Goal: Task Accomplishment & Management: Use online tool/utility

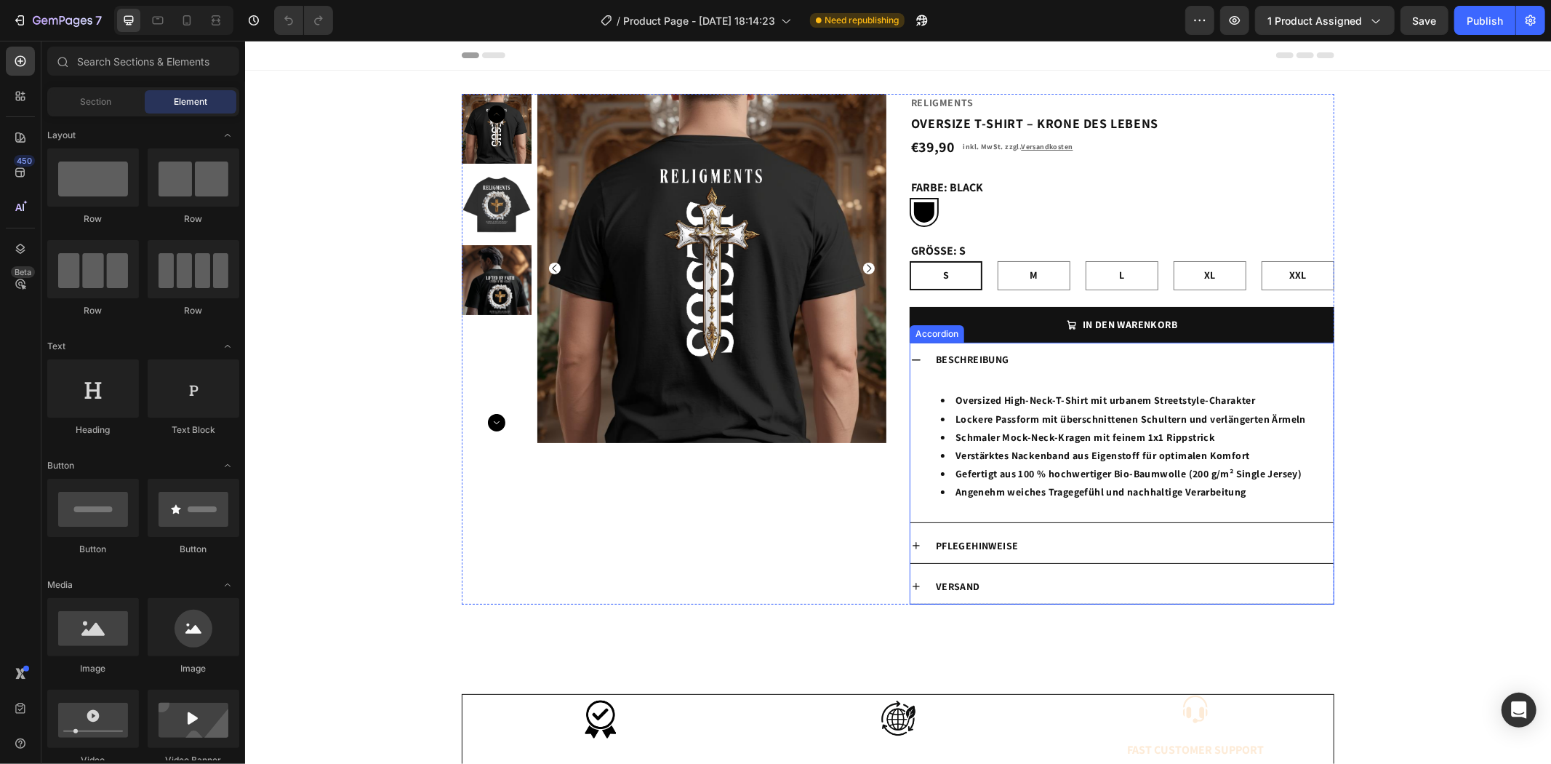
click at [910, 354] on icon at bounding box center [916, 359] width 12 height 12
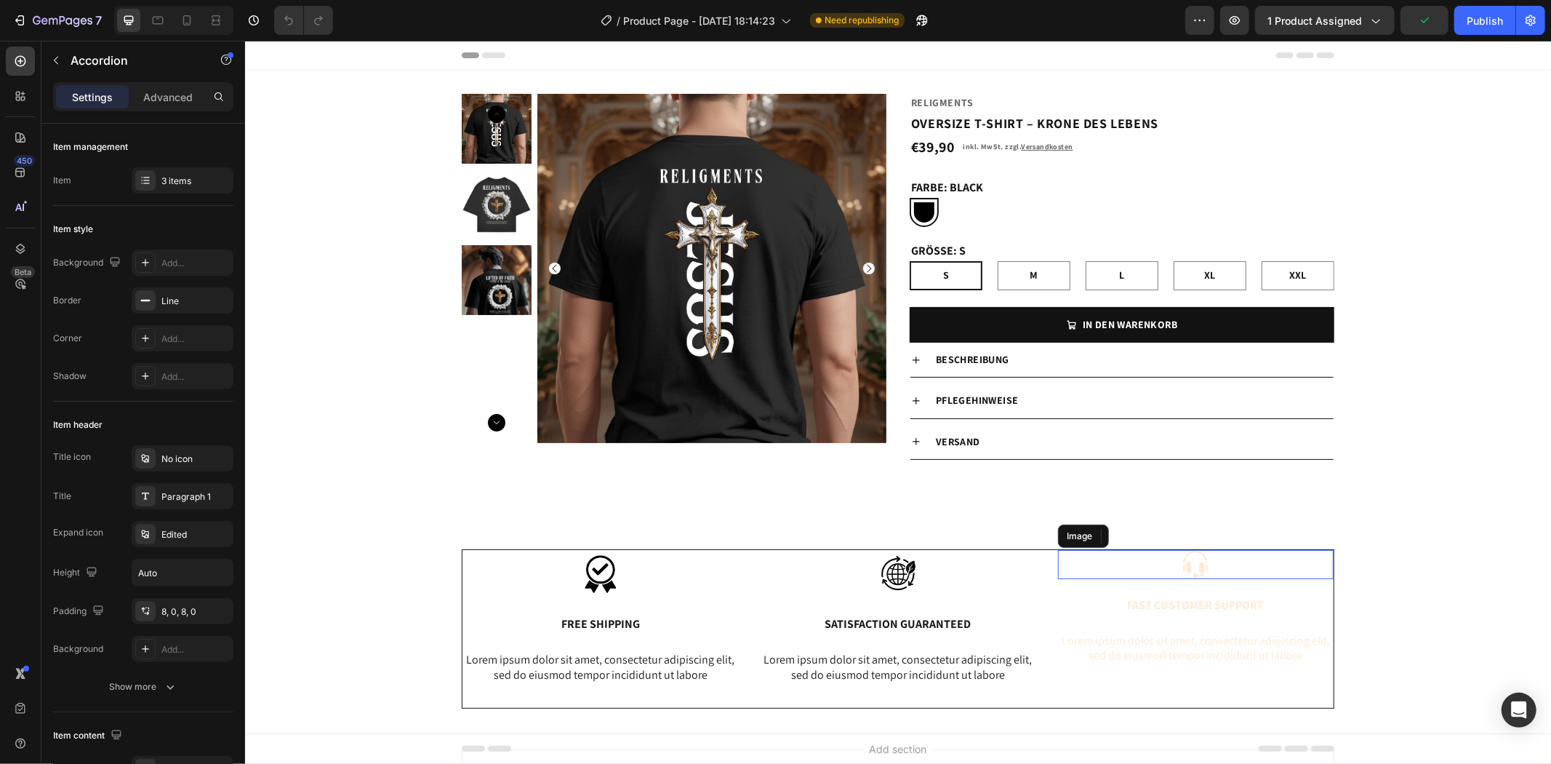
click at [1182, 570] on img at bounding box center [1194, 563] width 29 height 29
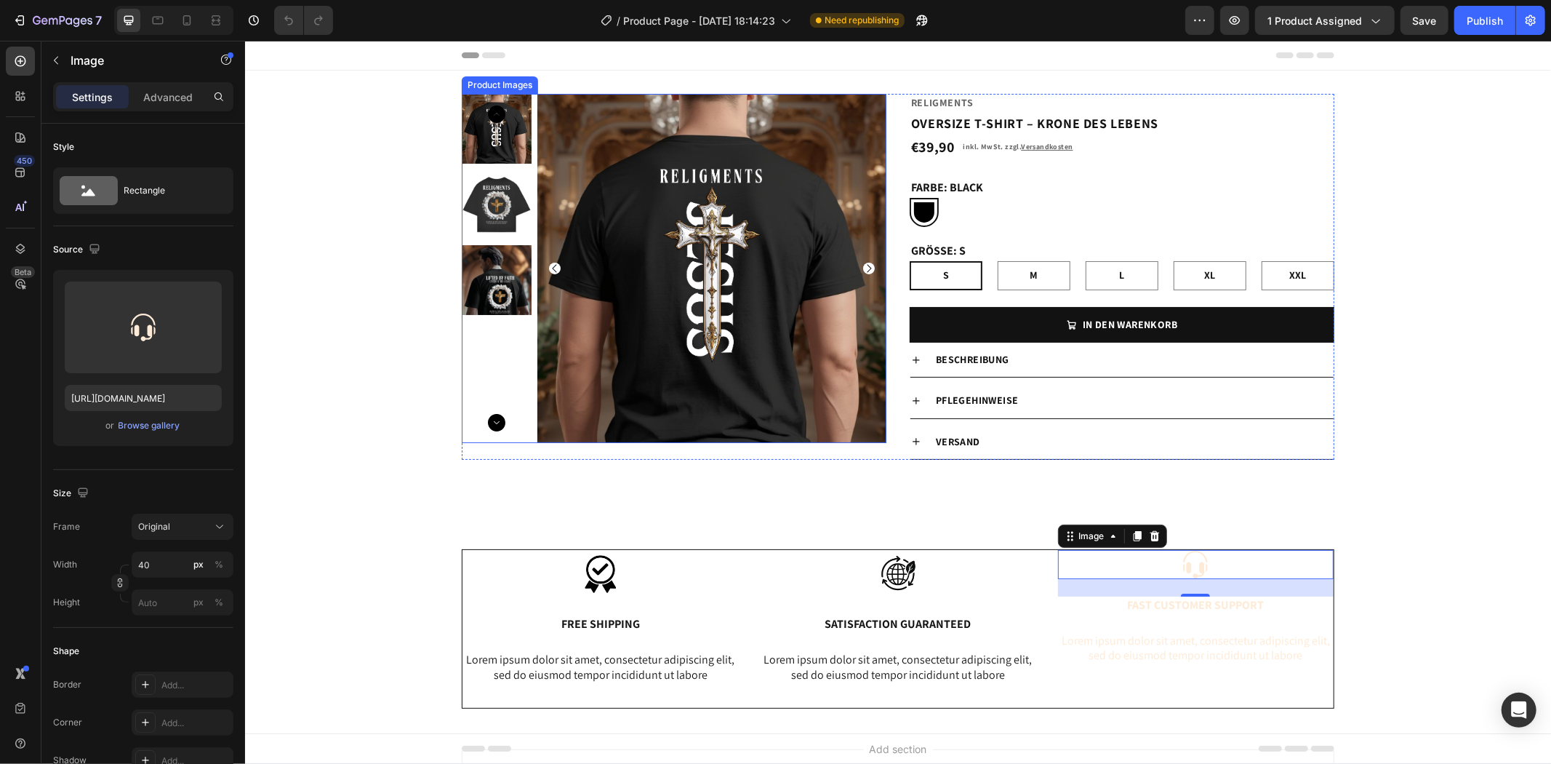
click at [503, 109] on img at bounding box center [496, 128] width 70 height 70
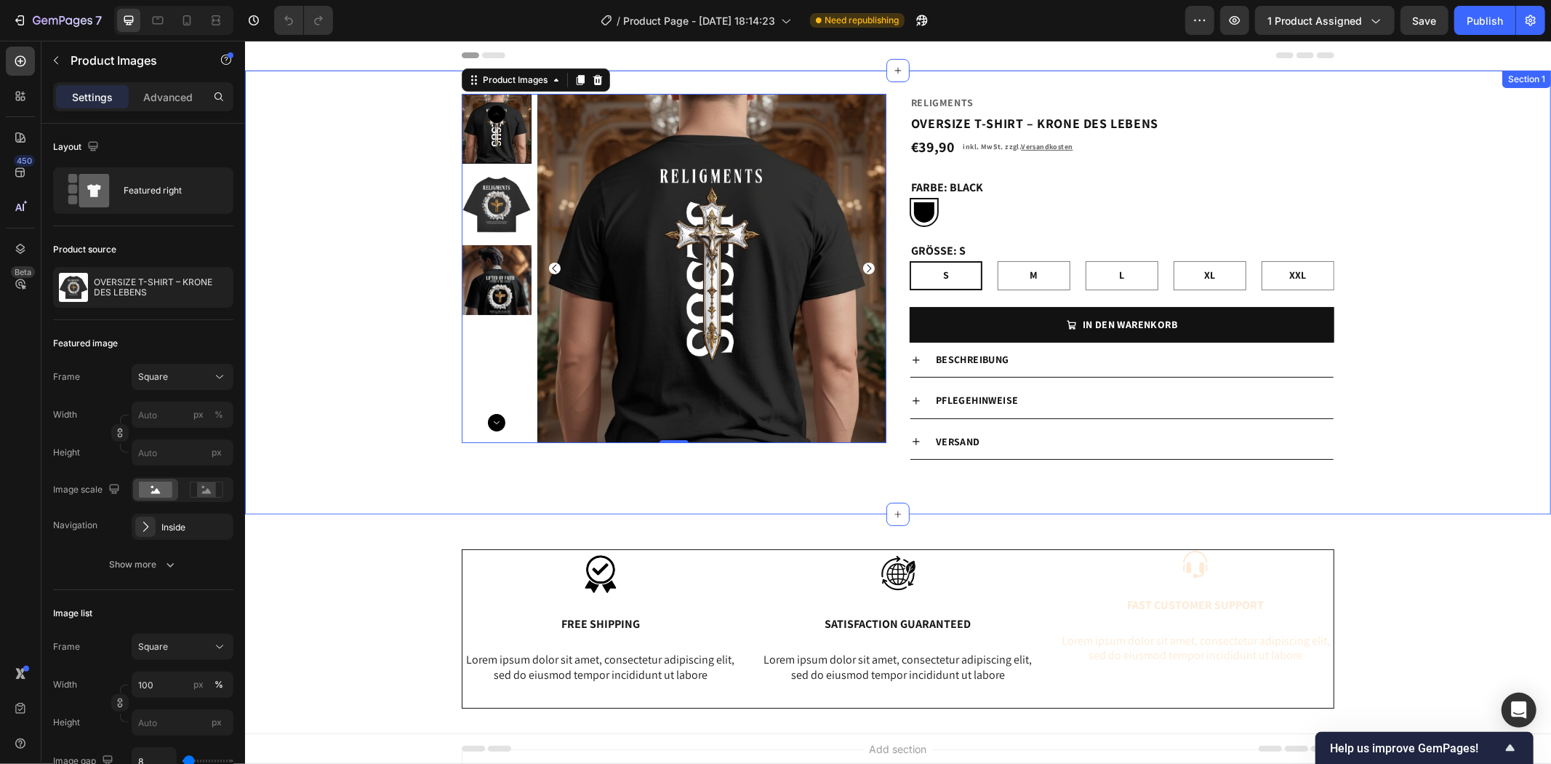
scroll to position [135, 0]
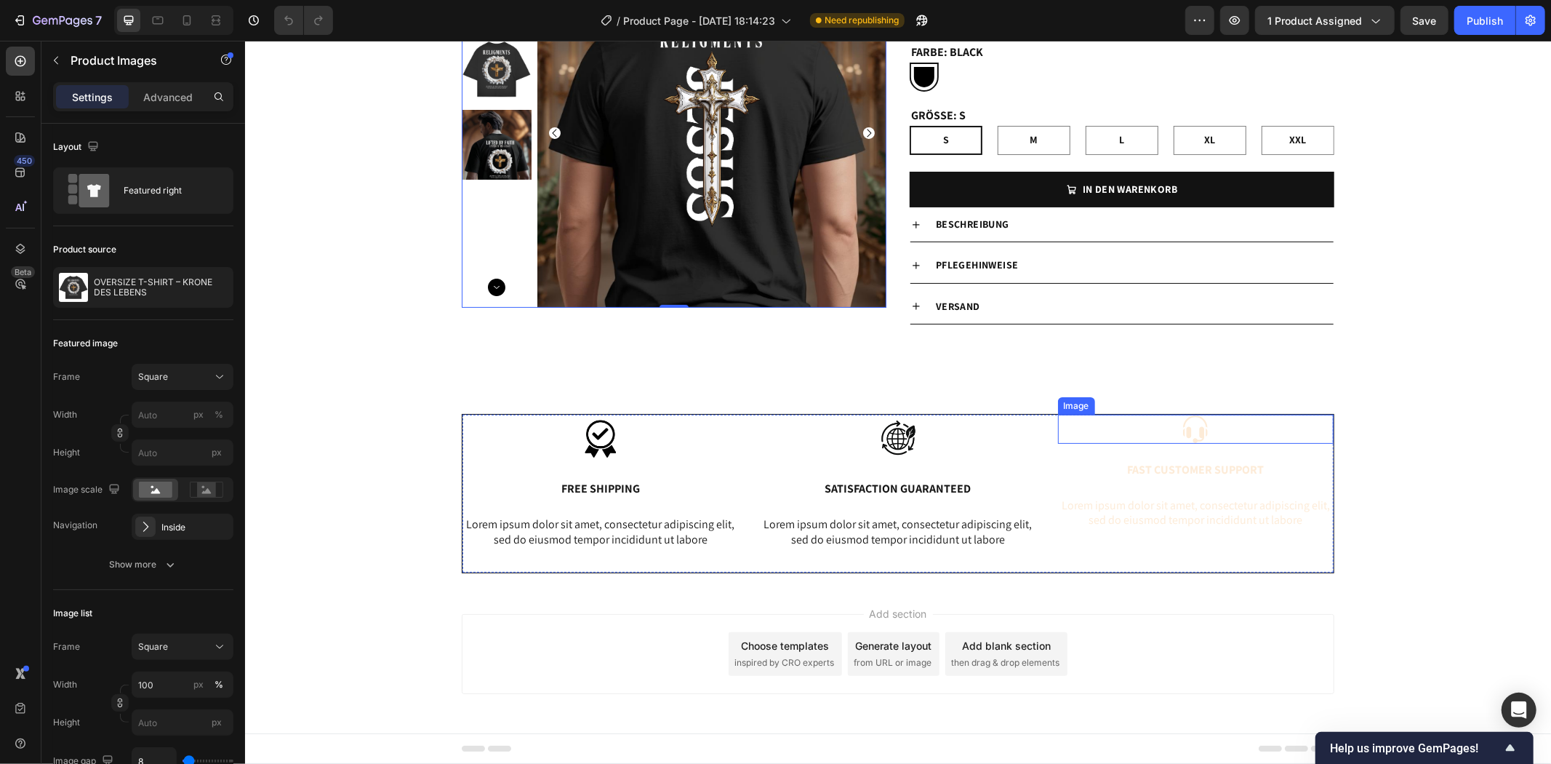
click at [1207, 431] on div at bounding box center [1196, 428] width 276 height 29
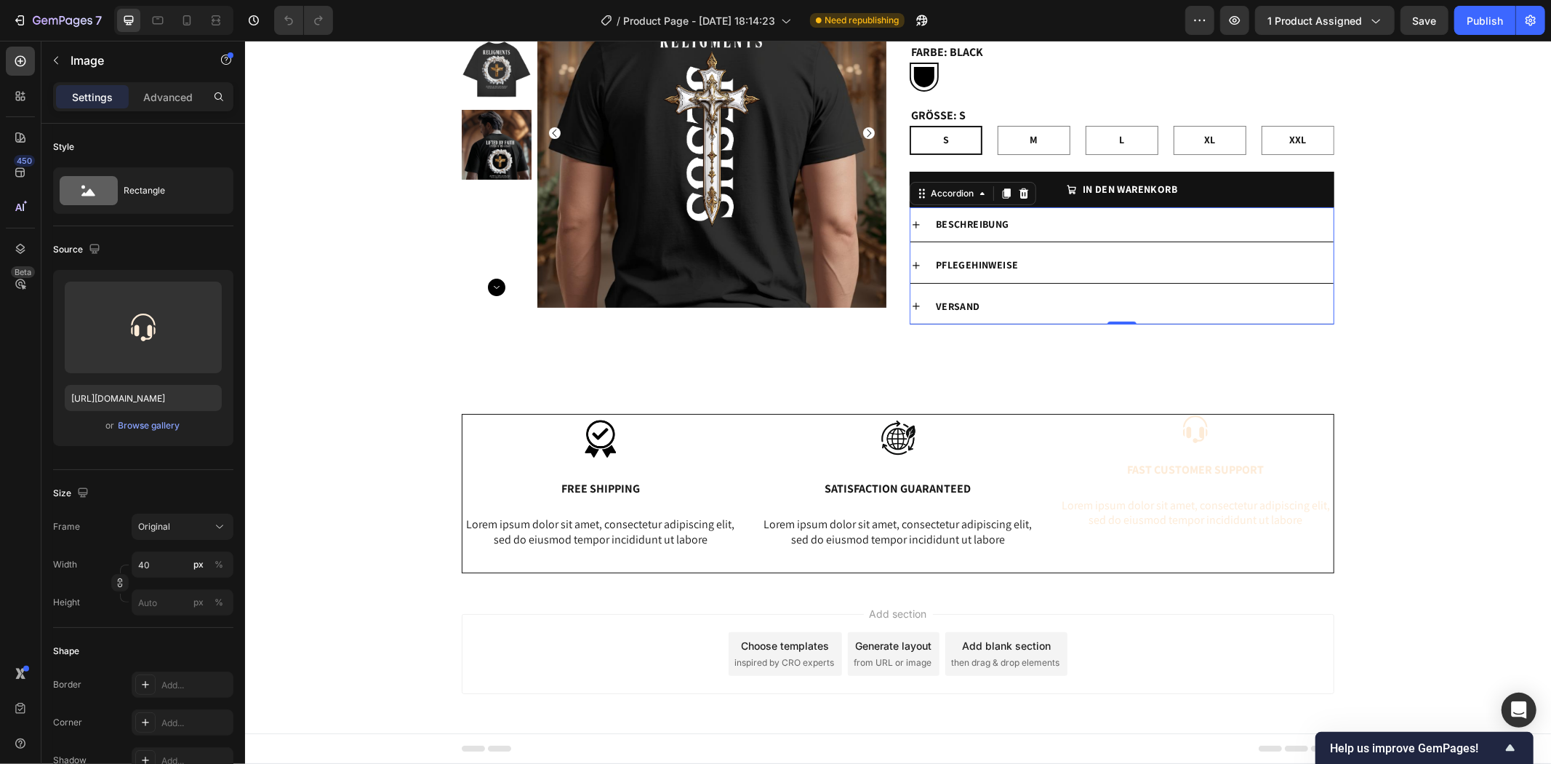
click at [910, 265] on icon at bounding box center [916, 265] width 12 height 12
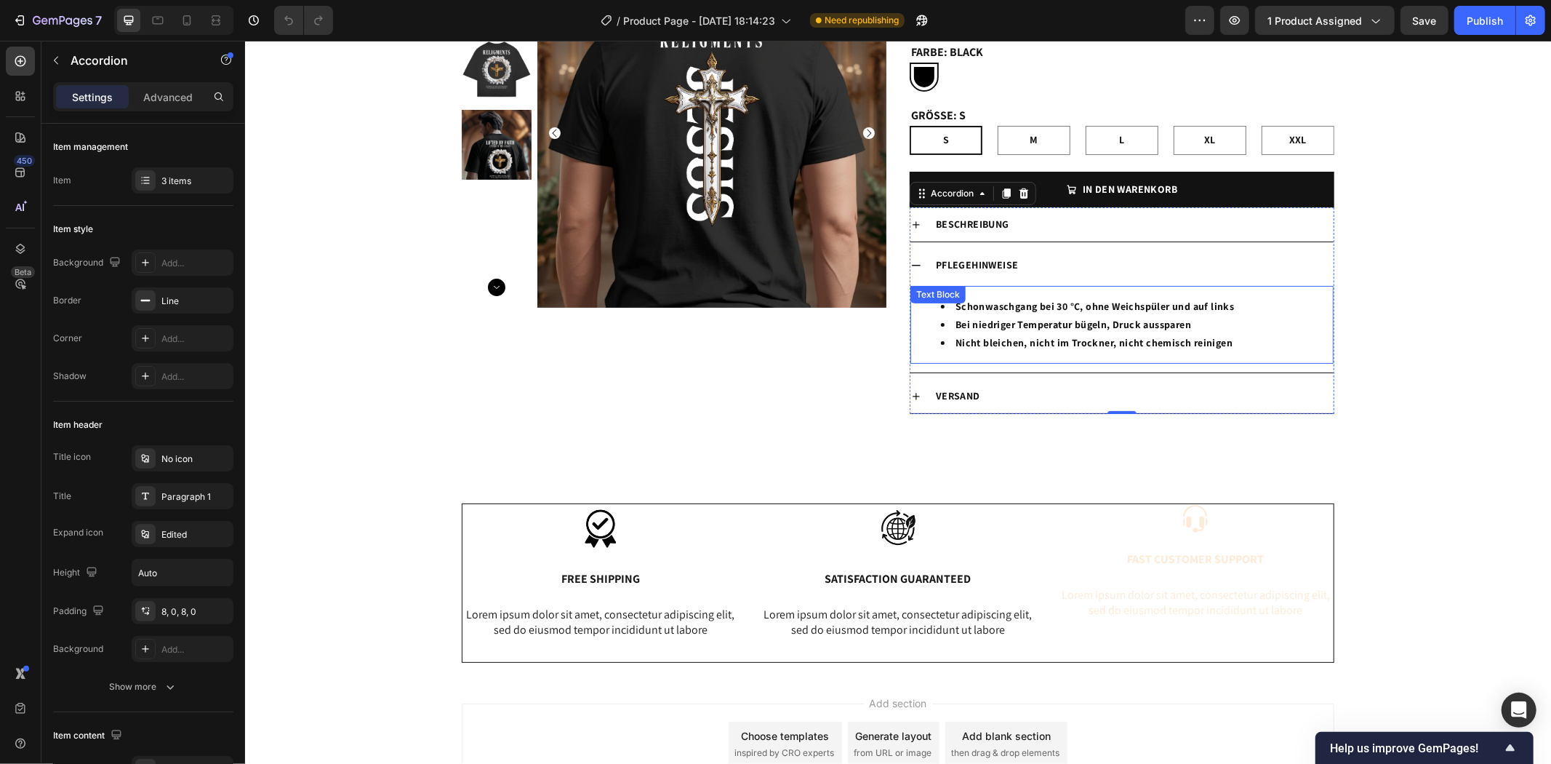
click at [1237, 316] on li "Bei niedriger Temperatur bügeln, Druck aussparen" at bounding box center [1135, 324] width 391 height 18
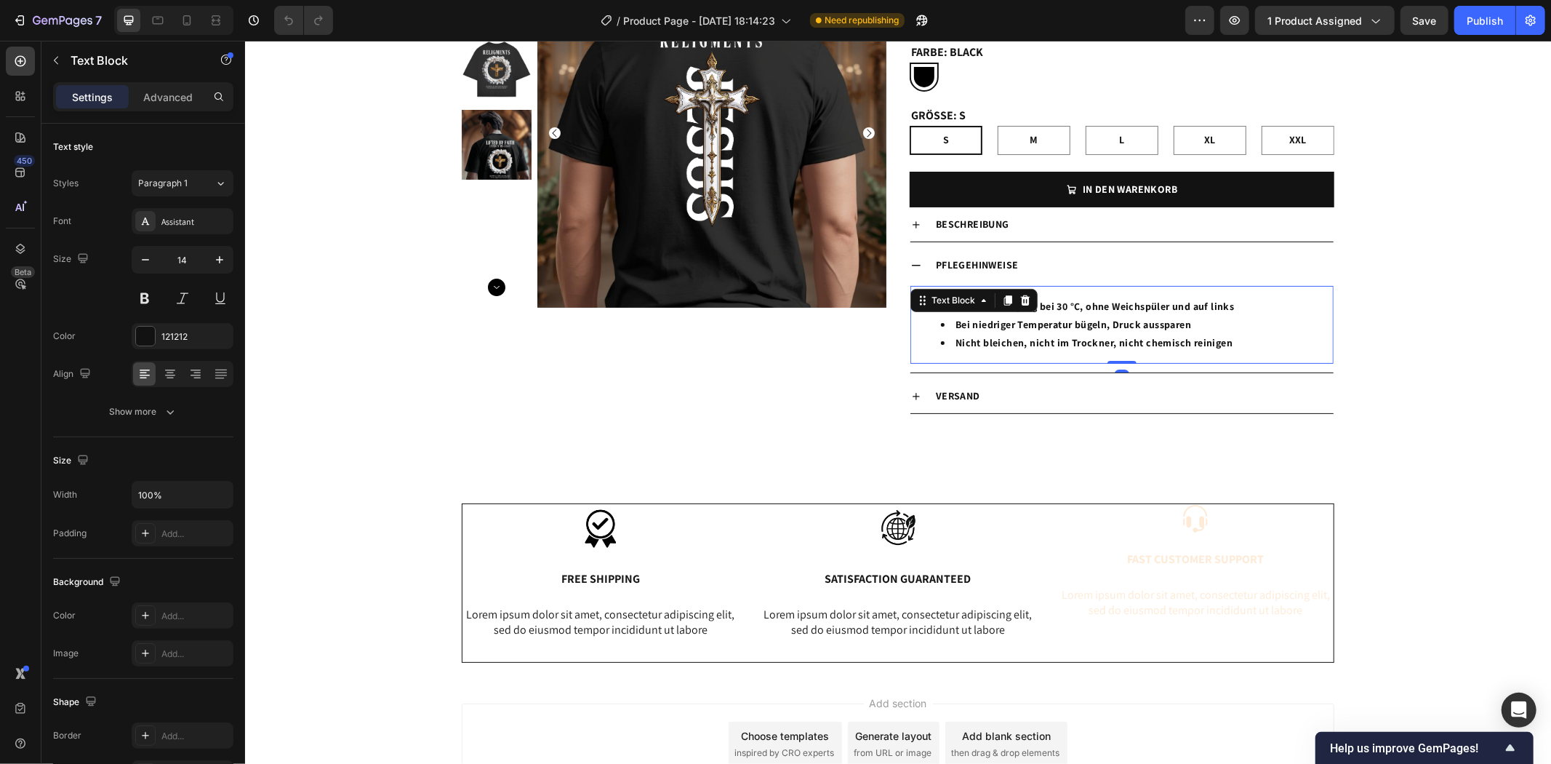
click at [111, 91] on p "Settings" at bounding box center [92, 96] width 41 height 15
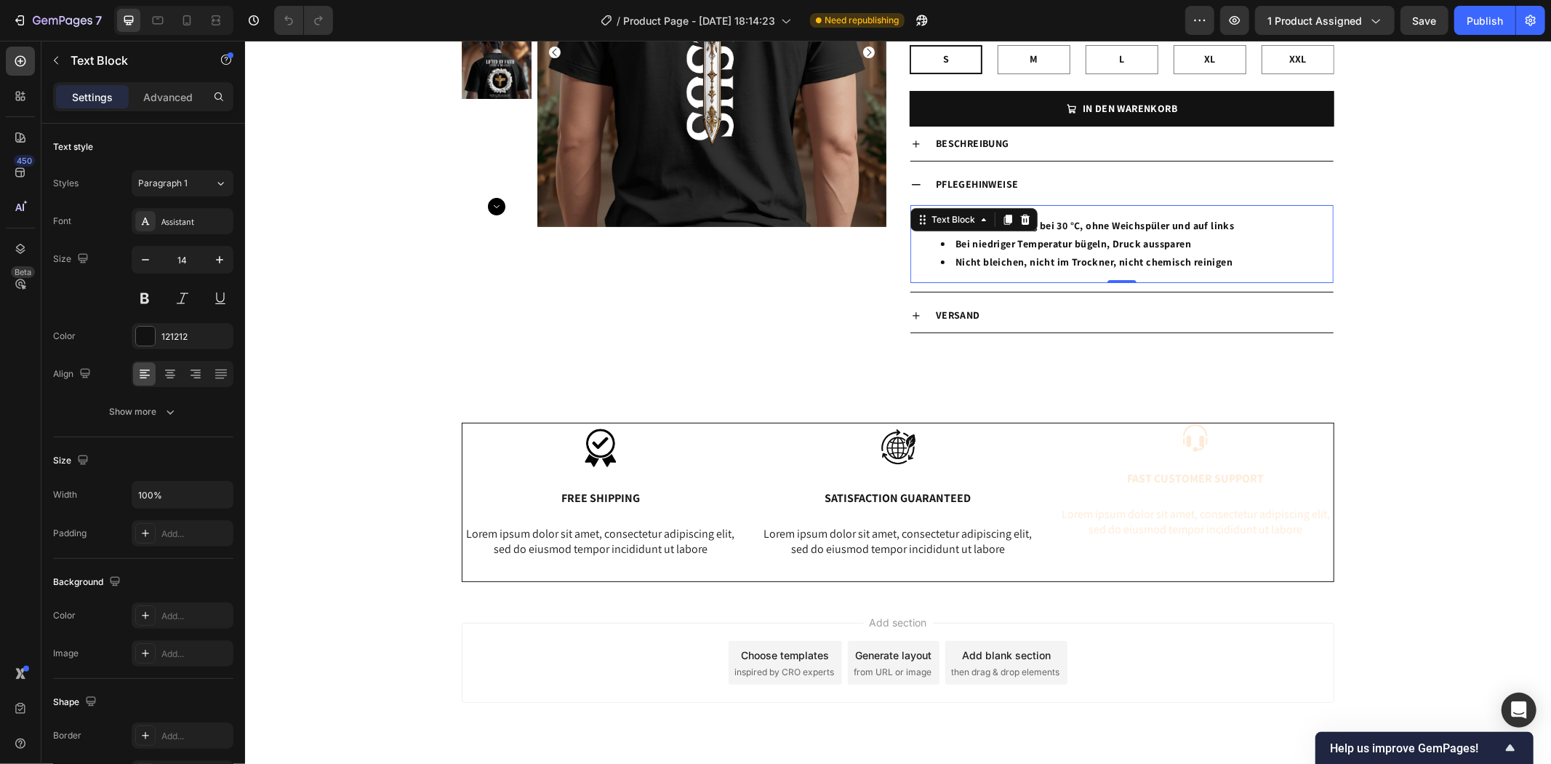
scroll to position [0, 0]
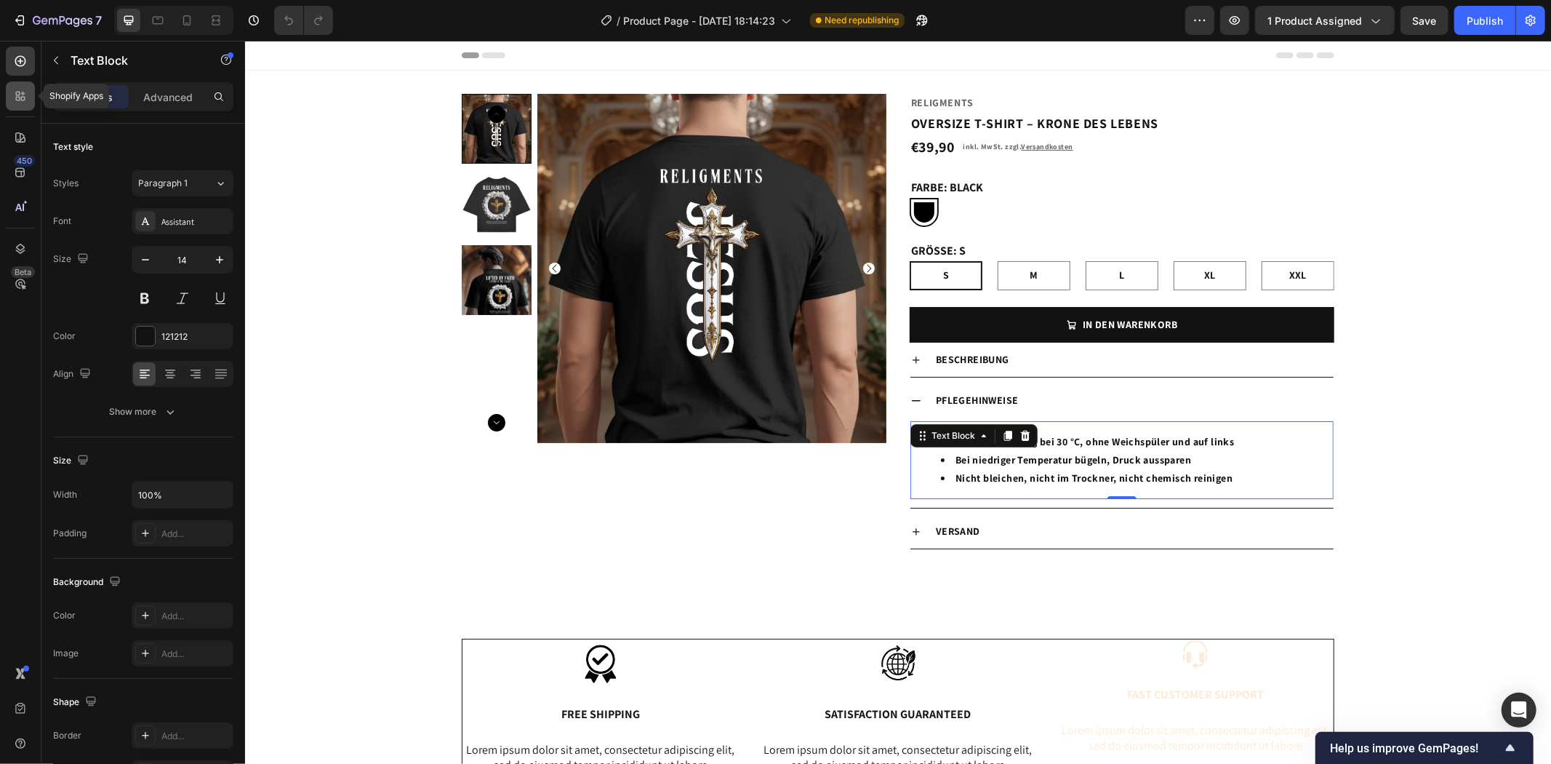
click at [22, 86] on div at bounding box center [20, 95] width 29 height 29
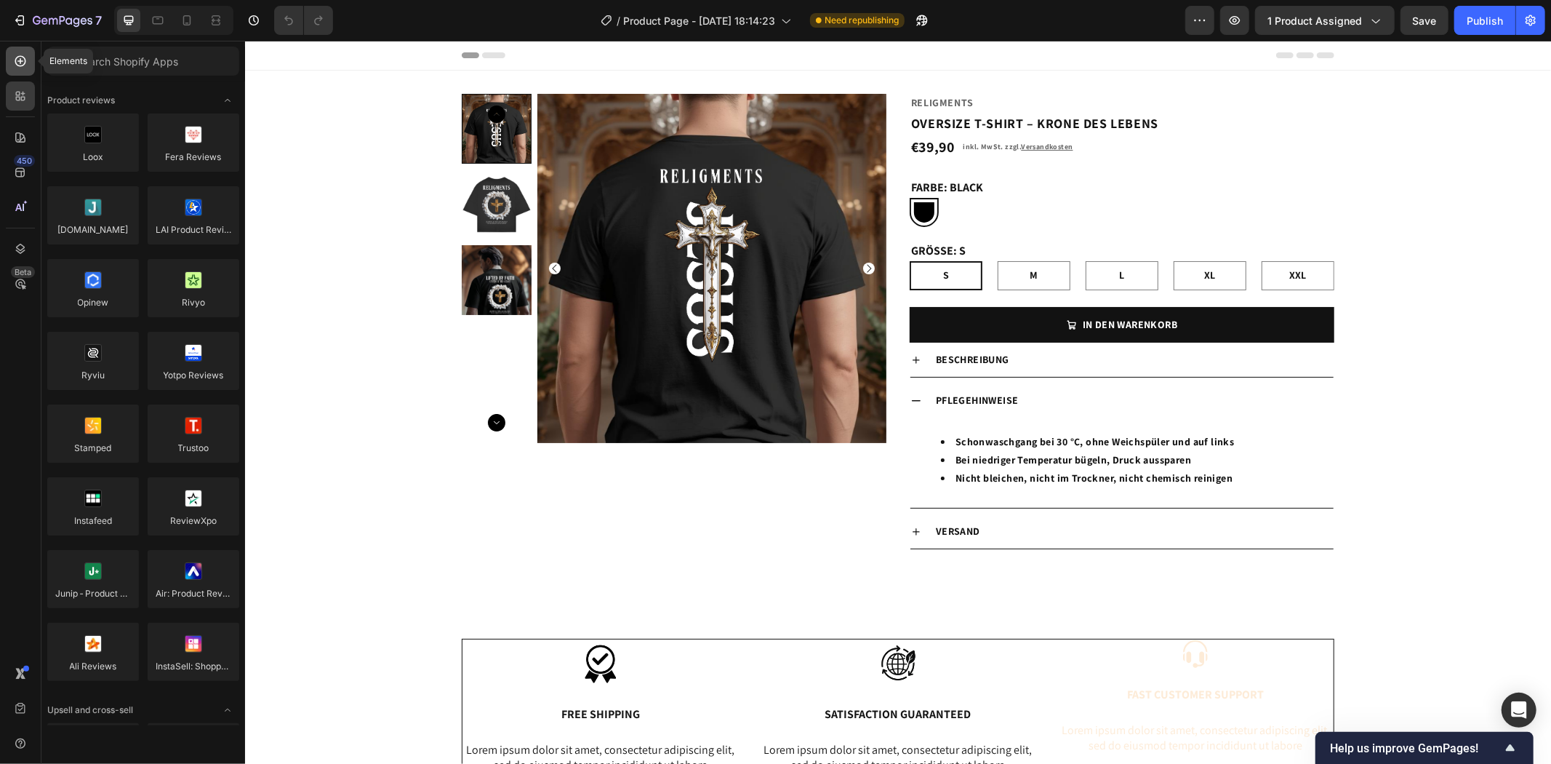
click at [16, 63] on icon at bounding box center [20, 61] width 11 height 11
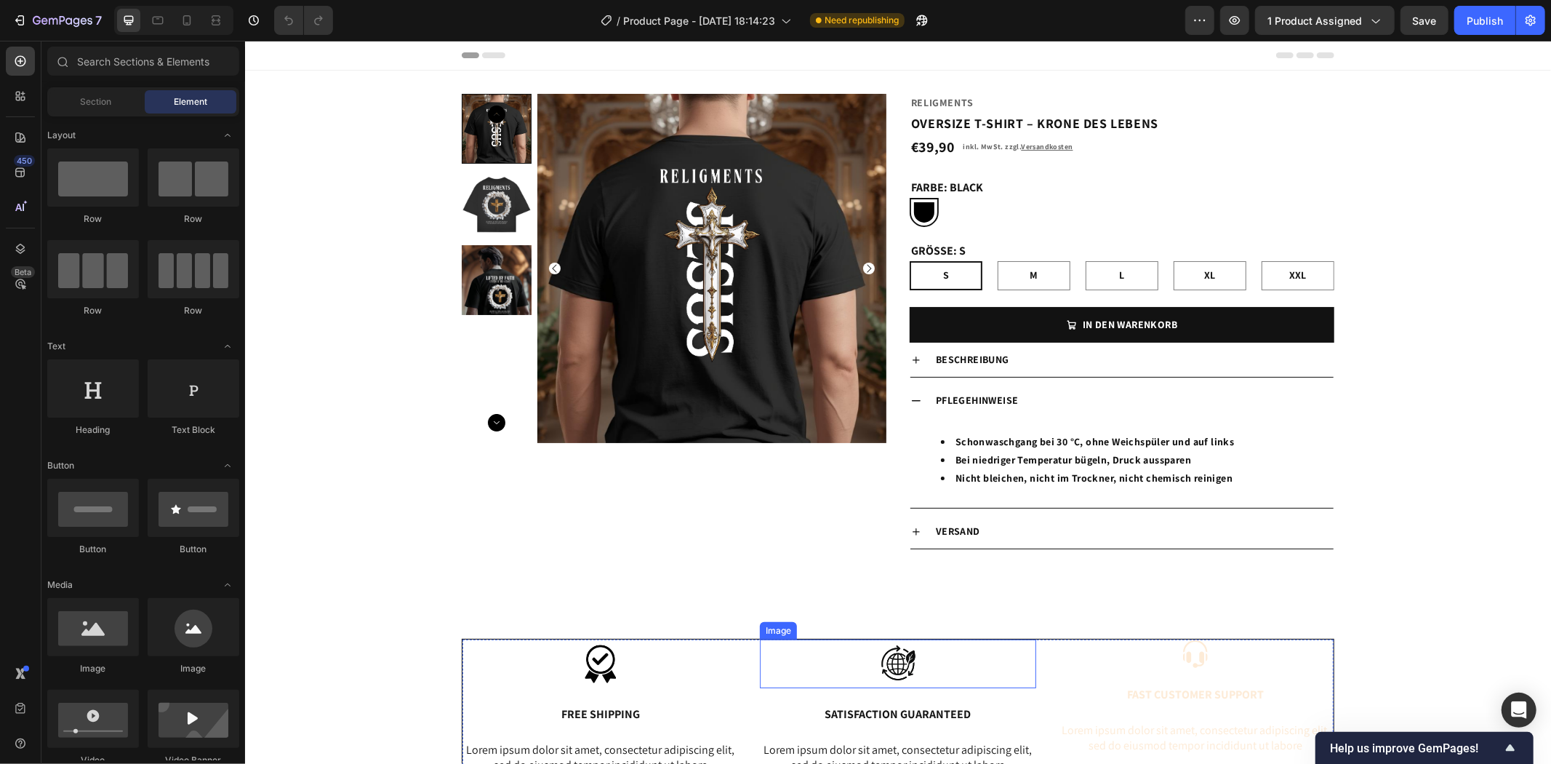
click at [882, 668] on img at bounding box center [897, 663] width 73 height 49
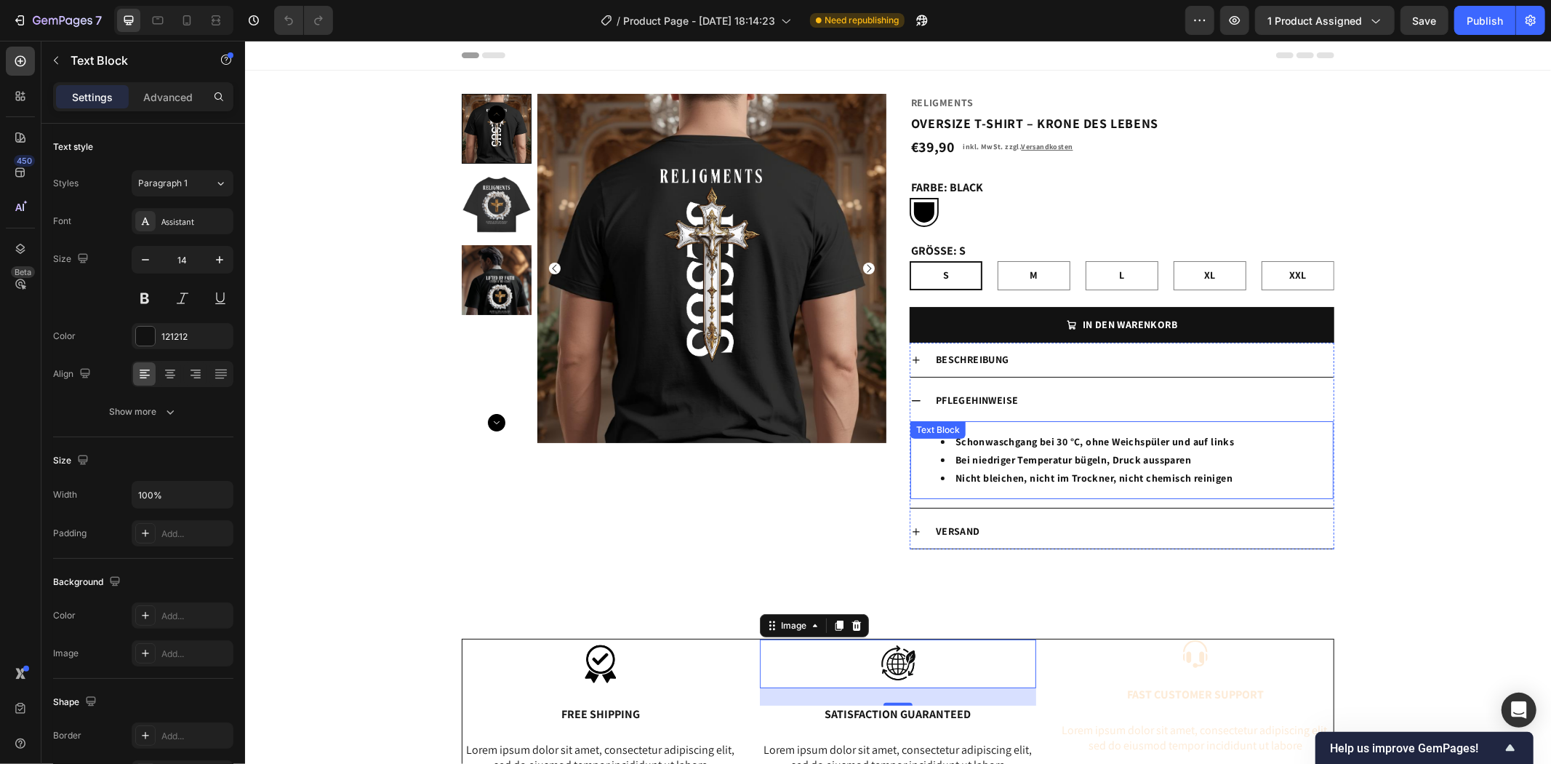
click at [1090, 438] on li "Schonwaschgang bei 30 °C, ohne Weichspüler und auf links" at bounding box center [1135, 441] width 391 height 18
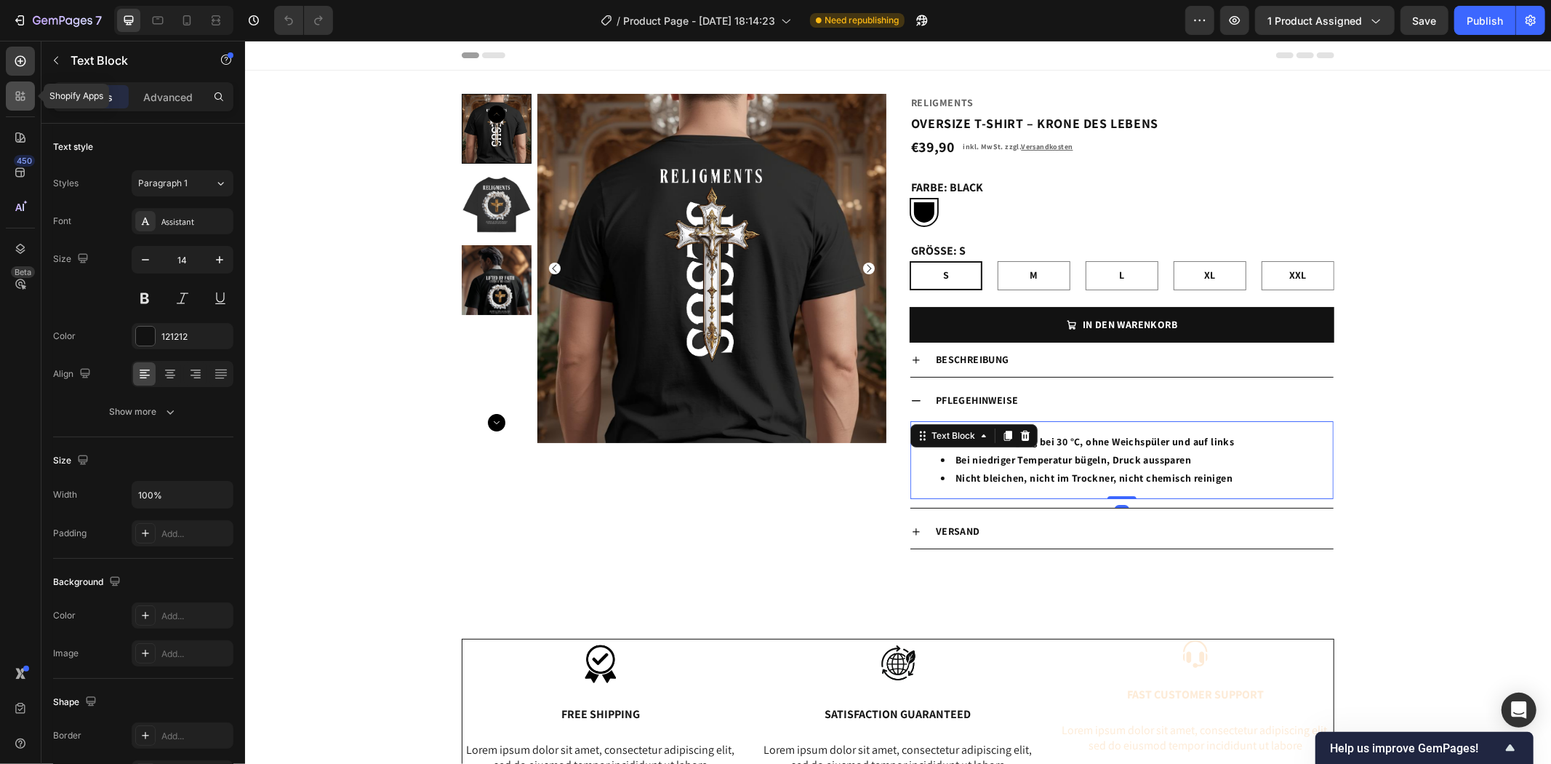
click at [17, 85] on div at bounding box center [20, 95] width 29 height 29
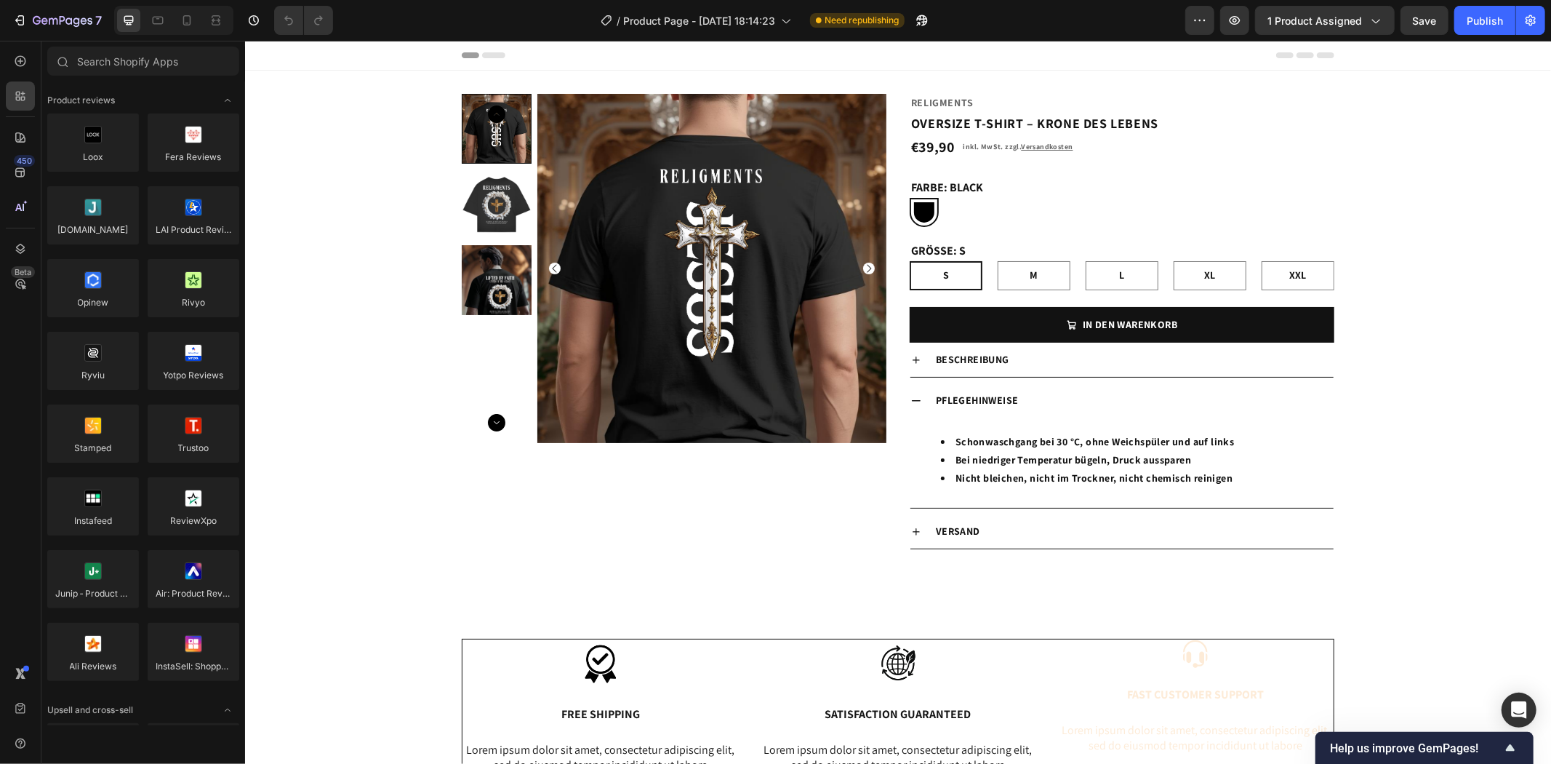
click at [23, 45] on div "450 Beta" at bounding box center [20, 402] width 41 height 723
click at [17, 54] on icon at bounding box center [20, 61] width 15 height 15
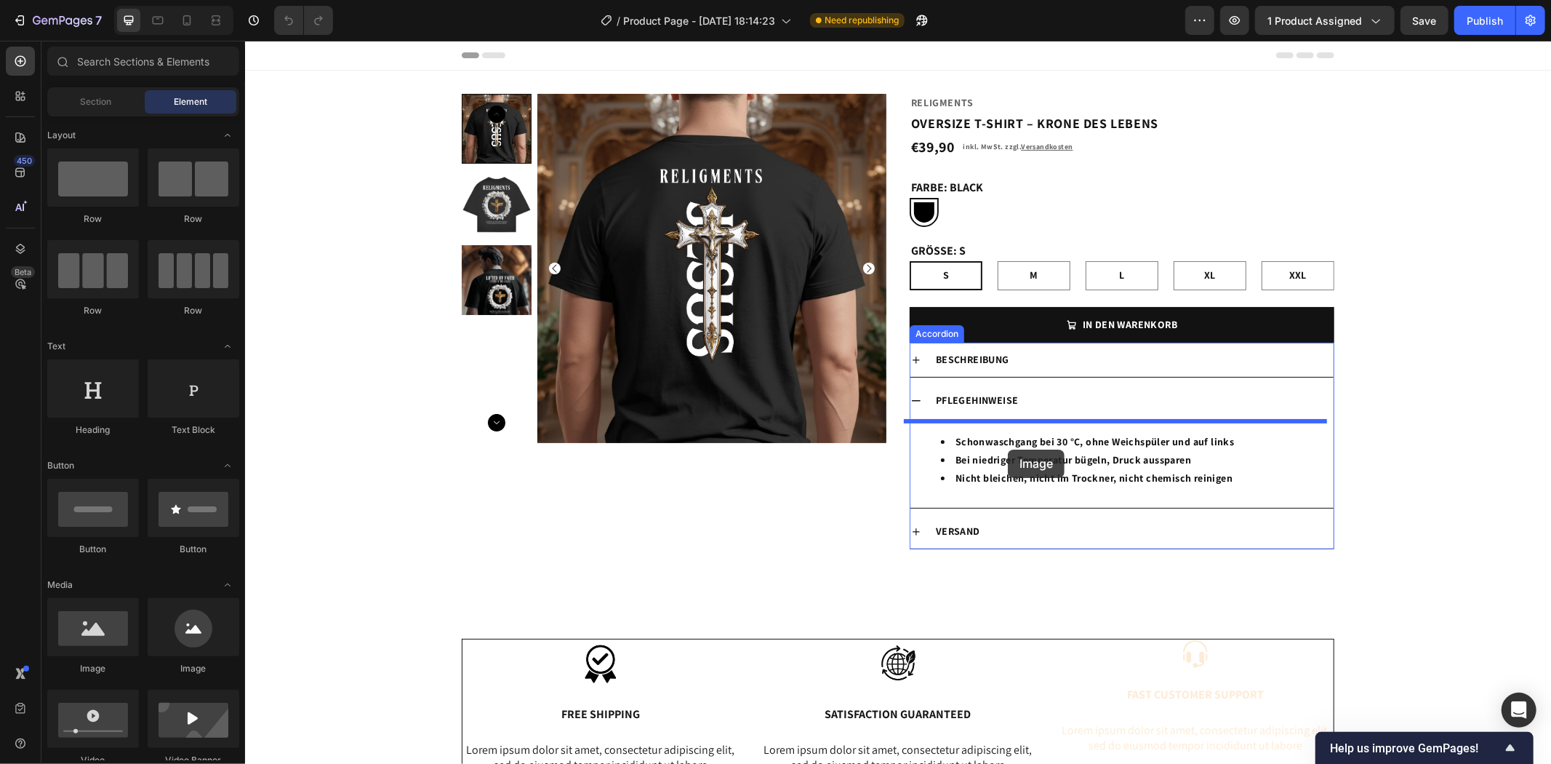
drag, startPoint x: 328, startPoint y: 680, endPoint x: 1007, endPoint y: 449, distance: 716.9
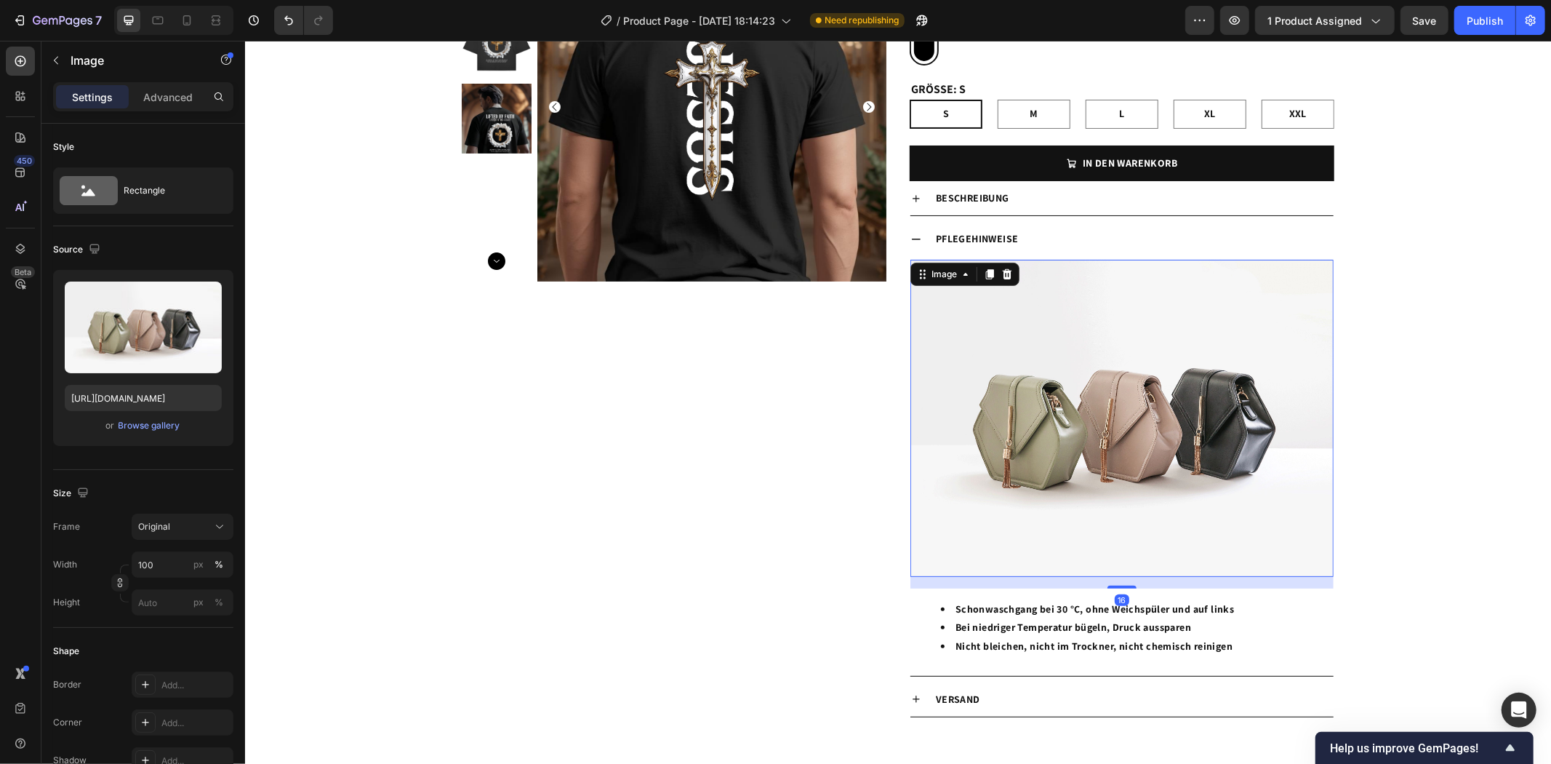
scroll to position [242, 0]
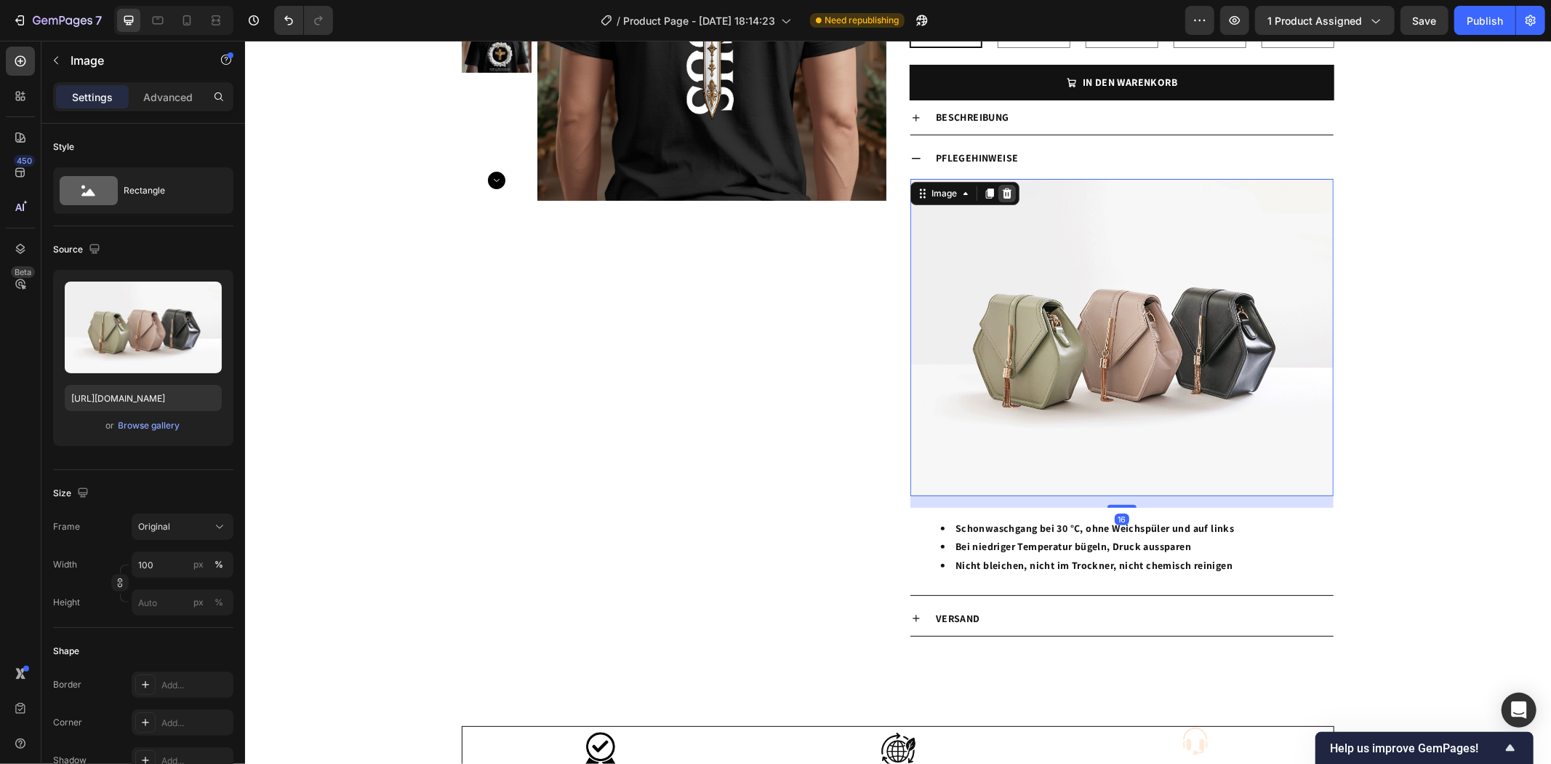
click at [1001, 193] on icon at bounding box center [1007, 193] width 12 height 12
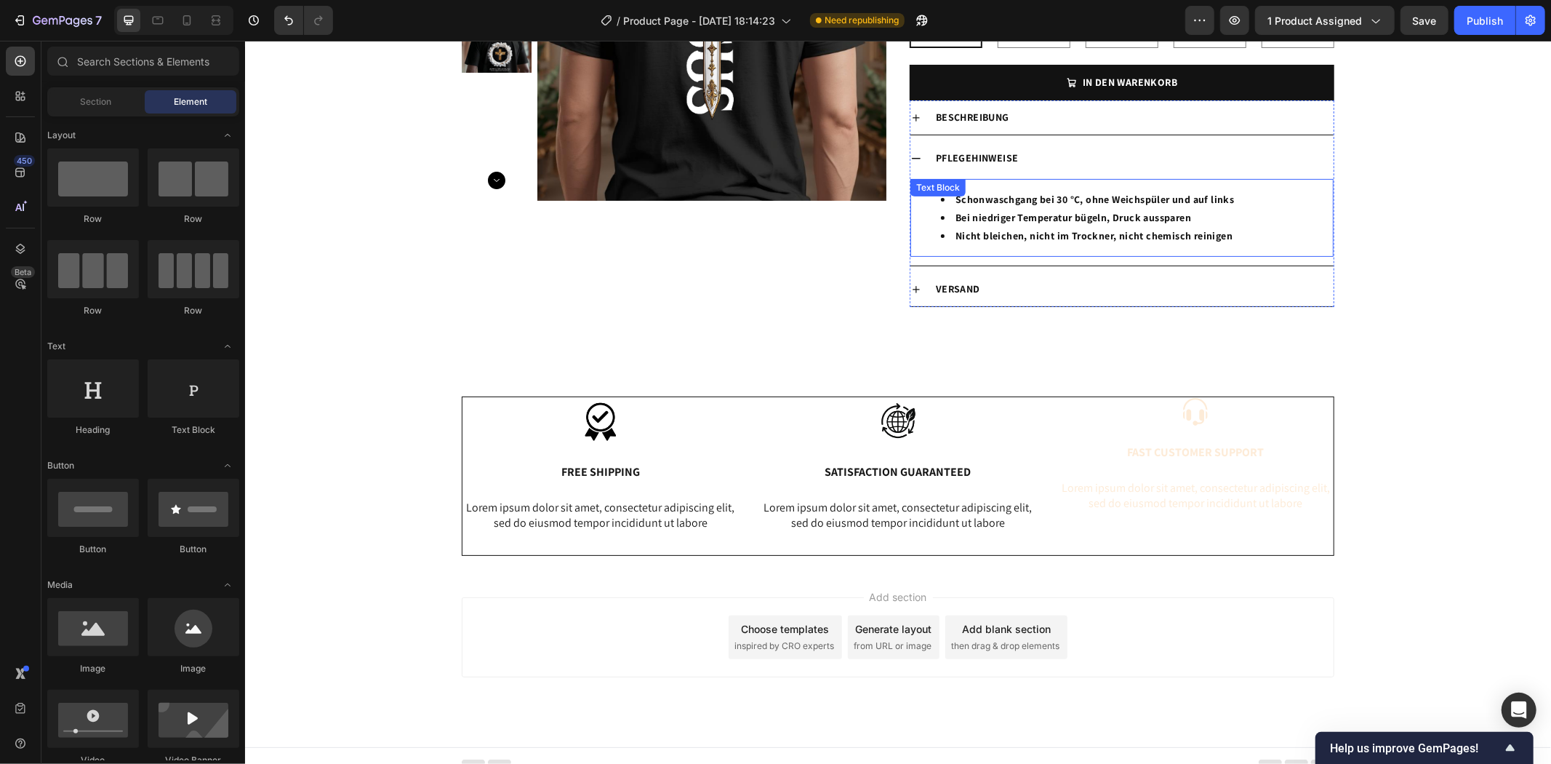
click at [1241, 223] on li "Bei niedriger Temperatur bügeln, Druck aussparen" at bounding box center [1135, 217] width 391 height 18
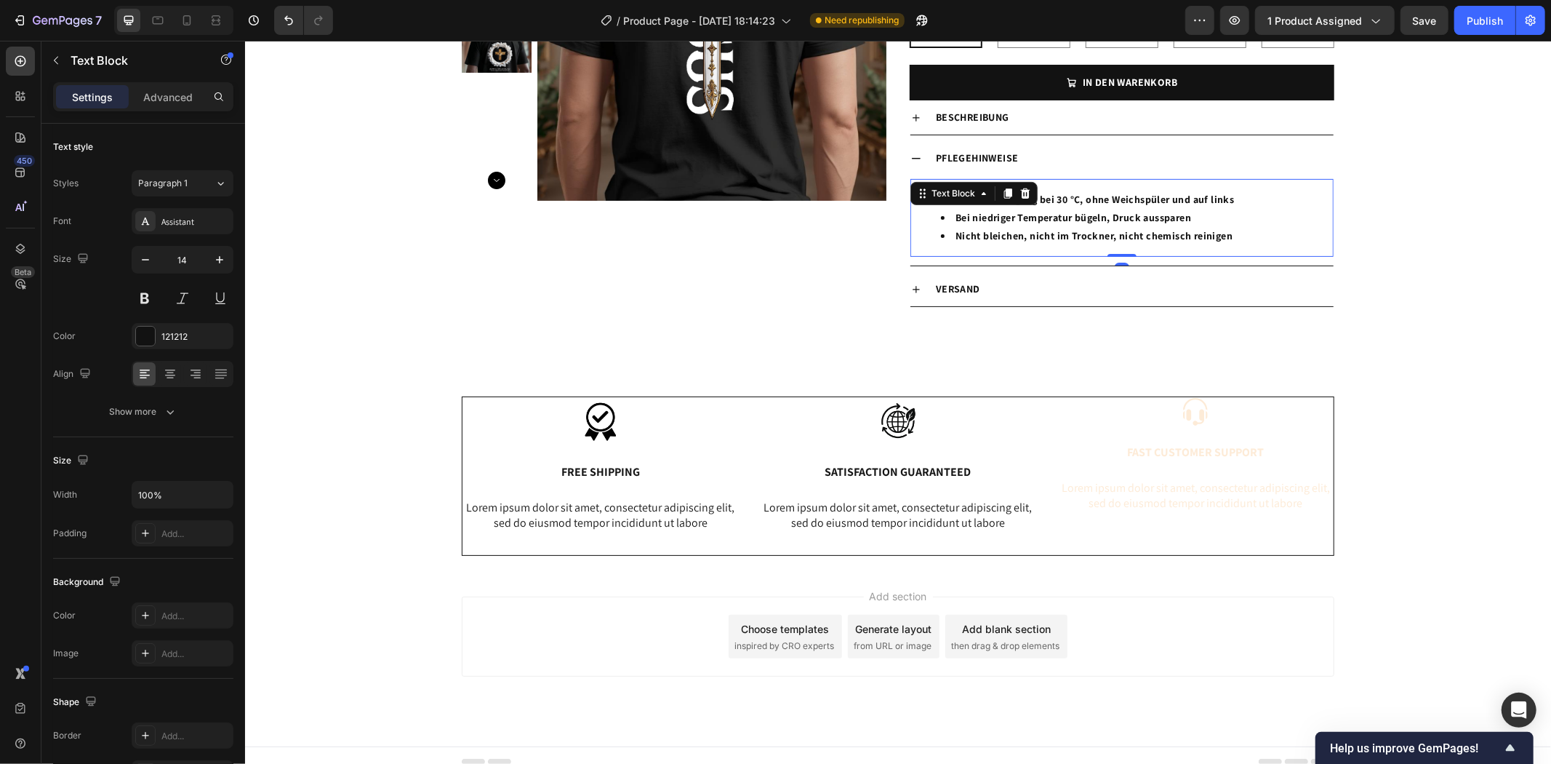
click at [1240, 214] on li "Bei niedriger Temperatur bügeln, Druck aussparen" at bounding box center [1135, 217] width 391 height 18
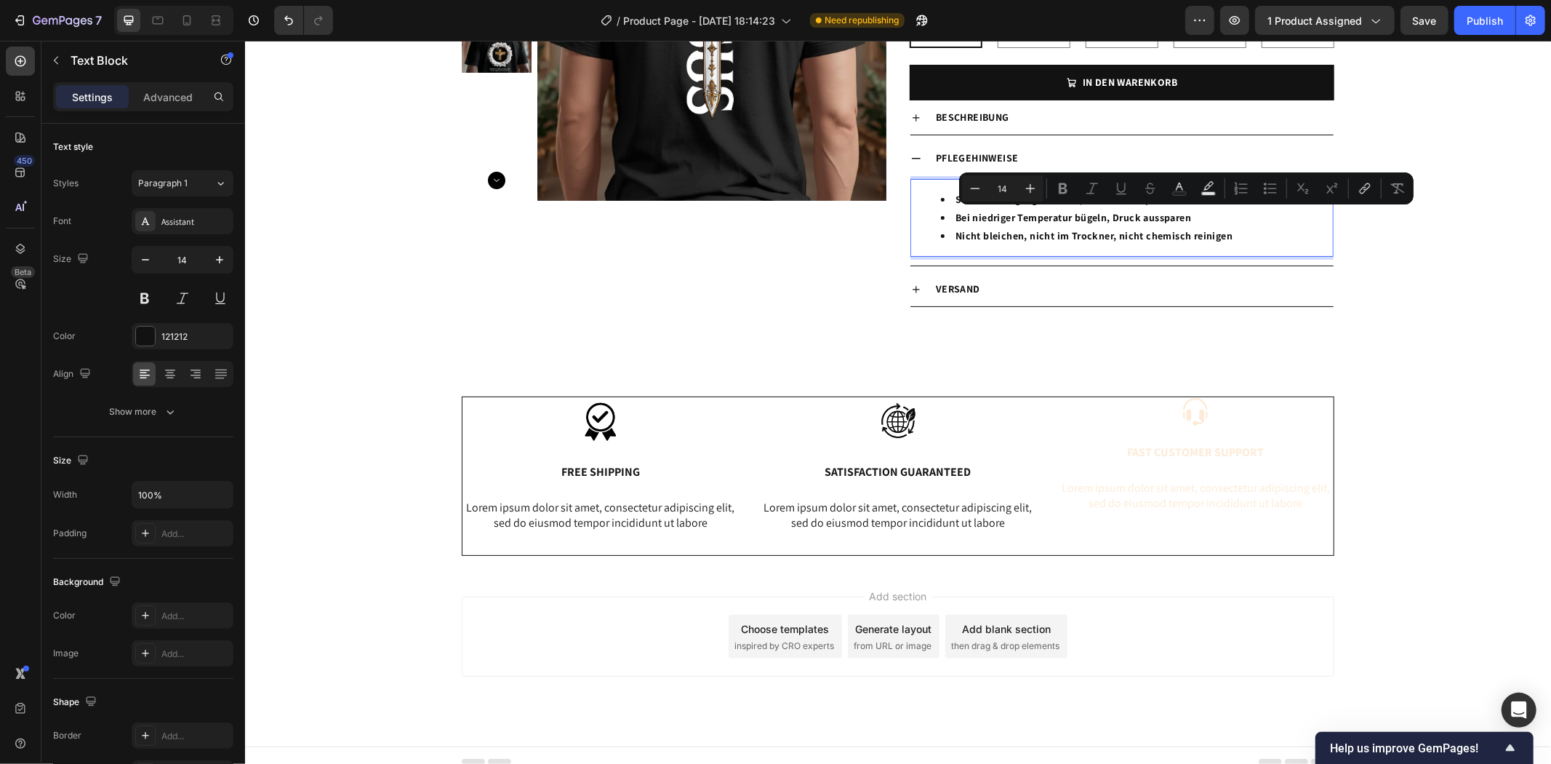
click at [1271, 238] on li "Nicht bleichen, nicht im Trockner, nicht chemisch reinigen" at bounding box center [1135, 235] width 391 height 18
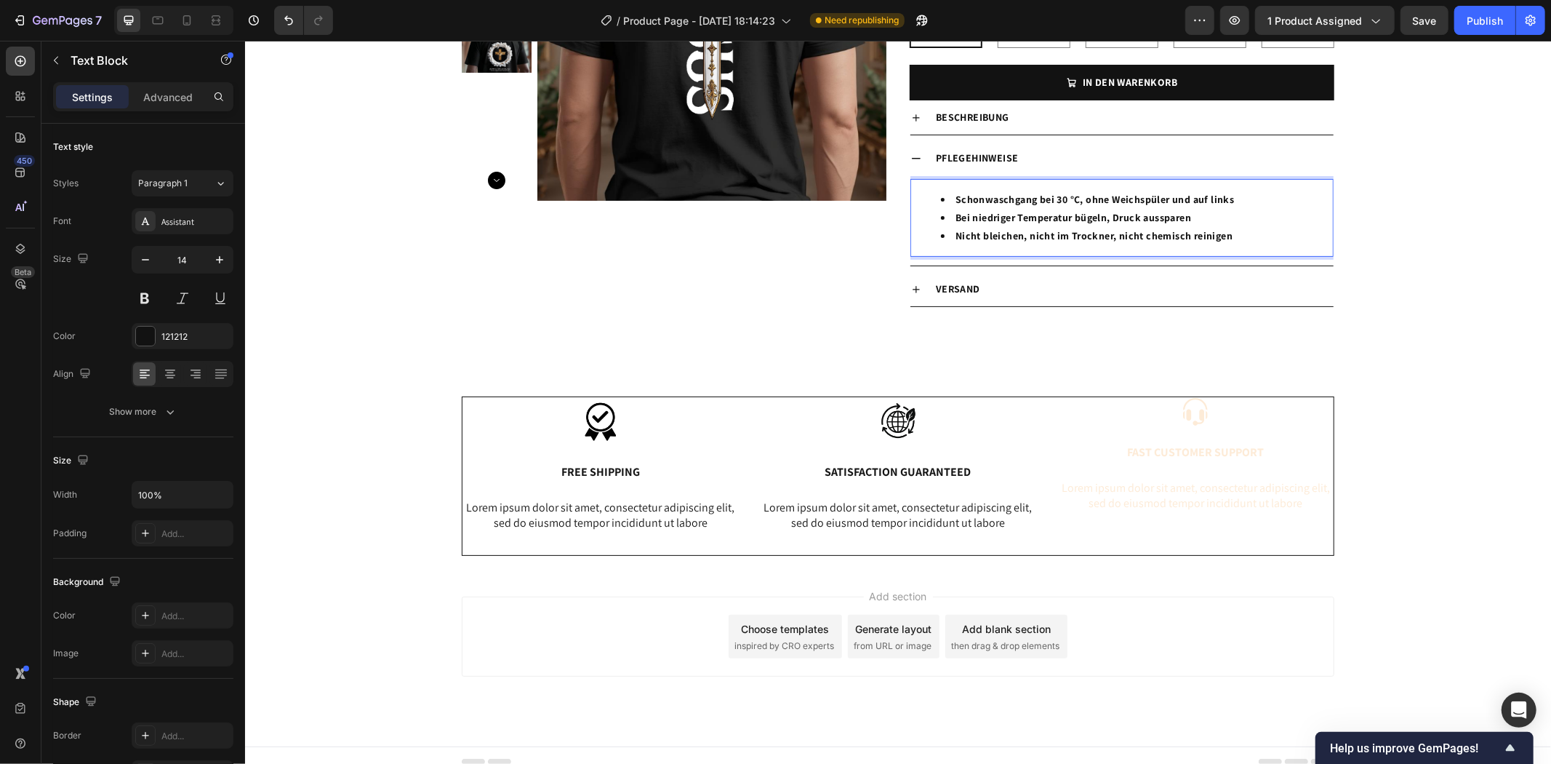
click at [1284, 228] on li "Nicht bleichen, nicht im Trockner, nicht chemisch reinigen" at bounding box center [1135, 235] width 391 height 18
click at [1347, 260] on div "Product Images Religments Product Vendor OVERSIZE T-SHIRT – KRONE DES LEBENS Pr…" at bounding box center [897, 94] width 1306 height 487
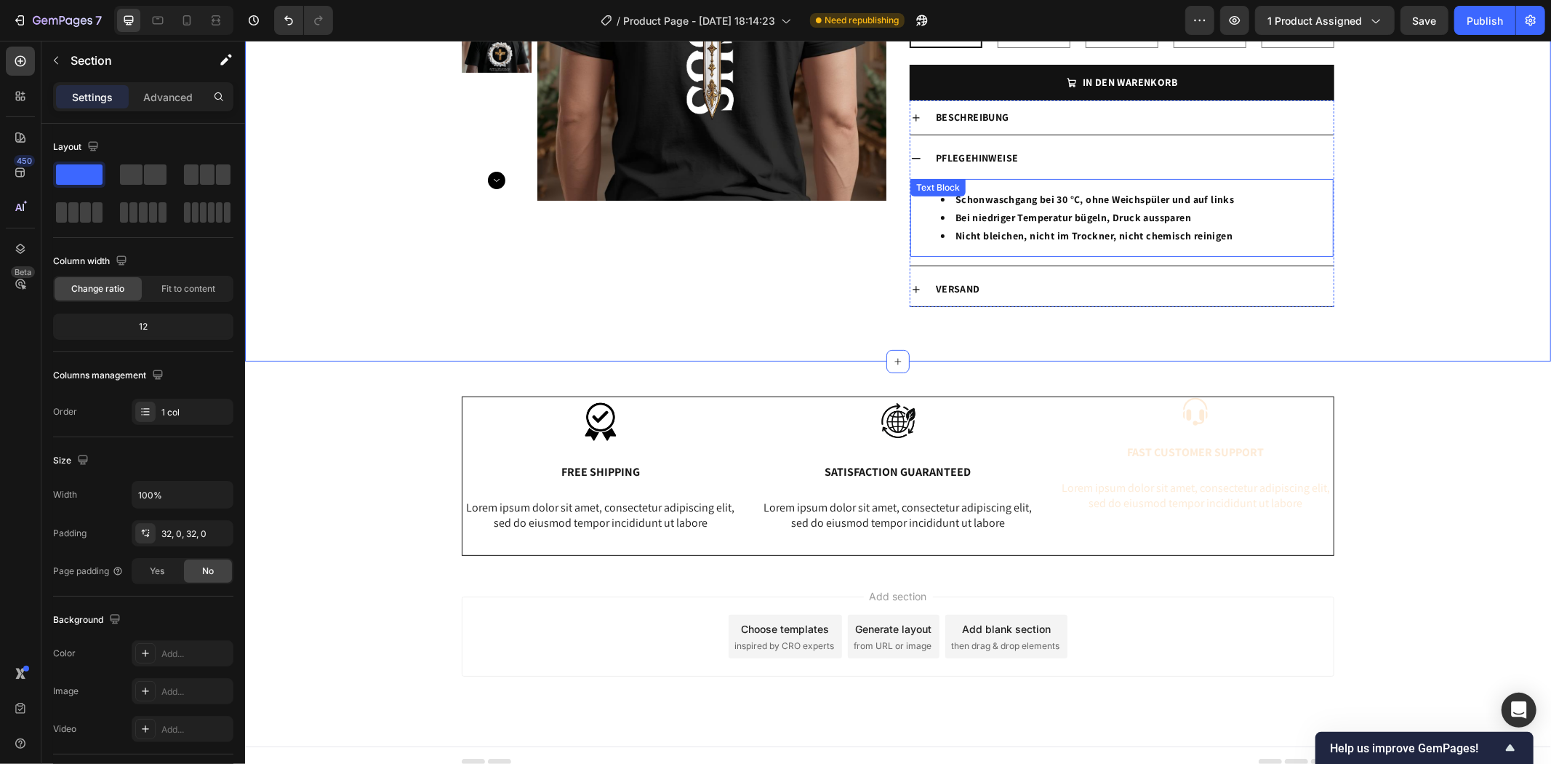
click at [1255, 216] on li "Bei niedriger Temperatur bügeln, Druck aussparen" at bounding box center [1135, 217] width 391 height 18
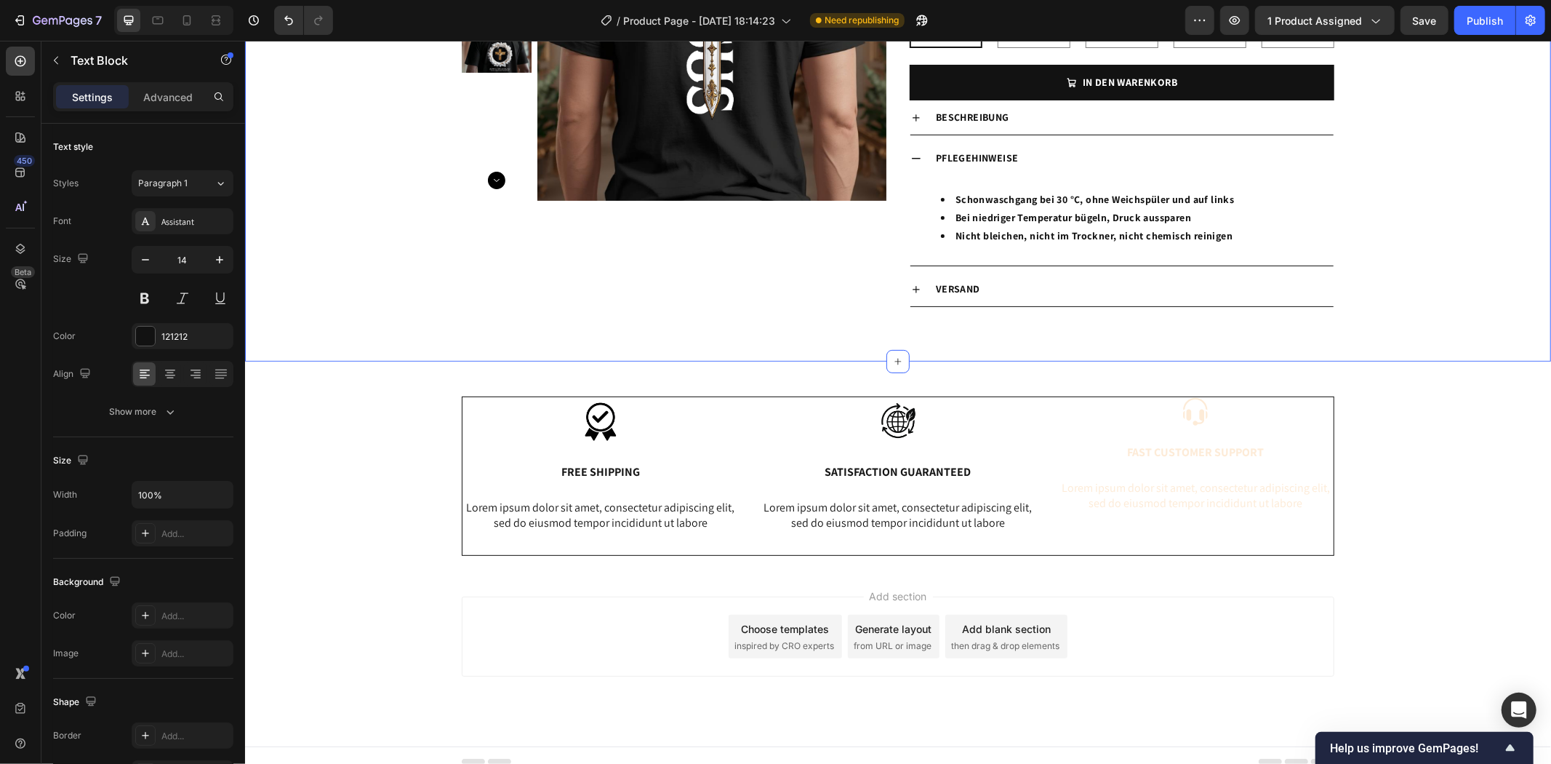
click at [1408, 280] on div "Product Images Religments Product Vendor OVERSIZE T-SHIRT – KRONE DES LEBENS Pr…" at bounding box center [897, 94] width 1306 height 487
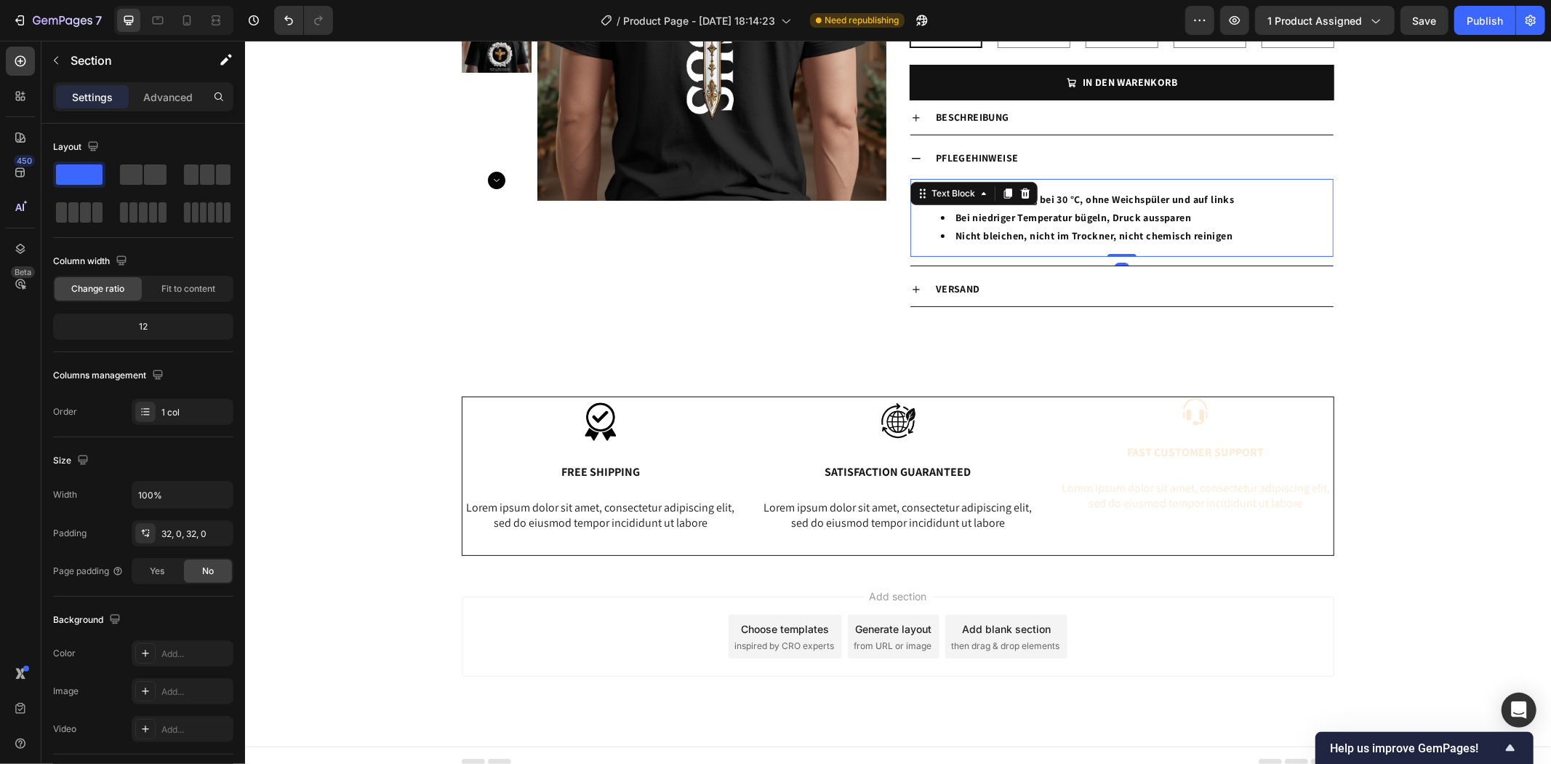
click at [1264, 232] on li "Nicht bleichen, nicht im Trockner, nicht chemisch reinigen" at bounding box center [1135, 235] width 391 height 18
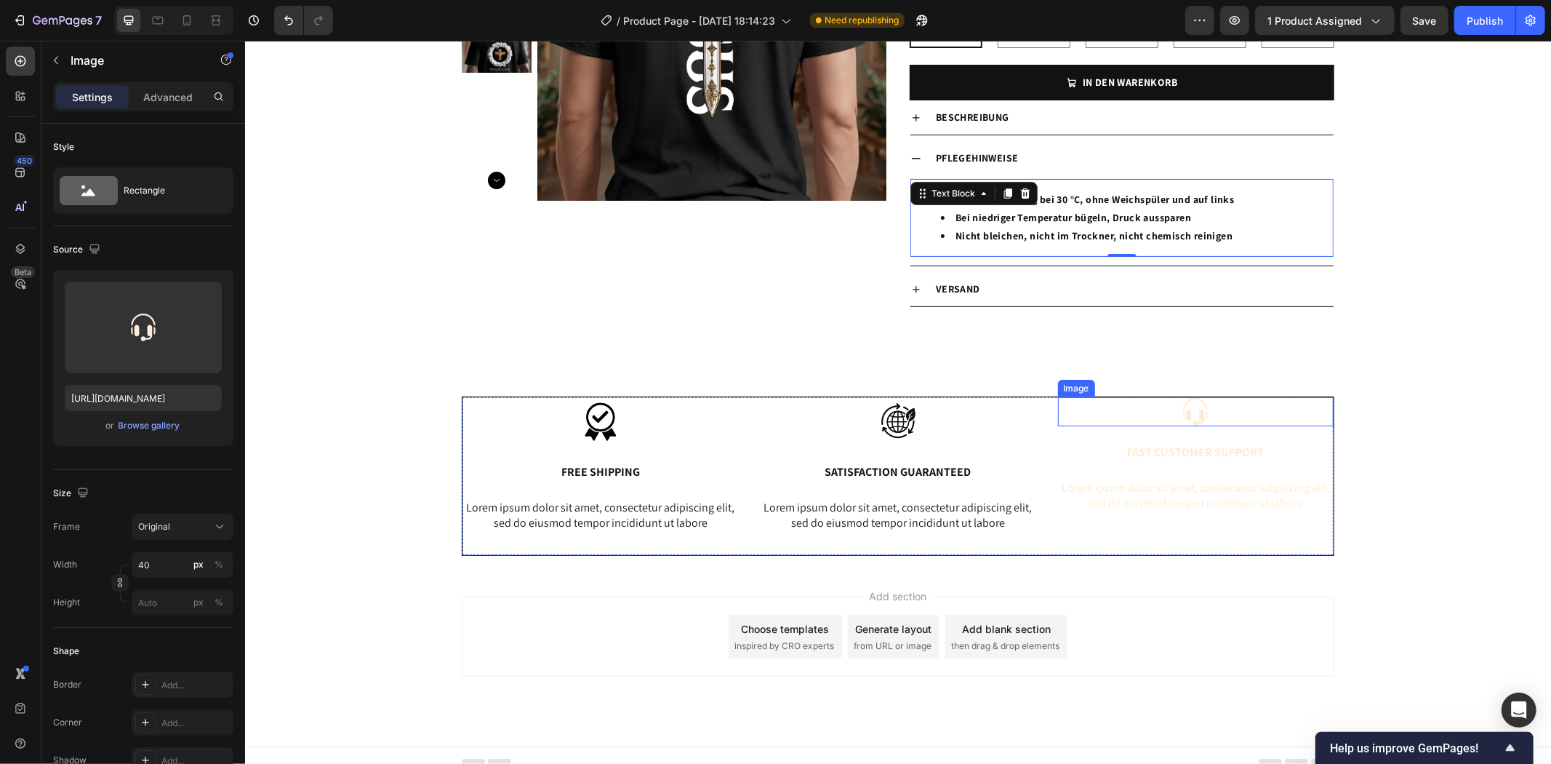
click at [1187, 417] on img at bounding box center [1194, 410] width 29 height 29
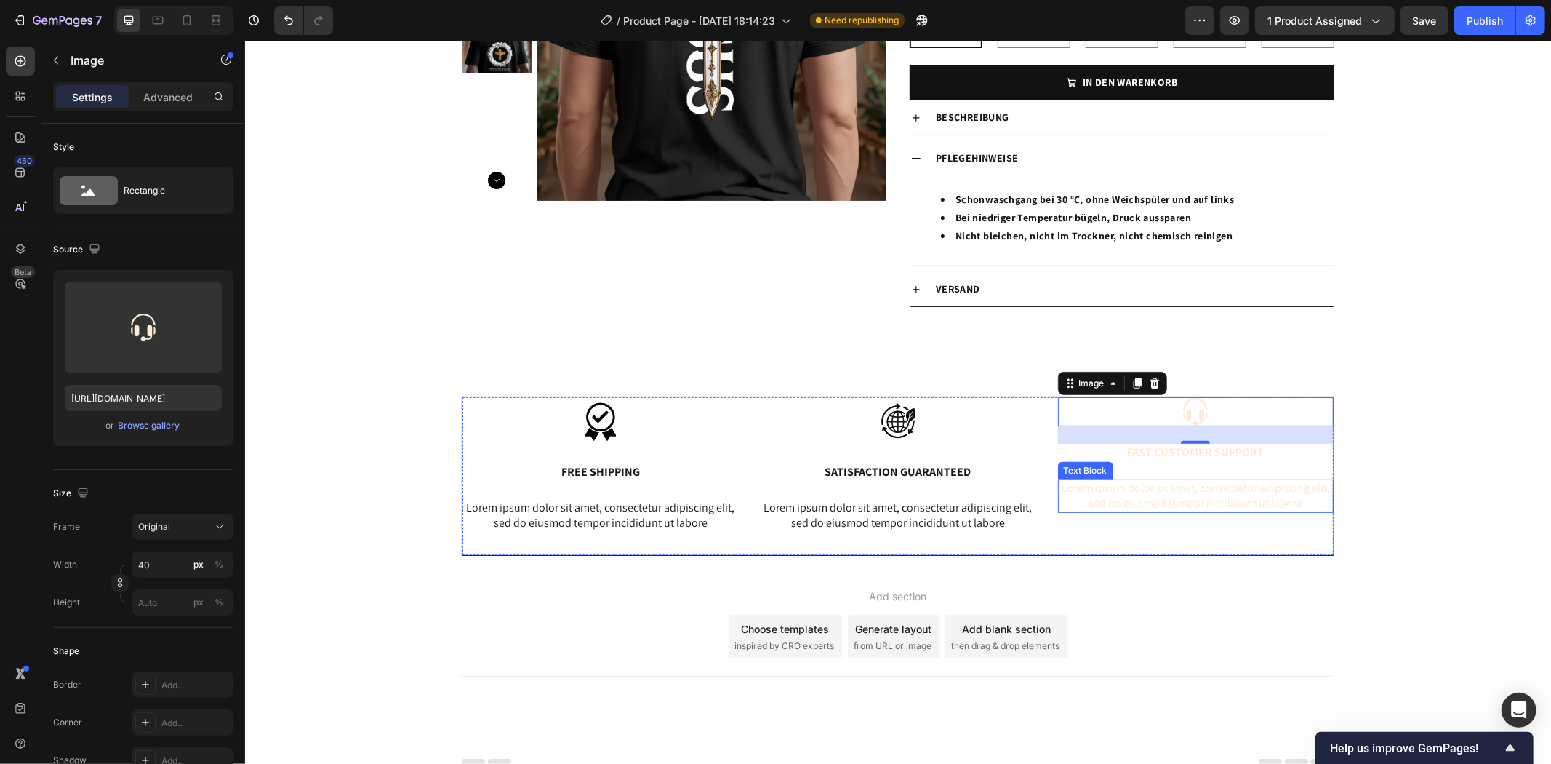
click at [1223, 505] on p "Lorem ipsum dolor sit amet, consectetur adipiscing elit, sed do eiusmod tempor …" at bounding box center [1195, 495] width 273 height 31
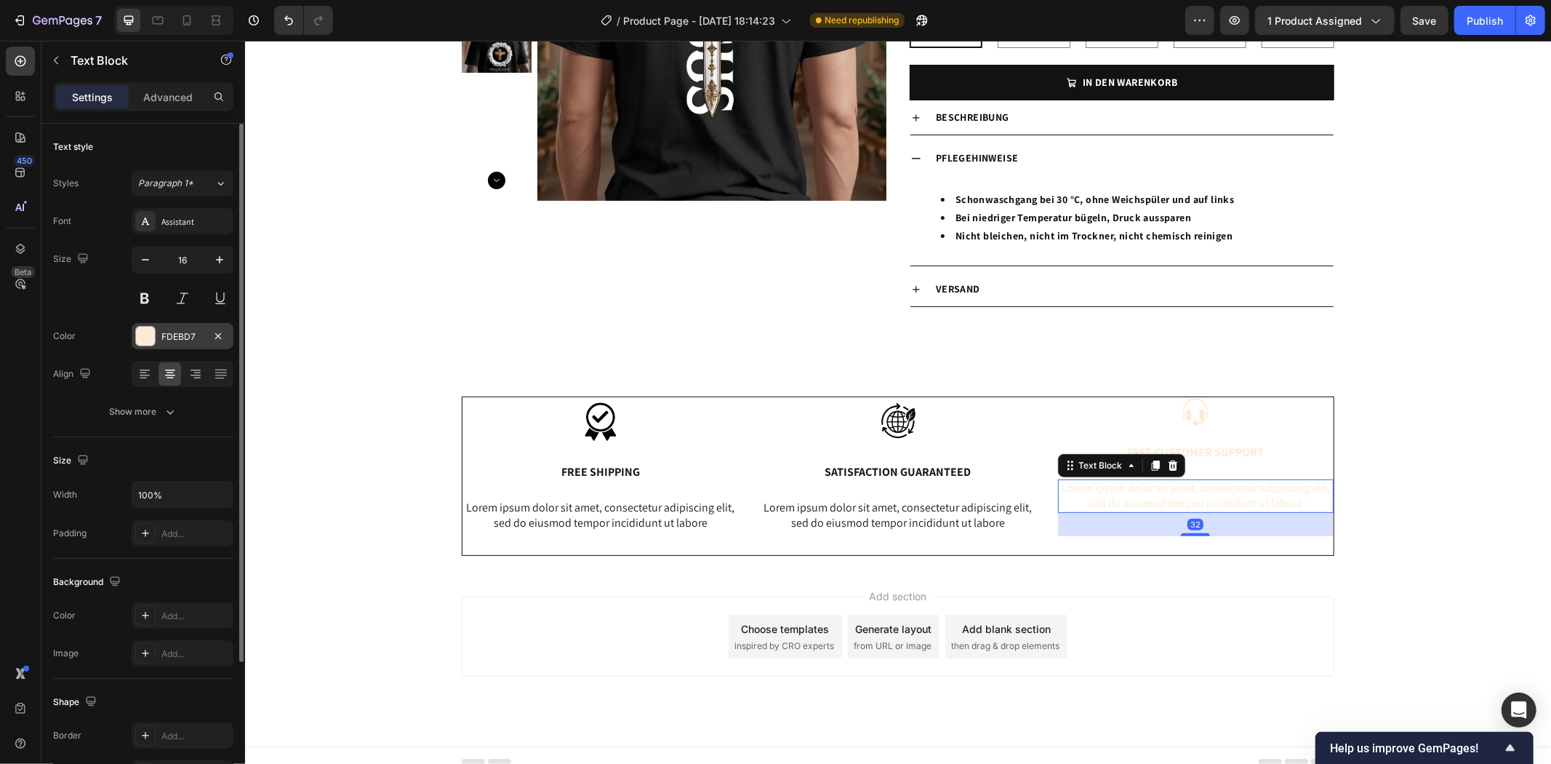
click at [140, 335] on div at bounding box center [145, 336] width 19 height 19
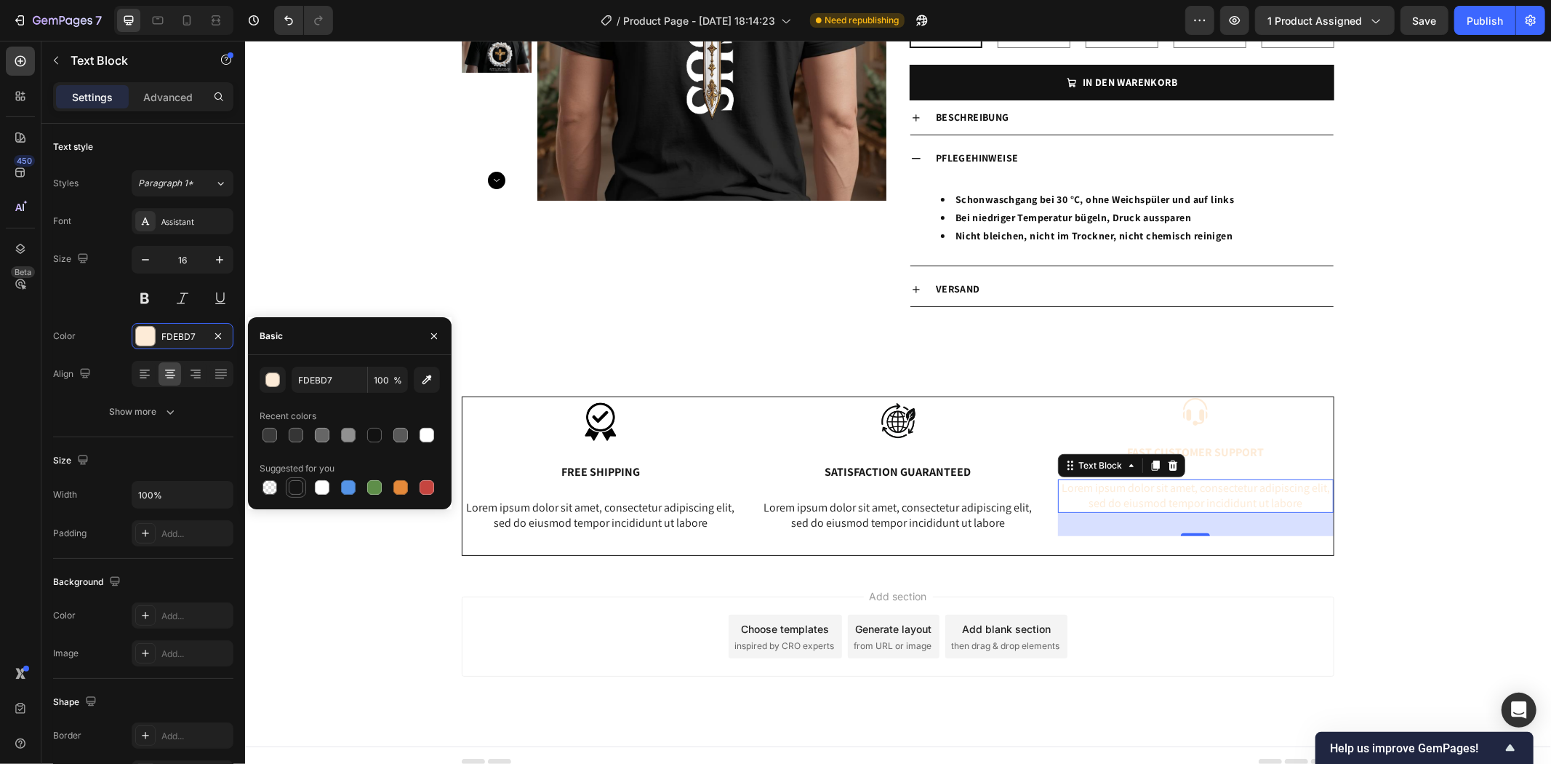
click at [301, 484] on div at bounding box center [296, 487] width 15 height 15
type input "151515"
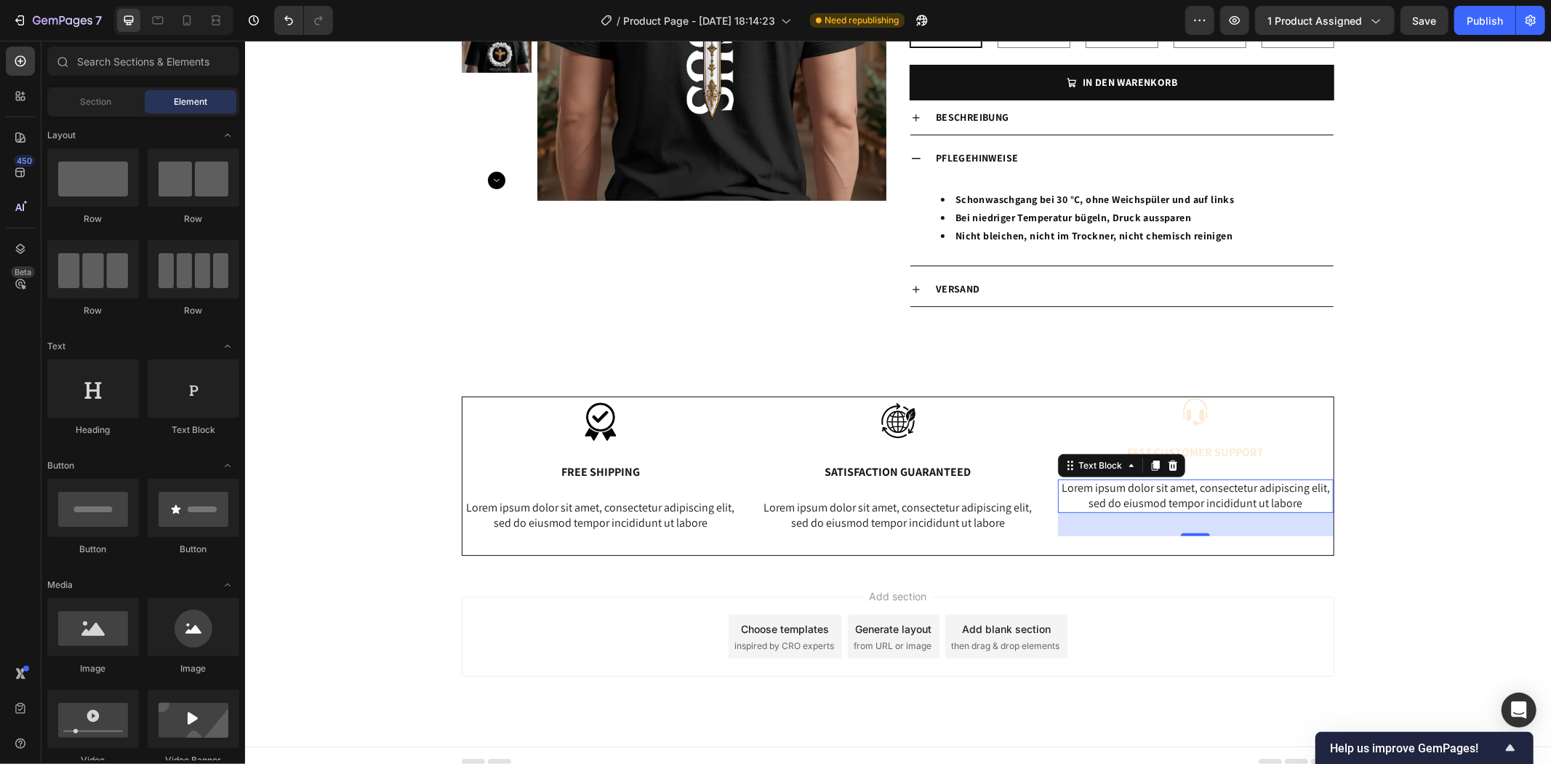
click at [695, 677] on div "Add section Choose templates inspired by CRO experts Generate layout from URL o…" at bounding box center [897, 656] width 1306 height 179
click at [1117, 501] on p "Lorem ipsum dolor sit amet, consectetur adipiscing elit, sed do eiusmod tempor …" at bounding box center [1195, 495] width 273 height 31
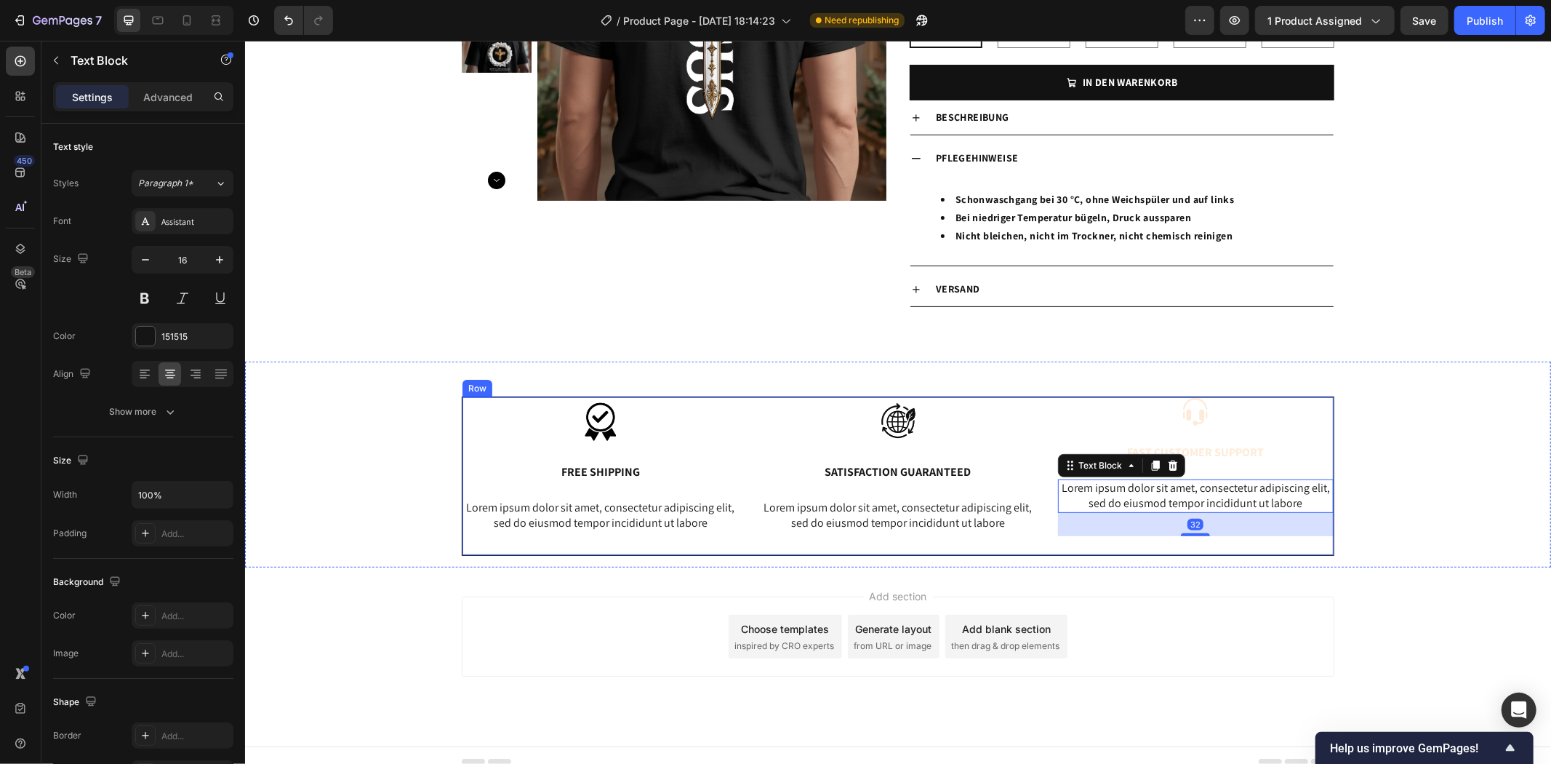
click at [1212, 462] on div "Image Fast Customer Support Text Block Lorem ipsum dolor sit amet, consectetur …" at bounding box center [1196, 475] width 276 height 158
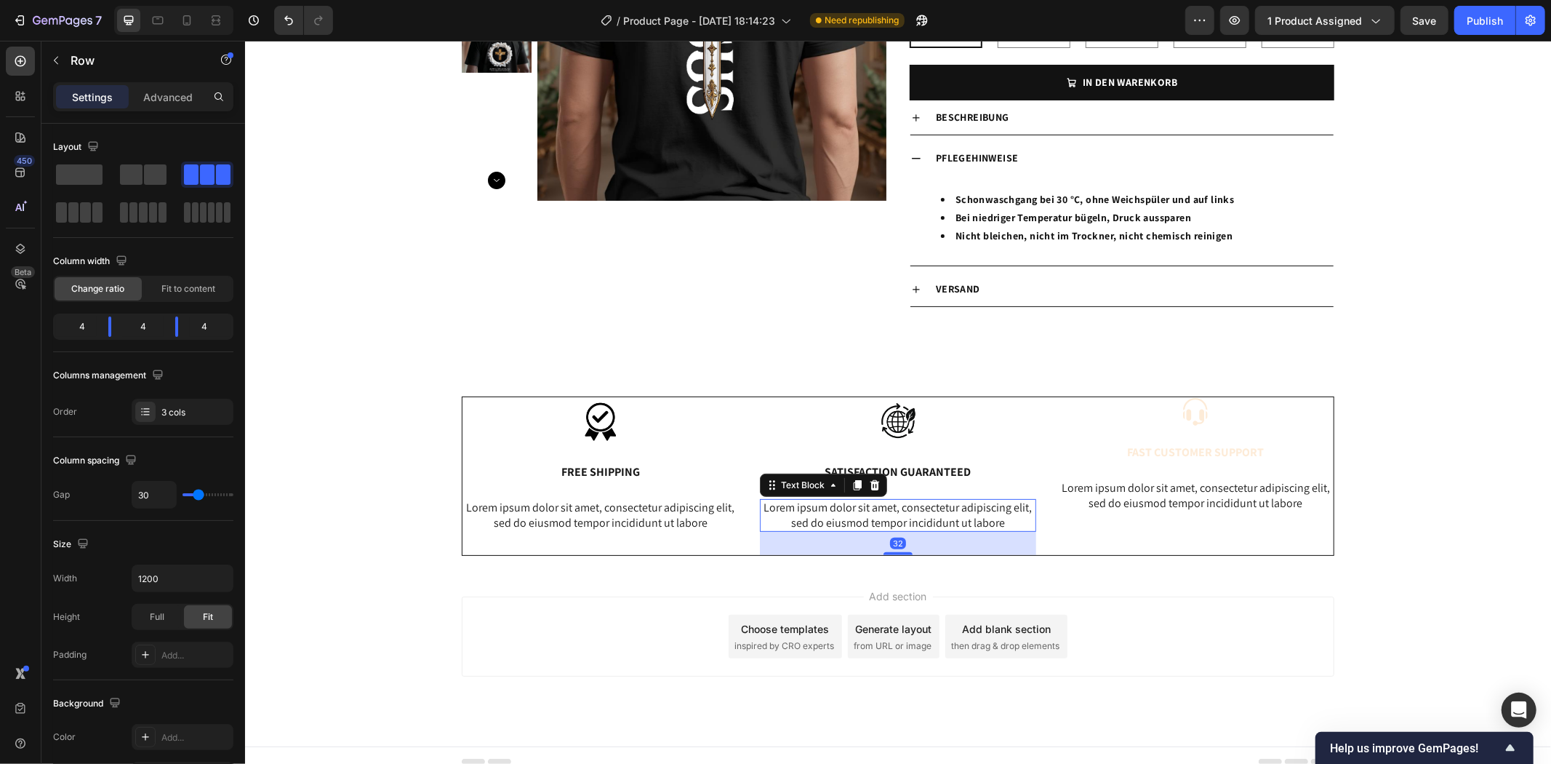
click at [908, 511] on p "Lorem ipsum dolor sit amet, consectetur adipiscing elit, sed do eiusmod tempor …" at bounding box center [897, 515] width 273 height 31
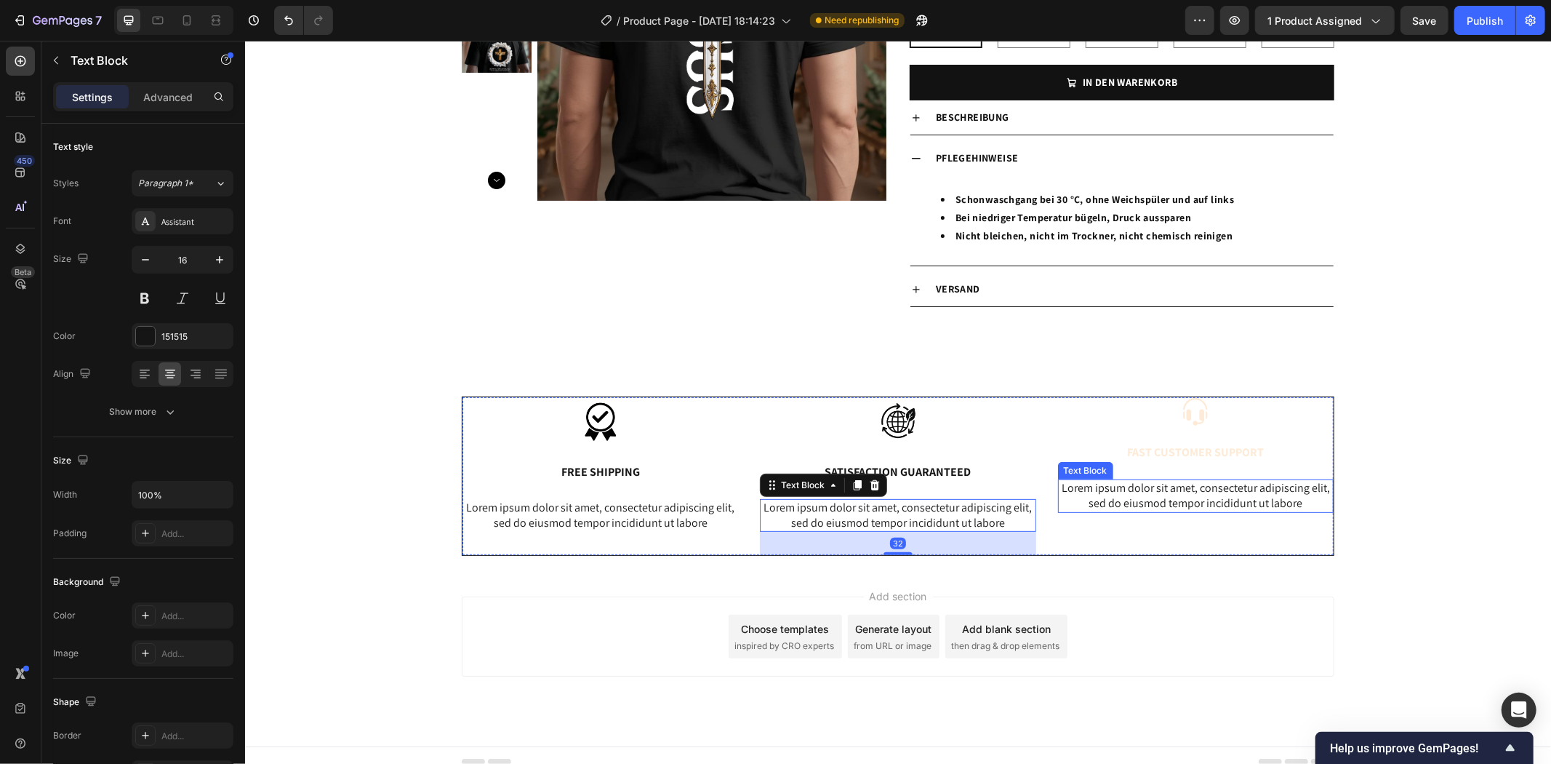
click at [1204, 502] on p "Lorem ipsum dolor sit amet, consectetur adipiscing elit, sed do eiusmod tempor …" at bounding box center [1195, 495] width 273 height 31
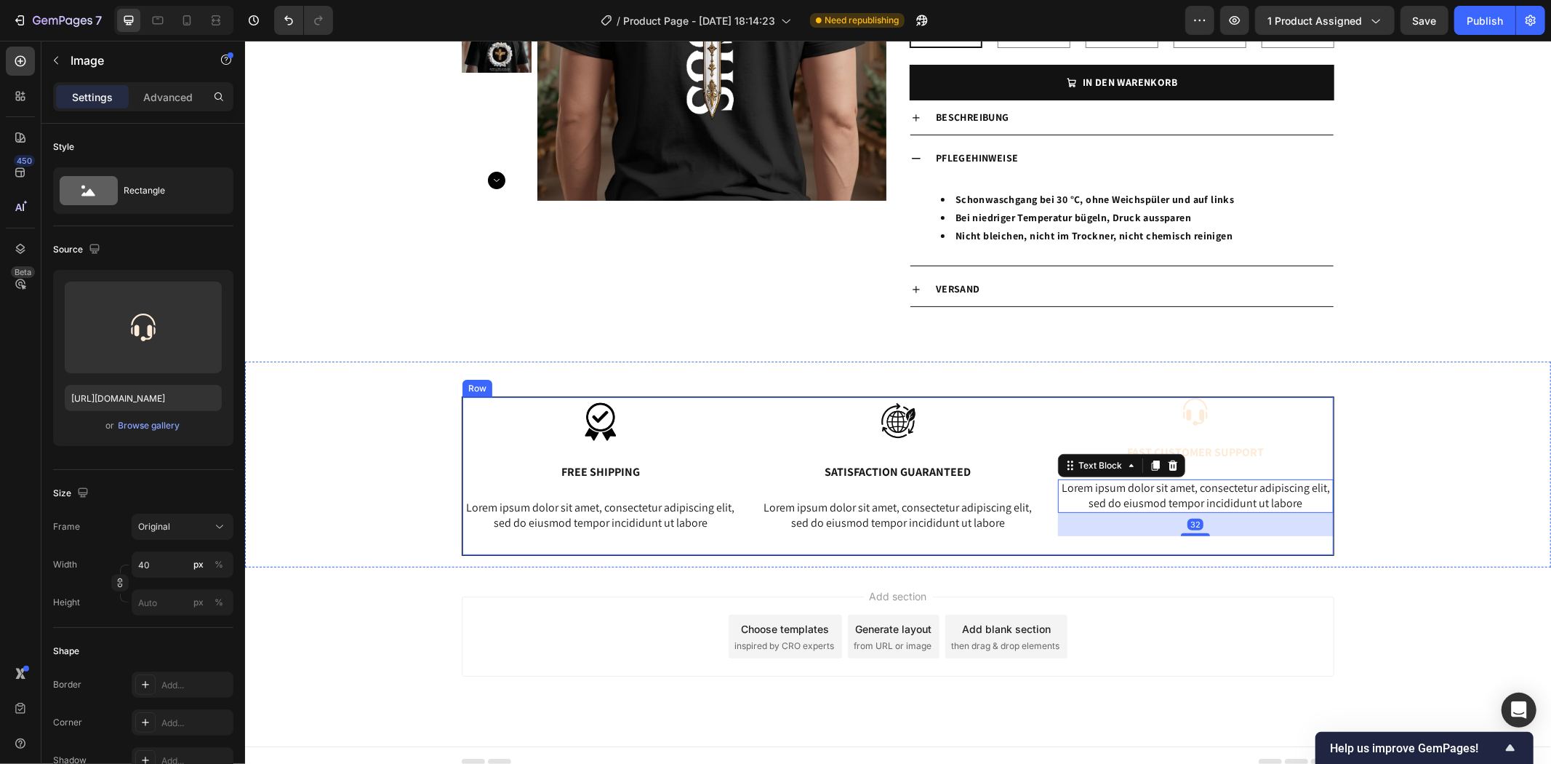
click at [1197, 425] on div "Image" at bounding box center [1196, 410] width 276 height 29
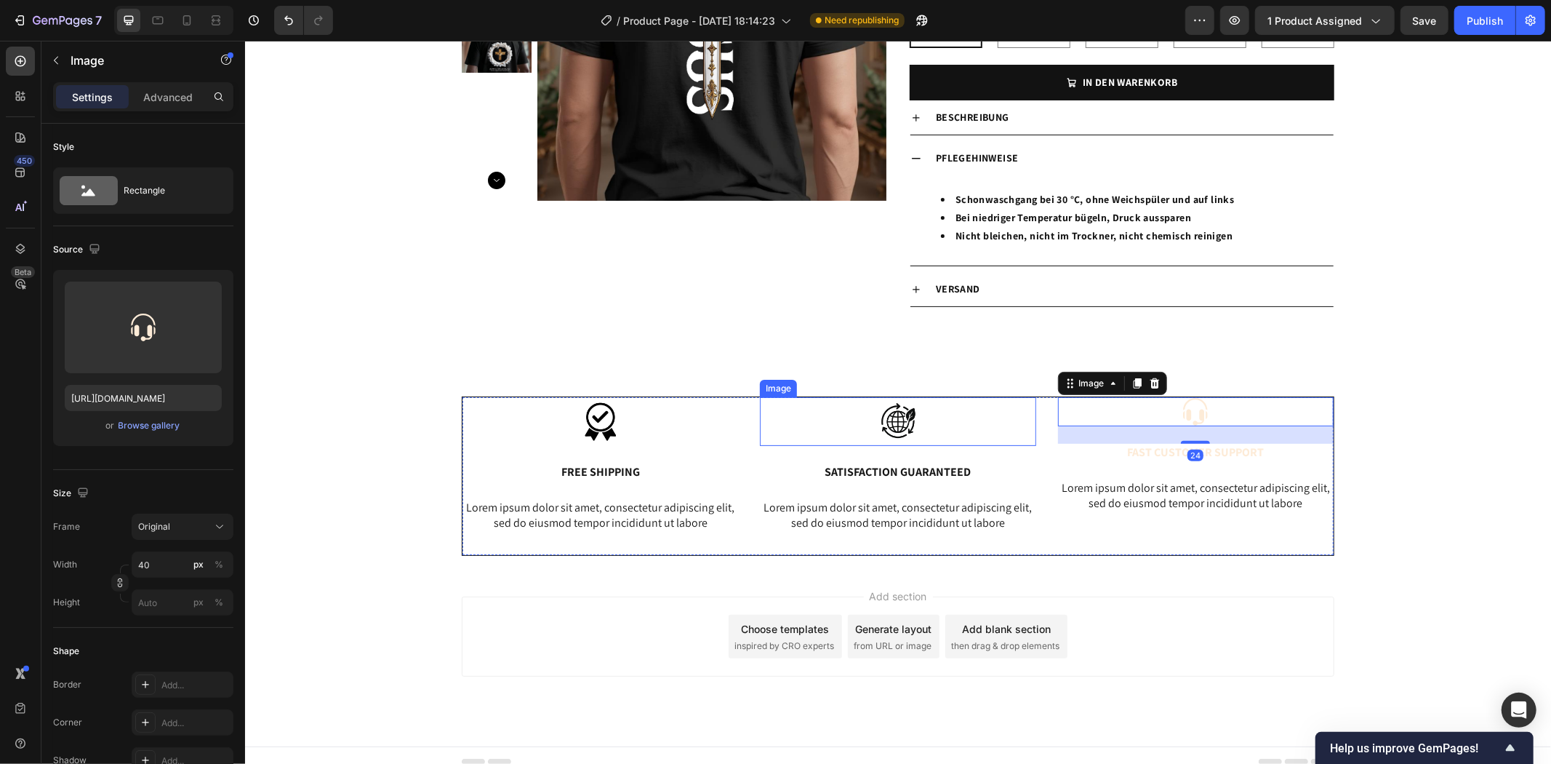
click at [917, 418] on img at bounding box center [897, 420] width 73 height 49
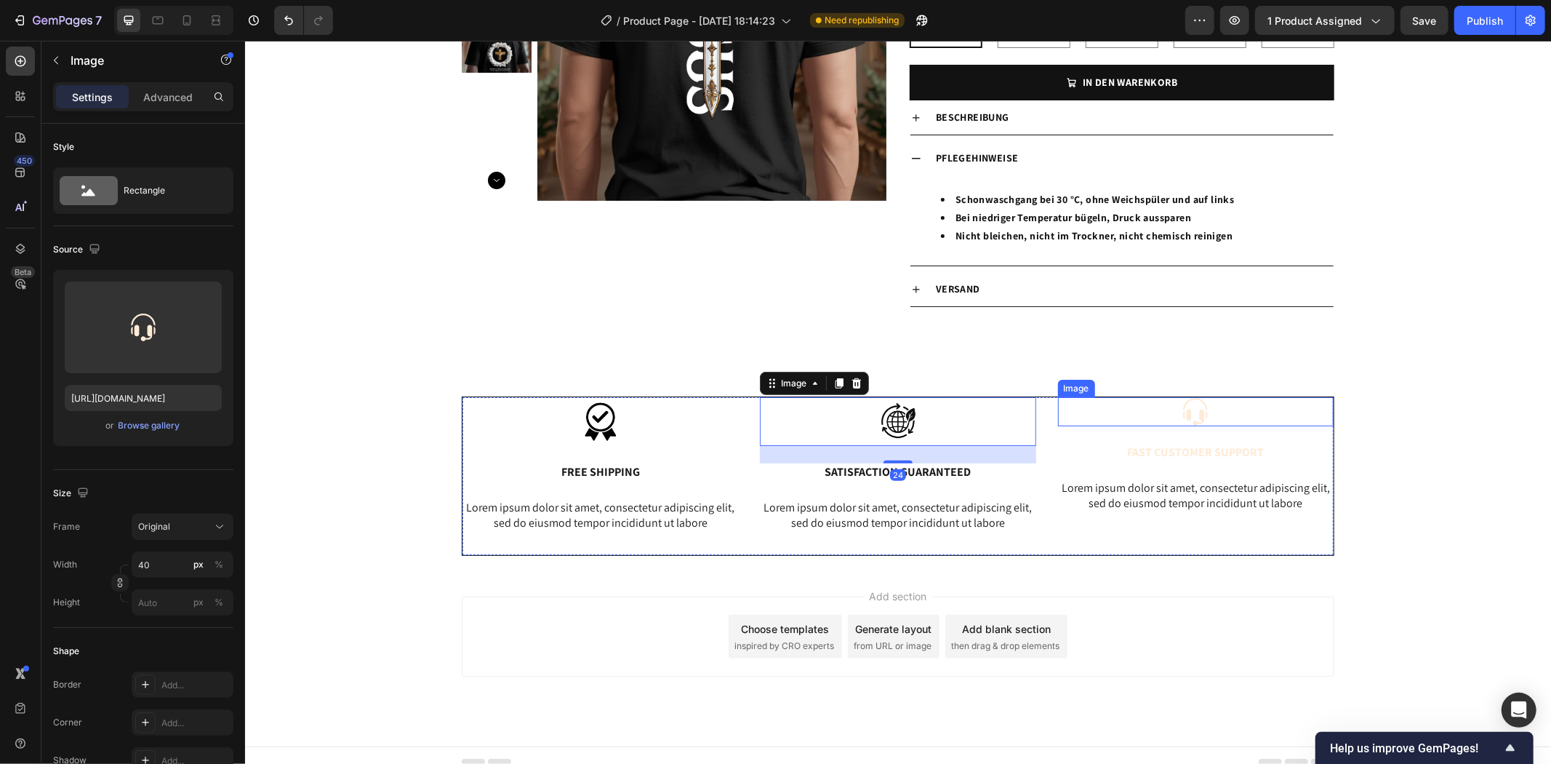
click at [1186, 410] on img at bounding box center [1194, 410] width 29 height 29
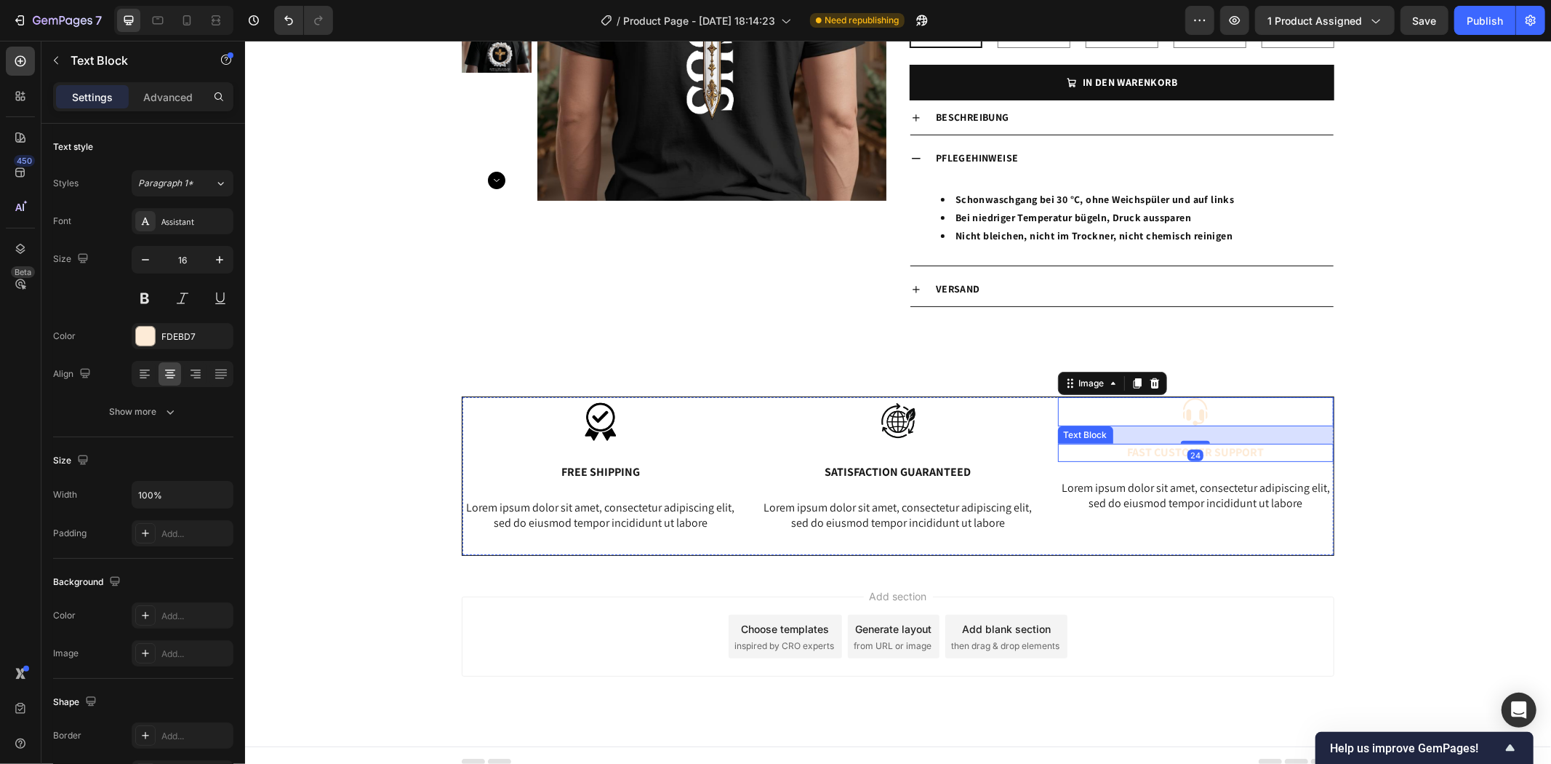
click at [1240, 452] on p "Fast Customer Support" at bounding box center [1195, 451] width 273 height 15
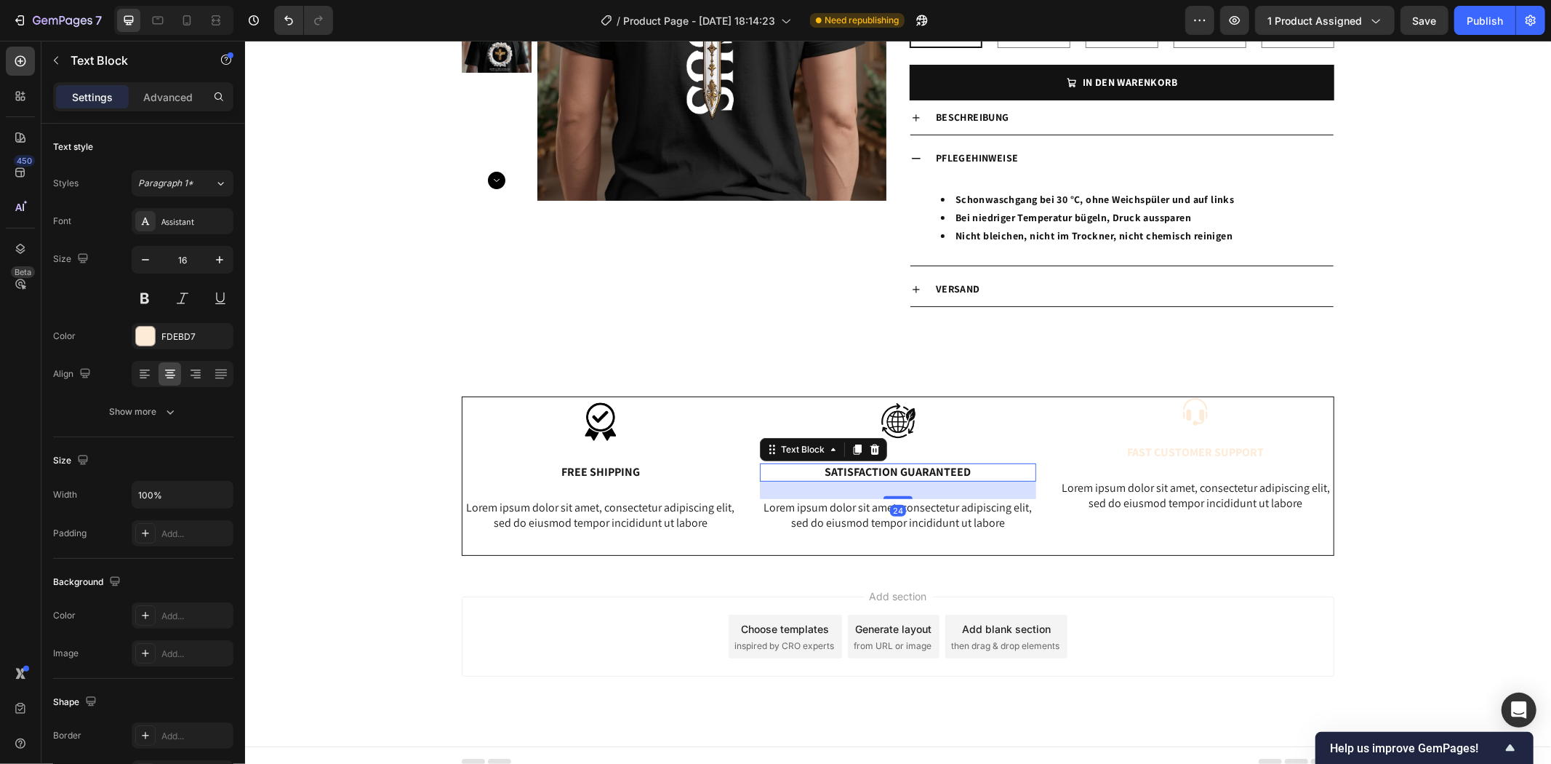
click at [934, 467] on p "Satisfaction Guaranteed" at bounding box center [897, 471] width 273 height 15
click at [1212, 450] on p "Fast Customer Support" at bounding box center [1195, 451] width 273 height 15
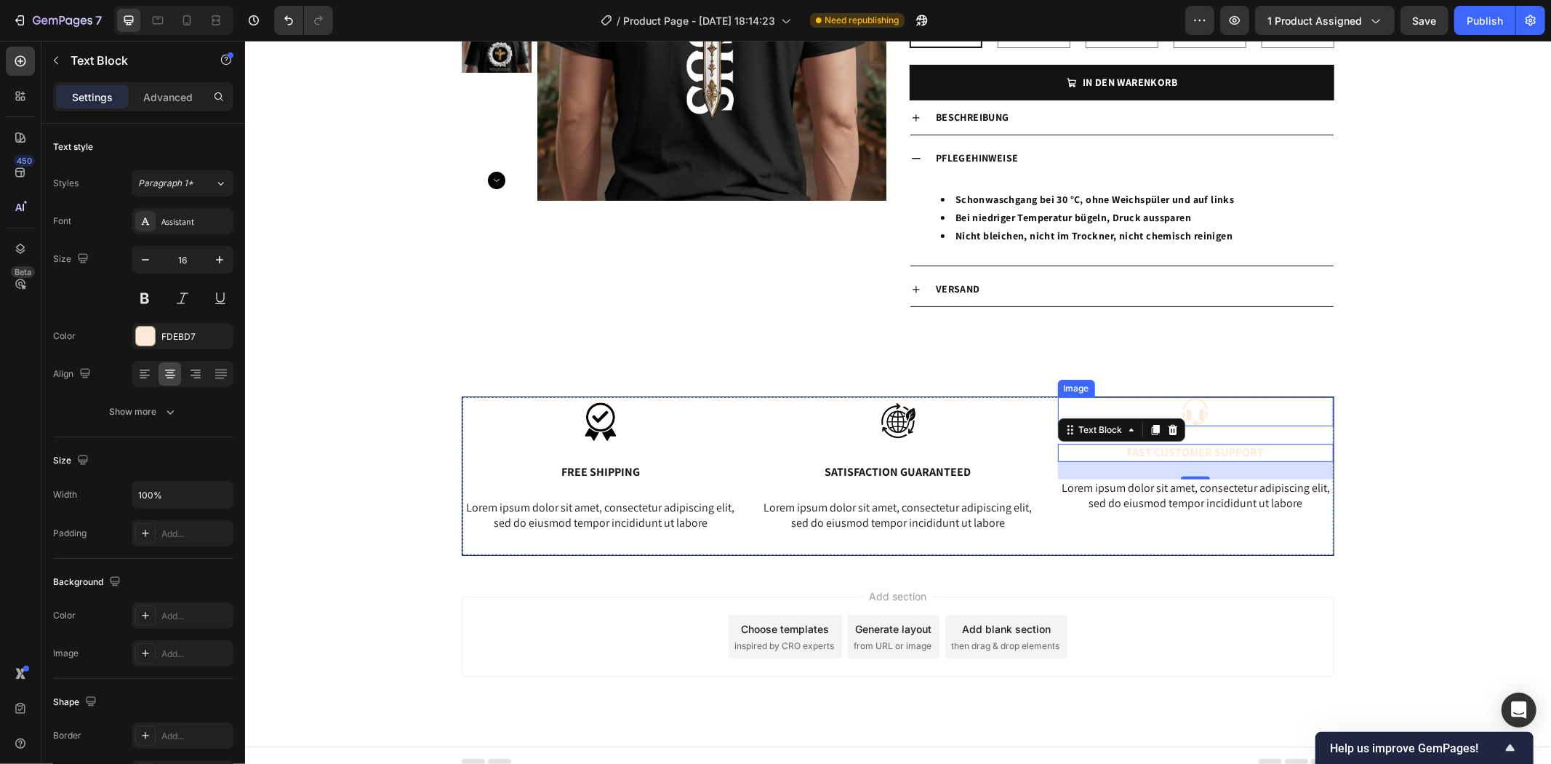
click at [1186, 410] on img at bounding box center [1194, 410] width 29 height 29
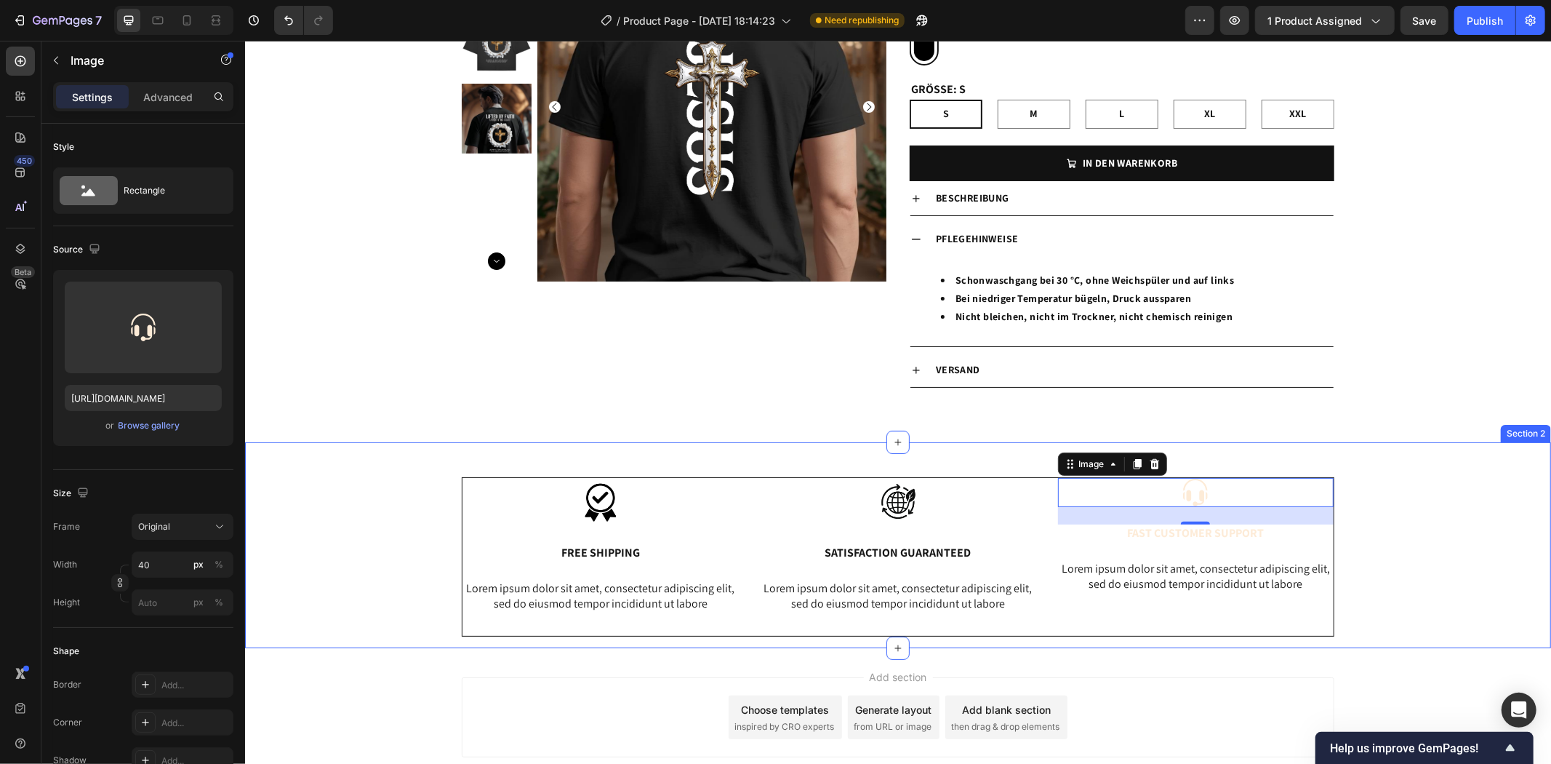
scroll to position [81, 0]
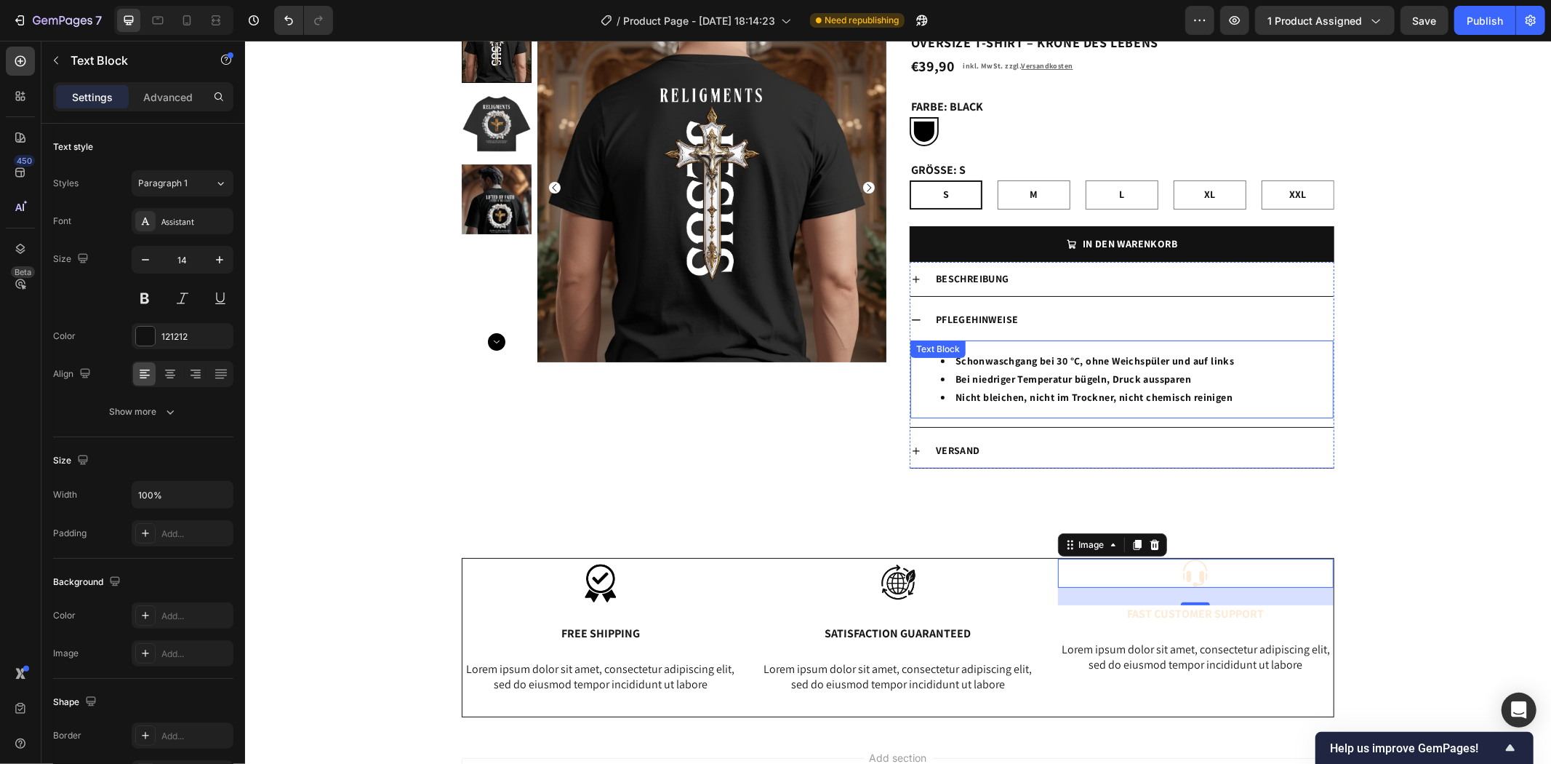
click at [1031, 396] on li "Nicht bleichen, nicht im Trockner, nicht chemisch reinigen" at bounding box center [1135, 397] width 391 height 18
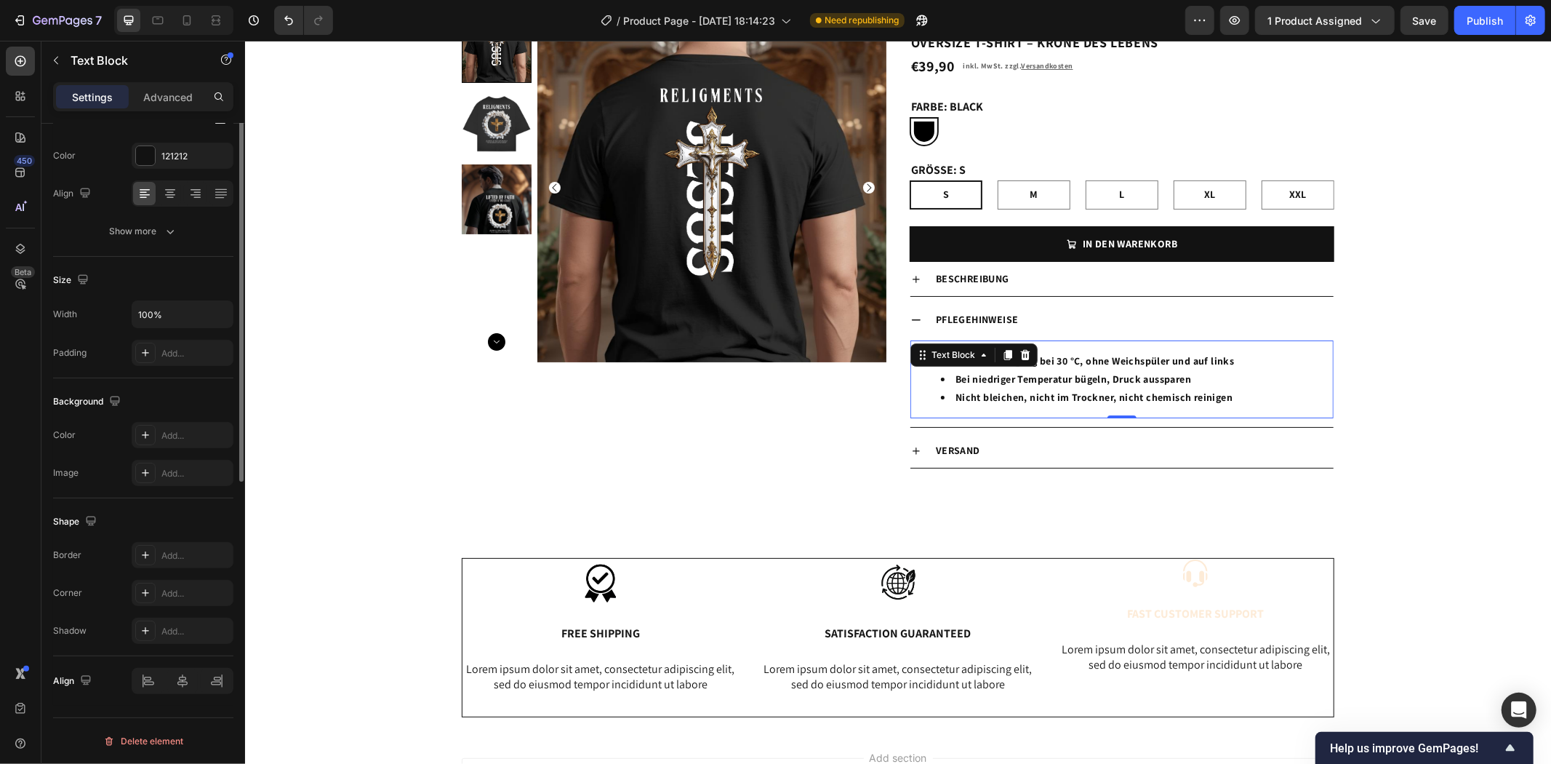
scroll to position [0, 0]
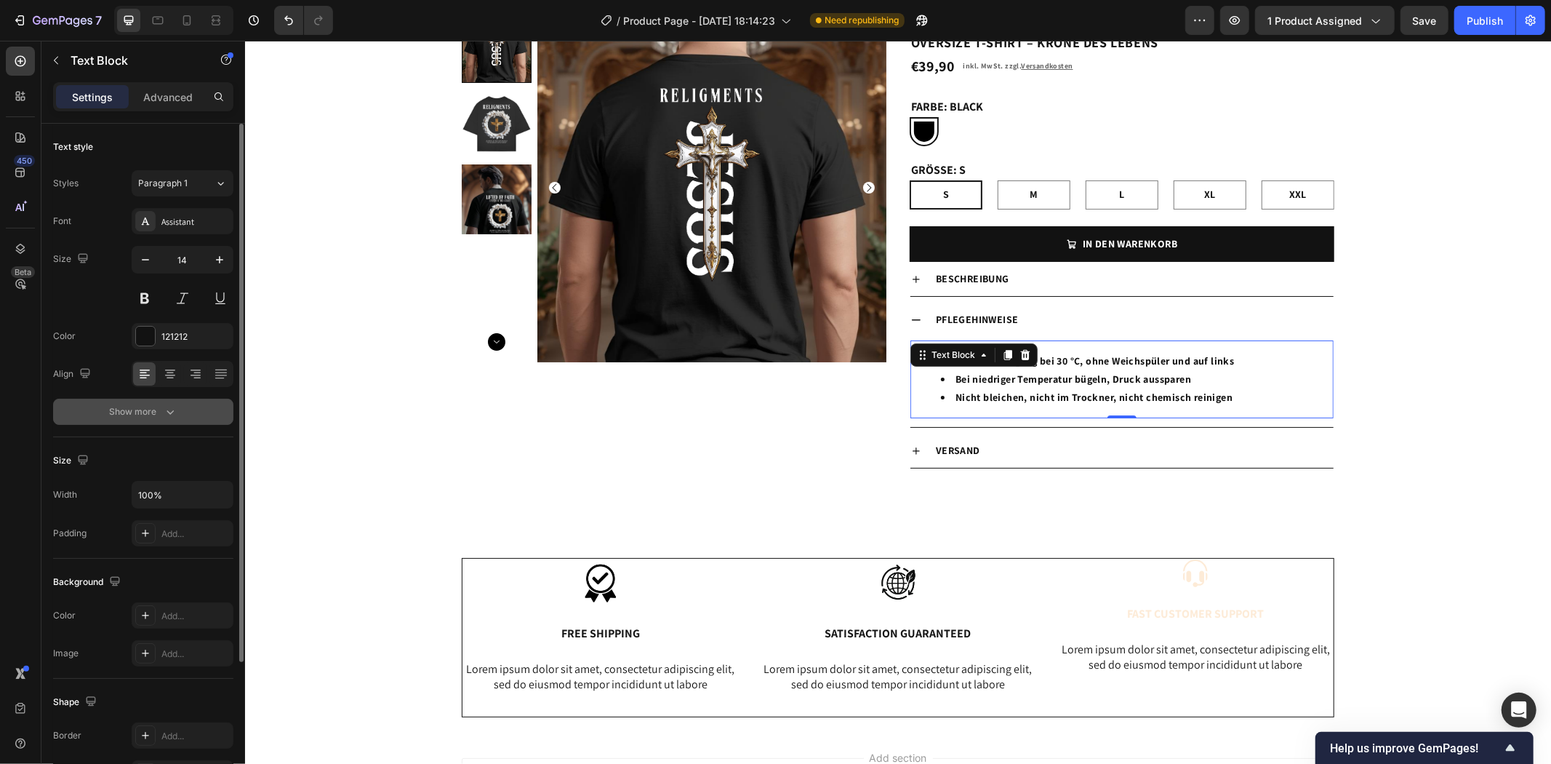
click at [185, 413] on button "Show more" at bounding box center [143, 412] width 180 height 26
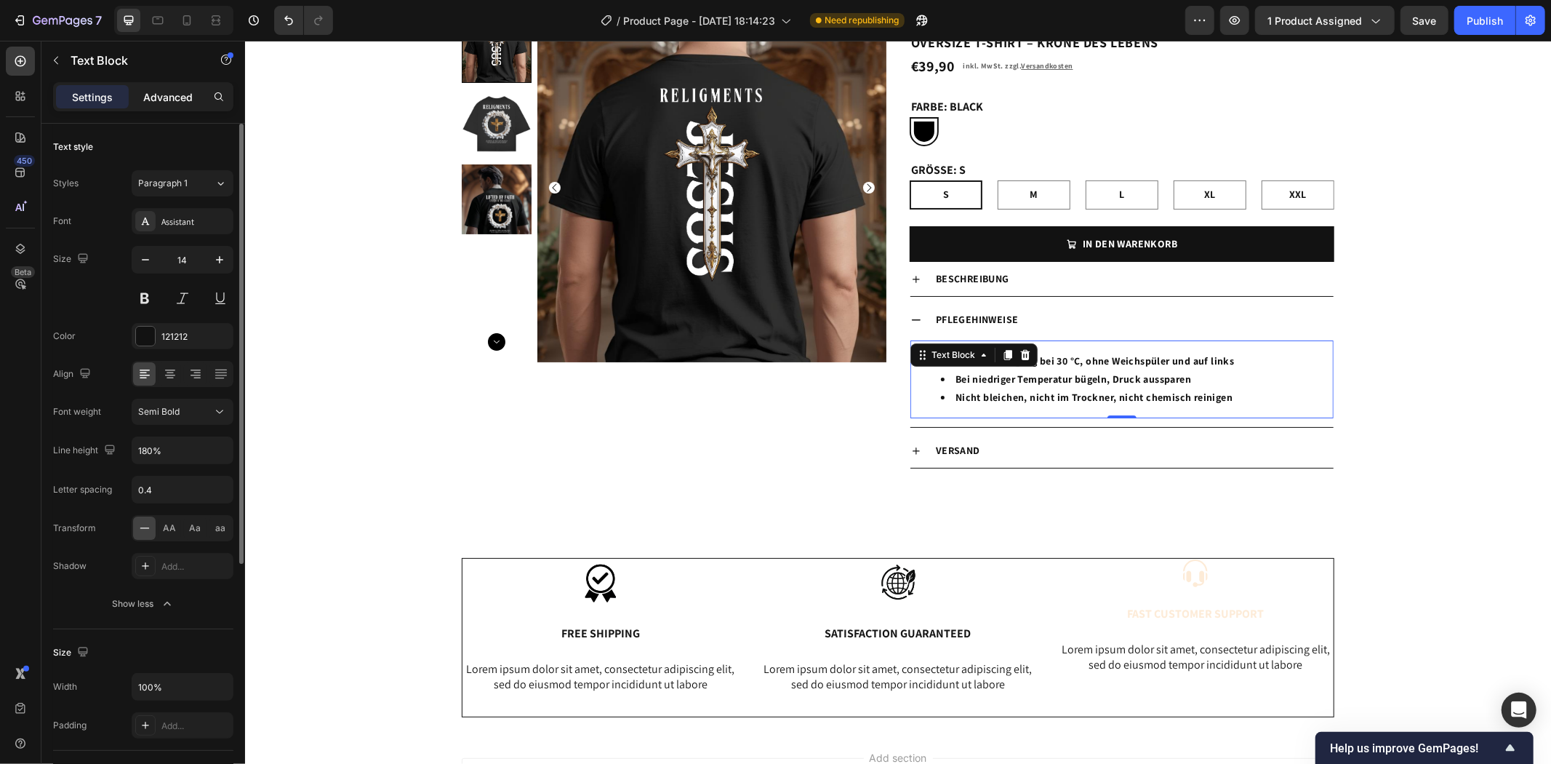
click at [158, 91] on p "Advanced" at bounding box center [167, 96] width 49 height 15
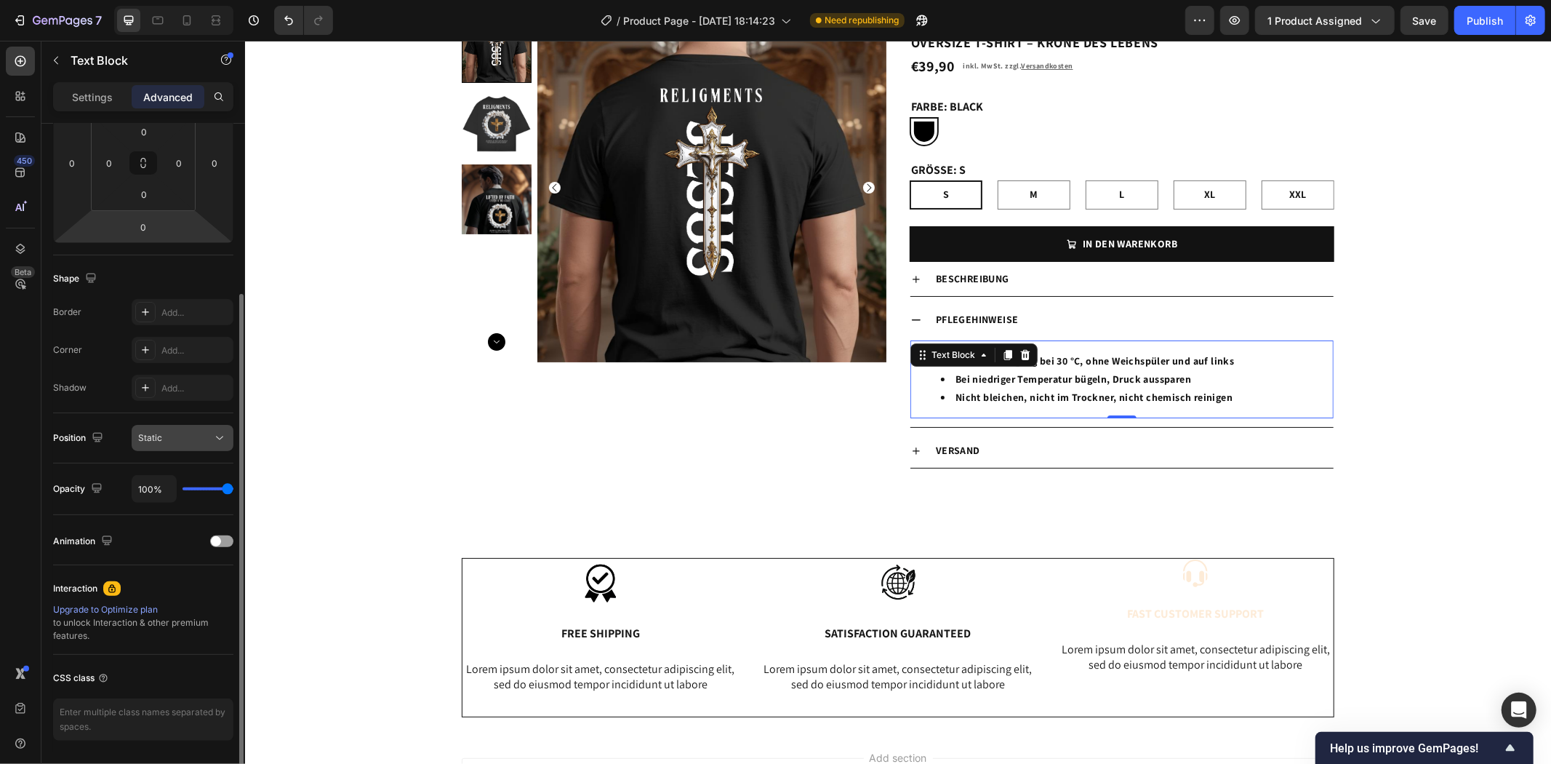
scroll to position [289, 0]
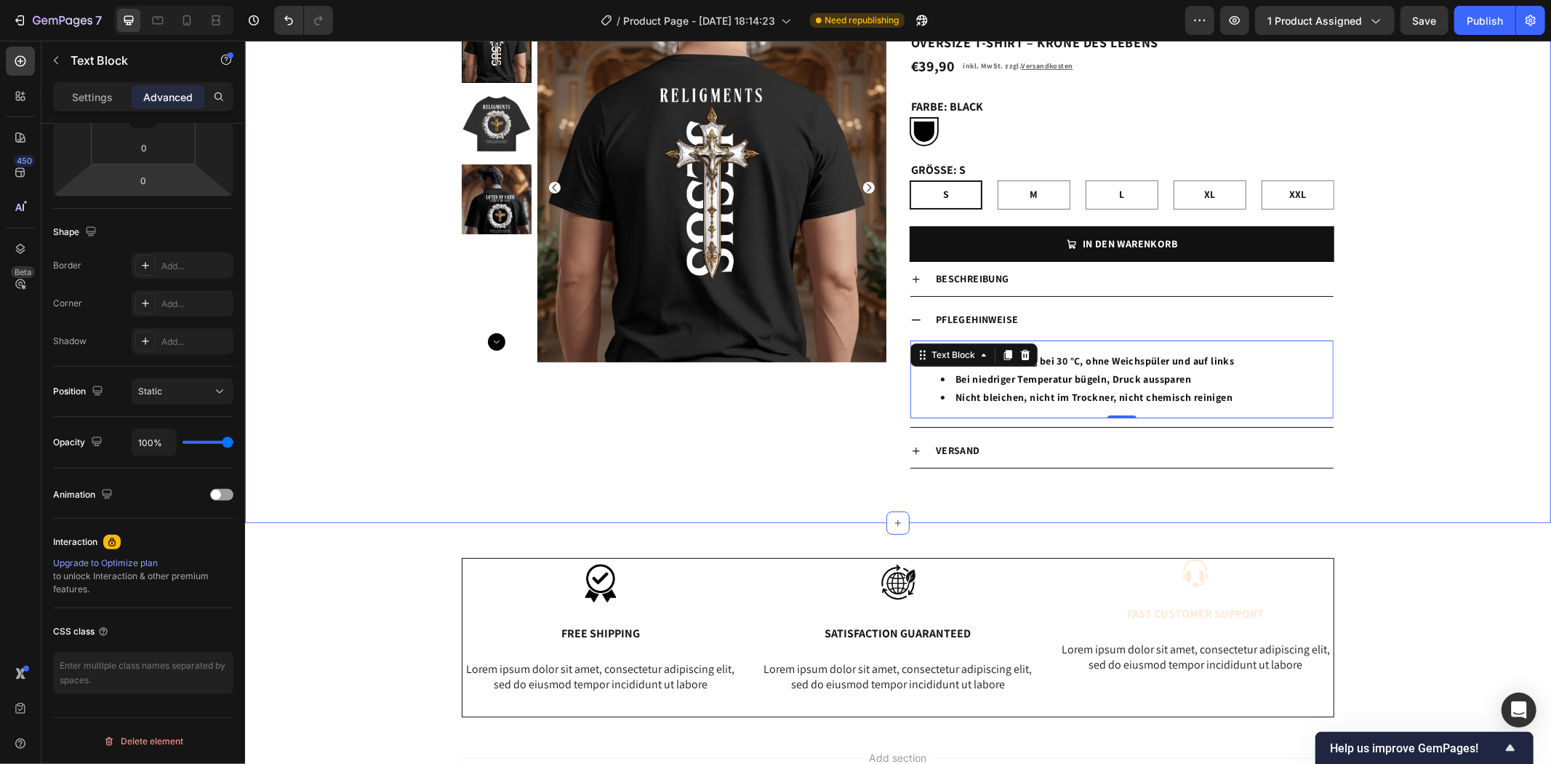
click at [1416, 434] on div "Product Images Religments Product Vendor OVERSIZE T-SHIRT – KRONE DES LEBENS Pr…" at bounding box center [897, 255] width 1306 height 487
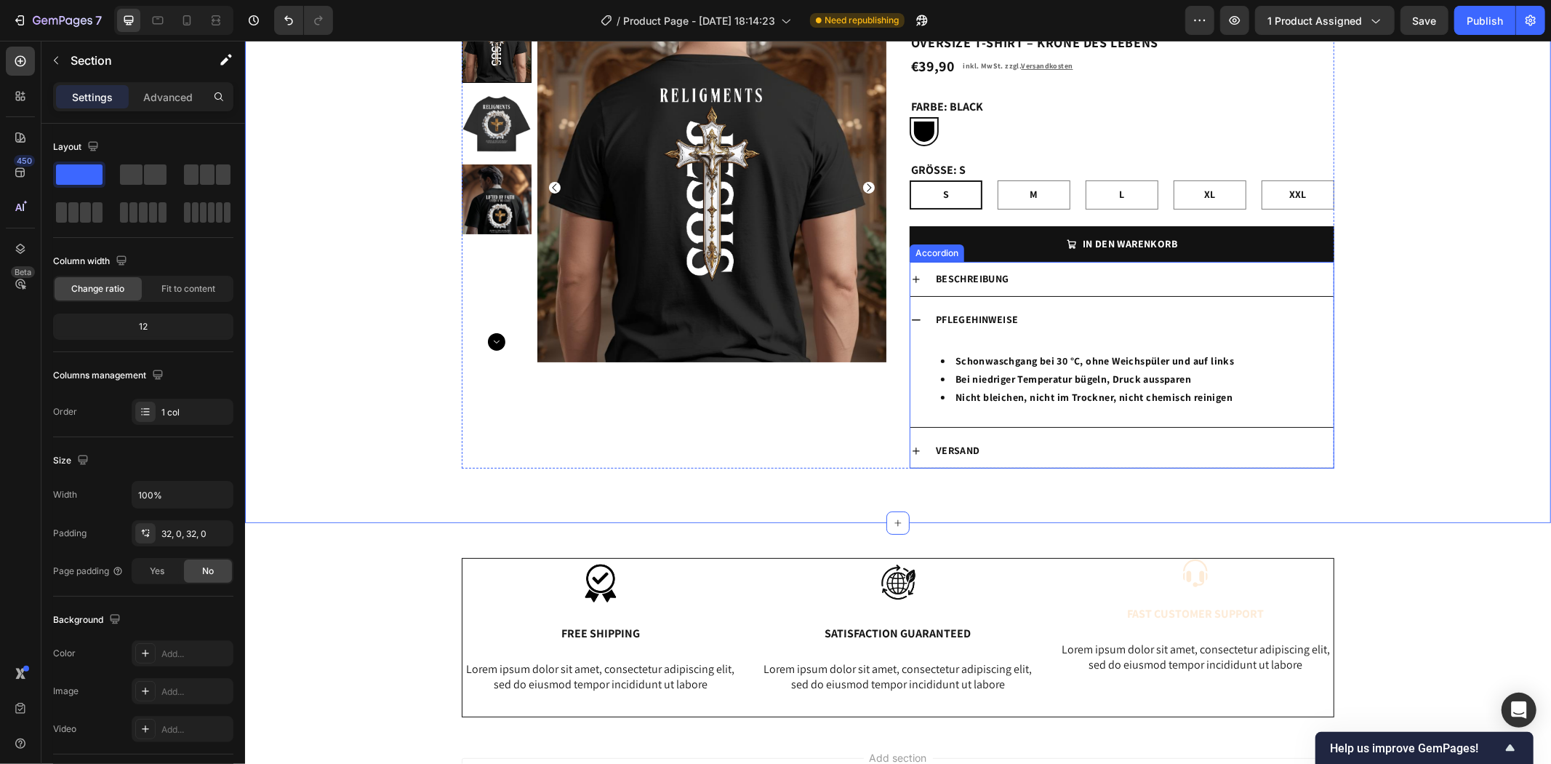
click at [999, 460] on div "vERSAND" at bounding box center [1133, 450] width 400 height 23
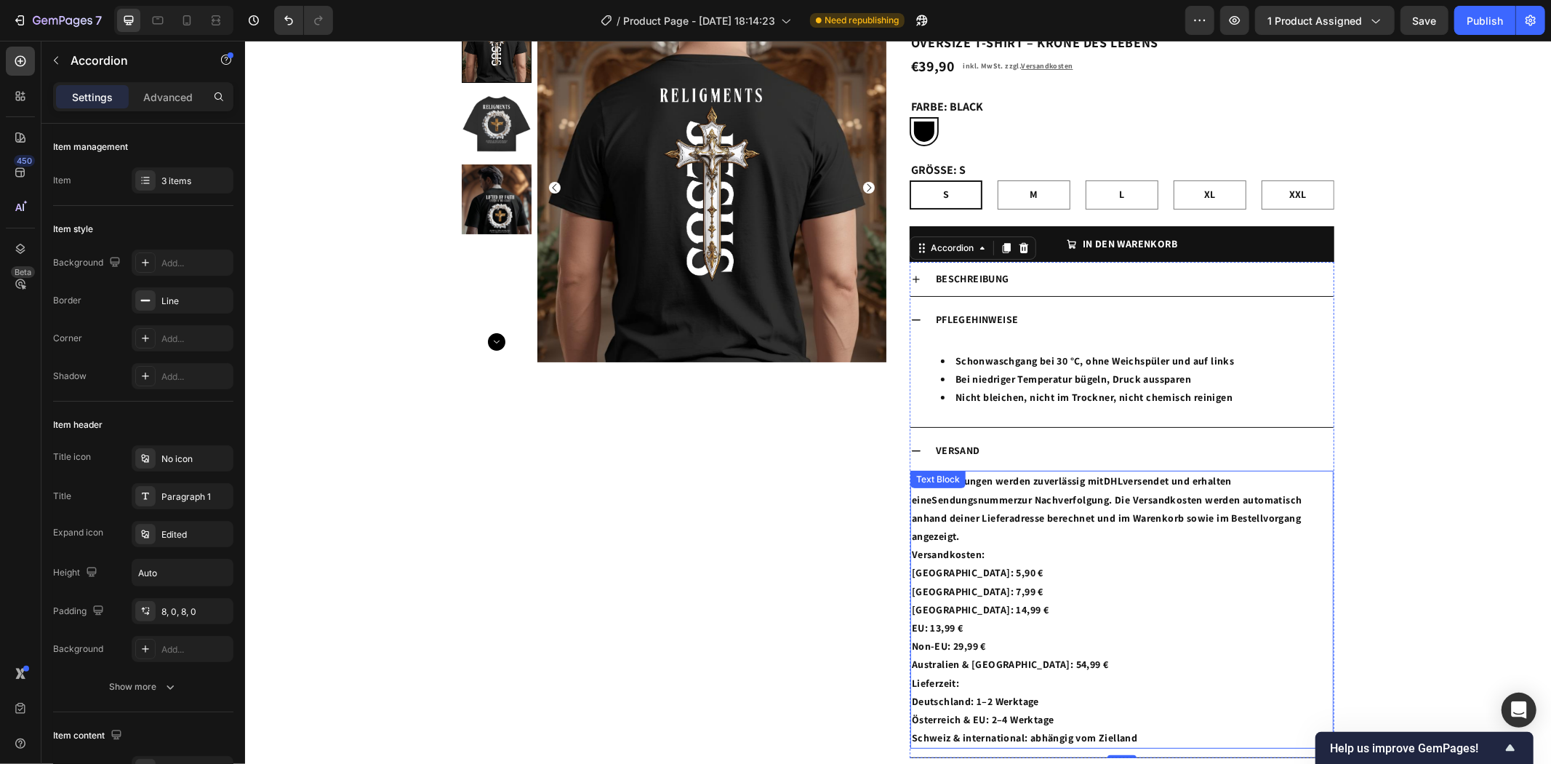
click at [1034, 503] on p "Alle Bestellungen werden zuverlässig mit DHL versendet und erhalten eine Sendun…" at bounding box center [1121, 507] width 420 height 73
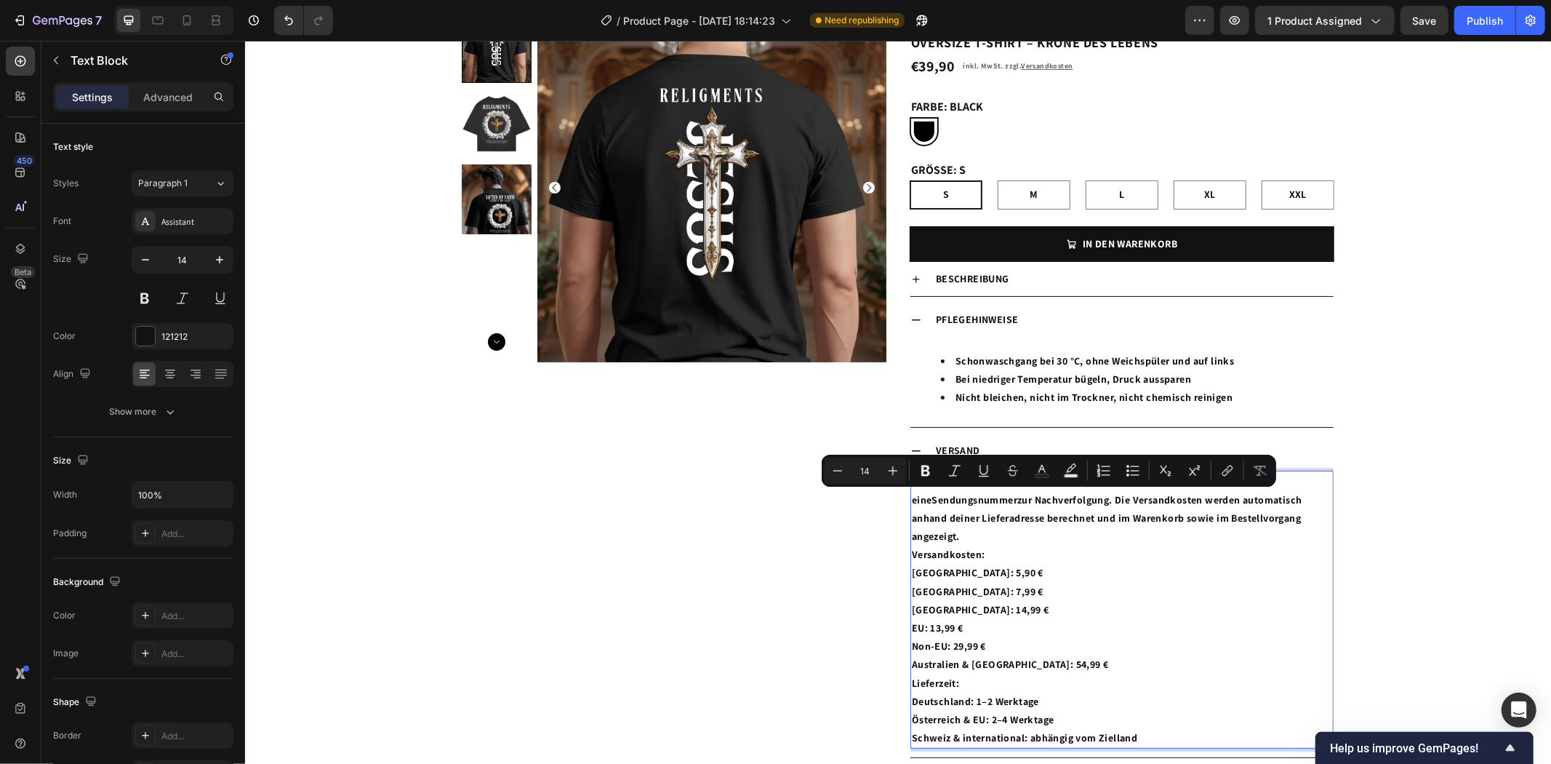
click at [1144, 636] on p "Non-EU: 29,99 €" at bounding box center [1121, 645] width 420 height 18
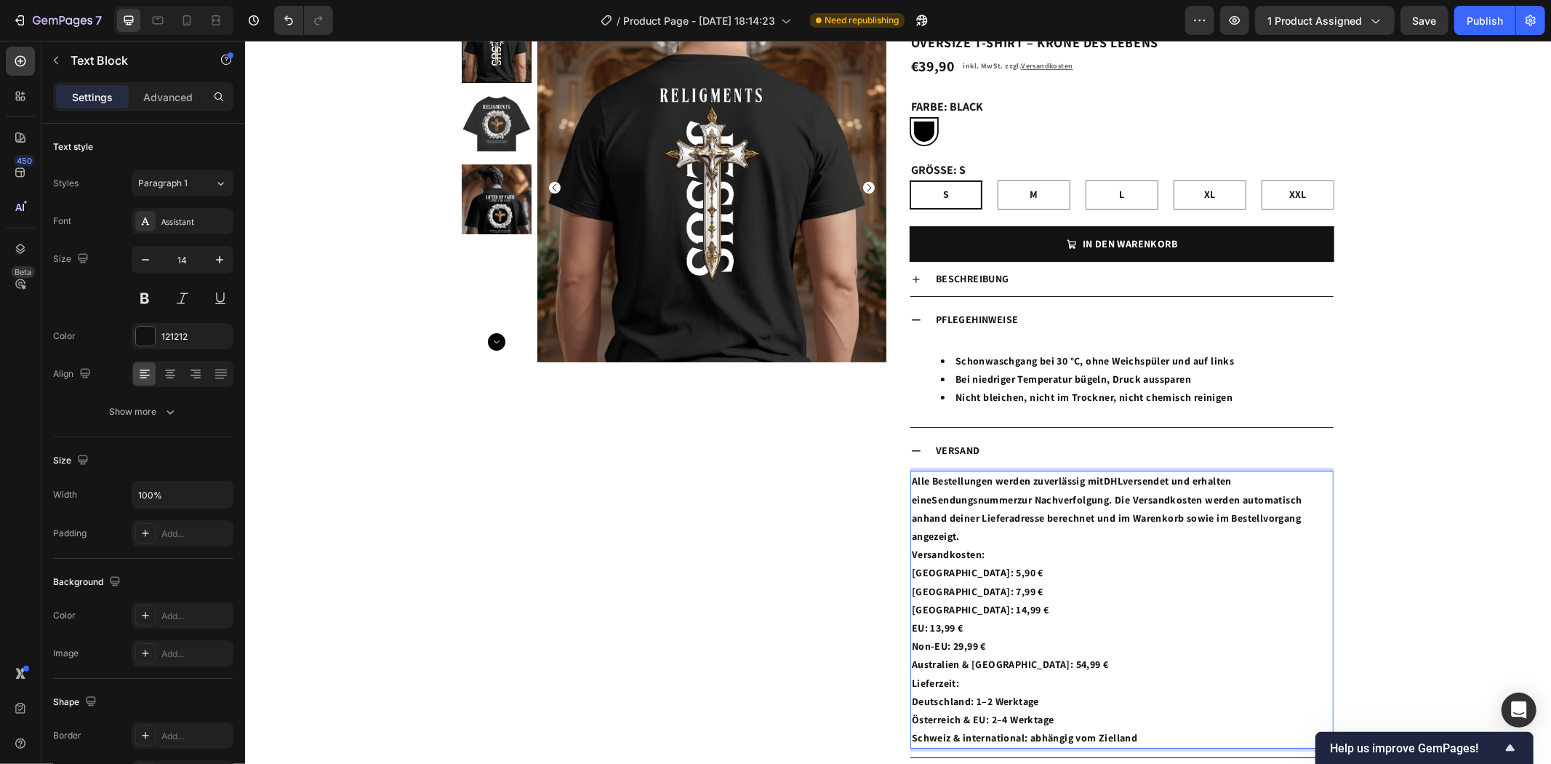
click at [1165, 728] on p "Schweiz & international: abhängig vom Zielland" at bounding box center [1121, 737] width 420 height 18
click at [910, 320] on icon at bounding box center [916, 319] width 12 height 12
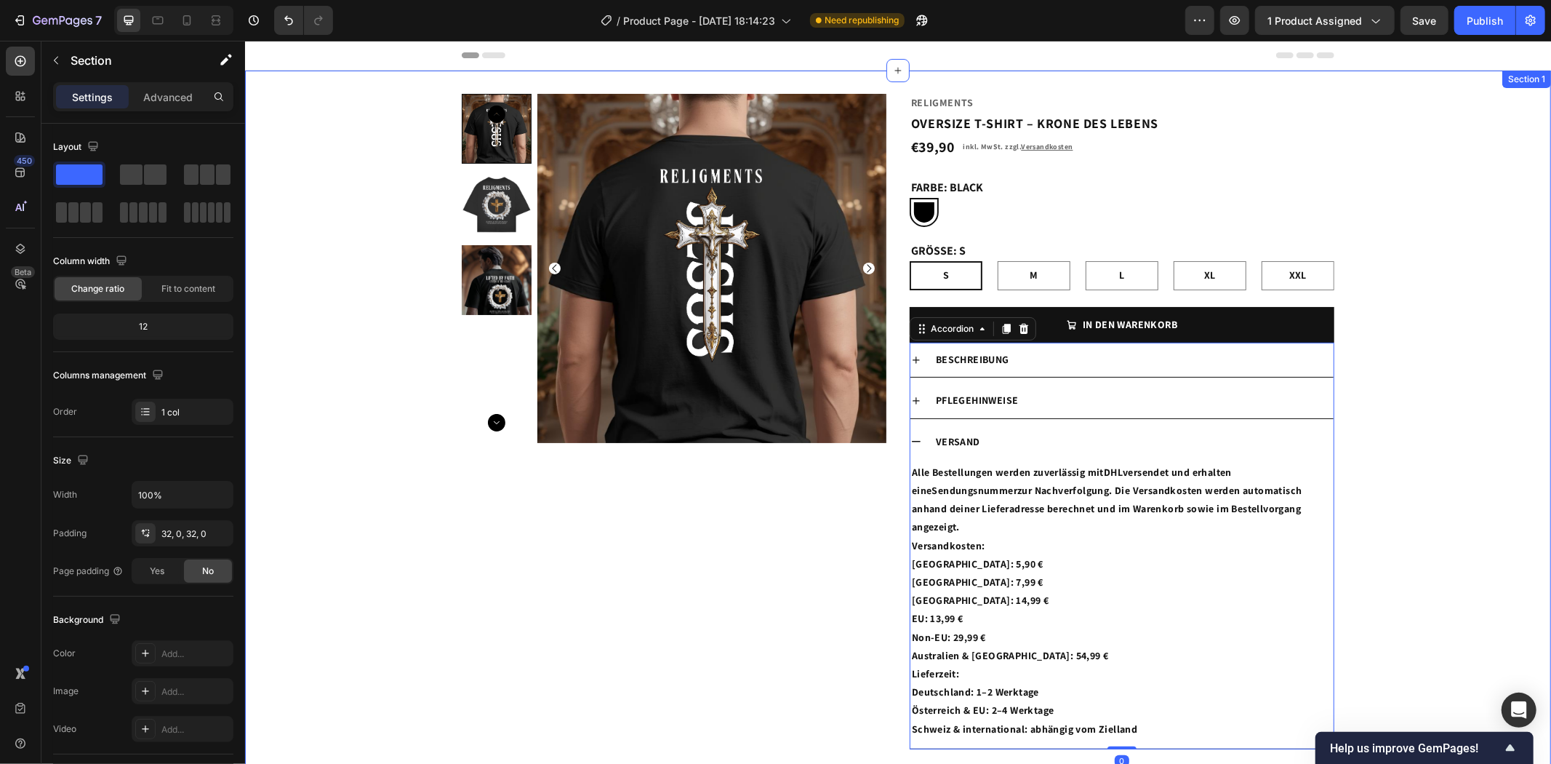
click at [1406, 436] on div "Product Images Religments Product Vendor OVERSIZE T-SHIRT – KRONE DES LEBENS Pr…" at bounding box center [897, 436] width 1306 height 687
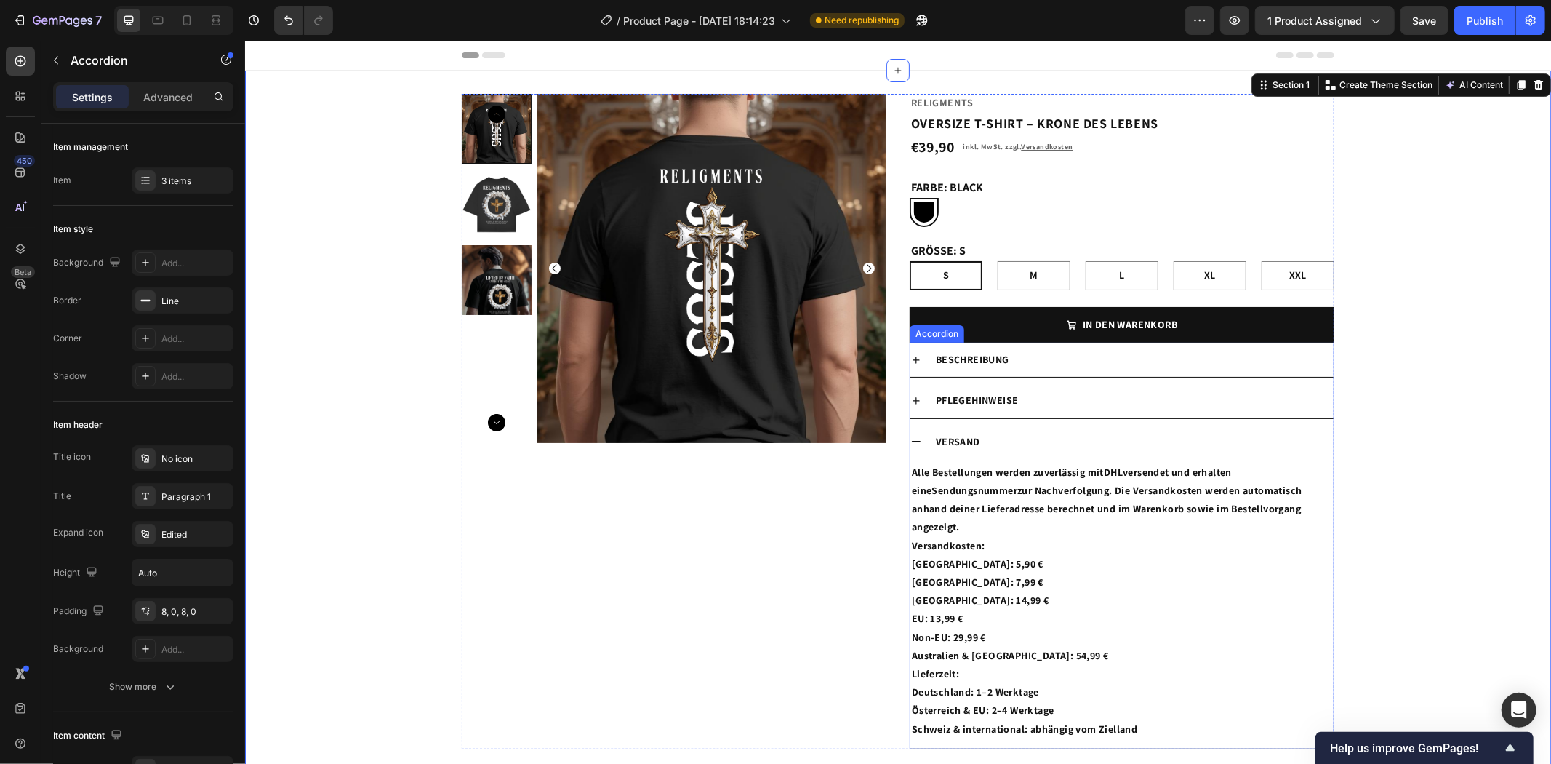
click at [918, 437] on div "vERSAND" at bounding box center [1121, 441] width 423 height 34
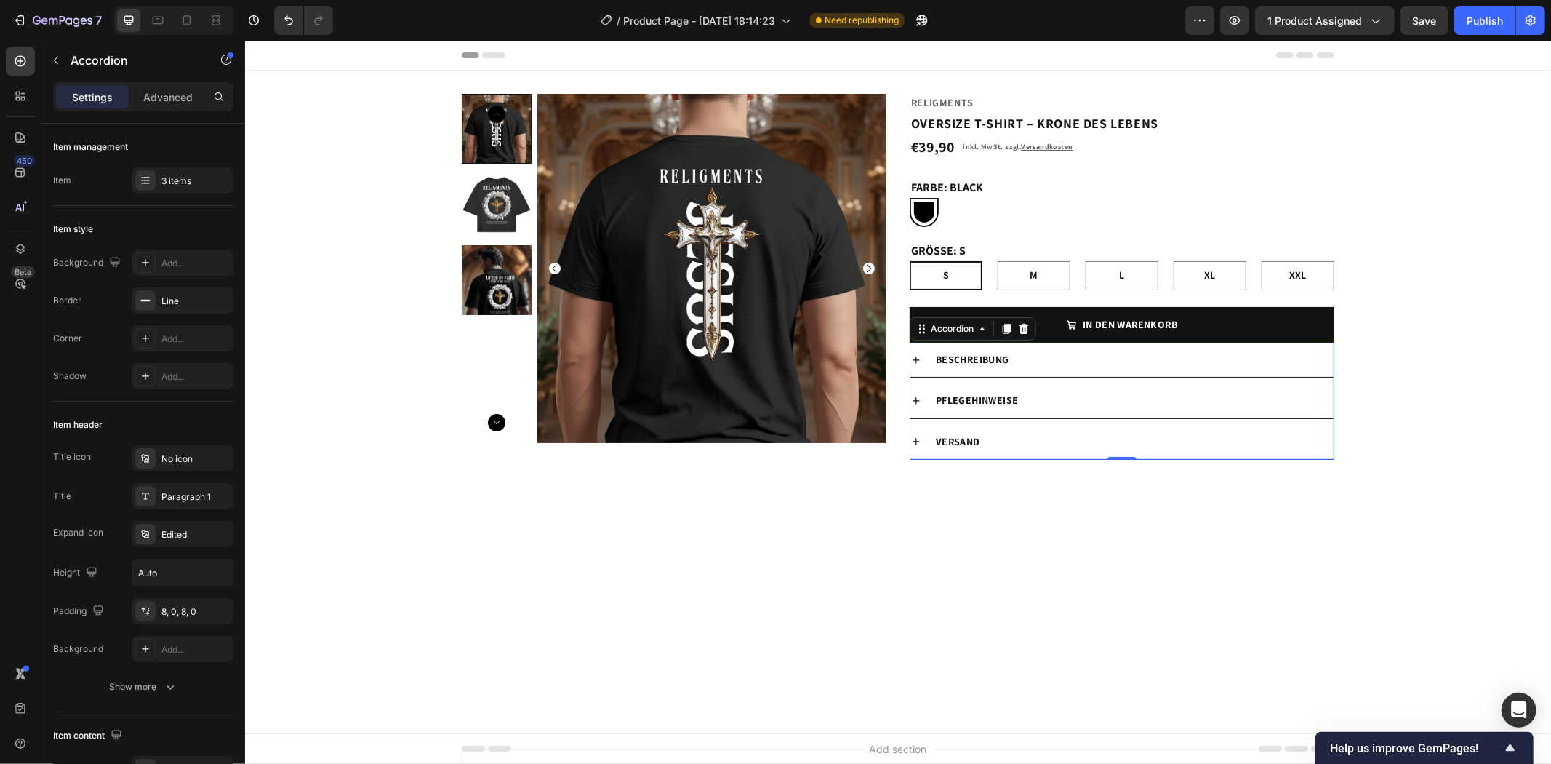
click at [1071, 393] on div "Pflegehinweise" at bounding box center [1133, 399] width 400 height 23
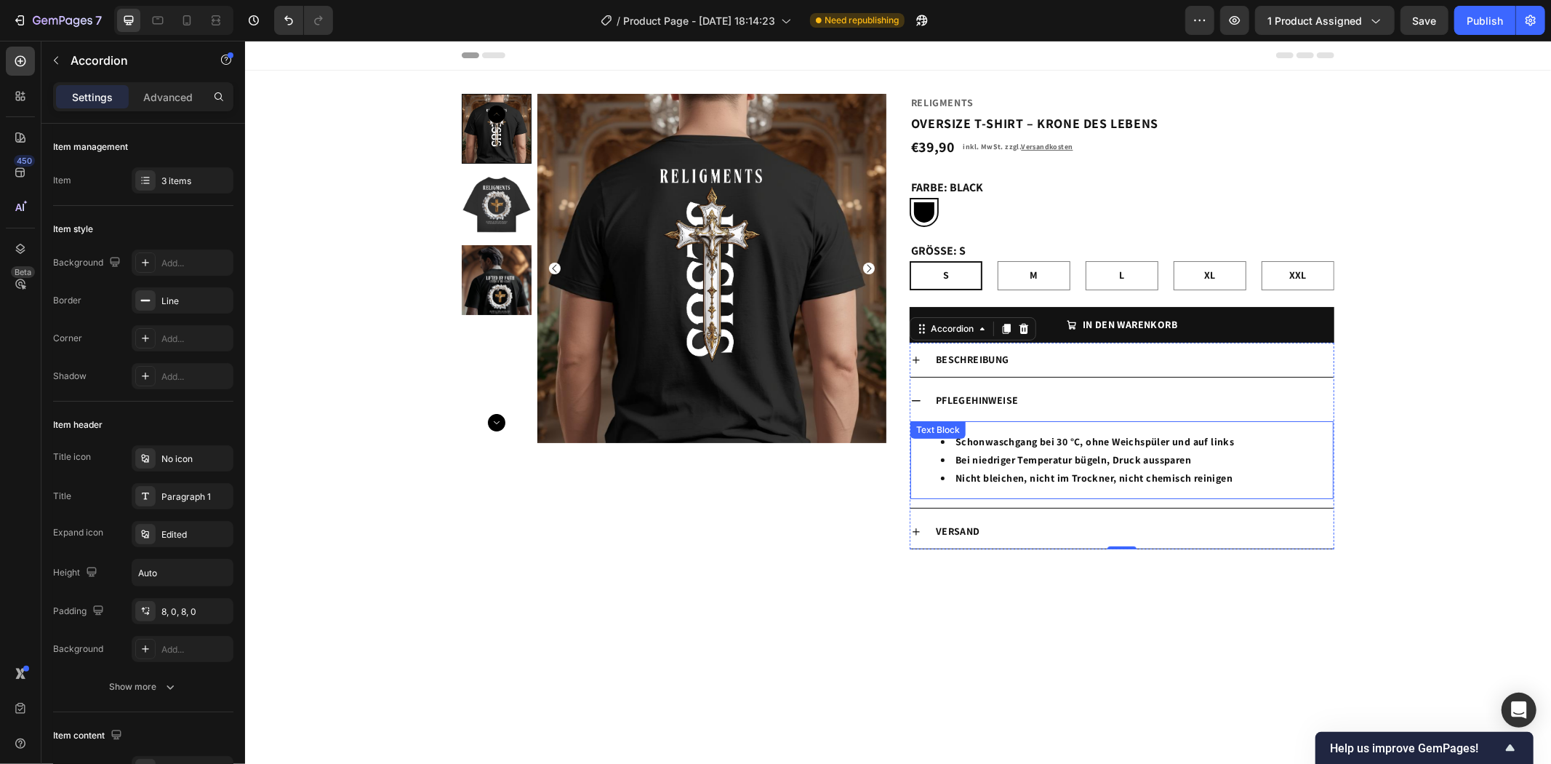
click at [1044, 460] on li "Bei niedriger Temperatur bügeln, Druck aussparen" at bounding box center [1135, 459] width 391 height 18
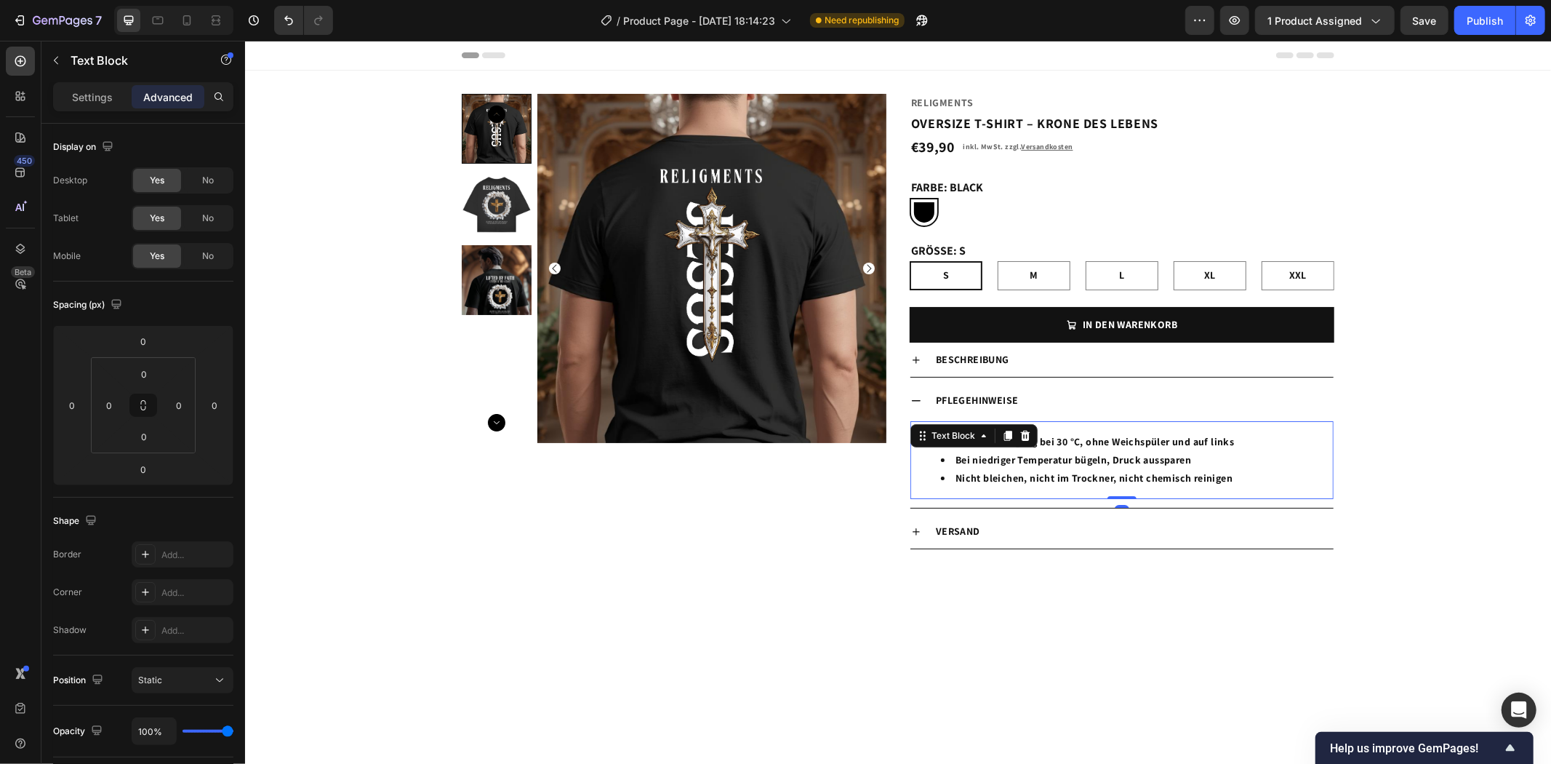
click at [1144, 454] on li "Bei niedriger Temperatur bügeln, Druck aussparen" at bounding box center [1135, 459] width 391 height 18
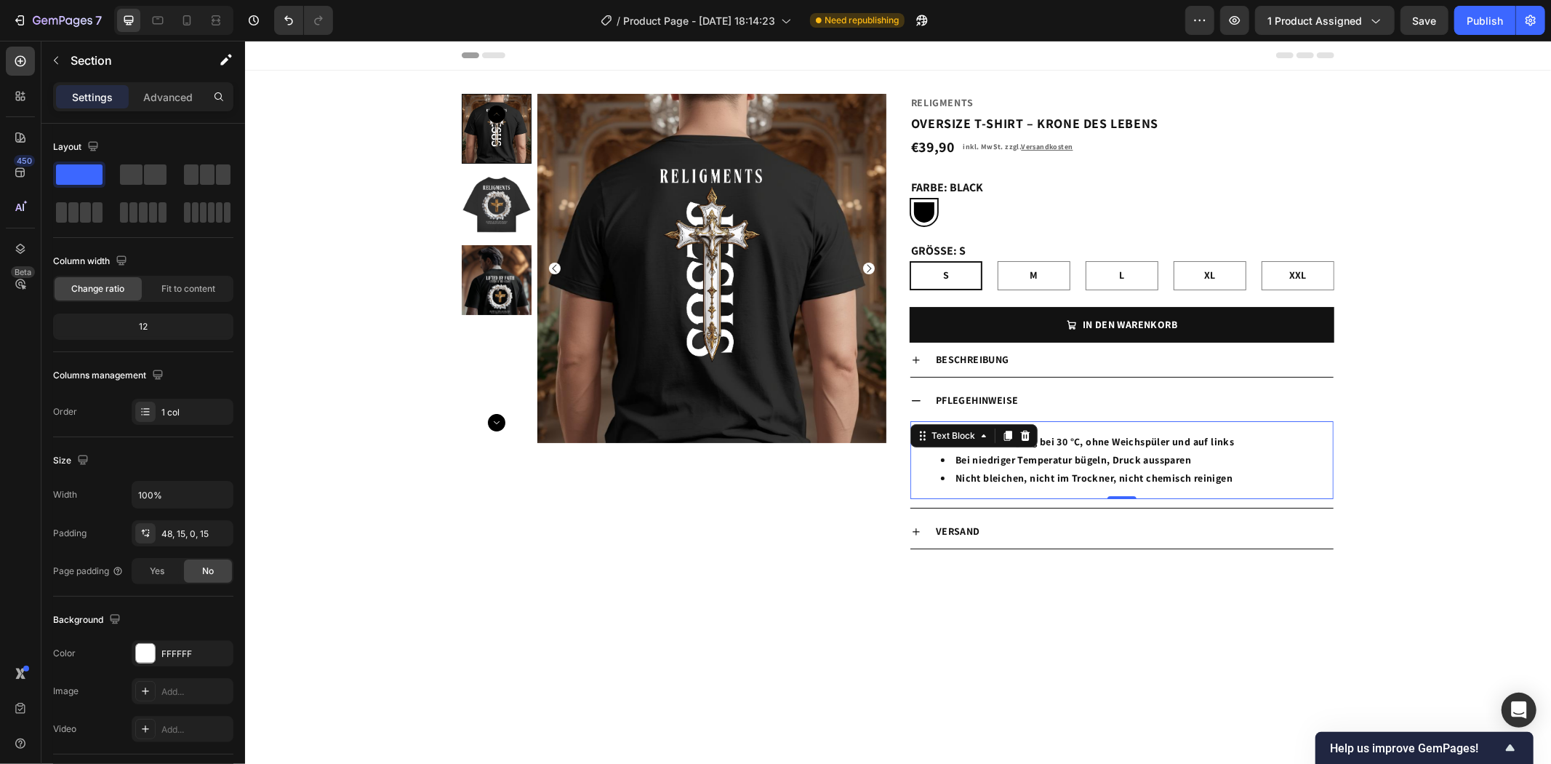
click at [1176, 604] on div at bounding box center [897, 706] width 1306 height 206
click at [1172, 607] on div at bounding box center [897, 706] width 1306 height 206
click at [915, 393] on div "Pflegehinweise" at bounding box center [1121, 400] width 423 height 34
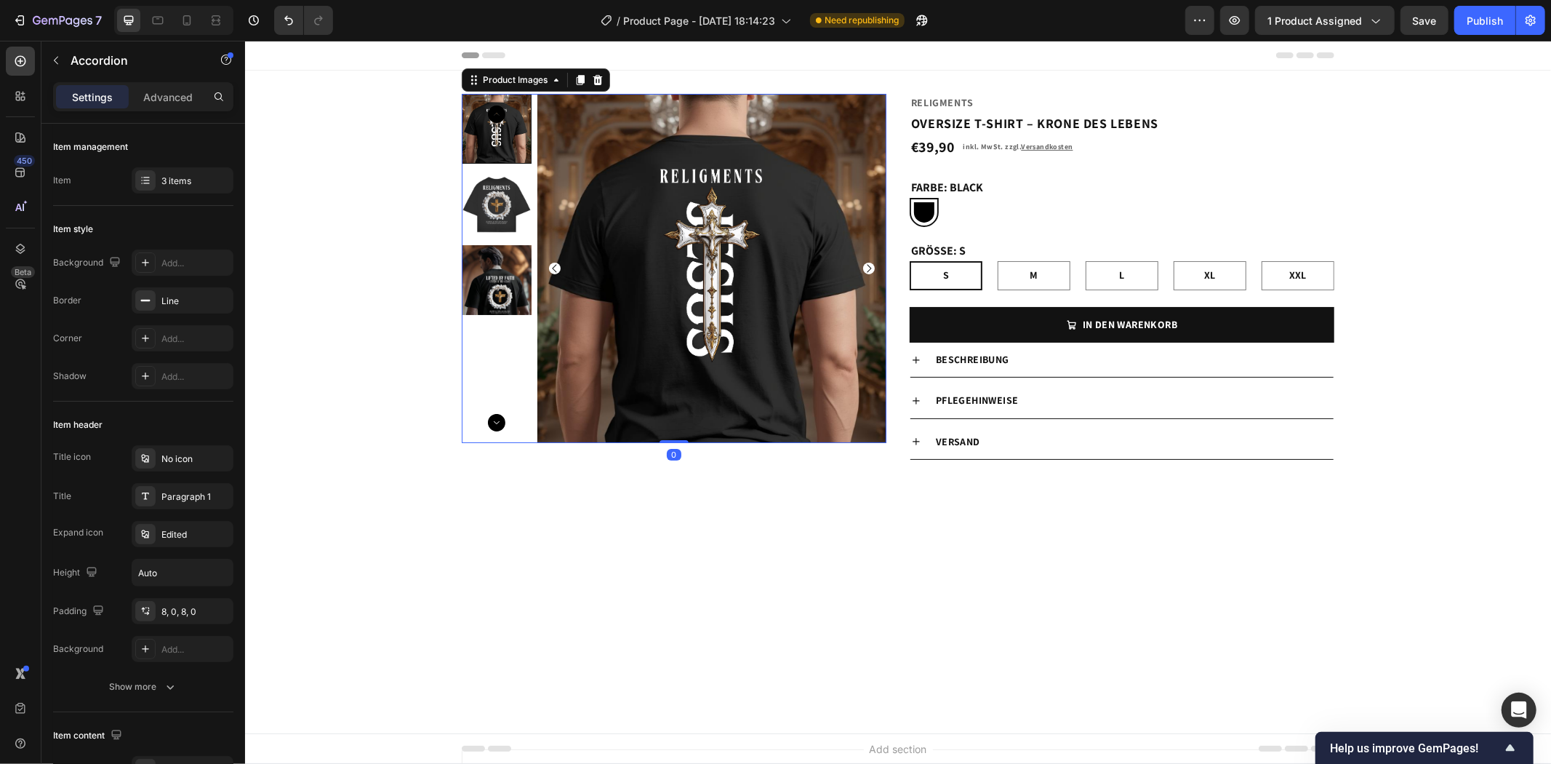
click at [505, 285] on img at bounding box center [496, 279] width 70 height 70
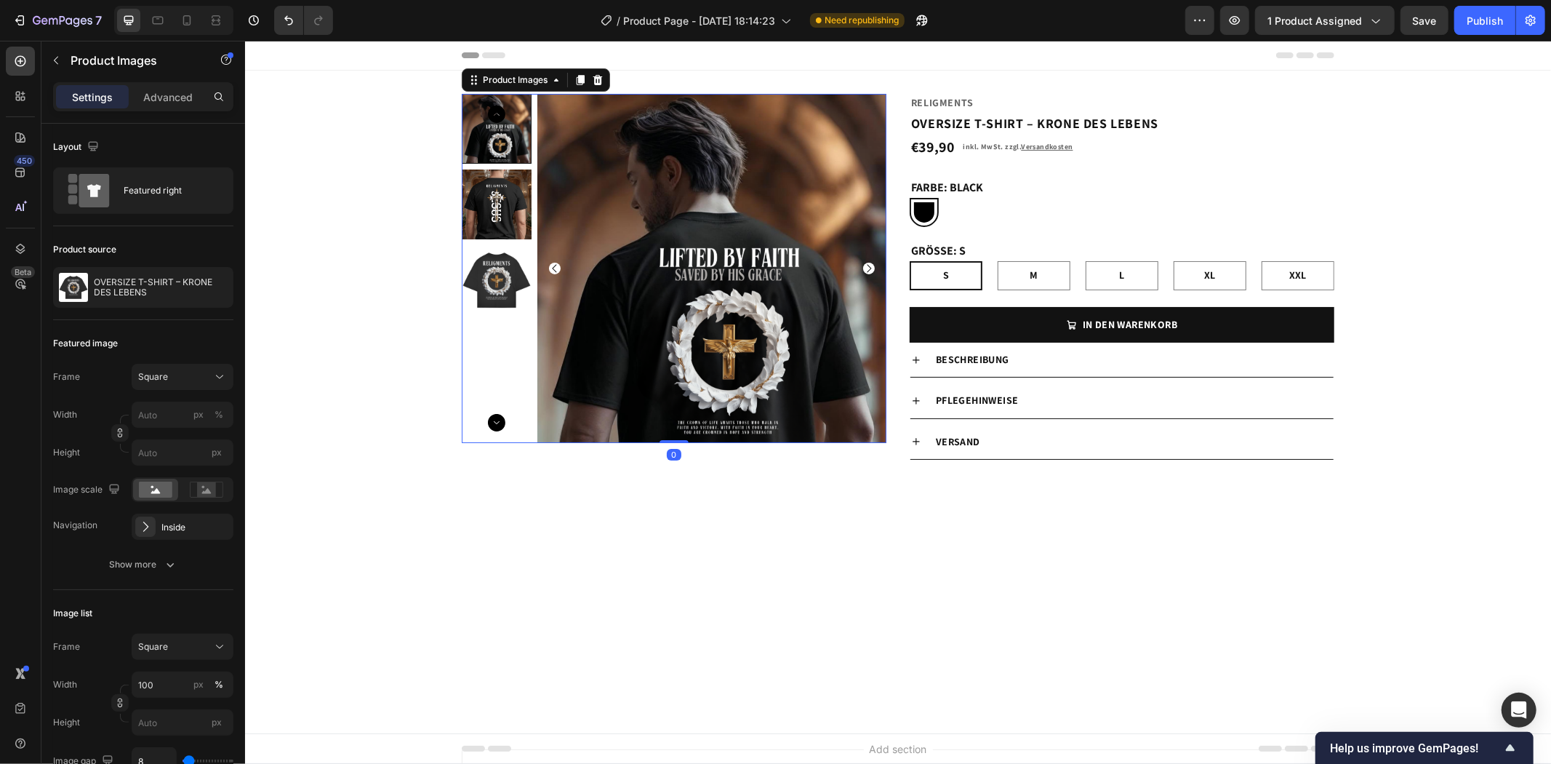
click at [494, 208] on img at bounding box center [496, 204] width 70 height 70
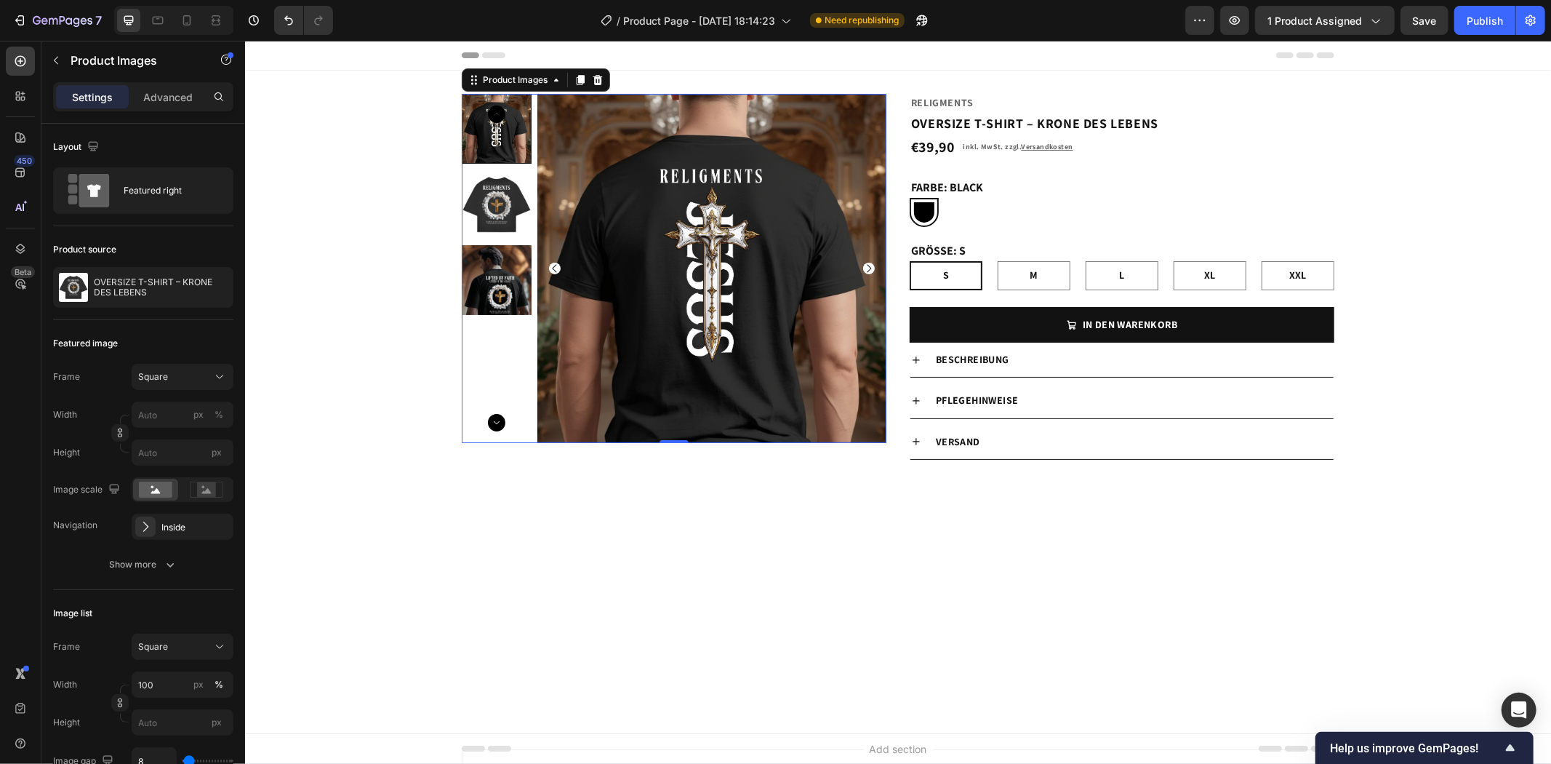
click at [490, 141] on div at bounding box center [496, 128] width 70 height 70
click at [485, 267] on img at bounding box center [496, 279] width 70 height 70
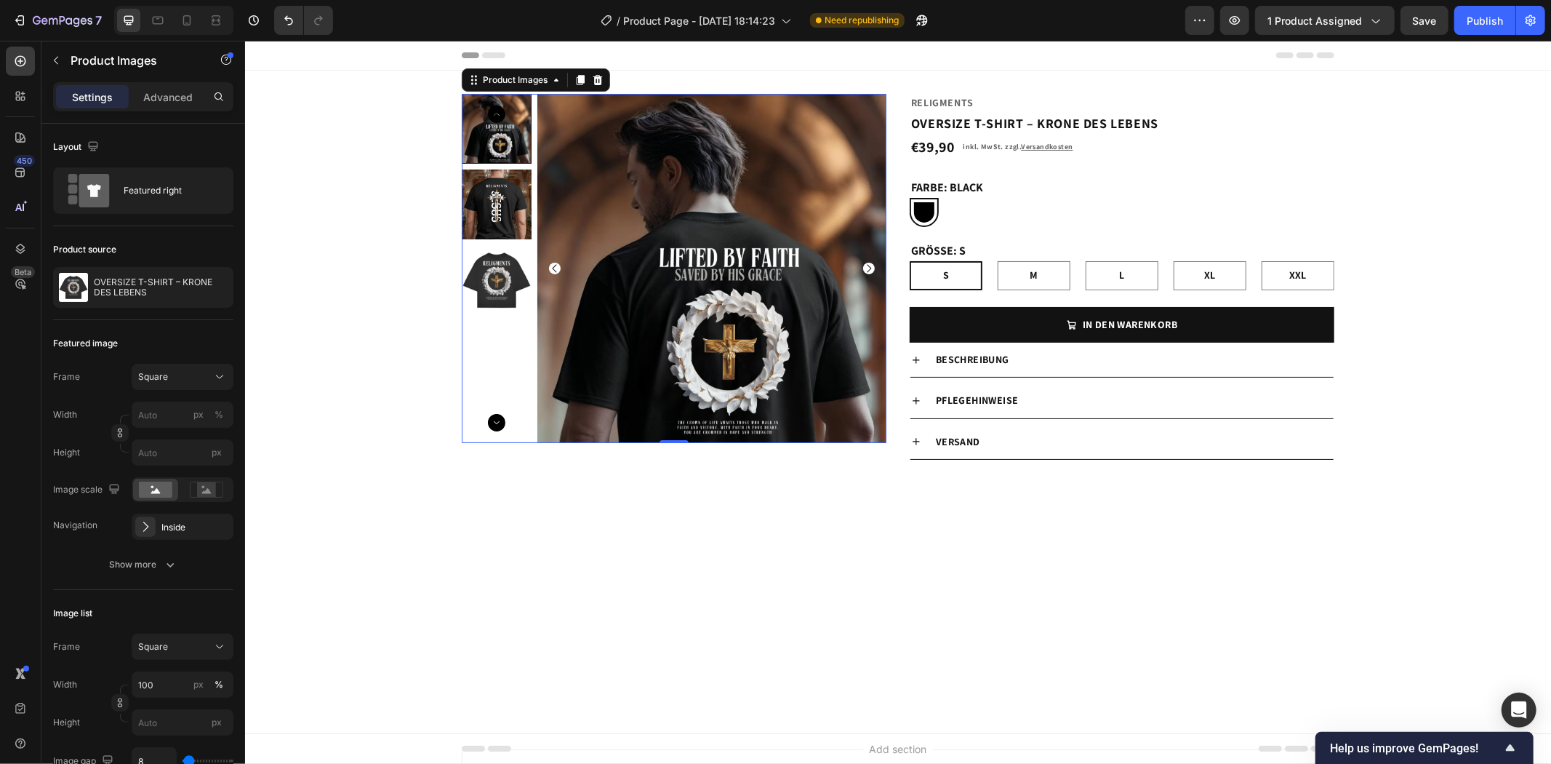
click at [497, 215] on img at bounding box center [496, 204] width 70 height 70
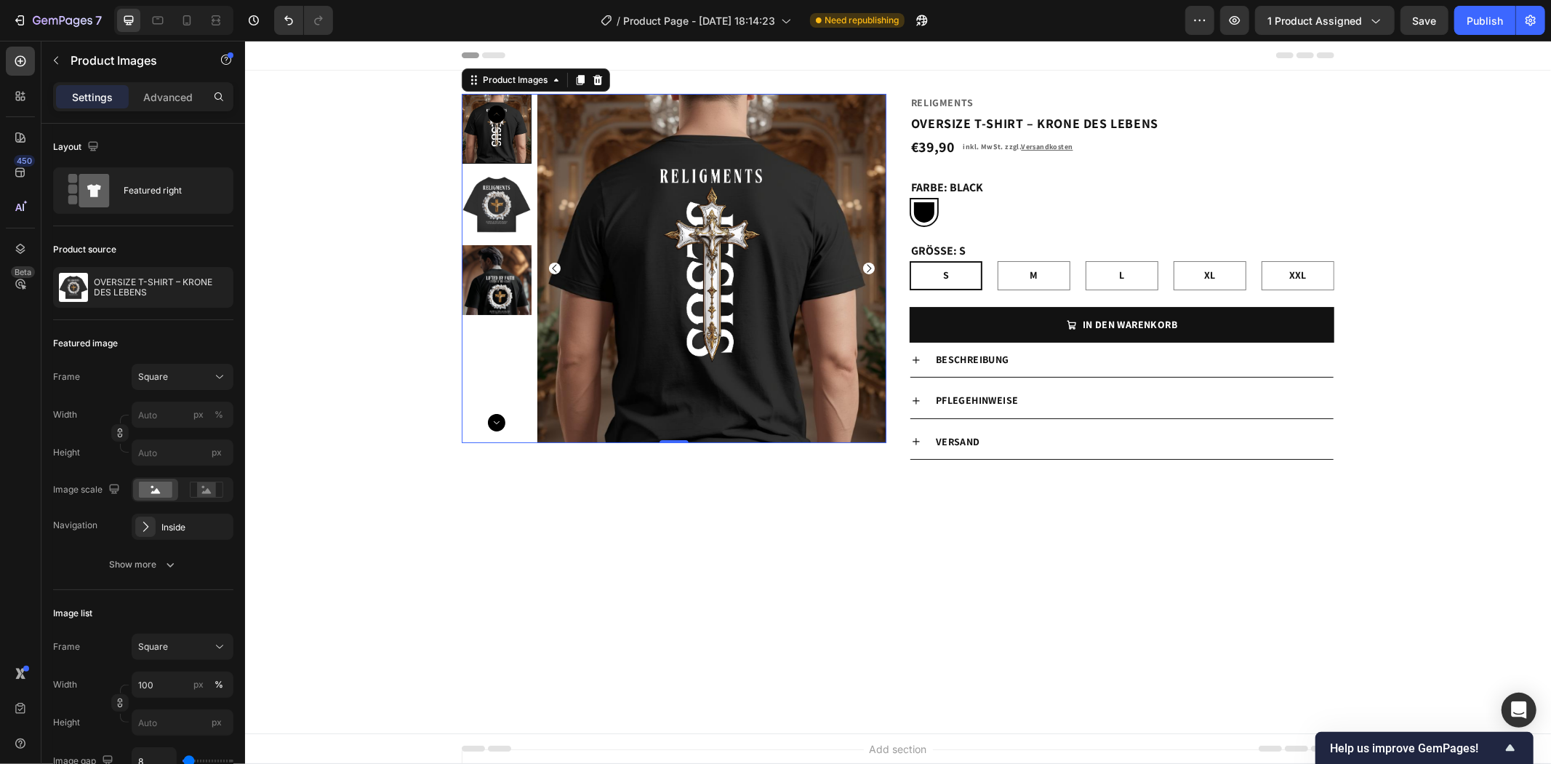
click at [506, 277] on img at bounding box center [496, 279] width 70 height 70
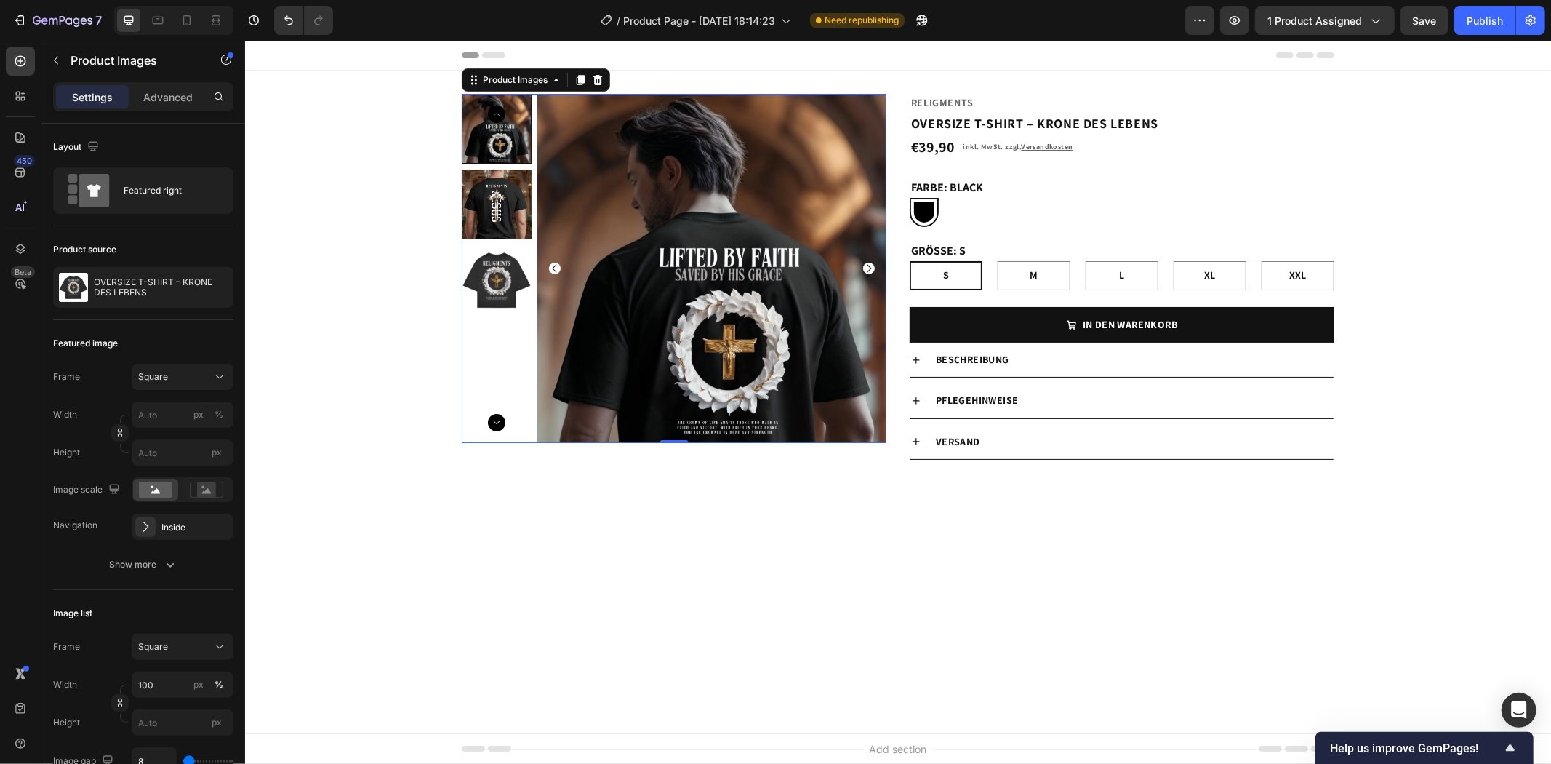
click at [506, 272] on img at bounding box center [496, 279] width 70 height 70
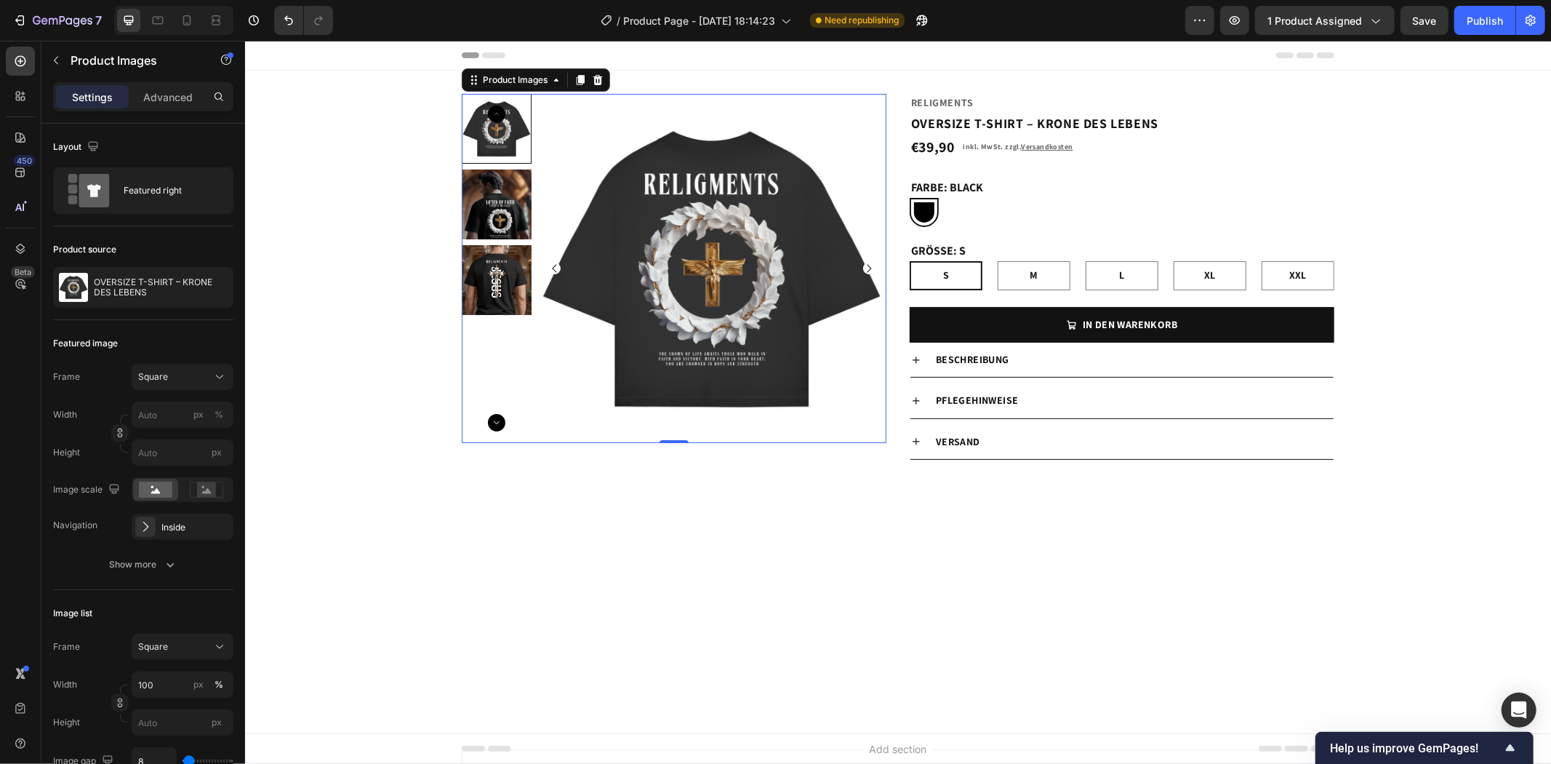
click at [497, 201] on img at bounding box center [496, 204] width 70 height 70
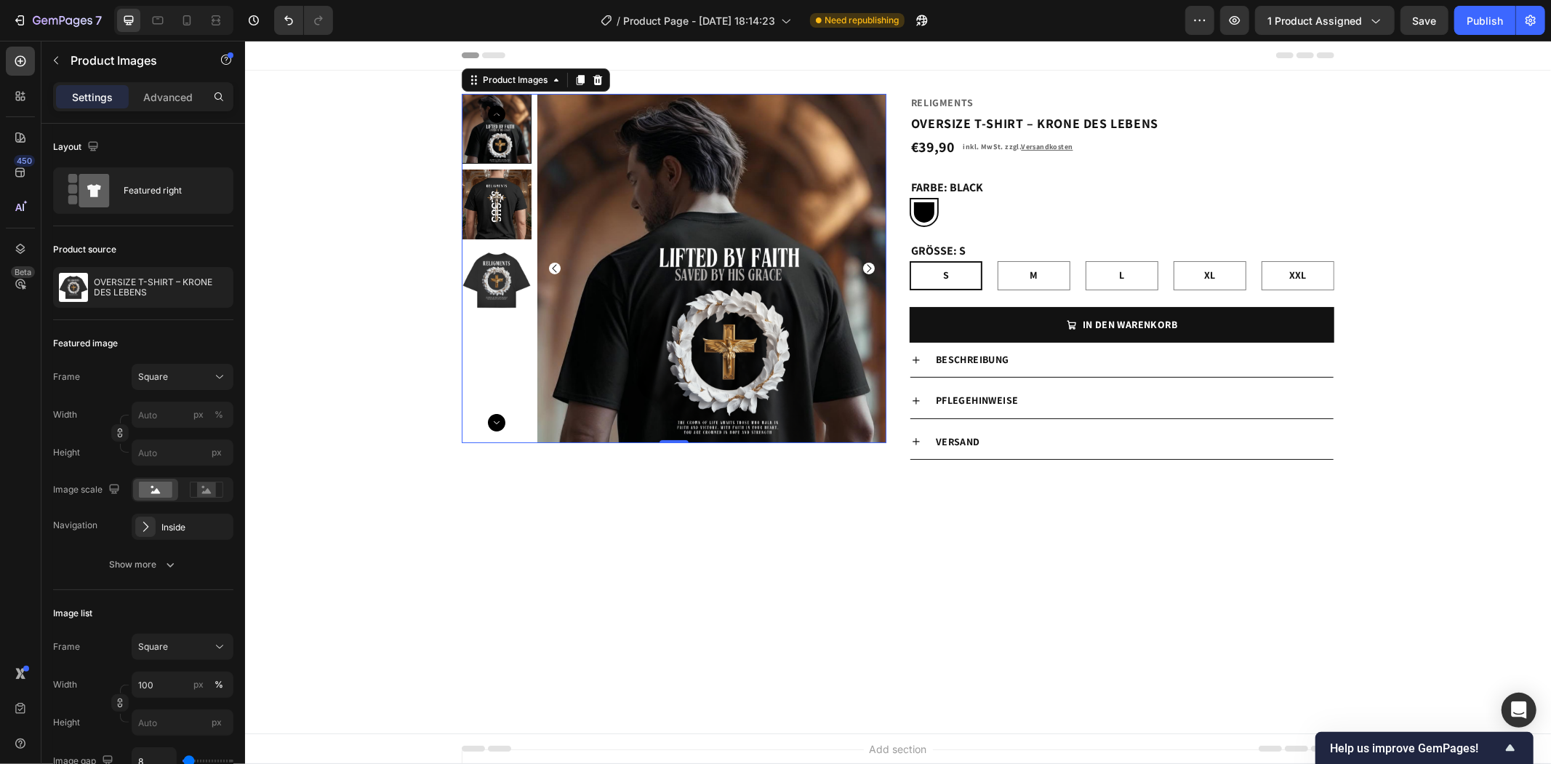
click at [504, 198] on img at bounding box center [496, 204] width 70 height 70
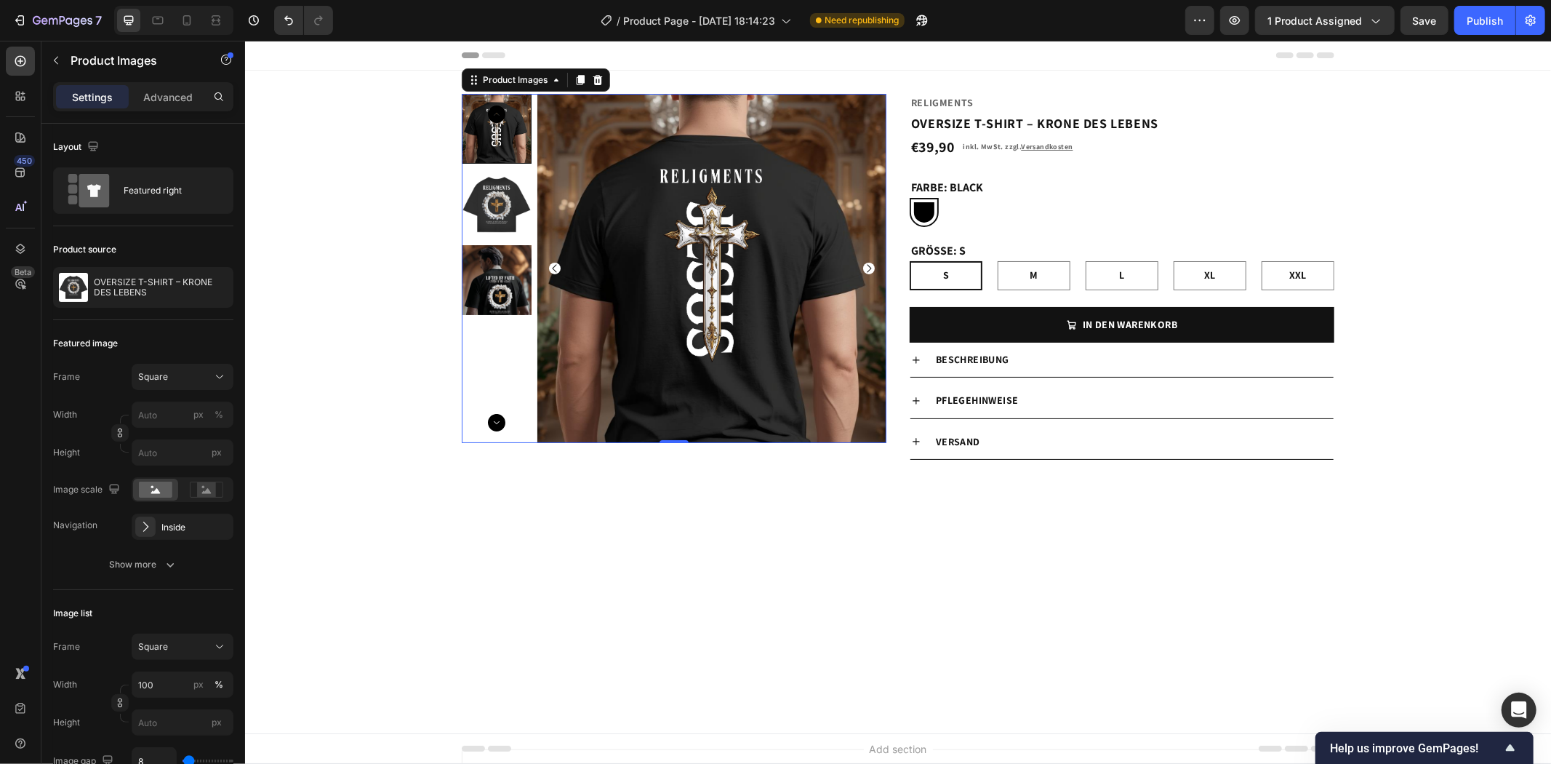
click at [500, 149] on div at bounding box center [496, 128] width 70 height 70
click at [500, 216] on img at bounding box center [496, 204] width 70 height 70
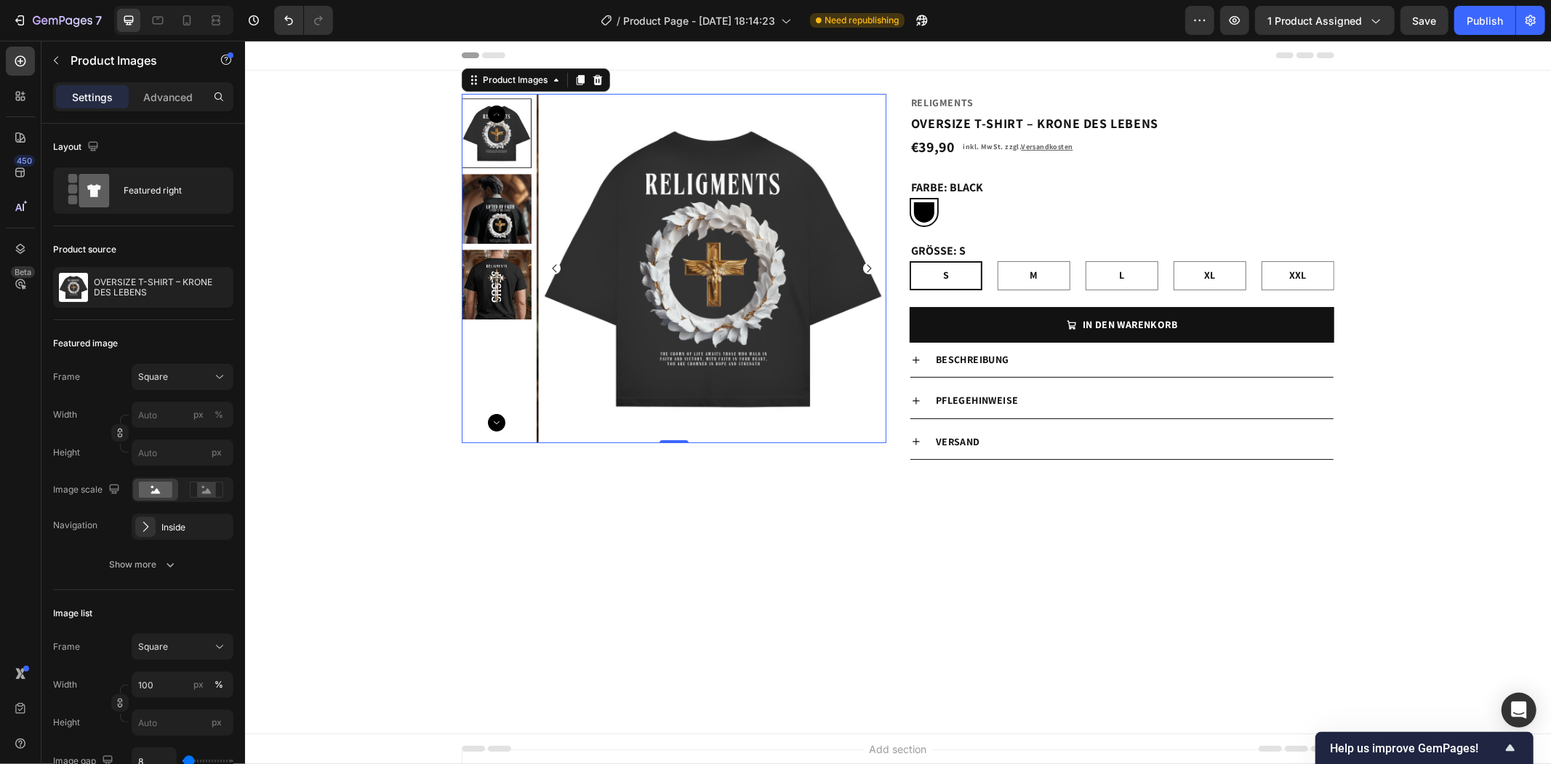
click at [488, 223] on img at bounding box center [496, 208] width 70 height 70
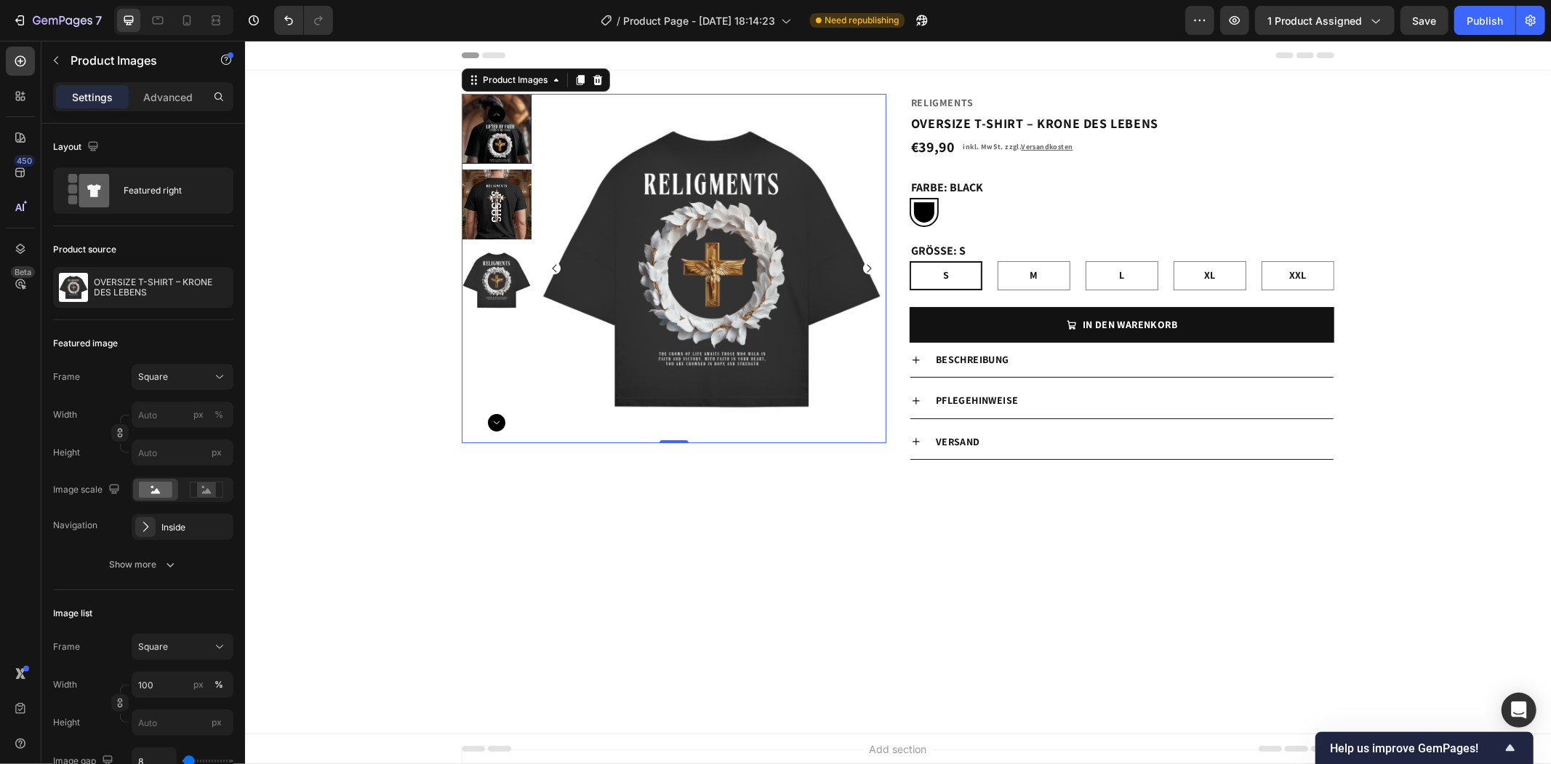
click at [489, 204] on img at bounding box center [496, 204] width 70 height 70
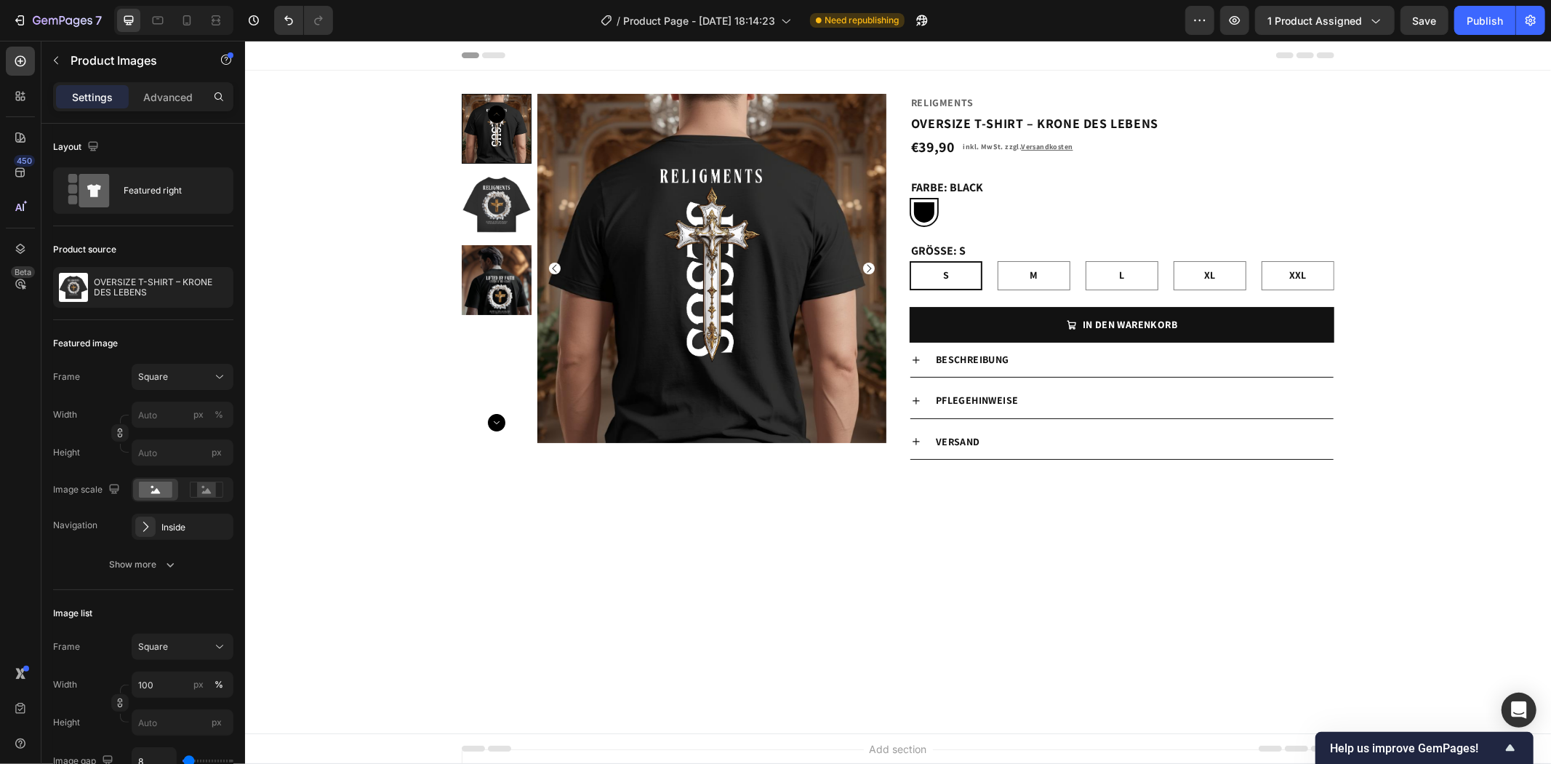
click at [794, 571] on div at bounding box center [897, 616] width 1306 height 206
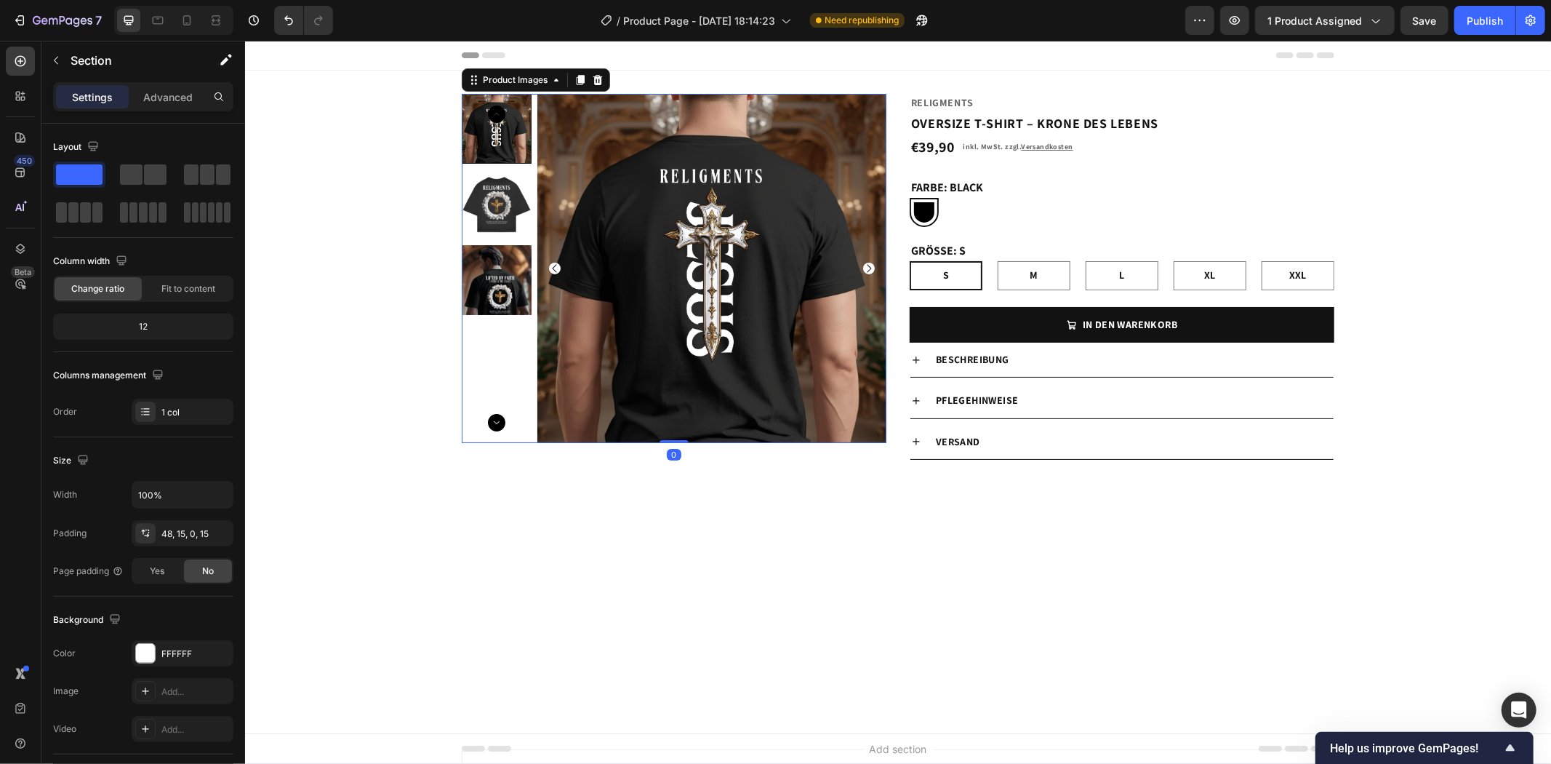
click at [474, 140] on div at bounding box center [496, 128] width 70 height 70
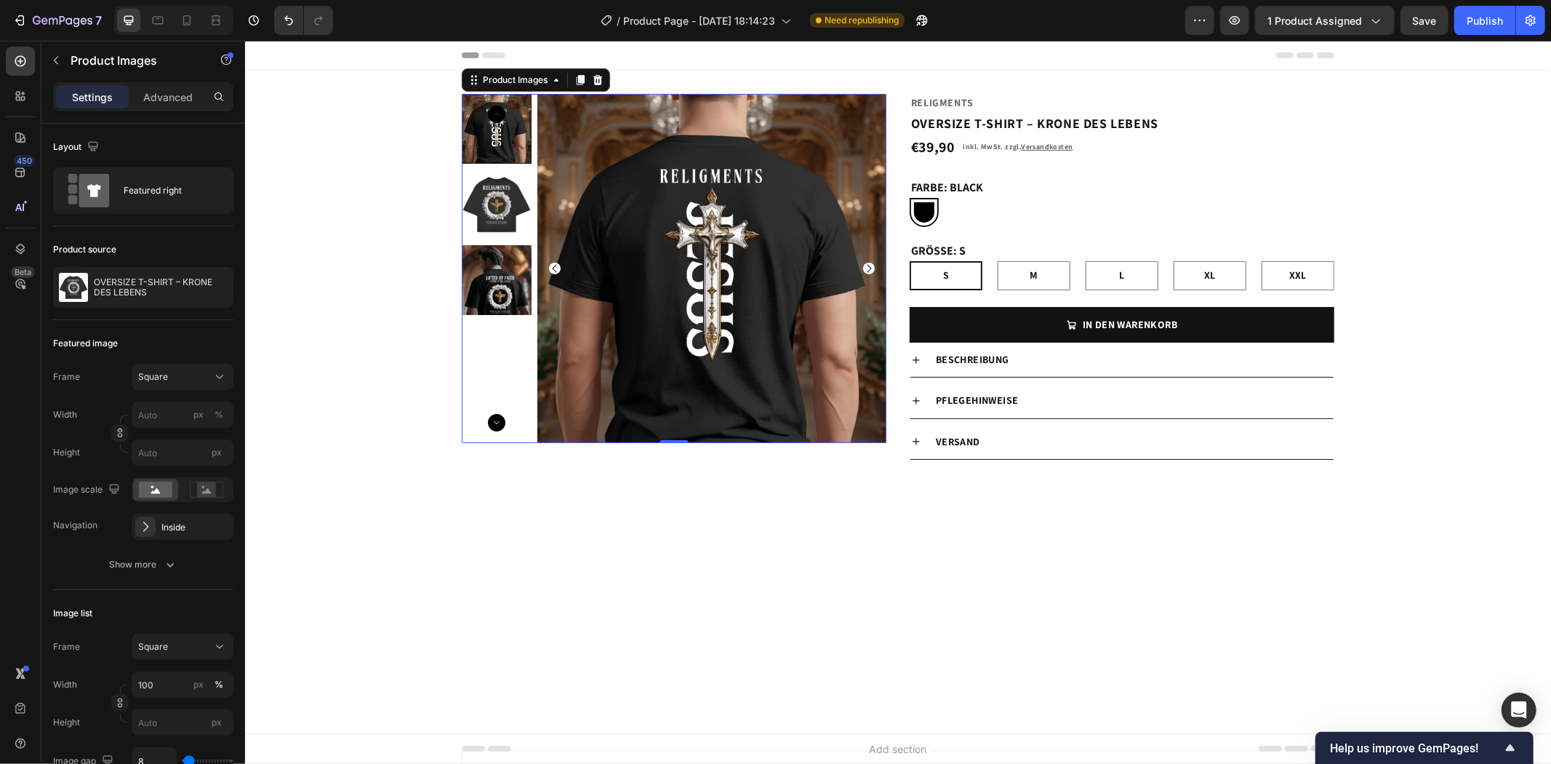
click at [716, 594] on div at bounding box center [897, 616] width 1306 height 206
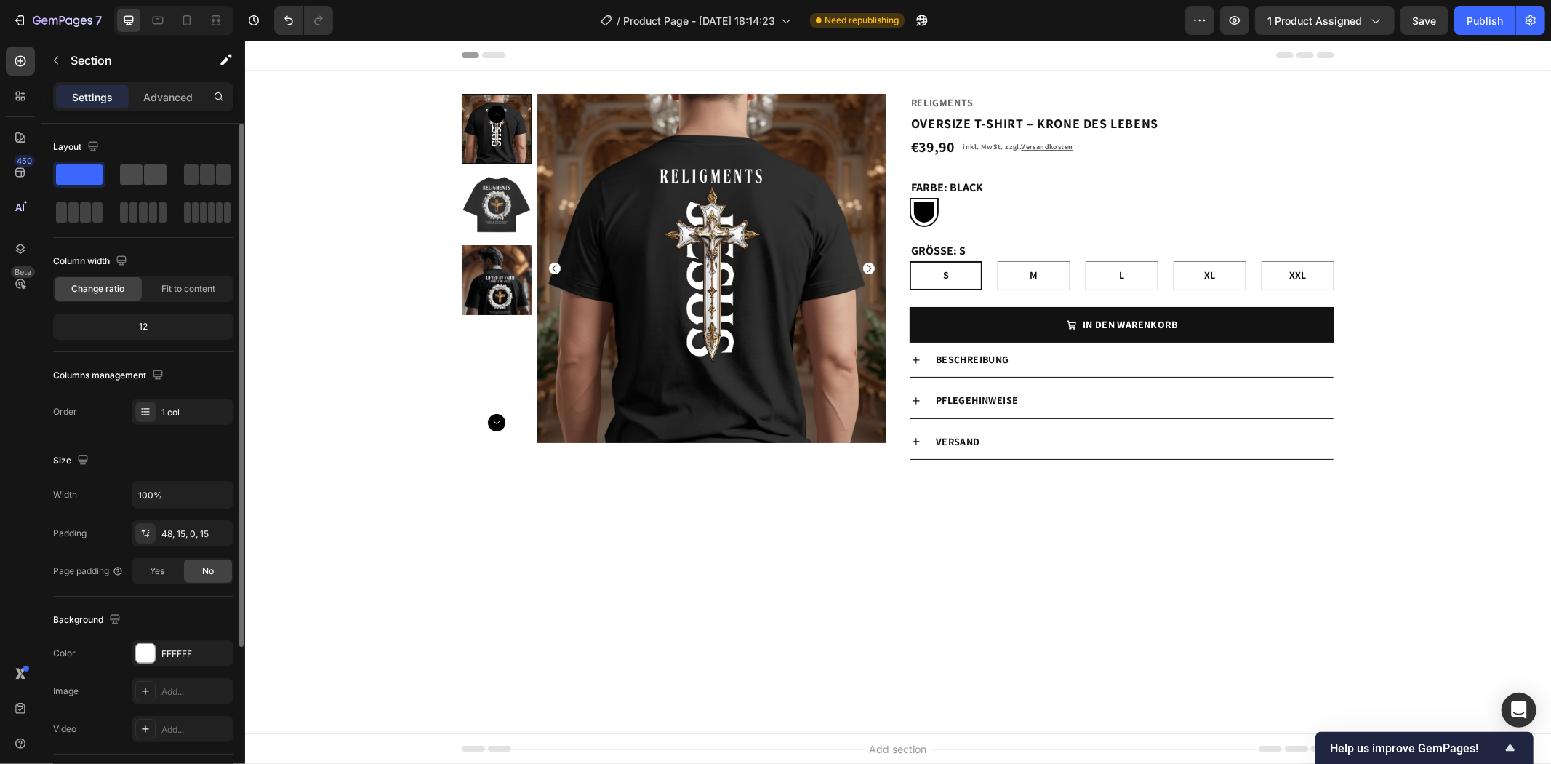
click at [141, 177] on span at bounding box center [131, 174] width 23 height 20
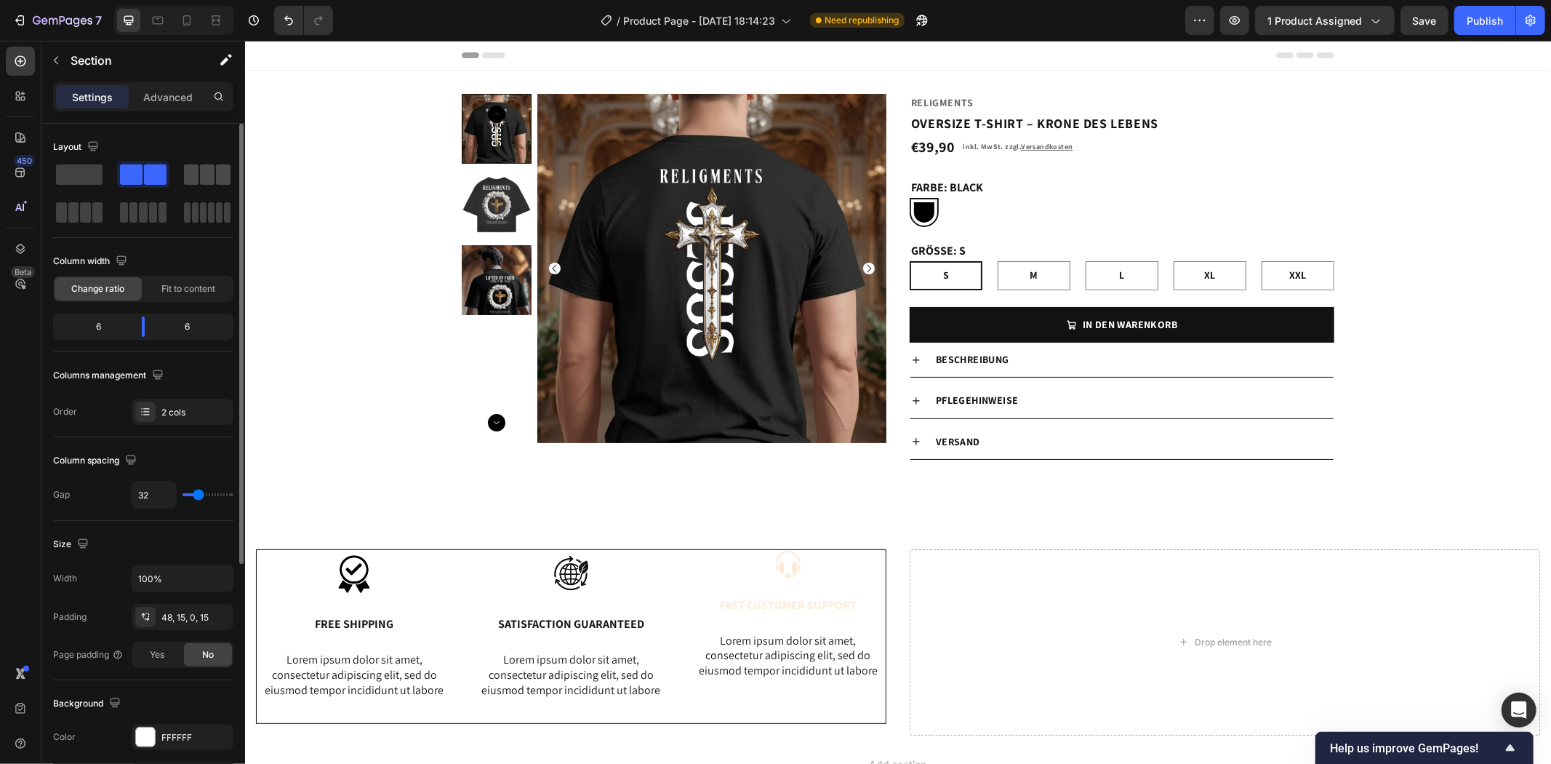
click at [212, 178] on span at bounding box center [207, 174] width 15 height 20
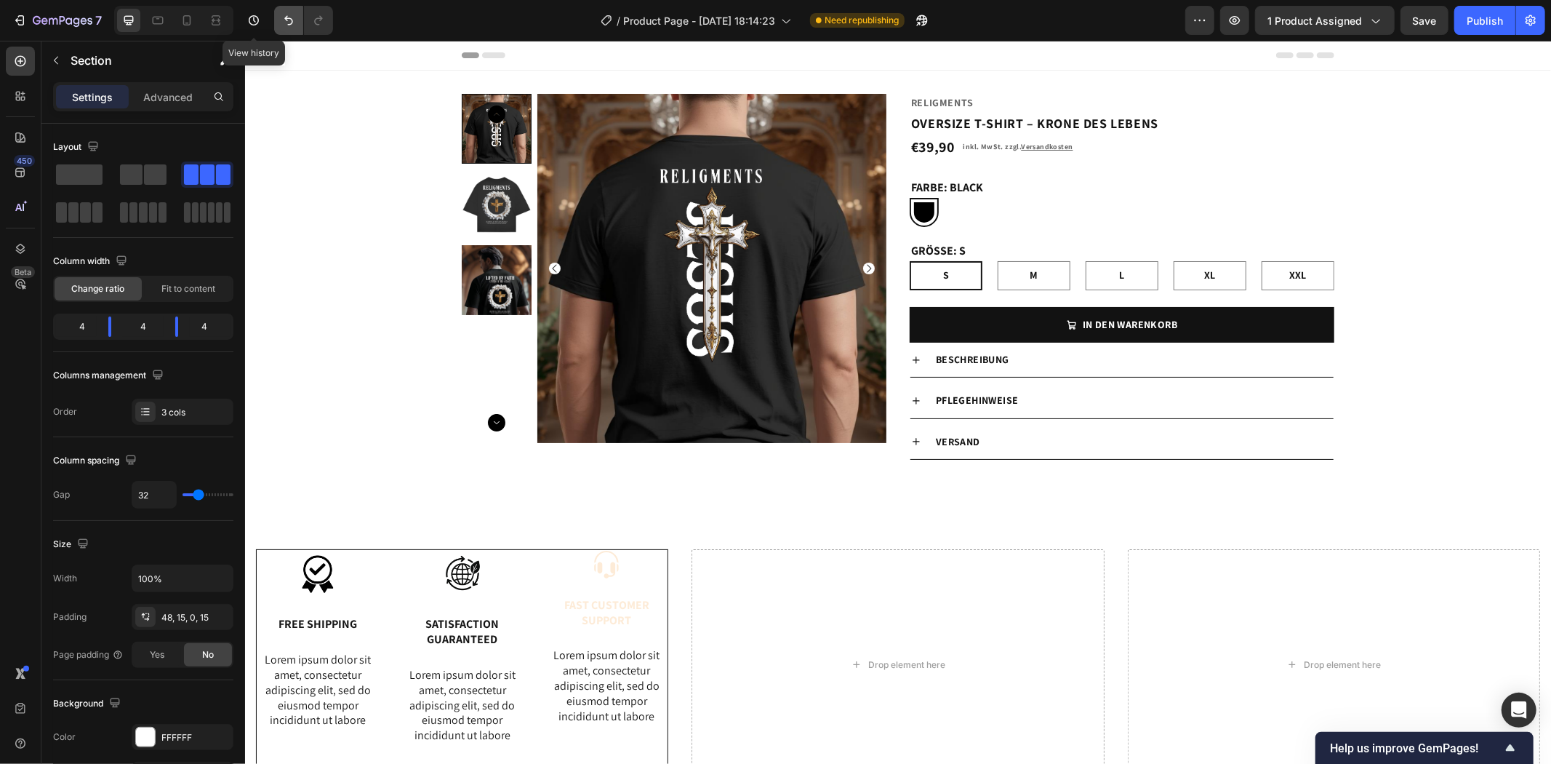
click at [284, 13] on icon "Undo/Redo" at bounding box center [288, 20] width 15 height 15
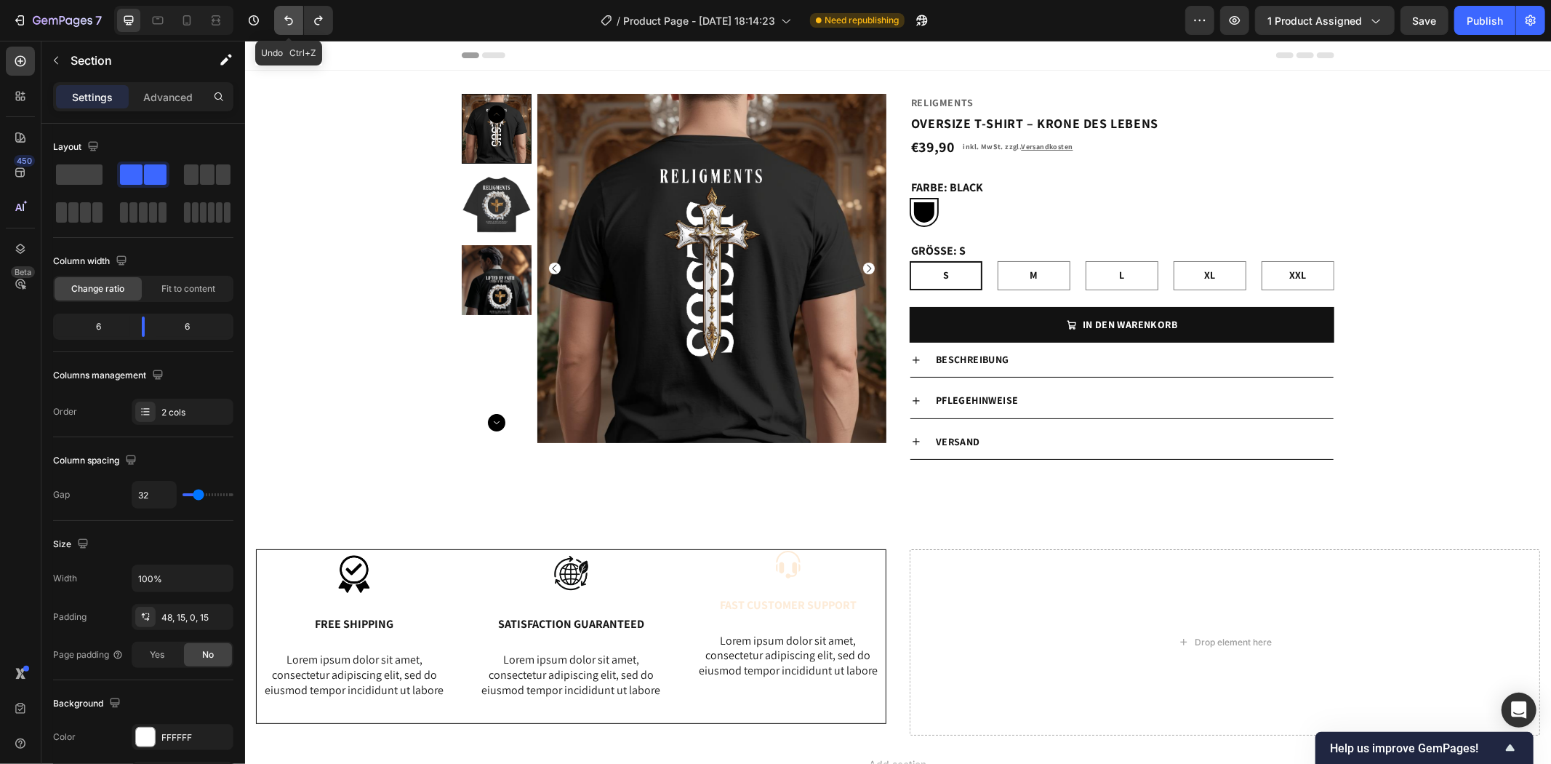
click at [284, 13] on icon "Undo/Redo" at bounding box center [288, 20] width 15 height 15
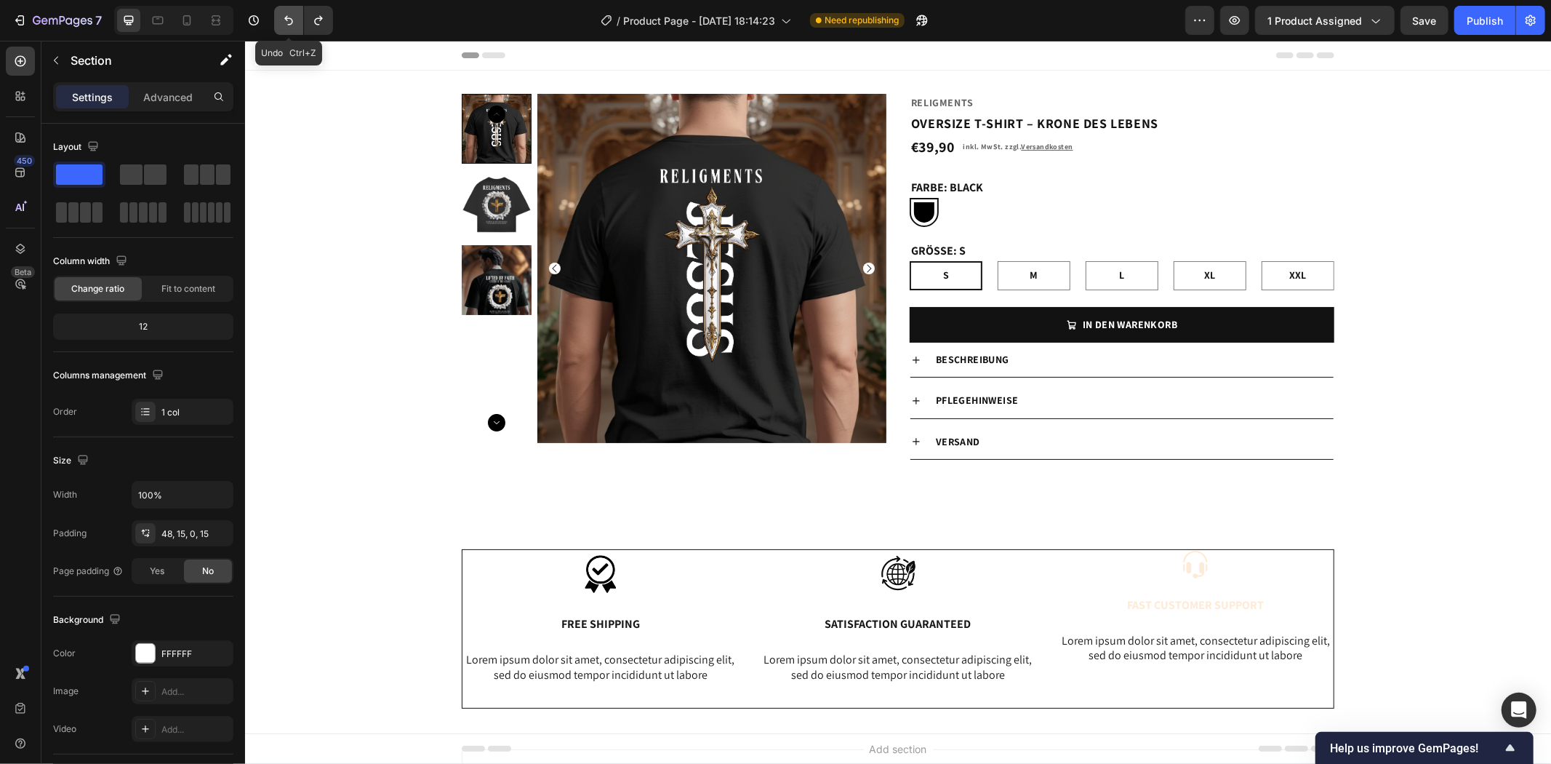
click at [284, 13] on icon "Undo/Redo" at bounding box center [288, 20] width 15 height 15
click at [313, 19] on icon "Undo/Redo" at bounding box center [318, 20] width 15 height 15
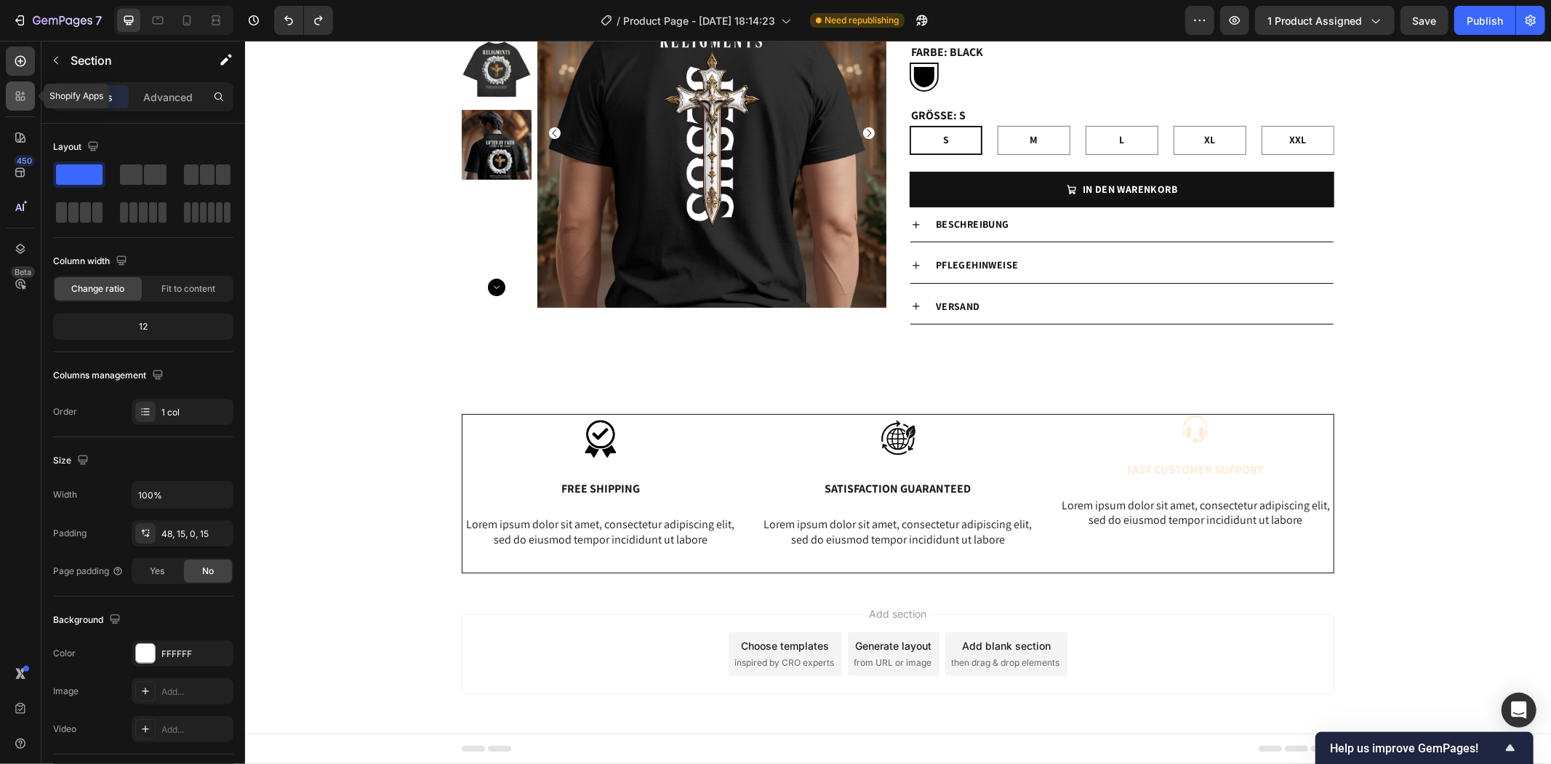
click at [25, 87] on div at bounding box center [20, 95] width 29 height 29
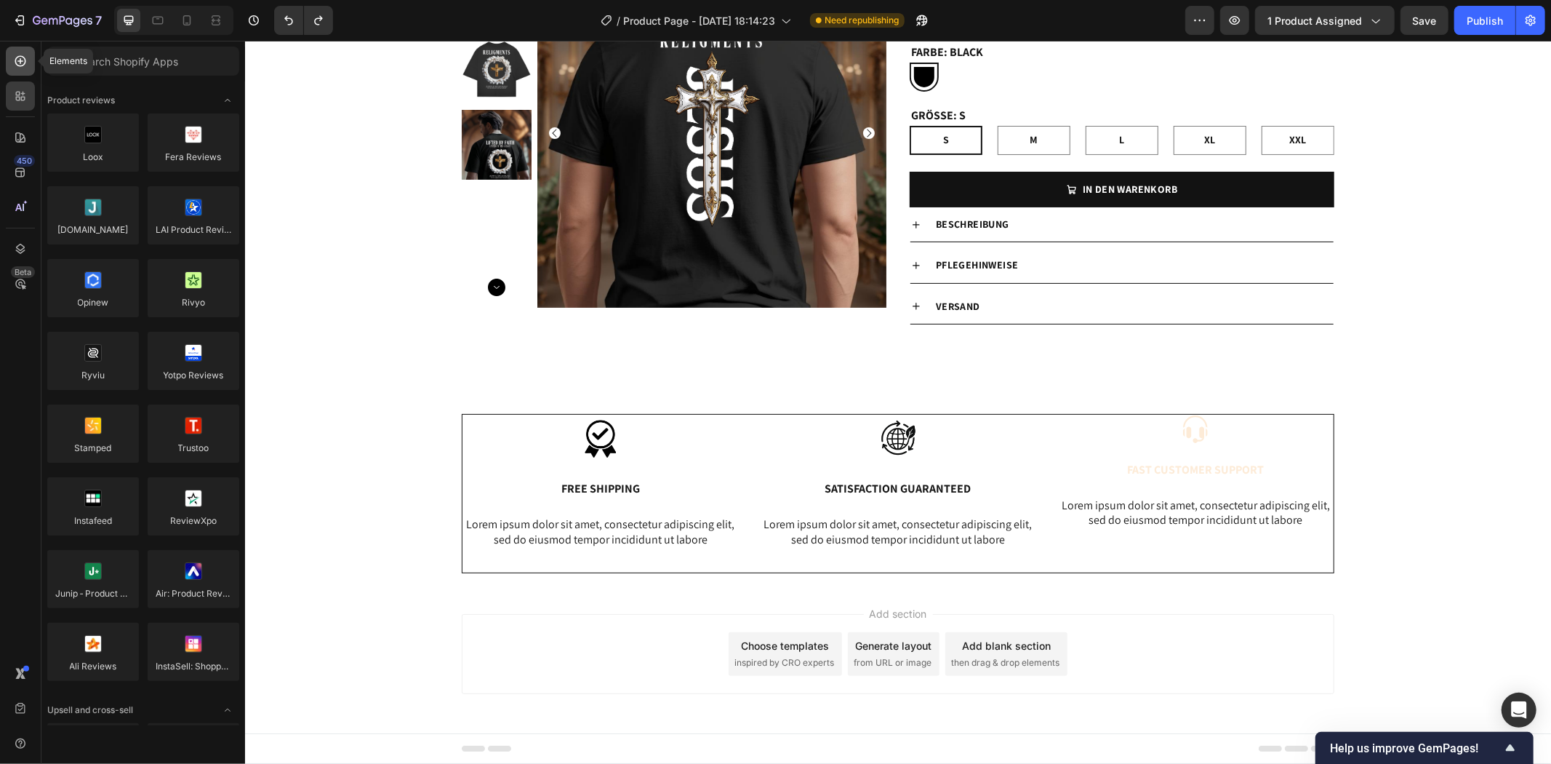
click at [29, 68] on div at bounding box center [20, 61] width 29 height 29
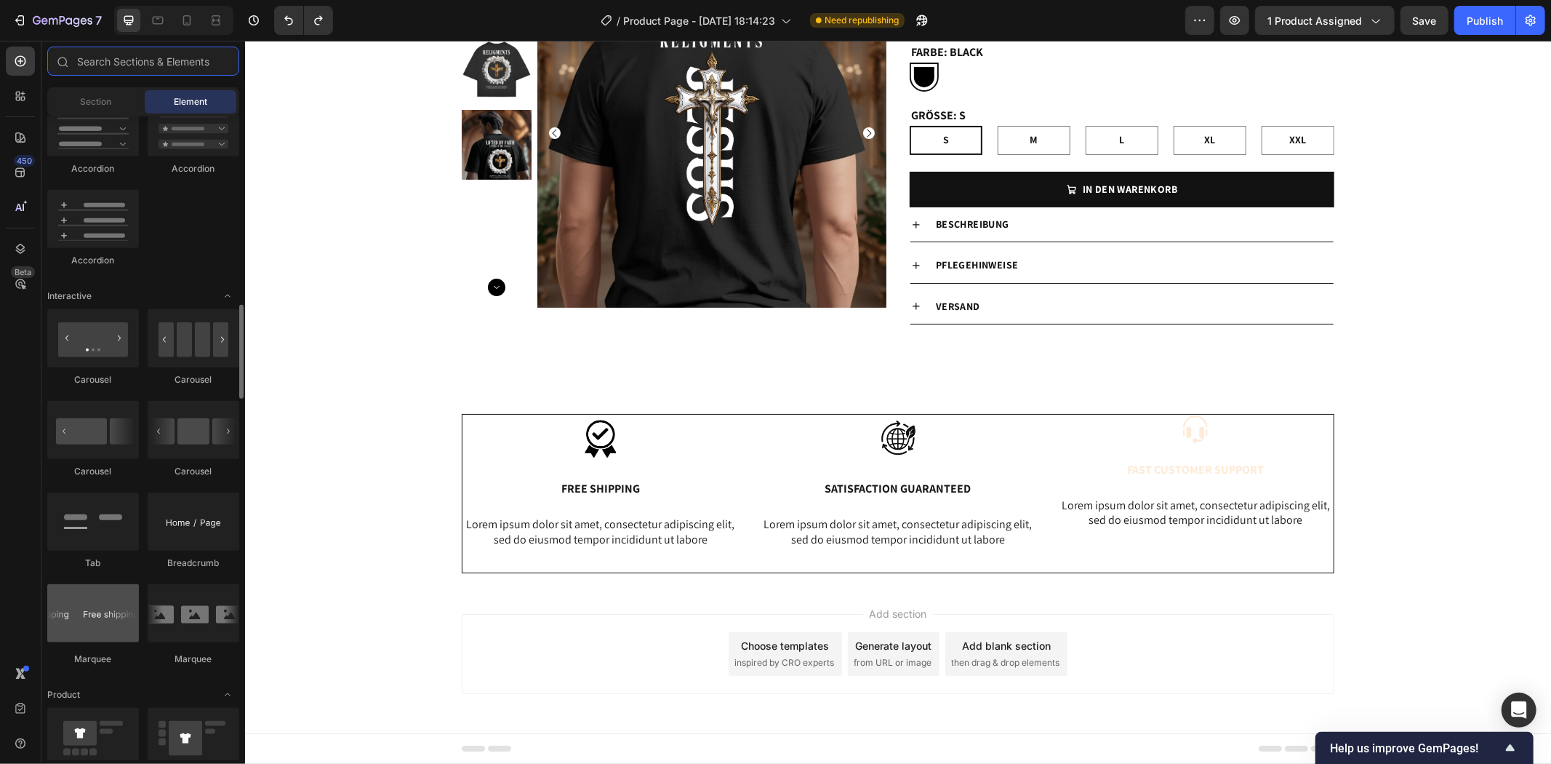
scroll to position [1373, 0]
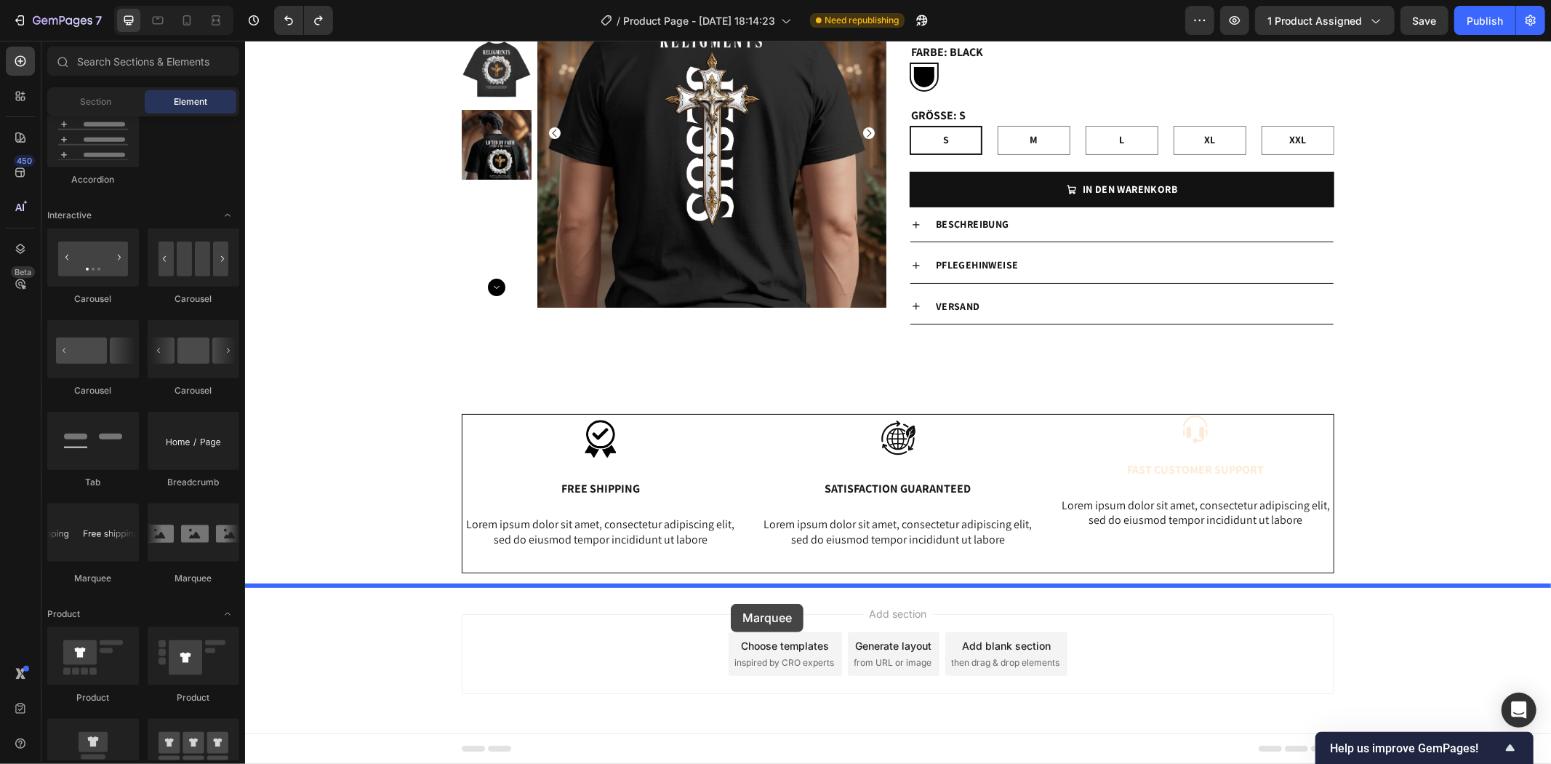
drag, startPoint x: 452, startPoint y: 581, endPoint x: 734, endPoint y: 594, distance: 282.5
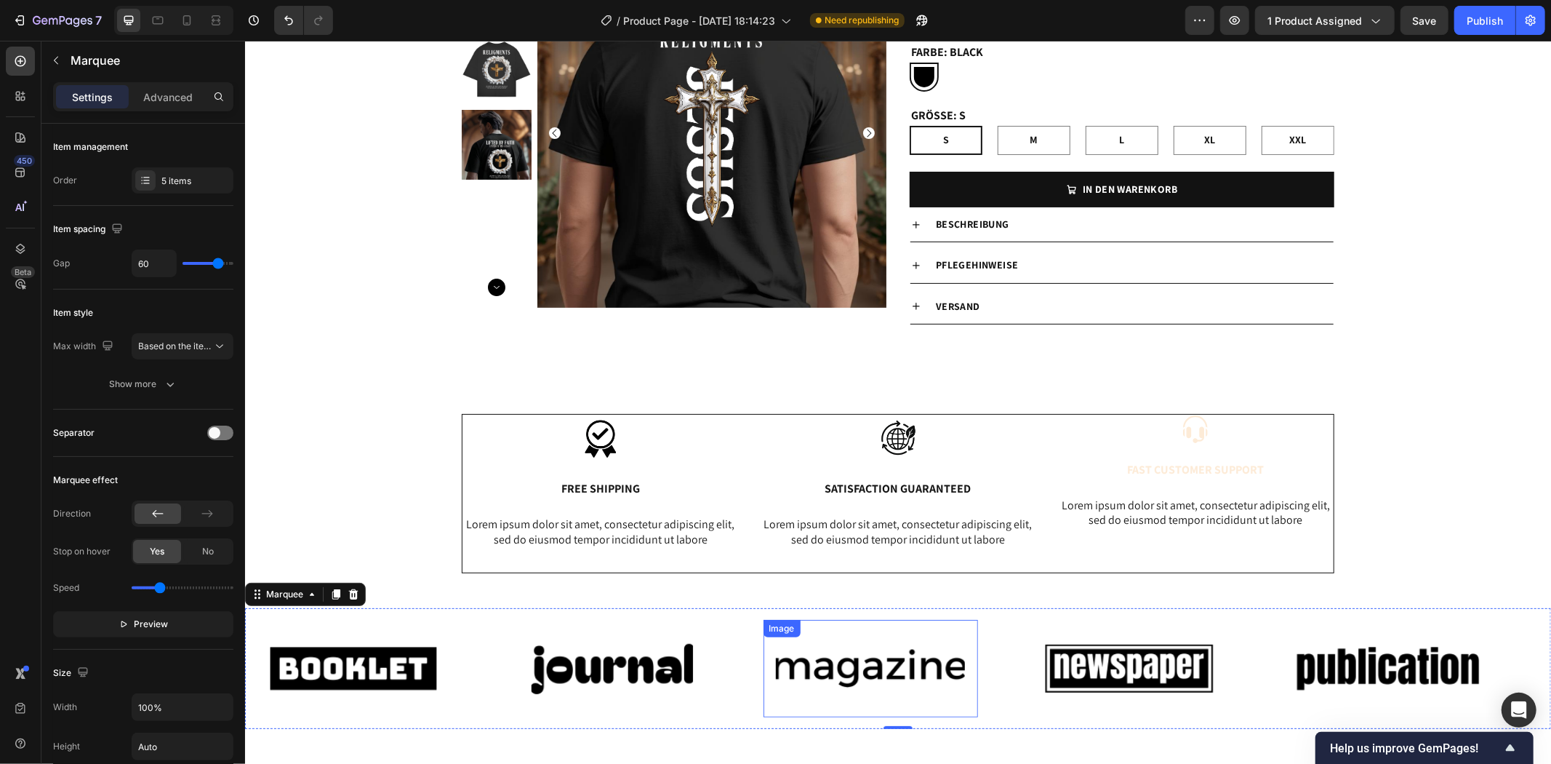
scroll to position [216, 0]
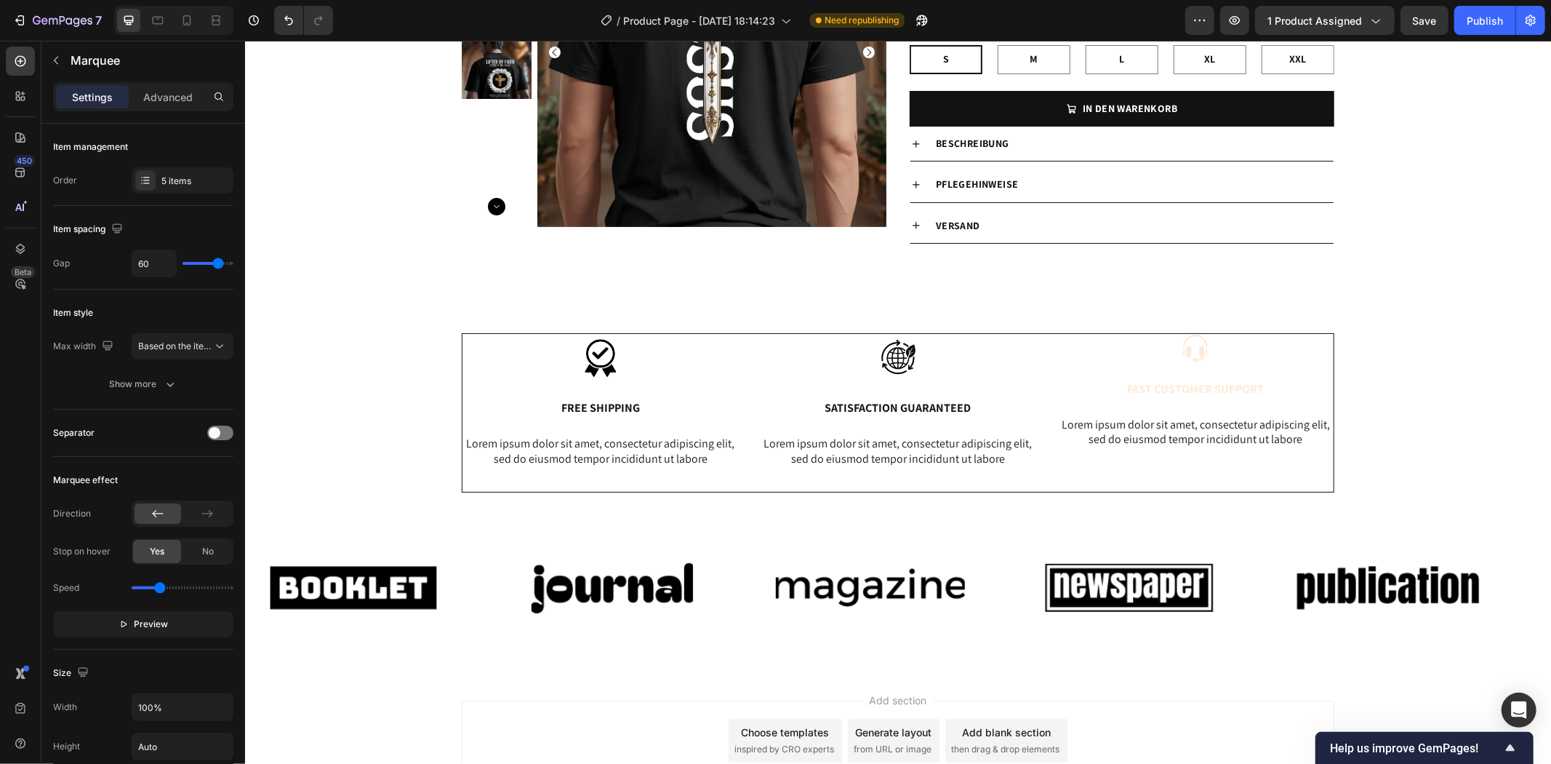
click at [580, 671] on div "Add section Choose templates inspired by CRO experts Generate layout from URL o…" at bounding box center [897, 760] width 1306 height 179
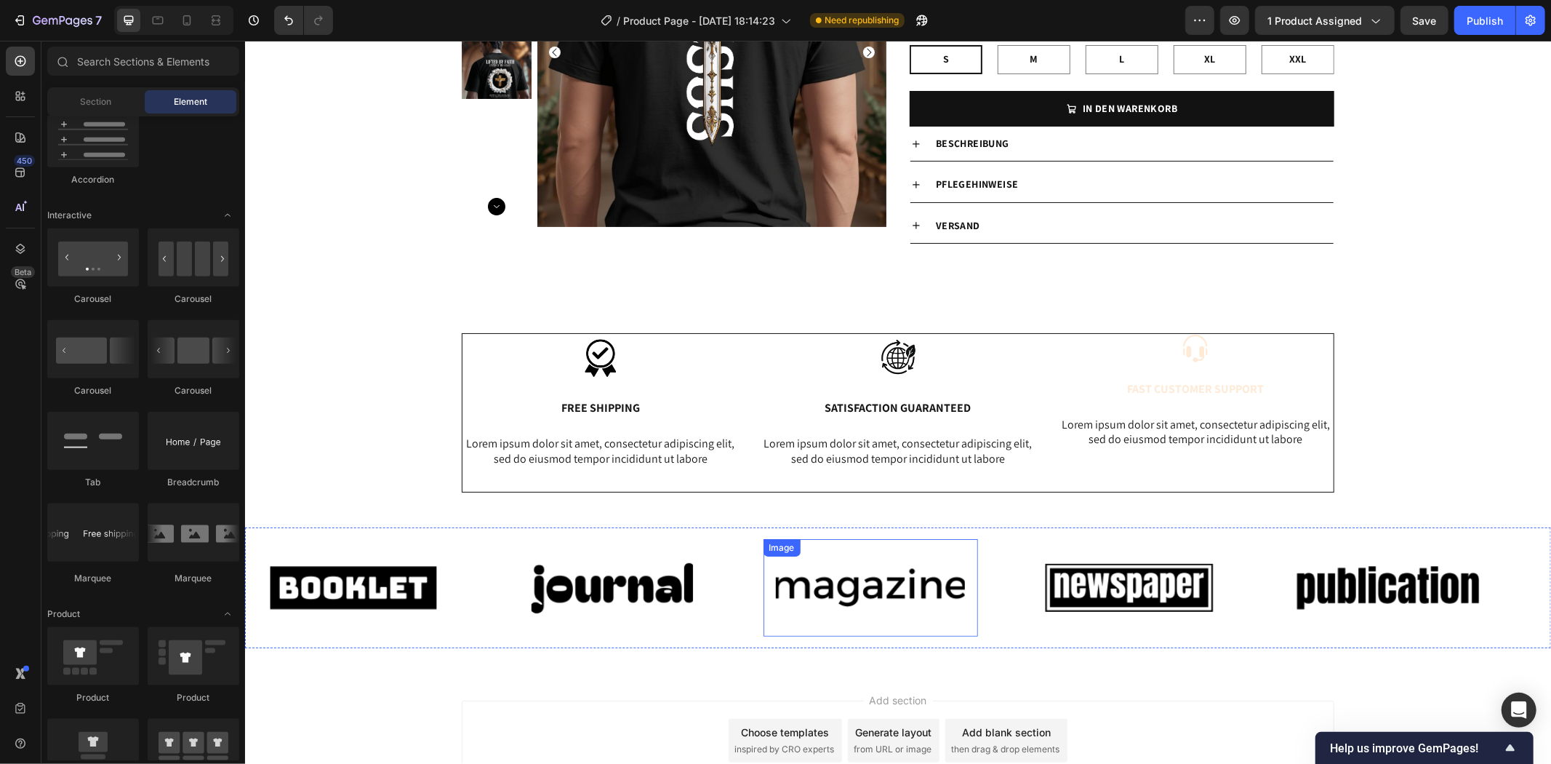
scroll to position [135, 0]
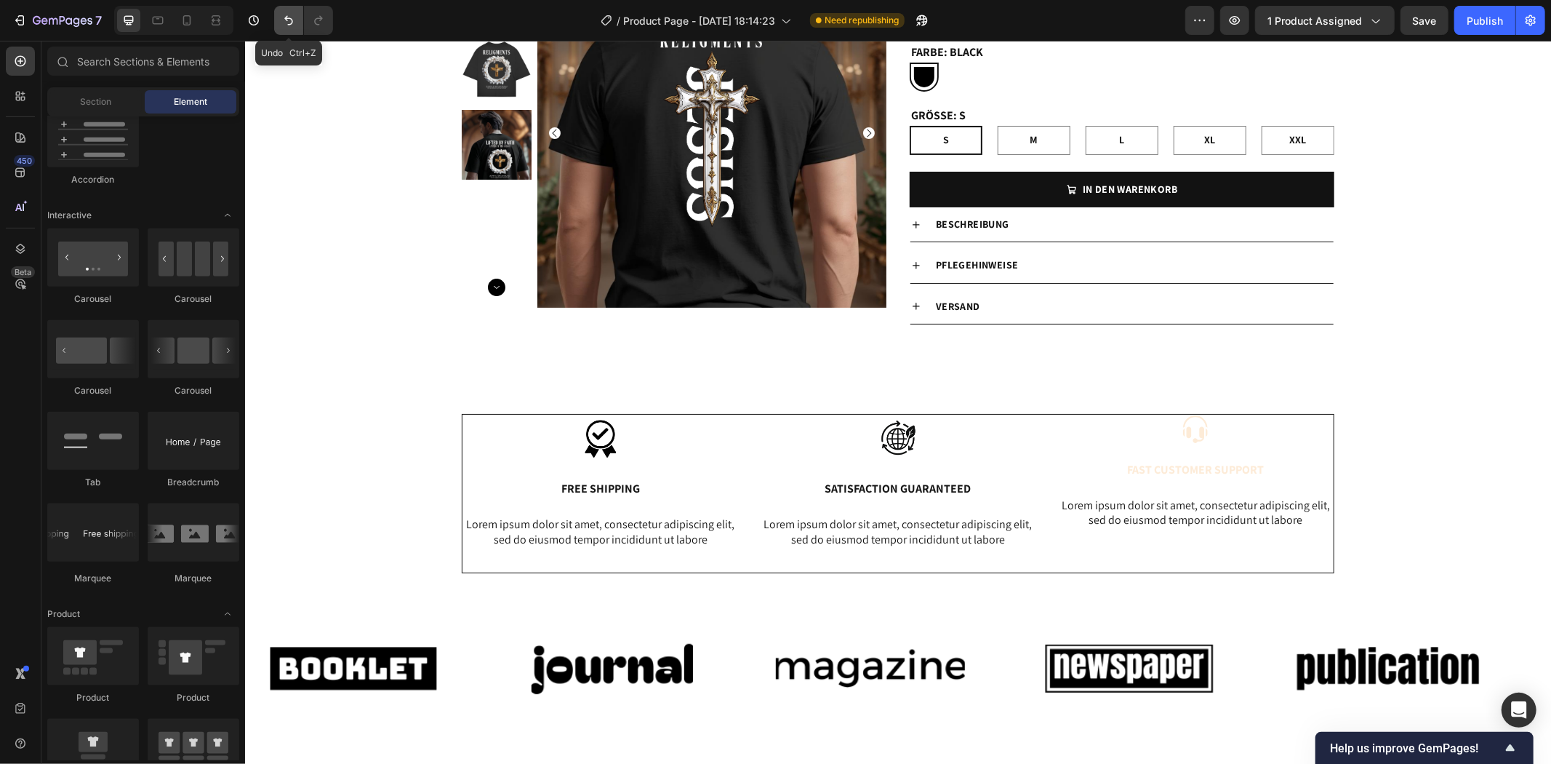
click at [291, 17] on icon "Undo/Redo" at bounding box center [288, 20] width 15 height 15
click at [301, 24] on button "Undo/Redo" at bounding box center [288, 20] width 29 height 29
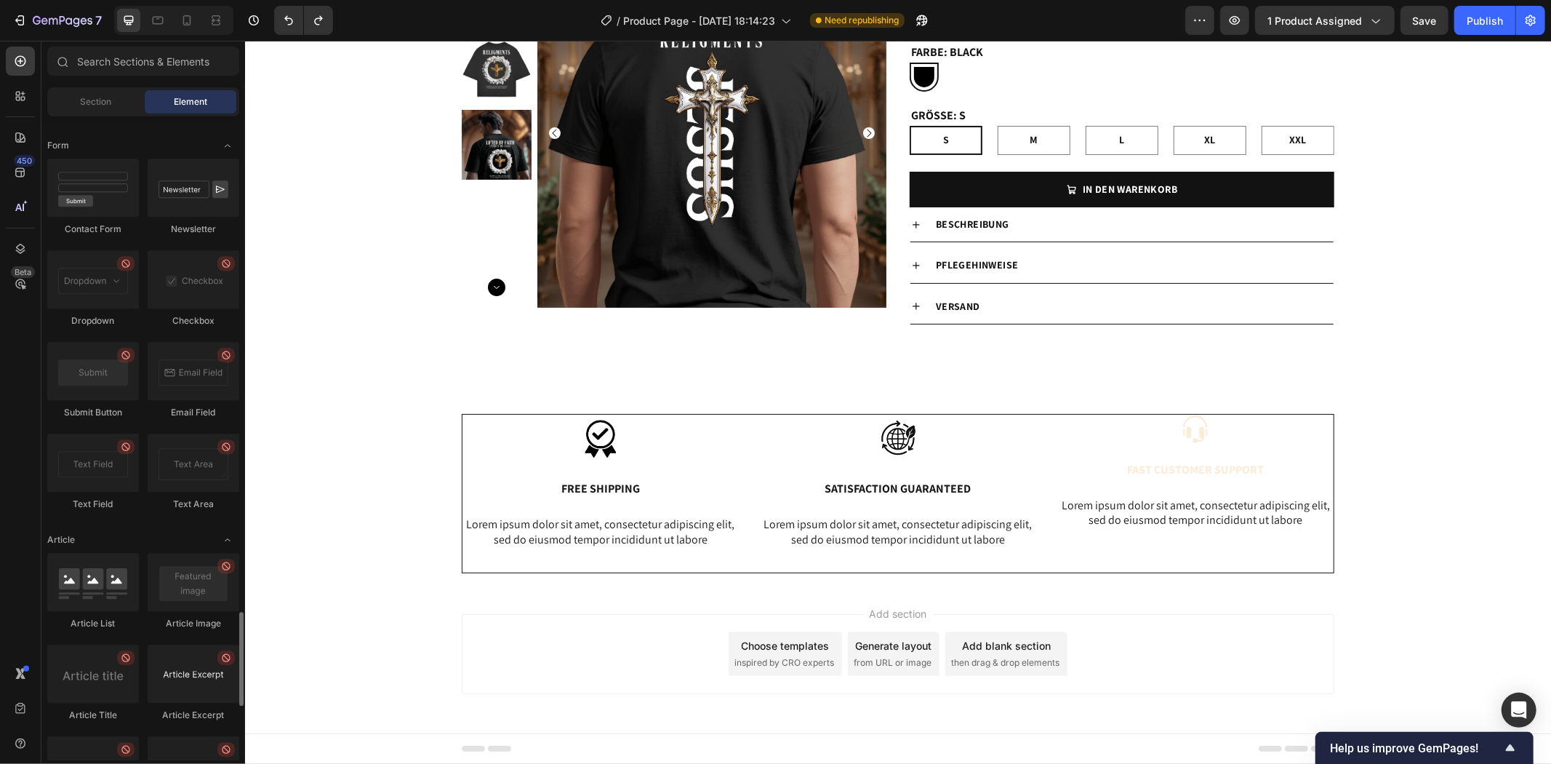
scroll to position [3555, 0]
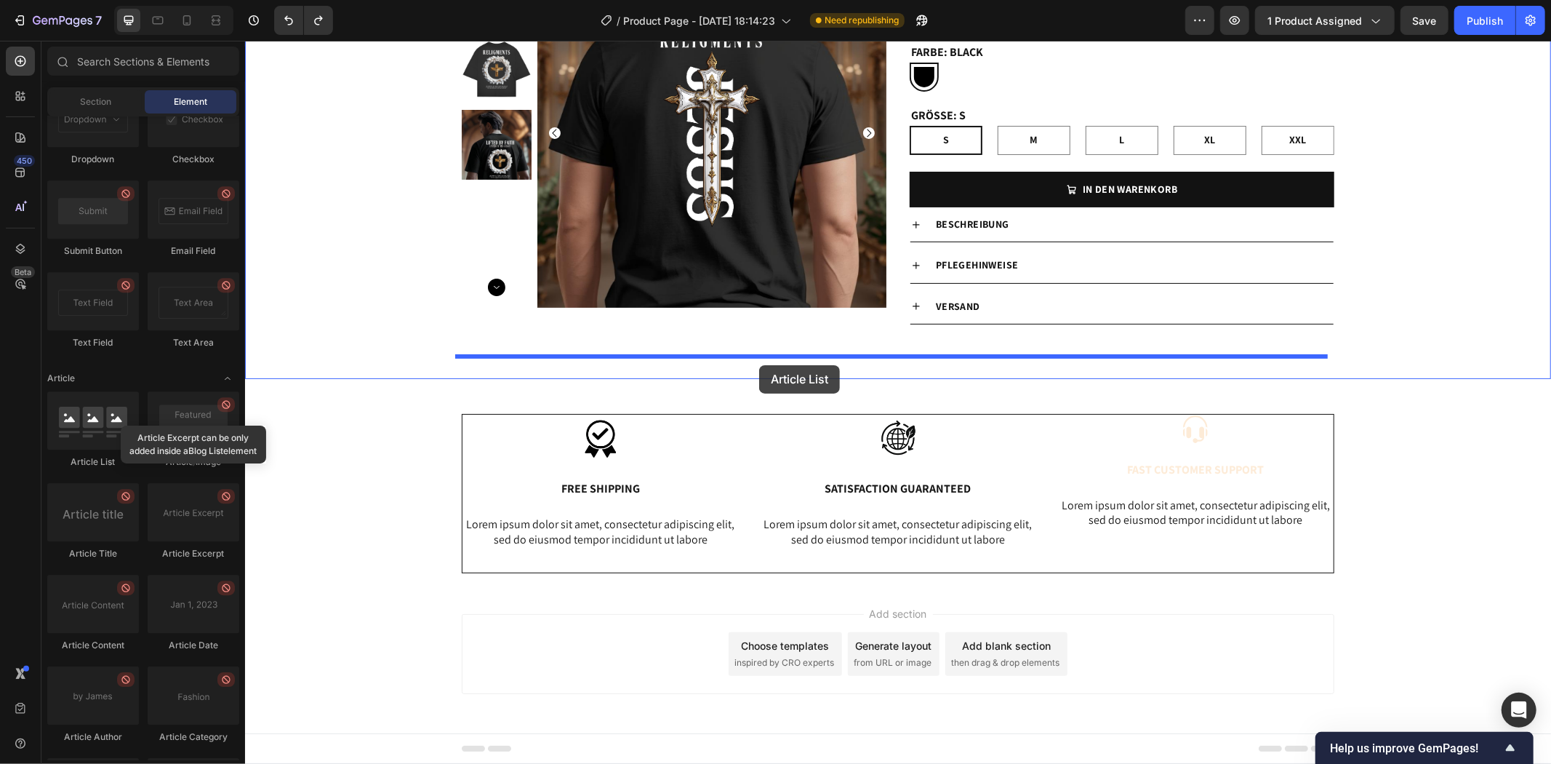
drag, startPoint x: 348, startPoint y: 472, endPoint x: 759, endPoint y: 364, distance: 424.1
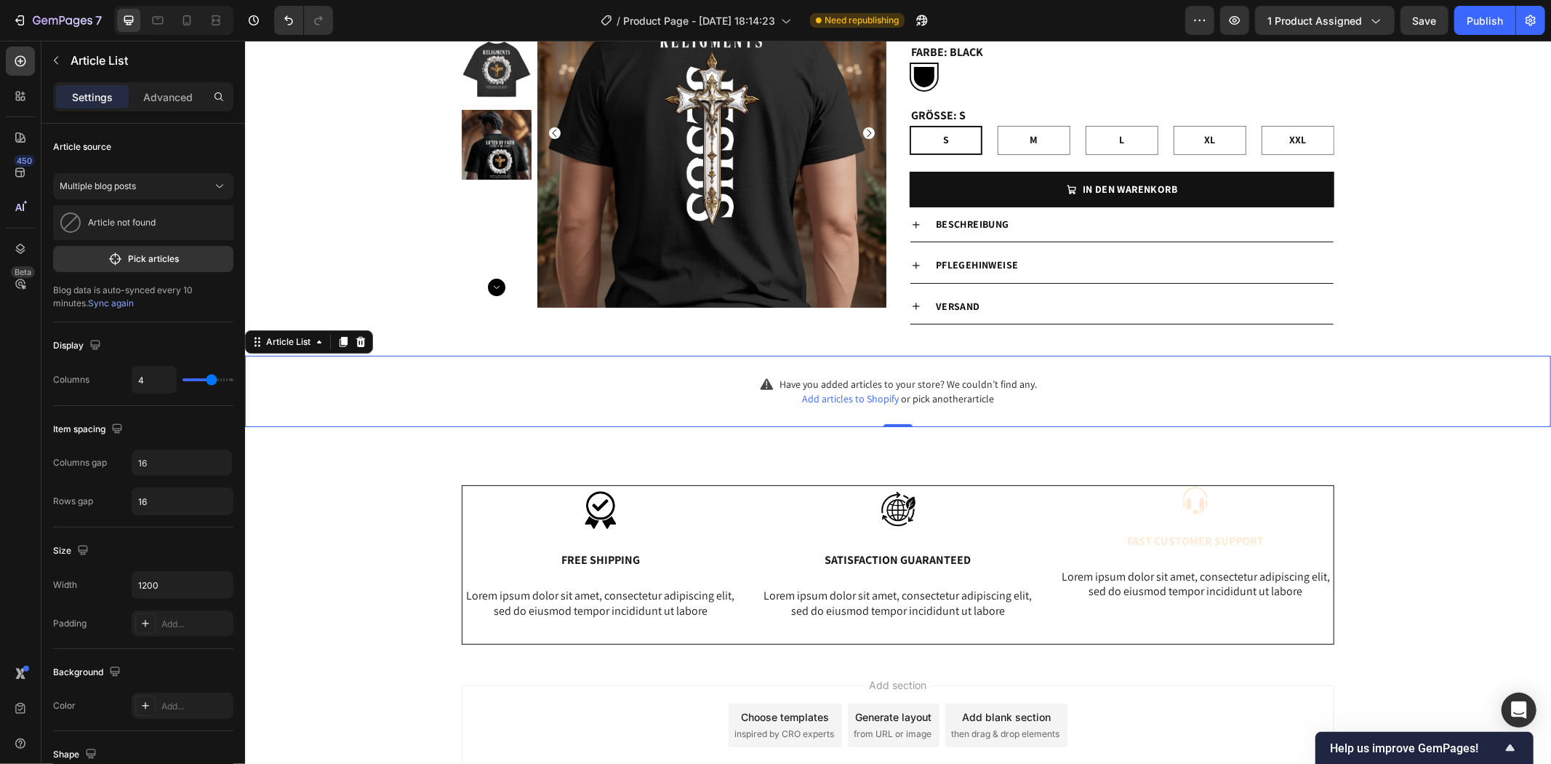
click at [863, 401] on span "Add articles to Shopify" at bounding box center [850, 397] width 97 height 13
click at [1074, 397] on div "Have you added articles to your store? We couldn’t find any. Add articles to Sh…" at bounding box center [897, 390] width 1306 height 71
click at [362, 337] on icon at bounding box center [360, 341] width 12 height 12
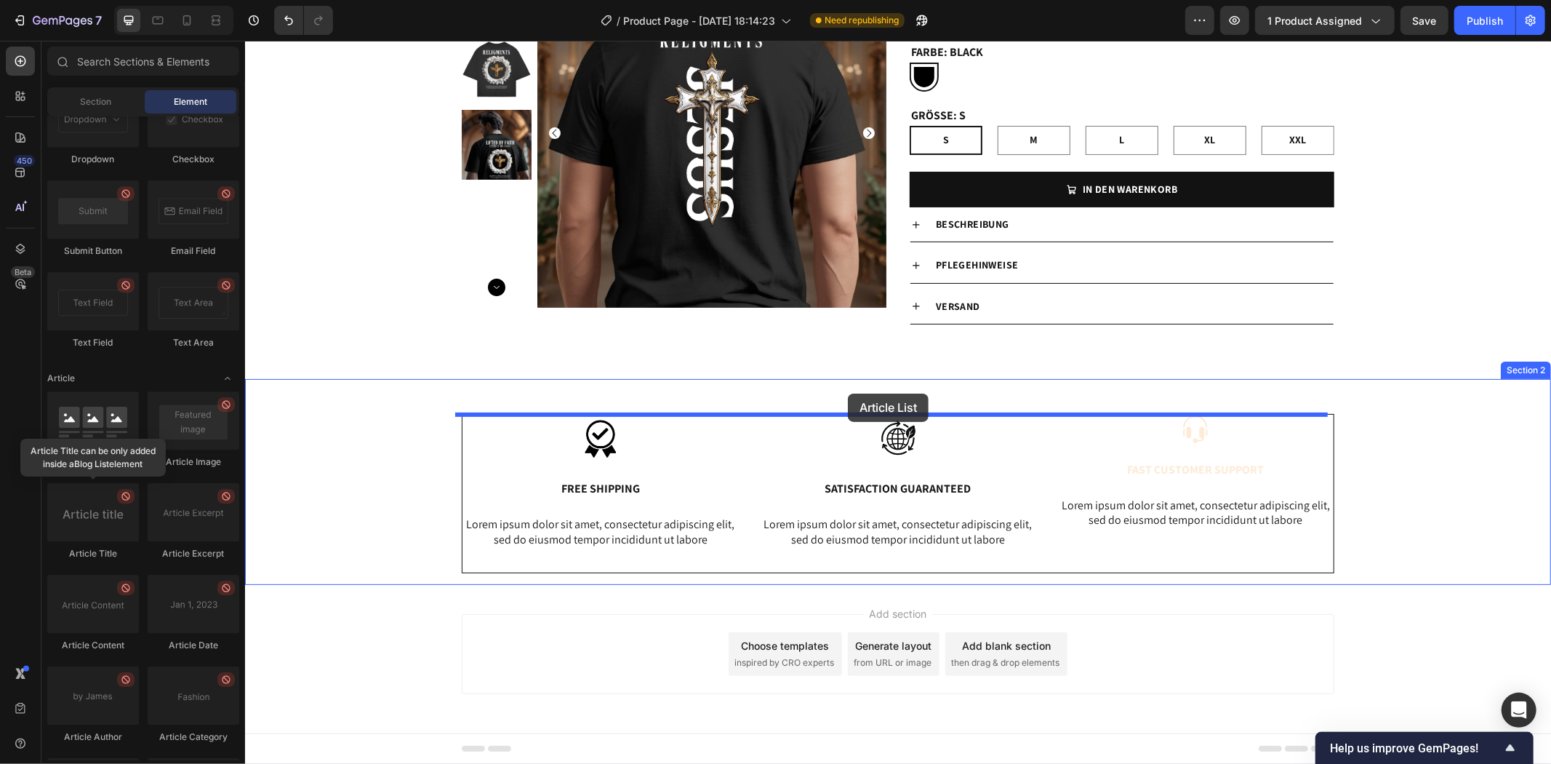
drag, startPoint x: 348, startPoint y: 473, endPoint x: 847, endPoint y: 393, distance: 505.4
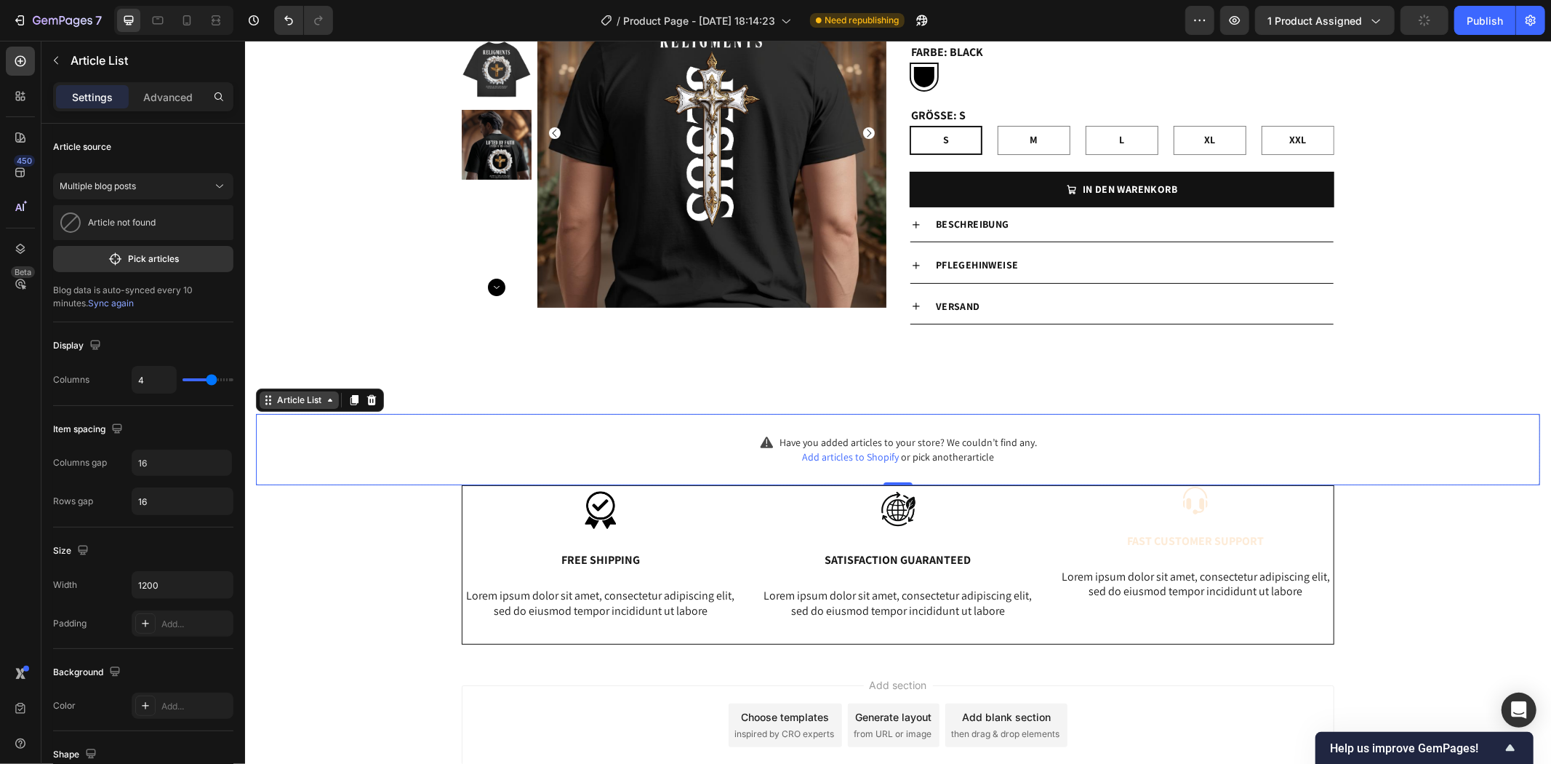
click at [318, 401] on div "Article List" at bounding box center [298, 399] width 50 height 13
click at [631, 448] on div "Have you added articles to your store? We couldn’t find any. Add articles to Sh…" at bounding box center [897, 448] width 1284 height 71
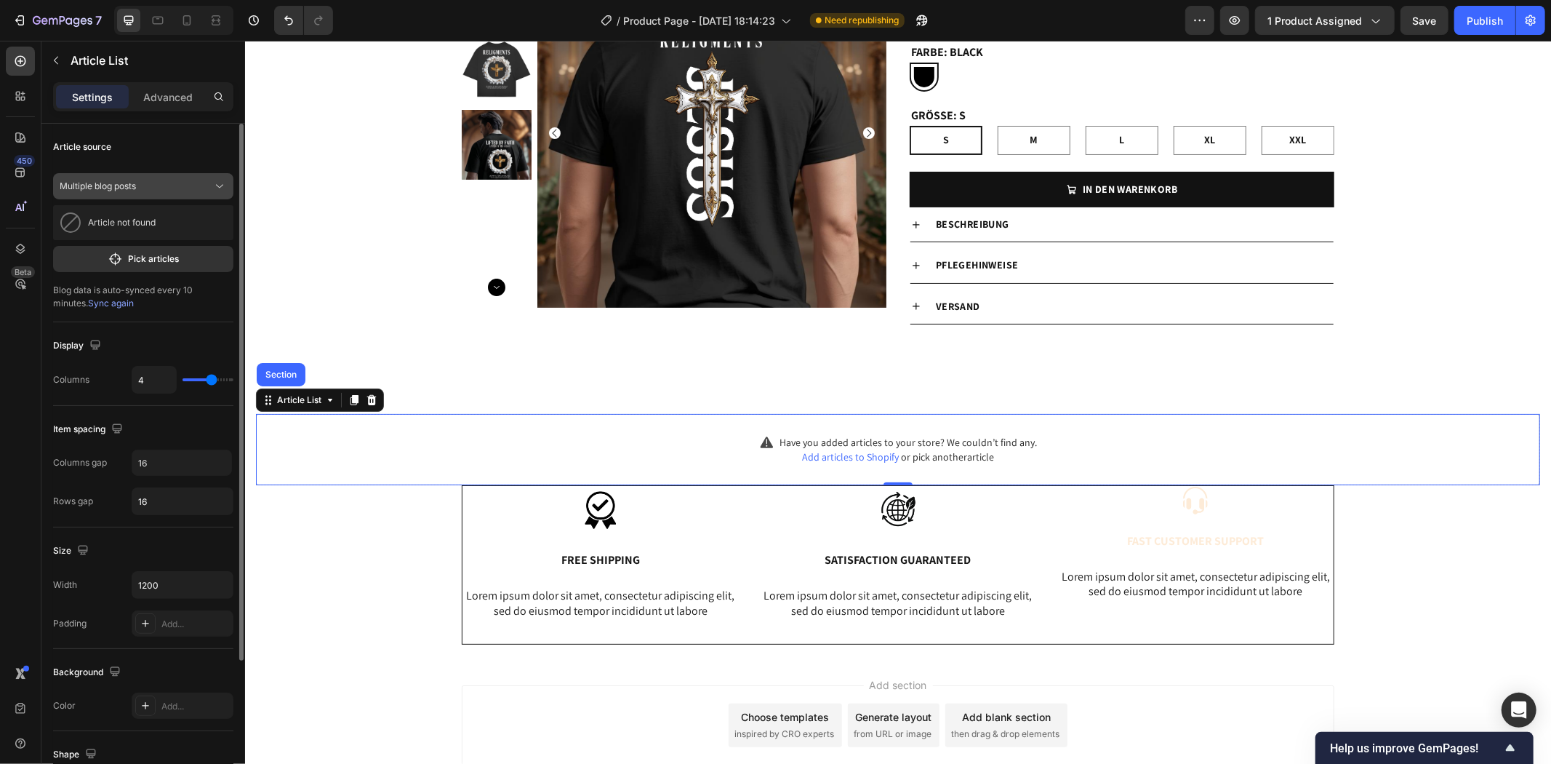
click at [133, 180] on span "Multiple blog posts" at bounding box center [98, 186] width 76 height 13
click at [118, 149] on div "Article source" at bounding box center [143, 146] width 180 height 23
click at [118, 140] on div "Article source" at bounding box center [143, 146] width 180 height 23
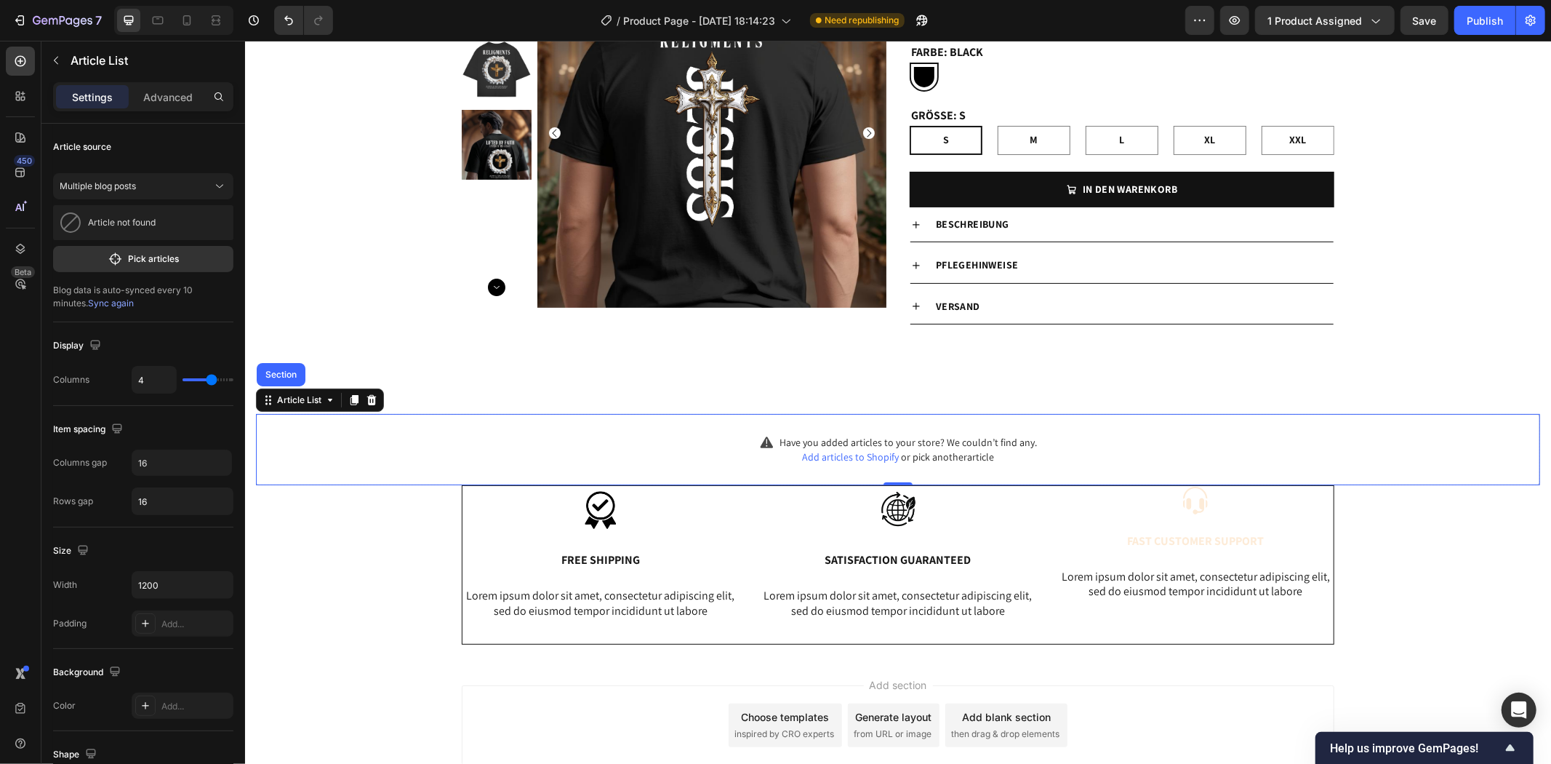
click at [1055, 445] on div "Have you added articles to your store? We couldn’t find any. Add articles to Sh…" at bounding box center [897, 448] width 1284 height 71
click at [372, 395] on icon at bounding box center [371, 399] width 12 height 12
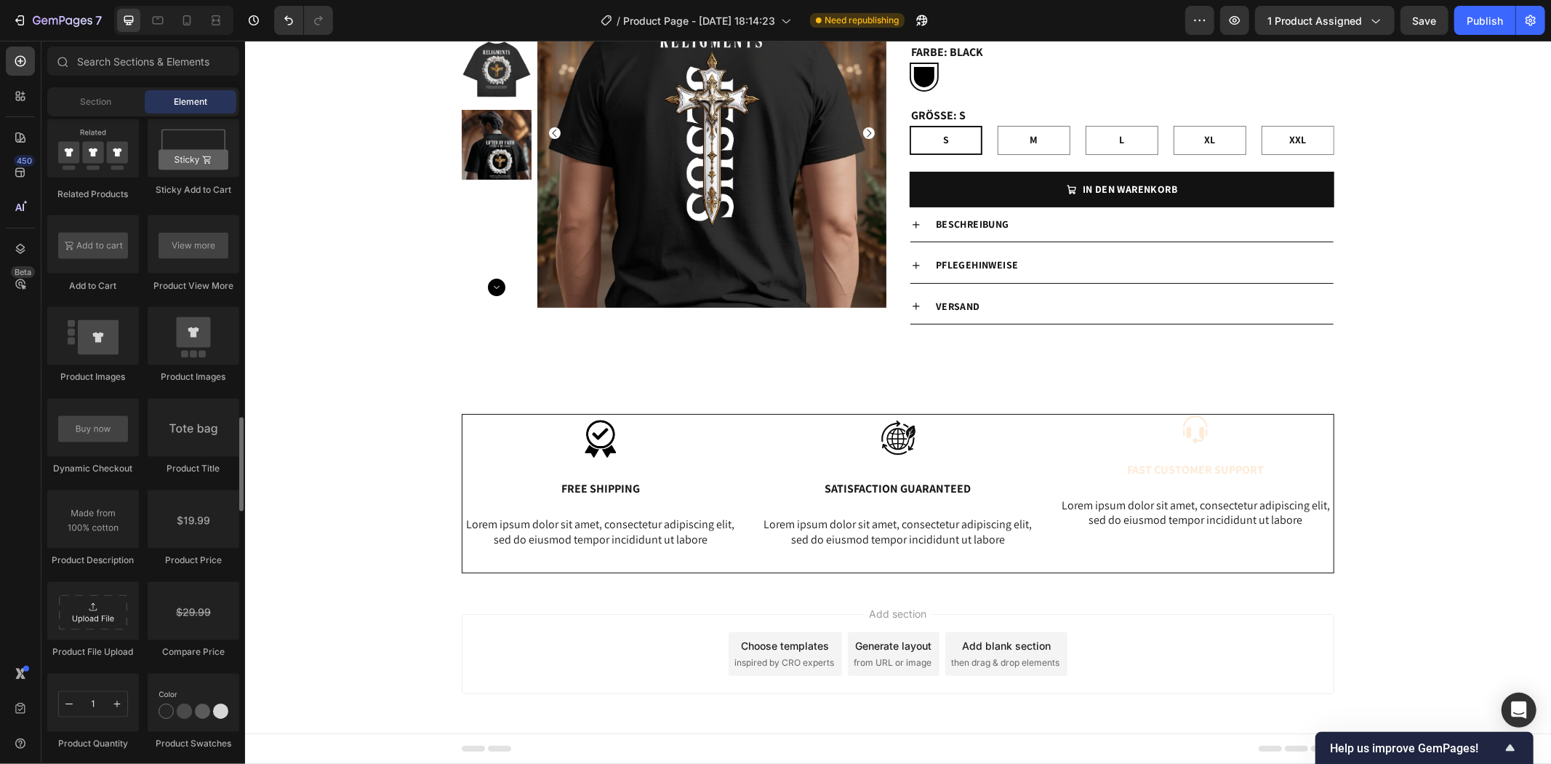
scroll to position [1903, 0]
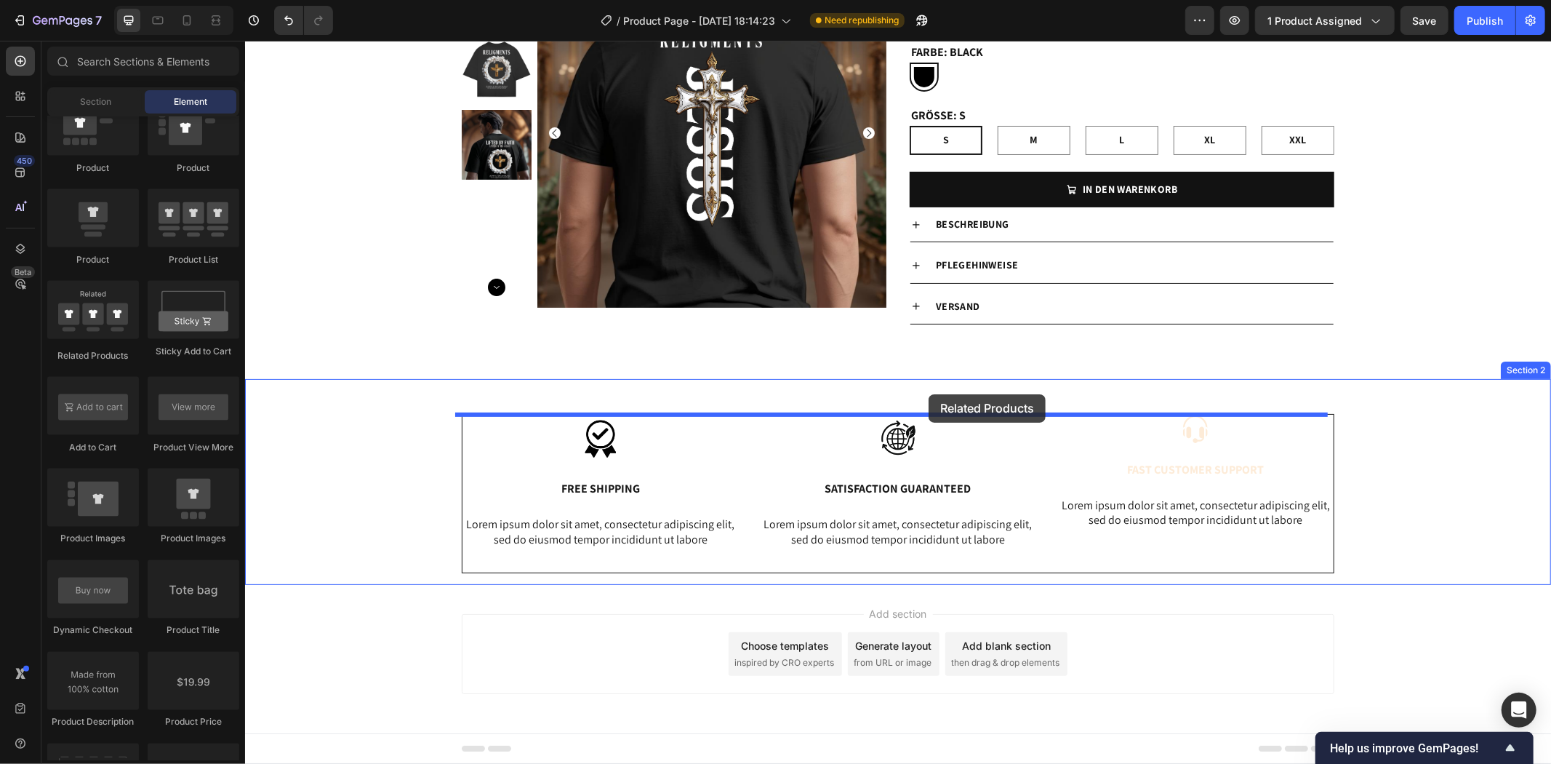
drag, startPoint x: 344, startPoint y: 354, endPoint x: 928, endPoint y: 393, distance: 585.4
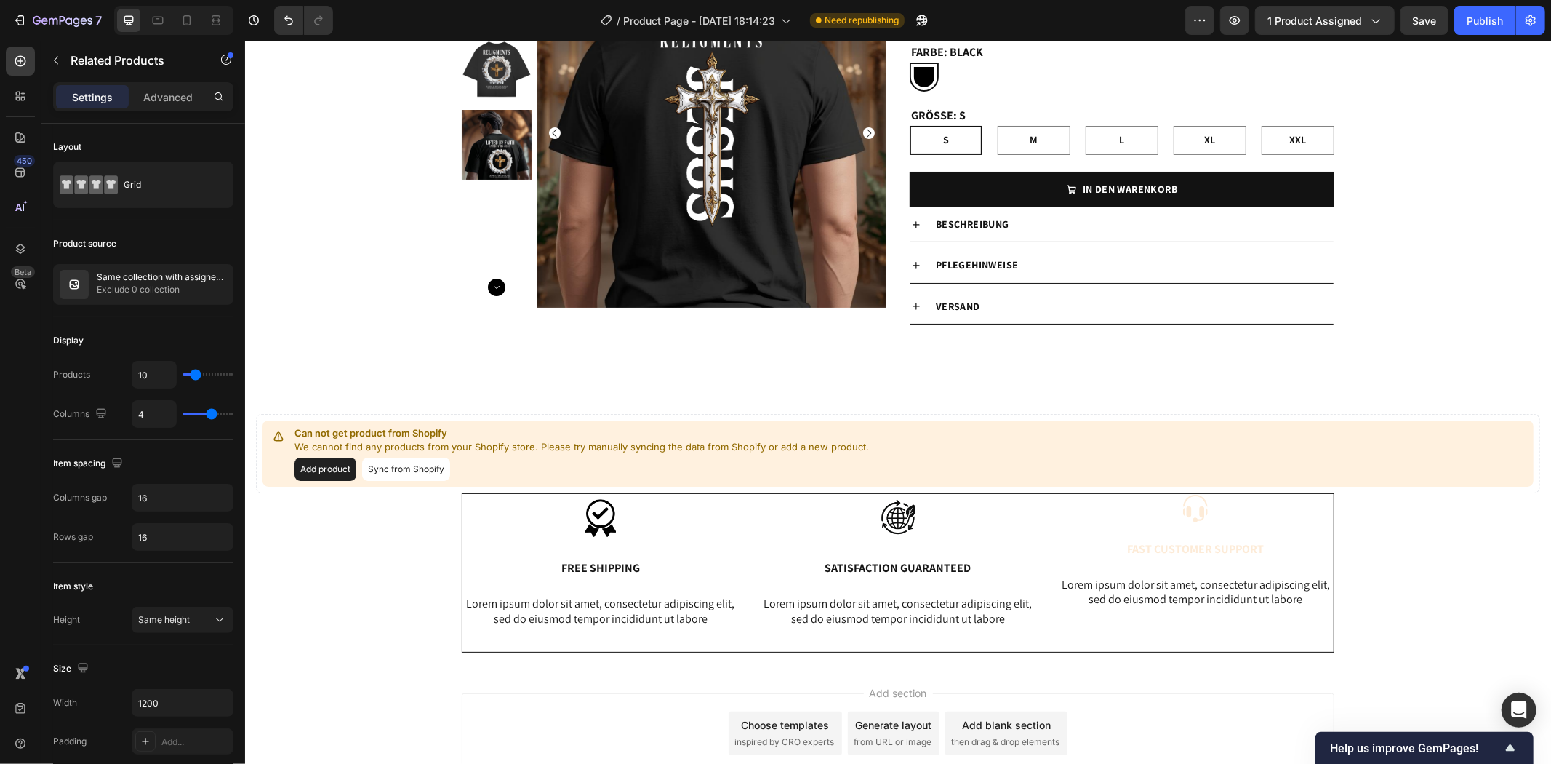
click at [336, 460] on button "Add product" at bounding box center [325, 468] width 62 height 23
click at [284, 16] on icon "Undo/Redo" at bounding box center [288, 20] width 15 height 15
click at [293, 18] on icon "Undo/Redo" at bounding box center [288, 20] width 15 height 15
click at [401, 396] on icon at bounding box center [397, 400] width 9 height 10
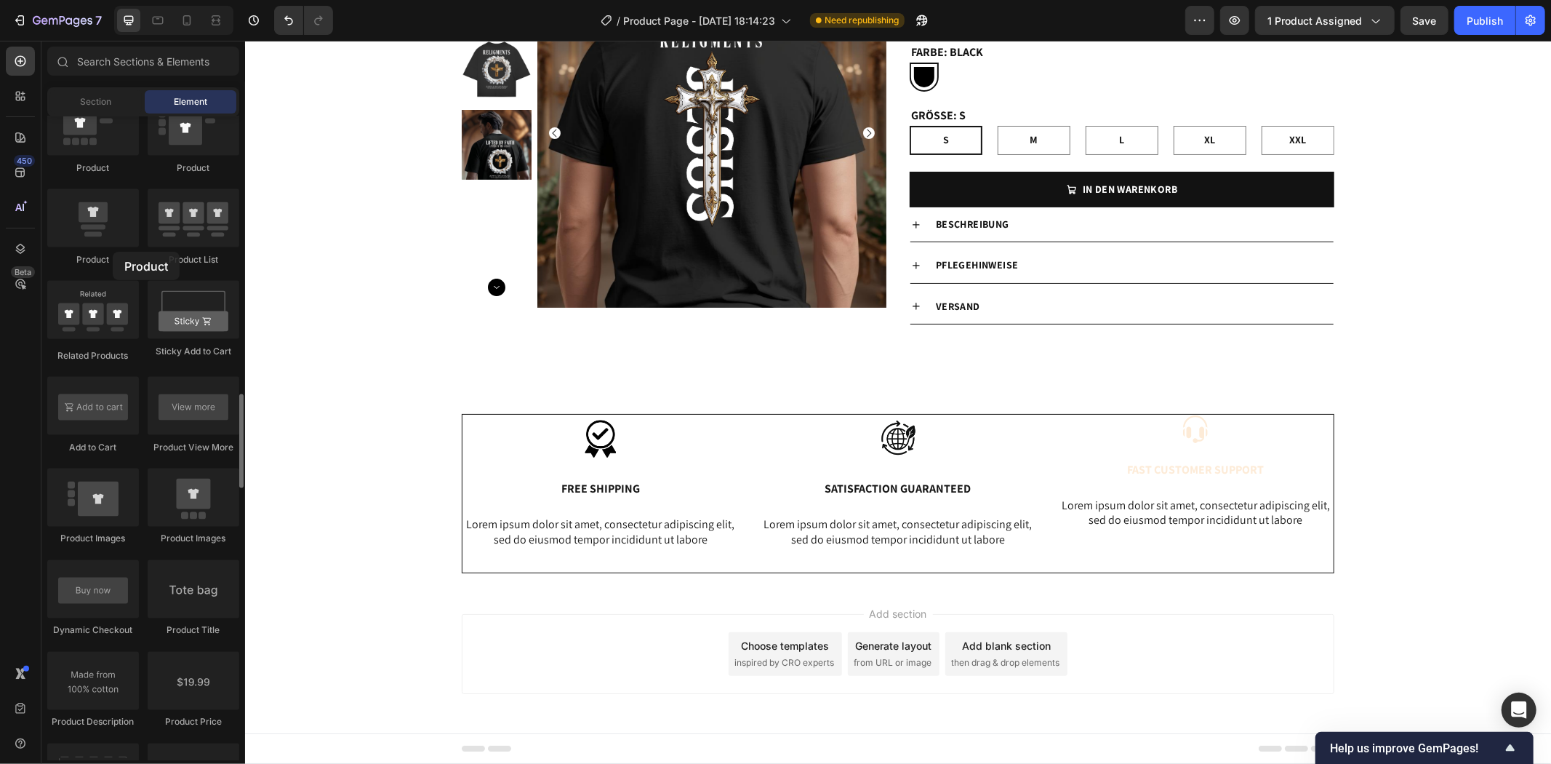
drag, startPoint x: 180, startPoint y: 215, endPoint x: 113, endPoint y: 252, distance: 77.1
click at [113, 253] on div "Product" at bounding box center [93, 259] width 92 height 13
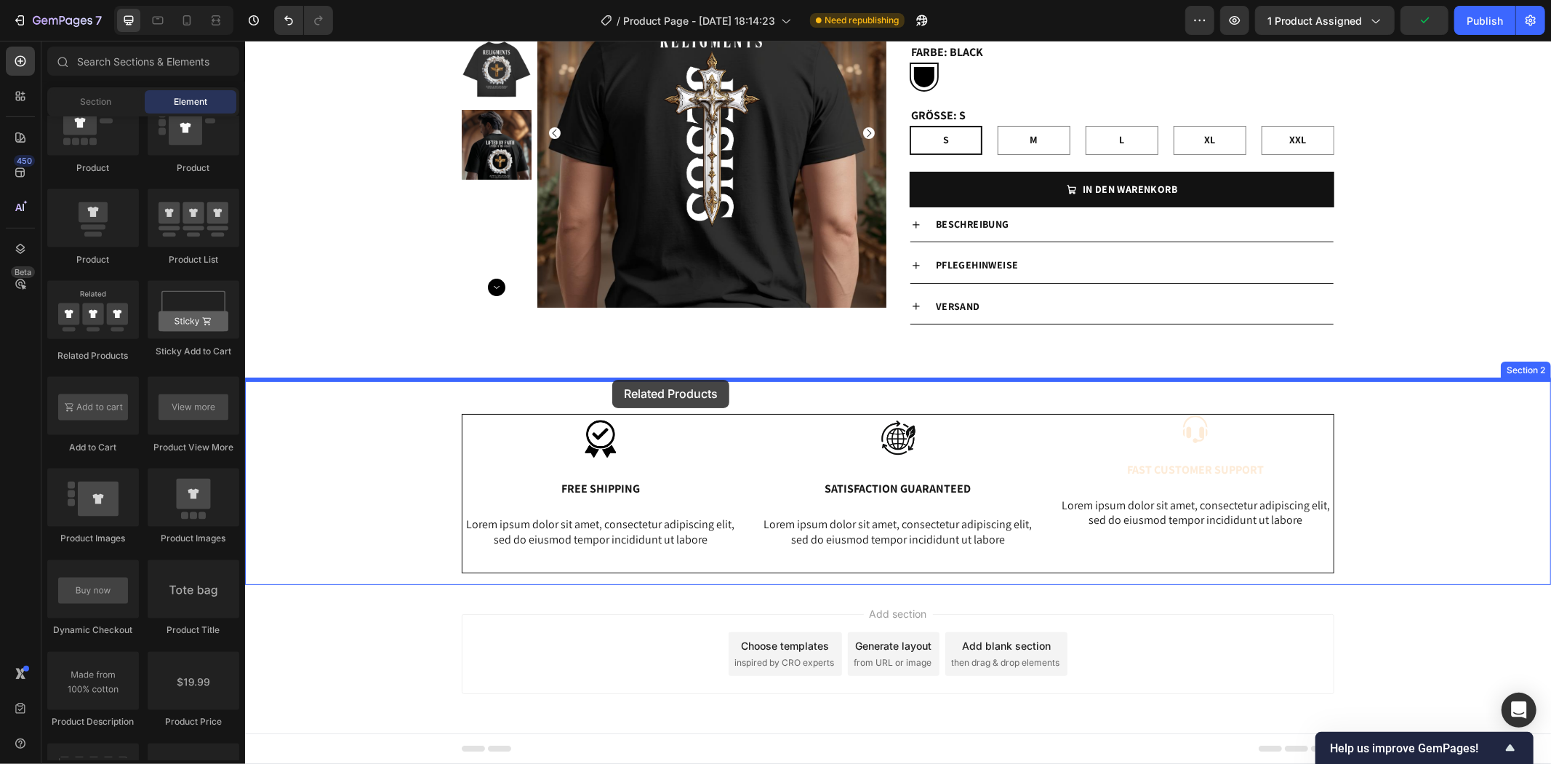
drag, startPoint x: 342, startPoint y: 348, endPoint x: 612, endPoint y: 379, distance: 271.6
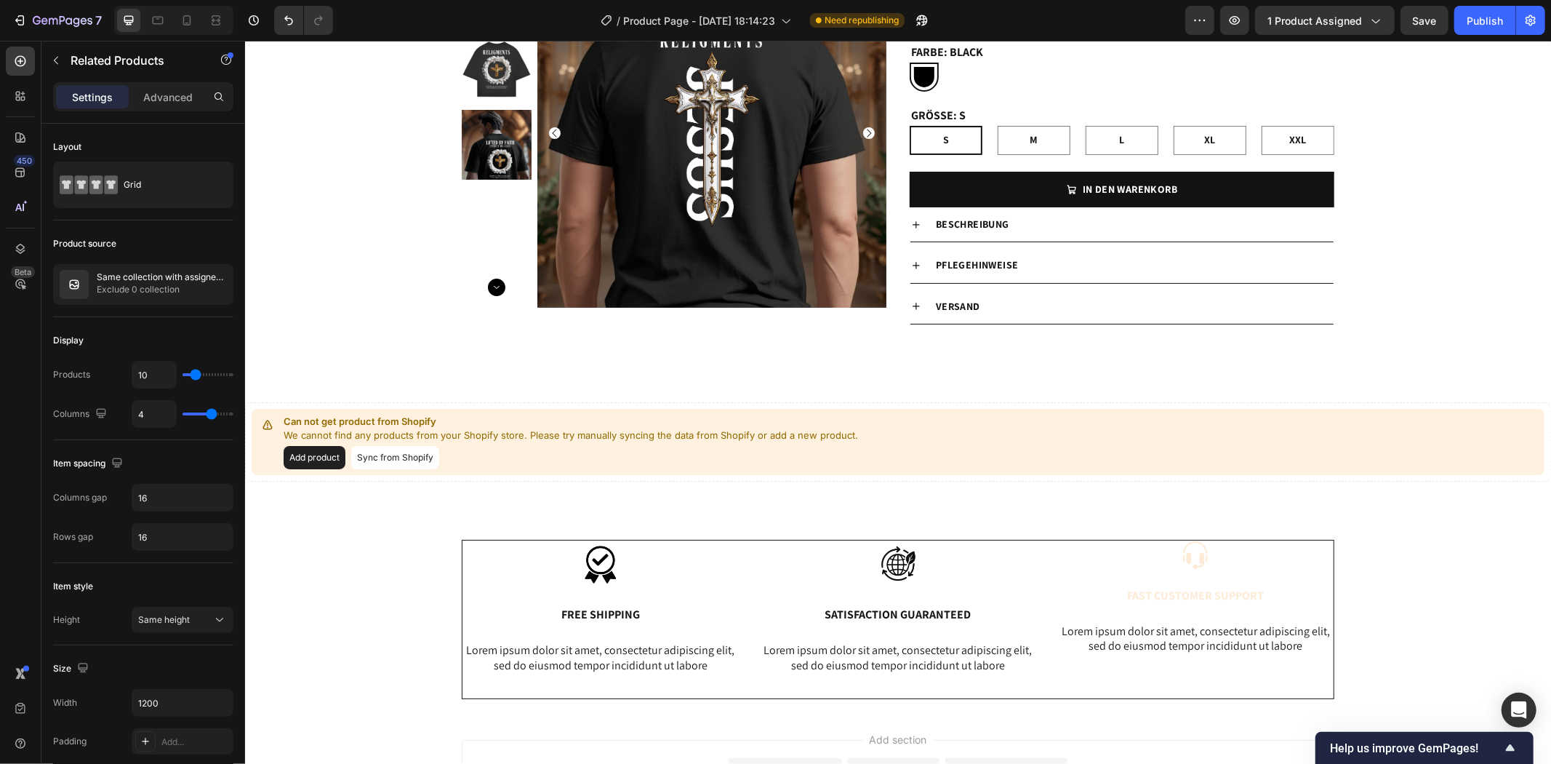
click at [396, 459] on button "Sync from Shopify" at bounding box center [395, 456] width 88 height 23
click at [401, 455] on button "Sync from Shopify" at bounding box center [395, 456] width 88 height 23
click at [615, 434] on p "We cannot find any products from your Shopify store. Please try manually syncin…" at bounding box center [570, 435] width 575 height 15
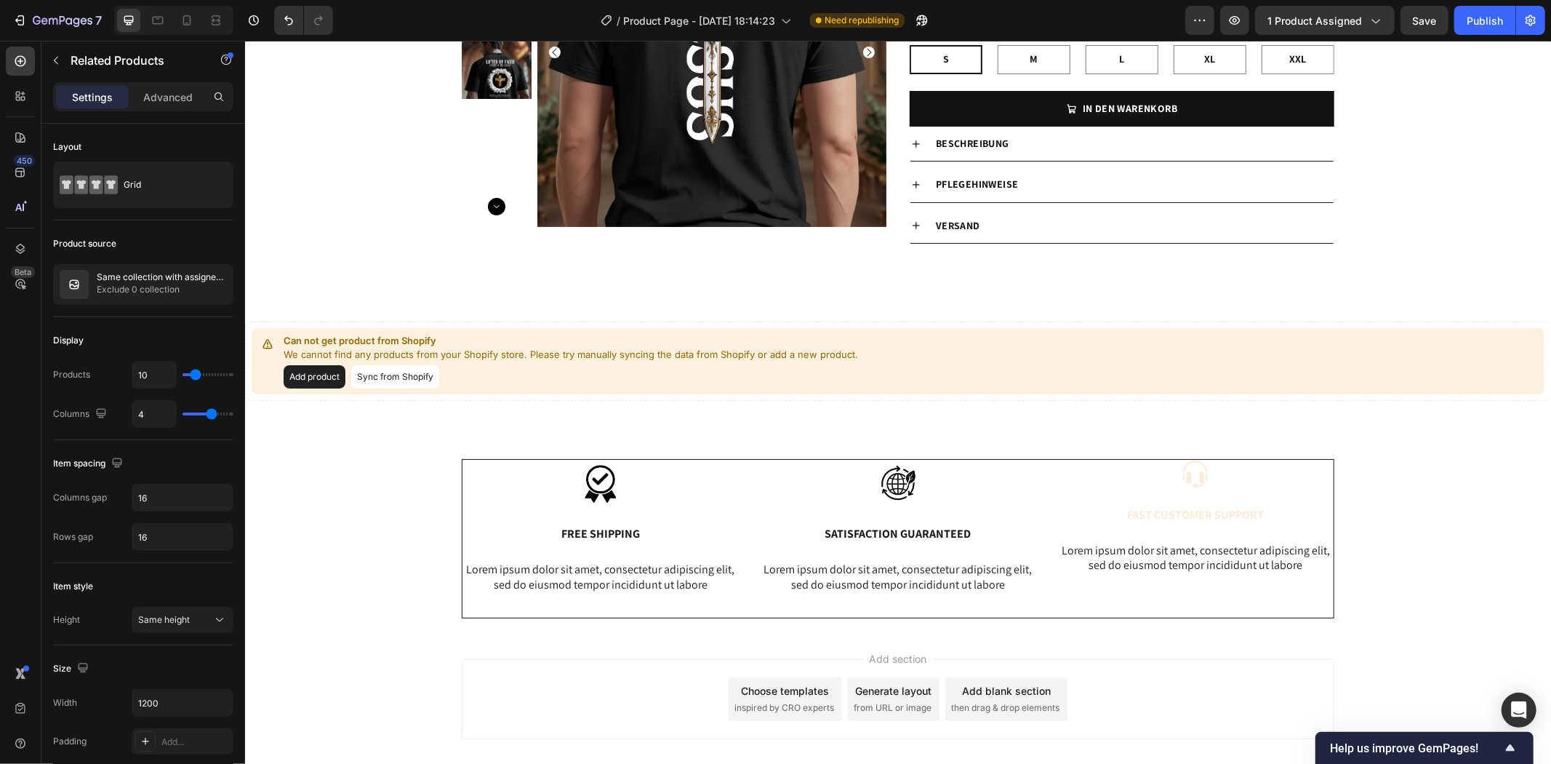
click at [695, 361] on p "We cannot find any products from your Shopify store. Please try manually syncin…" at bounding box center [570, 354] width 575 height 15
click at [336, 373] on button "Add product" at bounding box center [314, 375] width 62 height 23
click at [311, 368] on button "Add product" at bounding box center [314, 375] width 62 height 23
click at [315, 383] on button "Add product" at bounding box center [314, 375] width 62 height 23
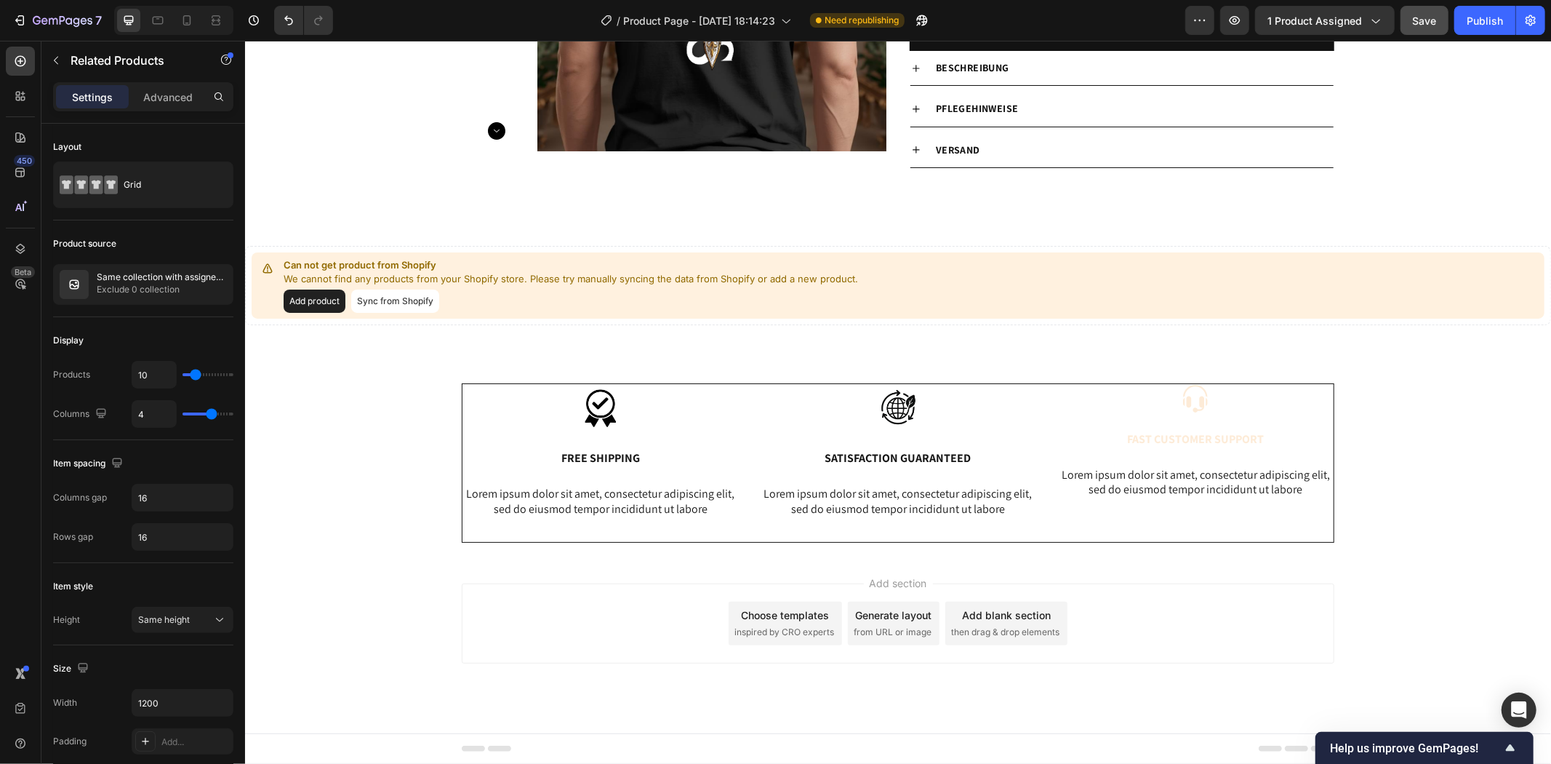
click at [1436, 23] on span "Save" at bounding box center [1425, 21] width 24 height 12
click at [313, 305] on button "Add product" at bounding box center [314, 300] width 62 height 23
click at [375, 297] on button "Sync from Shopify" at bounding box center [395, 300] width 88 height 23
click at [863, 287] on div "Can not get product from Shopify We cannot find any products from your Shopify …" at bounding box center [897, 285] width 1293 height 66
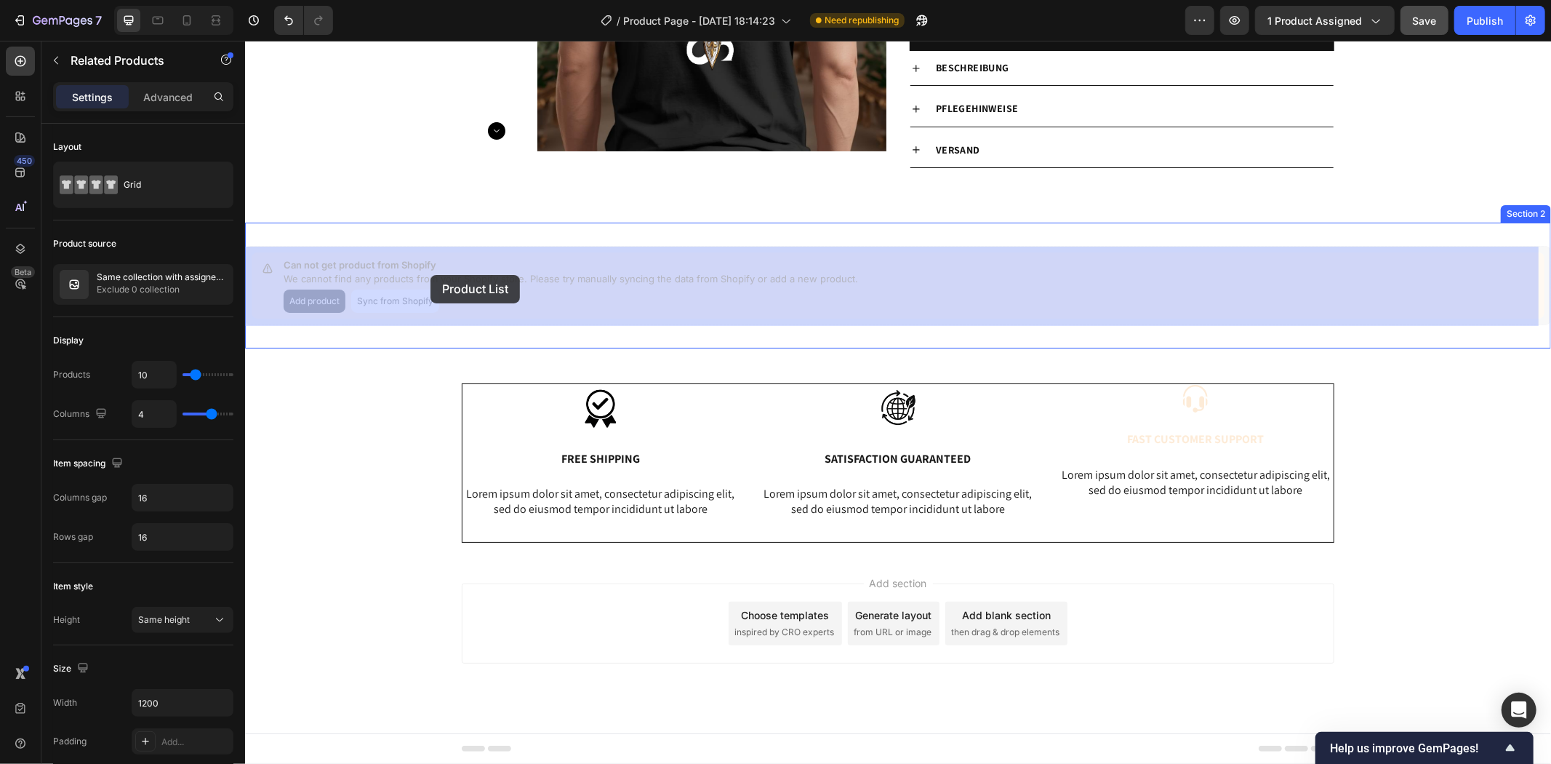
drag, startPoint x: 341, startPoint y: 270, endPoint x: 390, endPoint y: 273, distance: 48.8
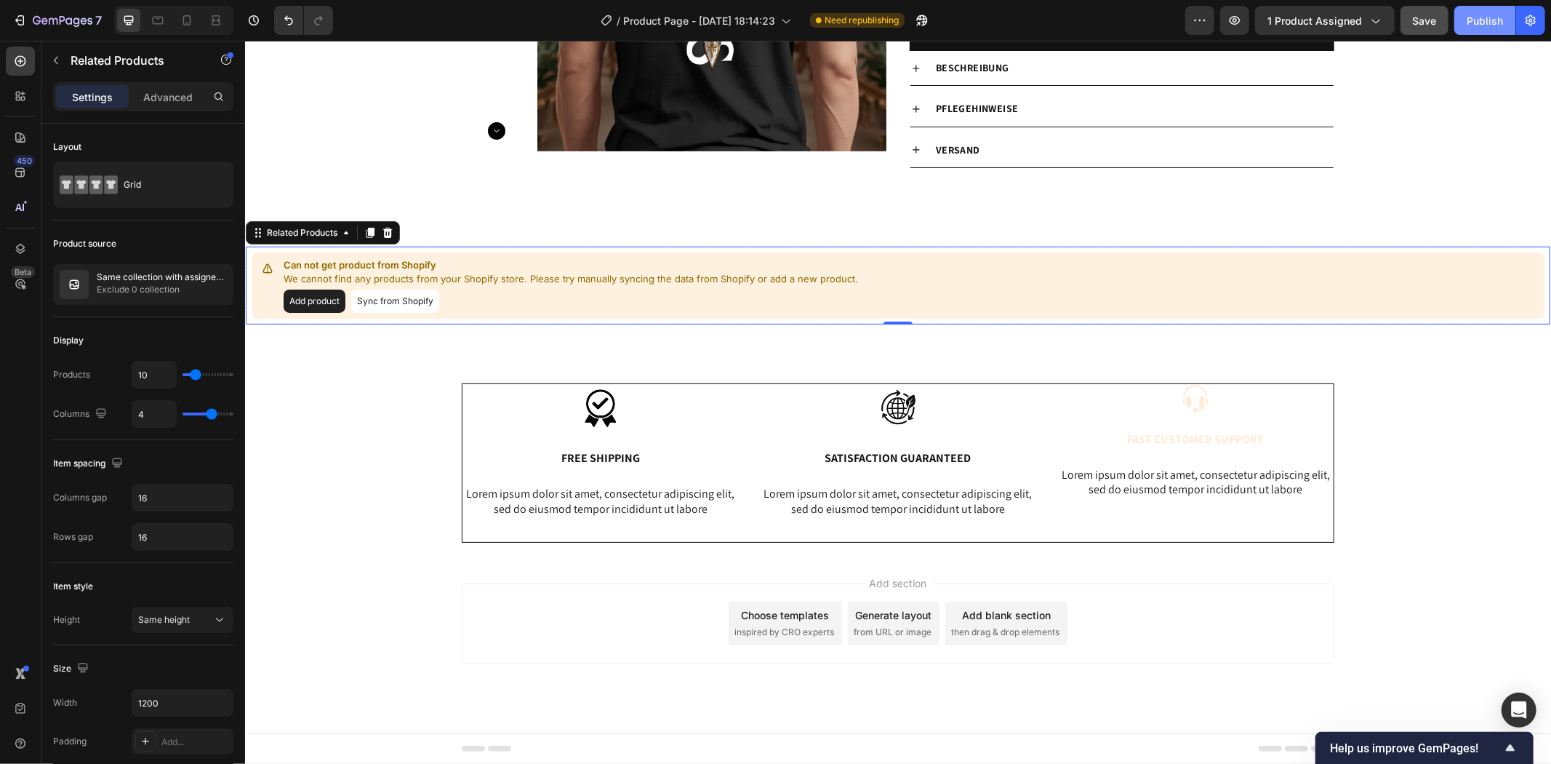
click at [1491, 13] on div "Publish" at bounding box center [1485, 20] width 36 height 15
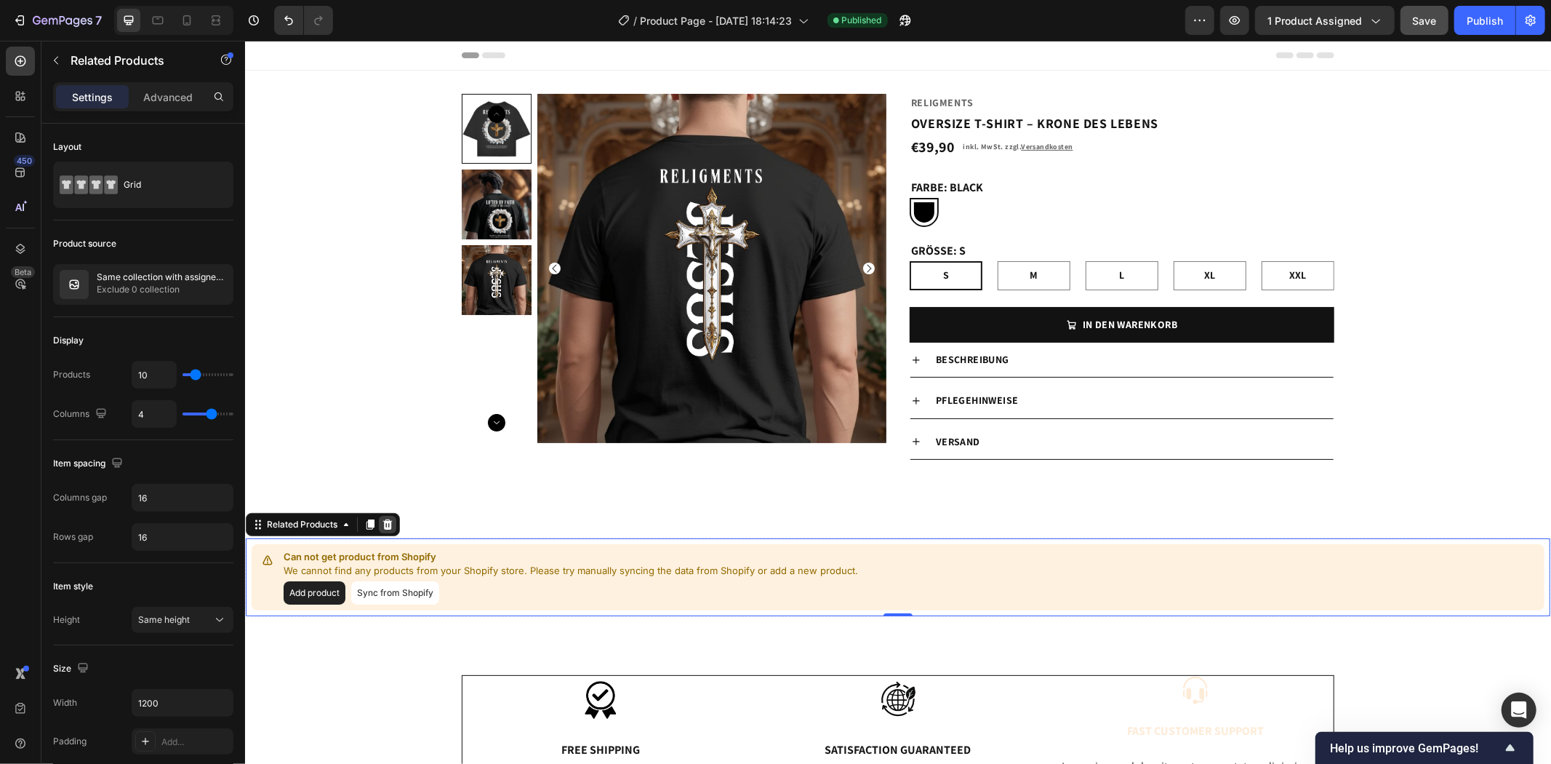
click at [386, 526] on icon at bounding box center [387, 524] width 12 height 12
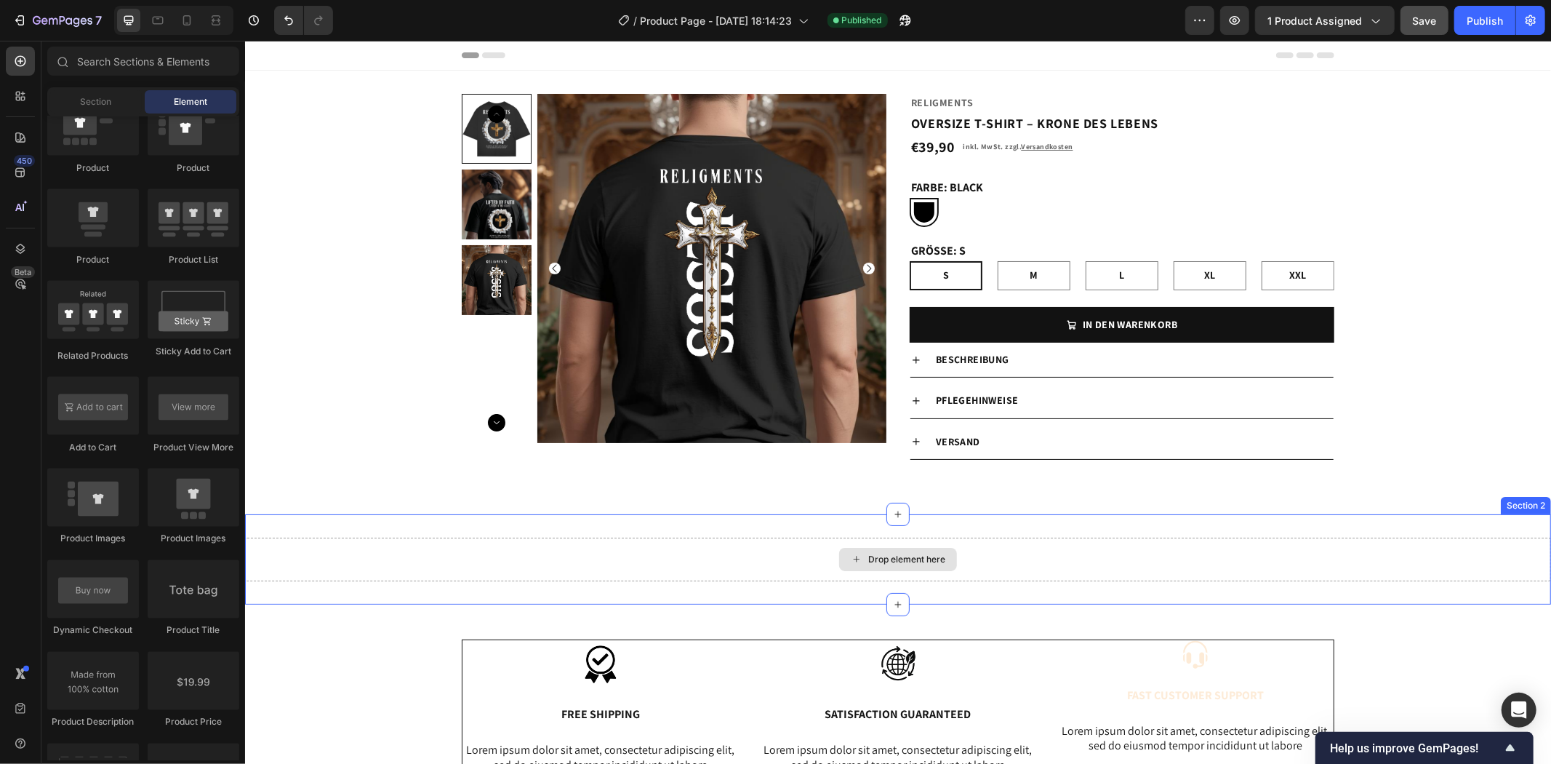
scroll to position [242, 0]
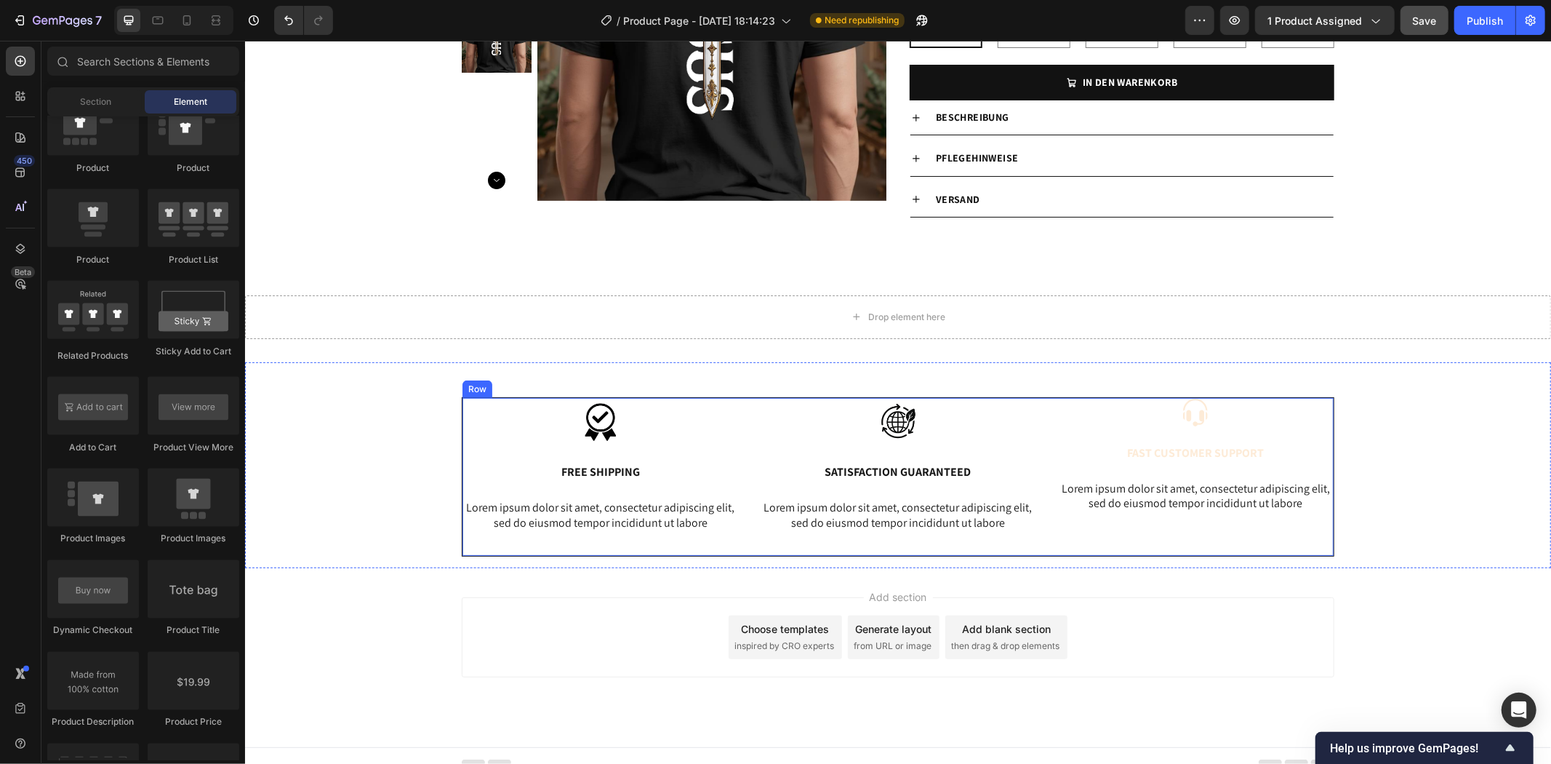
click at [759, 427] on div at bounding box center [897, 421] width 276 height 49
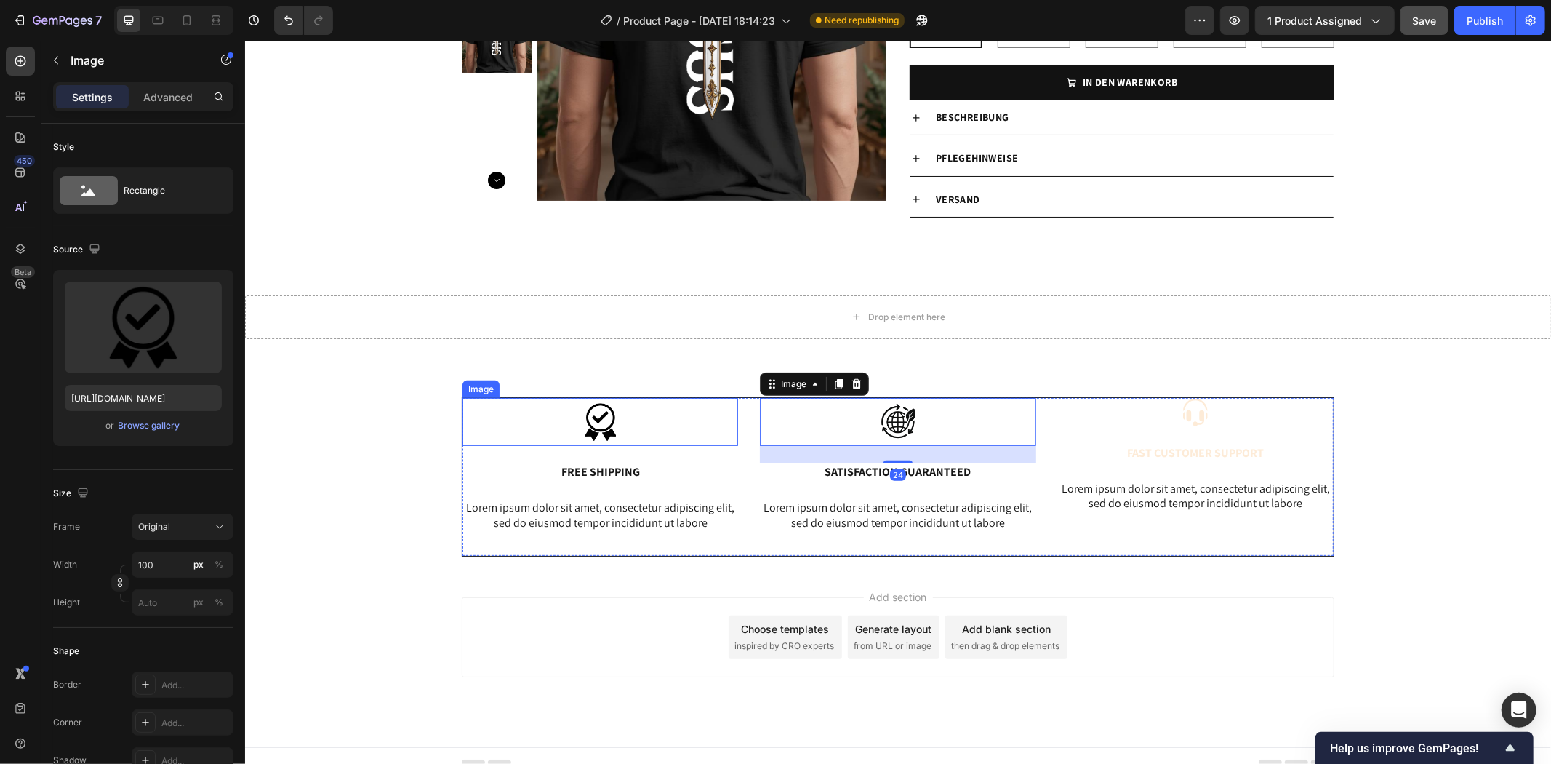
click at [716, 414] on div at bounding box center [600, 421] width 276 height 49
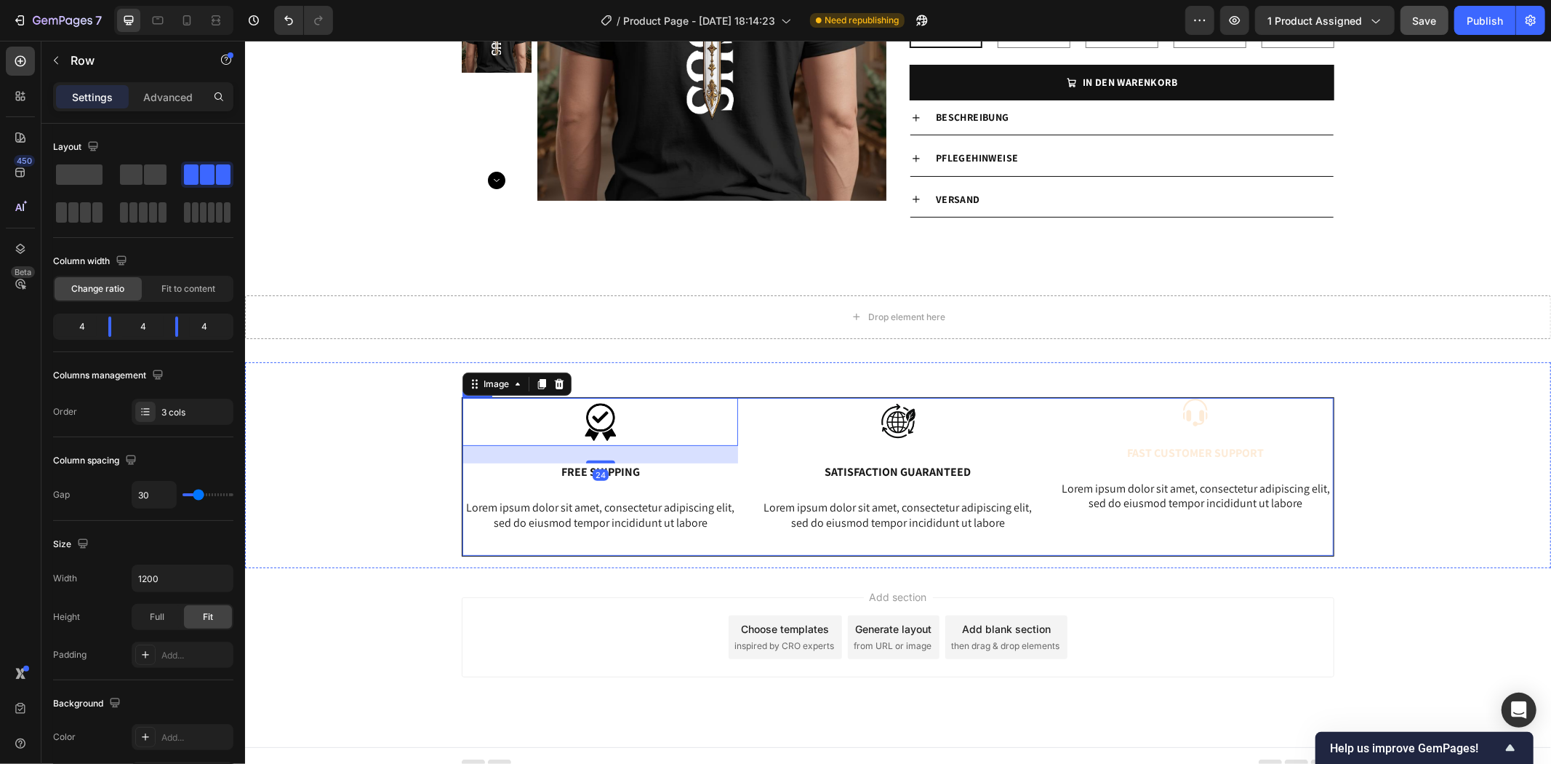
click at [732, 548] on div "Image 24 Free Shipping Text Block Lorem ipsum dolor sit amet, consectetur adipi…" at bounding box center [897, 475] width 873 height 159
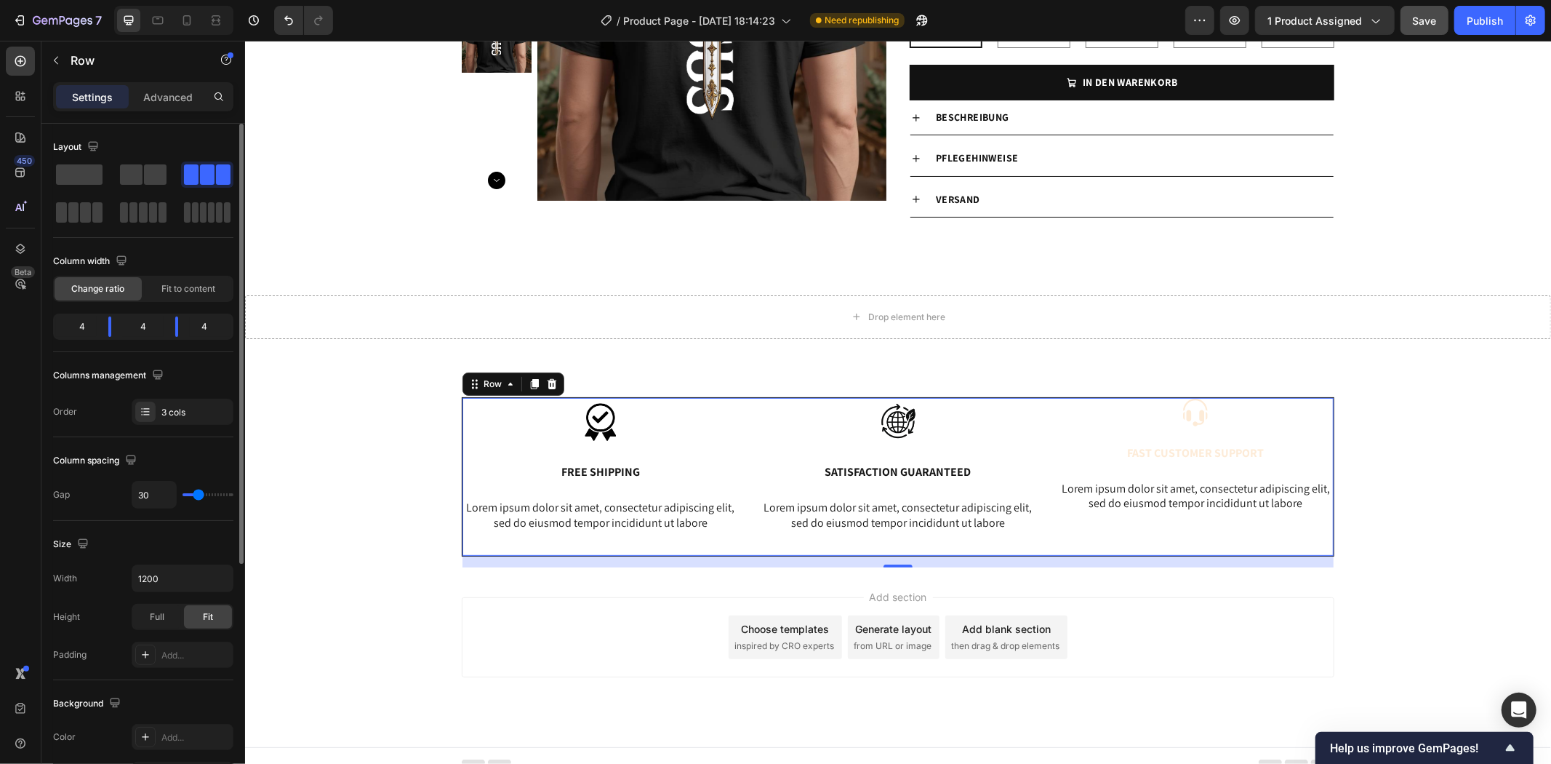
type input "25"
type input "81"
type input "86"
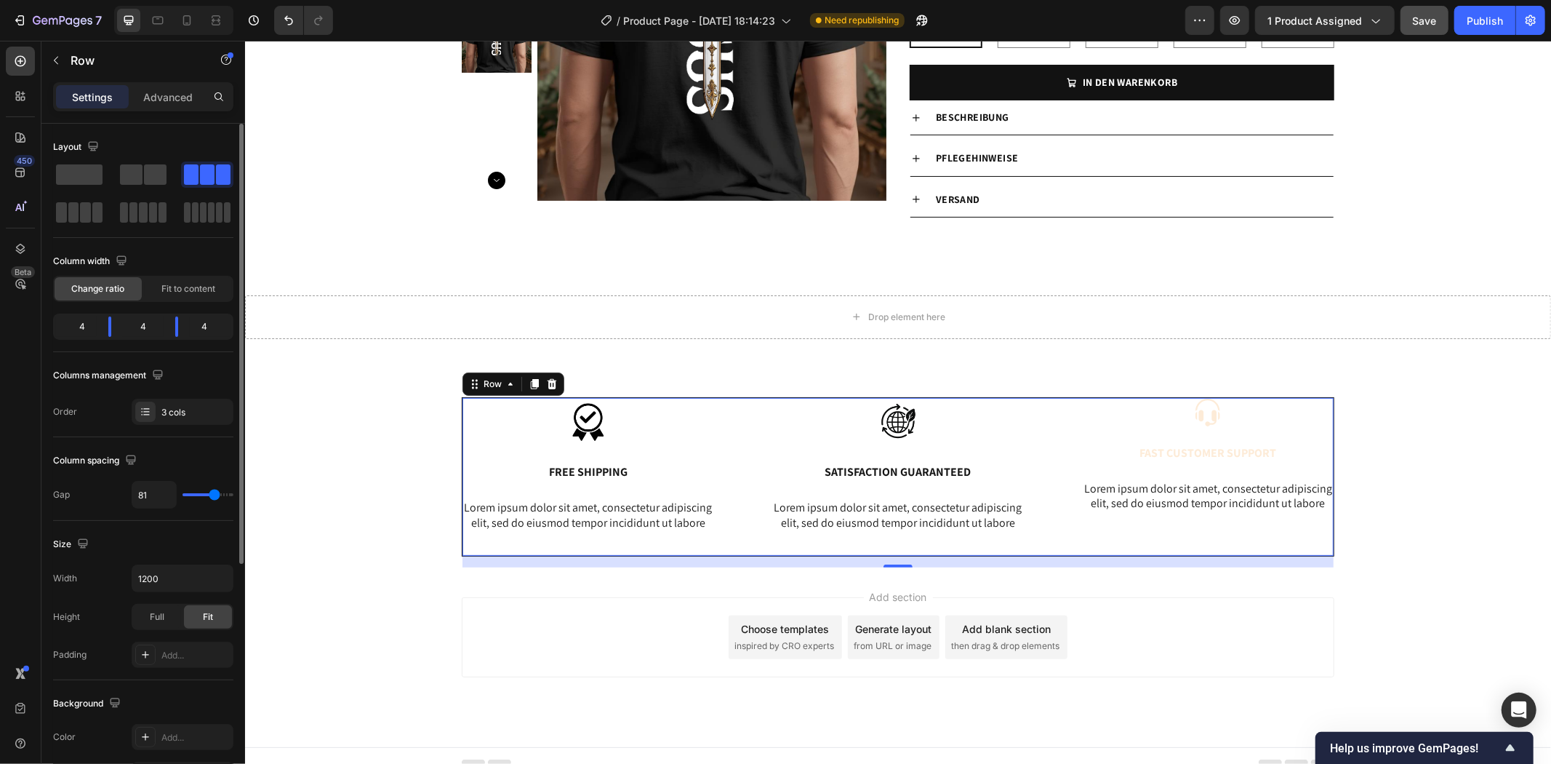
type input "86"
type input "120"
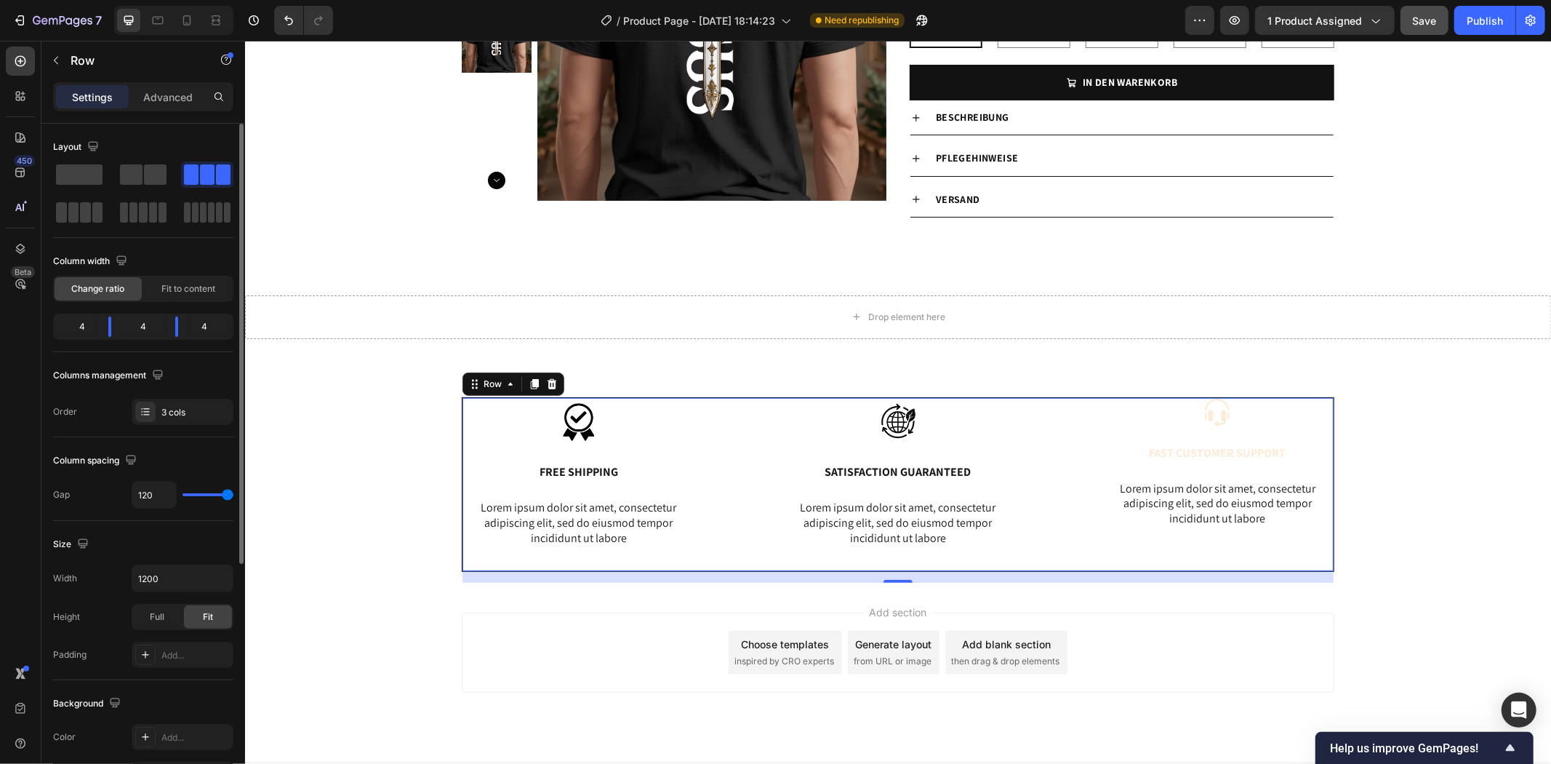
type input "113"
type input "81"
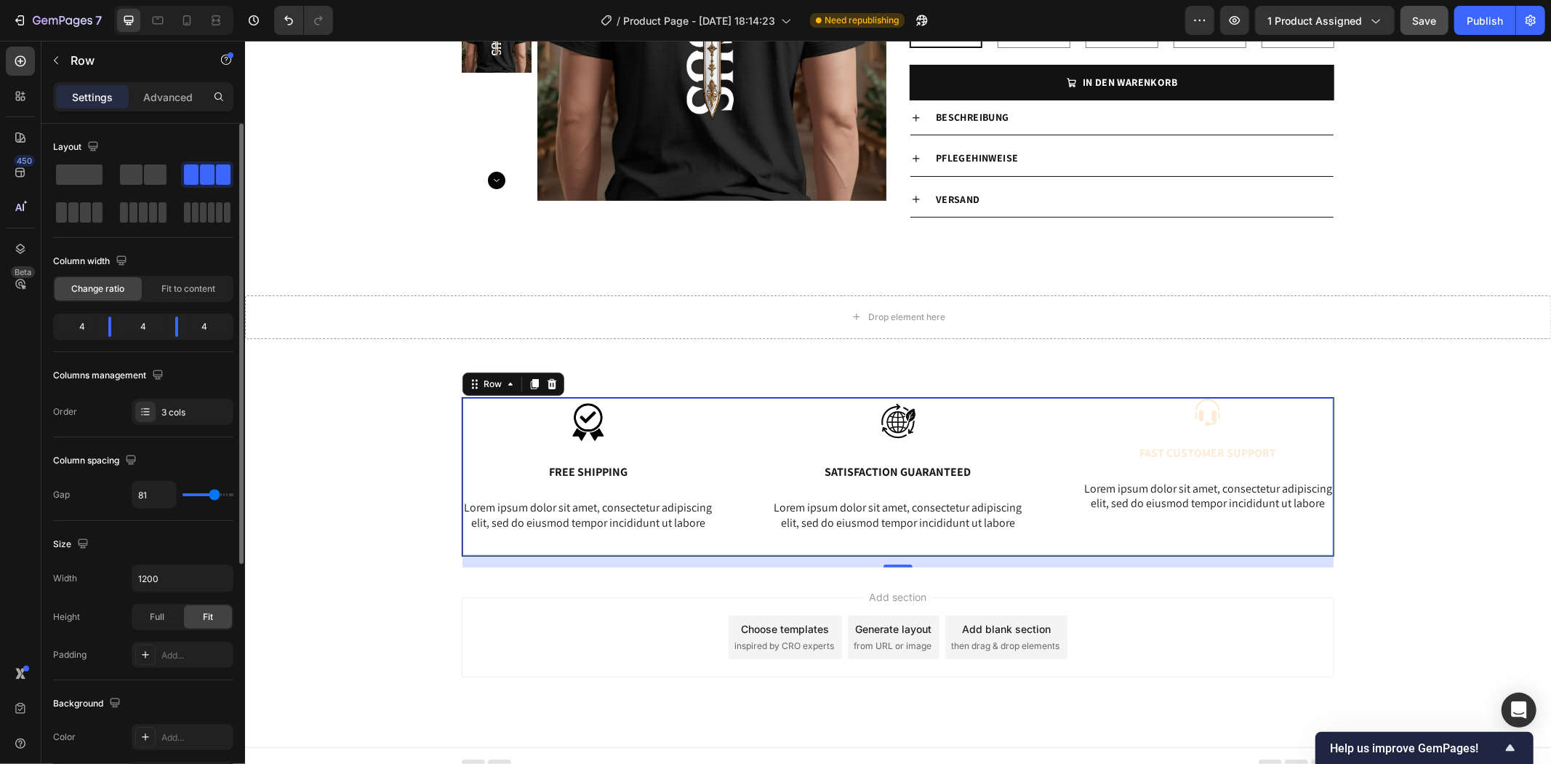
type input "84"
type input "86"
type input "106"
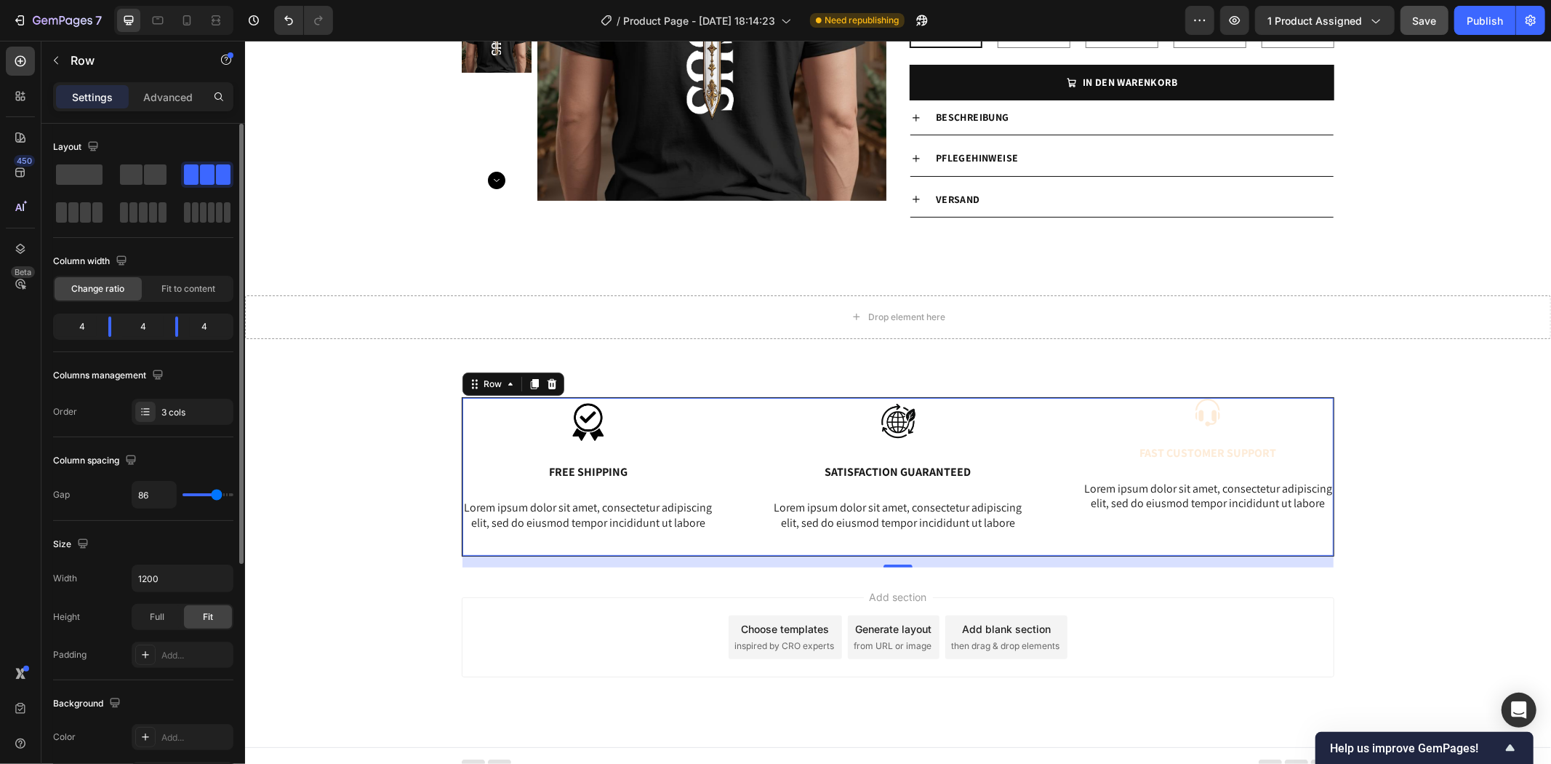
type input "106"
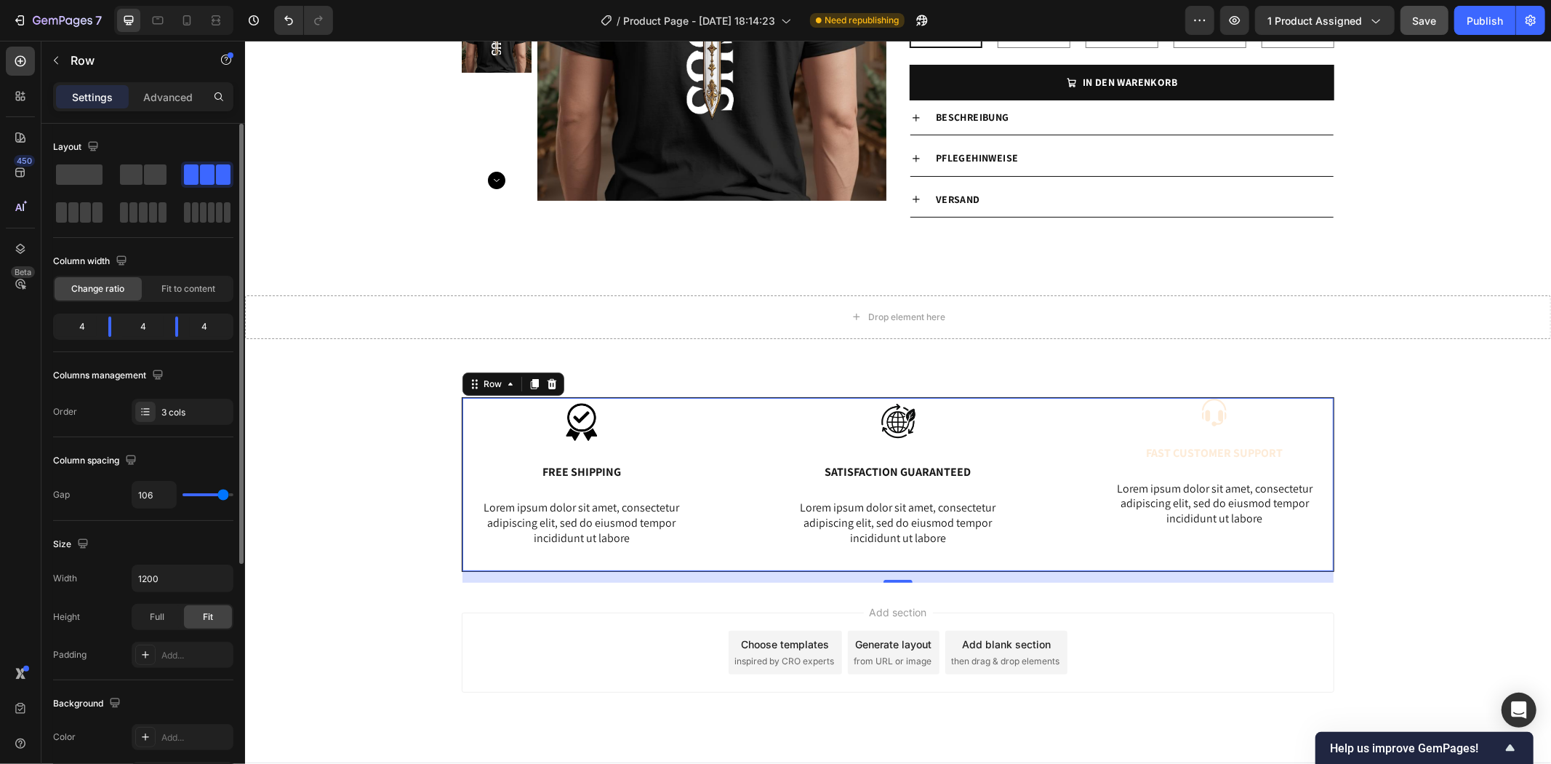
type input "108"
type input "111"
type input "113"
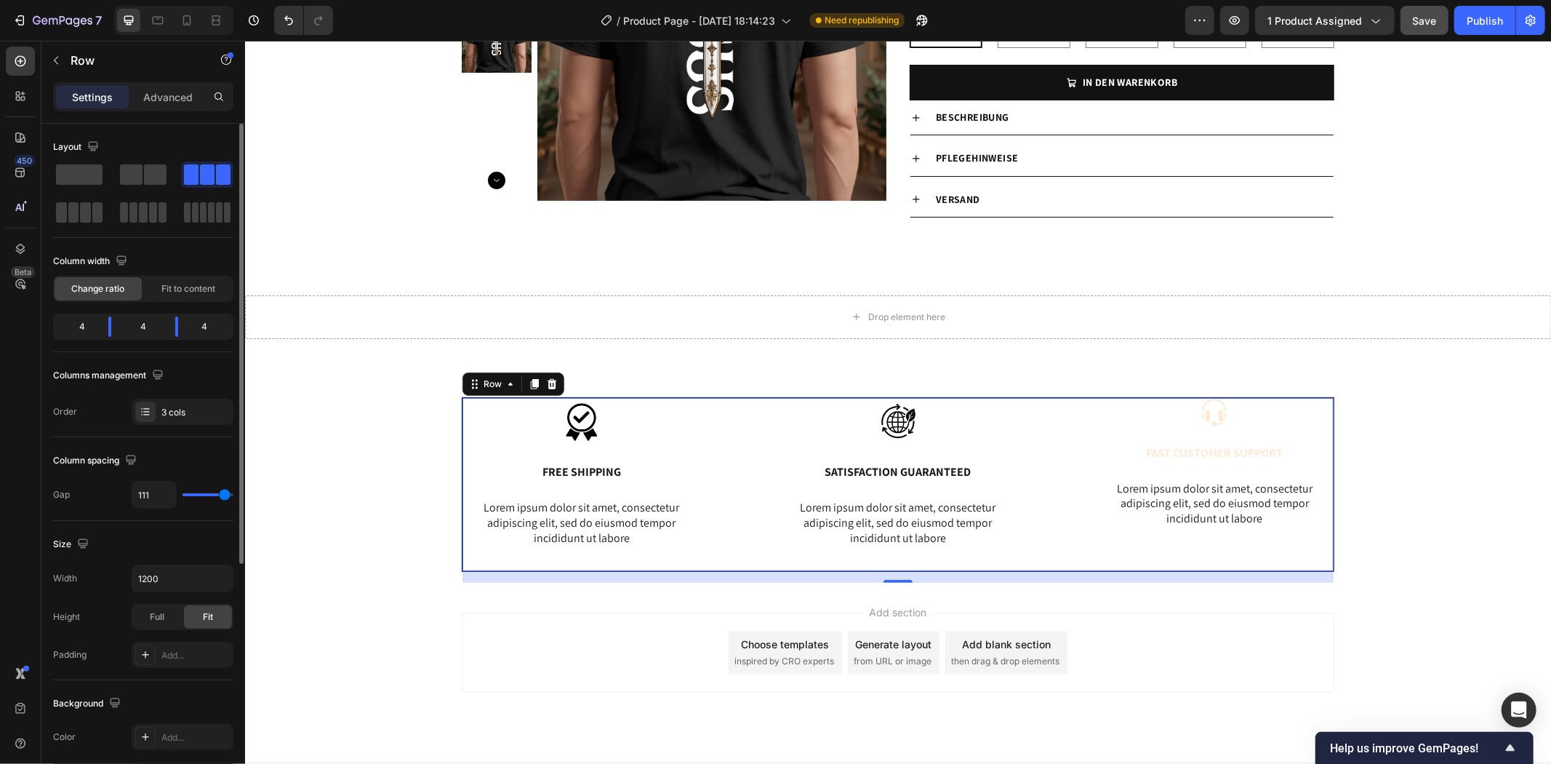
type input "113"
type input "116"
type input "118"
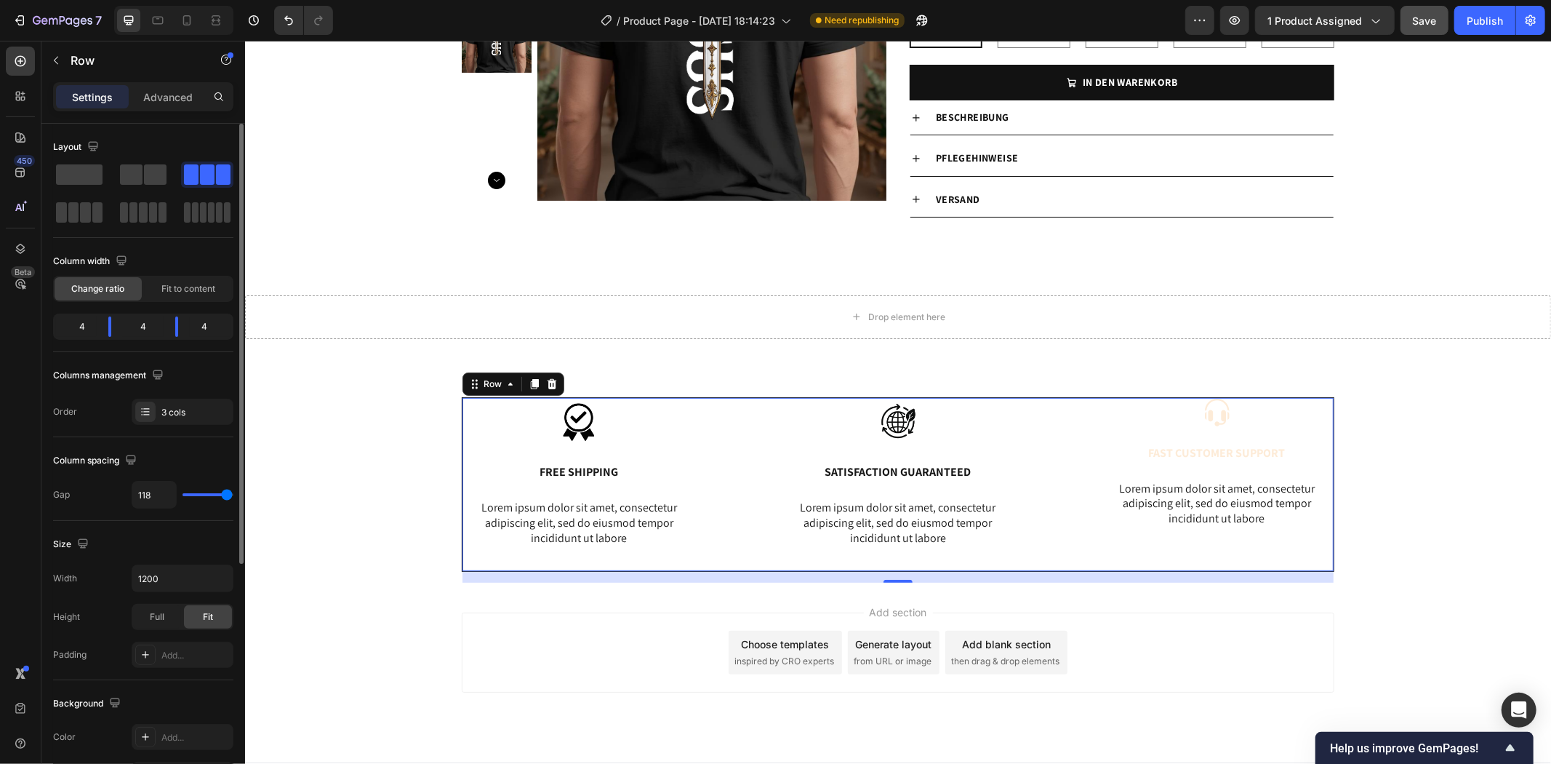
type input "116"
type input "113"
type input "111"
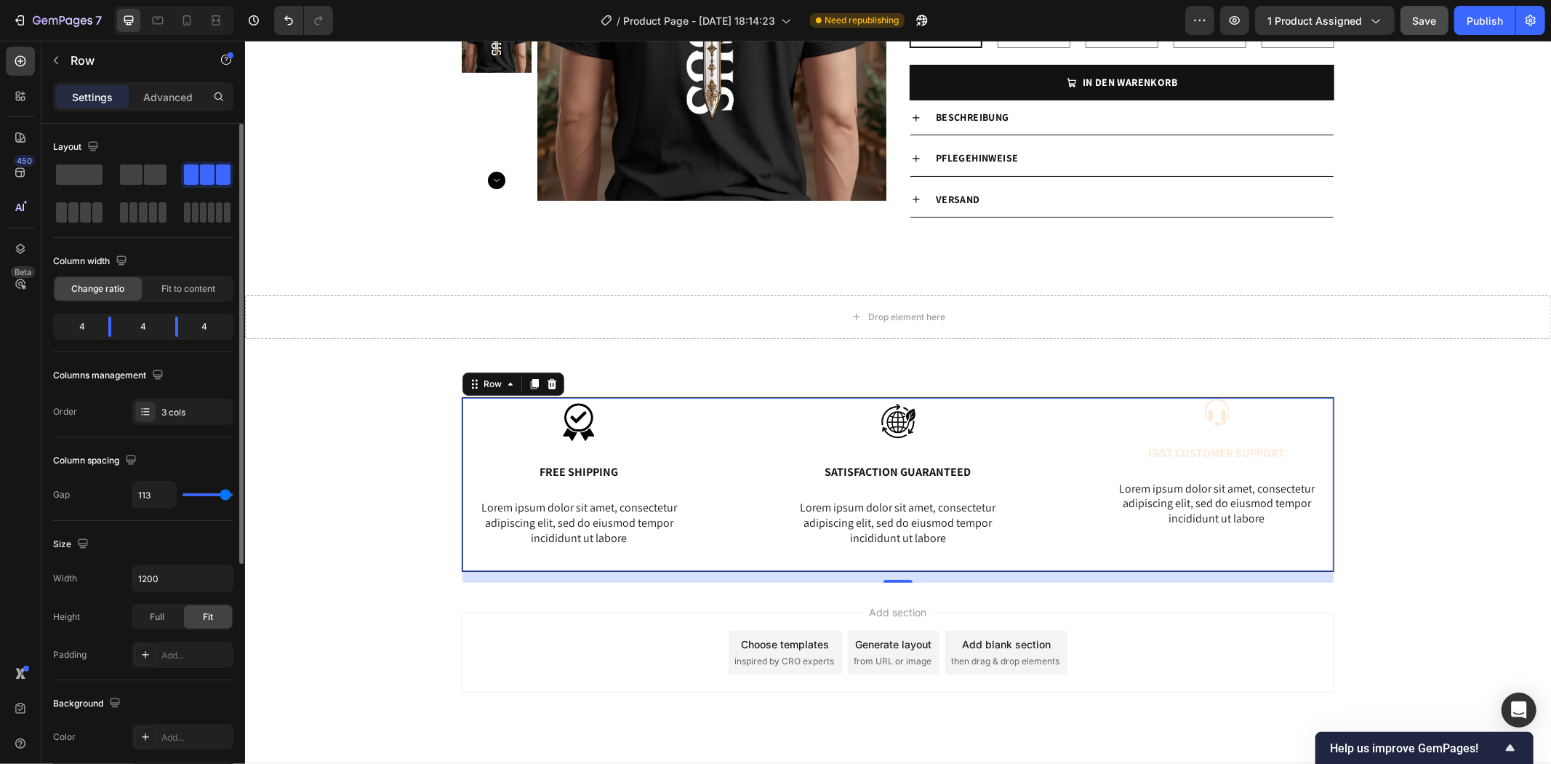
type input "111"
type input "99"
type input "94"
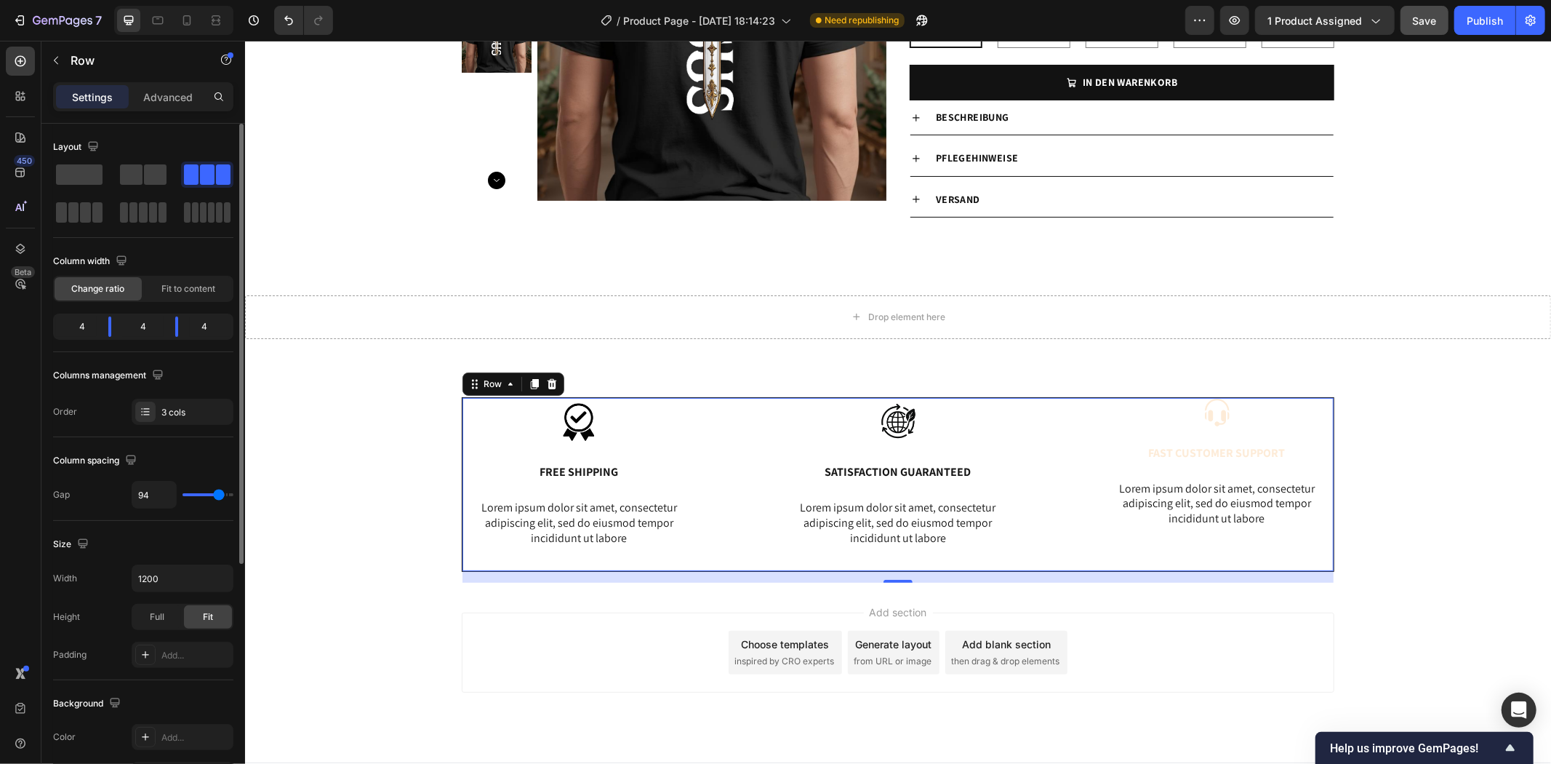
type input "86"
type input "81"
type input "74"
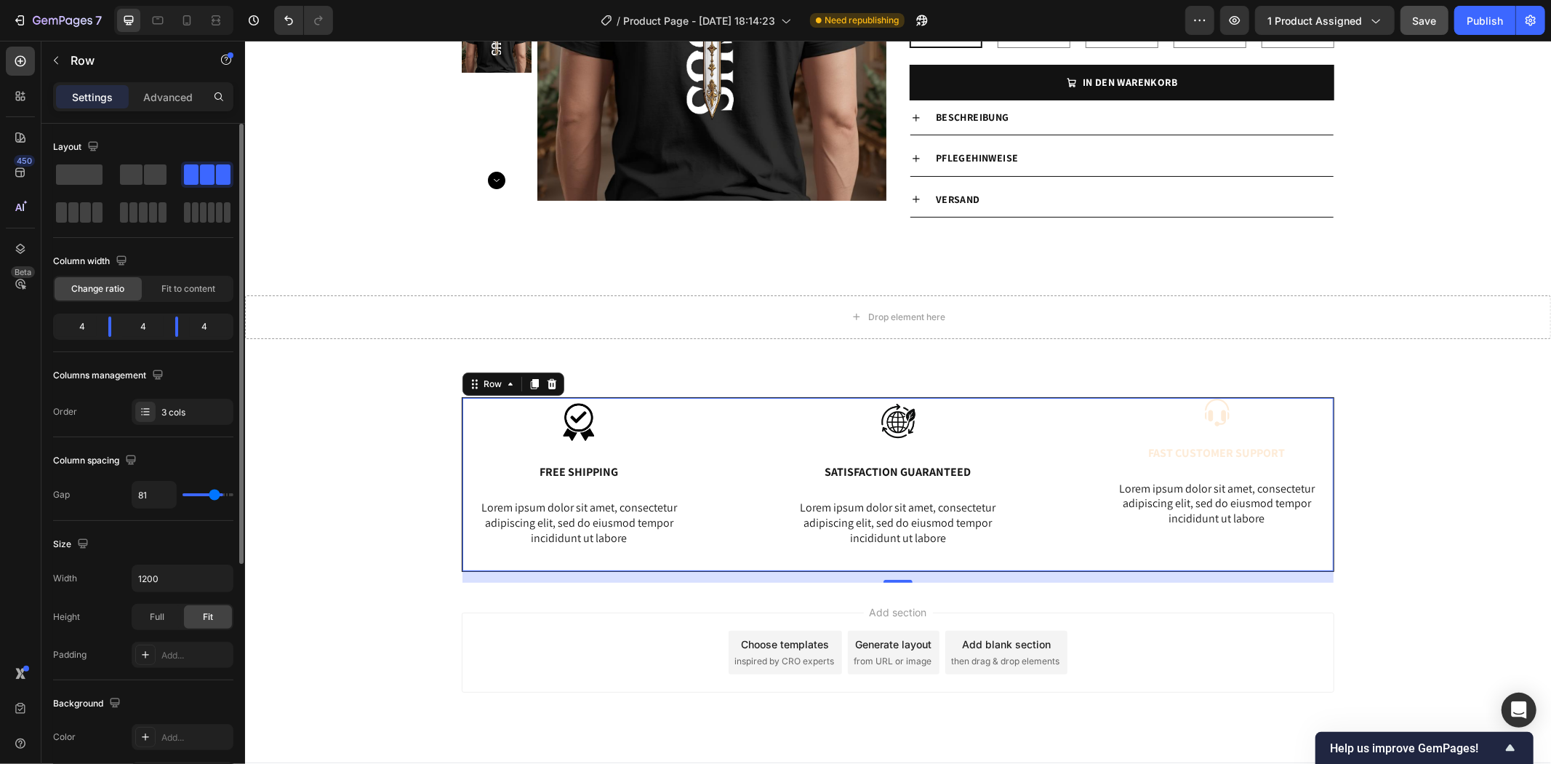
type input "74"
type input "66"
type input "59"
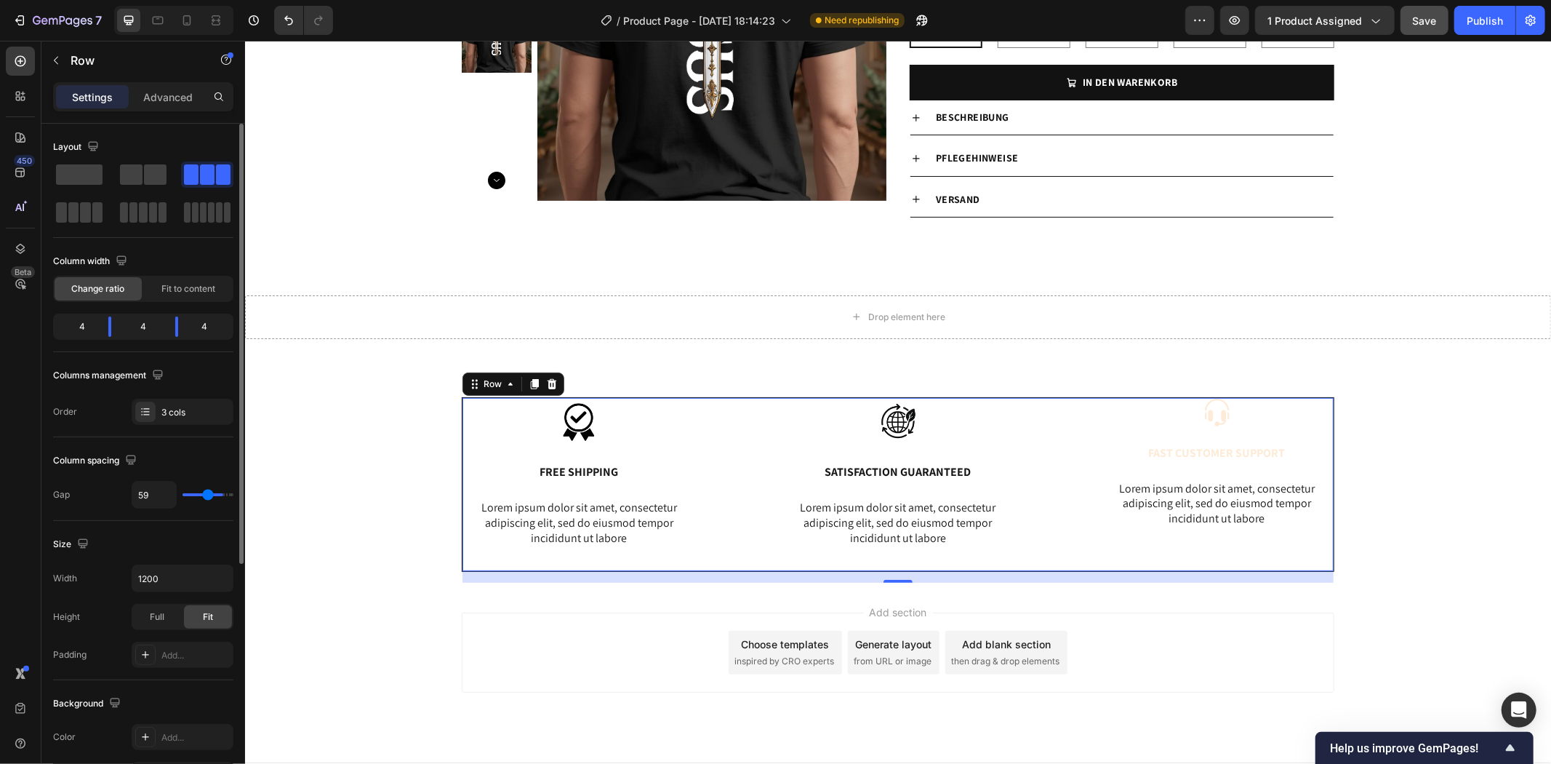
type input "54"
type input "52"
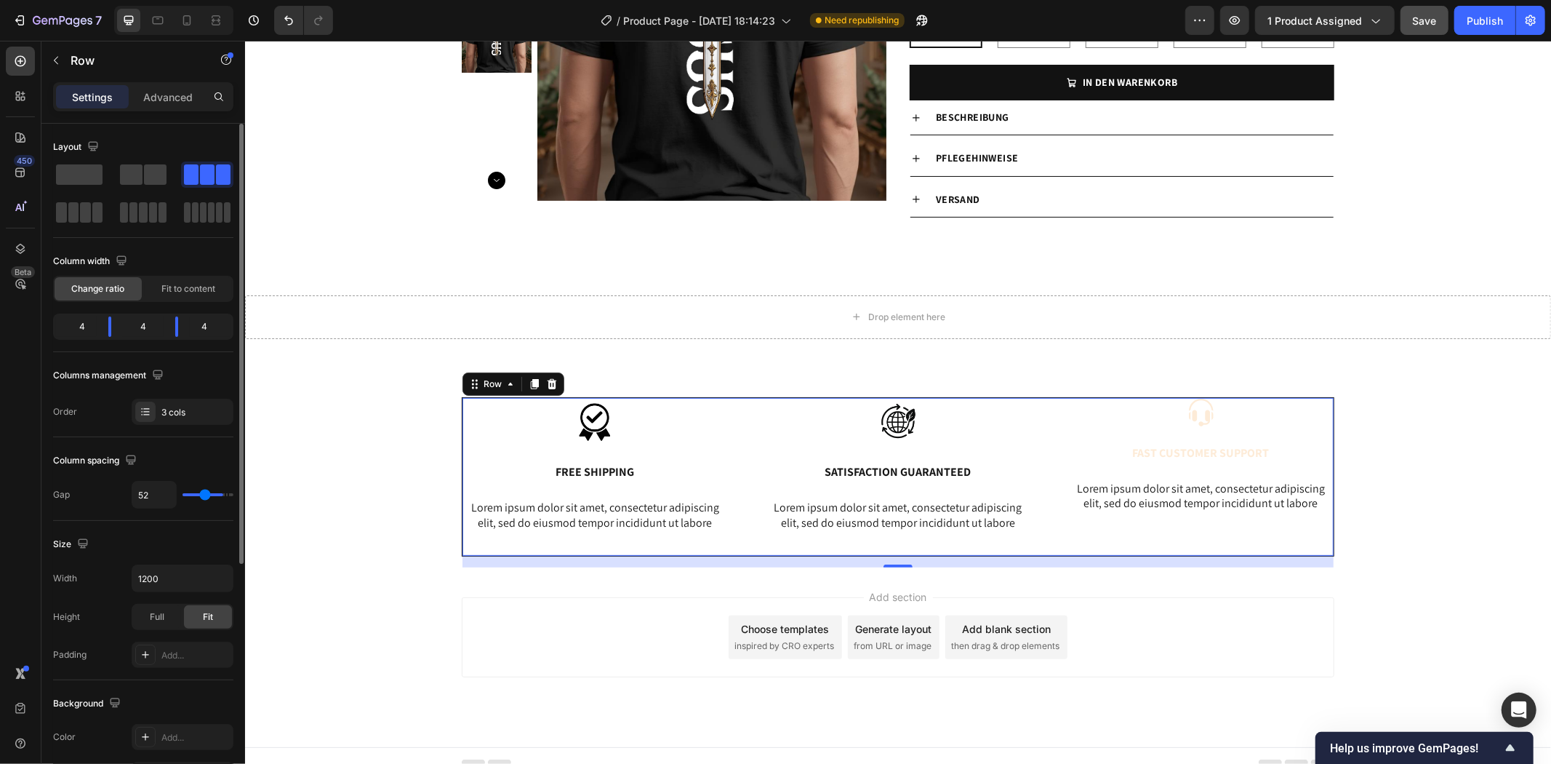
type input "49"
type input "47"
type input "42"
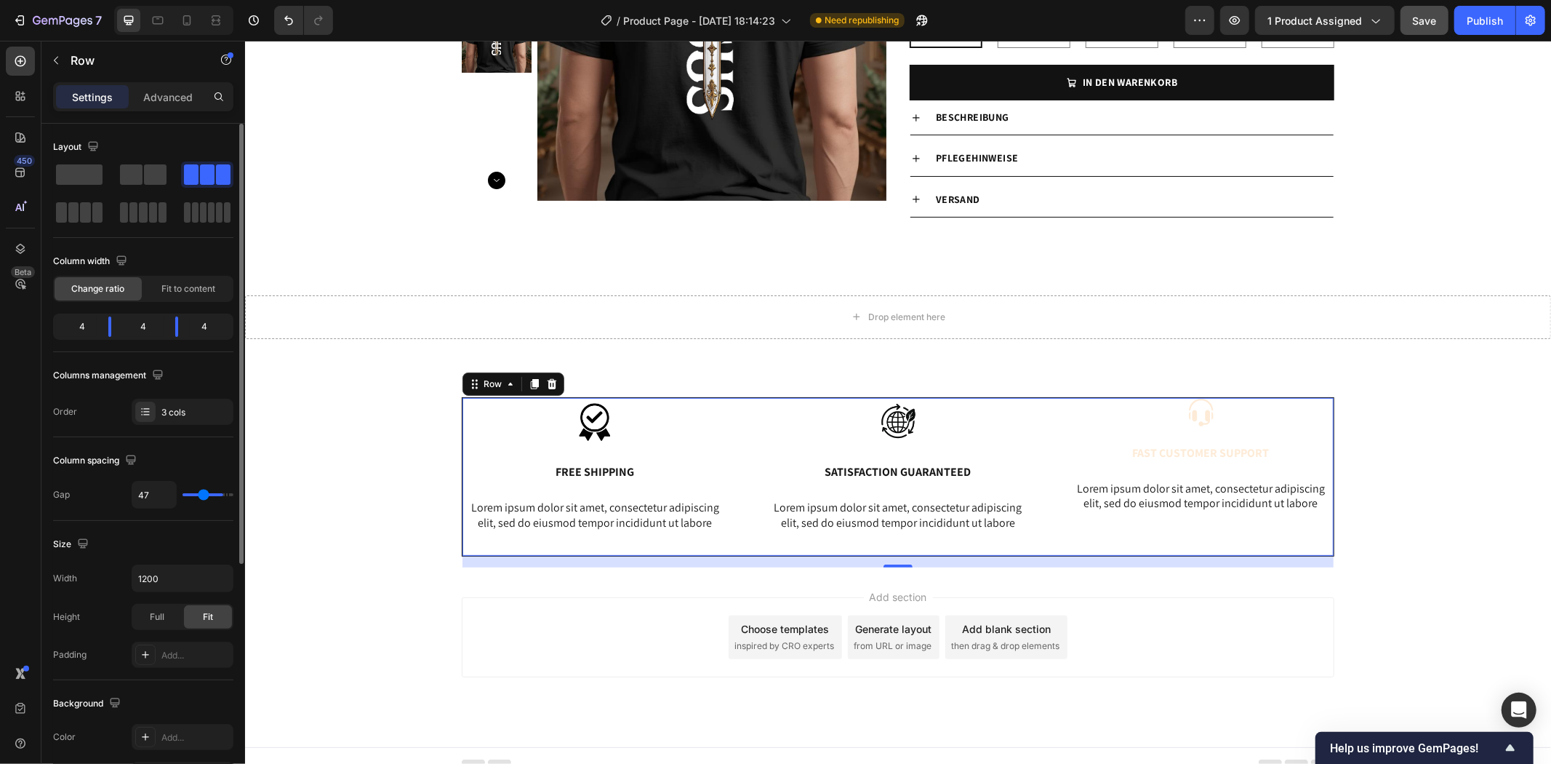
type input "42"
type input "39"
type input "37"
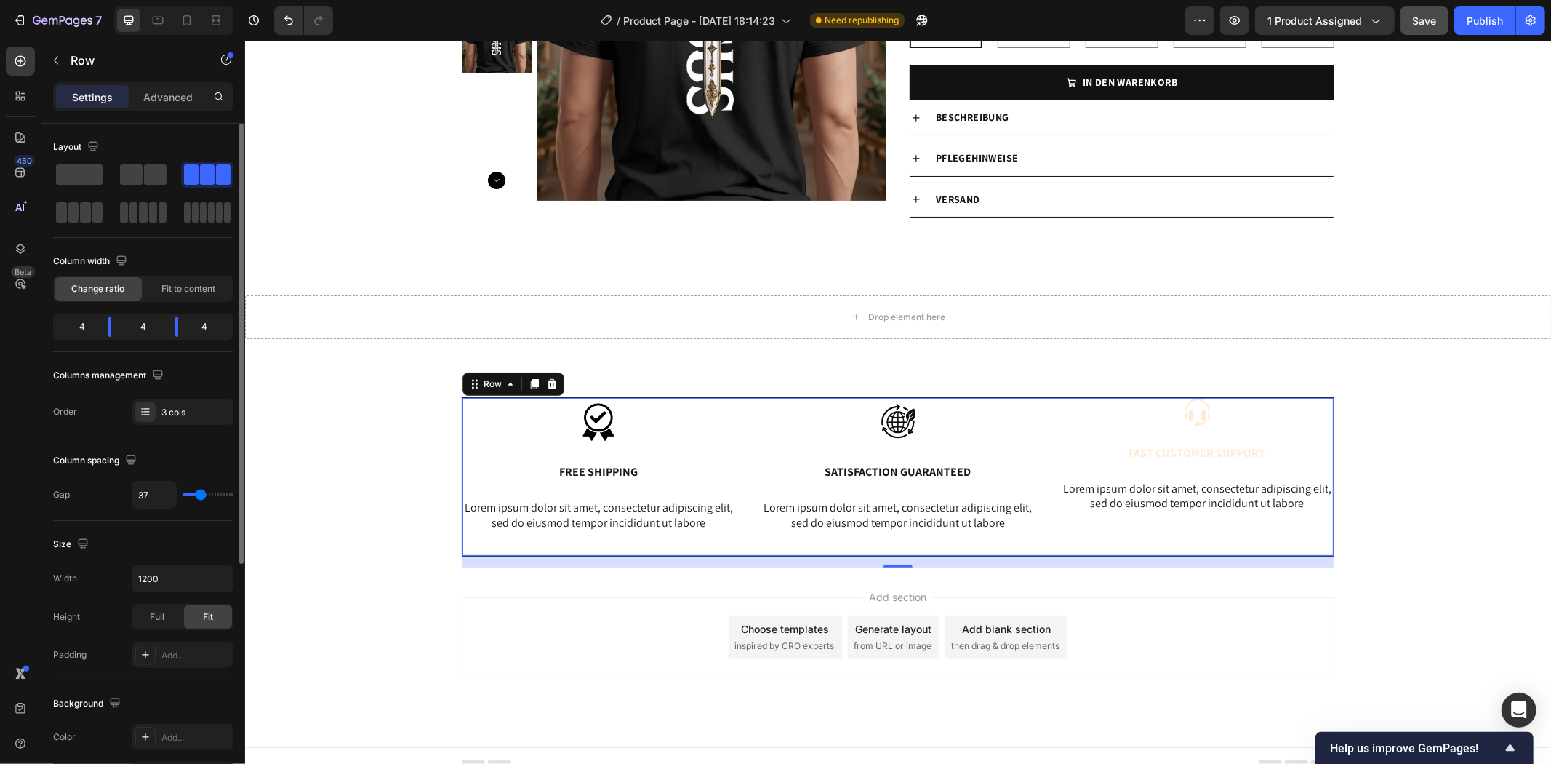
type input "39"
type input "42"
type input "44"
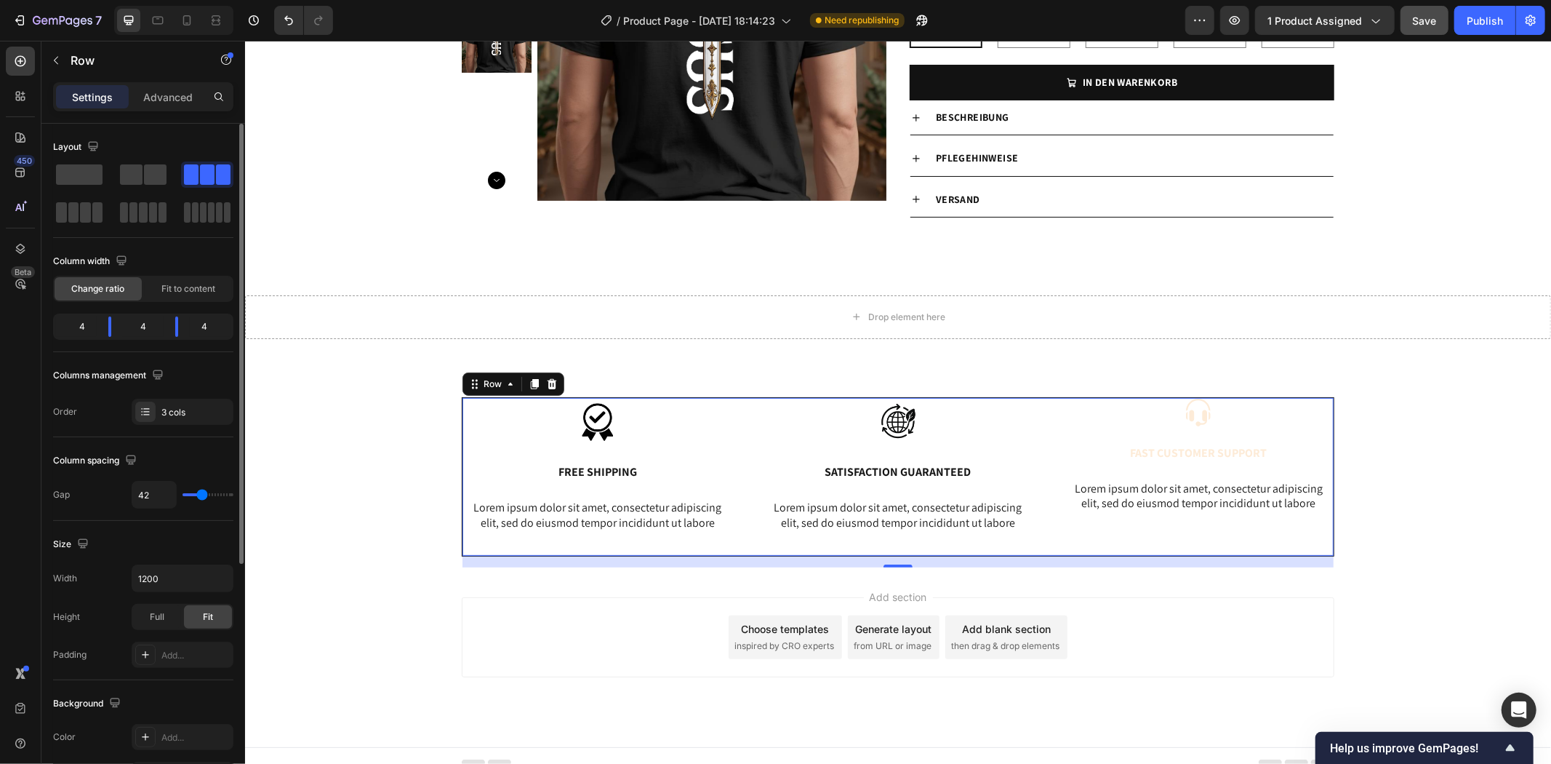
type input "44"
type input "47"
type input "49"
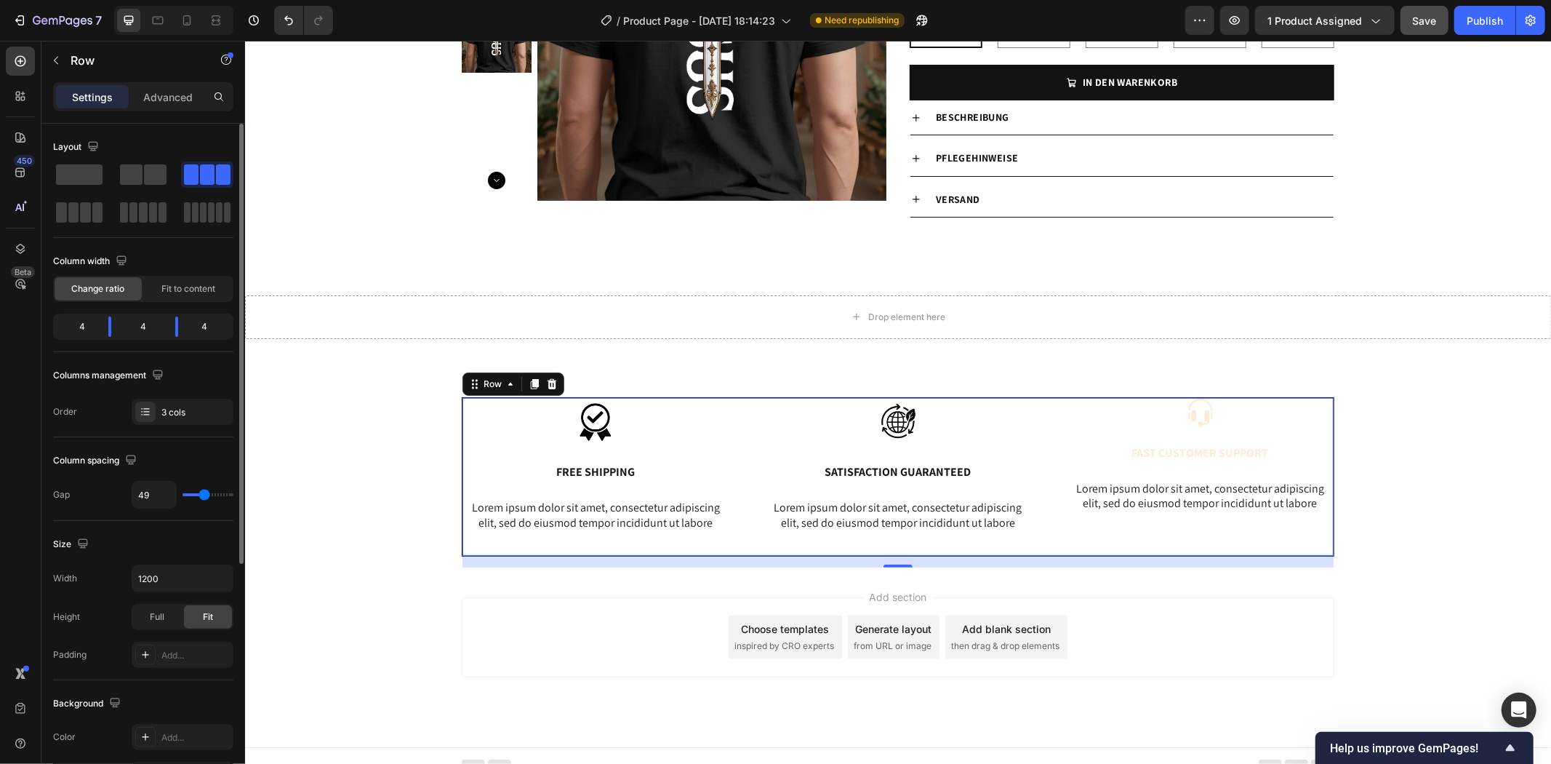
type input "52"
type input "37"
type input "25"
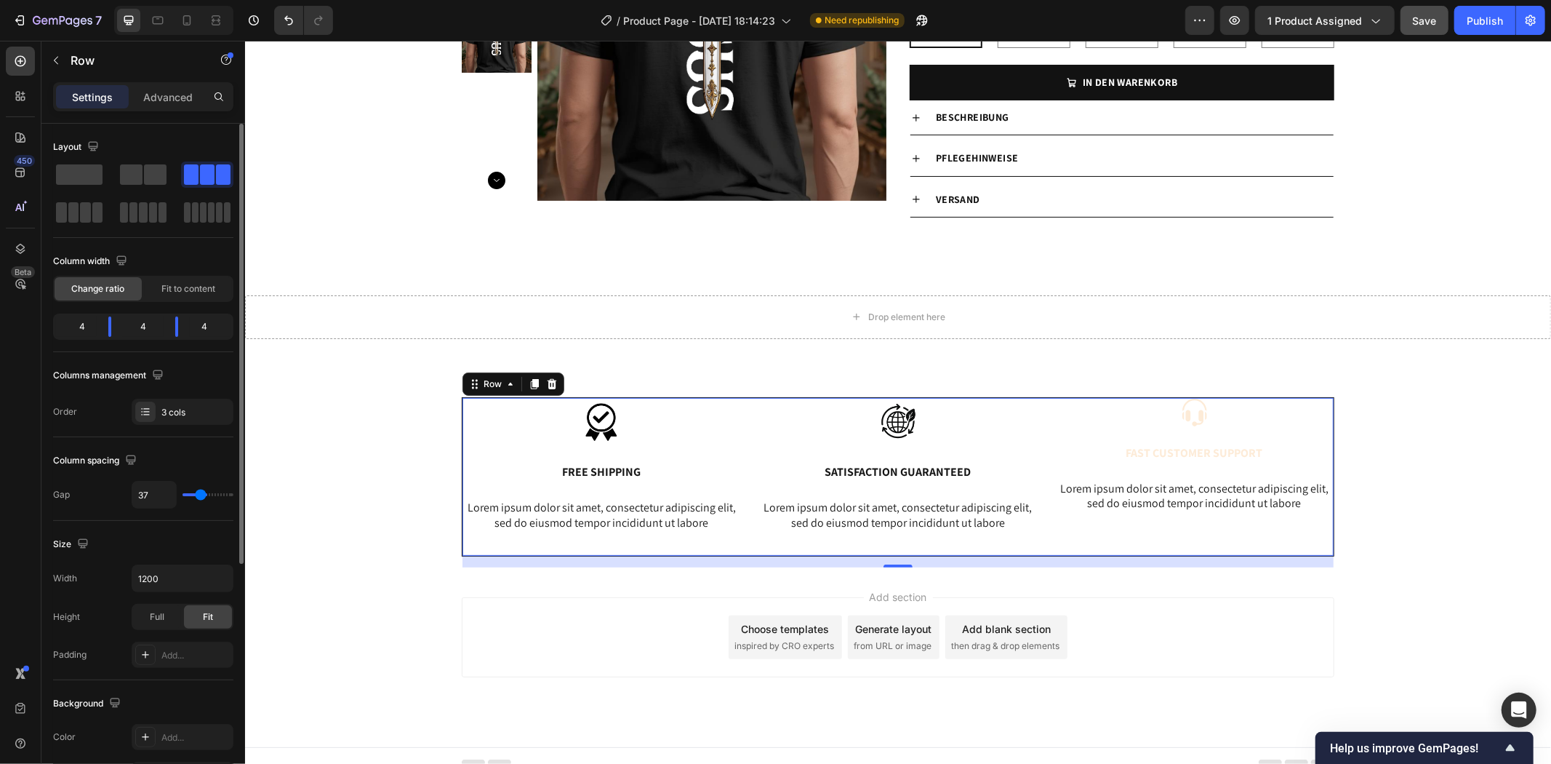
type input "25"
type input "20"
type input "22"
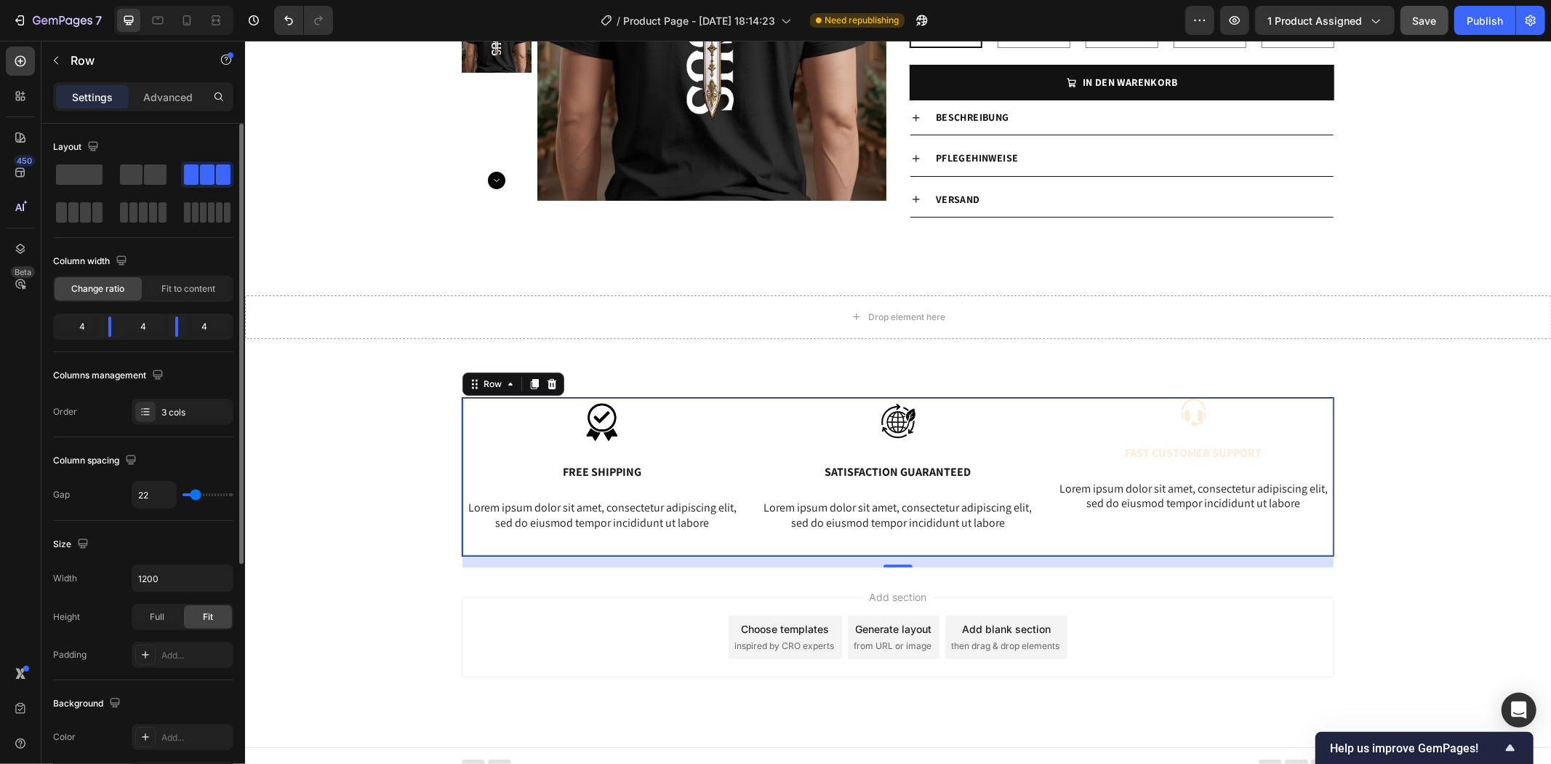
type input "25"
type input "27"
type input "29"
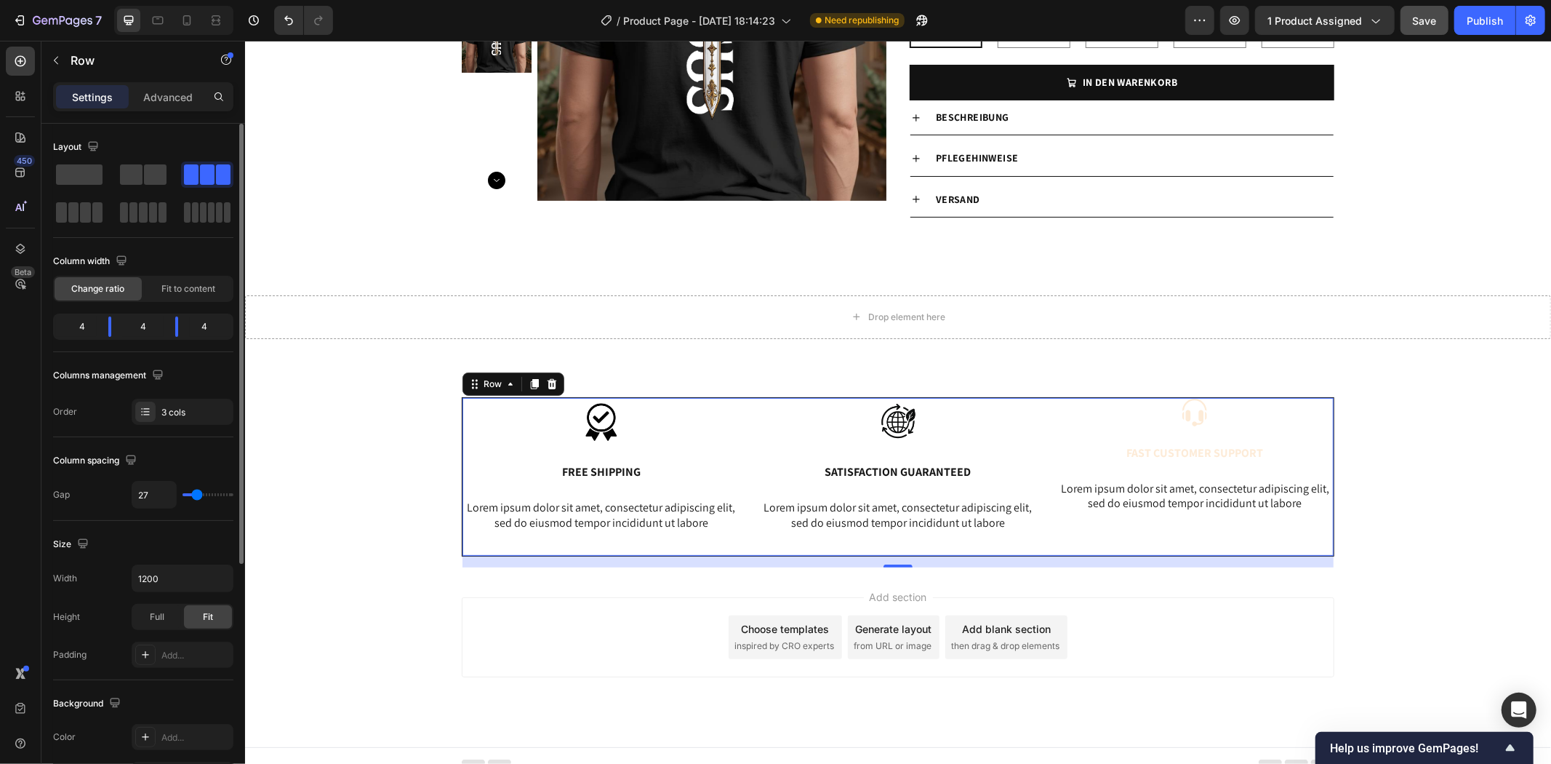
type input "29"
type input "32"
type input "34"
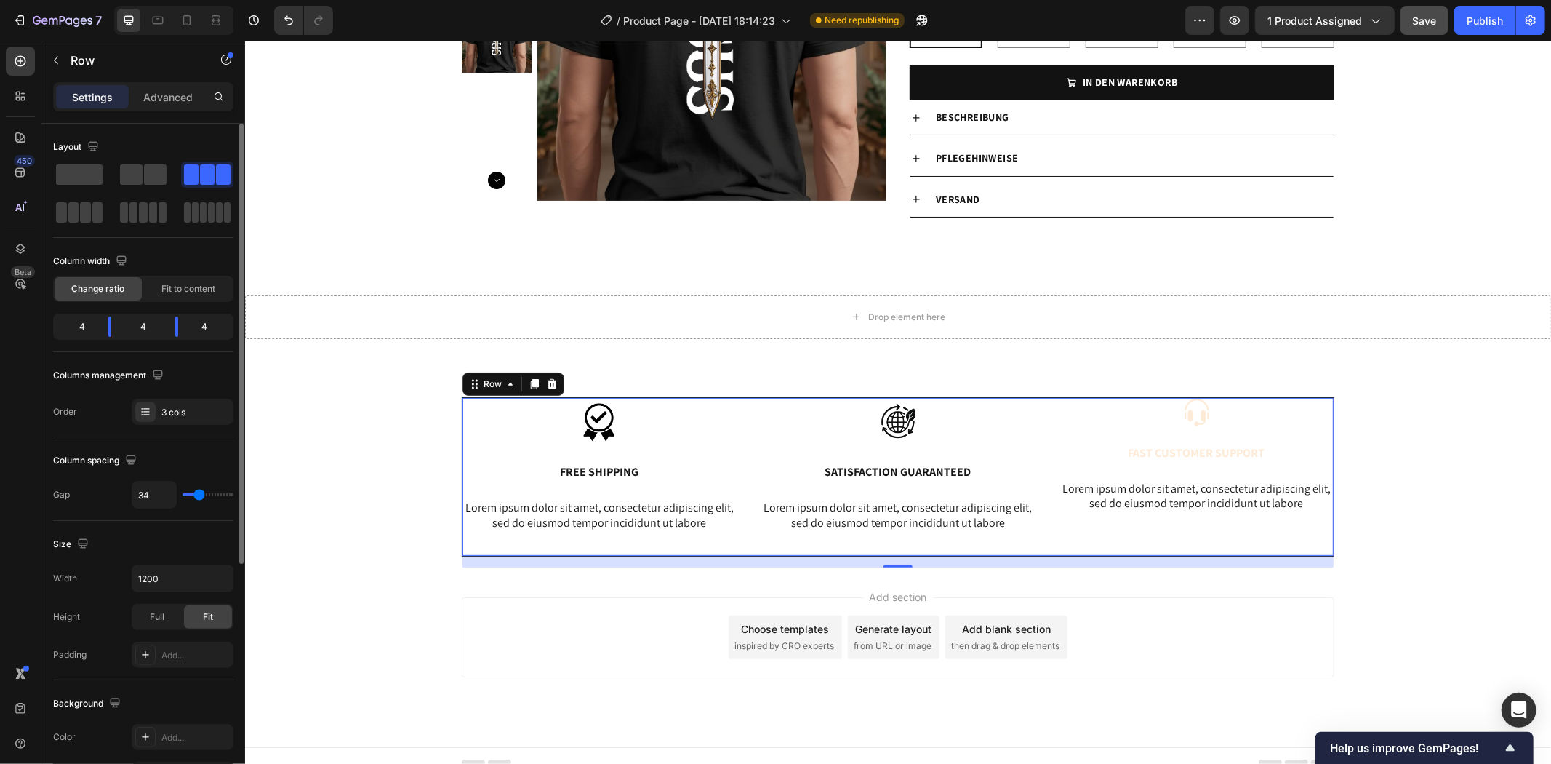
type input "37"
type input "39"
type input "42"
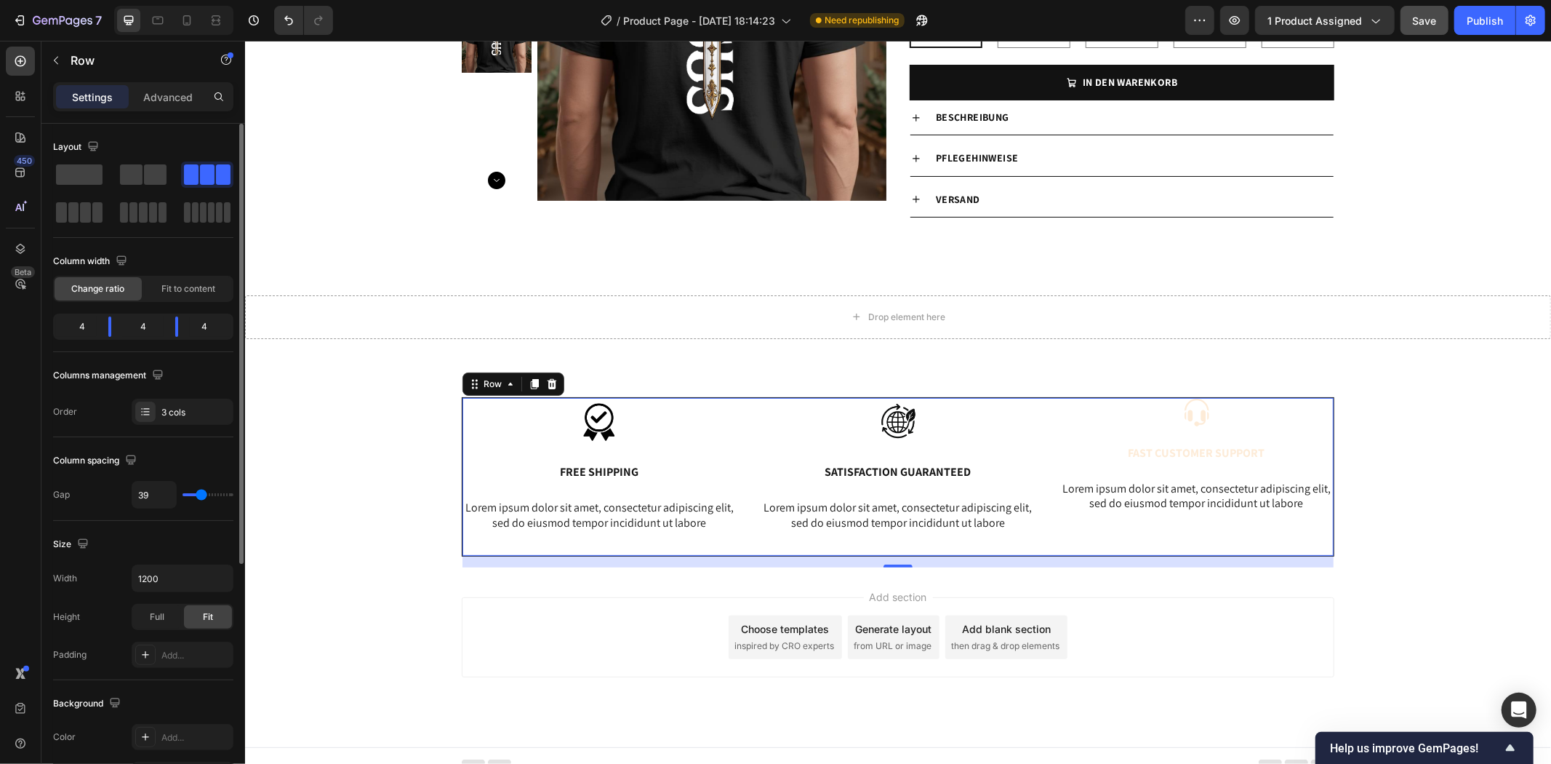
type input "42"
type input "44"
type input "47"
drag, startPoint x: 195, startPoint y: 493, endPoint x: 204, endPoint y: 505, distance: 15.1
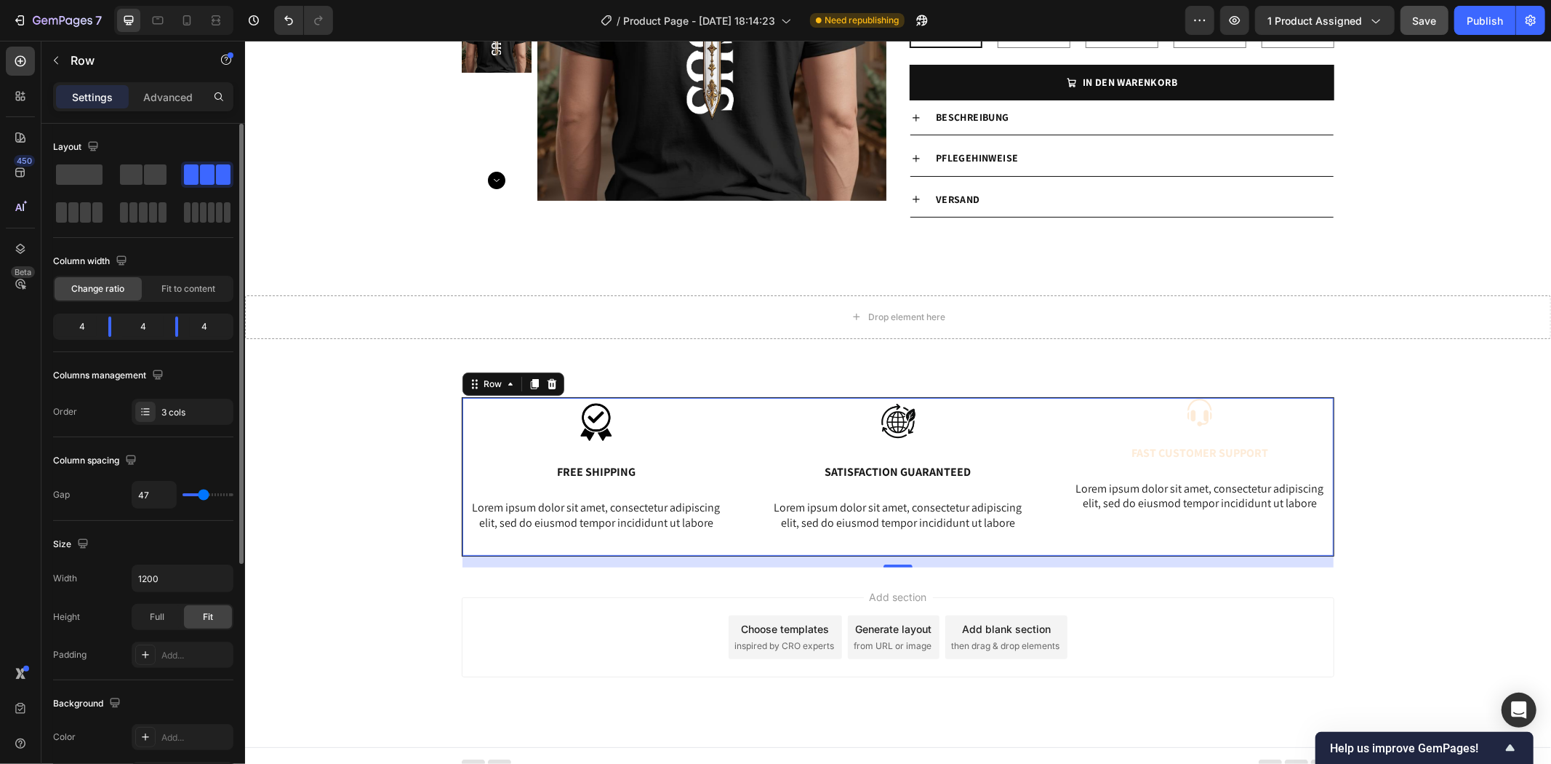
type input "47"
click at [204, 496] on input "range" at bounding box center [208, 494] width 51 height 3
click at [196, 578] on input "1200" at bounding box center [182, 578] width 100 height 26
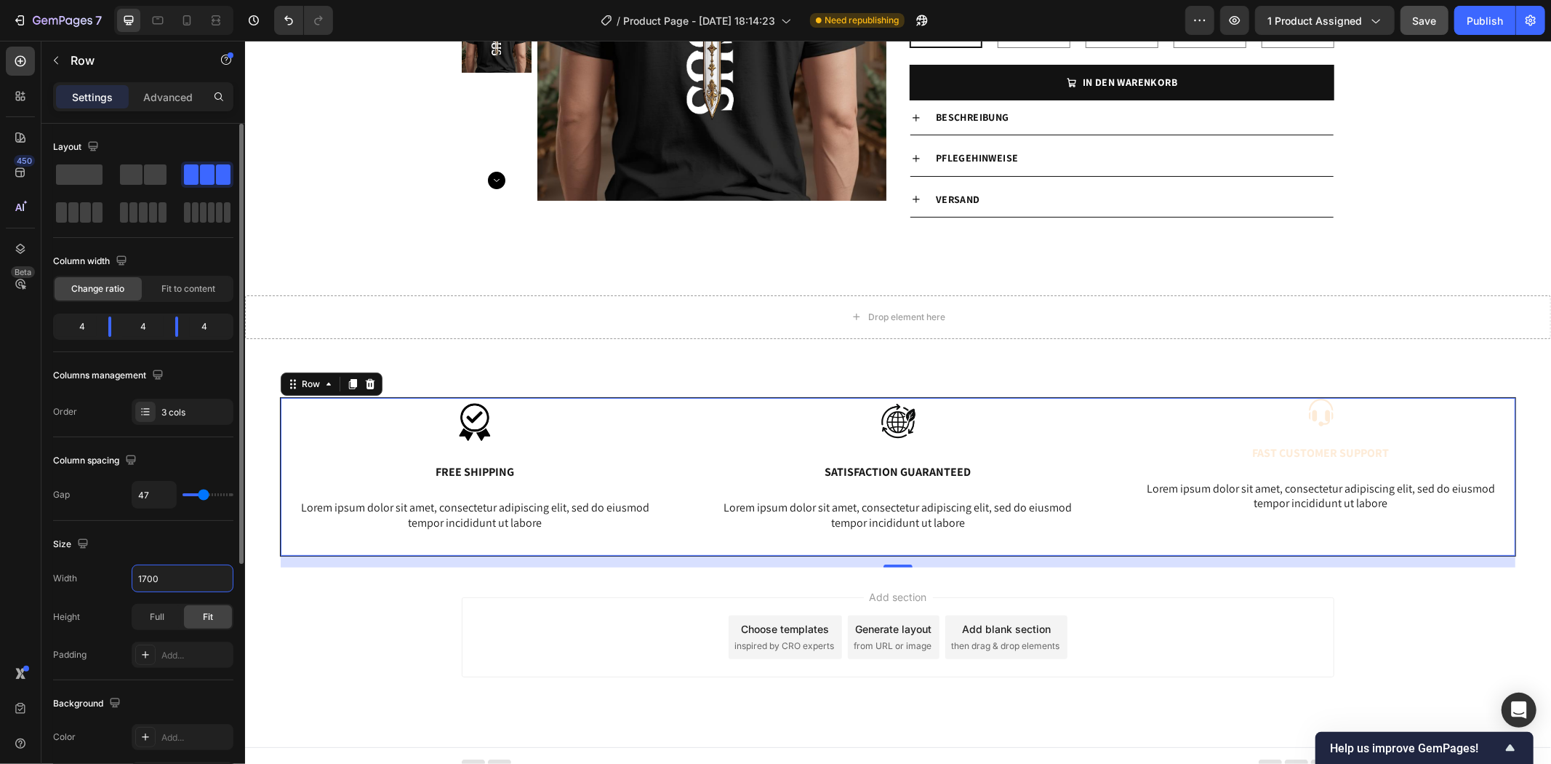
type input "1700"
type input "49"
type input "52"
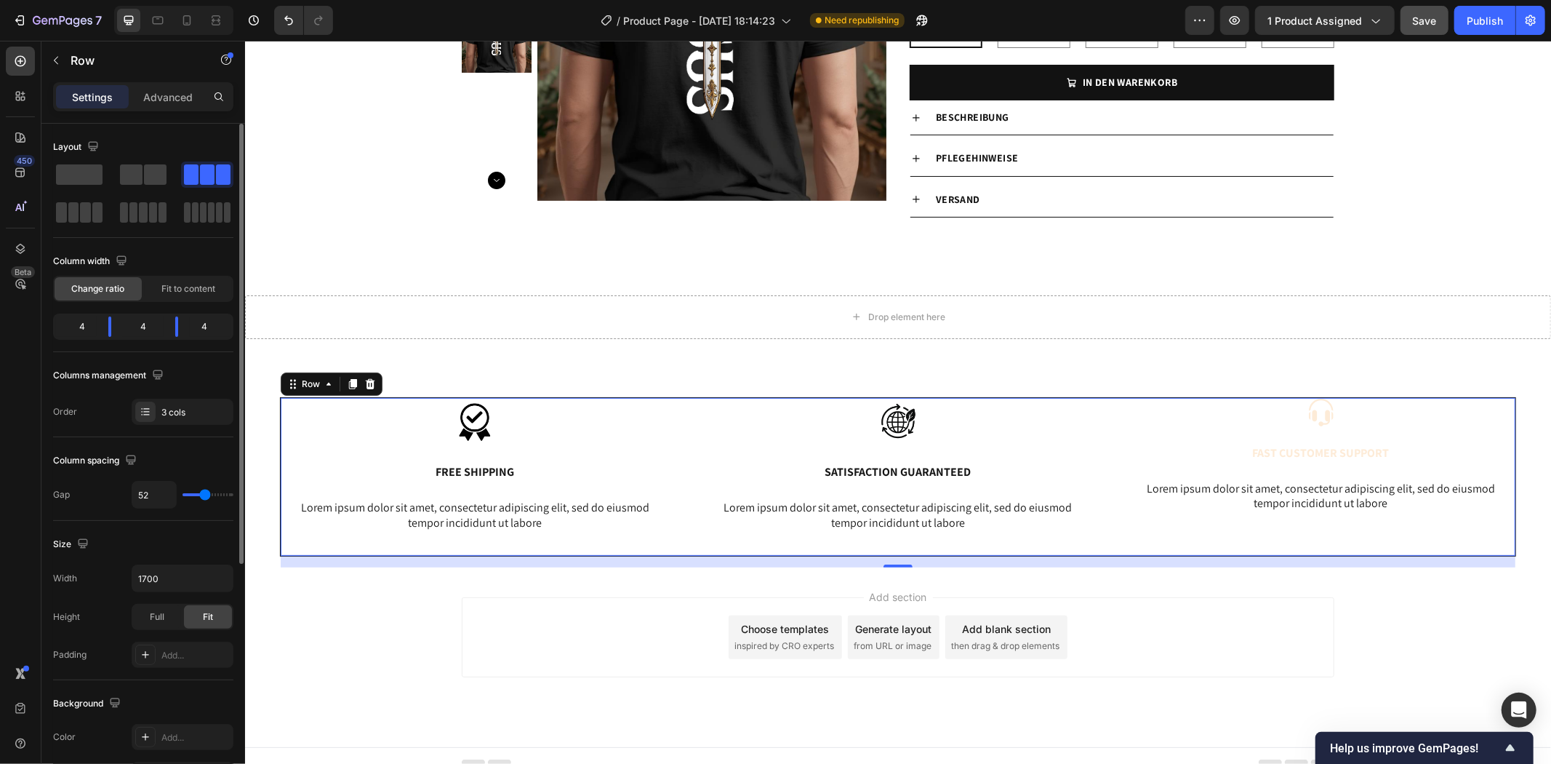
type input "54"
type input "57"
type input "54"
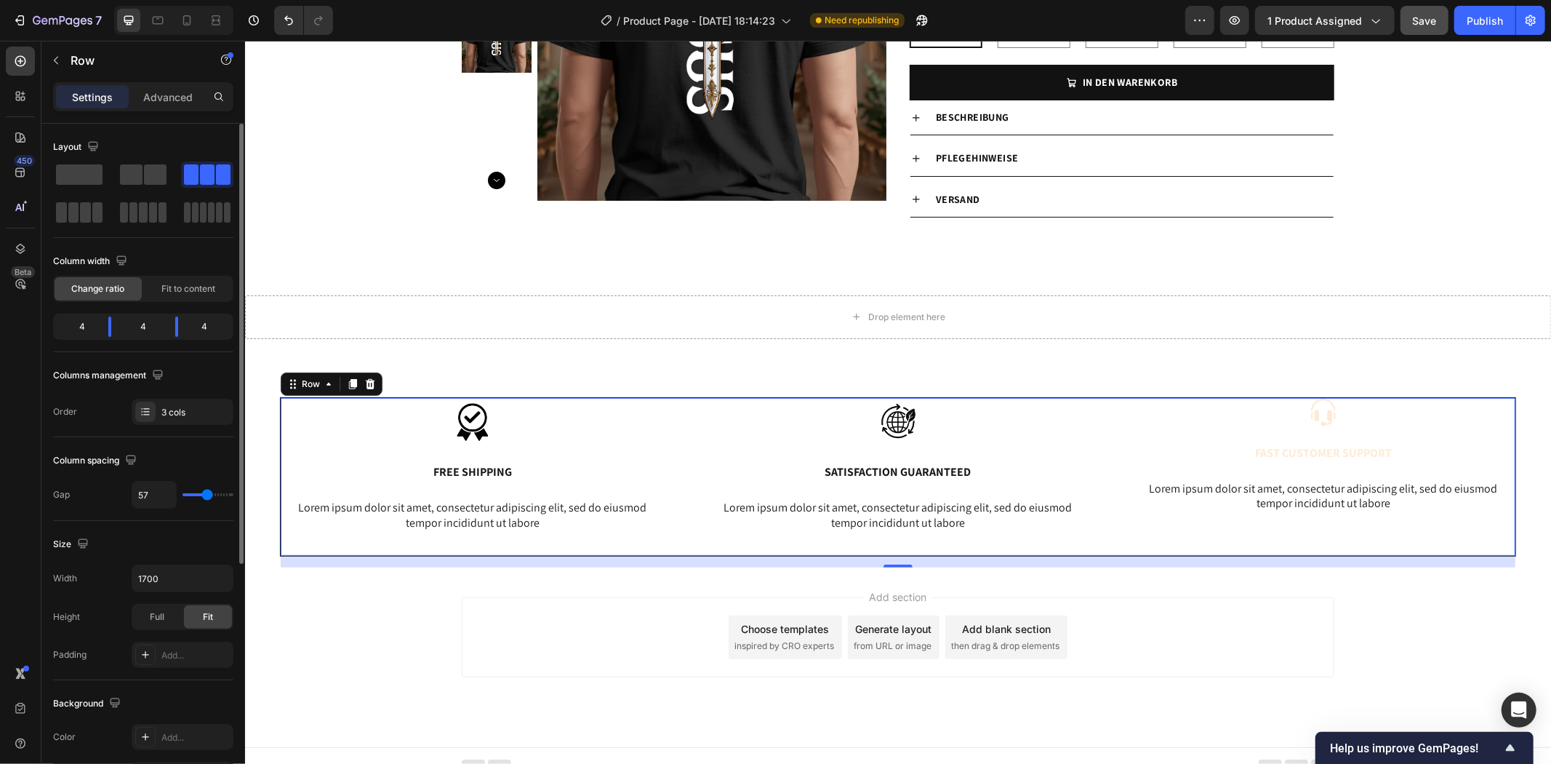
type input "54"
type input "57"
type input "59"
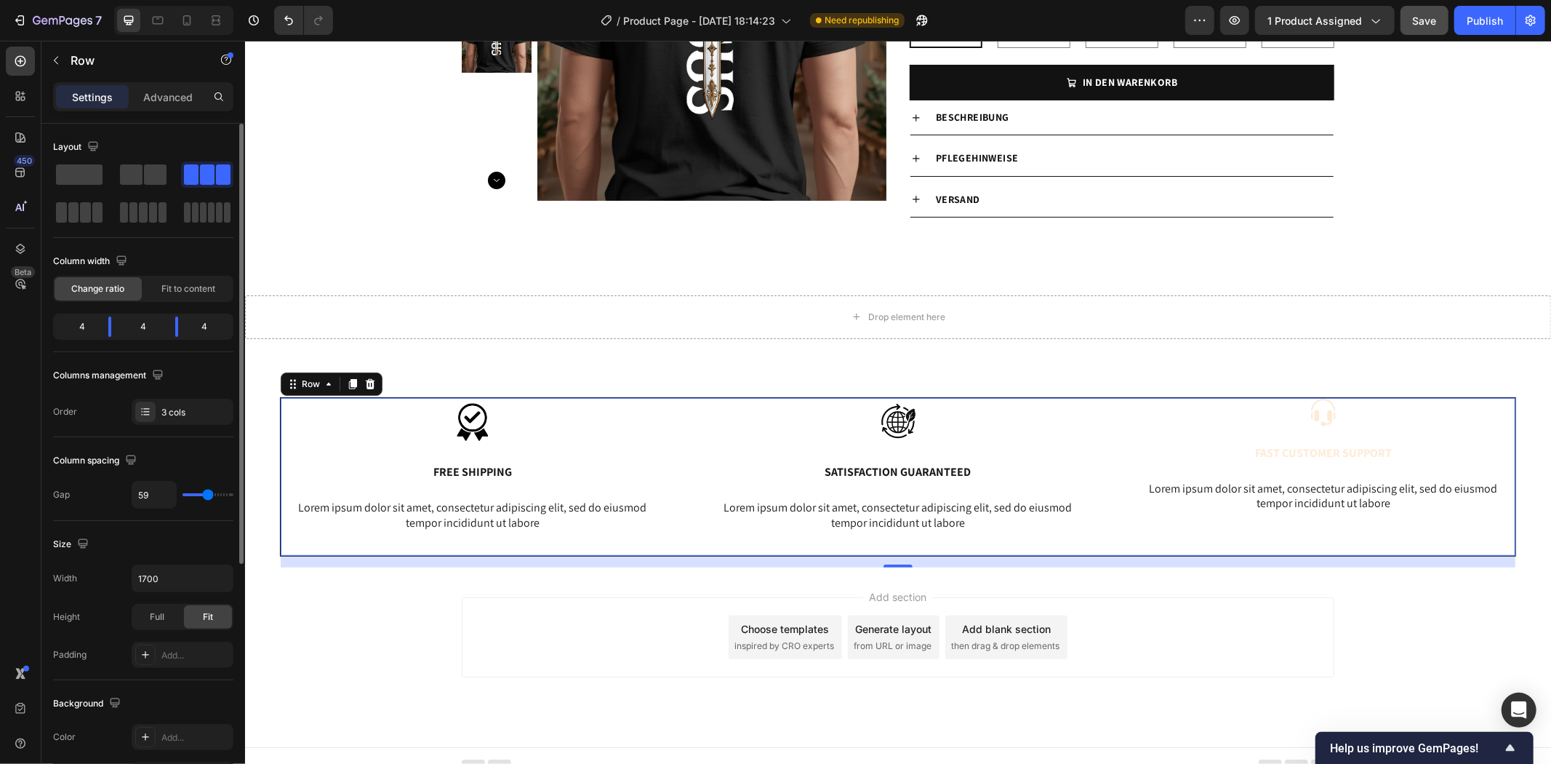
type input "62"
type input "64"
type input "62"
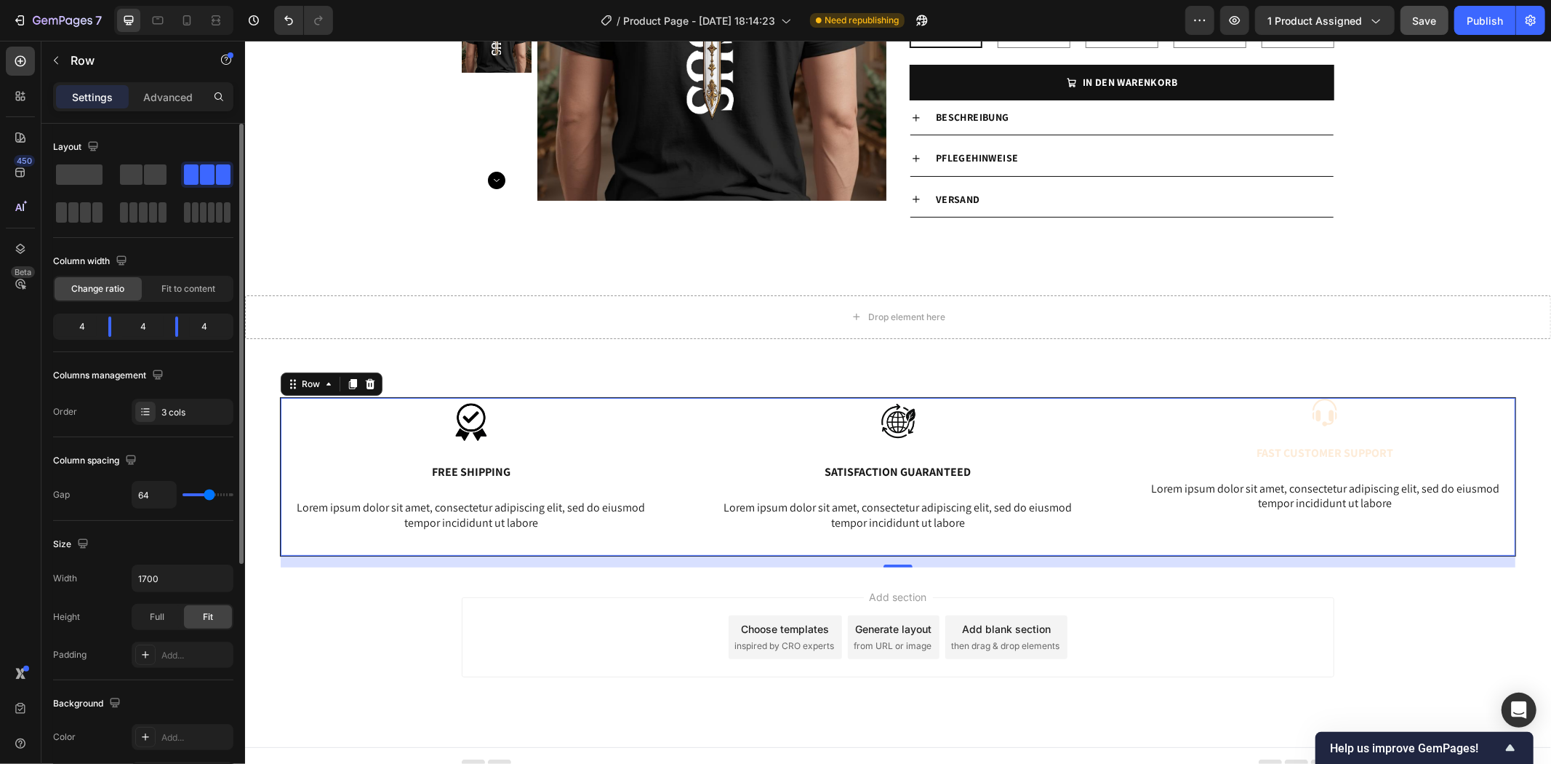
type input "62"
type input "59"
type input "57"
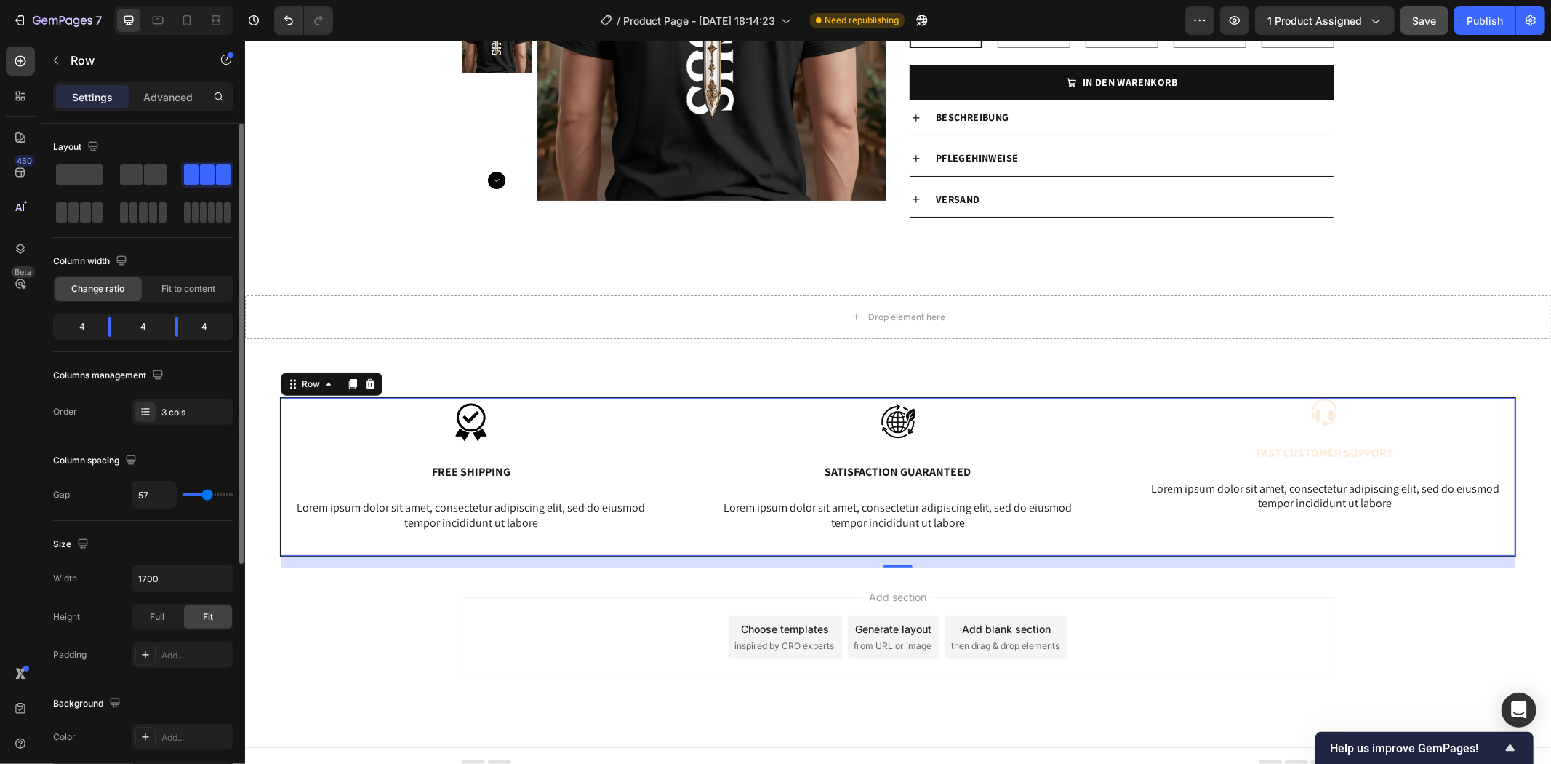
type input "54"
type input "52"
type input "49"
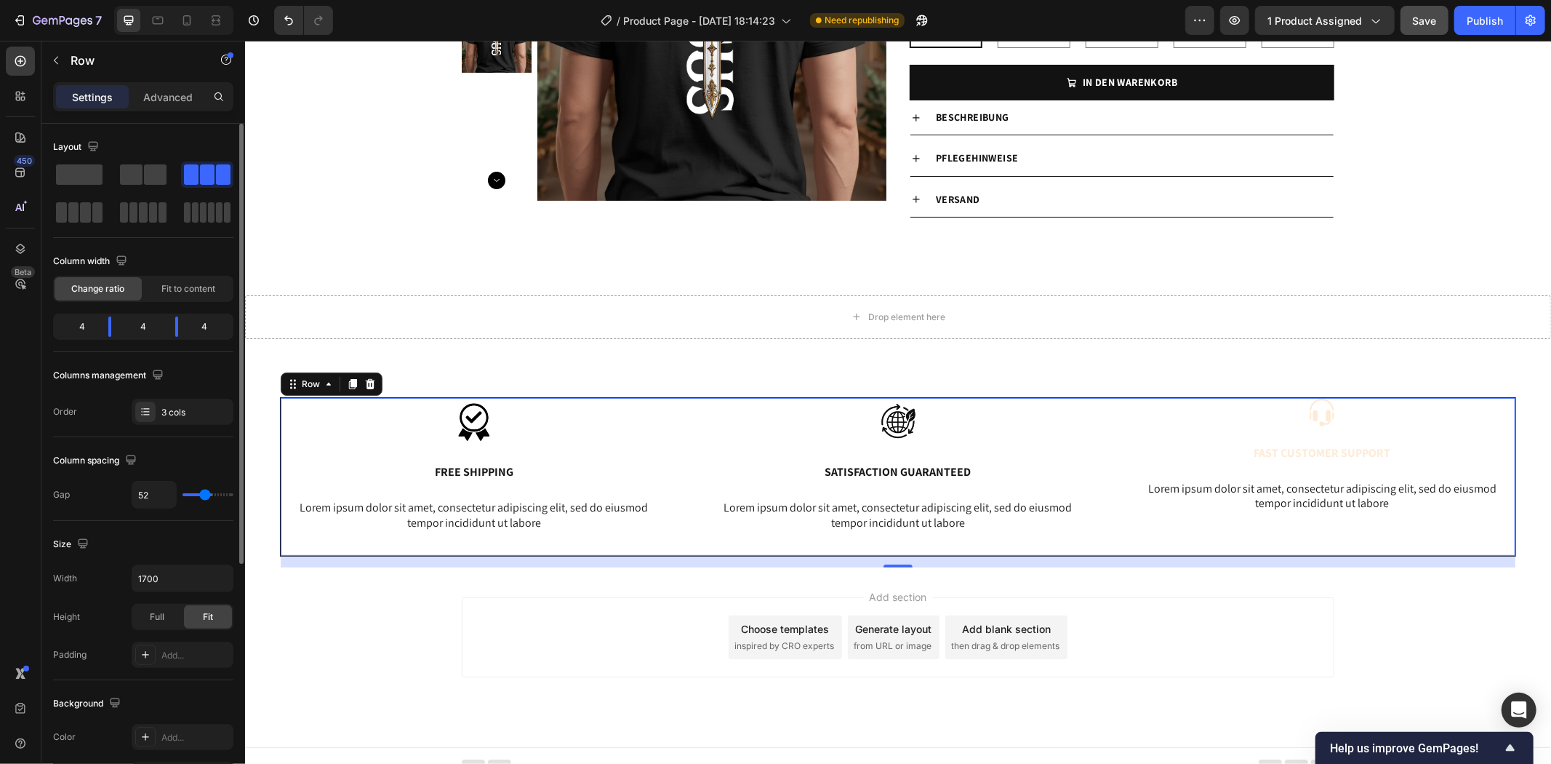
type input "49"
type input "47"
type input "44"
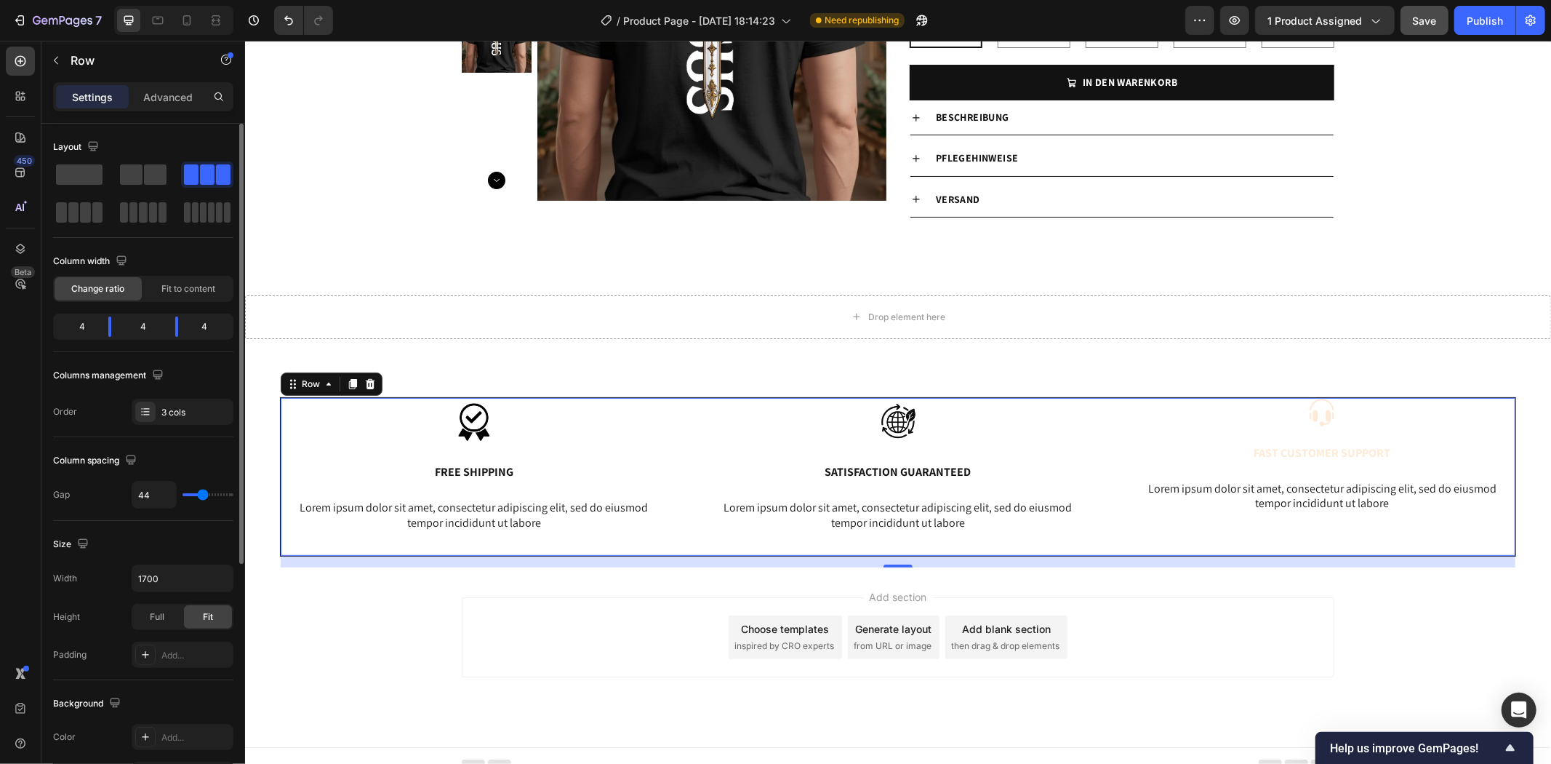
type input "42"
type input "39"
type input "37"
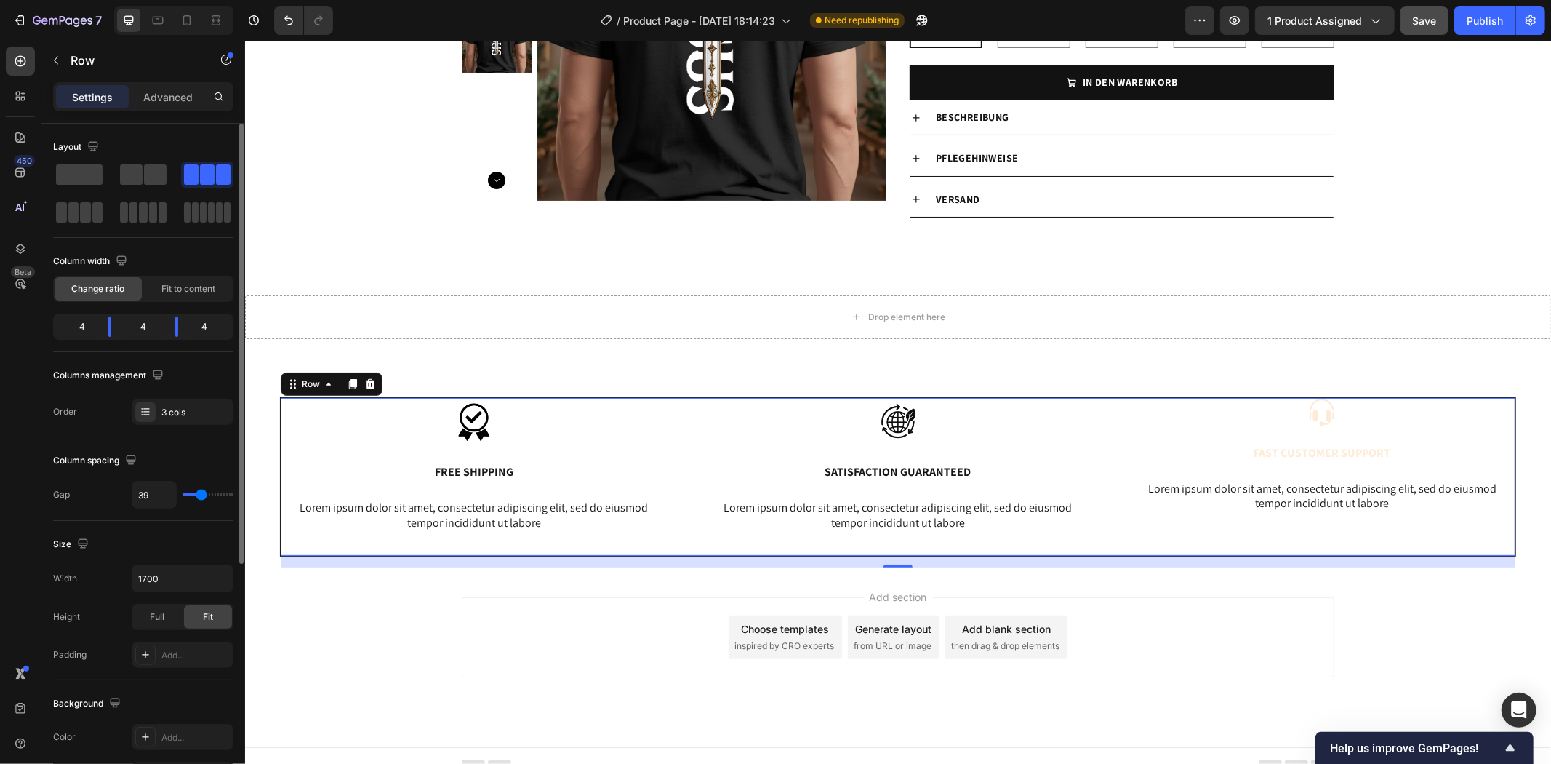
type input "37"
type input "34"
type input "32"
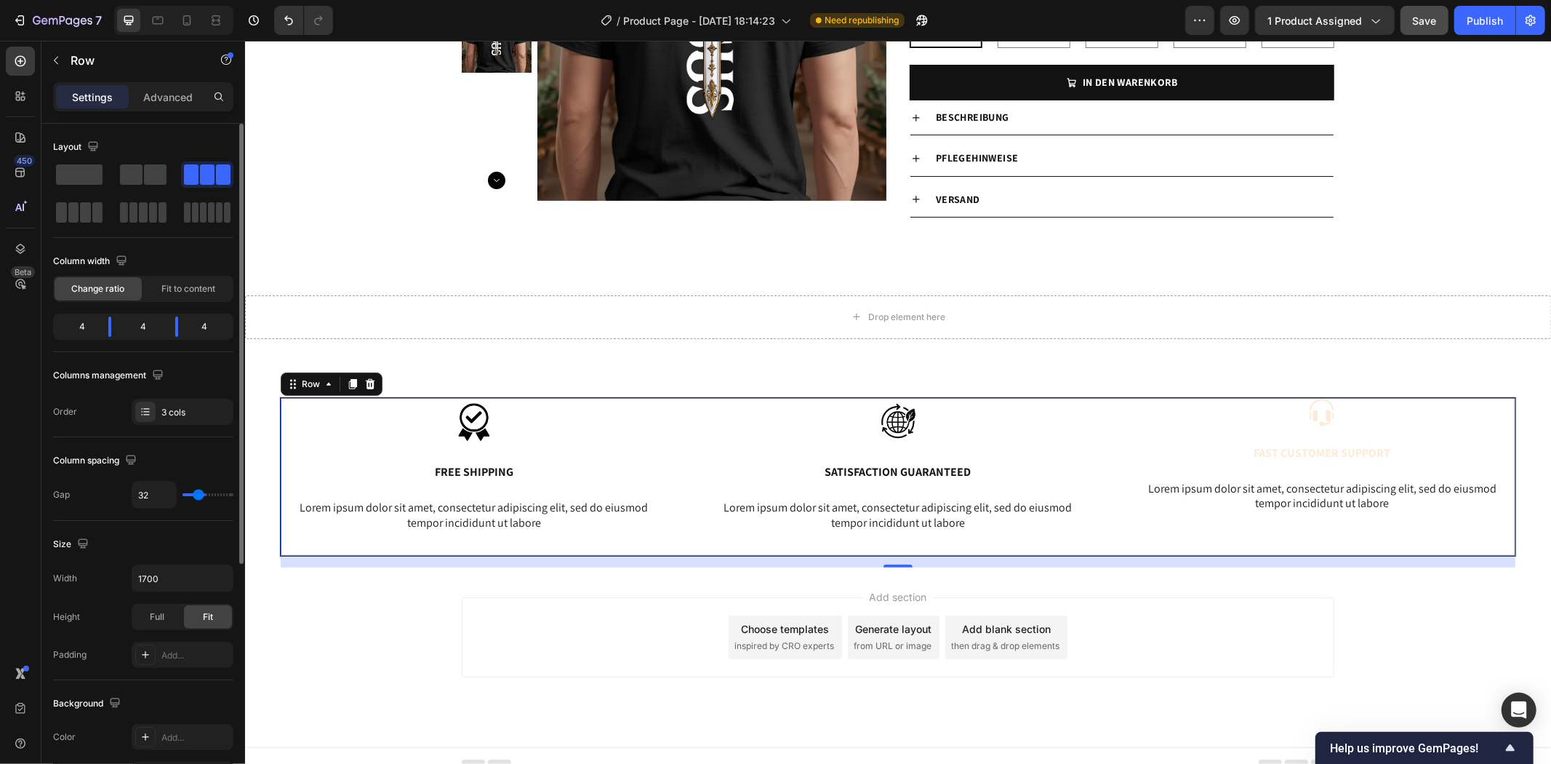
type input "29"
type input "27"
type input "25"
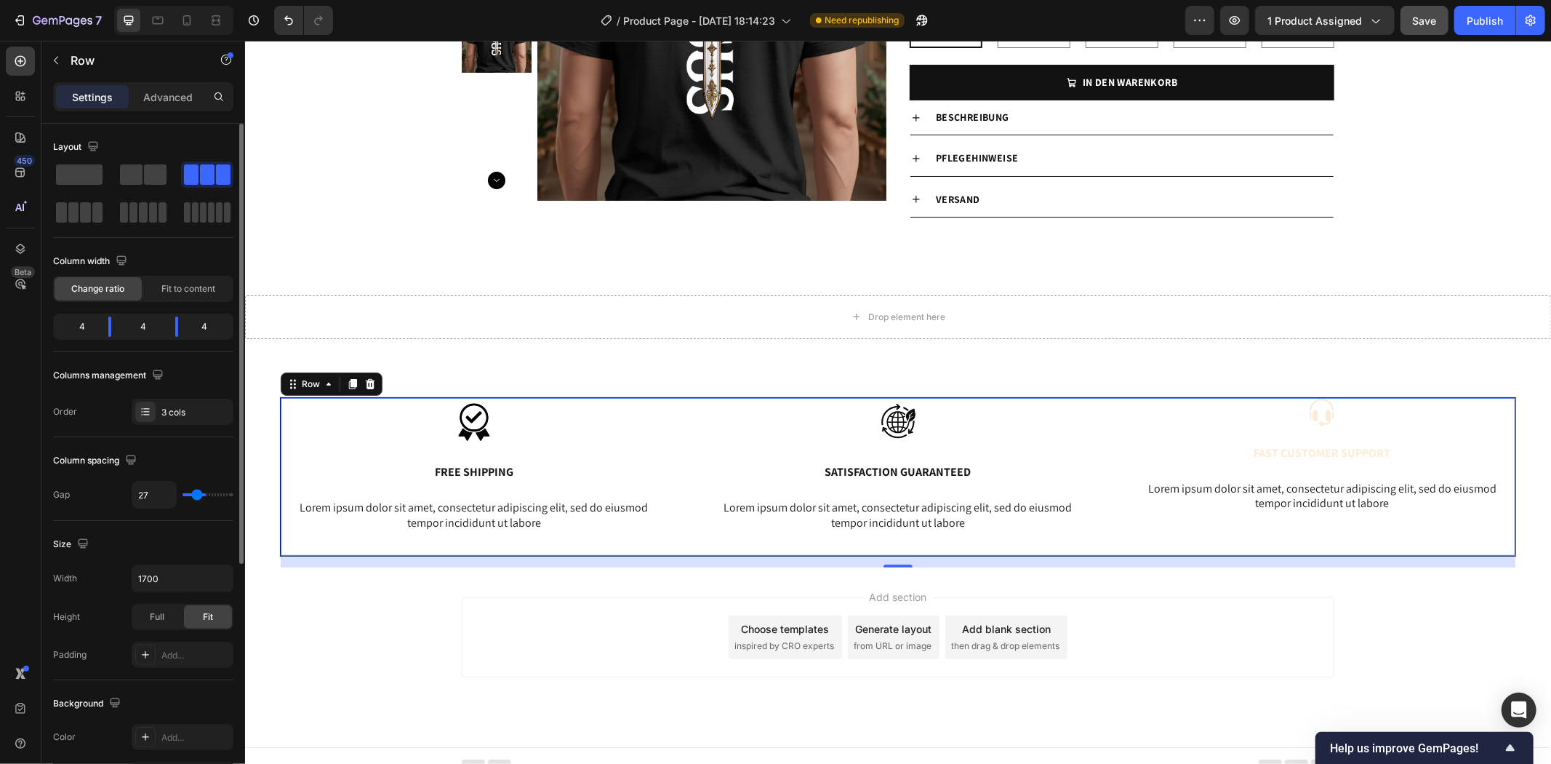
type input "25"
type input "15"
type input "7"
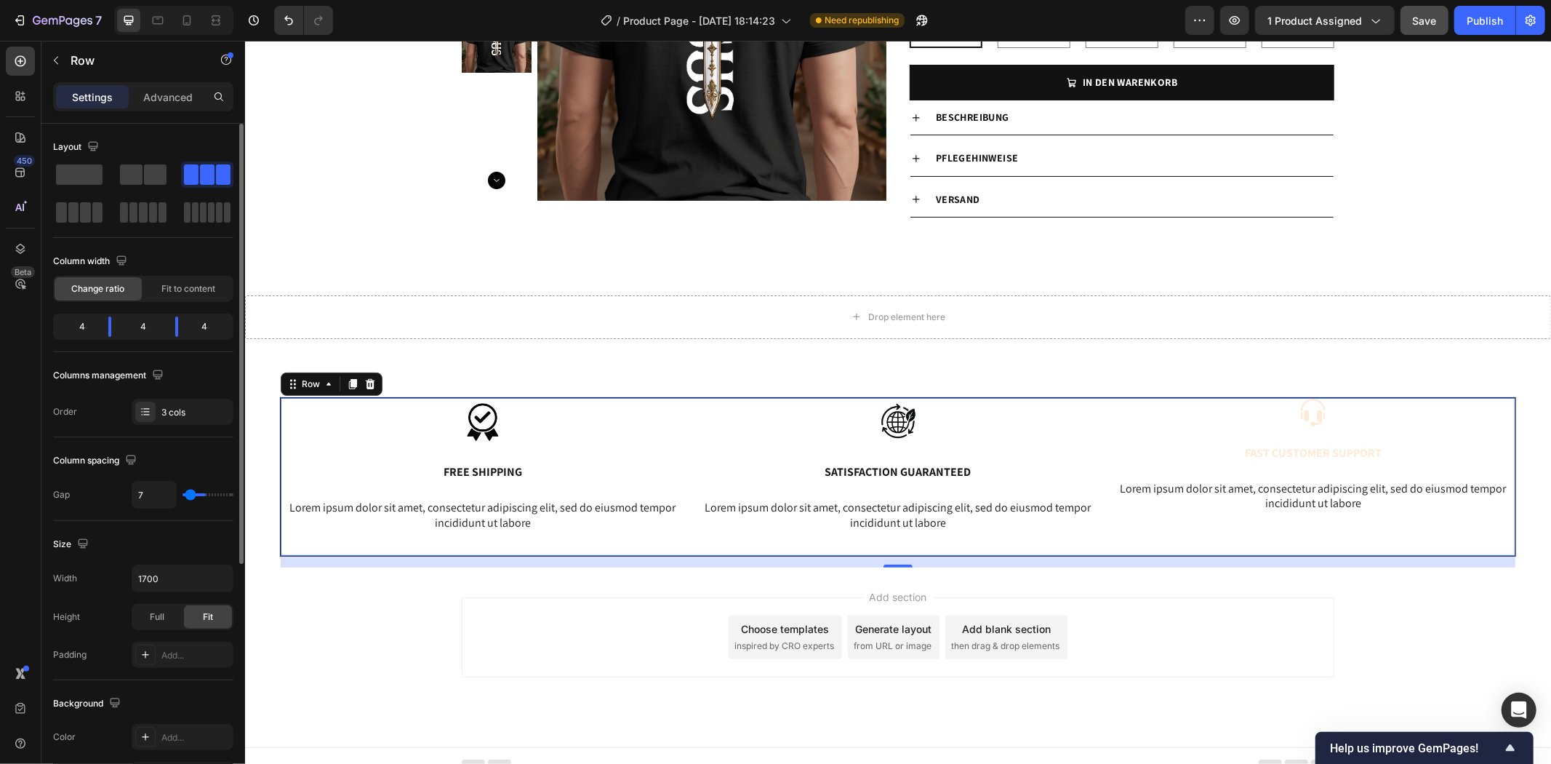
type input "5"
type input "2"
type input "0"
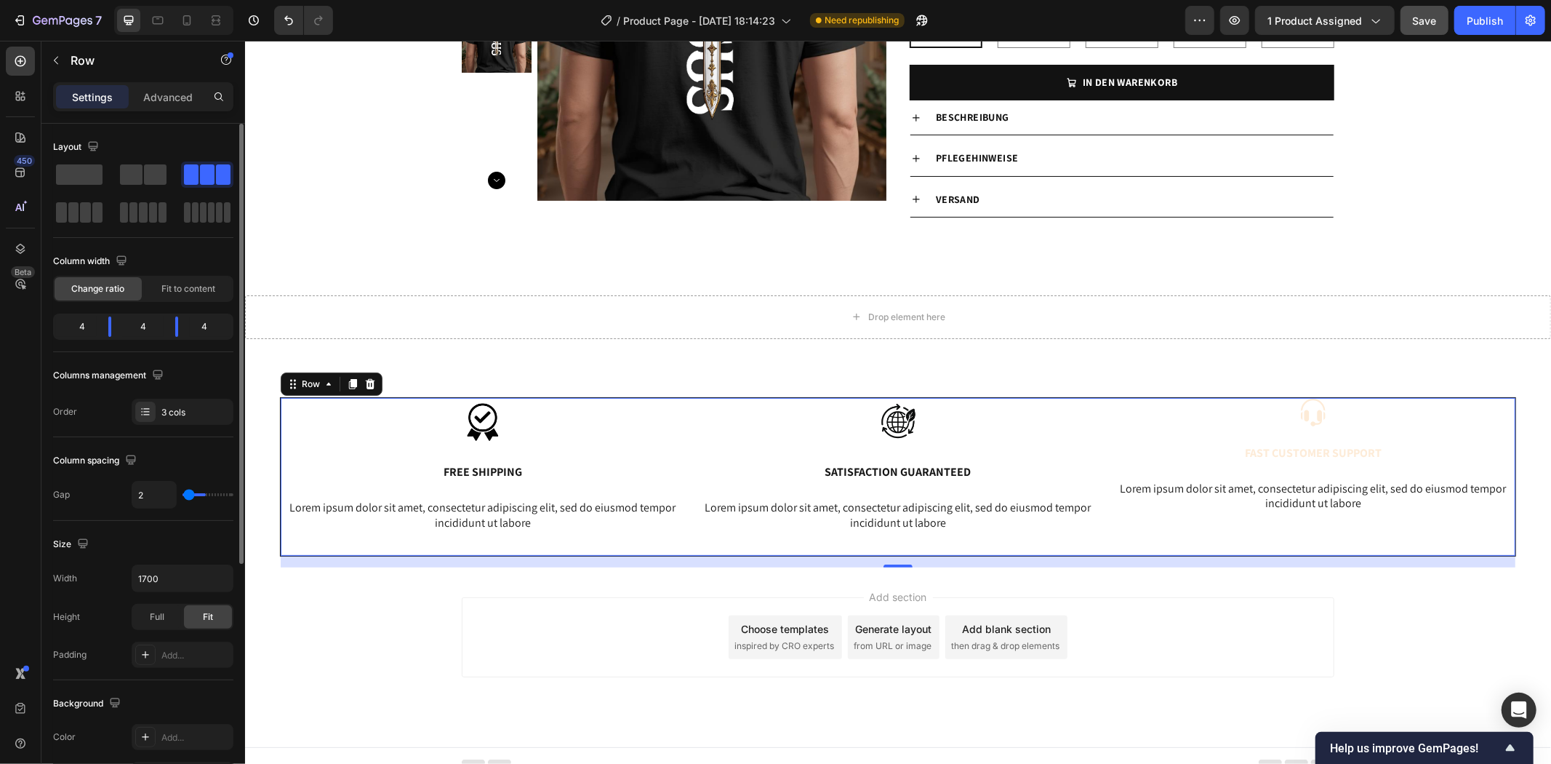
type input "0"
type input "2"
type input "27"
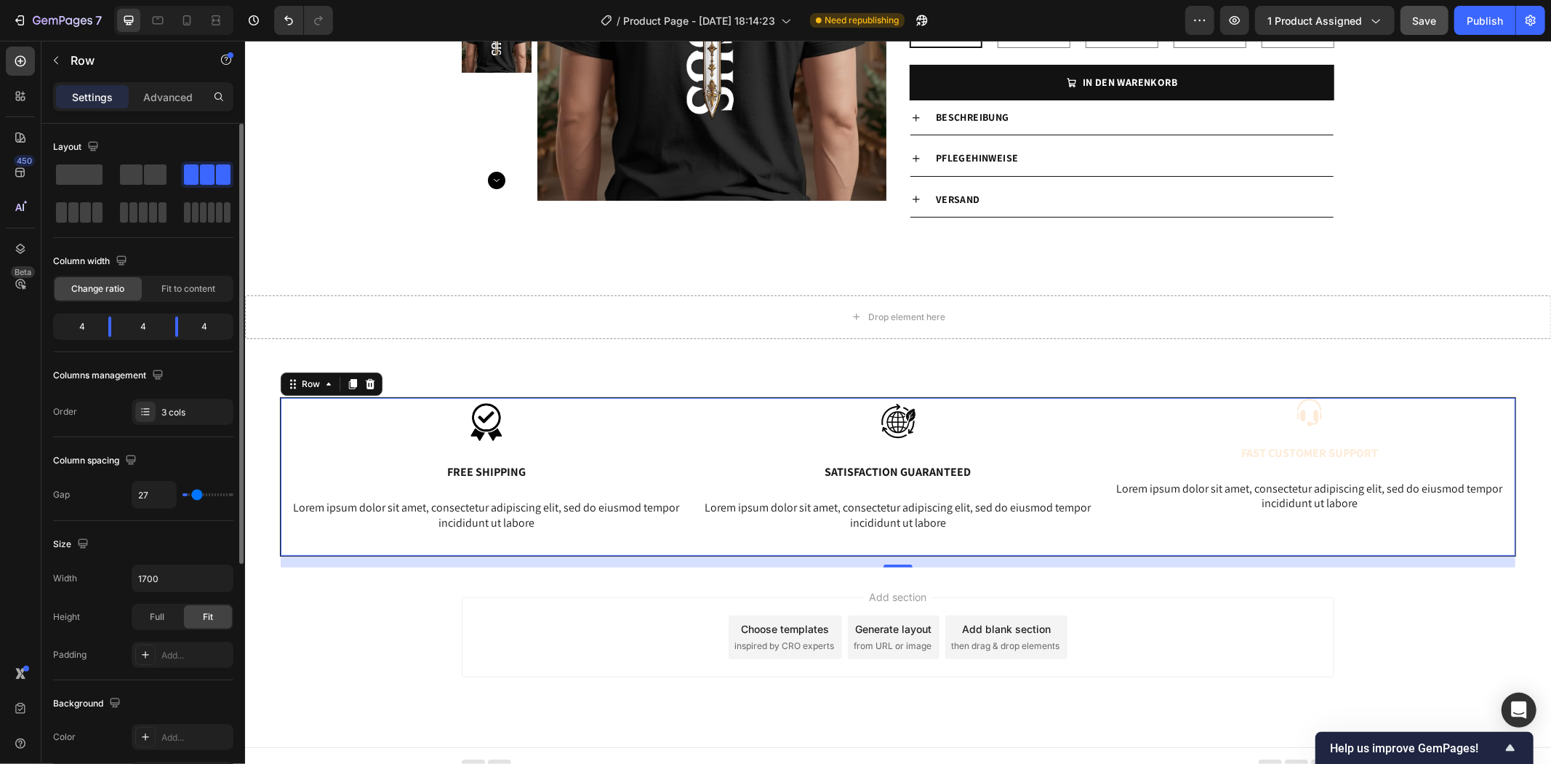
type input "42"
type input "44"
type input "49"
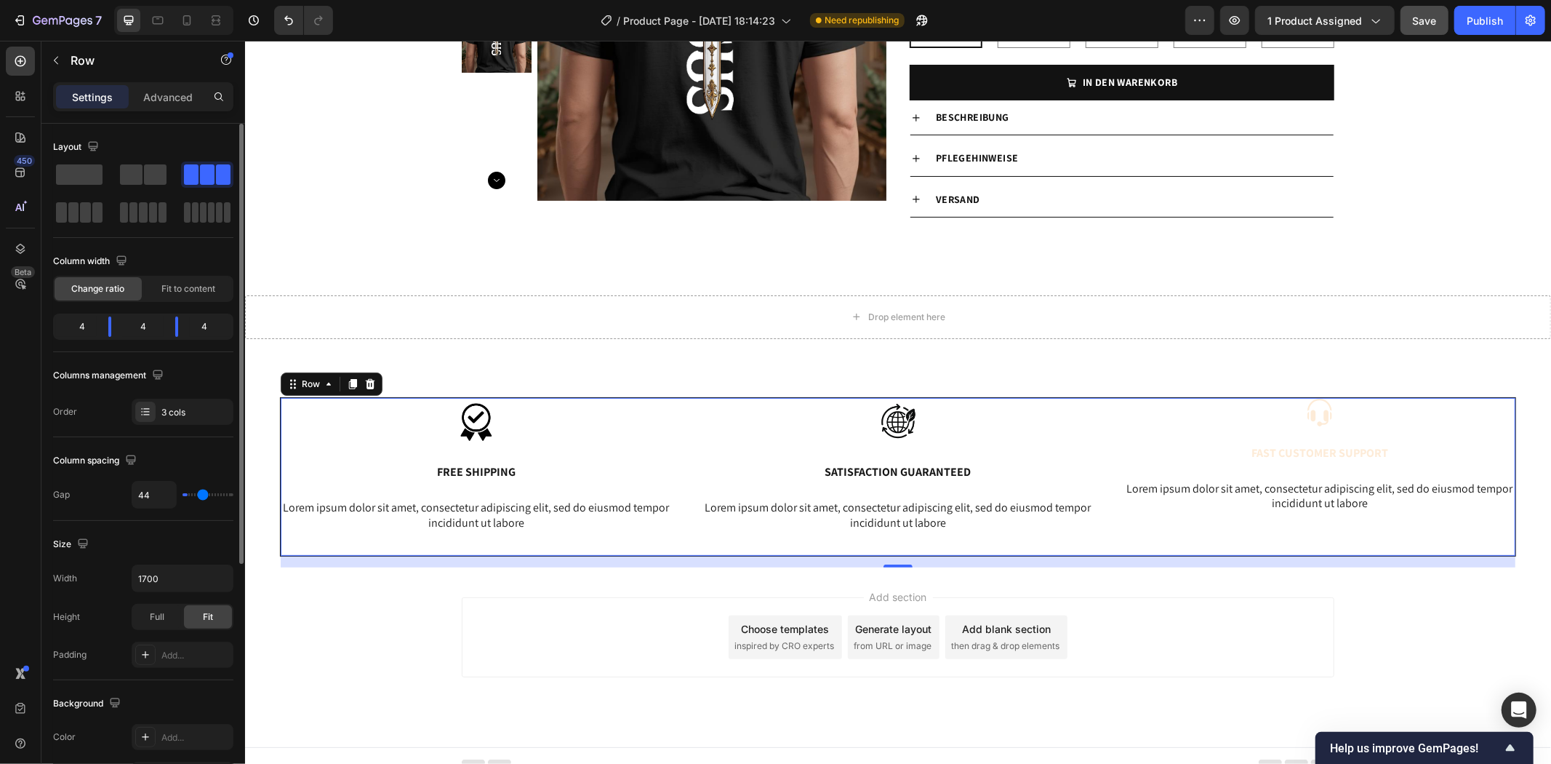
type input "49"
type input "54"
type input "59"
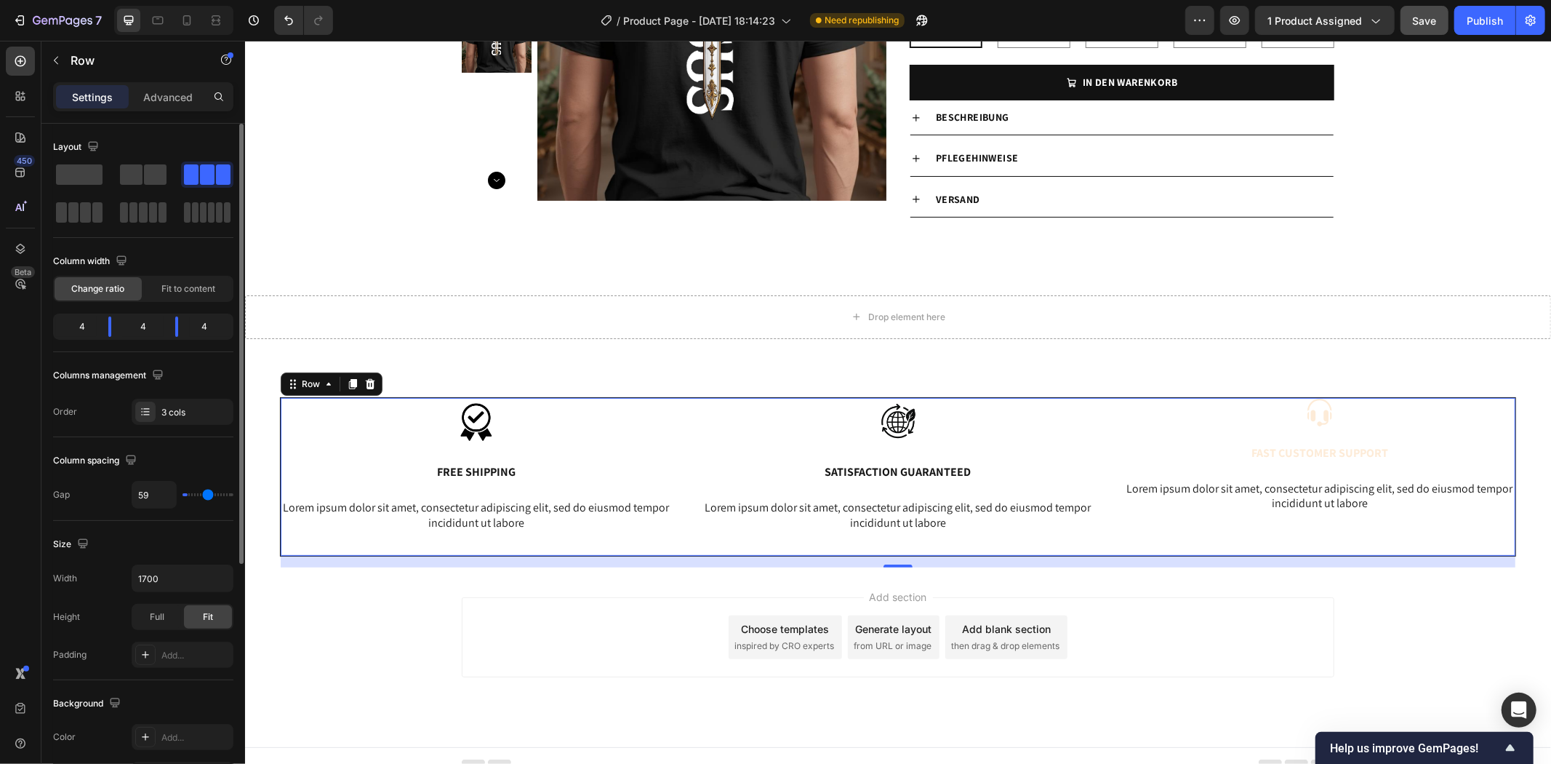
type input "64"
type input "66"
type input "69"
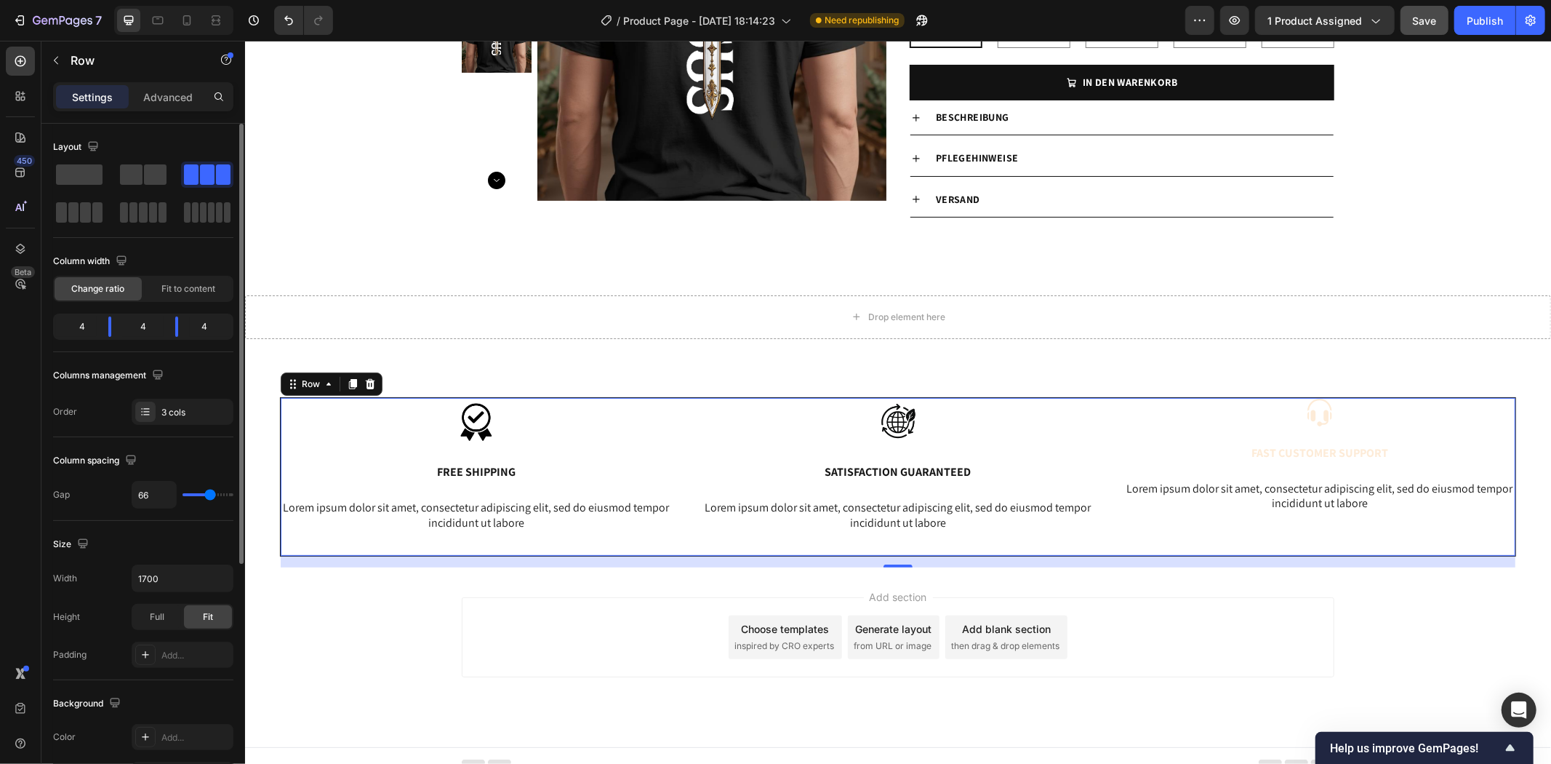
type input "69"
type input "71"
type input "74"
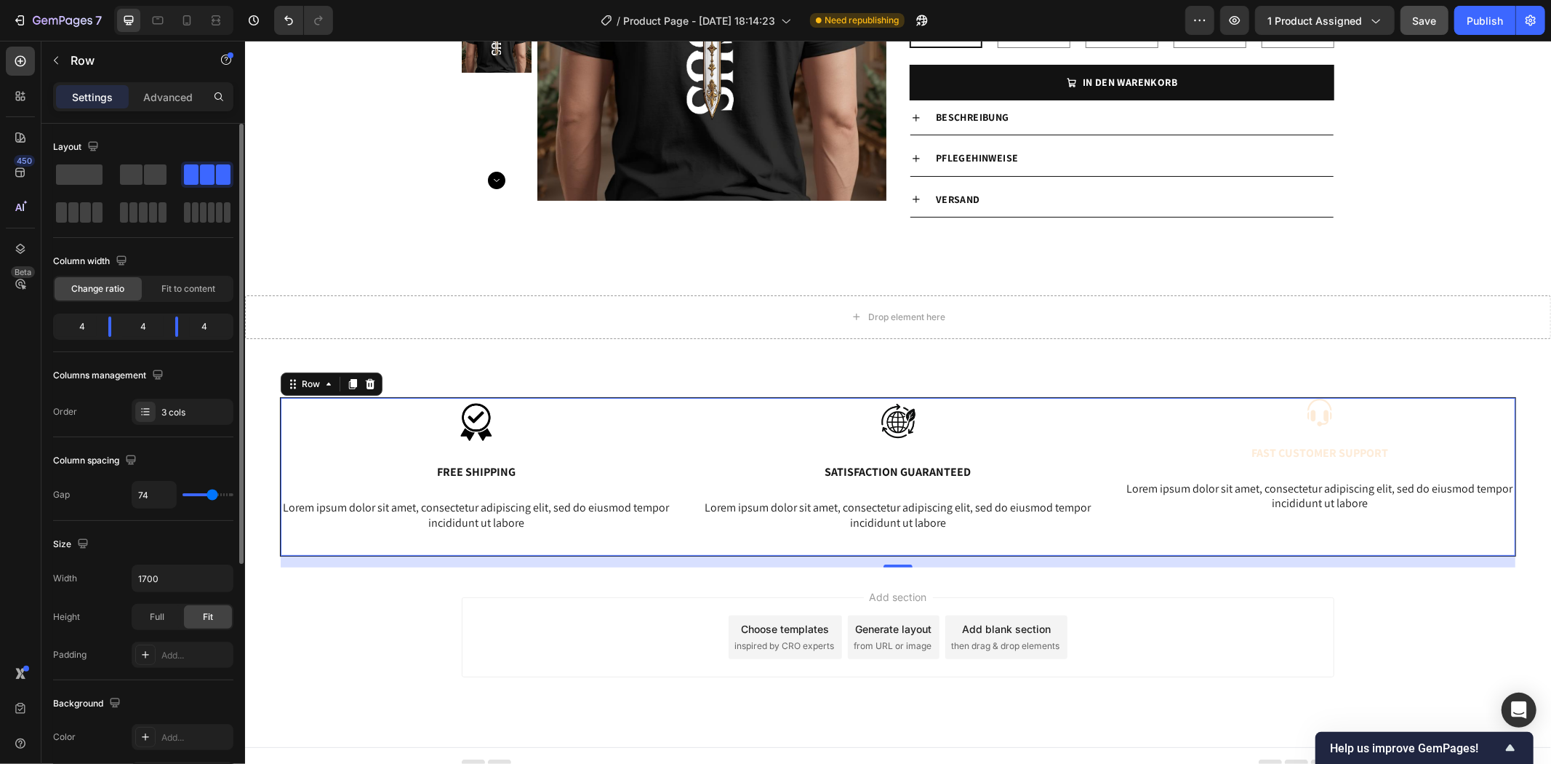
type input "76"
type input "79"
type input "81"
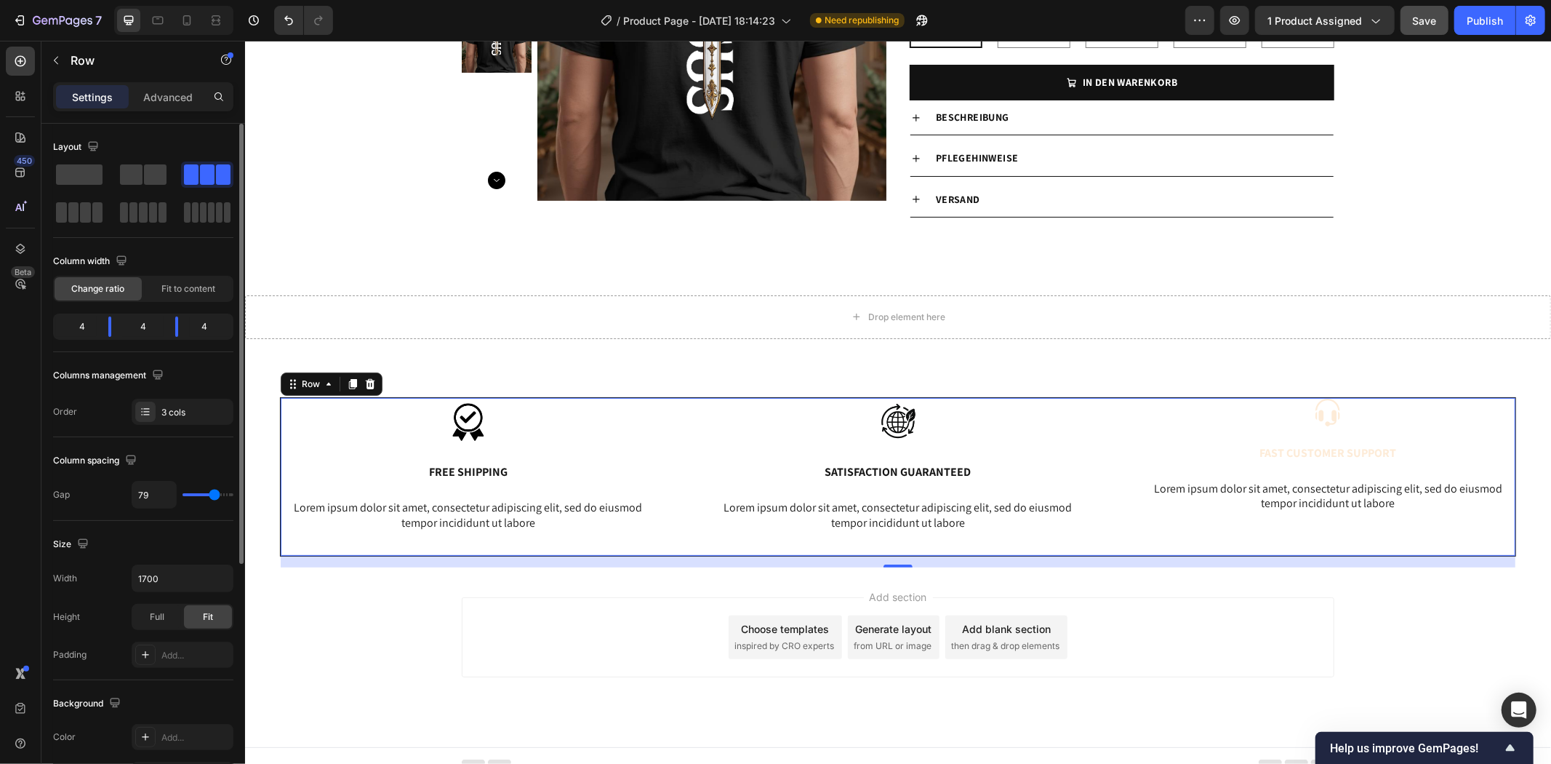
type input "81"
type input "84"
type input "81"
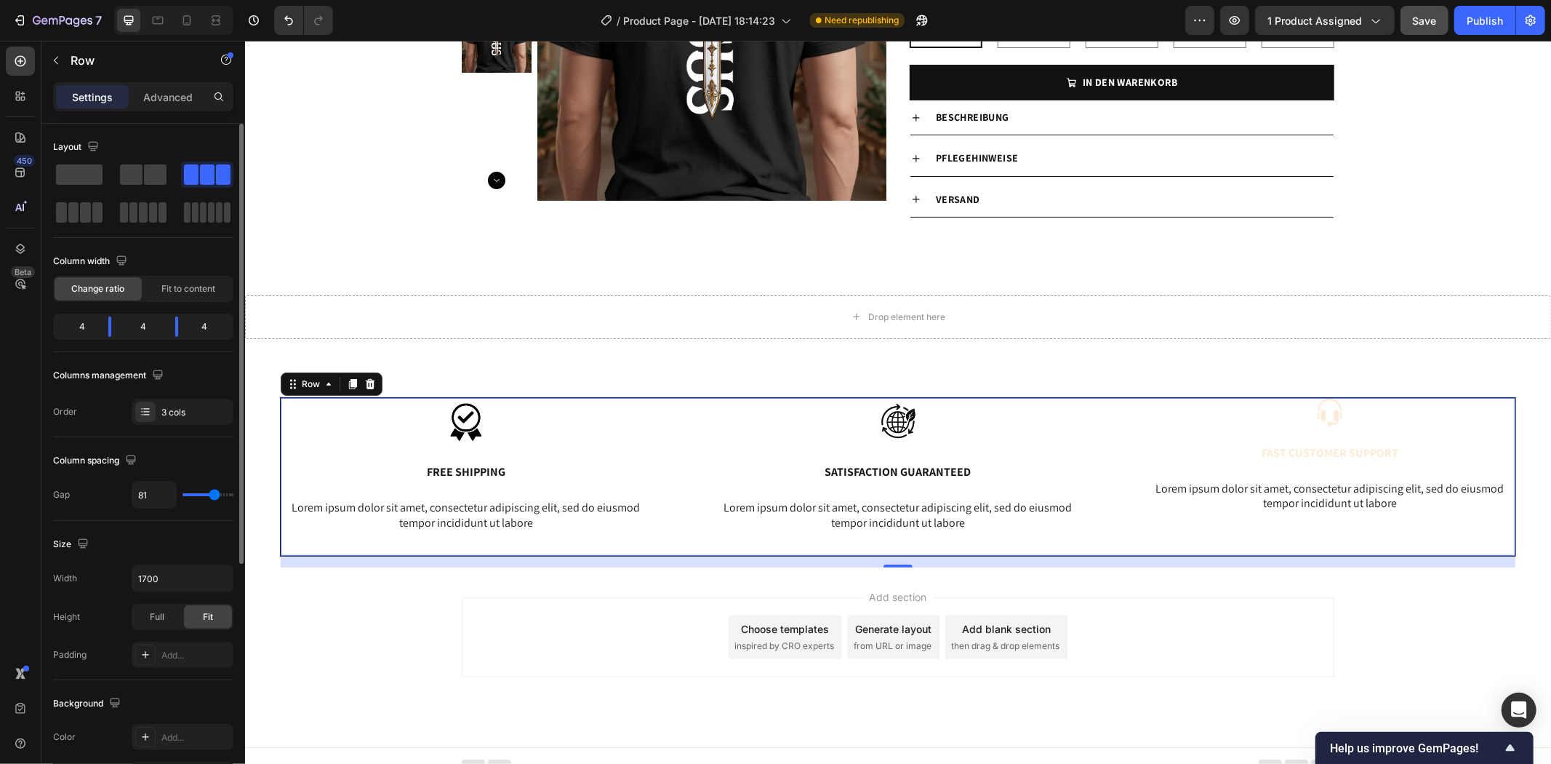
type input "79"
click at [208, 495] on input "range" at bounding box center [208, 494] width 51 height 3
click at [207, 327] on div "4" at bounding box center [210, 326] width 41 height 20
click at [153, 325] on div "4" at bounding box center [143, 326] width 41 height 20
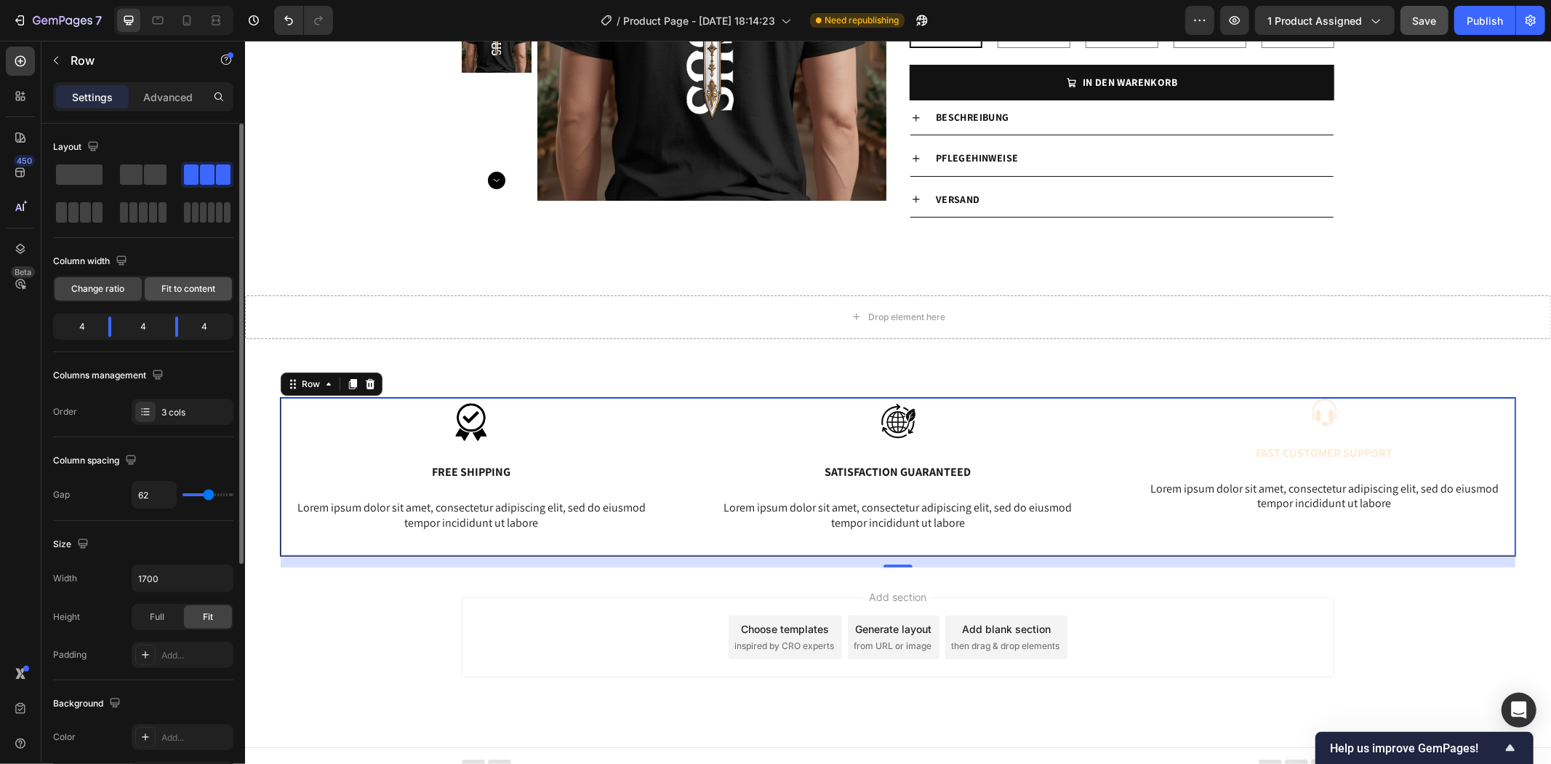
click at [175, 284] on span "Fit to content" at bounding box center [188, 288] width 54 height 13
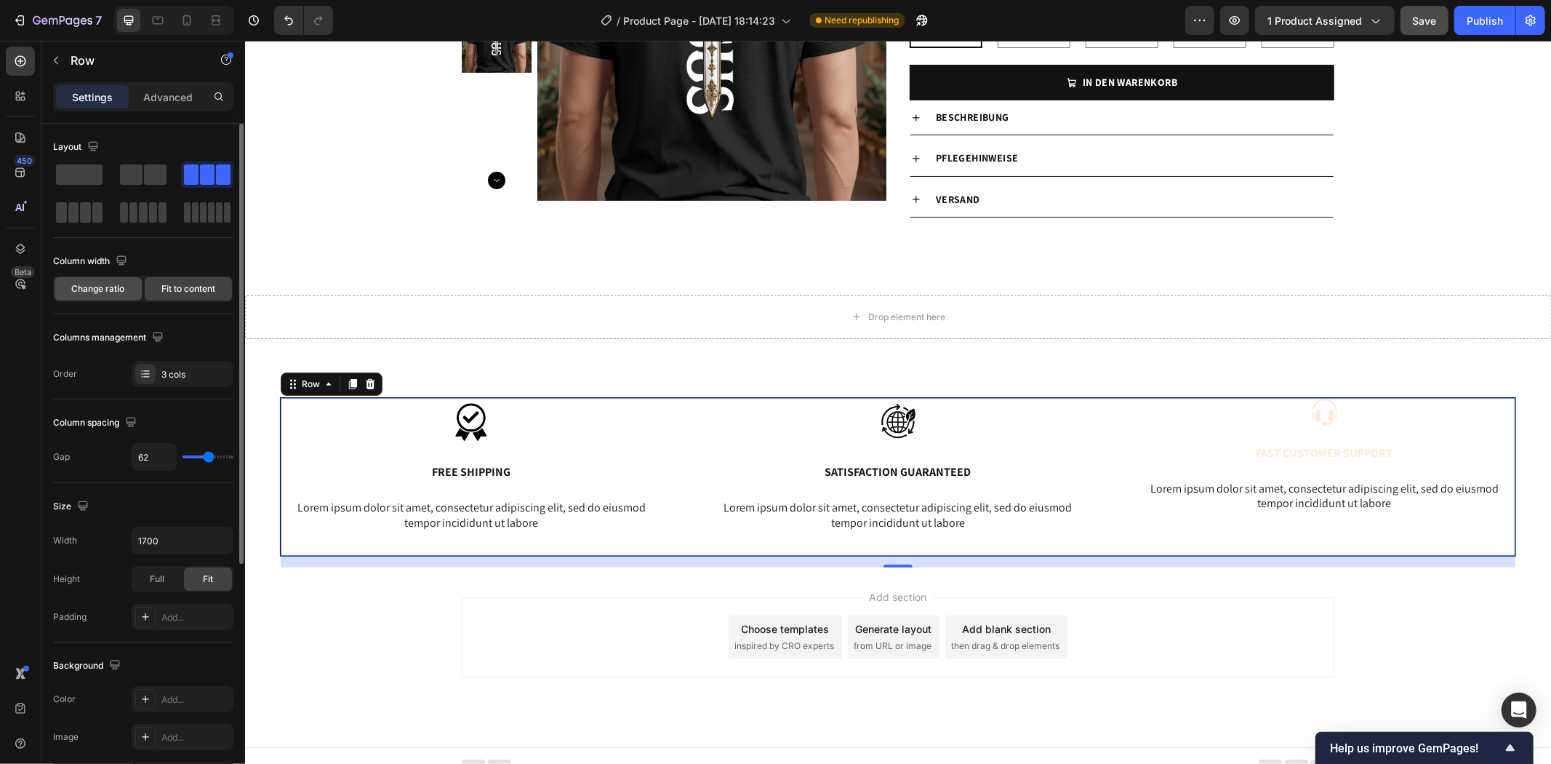
click at [109, 288] on span "Change ratio" at bounding box center [98, 288] width 53 height 13
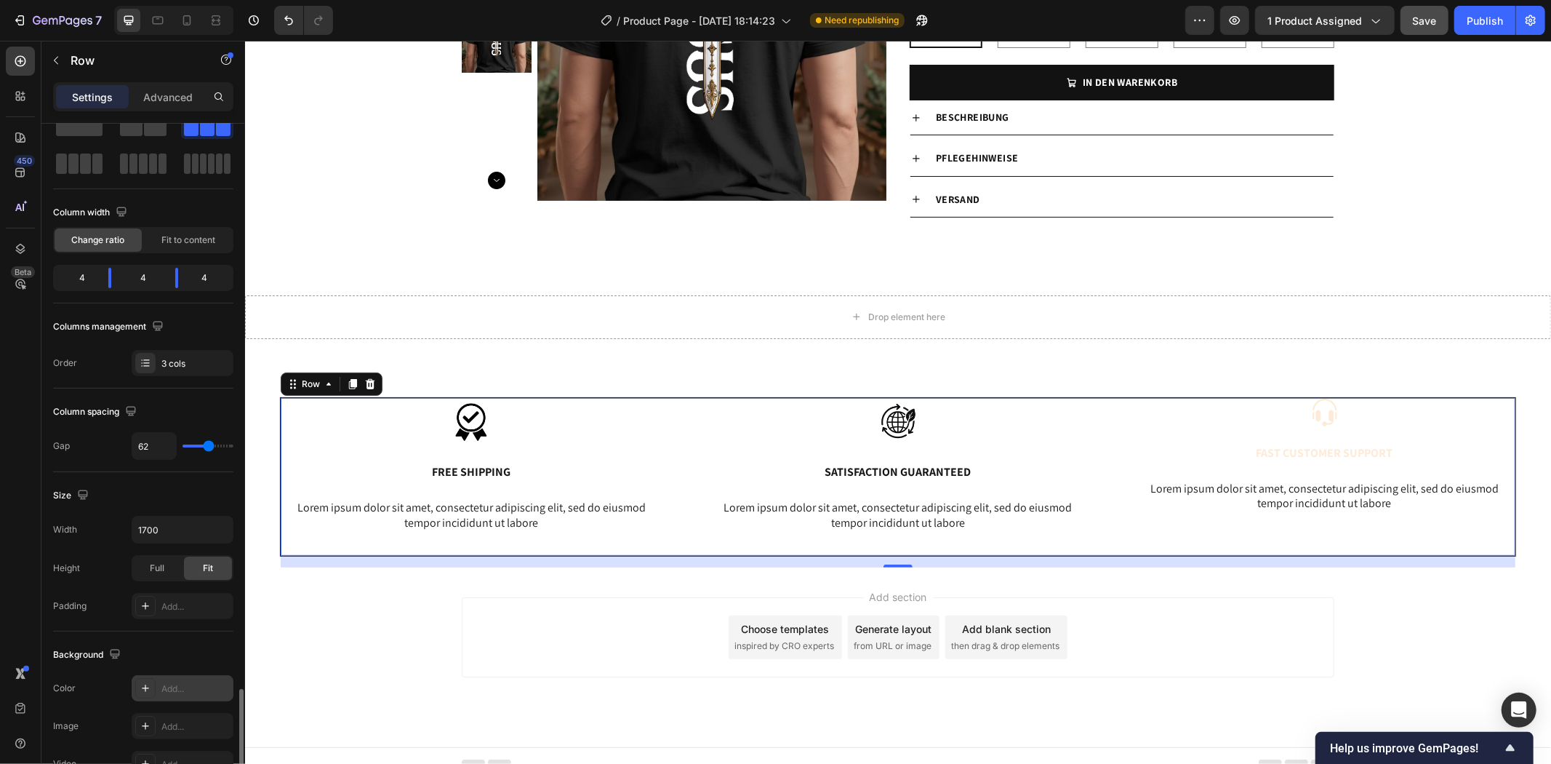
scroll to position [0, 0]
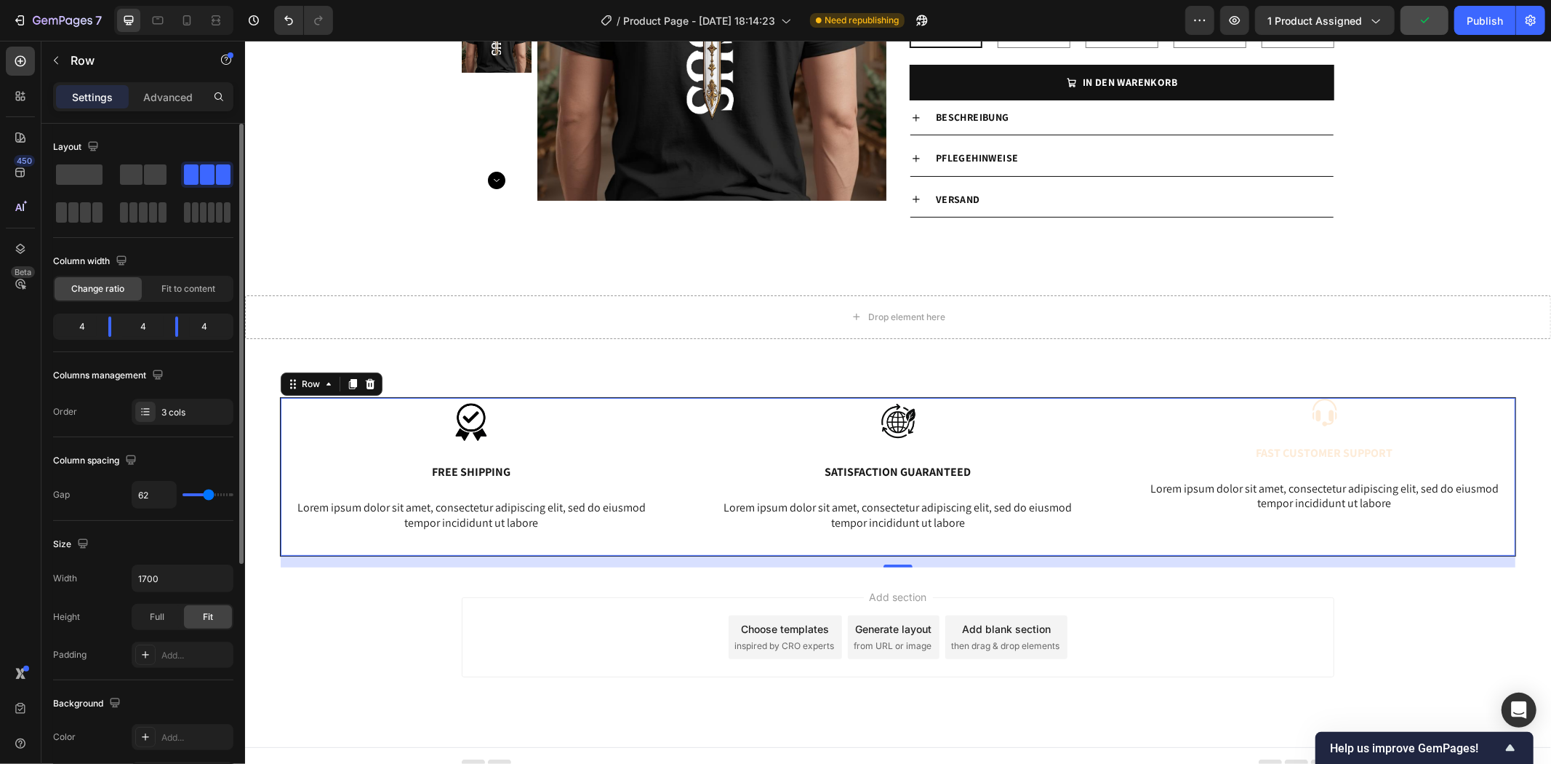
click at [208, 493] on input "range" at bounding box center [208, 494] width 51 height 3
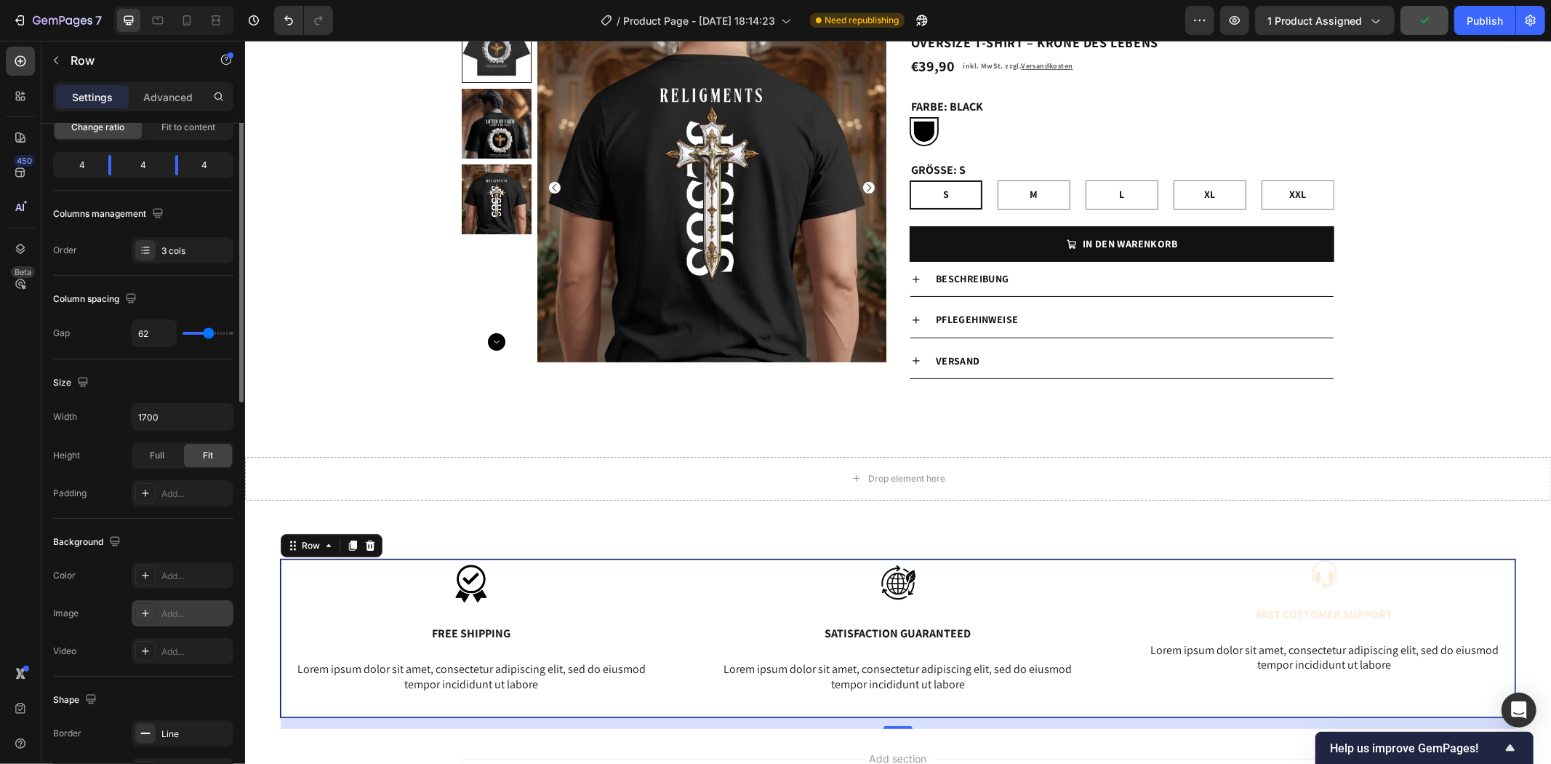
scroll to position [242, 0]
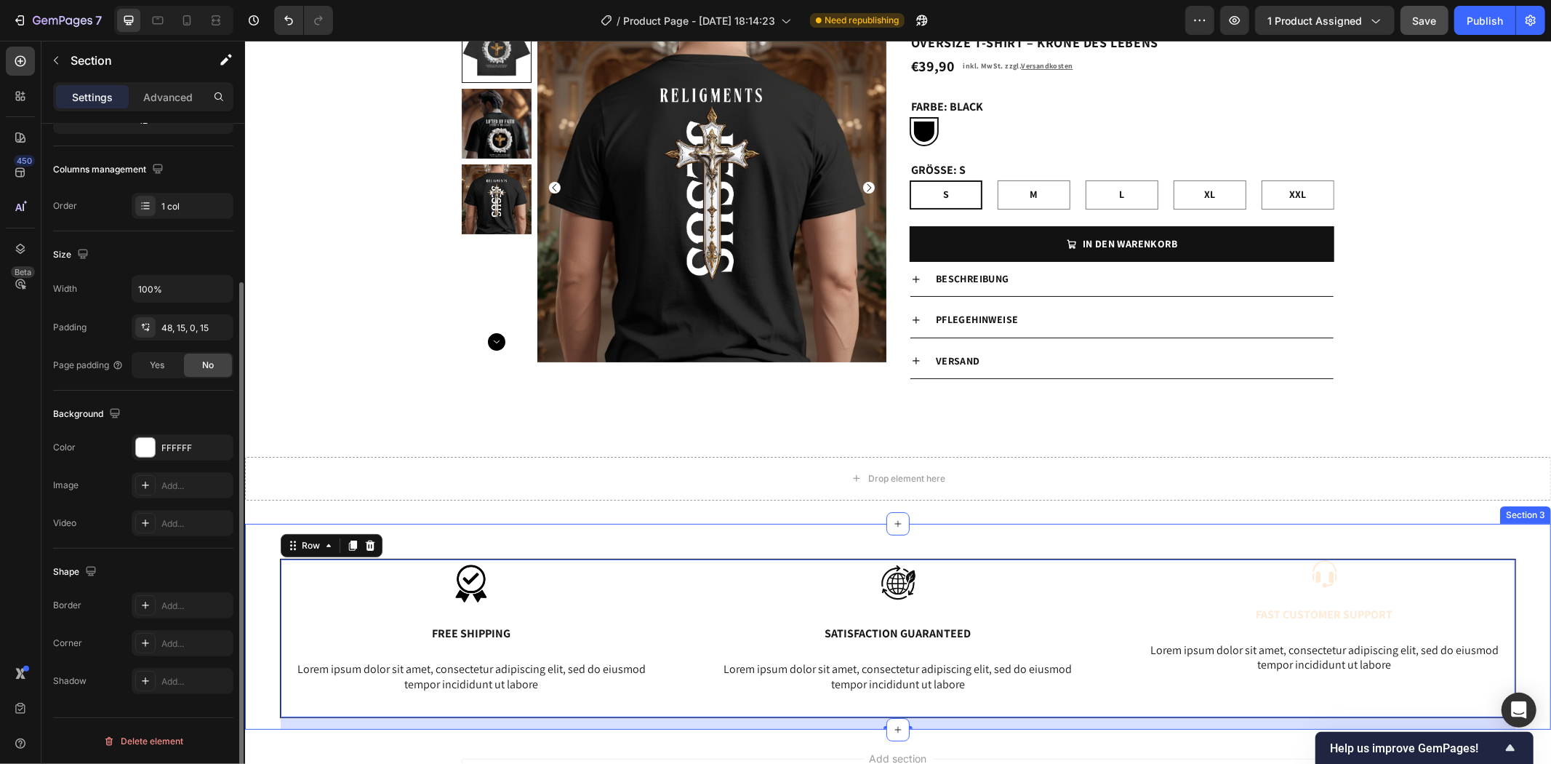
click at [762, 554] on div "Image Free Shipping Text Block Lorem ipsum dolor sit amet, consectetur adipisci…" at bounding box center [897, 626] width 1306 height 206
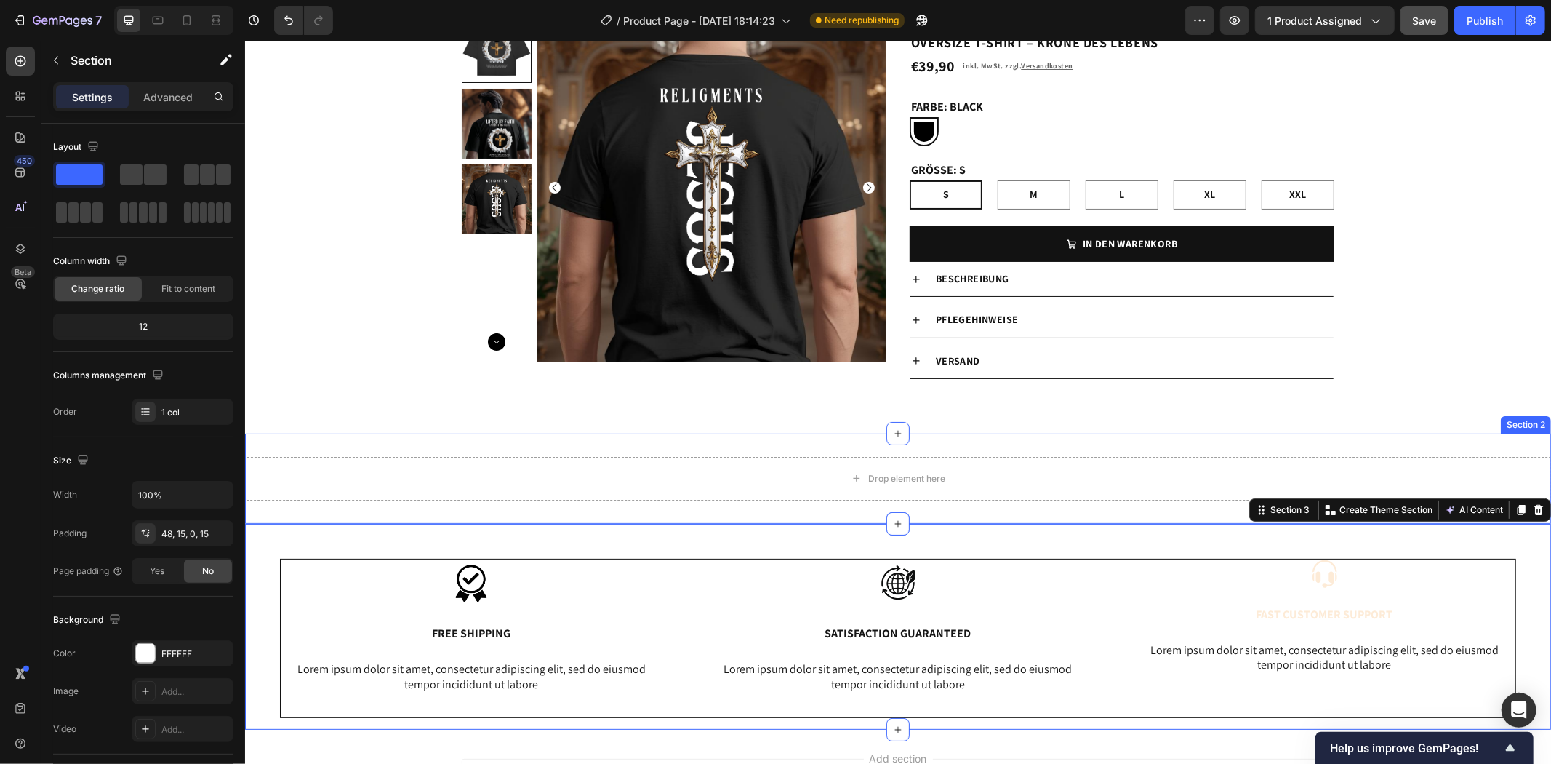
click at [1427, 446] on div "Drop element here Section 2" at bounding box center [897, 478] width 1306 height 90
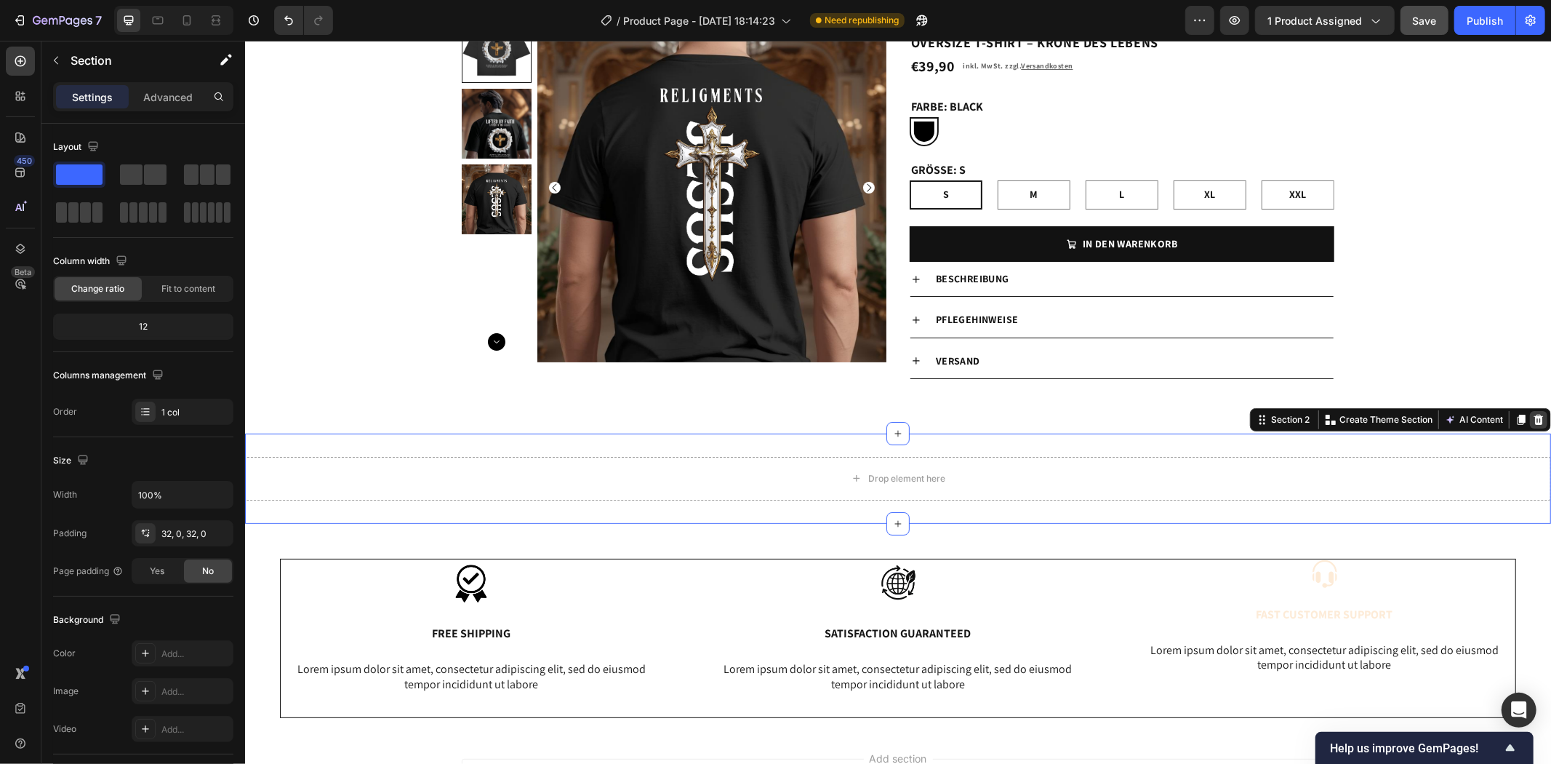
click at [1532, 415] on icon at bounding box center [1538, 419] width 12 height 12
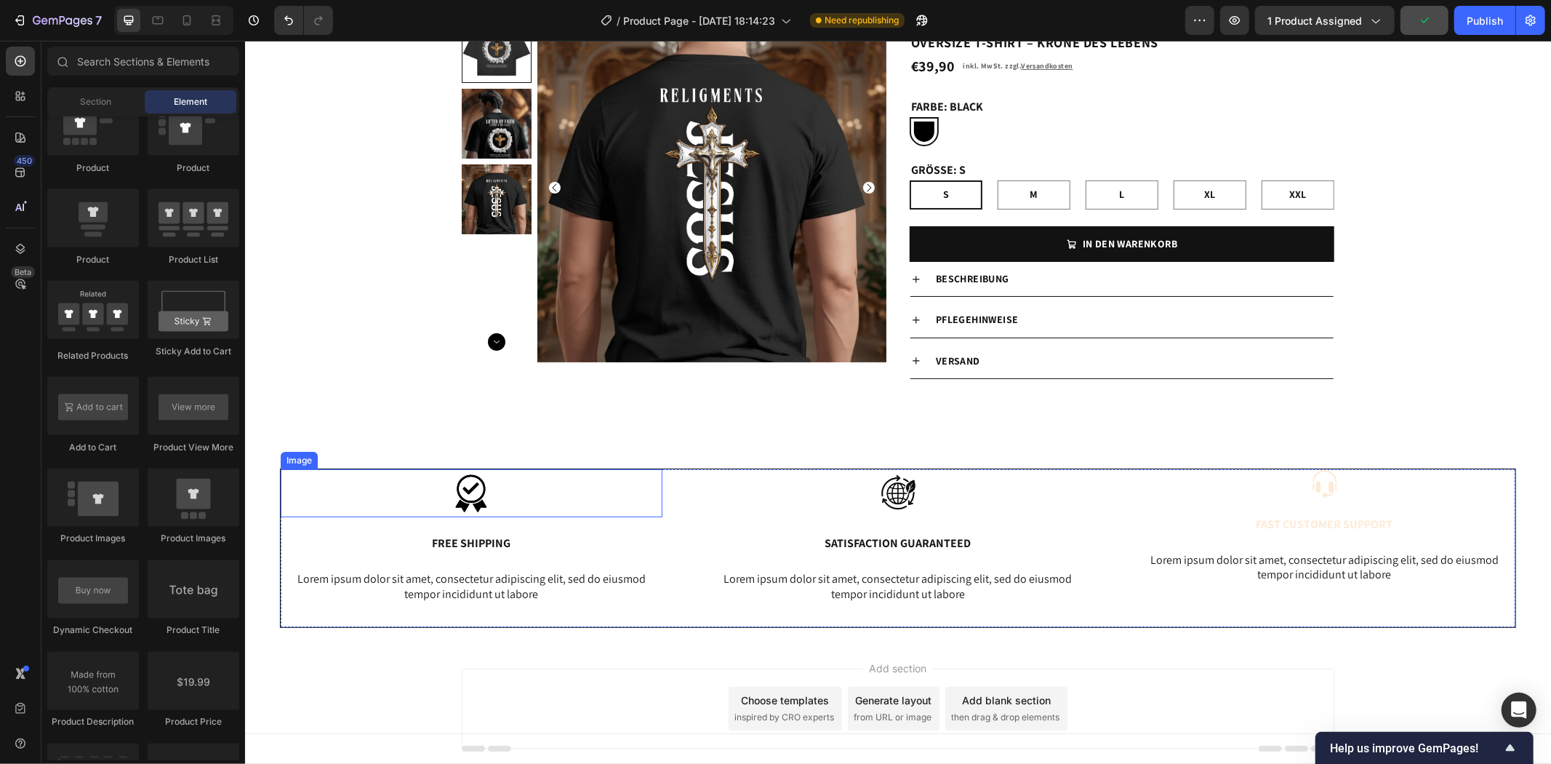
click at [326, 496] on div at bounding box center [471, 492] width 382 height 49
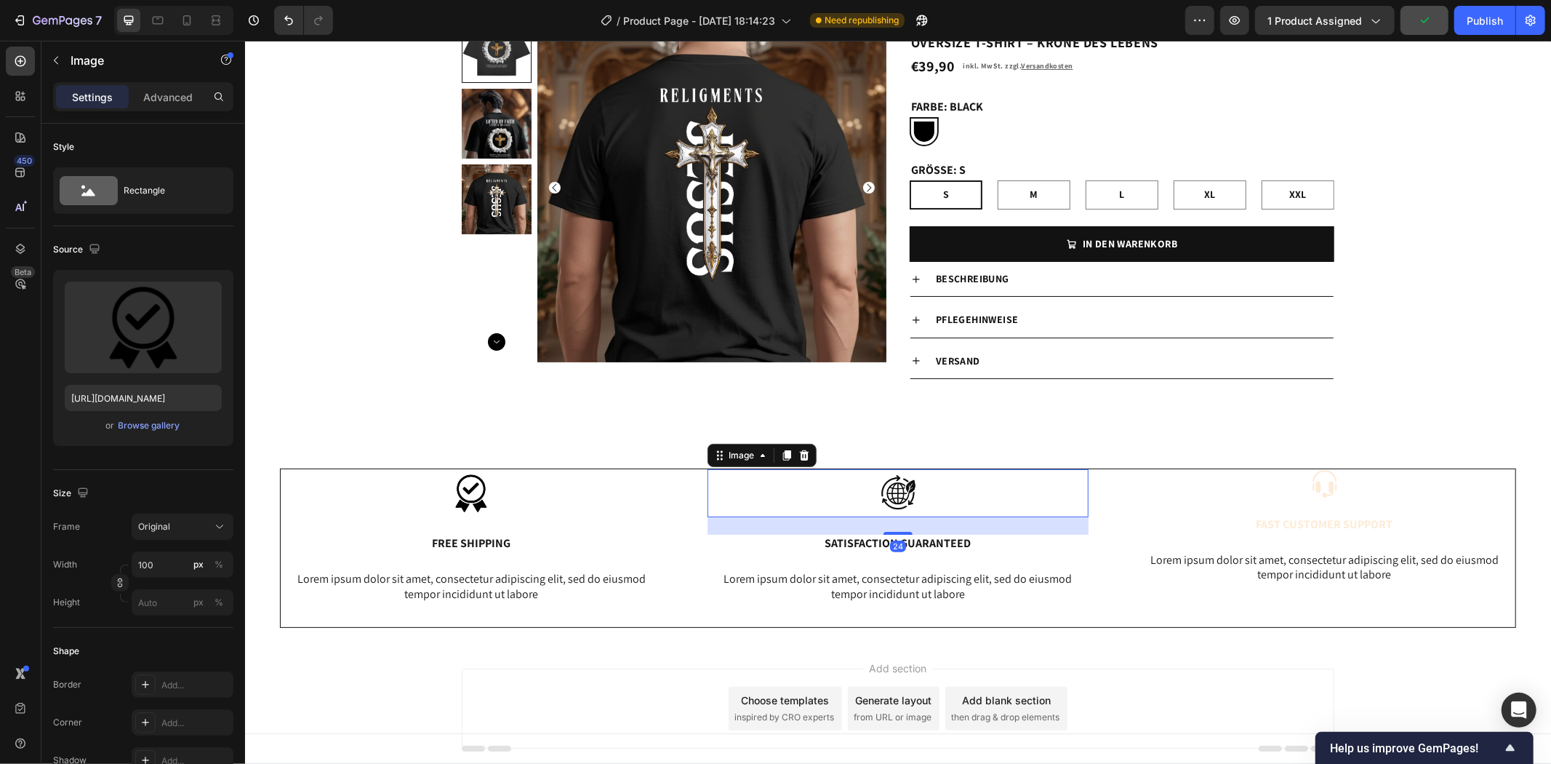
click at [741, 489] on div at bounding box center [898, 492] width 382 height 49
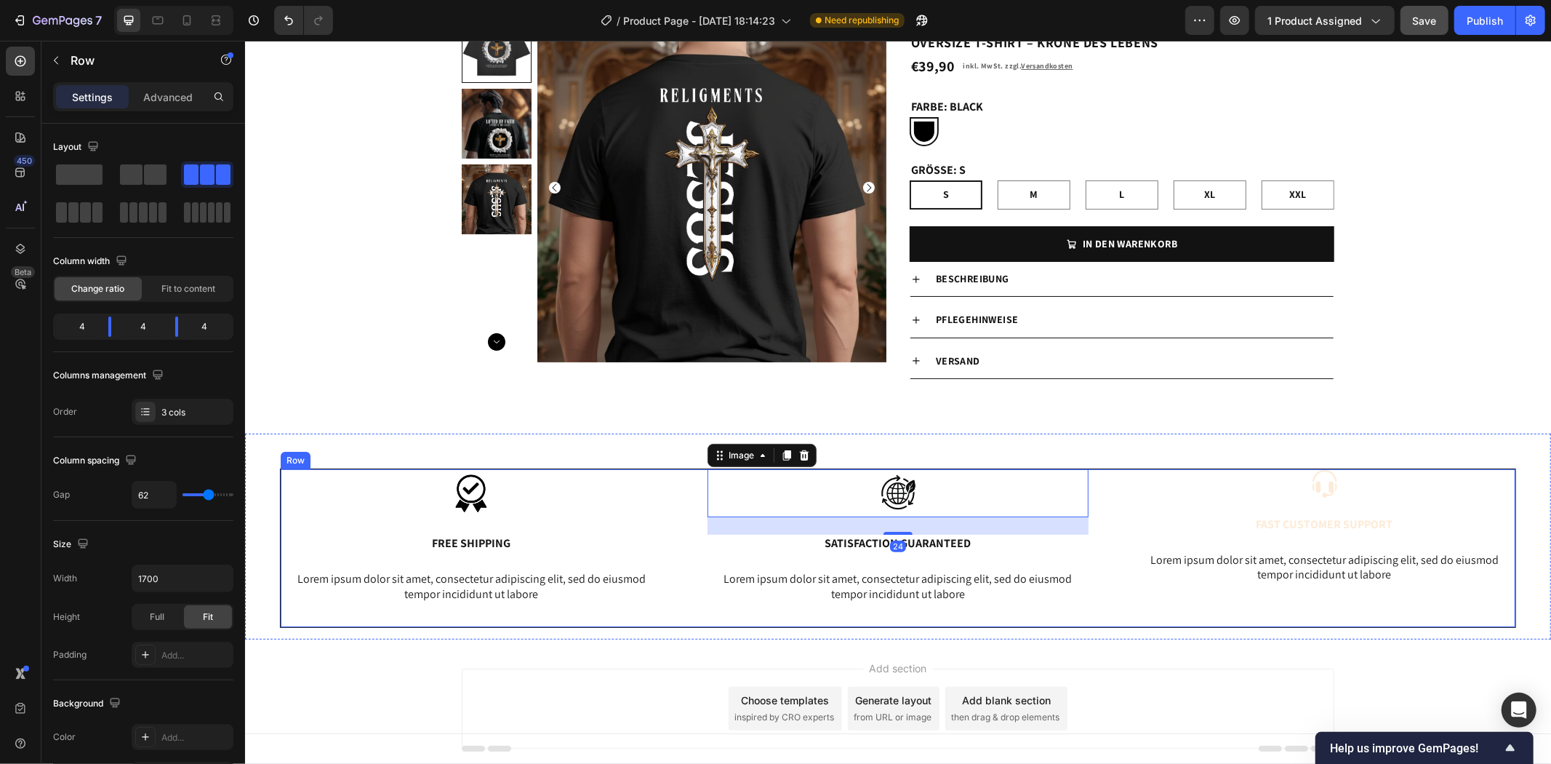
click at [696, 620] on div "Image Free Shipping Text Block Lorem ipsum dolor sit amet, consectetur adipisci…" at bounding box center [897, 547] width 1236 height 159
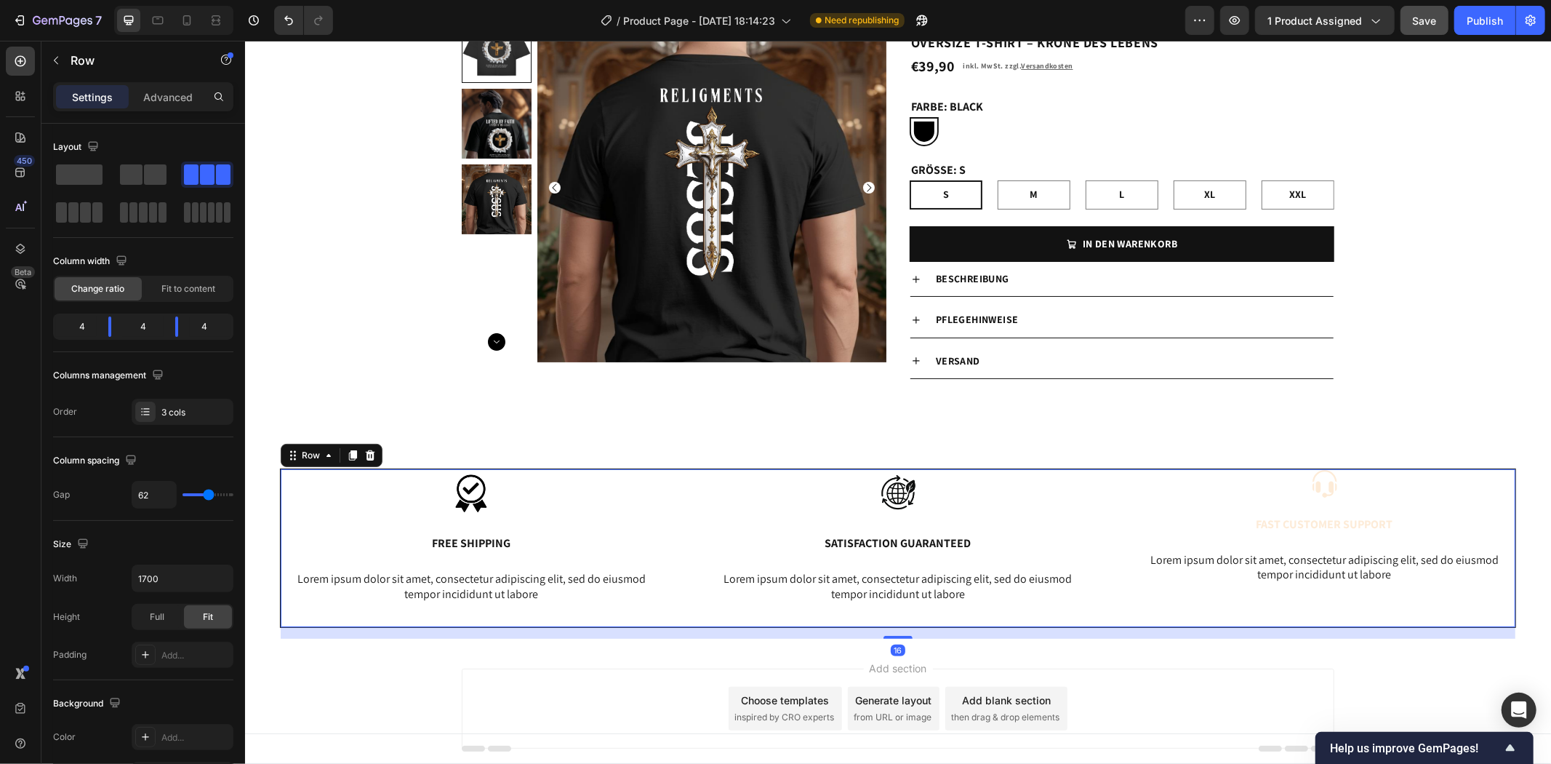
click at [103, 96] on p "Settings" at bounding box center [92, 96] width 41 height 15
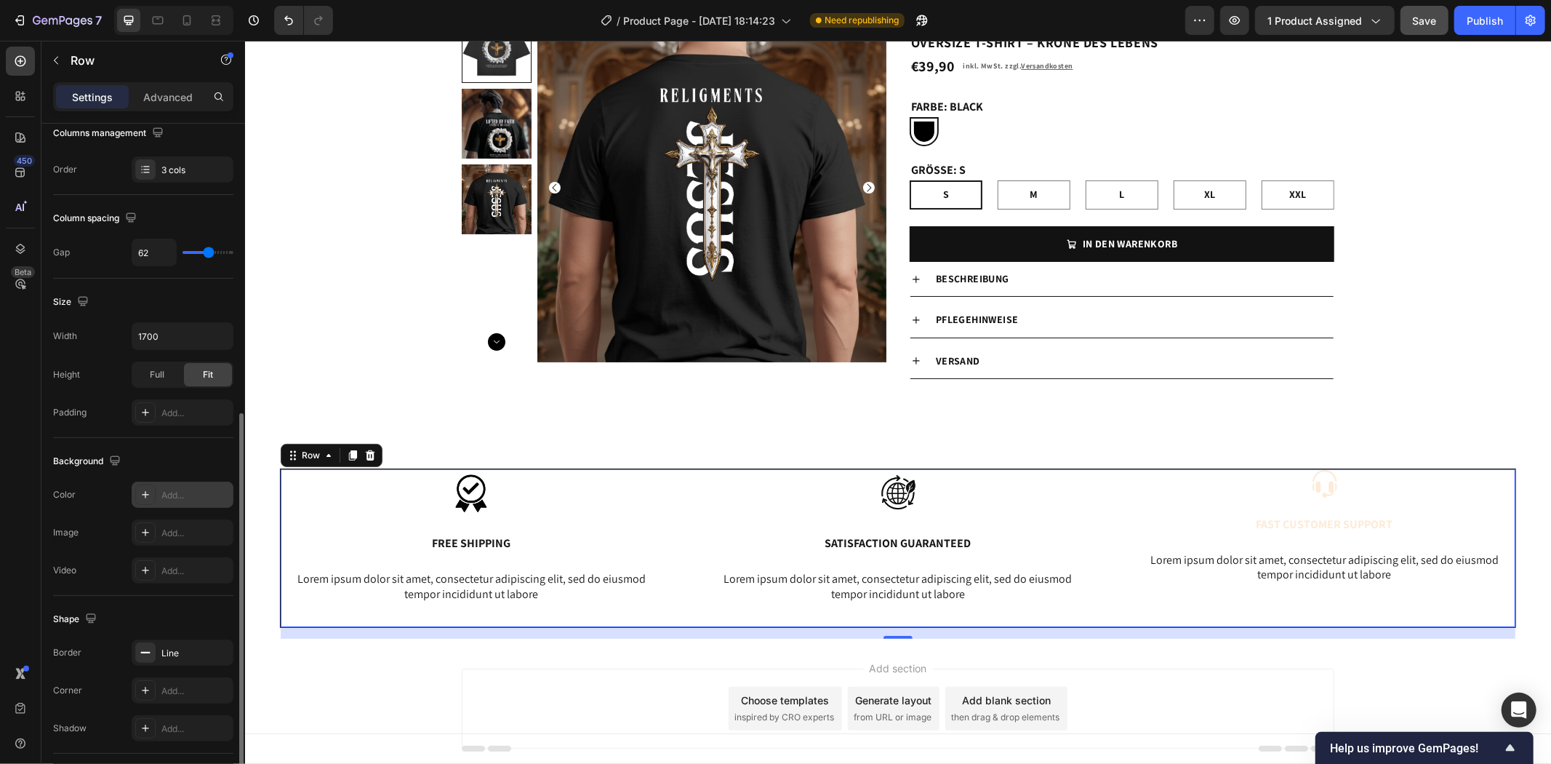
scroll to position [323, 0]
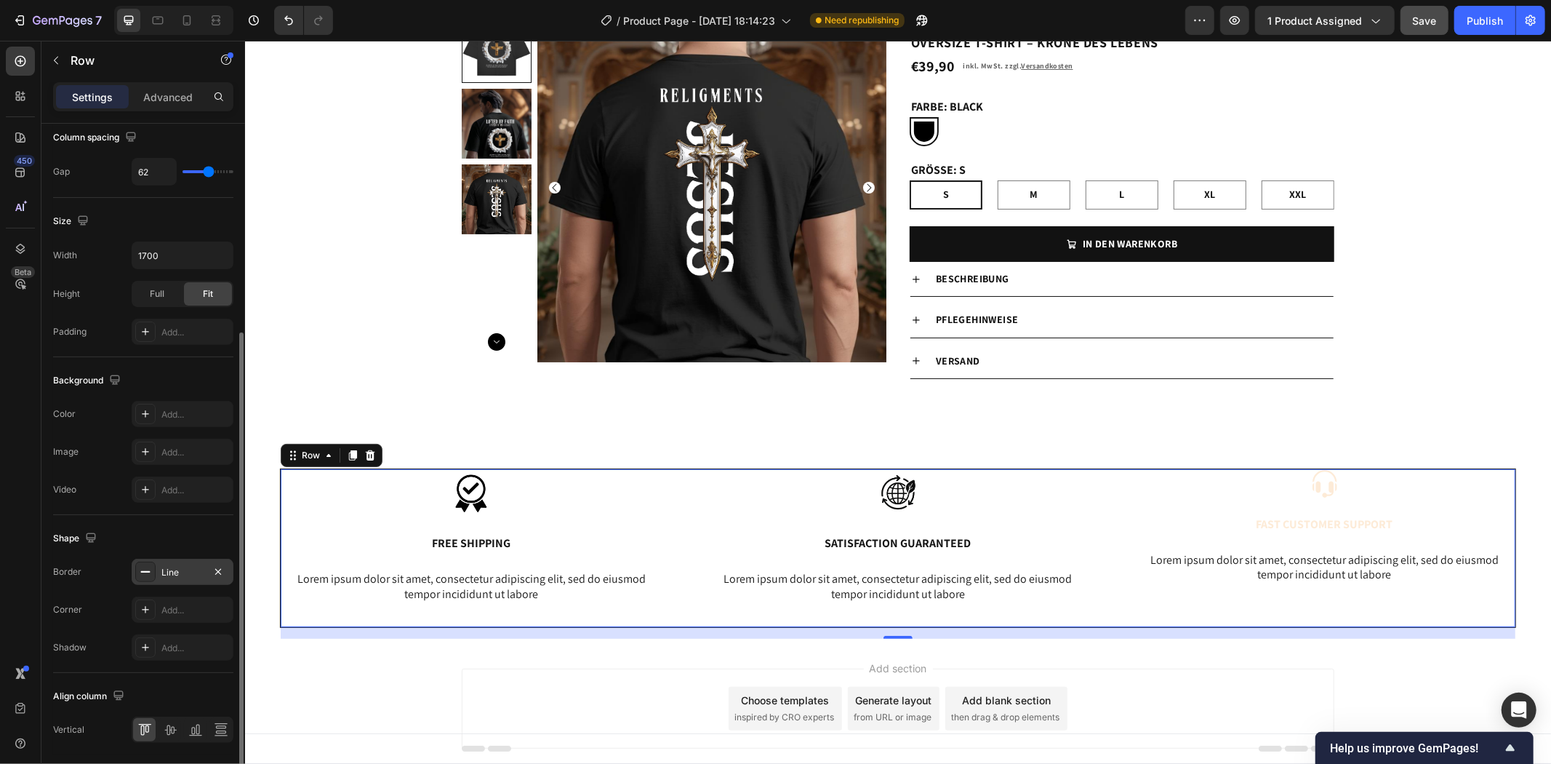
click at [193, 567] on div "Line" at bounding box center [182, 572] width 42 height 13
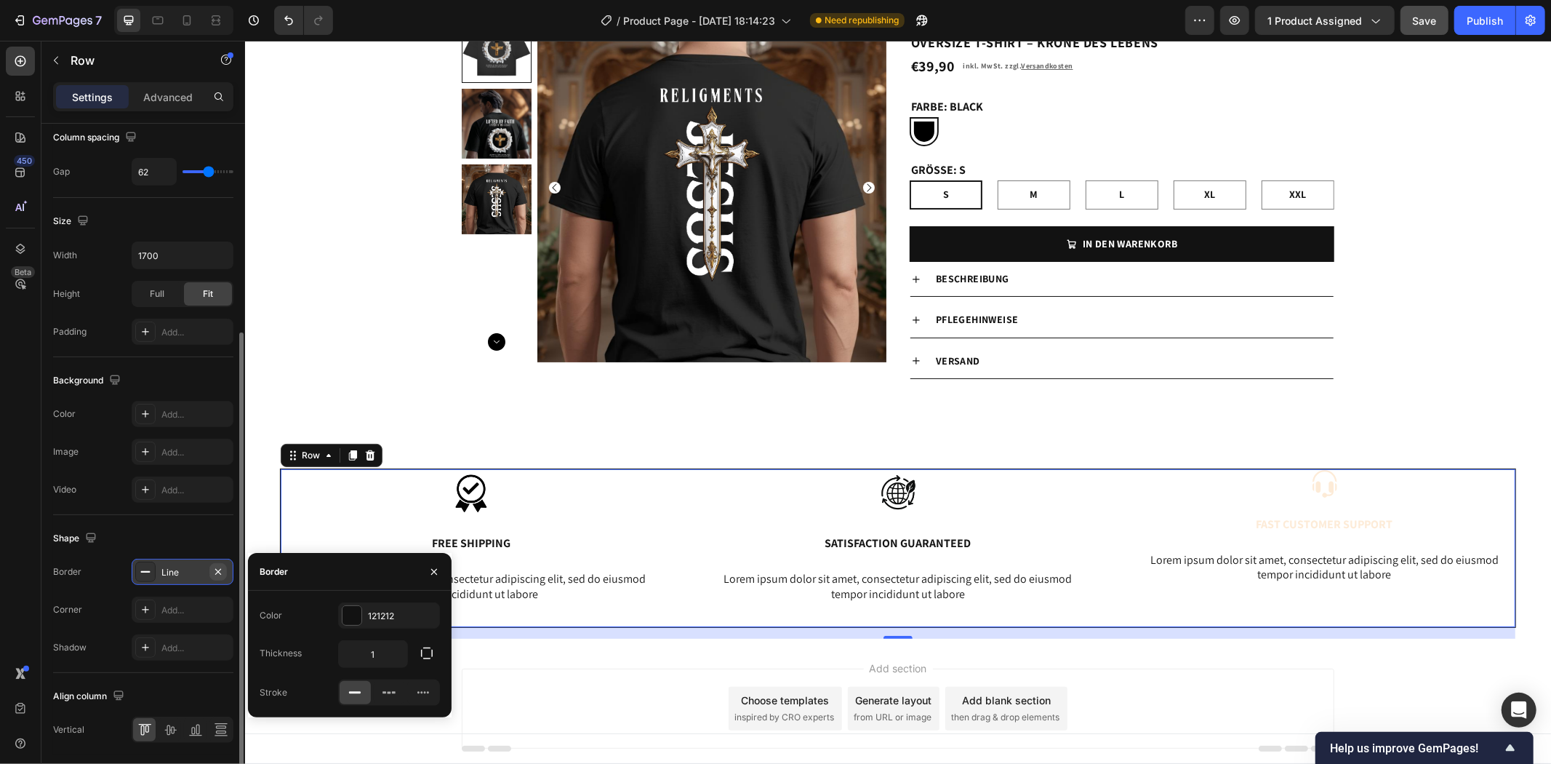
click at [215, 570] on icon "button" at bounding box center [218, 572] width 12 height 12
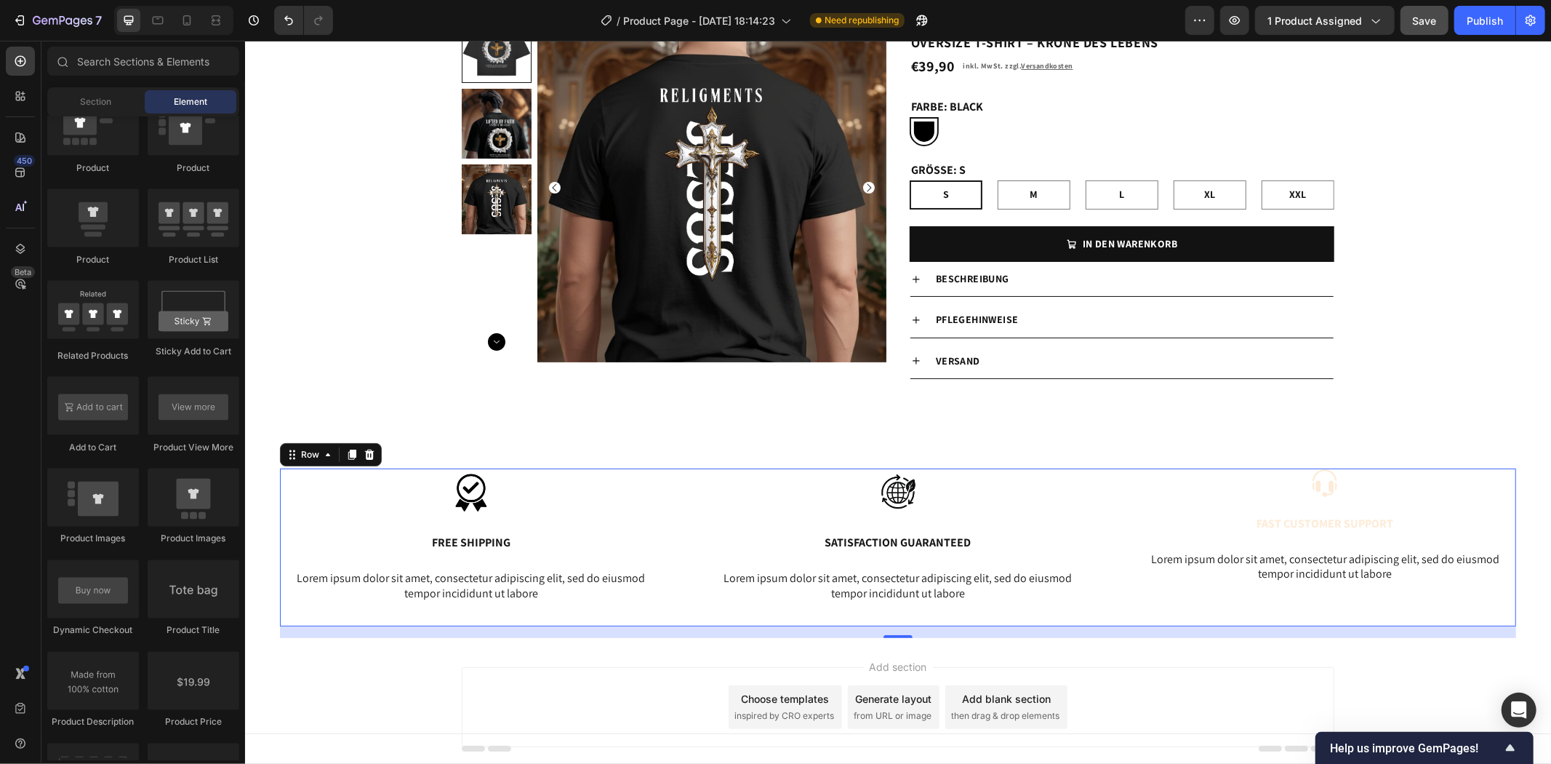
click at [583, 686] on div "Add section Choose templates inspired by CRO experts Generate layout from URL o…" at bounding box center [897, 706] width 873 height 80
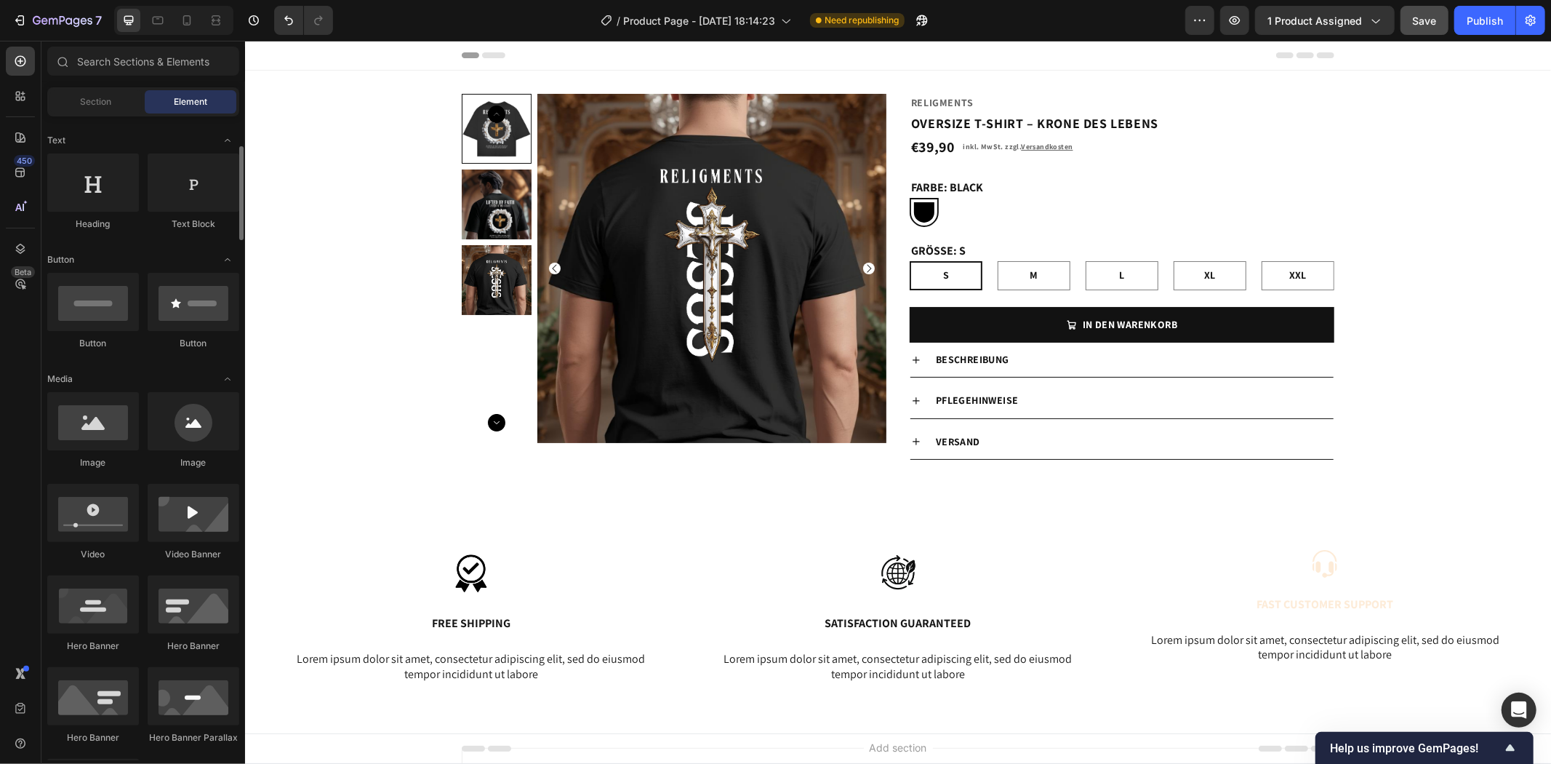
scroll to position [0, 0]
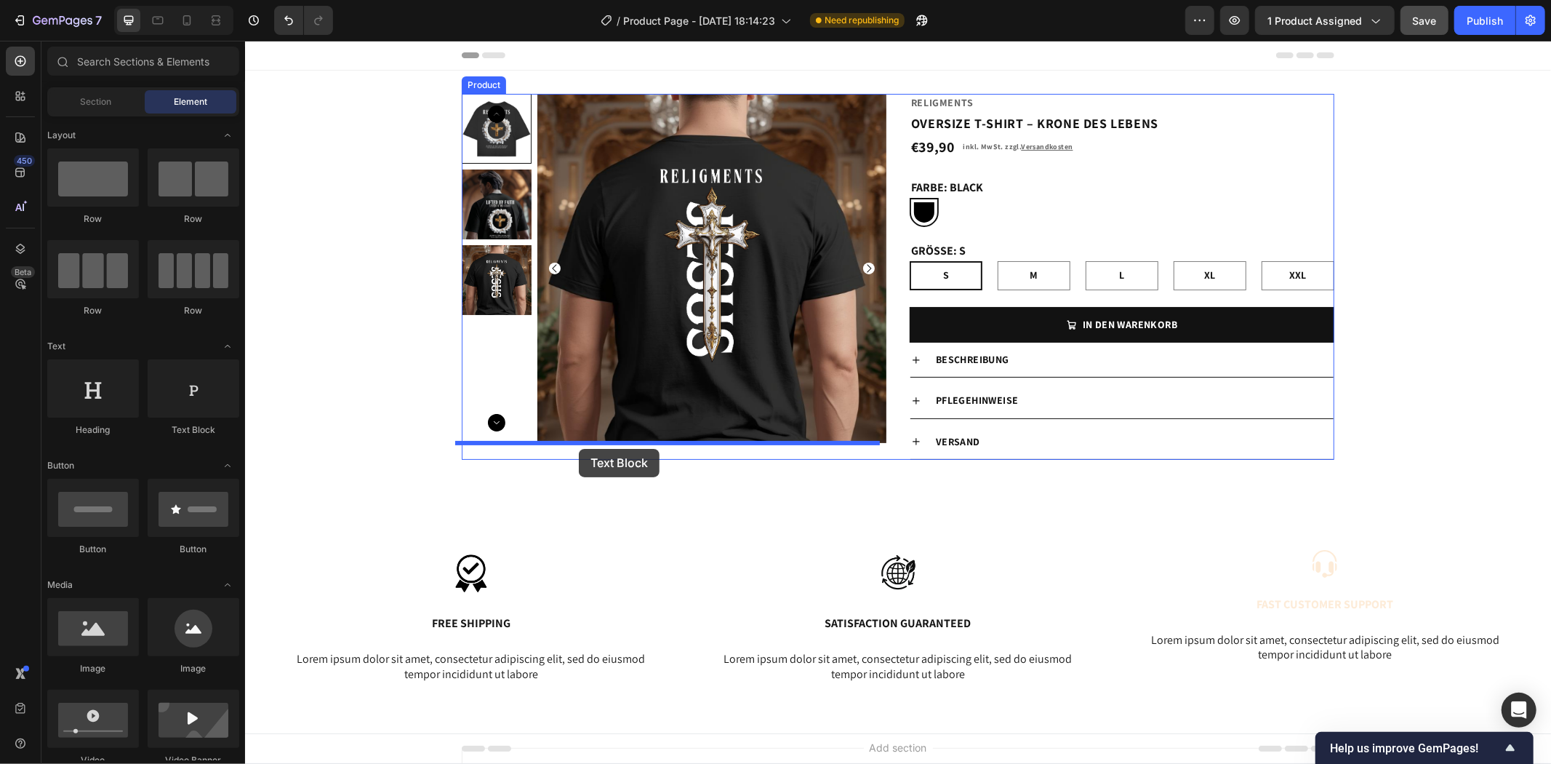
drag, startPoint x: 350, startPoint y: 440, endPoint x: 578, endPoint y: 448, distance: 228.5
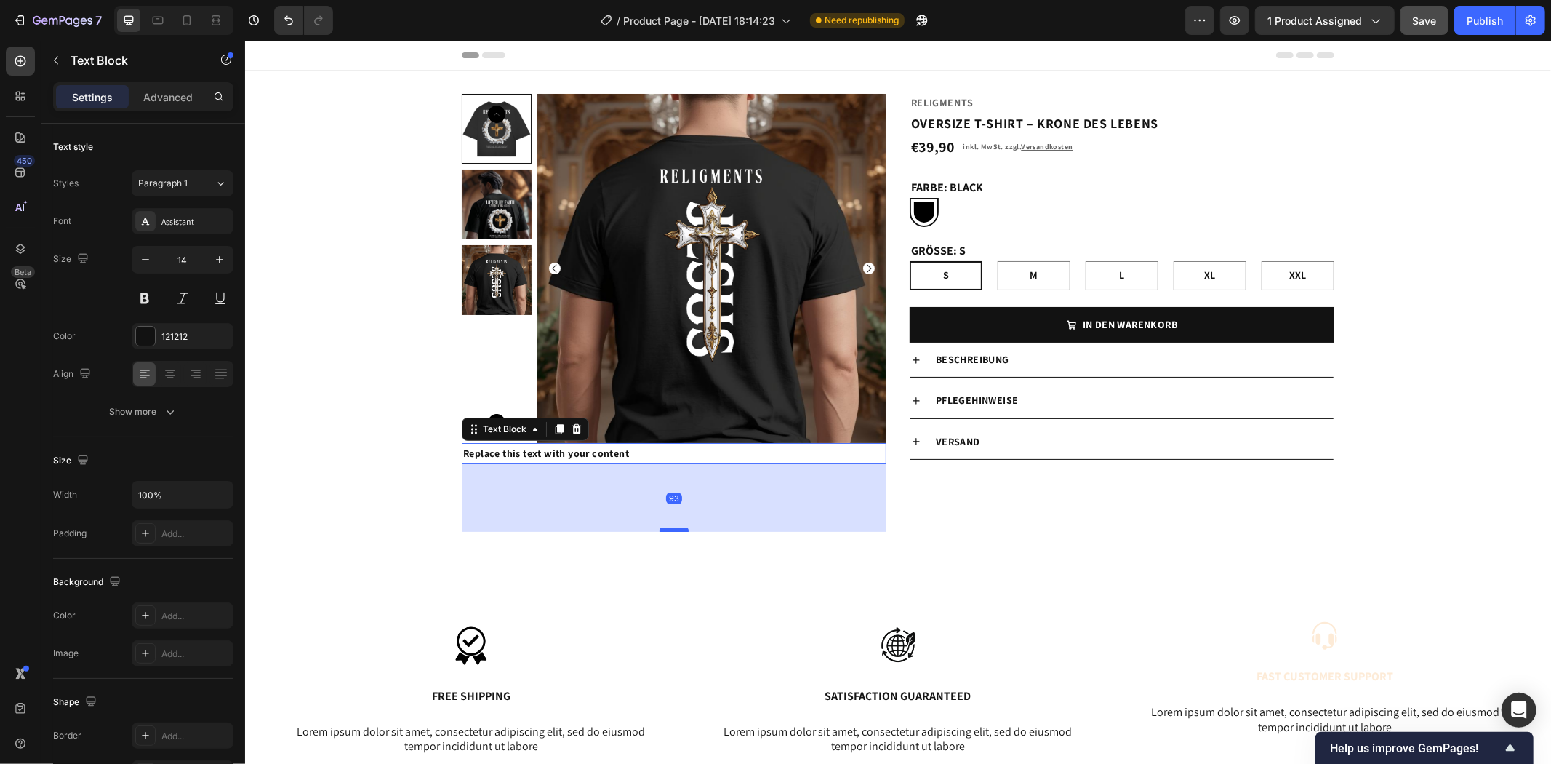
drag, startPoint x: 667, startPoint y: 461, endPoint x: 677, endPoint y: 529, distance: 68.4
click at [677, 529] on div at bounding box center [673, 529] width 29 height 4
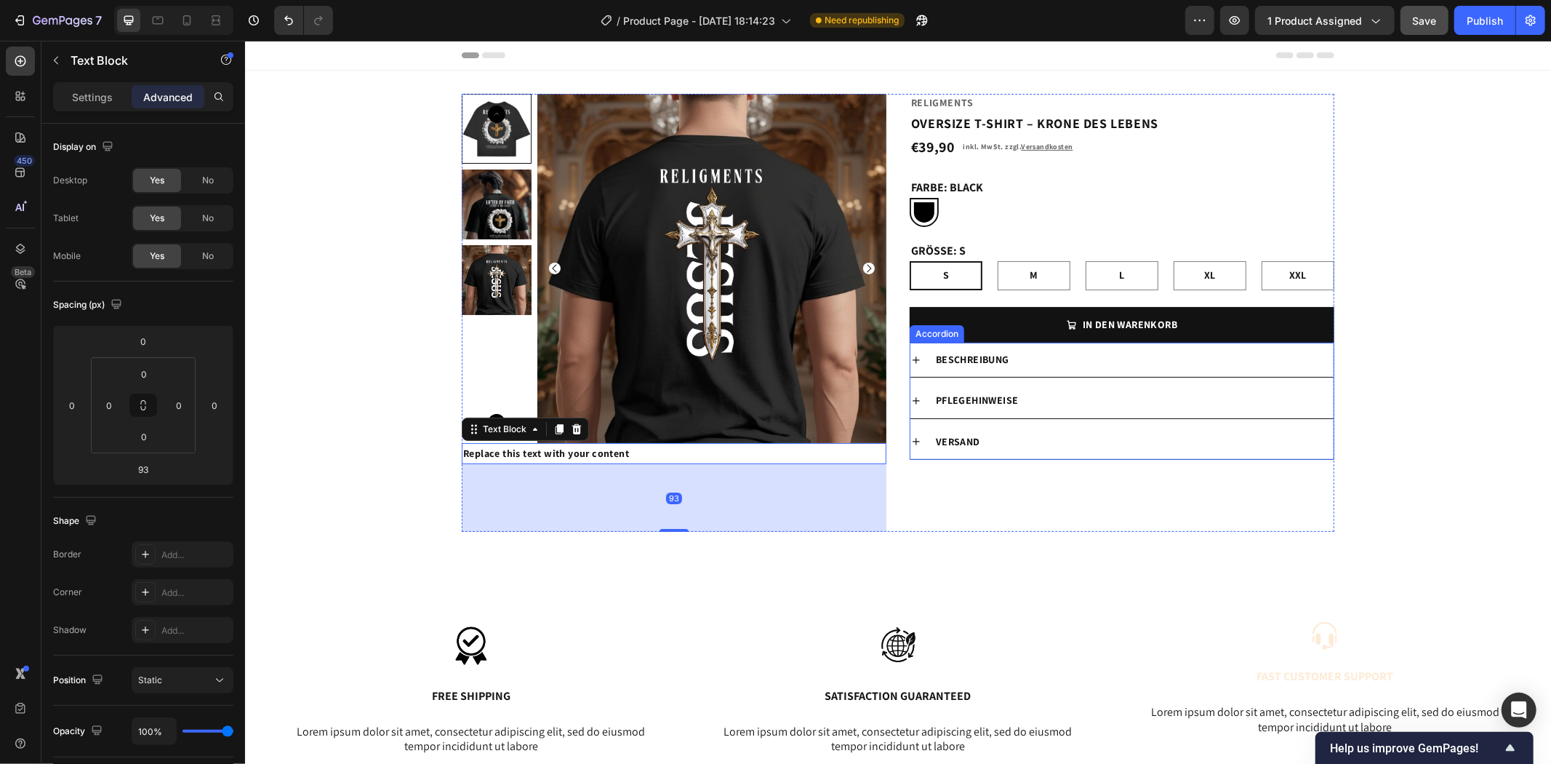
click at [914, 443] on icon at bounding box center [916, 441] width 12 height 12
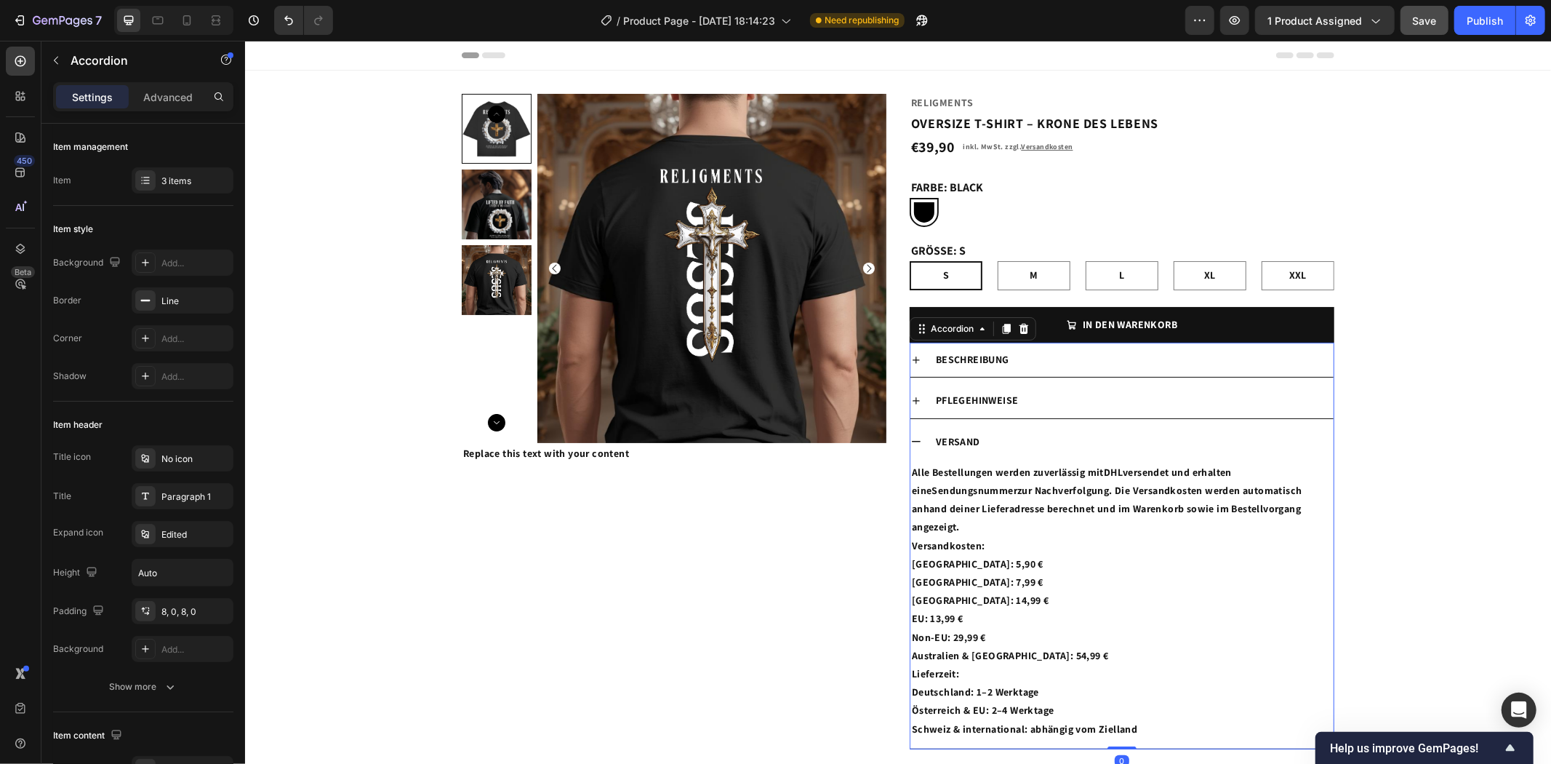
click at [911, 436] on icon at bounding box center [916, 441] width 12 height 12
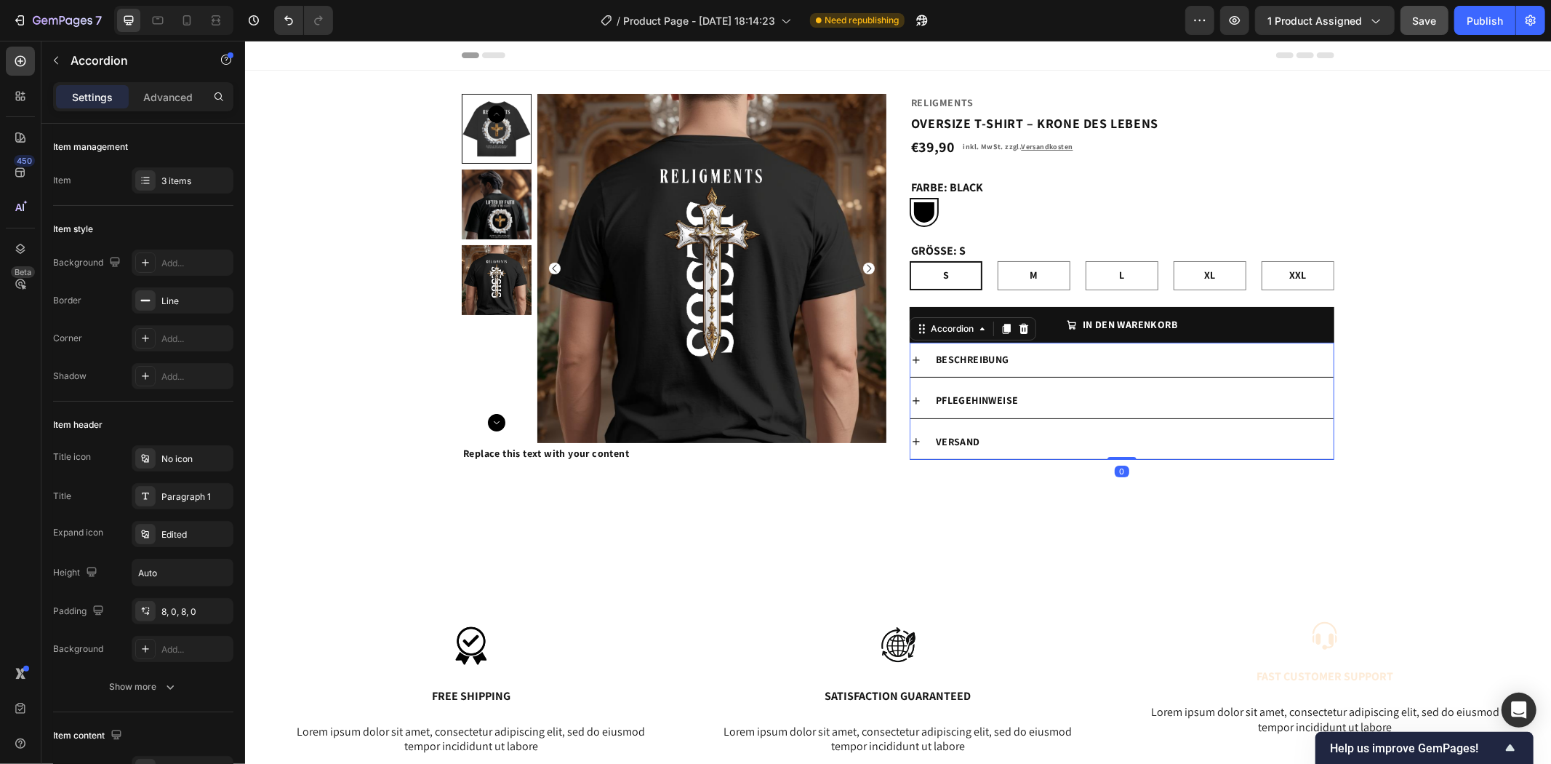
click at [911, 404] on icon at bounding box center [916, 400] width 12 height 12
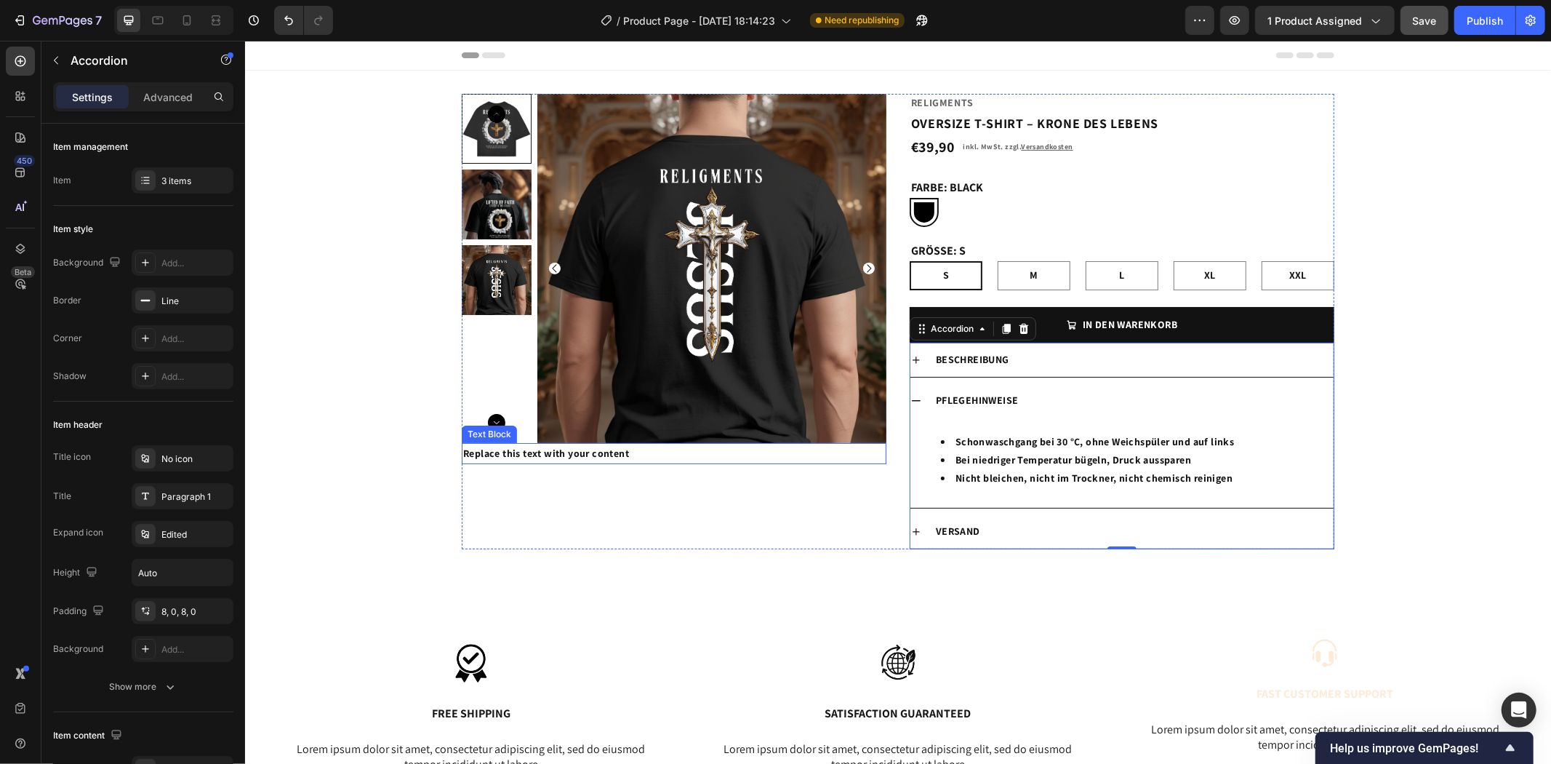
click at [663, 453] on div "Replace this text with your content" at bounding box center [673, 452] width 425 height 21
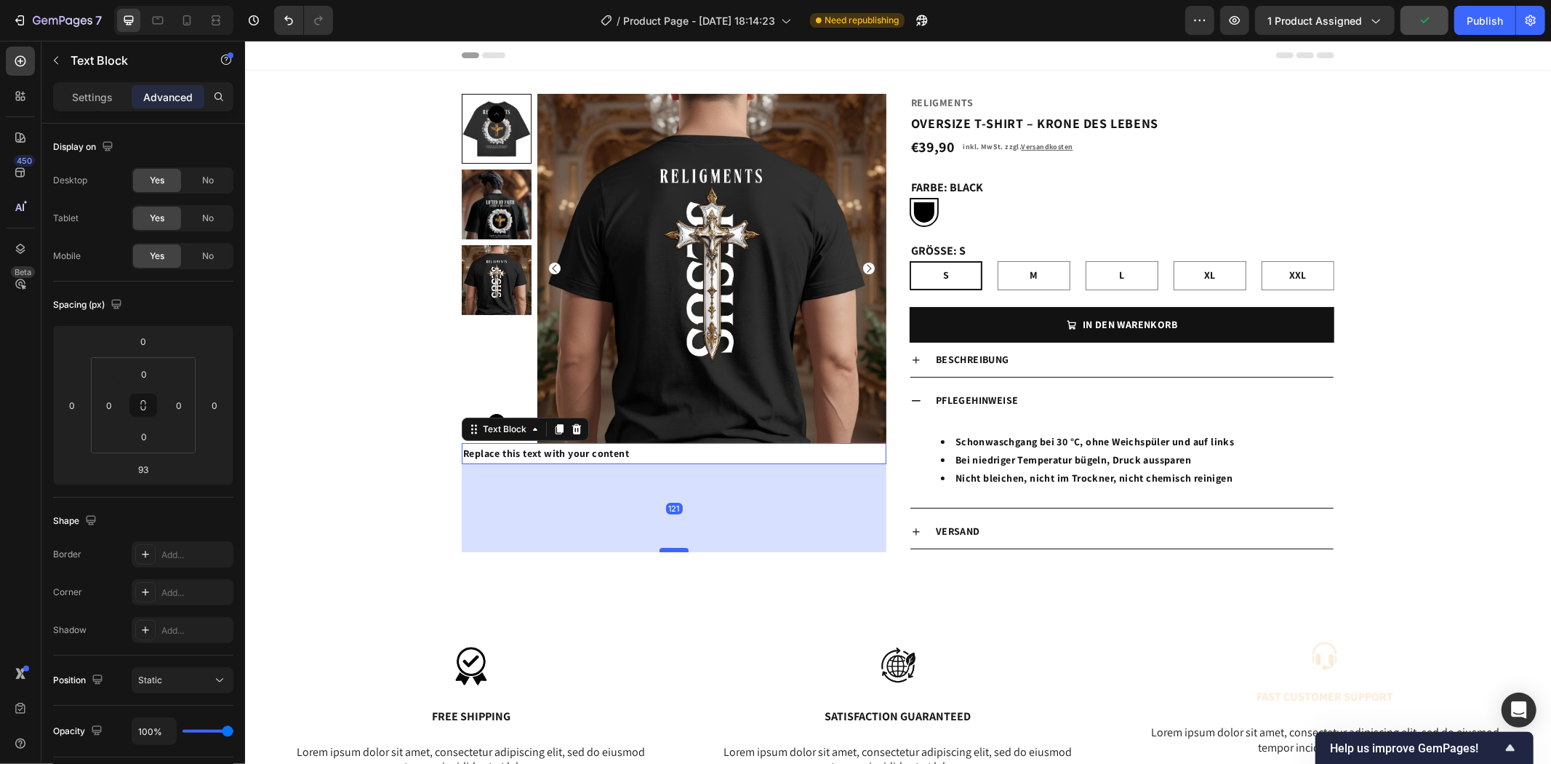
drag, startPoint x: 667, startPoint y: 529, endPoint x: 671, endPoint y: 549, distance: 20.8
click at [671, 549] on div at bounding box center [673, 549] width 29 height 4
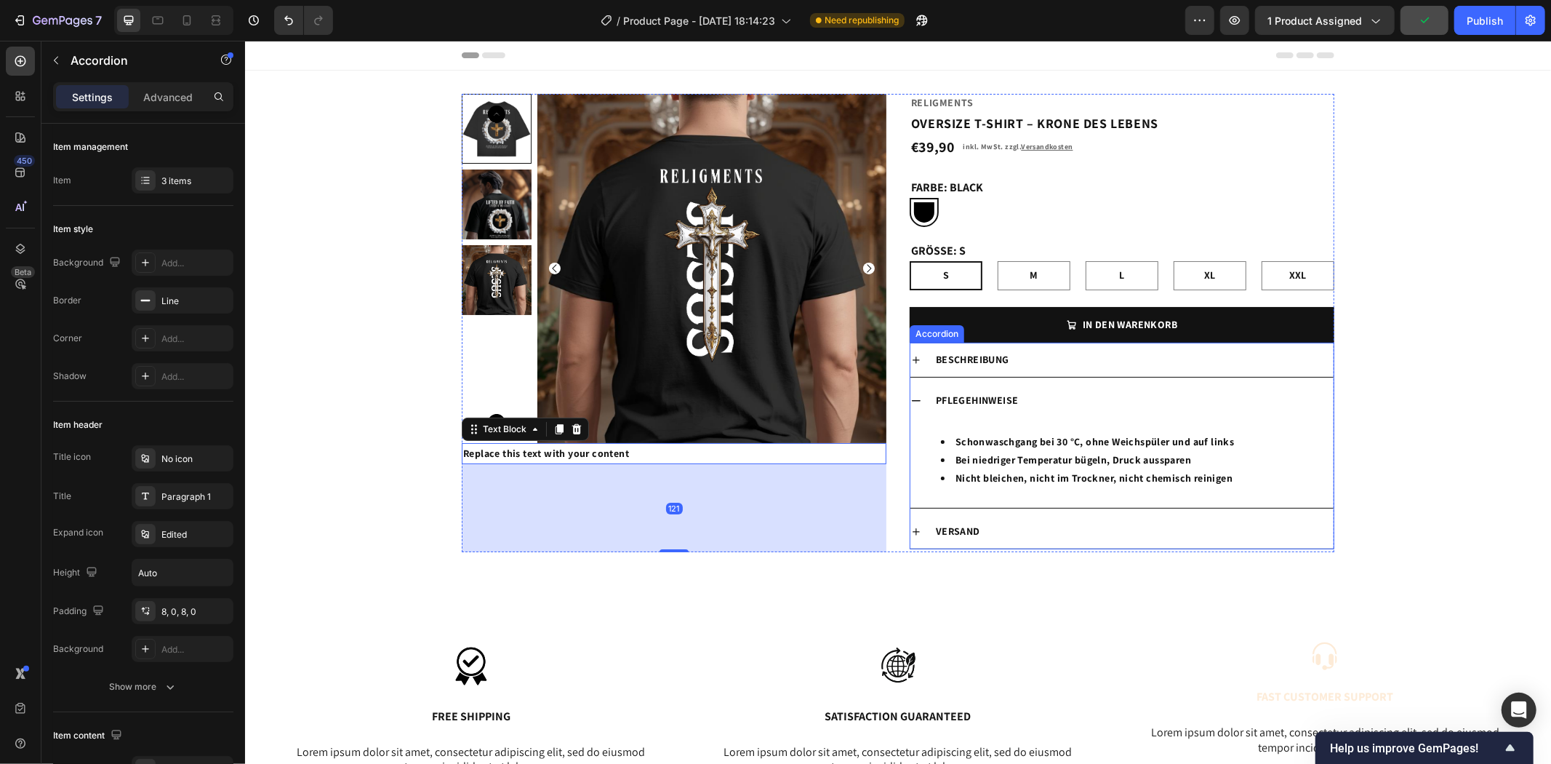
click at [916, 399] on div "Pflegehinweise" at bounding box center [1121, 400] width 423 height 34
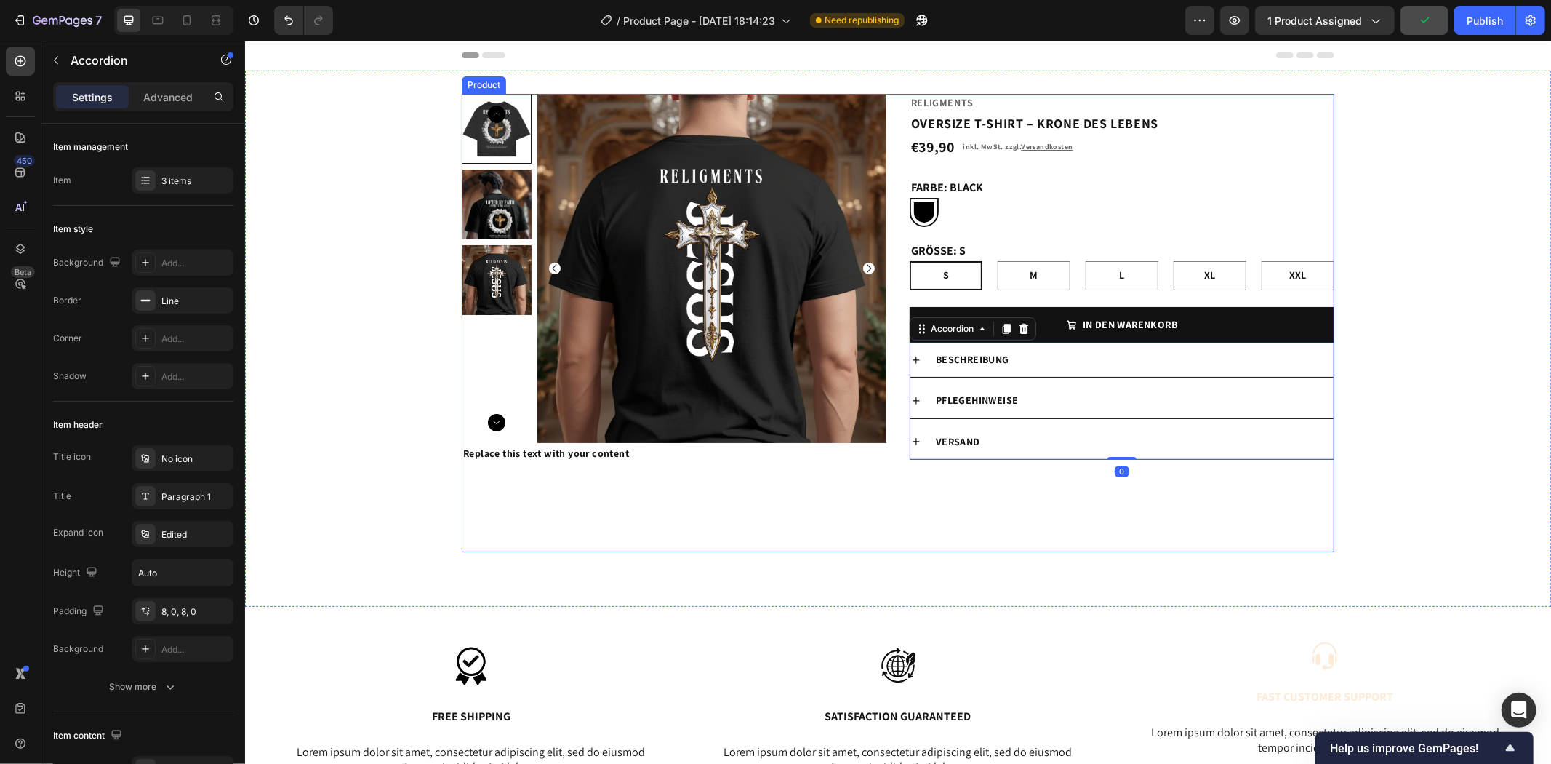
scroll to position [161, 0]
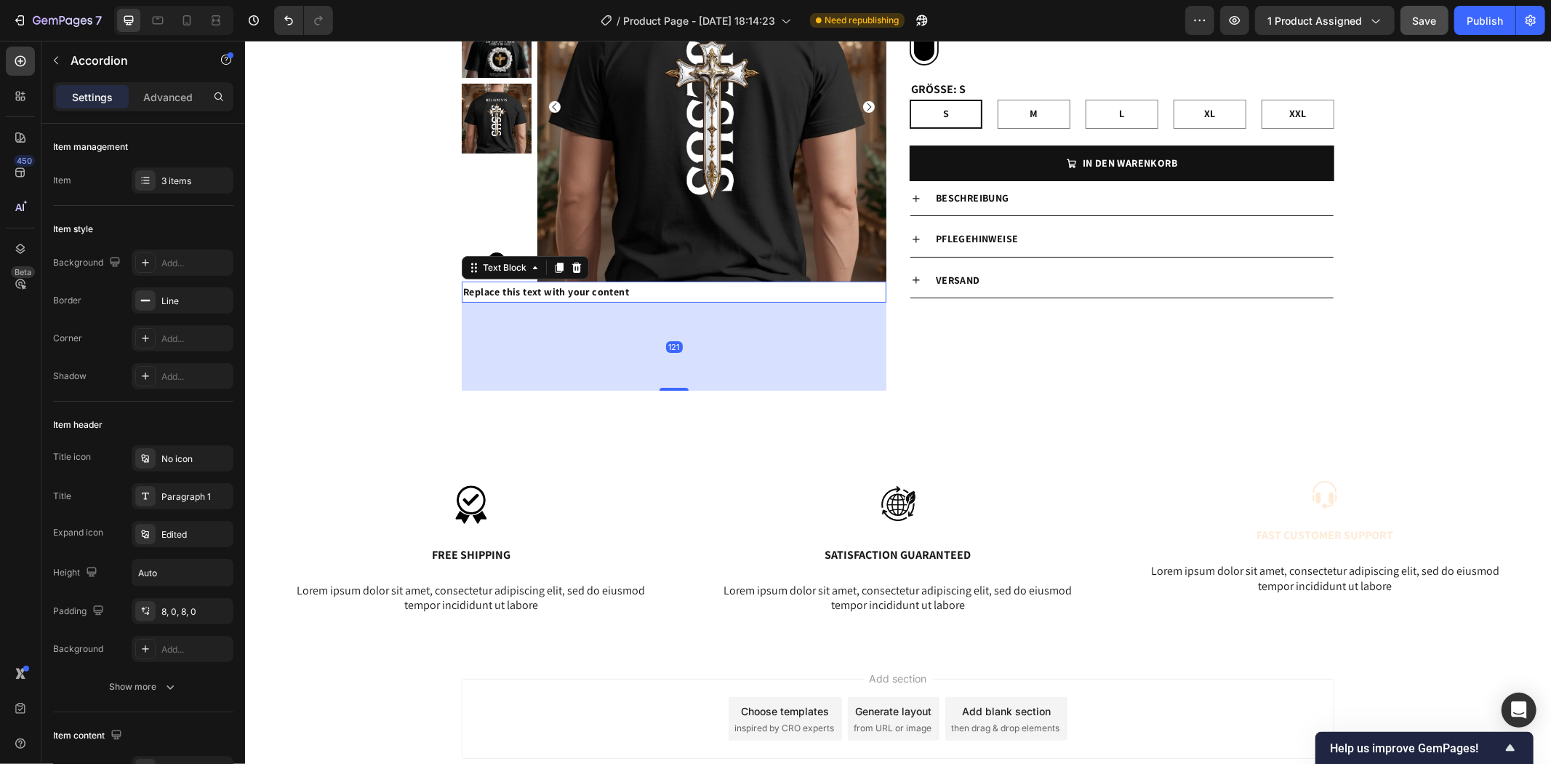
click at [731, 293] on div "Replace this text with your content" at bounding box center [673, 291] width 425 height 21
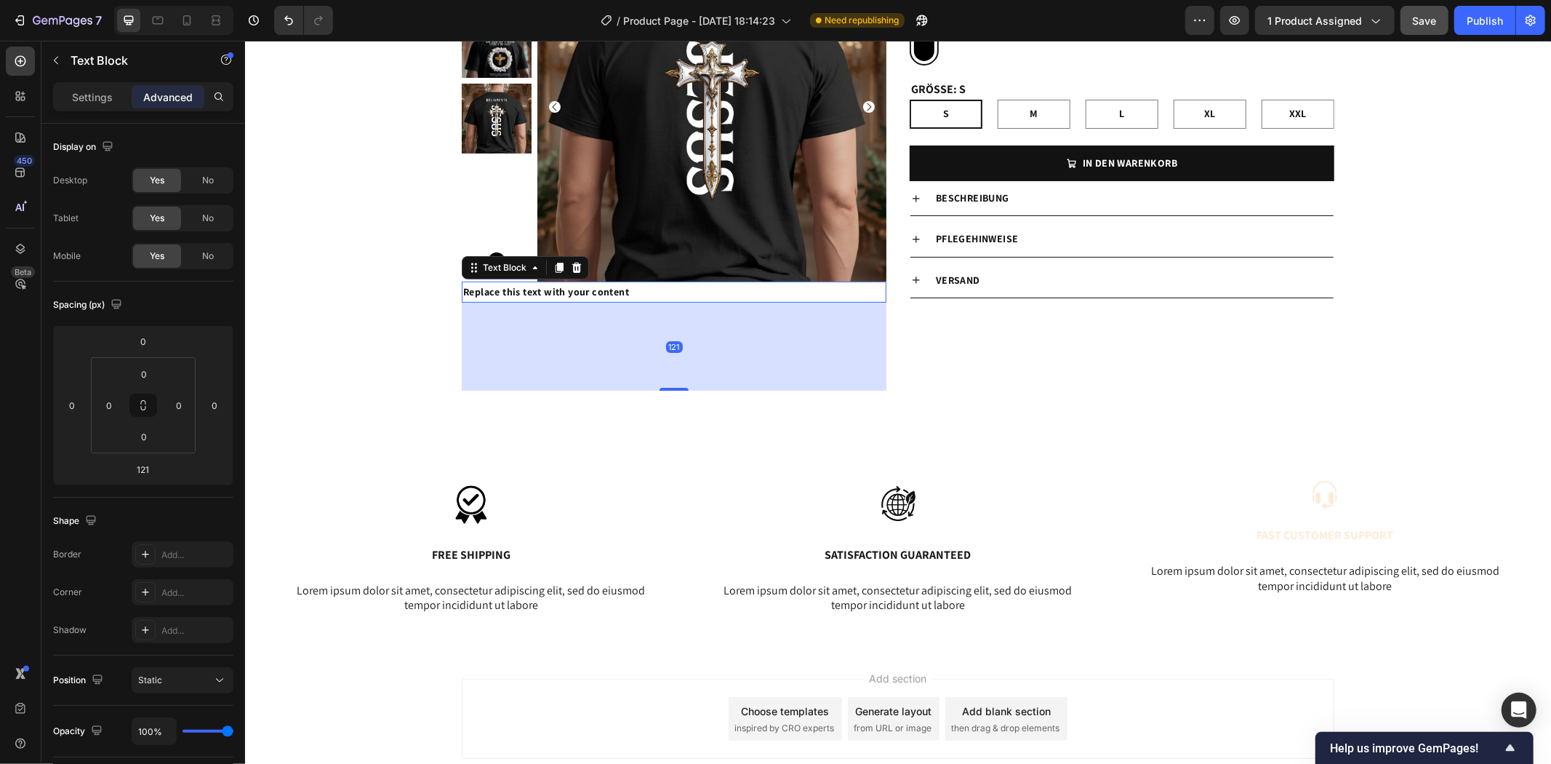
drag, startPoint x: 672, startPoint y: 389, endPoint x: 673, endPoint y: 379, distance: 10.2
click at [673, 379] on div "121" at bounding box center [673, 346] width 425 height 88
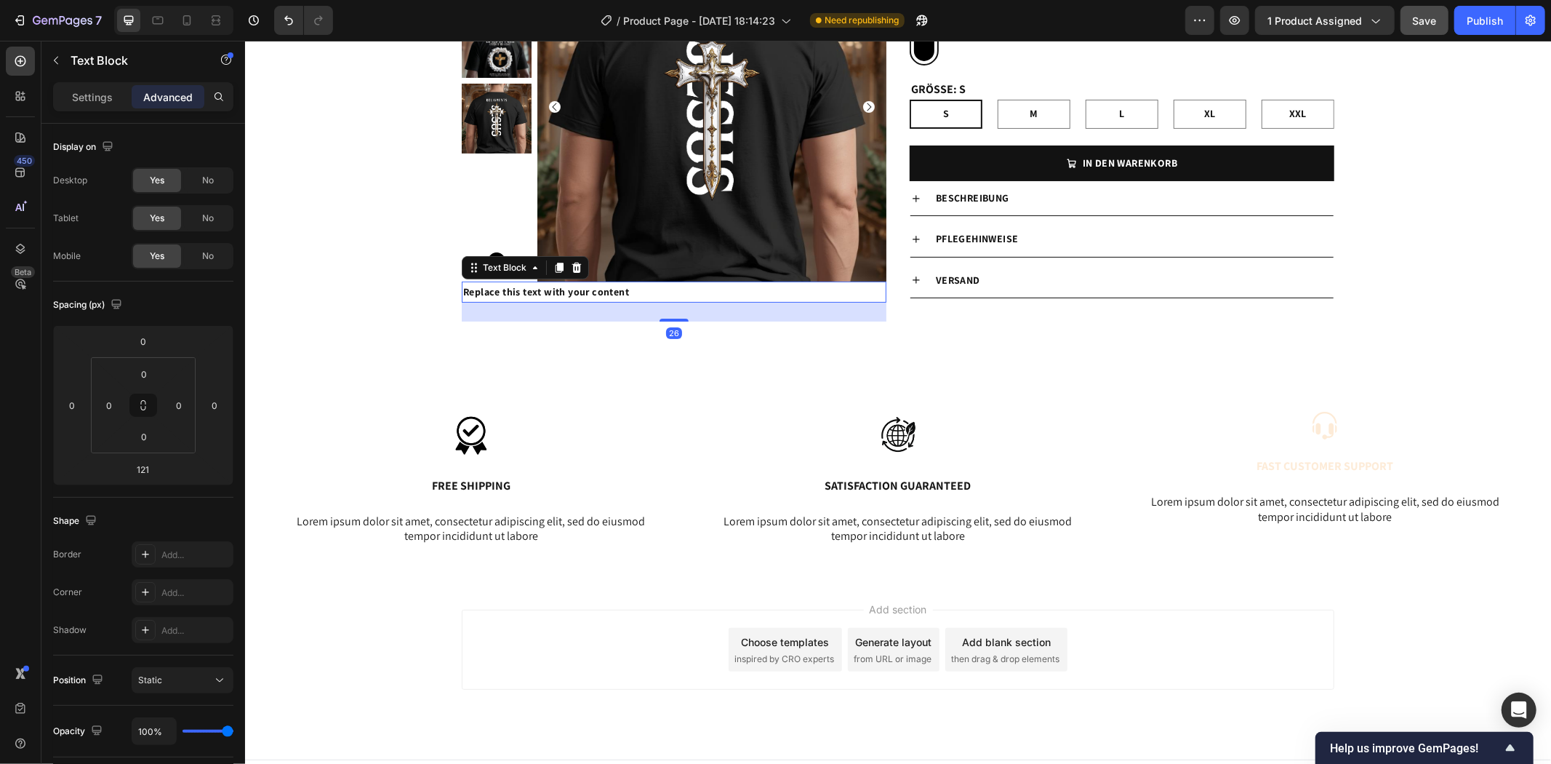
drag, startPoint x: 668, startPoint y: 388, endPoint x: 696, endPoint y: 319, distance: 74.7
click at [696, 302] on div "26" at bounding box center [673, 302] width 425 height 0
click at [660, 290] on div "Replace this text with your content" at bounding box center [673, 291] width 425 height 21
click at [660, 290] on p "Replace this text with your content" at bounding box center [674, 291] width 422 height 18
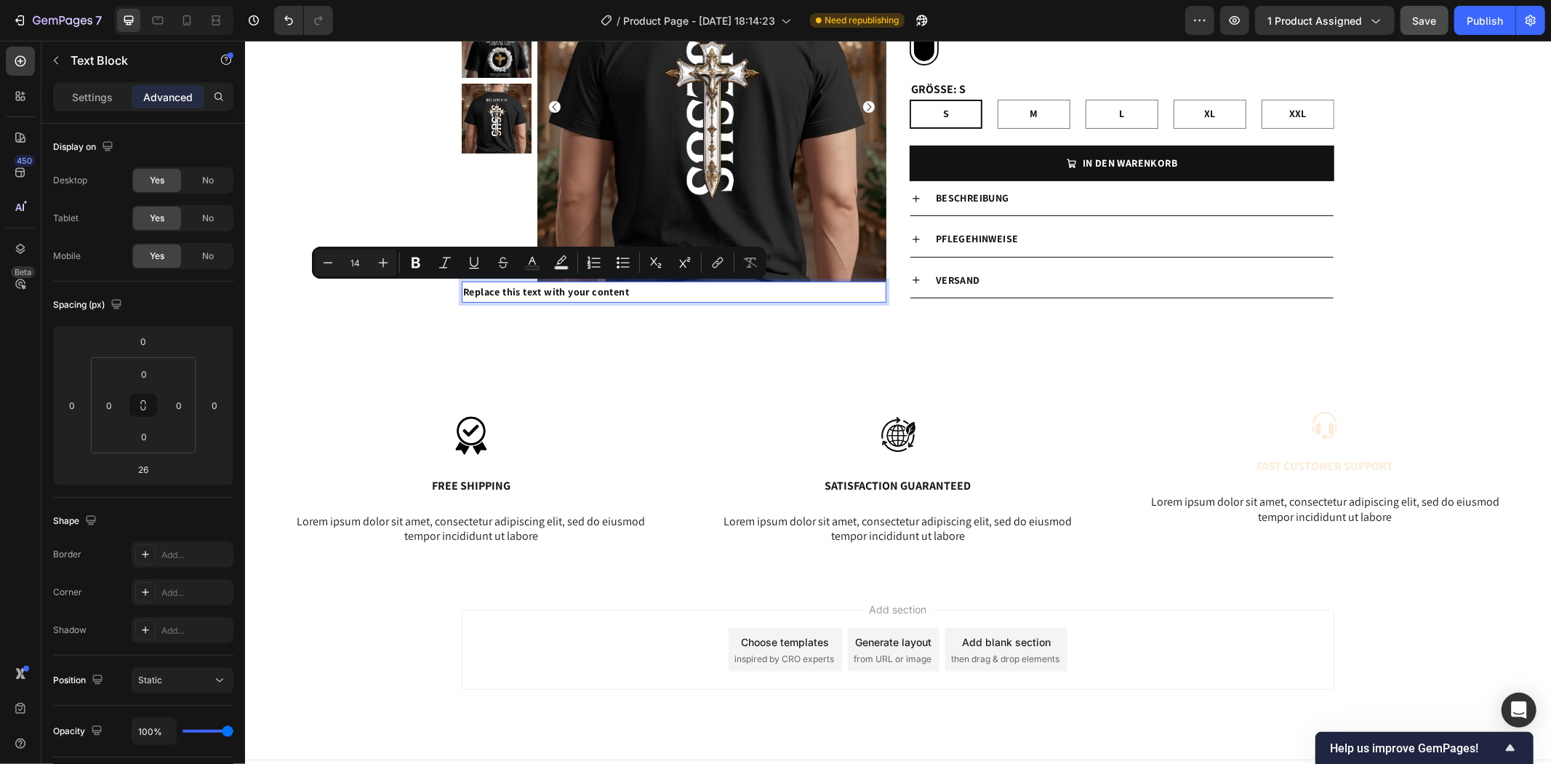
click at [635, 290] on p "Replace this text with your content" at bounding box center [674, 291] width 422 height 18
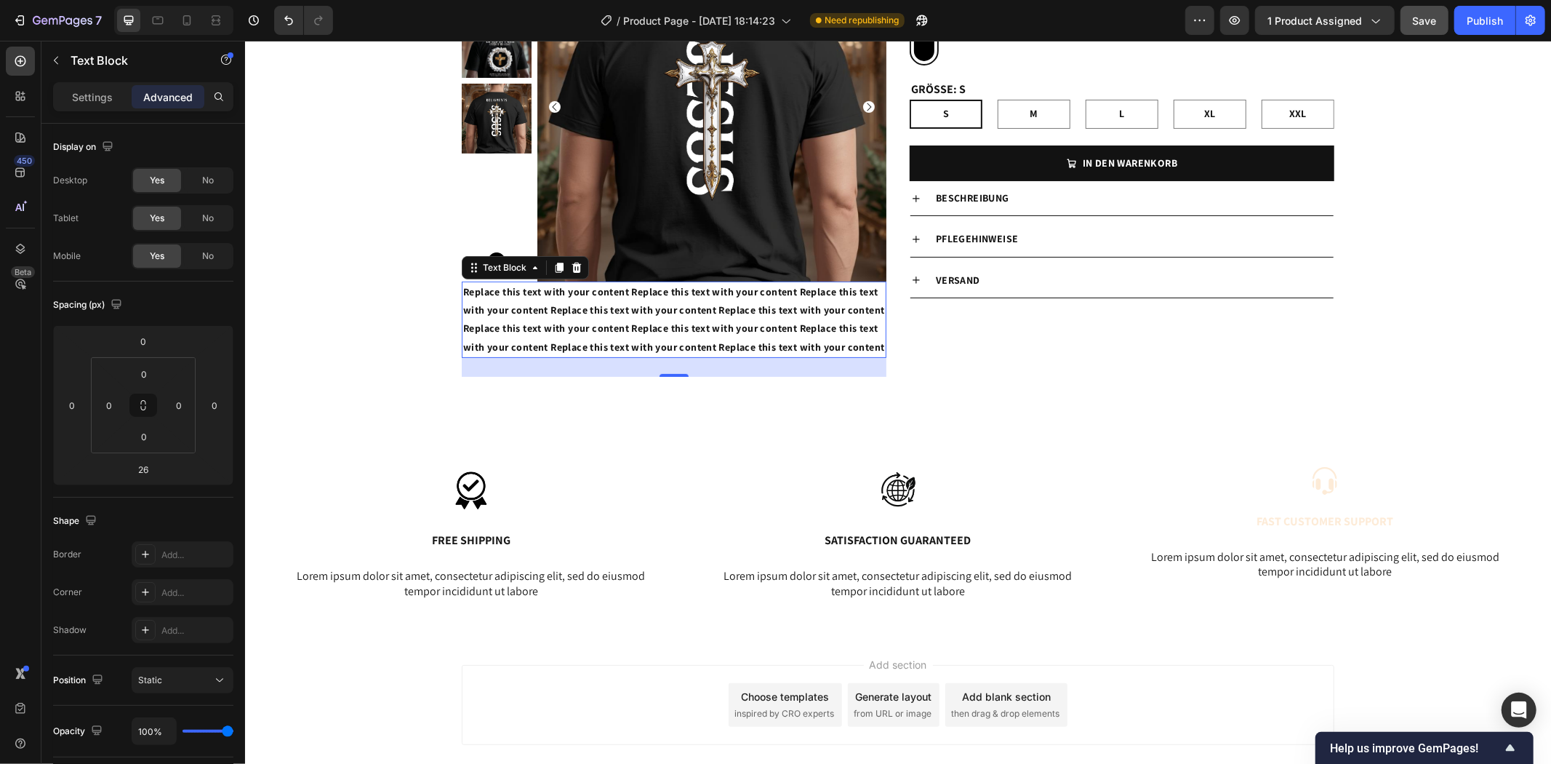
drag, startPoint x: 726, startPoint y: 317, endPoint x: 1089, endPoint y: 410, distance: 374.7
click at [1089, 410] on div "Product Images Replace this text with your content Replace this text with your …" at bounding box center [897, 169] width 1306 height 522
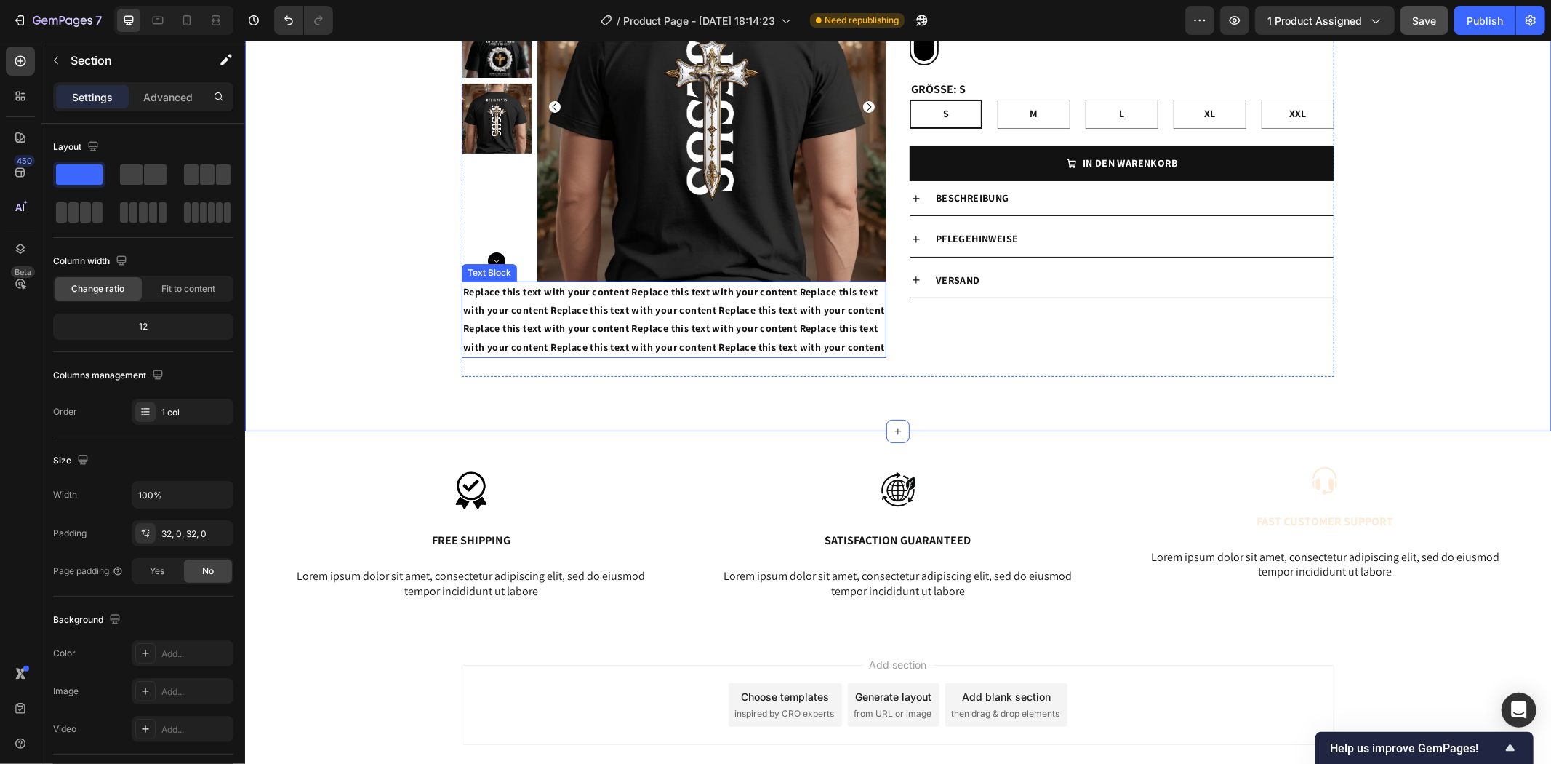
scroll to position [81, 0]
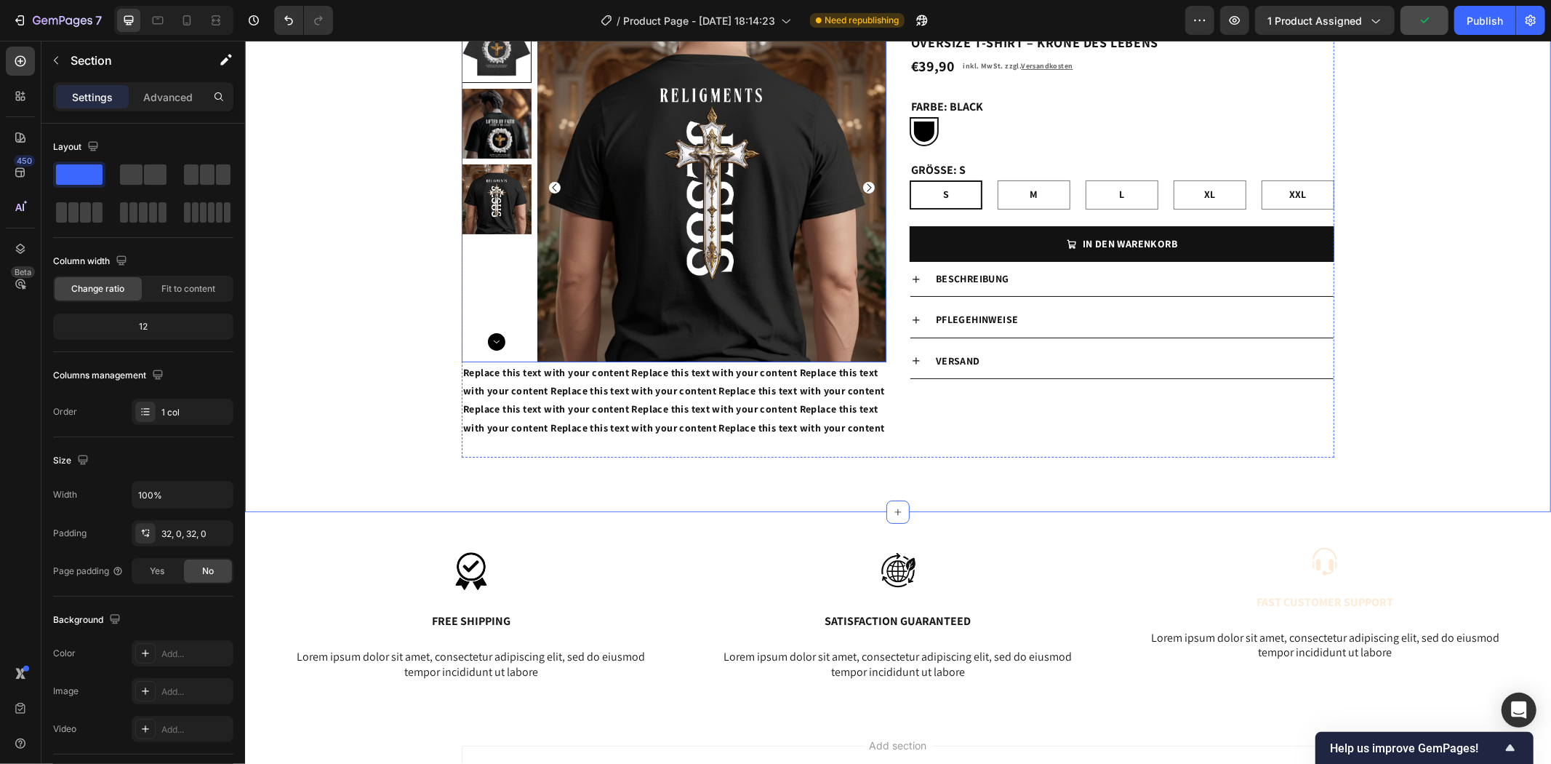
click at [754, 316] on img at bounding box center [711, 186] width 349 height 349
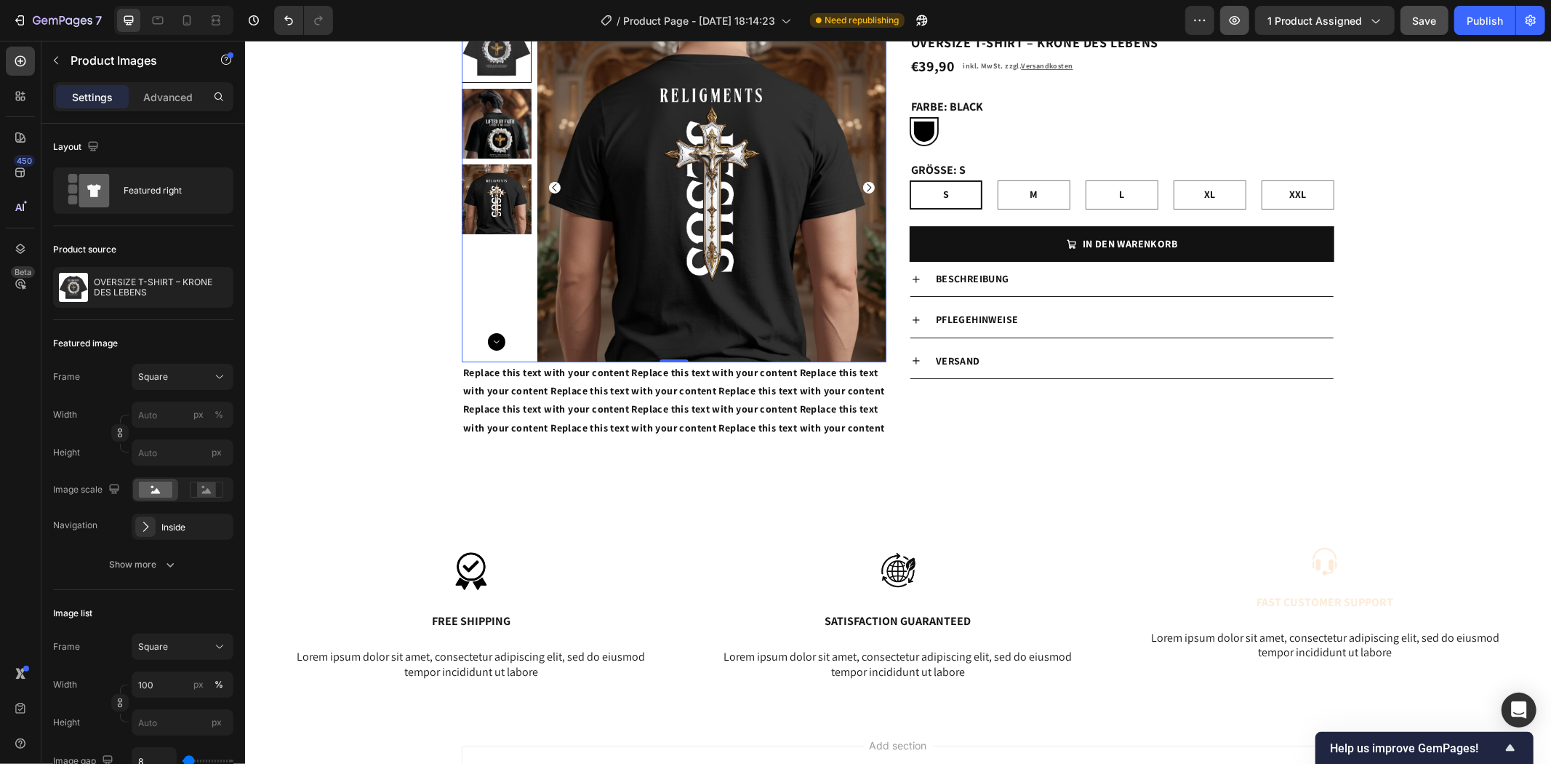
click at [1241, 13] on icon "button" at bounding box center [1235, 20] width 15 height 15
click at [772, 412] on p "Replace this text with your content Replace this text with your content Replace…" at bounding box center [674, 399] width 422 height 73
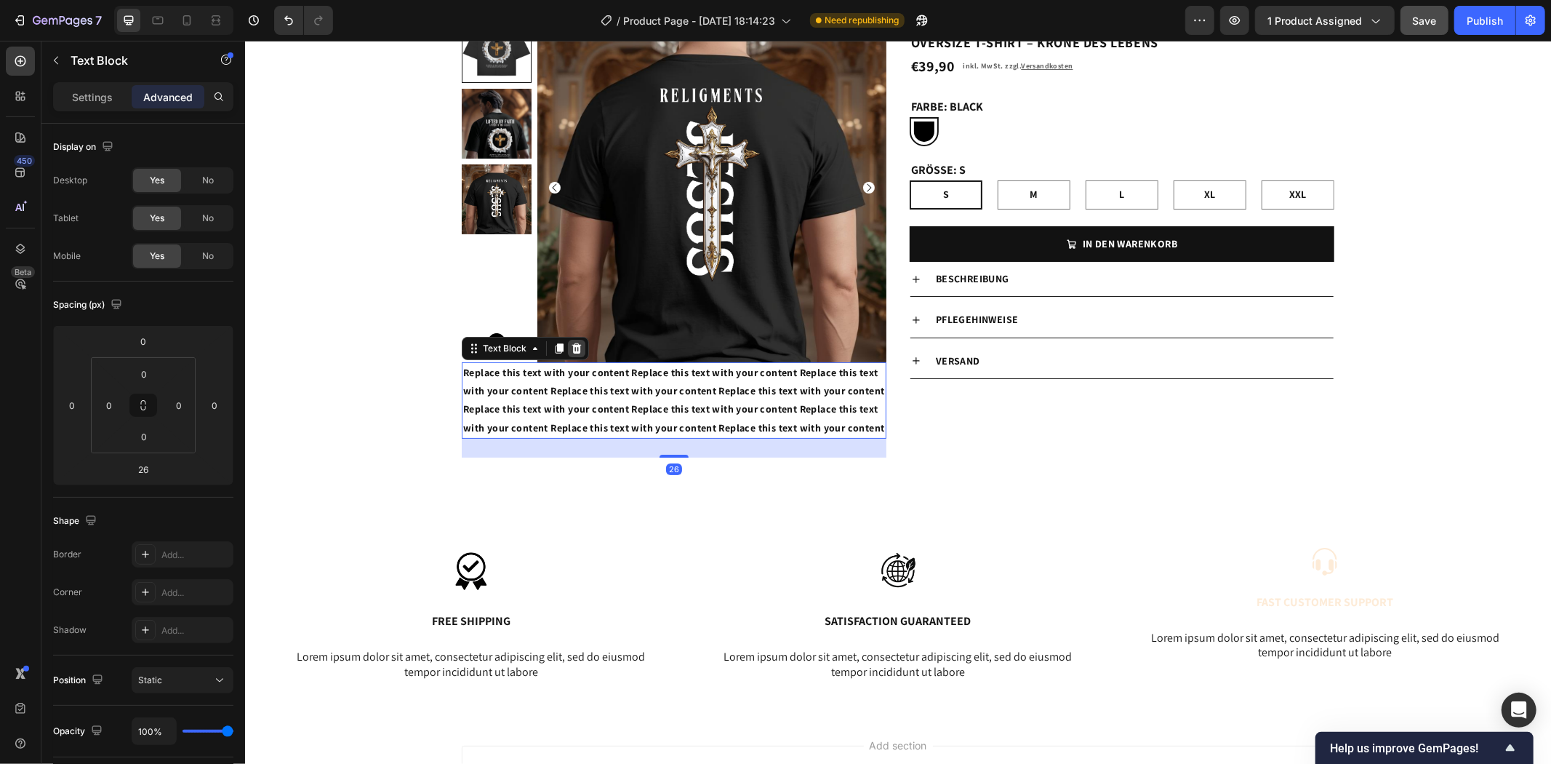
click at [572, 351] on icon at bounding box center [576, 348] width 9 height 10
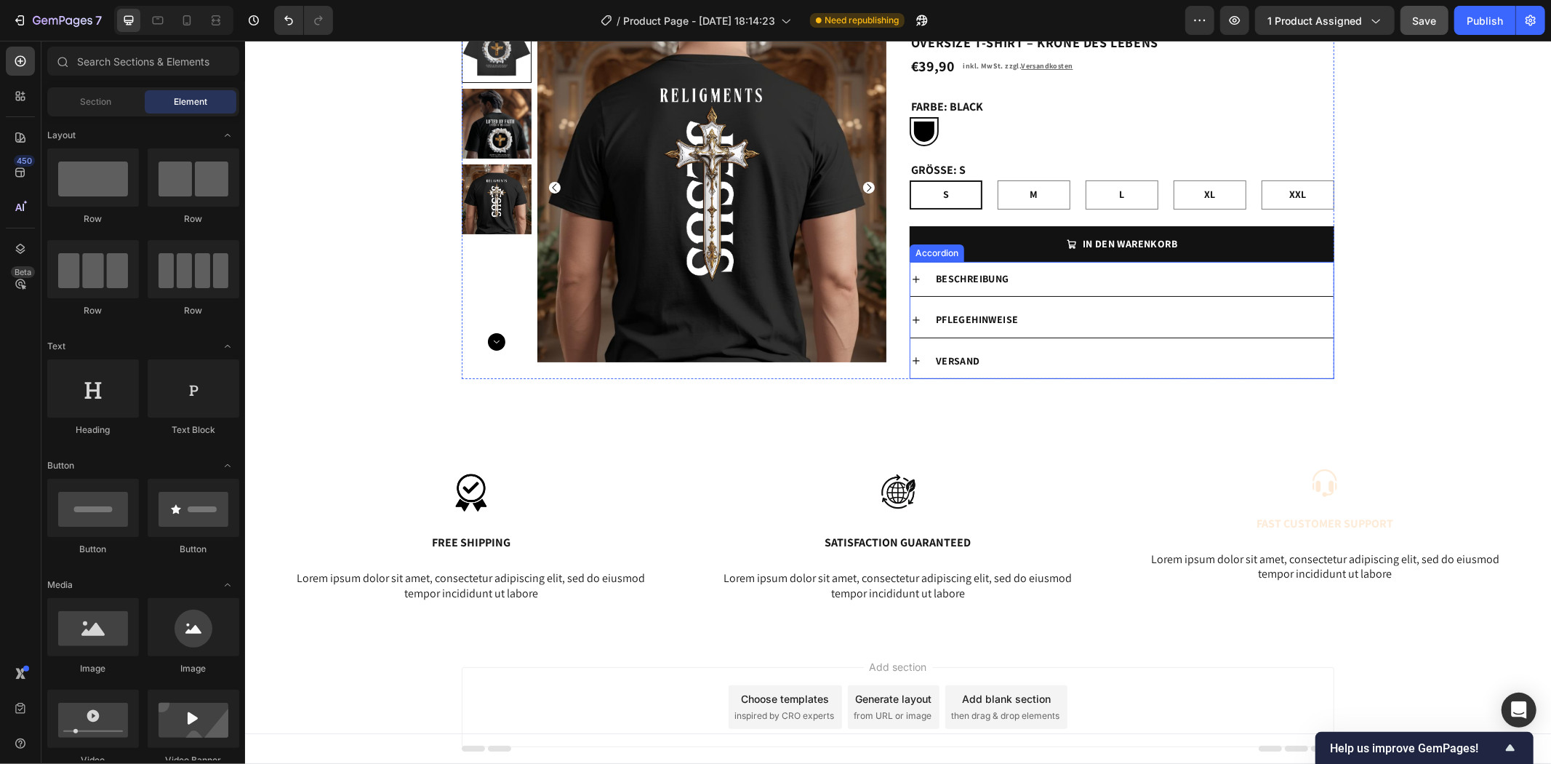
click at [1314, 281] on div "Beschreibung" at bounding box center [1133, 278] width 400 height 23
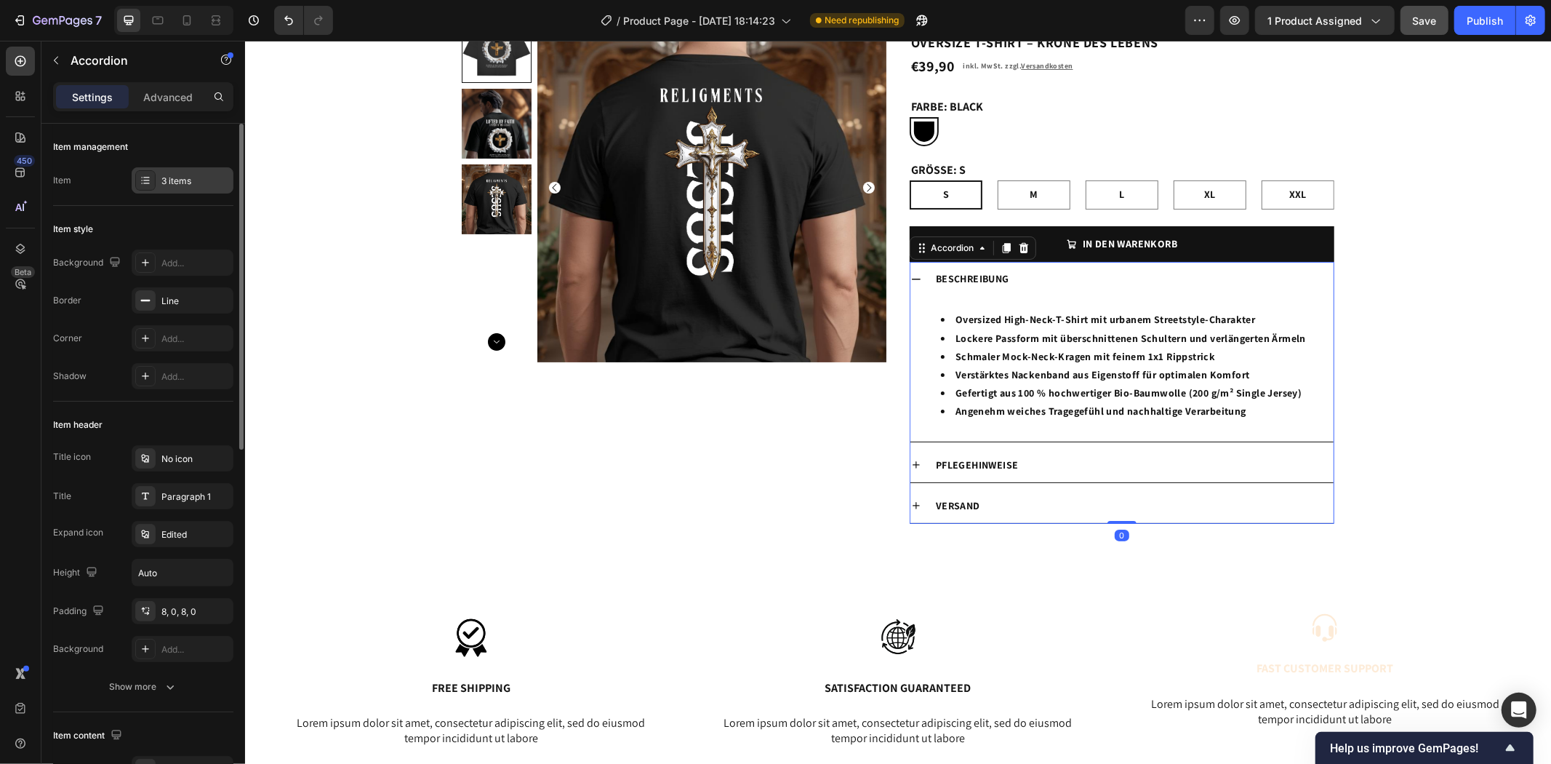
click at [175, 178] on div "3 items" at bounding box center [195, 181] width 68 height 13
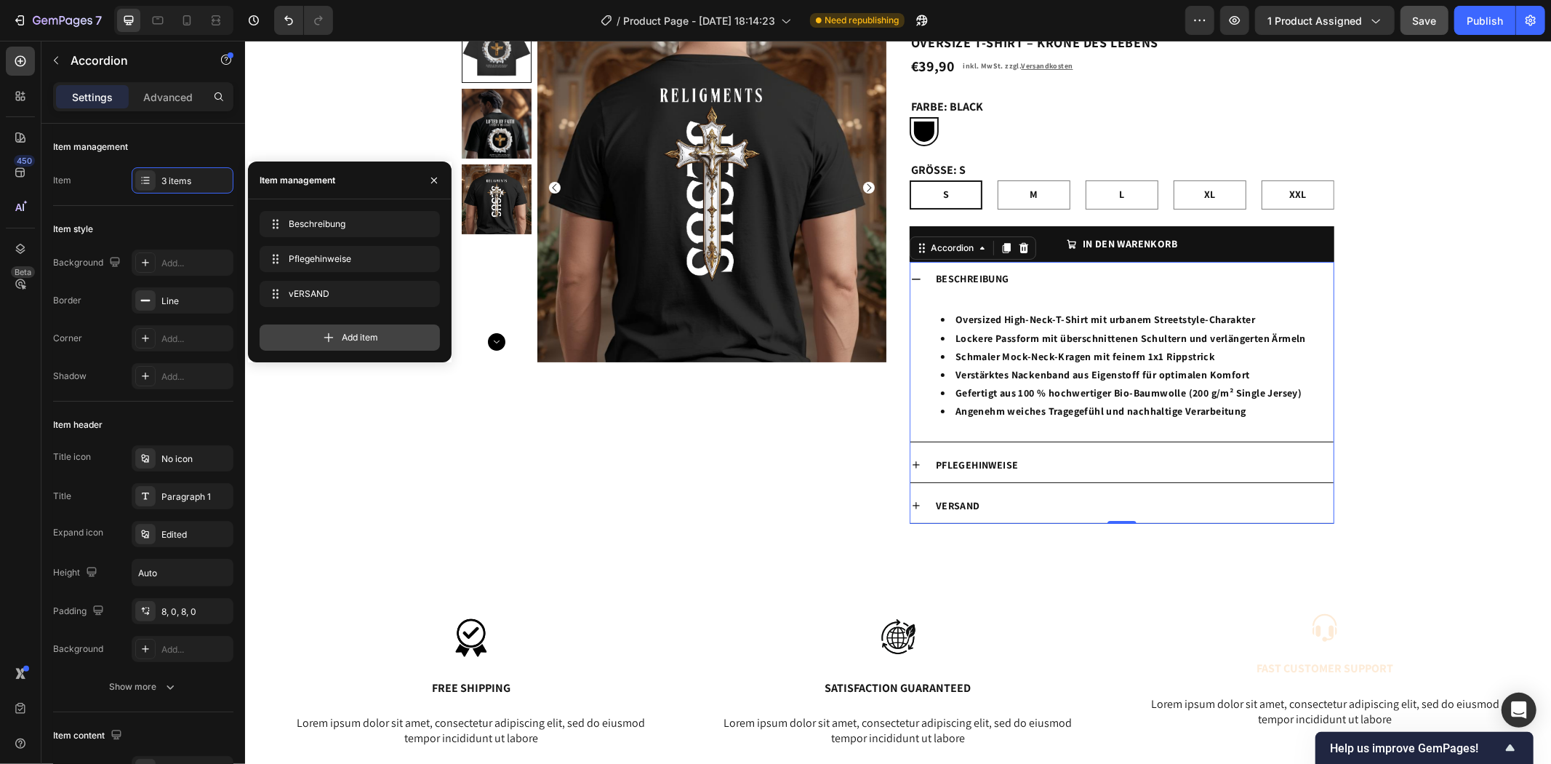
click at [353, 331] on span "Add item" at bounding box center [360, 337] width 36 height 13
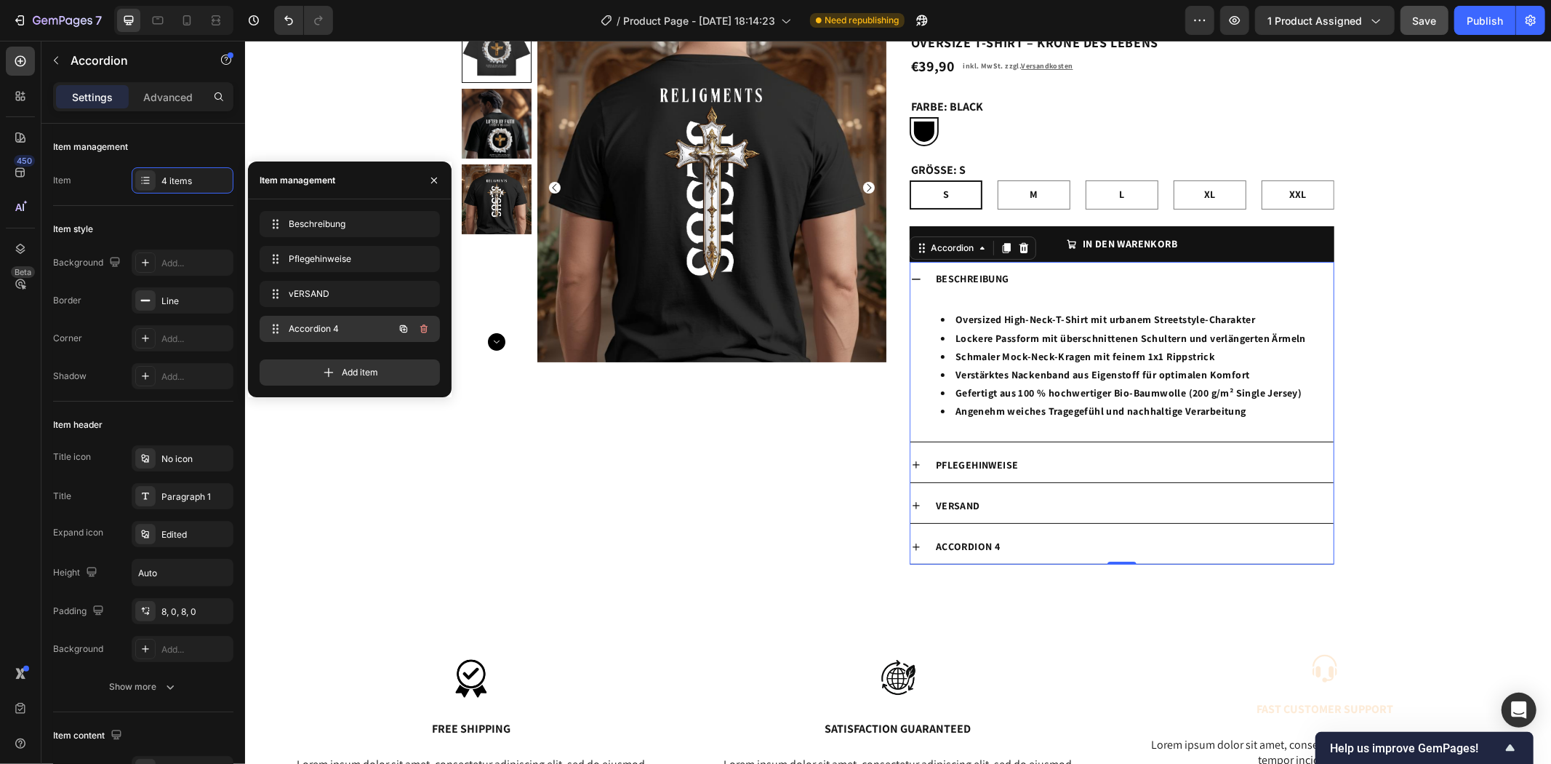
click at [335, 327] on span "Accordion 4" at bounding box center [330, 328] width 82 height 13
click at [324, 327] on span "Accordion 4" at bounding box center [330, 328] width 82 height 13
click at [324, 328] on span "Accordion 4" at bounding box center [330, 328] width 82 height 13
click at [296, 325] on span "Accordion 4" at bounding box center [330, 328] width 82 height 13
click at [901, 283] on div "Product Images Religments Product Vendor OVERSIZE T-SHIRT – KRONE DES LEBENS Pr…" at bounding box center [897, 287] width 873 height 551
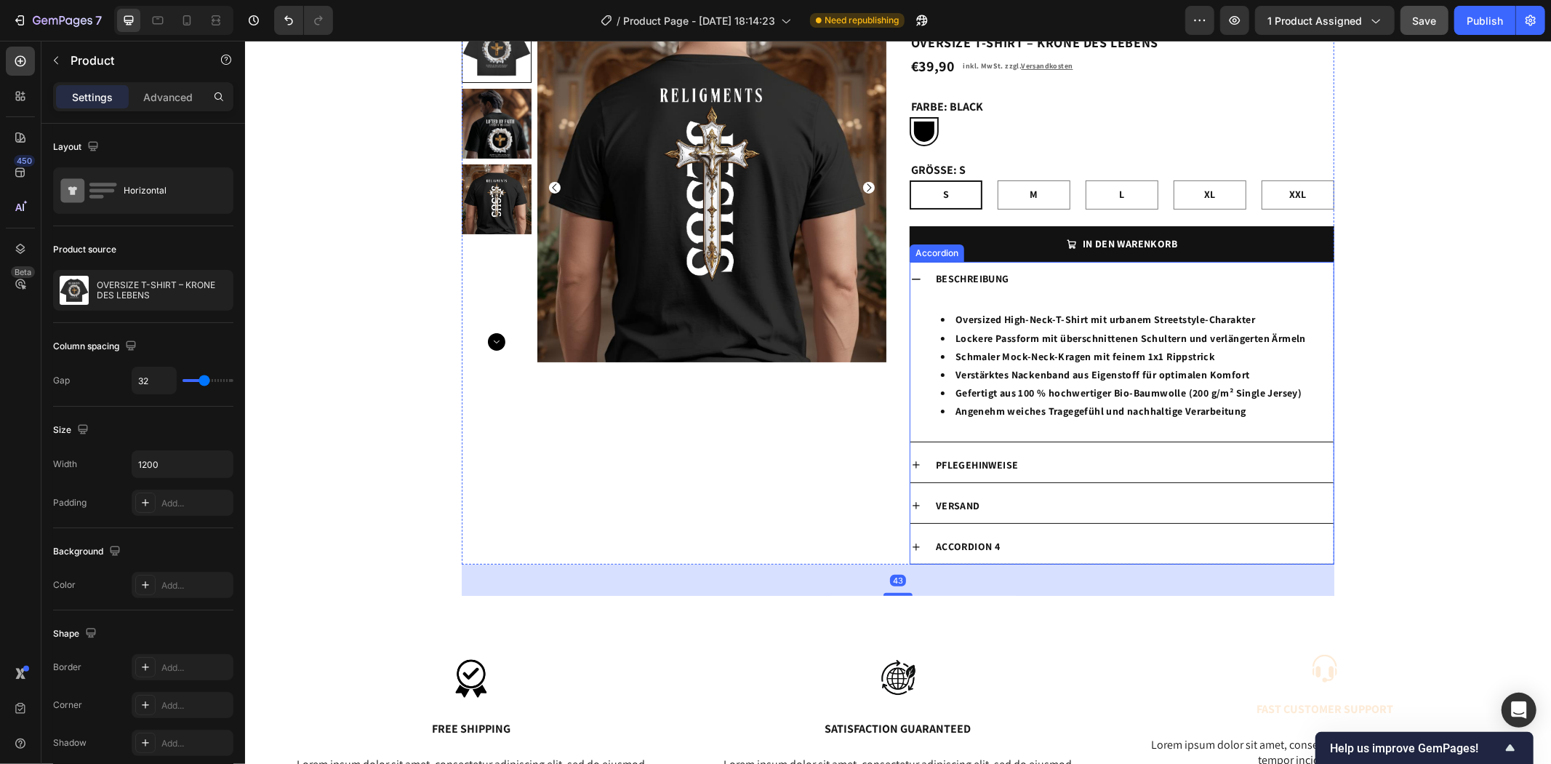
click at [911, 279] on icon at bounding box center [916, 279] width 12 height 12
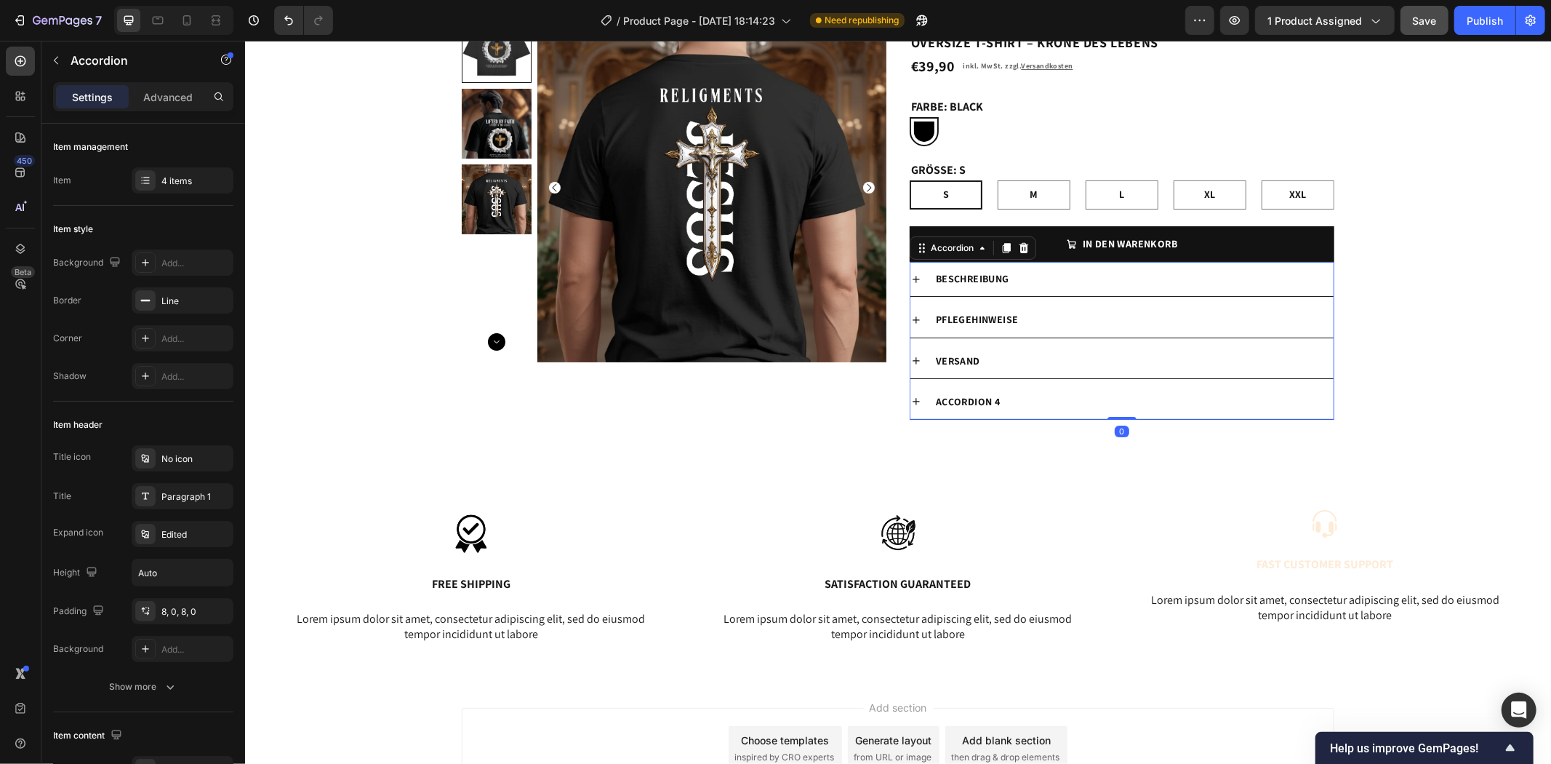
click at [966, 402] on div "Accordion 4" at bounding box center [967, 401] width 68 height 23
click at [1021, 393] on div "Accordion 4" at bounding box center [1133, 401] width 400 height 23
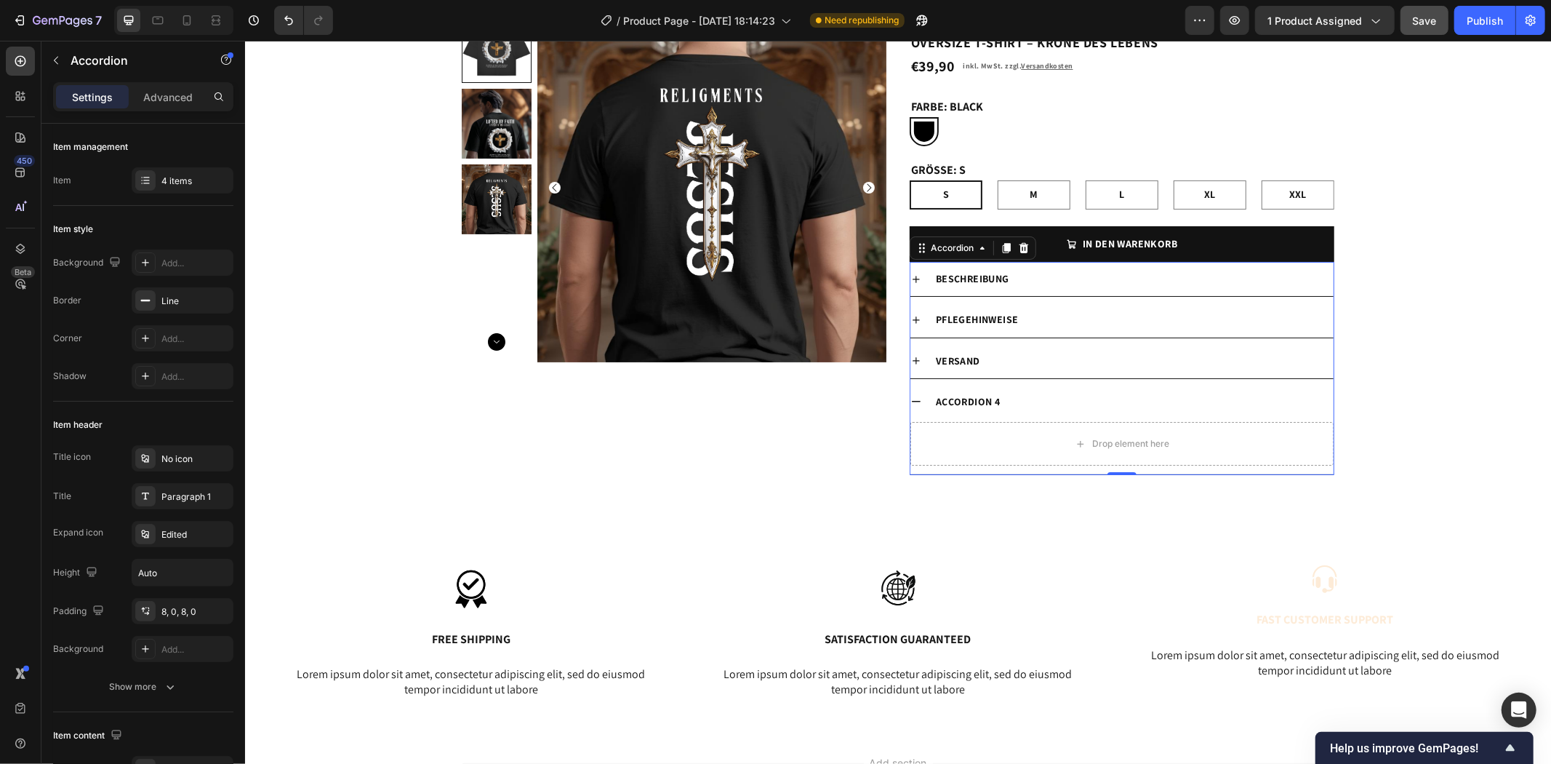
drag, startPoint x: 1027, startPoint y: 401, endPoint x: 1042, endPoint y: 382, distance: 24.4
click at [1039, 376] on div "Beschreibung Pflegehinweise vERSAND Accordion 4 Drop element here" at bounding box center [1121, 367] width 425 height 213
drag, startPoint x: 954, startPoint y: 399, endPoint x: 972, endPoint y: 369, distance: 35.2
click at [972, 369] on div "Beschreibung Pflegehinweise vERSAND Accordion 4 Drop element here" at bounding box center [1121, 367] width 425 height 213
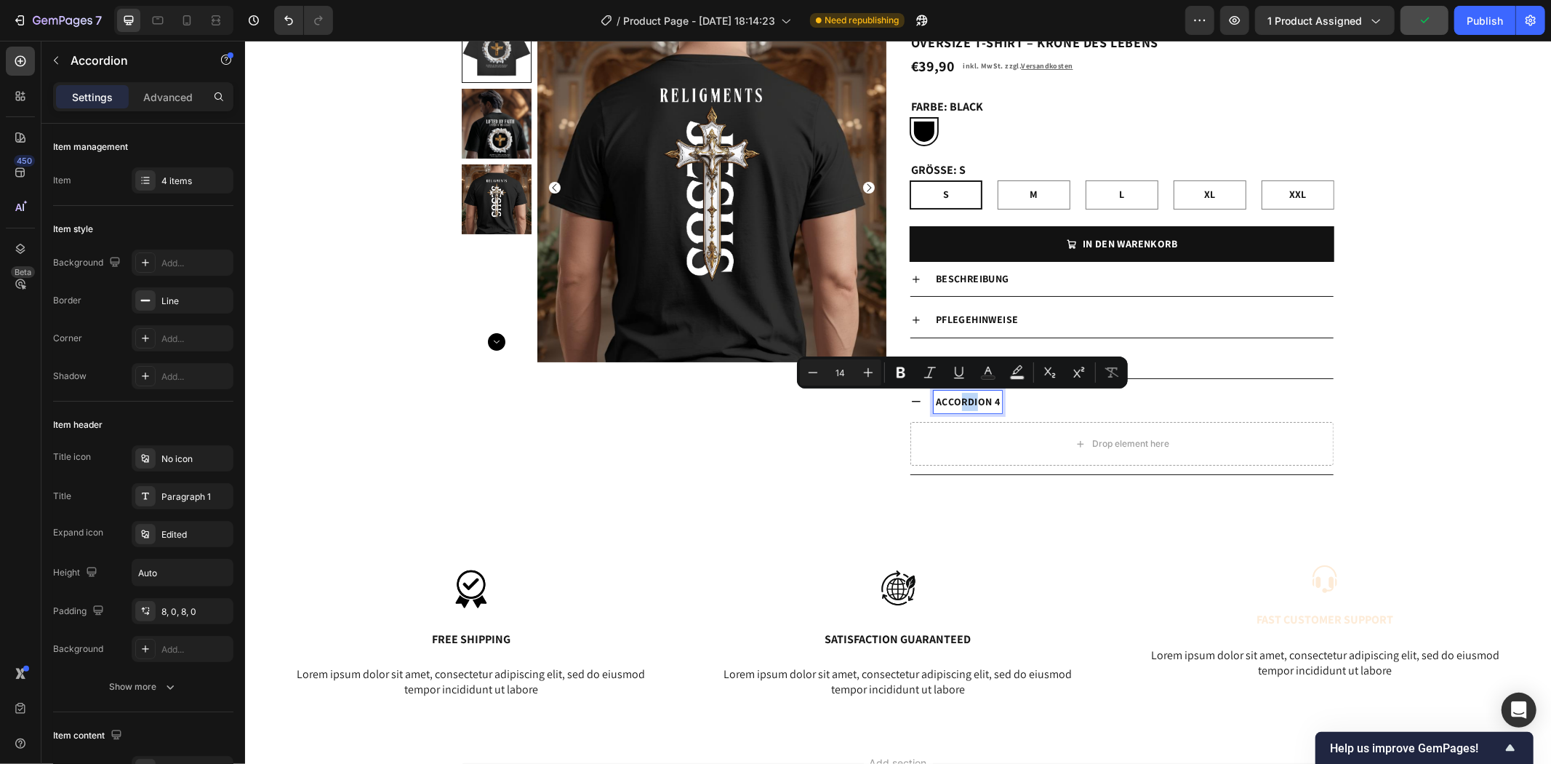
click at [1061, 407] on div "Accordion 4" at bounding box center [1133, 401] width 400 height 23
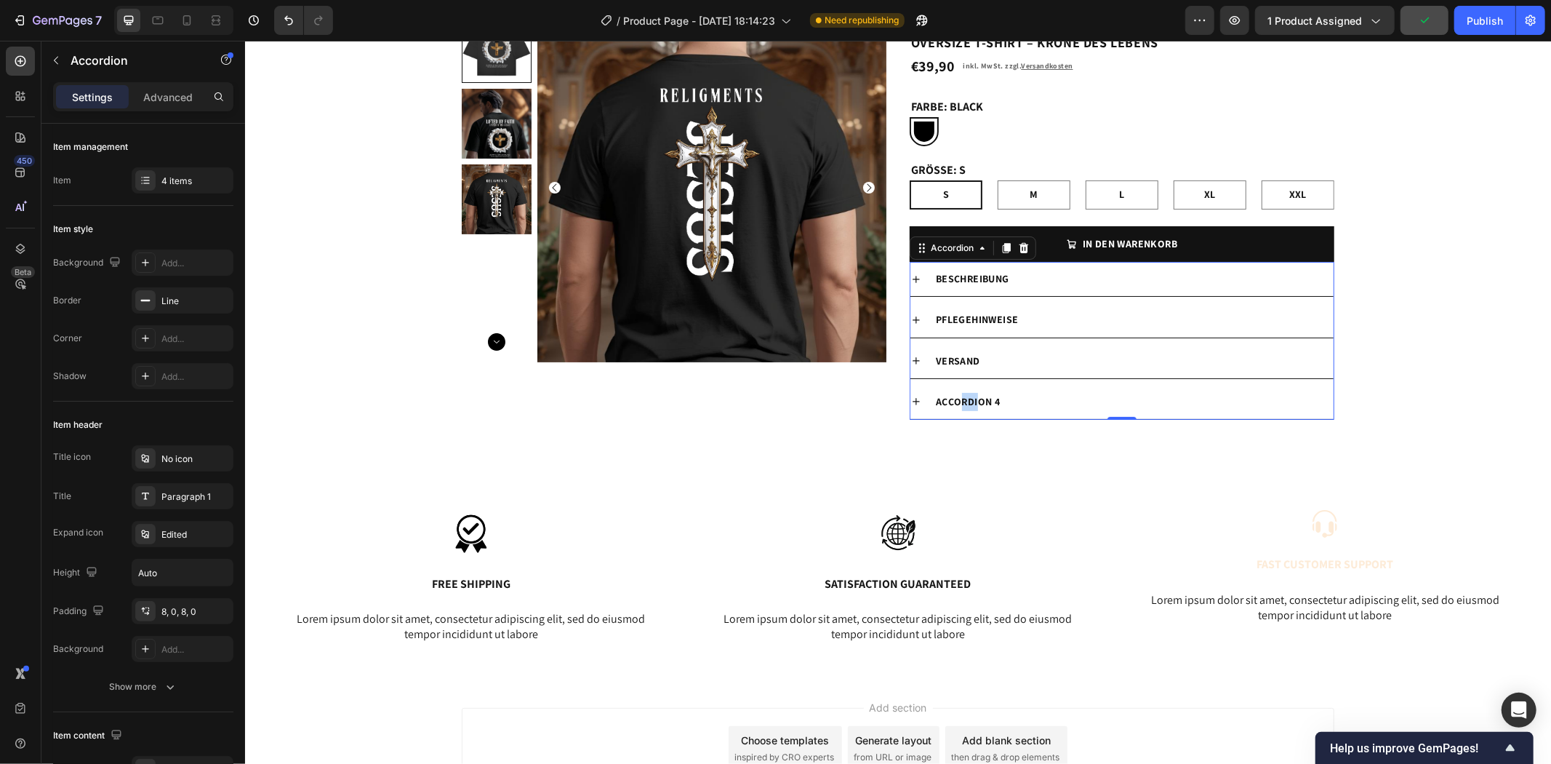
click at [1043, 396] on div "Accordion 4" at bounding box center [1133, 401] width 400 height 23
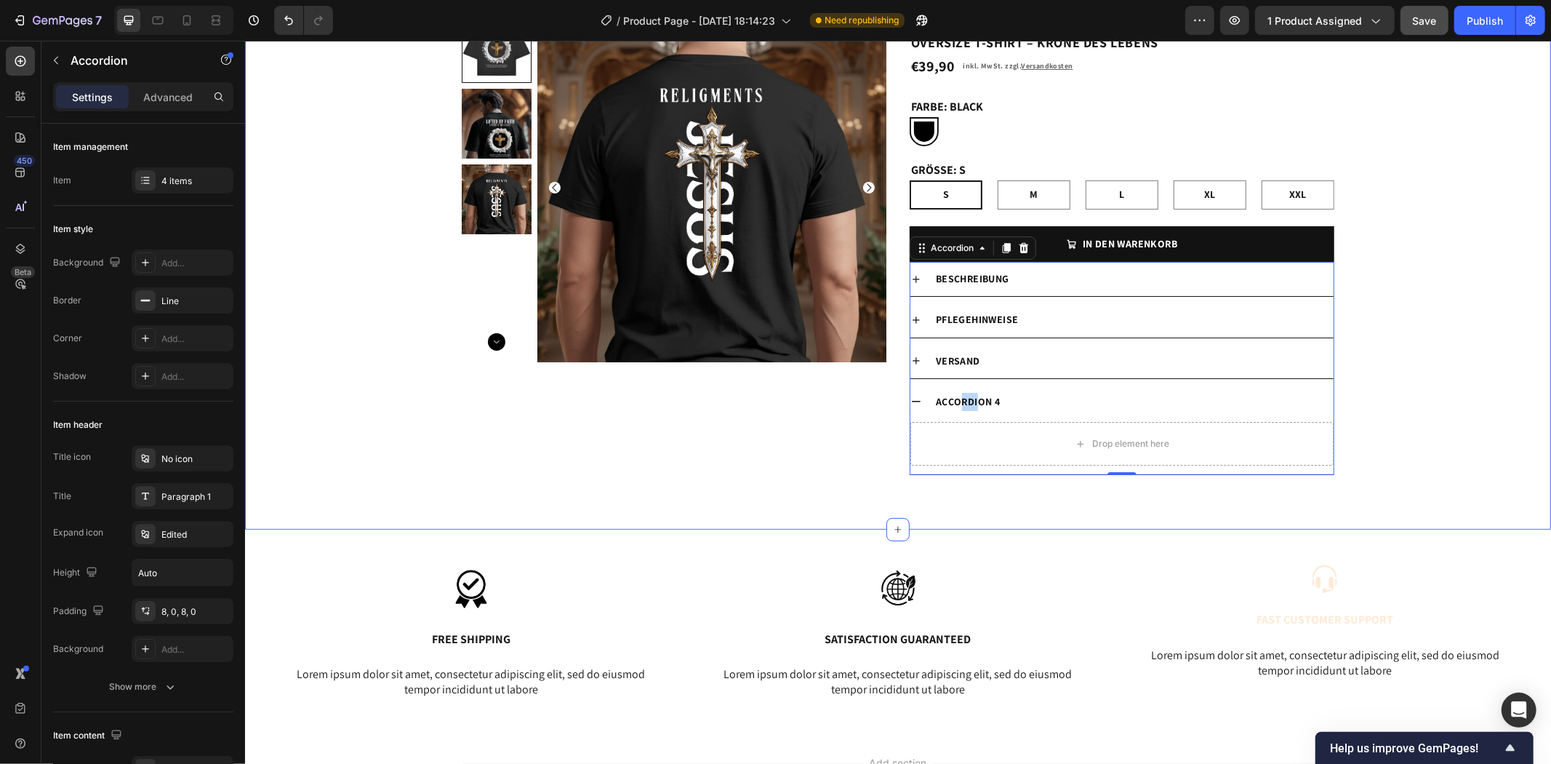
click at [1438, 357] on div "Product Images Religments Product Vendor OVERSIZE T-SHIRT – KRONE DES LEBENS Pr…" at bounding box center [897, 258] width 1306 height 493
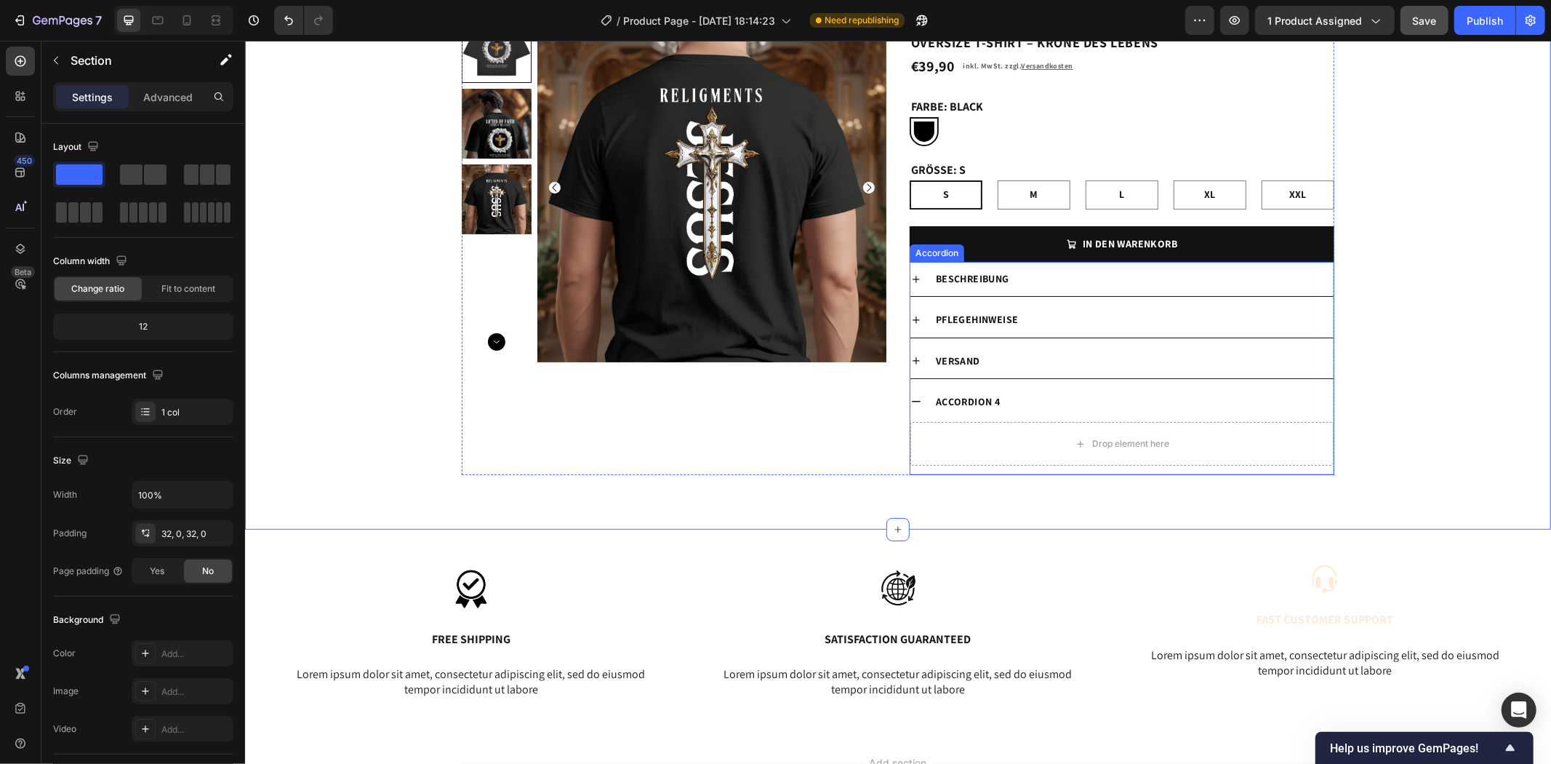
click at [1159, 286] on div "Beschreibung" at bounding box center [1133, 278] width 400 height 23
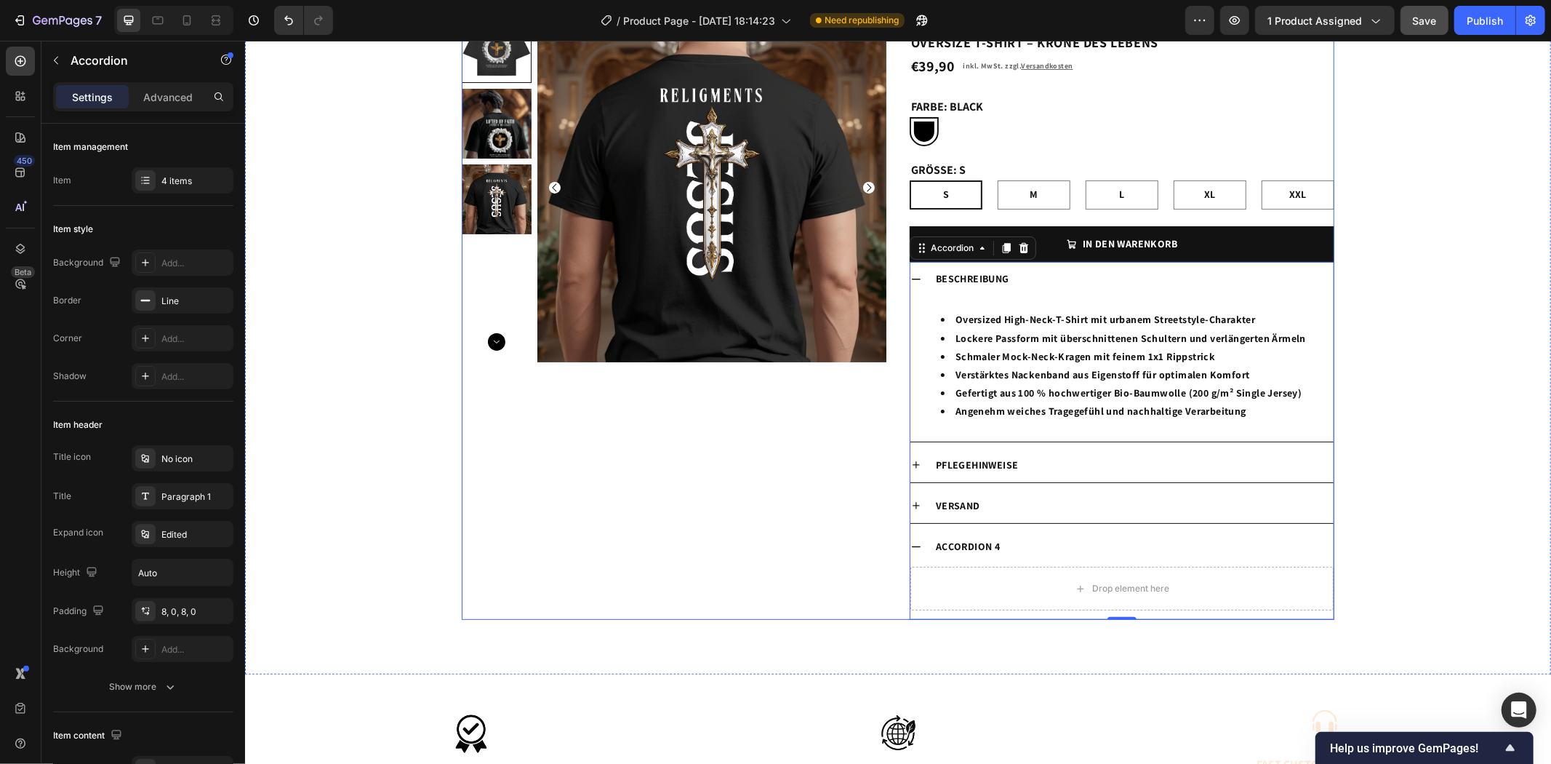
scroll to position [0, 0]
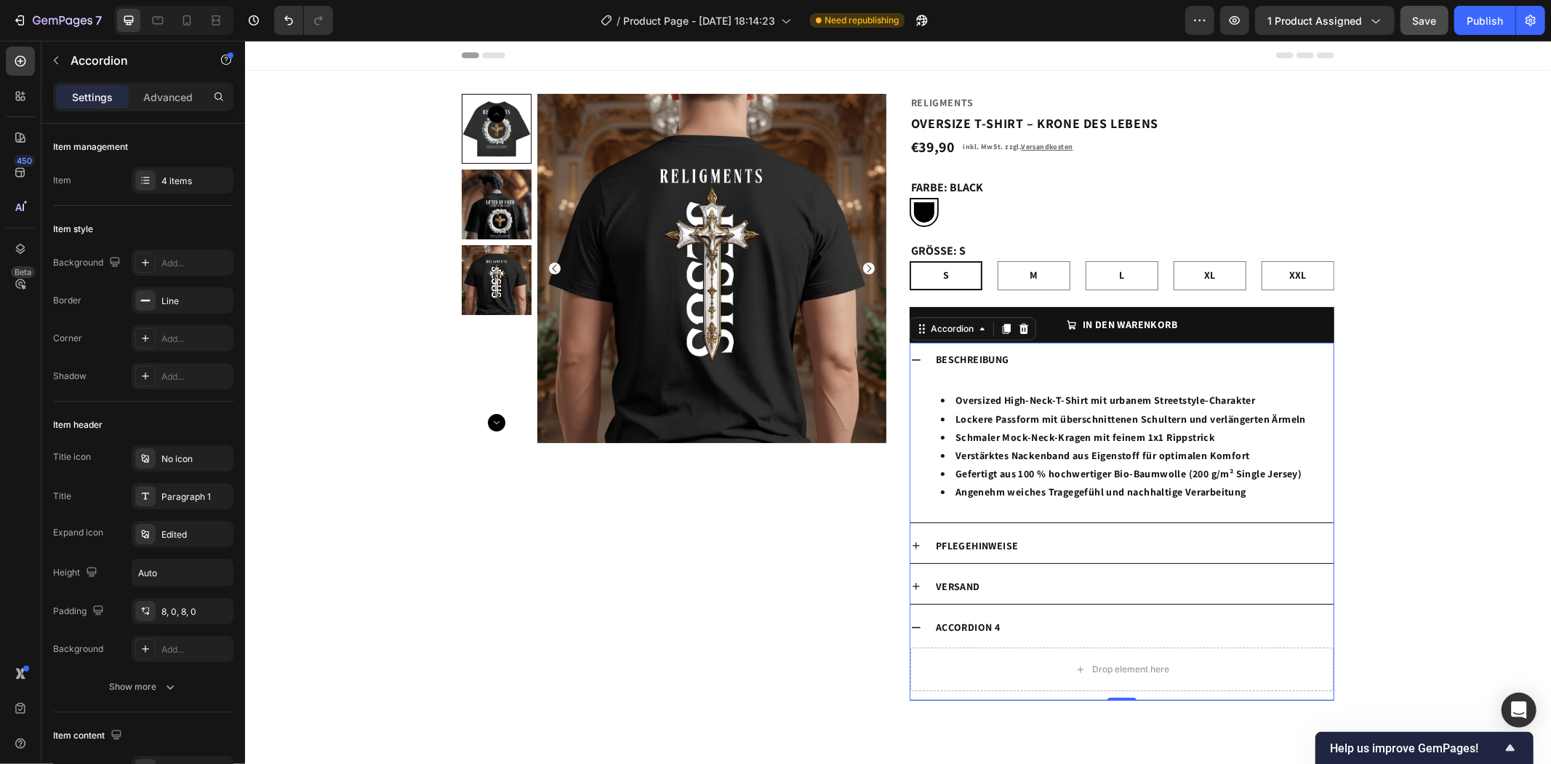
click at [910, 358] on icon at bounding box center [916, 359] width 12 height 12
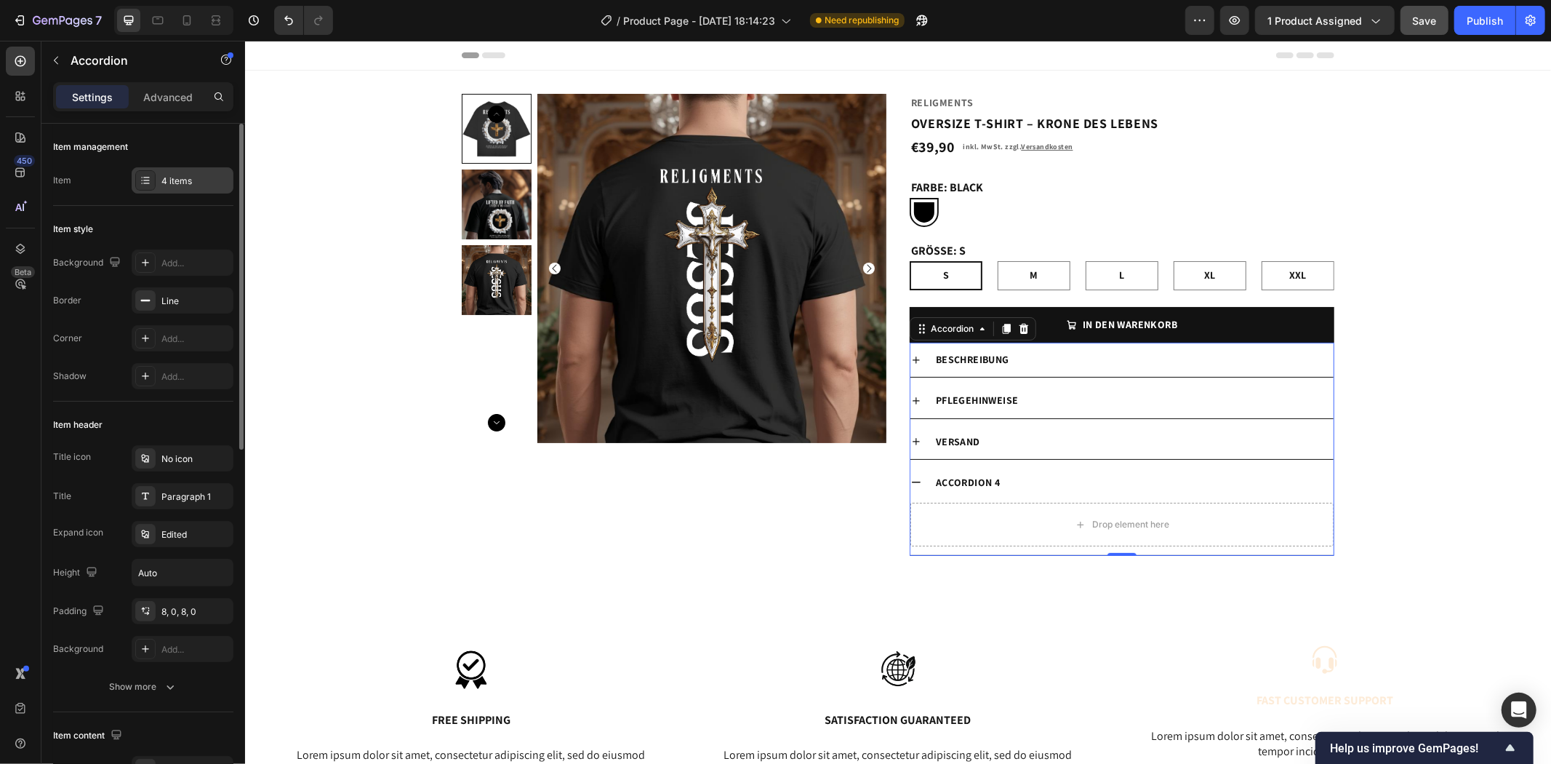
click at [192, 180] on div "4 items" at bounding box center [195, 181] width 68 height 13
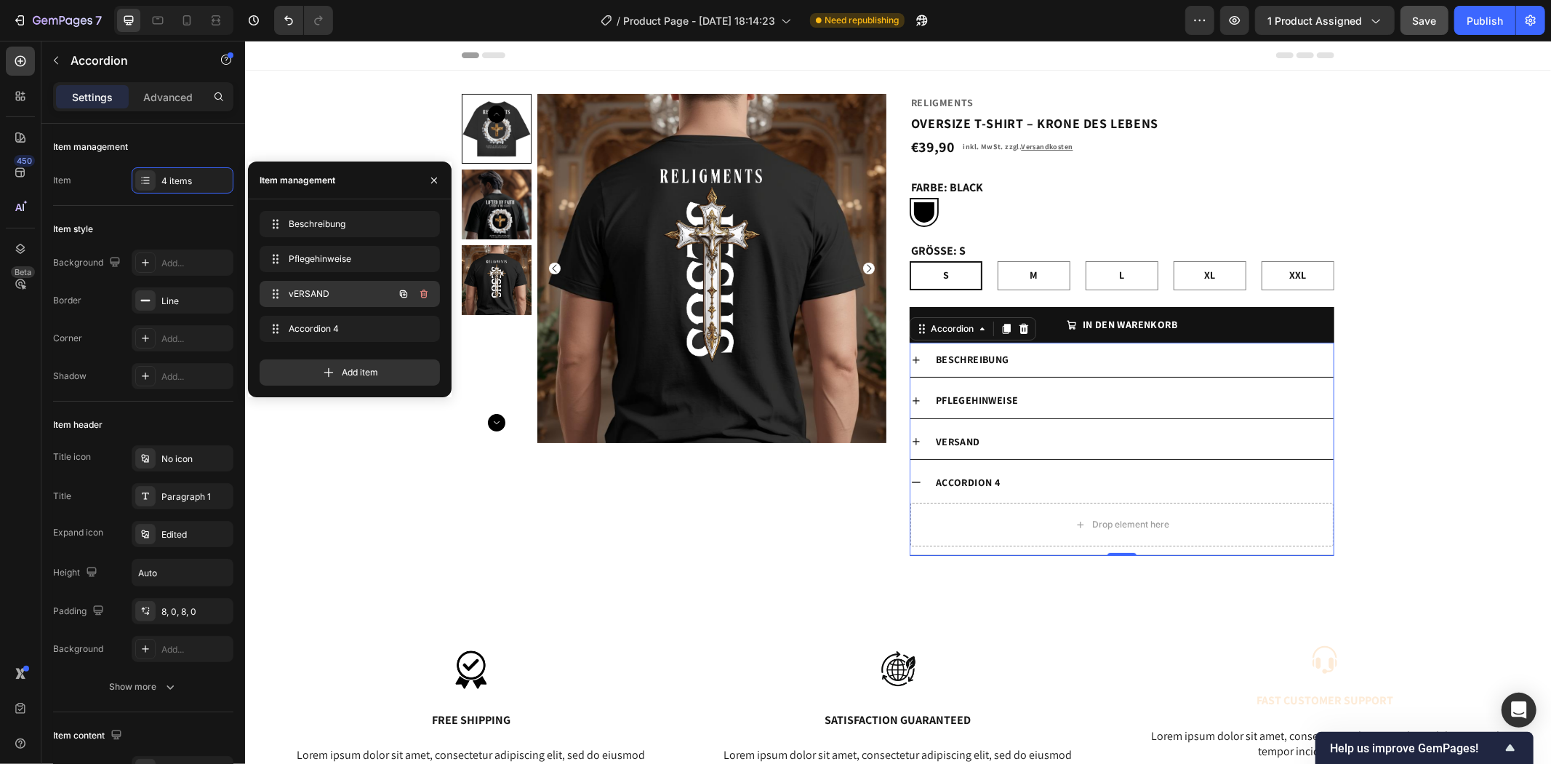
click at [322, 284] on div "vERSAND vERSAND" at bounding box center [329, 294] width 128 height 20
click at [316, 297] on span "vERSAND" at bounding box center [340, 293] width 108 height 13
drag, startPoint x: 345, startPoint y: 324, endPoint x: 346, endPoint y: 284, distance: 40.0
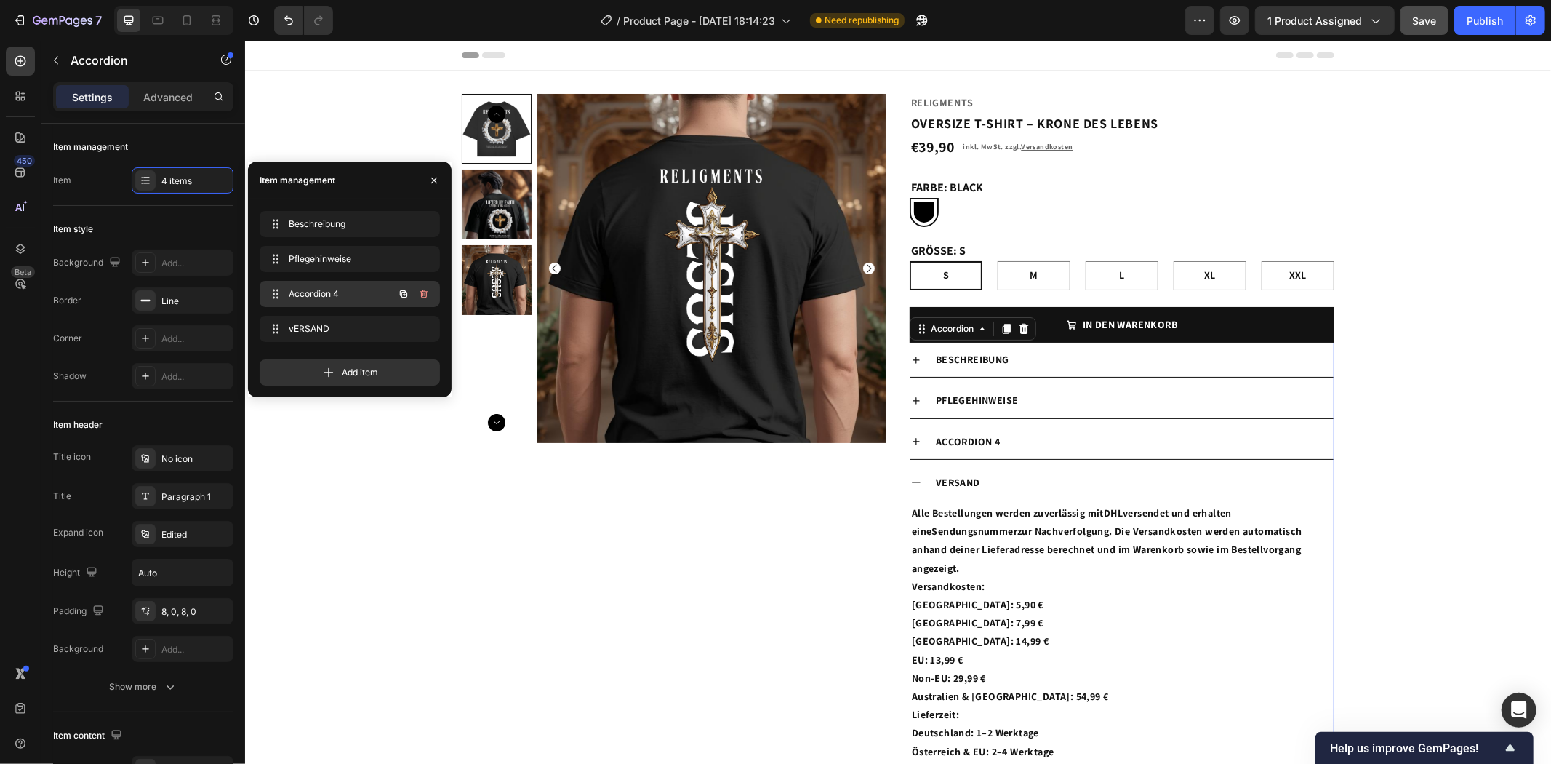
click at [331, 291] on span "Accordion 4" at bounding box center [330, 293] width 82 height 13
click at [332, 292] on span "Accordion 4" at bounding box center [330, 293] width 82 height 13
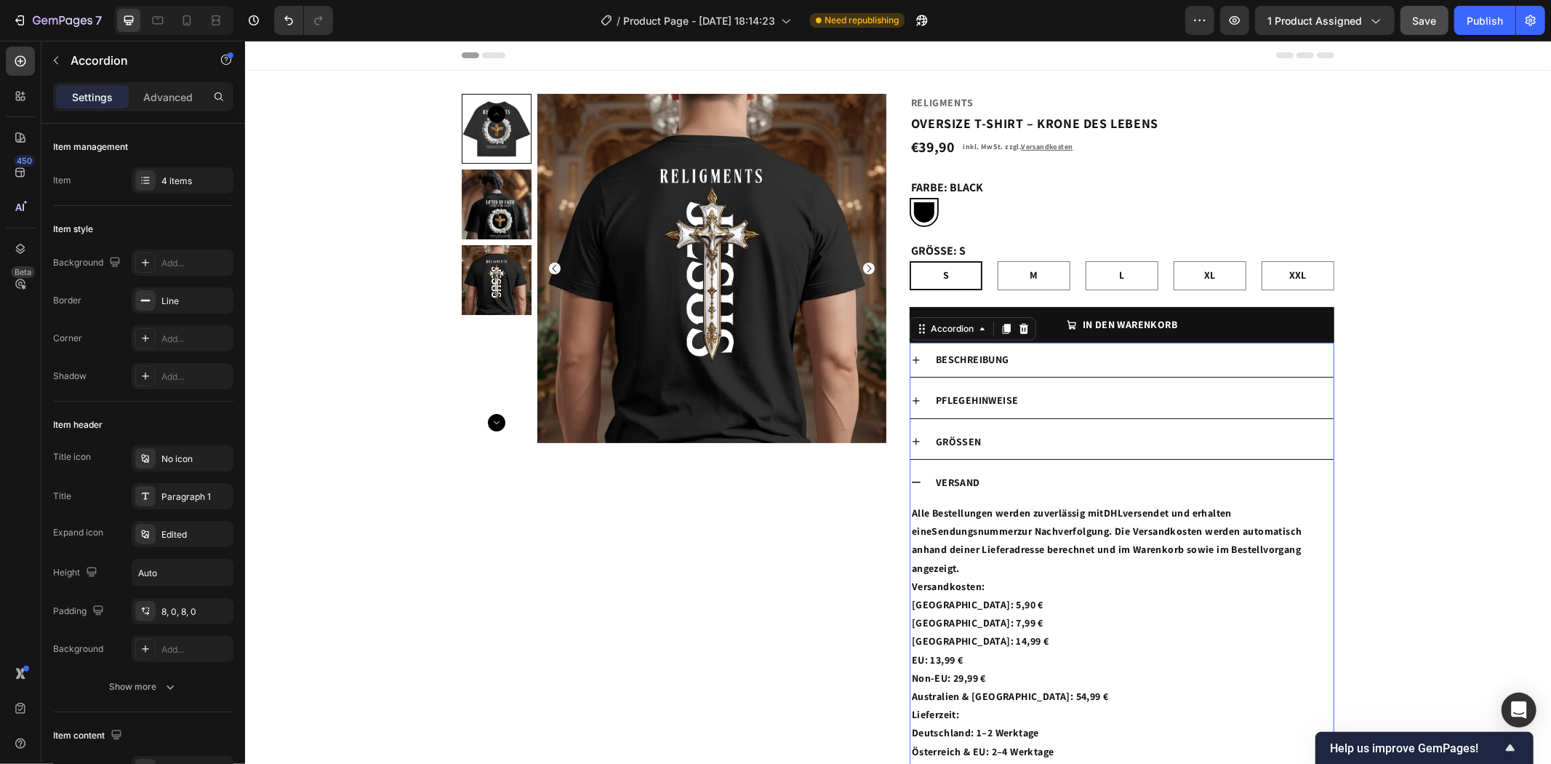
click at [971, 438] on p "Grössen" at bounding box center [958, 441] width 46 height 18
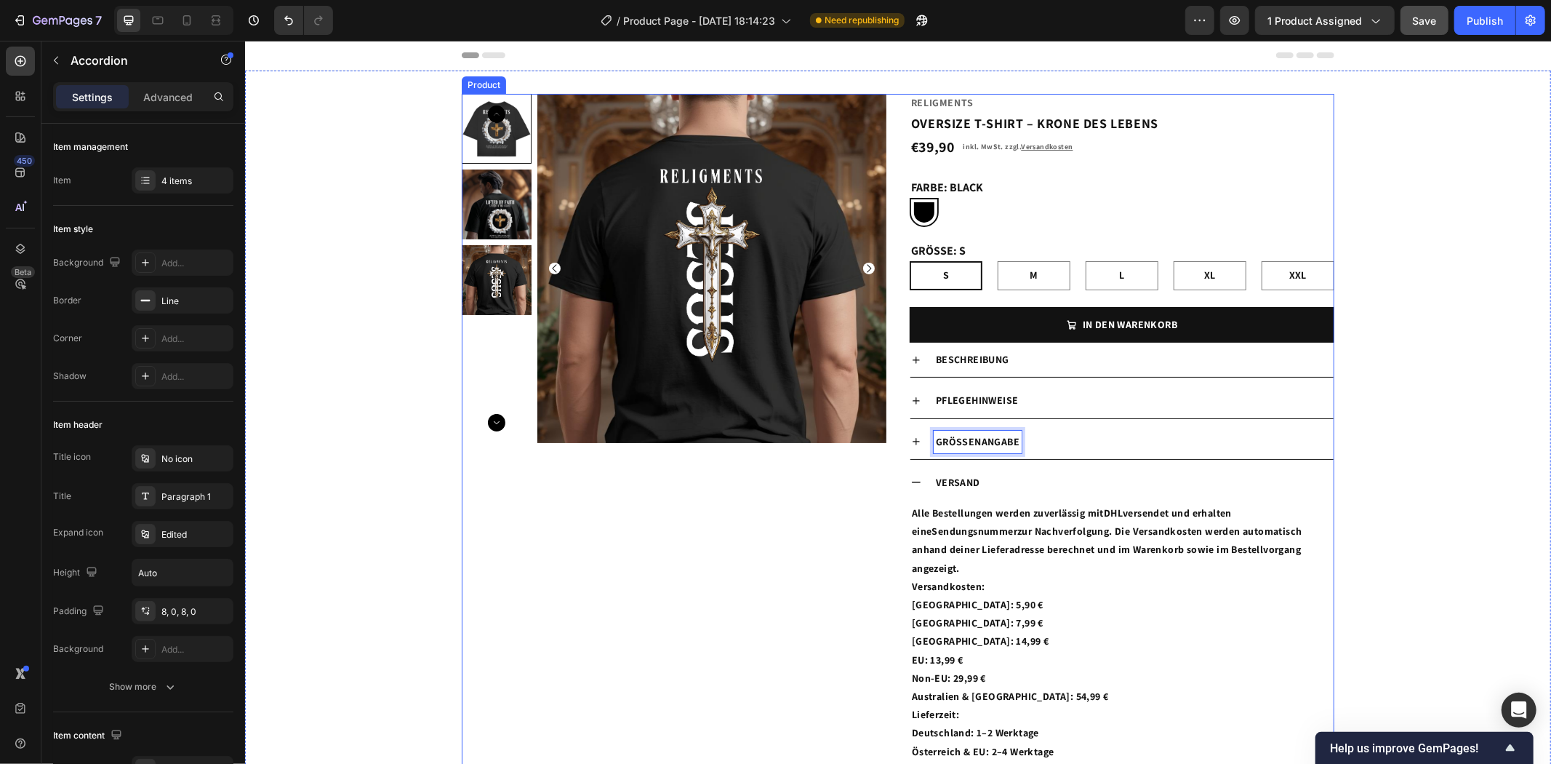
click at [836, 543] on div "Product Images" at bounding box center [673, 441] width 425 height 696
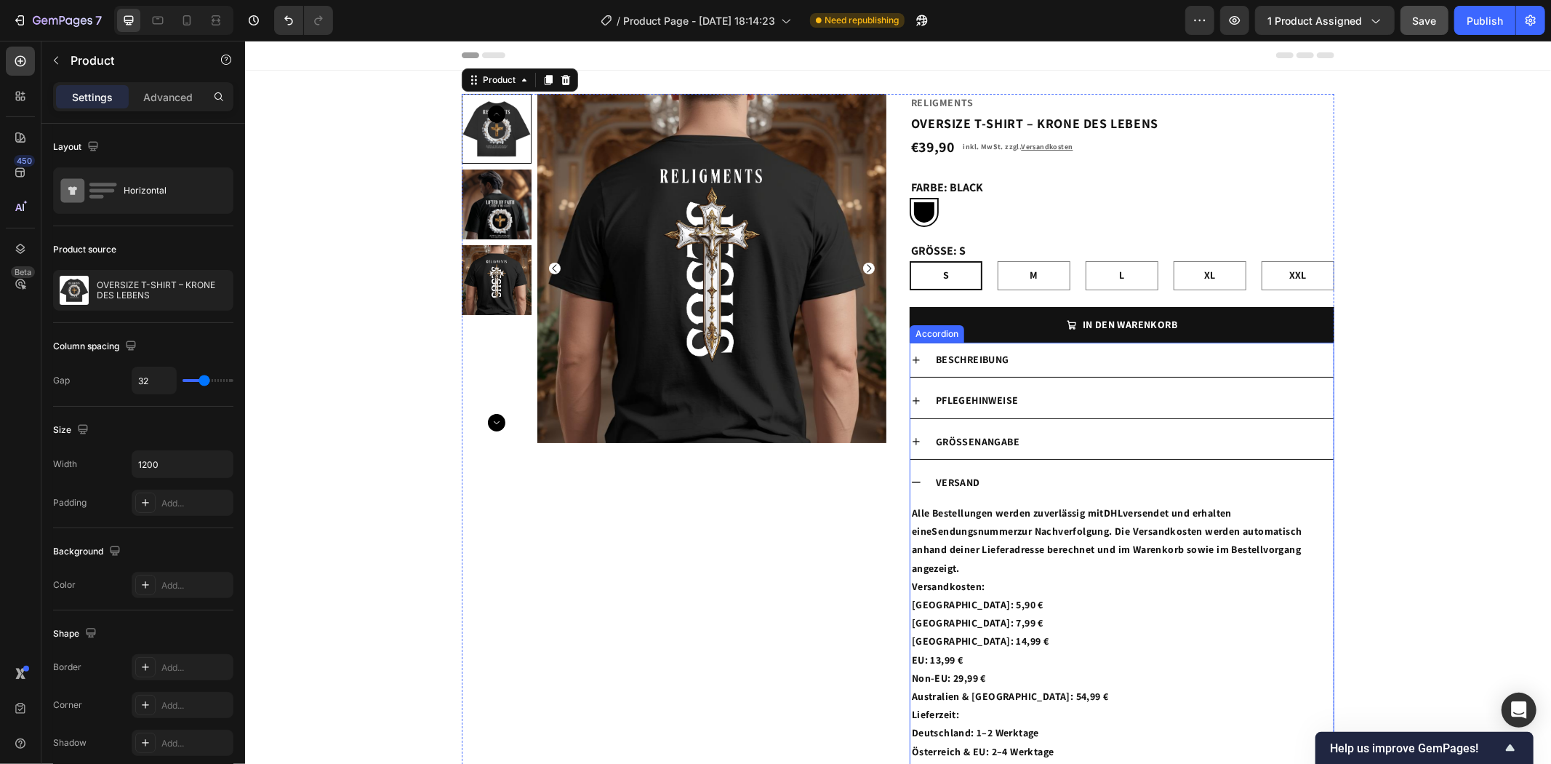
click at [990, 436] on p "Grössenangabe" at bounding box center [977, 441] width 84 height 18
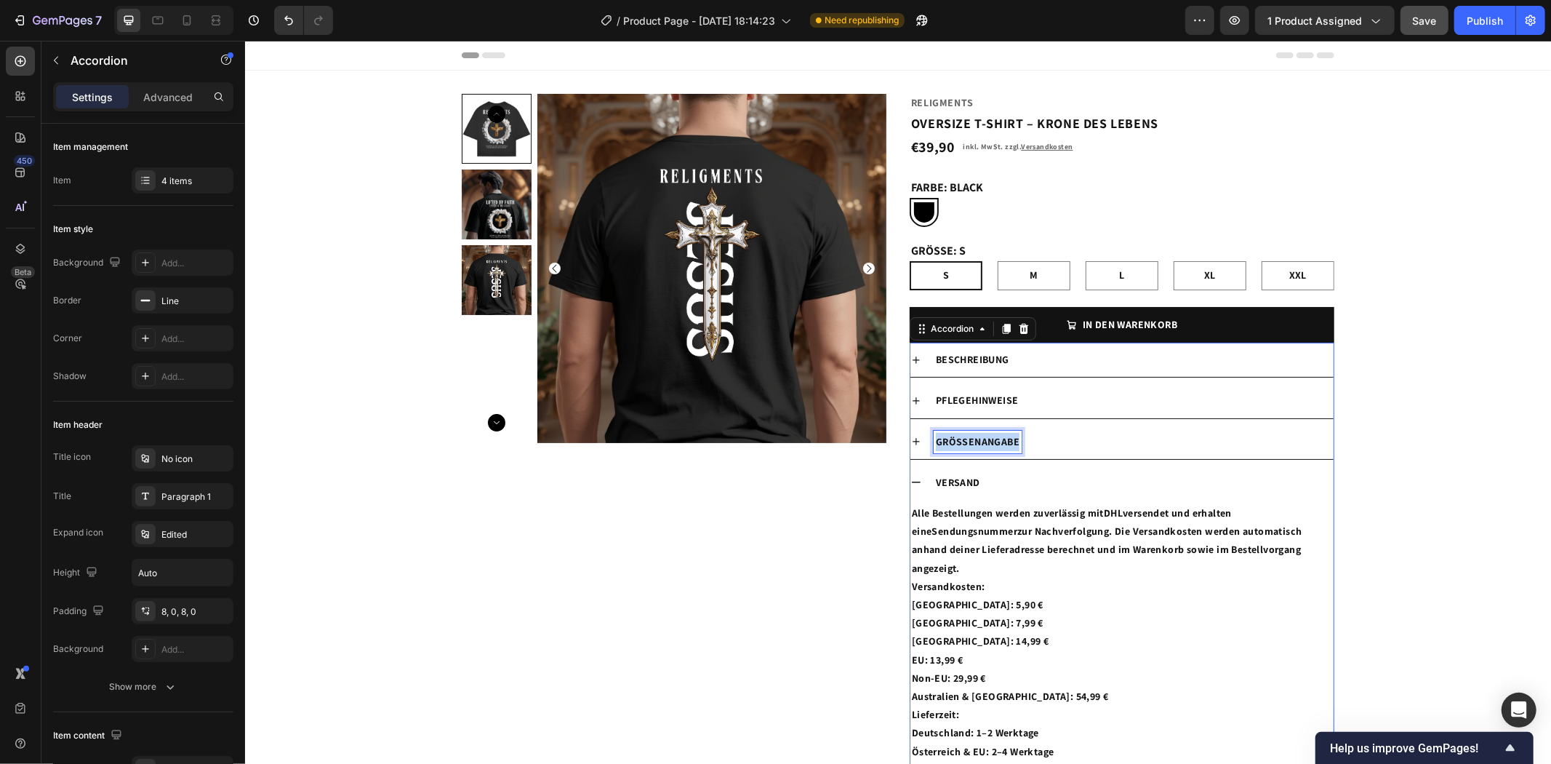
click at [987, 440] on p "Grössenangabe" at bounding box center [977, 441] width 84 height 18
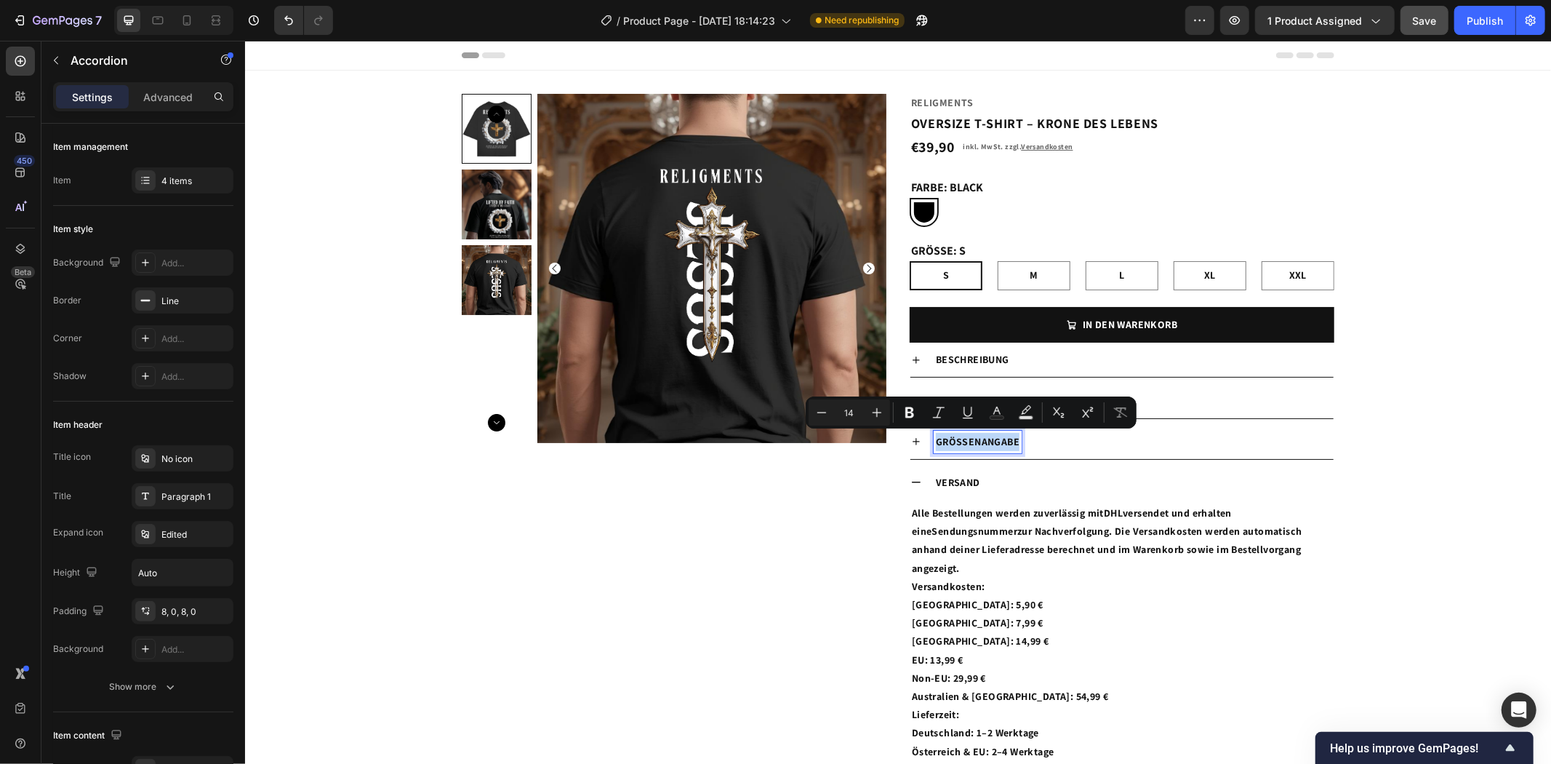
copy p "Grössenangabe"
click at [1068, 444] on div "Grössenangabe" at bounding box center [1133, 441] width 400 height 23
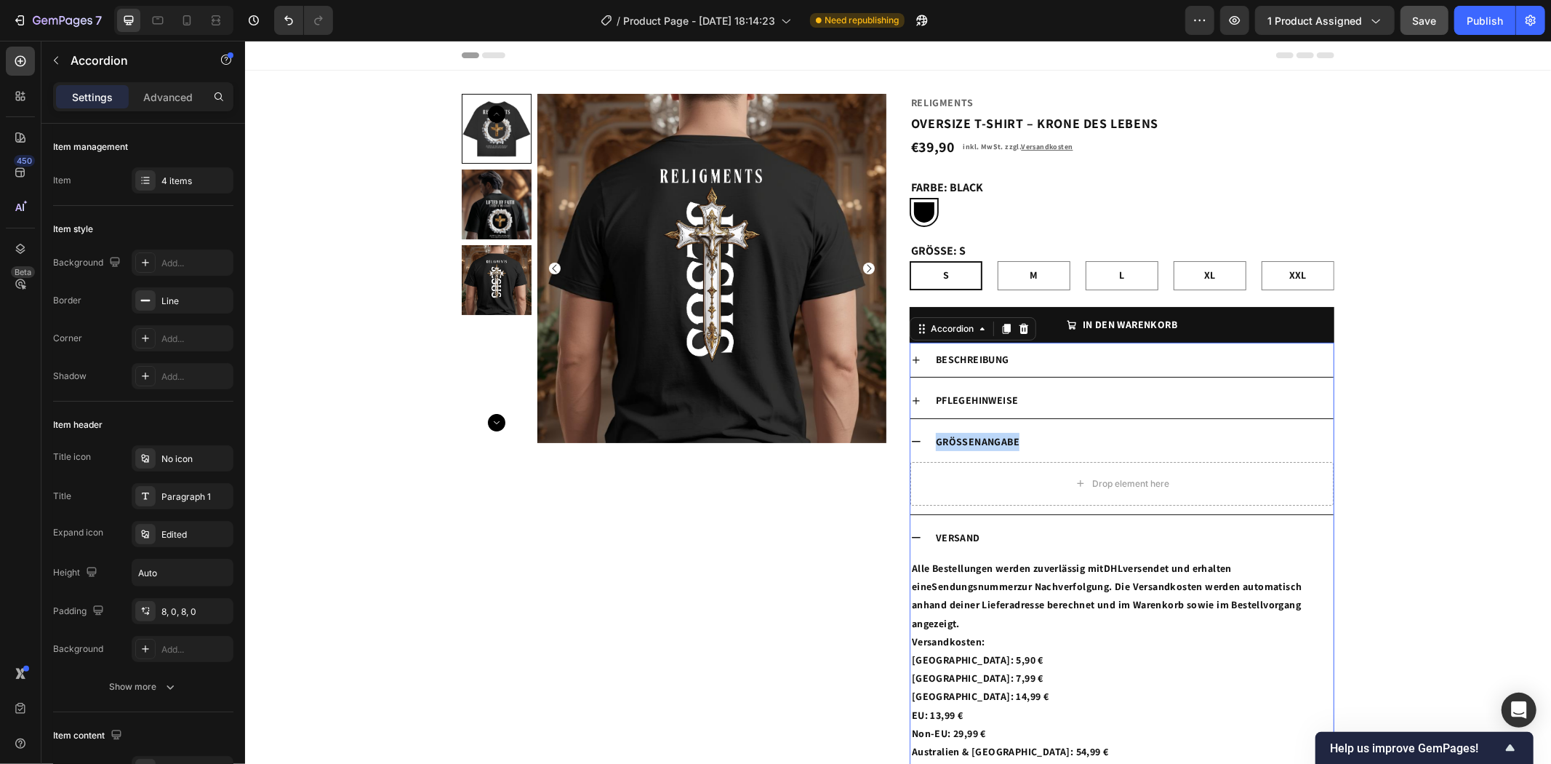
click at [916, 535] on div "vERSAND" at bounding box center [1121, 537] width 423 height 34
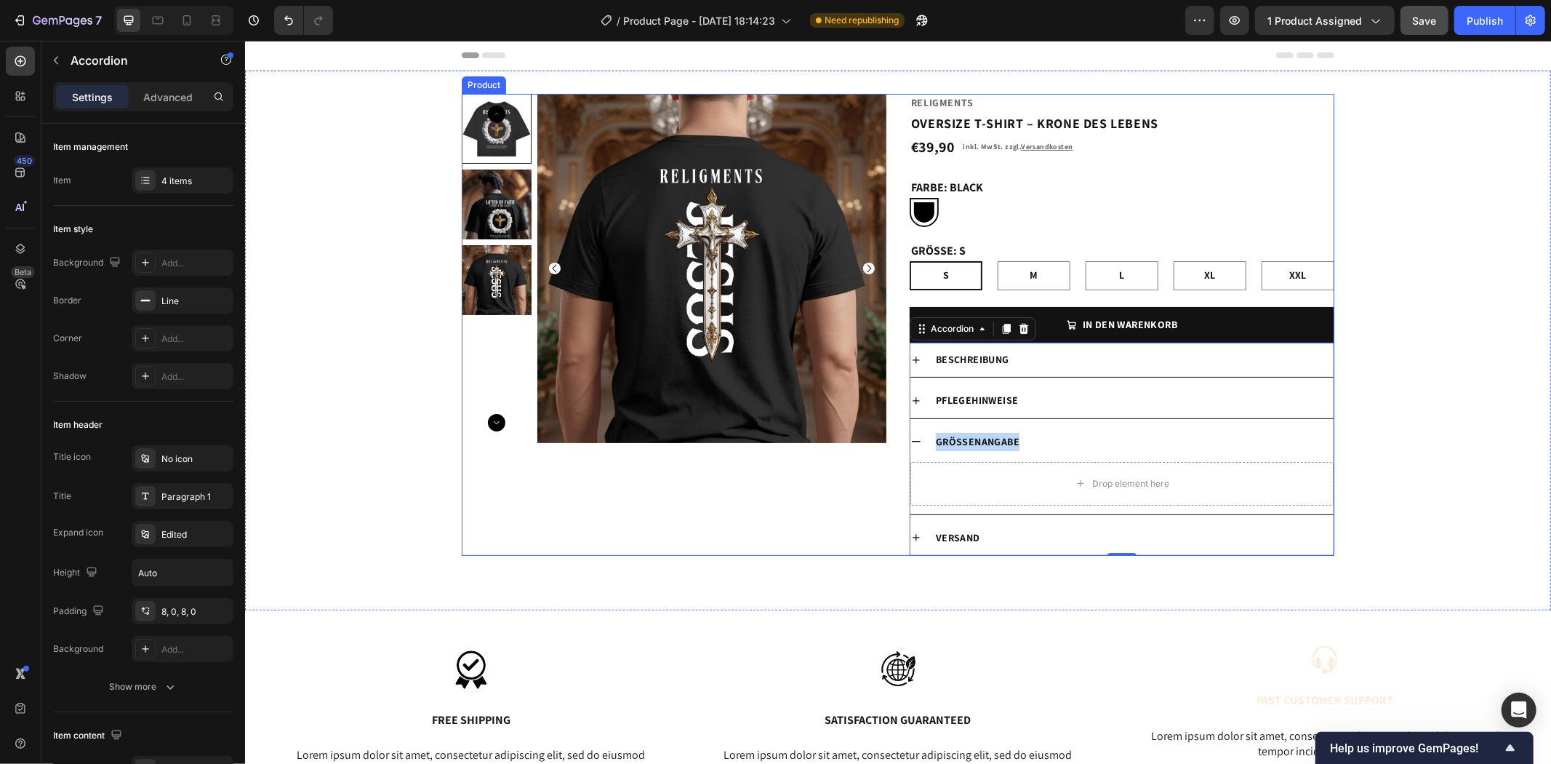
click at [830, 564] on div "Product Images Religments Product Vendor OVERSIZE T-SHIRT – KRONE DES LEBENS Pr…" at bounding box center [897, 339] width 1306 height 493
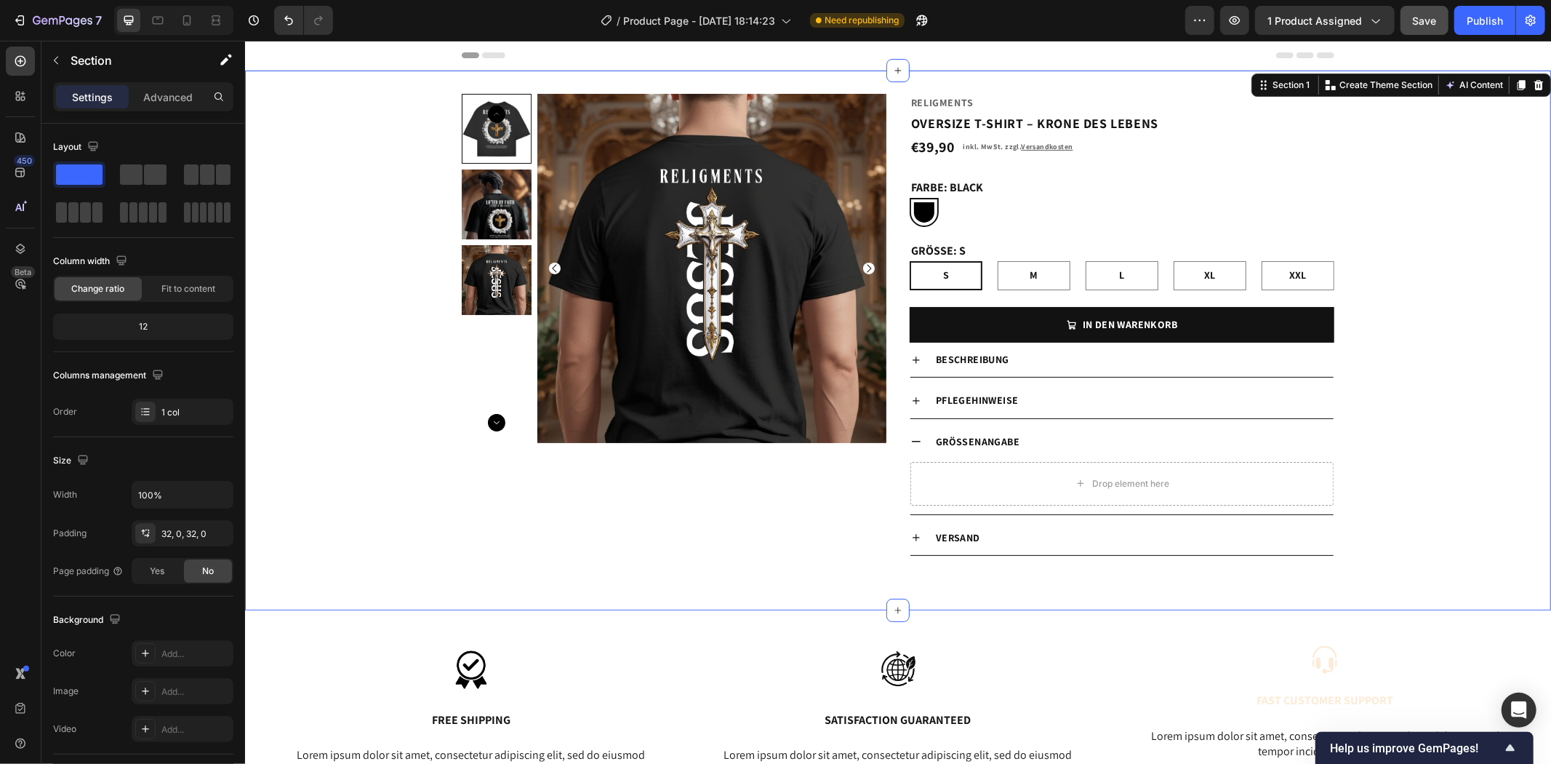
click at [1401, 481] on div "Product Images Religments Product Vendor OVERSIZE T-SHIRT – KRONE DES LEBENS Pr…" at bounding box center [897, 339] width 1306 height 493
click at [910, 444] on icon at bounding box center [916, 441] width 12 height 12
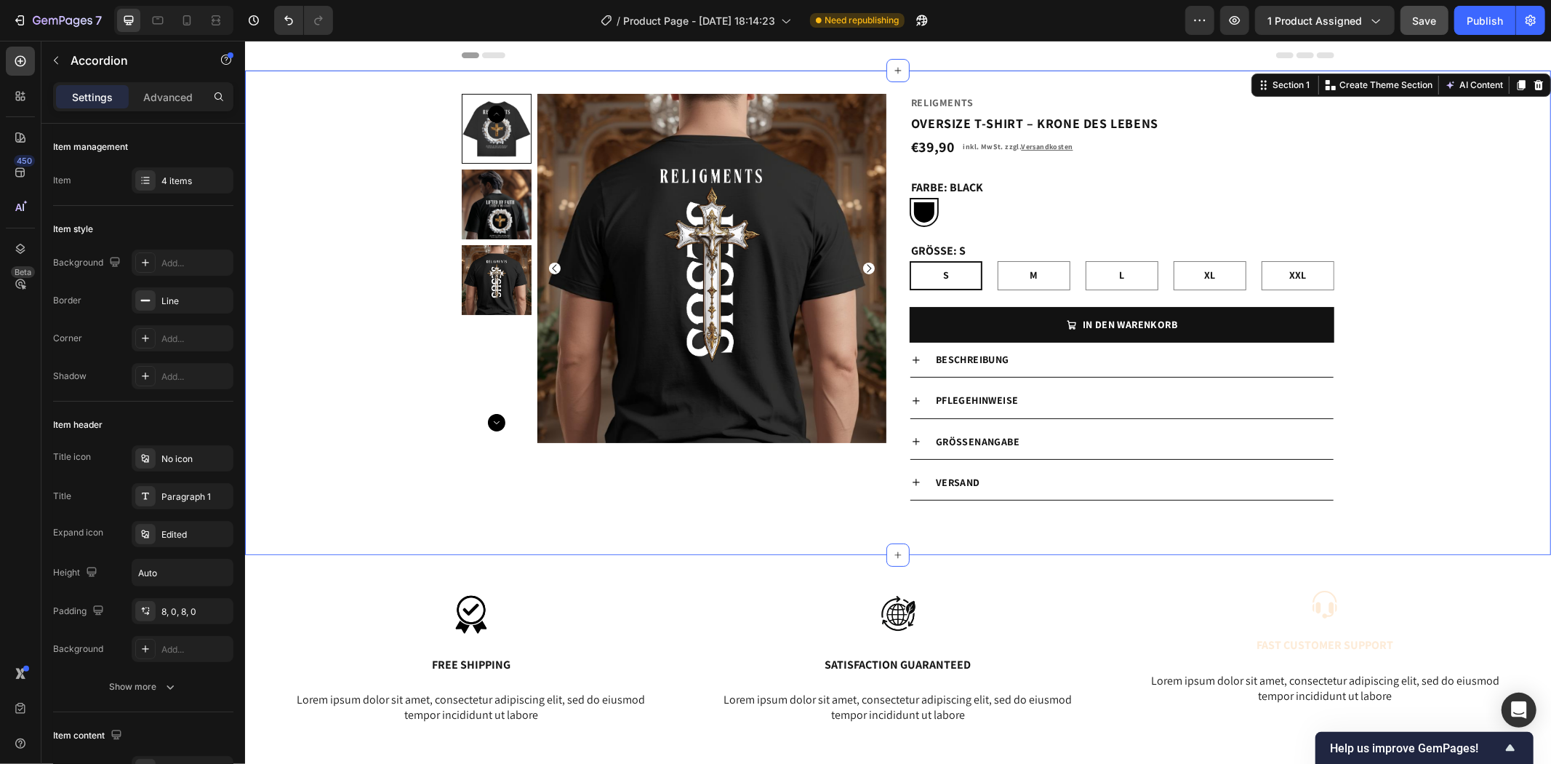
click at [1385, 459] on div "Product Images Religments Product Vendor OVERSIZE T-SHIRT – KRONE DES LEBENS Pr…" at bounding box center [897, 312] width 1306 height 438
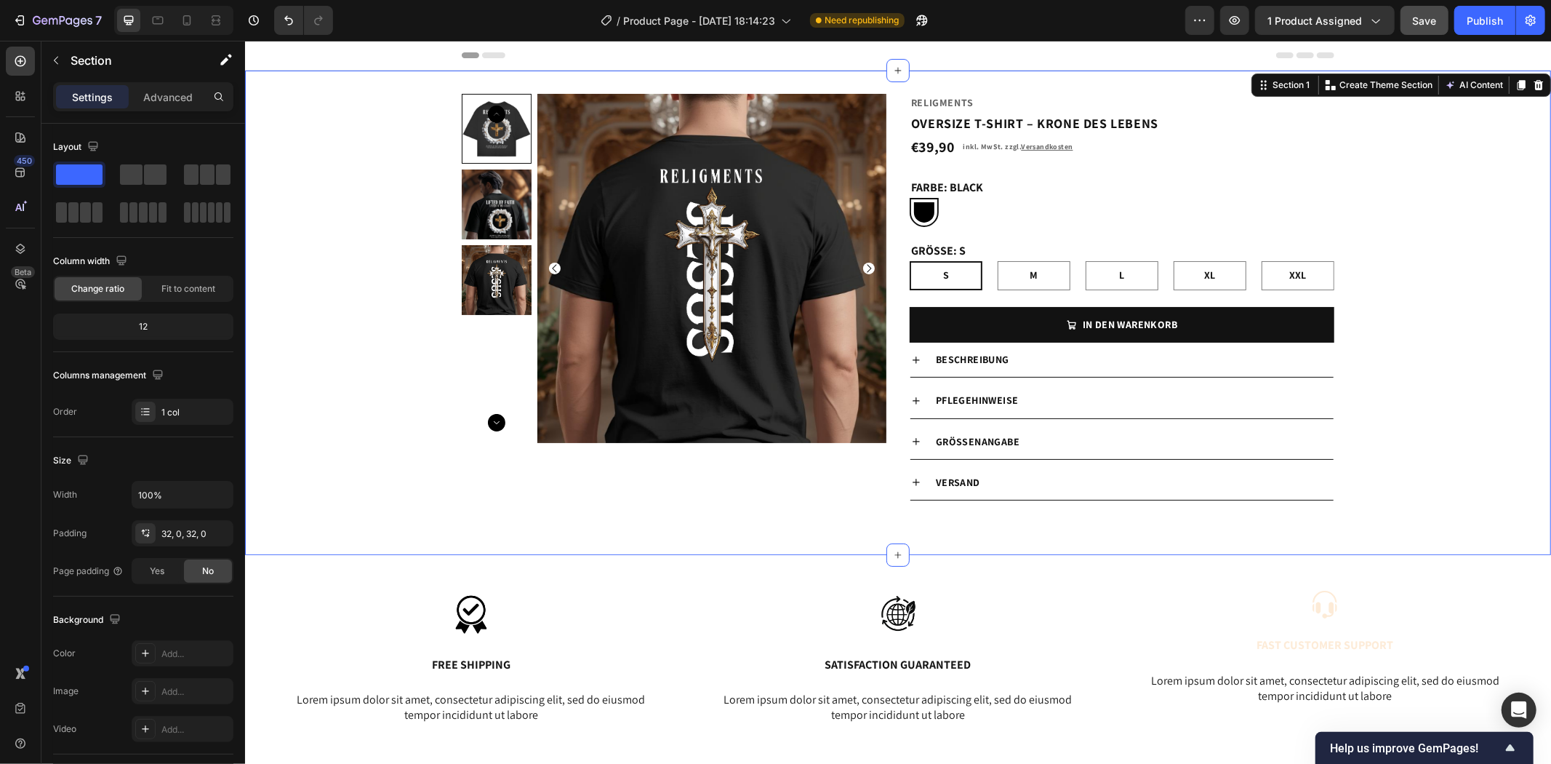
click at [1474, 448] on div "Product Images Religments Product Vendor OVERSIZE T-SHIRT – KRONE DES LEBENS Pr…" at bounding box center [897, 312] width 1306 height 438
click at [978, 480] on div "vERSAND" at bounding box center [1133, 482] width 400 height 23
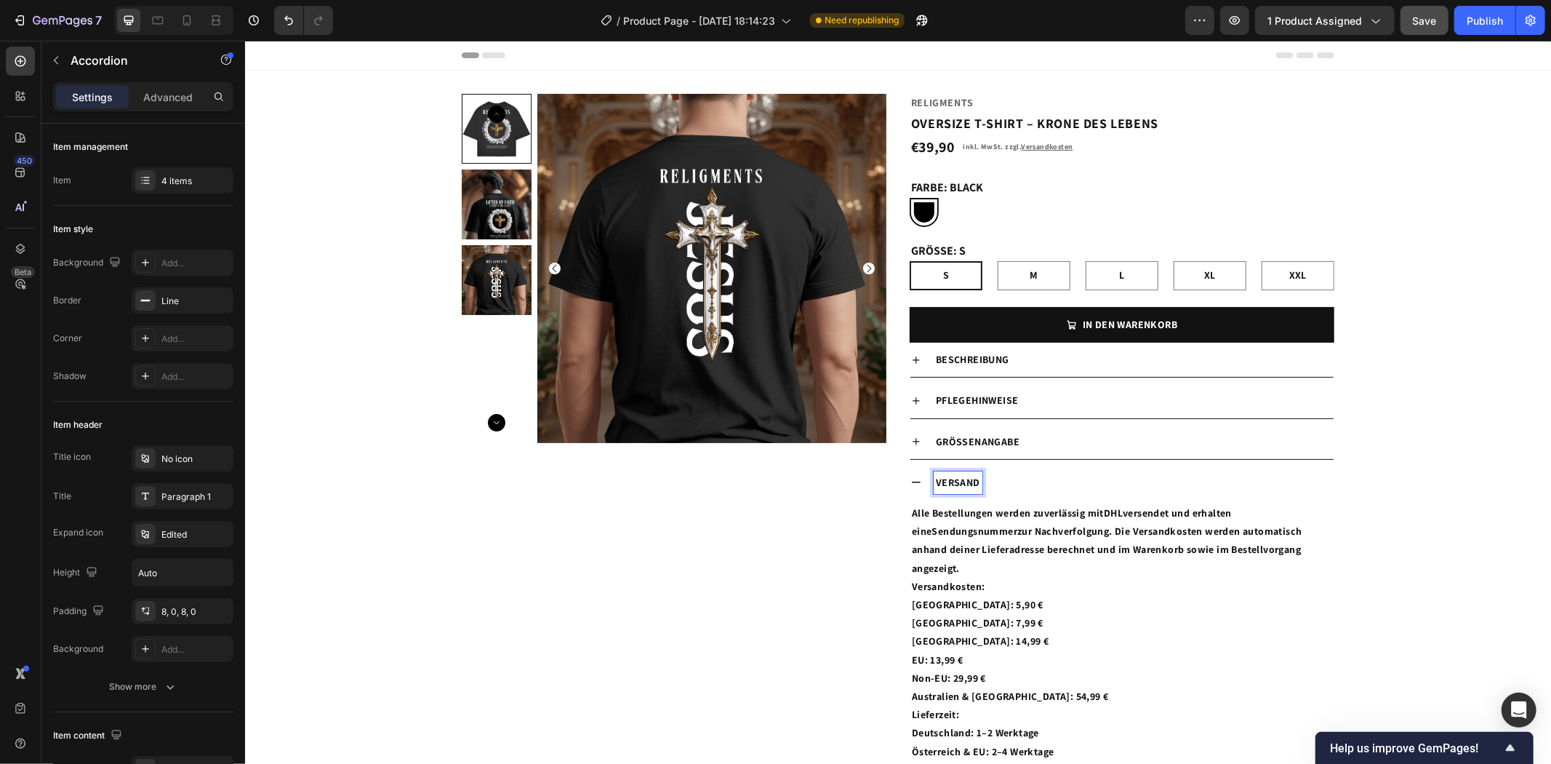
click at [972, 484] on p "vERSAND" at bounding box center [957, 482] width 44 height 18
click at [1111, 476] on div "vERSAND & rückgabe" at bounding box center [1133, 482] width 400 height 23
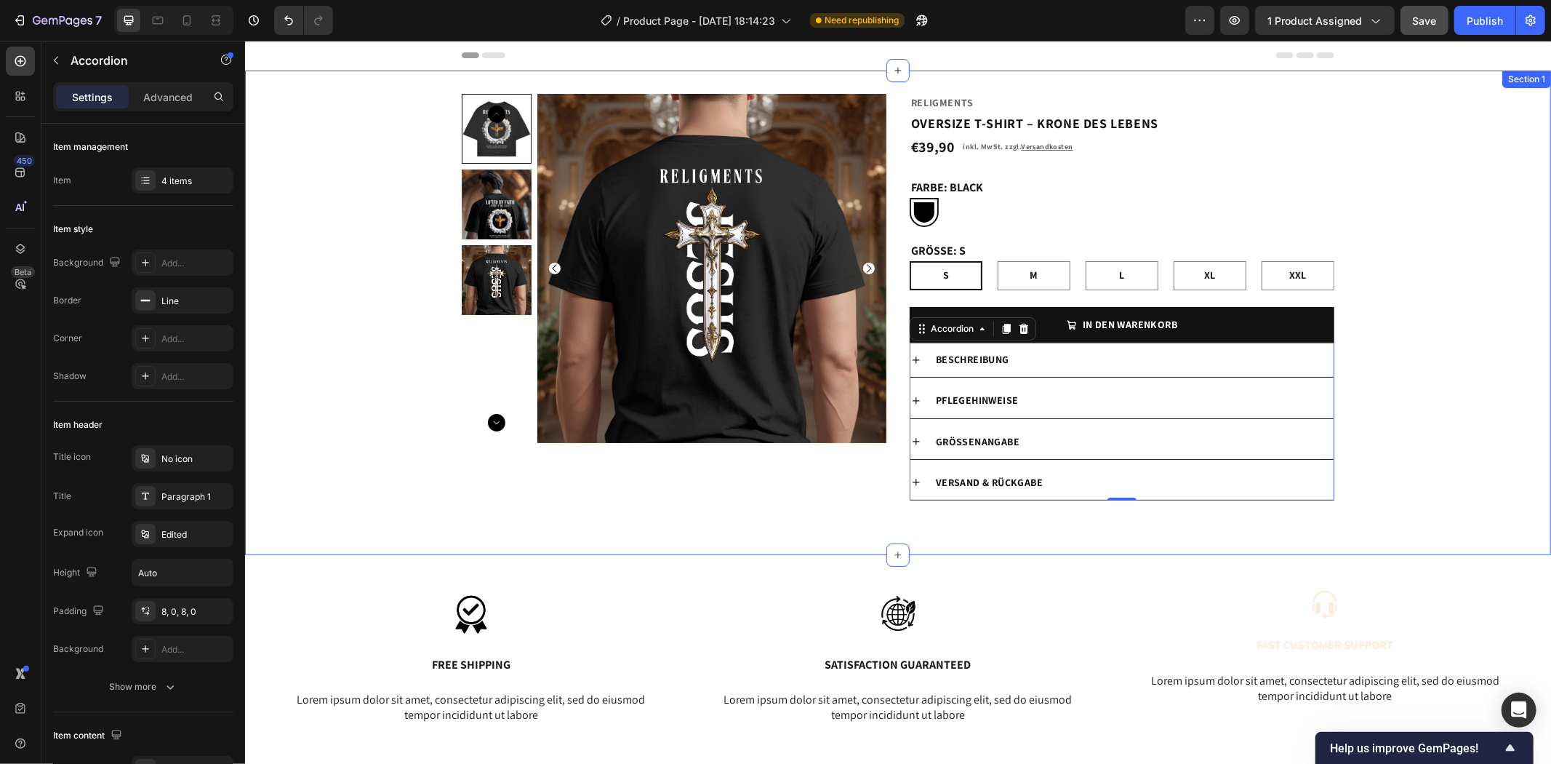
click at [1453, 511] on div "Product Images Religments Product Vendor OVERSIZE T-SHIRT – KRONE DES LEBENS Pr…" at bounding box center [897, 312] width 1306 height 438
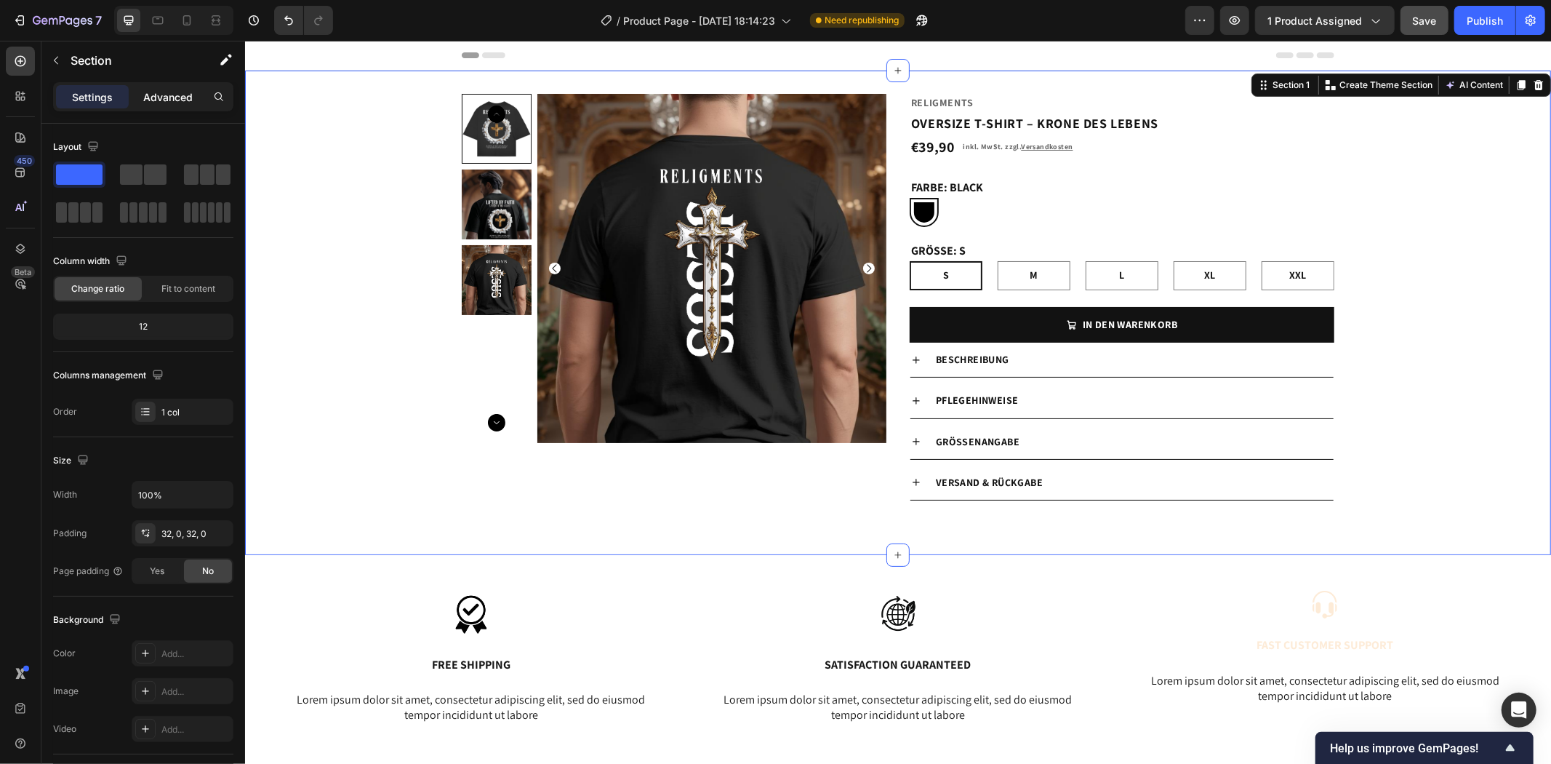
click at [157, 85] on div "Advanced" at bounding box center [168, 96] width 73 height 23
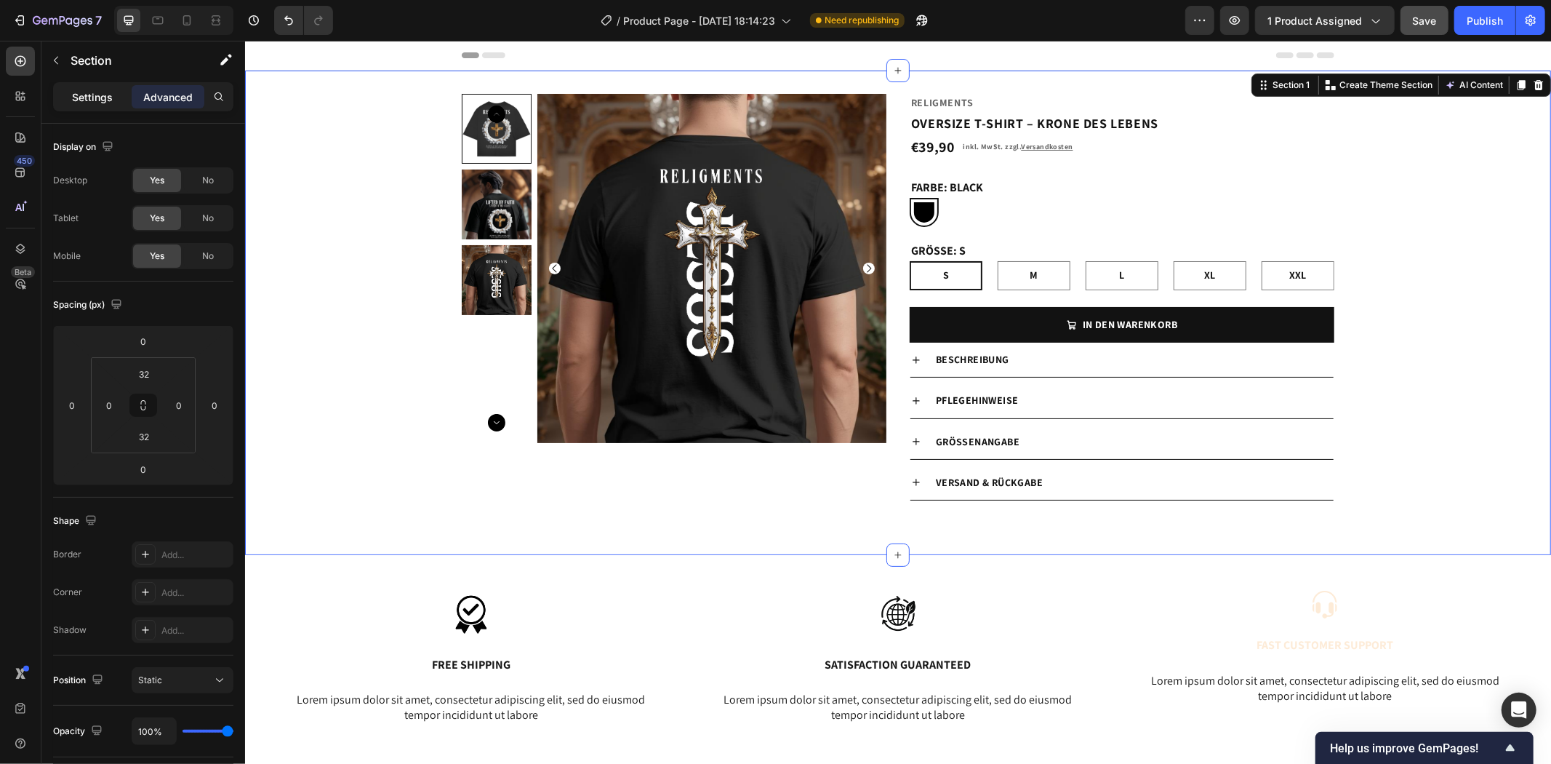
click at [103, 86] on div "Settings" at bounding box center [92, 96] width 73 height 23
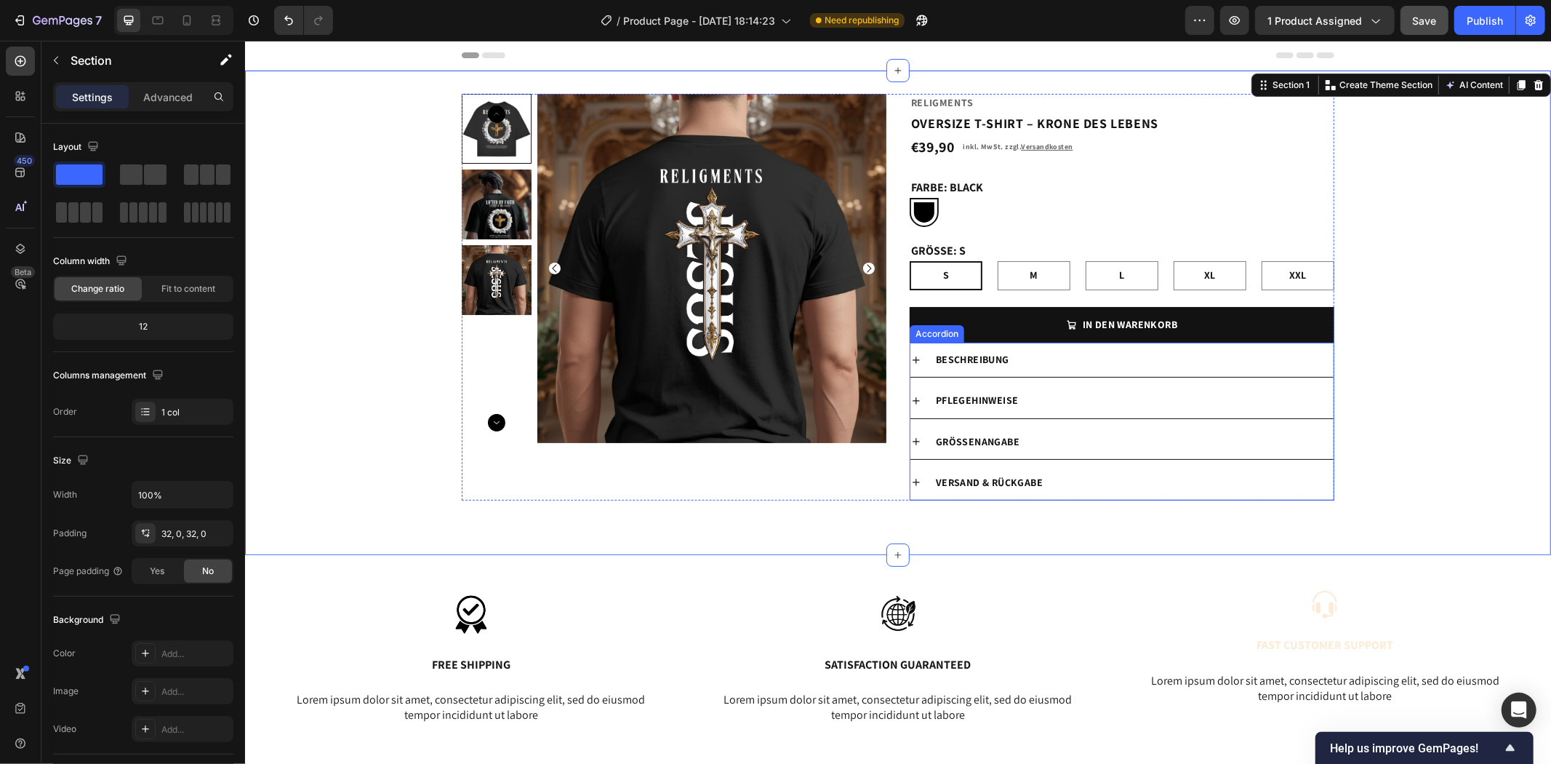
click at [1002, 353] on p "Beschreibung" at bounding box center [971, 359] width 73 height 18
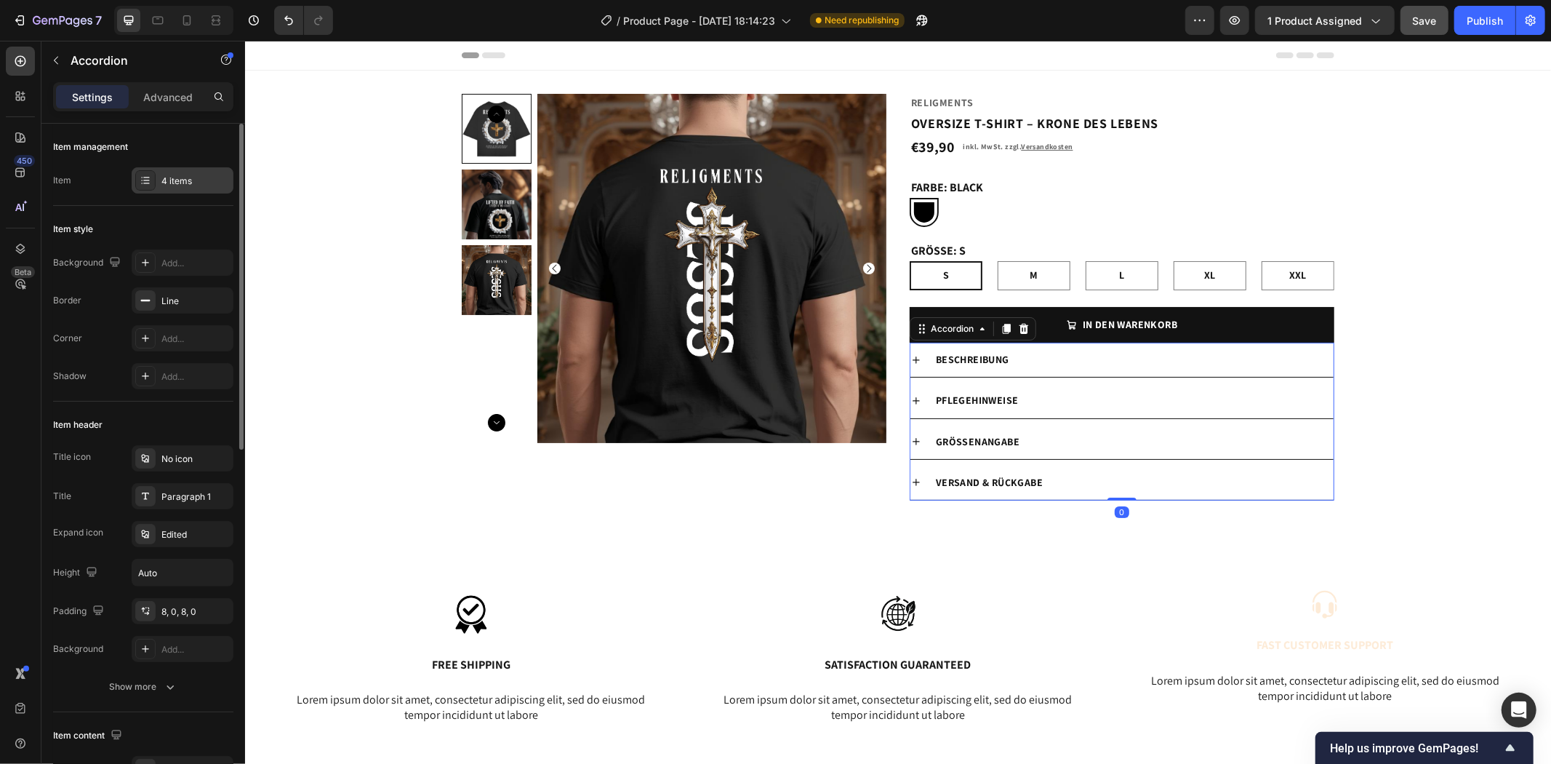
click at [201, 180] on div "4 items" at bounding box center [195, 181] width 68 height 13
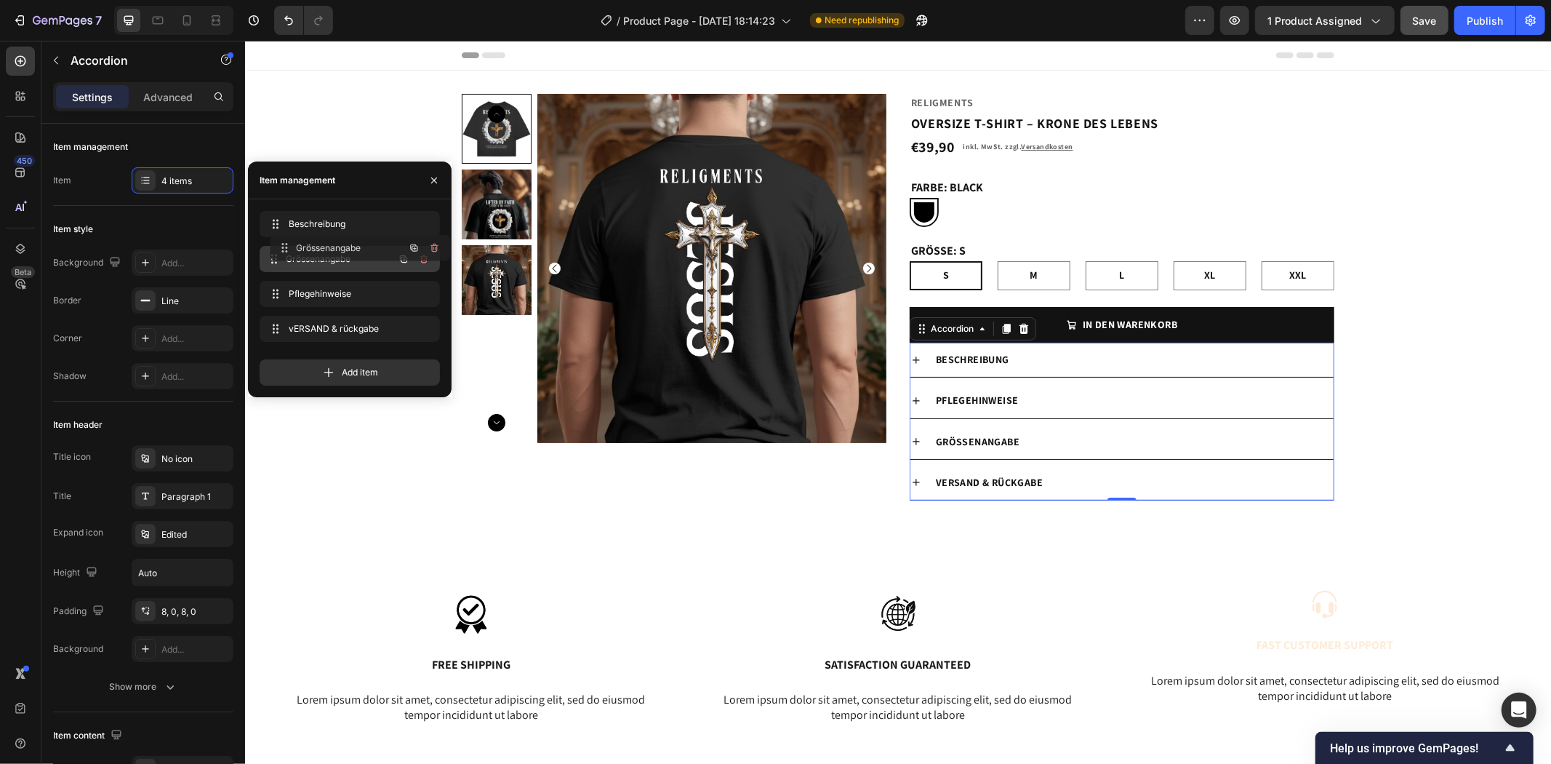
drag, startPoint x: 327, startPoint y: 292, endPoint x: 337, endPoint y: 246, distance: 47.7
click at [356, 477] on div "Product Images Religments Product Vendor OVERSIZE T-SHIRT – KRONE DES LEBENS Pr…" at bounding box center [897, 312] width 1306 height 438
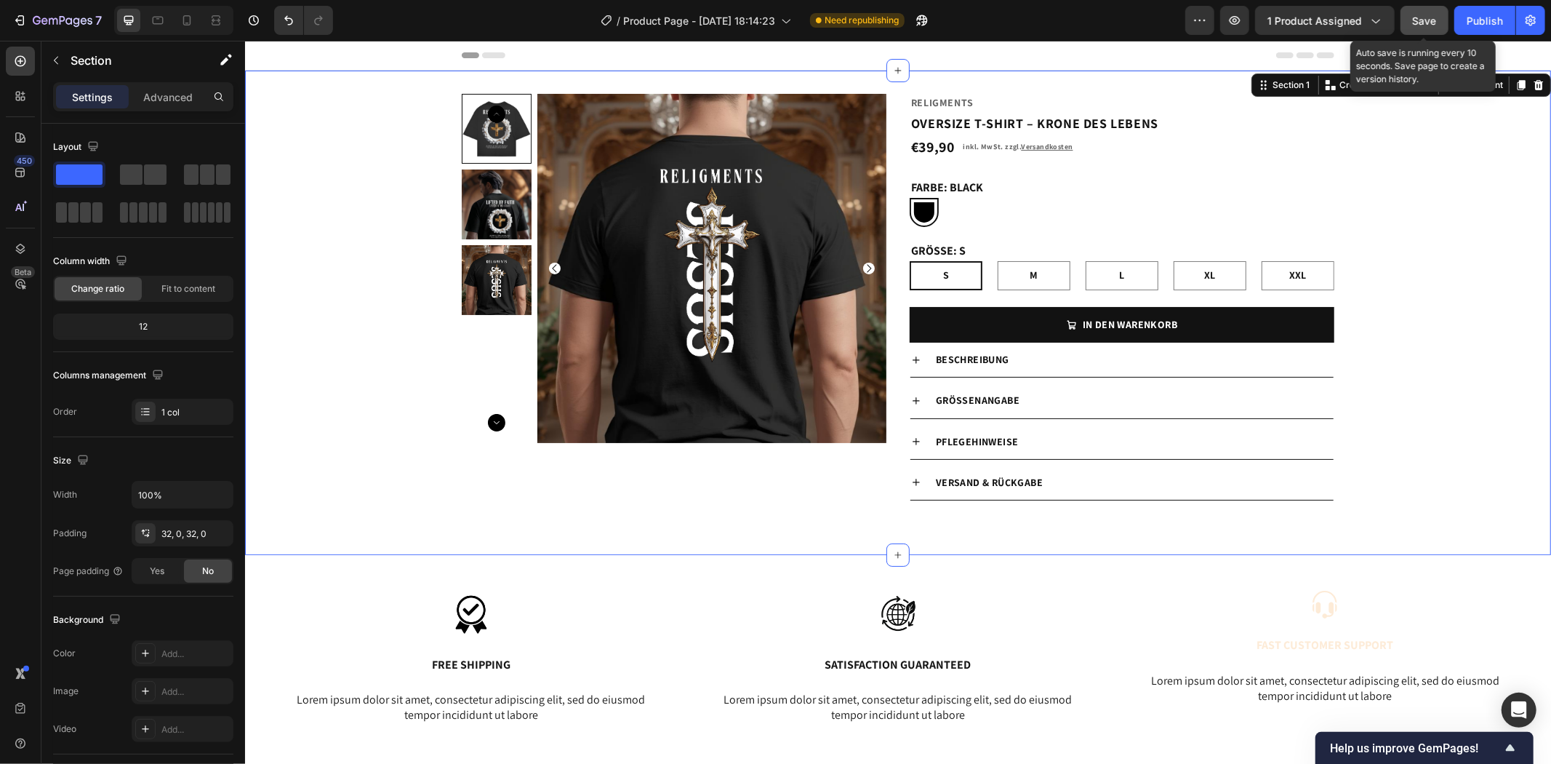
click at [1436, 25] on span "Save" at bounding box center [1425, 21] width 24 height 12
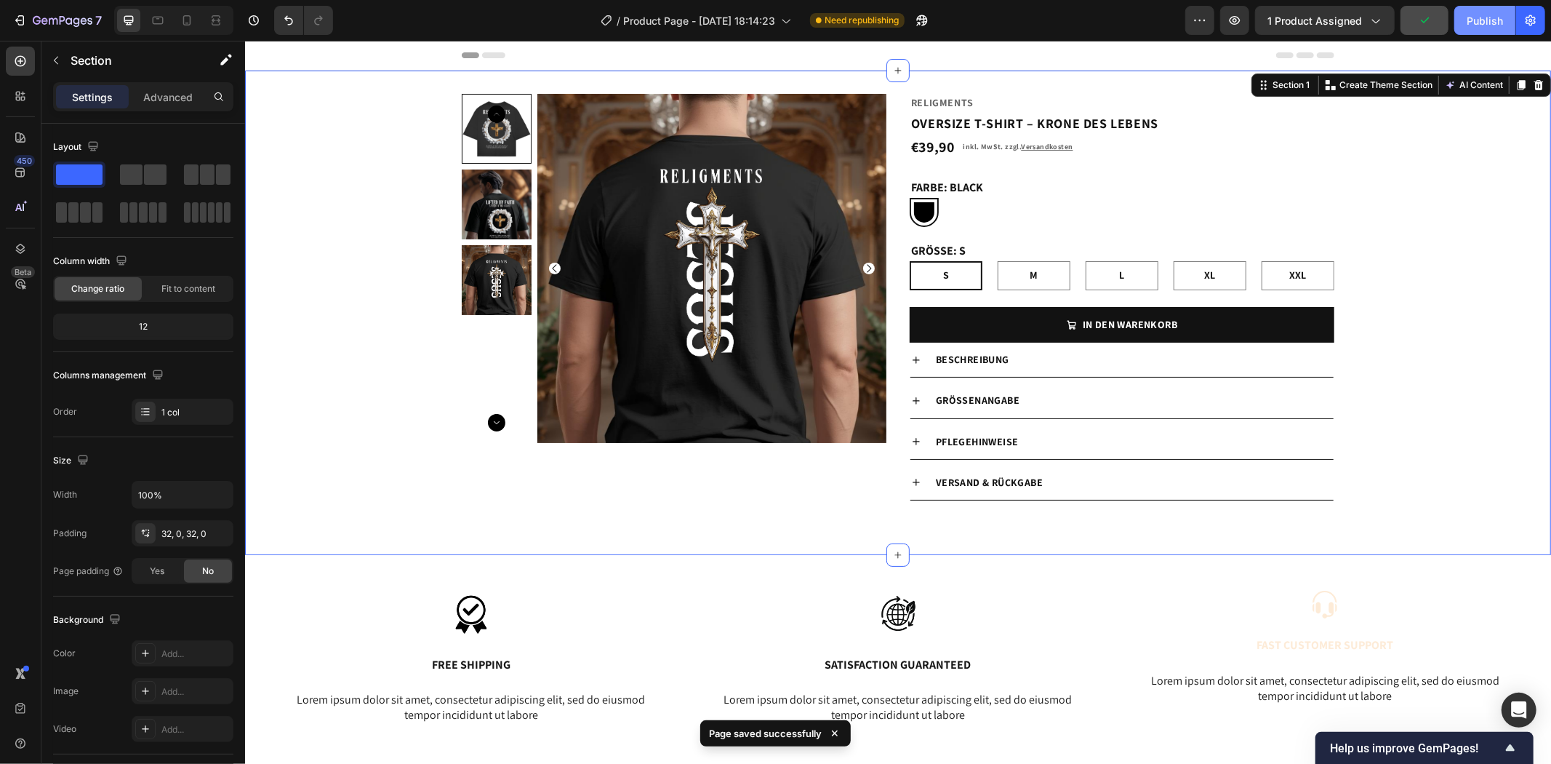
click at [1491, 17] on div "Publish" at bounding box center [1485, 20] width 36 height 15
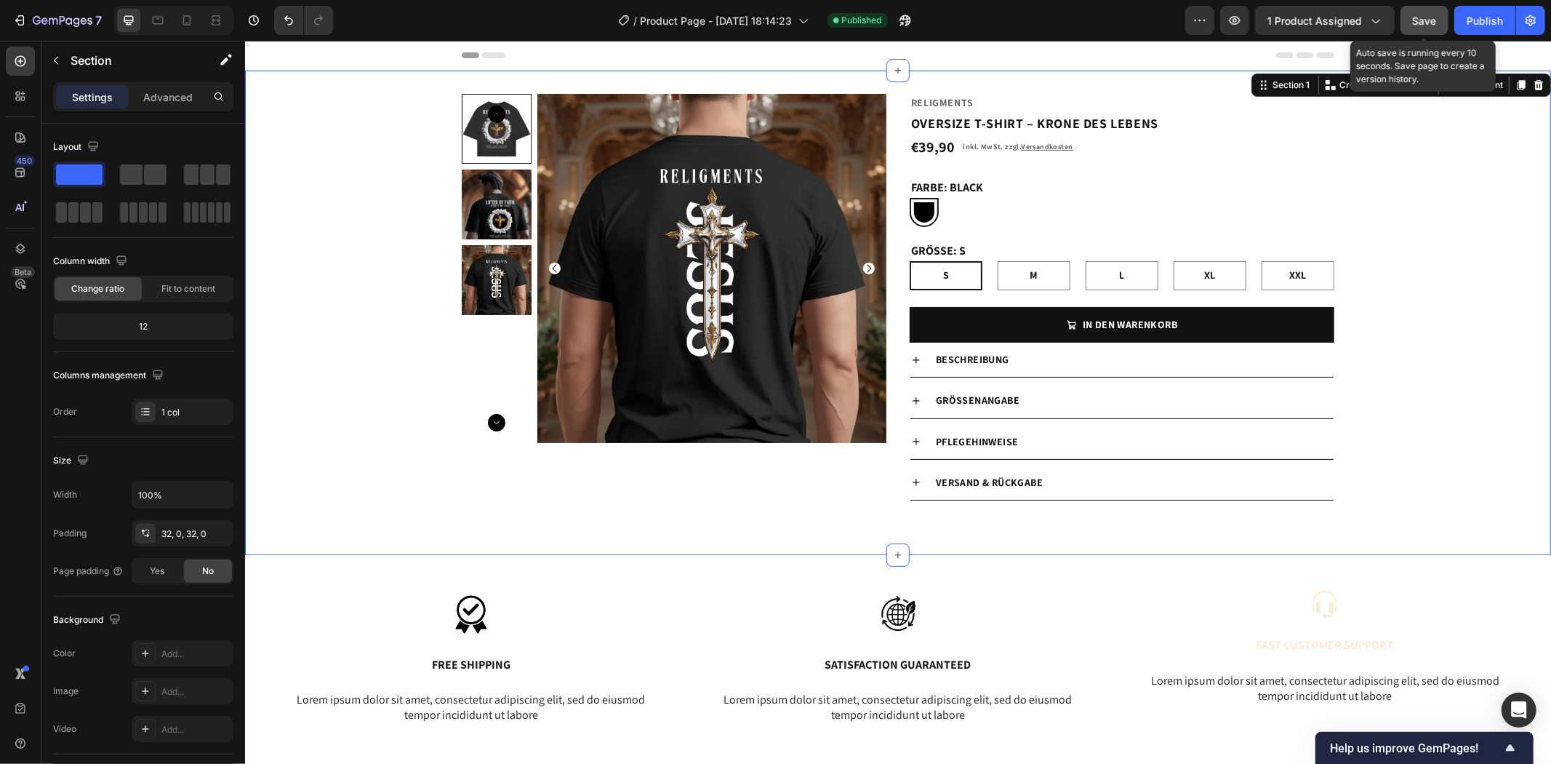
click at [1429, 18] on span "Save" at bounding box center [1425, 21] width 24 height 12
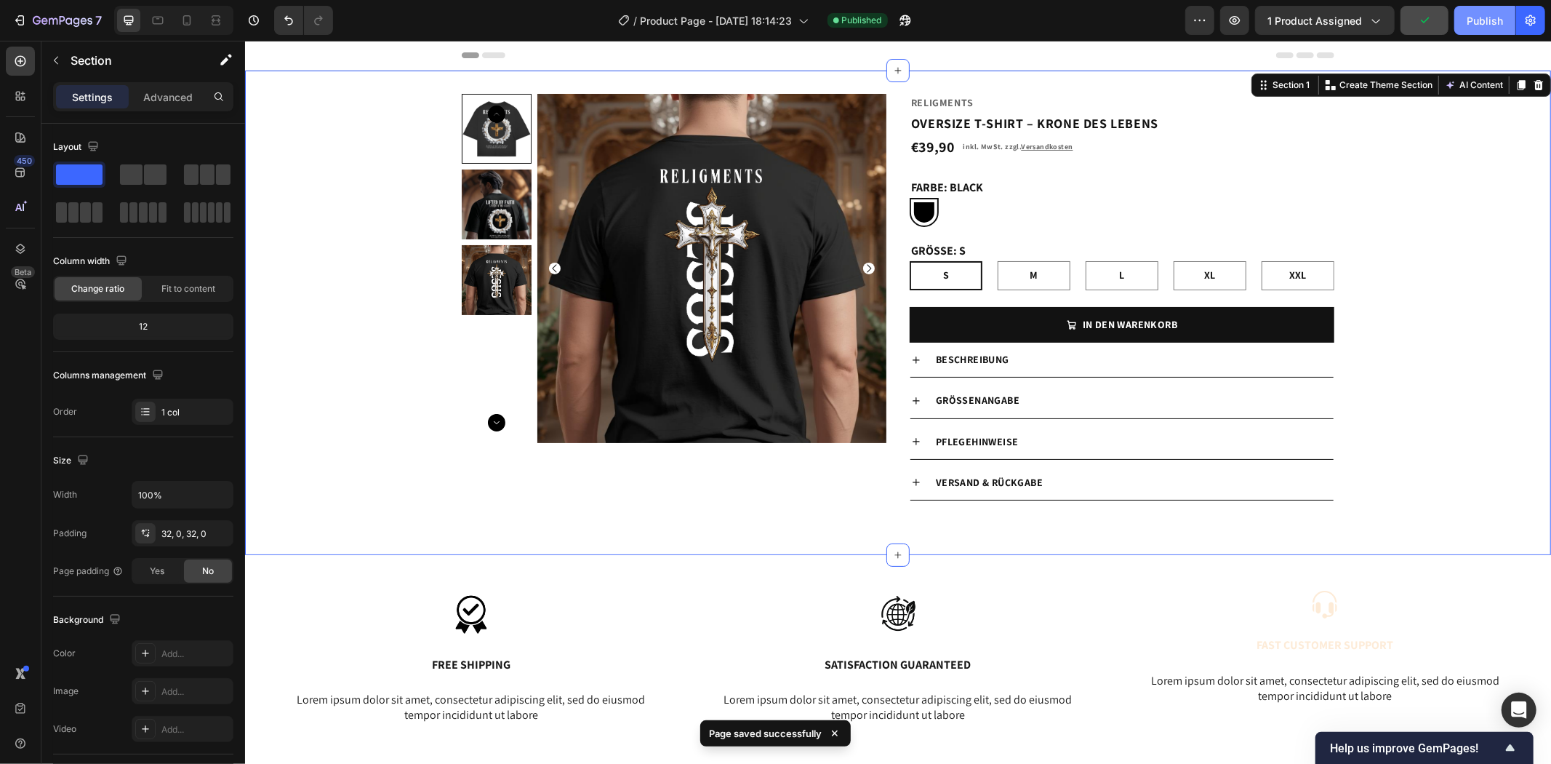
click at [1479, 18] on div "Publish" at bounding box center [1485, 20] width 36 height 15
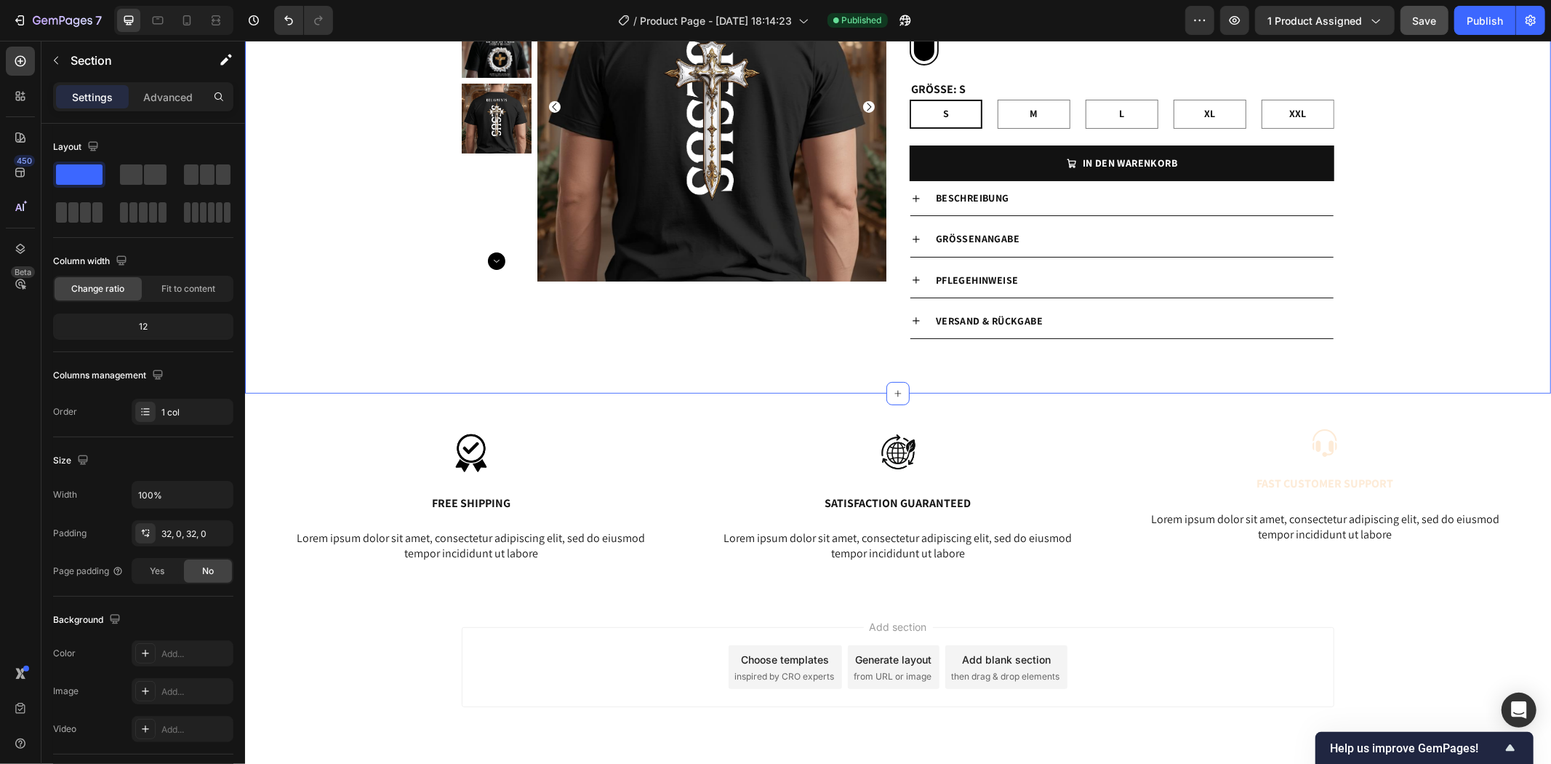
scroll to position [206, 0]
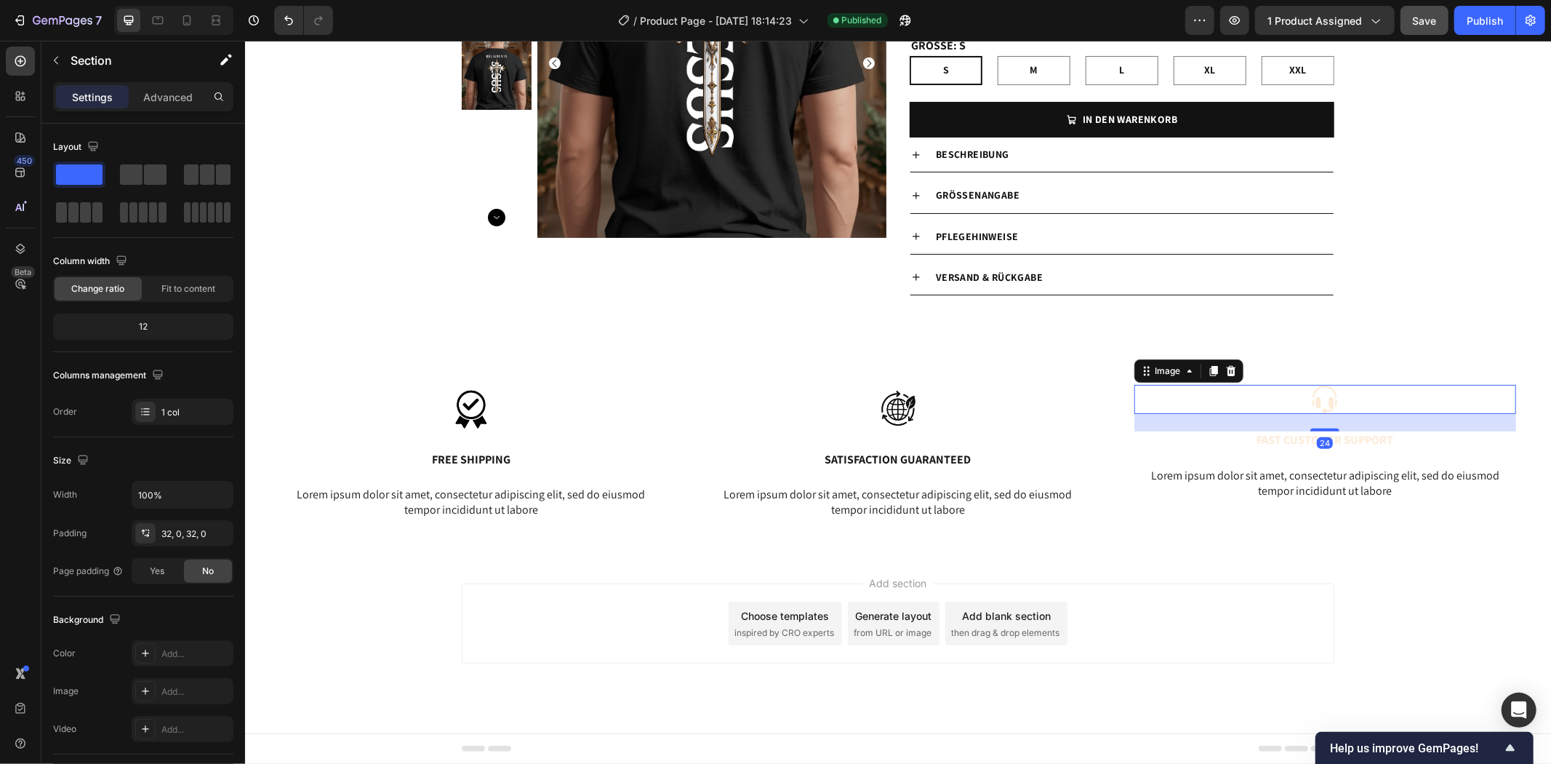
click at [1310, 403] on img at bounding box center [1324, 398] width 29 height 29
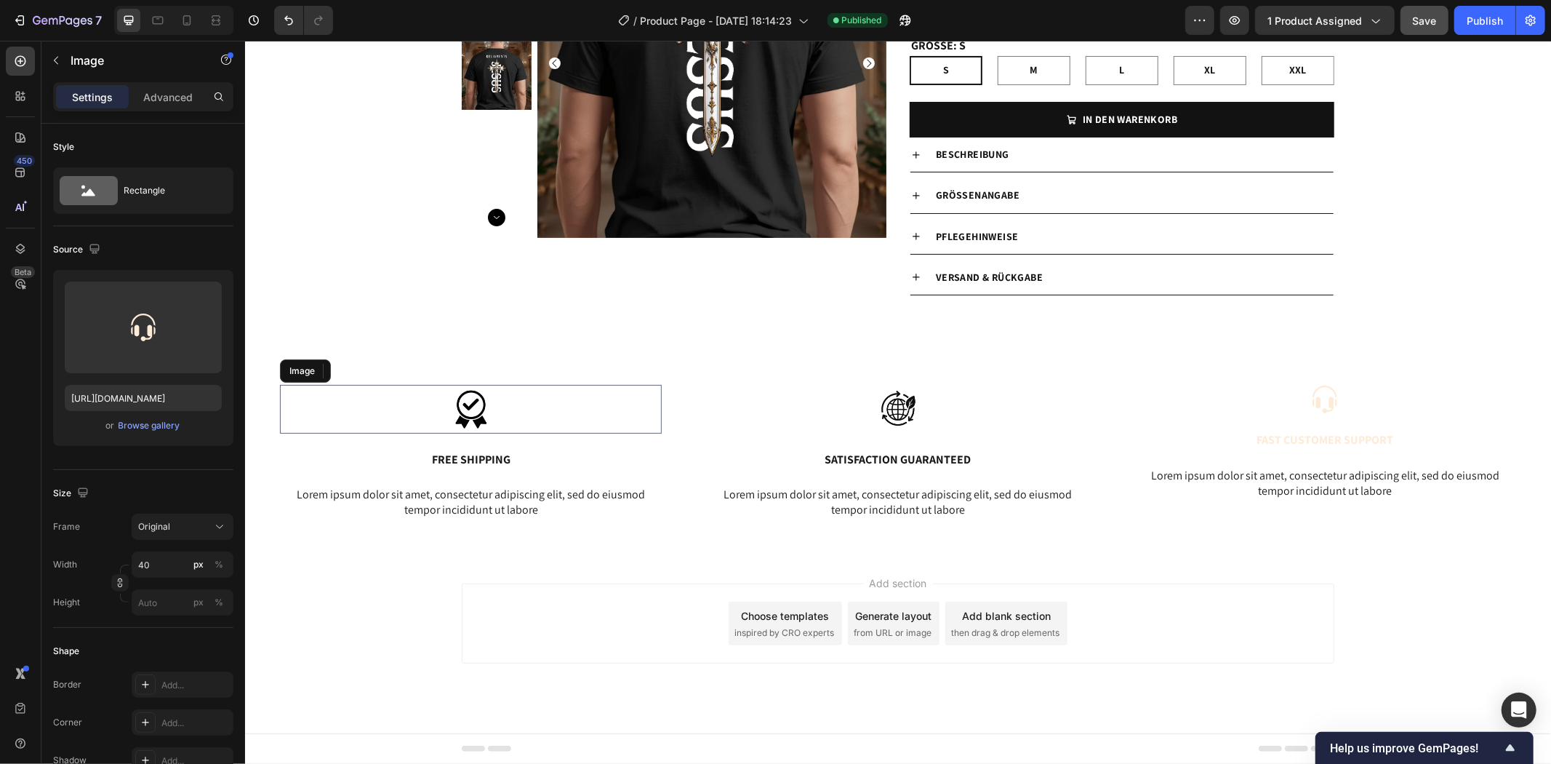
scroll to position [315, 0]
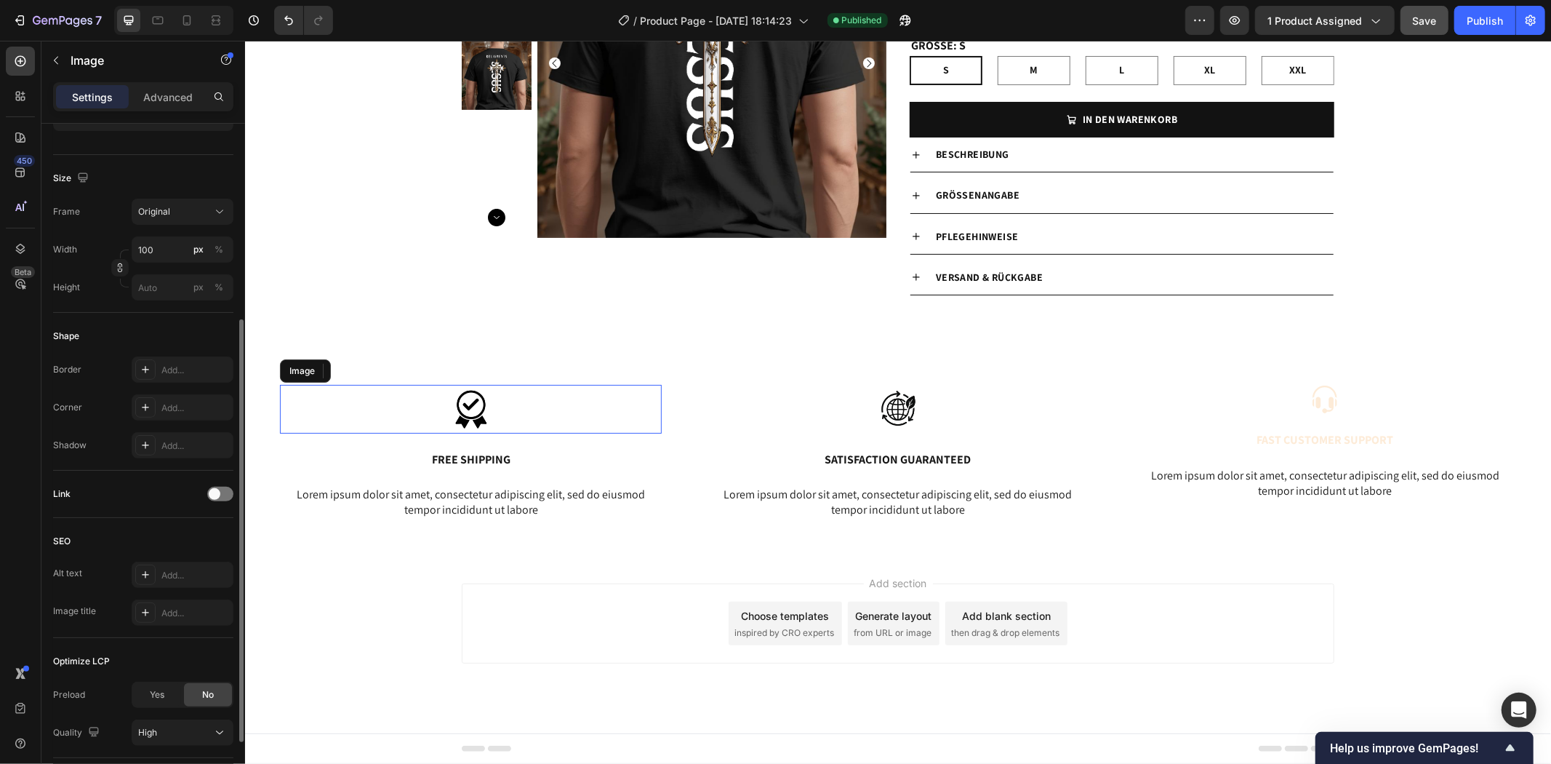
click at [490, 398] on img at bounding box center [470, 408] width 73 height 49
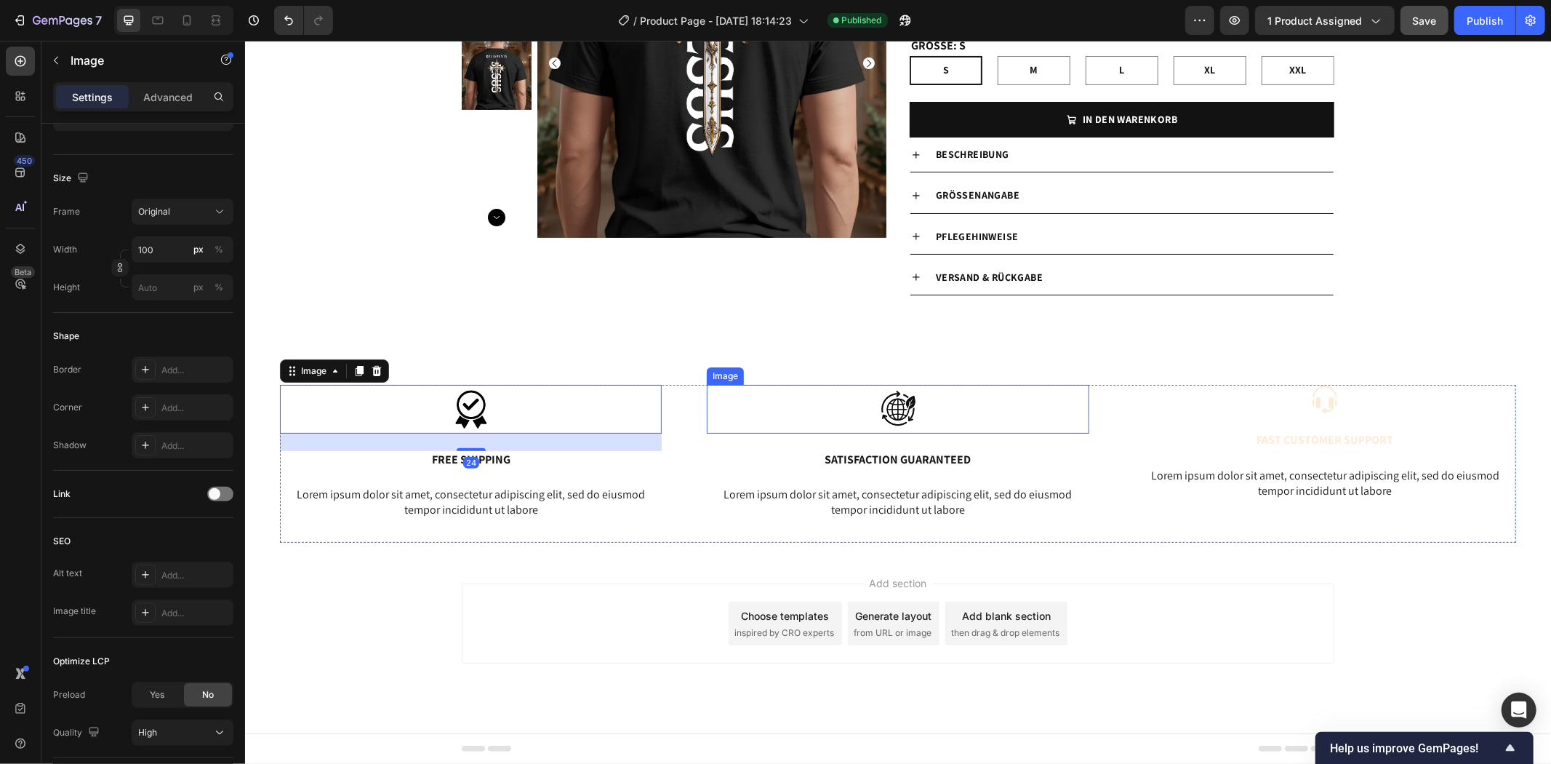
click at [933, 414] on div at bounding box center [897, 408] width 382 height 49
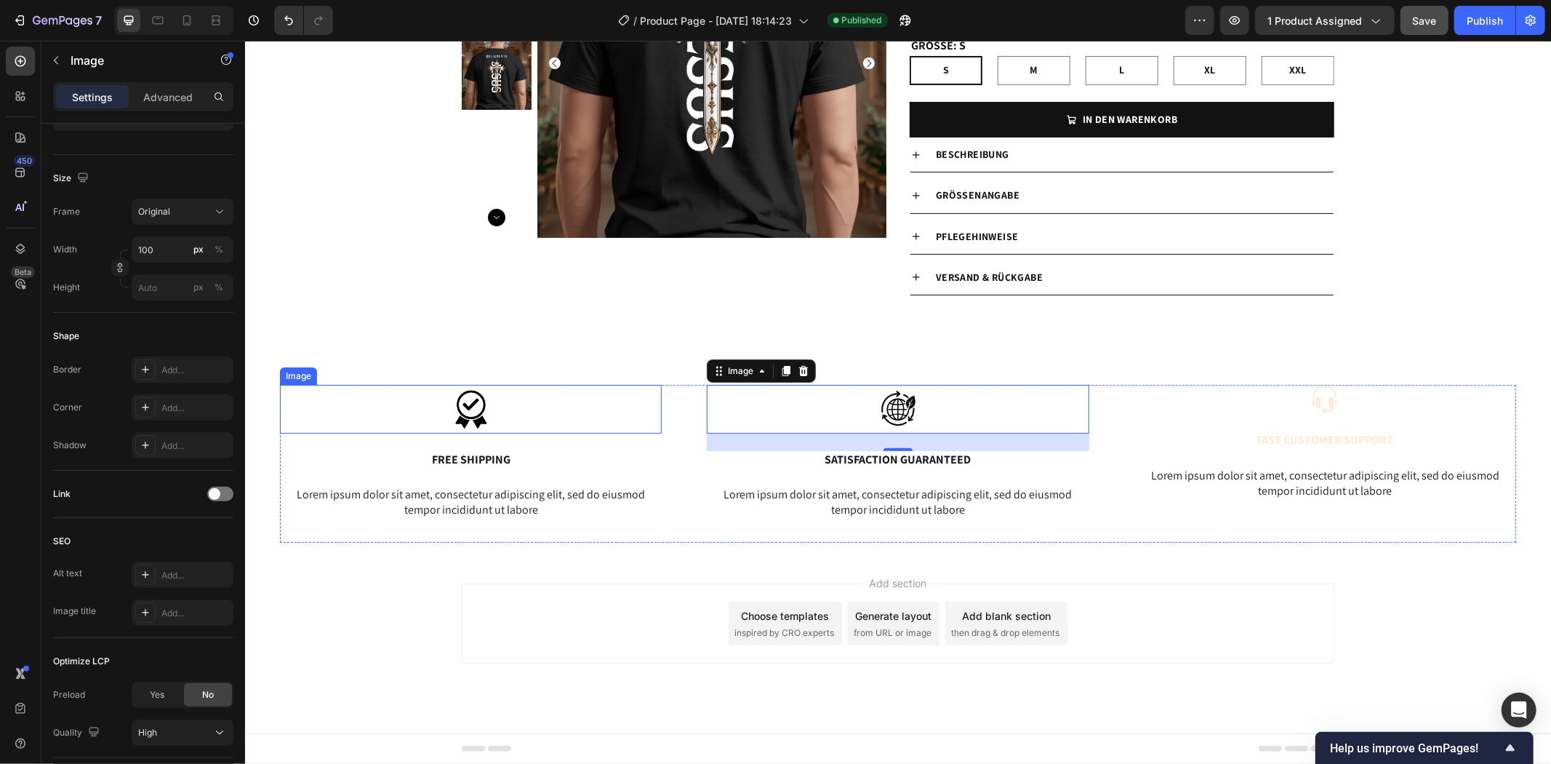
click at [471, 401] on img at bounding box center [470, 408] width 73 height 49
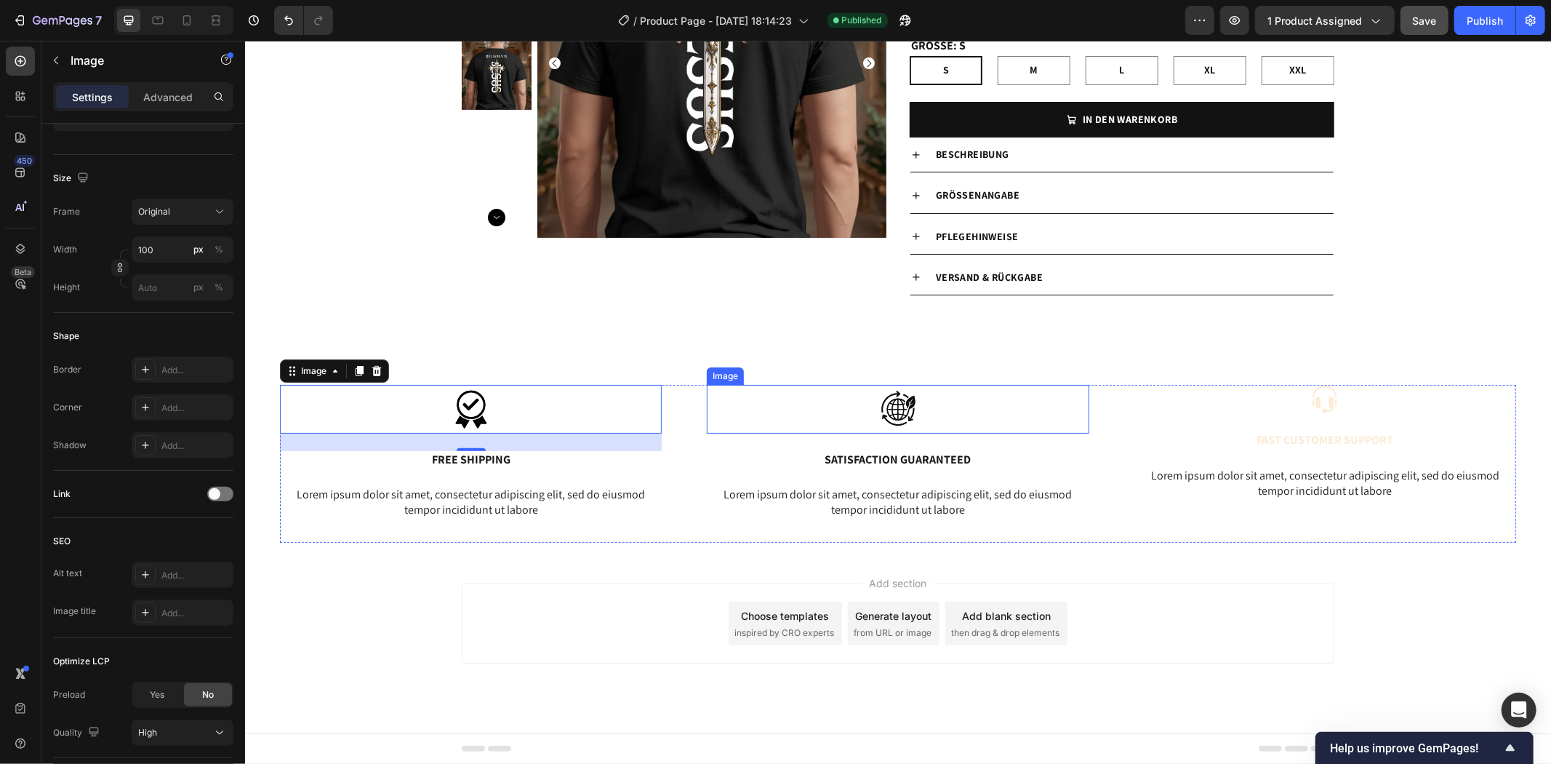
click at [891, 408] on img at bounding box center [897, 408] width 73 height 49
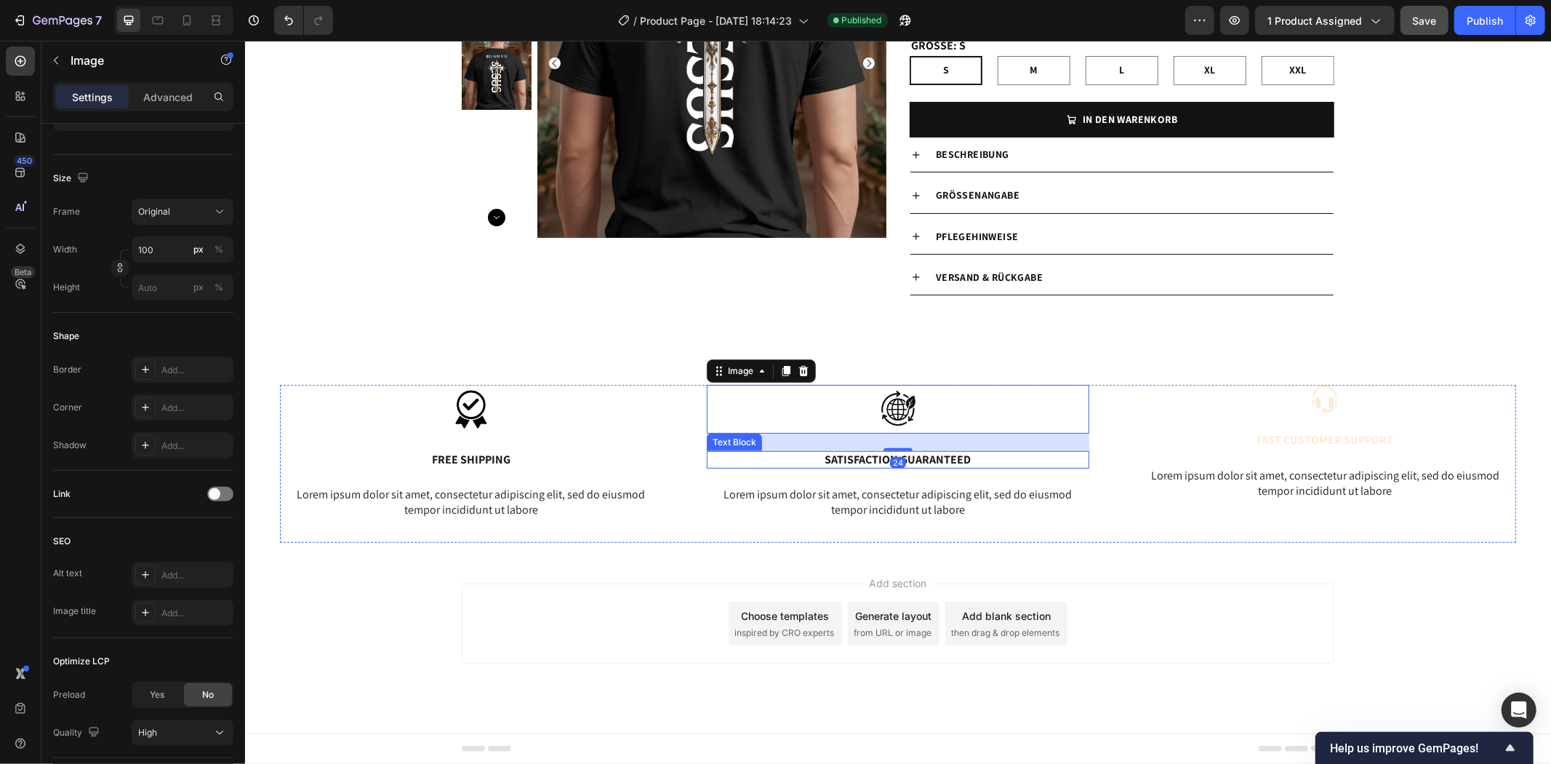
click at [955, 457] on p "Satisfaction Guaranteed" at bounding box center [897, 459] width 379 height 15
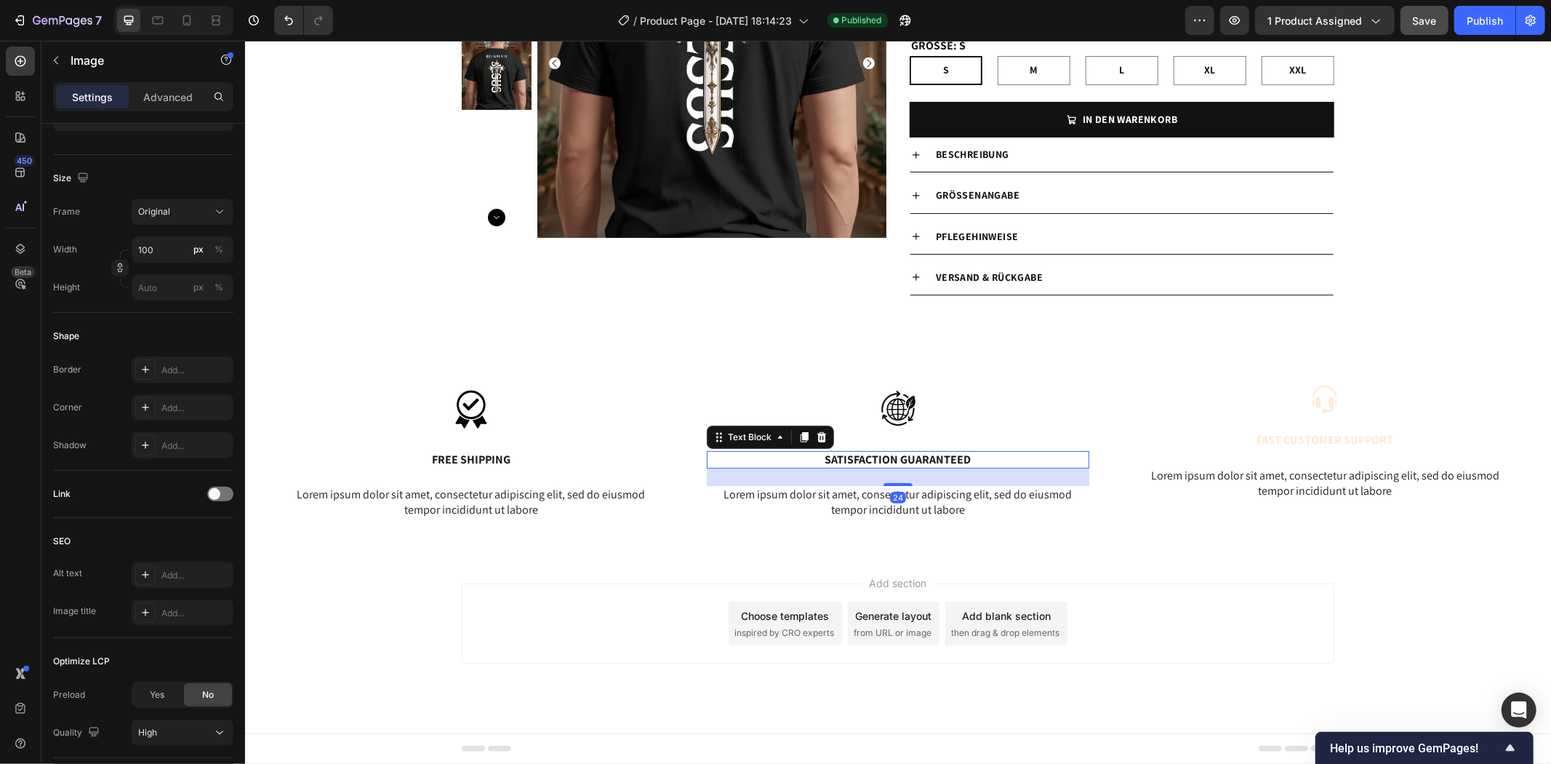
scroll to position [0, 0]
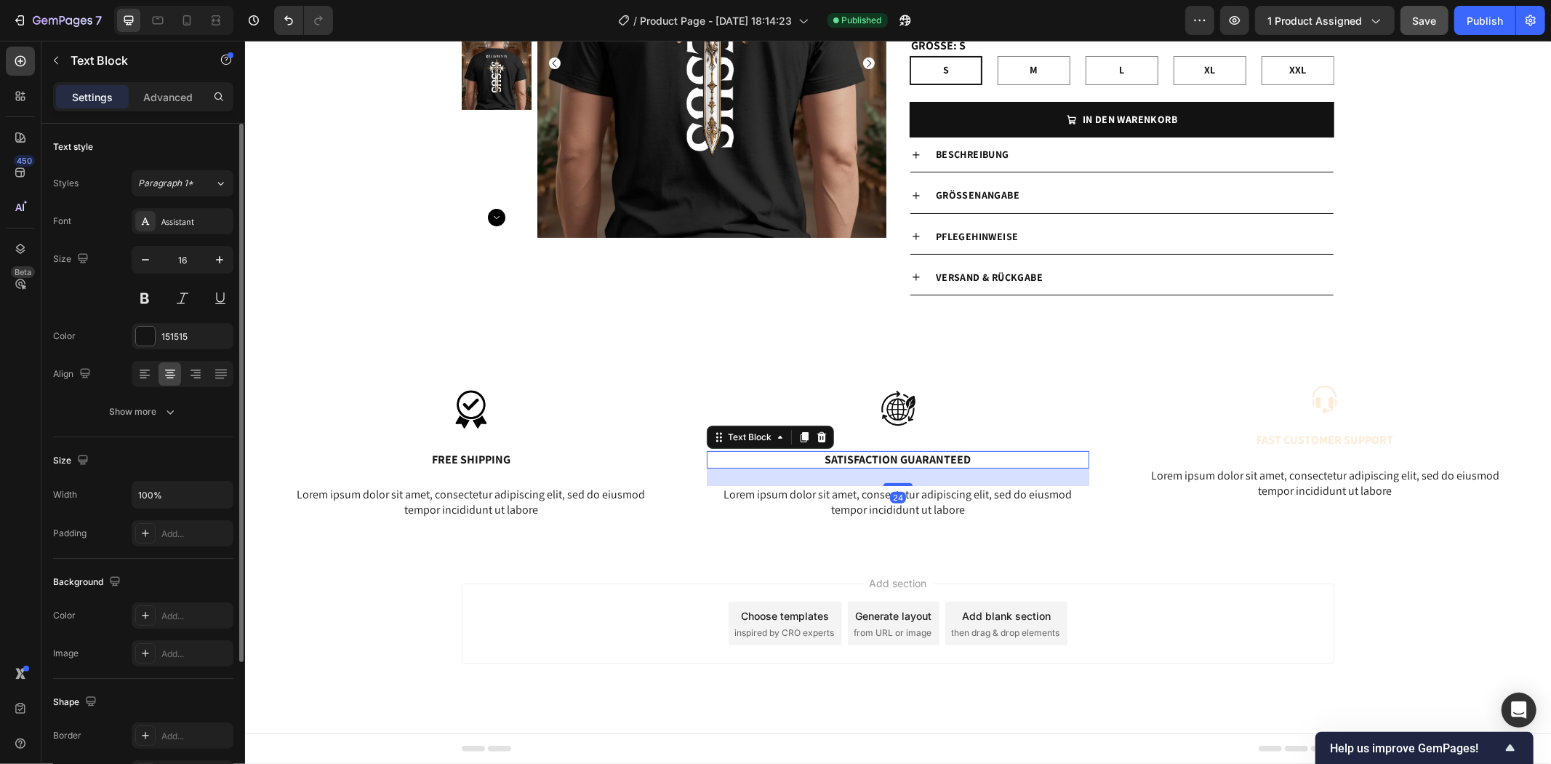
click at [955, 457] on p "Satisfaction Guaranteed" at bounding box center [897, 459] width 379 height 15
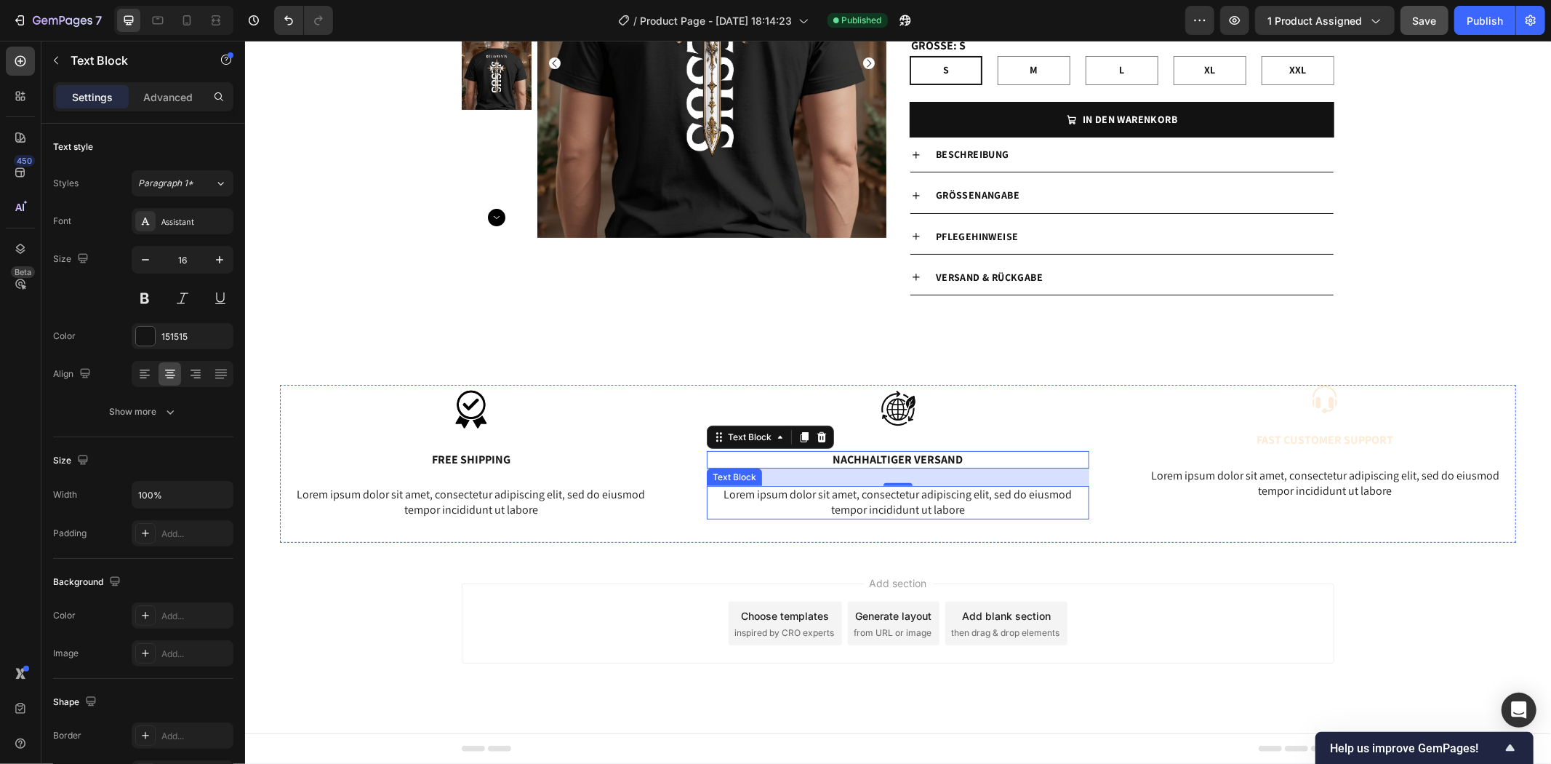
click at [956, 513] on p "Lorem ipsum dolor sit amet, consectetur adipiscing elit, sed do eiusmod tempor …" at bounding box center [897, 502] width 379 height 31
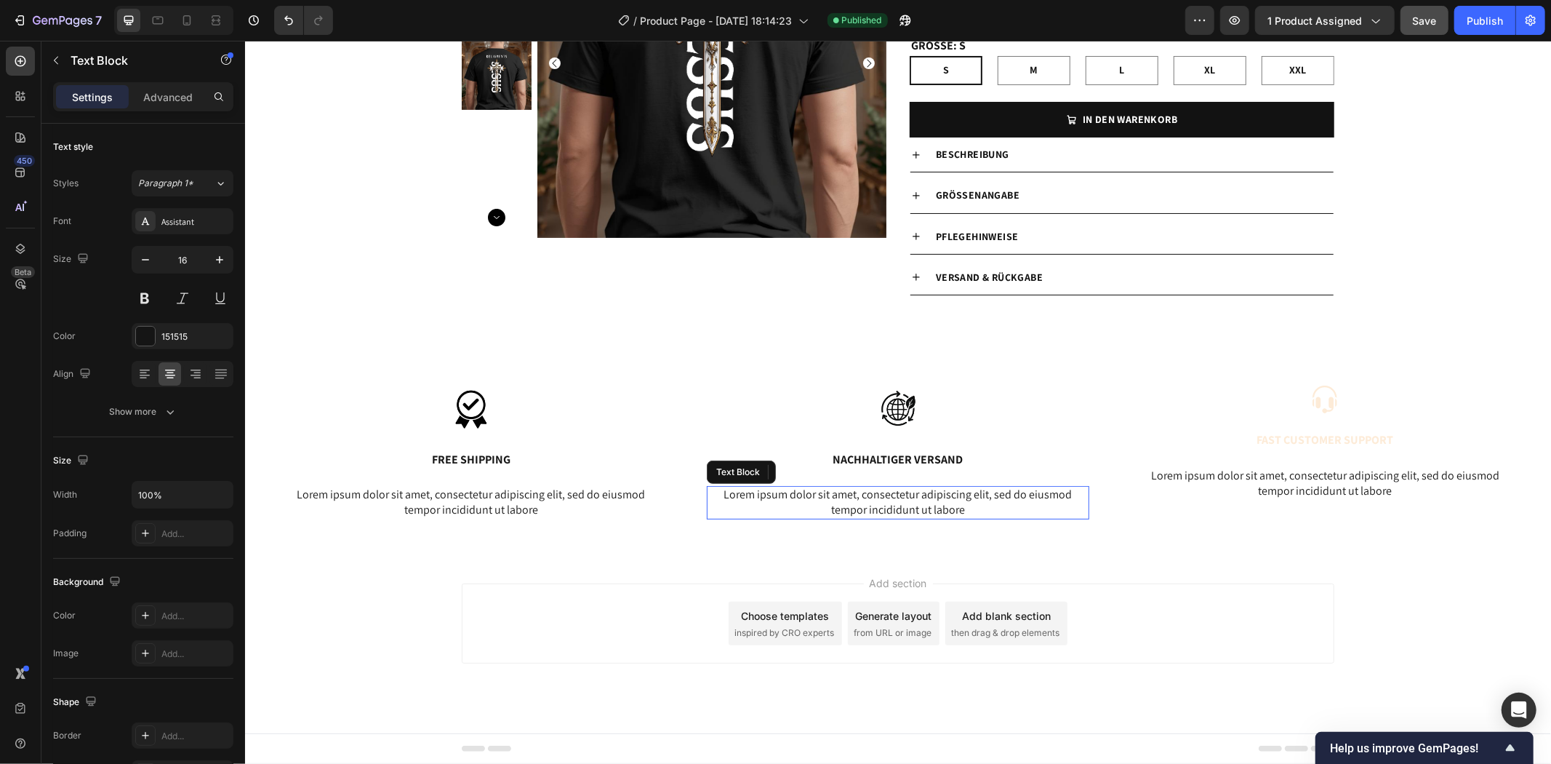
click at [956, 513] on p "Lorem ipsum dolor sit amet, consectetur adipiscing elit, sed do eiusmod tempor …" at bounding box center [897, 502] width 379 height 31
click at [1167, 591] on div "Add section Choose templates inspired by CRO experts Generate layout from URL o…" at bounding box center [897, 623] width 873 height 80
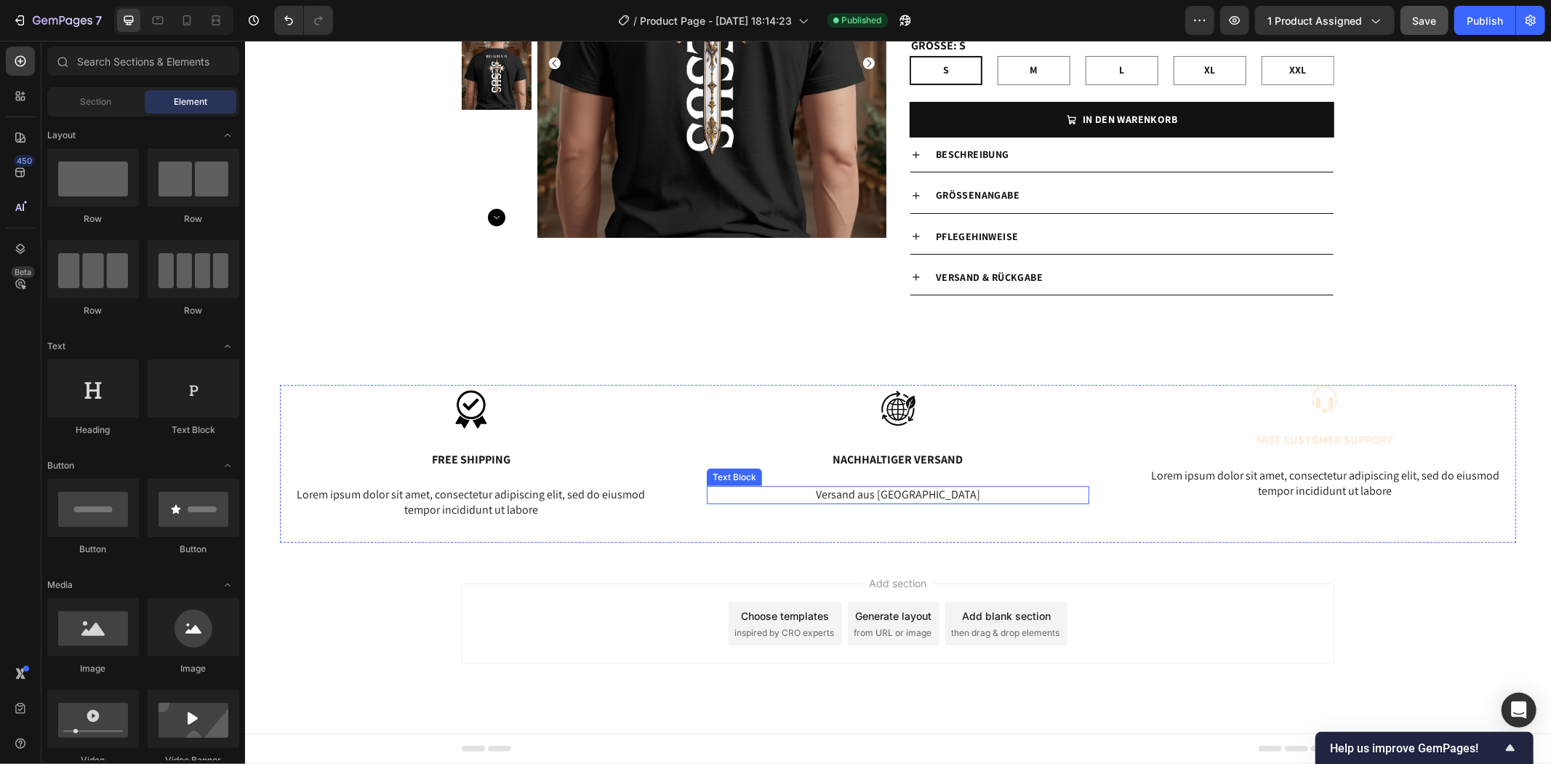
click at [978, 502] on p "Versand aus [GEOGRAPHIC_DATA]" at bounding box center [897, 494] width 379 height 15
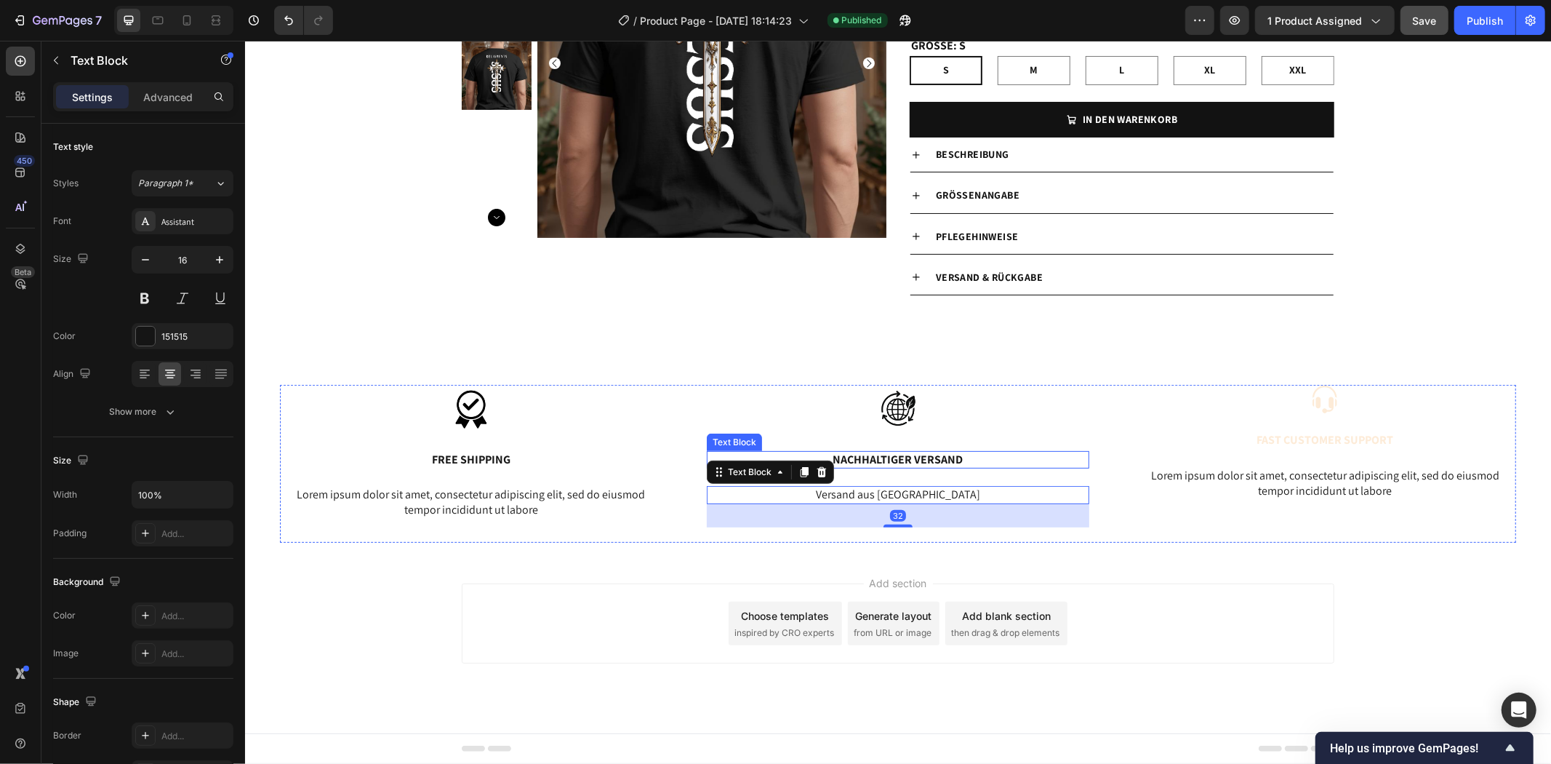
click at [917, 460] on p "Nachhaltiger Versand" at bounding box center [897, 459] width 379 height 15
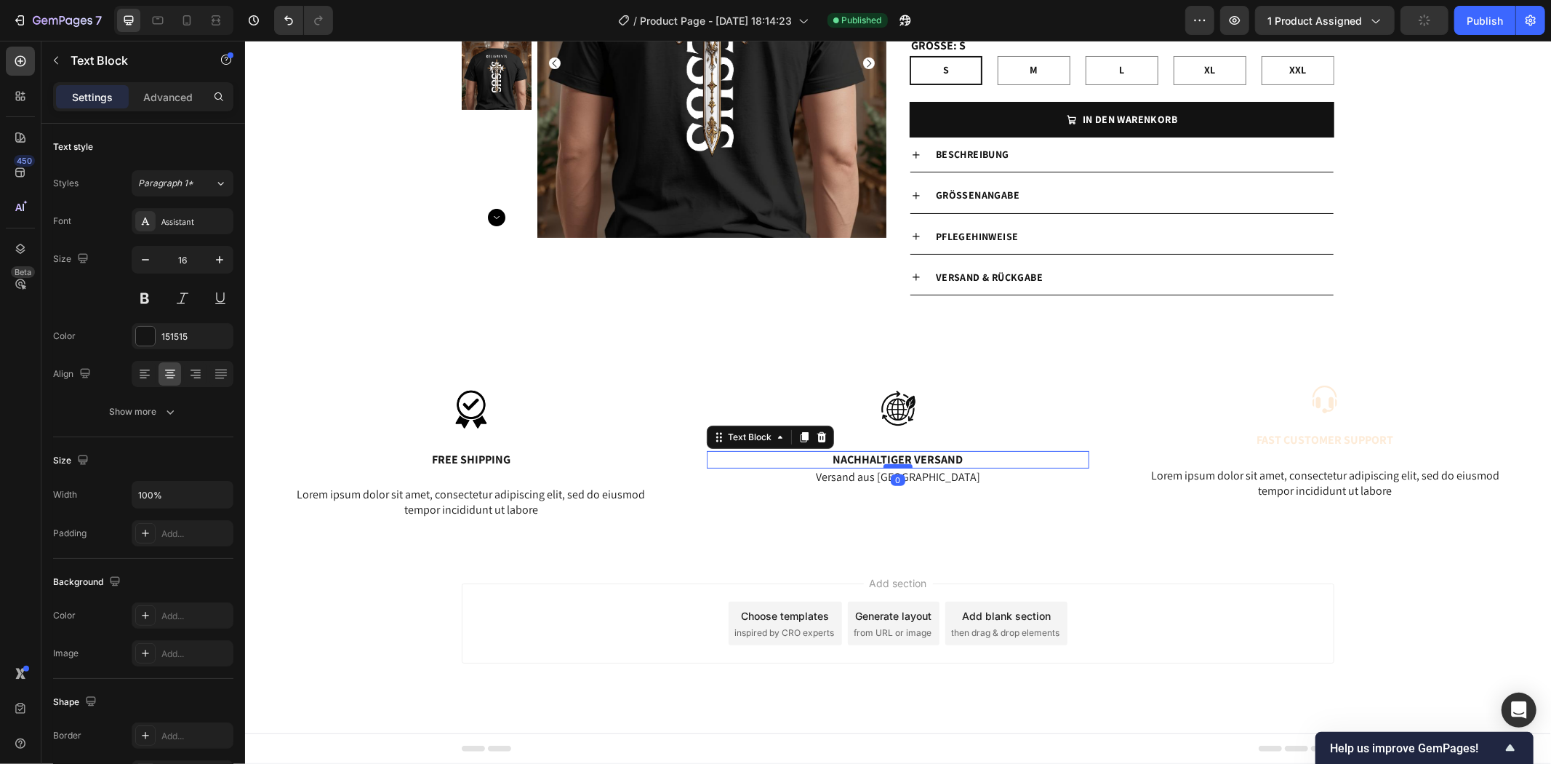
drag, startPoint x: 893, startPoint y: 483, endPoint x: 898, endPoint y: 463, distance: 21.0
click at [898, 463] on div at bounding box center [897, 465] width 29 height 4
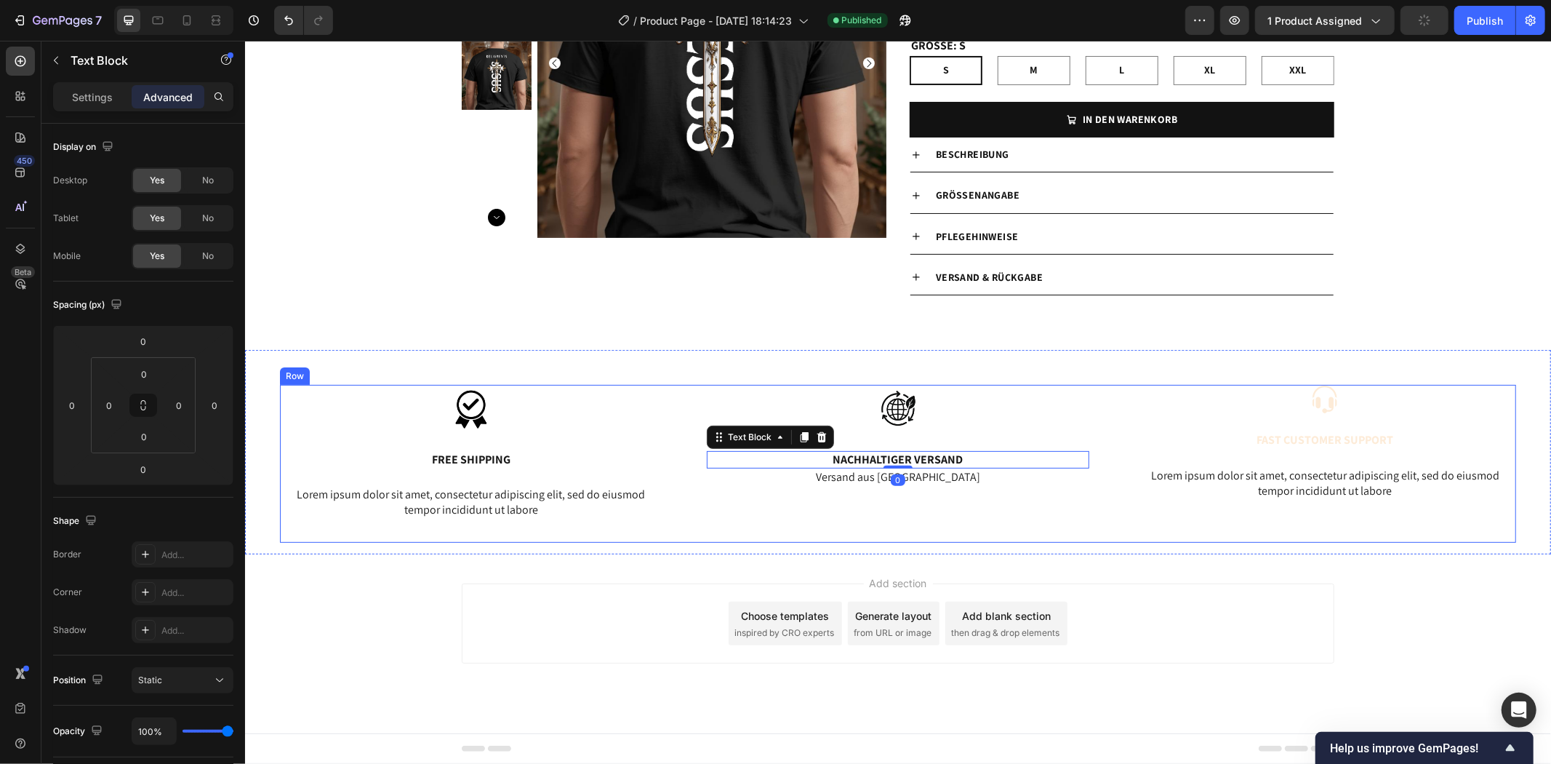
click at [972, 527] on div "Image Nachhaltiger Versand Text Block 0 Versand aus Deutschland Text Block" at bounding box center [897, 463] width 382 height 158
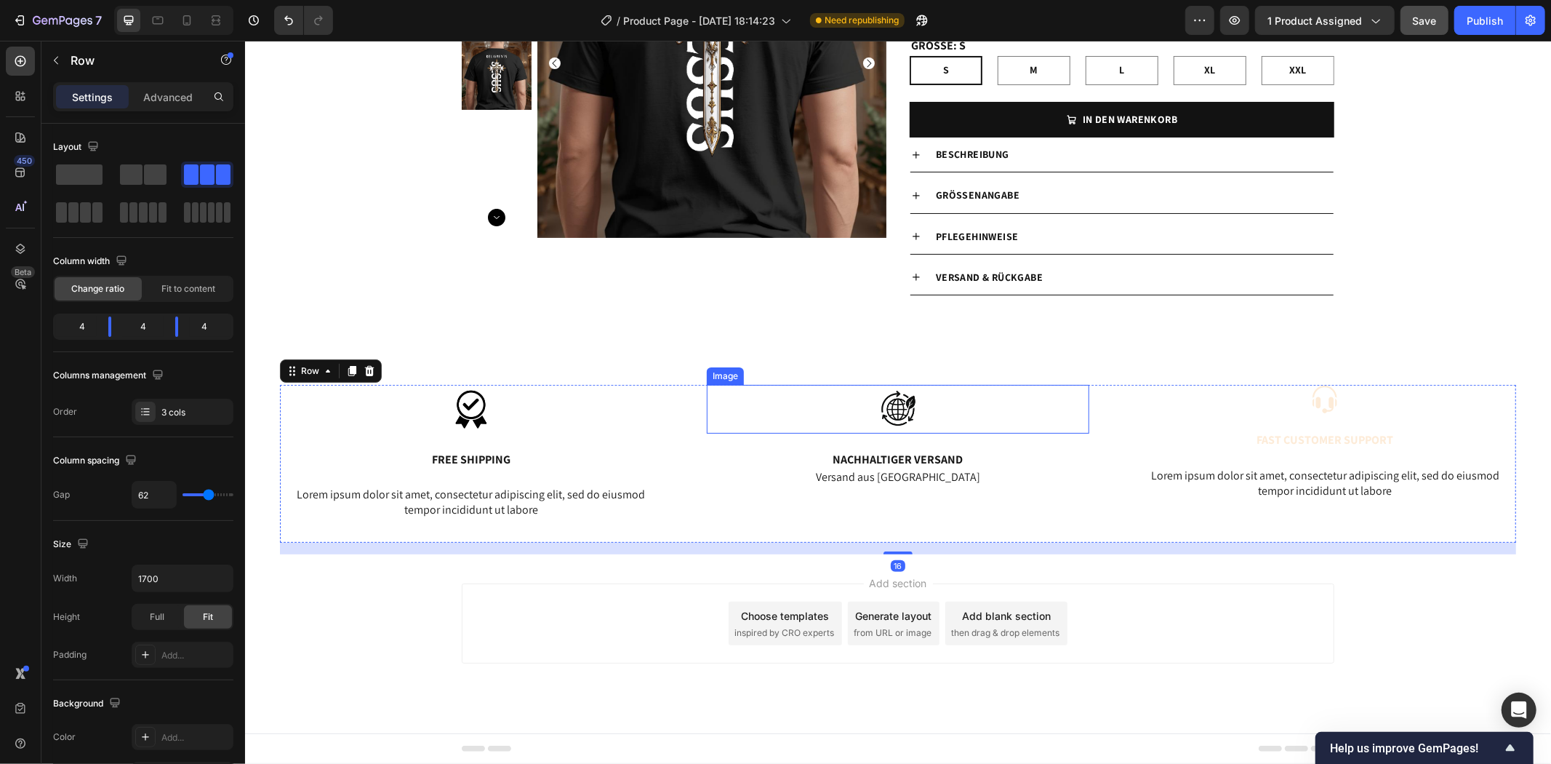
click at [906, 409] on img at bounding box center [897, 408] width 73 height 49
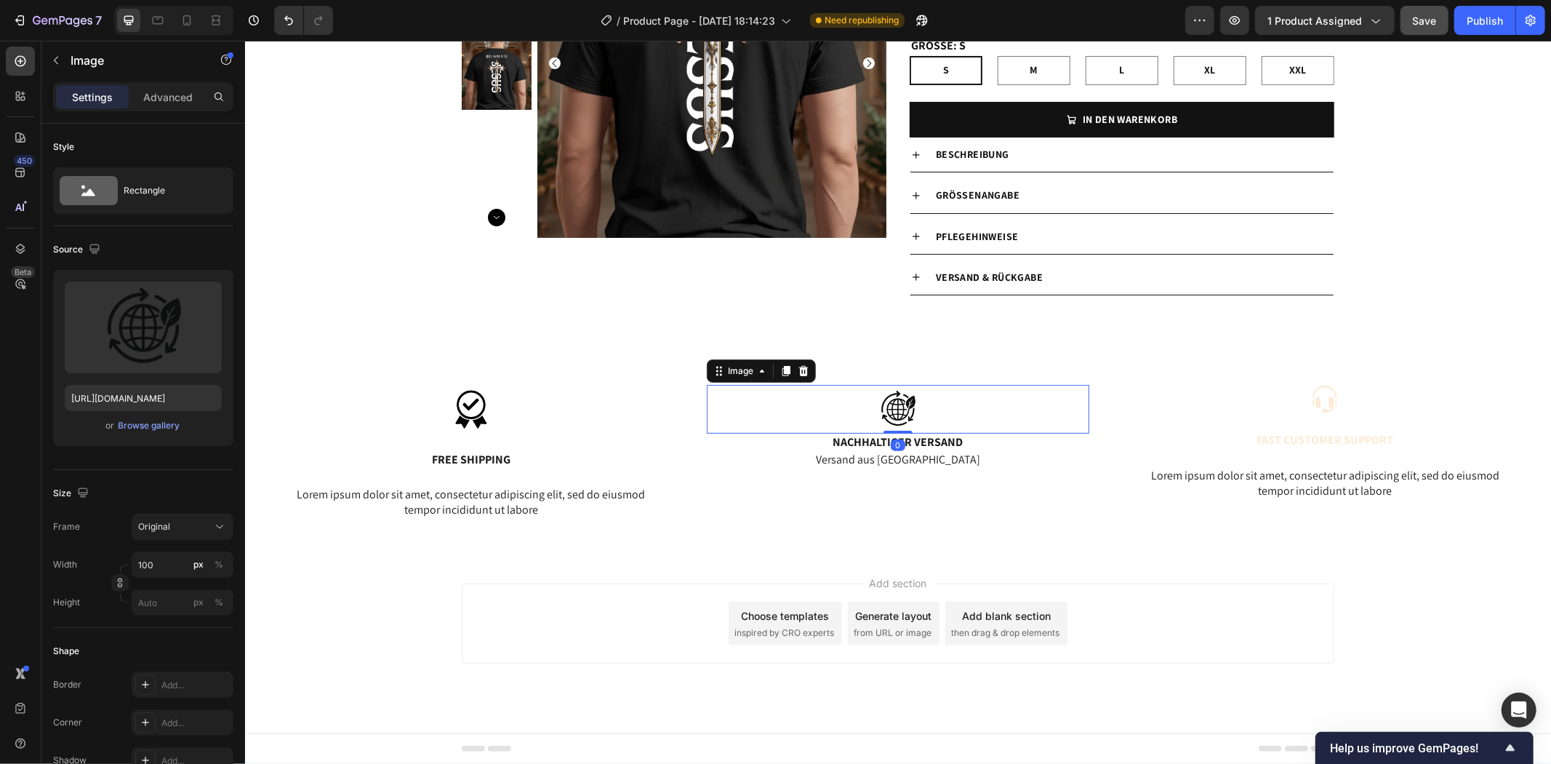
drag, startPoint x: 898, startPoint y: 447, endPoint x: 899, endPoint y: 424, distance: 22.6
click at [899, 424] on div "Image 0" at bounding box center [897, 408] width 382 height 49
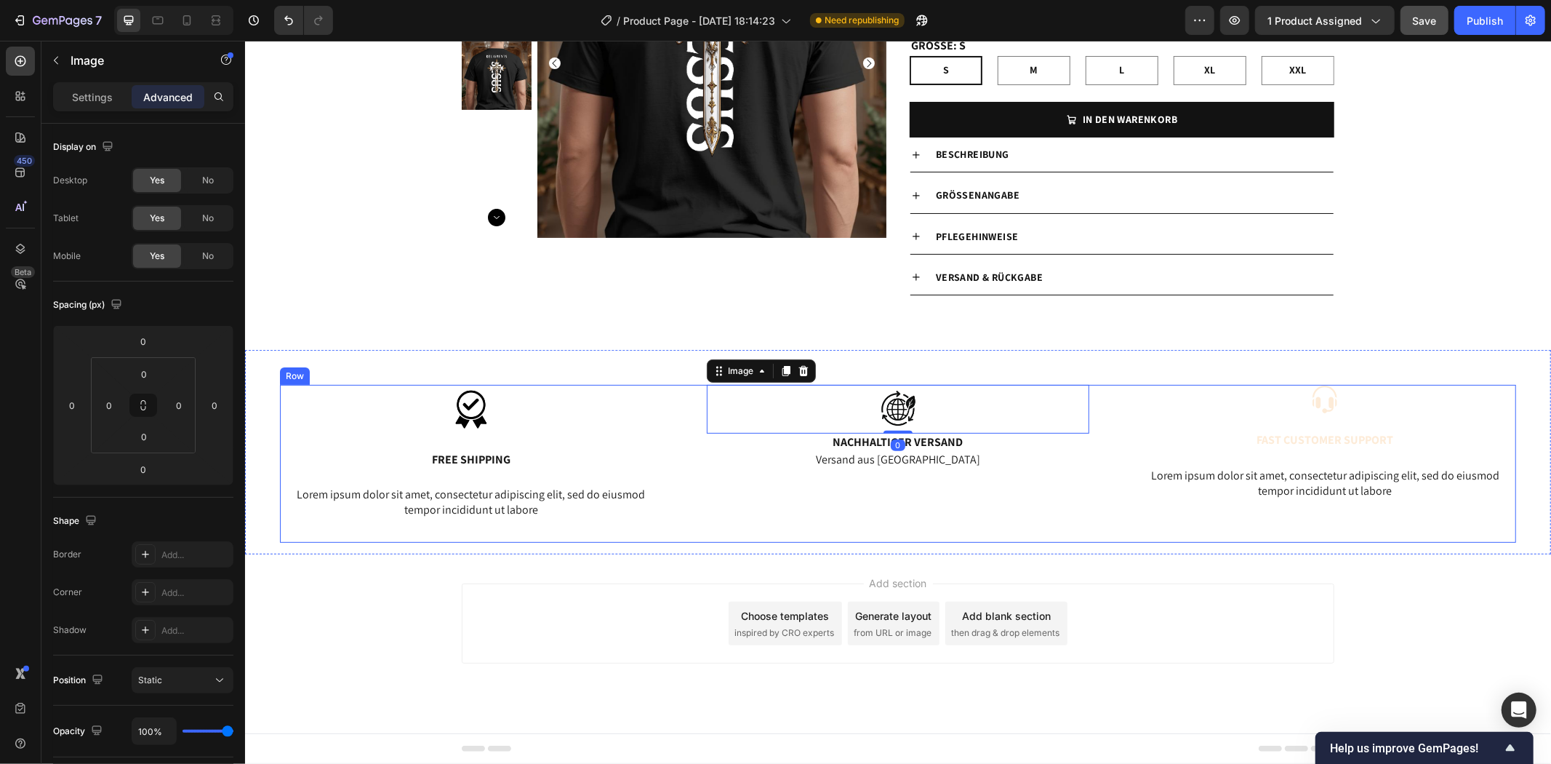
click at [1042, 532] on div "Image 0 Nachhaltiger Versand Text Block Versand aus Deutschland Text Block" at bounding box center [897, 463] width 382 height 158
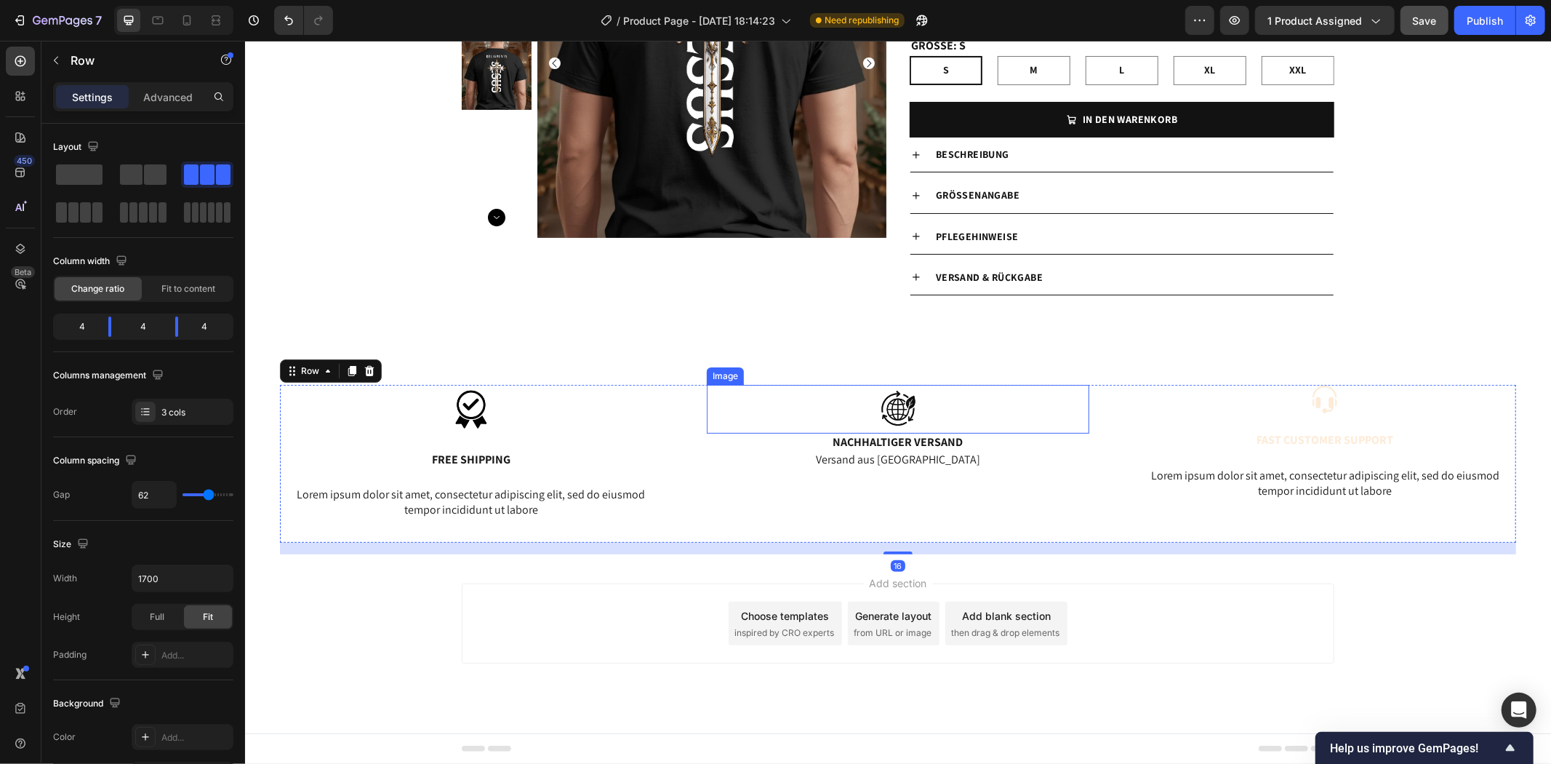
click at [897, 414] on img at bounding box center [897, 408] width 73 height 49
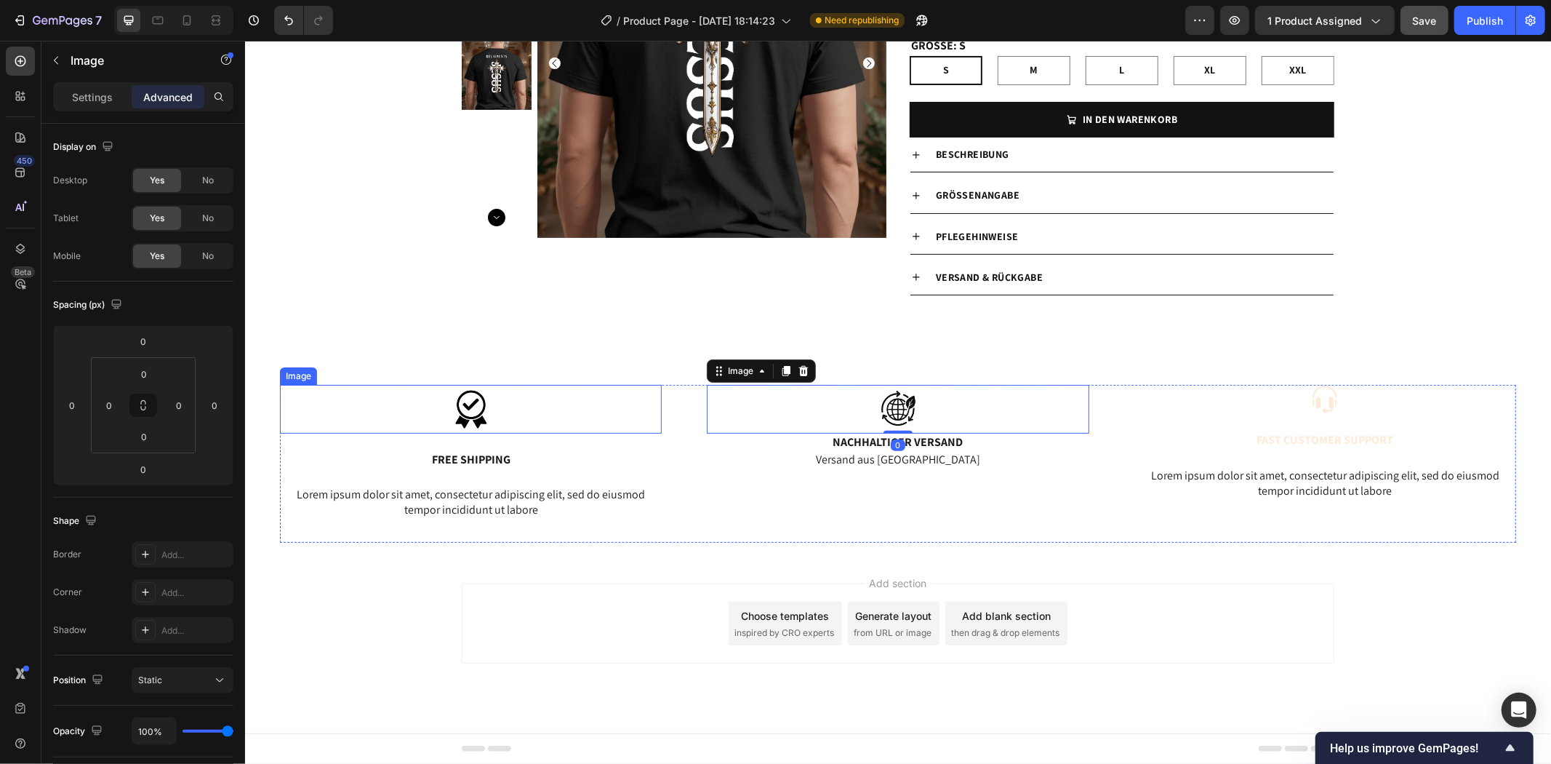
click at [478, 405] on img at bounding box center [470, 408] width 73 height 49
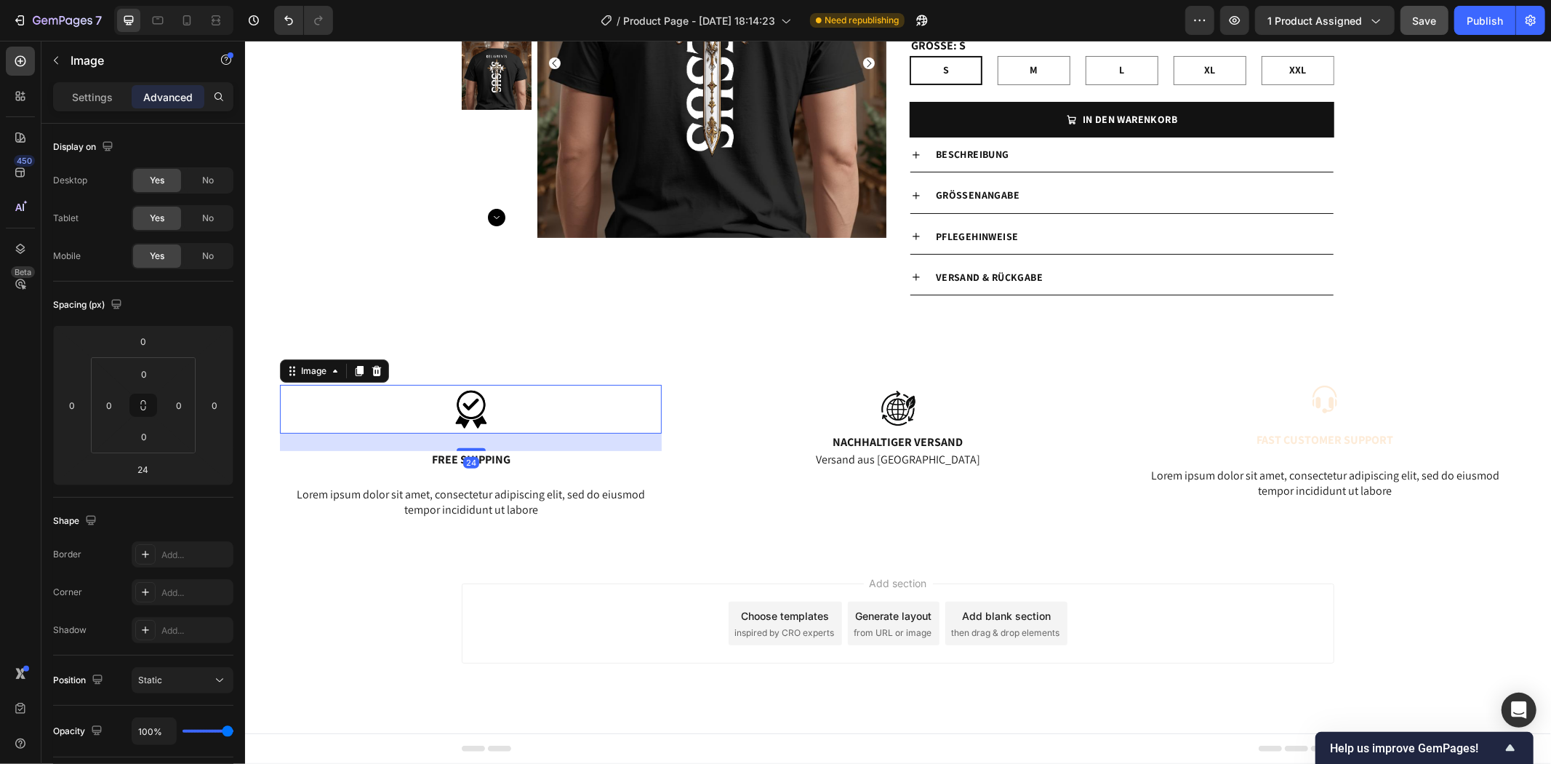
drag, startPoint x: 457, startPoint y: 444, endPoint x: 463, endPoint y: 411, distance: 34.0
click at [463, 411] on div "Image 24" at bounding box center [470, 408] width 382 height 49
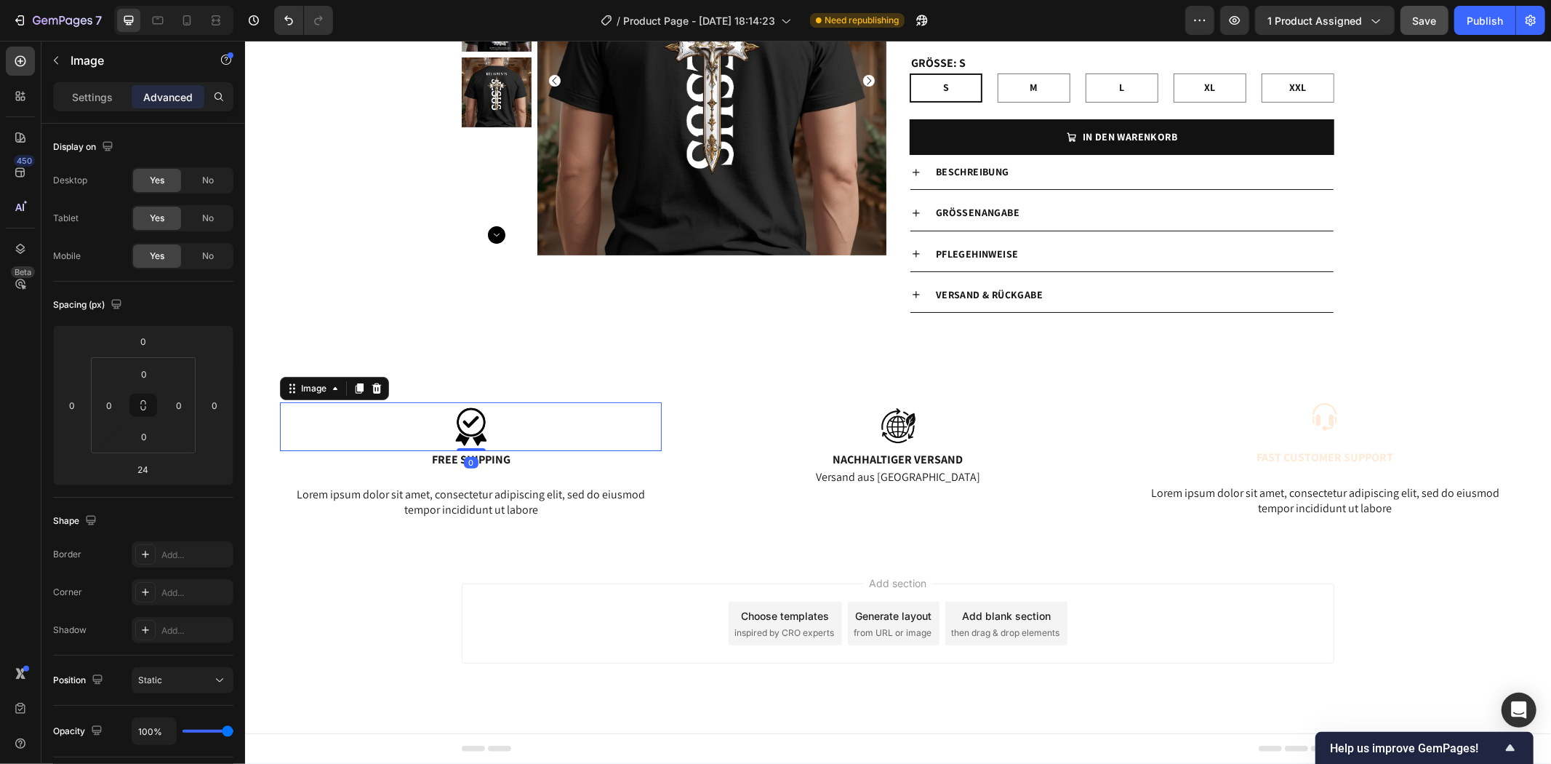
drag, startPoint x: 463, startPoint y: 447, endPoint x: 479, endPoint y: 392, distance: 57.3
click at [479, 392] on div "Image 0 Free Shipping Text Block Lorem ipsum dolor sit amet, consectetur adipis…" at bounding box center [897, 460] width 1306 height 187
click at [568, 465] on p "Free Shipping" at bounding box center [470, 459] width 379 height 15
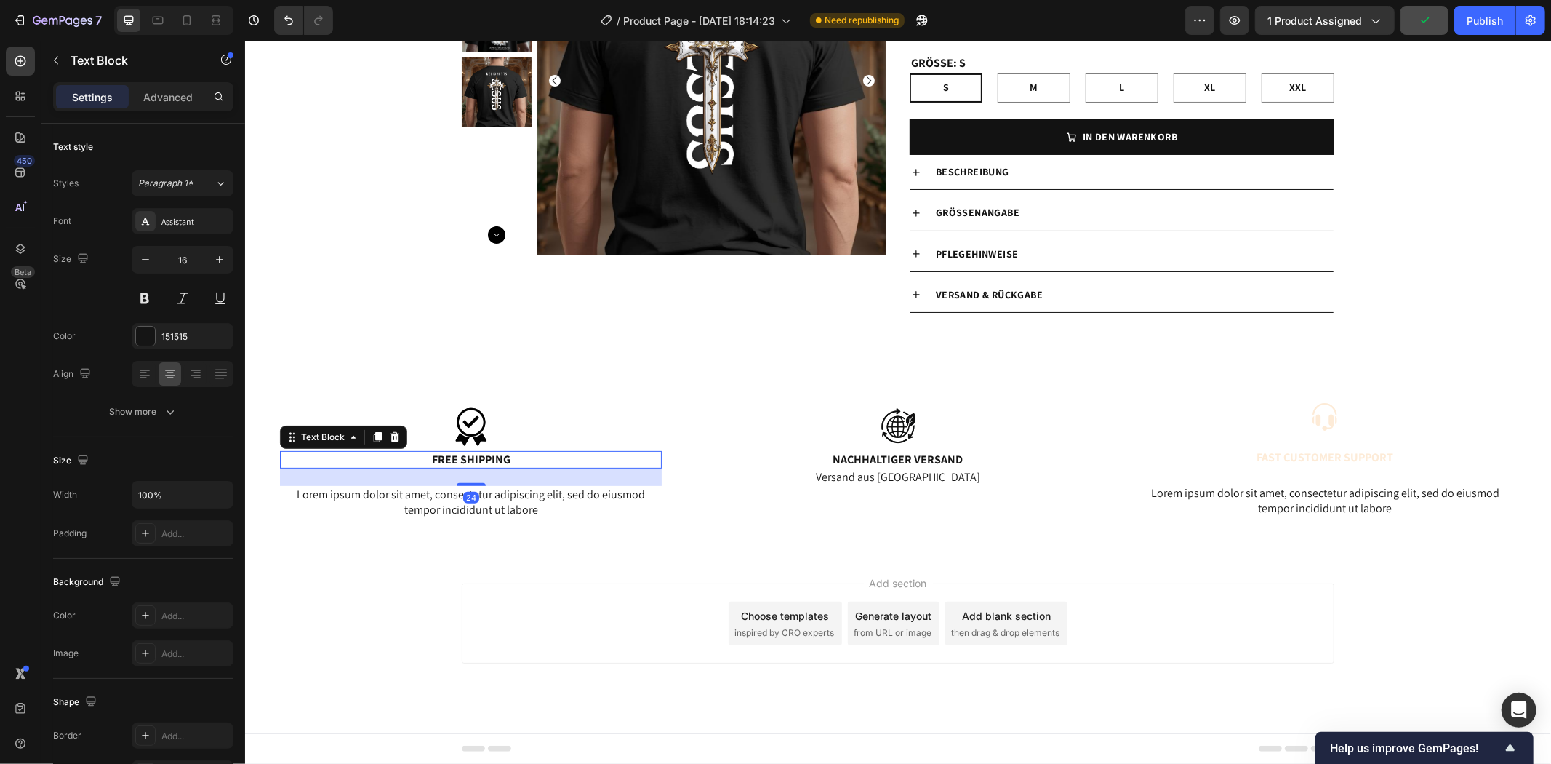
scroll to position [186, 0]
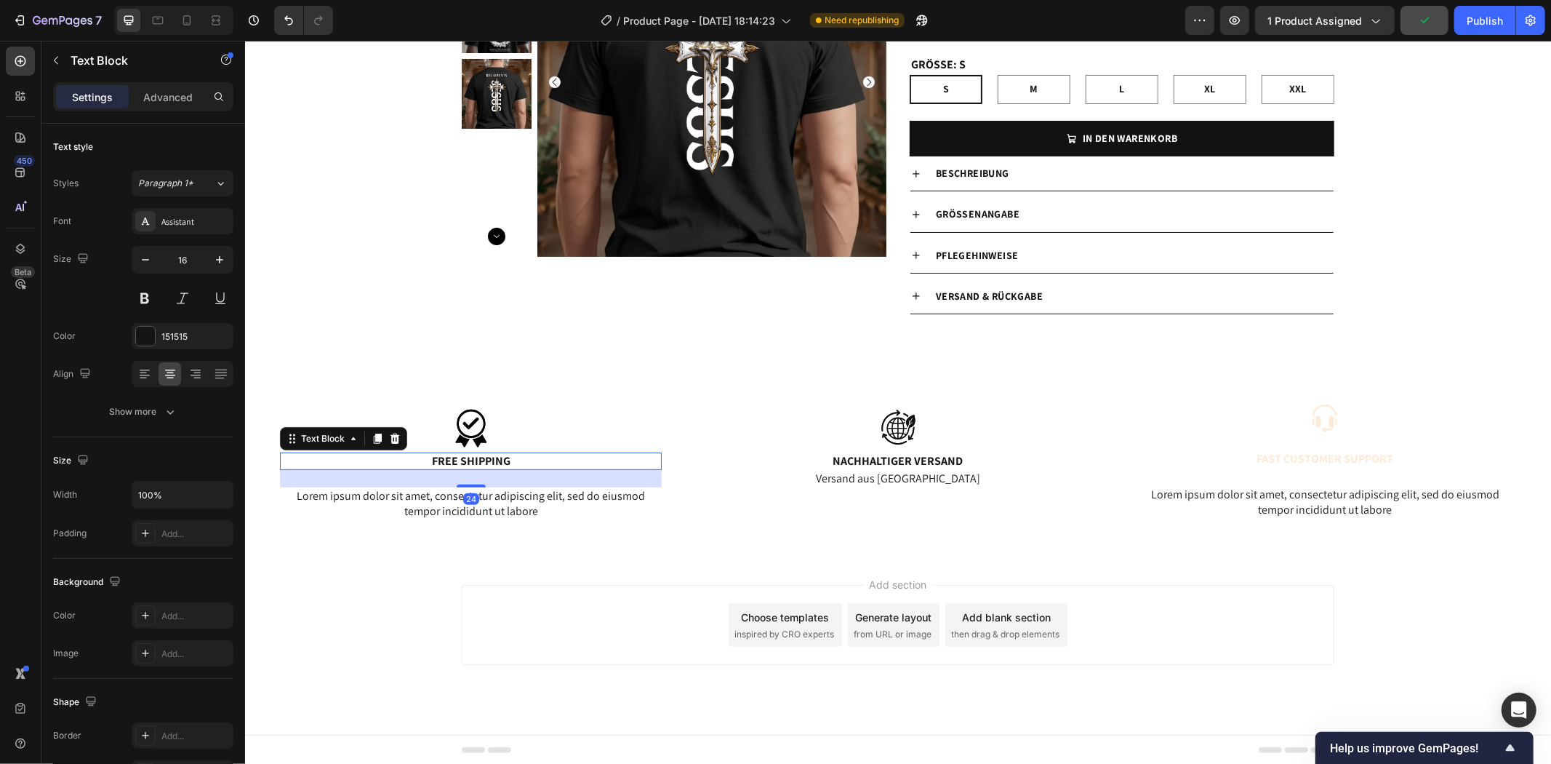
drag, startPoint x: 466, startPoint y: 484, endPoint x: 481, endPoint y: 439, distance: 46.9
click at [478, 433] on div "Image Free Shipping Text Block 24 Lorem ipsum dolor sit amet, consectetur adipi…" at bounding box center [470, 473] width 382 height 140
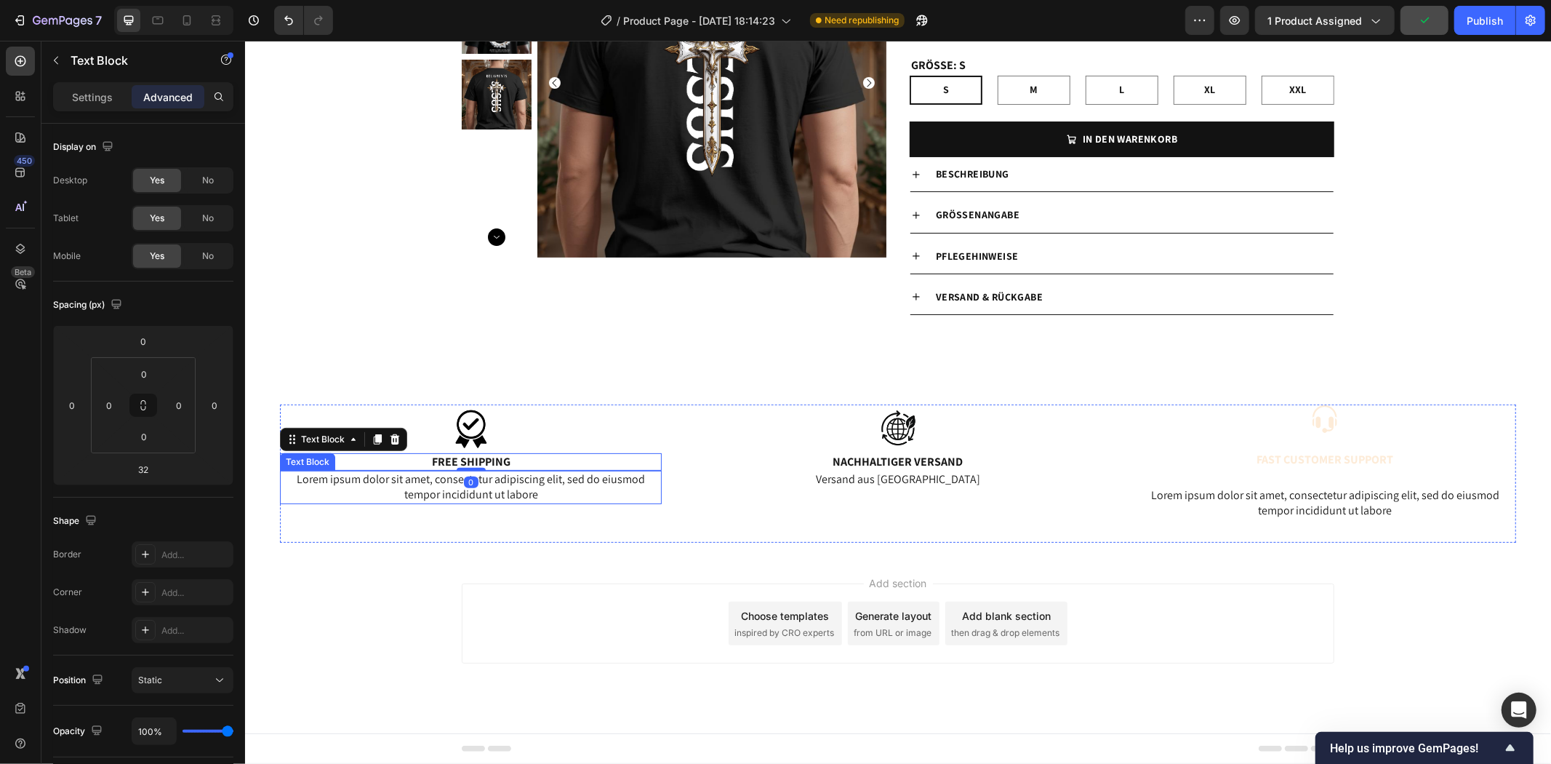
click at [507, 478] on p "Lorem ipsum dolor sit amet, consectetur adipiscing elit, sed do eiusmod tempor …" at bounding box center [470, 486] width 379 height 31
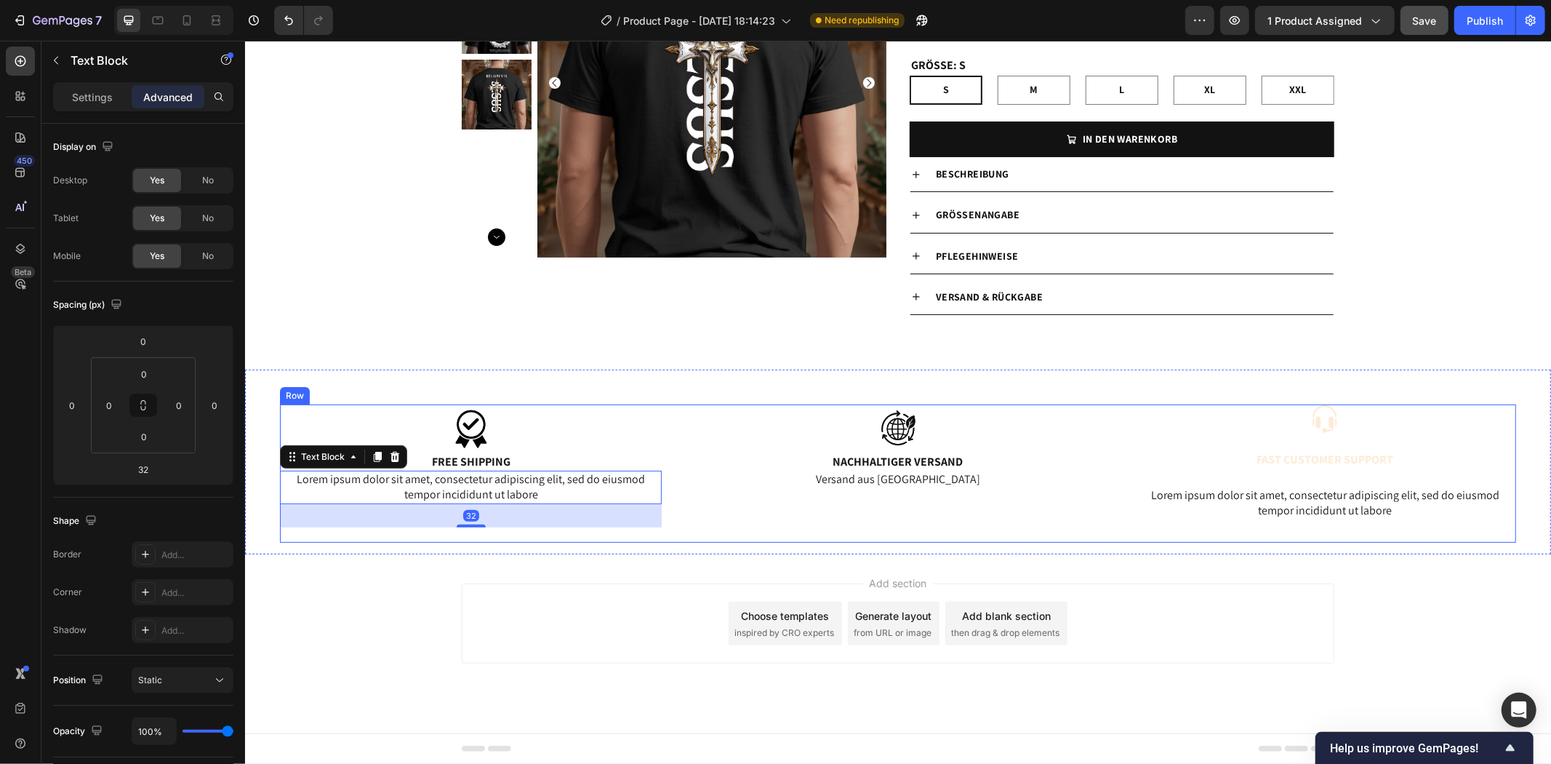
click at [908, 500] on div "Image Nachhaltiger Versand Text Block Versand aus Deutschland Text Block" at bounding box center [897, 473] width 382 height 138
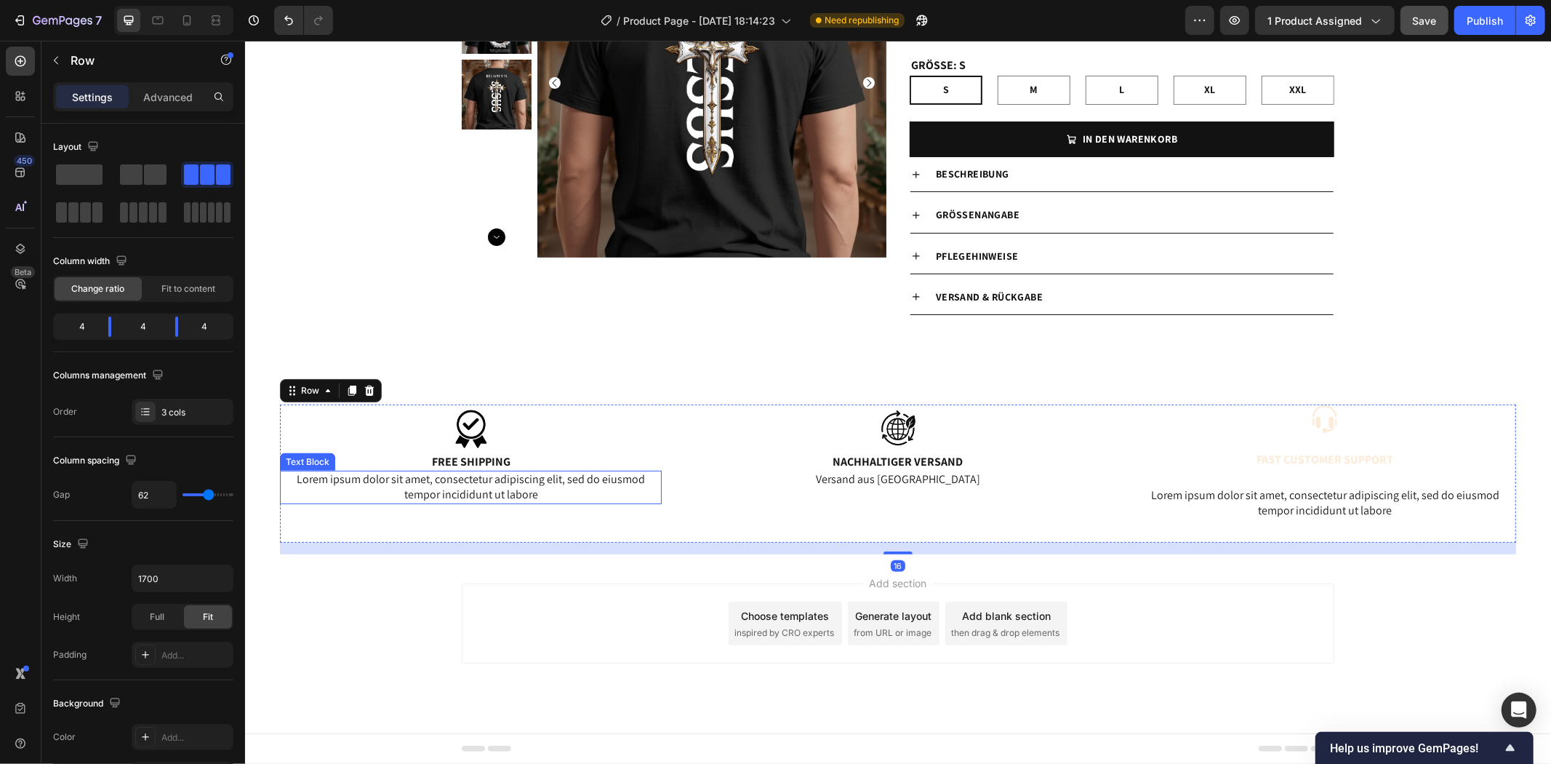
click at [519, 476] on p "Lorem ipsum dolor sit amet, consectetur adipiscing elit, sed do eiusmod tempor …" at bounding box center [470, 486] width 379 height 31
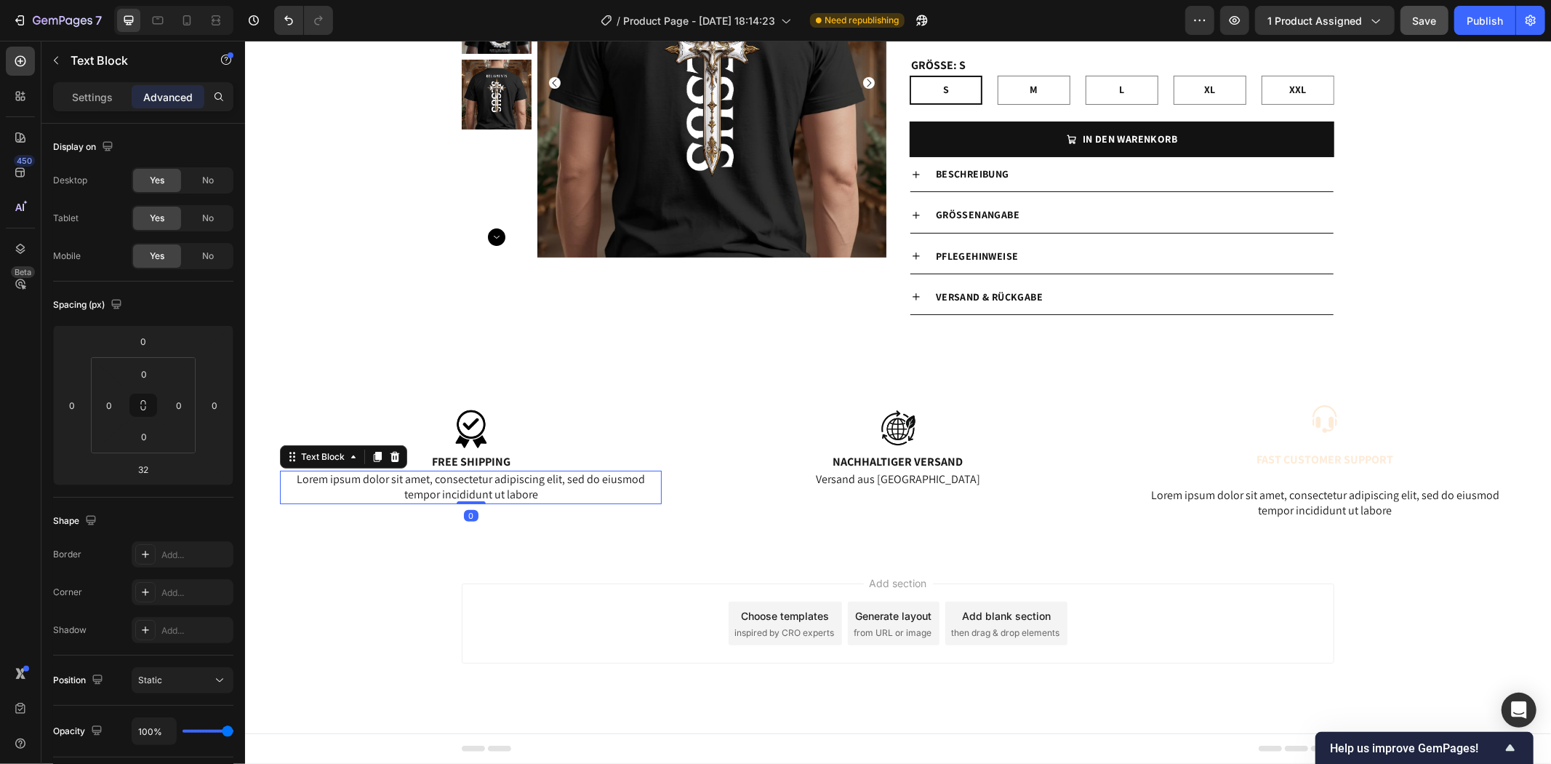
drag, startPoint x: 464, startPoint y: 524, endPoint x: 472, endPoint y: 485, distance: 39.4
click at [472, 485] on div "Lorem ipsum dolor sit amet, consectetur adipiscing elit, sed do eiusmod tempor …" at bounding box center [470, 486] width 382 height 33
click at [925, 455] on p "Nachhaltiger Versand" at bounding box center [897, 461] width 379 height 15
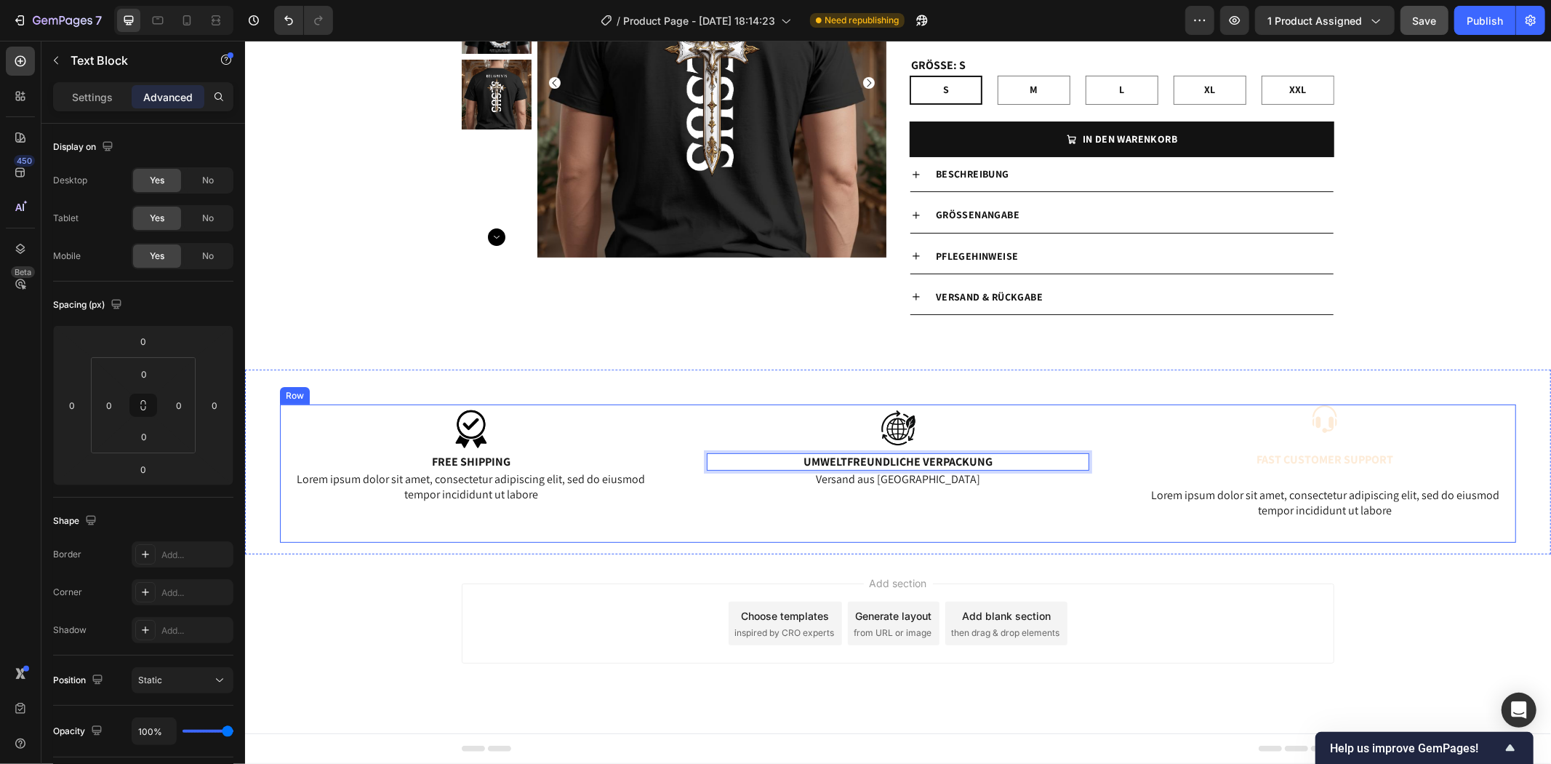
click at [995, 500] on div "Image Umweltfreundliche Verpackung Text Block 0 Versand aus [GEOGRAPHIC_DATA] T…" at bounding box center [897, 473] width 382 height 138
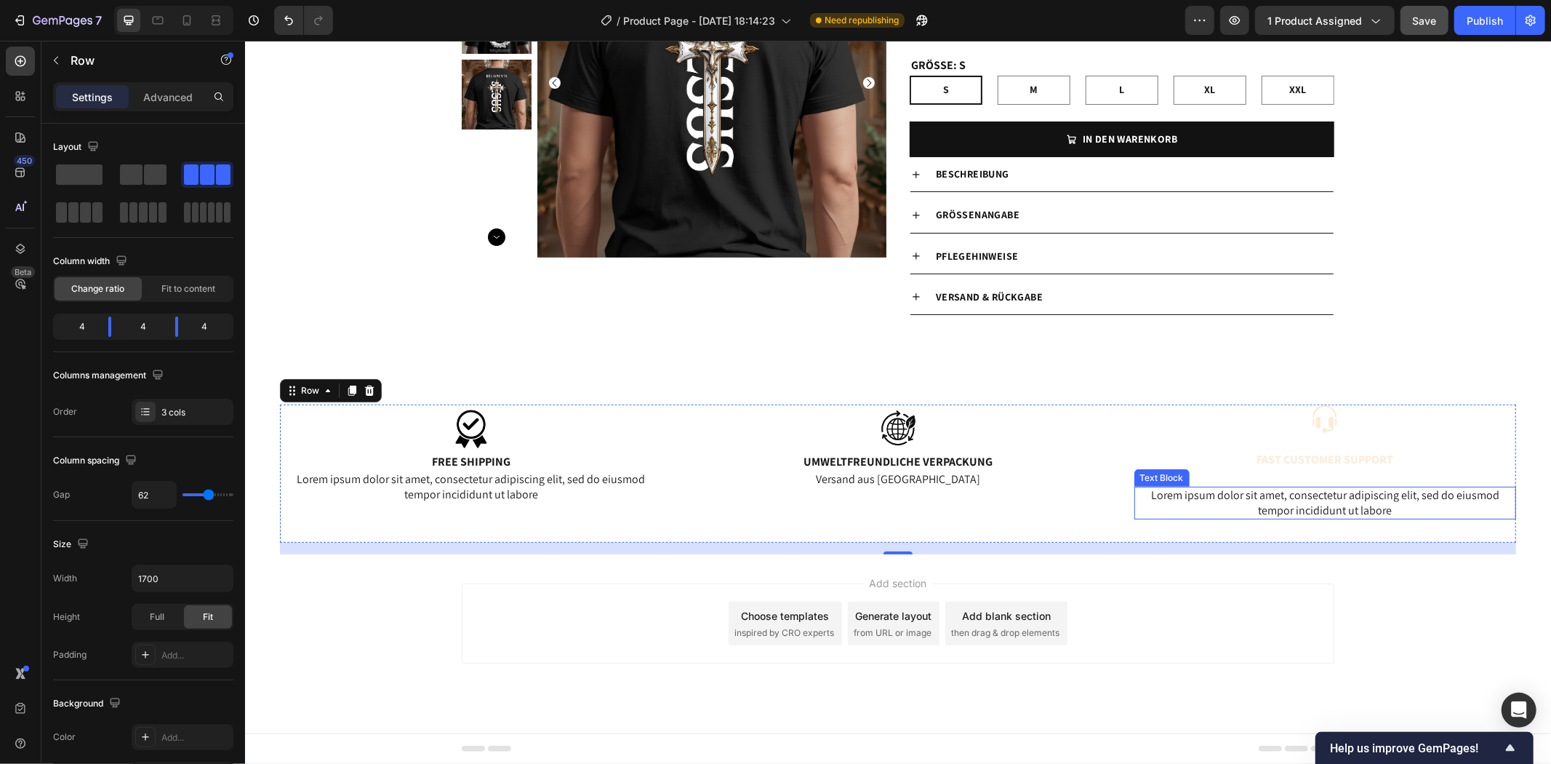
click at [1304, 501] on p "Lorem ipsum dolor sit amet, consectetur adipiscing elit, sed do eiusmod tempor …" at bounding box center [1324, 502] width 379 height 31
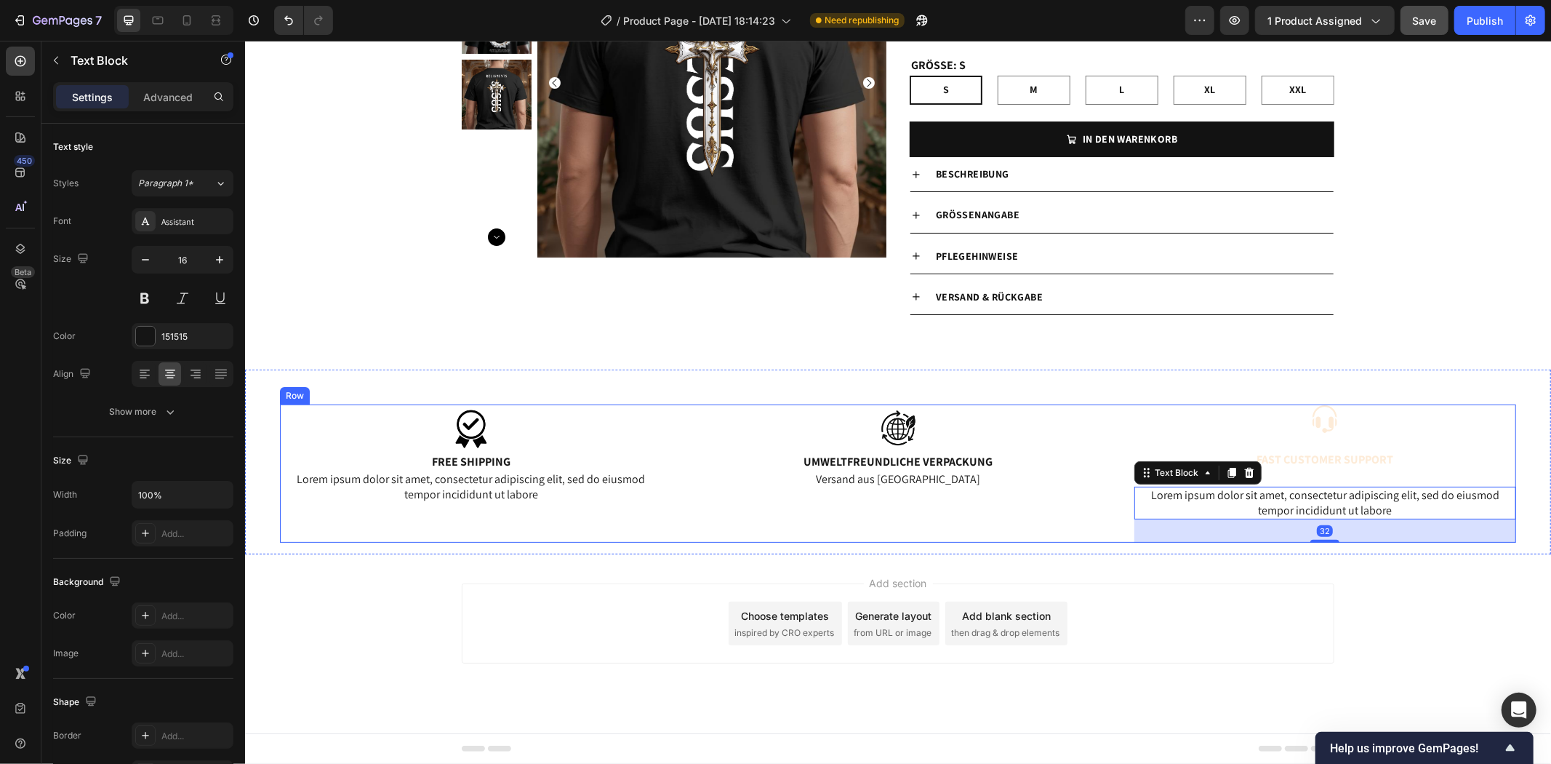
click at [1337, 456] on p "Fast Customer Support" at bounding box center [1324, 459] width 379 height 15
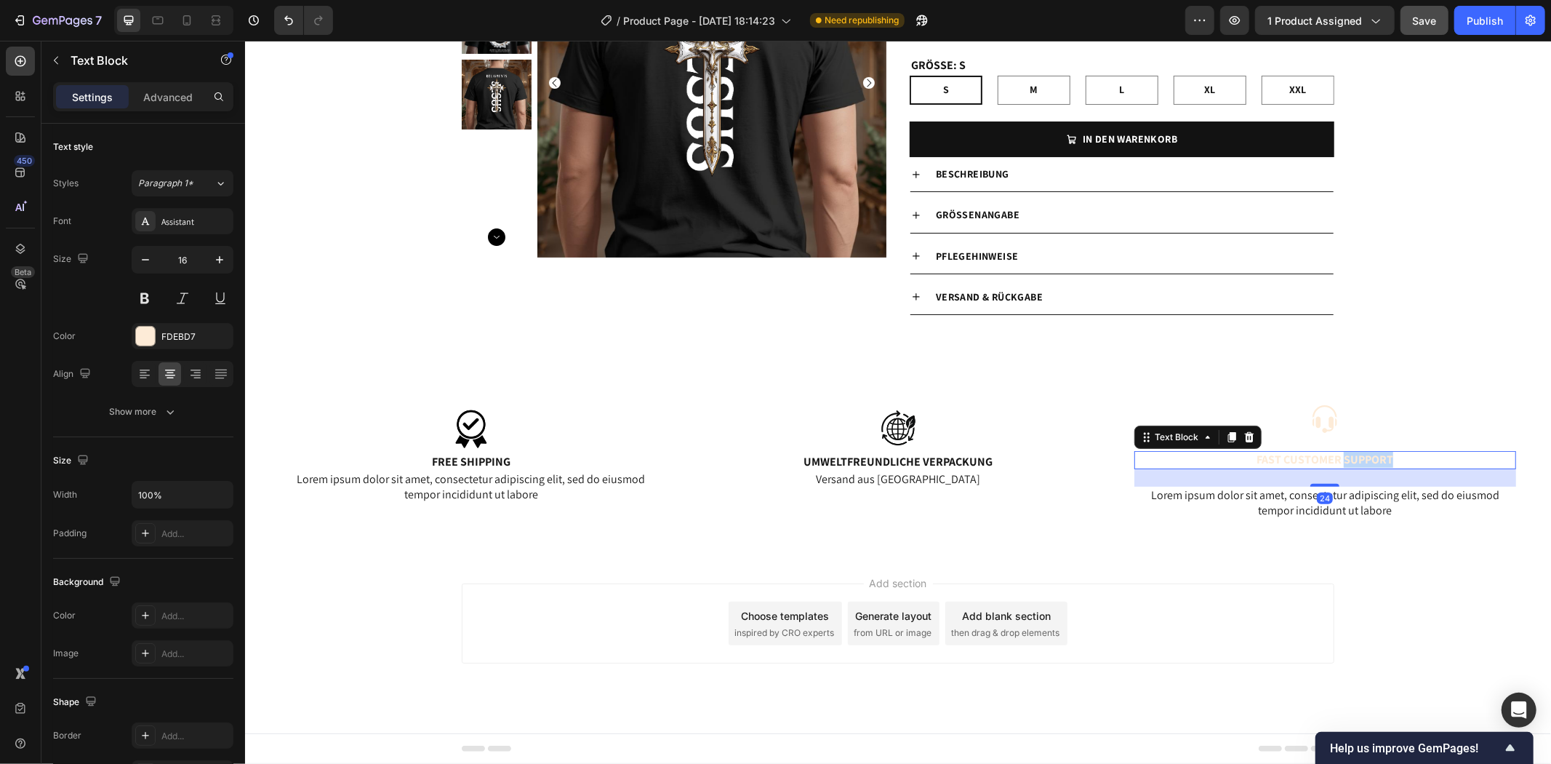
click at [1337, 456] on p "Fast Customer Support" at bounding box center [1324, 459] width 379 height 15
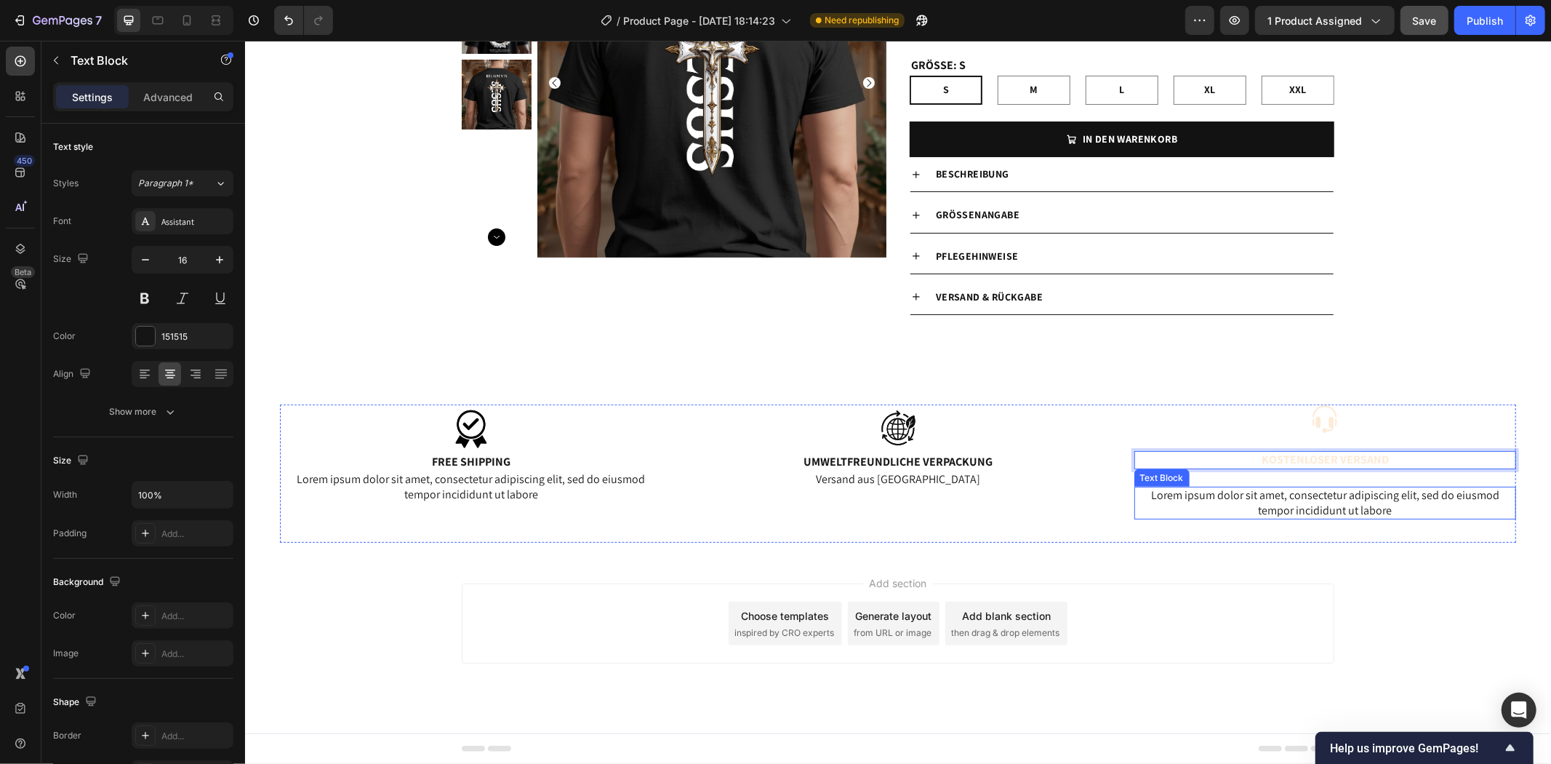
click at [1284, 497] on p "Lorem ipsum dolor sit amet, consectetur adipiscing elit, sed do eiusmod tempor …" at bounding box center [1324, 502] width 379 height 31
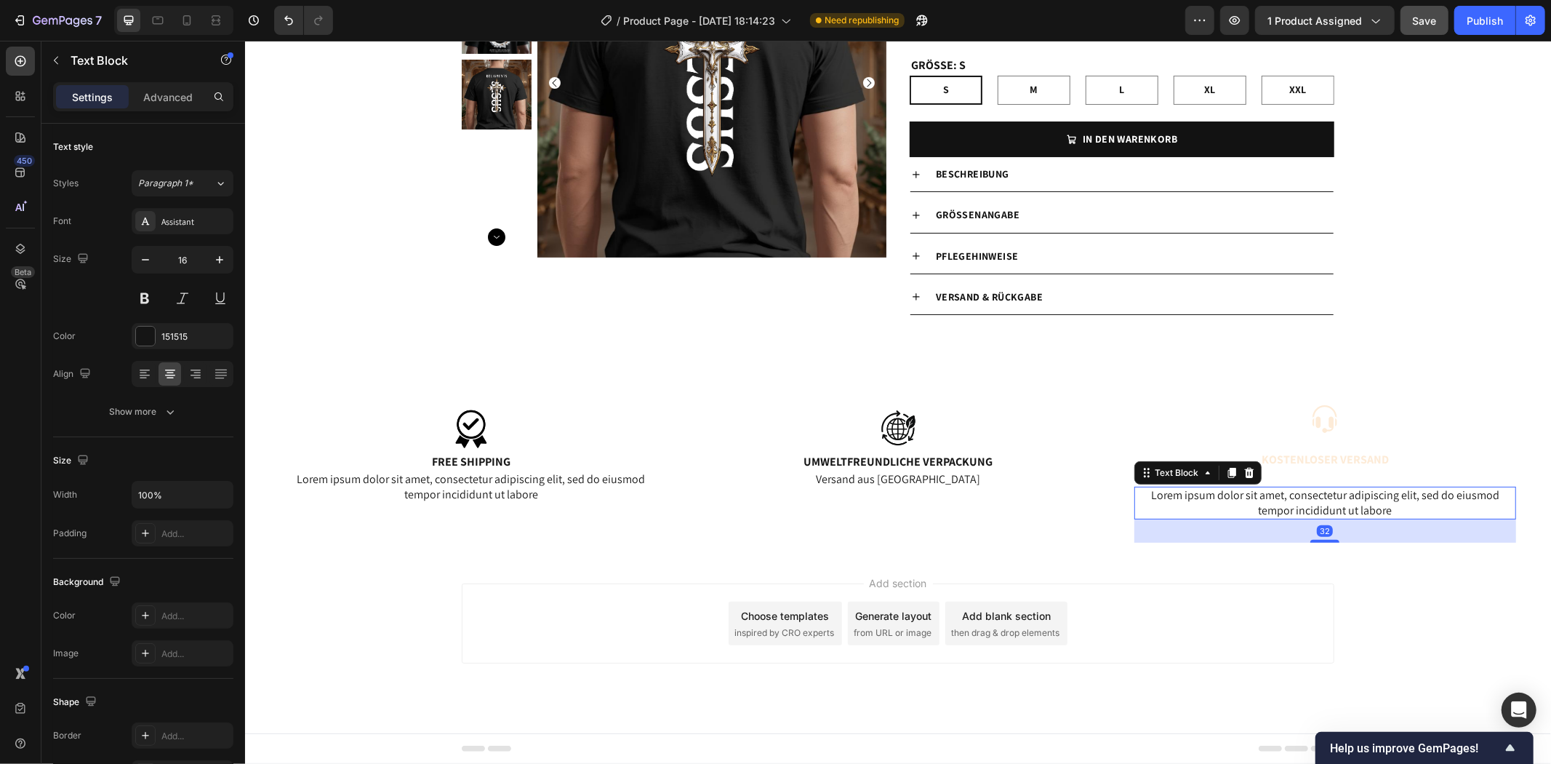
click at [1284, 497] on p "Lorem ipsum dolor sit amet, consectetur adipiscing elit, sed do eiusmod tempor …" at bounding box center [1324, 502] width 379 height 31
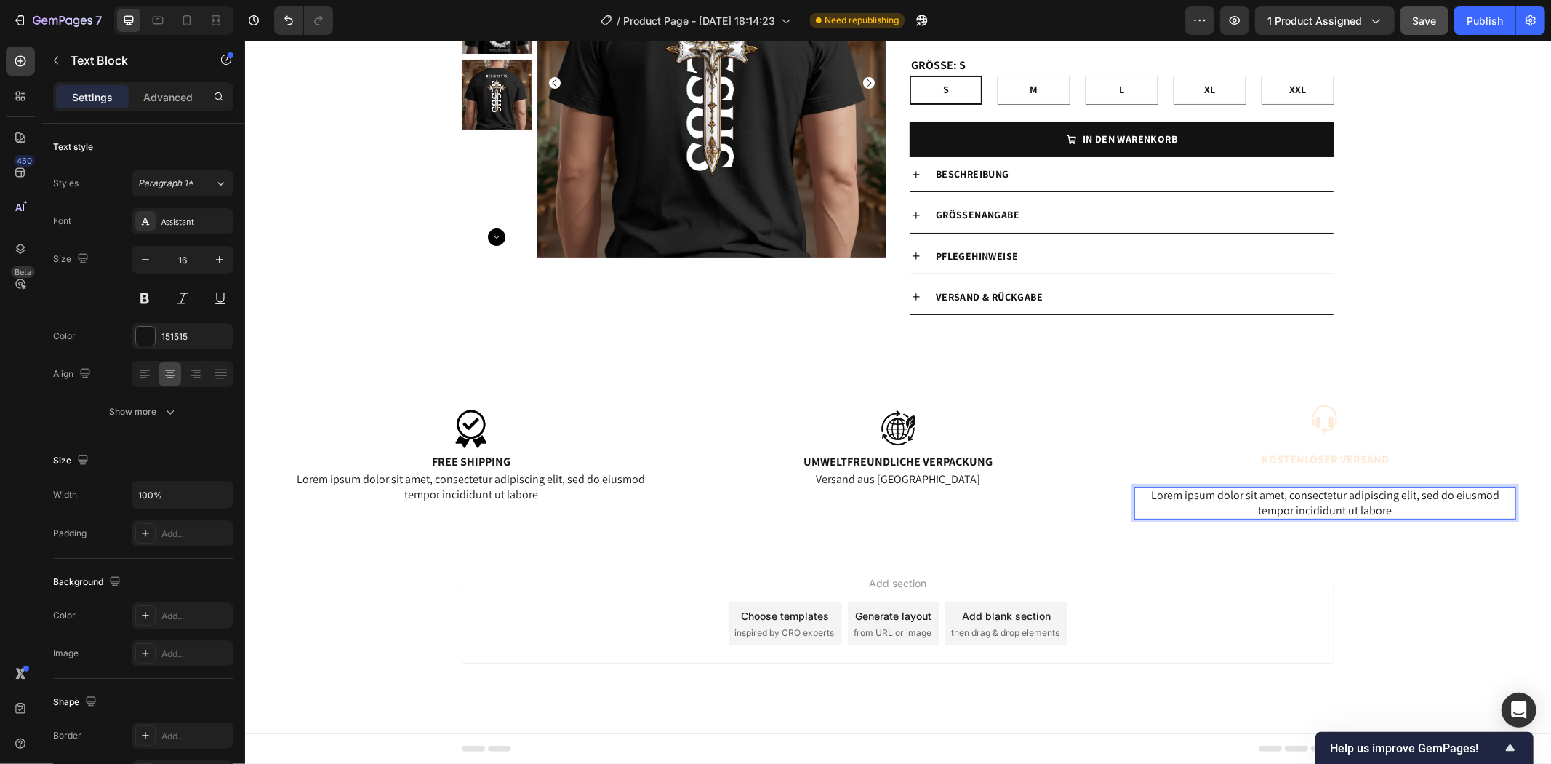
scroll to position [140, 0]
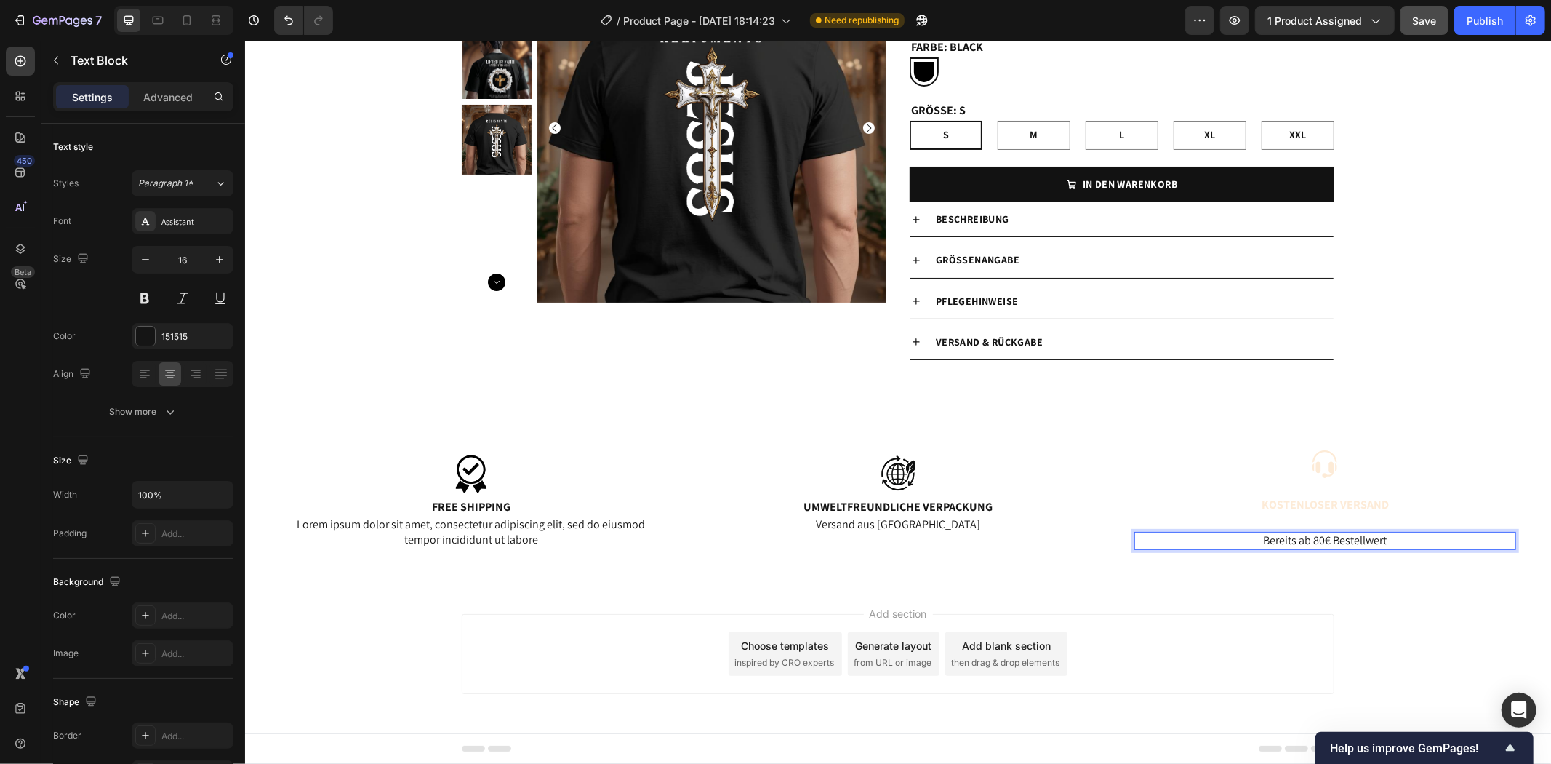
click at [1398, 596] on div "Add section Choose templates inspired by CRO experts Generate layout from URL o…" at bounding box center [897, 673] width 1306 height 179
click at [1313, 543] on p "Bereits ab 80€ Bestellwert" at bounding box center [1324, 539] width 379 height 15
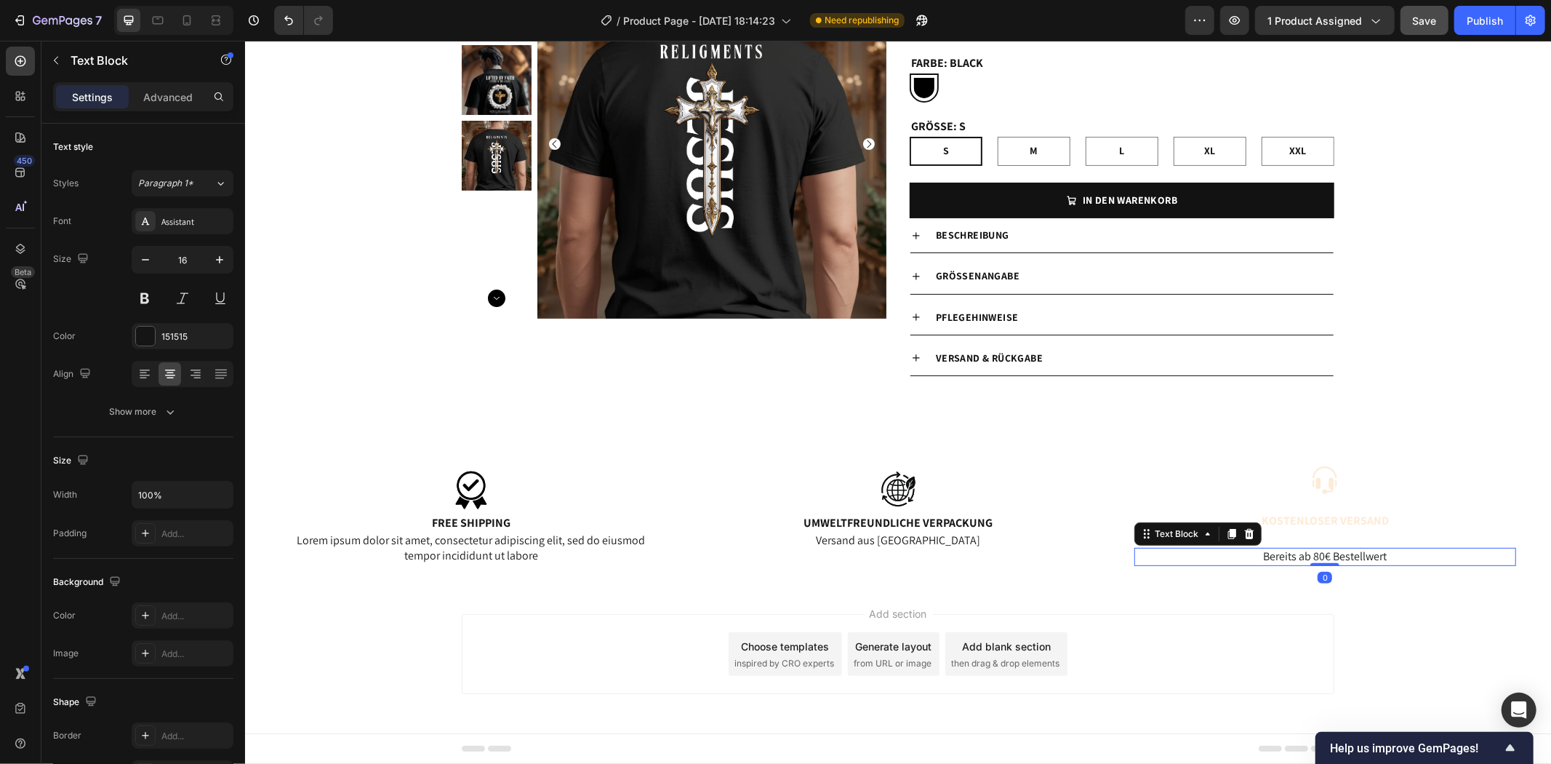
scroll to position [125, 0]
drag, startPoint x: 1314, startPoint y: 571, endPoint x: 1323, endPoint y: 541, distance: 31.1
click at [1319, 532] on div "Image Kostenloser Versand Text Block Bereits ab 80€ Bestellwert Text Block 0" at bounding box center [1325, 519] width 382 height 108
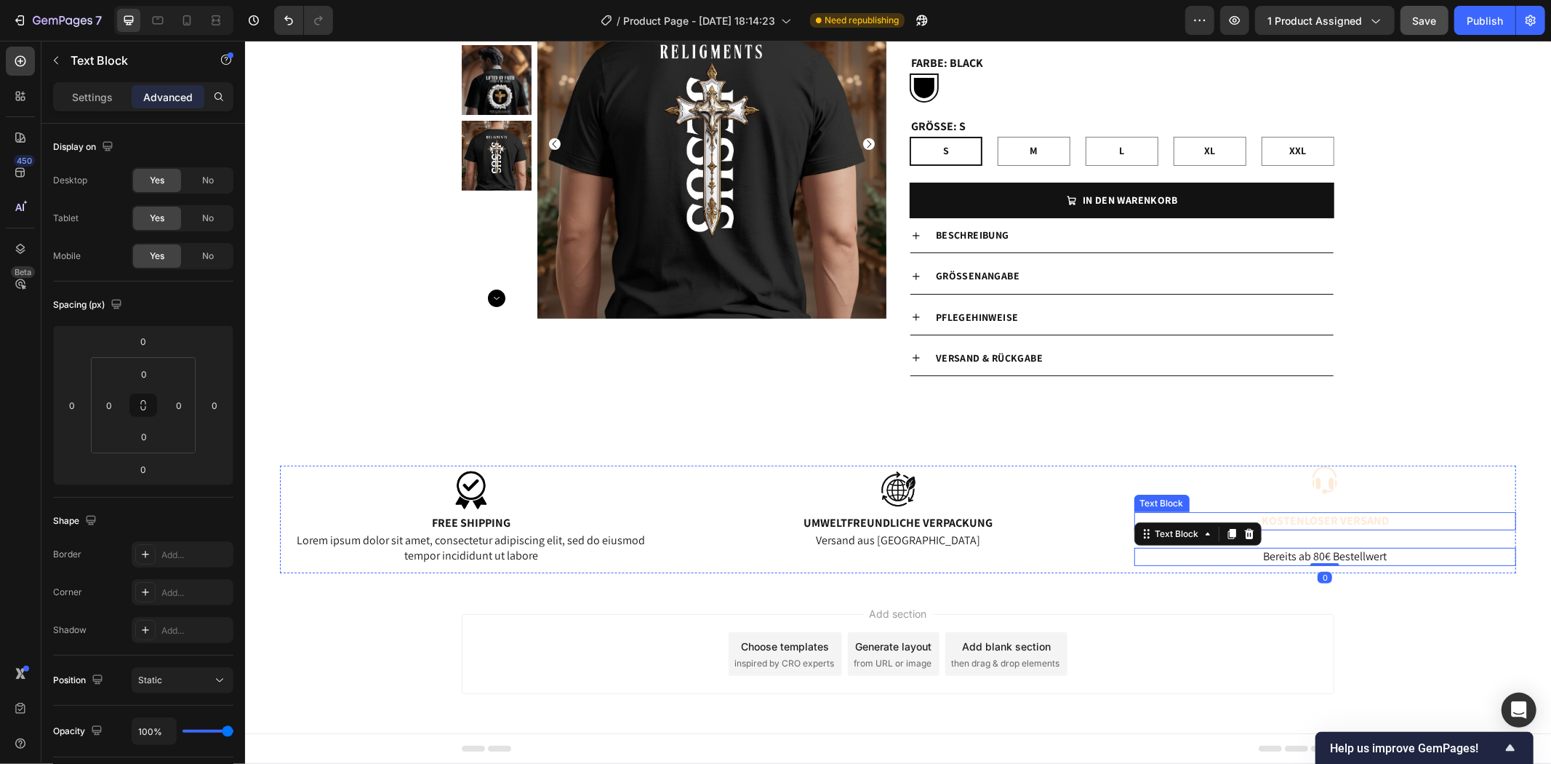
click at [1333, 524] on p "Kostenloser Versand" at bounding box center [1324, 520] width 379 height 15
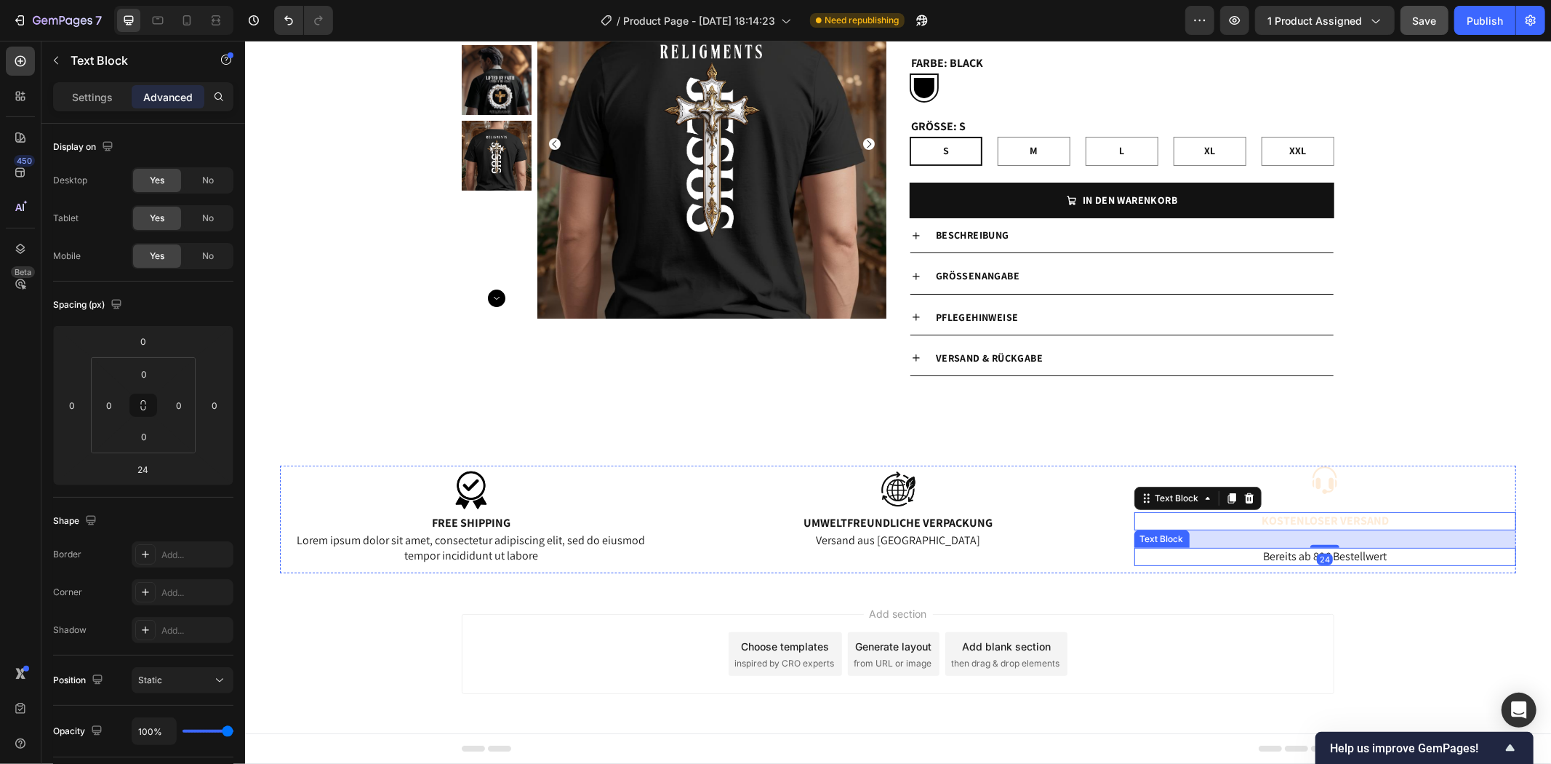
click at [1323, 548] on p "Bereits ab 80€ Bestellwert" at bounding box center [1324, 555] width 379 height 15
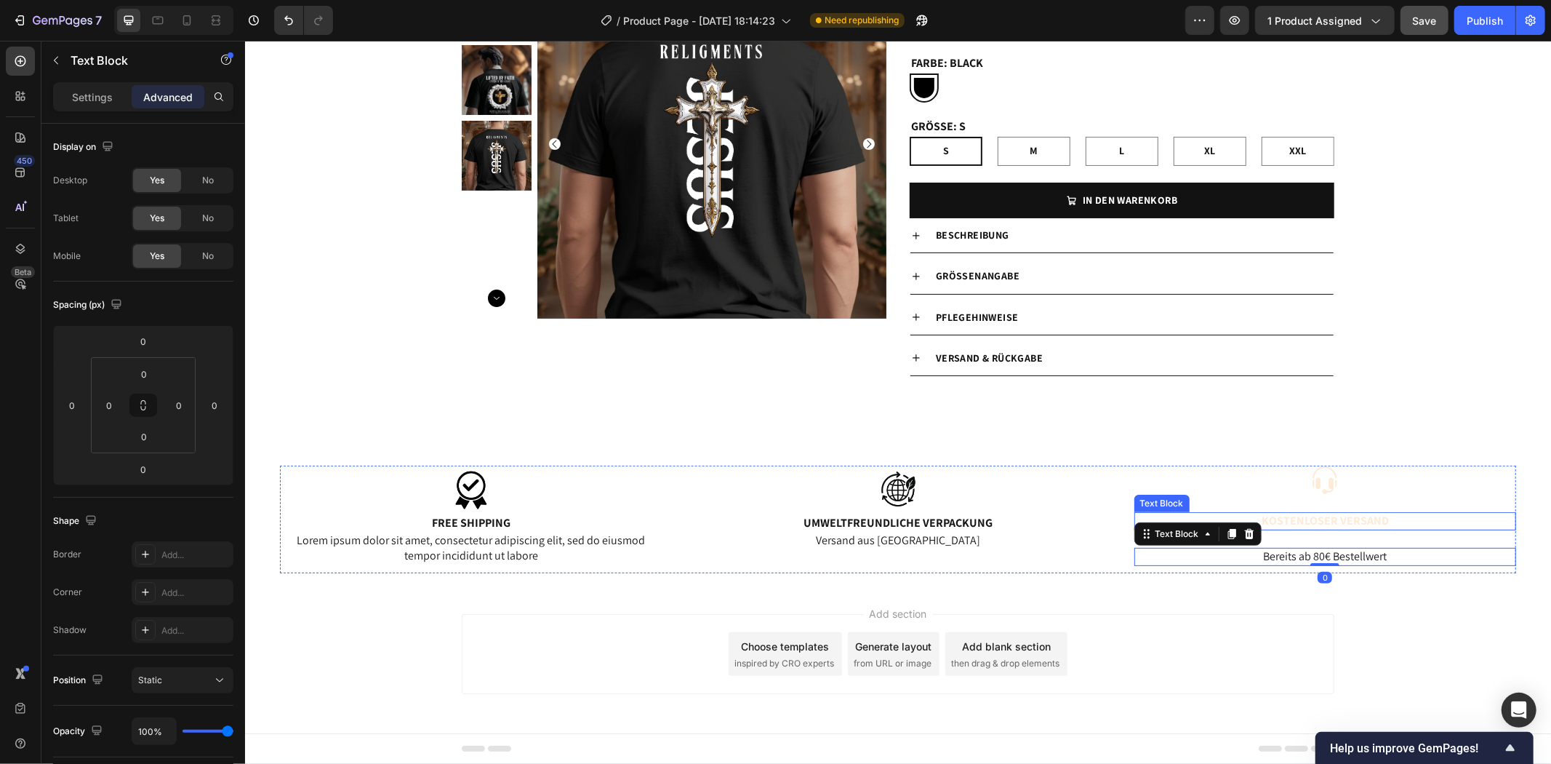
click at [1327, 528] on div "Kostenloser Versand Text Block" at bounding box center [1325, 520] width 382 height 18
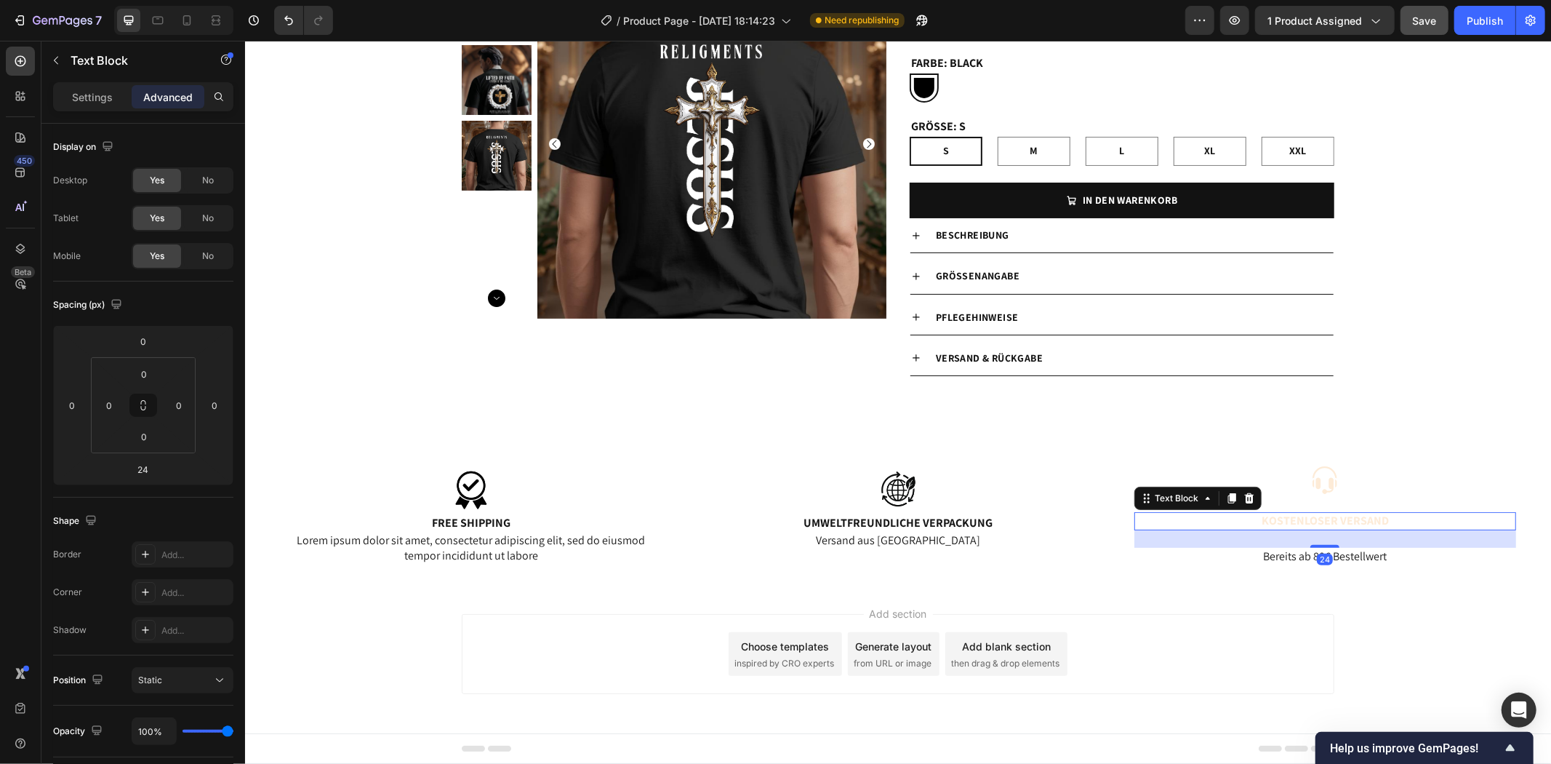
click at [1327, 540] on div "24" at bounding box center [1325, 537] width 382 height 17
drag, startPoint x: 1323, startPoint y: 545, endPoint x: 1328, endPoint y: 510, distance: 36.0
click at [1328, 510] on div "Image Kostenloser Versand Text Block 0 Bereits ab 80€ Bestellwert Text Block" at bounding box center [1325, 519] width 382 height 108
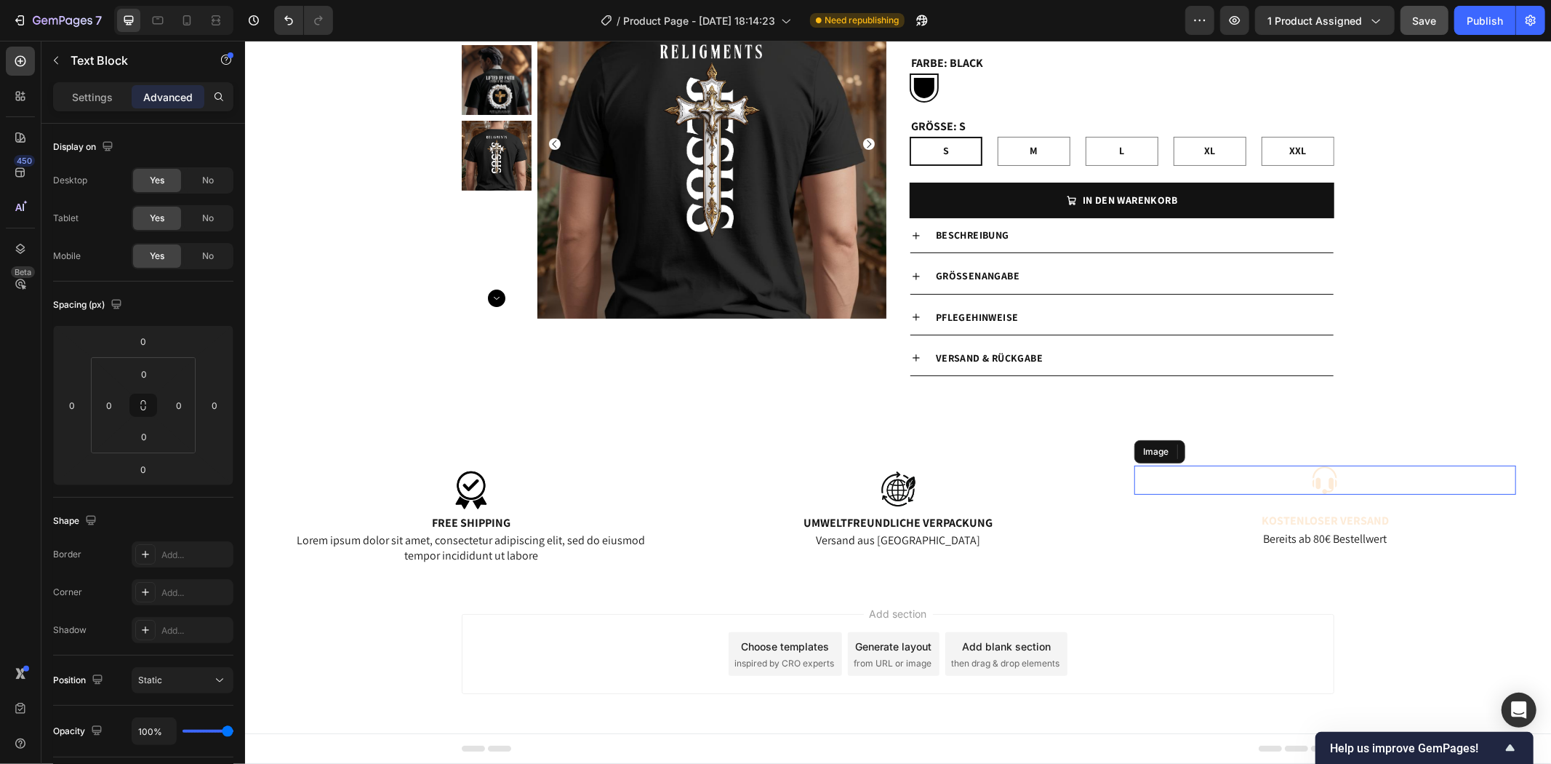
click at [1319, 476] on img at bounding box center [1324, 479] width 29 height 29
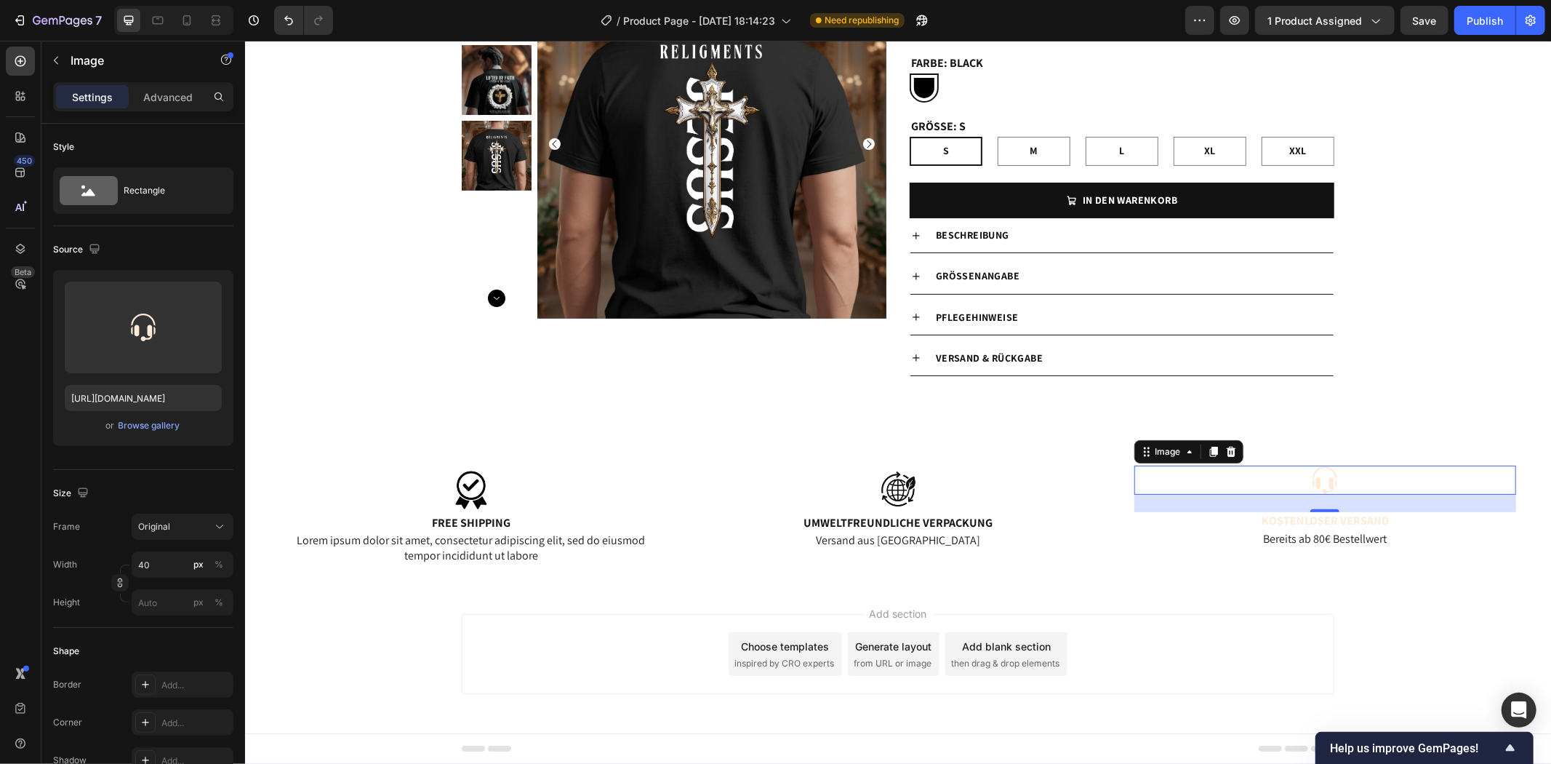
click at [1324, 519] on div "24" at bounding box center [1324, 523] width 16 height 12
click at [1369, 553] on div "Image 24 Kostenloser Versand Text Block Bereits ab 80€ Bestellwert Text Block" at bounding box center [1325, 519] width 382 height 108
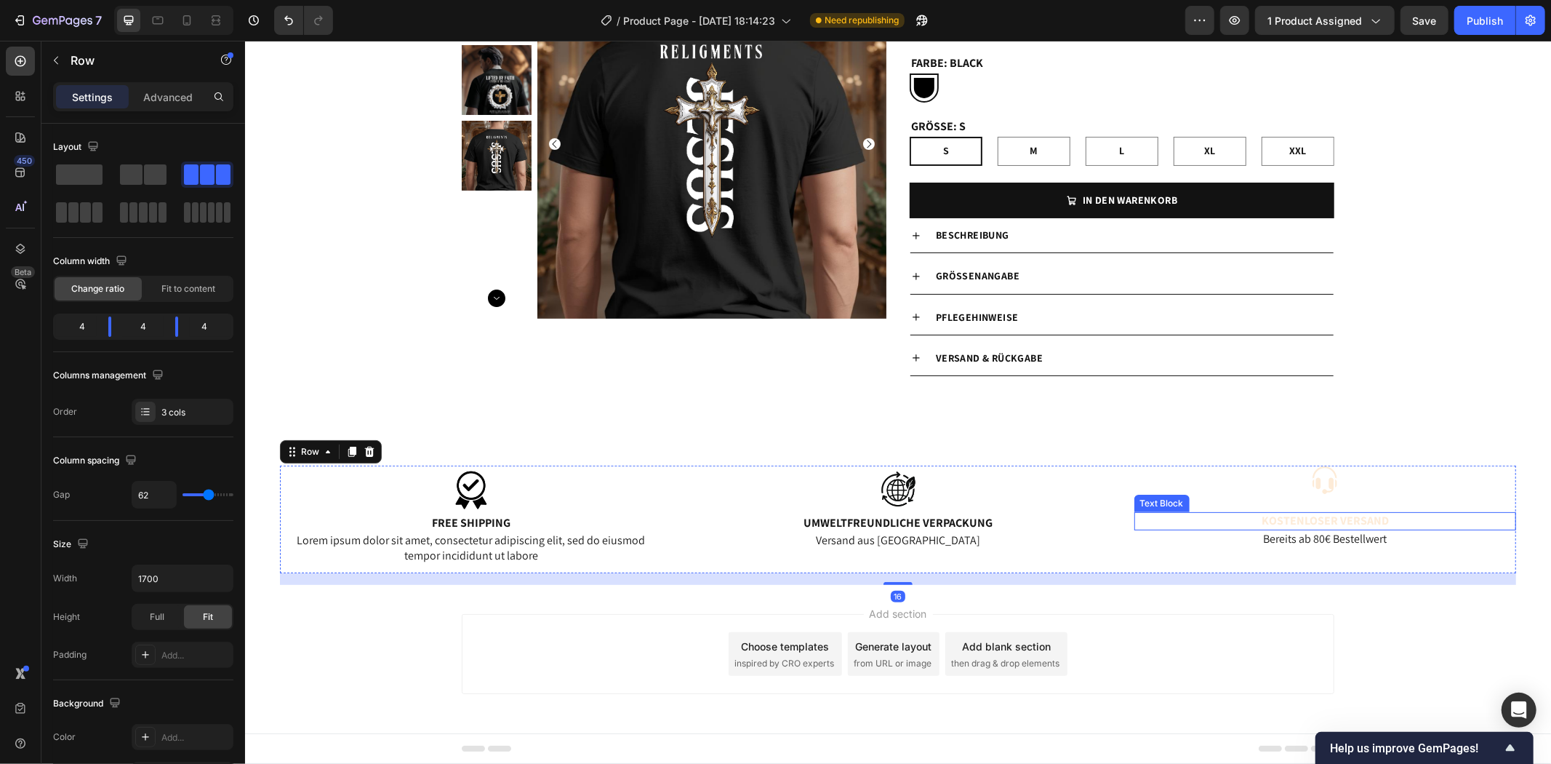
click at [1370, 521] on p "Kostenloser Versand" at bounding box center [1324, 520] width 379 height 15
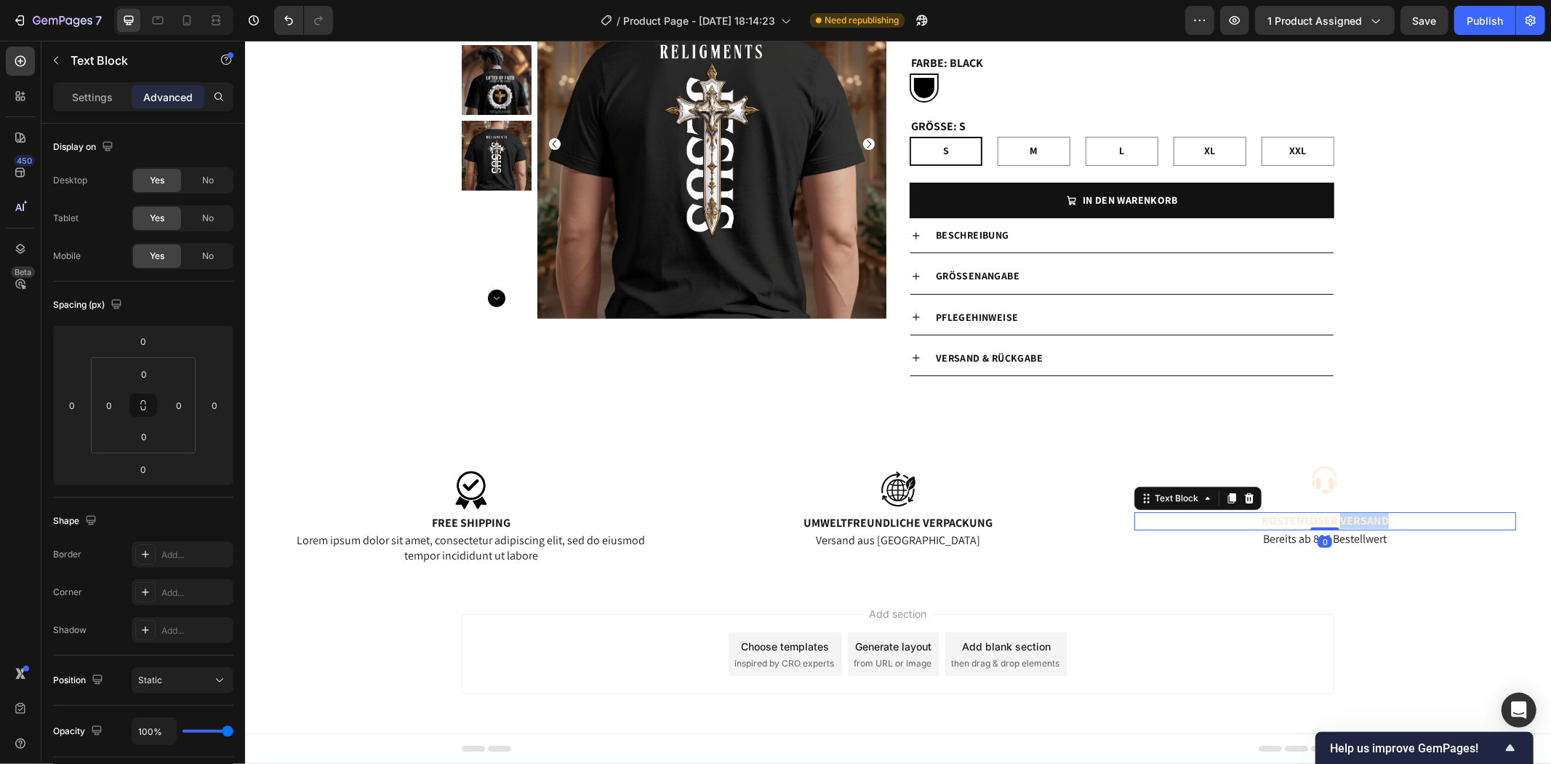
click at [1370, 521] on p "Kostenloser Versand" at bounding box center [1324, 520] width 379 height 15
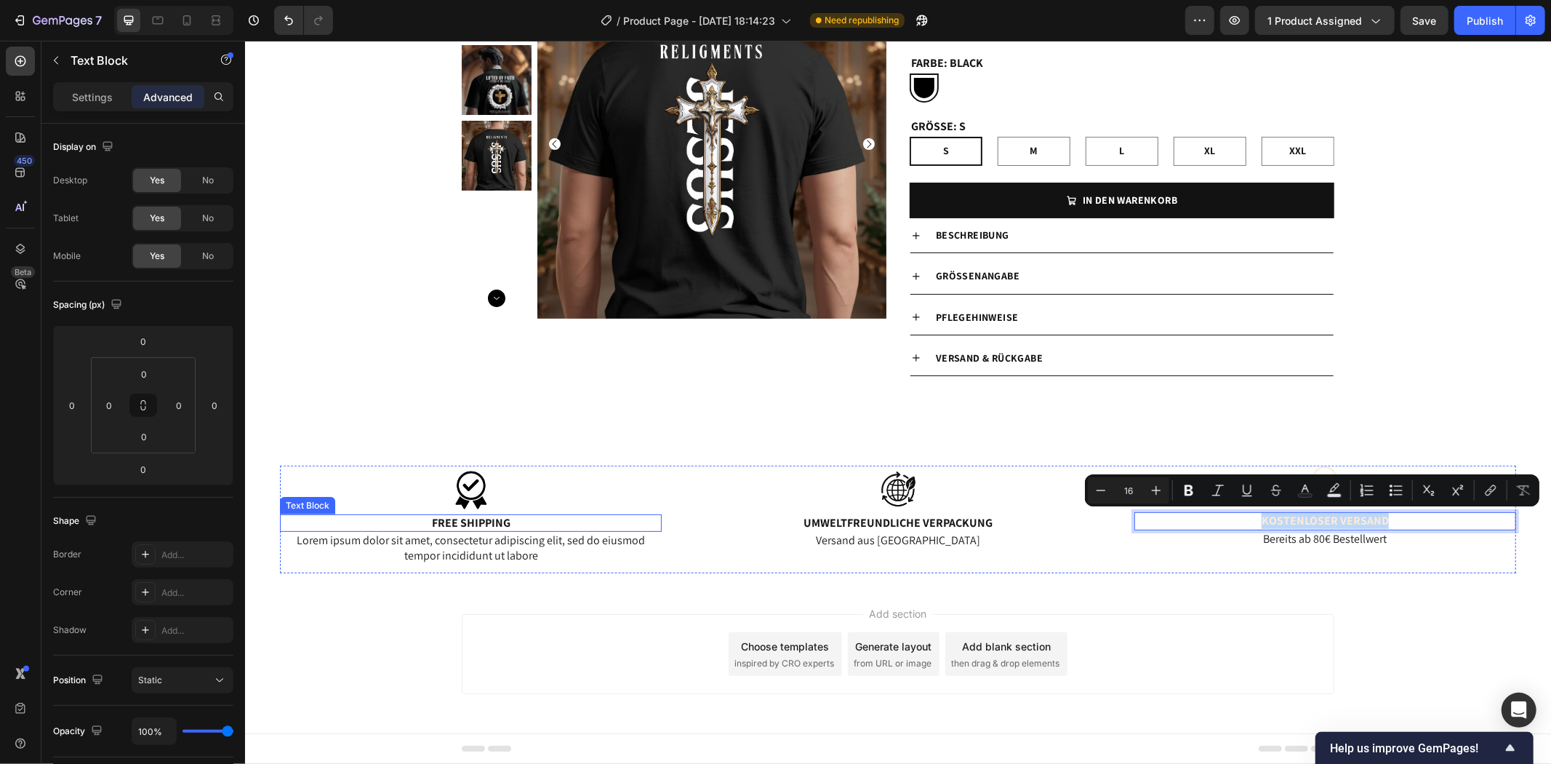
click at [463, 520] on p "Free Shipping" at bounding box center [470, 522] width 379 height 15
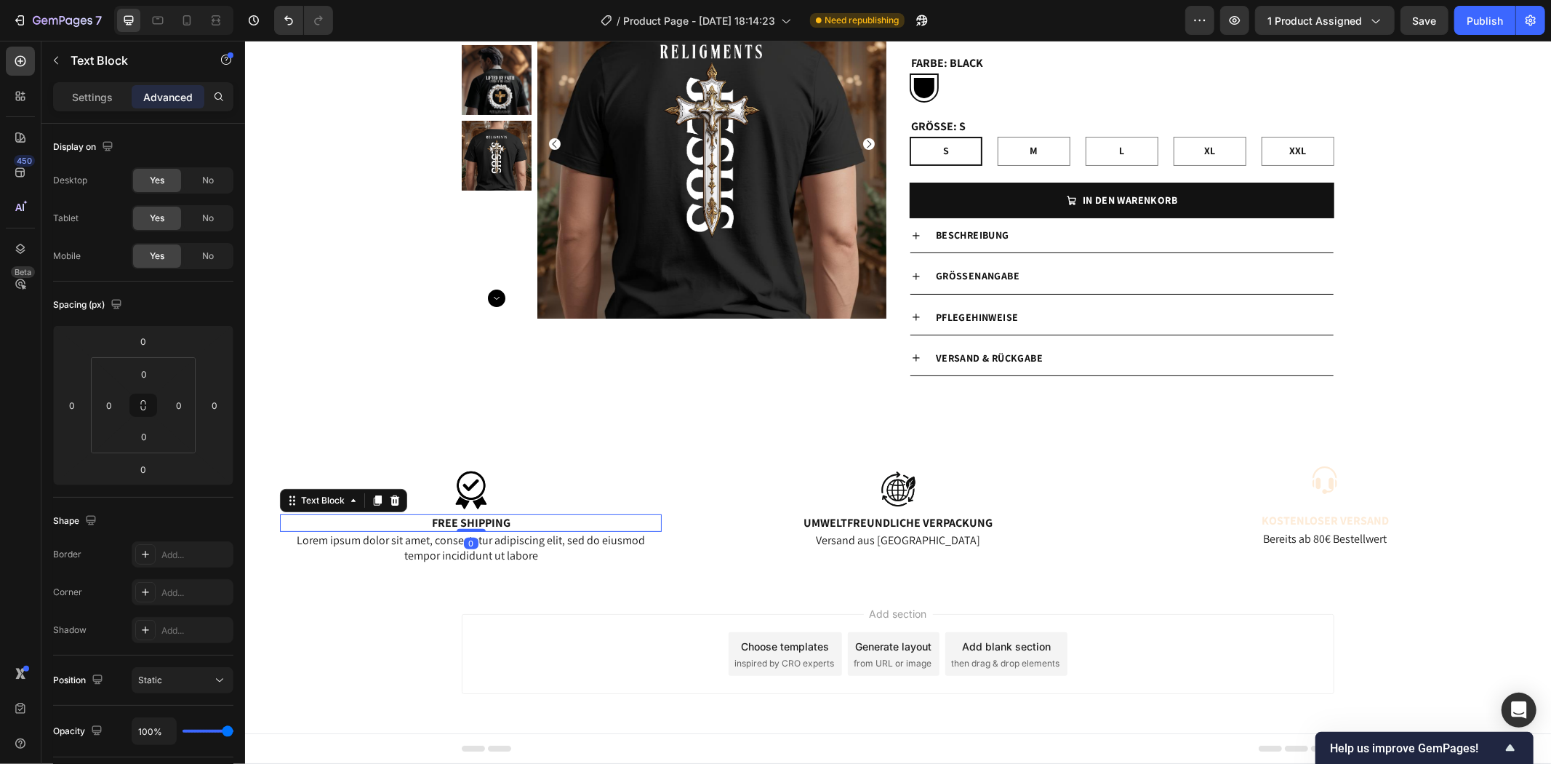
click at [512, 517] on p "Free Shipping" at bounding box center [470, 522] width 379 height 15
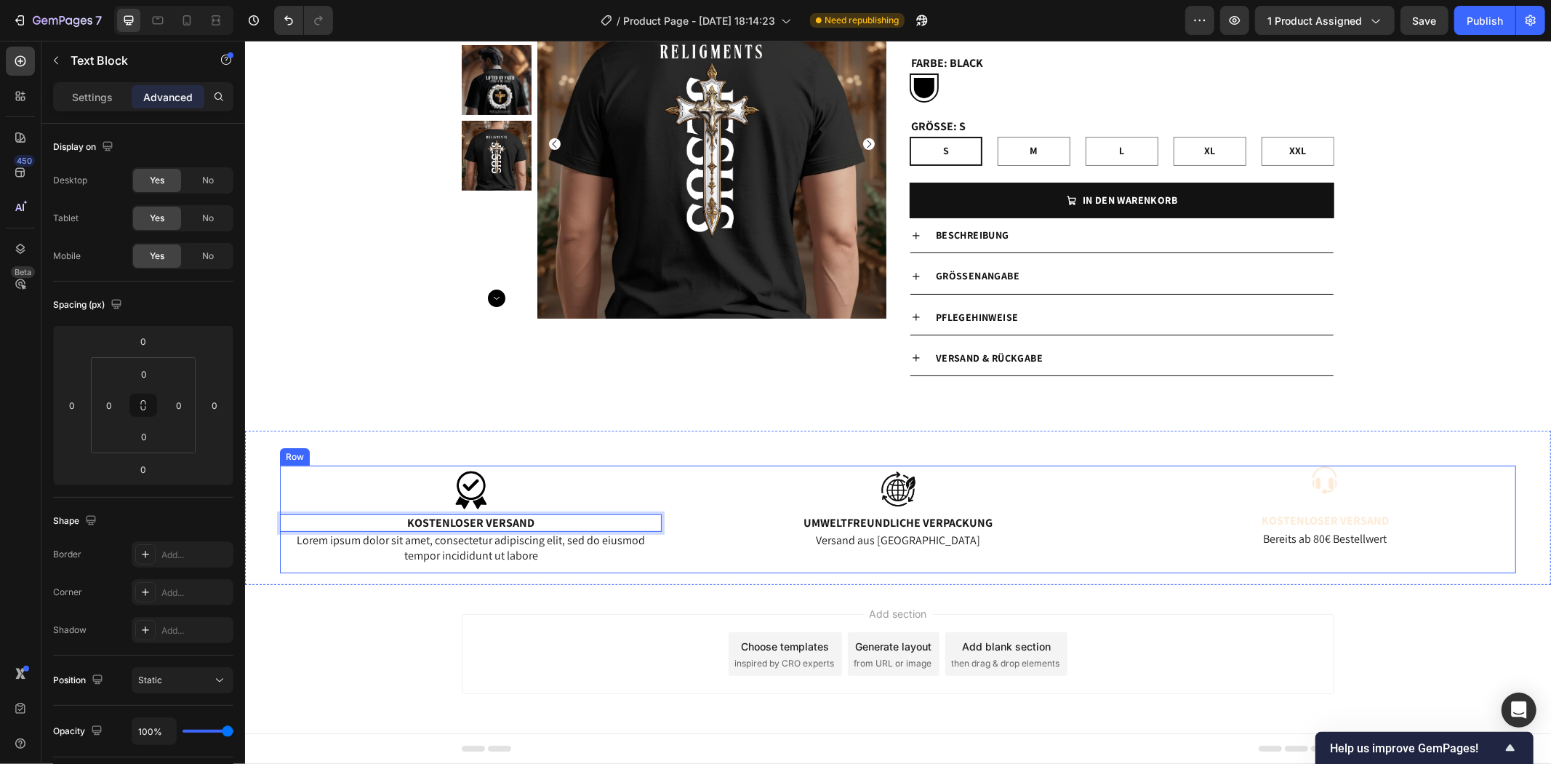
click at [1332, 536] on p "Bereits ab 80€ Bestellwert" at bounding box center [1324, 538] width 379 height 15
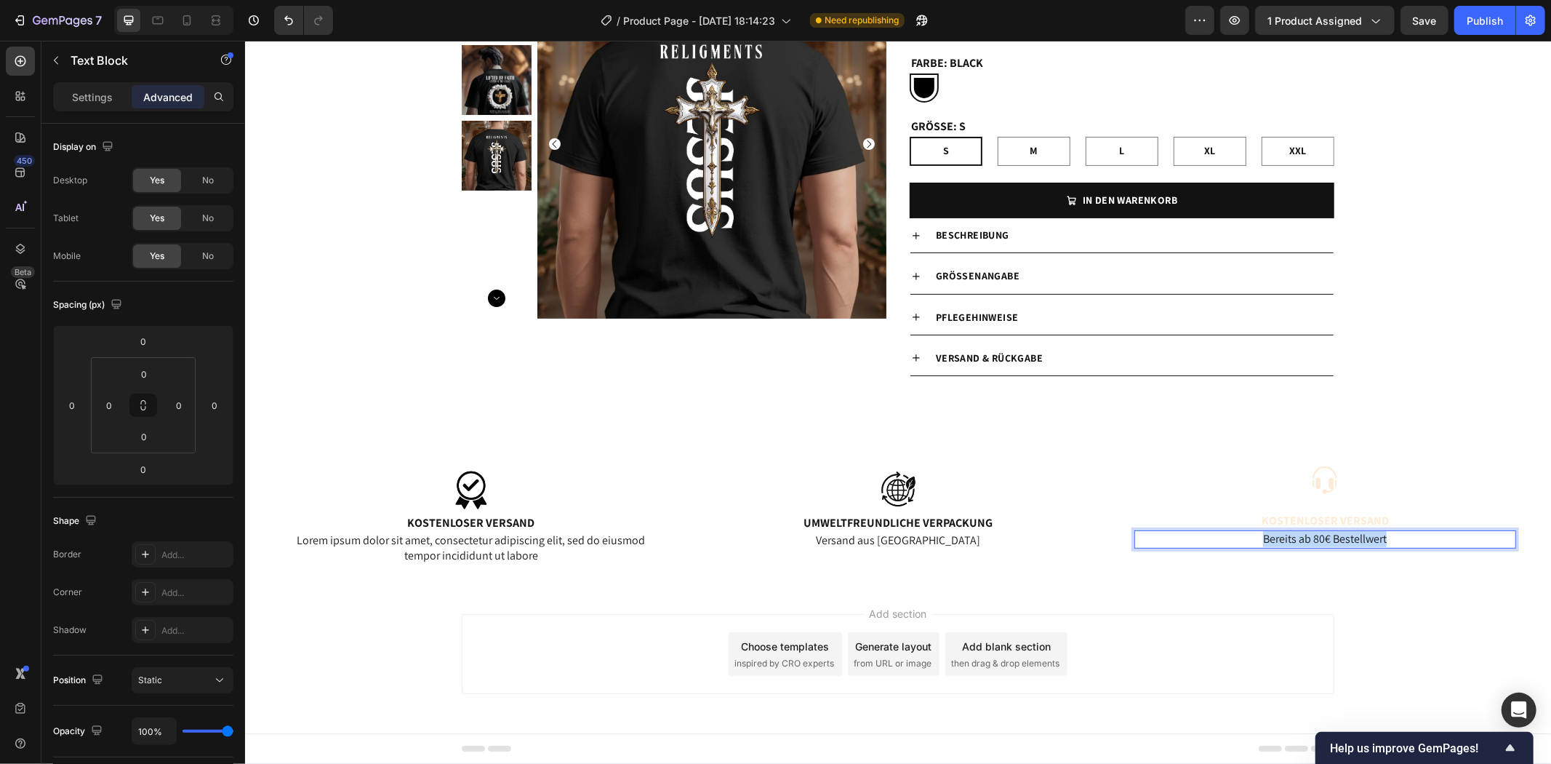
copy p "Bereits ab 80€ Bestellwert"
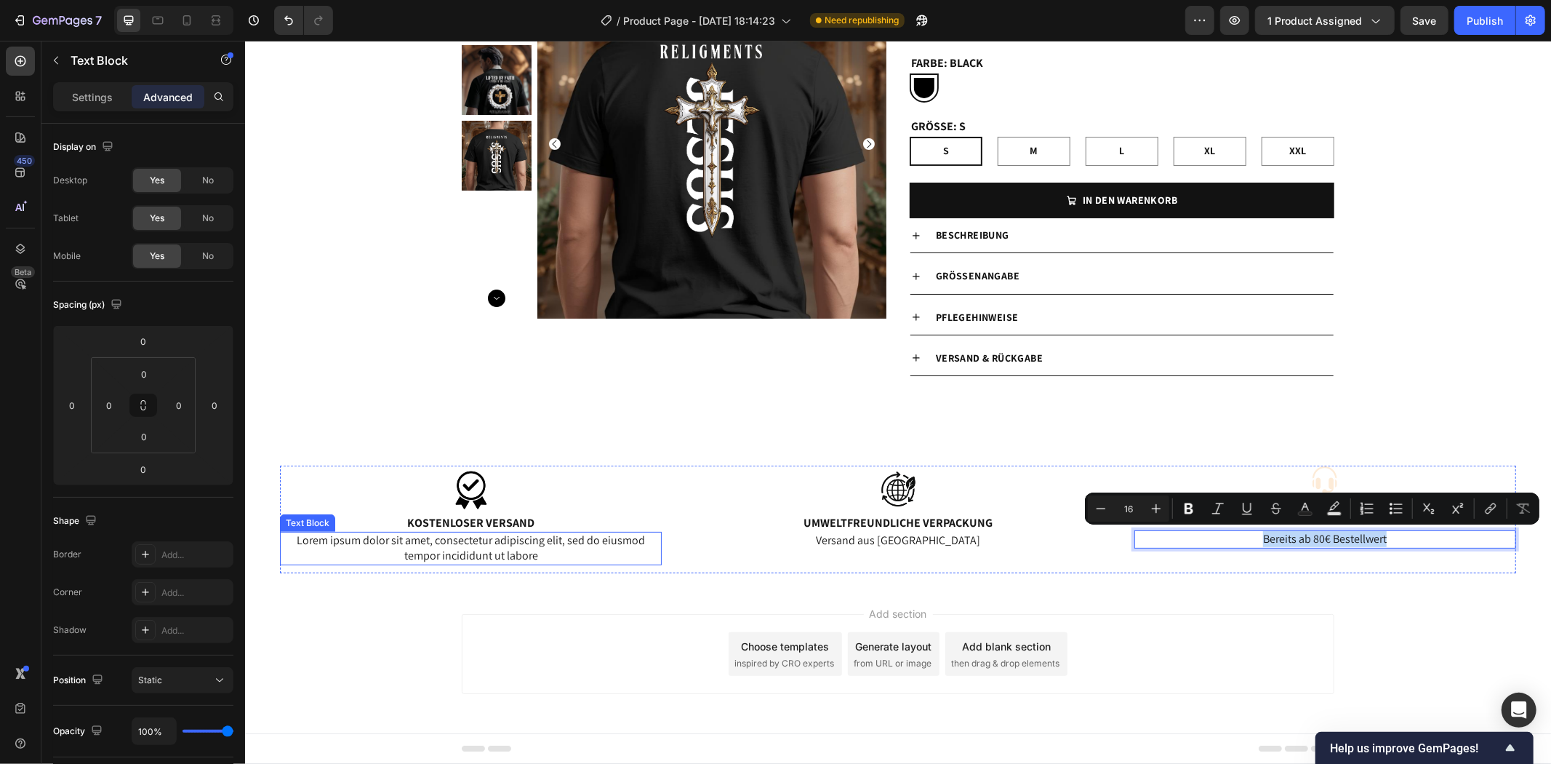
click at [548, 539] on p "Lorem ipsum dolor sit amet, consectetur adipiscing elit, sed do eiusmod tempor …" at bounding box center [470, 547] width 379 height 31
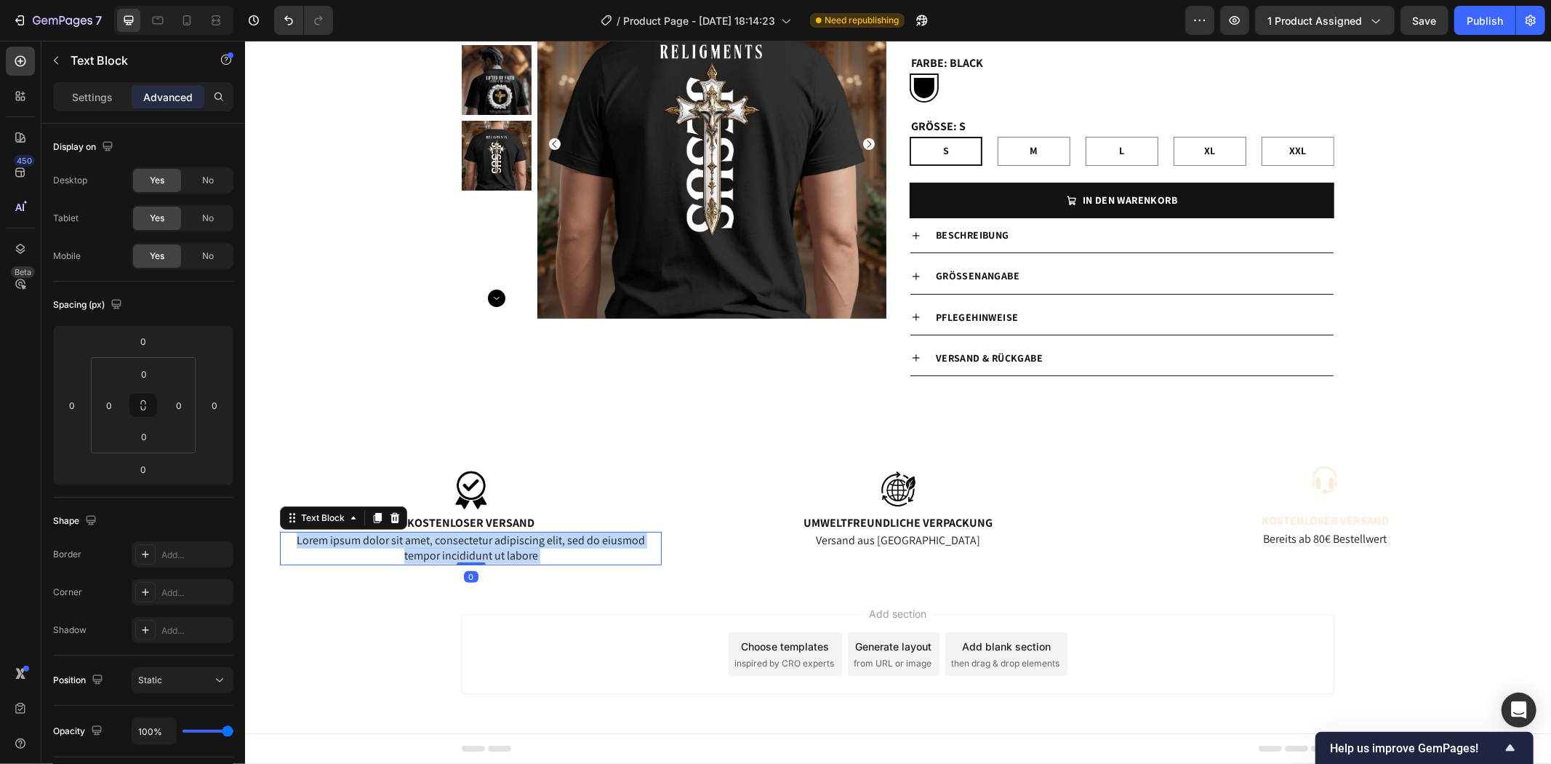
click at [544, 556] on p "Lorem ipsum dolor sit amet, consectetur adipiscing elit, sed do eiusmod tempor …" at bounding box center [470, 547] width 379 height 31
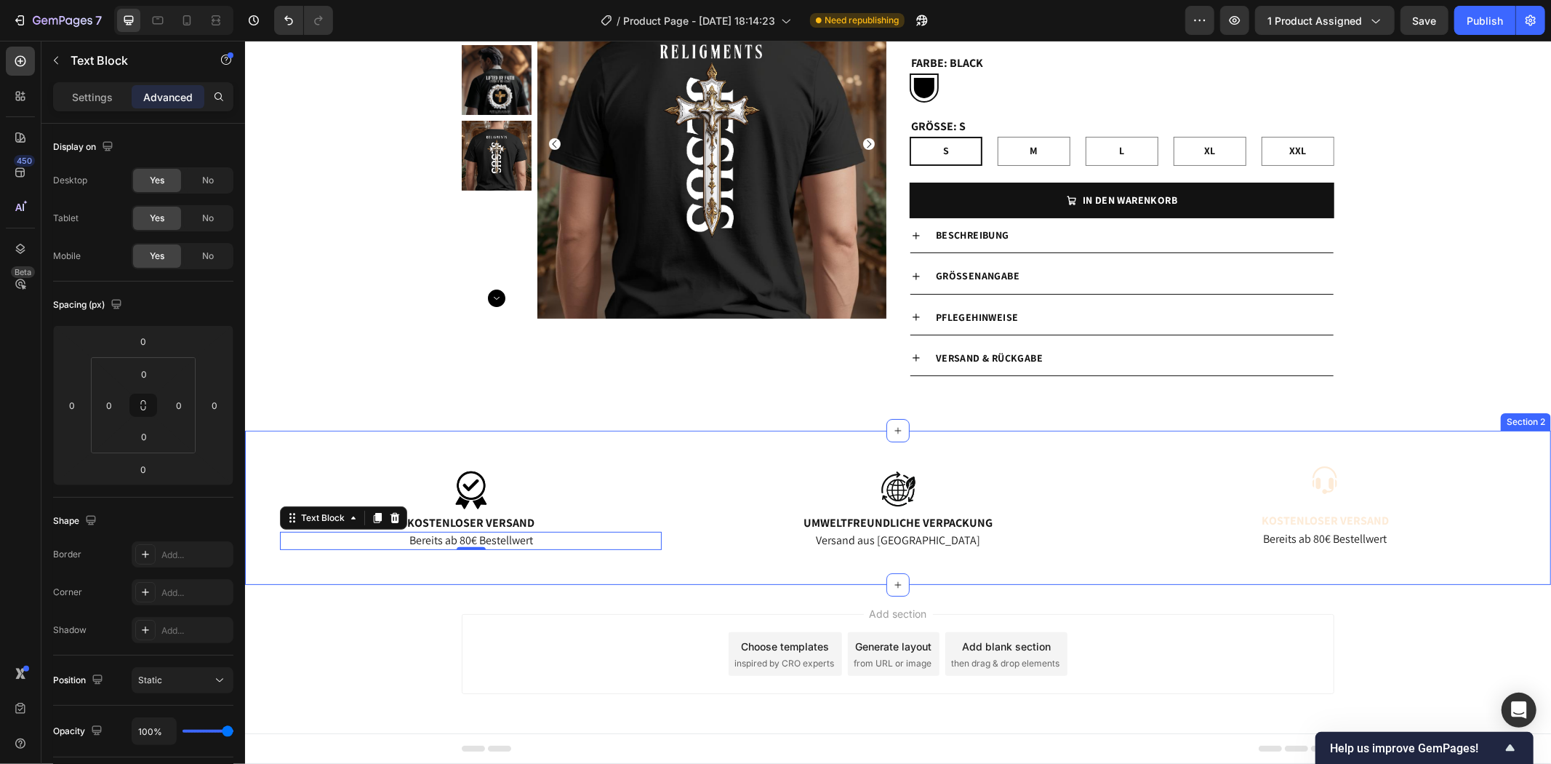
click at [1070, 432] on div "Image Kostenloser Versand Text Block Bereits ab 80€ Bestellwert Text Block 0 Im…" at bounding box center [897, 507] width 1306 height 154
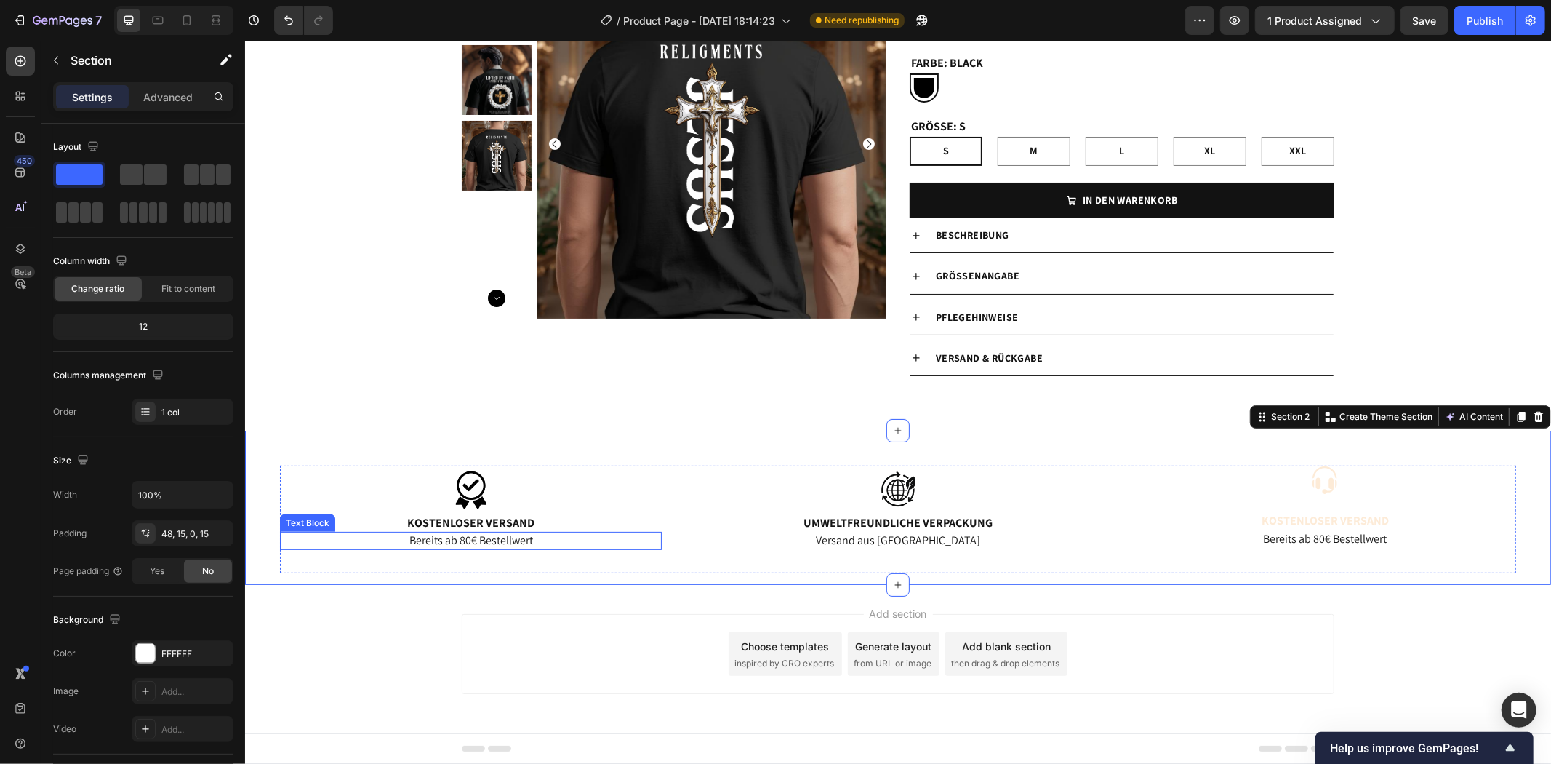
click at [469, 541] on p "Bereits ab 80€ Bestellwert" at bounding box center [470, 539] width 379 height 15
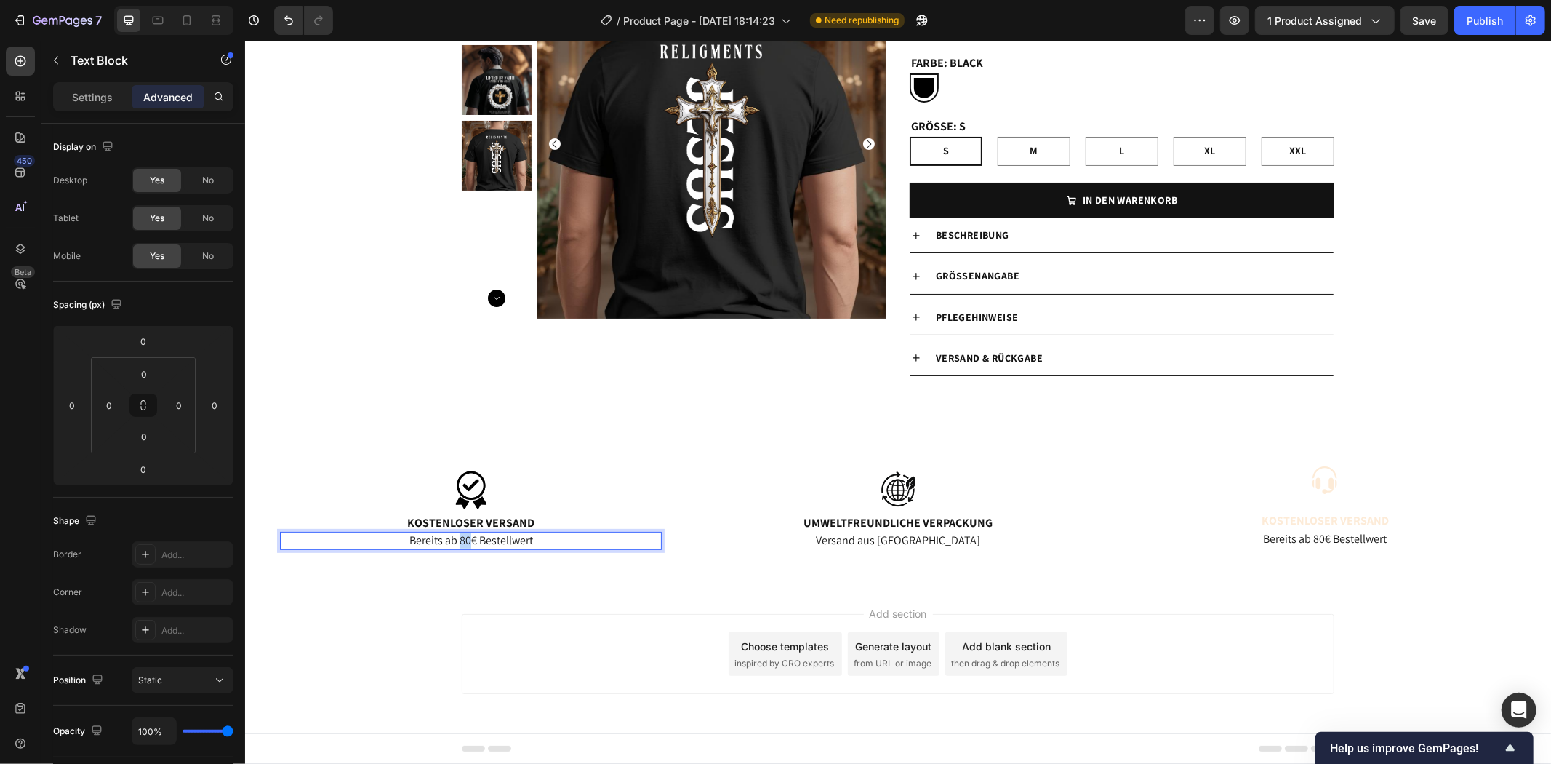
click at [460, 540] on p "Bereits ab 80€ Bestellwert" at bounding box center [470, 539] width 379 height 15
click at [460, 539] on p "Bereits ab 80€ Bestellwert" at bounding box center [470, 539] width 379 height 15
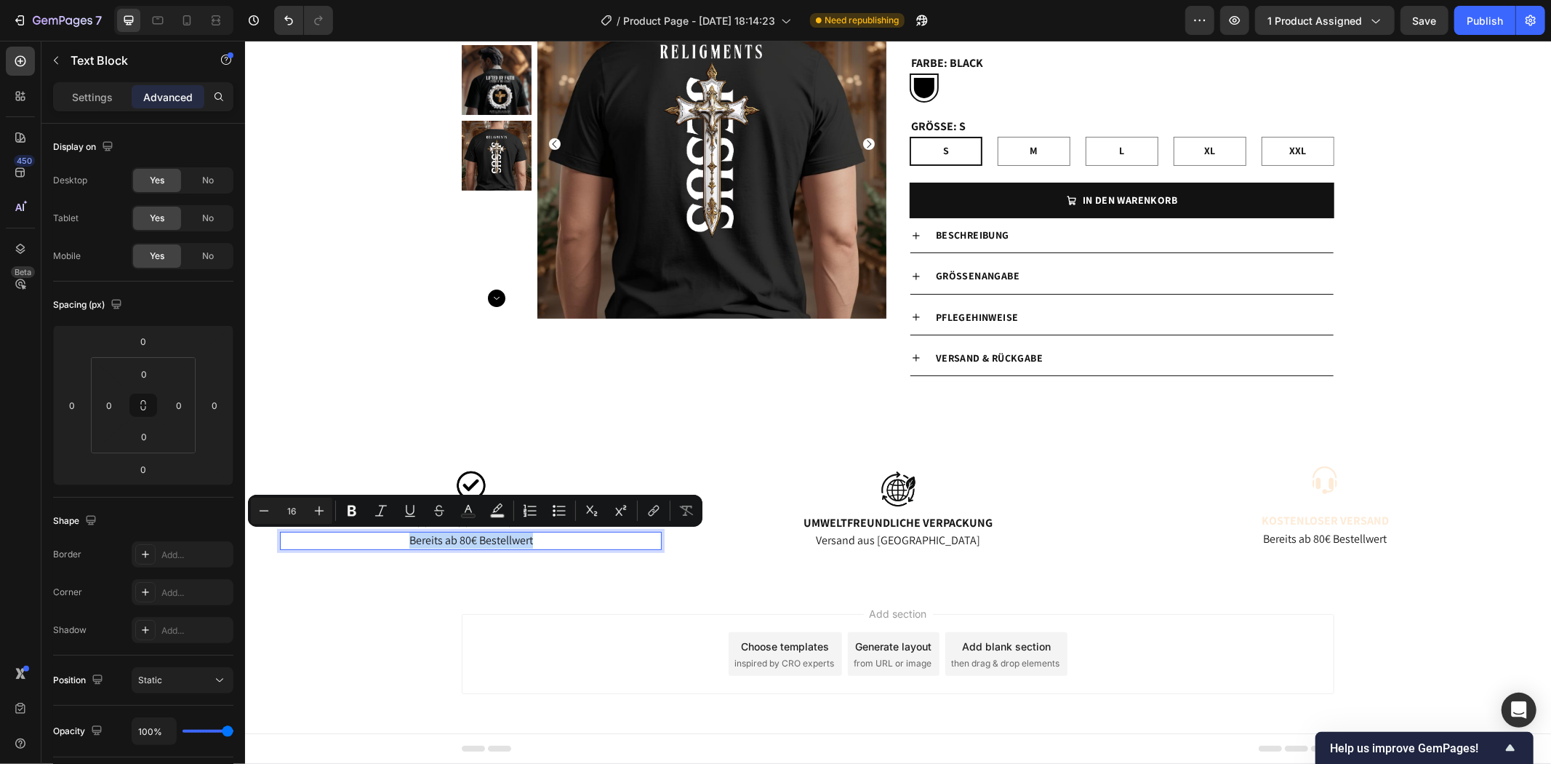
click at [460, 539] on p "Bereits ab 80€ Bestellwert" at bounding box center [470, 539] width 379 height 15
click at [468, 538] on p "Bereits ab 80€ Bestellwert" at bounding box center [470, 539] width 379 height 15
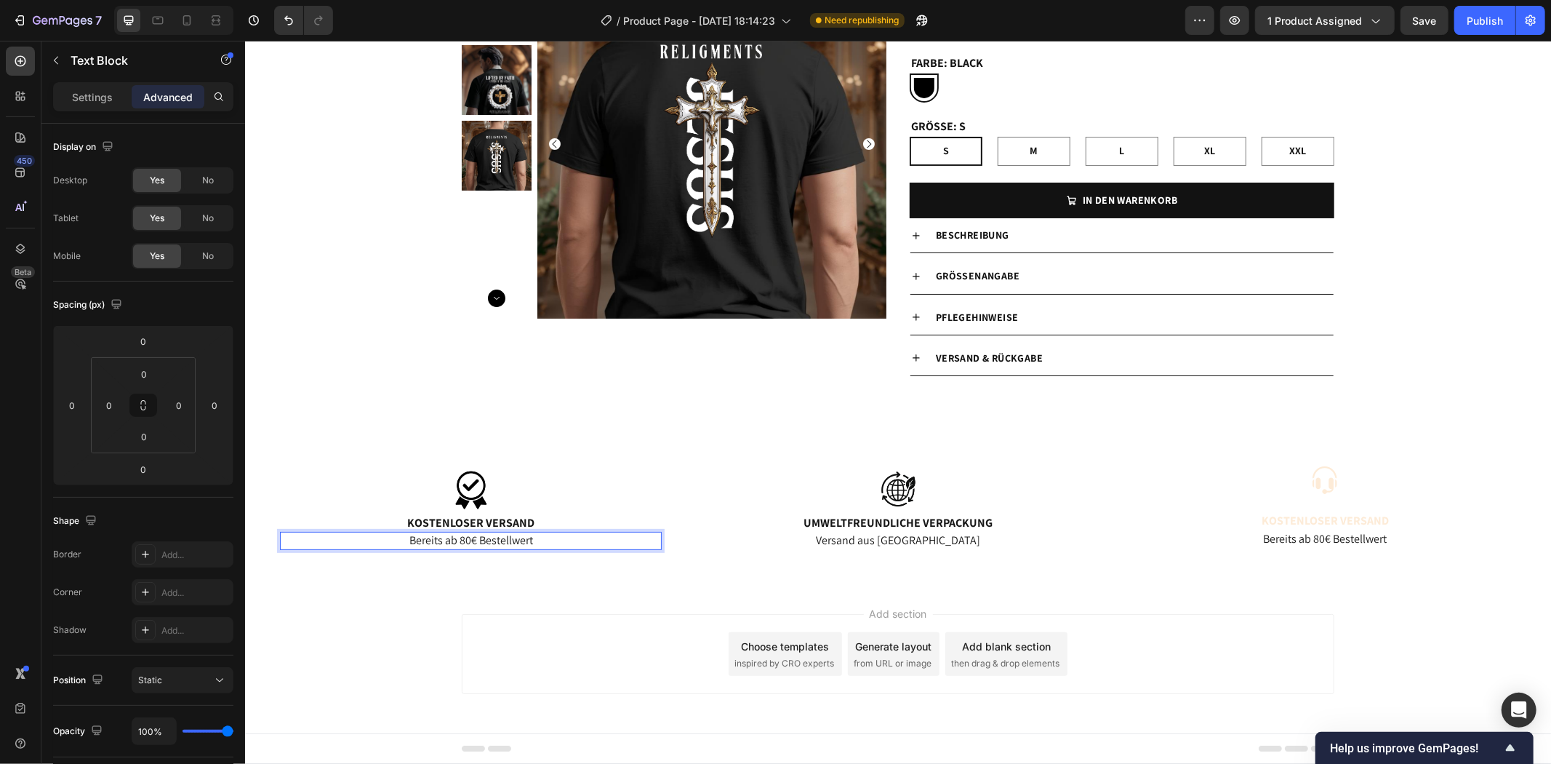
click at [460, 538] on p "Bereits ab 80€ Bestellwert" at bounding box center [470, 539] width 379 height 15
click at [659, 558] on div "Image Kostenloser Versand Text Block Bereits ab 80€ Bestellwert Text Block 0 Im…" at bounding box center [897, 519] width 1236 height 108
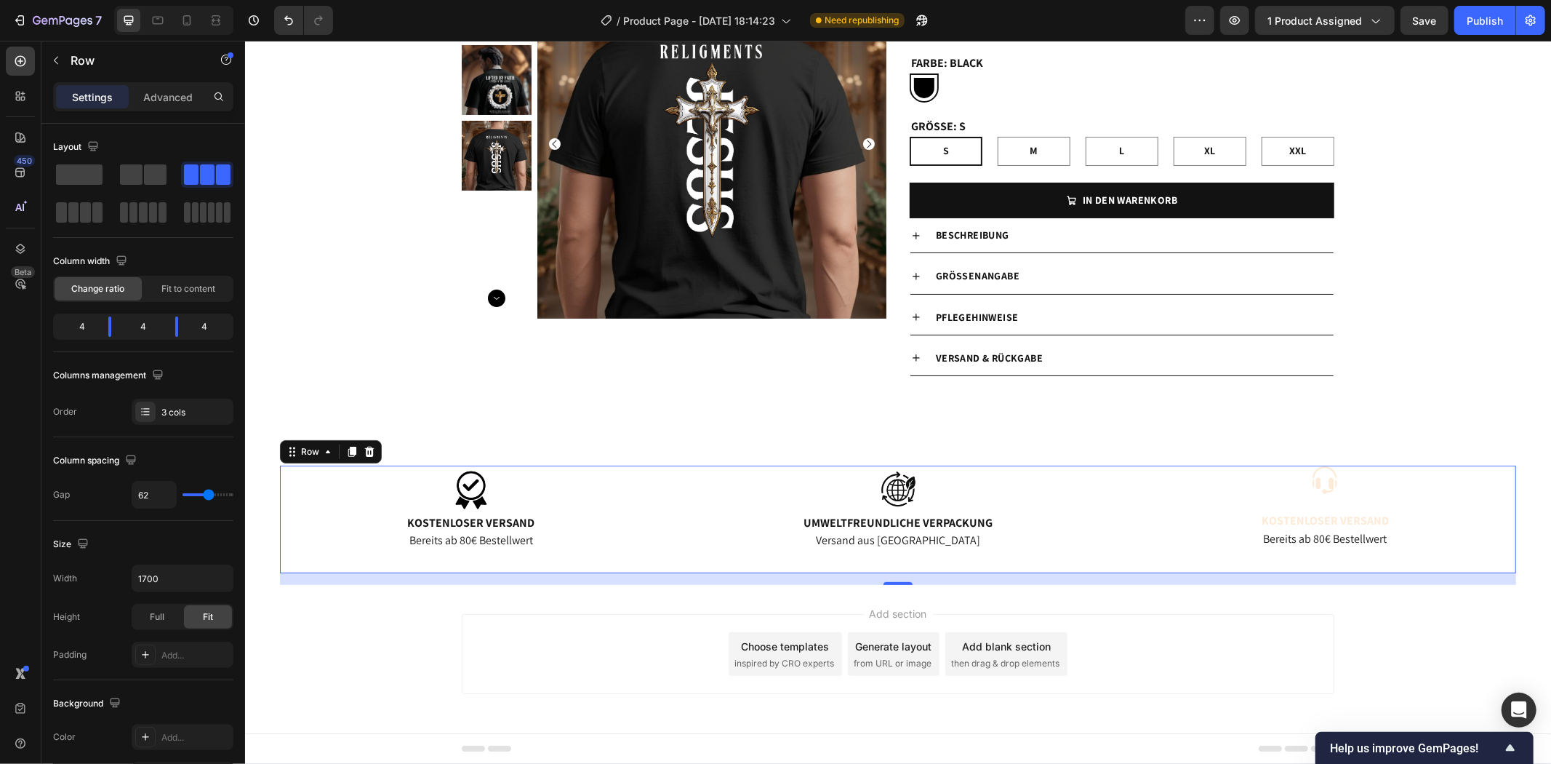
click at [499, 540] on p "Bereits ab 80€ Bestellwert" at bounding box center [470, 539] width 379 height 15
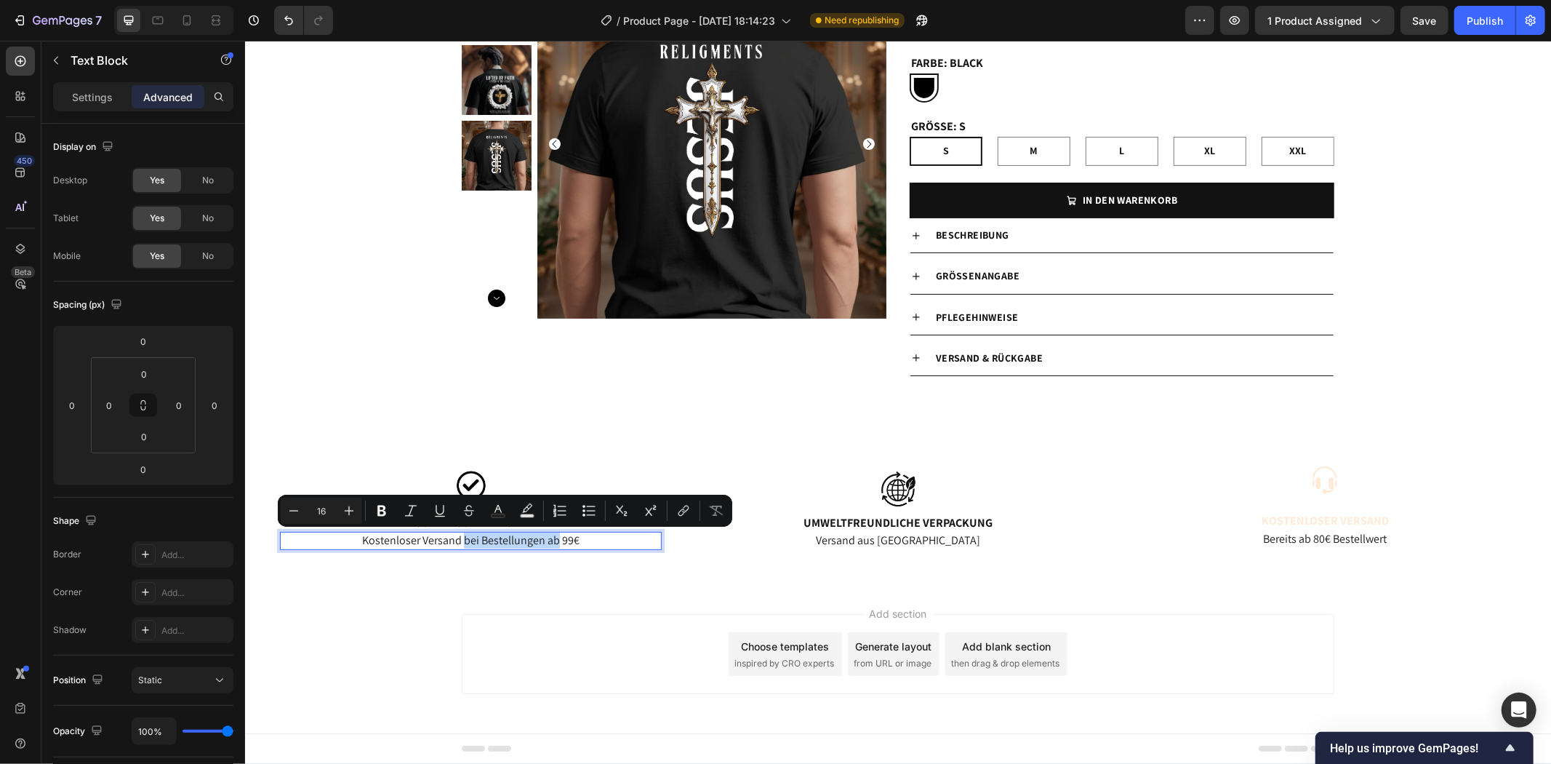
drag, startPoint x: 457, startPoint y: 540, endPoint x: 551, endPoint y: 541, distance: 93.8
click at [551, 541] on p "Kostenloser Versand bei Bestellungen ab 99€" at bounding box center [470, 539] width 379 height 15
click at [452, 565] on div "Image Kostenloser Versand Text Block Kostenloser Versand bei Bestellungen ab 99…" at bounding box center [470, 519] width 382 height 108
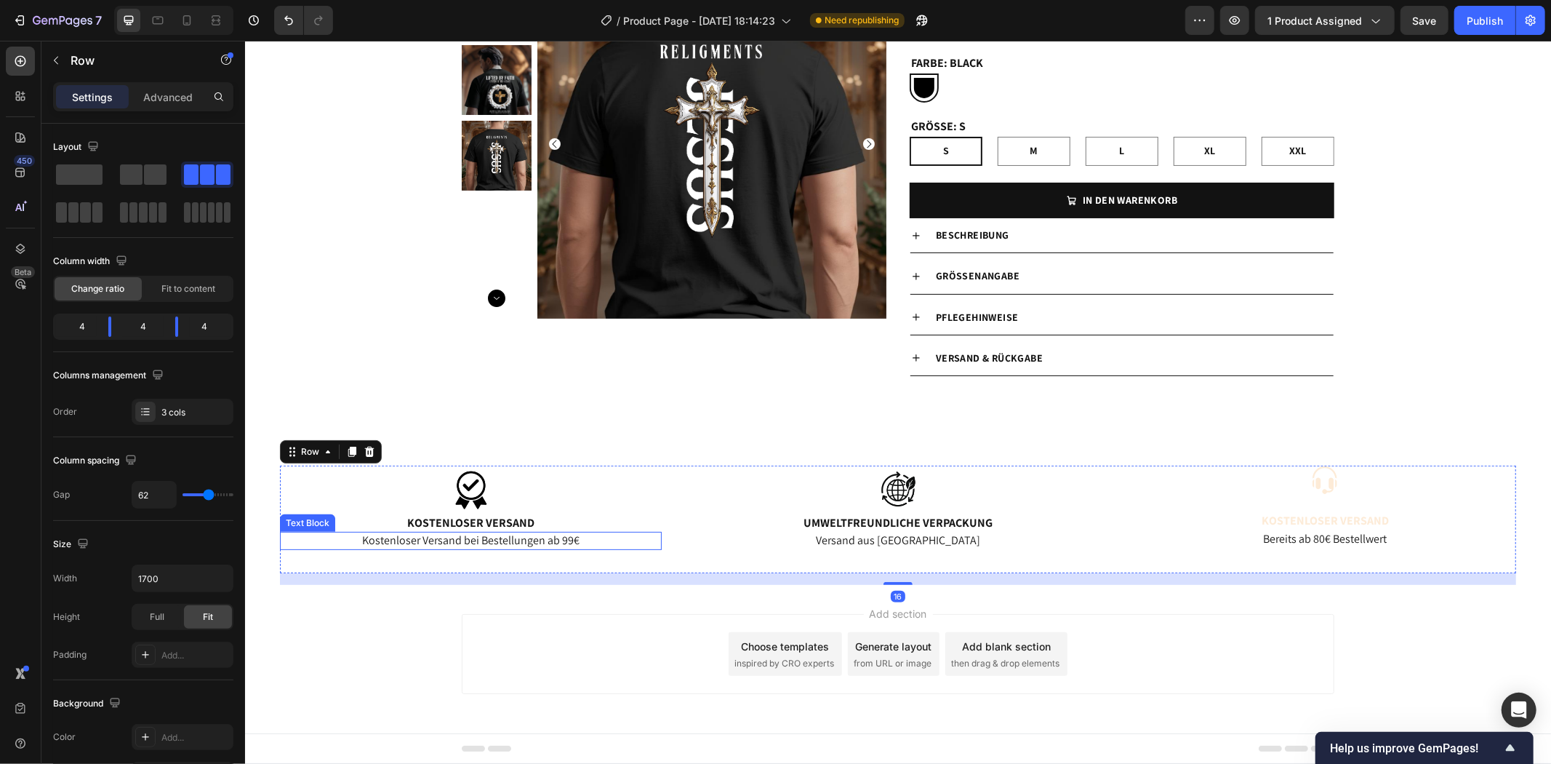
click at [455, 543] on p "Kostenloser Versand bei Bestellungen ab 99€" at bounding box center [470, 539] width 379 height 15
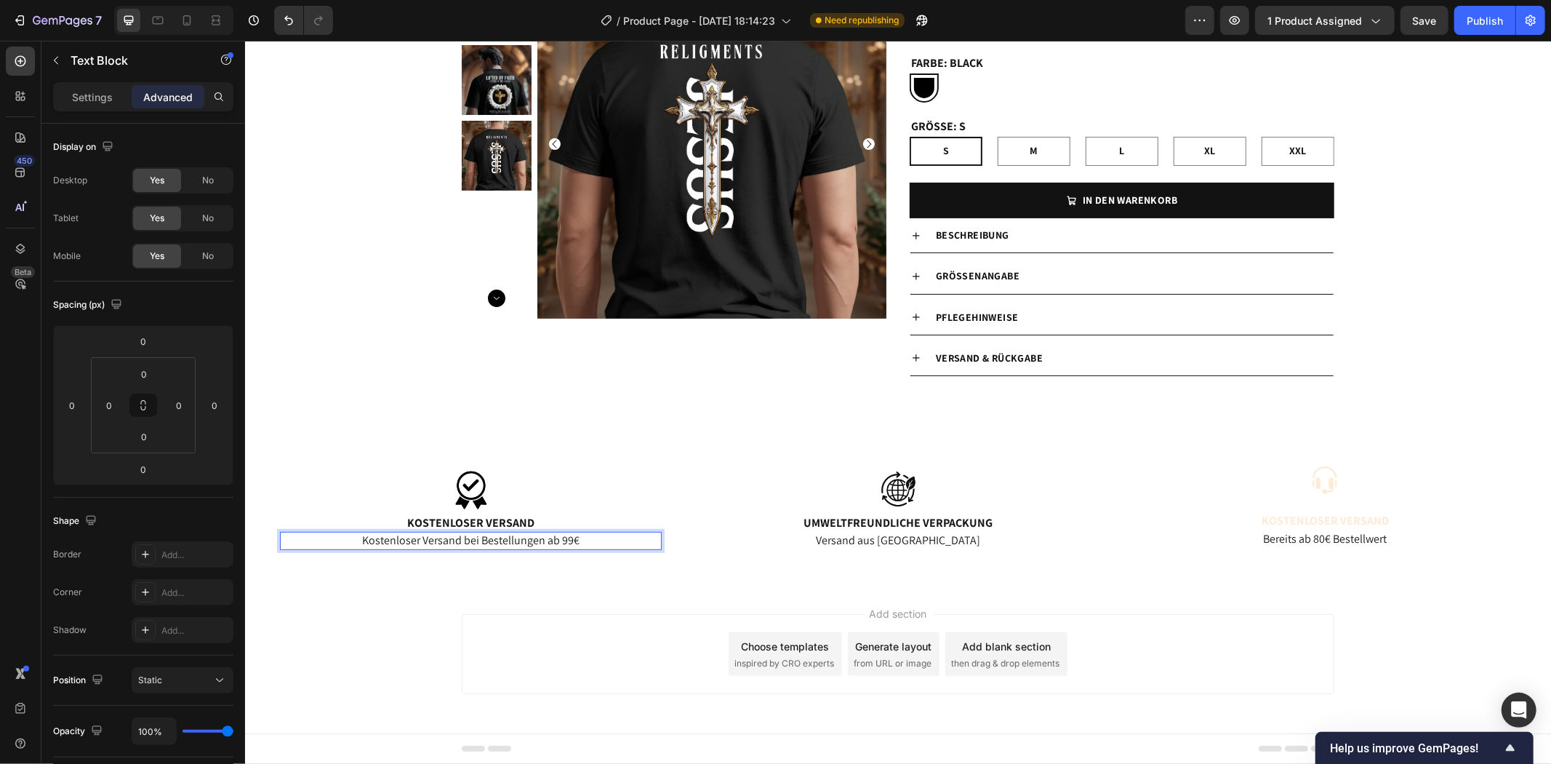
click at [595, 534] on p "Kostenloser Versand bei Bestellungen ab 99€" at bounding box center [470, 539] width 379 height 15
click at [456, 540] on p "Kostenloser Versand bei Bestellungen ab 99€" at bounding box center [470, 539] width 379 height 15
drag, startPoint x: 455, startPoint y: 540, endPoint x: 348, endPoint y: 535, distance: 107.8
click at [348, 535] on p "Kostenloser Versand bei Bestellungen ab 99€" at bounding box center [470, 539] width 379 height 15
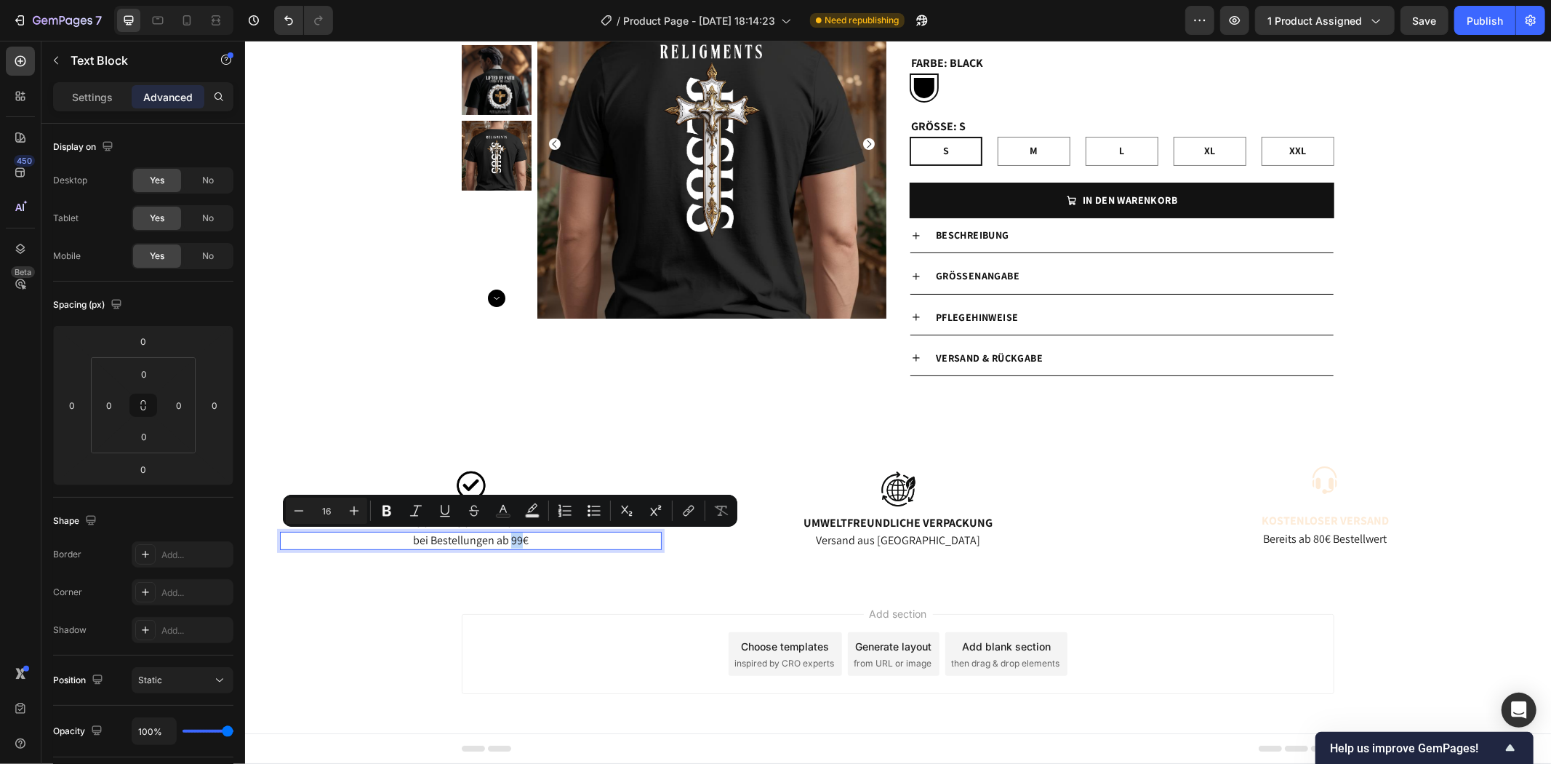
drag, startPoint x: 514, startPoint y: 540, endPoint x: 505, endPoint y: 541, distance: 8.8
click at [505, 541] on p "bei Bestellungen ab 99€" at bounding box center [470, 539] width 379 height 15
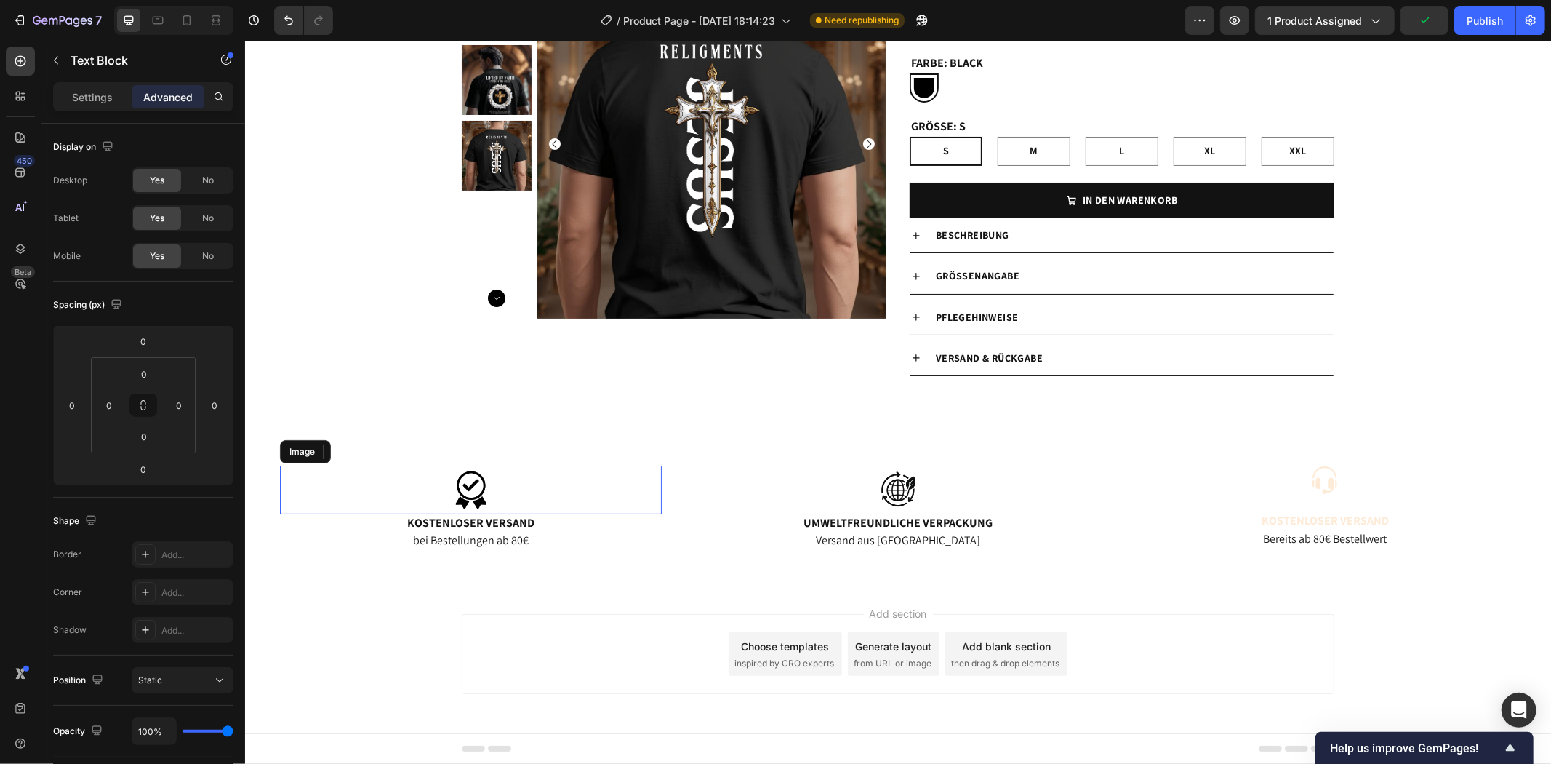
click at [638, 469] on div at bounding box center [470, 489] width 382 height 49
click at [477, 480] on img at bounding box center [470, 489] width 73 height 49
click at [459, 482] on img at bounding box center [470, 489] width 73 height 49
click at [105, 96] on p "Settings" at bounding box center [92, 96] width 41 height 15
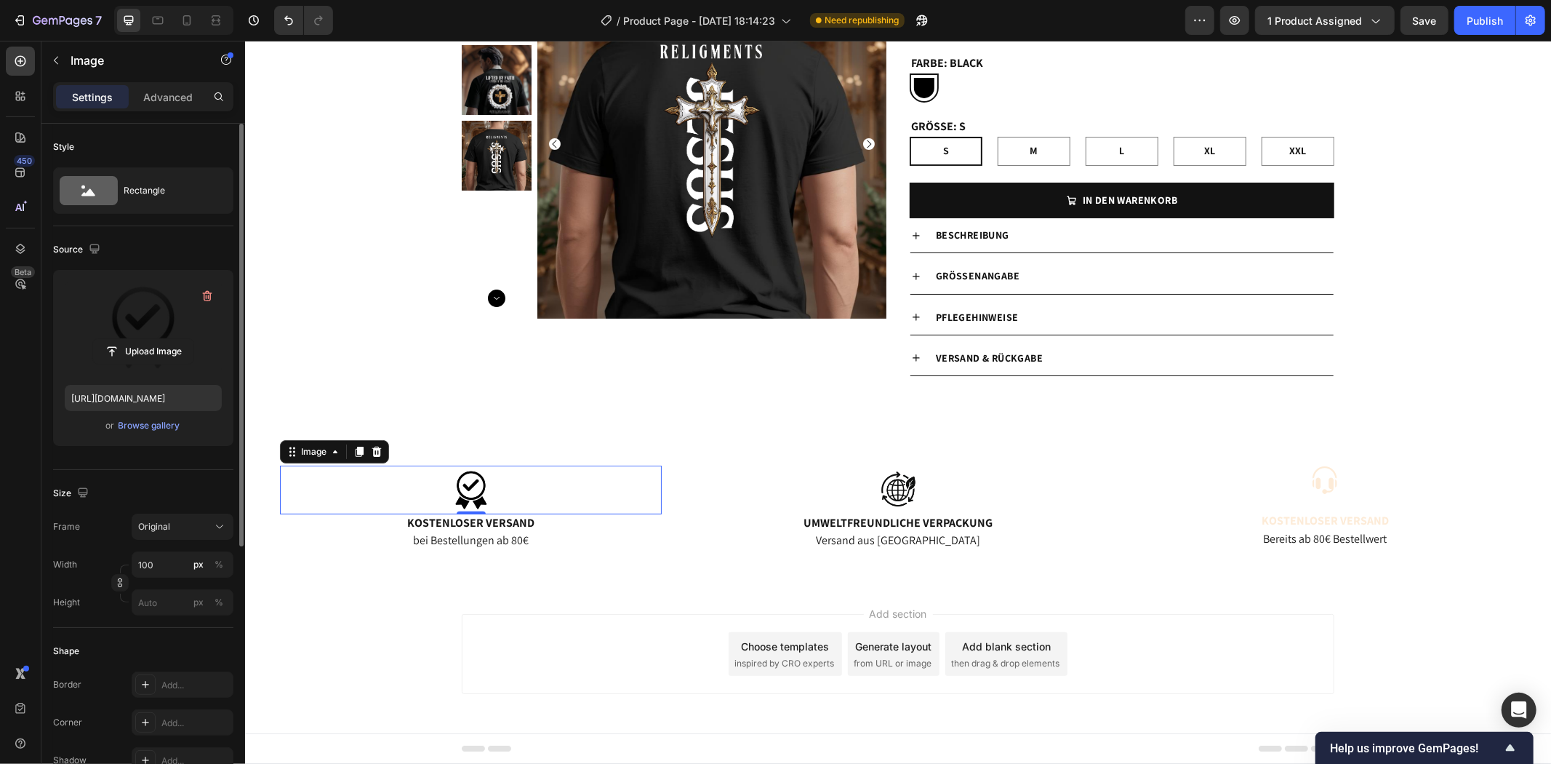
click at [140, 308] on label at bounding box center [143, 327] width 157 height 92
click at [140, 339] on input "file" at bounding box center [143, 351] width 100 height 25
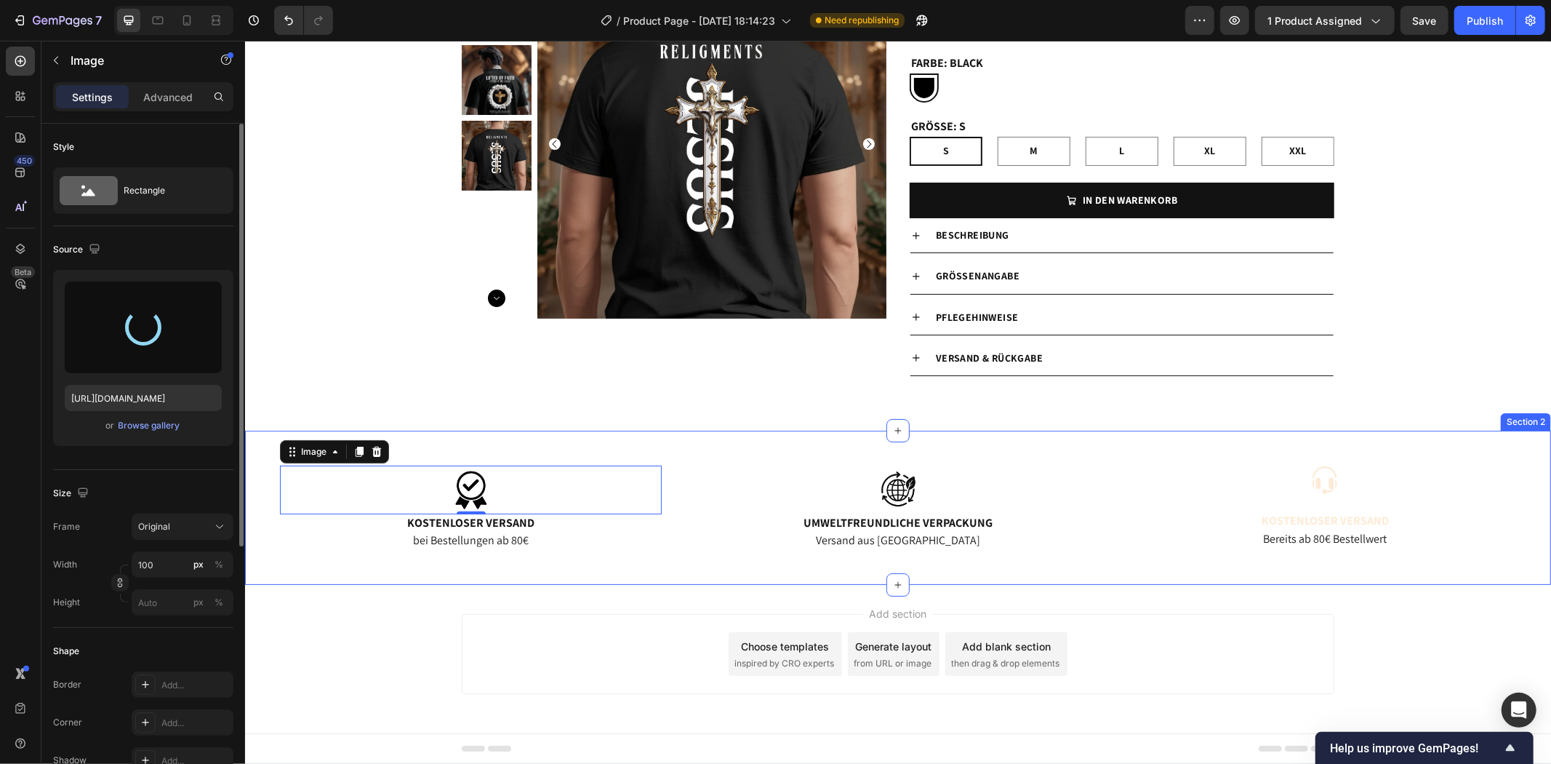
type input "[URL][DOMAIN_NAME]"
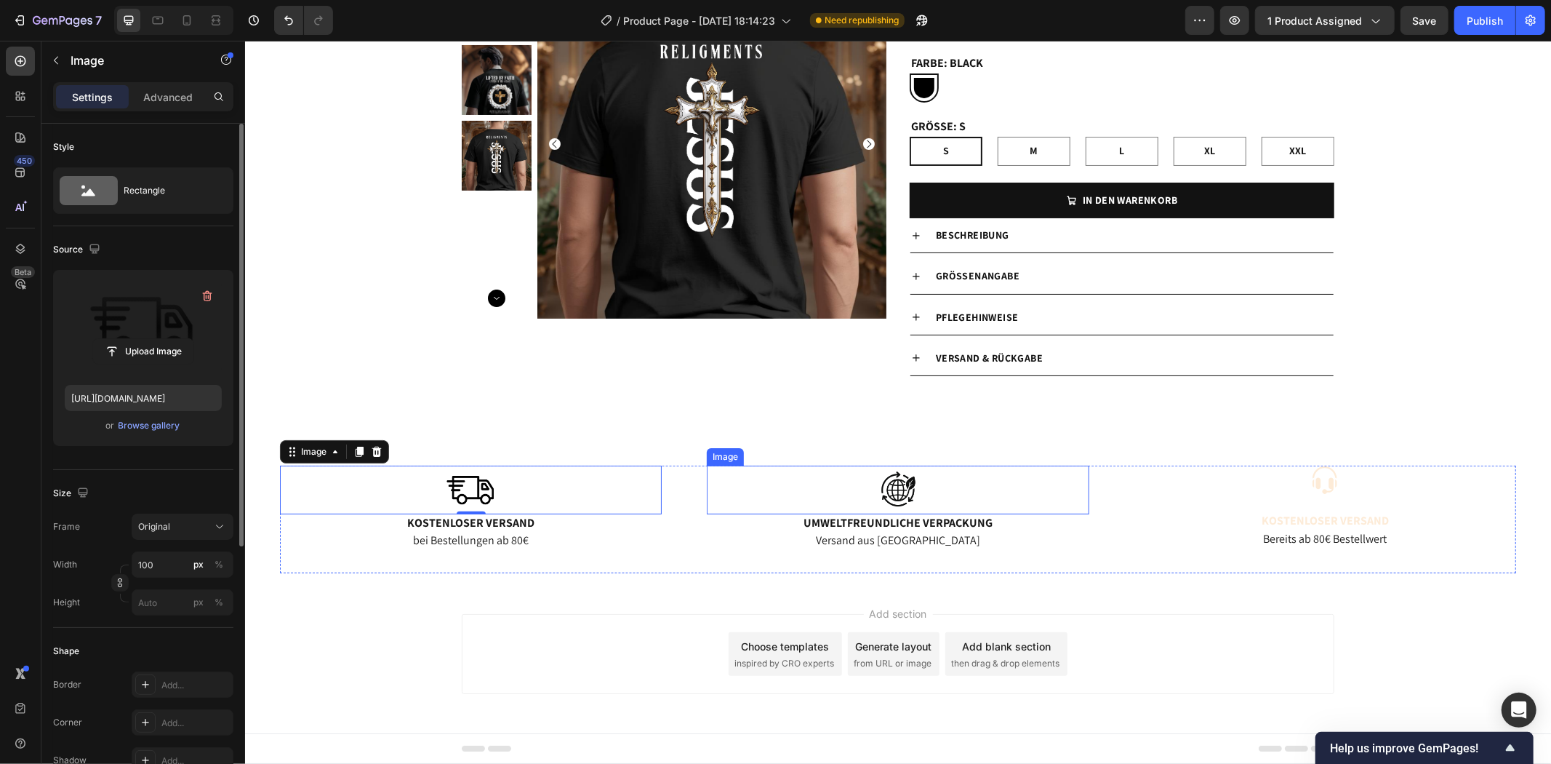
click at [896, 489] on img at bounding box center [897, 489] width 73 height 49
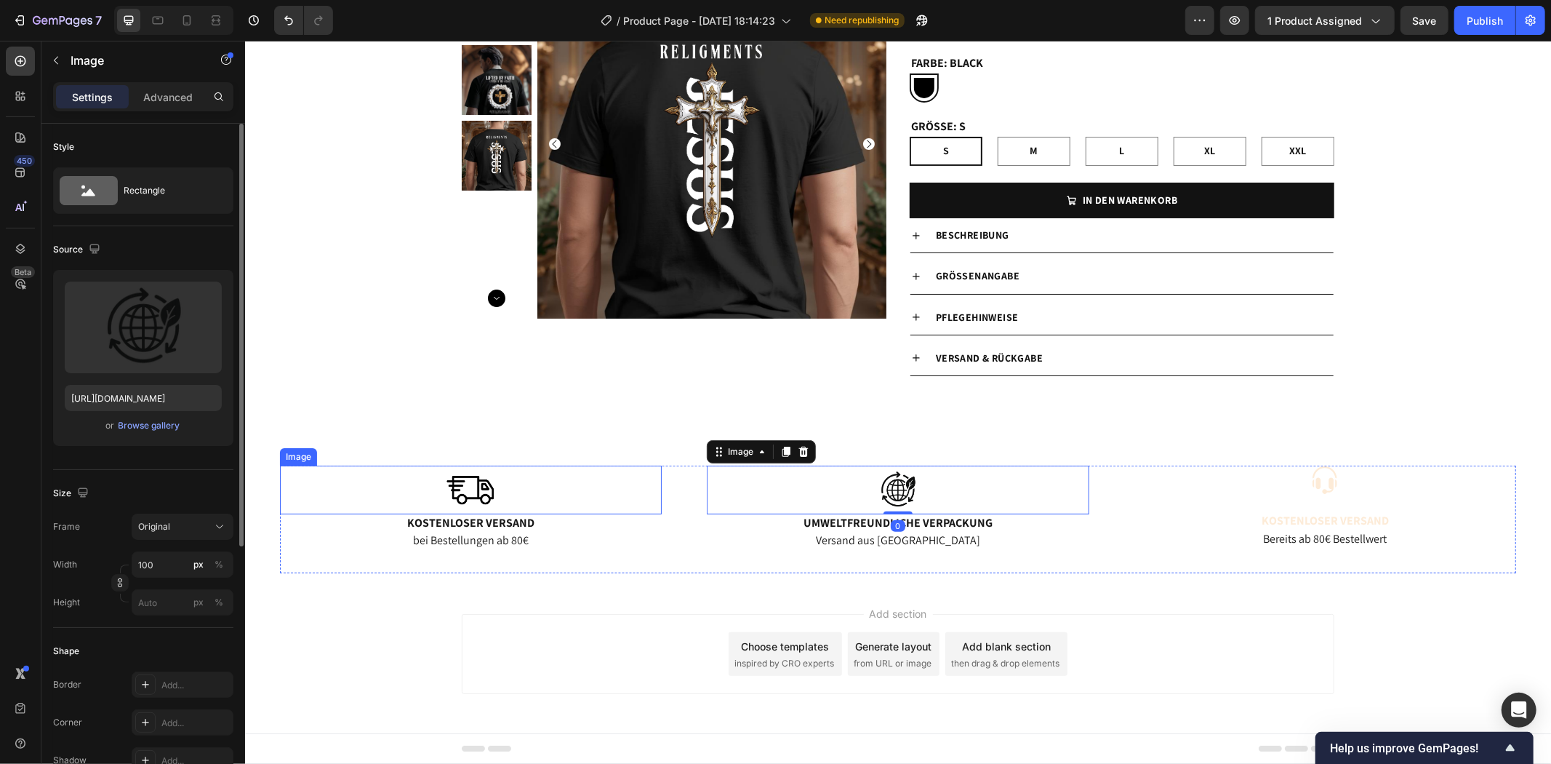
click at [503, 494] on div at bounding box center [470, 489] width 382 height 49
click at [572, 632] on div "Add section Choose templates inspired by CRO experts Generate layout from URL o…" at bounding box center [897, 653] width 873 height 80
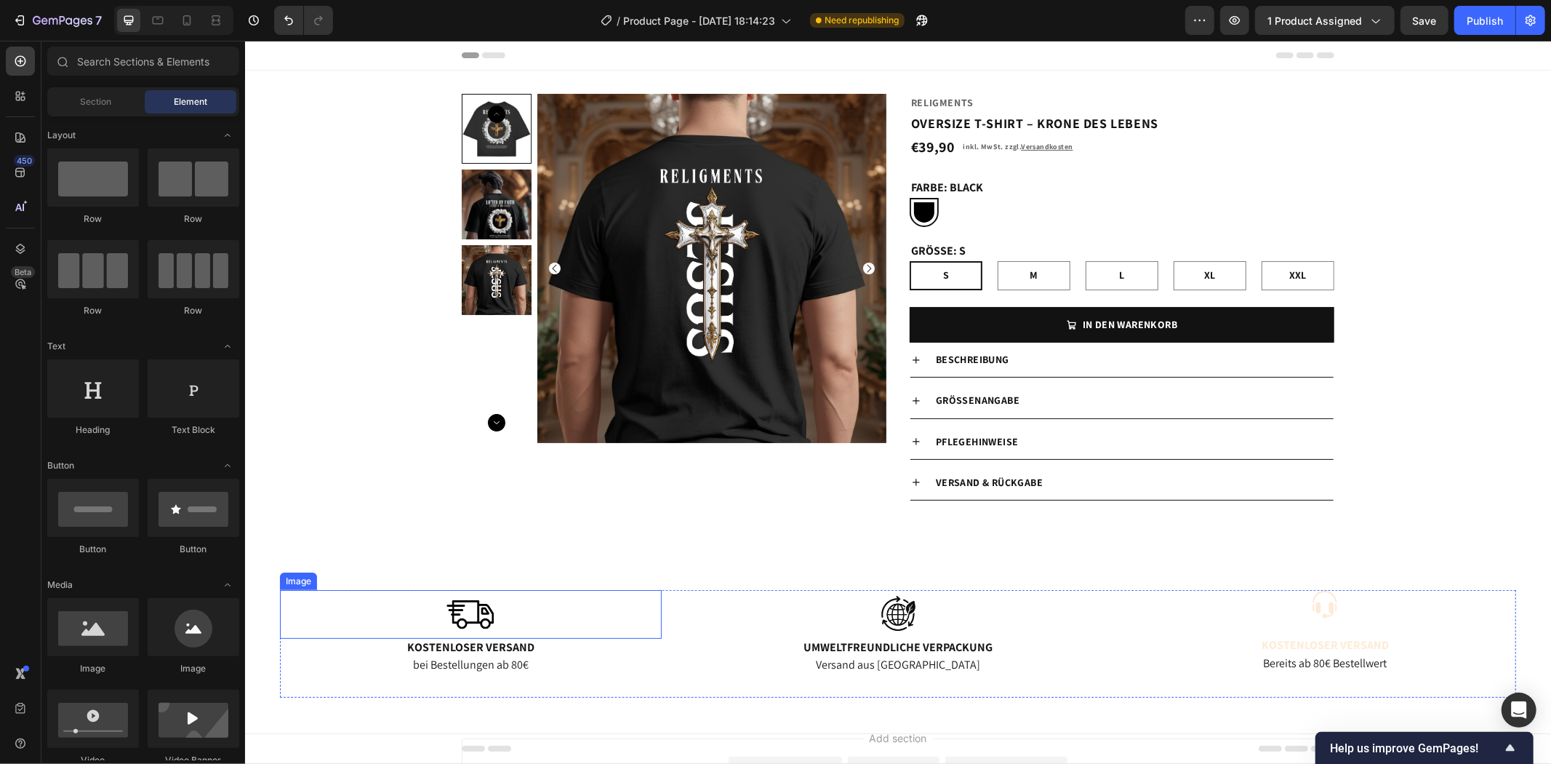
click at [472, 625] on img at bounding box center [470, 613] width 73 height 49
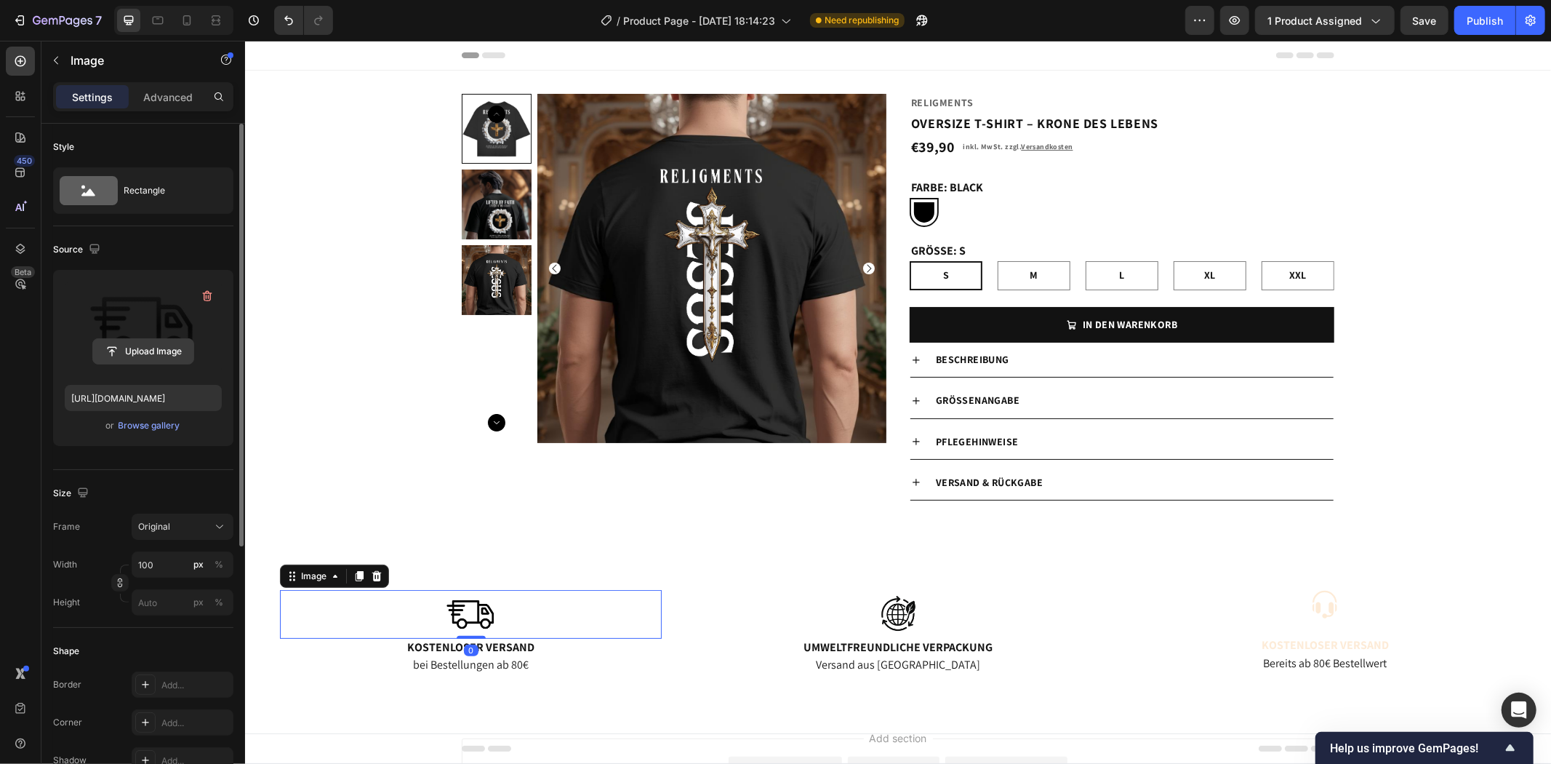
click at [138, 349] on input "file" at bounding box center [143, 351] width 100 height 25
type input "[URL][DOMAIN_NAME]"
click at [463, 611] on img at bounding box center [470, 613] width 73 height 49
click at [375, 575] on icon at bounding box center [376, 576] width 12 height 12
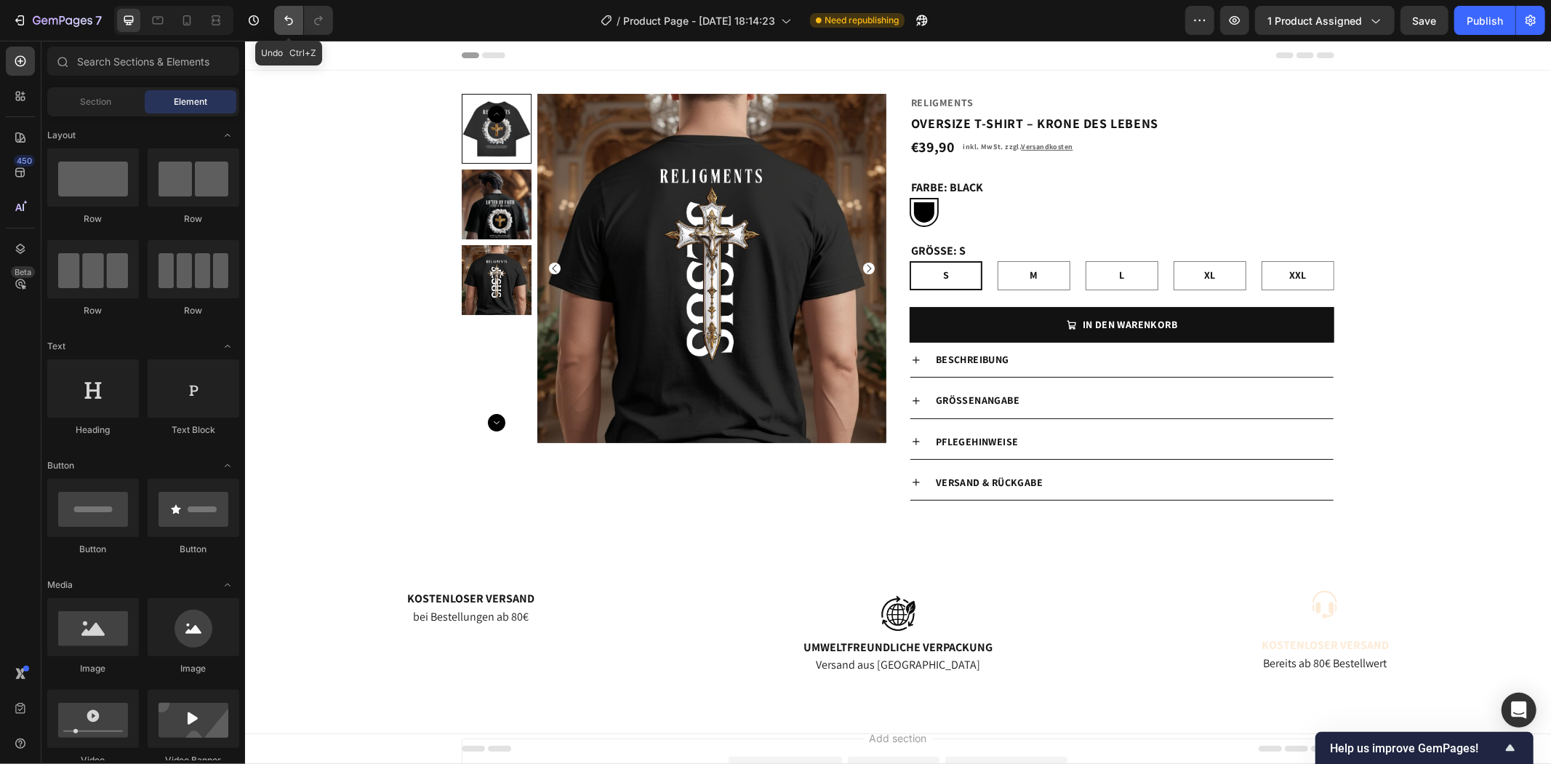
click at [292, 20] on icon "Undo/Redo" at bounding box center [288, 20] width 9 height 9
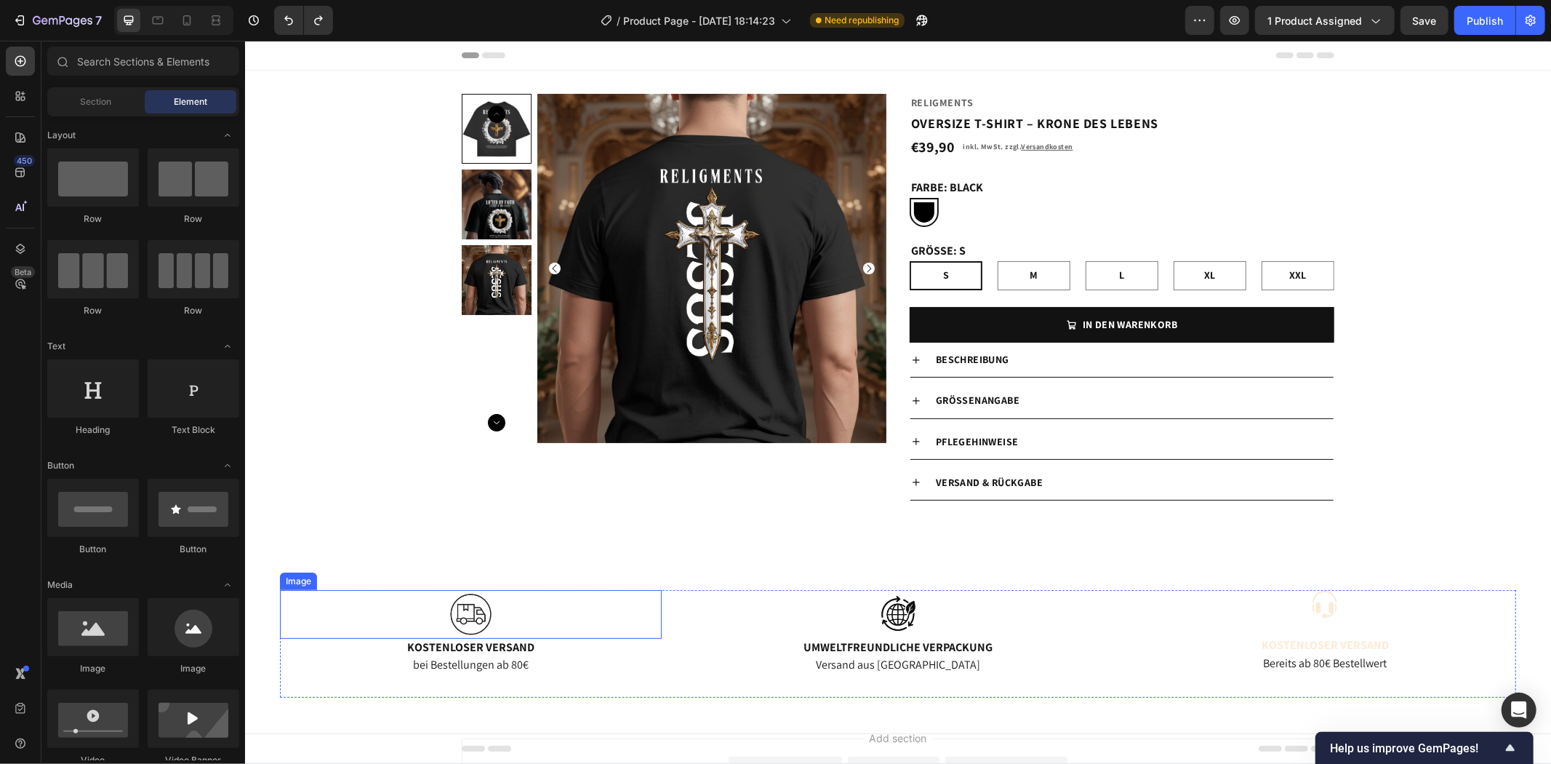
click at [468, 606] on img at bounding box center [470, 613] width 73 height 49
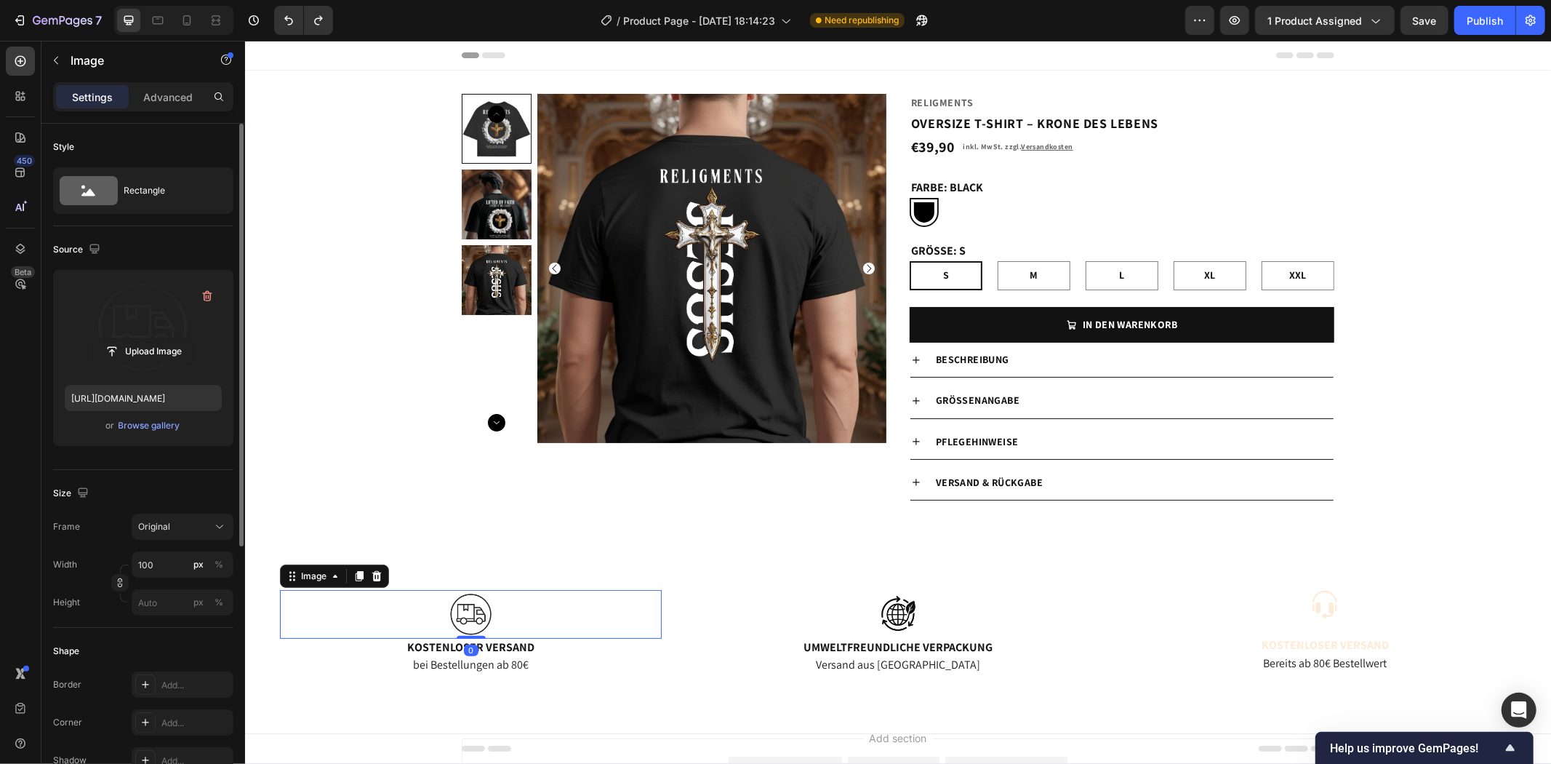
click at [133, 332] on label at bounding box center [143, 327] width 157 height 92
click at [133, 339] on input "file" at bounding box center [143, 351] width 100 height 25
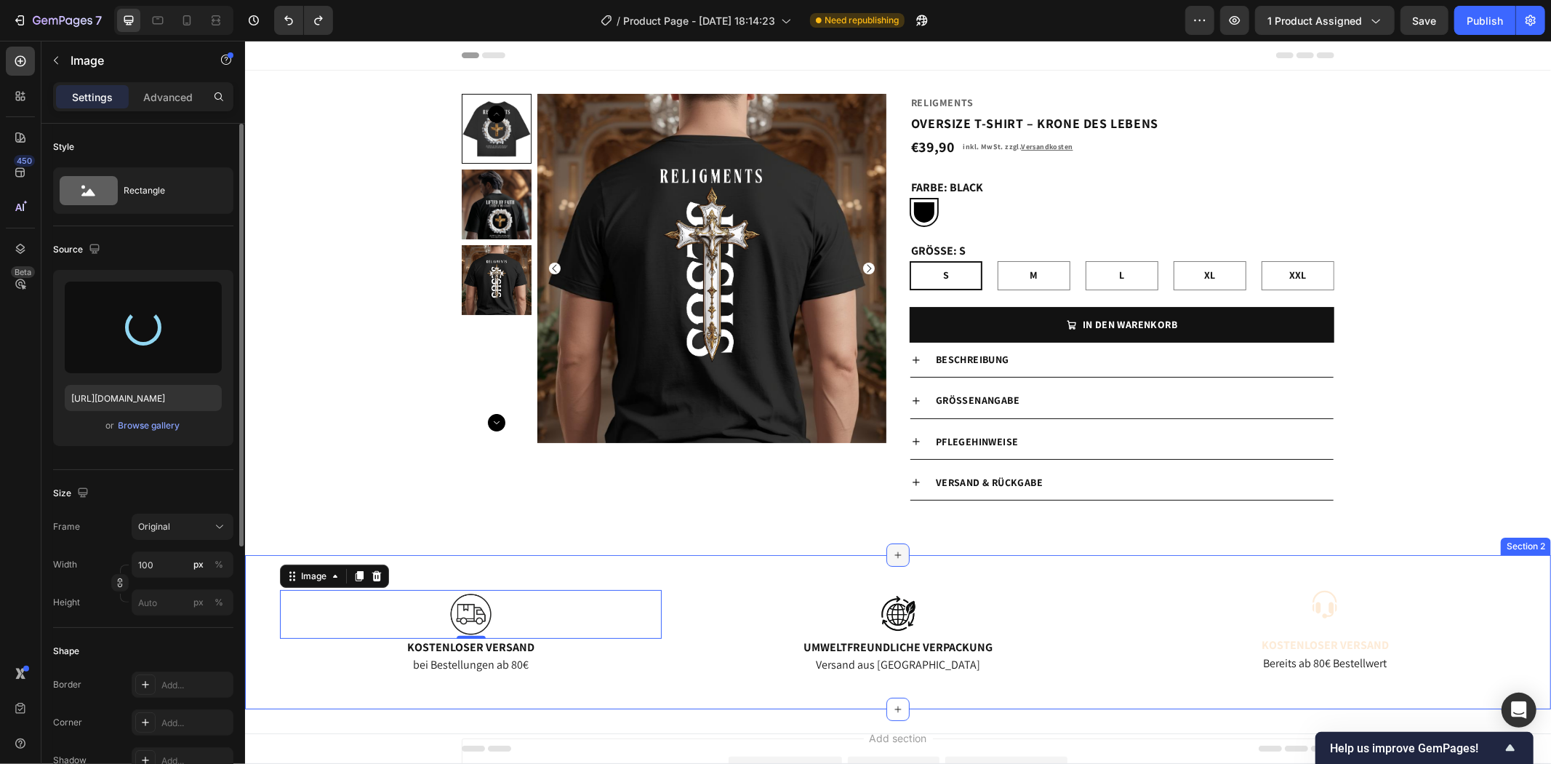
type input "[URL][DOMAIN_NAME]"
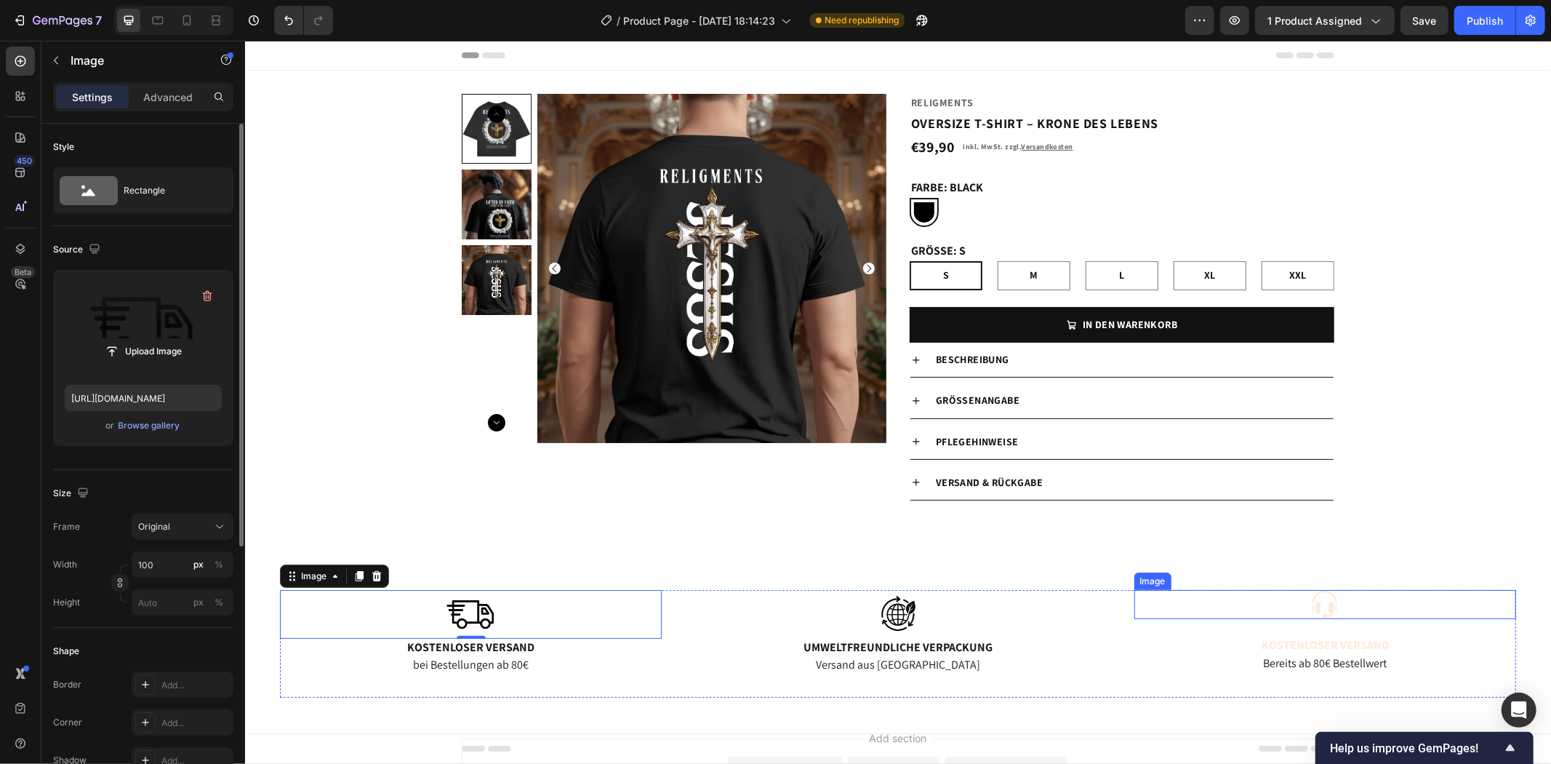
click at [1327, 608] on img at bounding box center [1324, 603] width 29 height 29
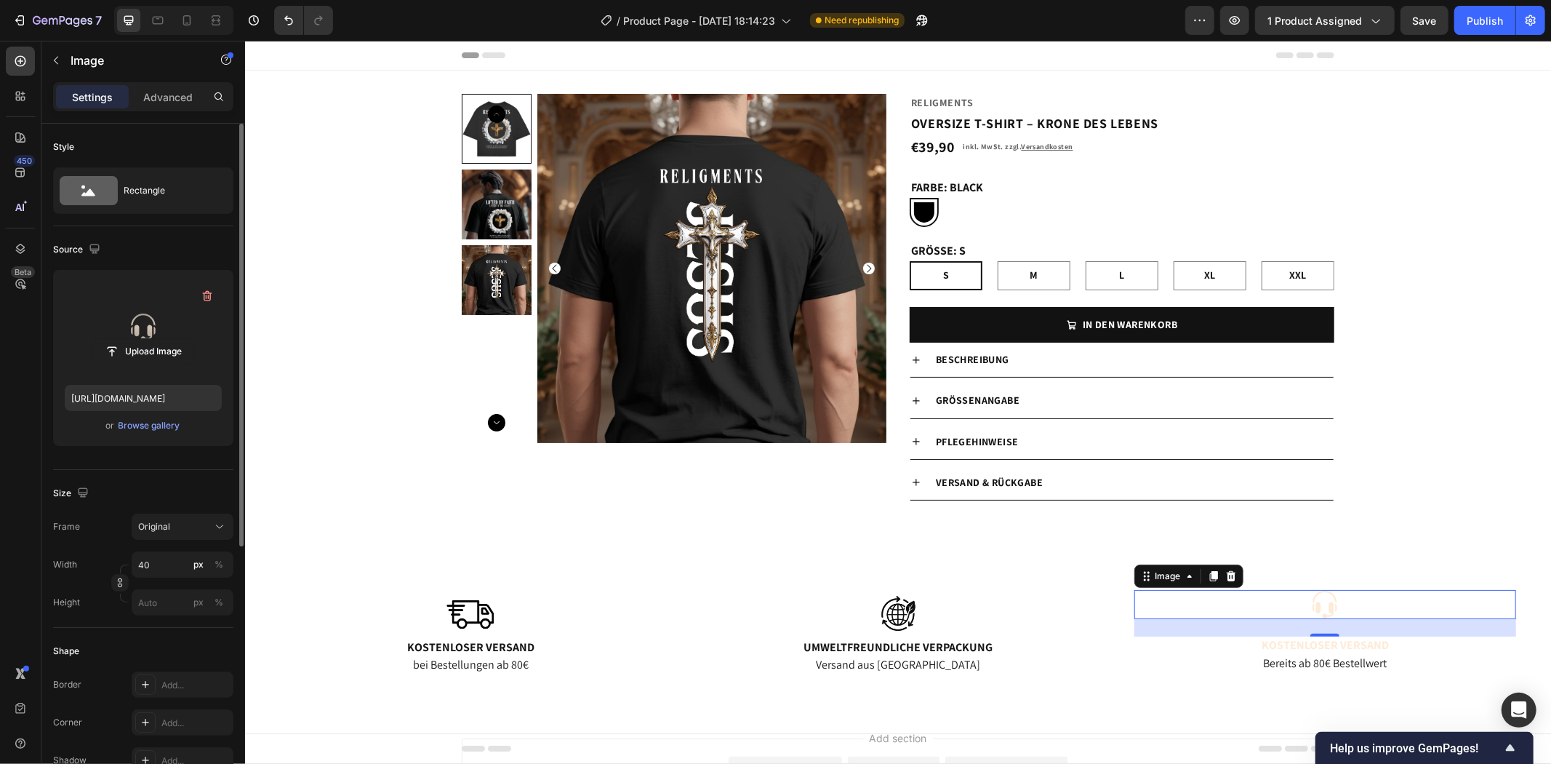
click at [168, 316] on label at bounding box center [143, 327] width 157 height 92
click at [168, 339] on input "file" at bounding box center [143, 351] width 100 height 25
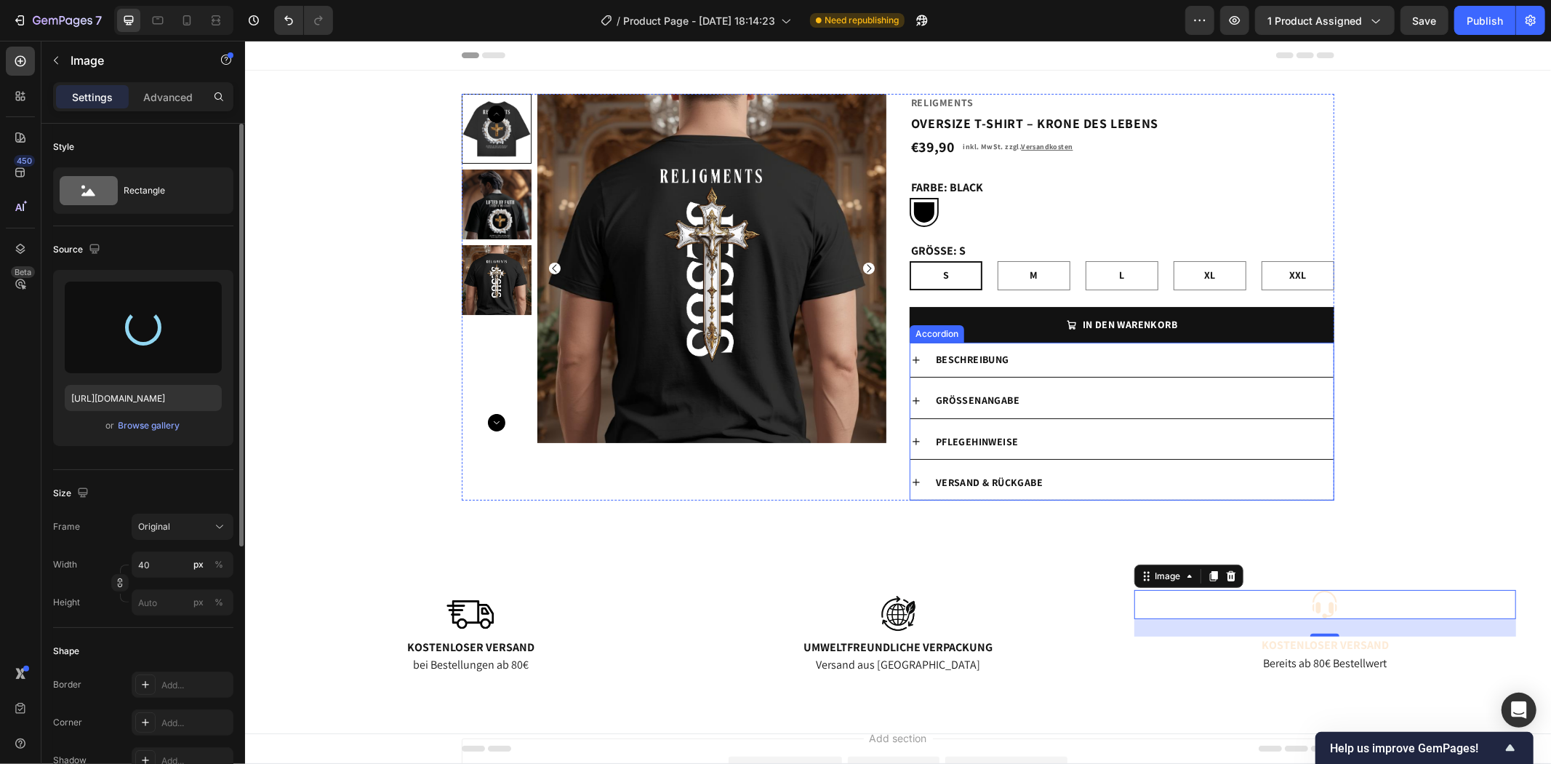
type input "[URL][DOMAIN_NAME]"
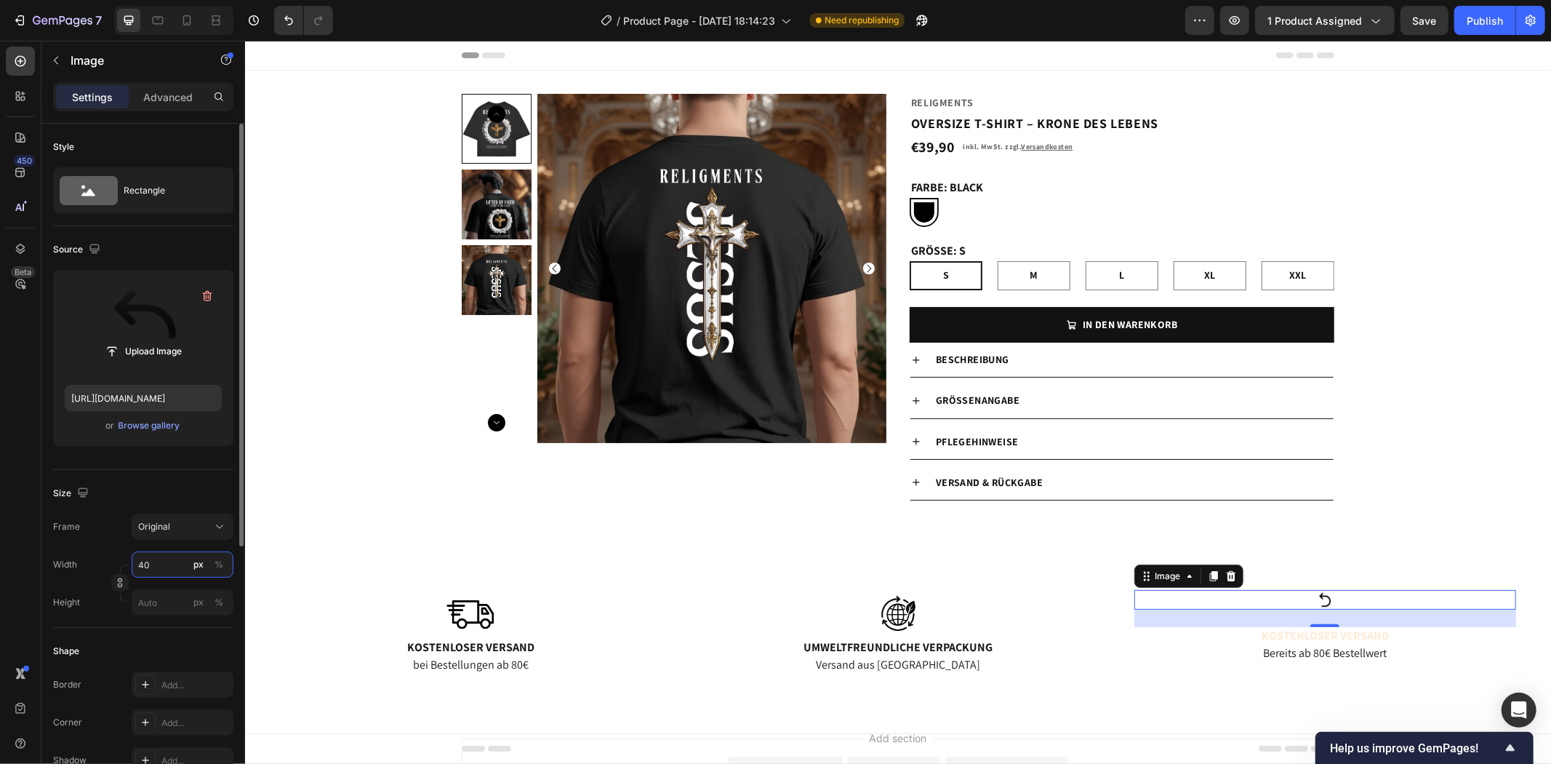
click at [167, 564] on input "40" at bounding box center [183, 564] width 102 height 26
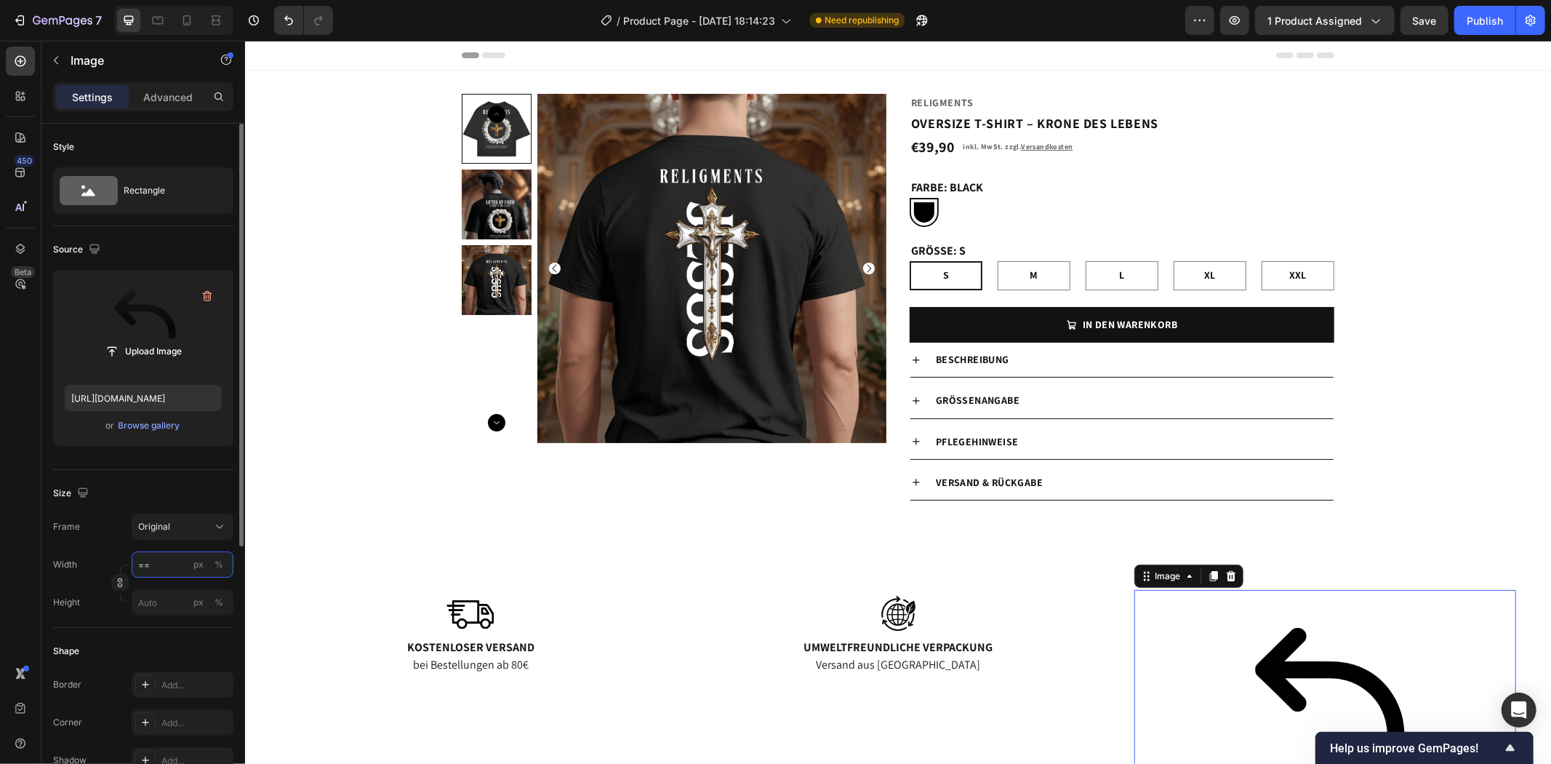
type input "="
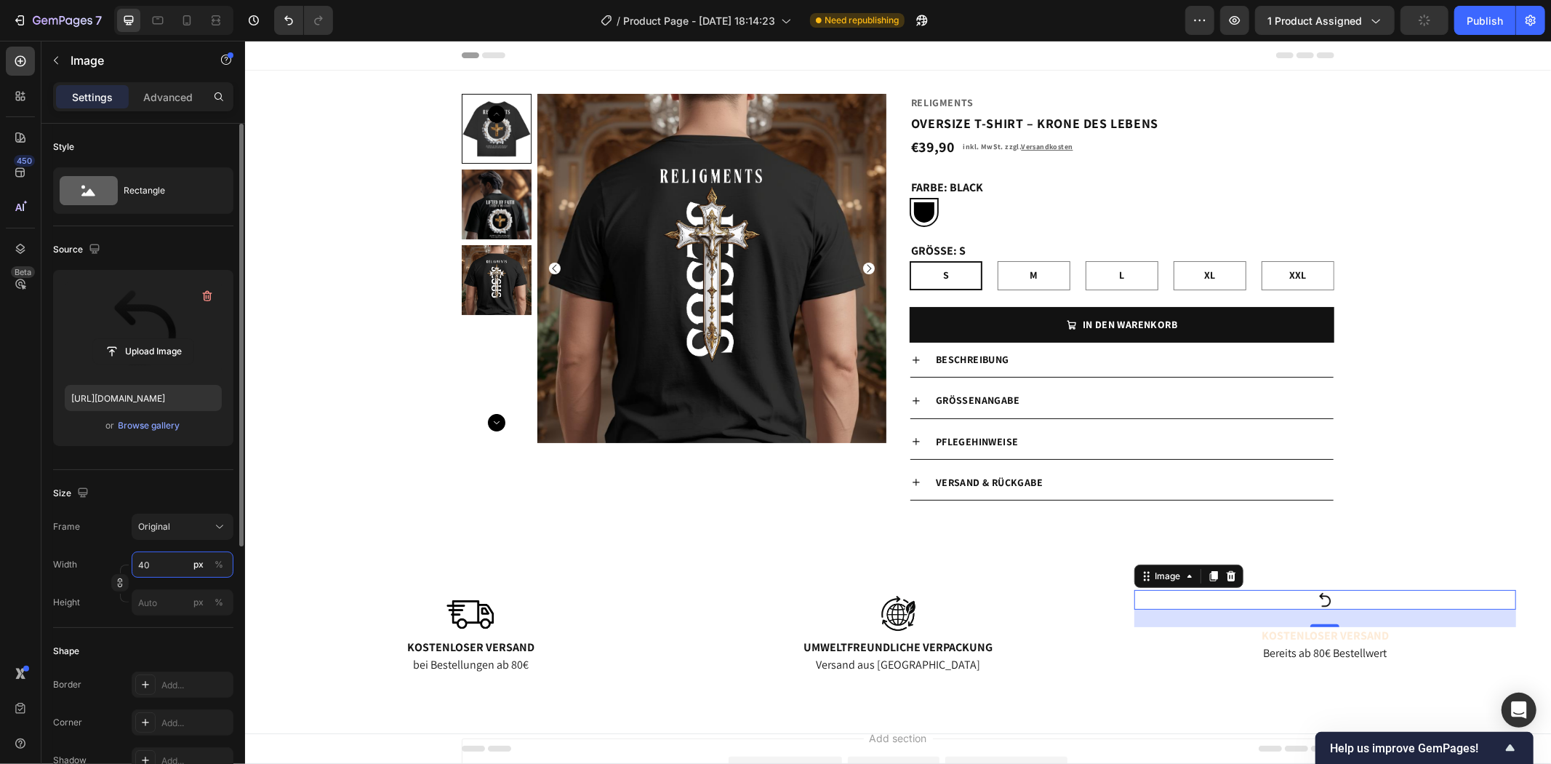
click at [168, 563] on input "40" at bounding box center [183, 564] width 102 height 26
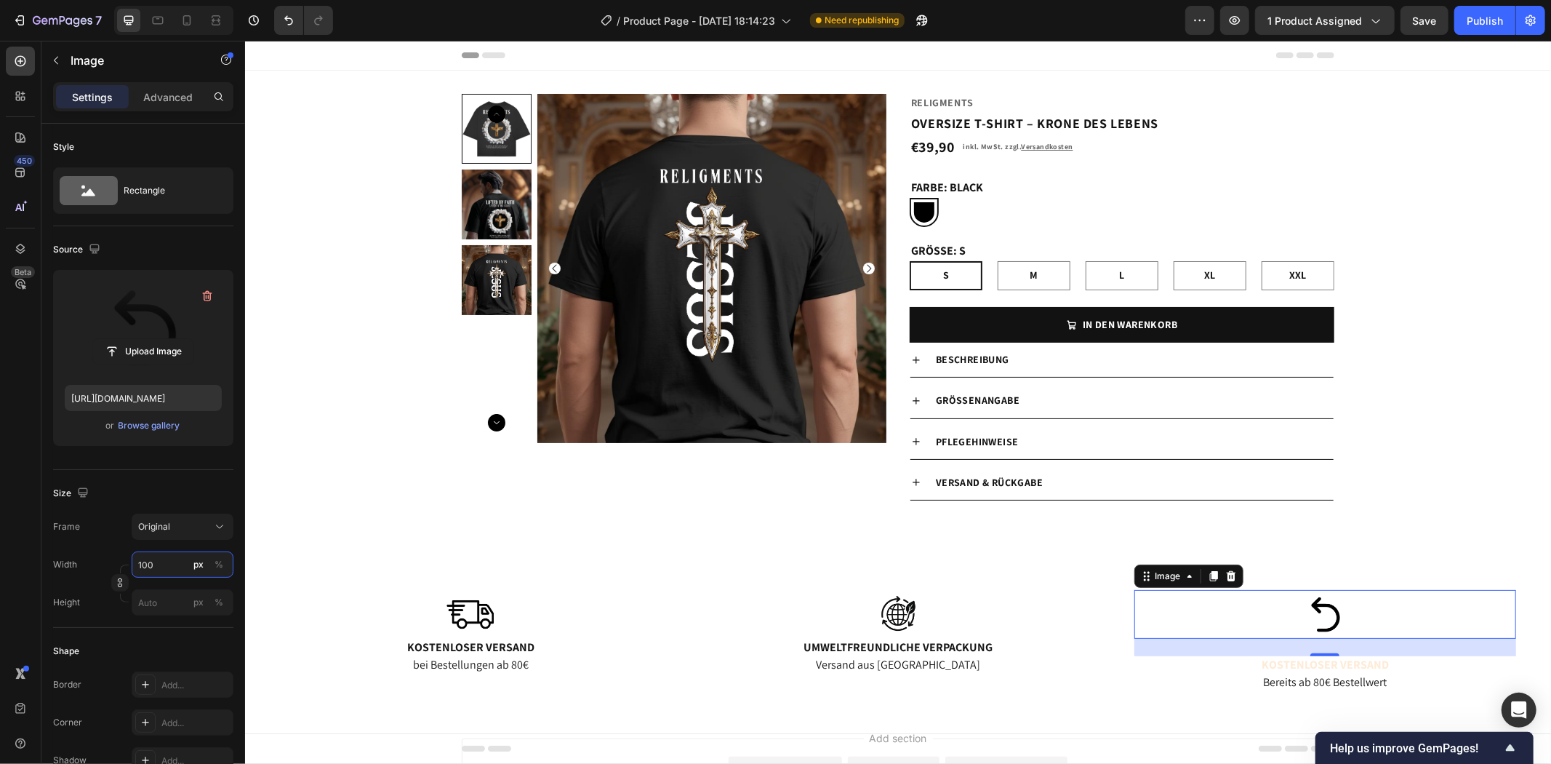
type input "100"
click at [1340, 664] on p "Kostenloser Versand" at bounding box center [1324, 664] width 379 height 15
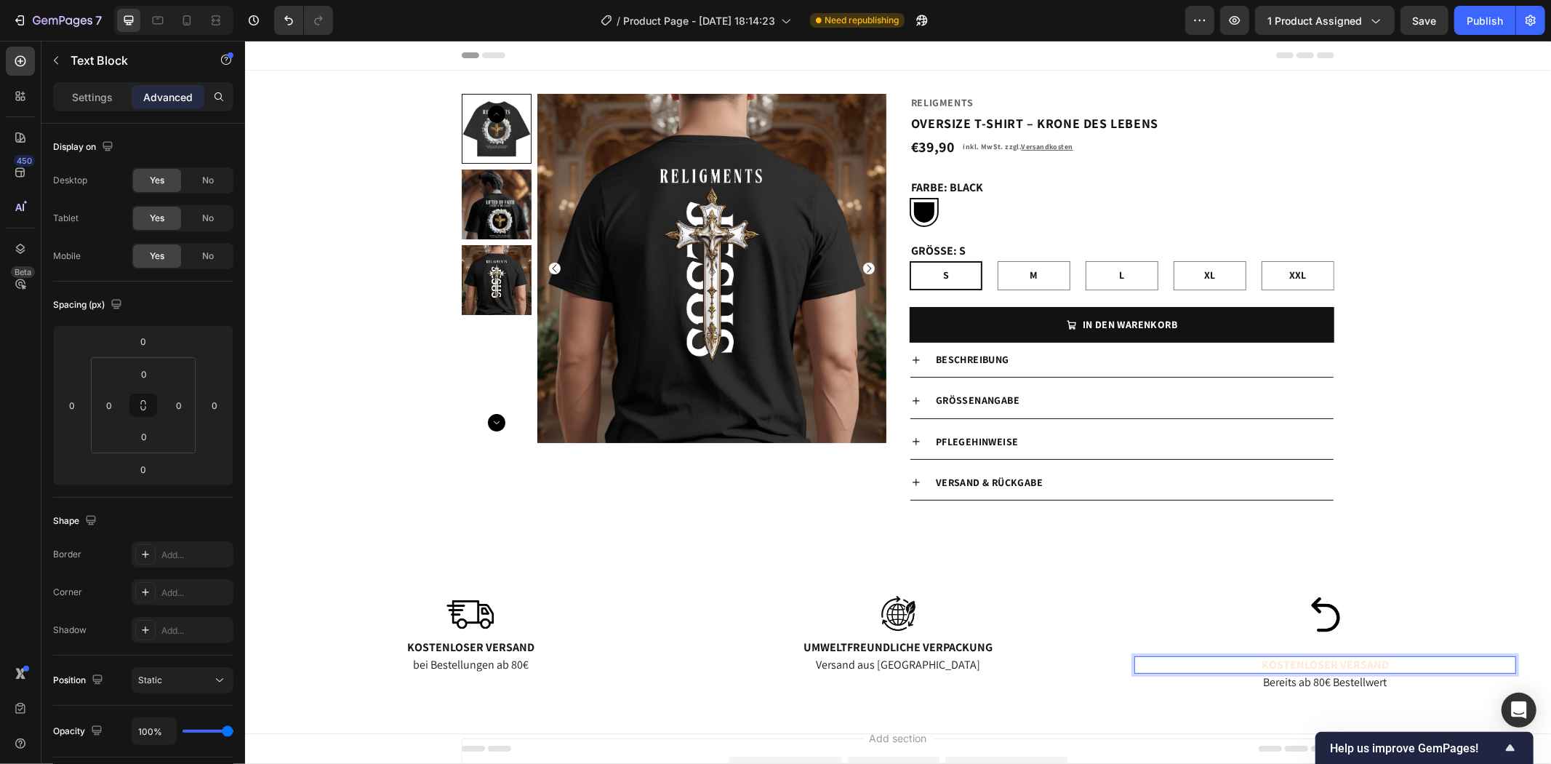
click at [1379, 667] on p "Kostenloser Versand" at bounding box center [1324, 664] width 379 height 15
click at [1378, 671] on span "Kostenlose Rücksendung" at bounding box center [1324, 664] width 133 height 13
click at [1349, 680] on p "Bereits ab 80€ Bestellwert" at bounding box center [1324, 681] width 379 height 15
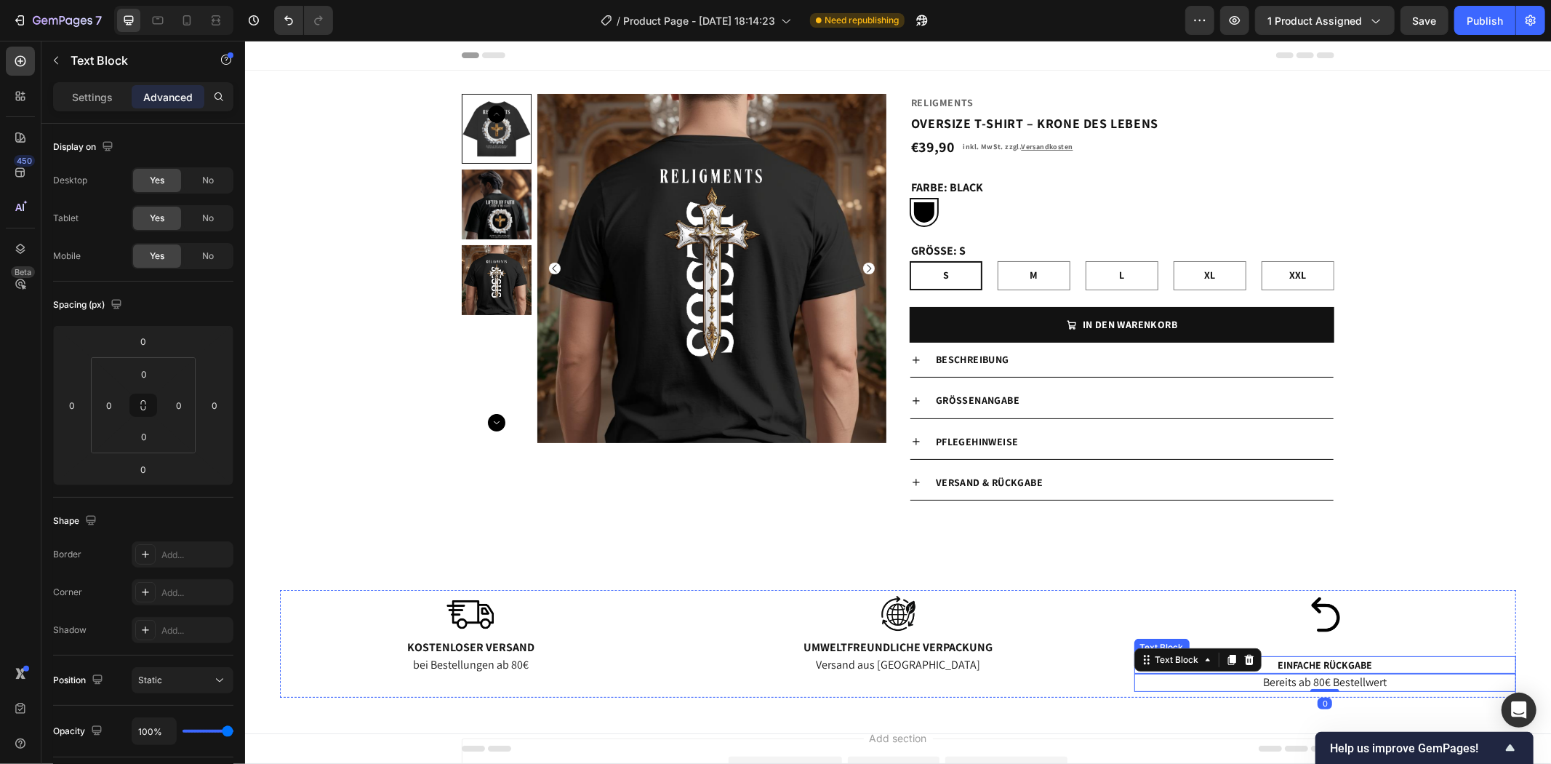
click at [1351, 658] on span "Einfache Rückgabe" at bounding box center [1324, 664] width 95 height 13
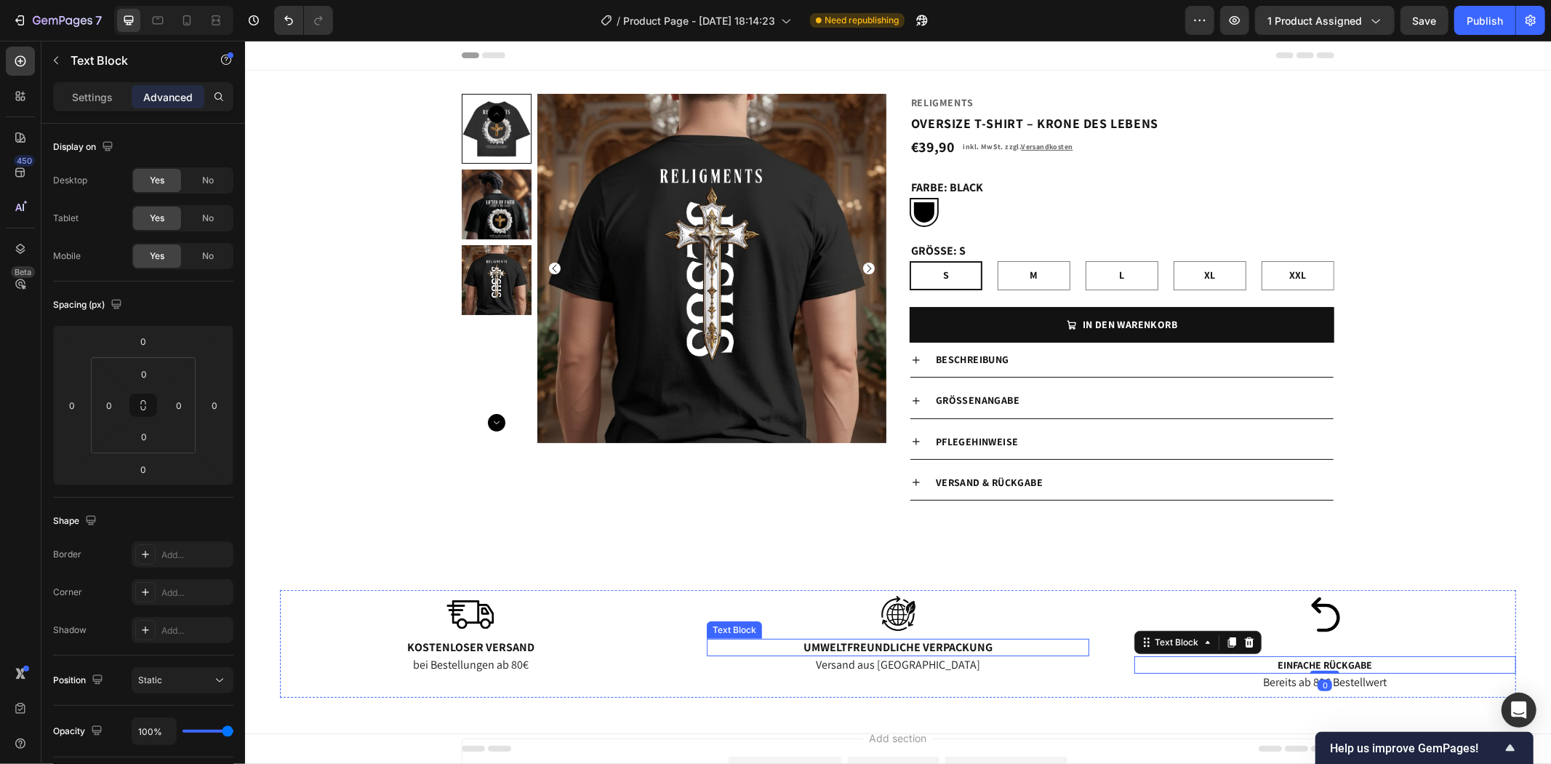
click at [892, 645] on p "Umweltfreundliche Verpackung" at bounding box center [897, 646] width 379 height 15
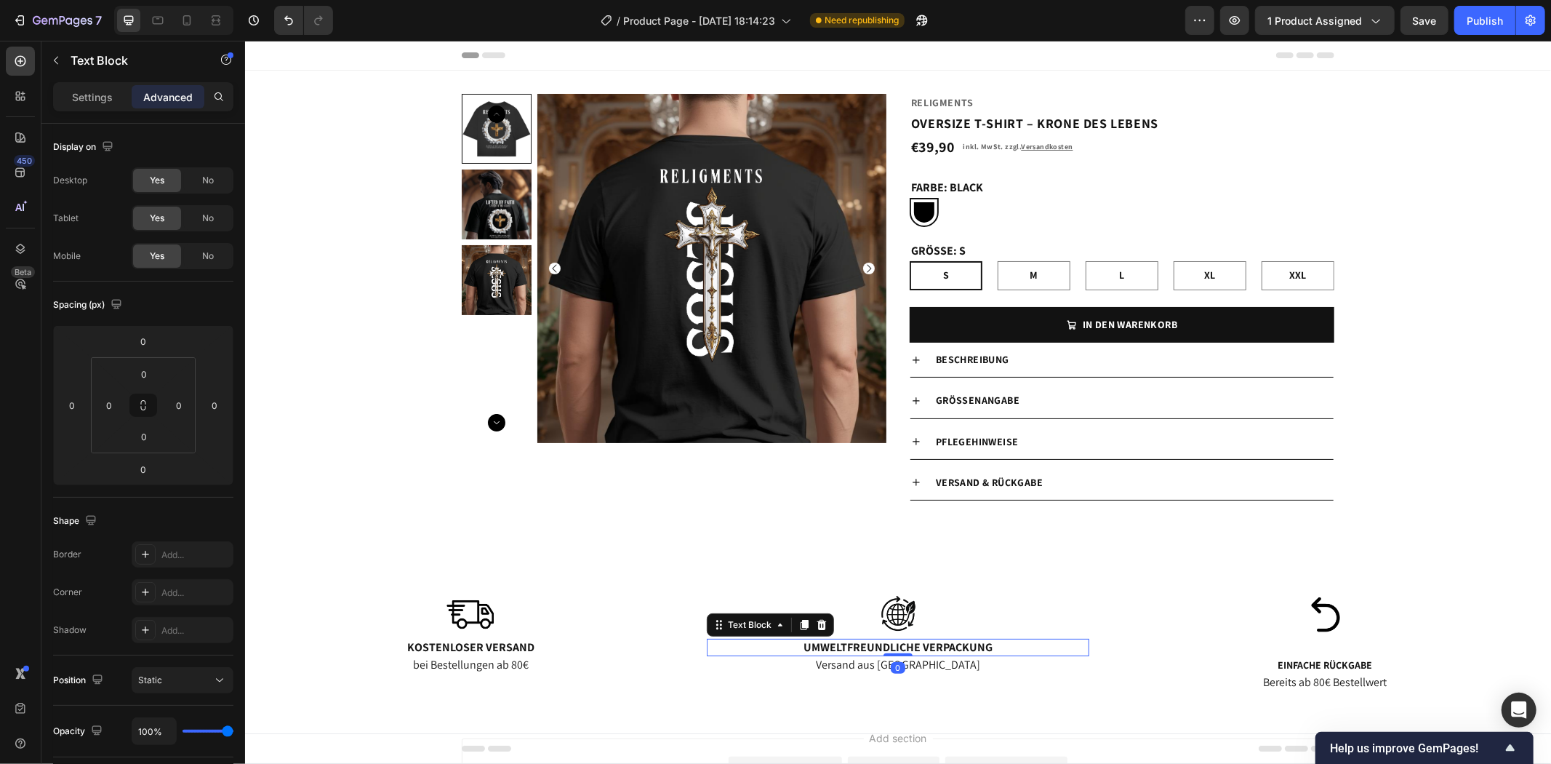
click at [96, 105] on div "Settings" at bounding box center [92, 96] width 73 height 23
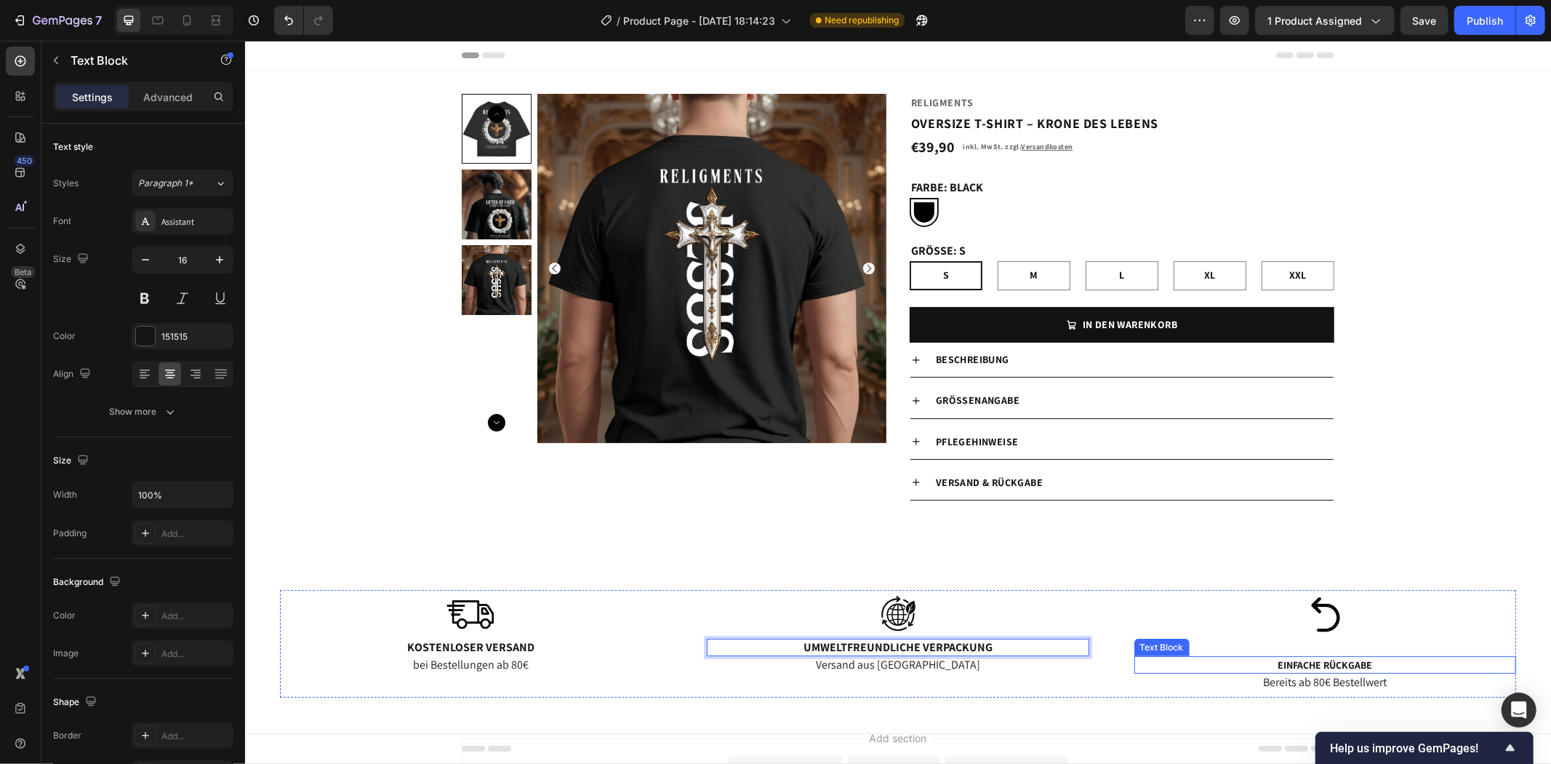
click at [1283, 663] on span "Einfache Rückgabe" at bounding box center [1324, 664] width 95 height 13
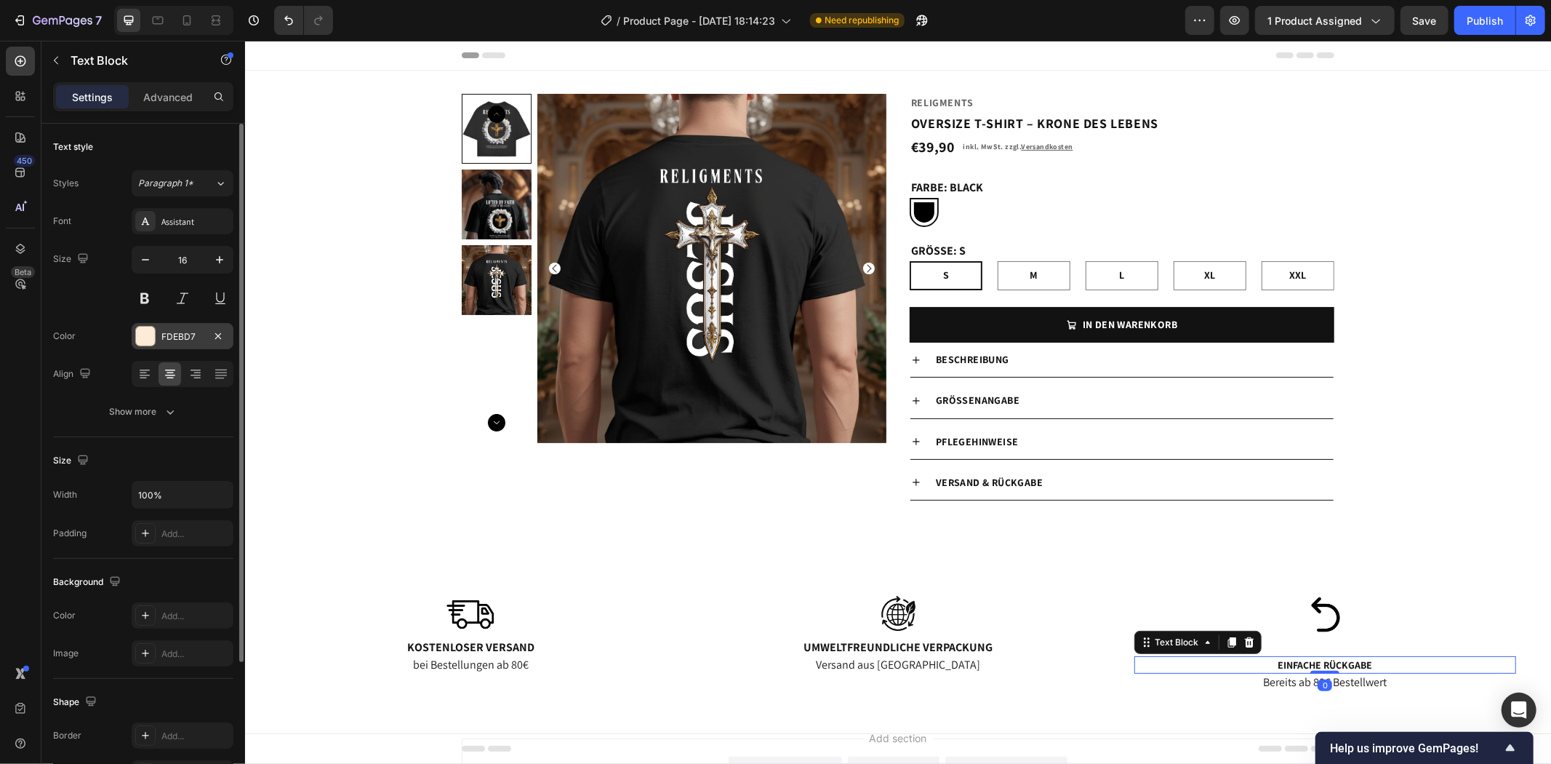
click at [187, 336] on div "FDEBD7" at bounding box center [182, 336] width 42 height 13
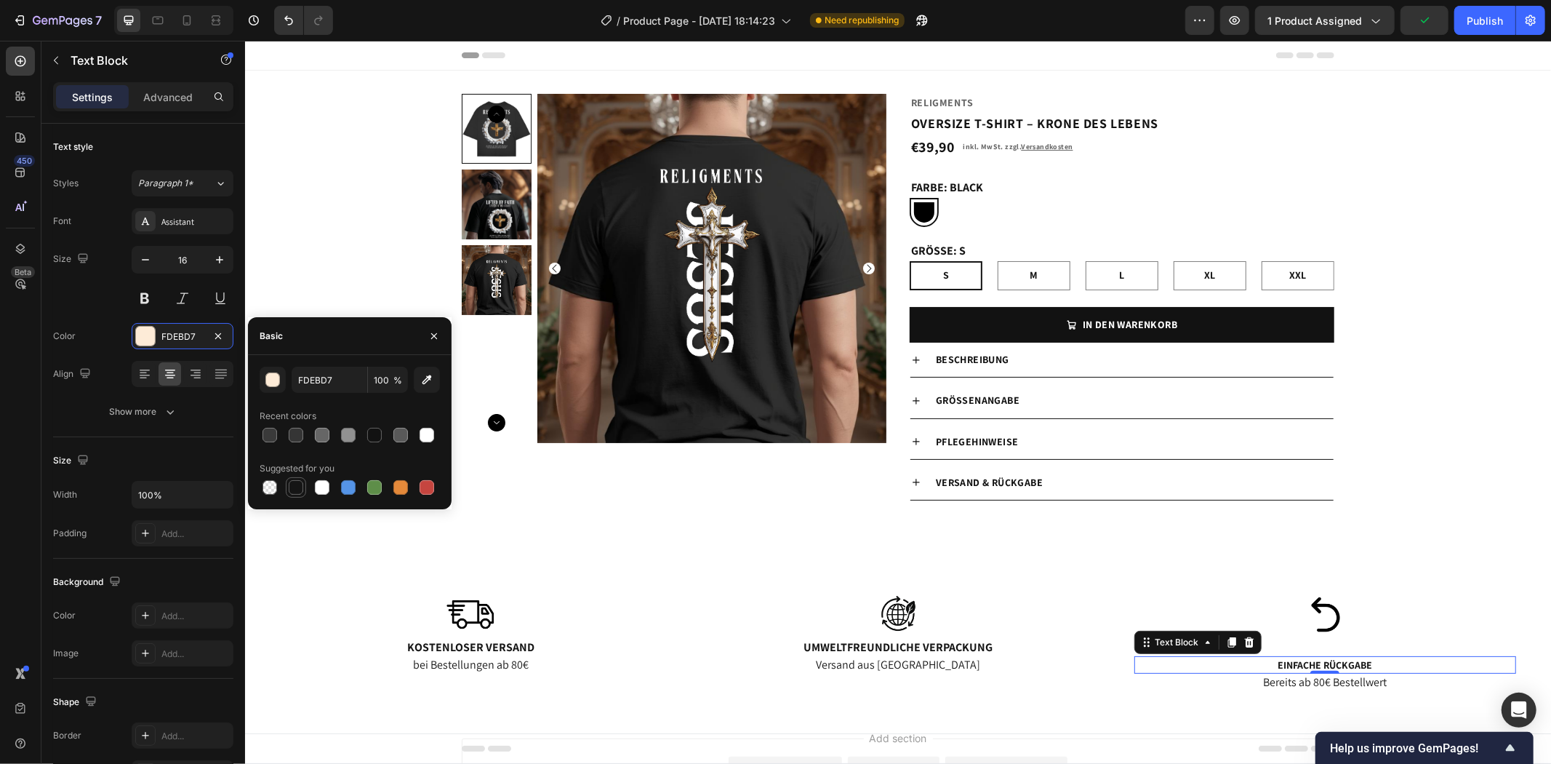
click at [303, 489] on div at bounding box center [296, 487] width 15 height 15
type input "151515"
click at [850, 645] on p "Umweltfreundliche Verpackung" at bounding box center [897, 646] width 379 height 15
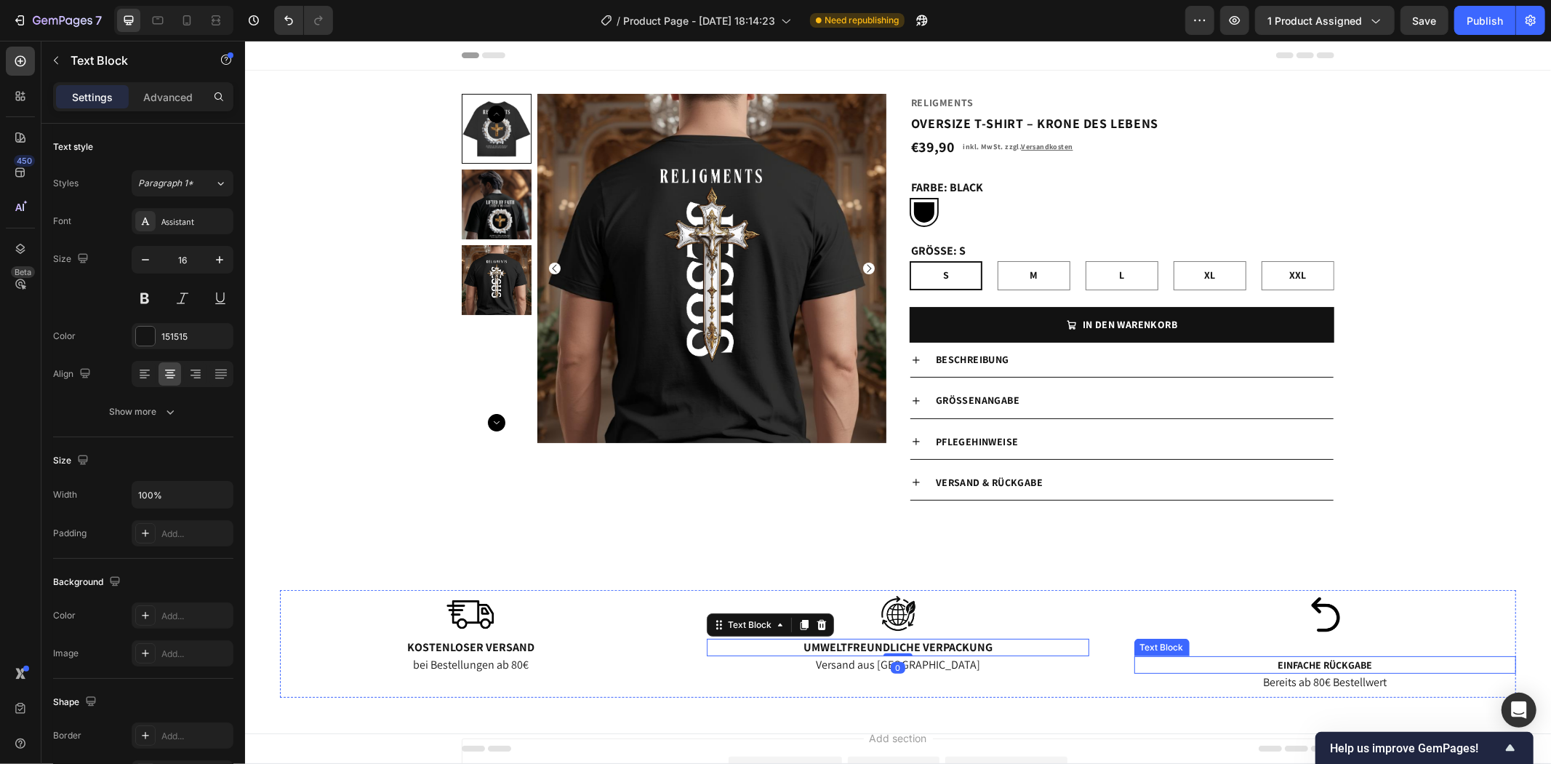
click at [1335, 661] on span "Einfache Rückgabe" at bounding box center [1324, 664] width 95 height 13
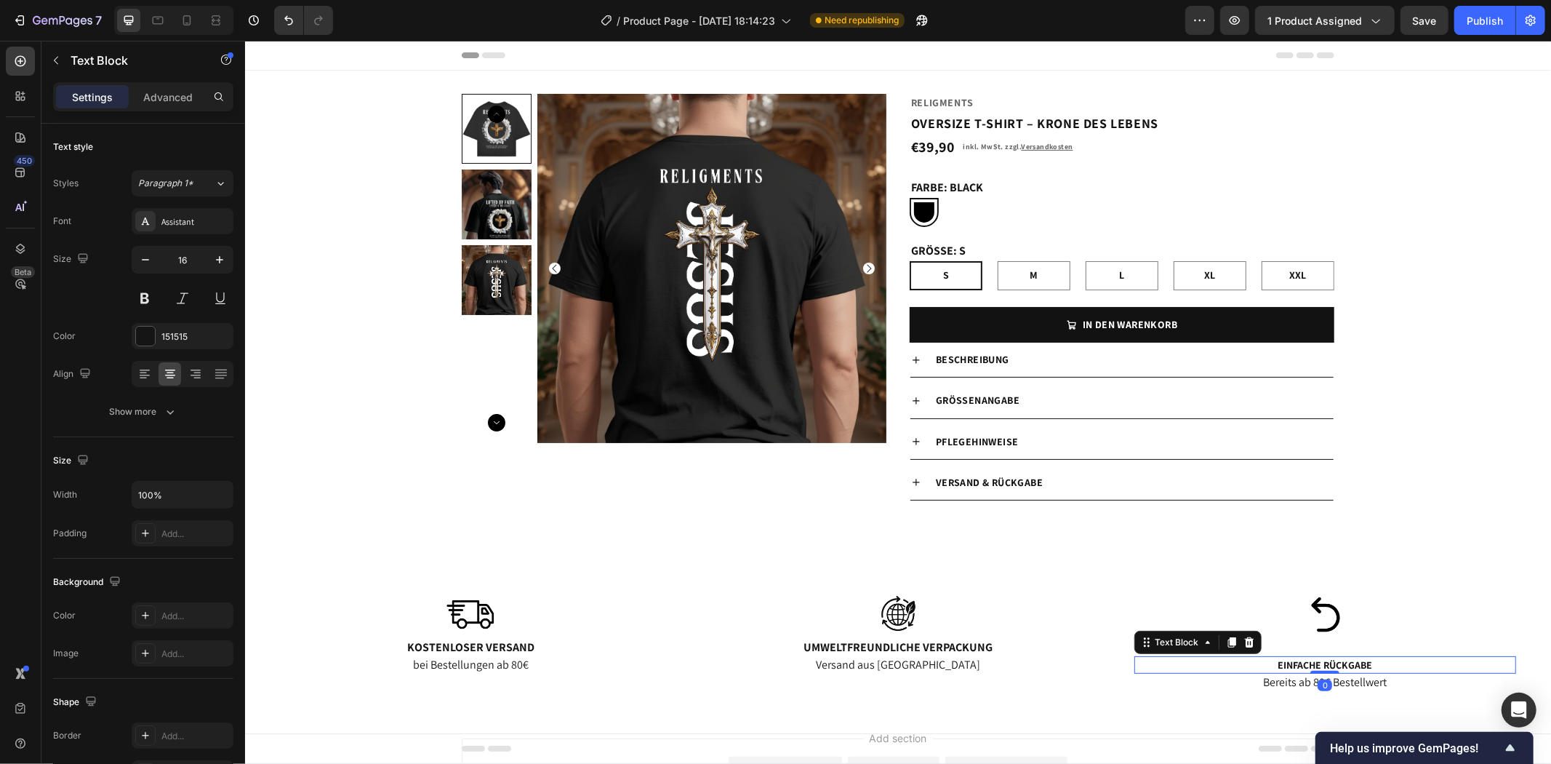
drag, startPoint x: 1319, startPoint y: 673, endPoint x: 1321, endPoint y: 655, distance: 17.6
click at [1321, 655] on div "Einfache Rückgabe Text Block 0" at bounding box center [1325, 664] width 382 height 18
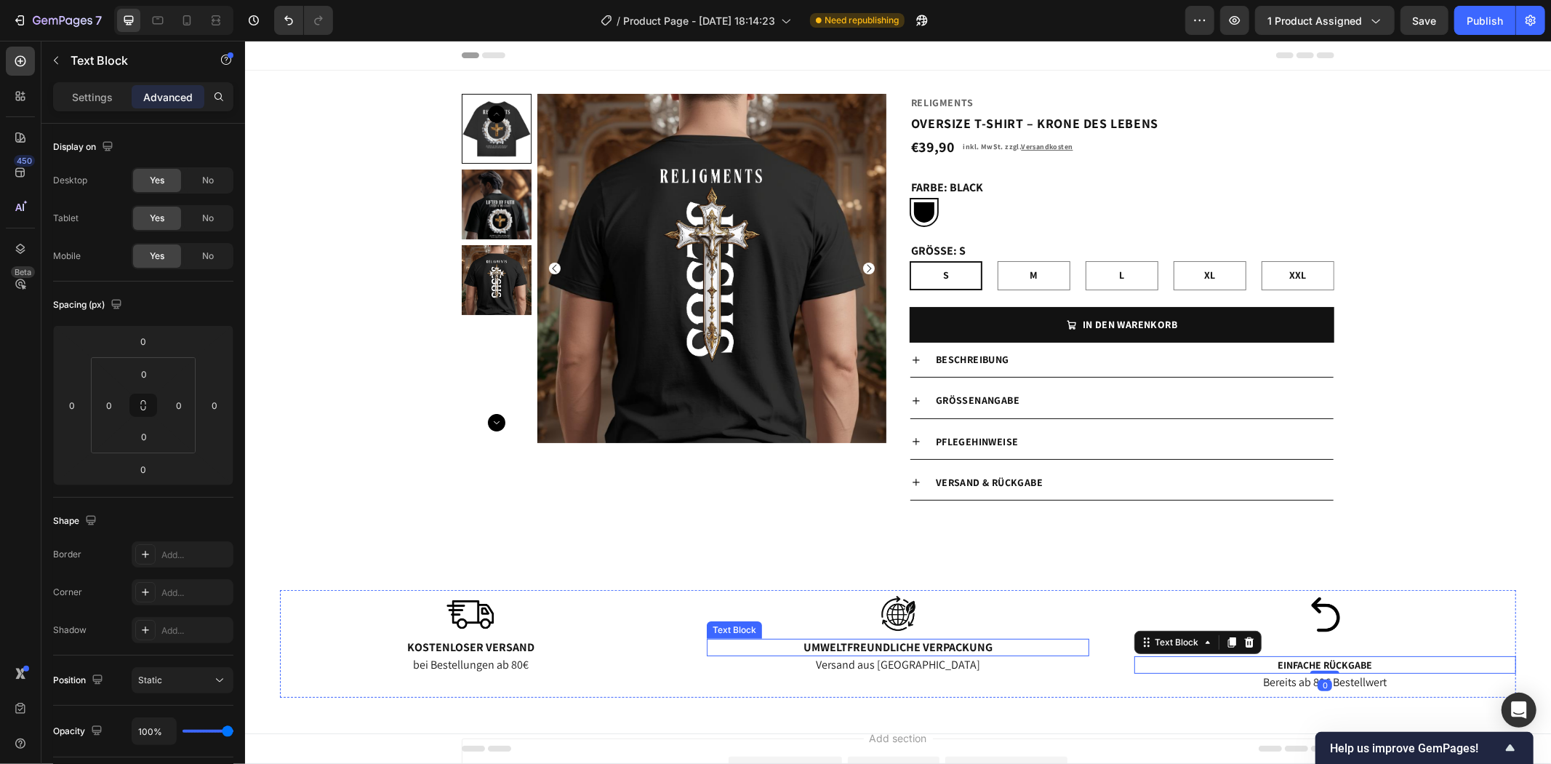
click at [948, 644] on p "Umweltfreundliche Verpackung" at bounding box center [897, 646] width 379 height 15
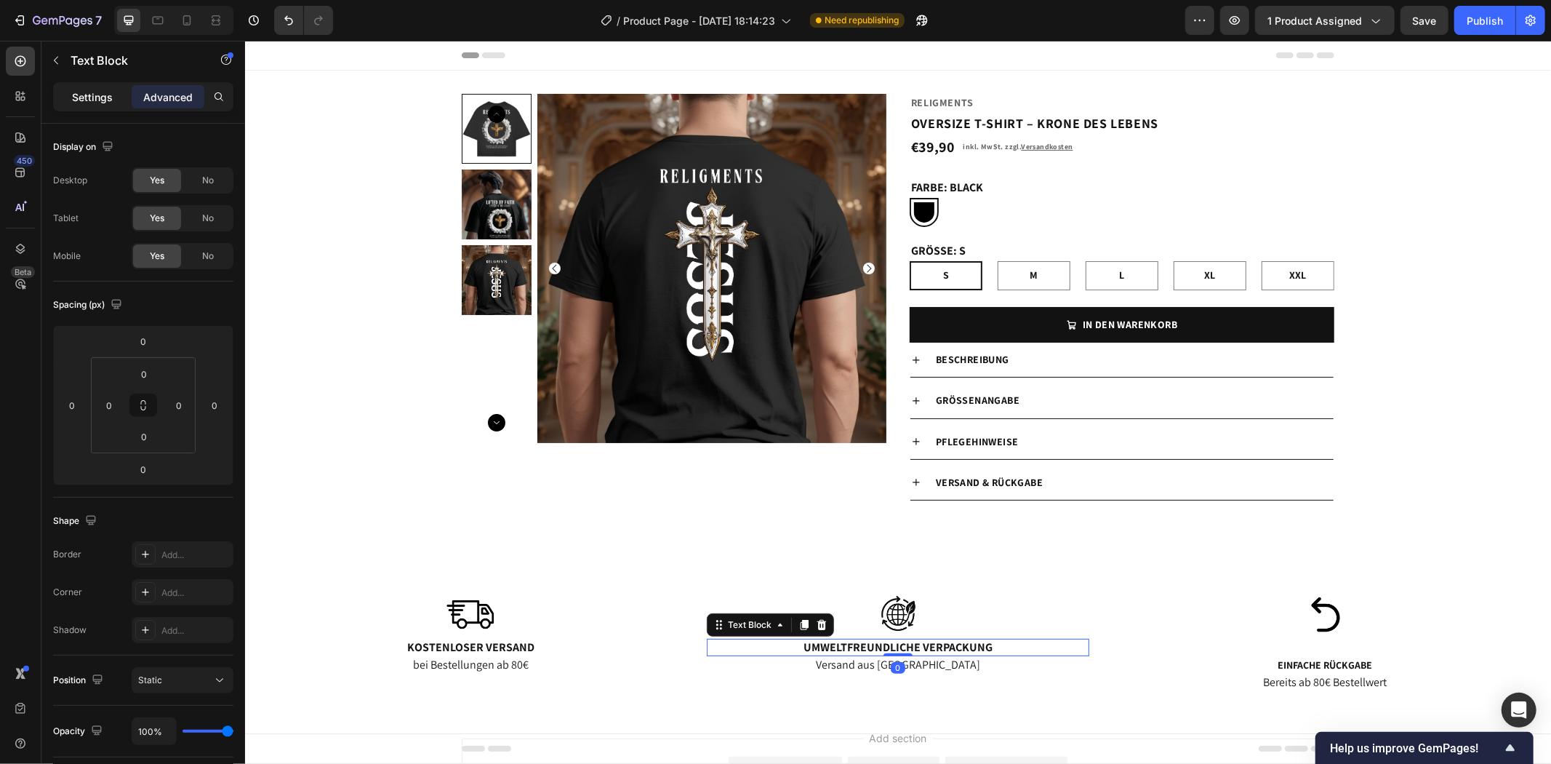
click at [78, 97] on p "Settings" at bounding box center [92, 96] width 41 height 15
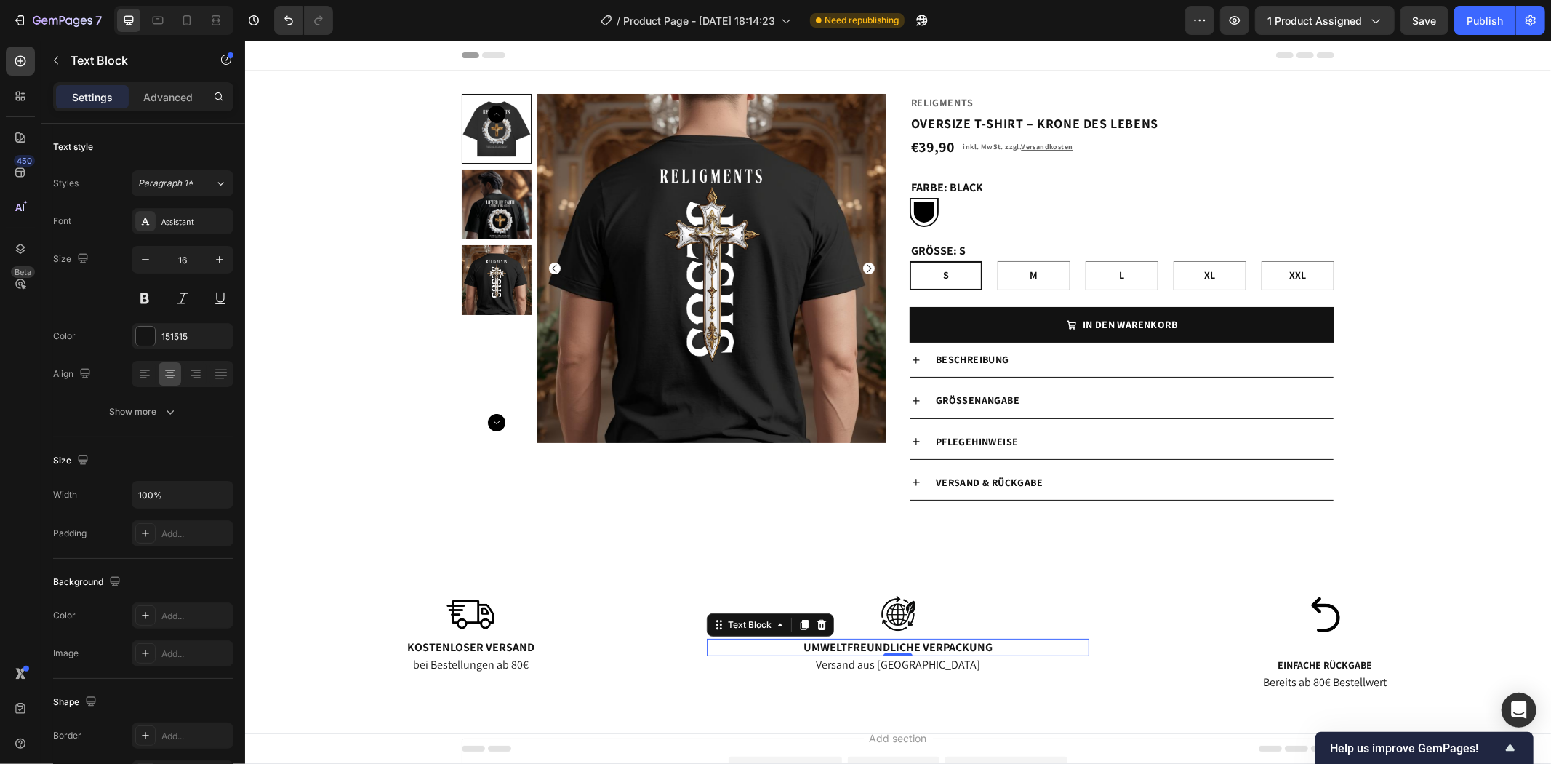
click at [1024, 651] on p "Umweltfreundliche Verpackung" at bounding box center [897, 646] width 379 height 15
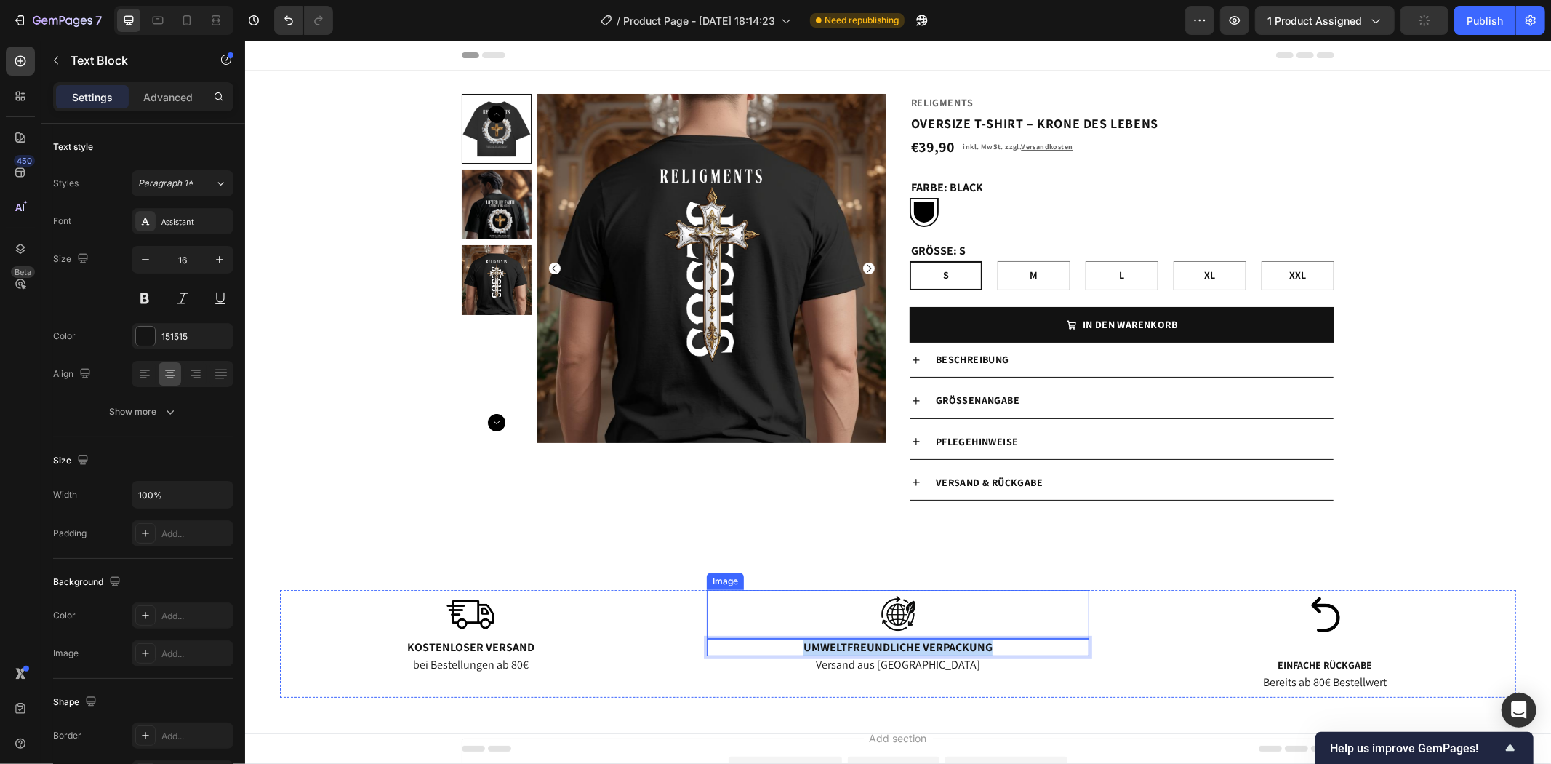
drag, startPoint x: 997, startPoint y: 650, endPoint x: 775, endPoint y: 634, distance: 223.1
click at [777, 634] on div "Image Umweltfreundliche Verpackung Text Block 0 Versand aus [GEOGRAPHIC_DATA] T…" at bounding box center [897, 643] width 382 height 108
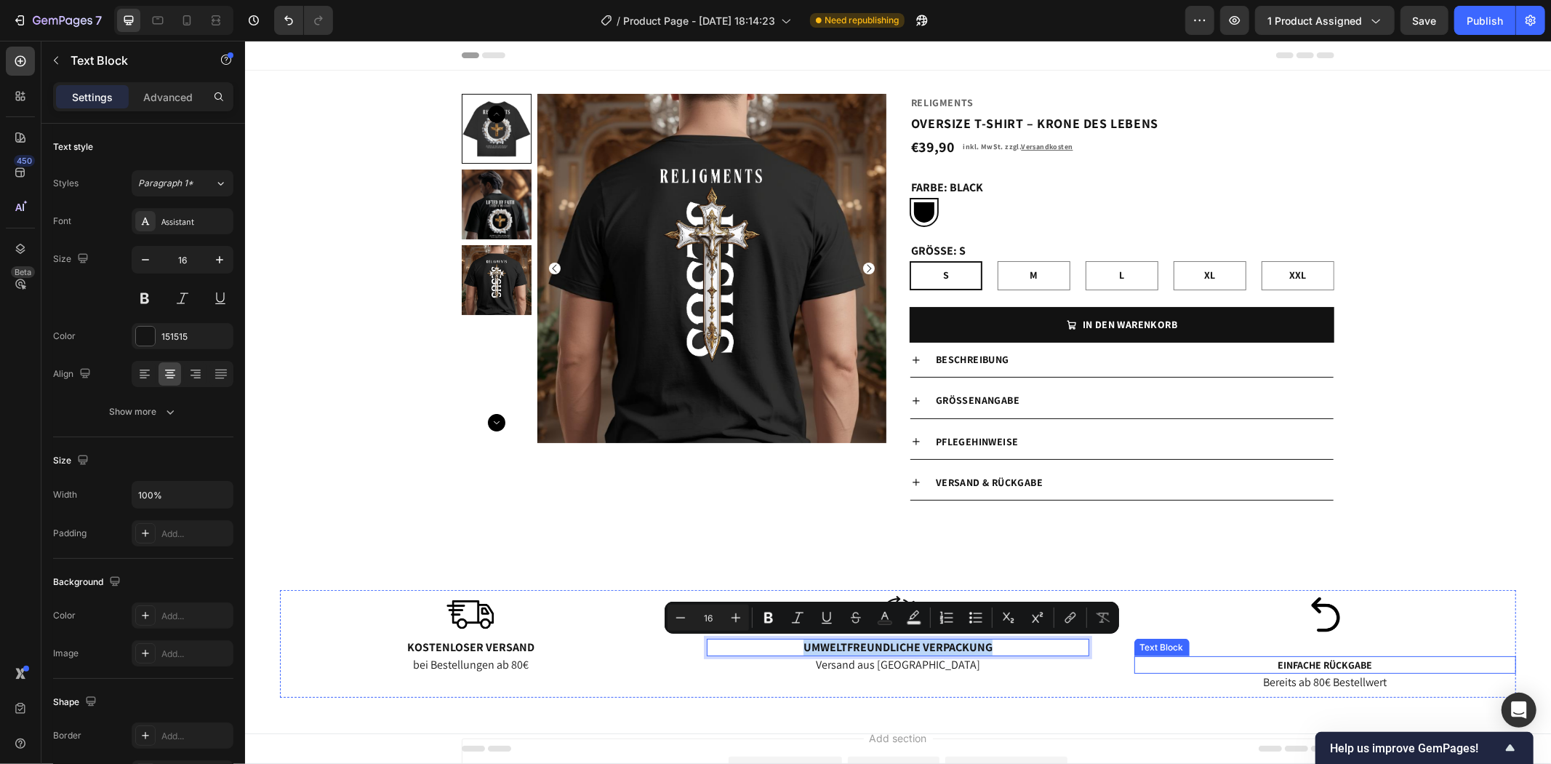
click at [1301, 665] on span "Einfache Rückgabe" at bounding box center [1324, 664] width 95 height 13
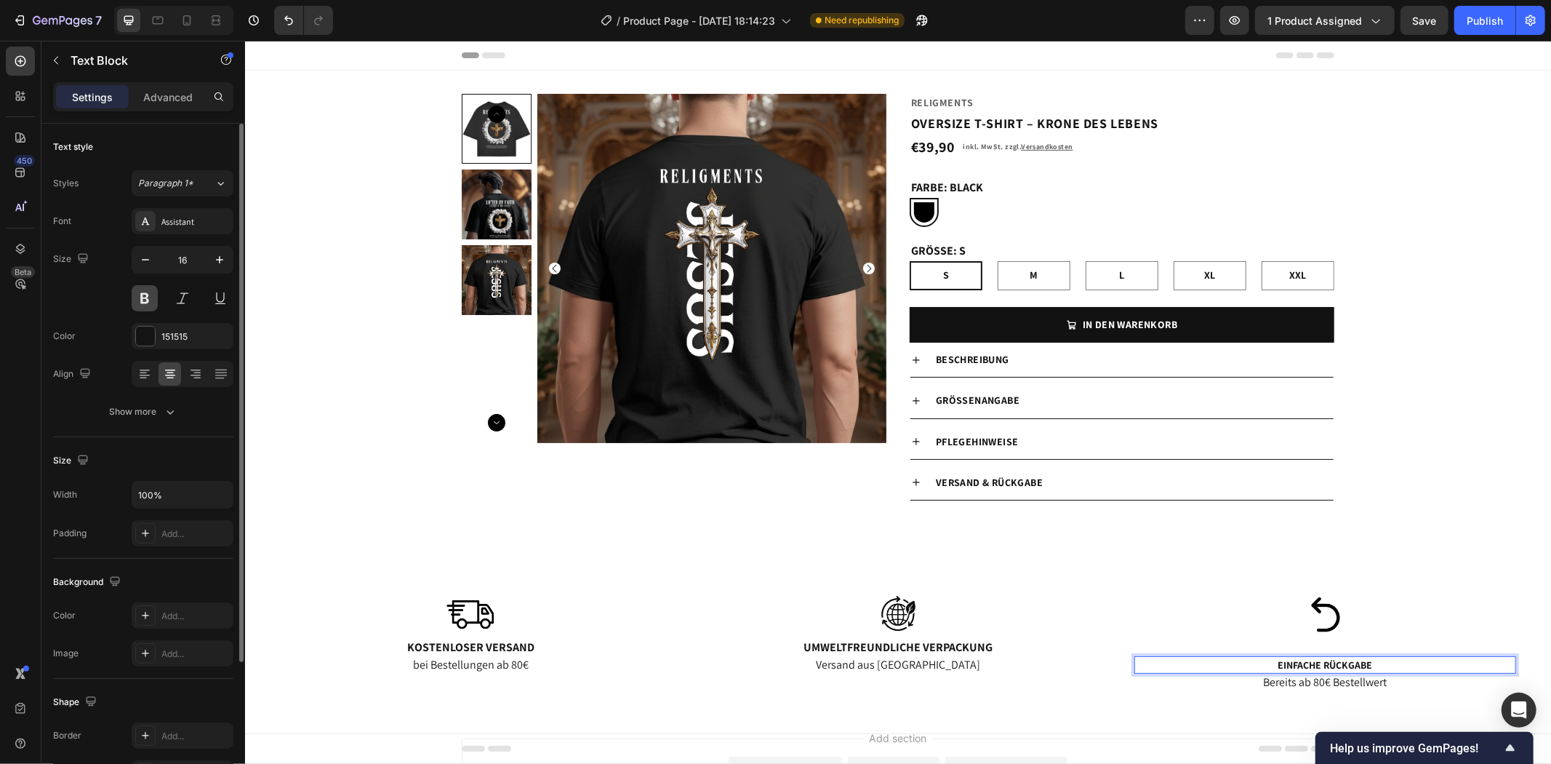
click at [136, 295] on button at bounding box center [145, 298] width 26 height 26
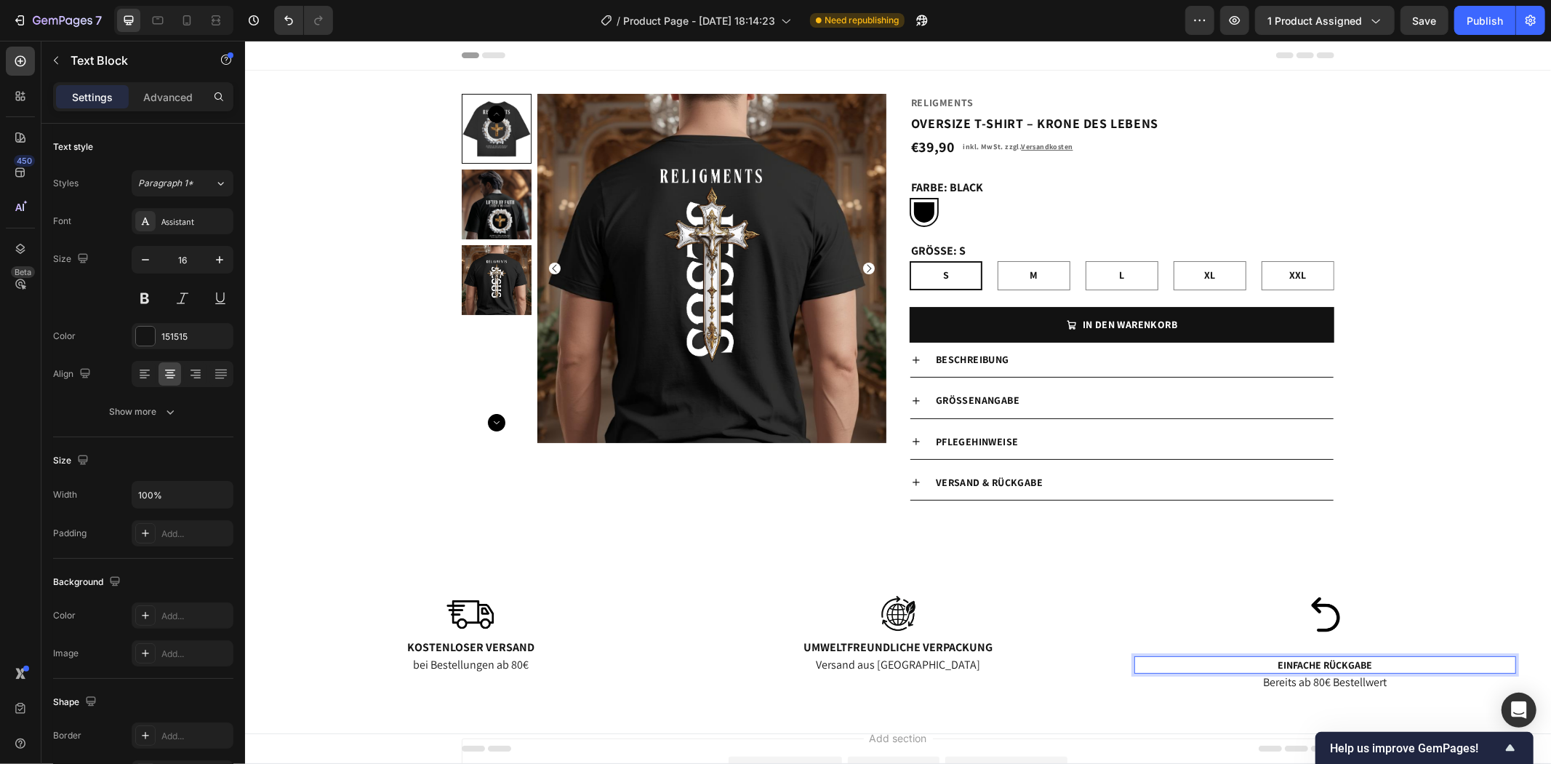
click at [1283, 663] on span "Einfache Rückgabe" at bounding box center [1324, 664] width 95 height 13
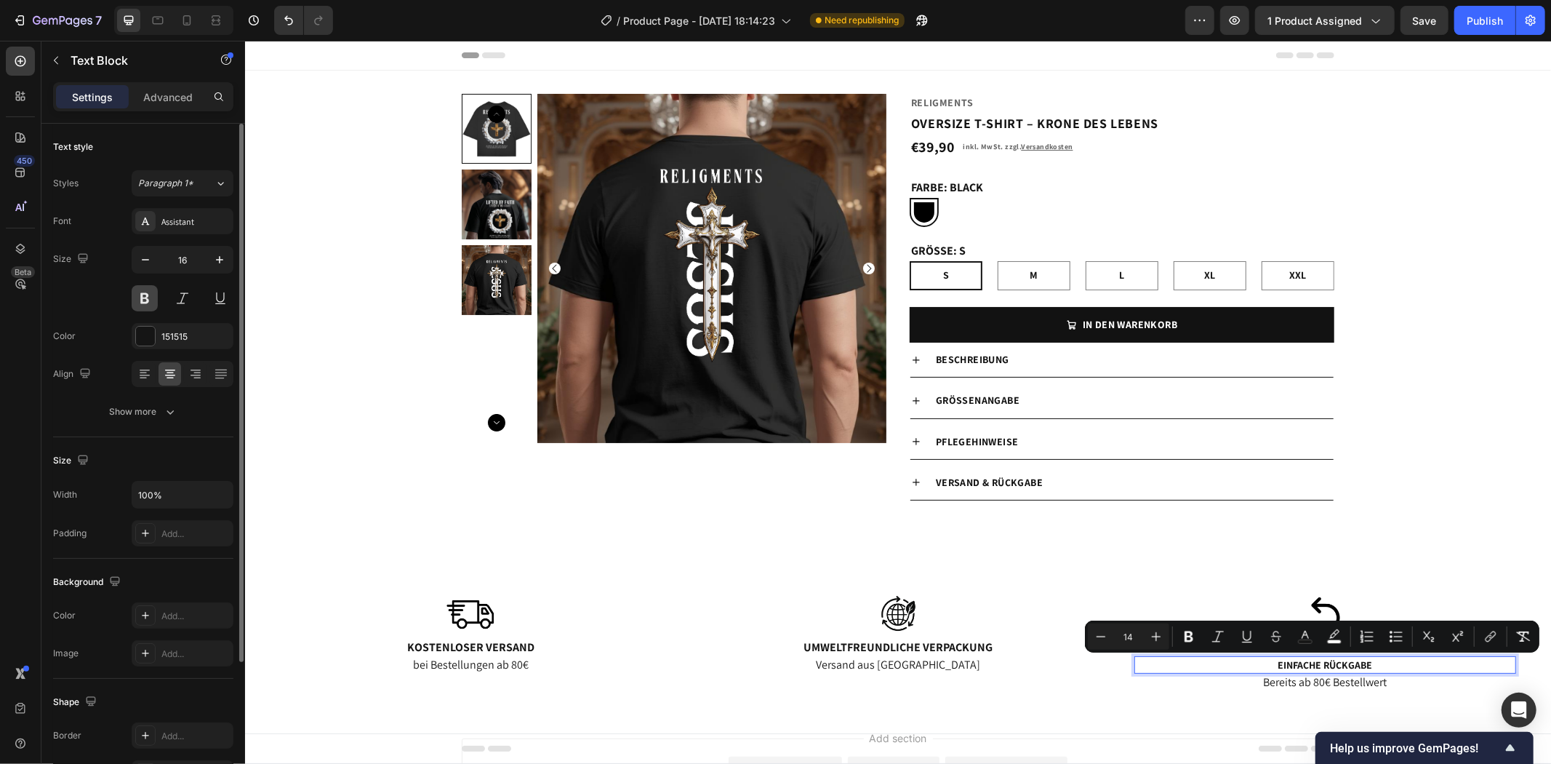
click at [143, 299] on button at bounding box center [145, 298] width 26 height 26
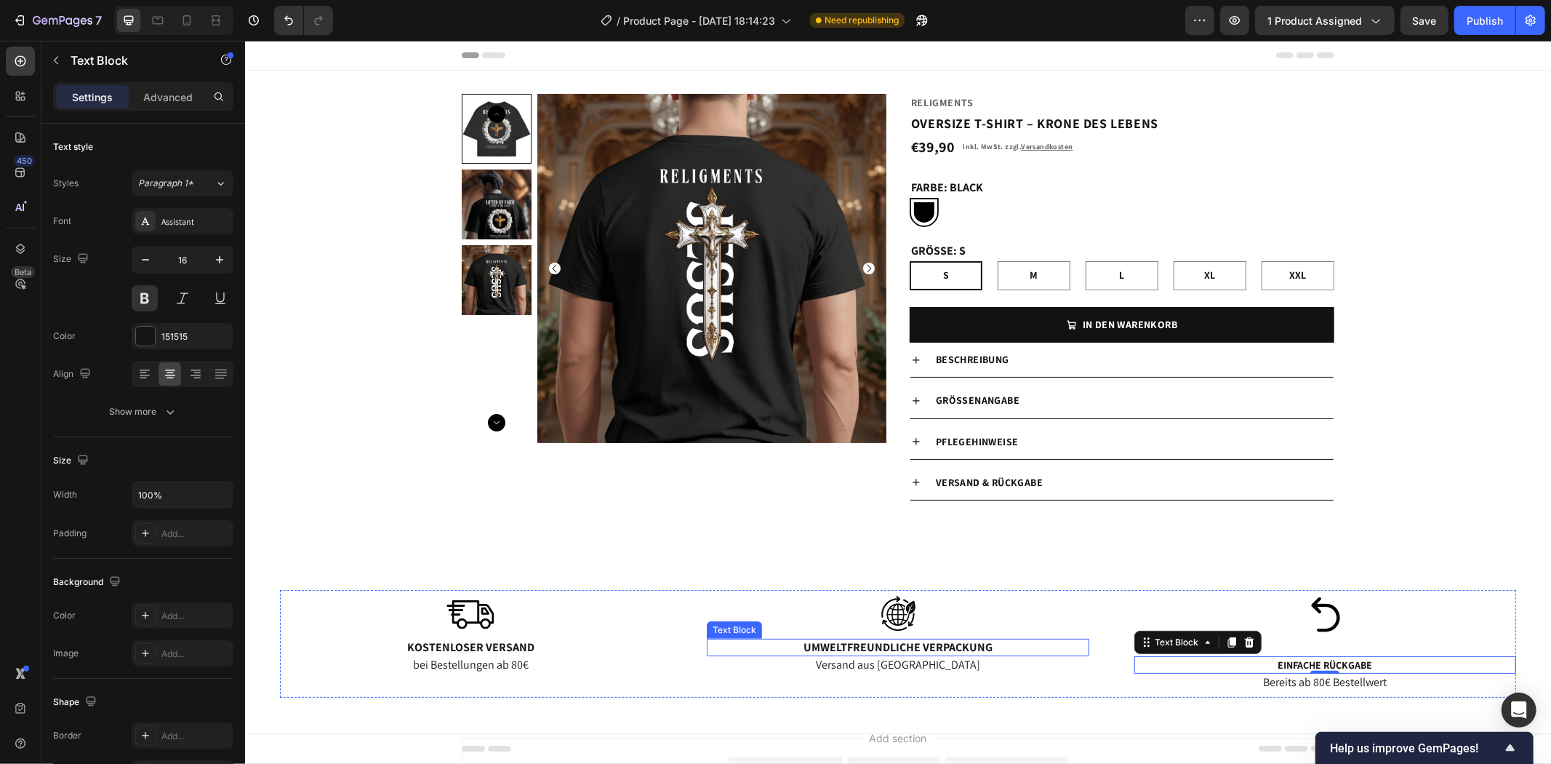
click at [949, 651] on p "Umweltfreundliche Verpackung" at bounding box center [897, 646] width 379 height 15
click at [1292, 658] on span "Einfache Rückgabe" at bounding box center [1324, 664] width 95 height 13
drag, startPoint x: 1319, startPoint y: 674, endPoint x: 1329, endPoint y: 620, distance: 54.1
click at [1318, 656] on div "Einfache Rückgabe Text Block 0" at bounding box center [1325, 664] width 382 height 18
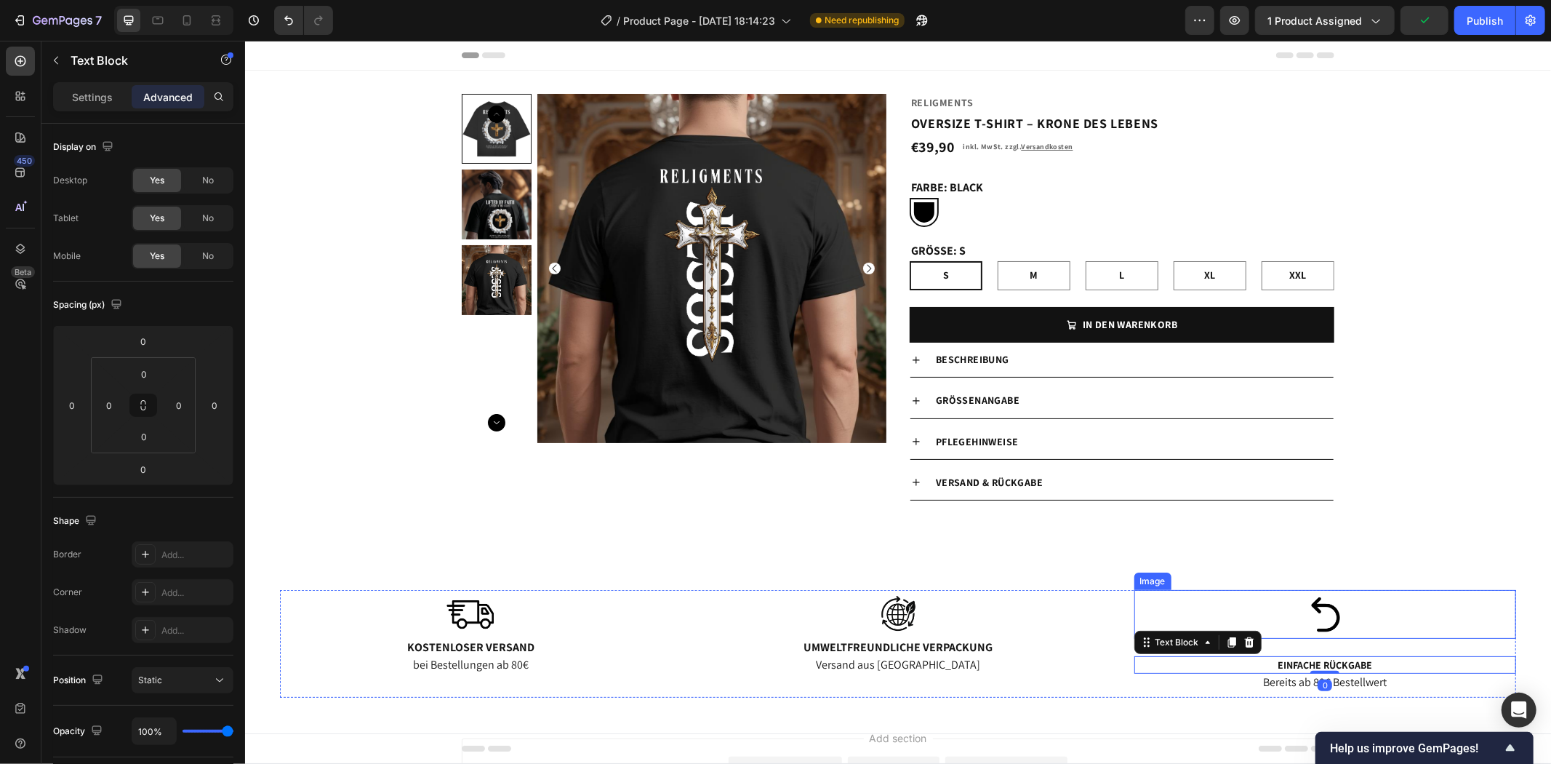
click at [1330, 618] on img at bounding box center [1324, 613] width 73 height 49
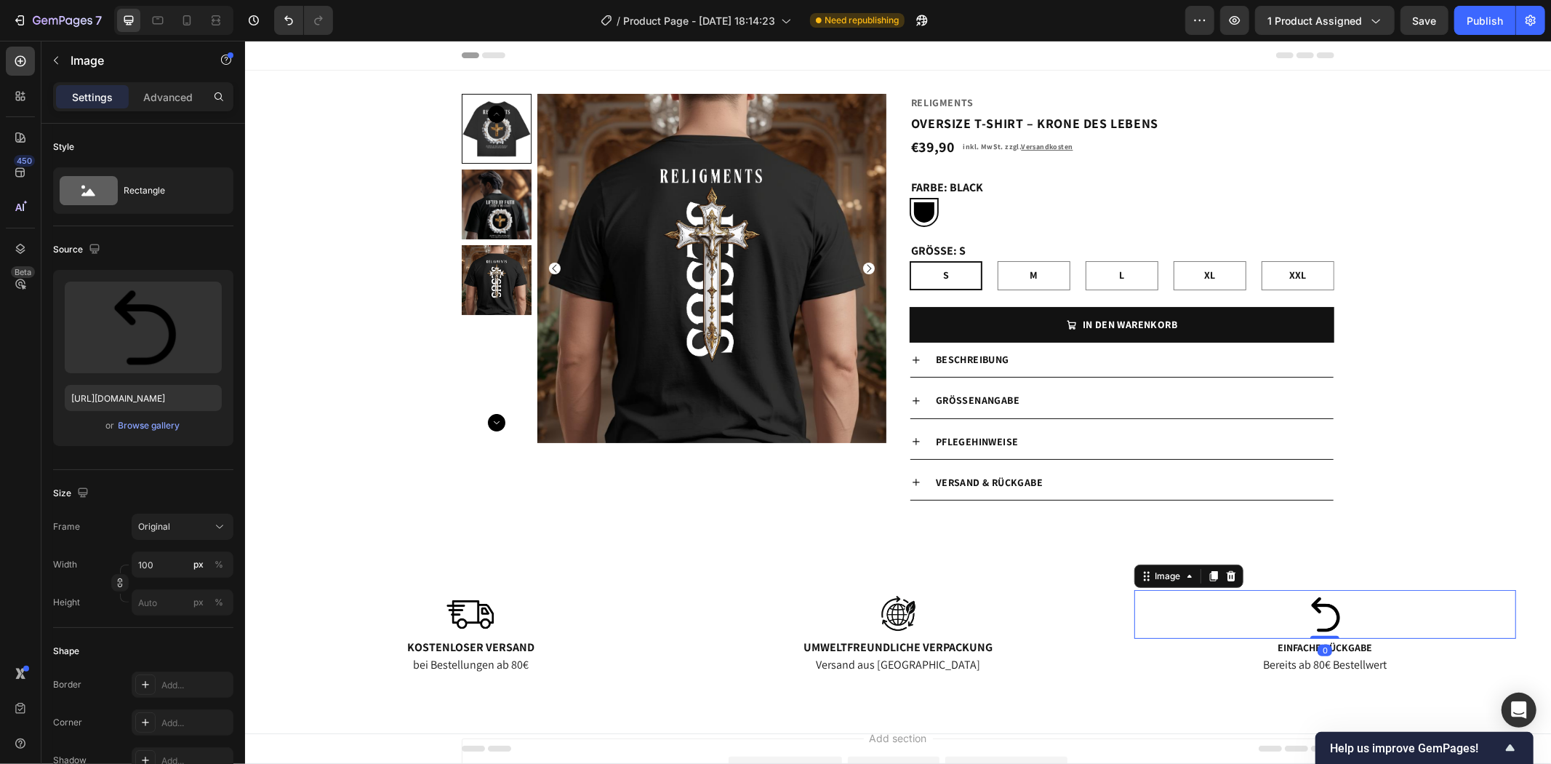
drag, startPoint x: 1316, startPoint y: 655, endPoint x: 1319, endPoint y: 625, distance: 30.7
click at [1322, 623] on div "Image 0" at bounding box center [1325, 613] width 382 height 49
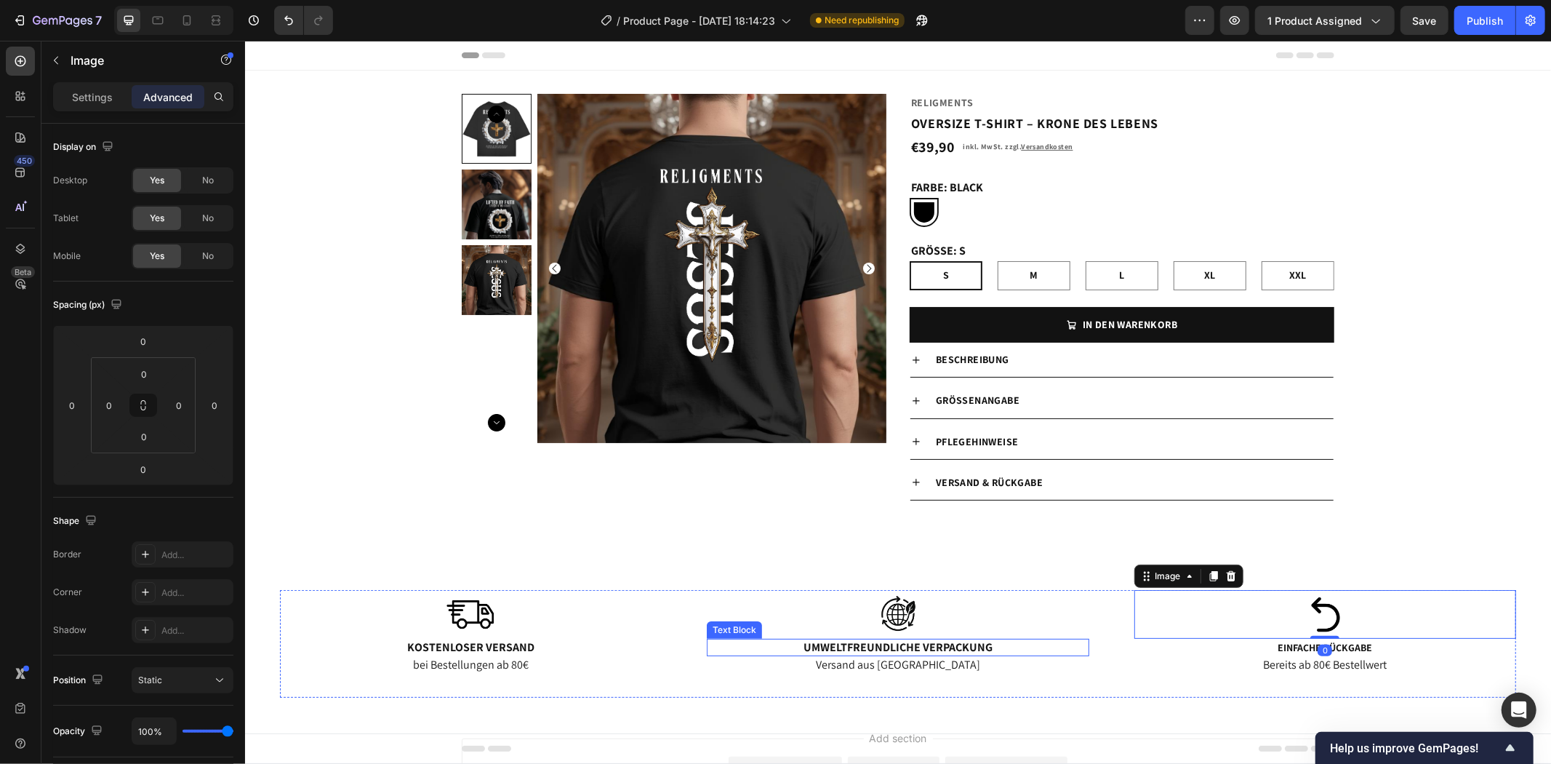
click at [928, 649] on p "Umweltfreundliche Verpackung" at bounding box center [897, 646] width 379 height 15
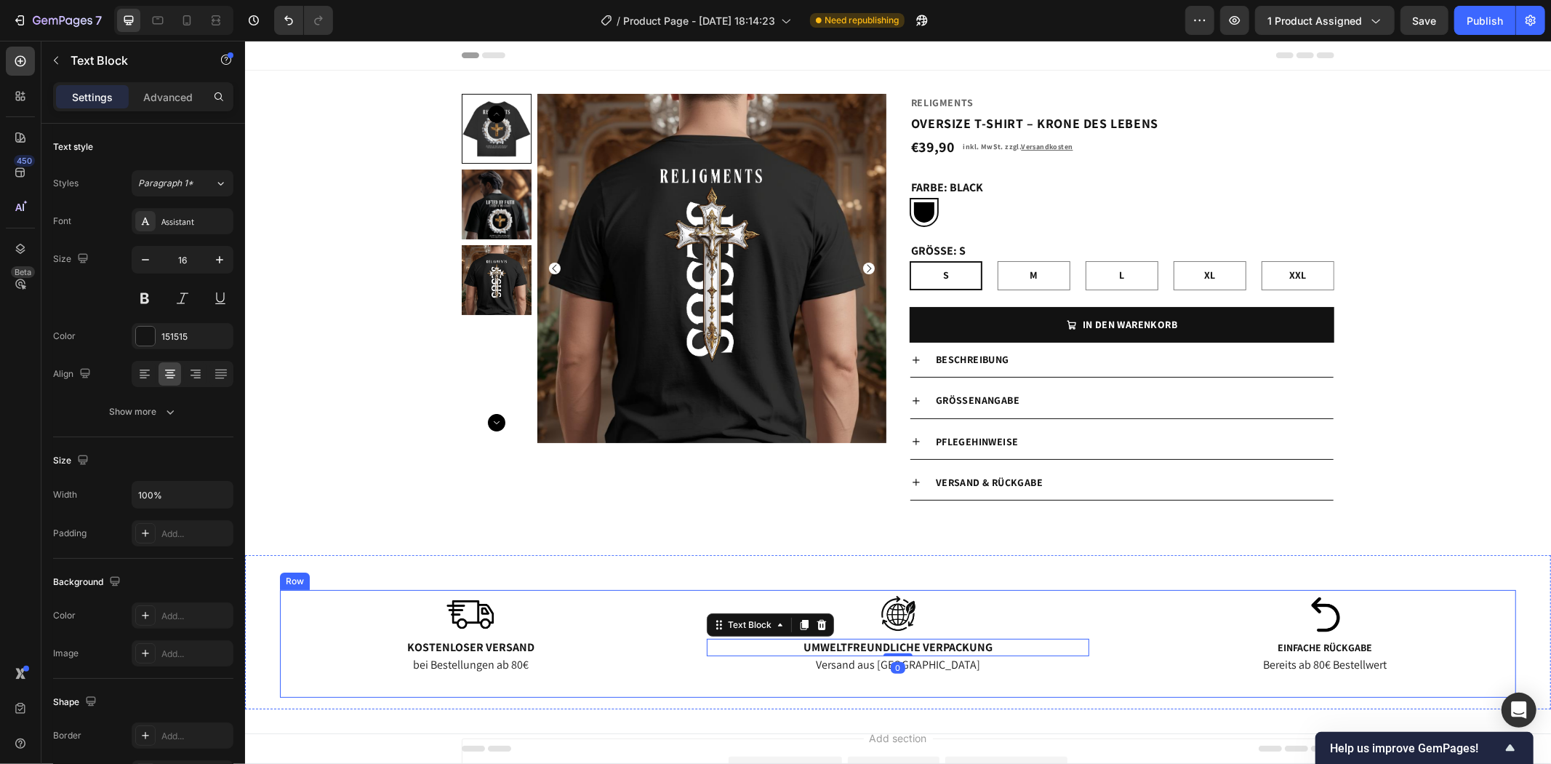
click at [1297, 670] on p "Bereits ab 80€ Bestellwert" at bounding box center [1324, 664] width 379 height 15
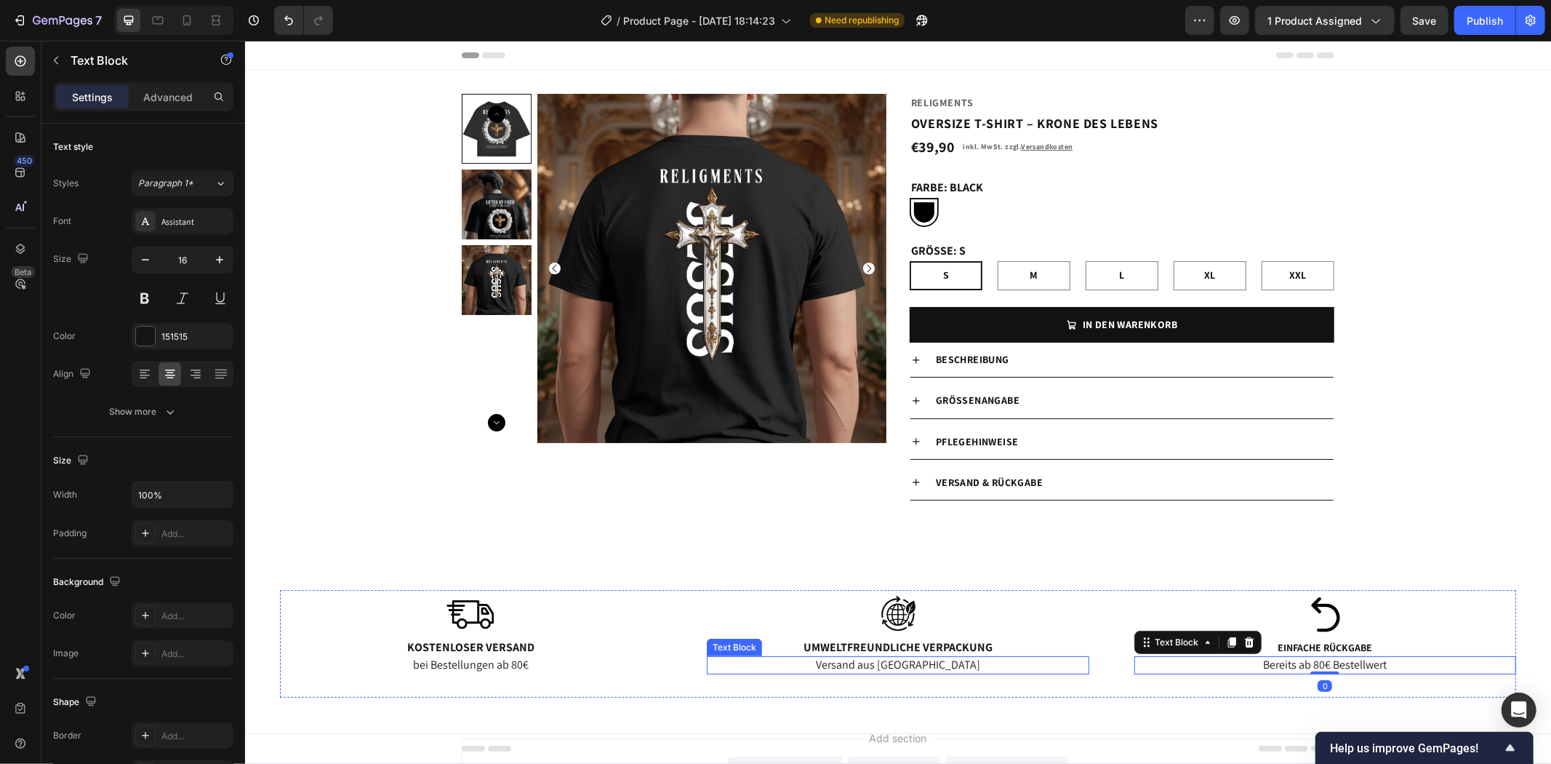
click at [917, 660] on p "Versand aus [GEOGRAPHIC_DATA]" at bounding box center [897, 664] width 379 height 15
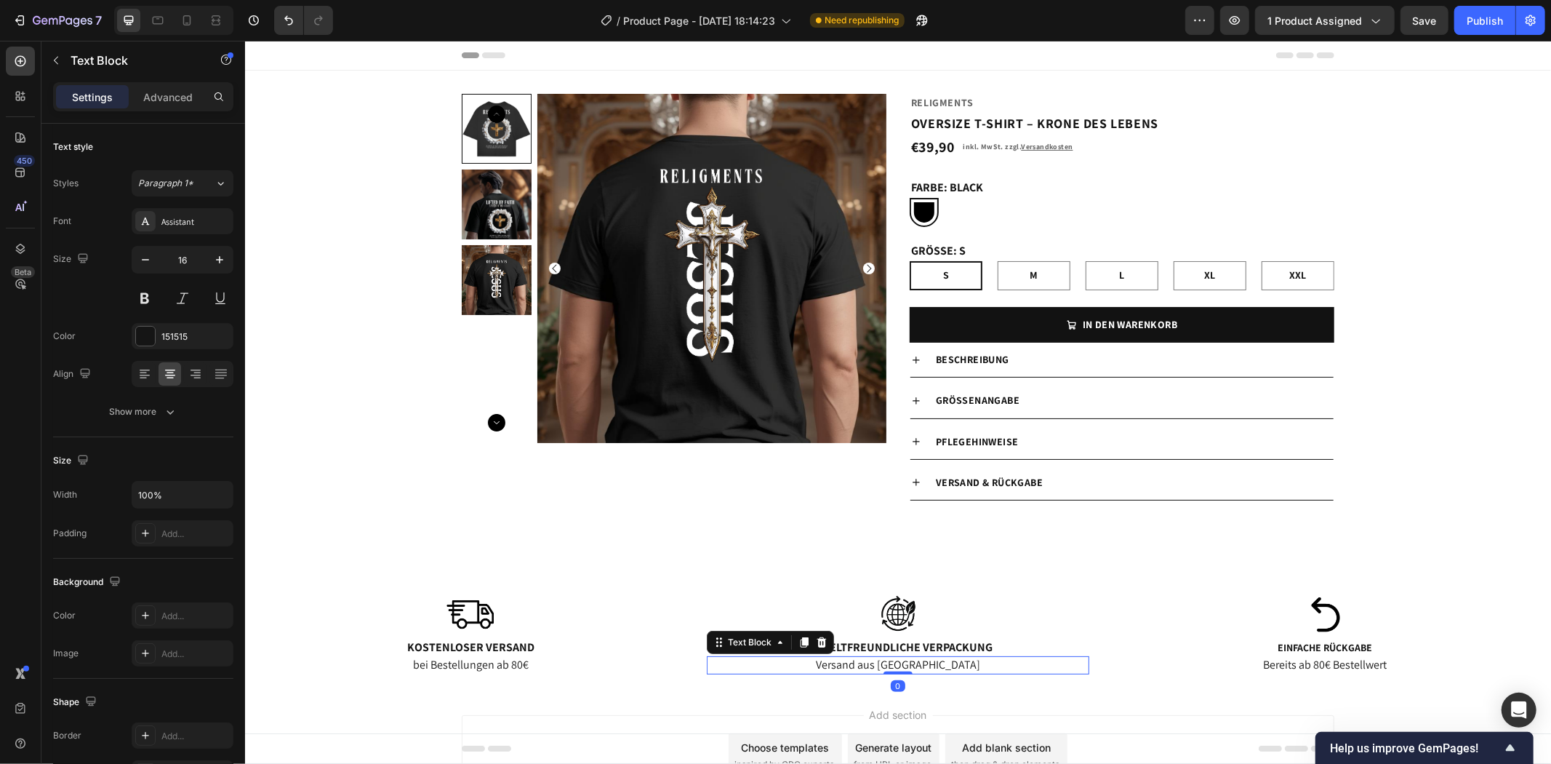
drag, startPoint x: 890, startPoint y: 694, endPoint x: 1194, endPoint y: 658, distance: 306.1
click at [907, 634] on div "Image Umweltfreundliche Verpackung Text Block Versand aus [GEOGRAPHIC_DATA] Tex…" at bounding box center [897, 631] width 382 height 84
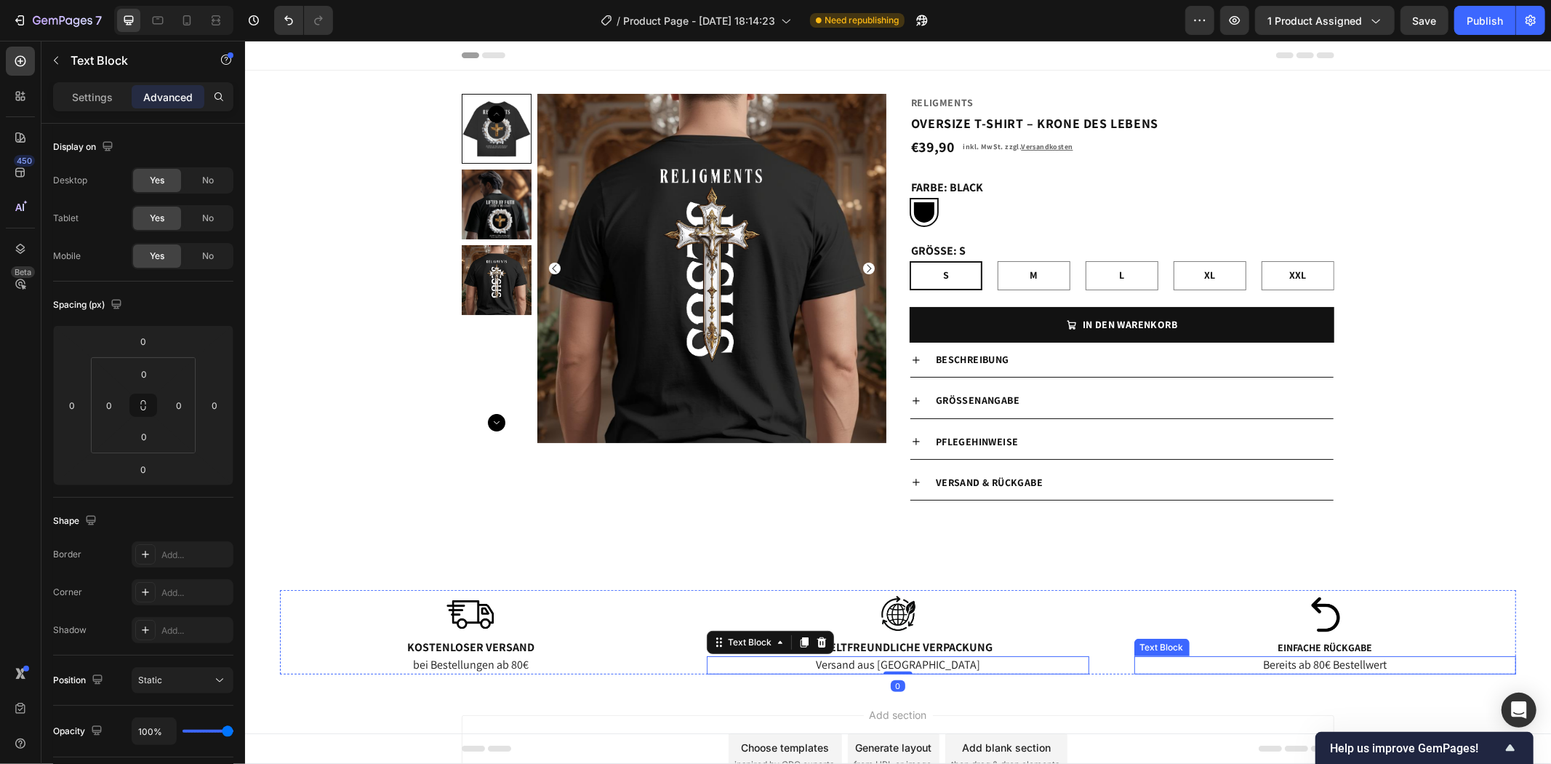
click at [1284, 669] on p "Bereits ab 80€ Bestellwert" at bounding box center [1324, 664] width 379 height 15
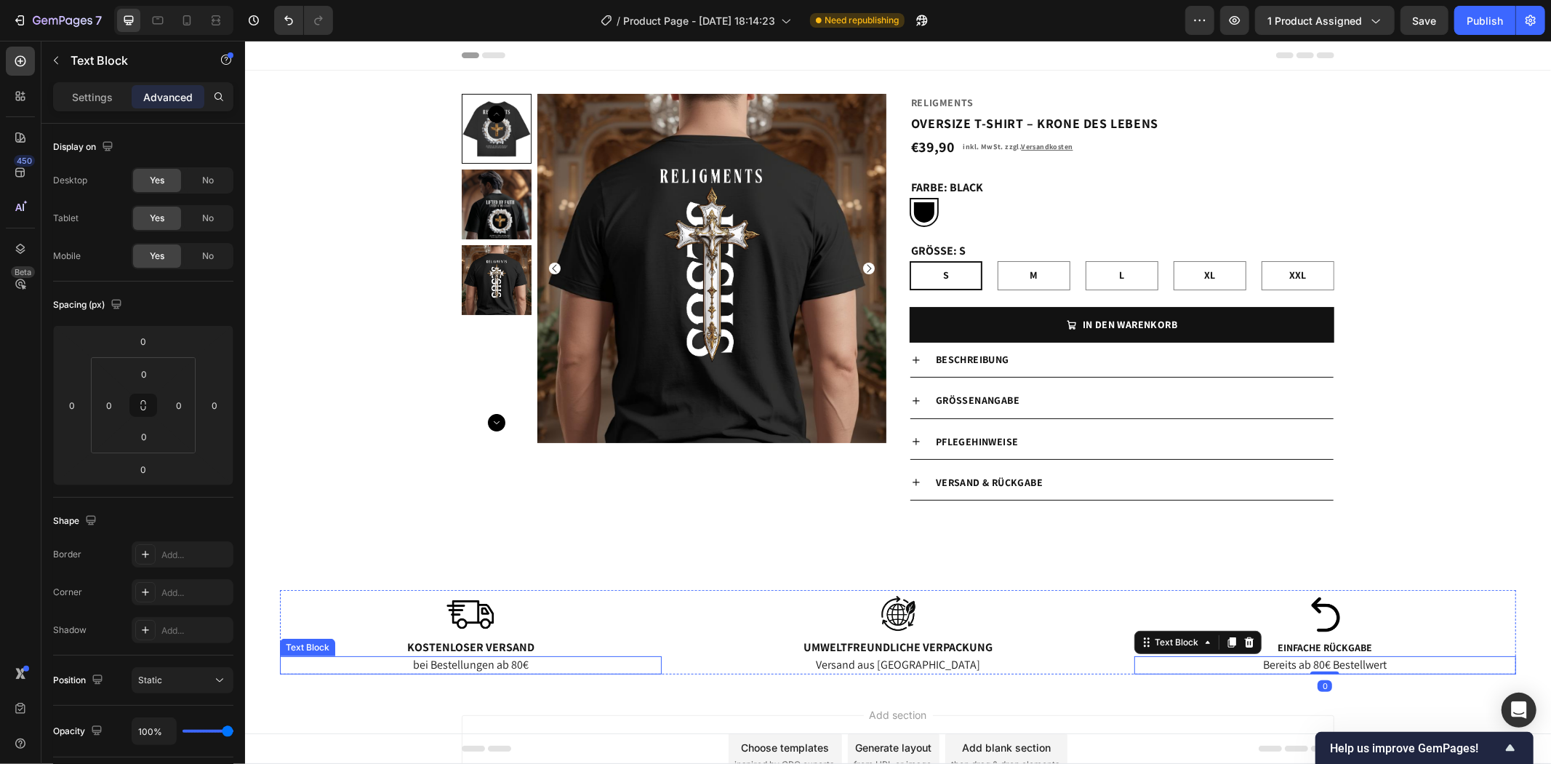
click at [487, 659] on p "bei Bestellungen ab 80€" at bounding box center [470, 664] width 379 height 15
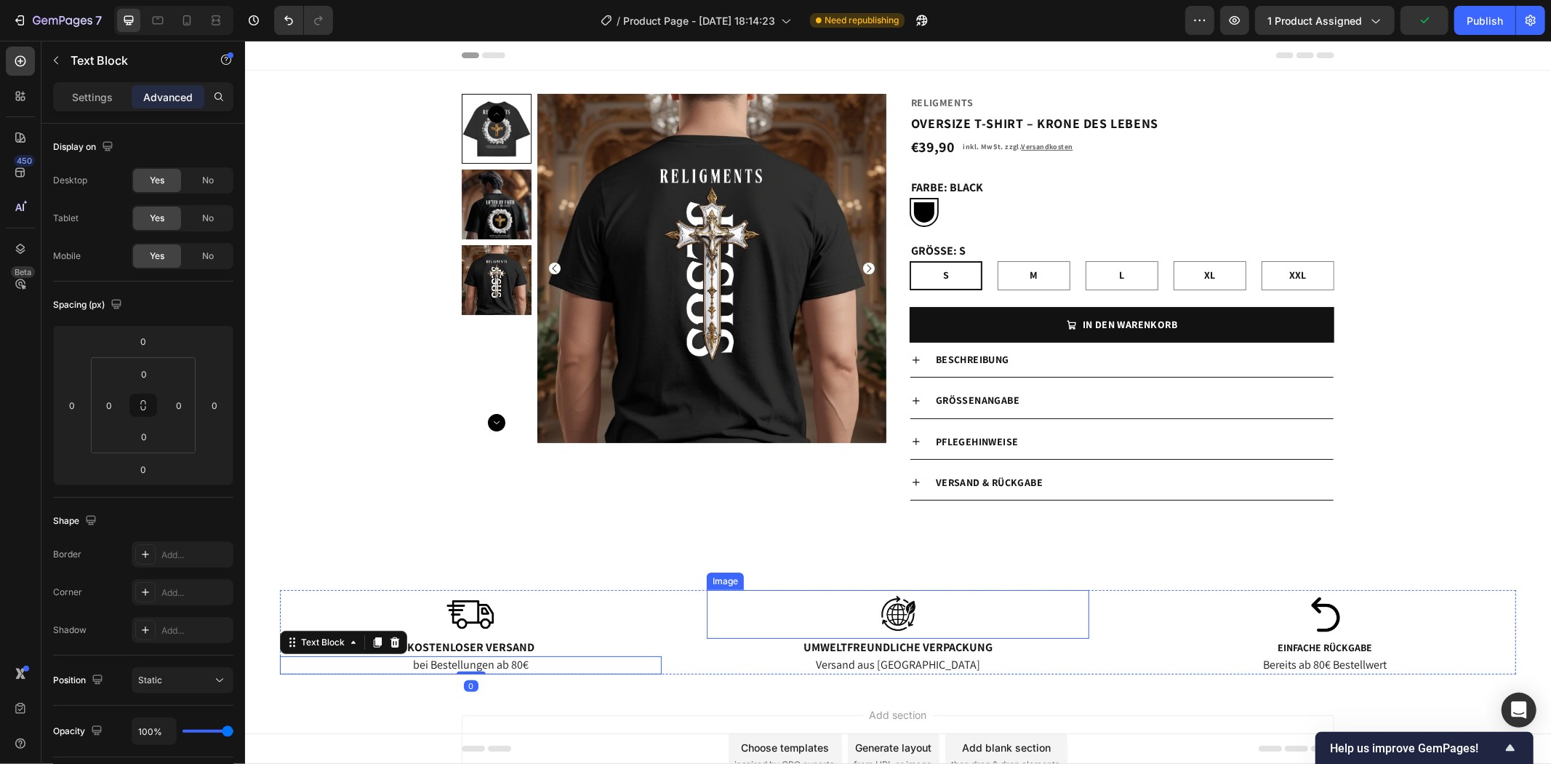
click at [896, 615] on img at bounding box center [897, 613] width 73 height 49
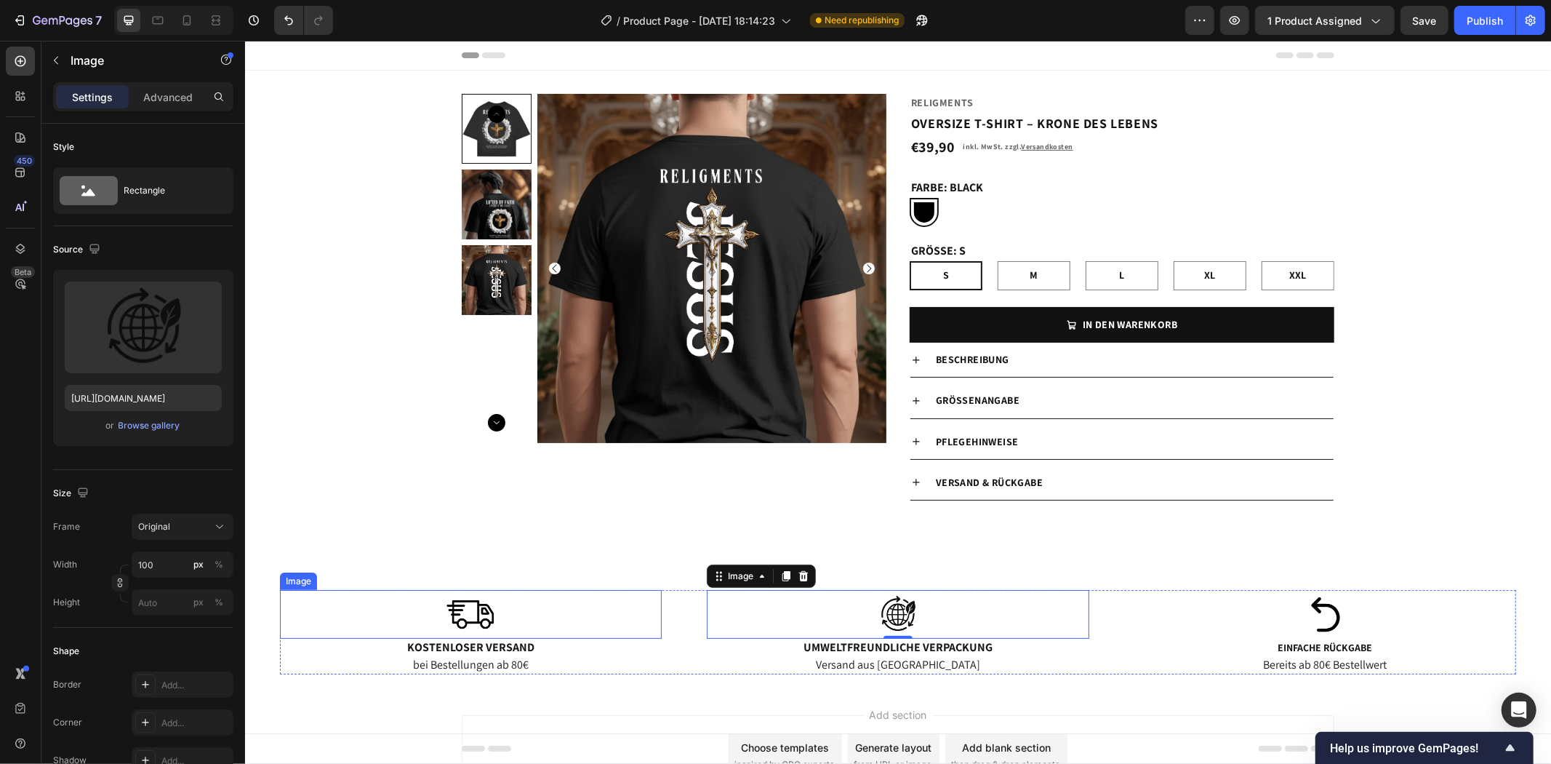
click at [474, 612] on img at bounding box center [470, 613] width 73 height 49
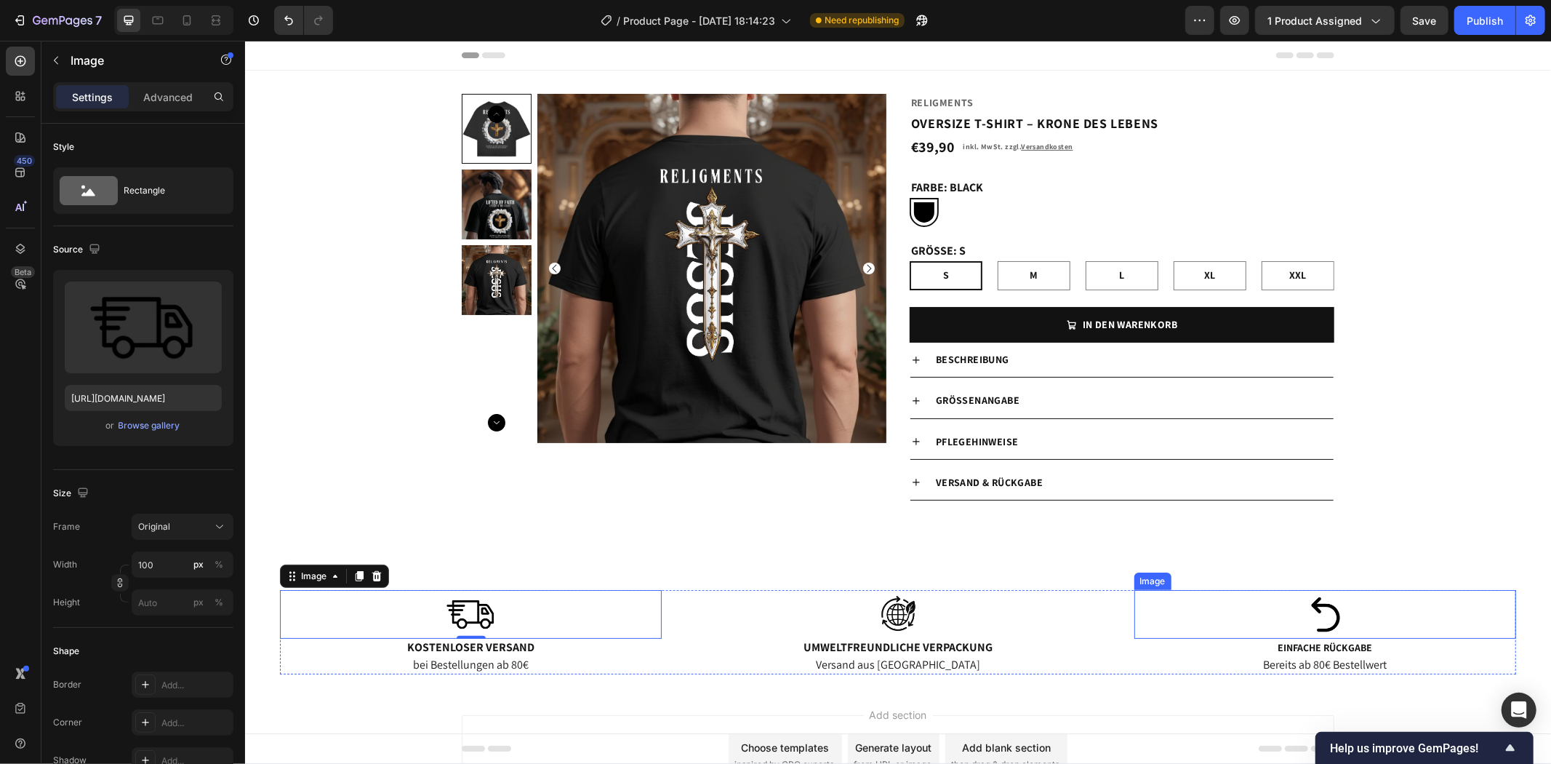
click at [1305, 604] on img at bounding box center [1324, 613] width 73 height 49
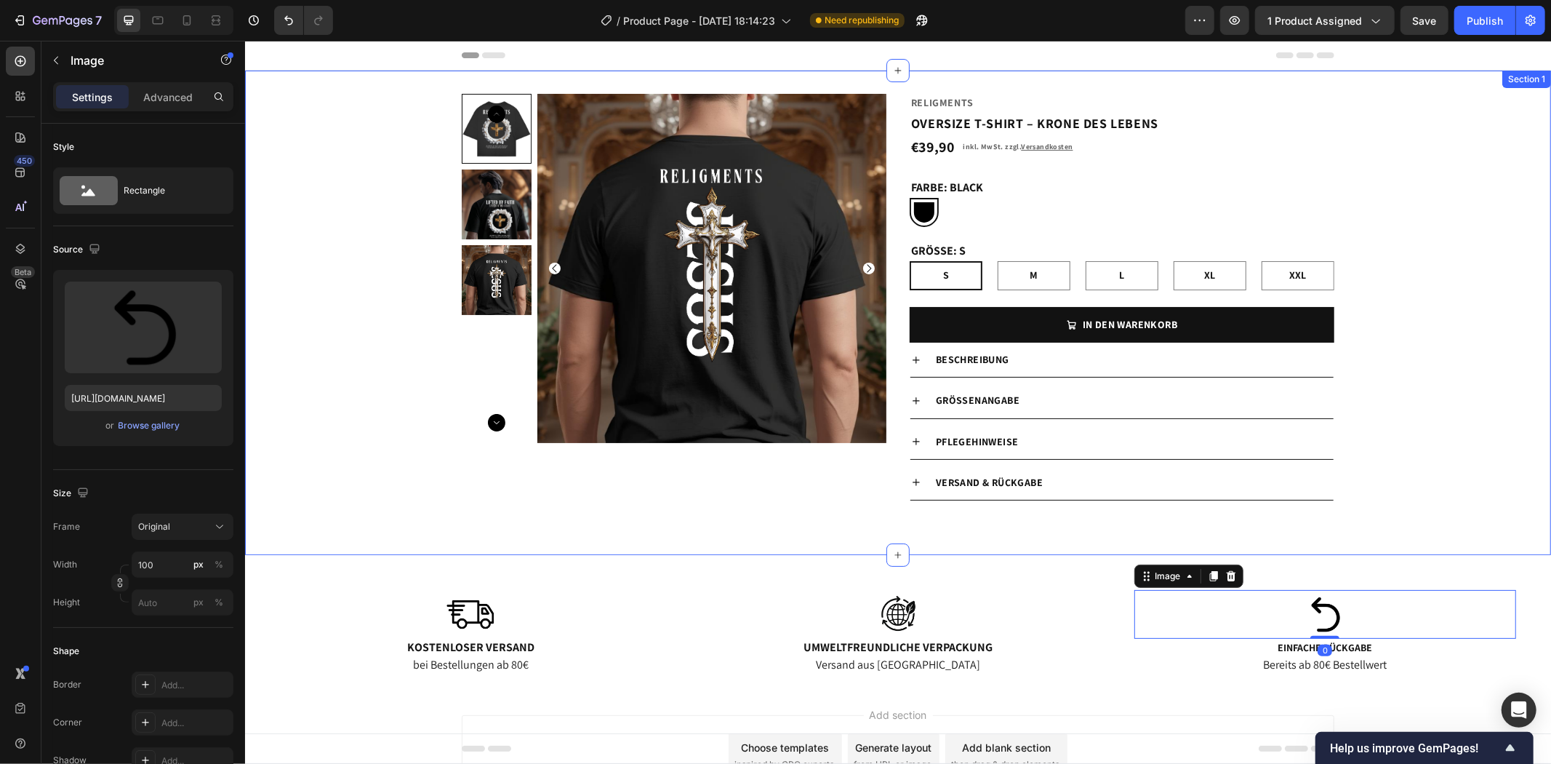
click at [1356, 520] on div "Product Images Religments Product Vendor OVERSIZE T-SHIRT – KRONE DES LEBENS Pr…" at bounding box center [897, 312] width 1306 height 438
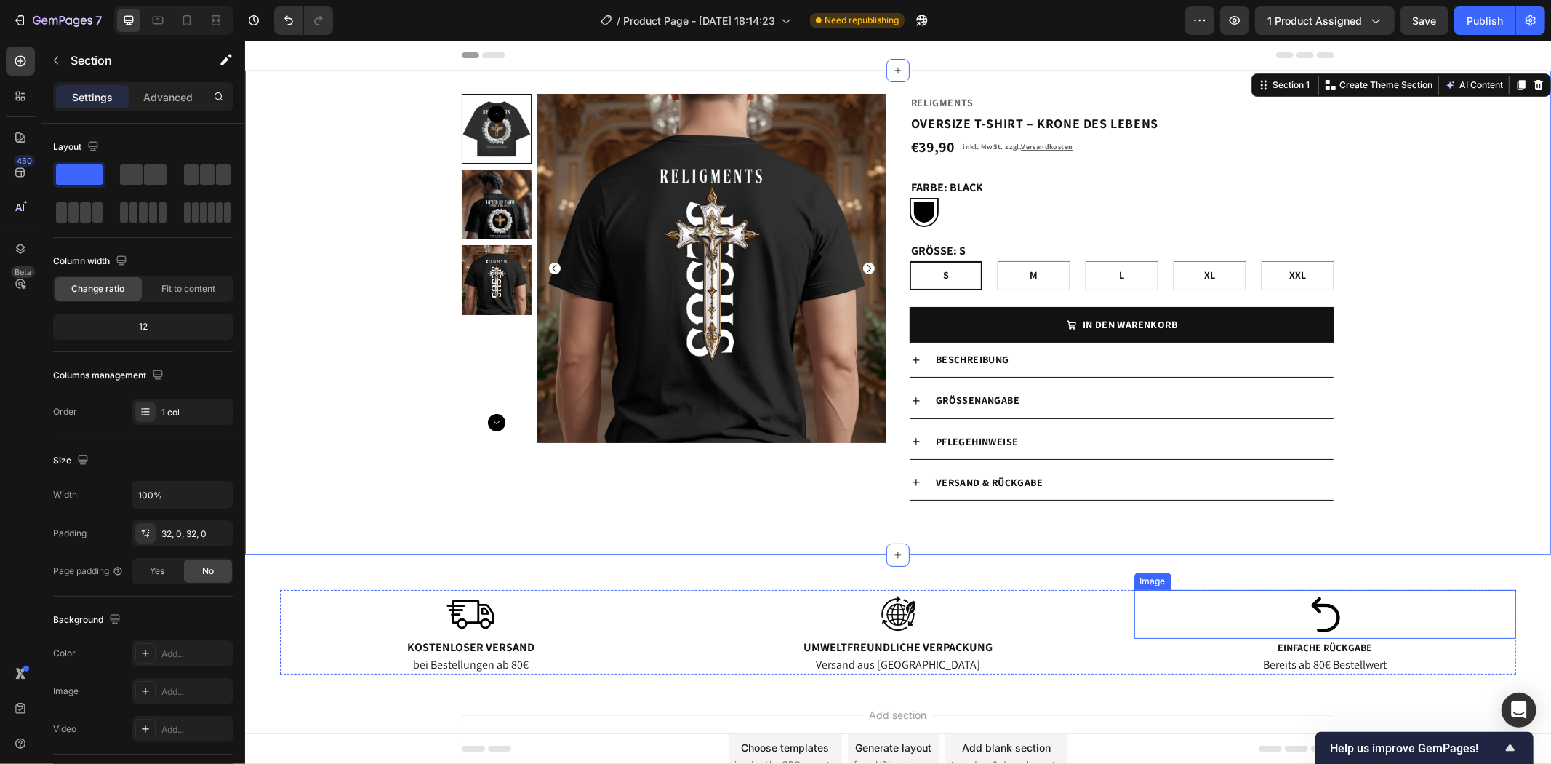
click at [1317, 615] on img at bounding box center [1324, 613] width 73 height 49
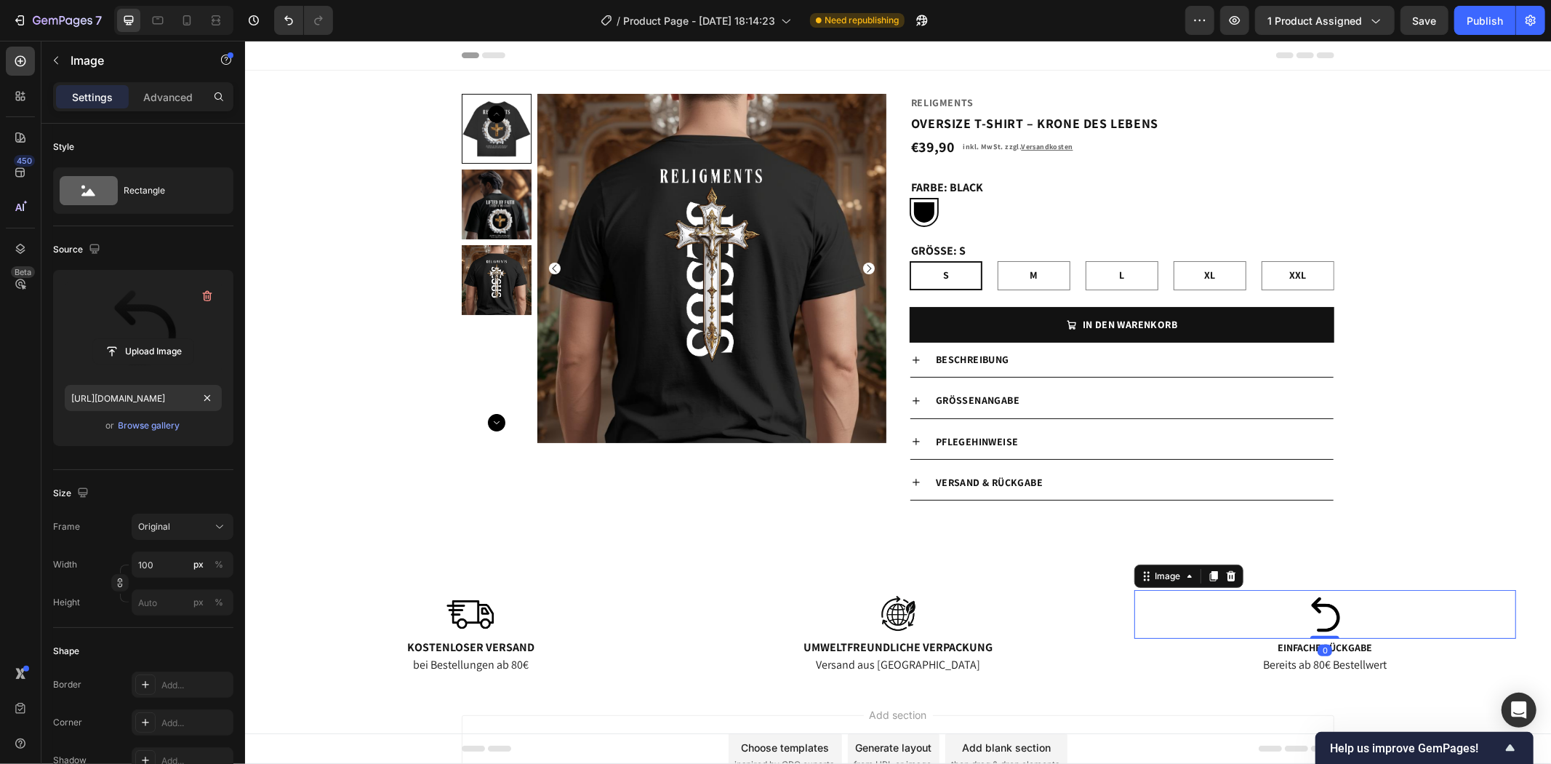
click at [156, 330] on label at bounding box center [143, 327] width 157 height 92
click at [156, 339] on input "file" at bounding box center [143, 351] width 100 height 25
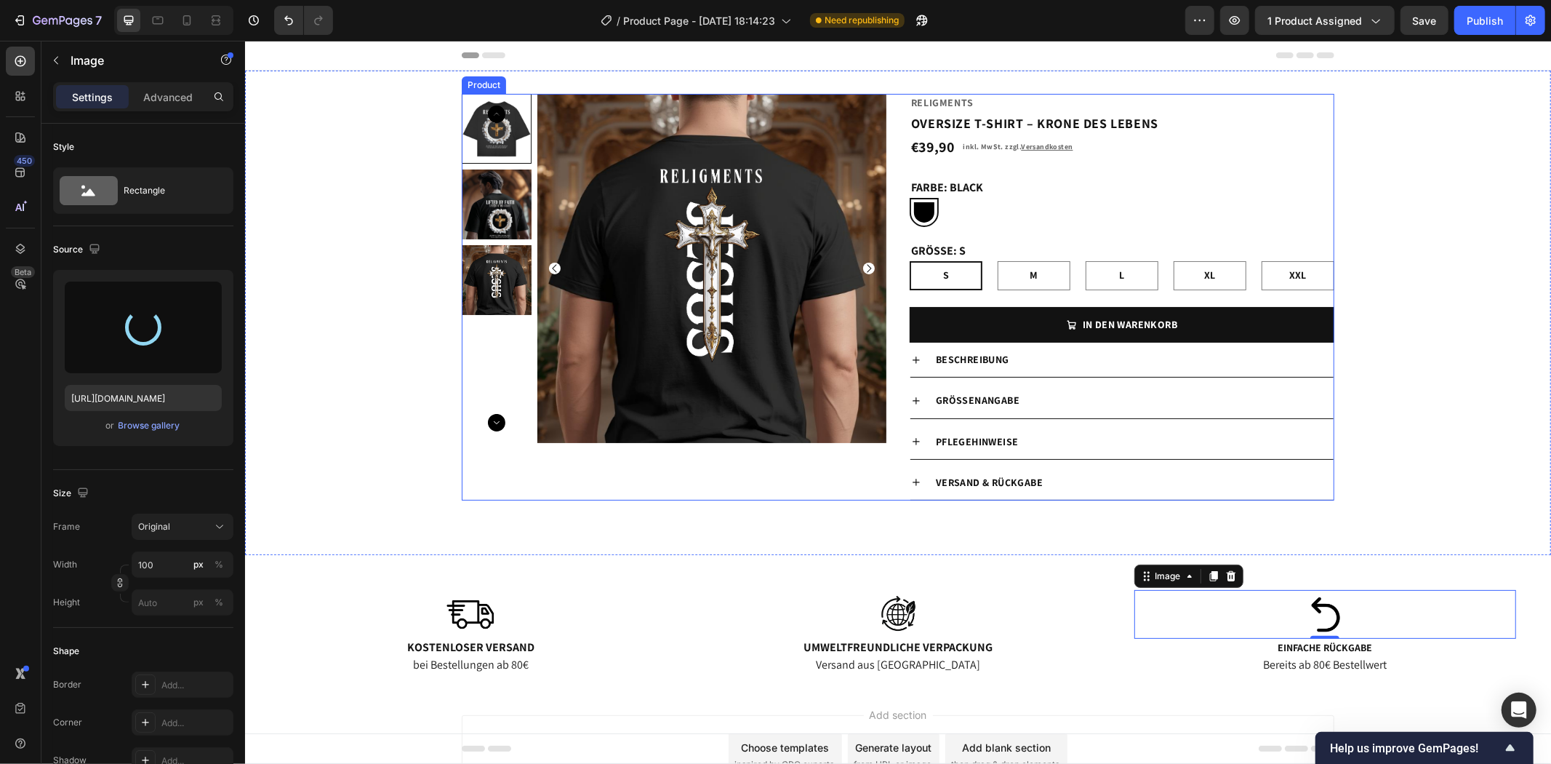
type input "[URL][DOMAIN_NAME]"
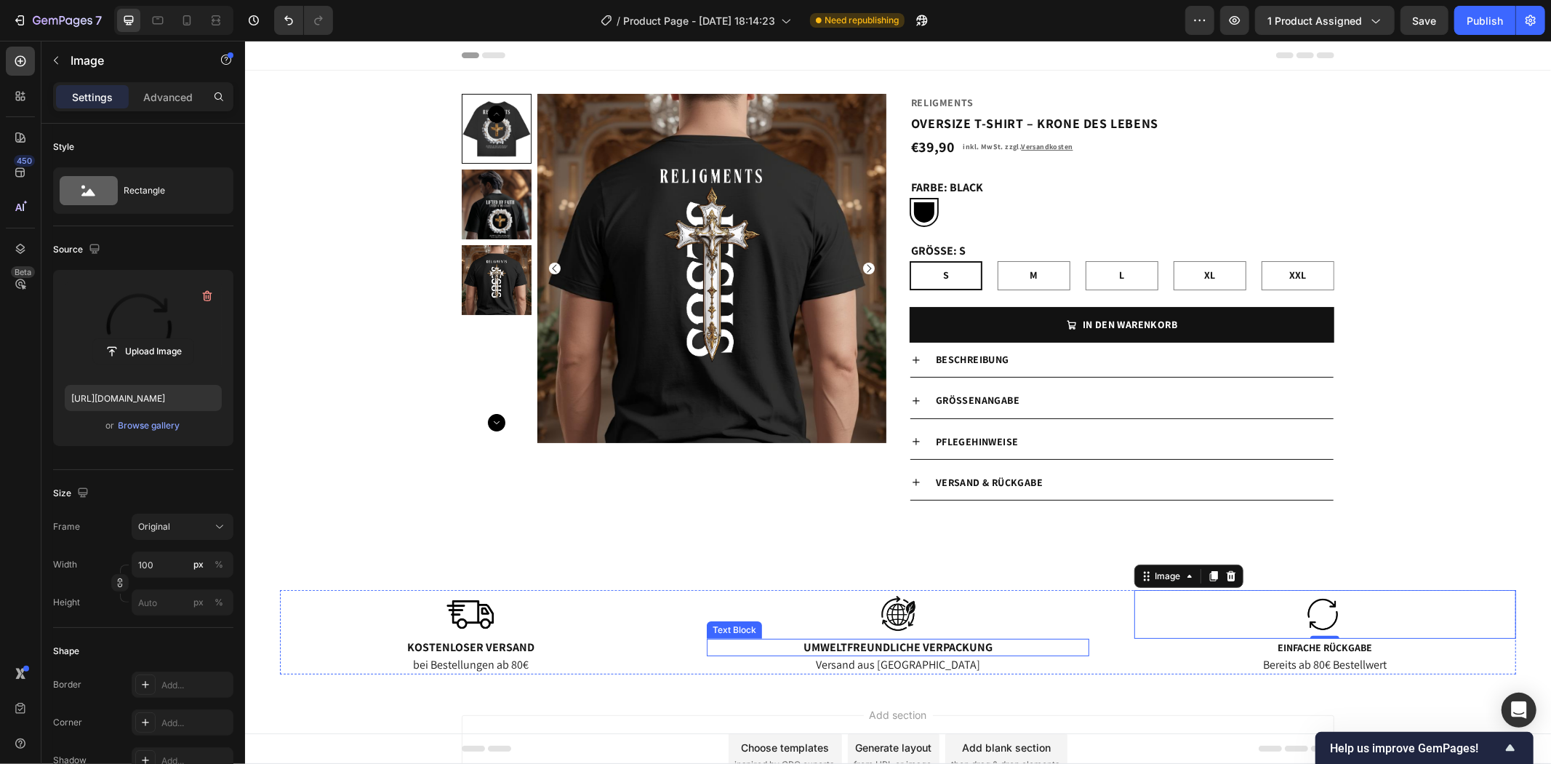
click at [951, 647] on p "Umweltfreundliche Verpackung" at bounding box center [897, 646] width 379 height 15
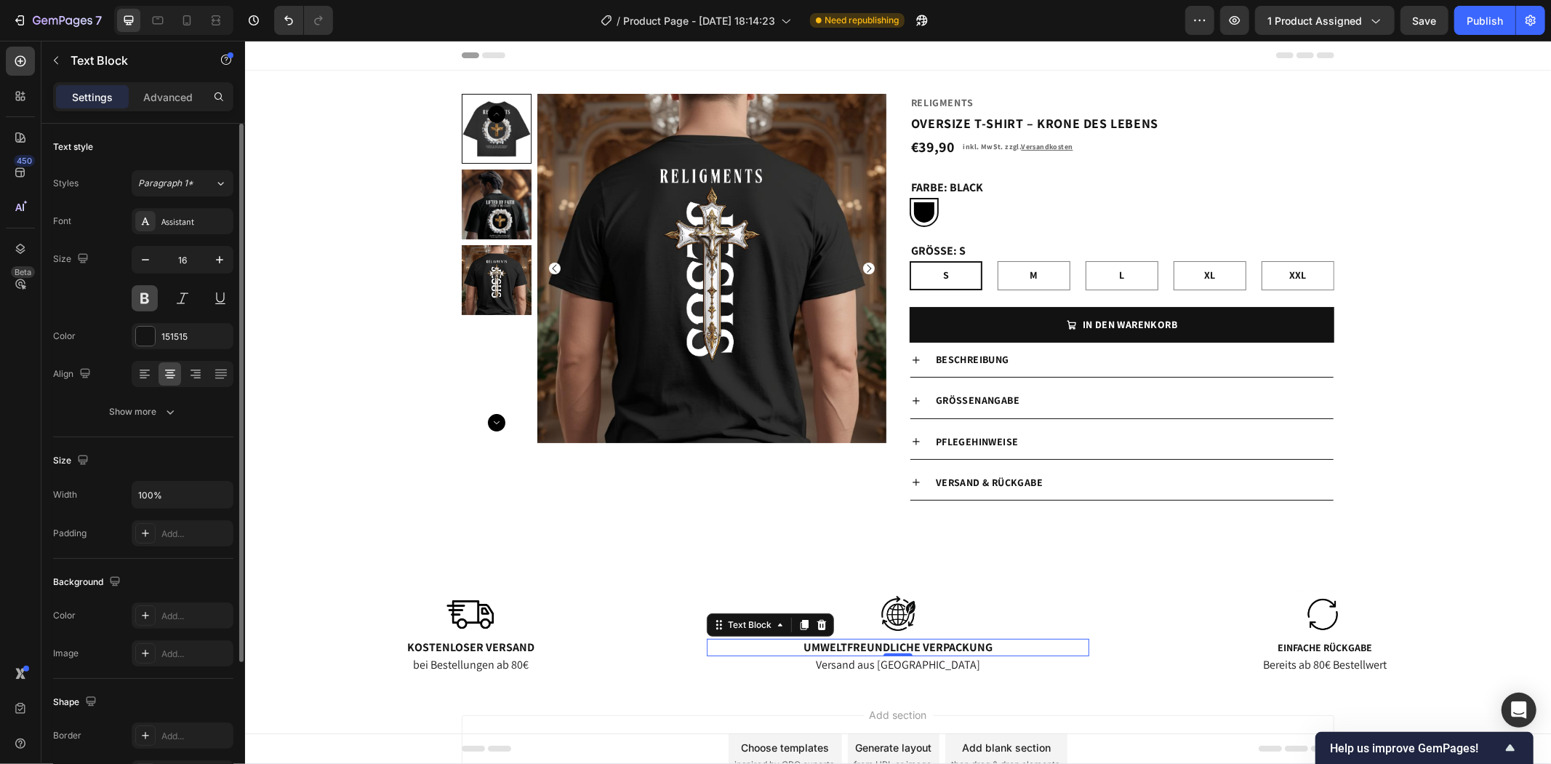
click at [143, 299] on button at bounding box center [145, 298] width 26 height 26
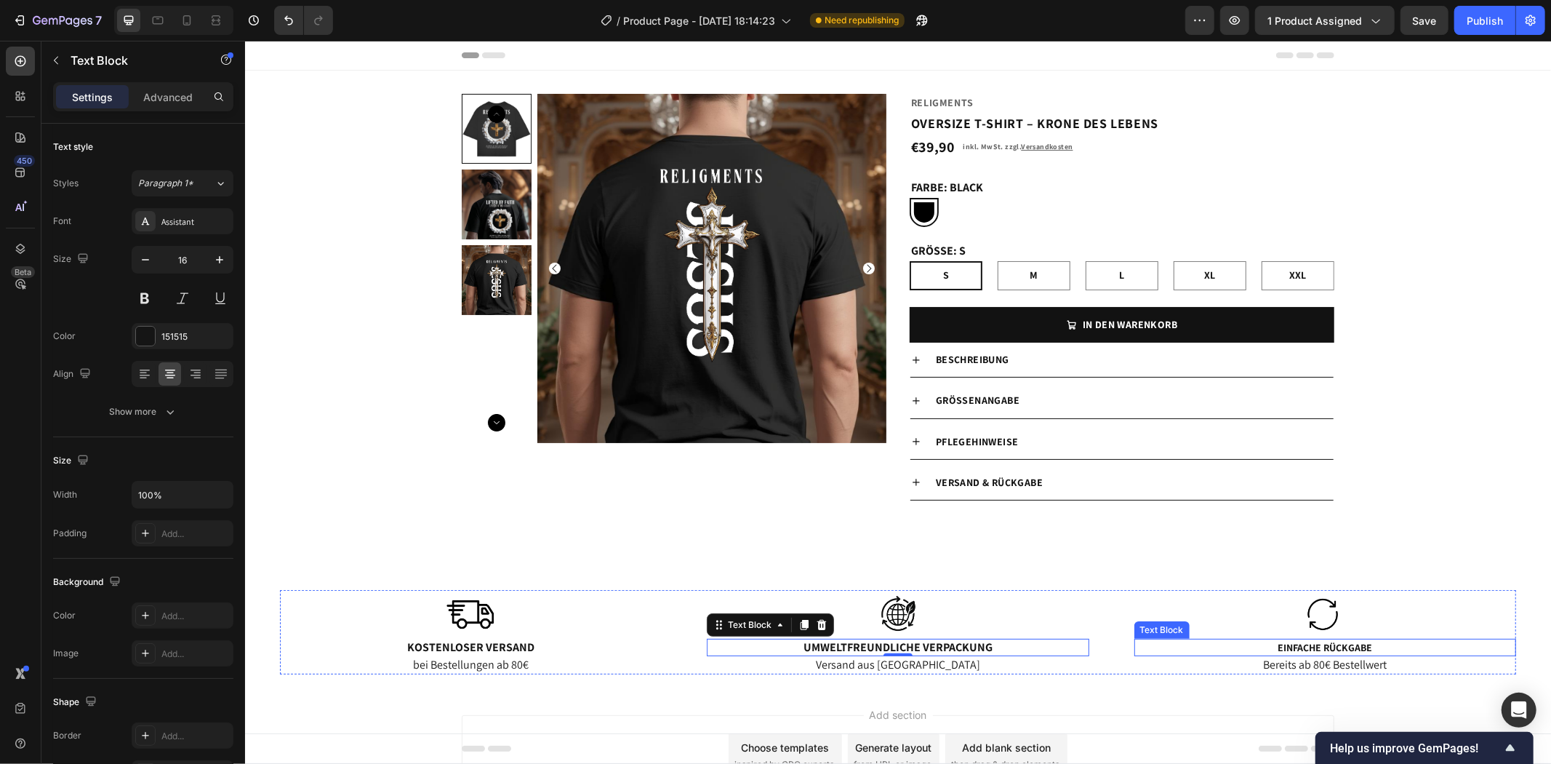
click at [1282, 650] on span "Einfache Rückgabe" at bounding box center [1324, 646] width 95 height 13
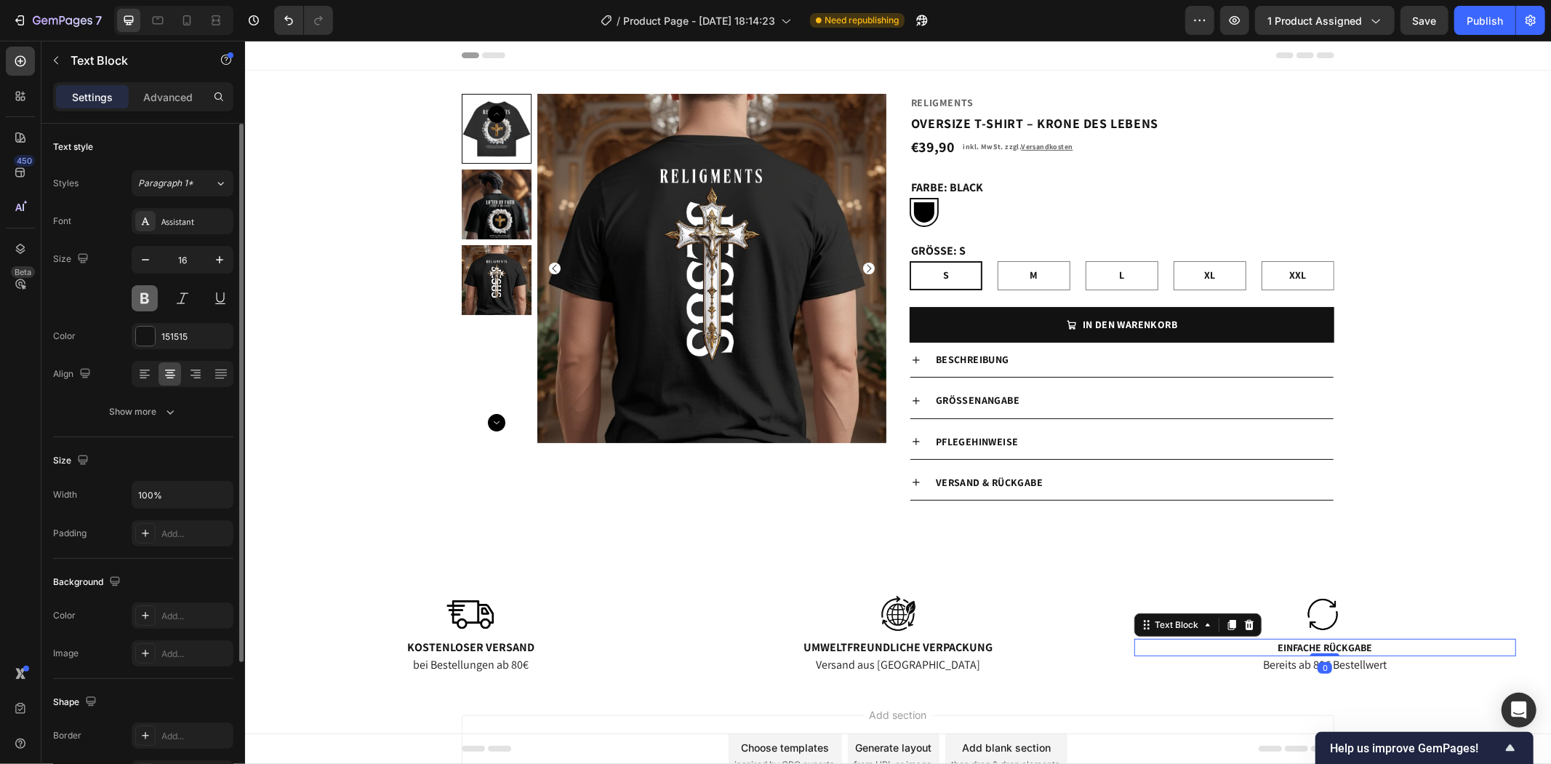
click at [148, 299] on button at bounding box center [145, 298] width 26 height 26
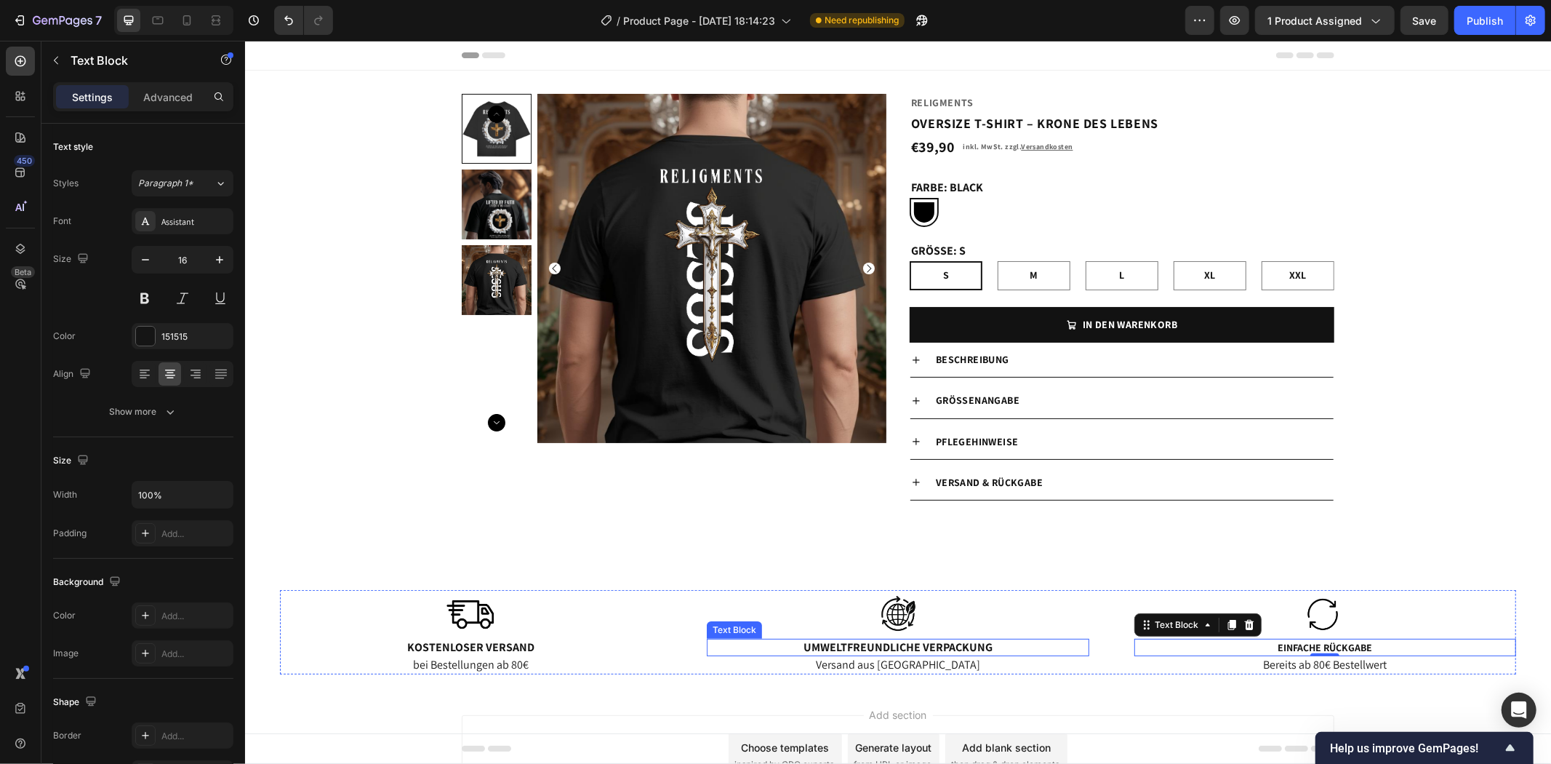
click at [868, 642] on p "Umweltfreundliche Verpackung" at bounding box center [897, 646] width 379 height 15
click at [1305, 643] on span "Einfache Rückgabe" at bounding box center [1324, 646] width 95 height 13
click at [490, 641] on p "Kostenloser Versand" at bounding box center [470, 646] width 379 height 15
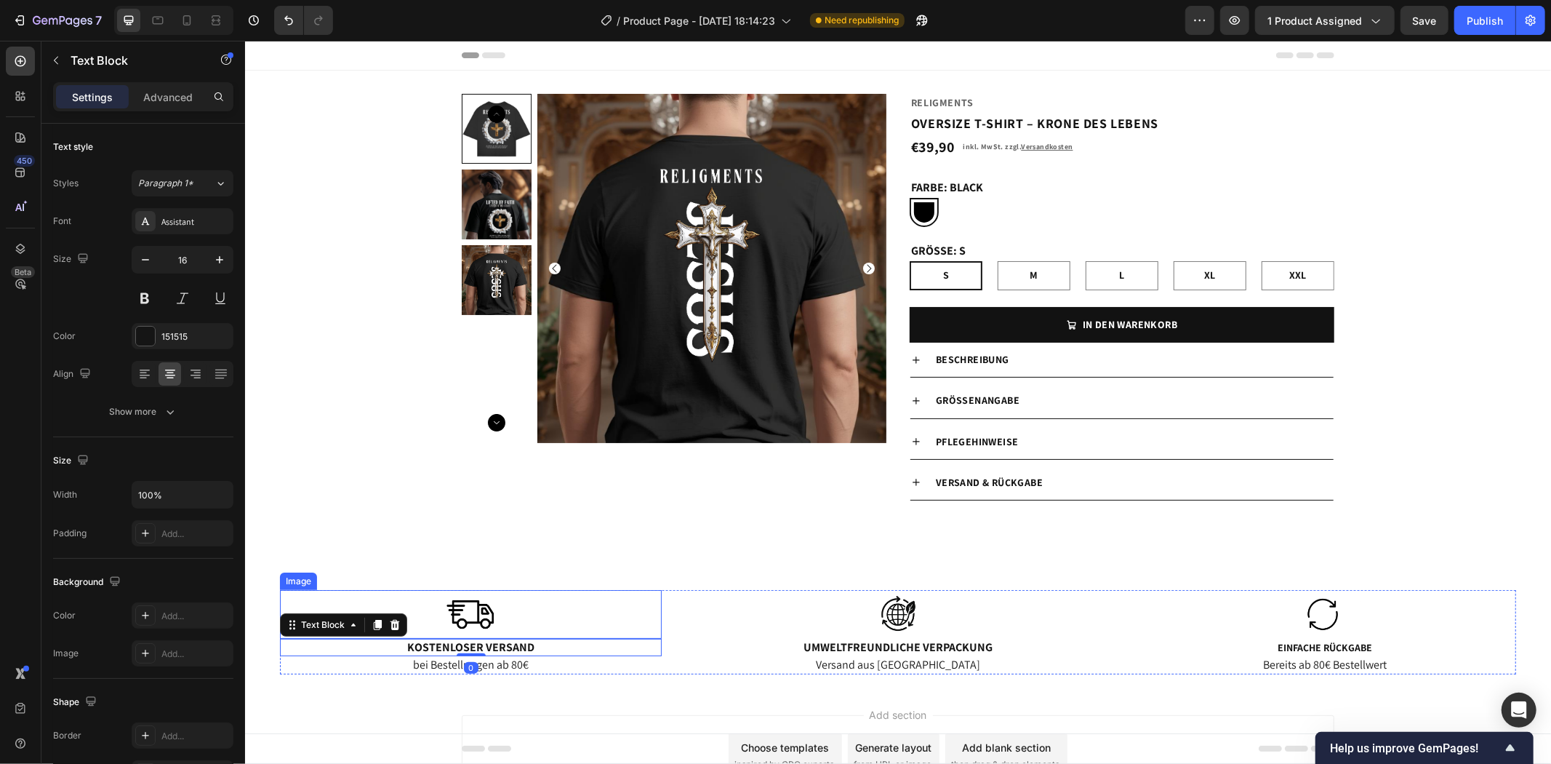
click at [463, 596] on img at bounding box center [470, 613] width 73 height 49
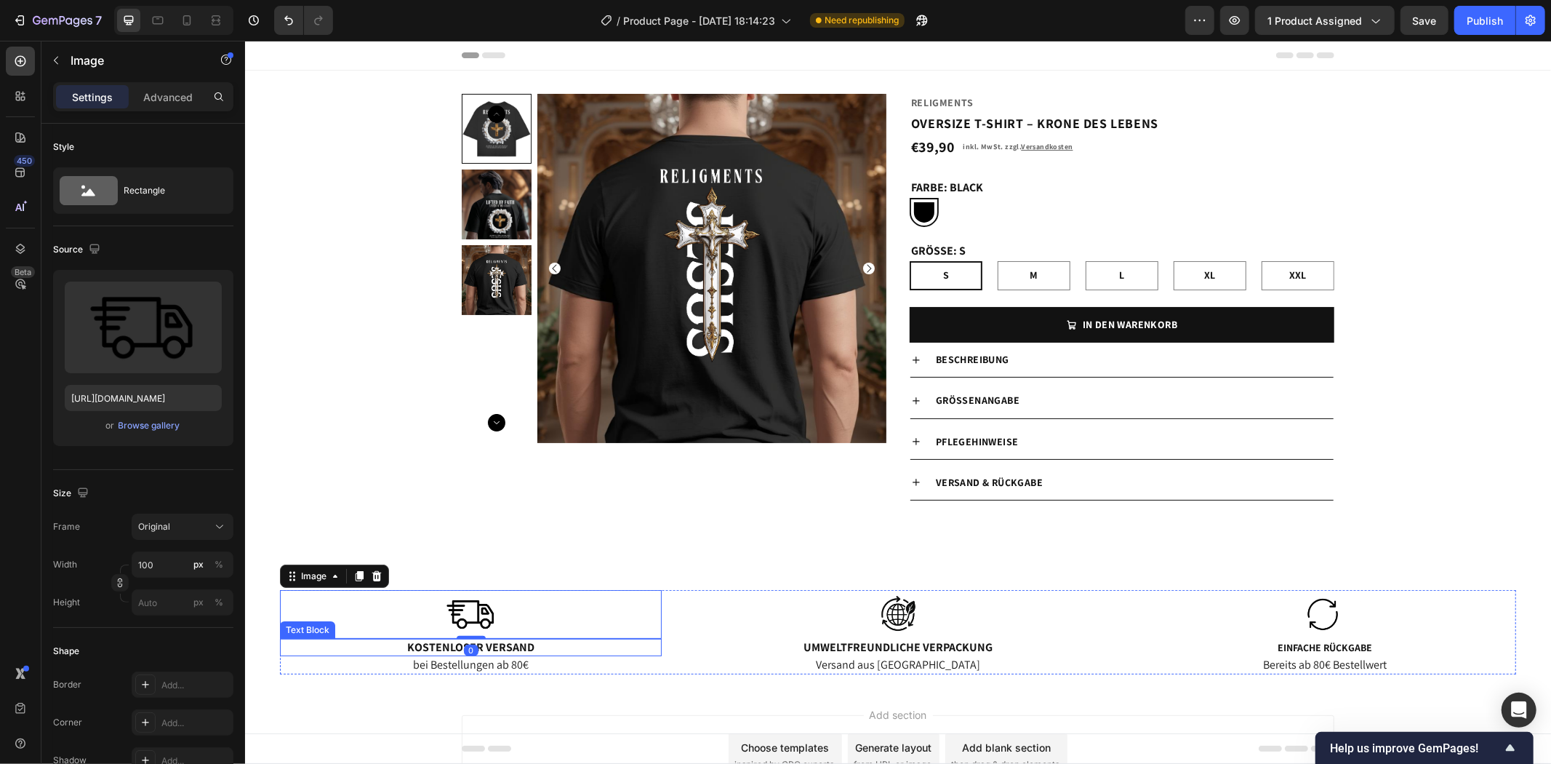
click at [486, 645] on p "Kostenloser Versand" at bounding box center [470, 646] width 379 height 15
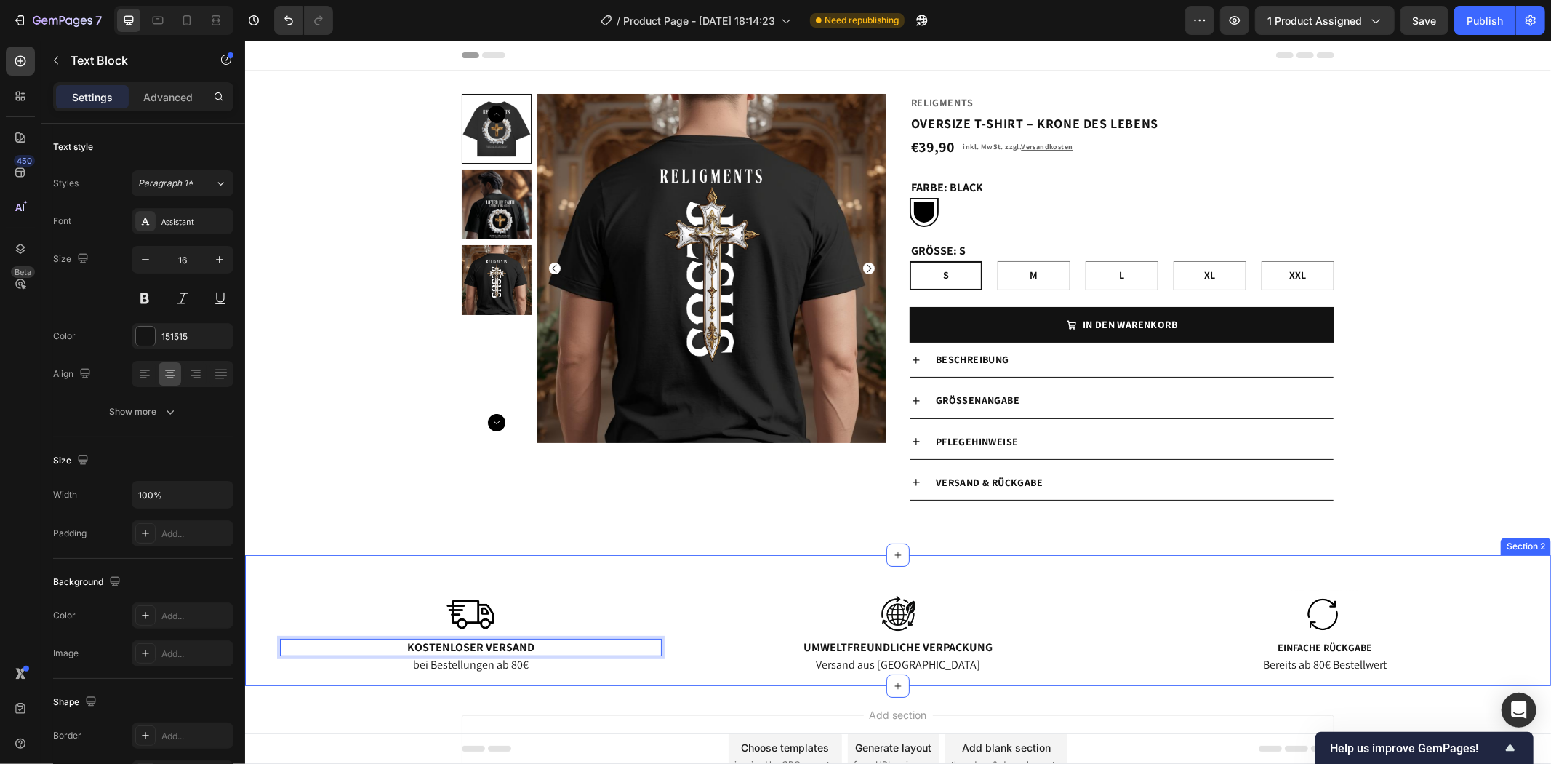
click at [621, 684] on div "Image Kostenloser Versand Text Block 0 bei Bestellungen ab 80€ Text Block Image…" at bounding box center [897, 637] width 1284 height 96
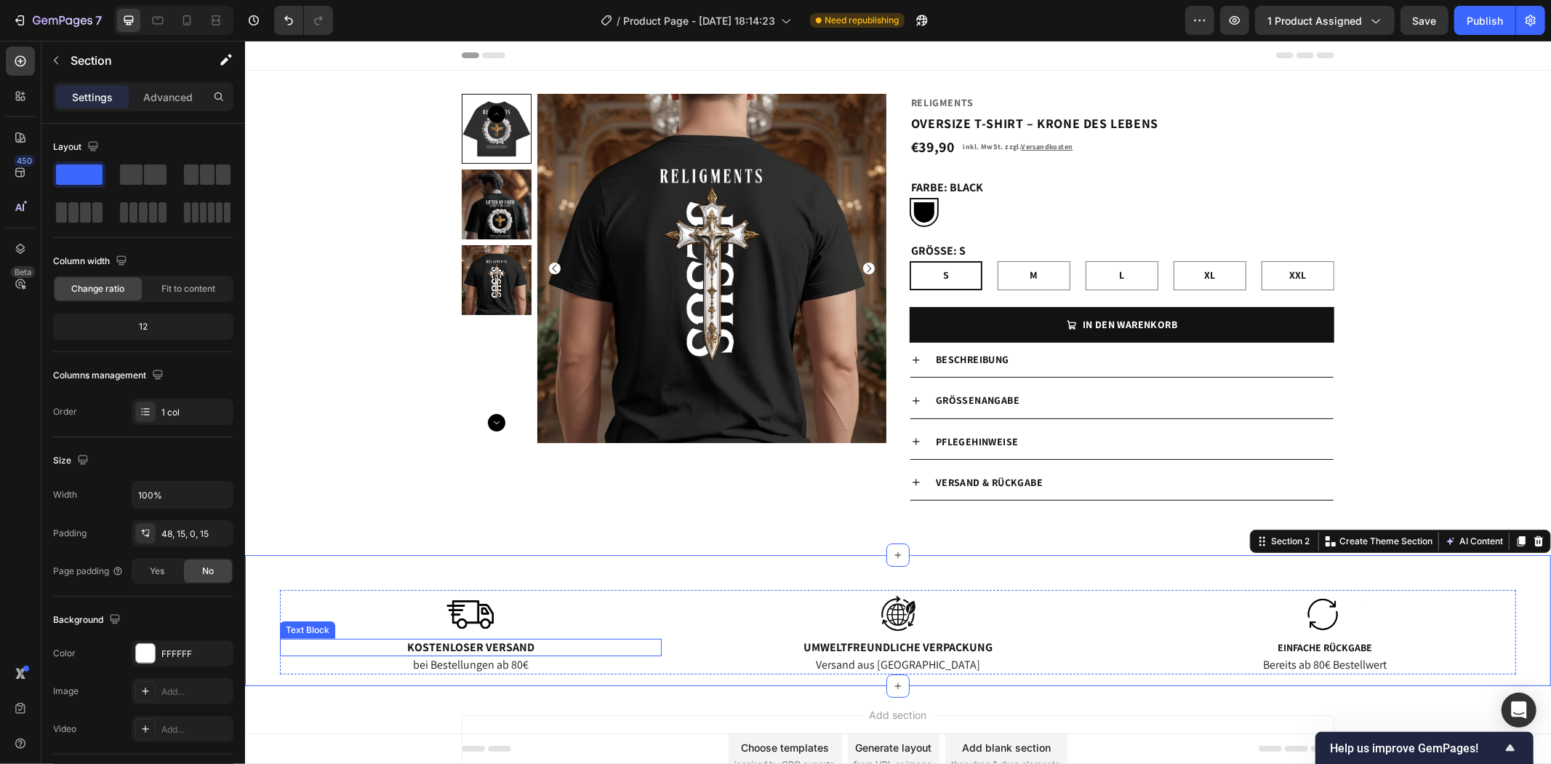
click at [545, 643] on p "Kostenloser Versand" at bounding box center [470, 646] width 379 height 15
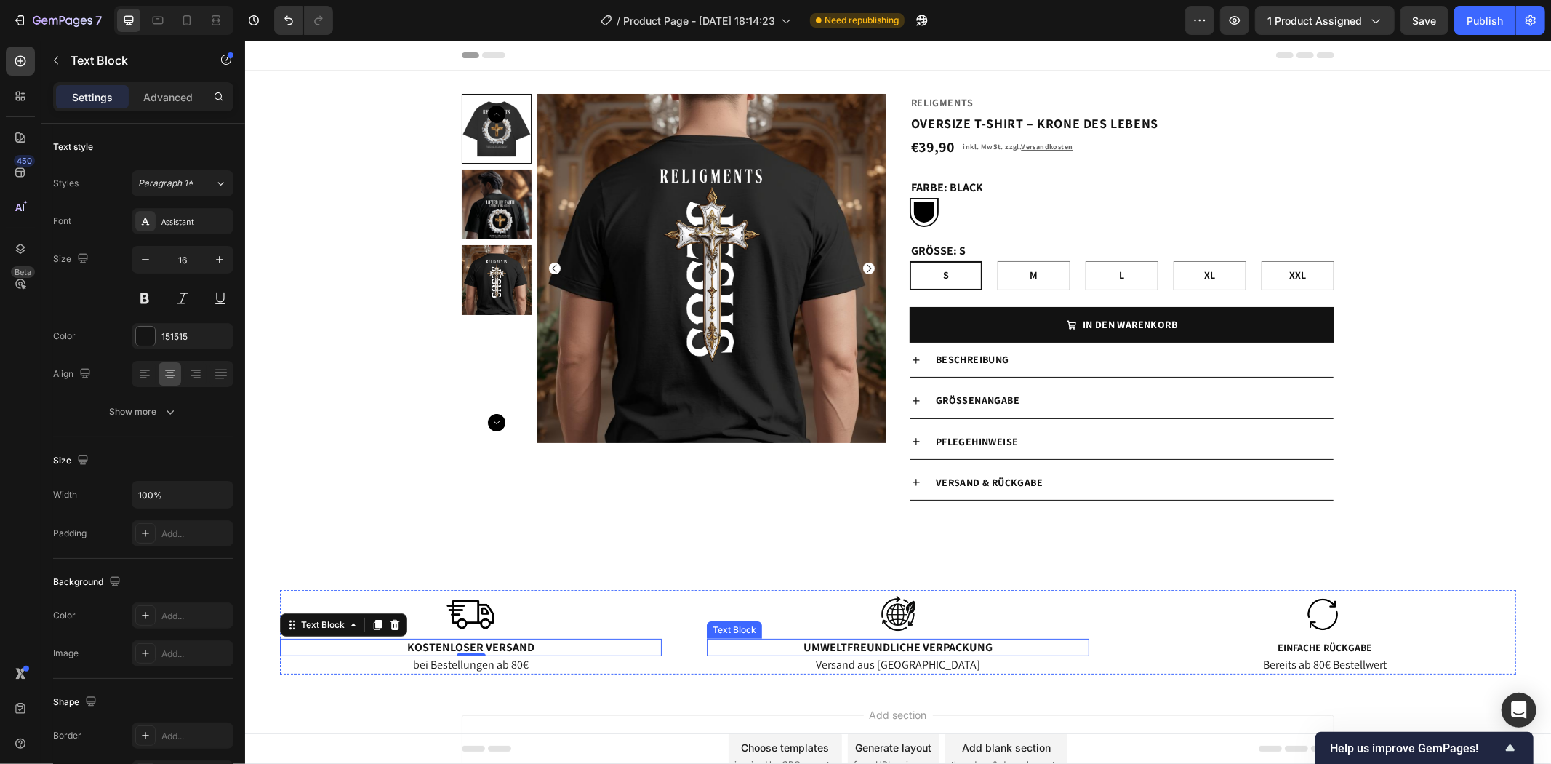
click at [945, 647] on p "Umweltfreundliche Verpackung" at bounding box center [897, 646] width 379 height 15
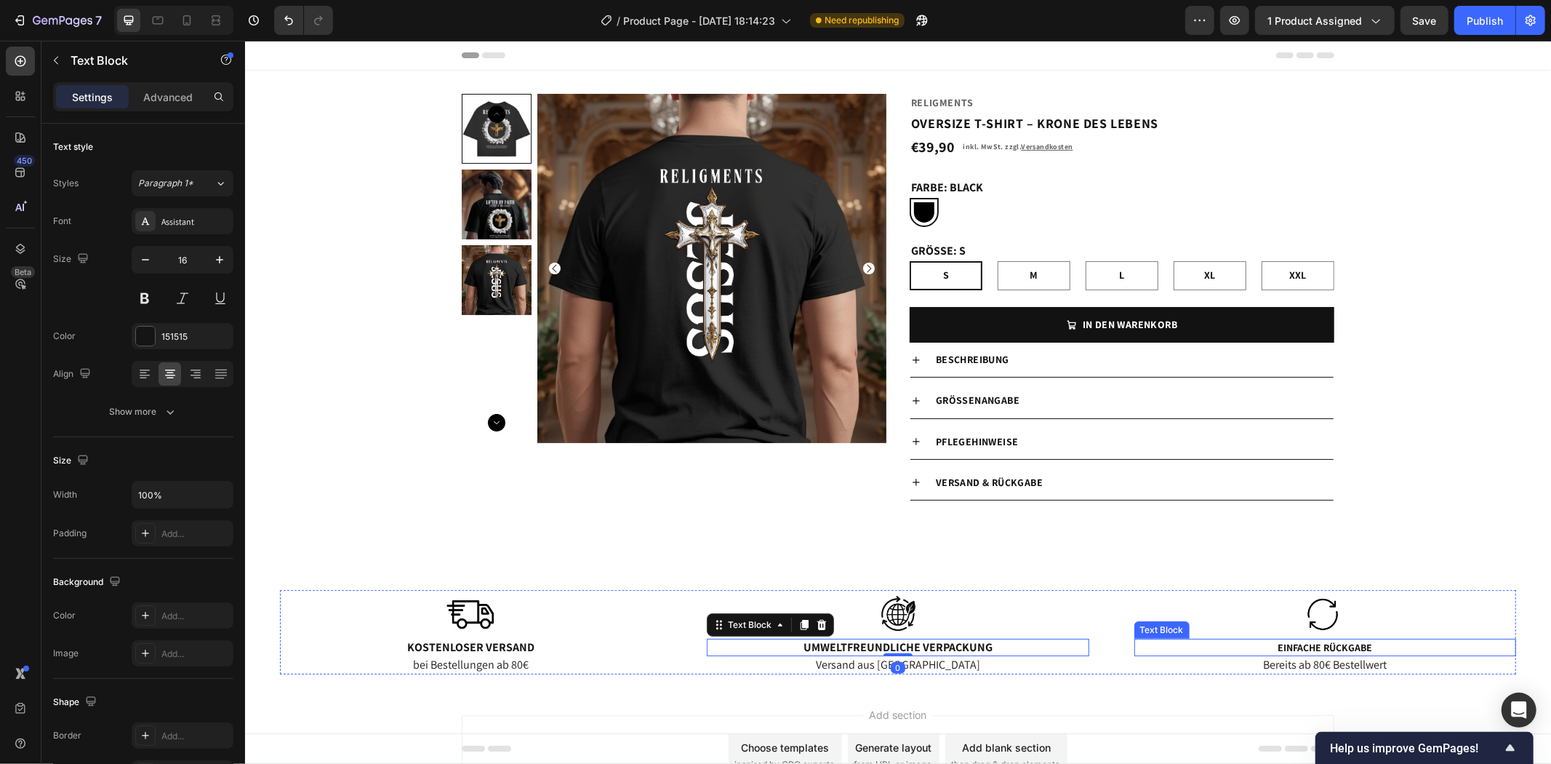
click at [1303, 647] on span "Einfache Rückgabe" at bounding box center [1324, 646] width 95 height 13
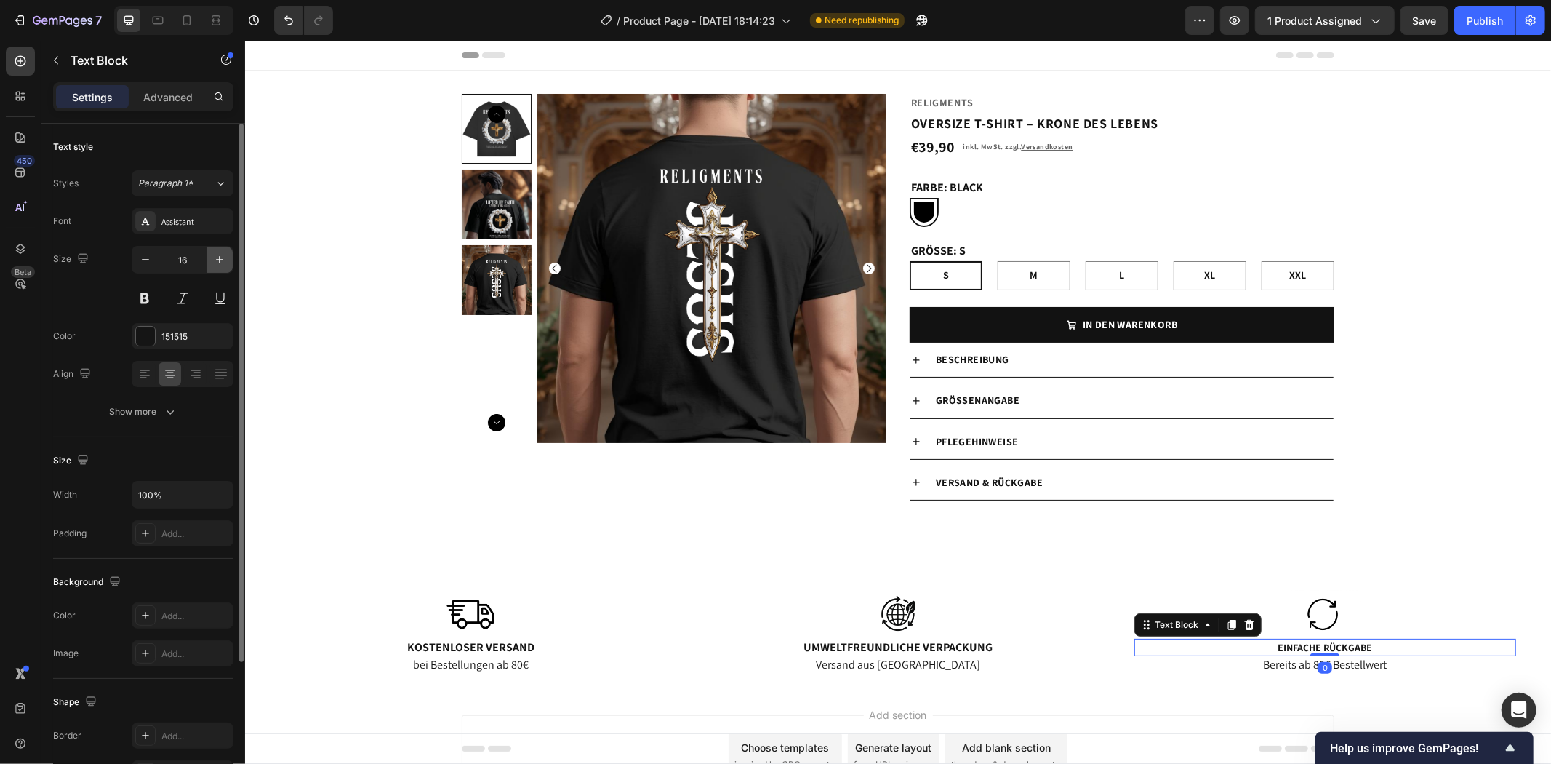
click at [224, 253] on icon "button" at bounding box center [219, 259] width 15 height 15
click at [222, 253] on icon "button" at bounding box center [219, 259] width 15 height 15
click at [138, 292] on button at bounding box center [145, 298] width 26 height 26
click at [200, 182] on div "Paragraph 1*" at bounding box center [176, 183] width 76 height 13
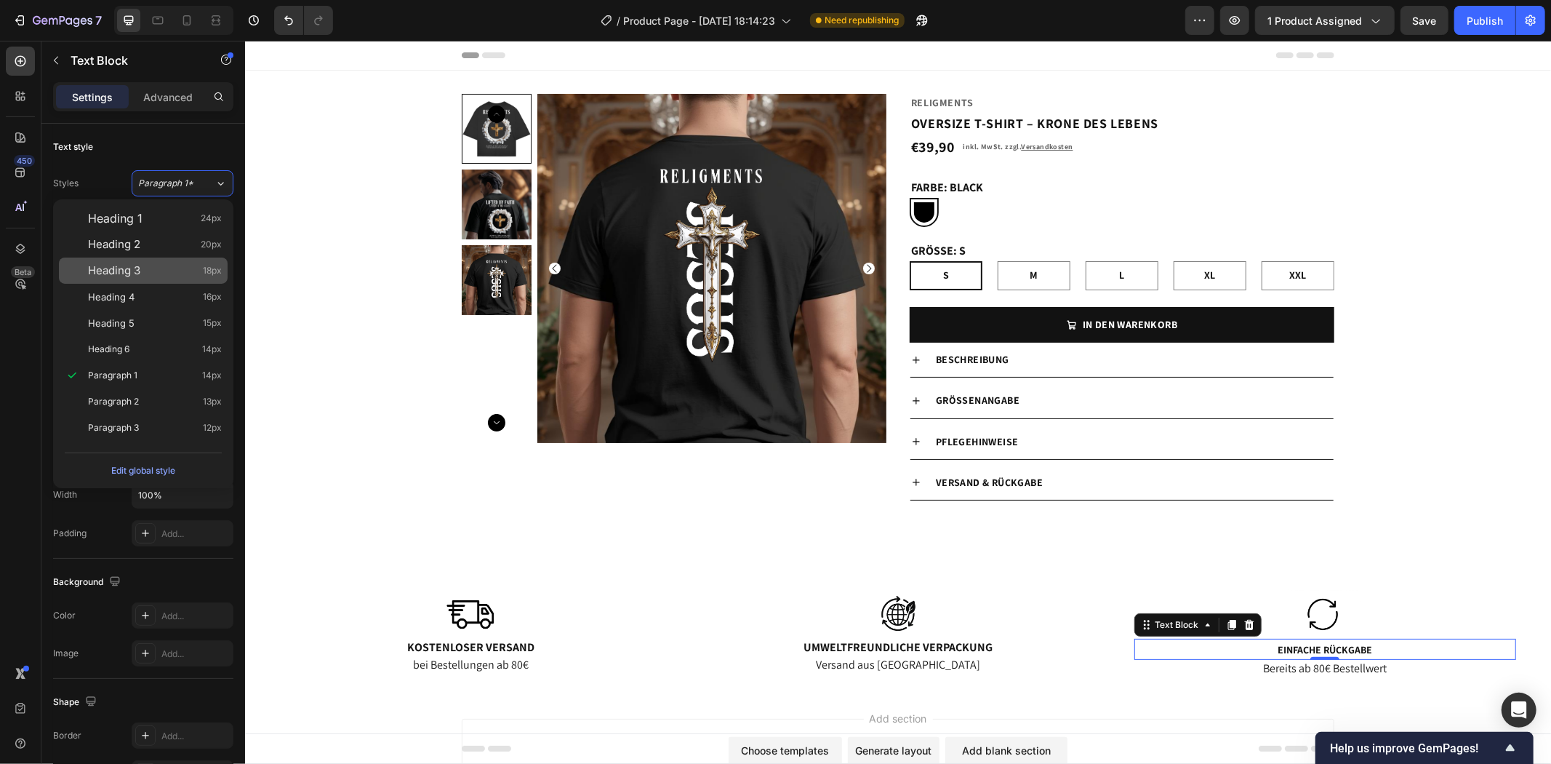
click at [150, 268] on div "Heading 3 18px" at bounding box center [155, 270] width 134 height 15
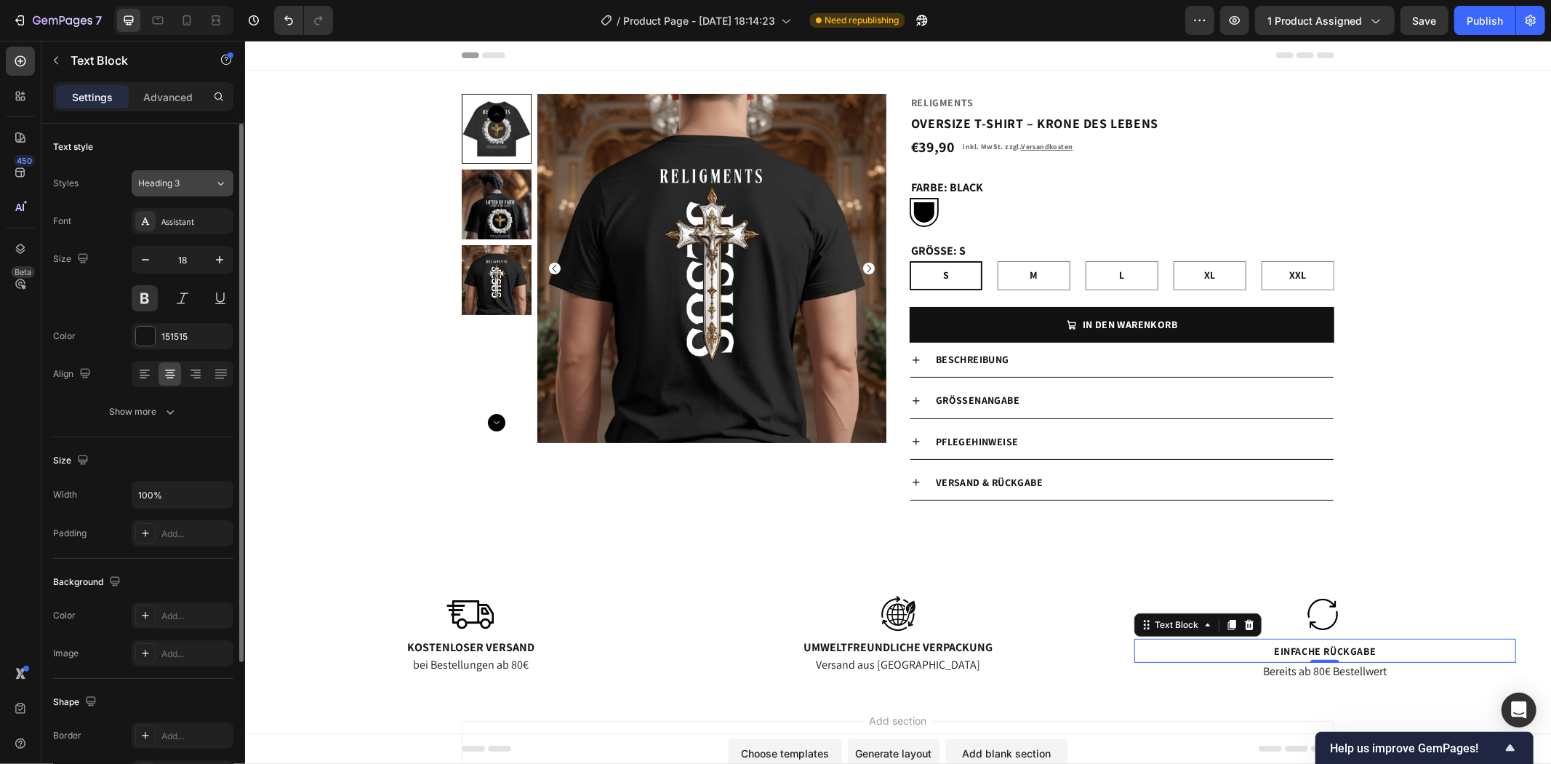
click at [177, 190] on span "Heading 3" at bounding box center [158, 183] width 41 height 13
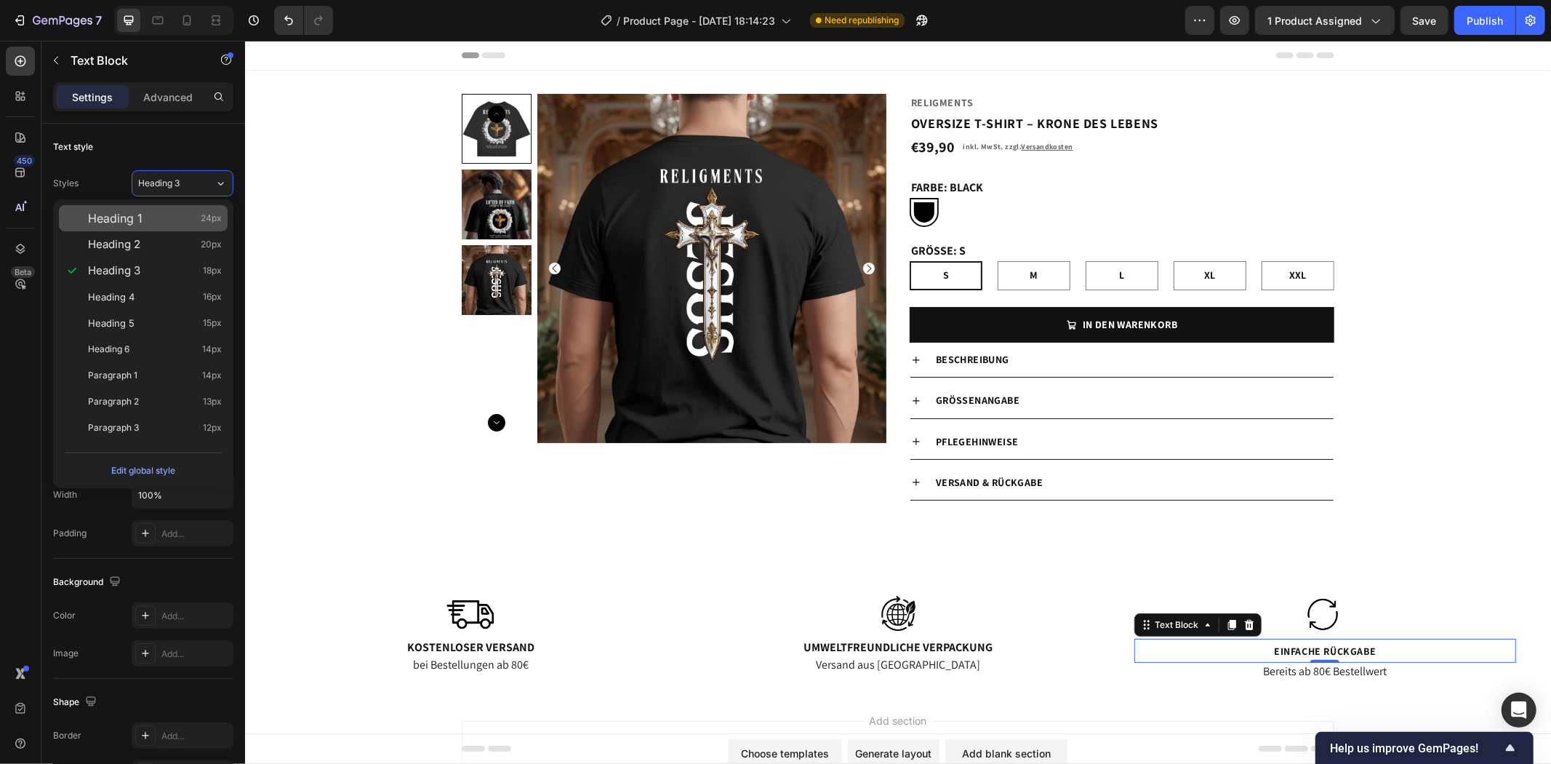
click at [153, 217] on div "Heading 1 24px" at bounding box center [155, 218] width 134 height 15
type input "24"
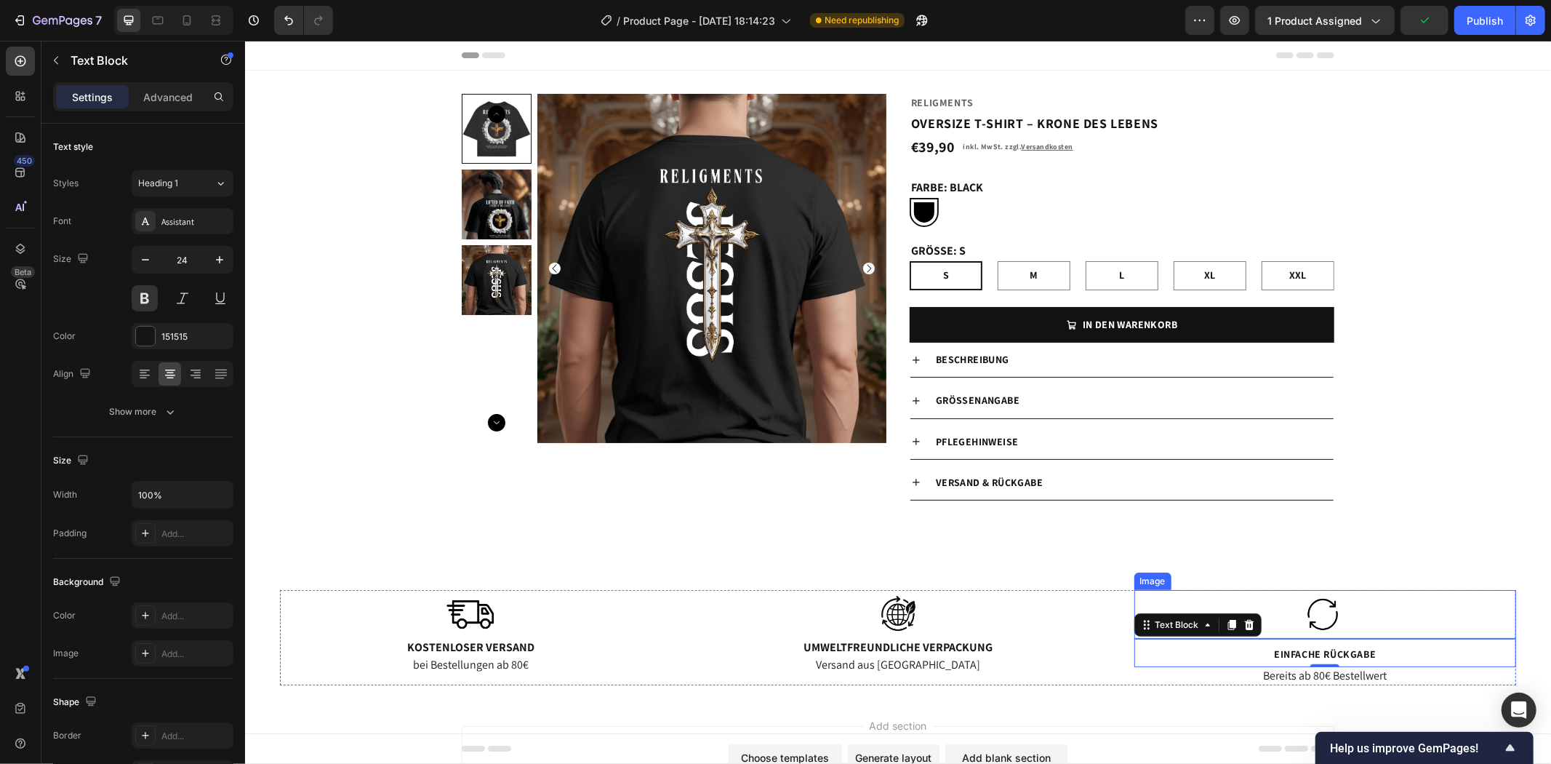
click at [1397, 612] on div at bounding box center [1325, 613] width 382 height 49
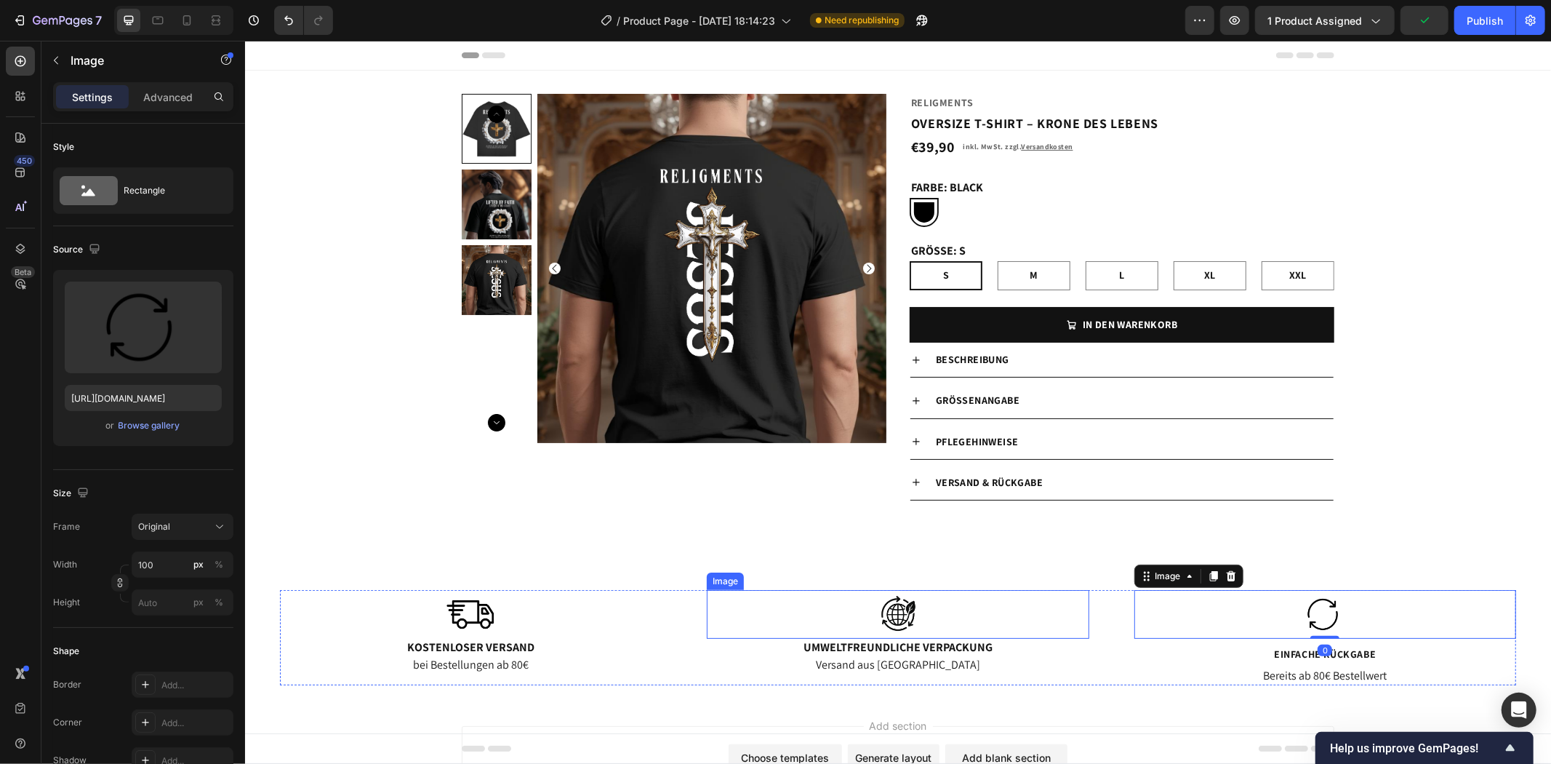
click at [957, 612] on div at bounding box center [897, 613] width 382 height 49
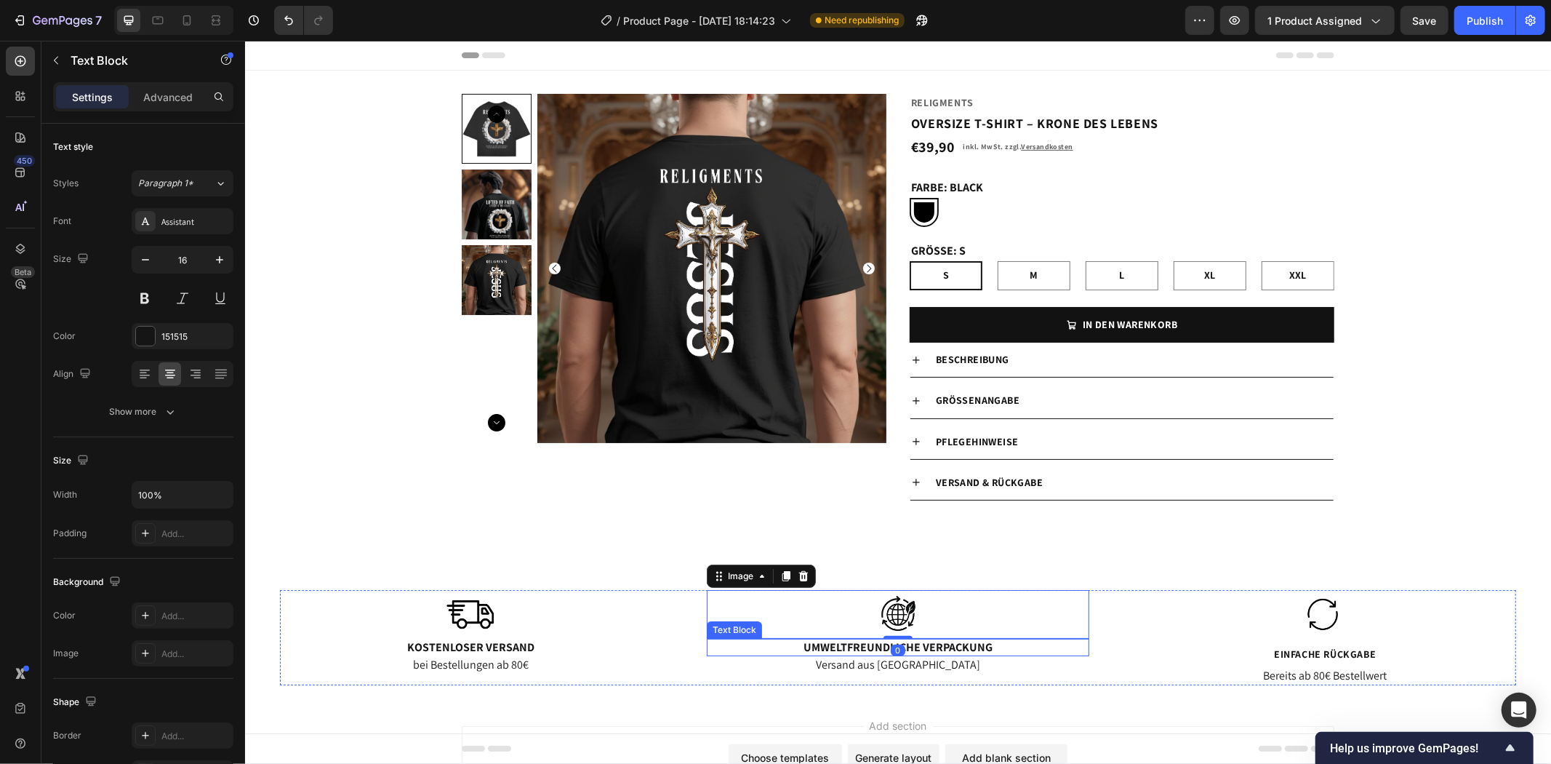
click at [952, 647] on p "Umweltfreundliche Verpackung" at bounding box center [897, 646] width 379 height 15
click at [1311, 655] on span "Einfache Rückgabe" at bounding box center [1325, 653] width 102 height 13
click at [940, 642] on p "Umweltfreundliche Verpackung" at bounding box center [897, 646] width 379 height 15
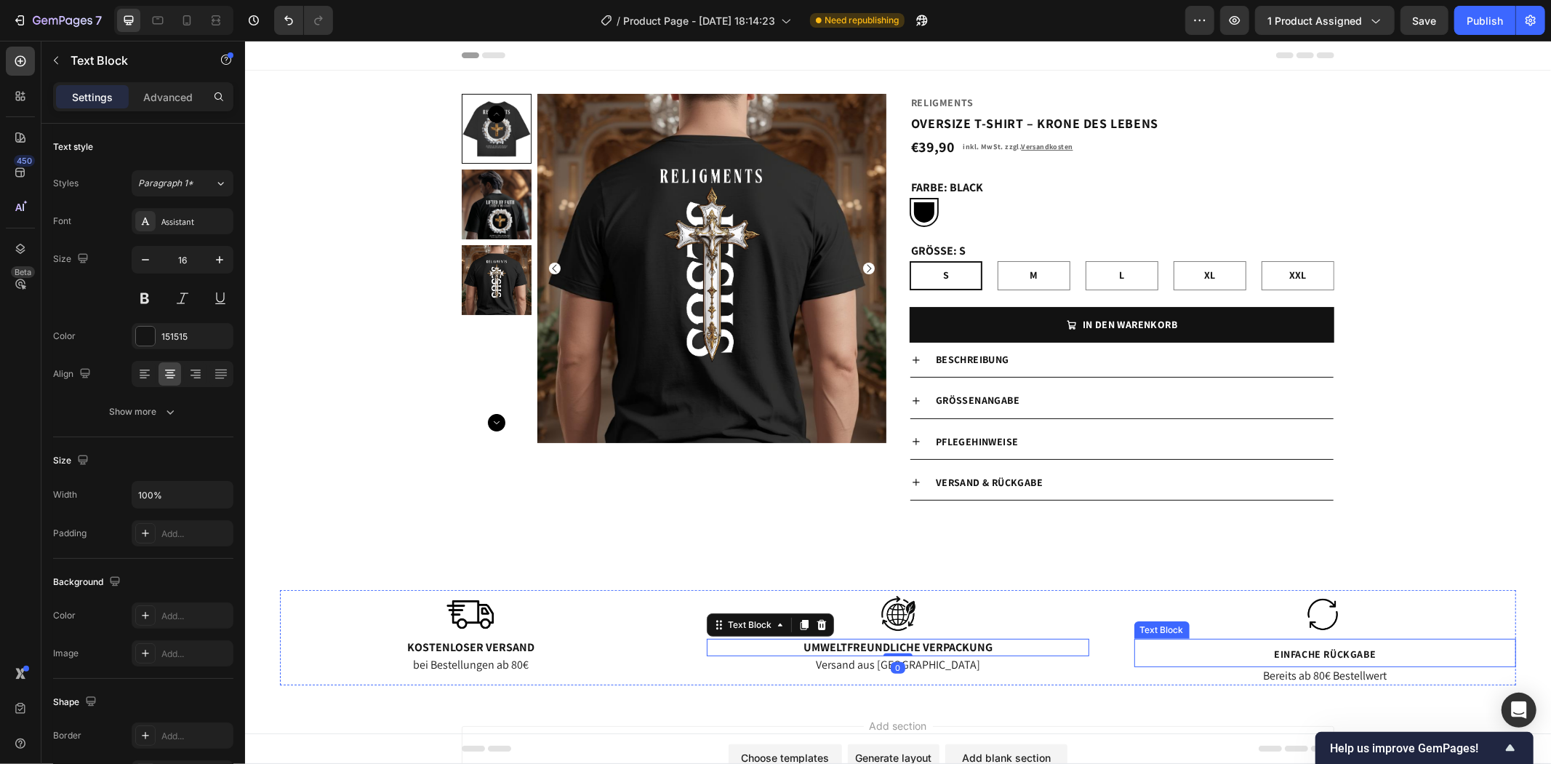
click at [1288, 654] on span "Einfache Rückgabe" at bounding box center [1325, 653] width 102 height 13
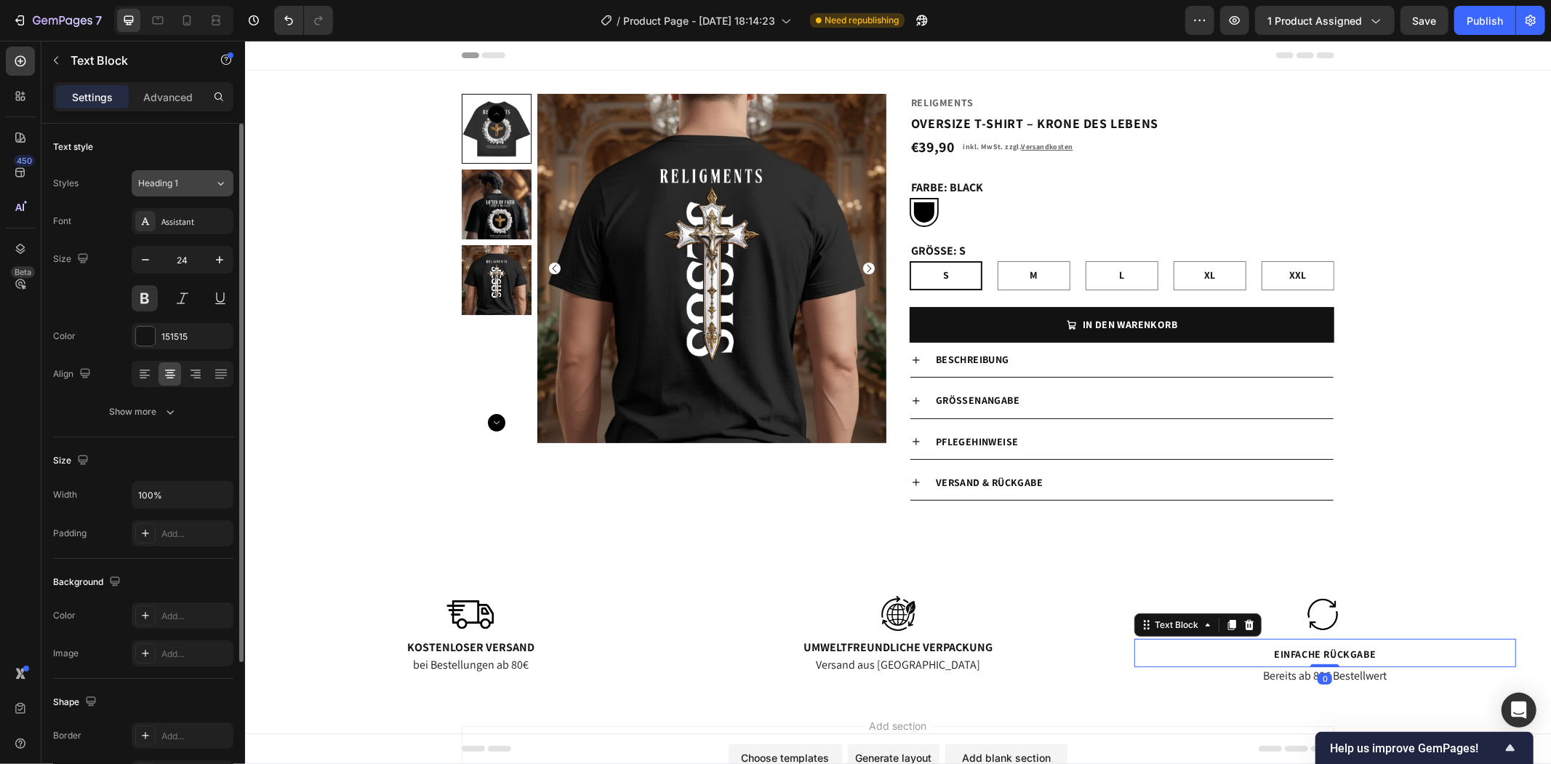
click at [177, 177] on span "Heading 1" at bounding box center [158, 183] width 40 height 13
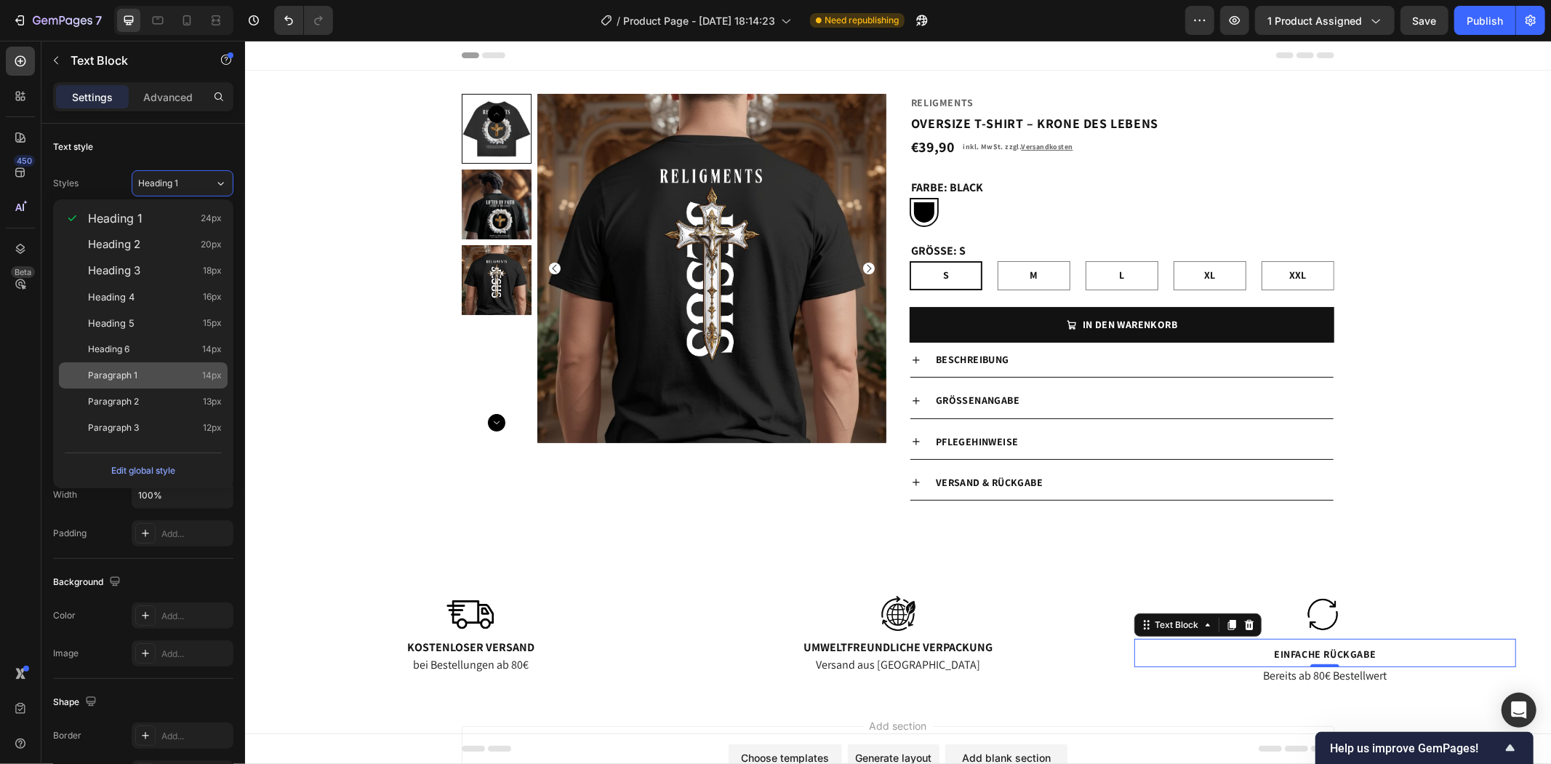
click at [140, 365] on div "Paragraph 1 14px" at bounding box center [143, 375] width 169 height 26
type input "14"
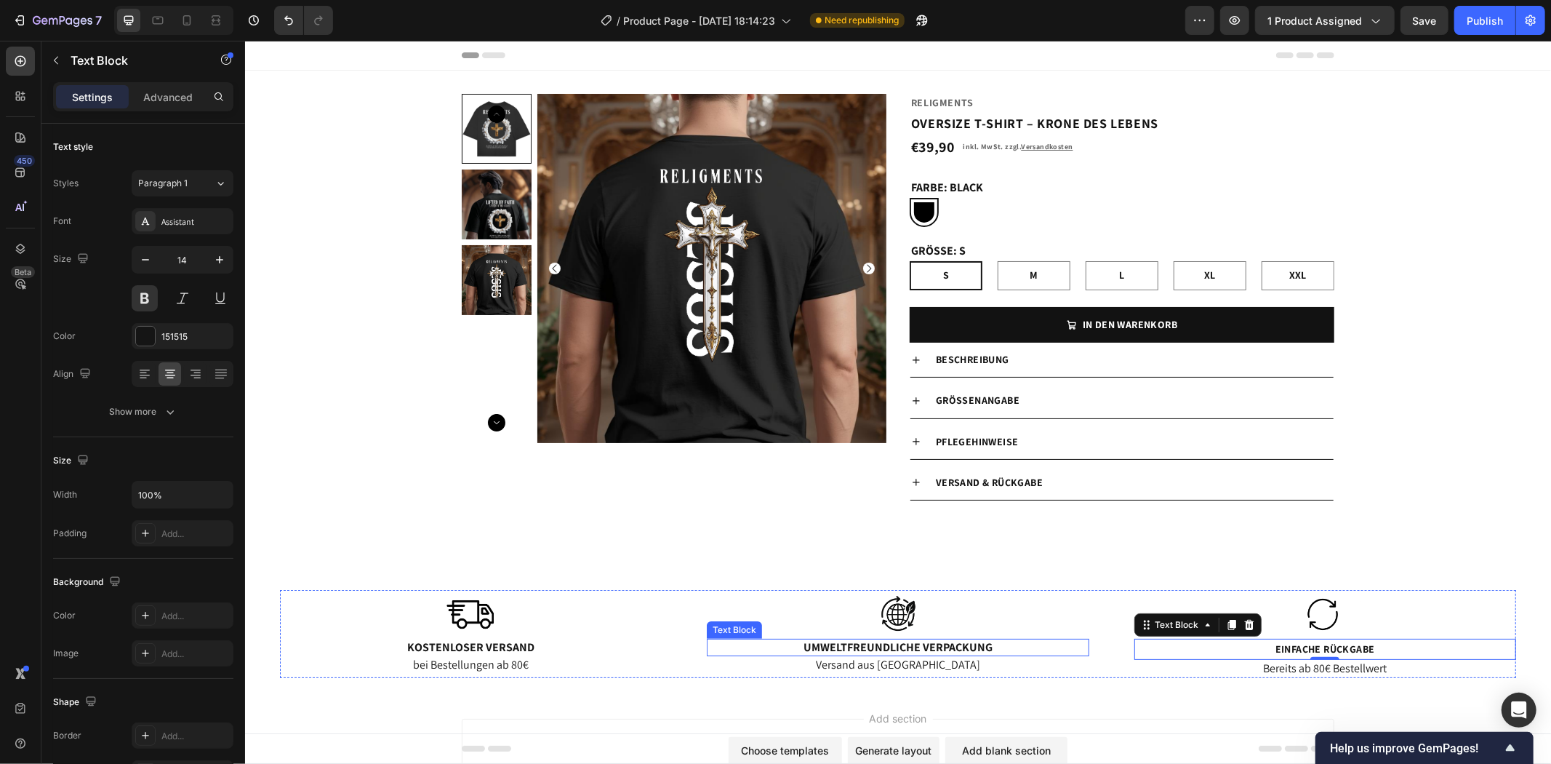
click at [872, 647] on p "Umweltfreundliche Verpackung" at bounding box center [897, 646] width 379 height 15
click at [1356, 650] on span "Einfache Rückgabe" at bounding box center [1325, 648] width 100 height 13
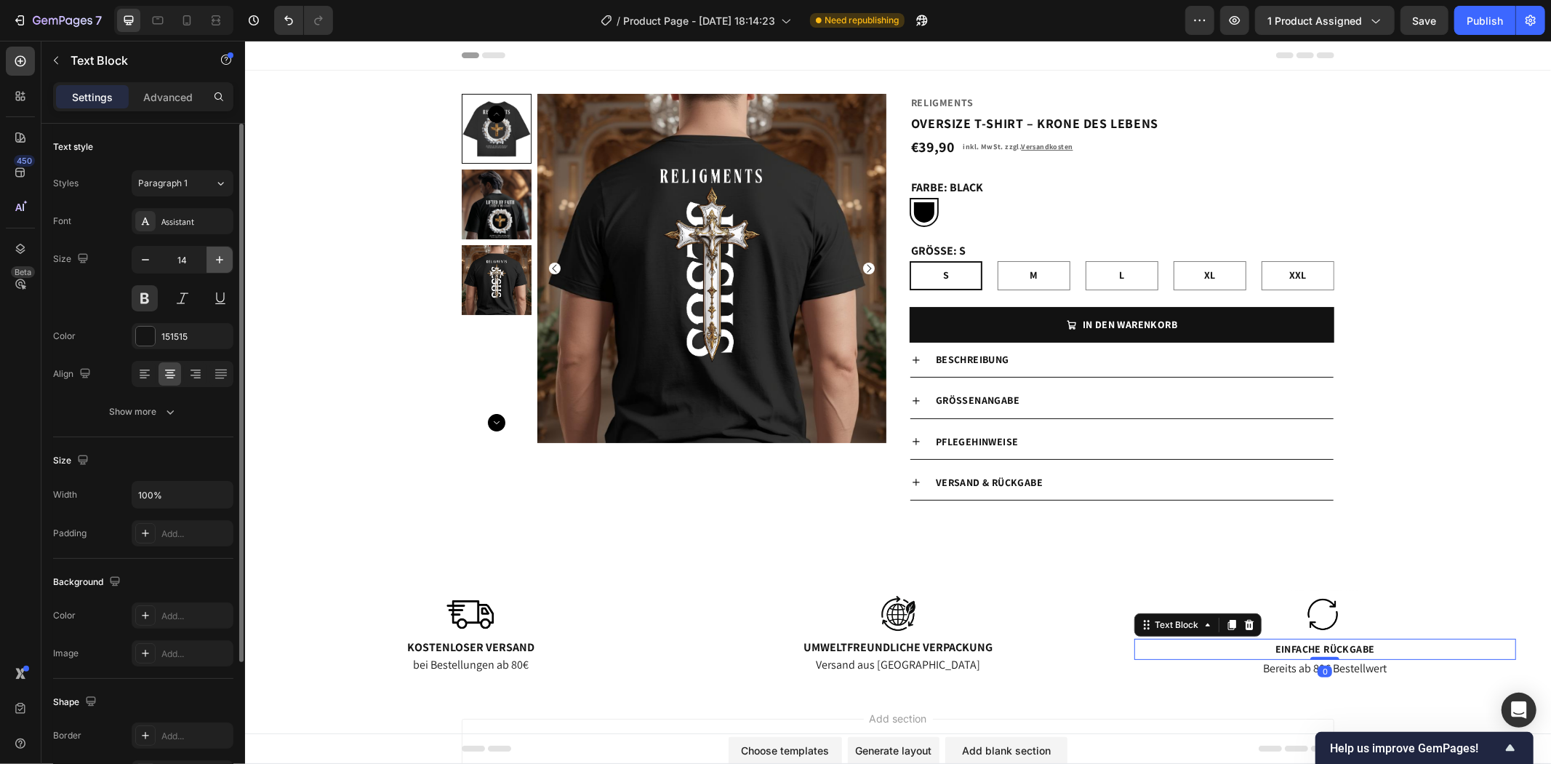
click at [228, 263] on button "button" at bounding box center [220, 260] width 26 height 26
type input "16"
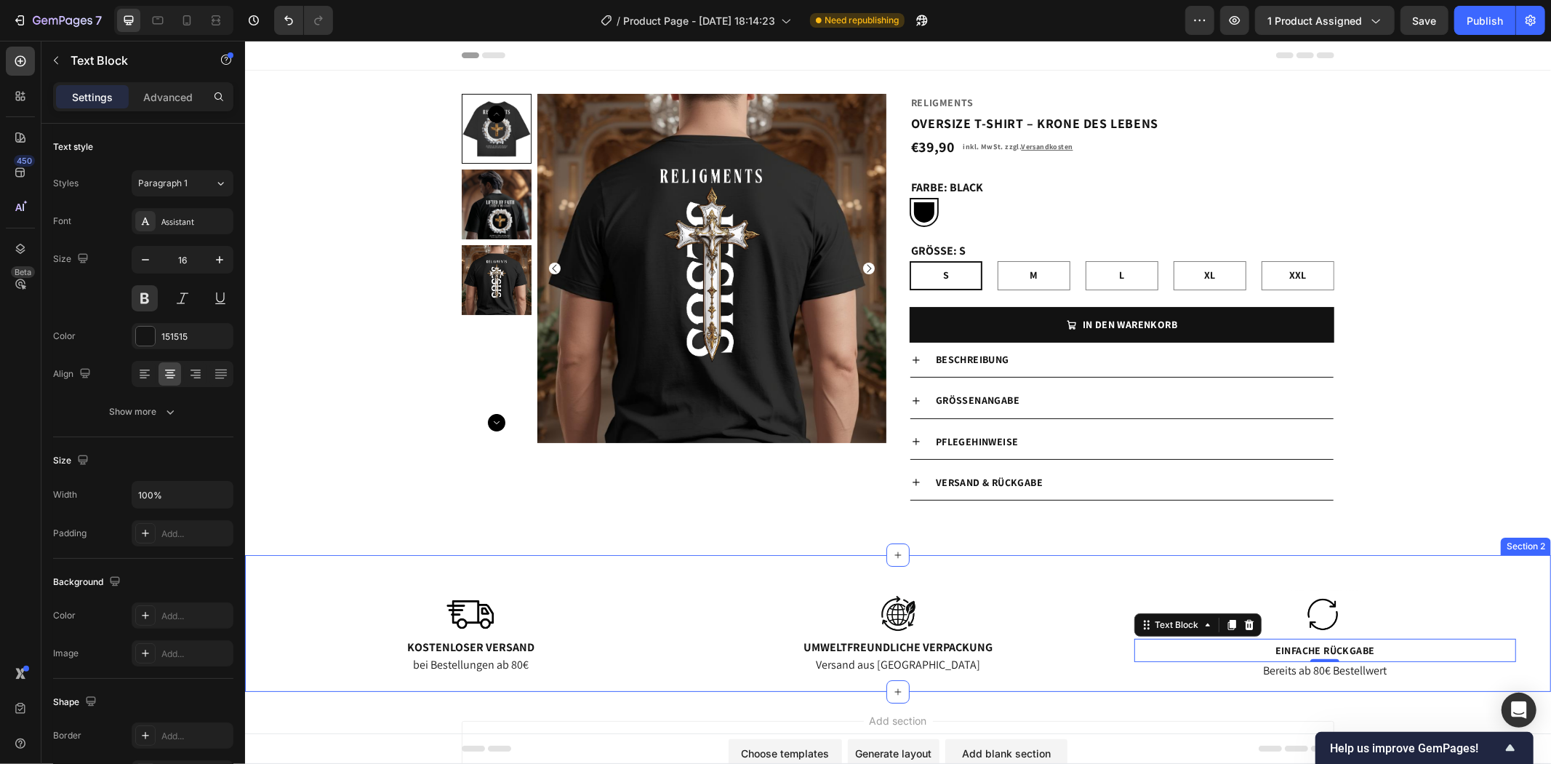
click at [1231, 689] on div "Image Kostenloser Versand Text Block bei Bestellungen ab 80€ Text Block Image U…" at bounding box center [897, 640] width 1284 height 102
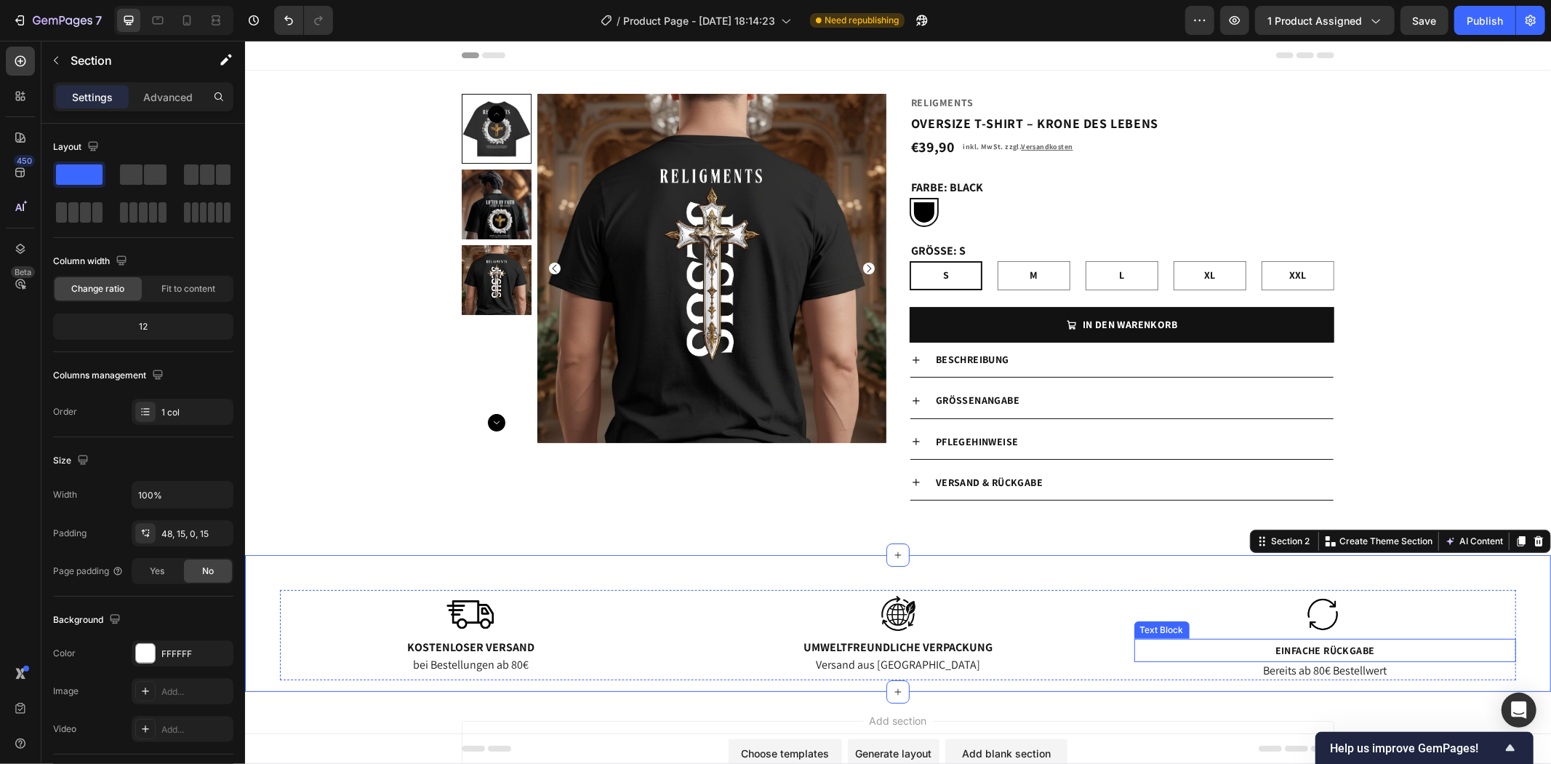
click at [1308, 649] on span "Einfache Rückgabe" at bounding box center [1325, 649] width 100 height 13
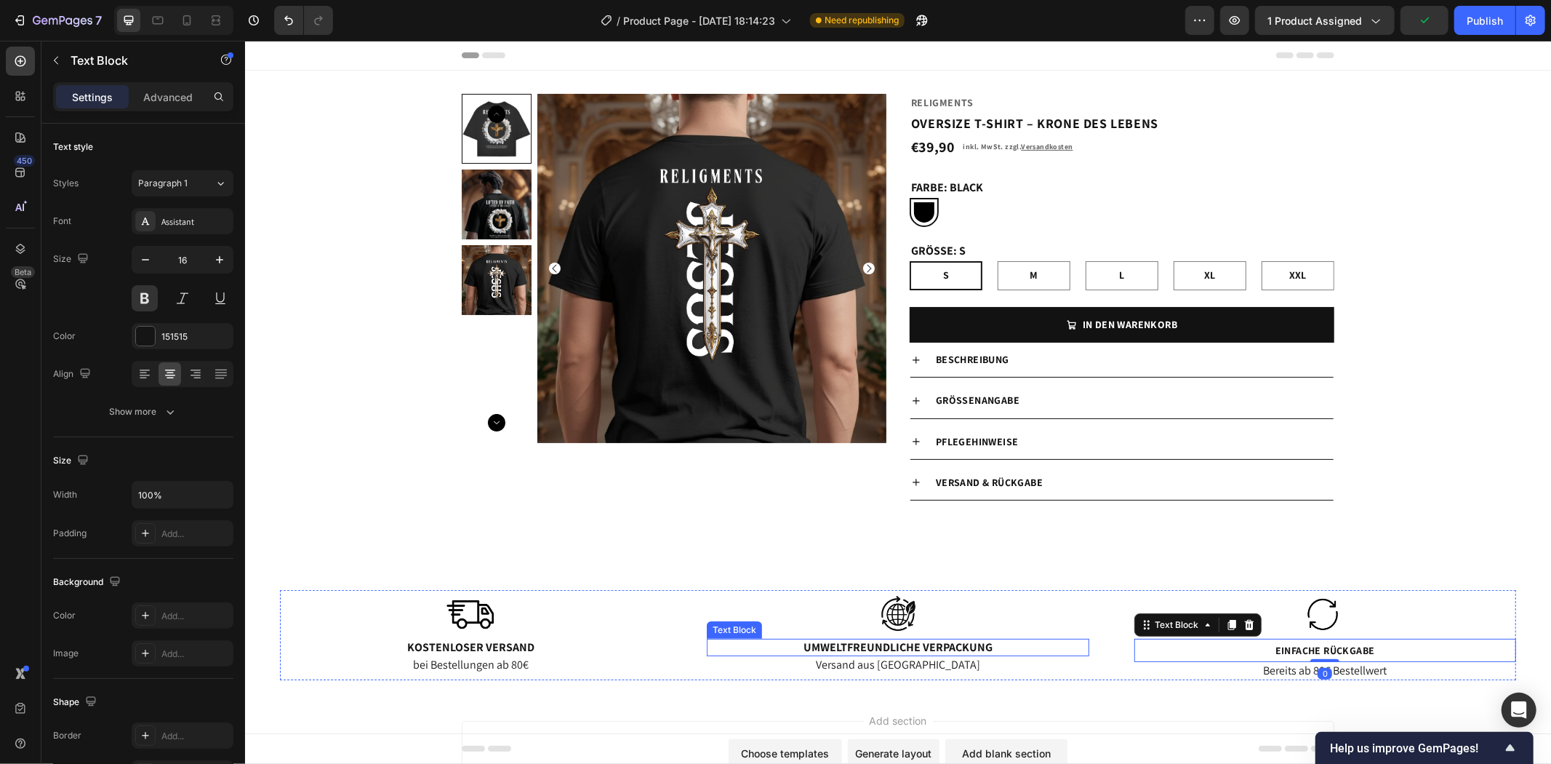
click at [930, 643] on p "Umweltfreundliche Verpackung" at bounding box center [897, 646] width 379 height 15
click at [1297, 650] on span "Einfache Rückgabe" at bounding box center [1325, 649] width 100 height 13
click at [952, 643] on p "Umweltfreundliche Verpackung" at bounding box center [897, 646] width 379 height 15
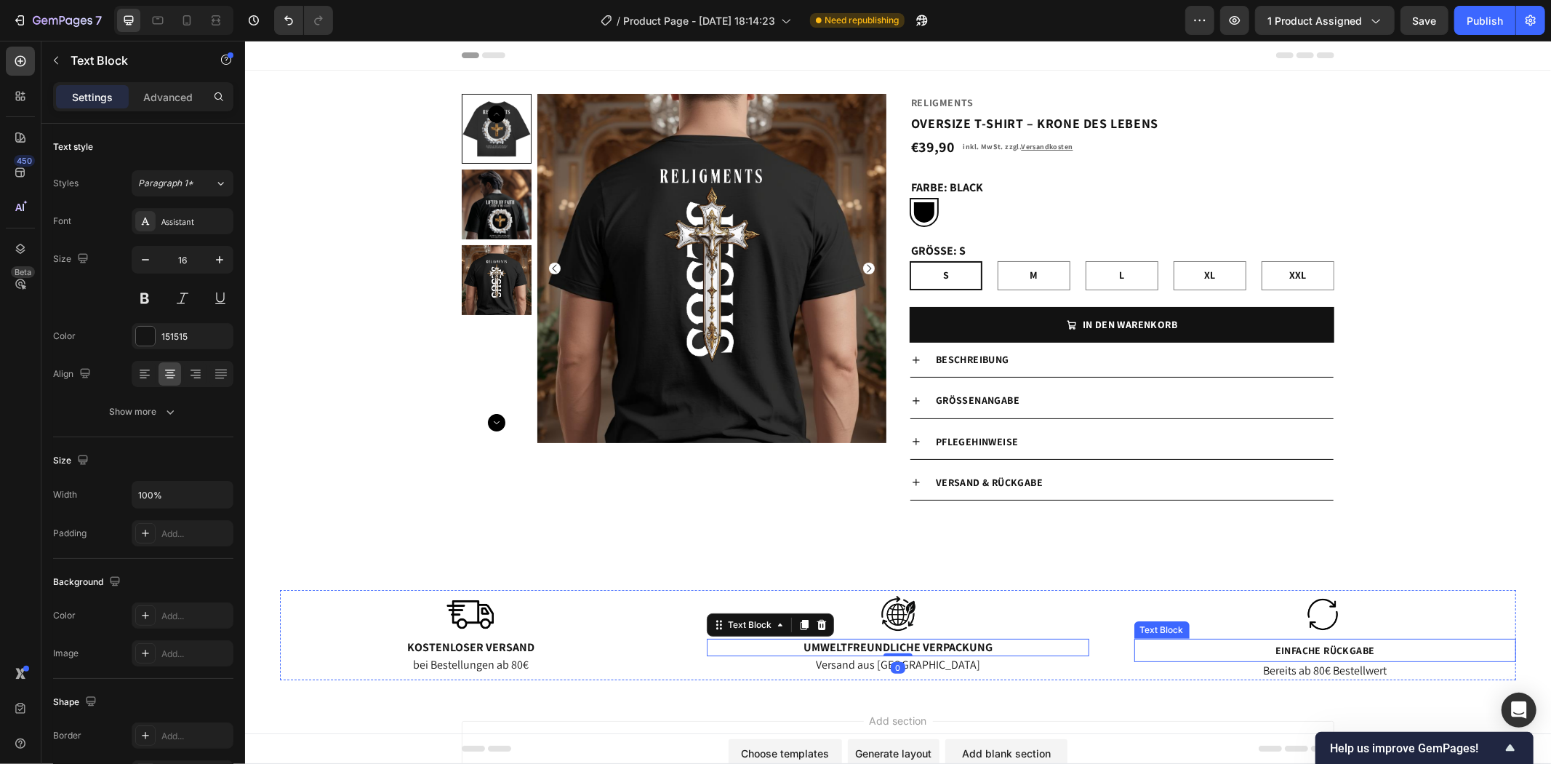
click at [1267, 650] on p "Einfache Rückgabe" at bounding box center [1324, 649] width 379 height 21
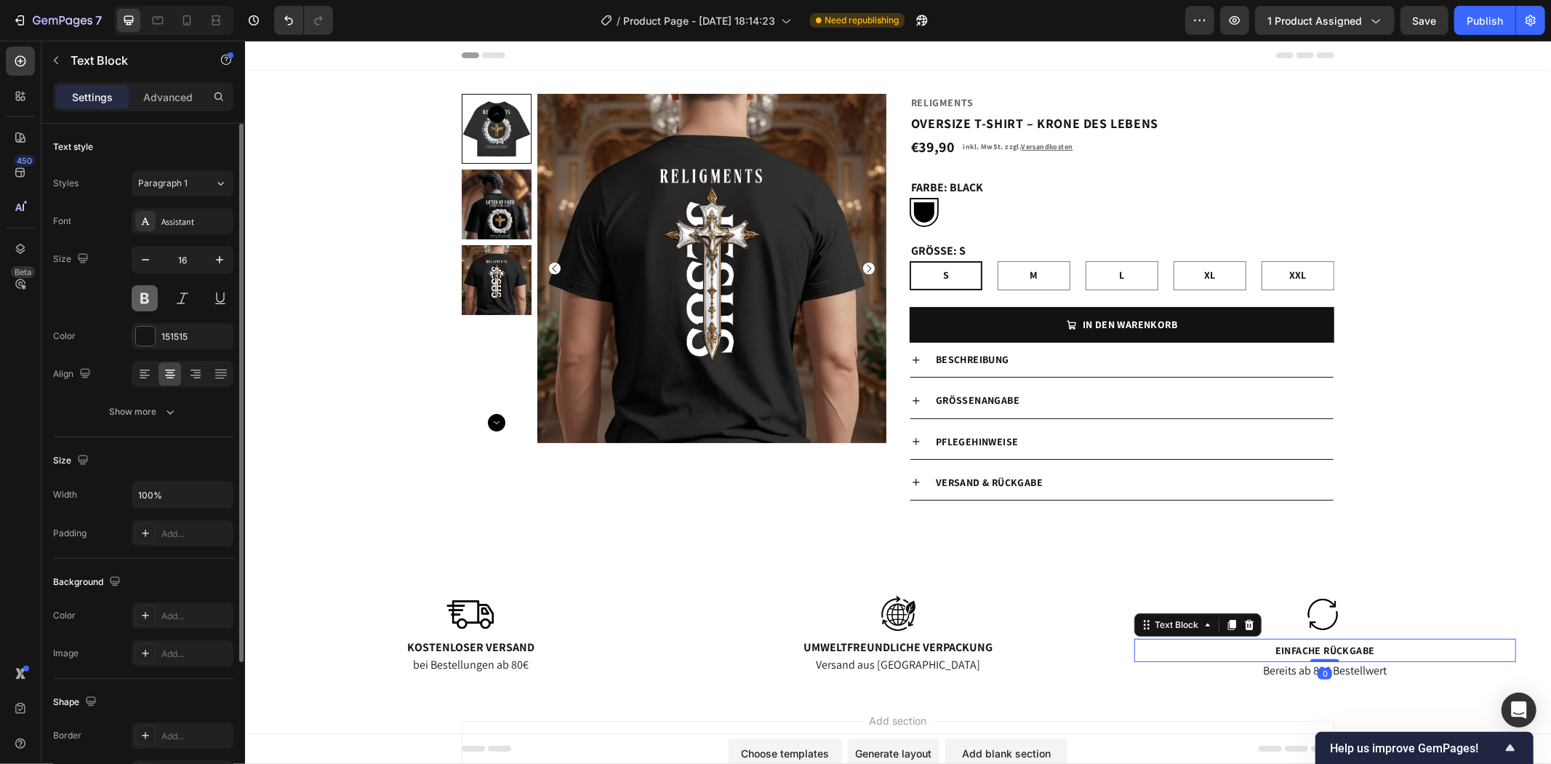
click at [139, 297] on button at bounding box center [145, 298] width 26 height 26
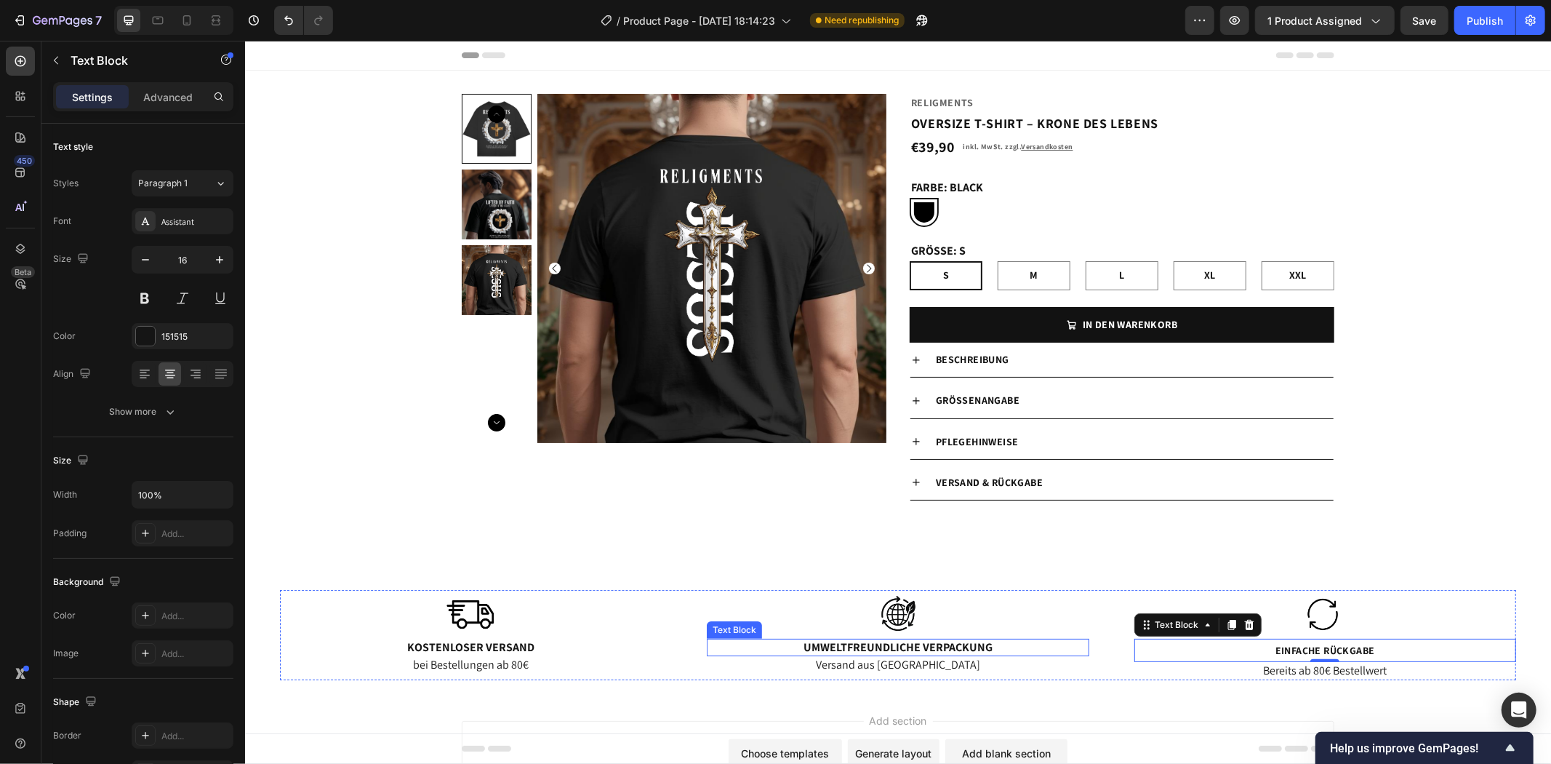
click at [956, 640] on p "Umweltfreundliche Verpackung" at bounding box center [897, 646] width 379 height 15
click at [1301, 652] on span "Einfache Rückgabe" at bounding box center [1325, 649] width 100 height 13
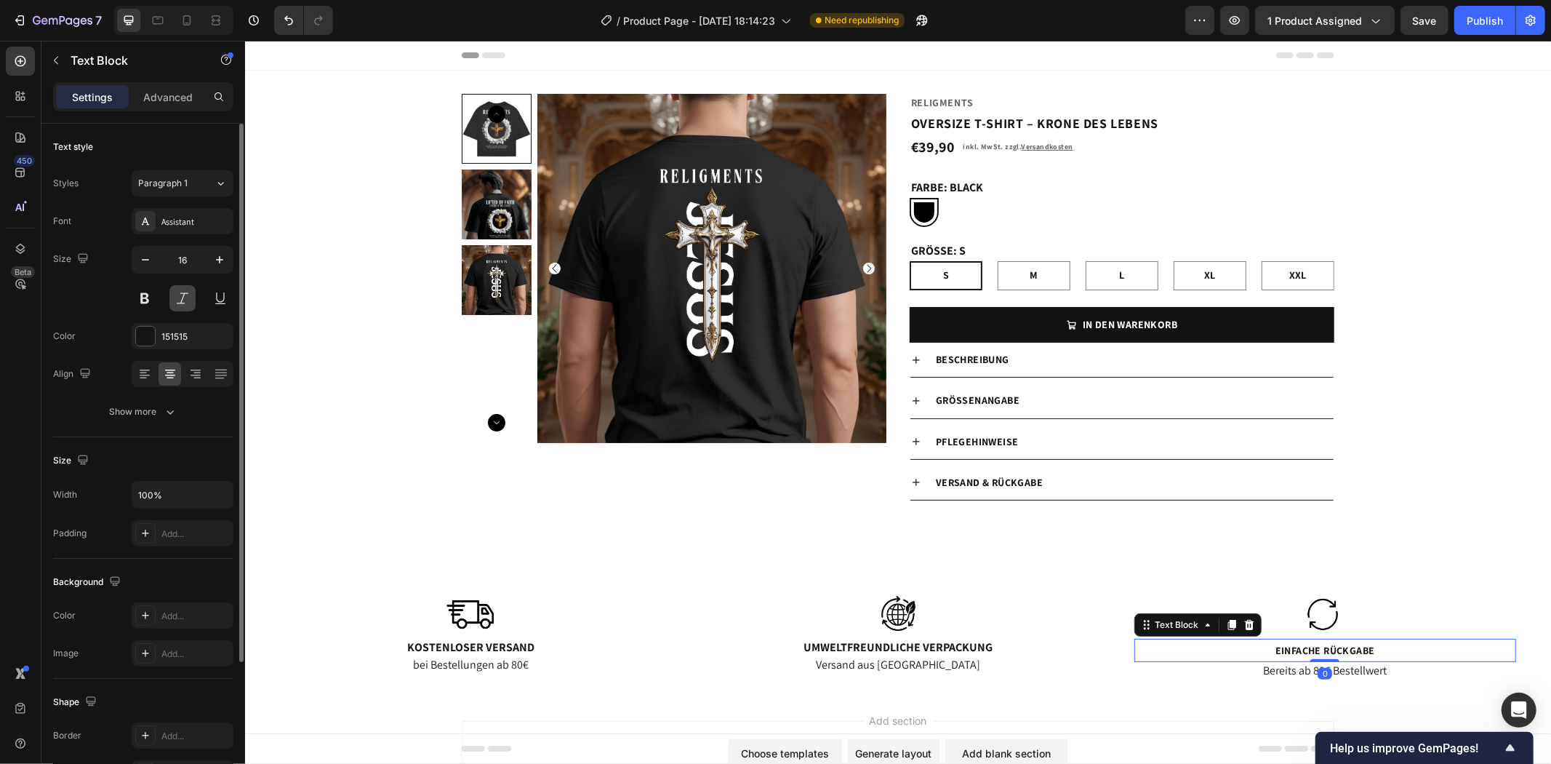
click at [182, 297] on button at bounding box center [182, 298] width 26 height 26
click at [209, 182] on div "Paragraph 1" at bounding box center [176, 183] width 76 height 13
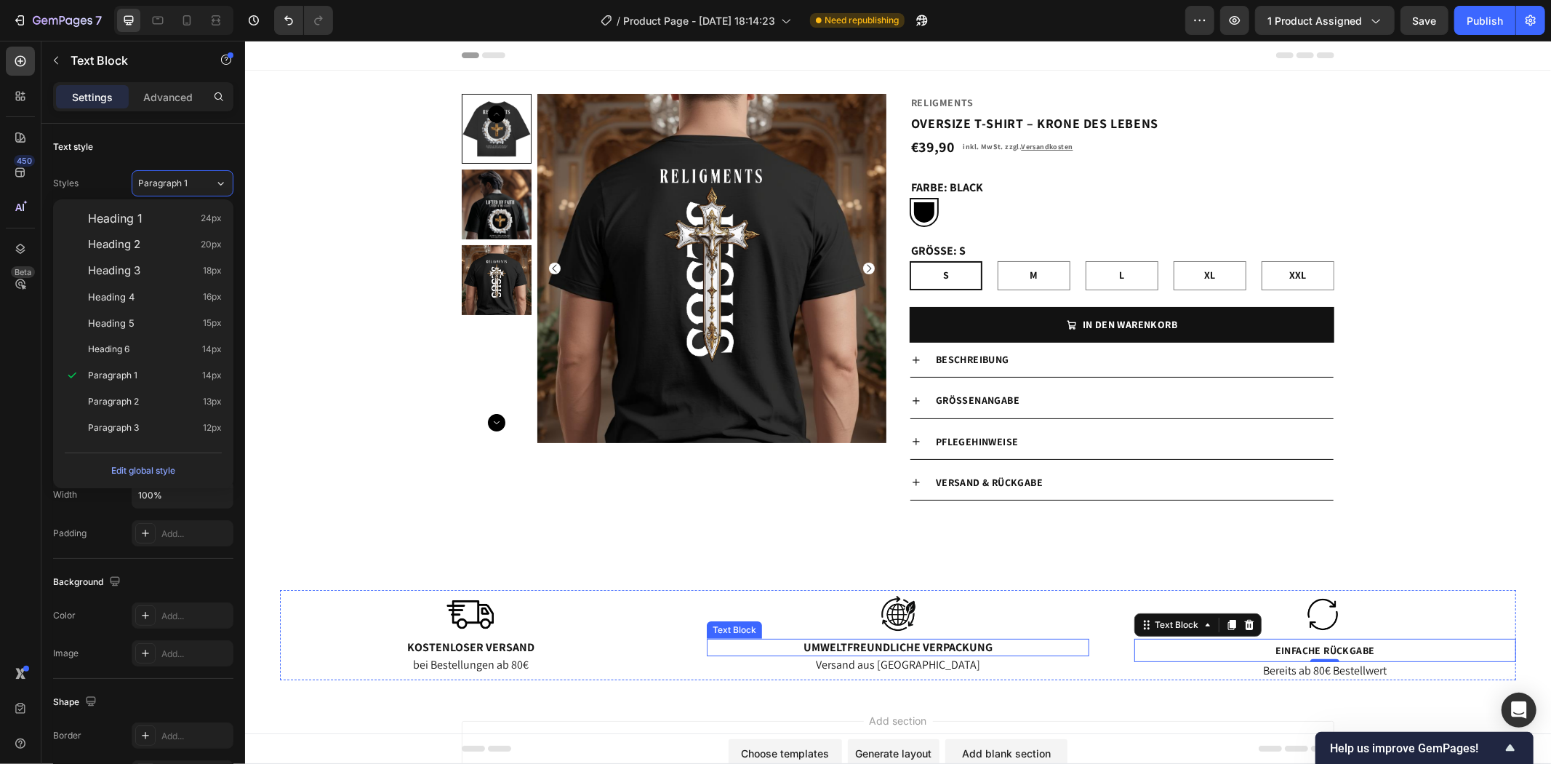
click at [887, 647] on p "Umweltfreundliche Verpackung" at bounding box center [897, 646] width 379 height 15
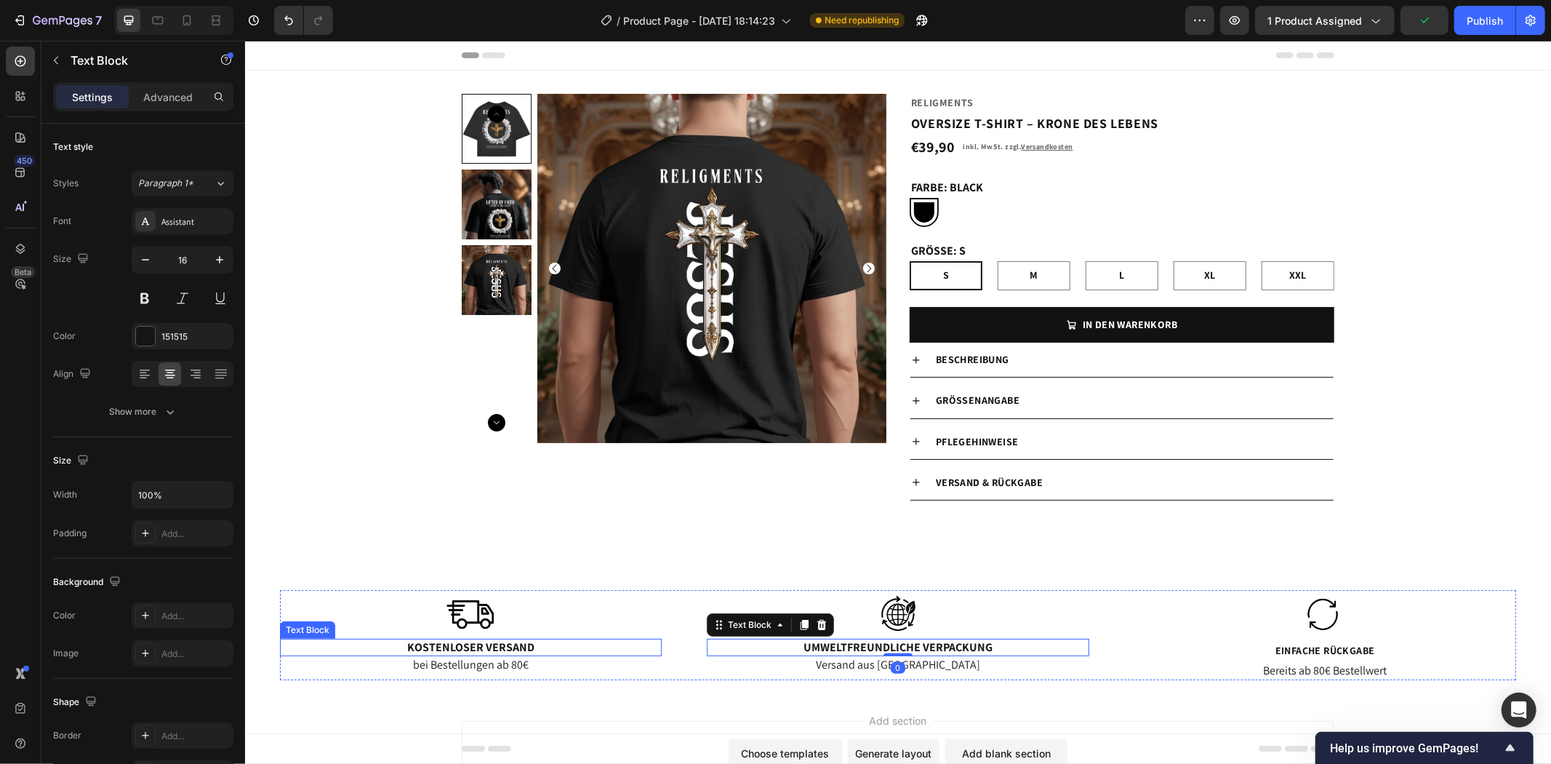
click at [476, 644] on p "Kostenloser Versand" at bounding box center [470, 646] width 379 height 15
click at [972, 647] on p "Umweltfreundliche Verpackung" at bounding box center [897, 646] width 379 height 15
click at [1290, 644] on span "Einfache Rückgabe" at bounding box center [1325, 649] width 100 height 13
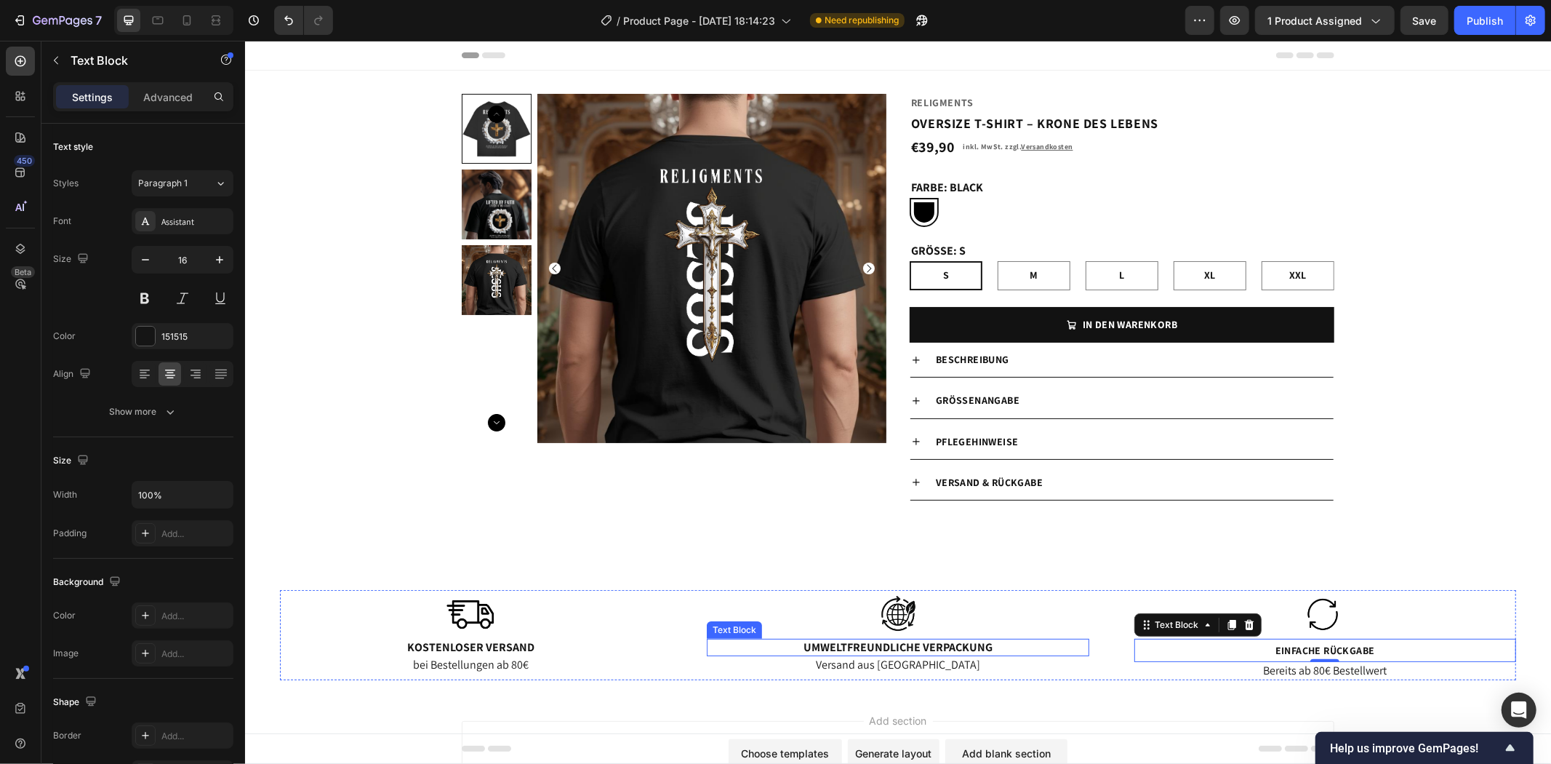
click at [895, 648] on p "Umweltfreundliche Verpackung" at bounding box center [897, 646] width 379 height 15
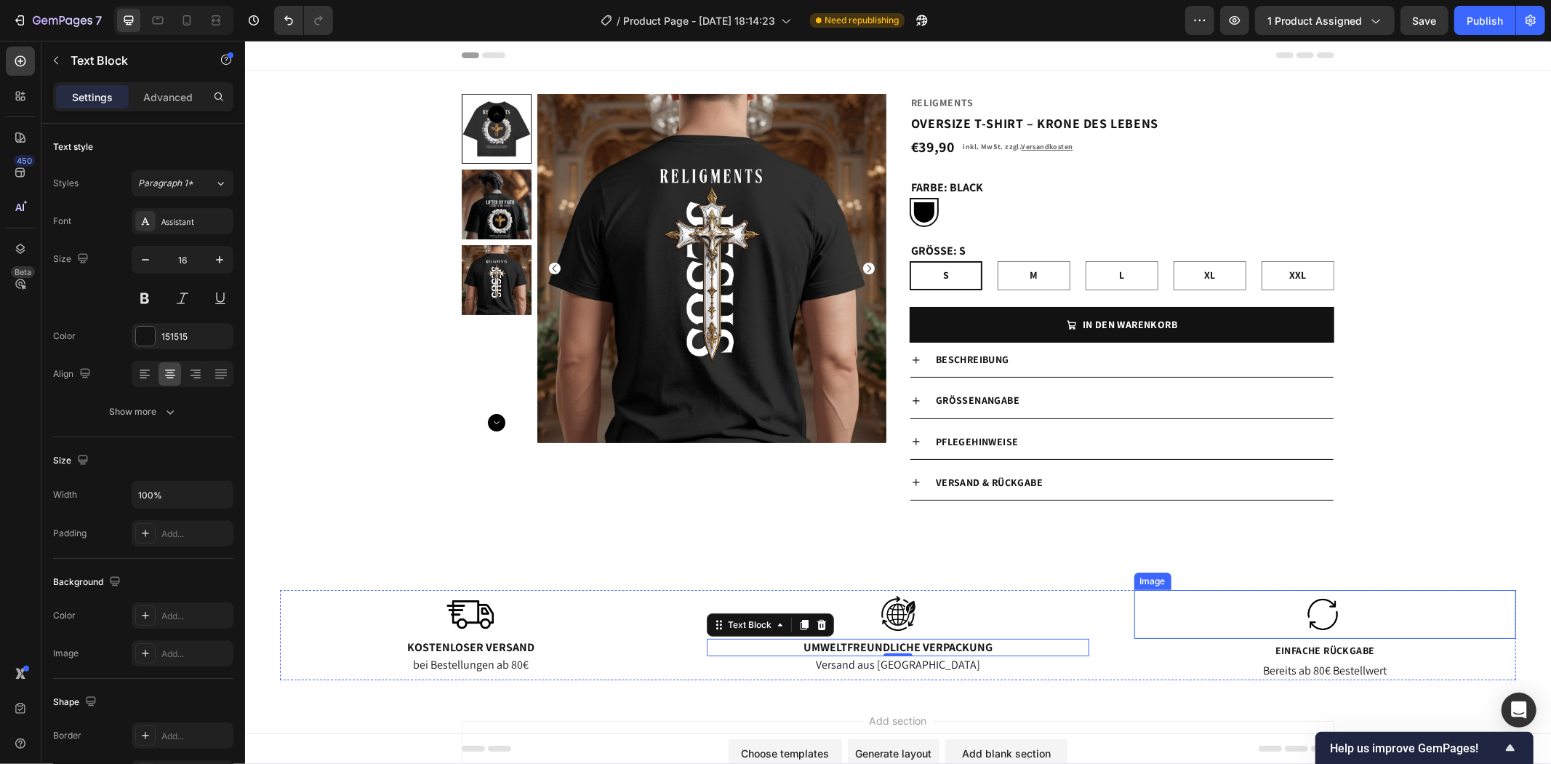
click at [1300, 626] on img at bounding box center [1324, 613] width 73 height 49
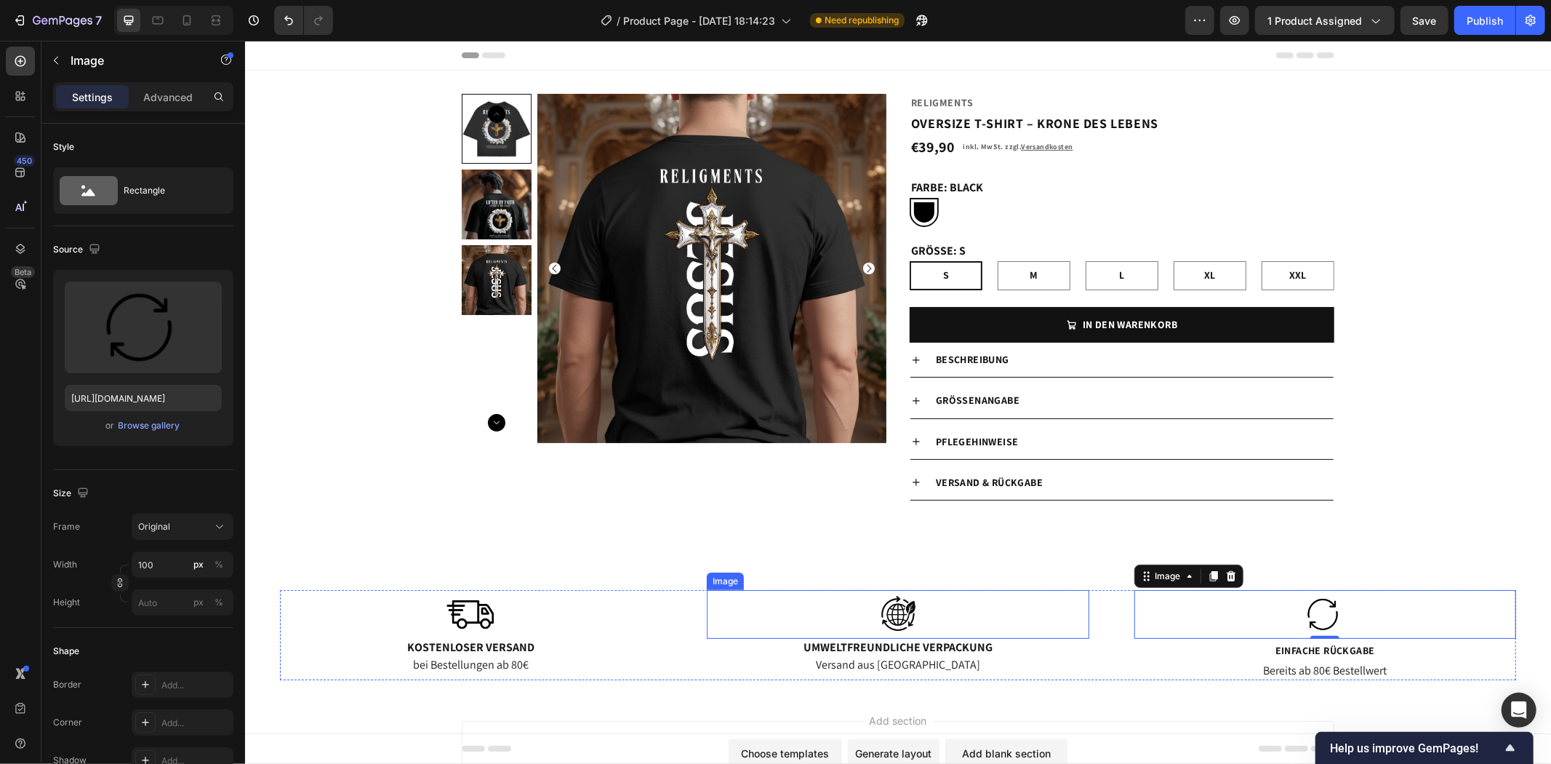
click at [895, 618] on img at bounding box center [897, 613] width 73 height 49
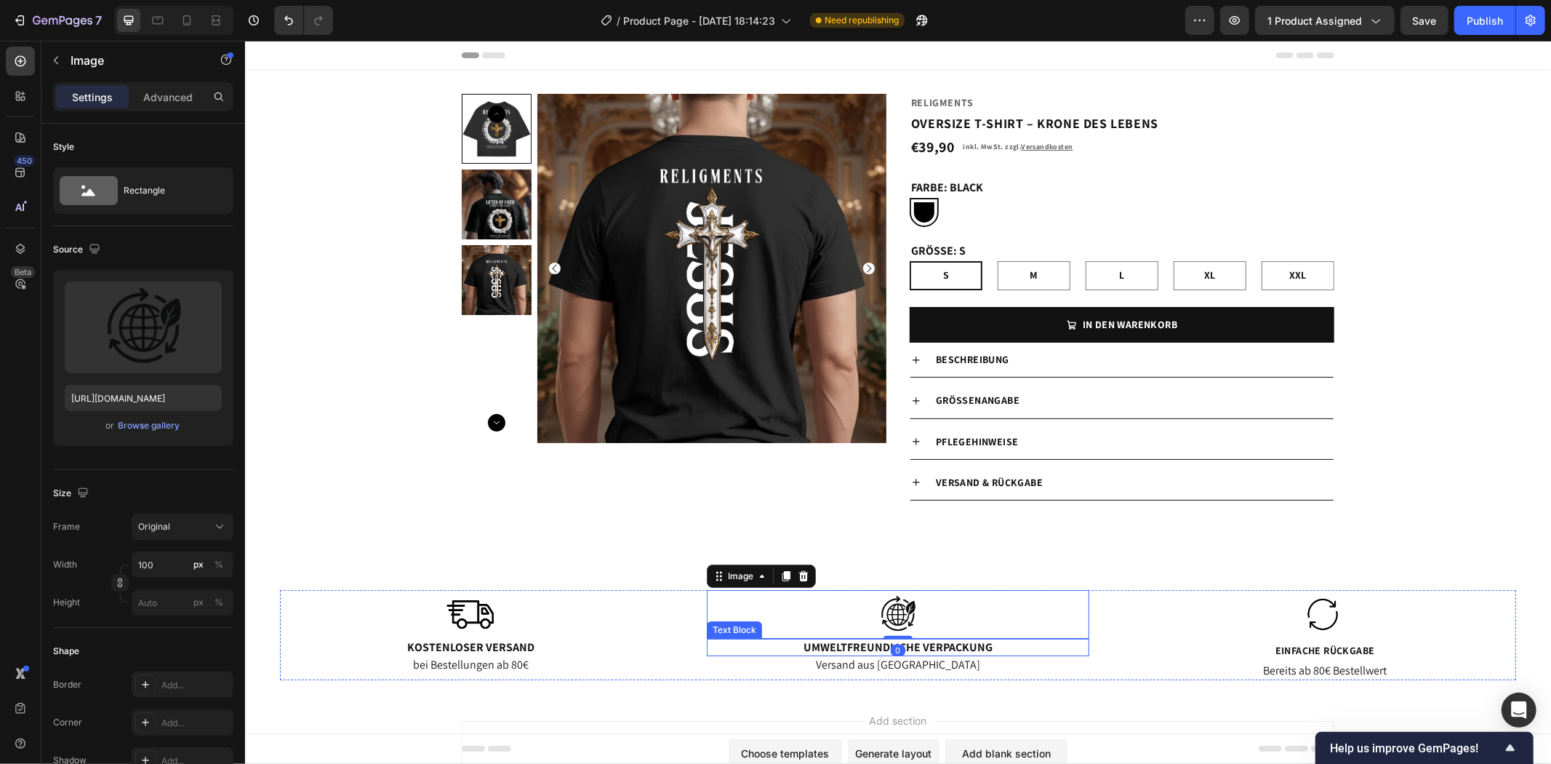
click at [955, 644] on p "Umweltfreundliche Verpackung" at bounding box center [897, 646] width 379 height 15
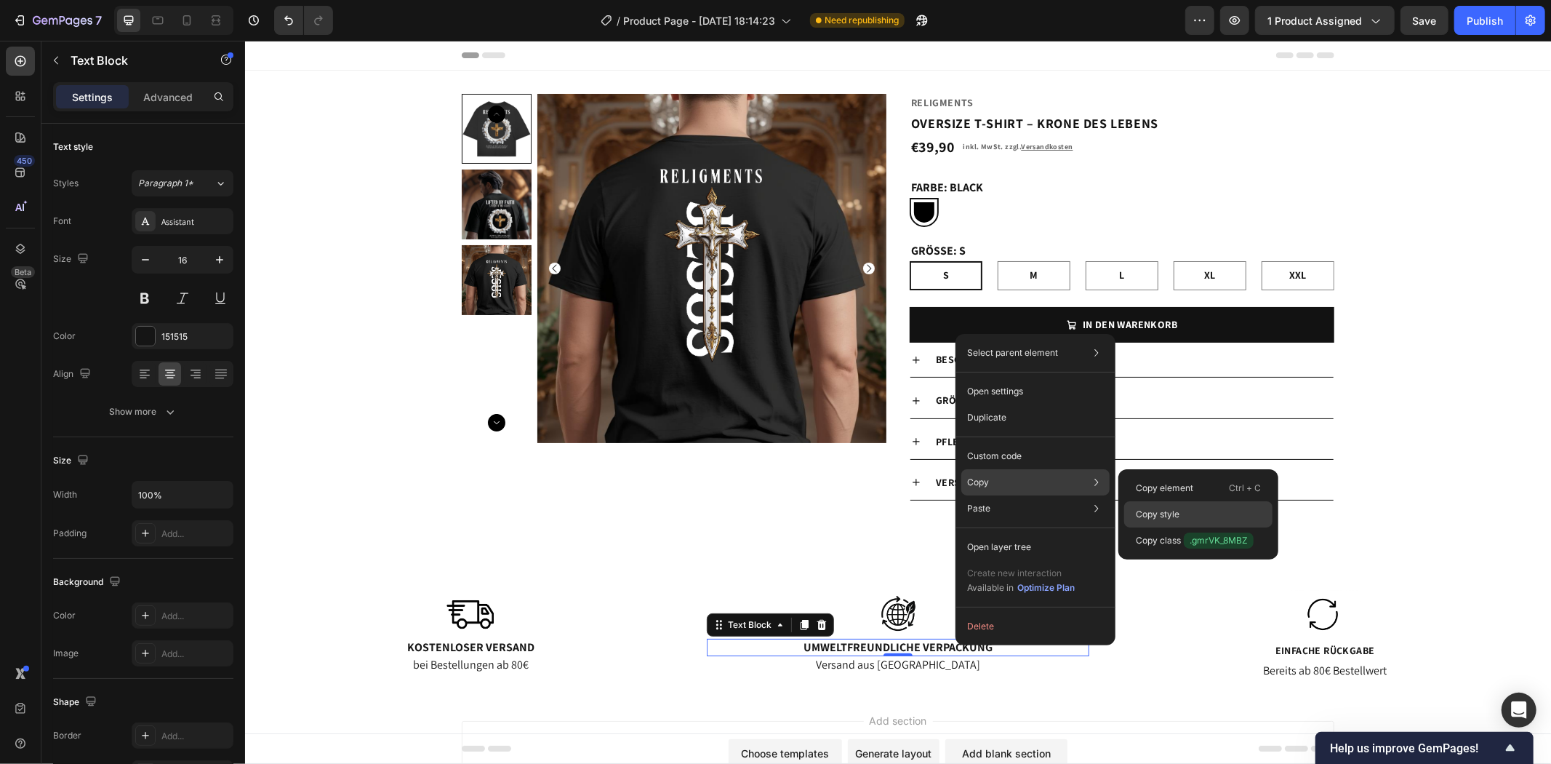
click at [1177, 509] on p "Copy style" at bounding box center [1158, 514] width 44 height 13
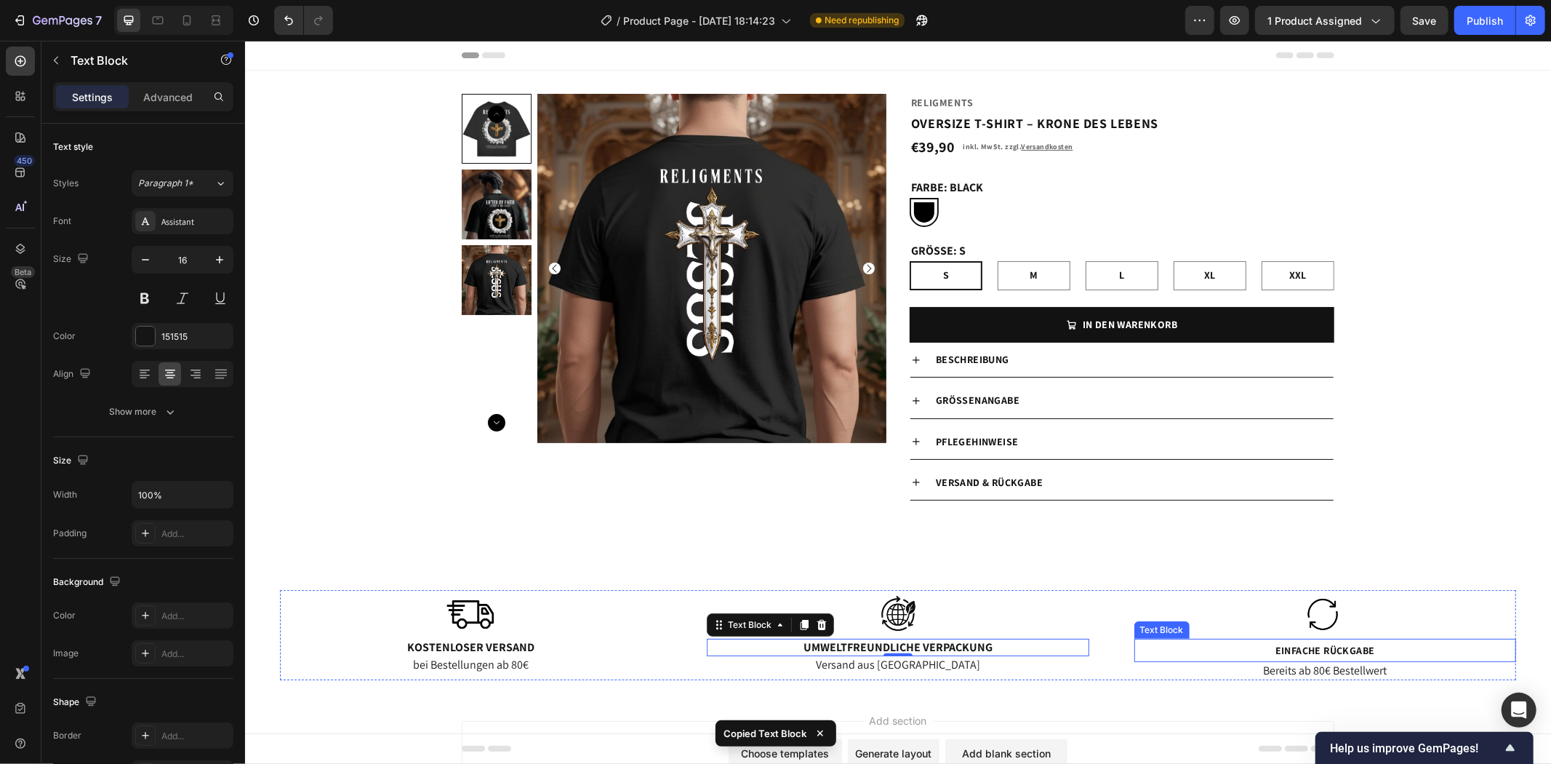
click at [1314, 647] on span "Einfache Rückgabe" at bounding box center [1325, 649] width 100 height 13
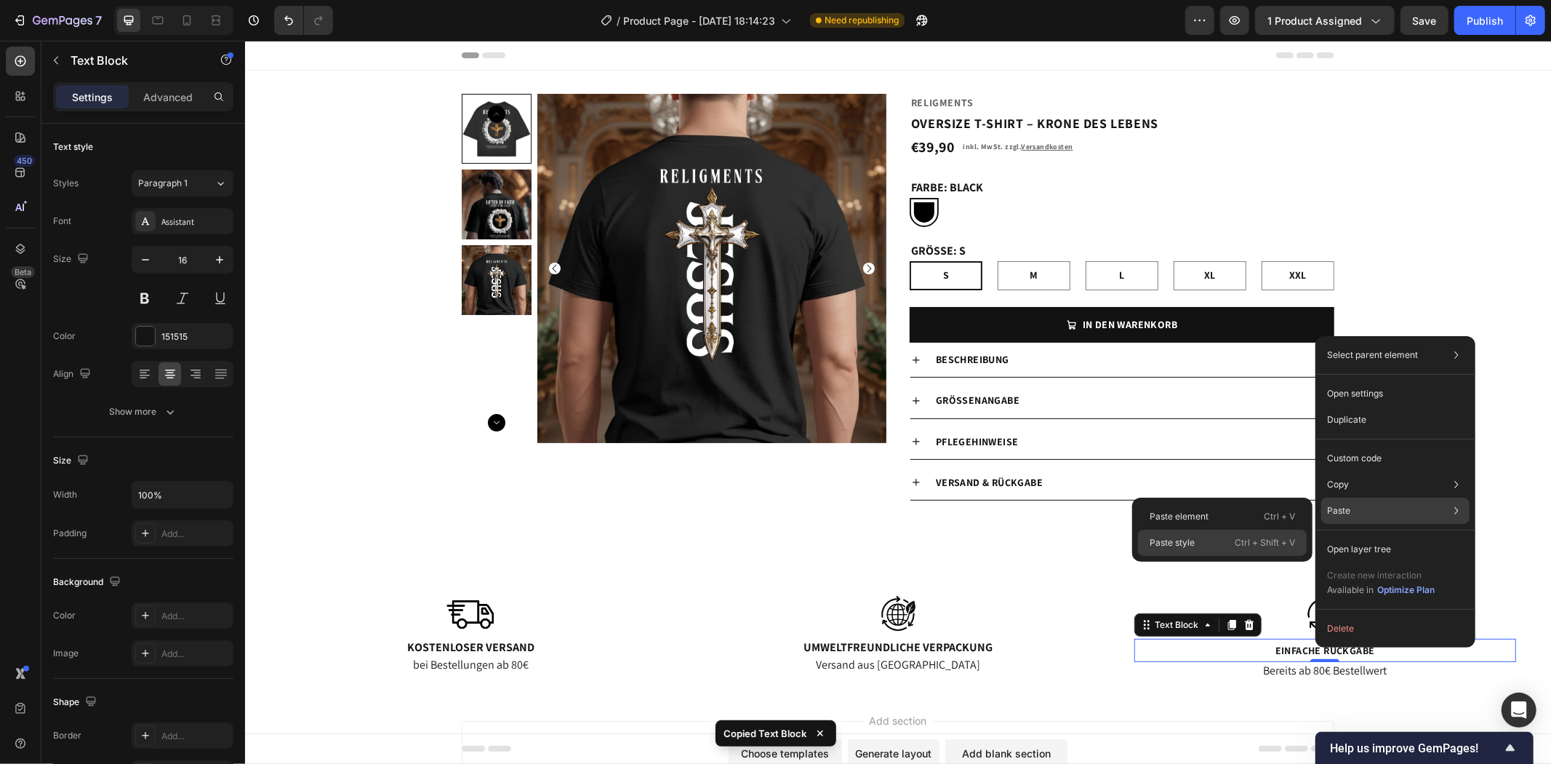
click at [1208, 538] on div "Paste style Ctrl + Shift + V" at bounding box center [1222, 542] width 169 height 26
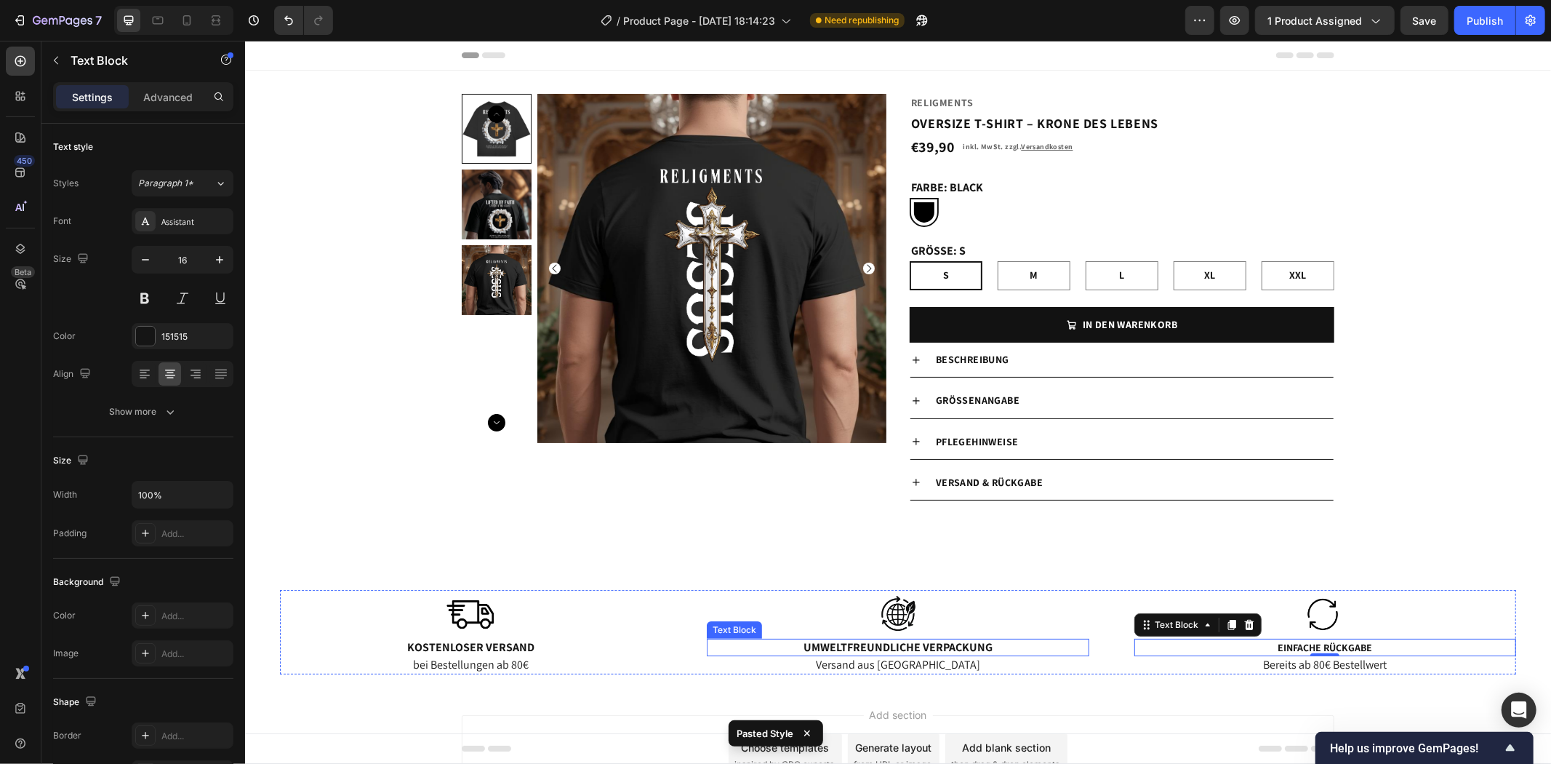
click at [871, 645] on p "Umweltfreundliche Verpackung" at bounding box center [897, 646] width 379 height 15
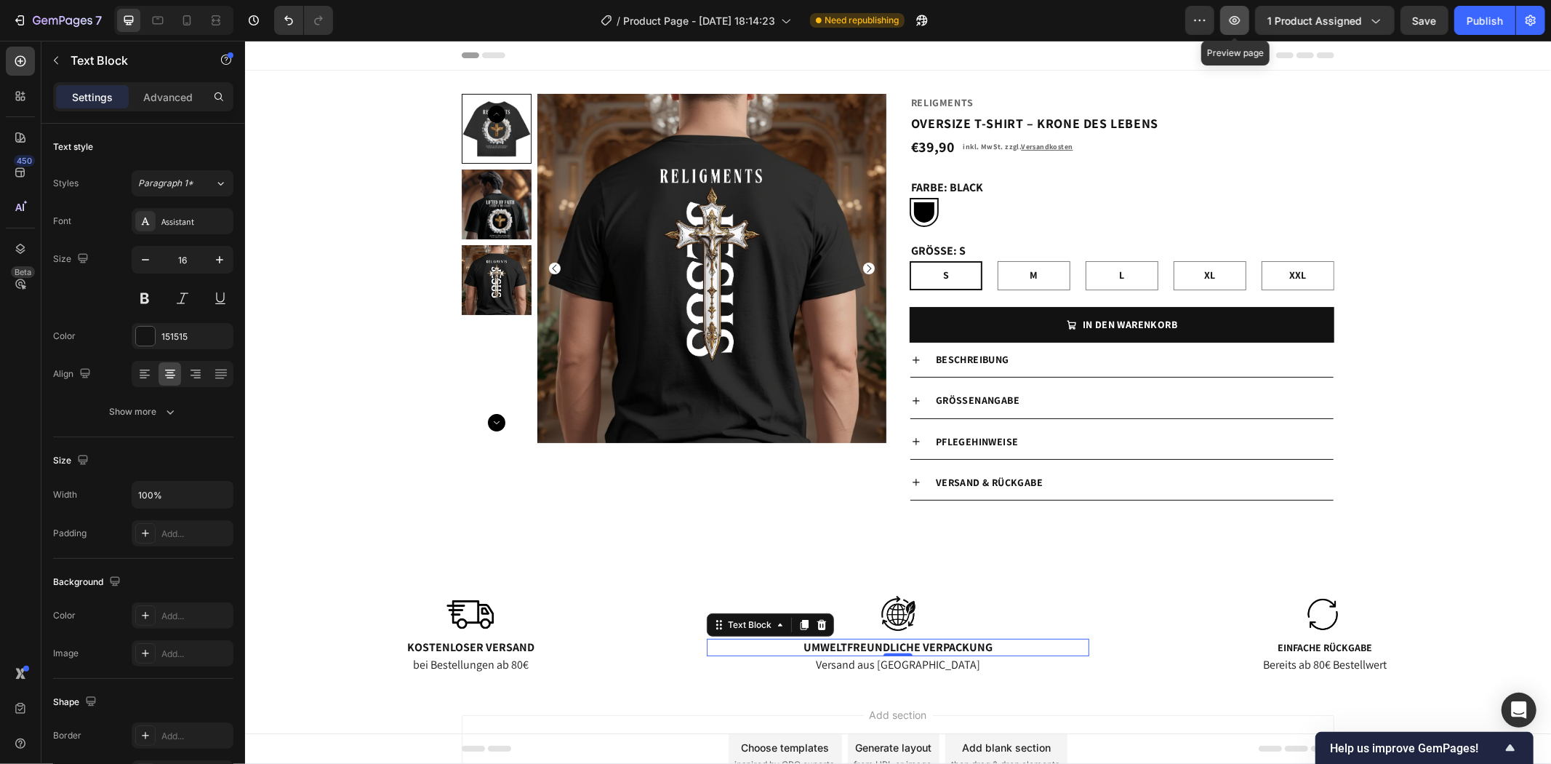
click at [1242, 17] on icon "button" at bounding box center [1235, 20] width 15 height 15
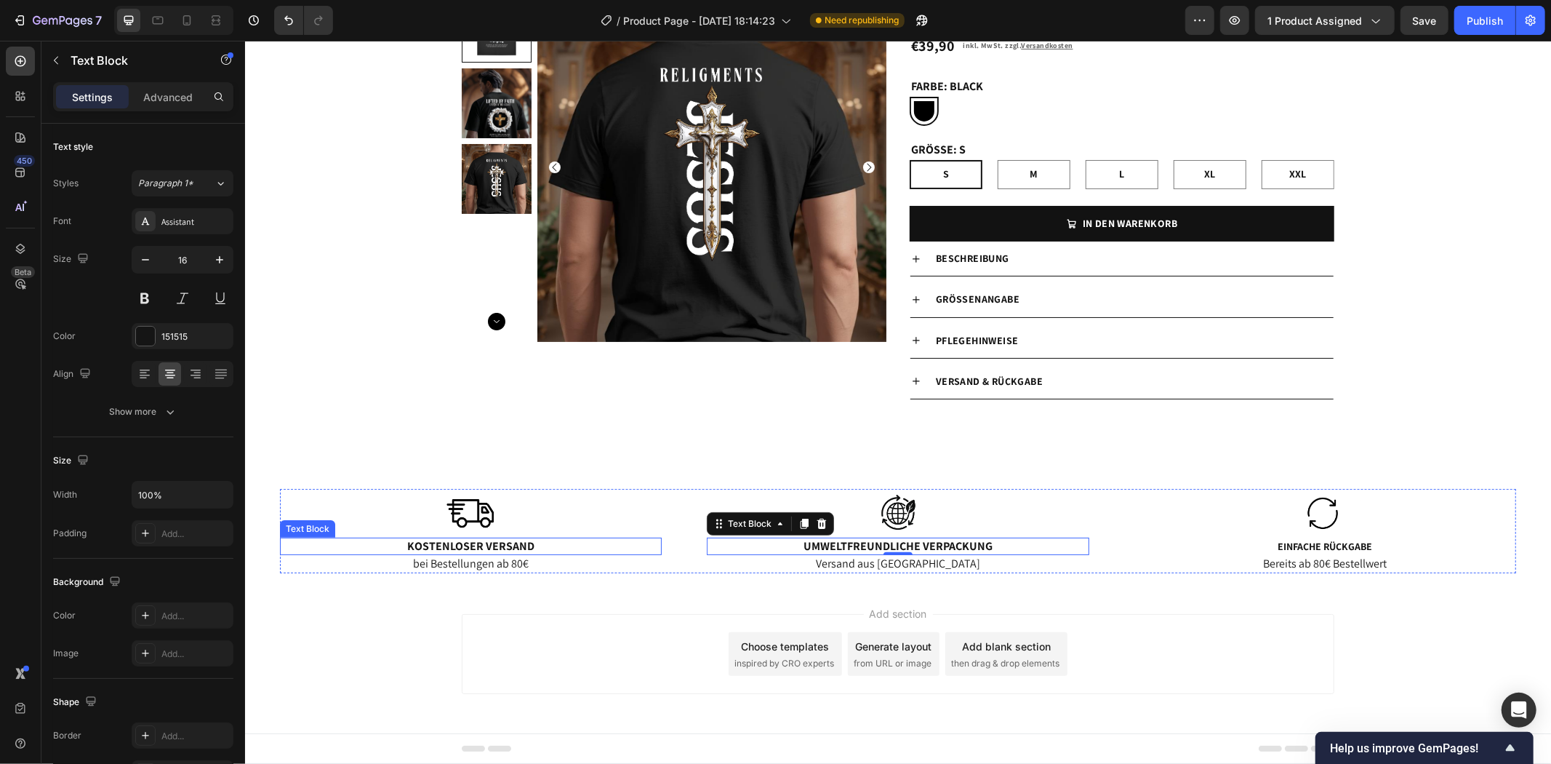
click at [490, 543] on p "Kostenloser Versand" at bounding box center [470, 545] width 379 height 15
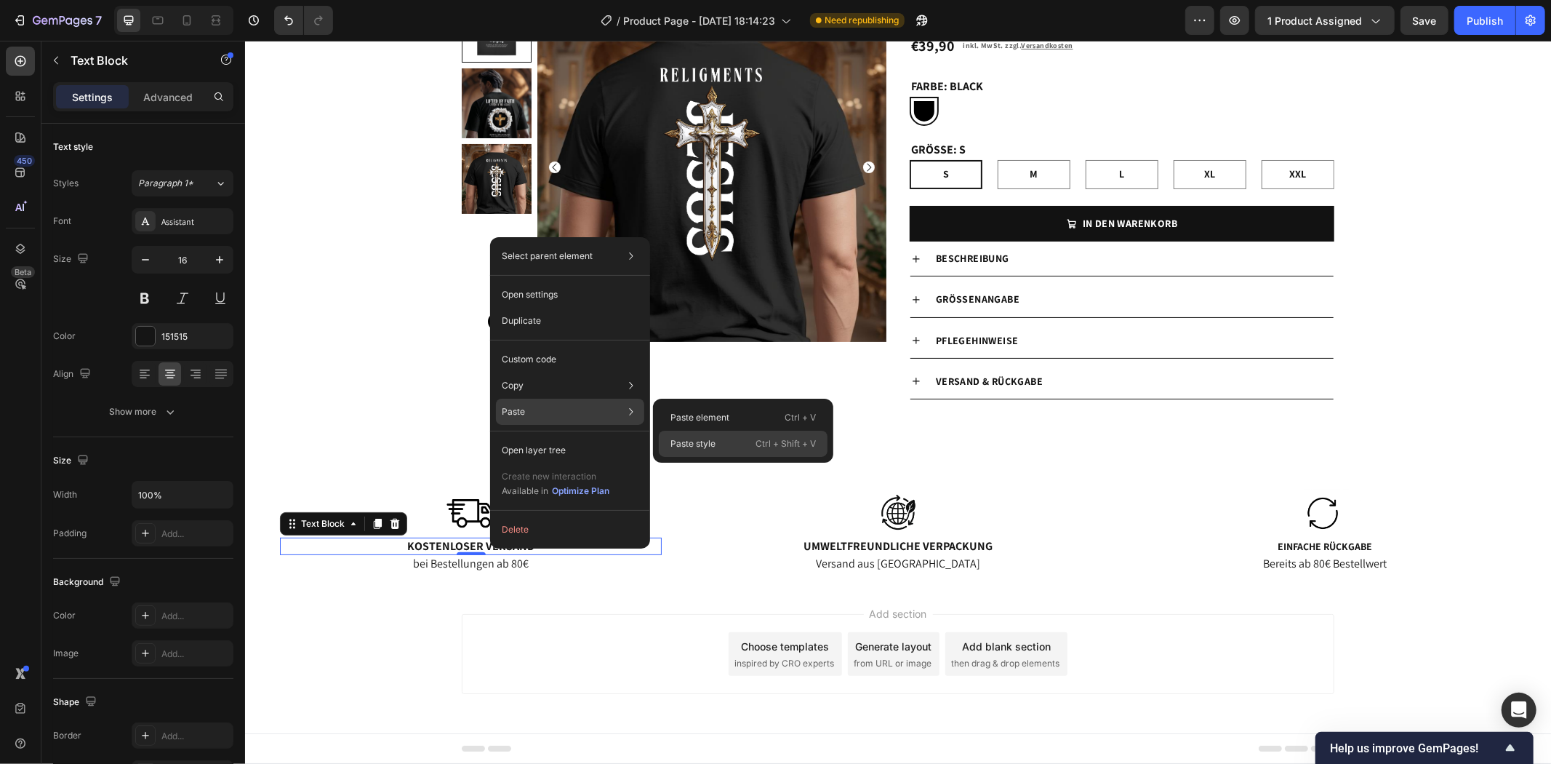
click at [714, 445] on p "Paste style" at bounding box center [693, 443] width 45 height 13
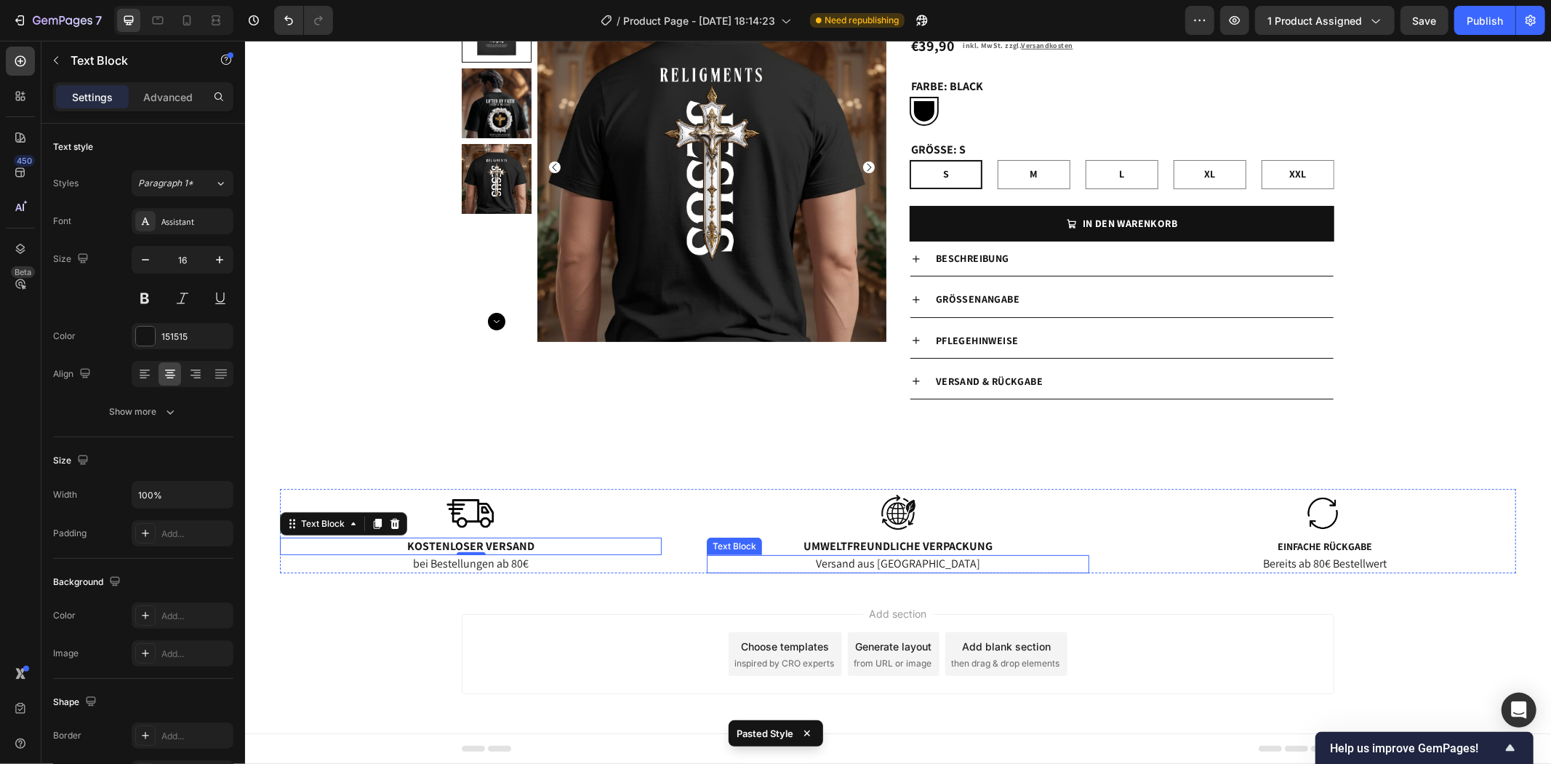
click at [907, 550] on p "Umweltfreundliche Verpackung" at bounding box center [897, 545] width 379 height 15
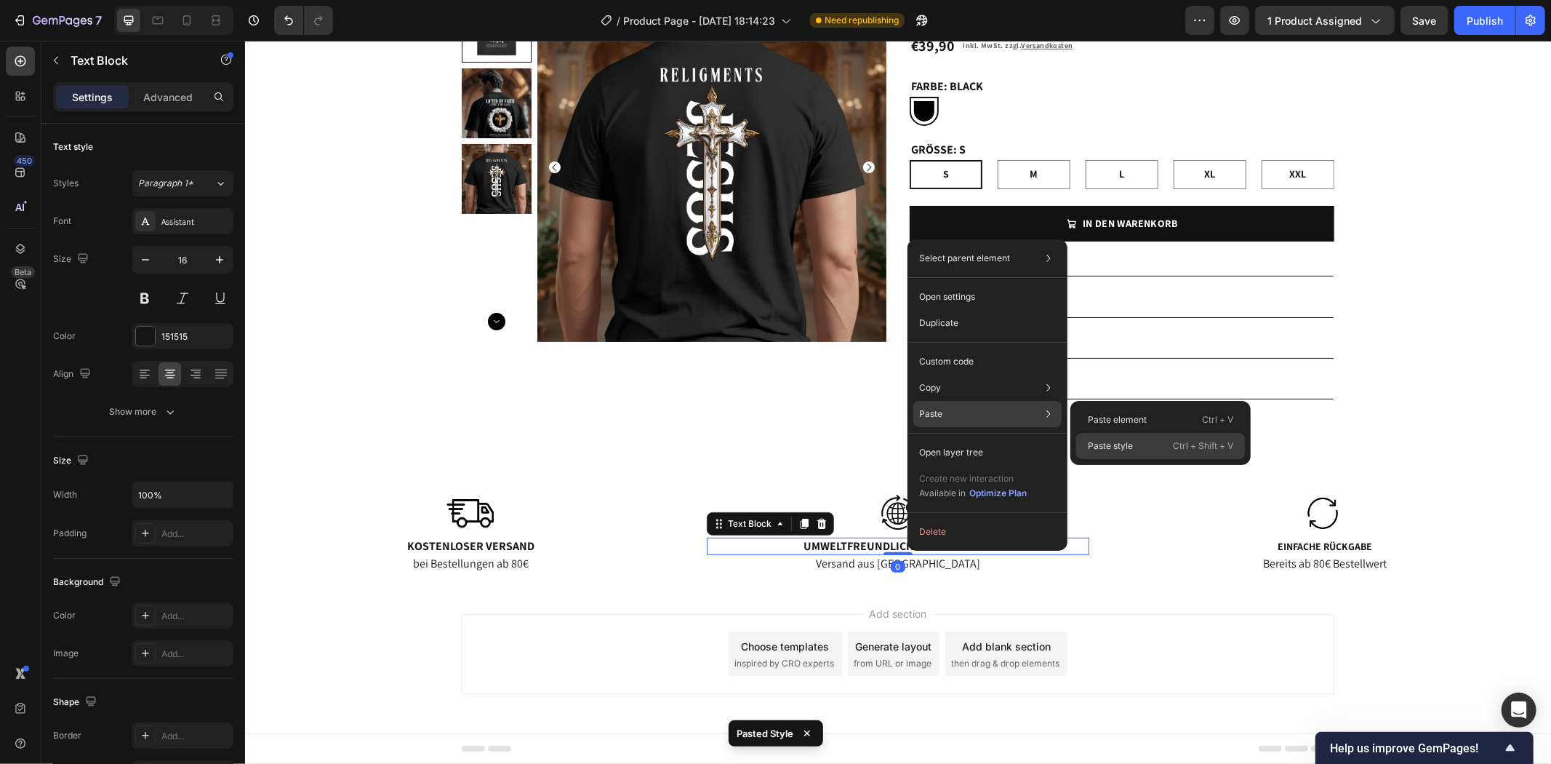
click at [1101, 439] on p "Paste style" at bounding box center [1110, 445] width 45 height 13
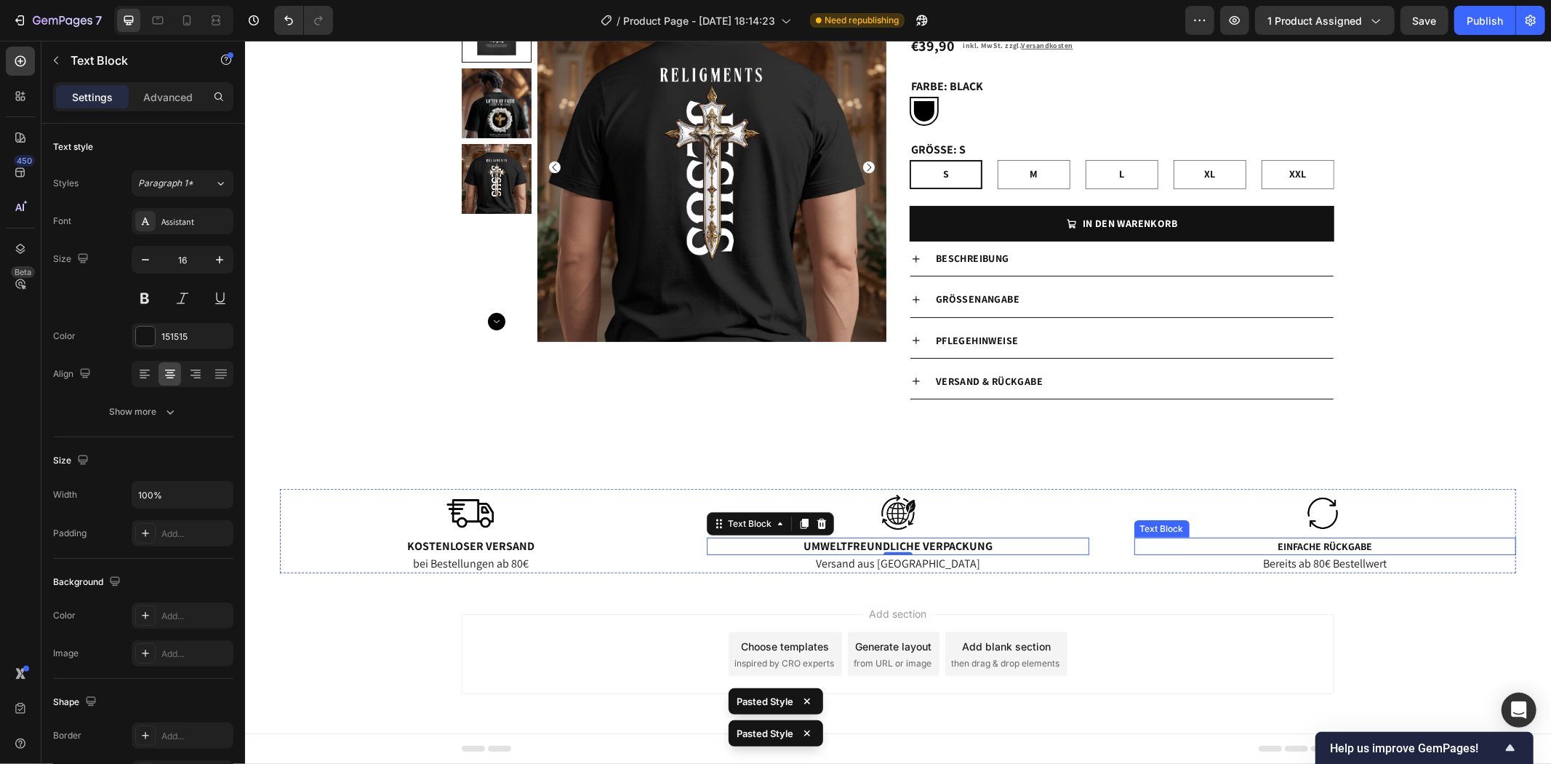
click at [1335, 546] on span "Einfache Rückgabe" at bounding box center [1324, 545] width 95 height 13
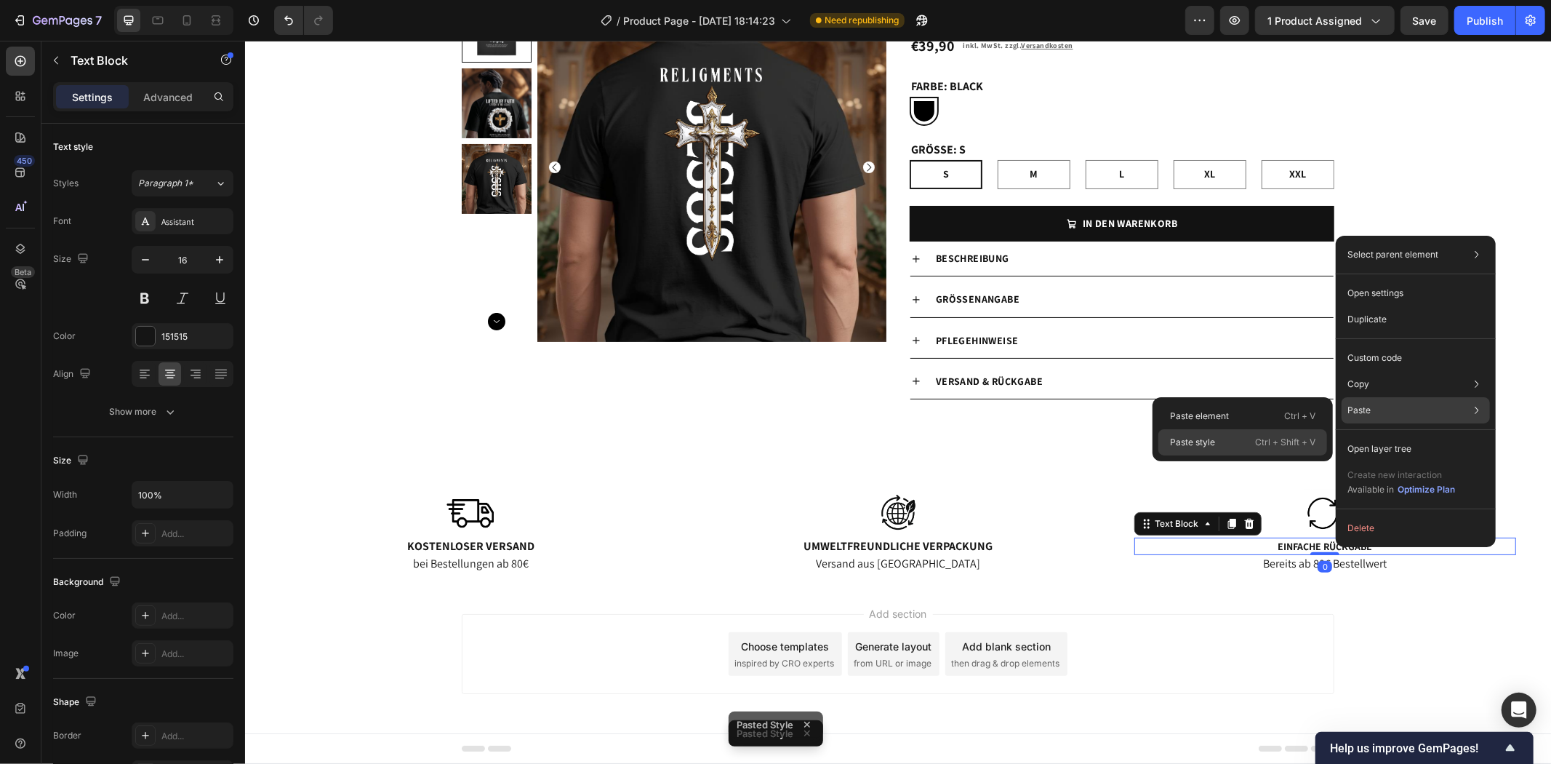
click at [1258, 437] on p "Ctrl + Shift + V" at bounding box center [1285, 442] width 60 height 15
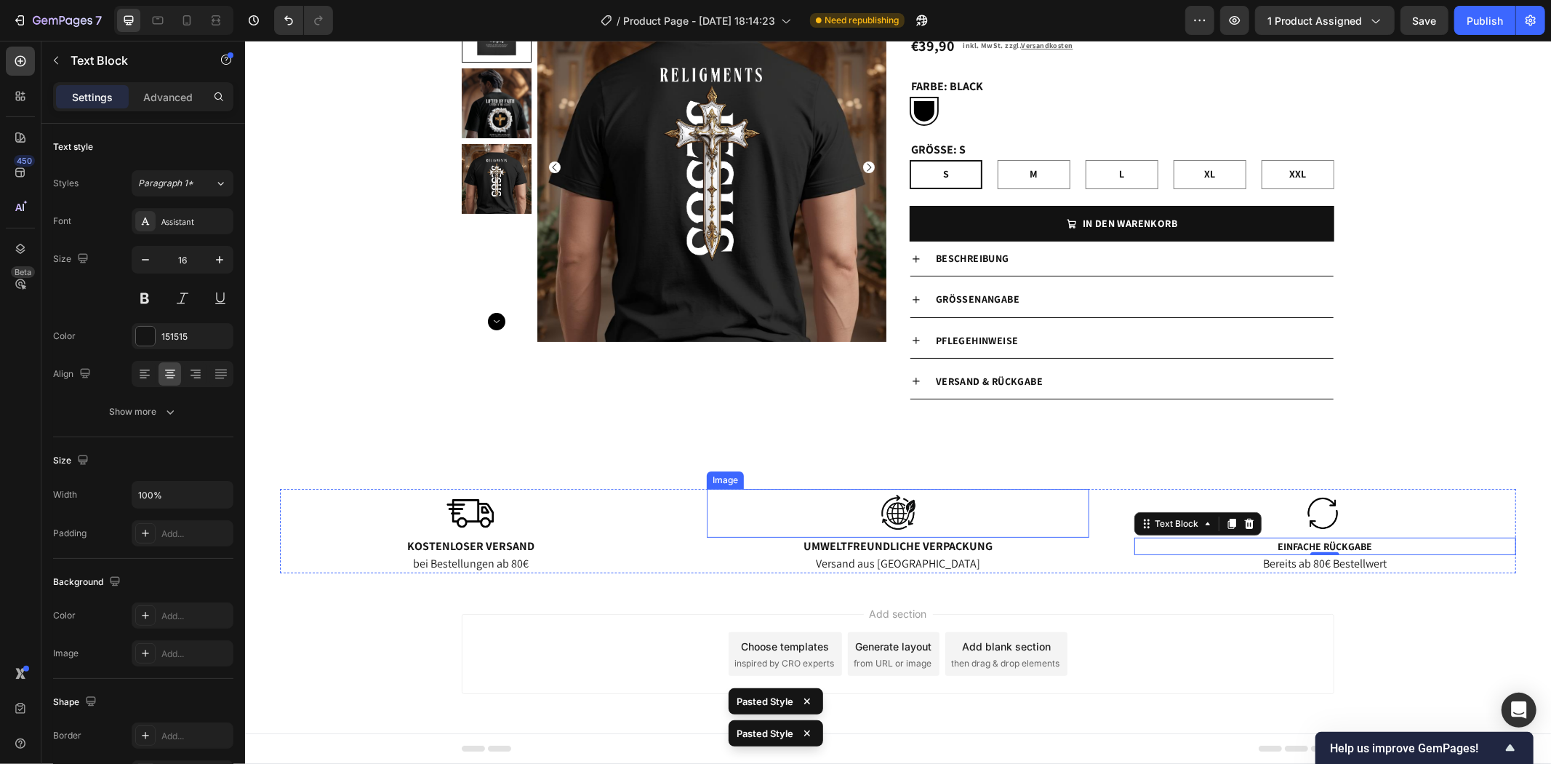
click at [906, 510] on img at bounding box center [897, 512] width 73 height 49
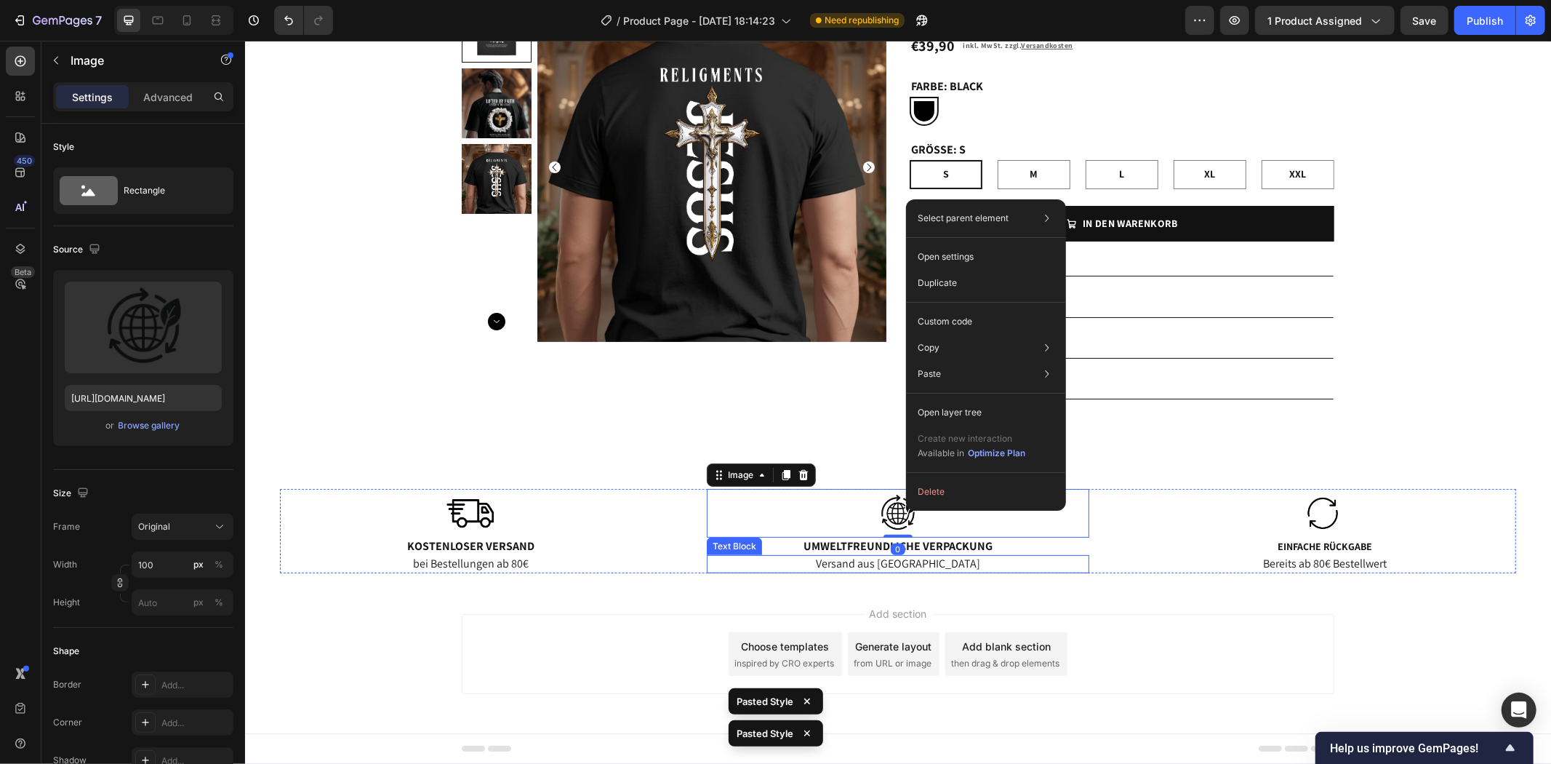
click at [1029, 582] on div "Image Kostenloser Versand Text Block bei Bestellungen ab 80€ Text Block Image 0…" at bounding box center [897, 536] width 1284 height 96
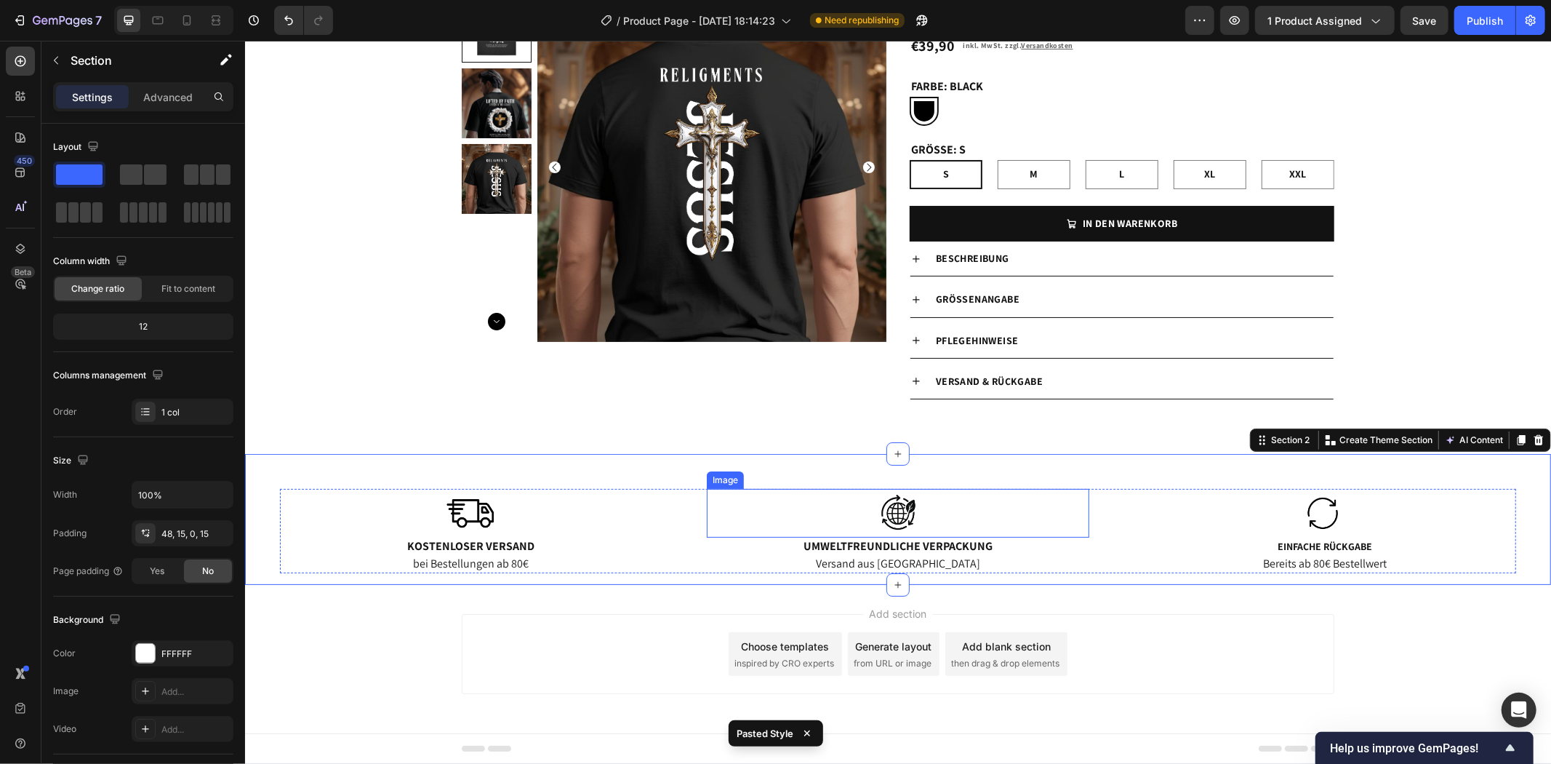
click at [890, 502] on img at bounding box center [897, 512] width 73 height 49
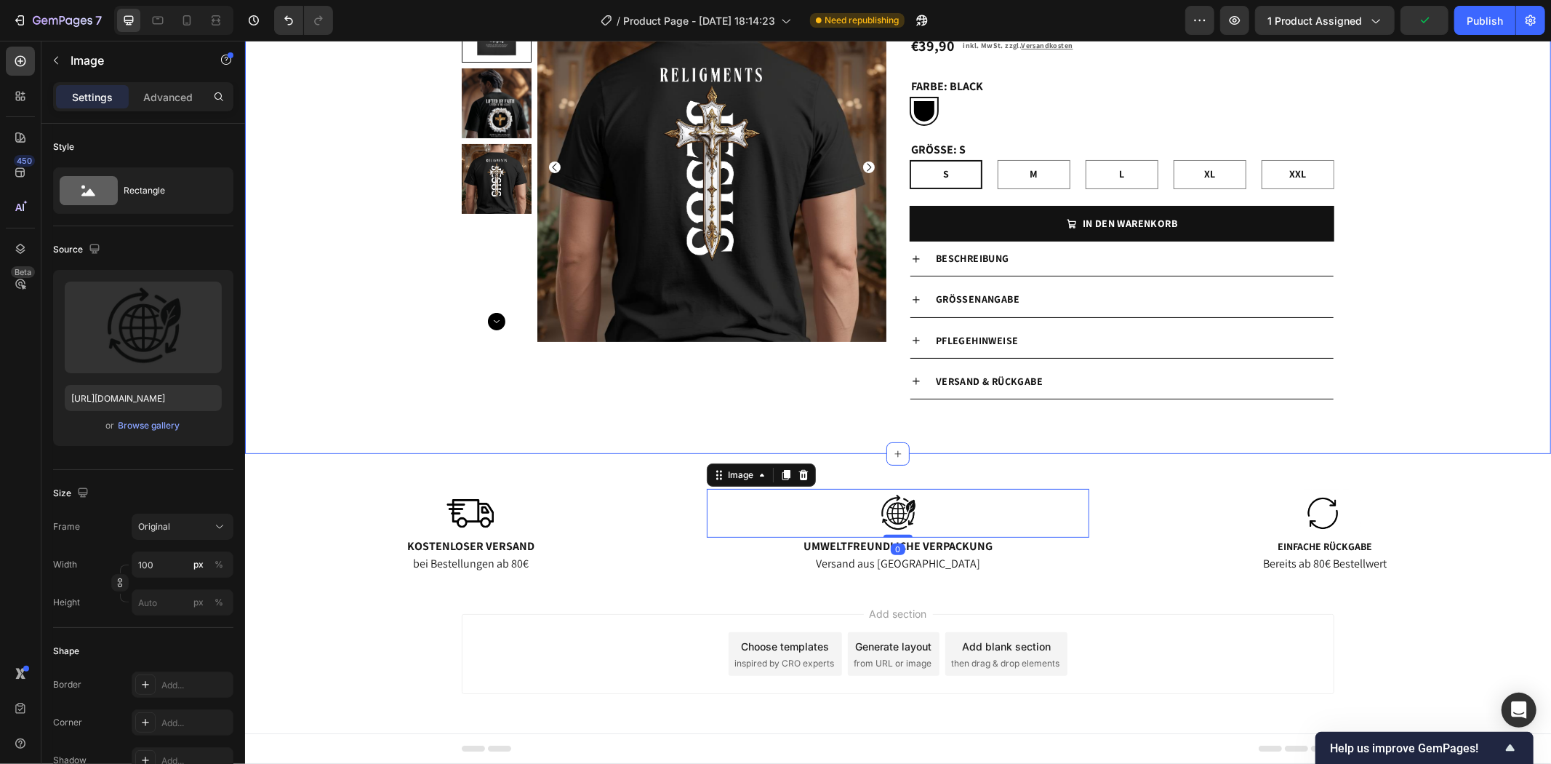
click at [842, 429] on div "Product Images Religments Product Vendor OVERSIZE T-SHIRT – KRONE DES LEBENS Pr…" at bounding box center [897, 211] width 1306 height 438
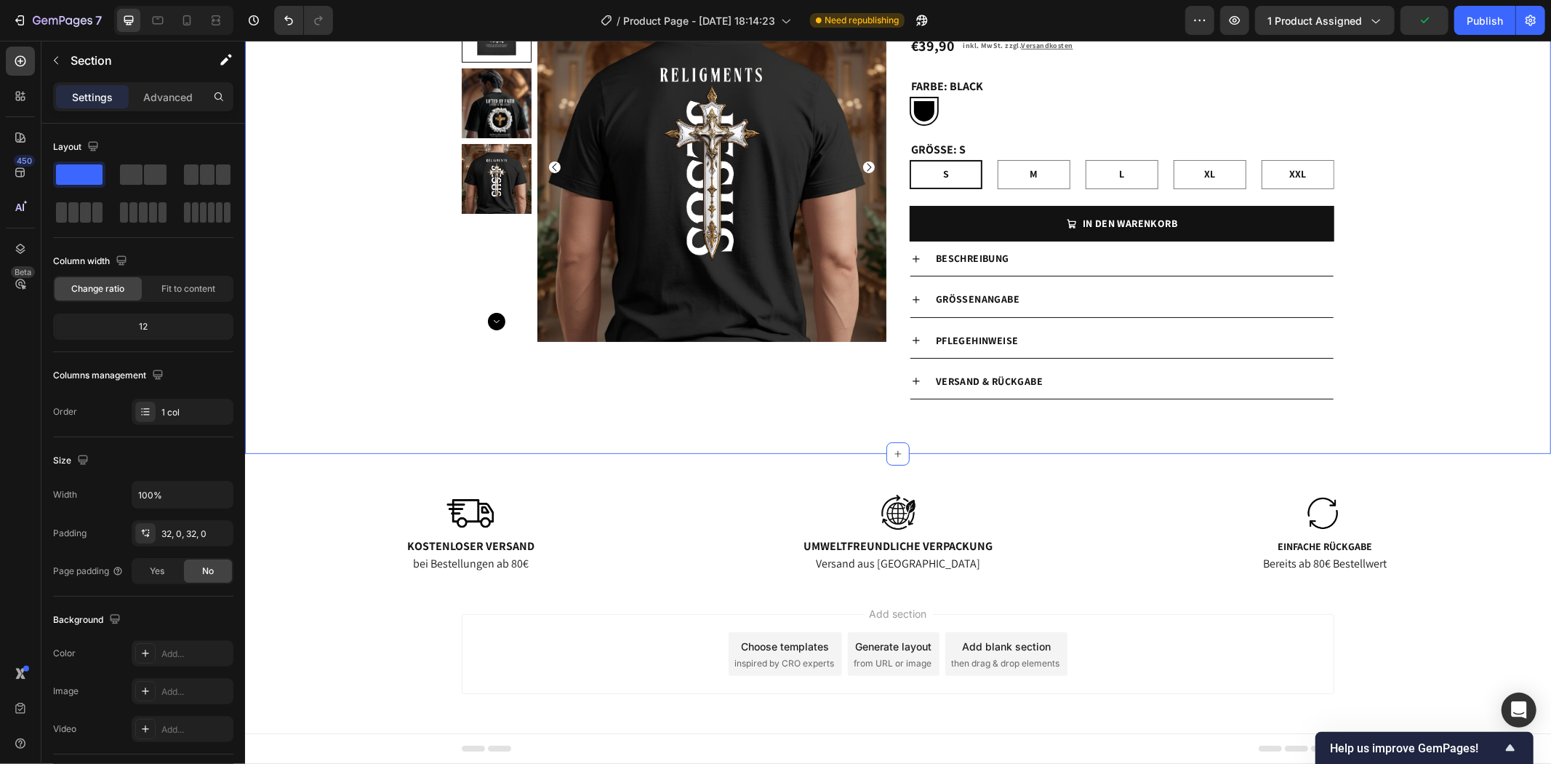
click at [824, 463] on div "Image Kostenloser Versand Text Block bei Bestellungen ab 80€ Text Block Image U…" at bounding box center [897, 518] width 1306 height 131
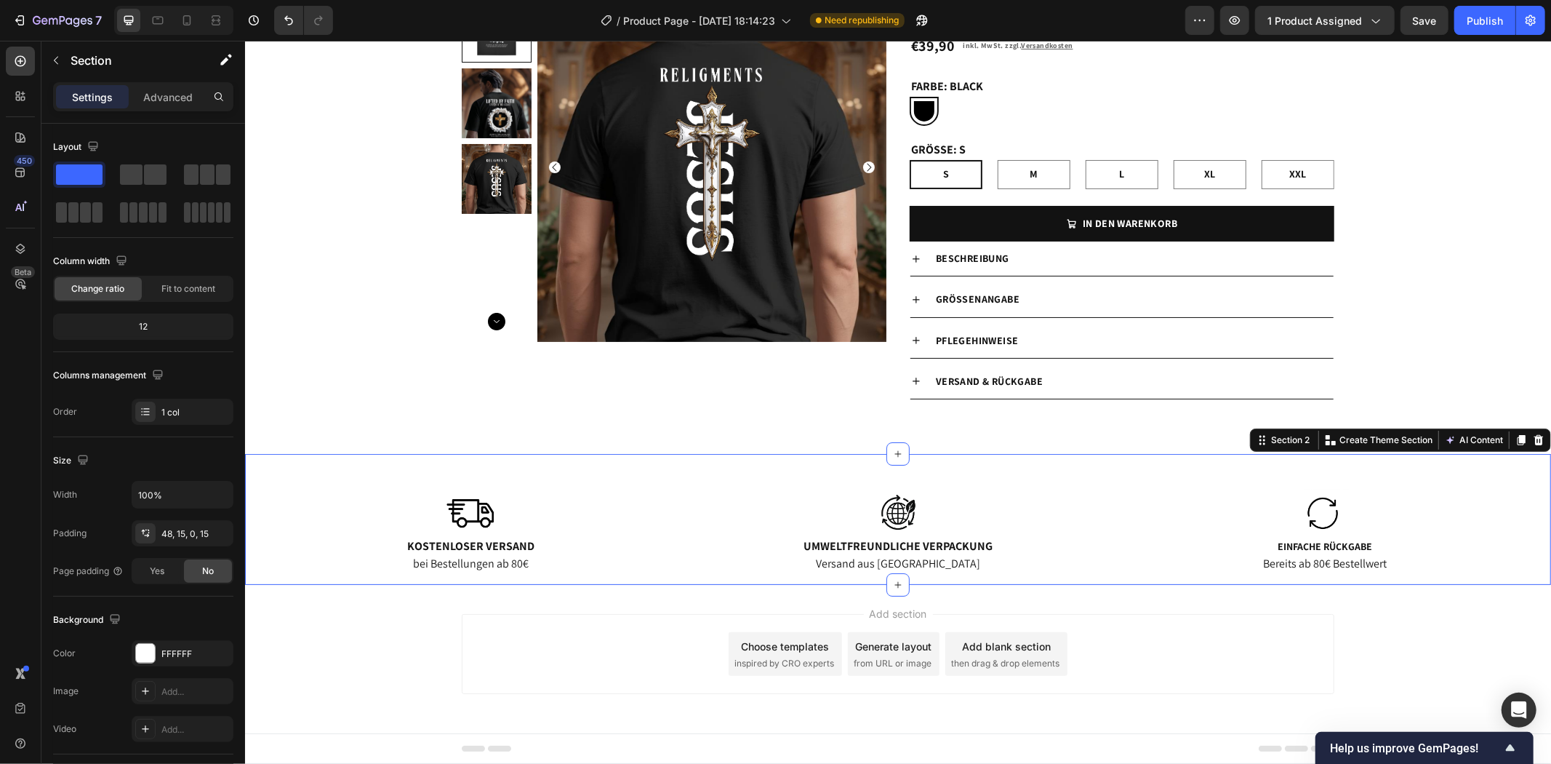
click at [712, 471] on div "Image Kostenloser Versand Text Block bei Bestellungen ab 80€ Text Block Image U…" at bounding box center [897, 518] width 1306 height 131
click at [393, 616] on div "Add section Choose templates inspired by CRO experts Generate layout from URL o…" at bounding box center [897, 673] width 1306 height 179
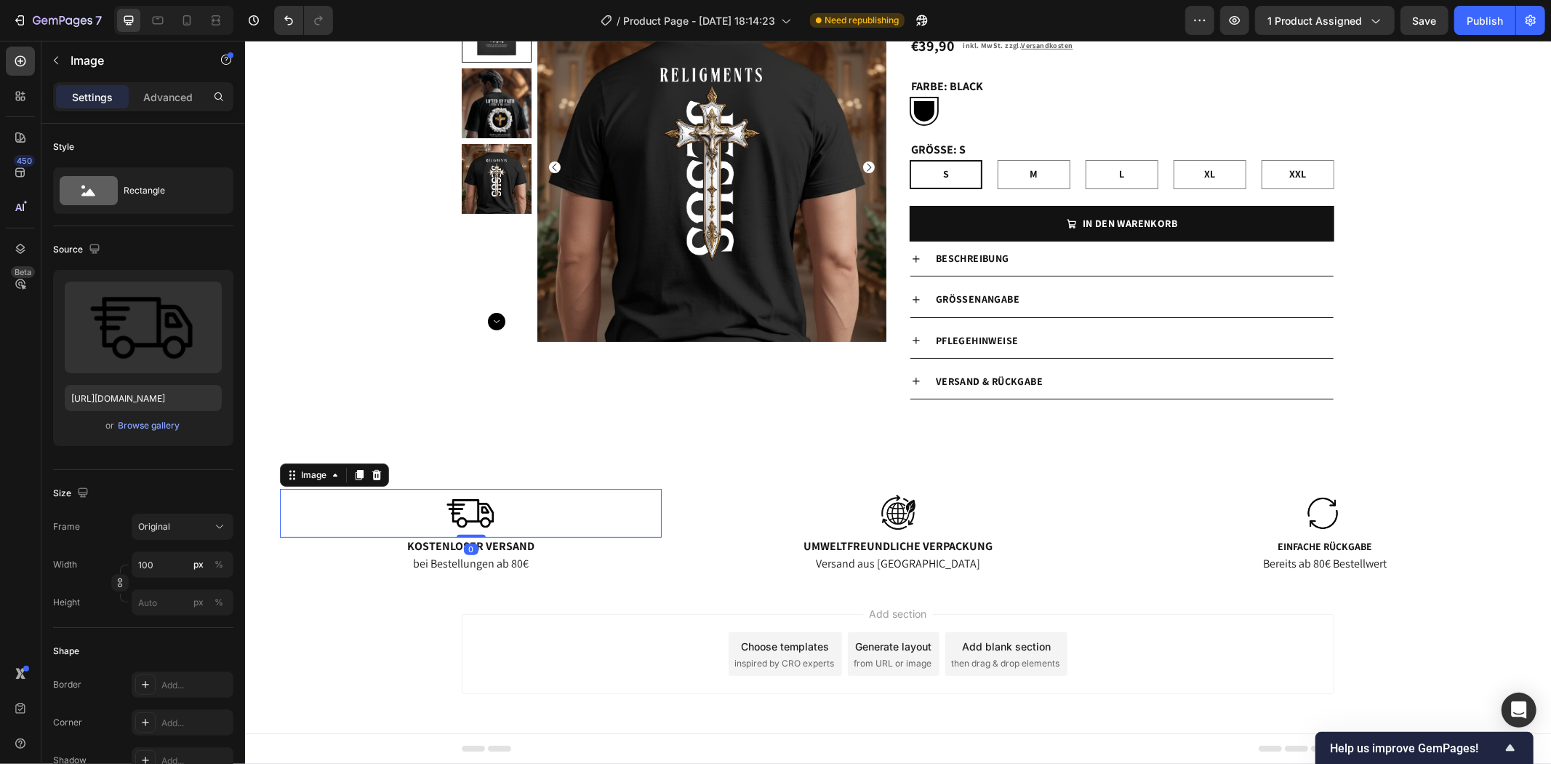
click at [373, 498] on div at bounding box center [470, 512] width 382 height 49
click at [737, 465] on div "Image 0 Kostenloser Versand Text Block bei Bestellungen ab 80€ Text Block Image…" at bounding box center [897, 518] width 1306 height 131
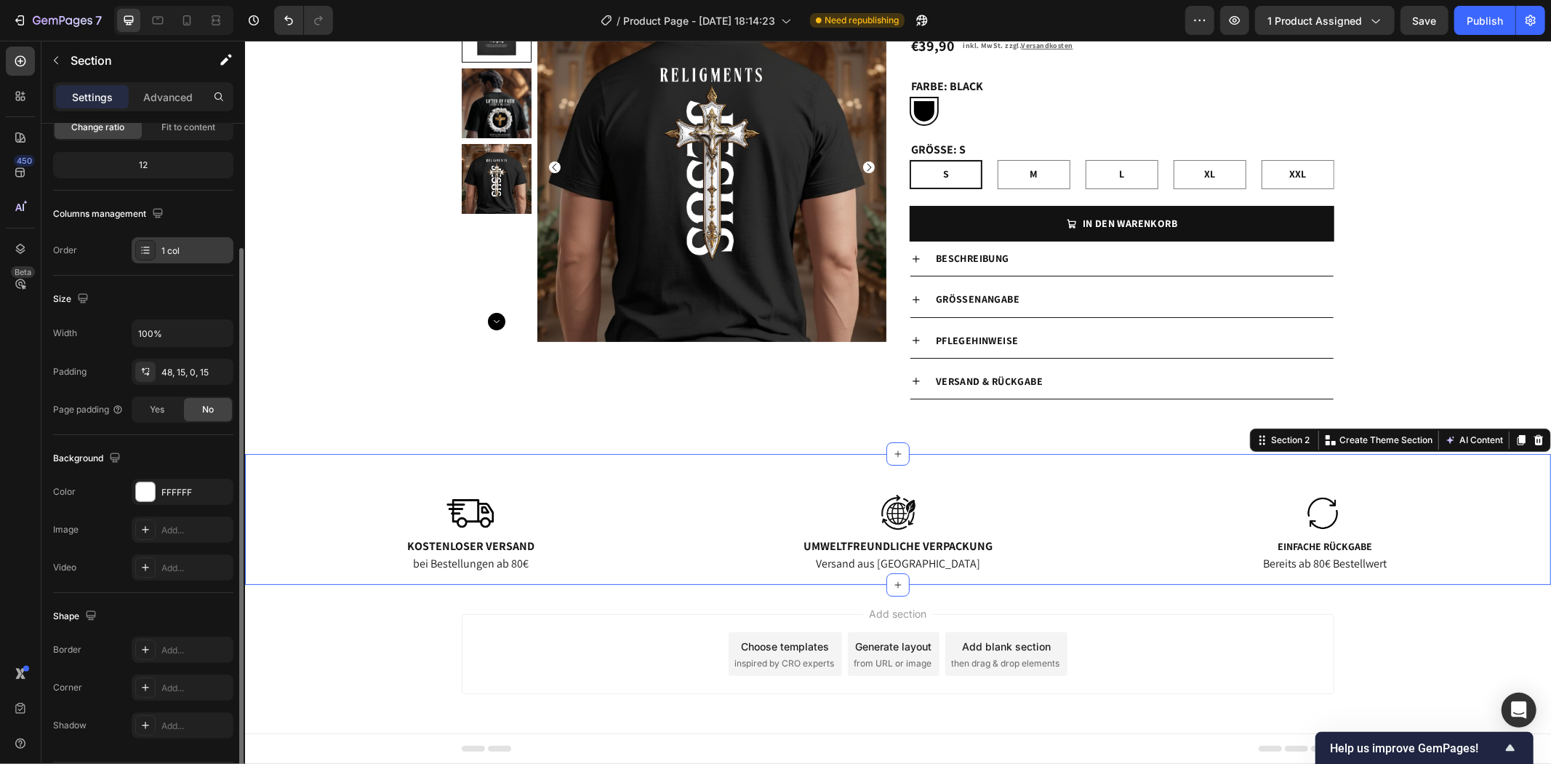
scroll to position [0, 0]
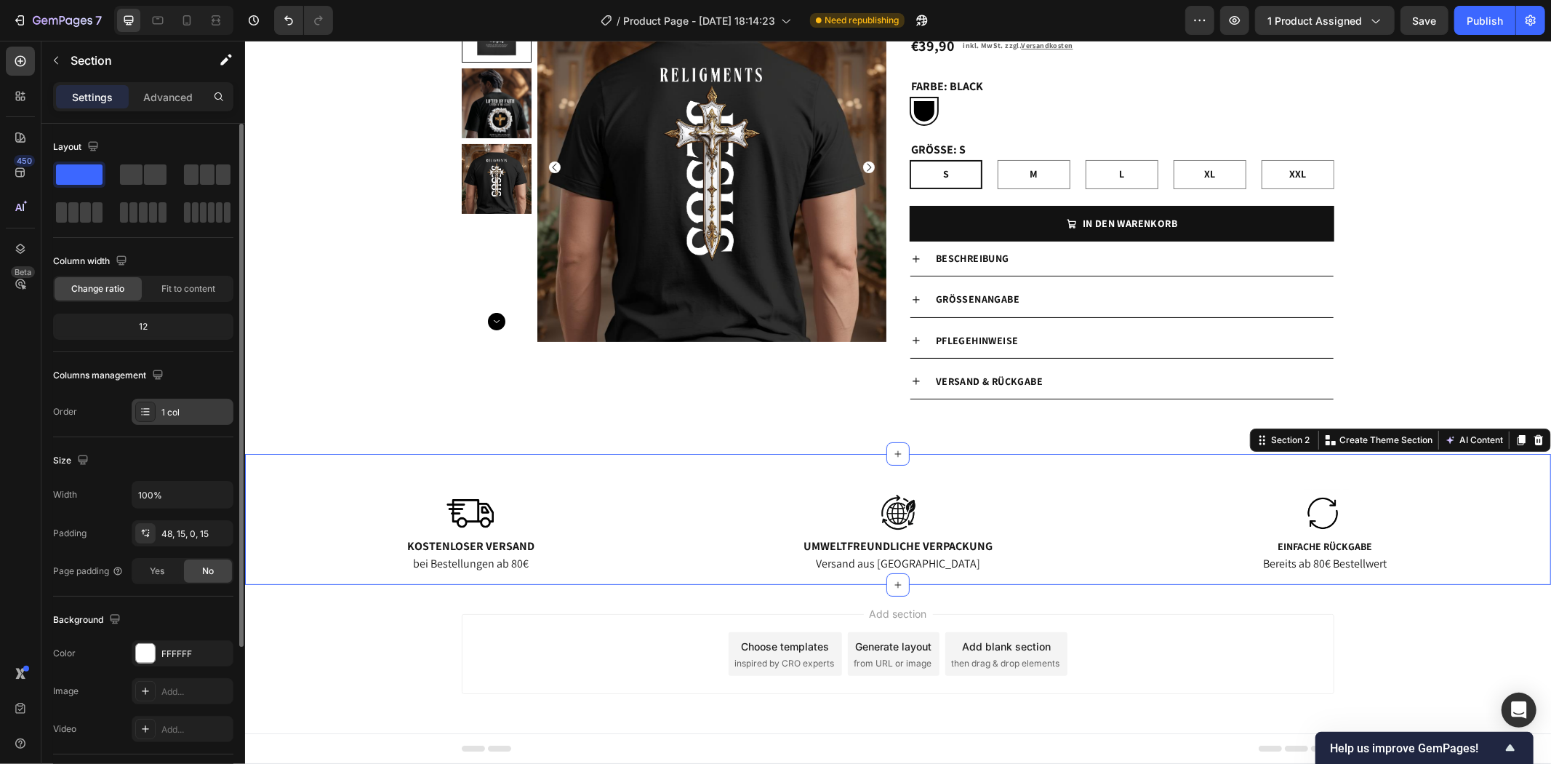
click at [212, 407] on div "1 col" at bounding box center [195, 412] width 68 height 13
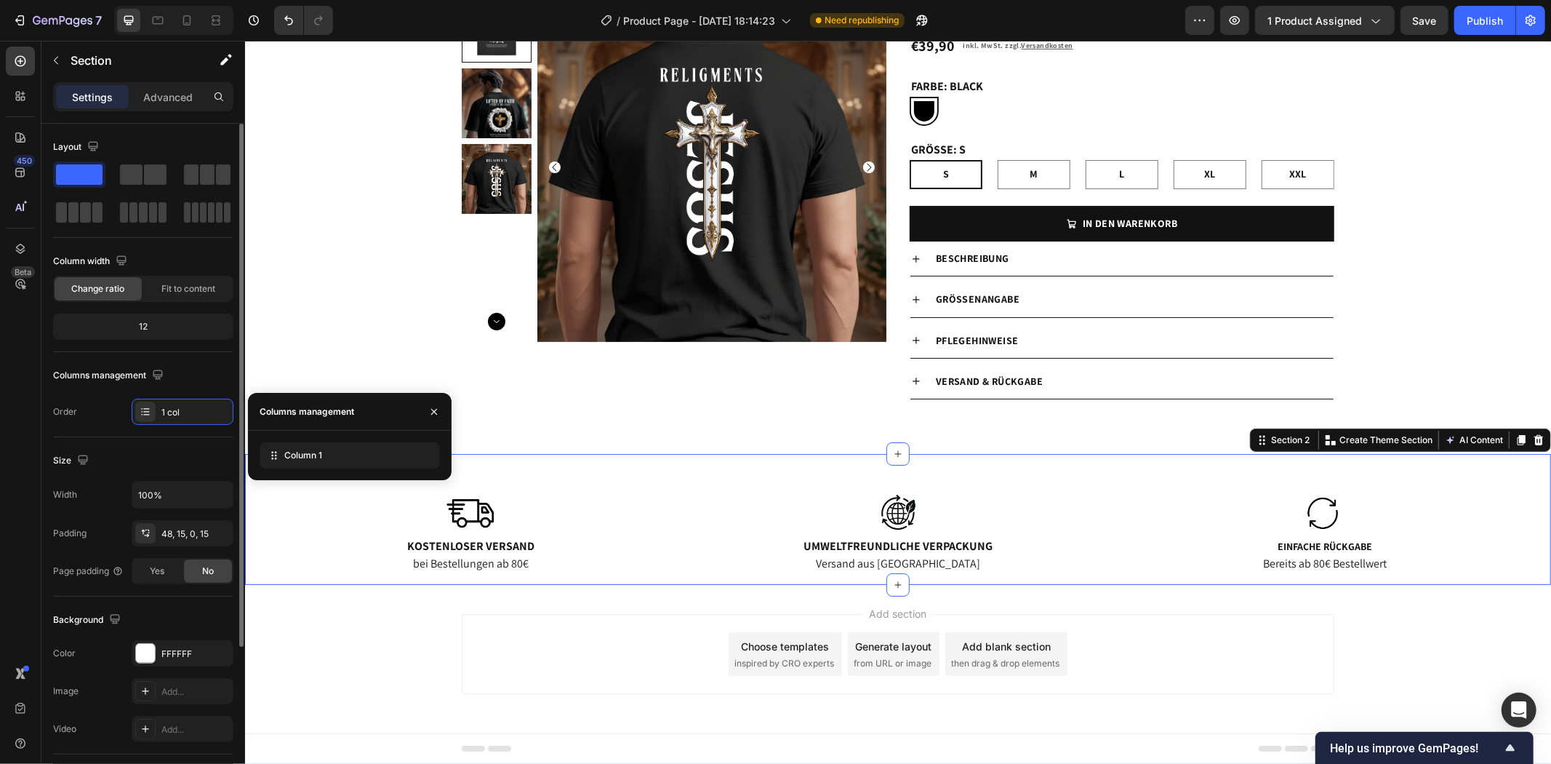
click at [206, 377] on div "Columns management" at bounding box center [143, 375] width 180 height 23
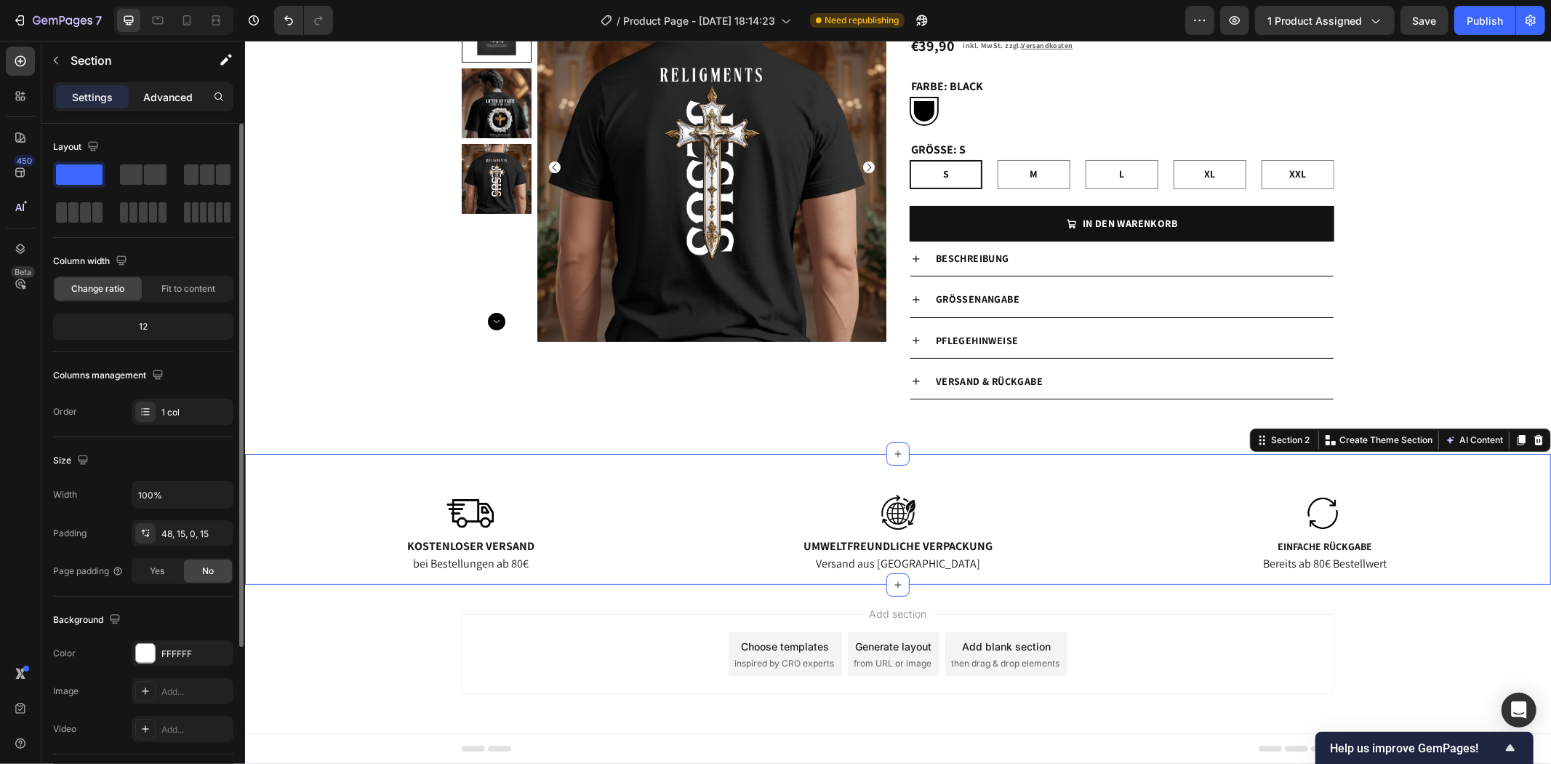
click at [156, 93] on p "Advanced" at bounding box center [167, 96] width 49 height 15
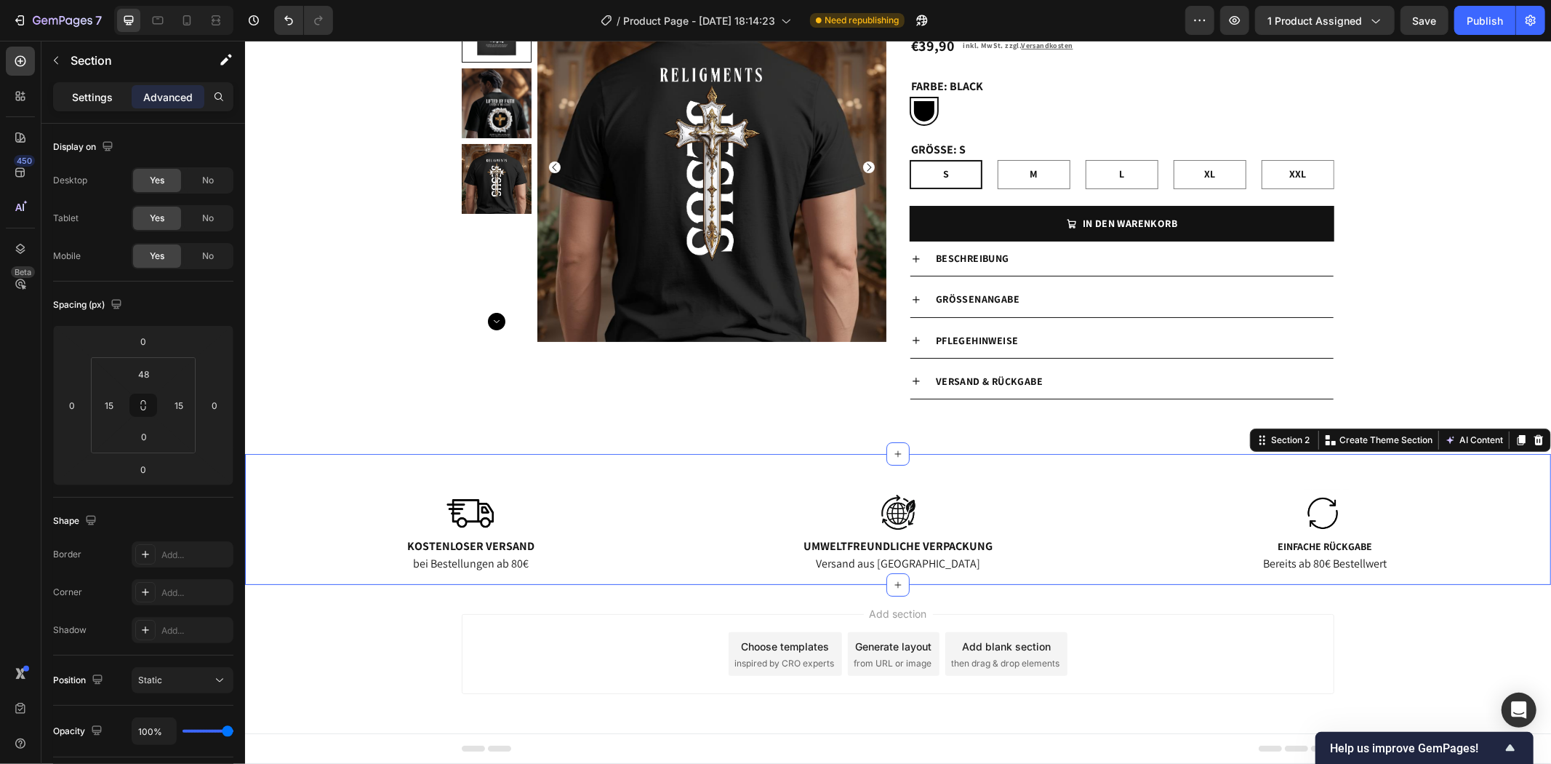
click at [82, 96] on p "Settings" at bounding box center [92, 96] width 41 height 15
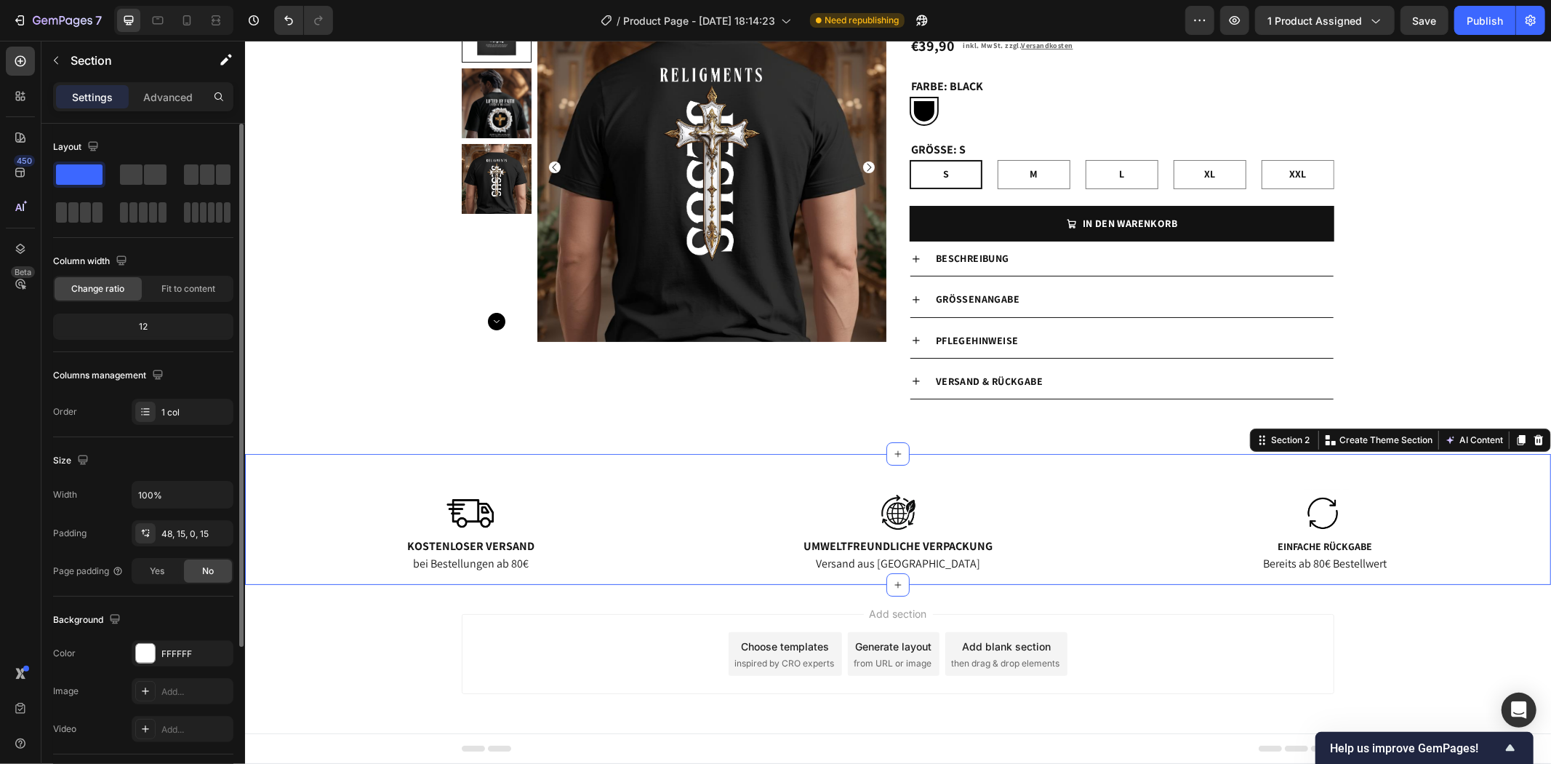
click at [168, 327] on div "12" at bounding box center [143, 326] width 175 height 20
click at [177, 292] on span "Fit to content" at bounding box center [188, 288] width 54 height 13
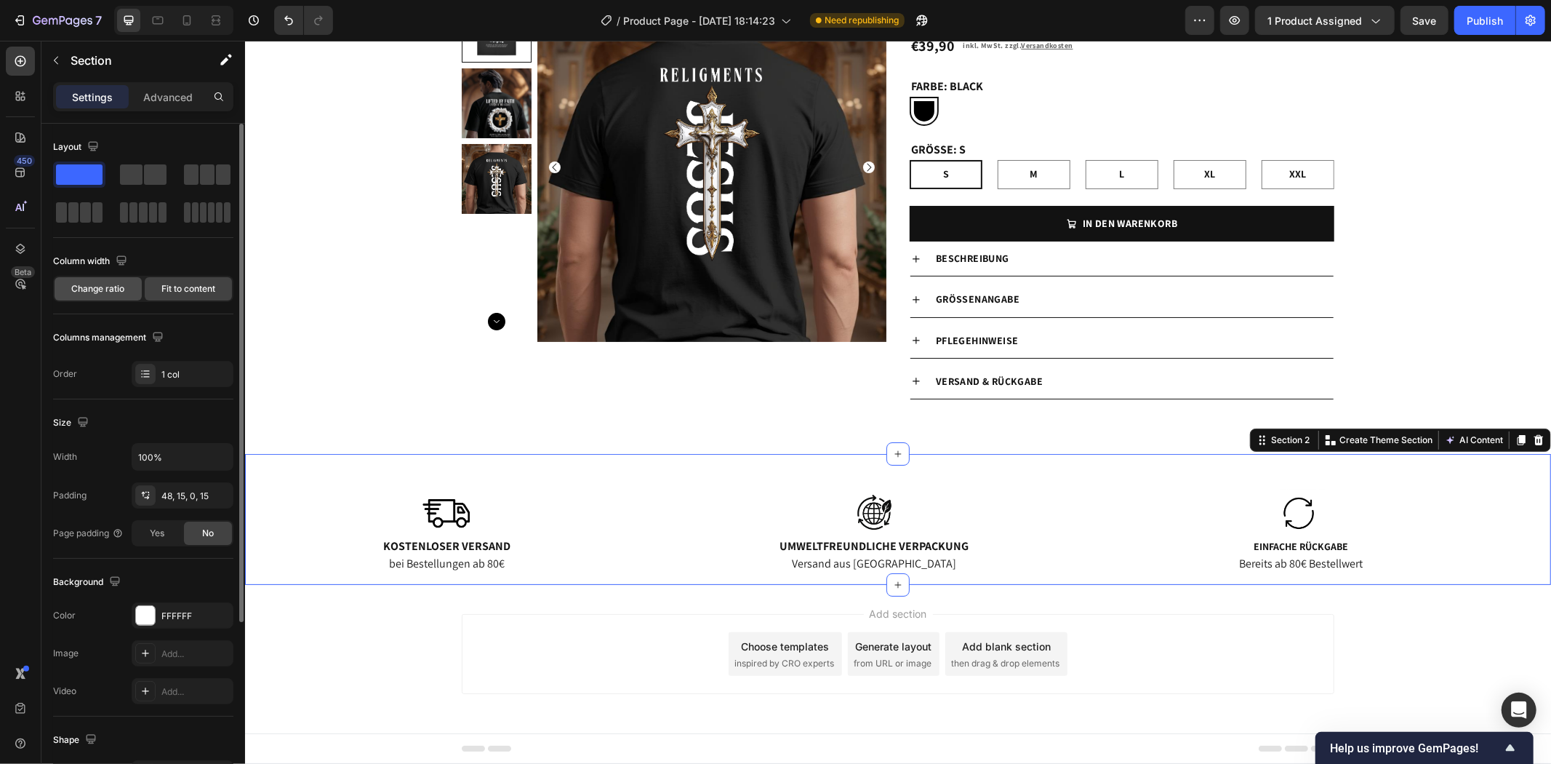
click at [90, 286] on span "Change ratio" at bounding box center [98, 288] width 53 height 13
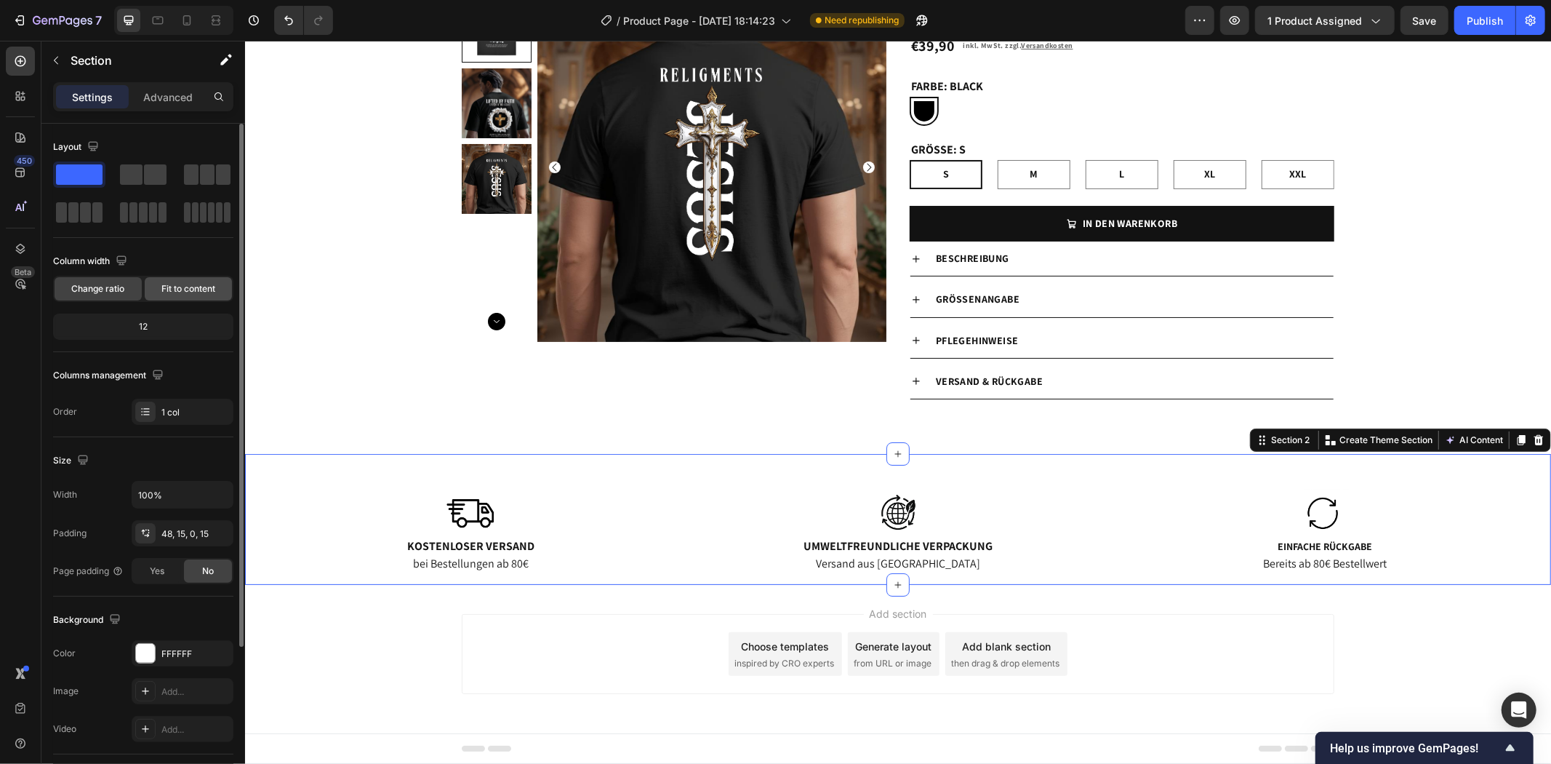
click at [182, 291] on span "Fit to content" at bounding box center [188, 288] width 54 height 13
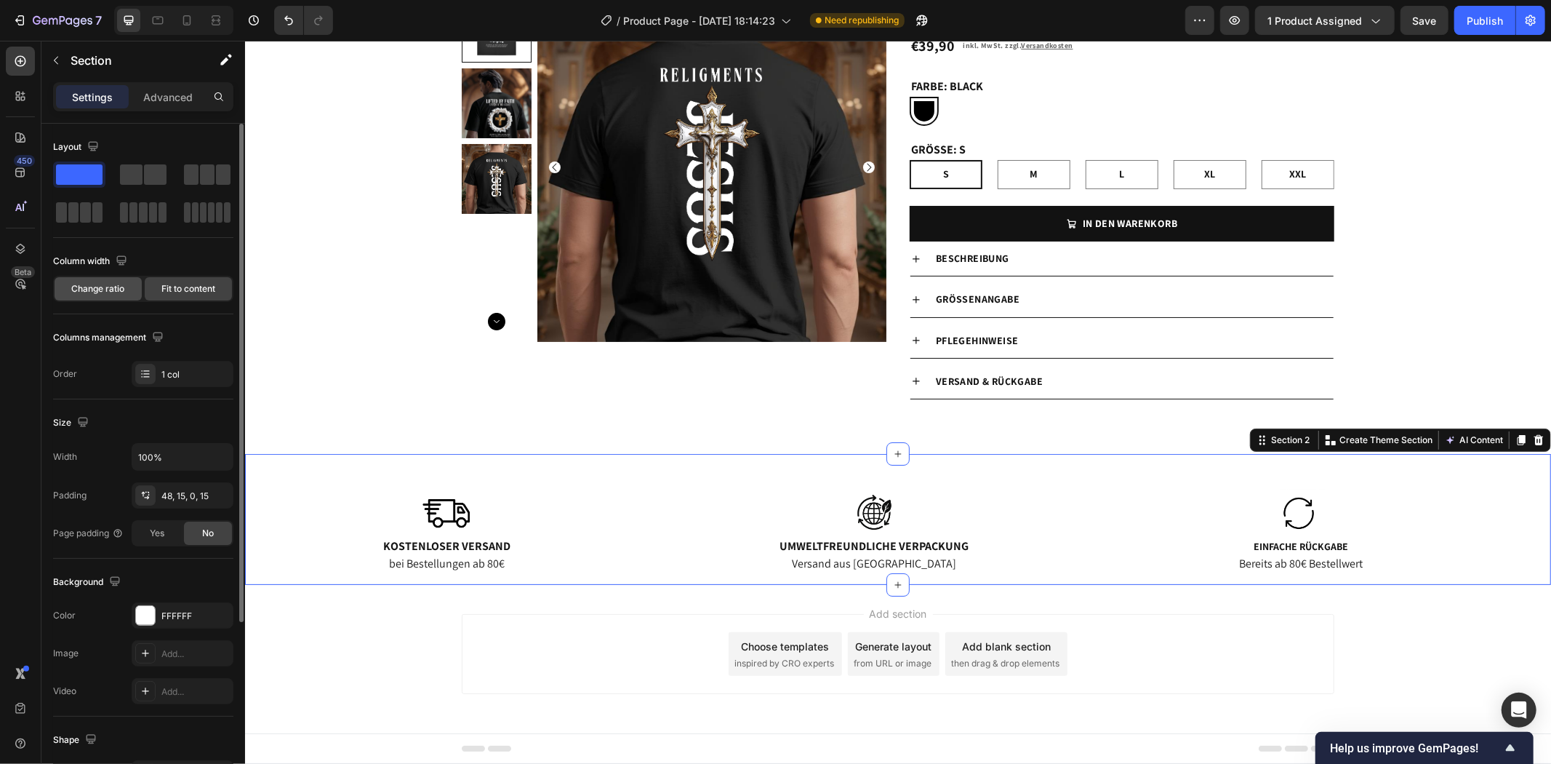
click at [88, 284] on span "Change ratio" at bounding box center [98, 288] width 53 height 13
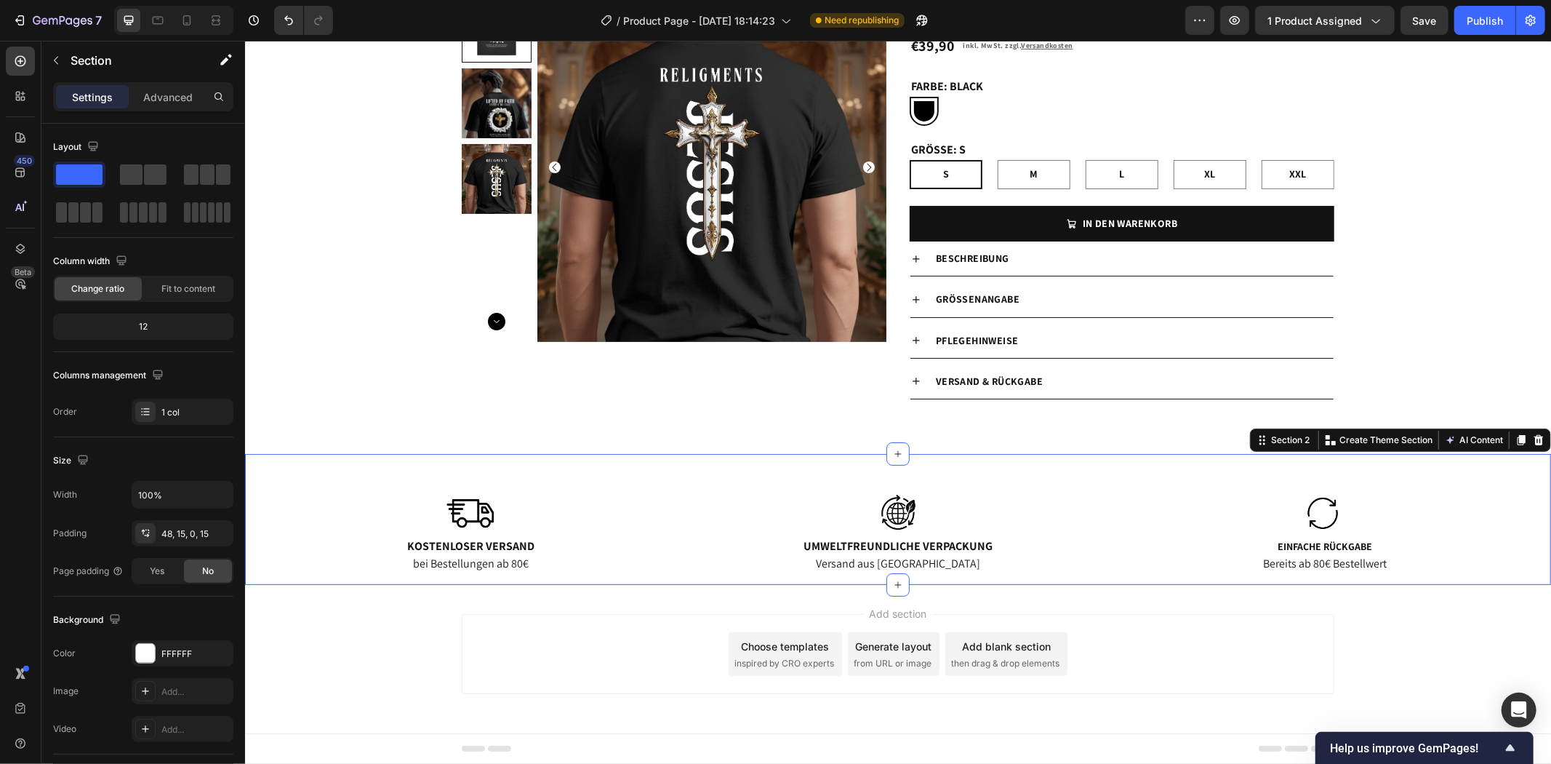
click at [1068, 487] on div "Image Kostenloser Versand Text Block bei Bestellungen ab 80€ Text Block Image U…" at bounding box center [897, 518] width 1306 height 131
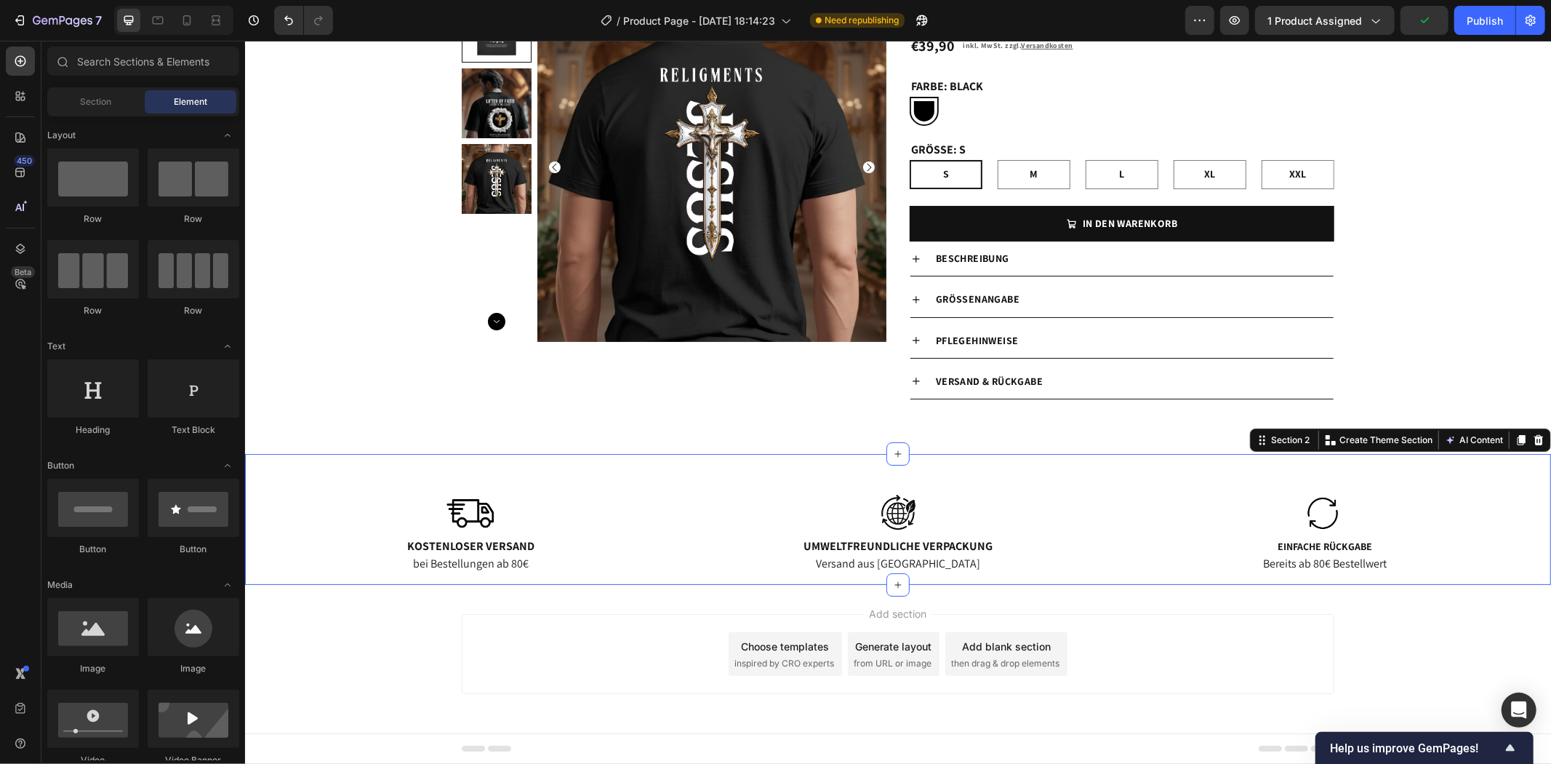
click at [1445, 645] on div "Add section Choose templates inspired by CRO experts Generate layout from URL o…" at bounding box center [897, 673] width 1306 height 179
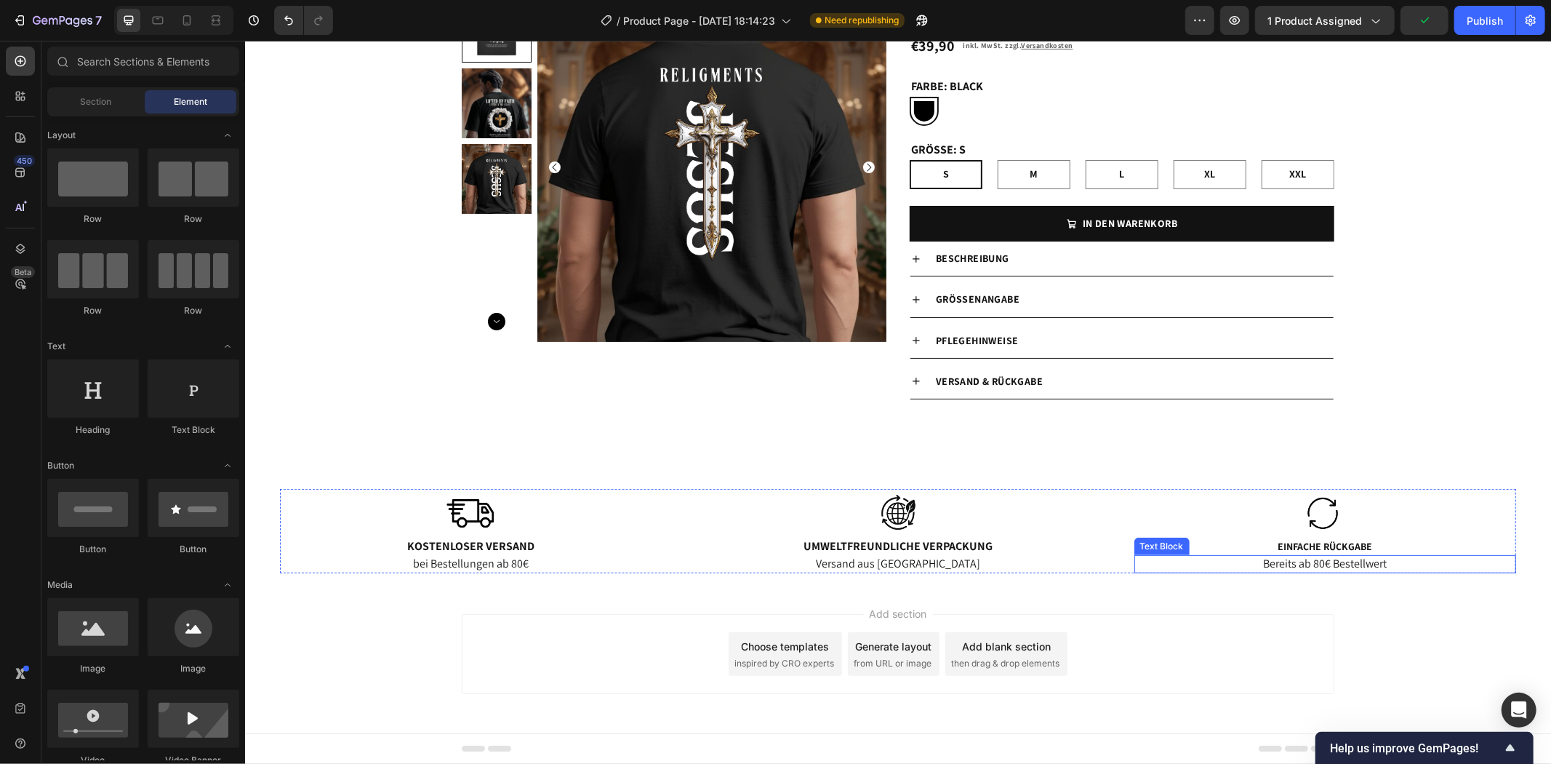
click at [1437, 500] on div at bounding box center [1325, 512] width 382 height 49
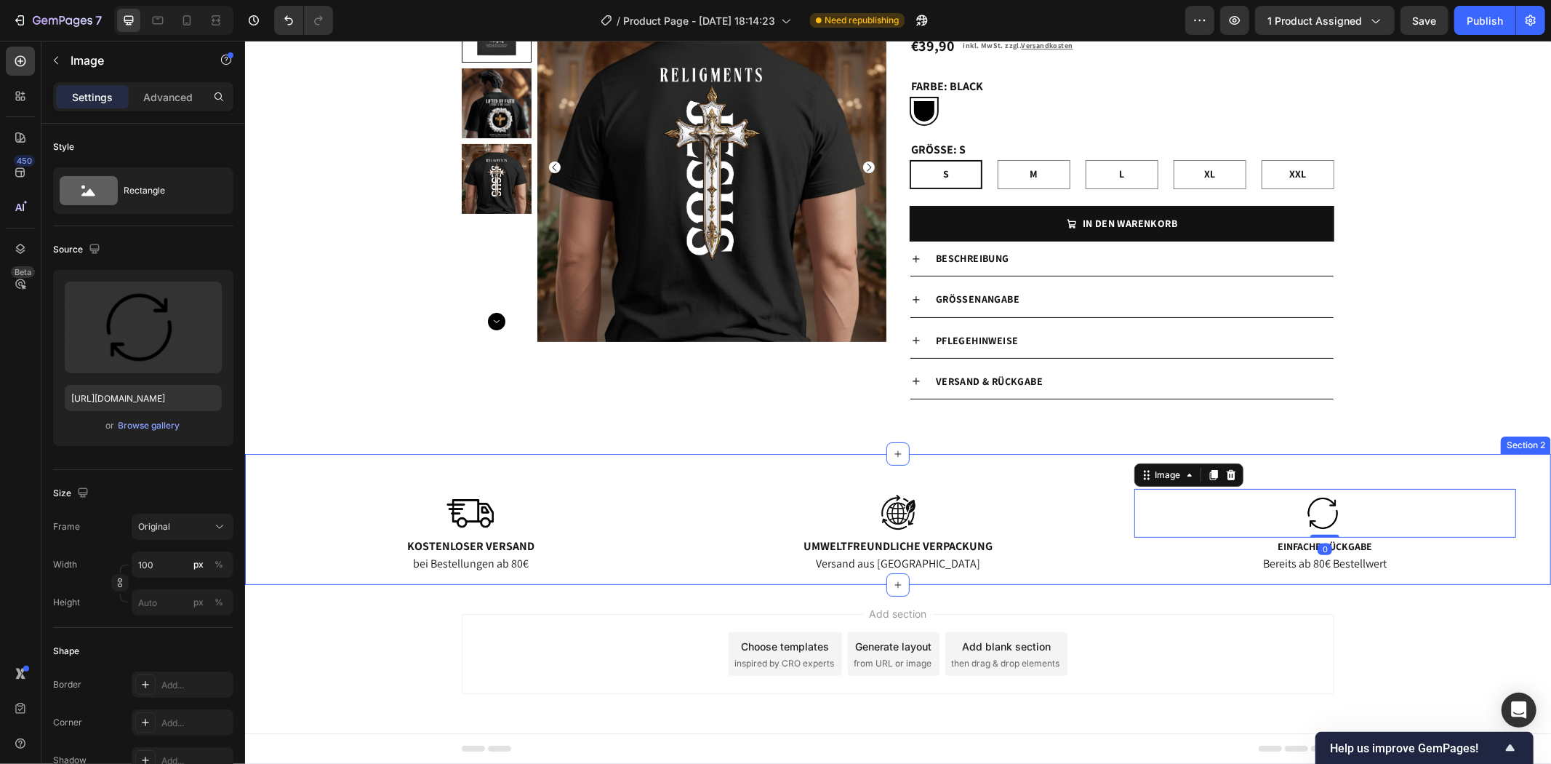
click at [964, 468] on div "Image Kostenloser Versand Text Block bei Bestellungen ab 80€ Text Block Image U…" at bounding box center [897, 518] width 1306 height 131
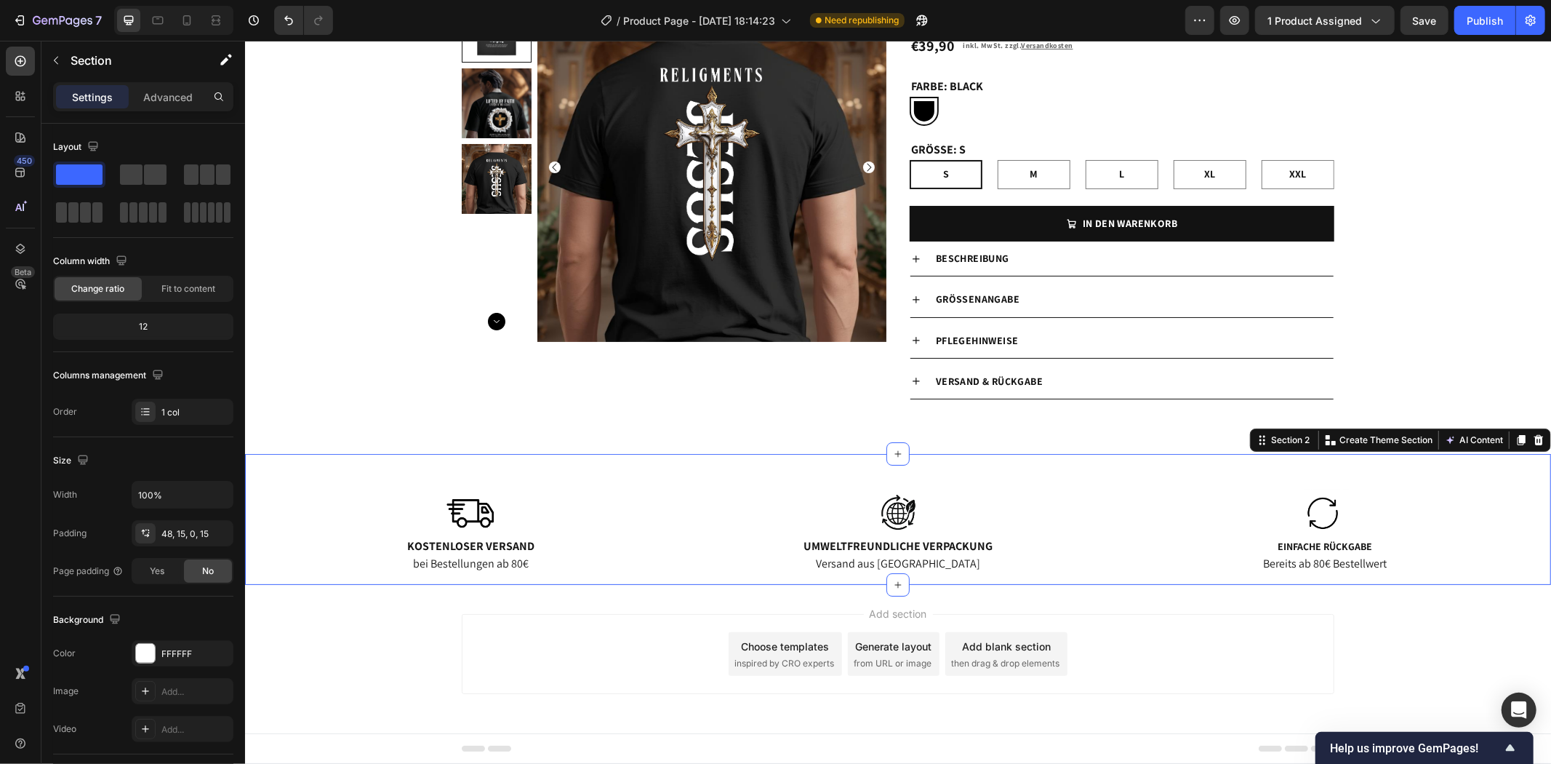
click at [966, 460] on div "Image Kostenloser Versand Text Block bei Bestellungen ab 80€ Text Block Image U…" at bounding box center [897, 518] width 1306 height 131
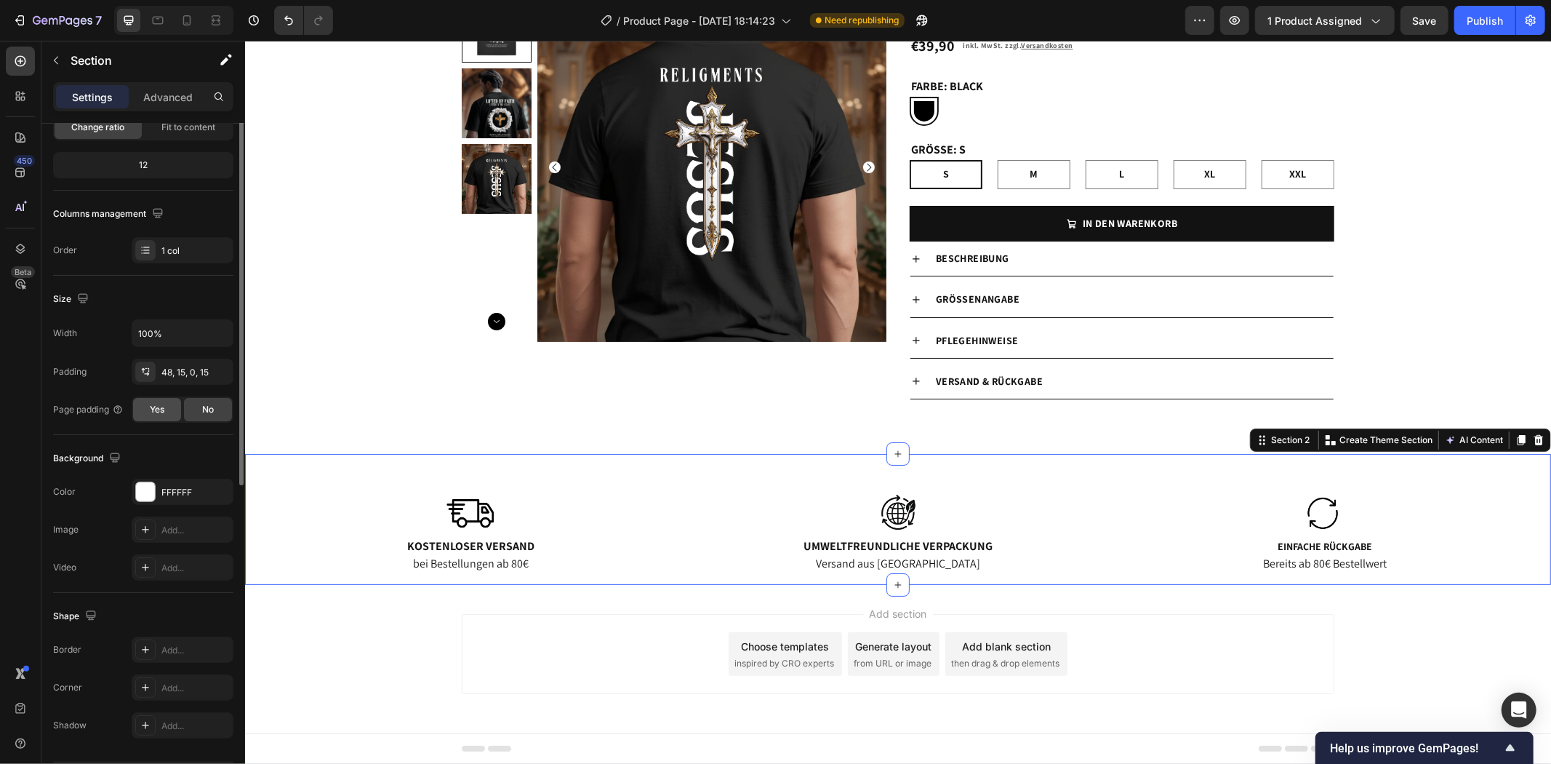
scroll to position [206, 0]
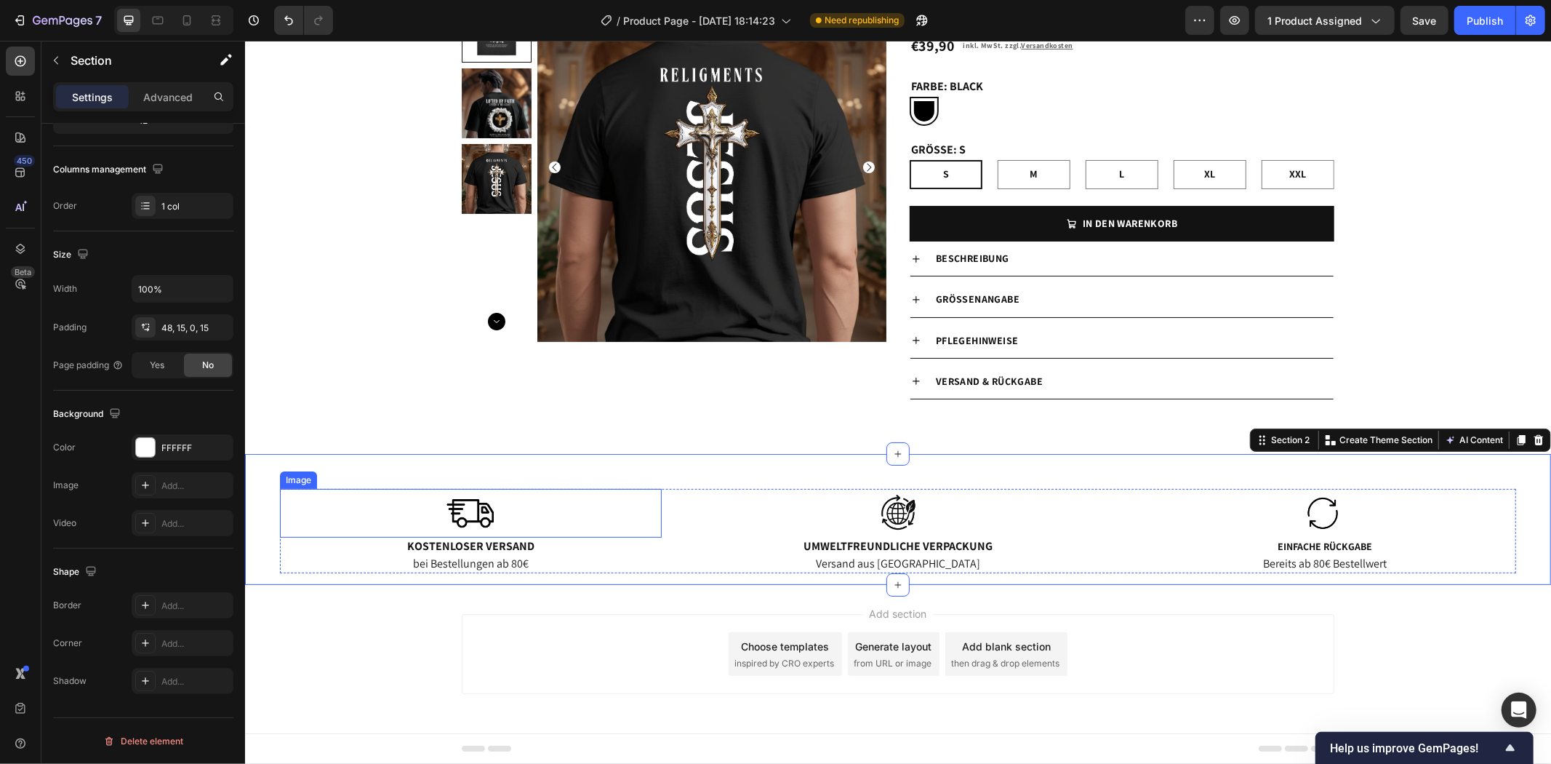
click at [568, 504] on div at bounding box center [470, 512] width 382 height 49
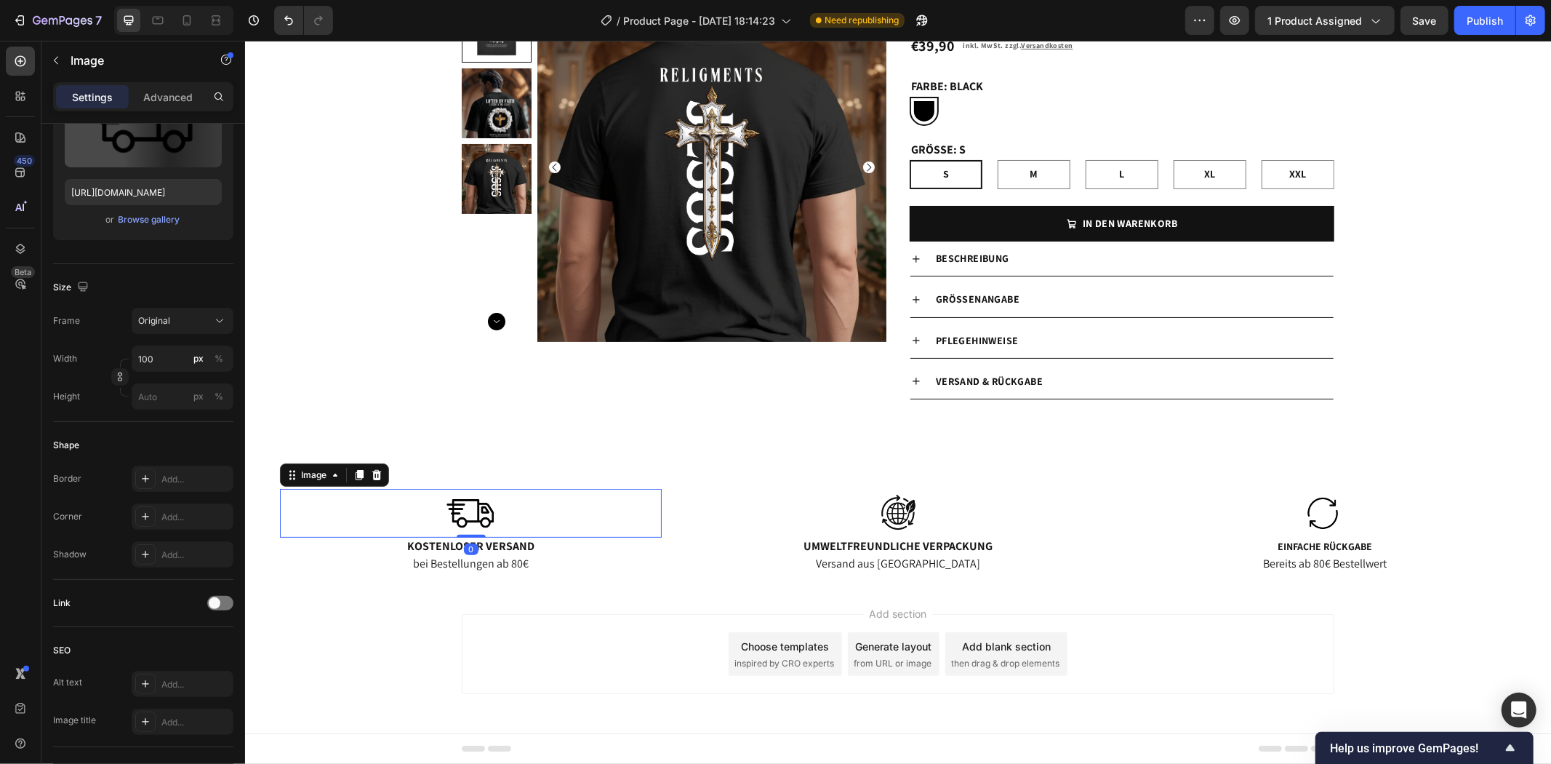
scroll to position [0, 0]
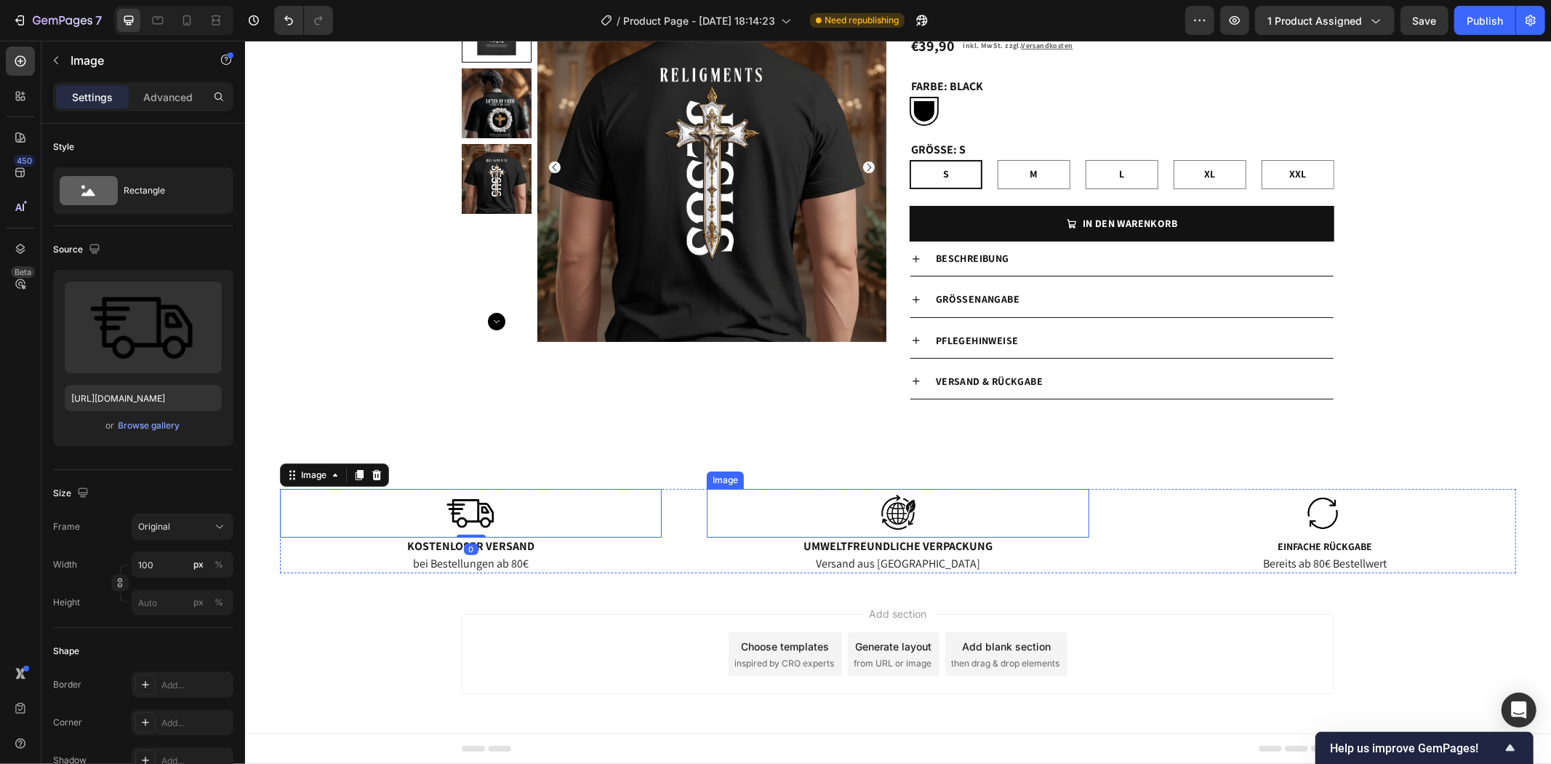
click at [971, 506] on div at bounding box center [897, 512] width 382 height 49
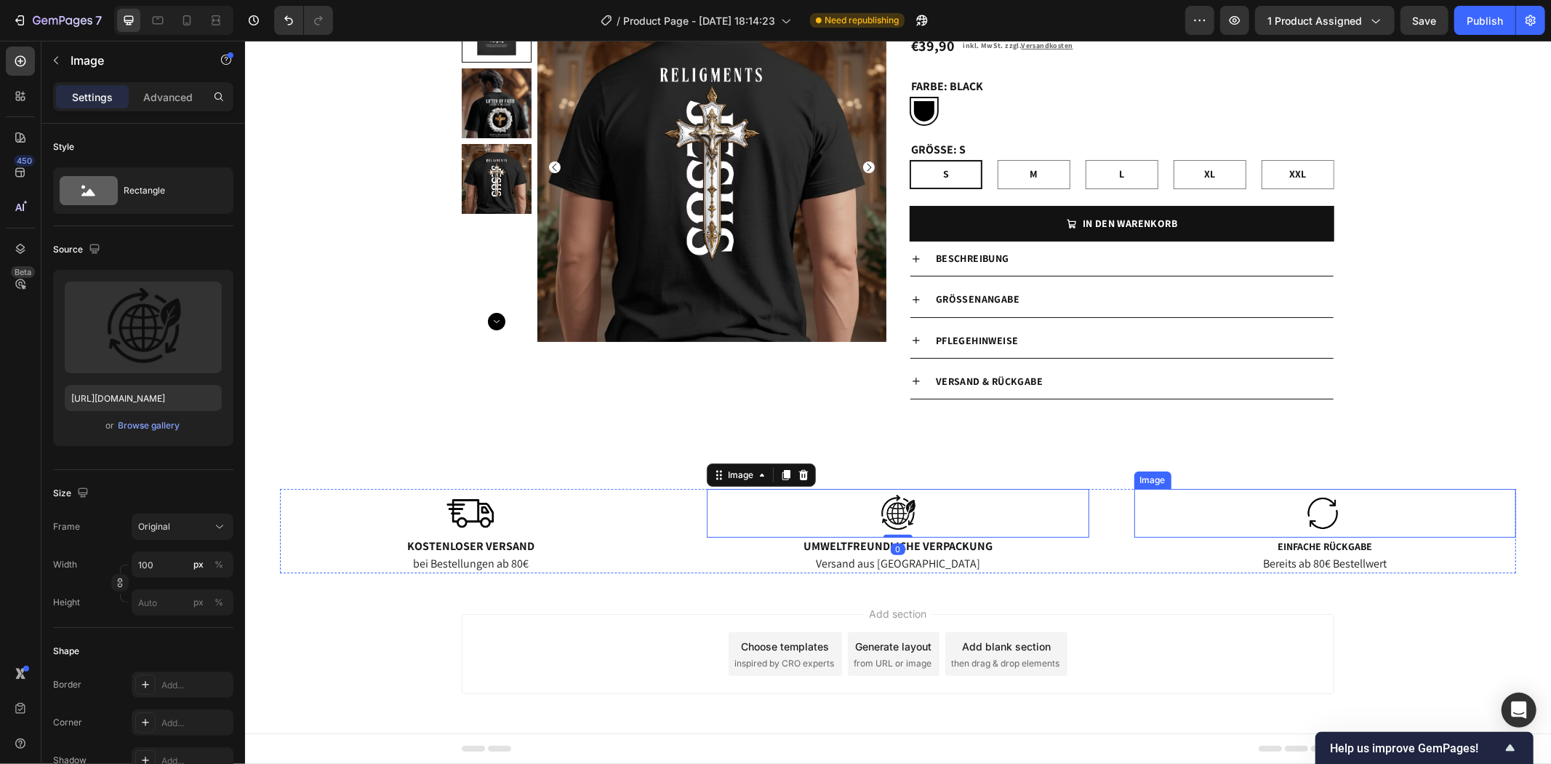
click at [1381, 511] on div at bounding box center [1325, 512] width 382 height 49
click at [1015, 509] on div at bounding box center [897, 512] width 382 height 49
click at [973, 525] on div at bounding box center [897, 512] width 382 height 49
click at [970, 562] on p "Versand aus [GEOGRAPHIC_DATA]" at bounding box center [897, 563] width 379 height 15
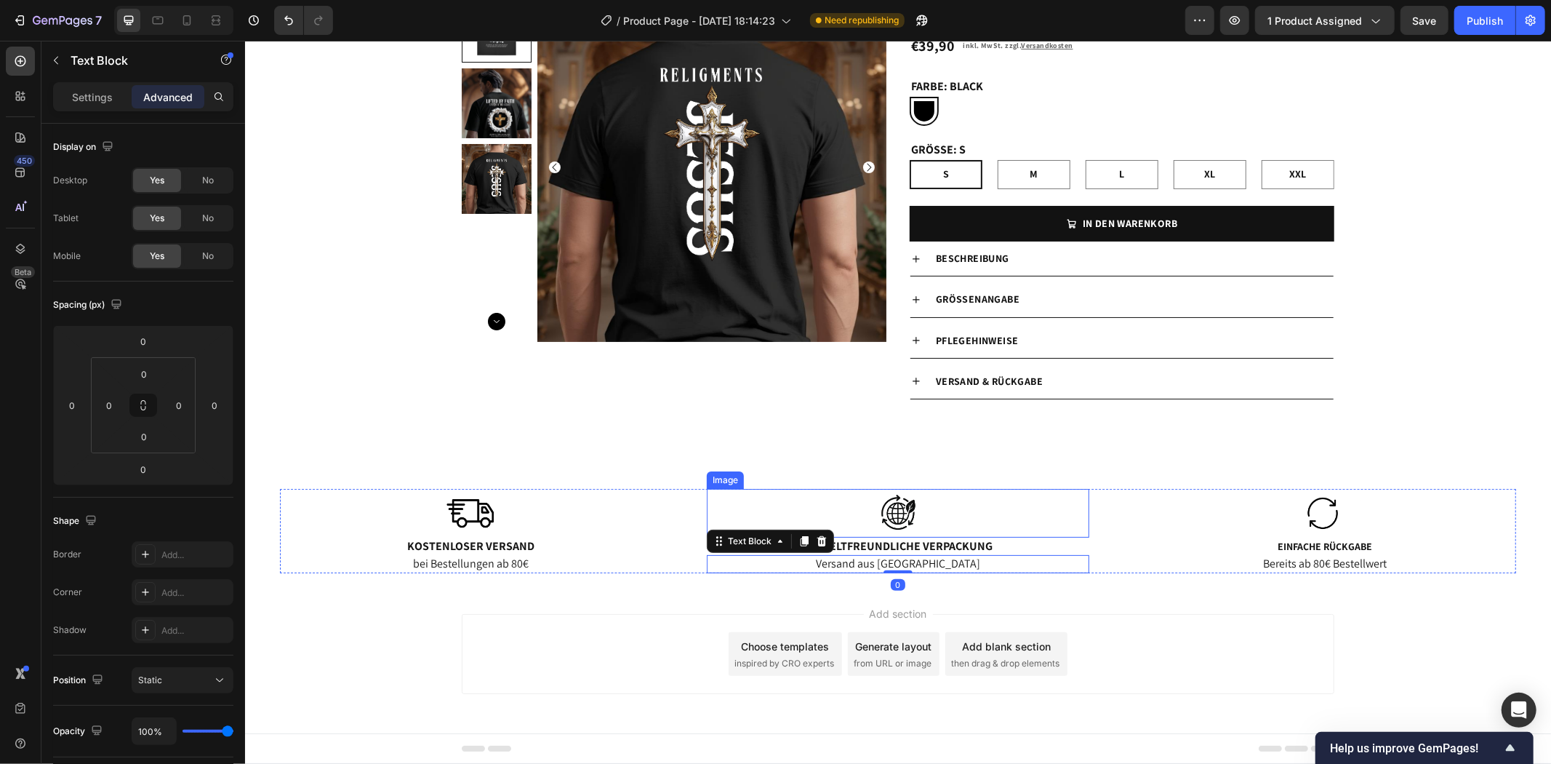
click at [891, 507] on img at bounding box center [897, 512] width 73 height 49
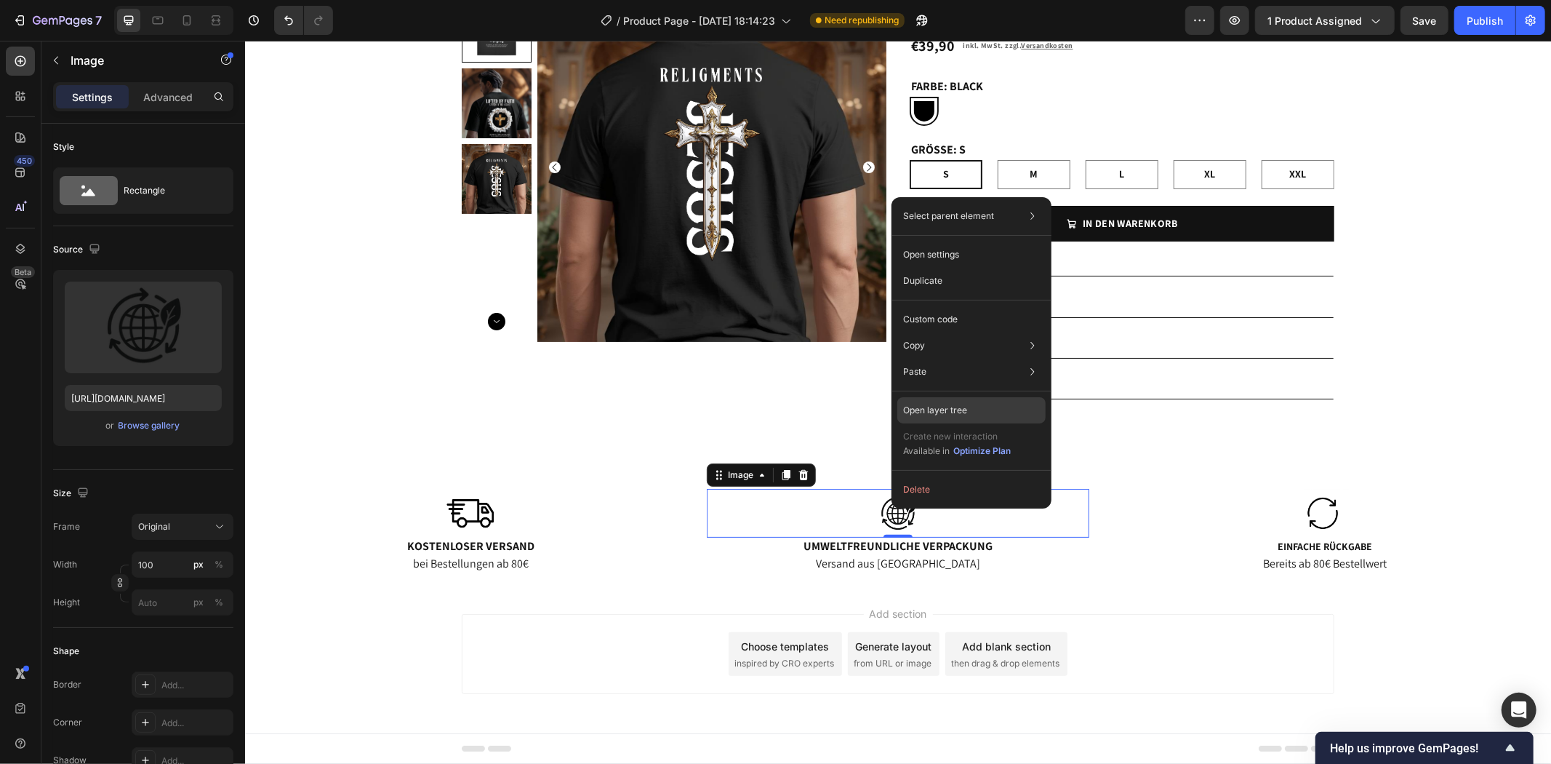
click at [949, 410] on p "Open layer tree" at bounding box center [935, 410] width 64 height 13
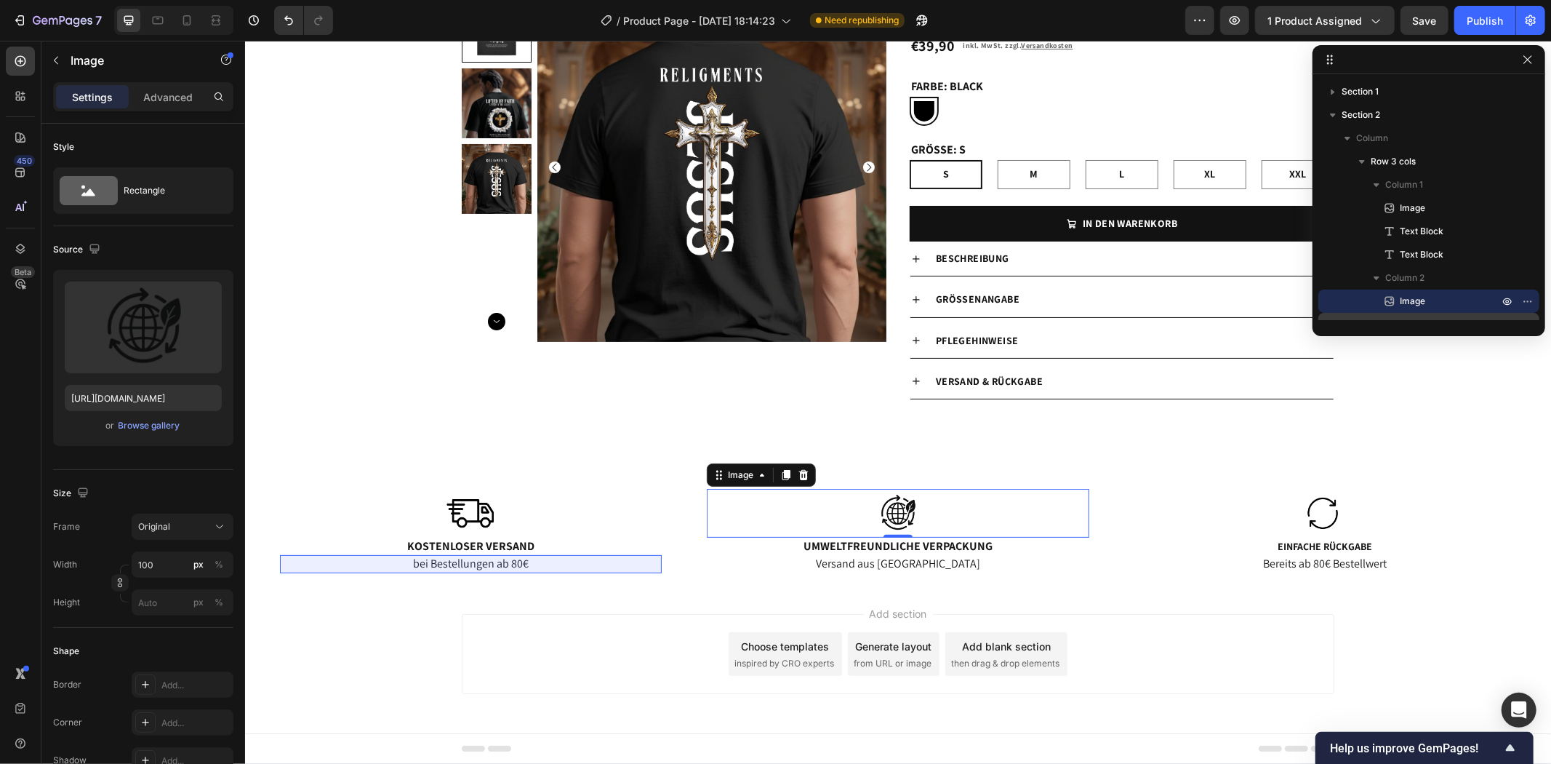
scroll to position [132, 0]
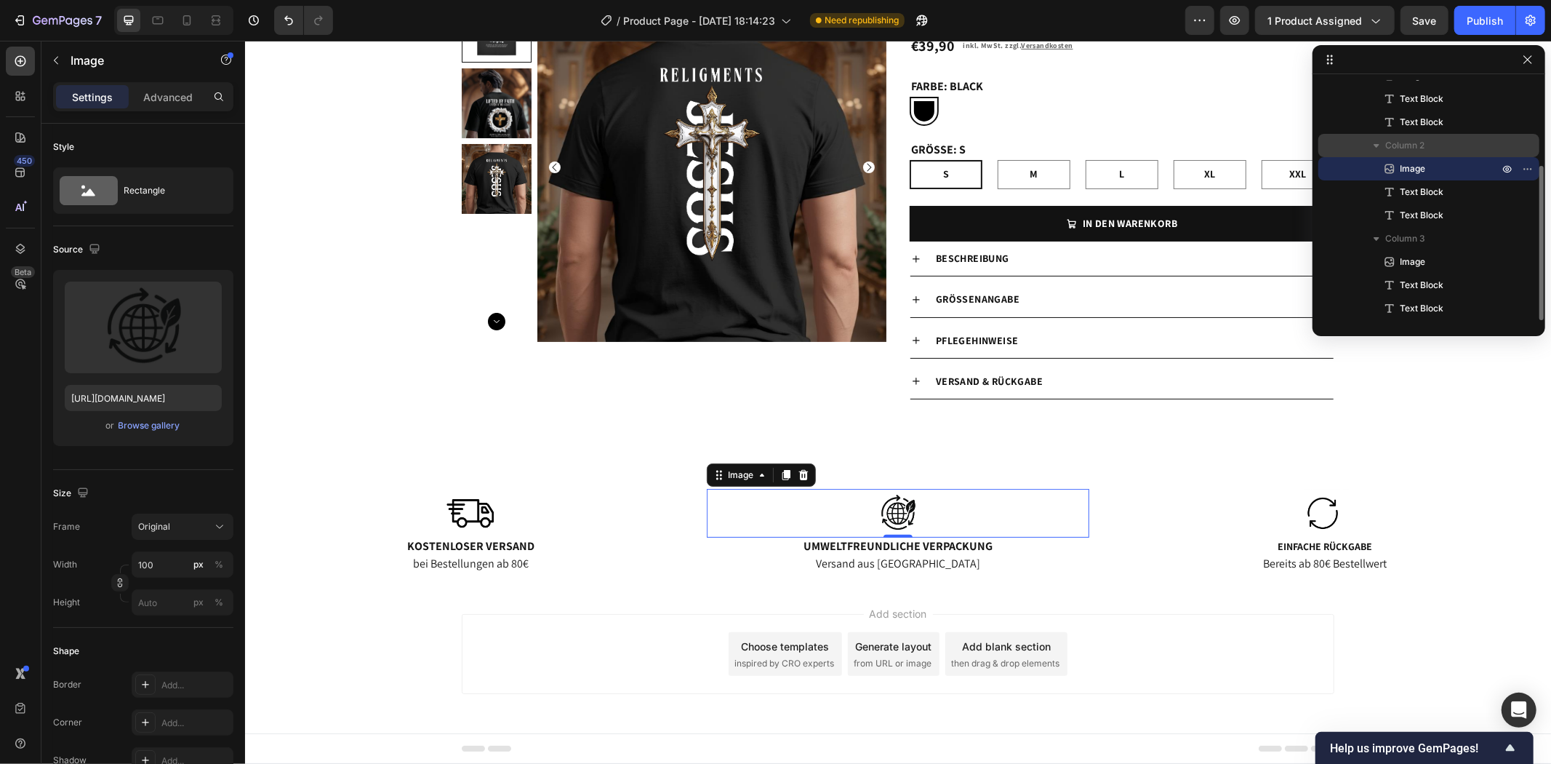
click at [1377, 142] on icon "button" at bounding box center [1377, 145] width 15 height 15
click at [1424, 142] on span "Column 2" at bounding box center [1405, 145] width 39 height 15
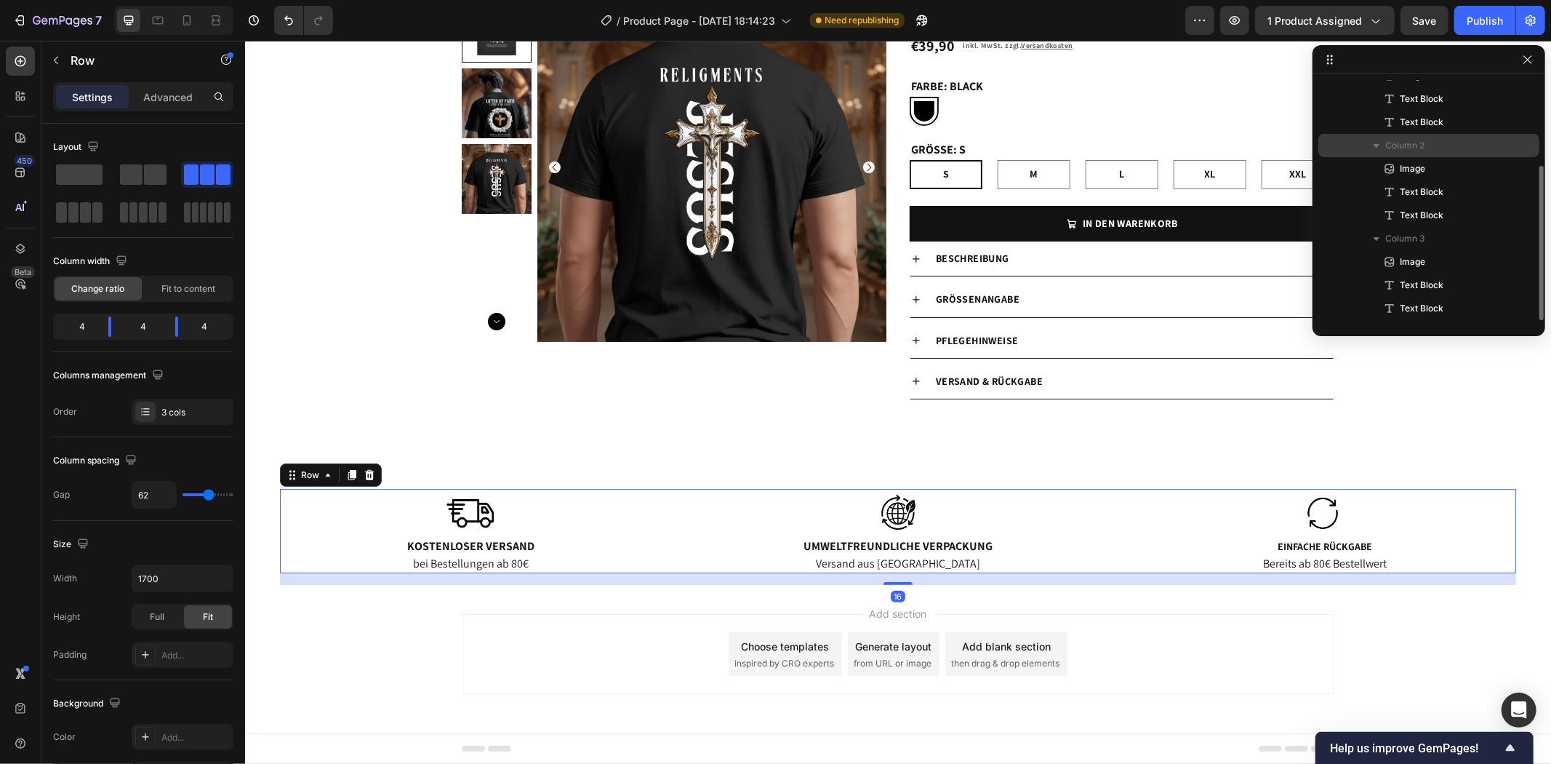
click at [1405, 143] on span "Column 2" at bounding box center [1405, 145] width 39 height 15
click at [1378, 143] on icon "button" at bounding box center [1377, 145] width 15 height 15
click at [1378, 144] on icon "button" at bounding box center [1377, 146] width 6 height 4
click at [1410, 143] on span "Column 2" at bounding box center [1405, 145] width 39 height 15
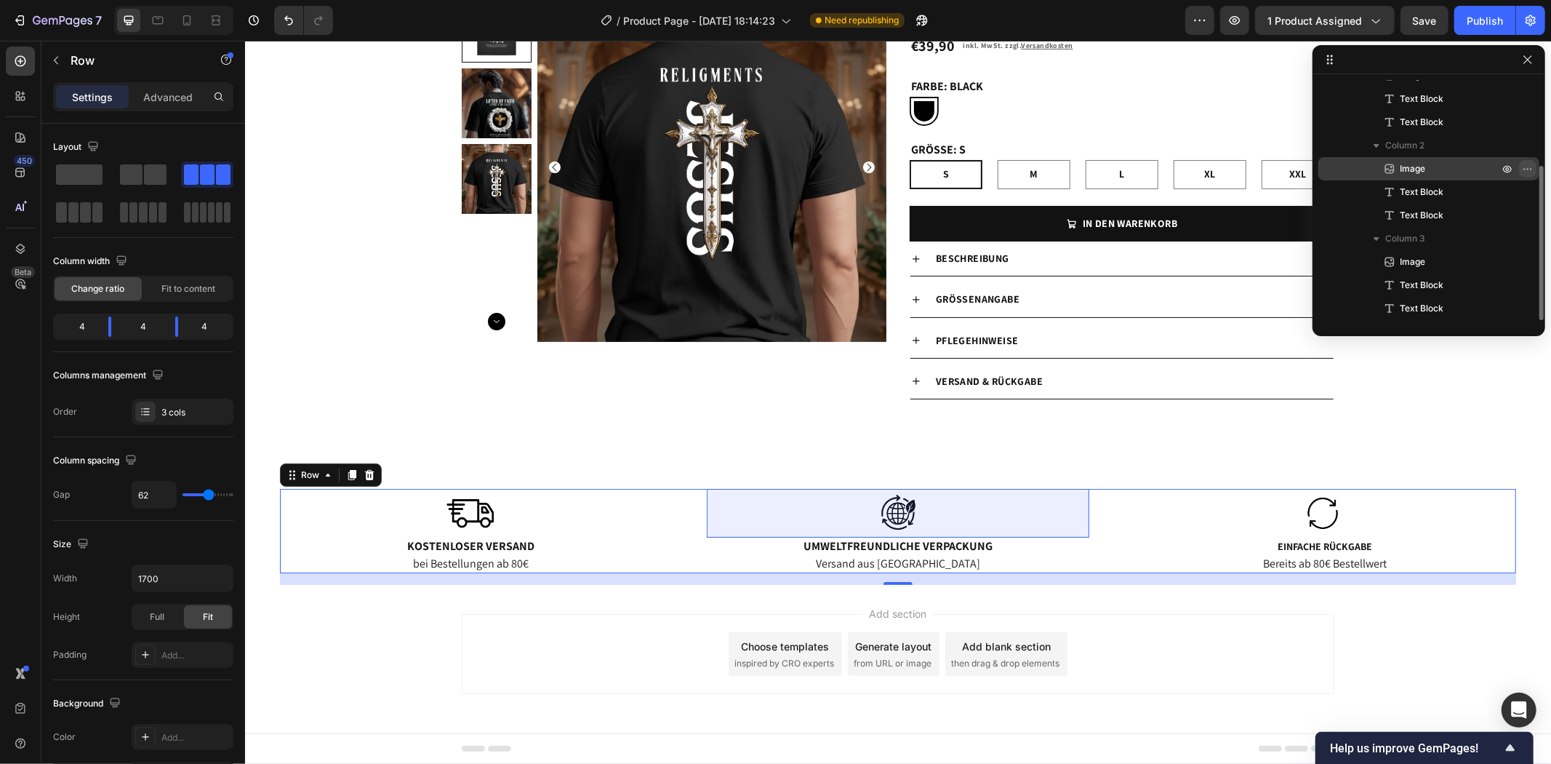
click at [1530, 167] on icon "button" at bounding box center [1528, 169] width 12 height 12
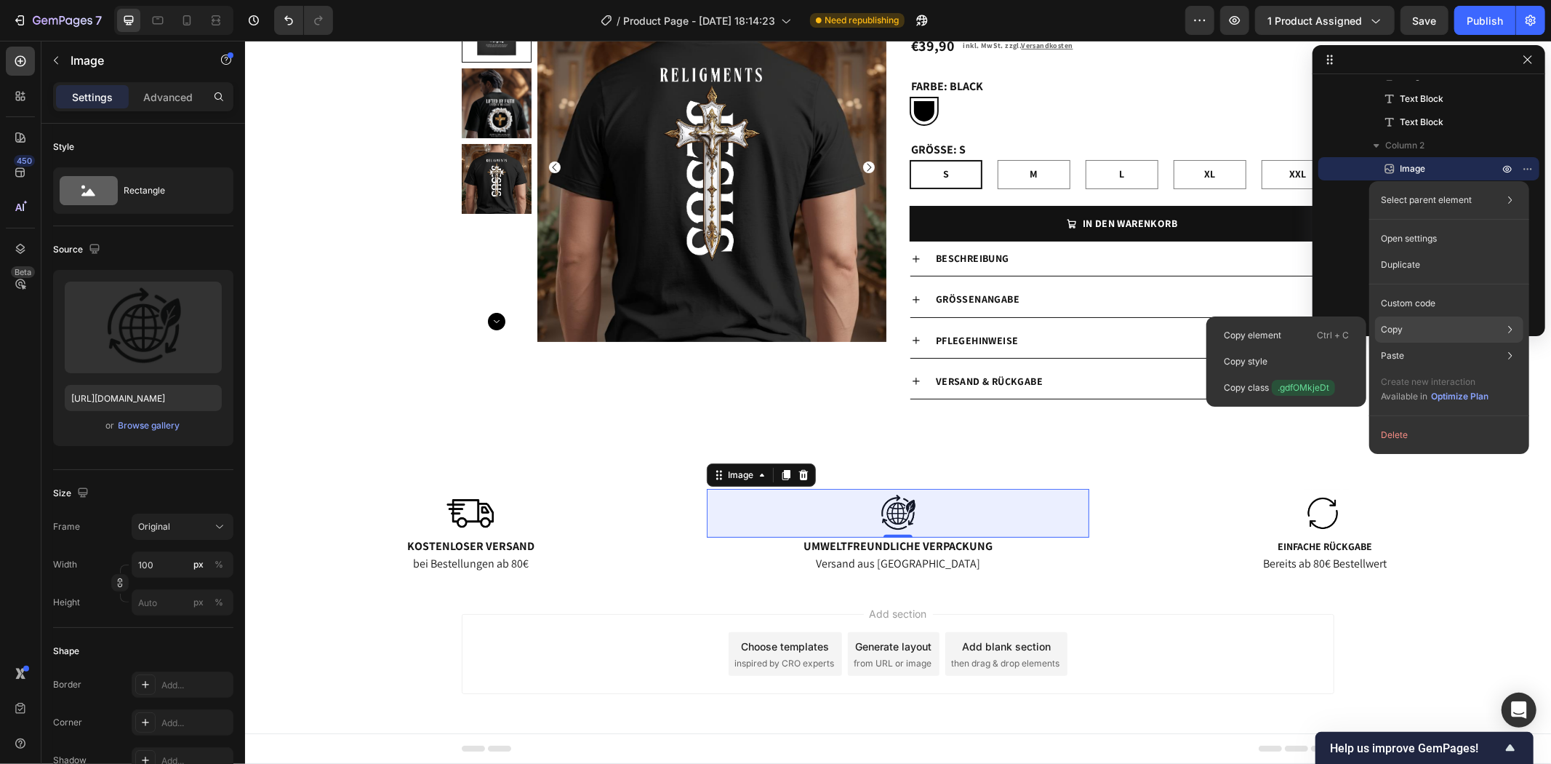
click at [1419, 326] on div "Copy Copy element Ctrl + C Copy style Copy class .gdfOMkjeDt" at bounding box center [1449, 329] width 148 height 26
click at [1255, 384] on p "Copy class .gdfOMkjeDt" at bounding box center [1279, 388] width 111 height 16
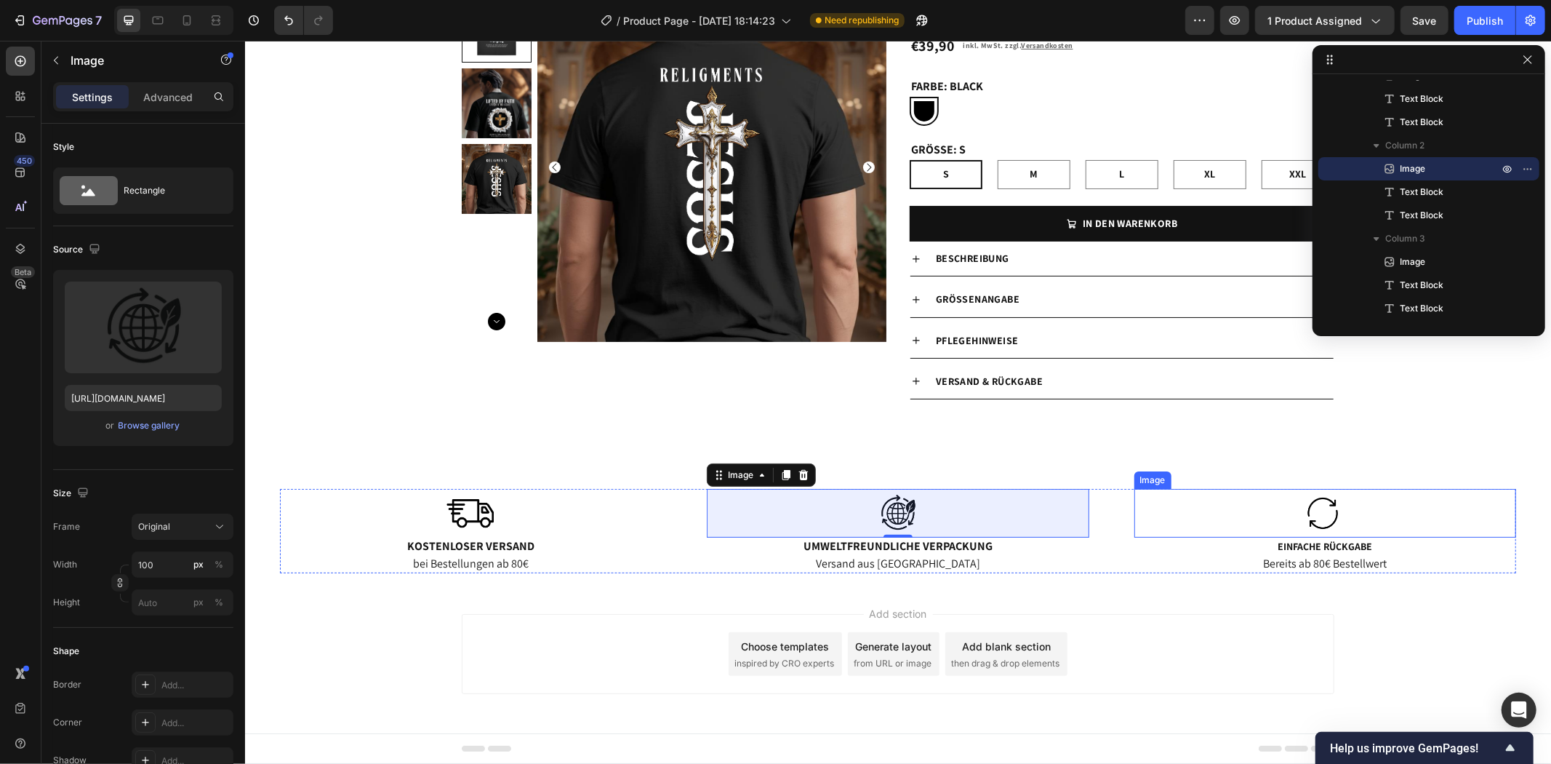
click at [1338, 509] on img at bounding box center [1324, 512] width 73 height 49
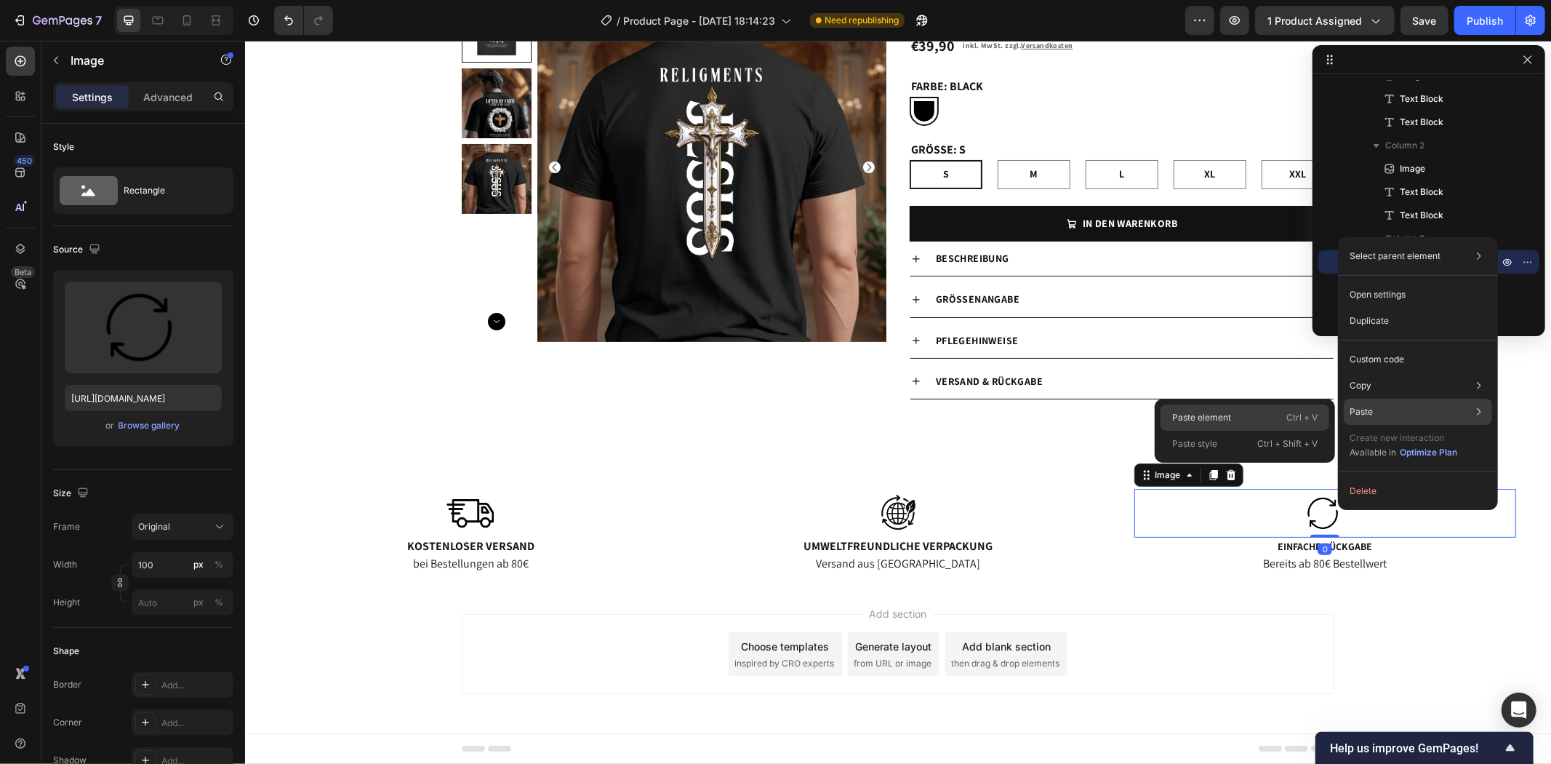
click at [1268, 416] on div "Paste element Ctrl + V" at bounding box center [1245, 417] width 169 height 26
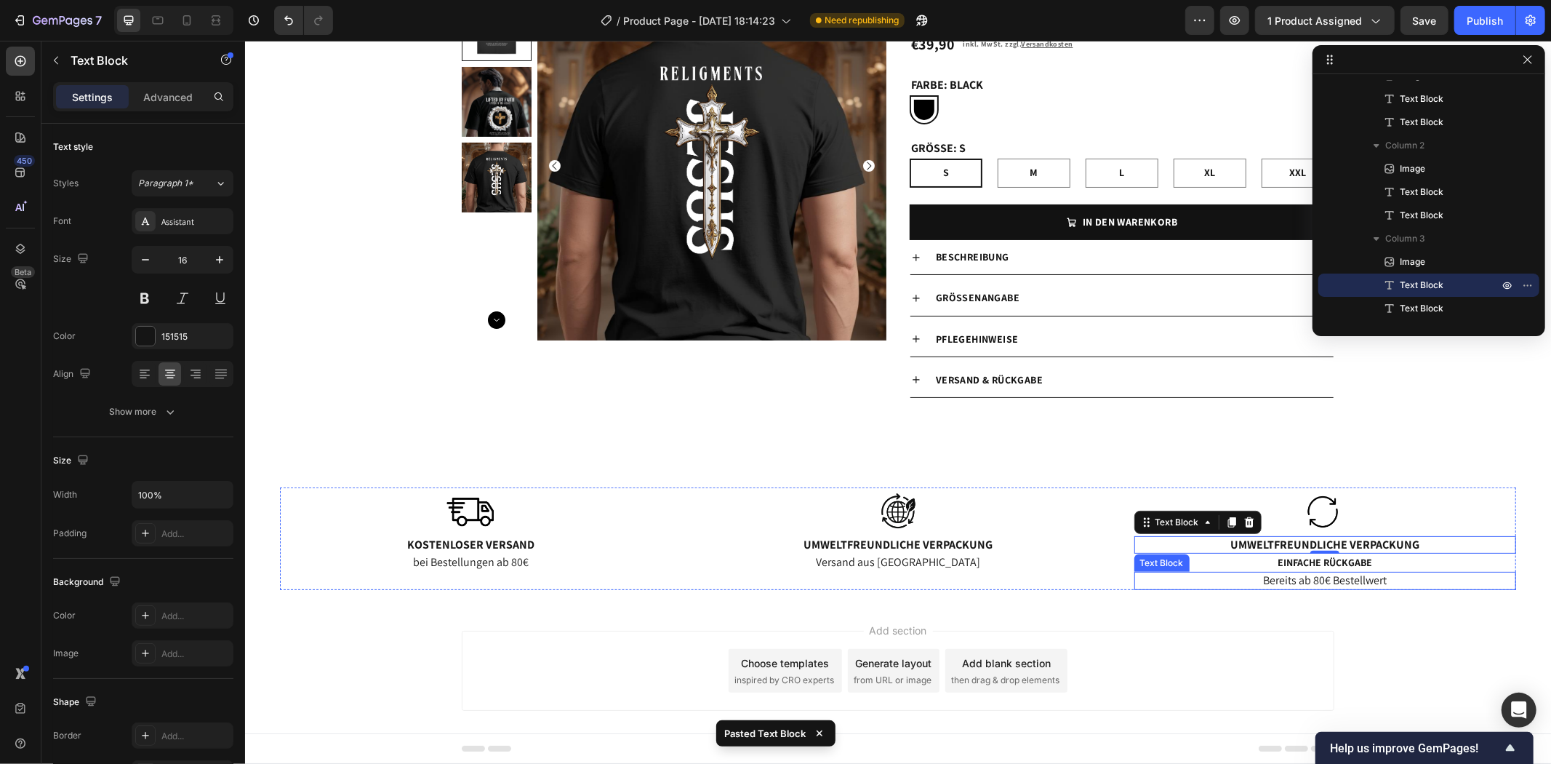
click at [1359, 578] on p "Bereits ab 80€ Bestellwert" at bounding box center [1324, 579] width 379 height 15
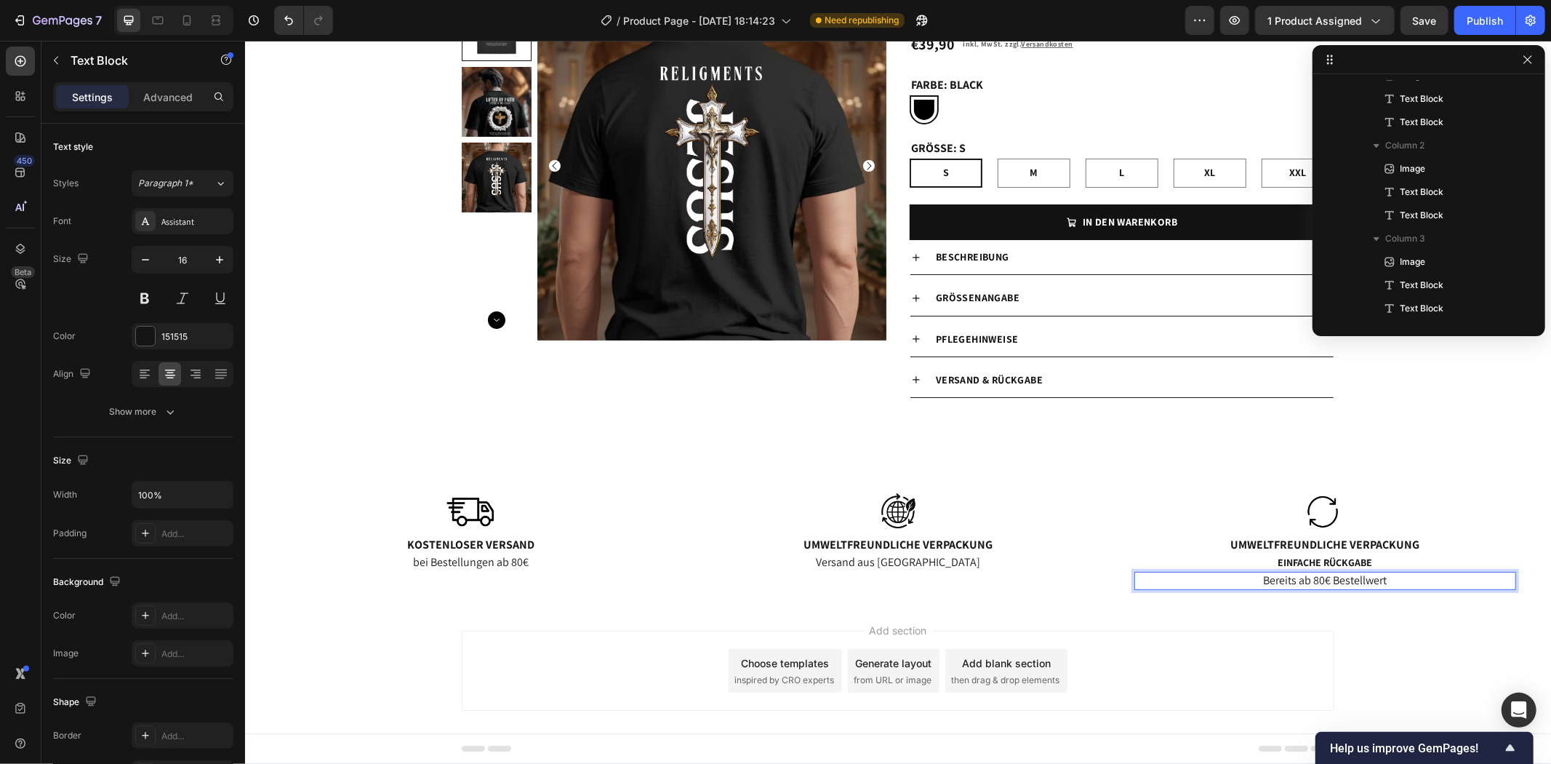
click at [1385, 578] on p "Bereits ab 80€ Bestellwert" at bounding box center [1324, 579] width 379 height 15
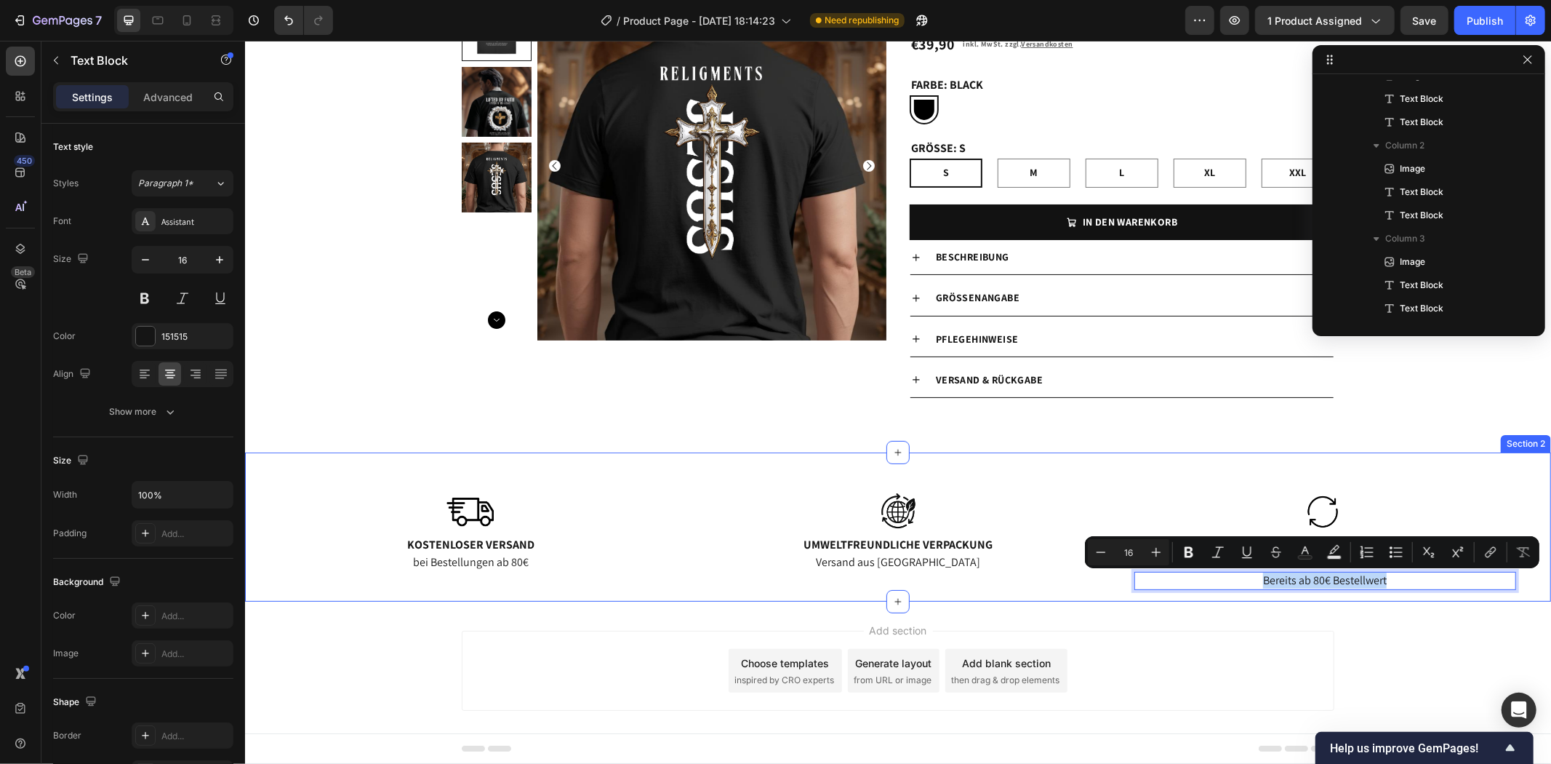
drag, startPoint x: 1401, startPoint y: 577, endPoint x: 1225, endPoint y: 592, distance: 176.7
click at [1225, 592] on div "Image Kostenloser Versand Text Block bei Bestellungen ab 80€ Text Block Image U…" at bounding box center [897, 544] width 1284 height 114
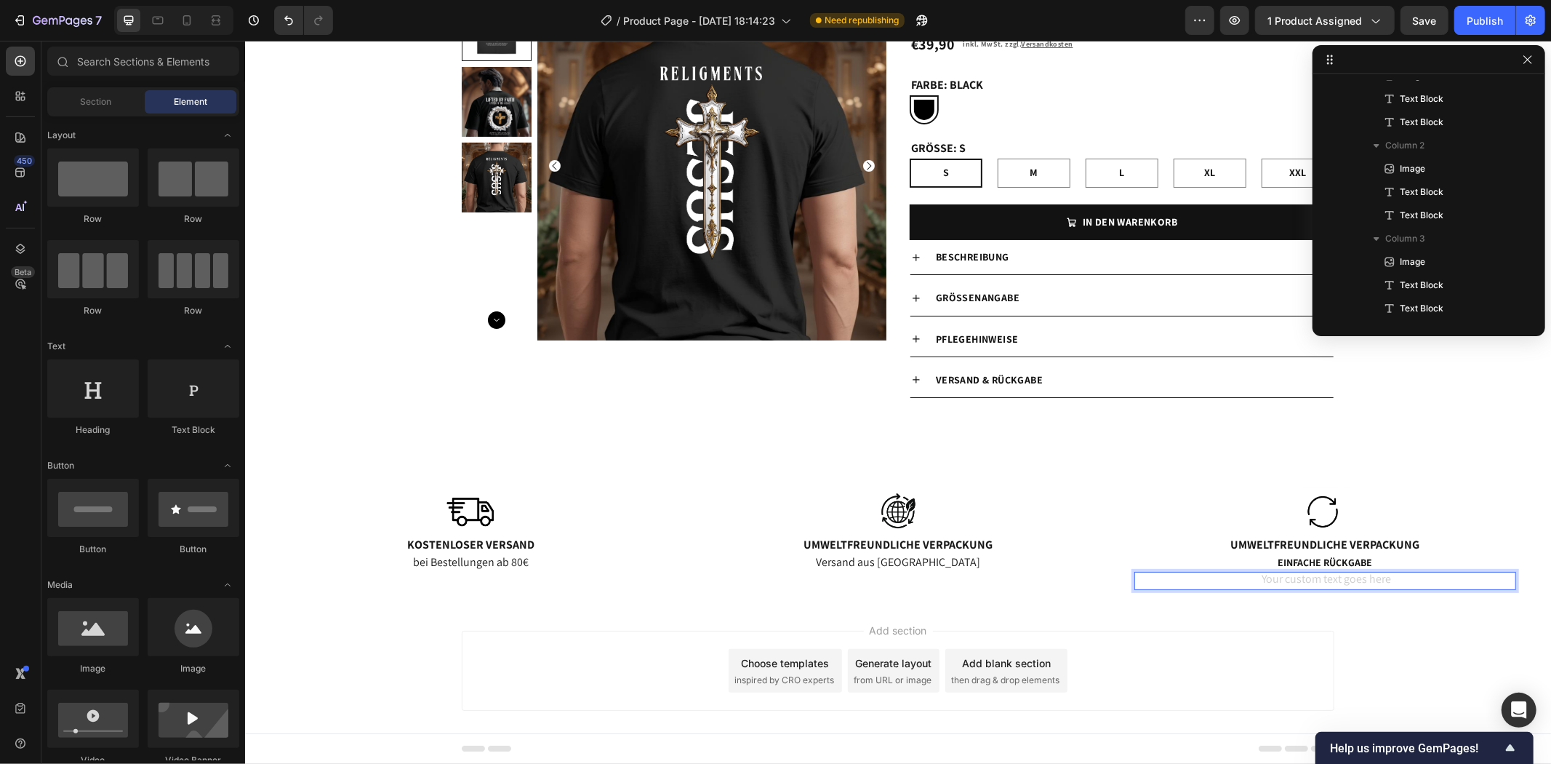
click at [1383, 616] on div "Add section Choose templates inspired by CRO experts Generate layout from URL o…" at bounding box center [897, 690] width 1306 height 179
click at [1363, 545] on p "Umweltfreundliche Verpackung" at bounding box center [1324, 544] width 379 height 15
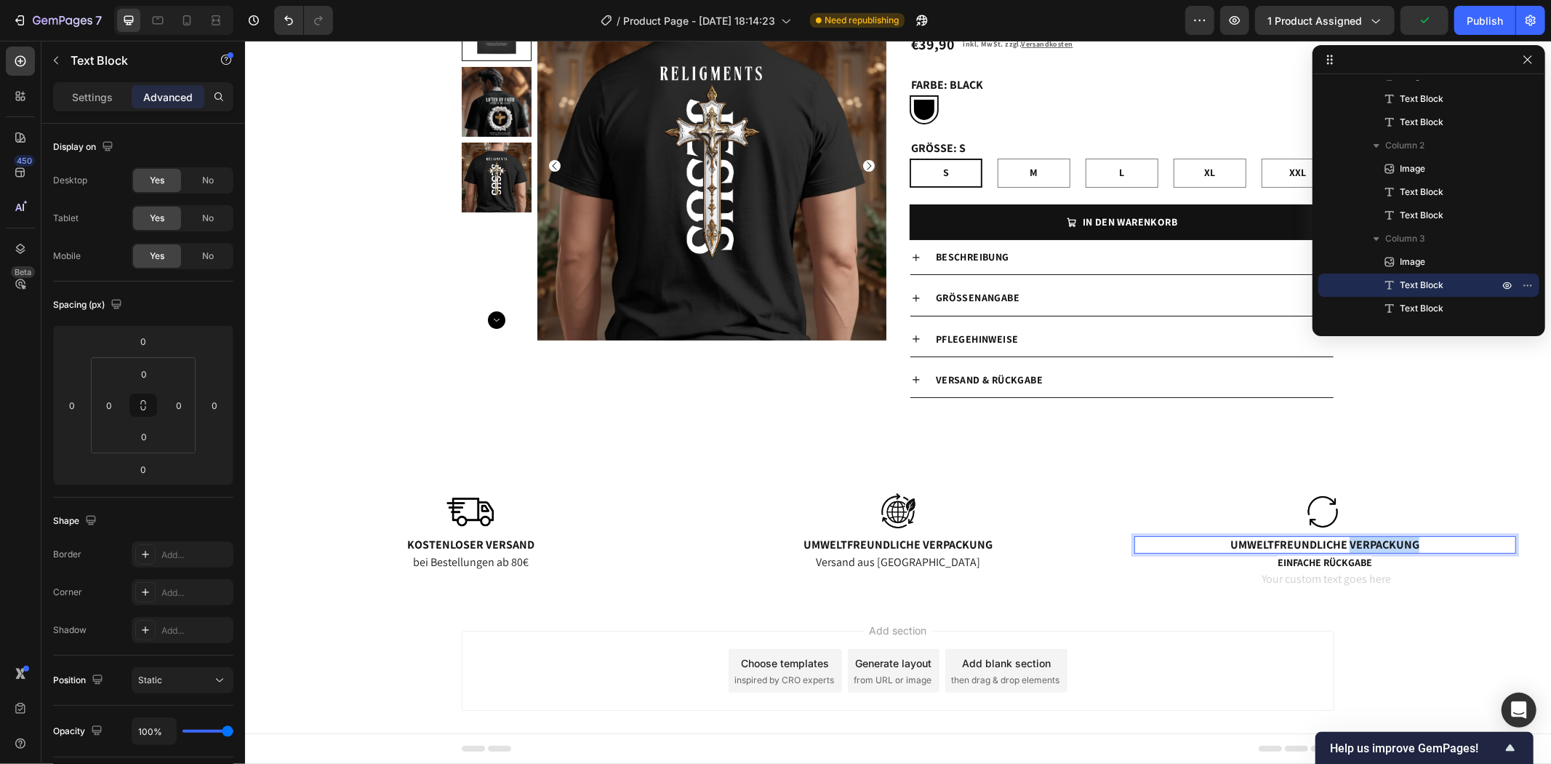
click at [1423, 547] on p "Umweltfreundliche Verpackung" at bounding box center [1324, 544] width 379 height 15
click at [1359, 567] on span "Einfache Rückgabe" at bounding box center [1324, 561] width 95 height 13
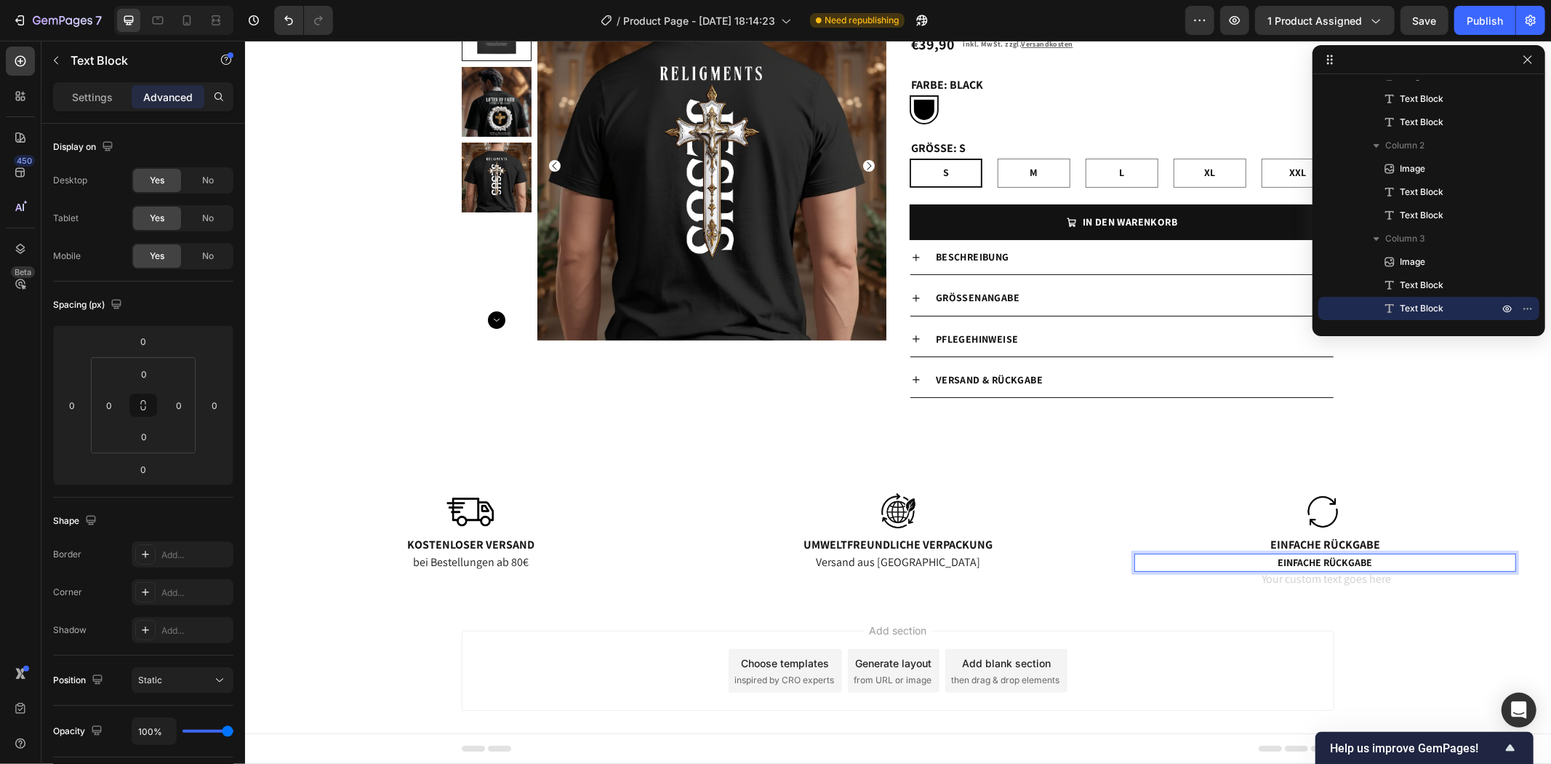
click at [1384, 593] on div "Image Kostenloser Versand Text Block bei Bestellungen ab 80€ Text Block Image U…" at bounding box center [897, 544] width 1284 height 114
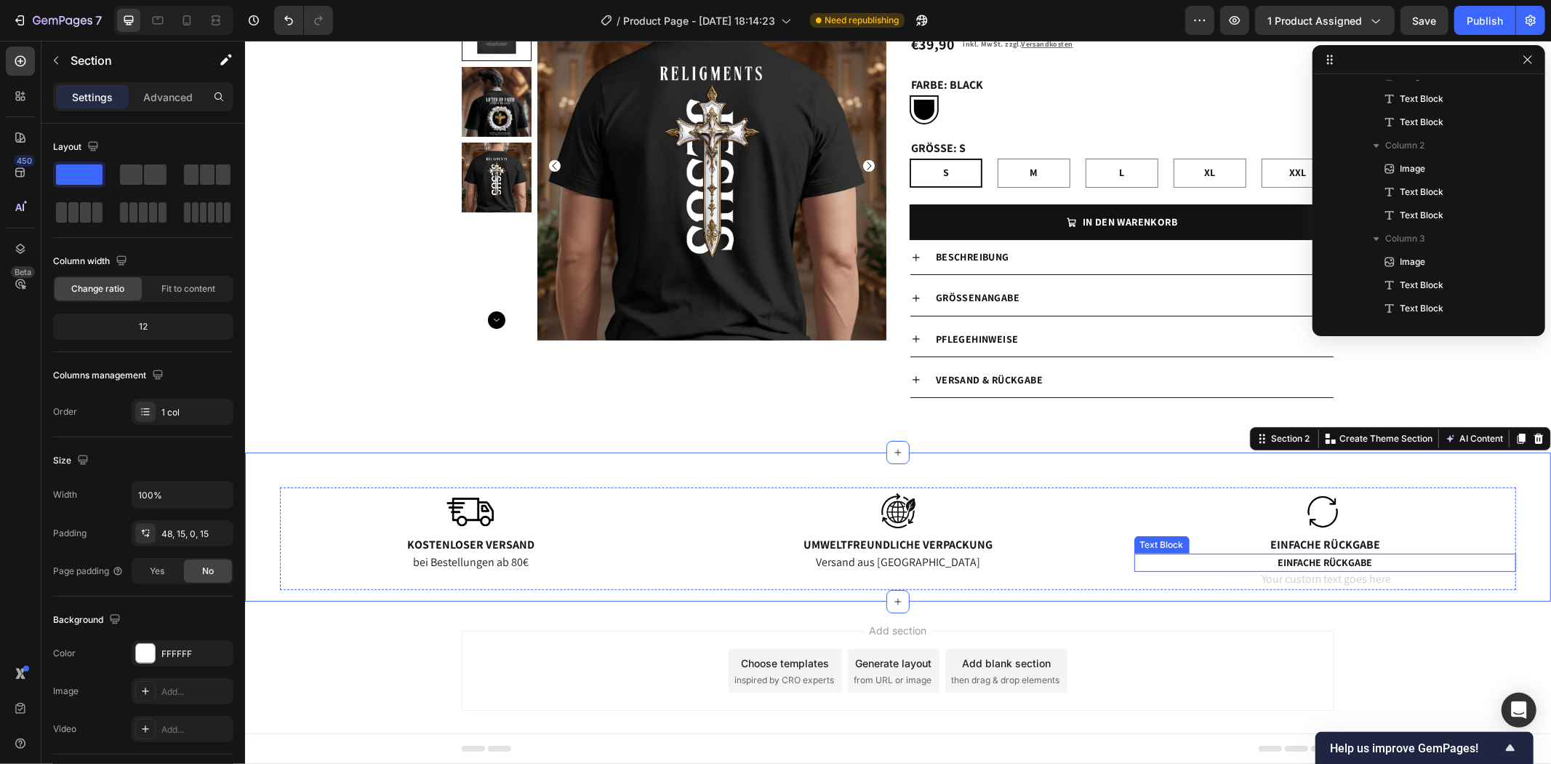
click at [1387, 563] on p "Einfache Rückgabe" at bounding box center [1324, 561] width 379 height 15
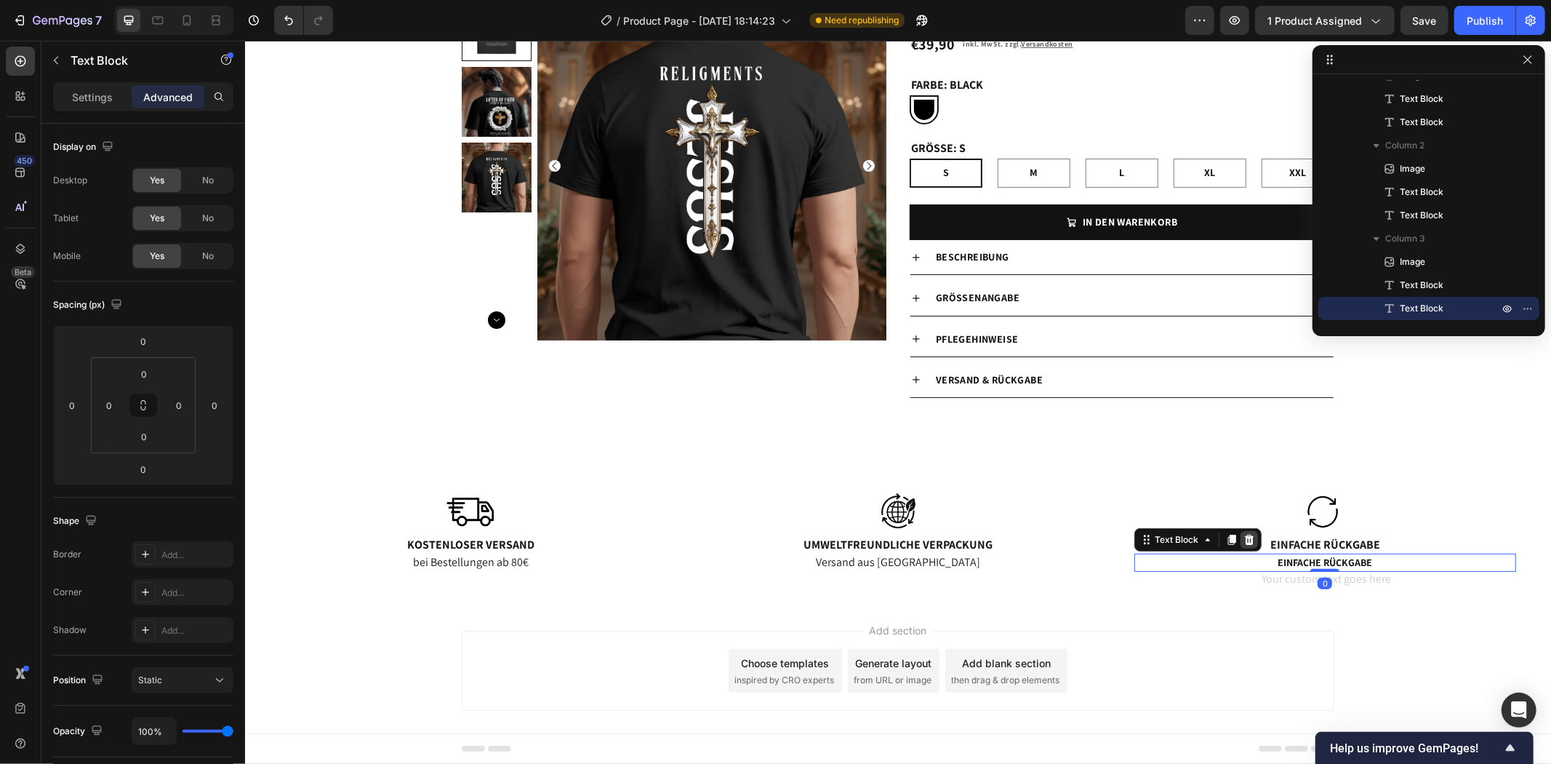
click at [1244, 537] on icon at bounding box center [1248, 539] width 9 height 10
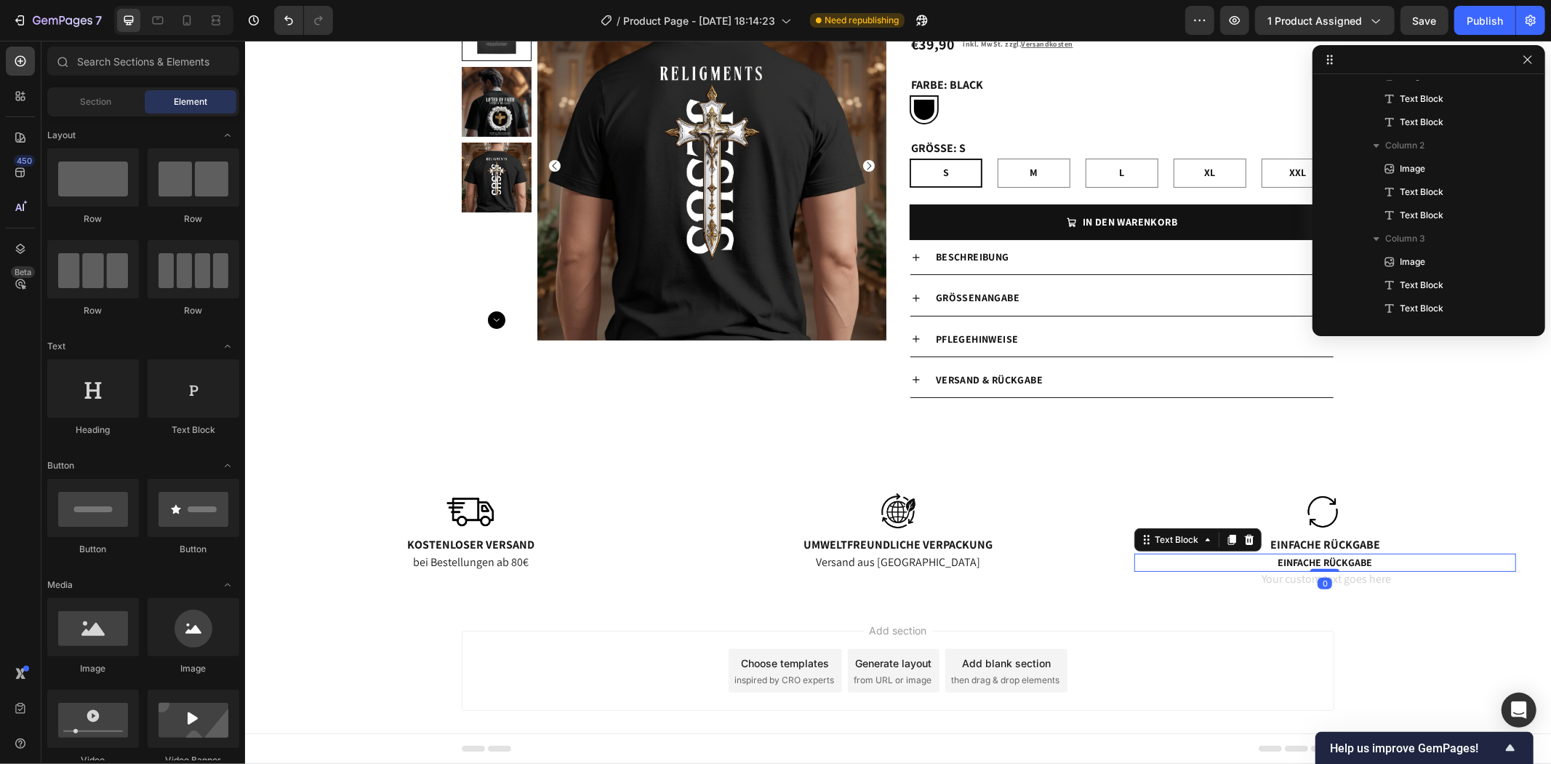
scroll to position [102, 0]
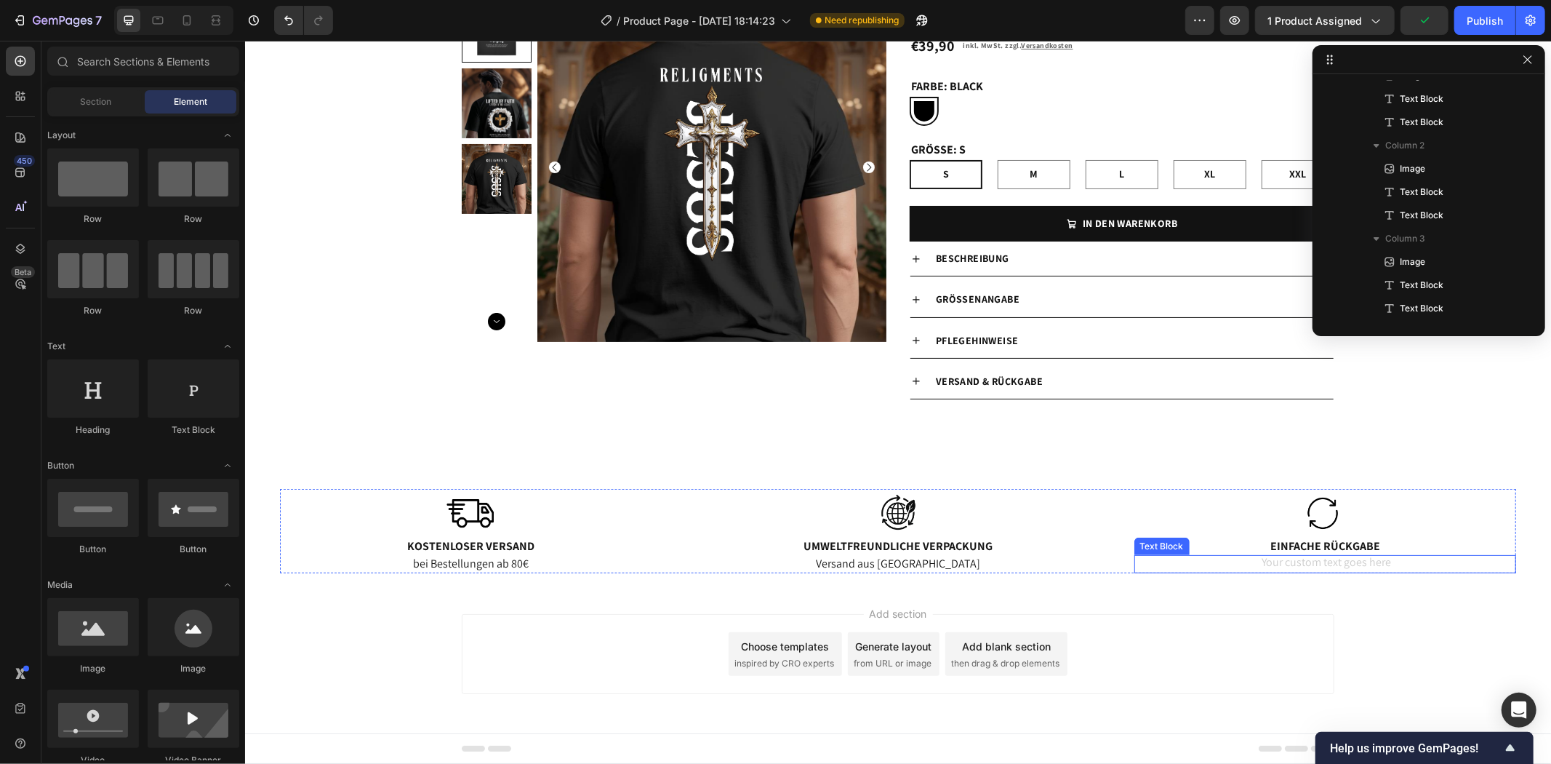
click at [1283, 565] on div "Rich Text Editor. Editing area: main" at bounding box center [1325, 563] width 382 height 18
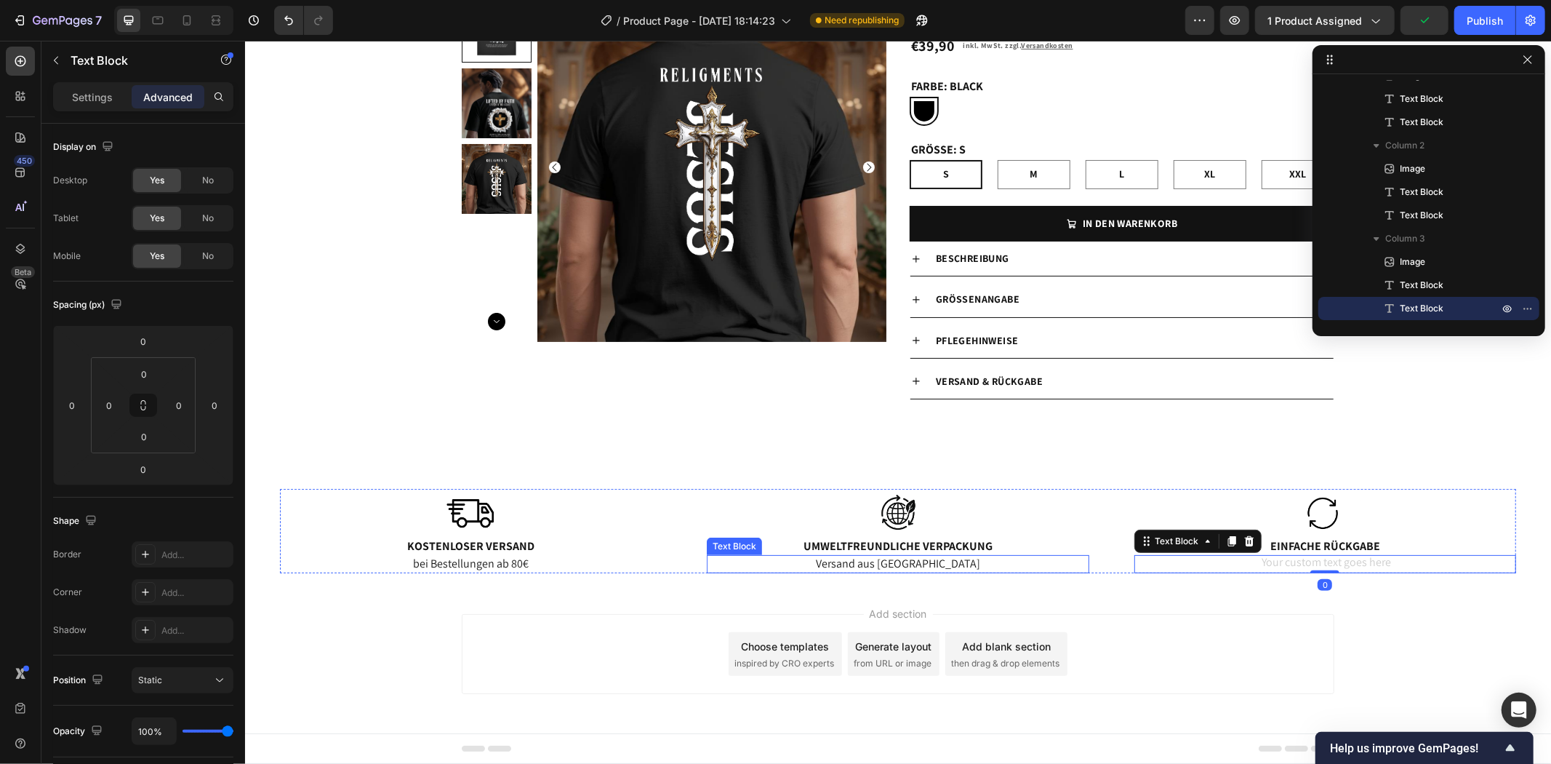
click at [934, 567] on p "Versand aus [GEOGRAPHIC_DATA]" at bounding box center [897, 563] width 379 height 15
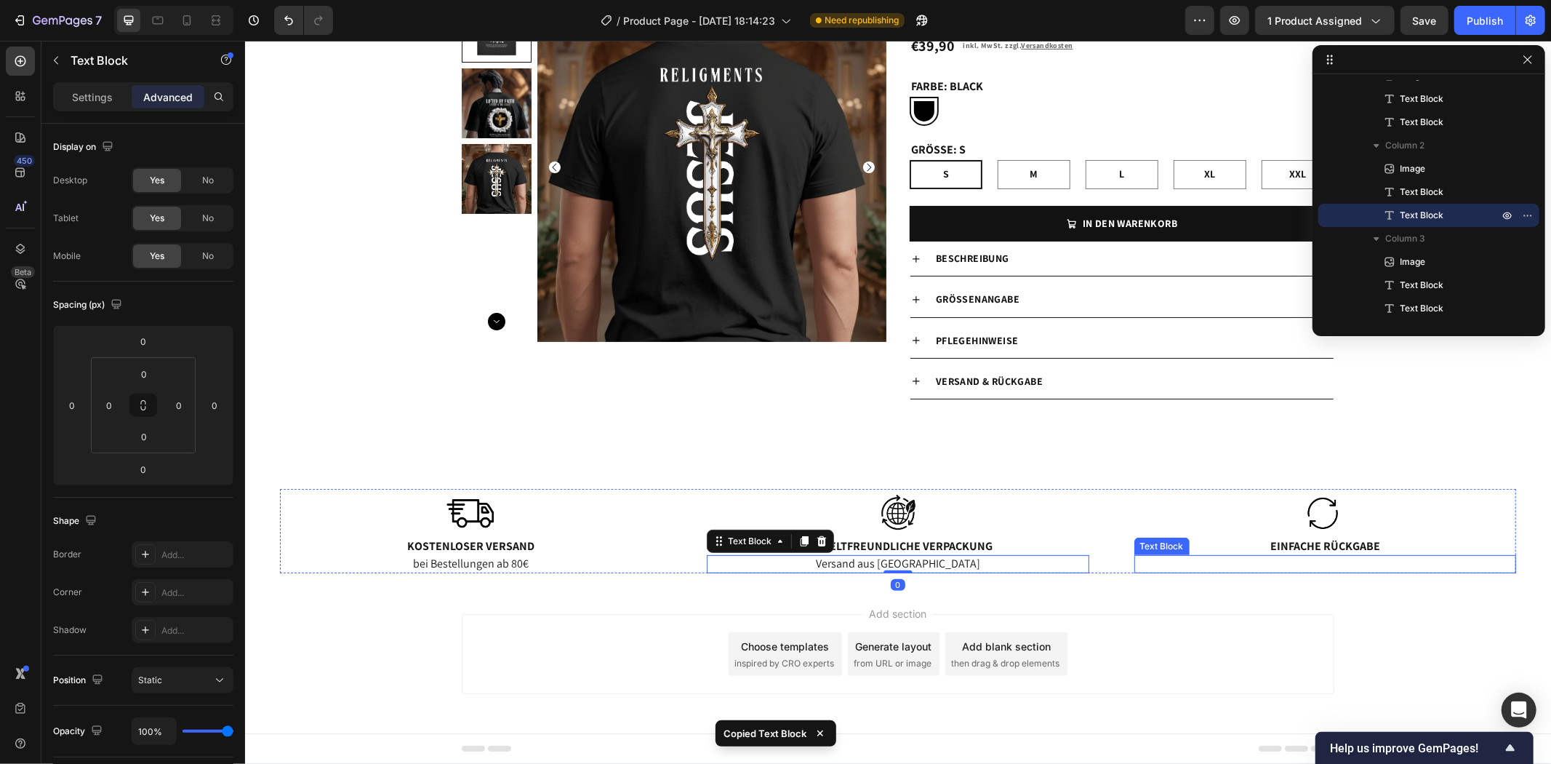
click at [1282, 557] on p "Rich Text Editor. Editing area: main" at bounding box center [1324, 563] width 379 height 15
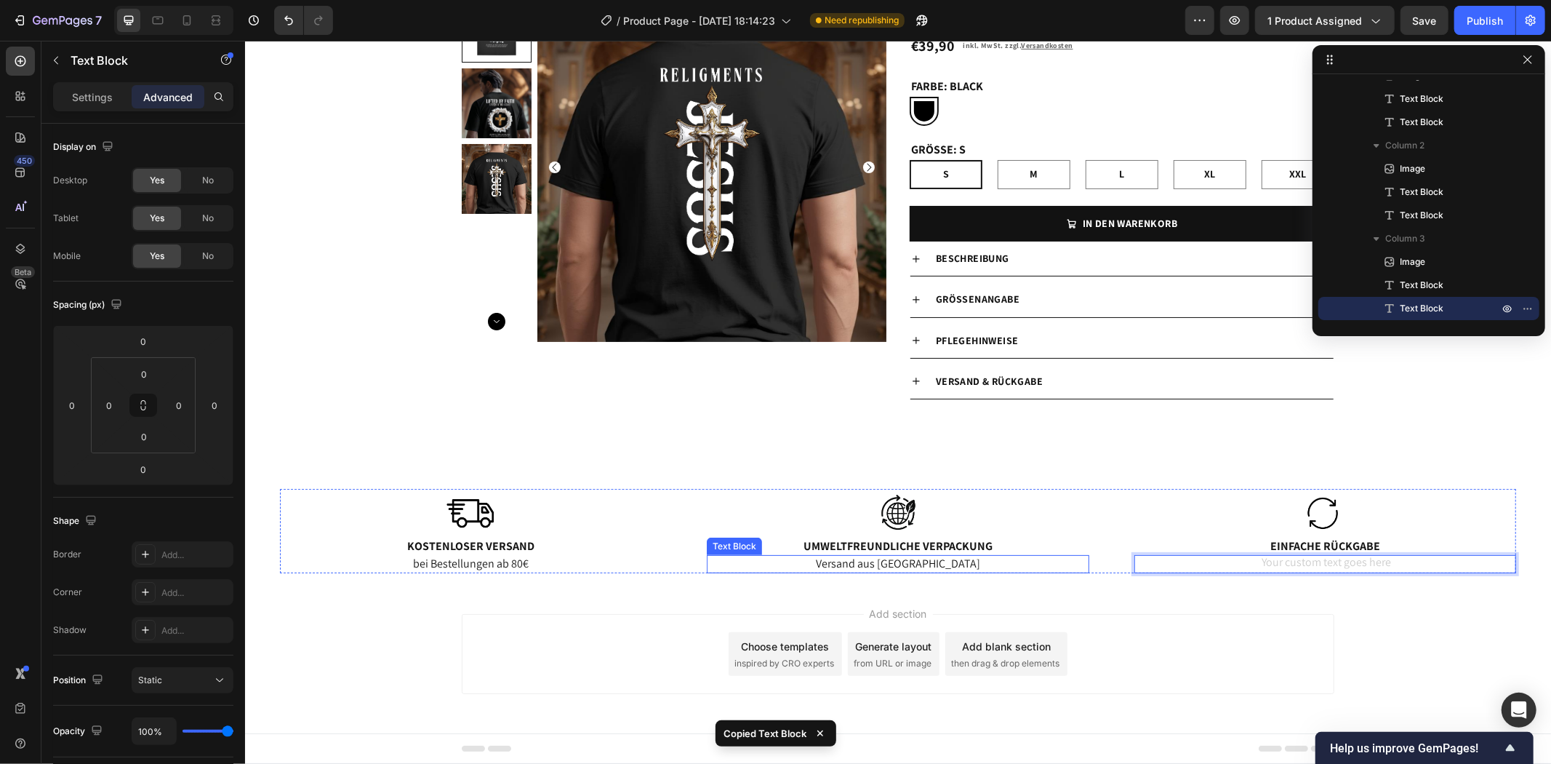
click at [957, 562] on p "Versand aus [GEOGRAPHIC_DATA]" at bounding box center [897, 563] width 379 height 15
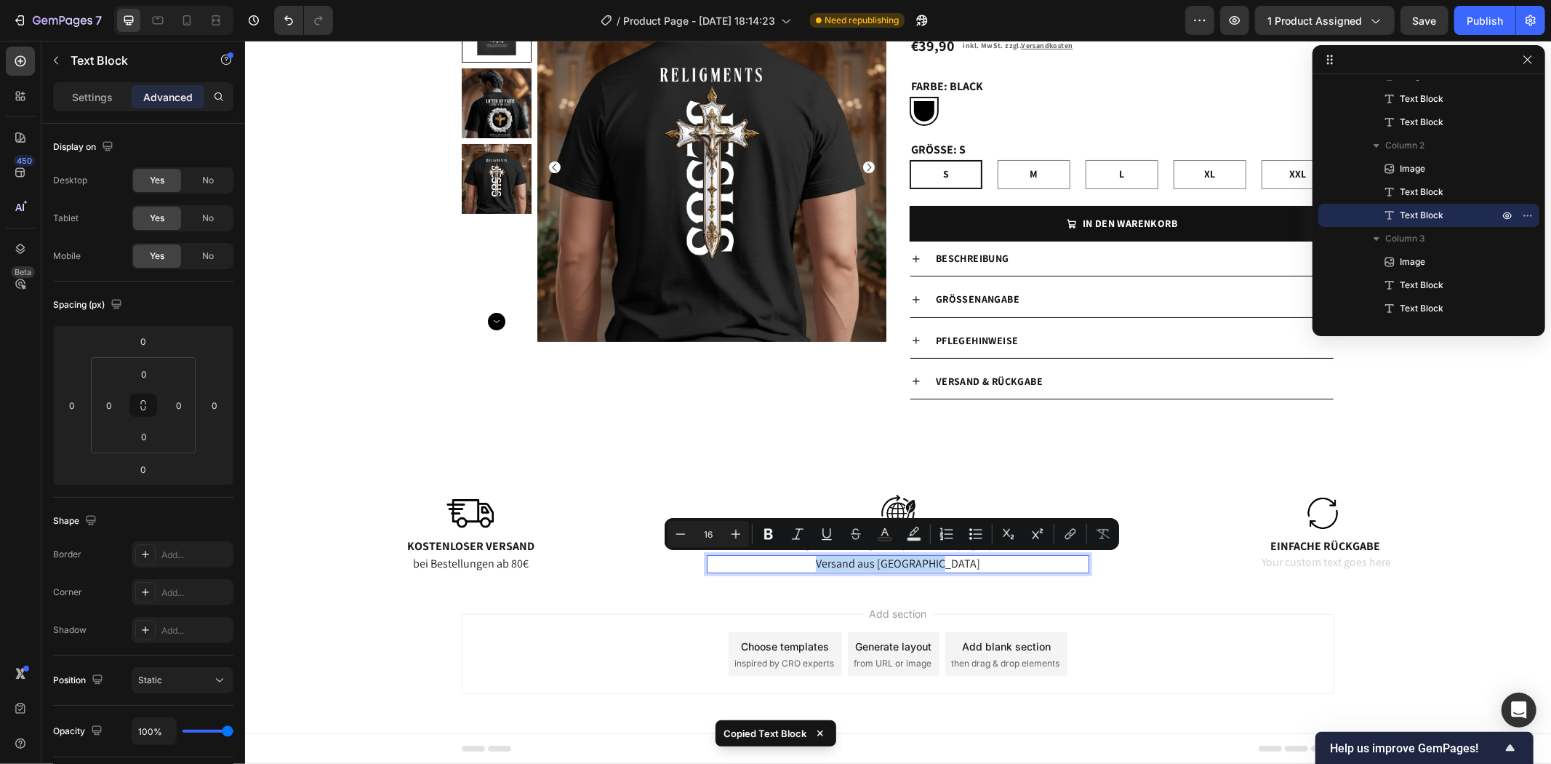
copy p "Versand aus [GEOGRAPHIC_DATA]"
click at [1275, 564] on div "Rich Text Editor. Editing area: main" at bounding box center [1325, 563] width 382 height 18
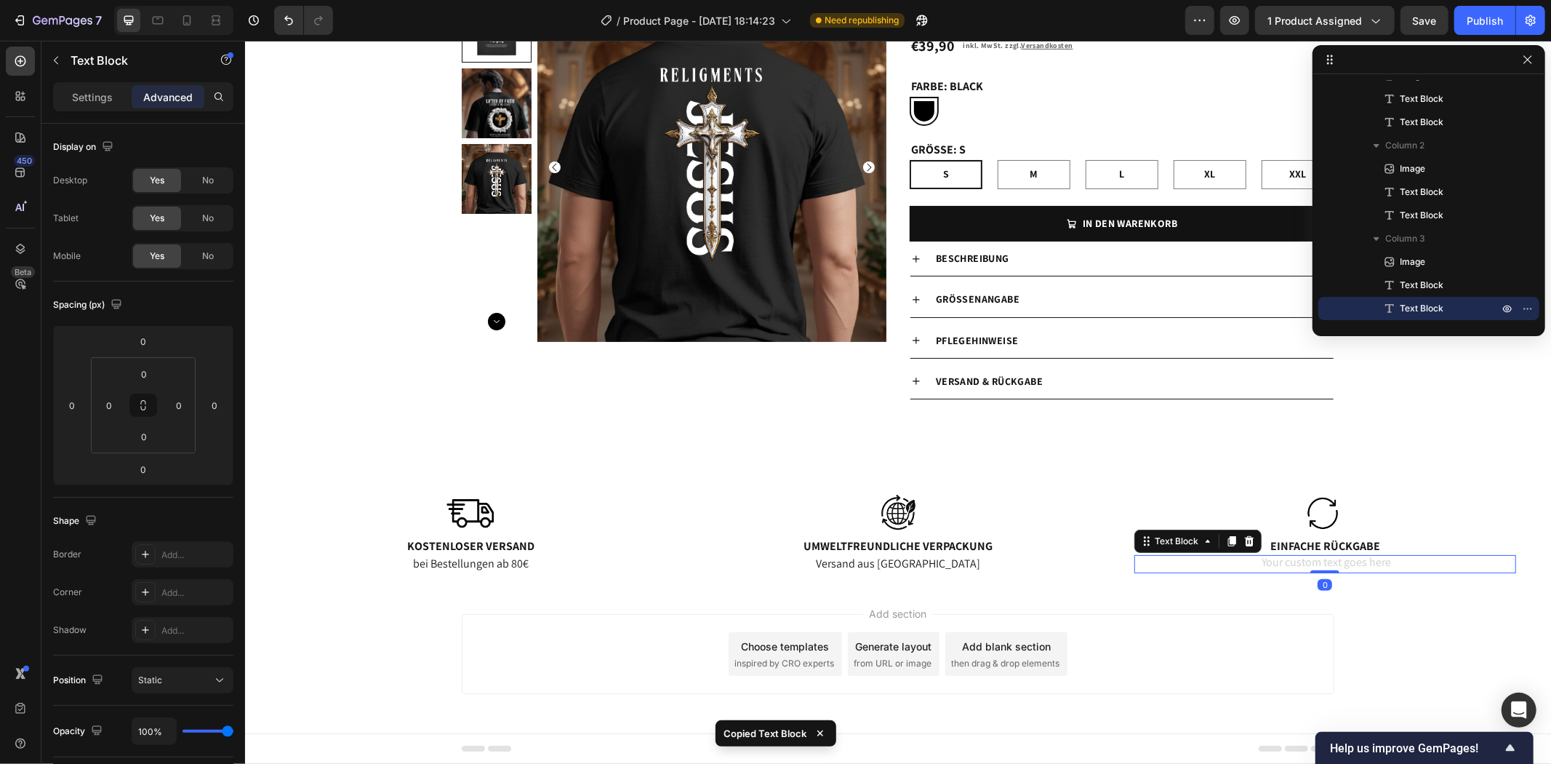
click at [1279, 564] on p "Rich Text Editor. Editing area: main" at bounding box center [1324, 563] width 379 height 15
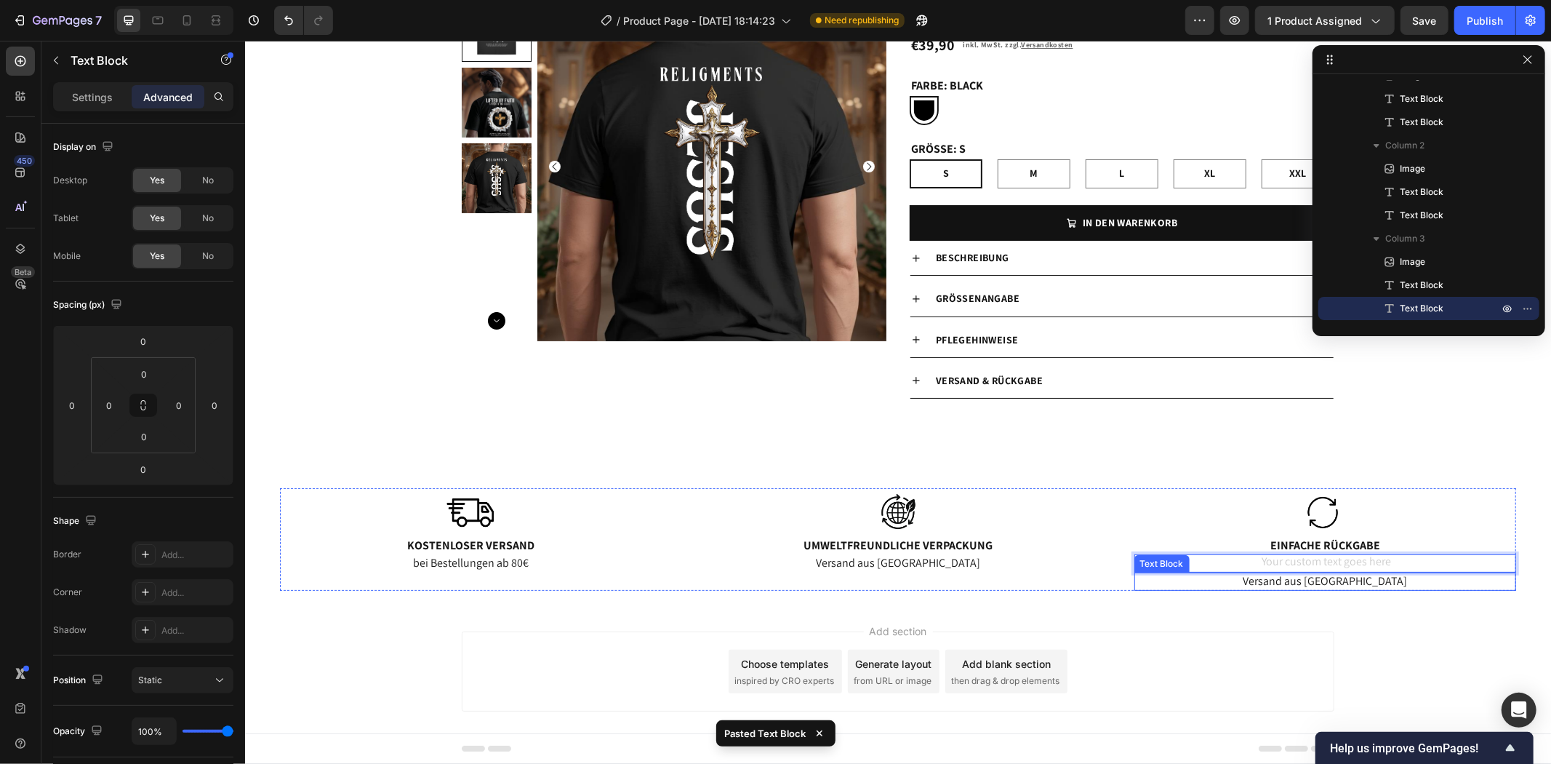
click at [1330, 584] on p "Versand aus [GEOGRAPHIC_DATA]" at bounding box center [1324, 580] width 379 height 15
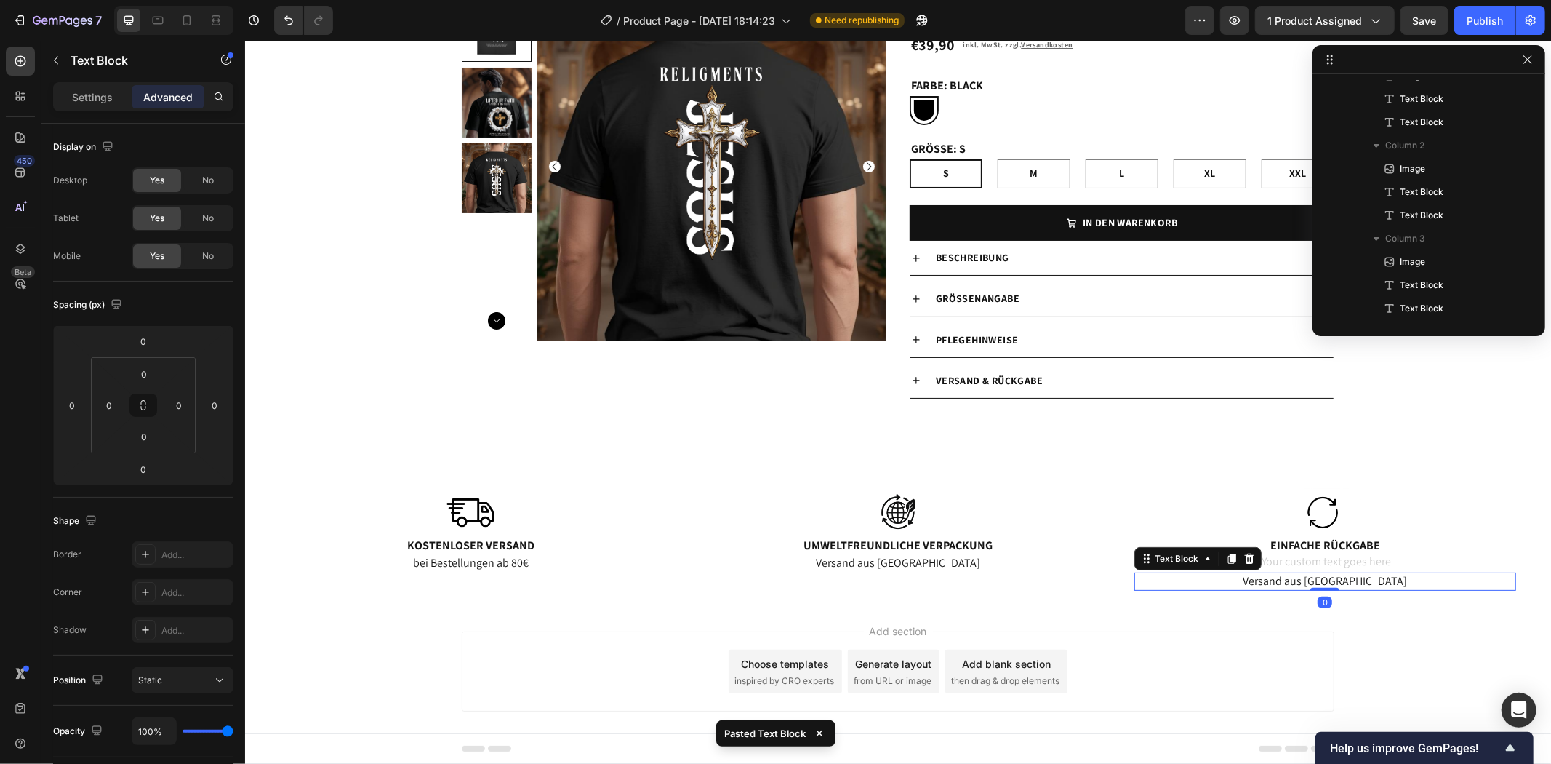
click at [1244, 562] on icon at bounding box center [1248, 558] width 9 height 10
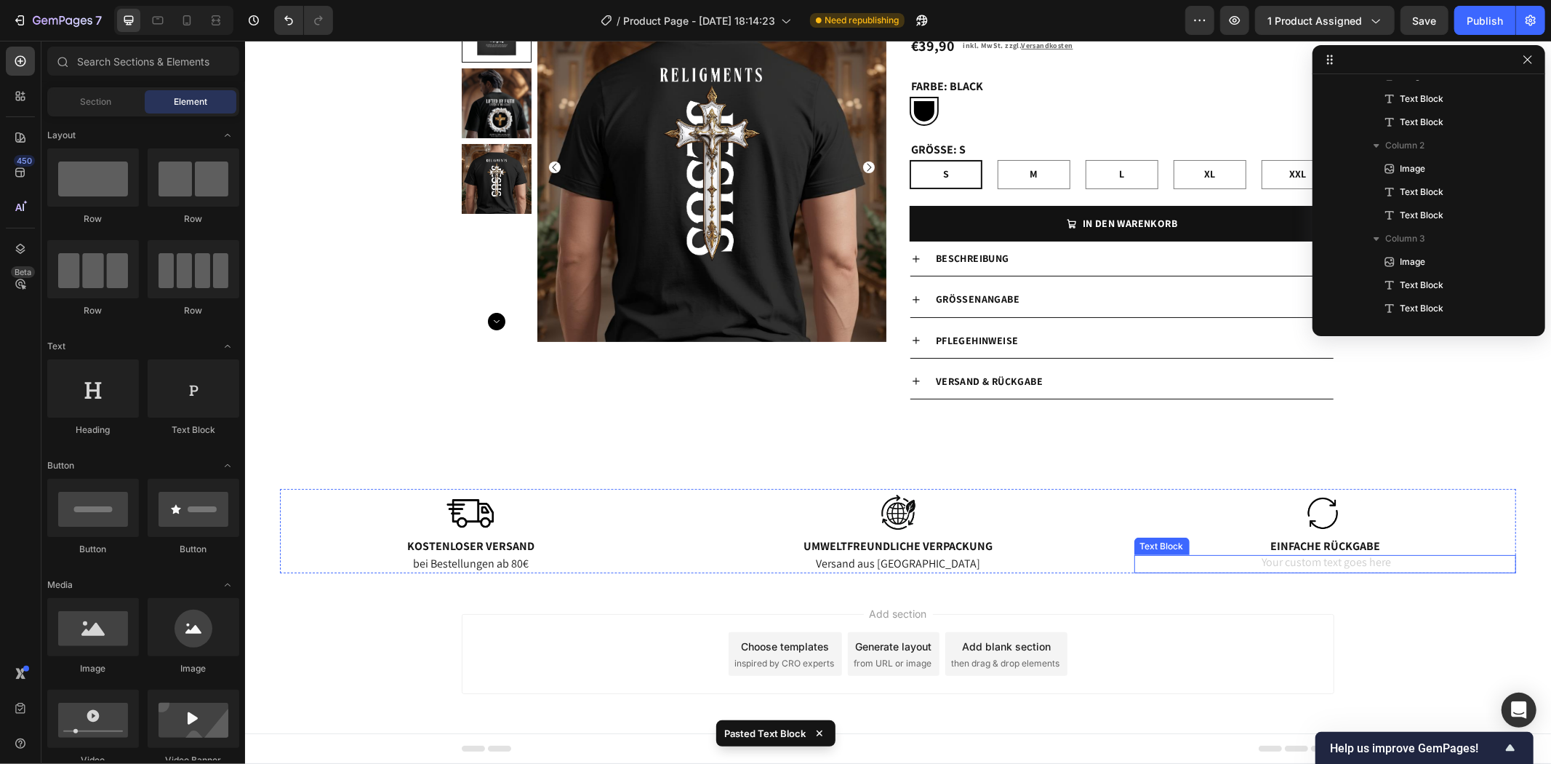
click at [1335, 558] on div "Rich Text Editor. Editing area: main" at bounding box center [1325, 563] width 382 height 18
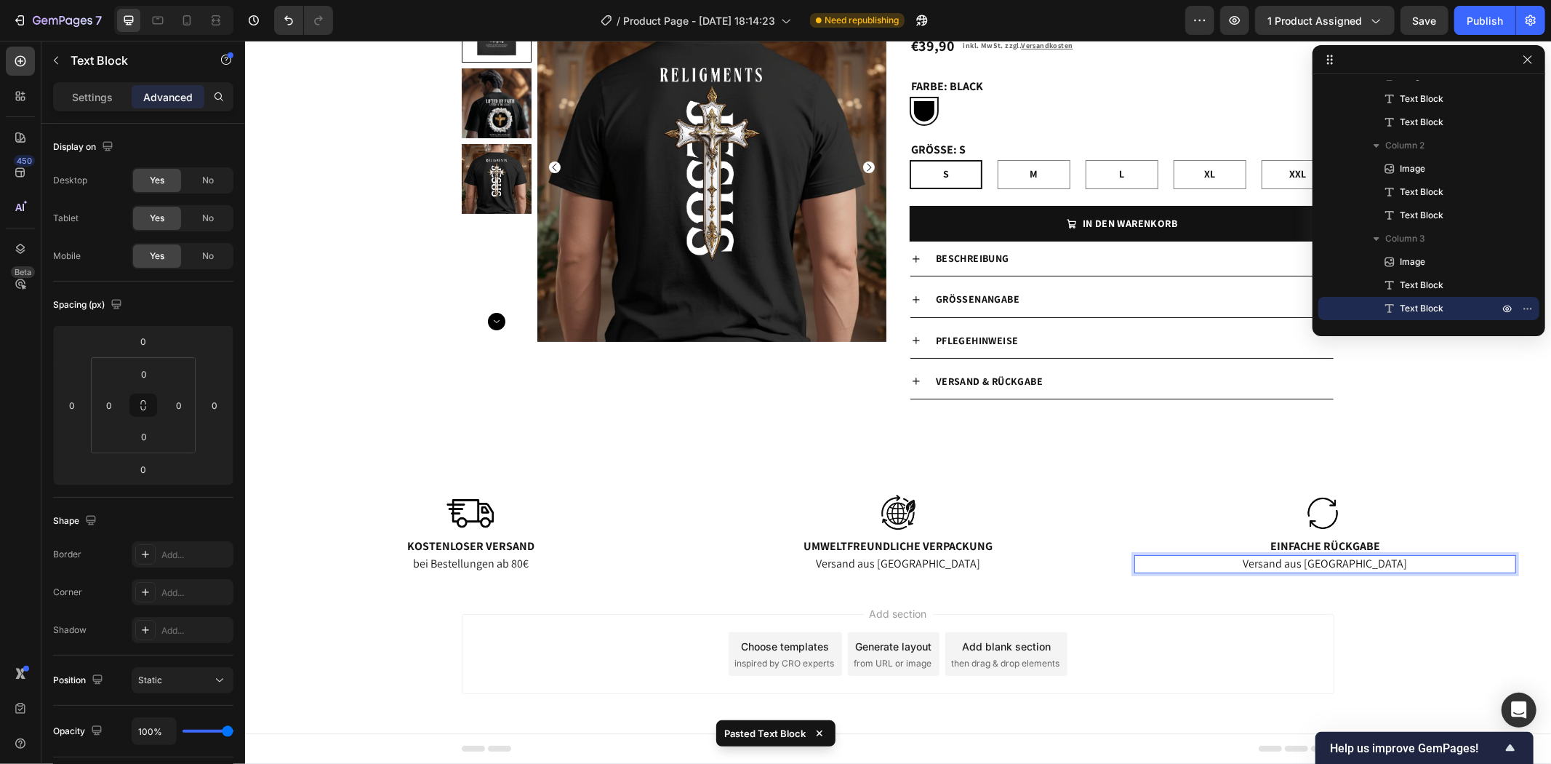
click at [1379, 604] on div "Add section Choose templates inspired by CRO experts Generate layout from URL o…" at bounding box center [897, 673] width 1306 height 179
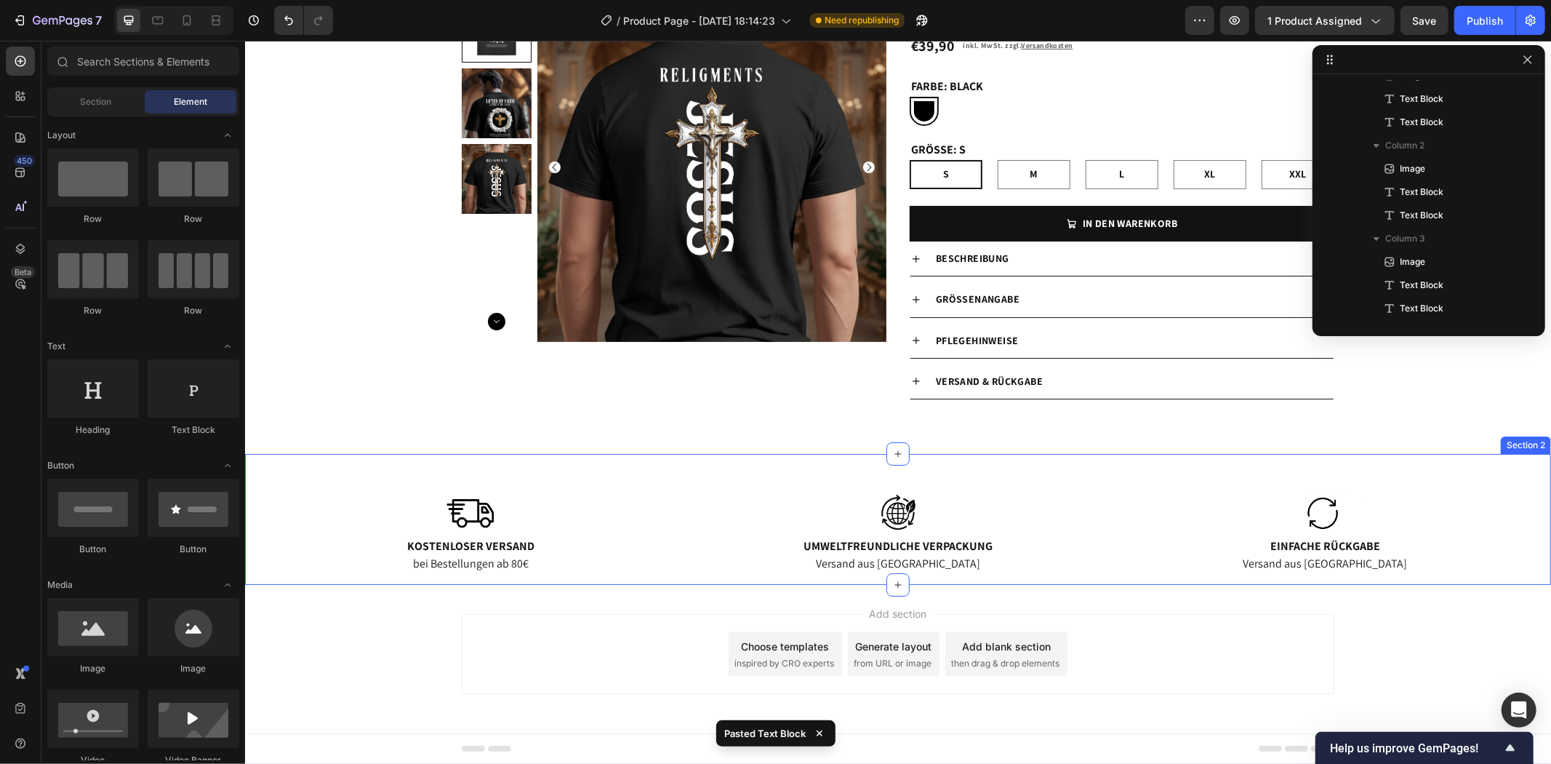
click at [1352, 569] on p "Versand aus [GEOGRAPHIC_DATA]" at bounding box center [1324, 563] width 379 height 15
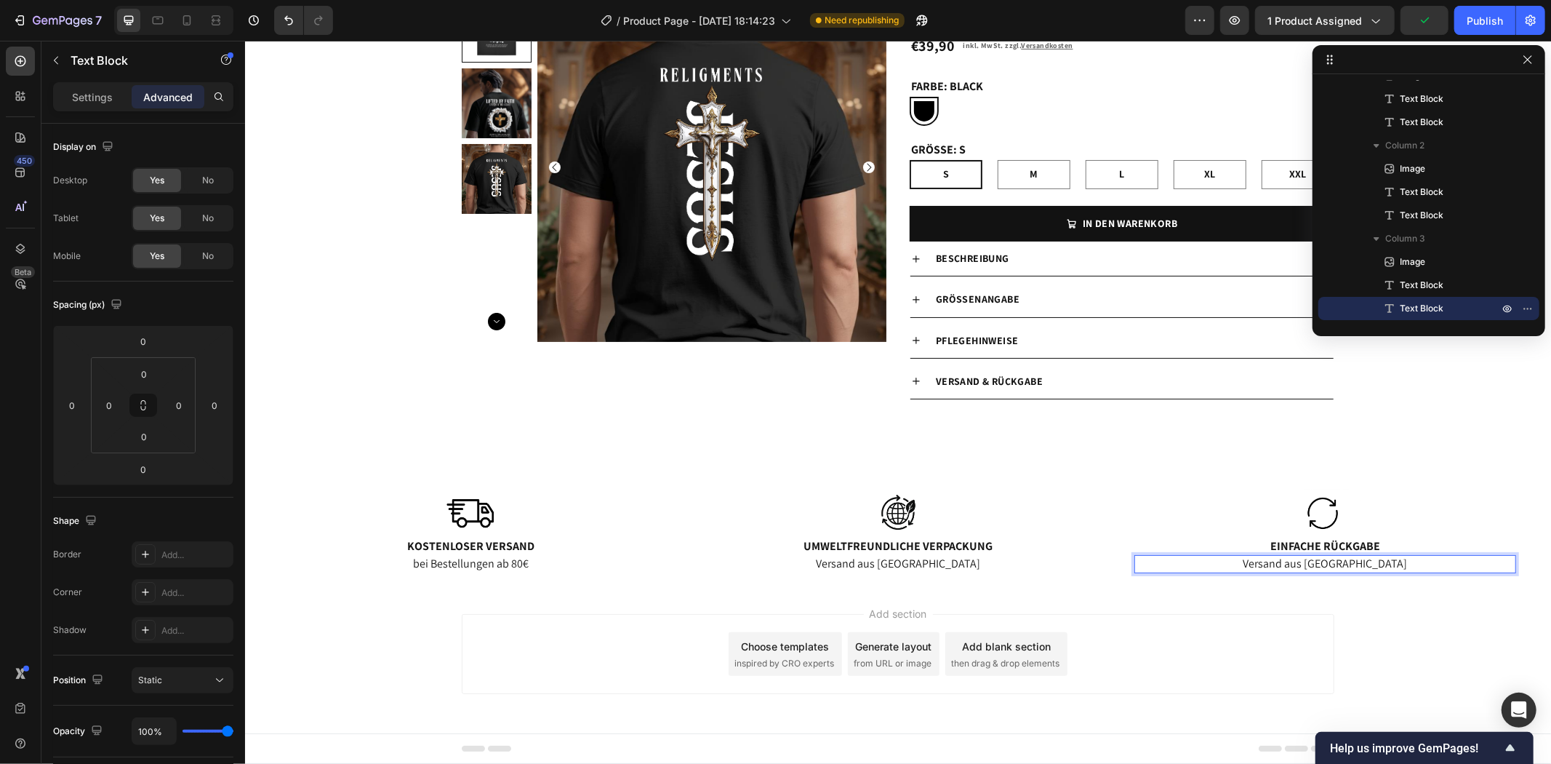
click at [1390, 561] on p "Versand aus [GEOGRAPHIC_DATA]" at bounding box center [1324, 563] width 379 height 15
click at [1396, 586] on div "Add section Choose templates inspired by CRO experts Generate layout from URL o…" at bounding box center [897, 673] width 1306 height 179
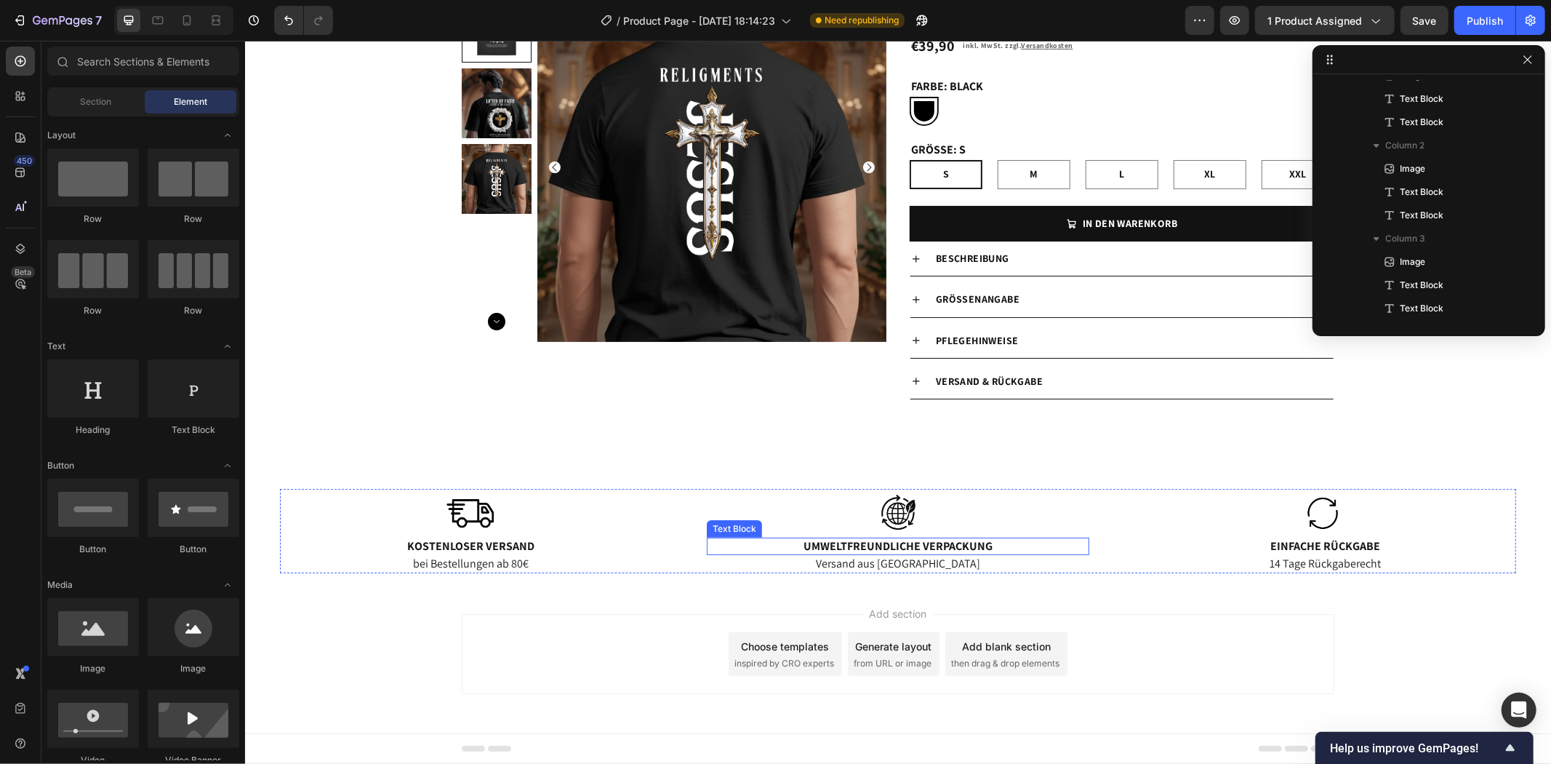
click at [925, 545] on p "Umweltfreundliche Verpackung" at bounding box center [897, 545] width 379 height 15
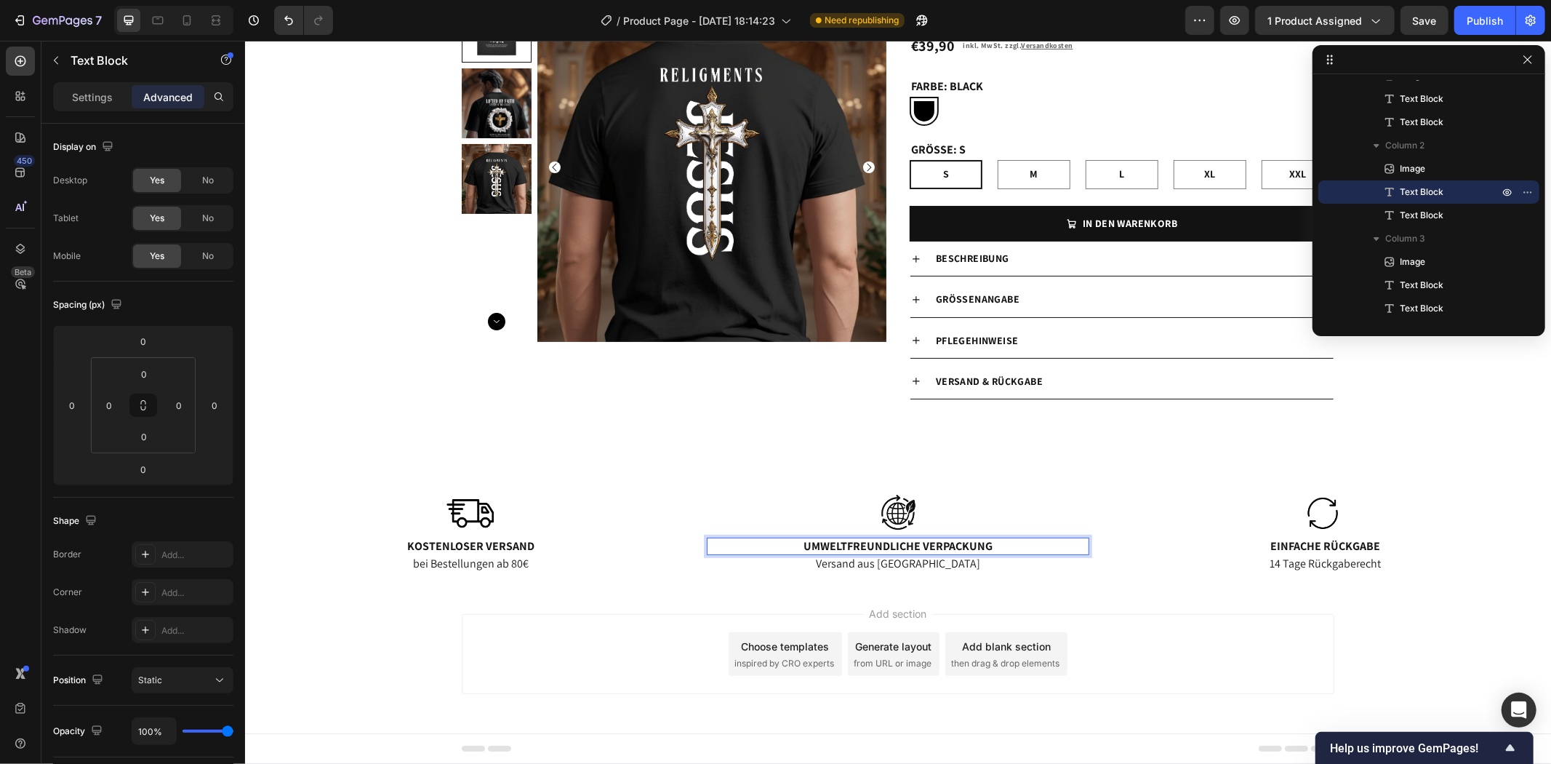
click at [986, 543] on p "Umweltfreundliche Verpackung" at bounding box center [897, 545] width 379 height 15
click at [702, 471] on div "Image Kostenloser Versand Text Block bei Bestellungen ab 80€ Text Block Image N…" at bounding box center [897, 518] width 1306 height 131
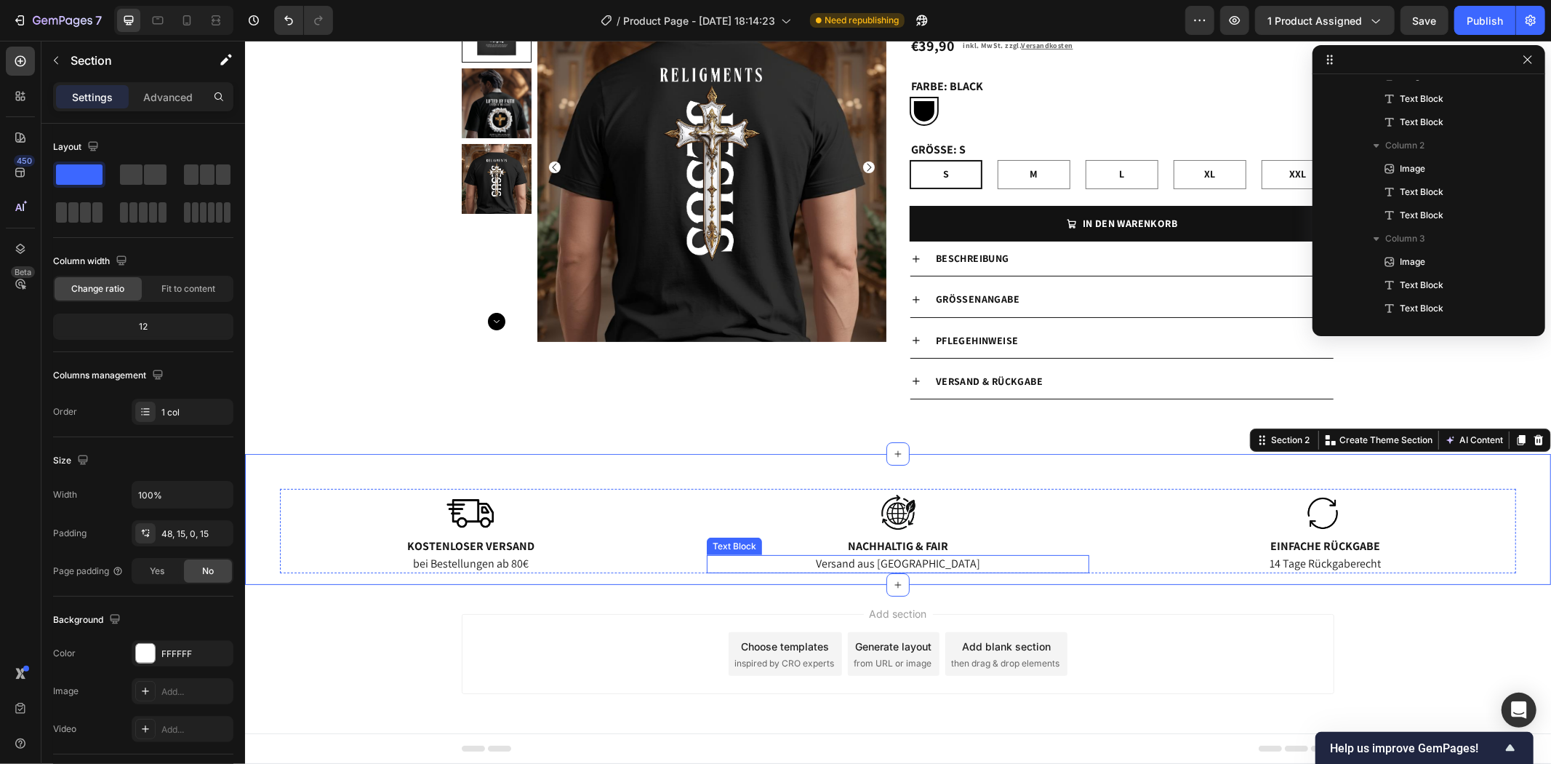
click at [945, 565] on p "Versand aus [GEOGRAPHIC_DATA]" at bounding box center [897, 563] width 379 height 15
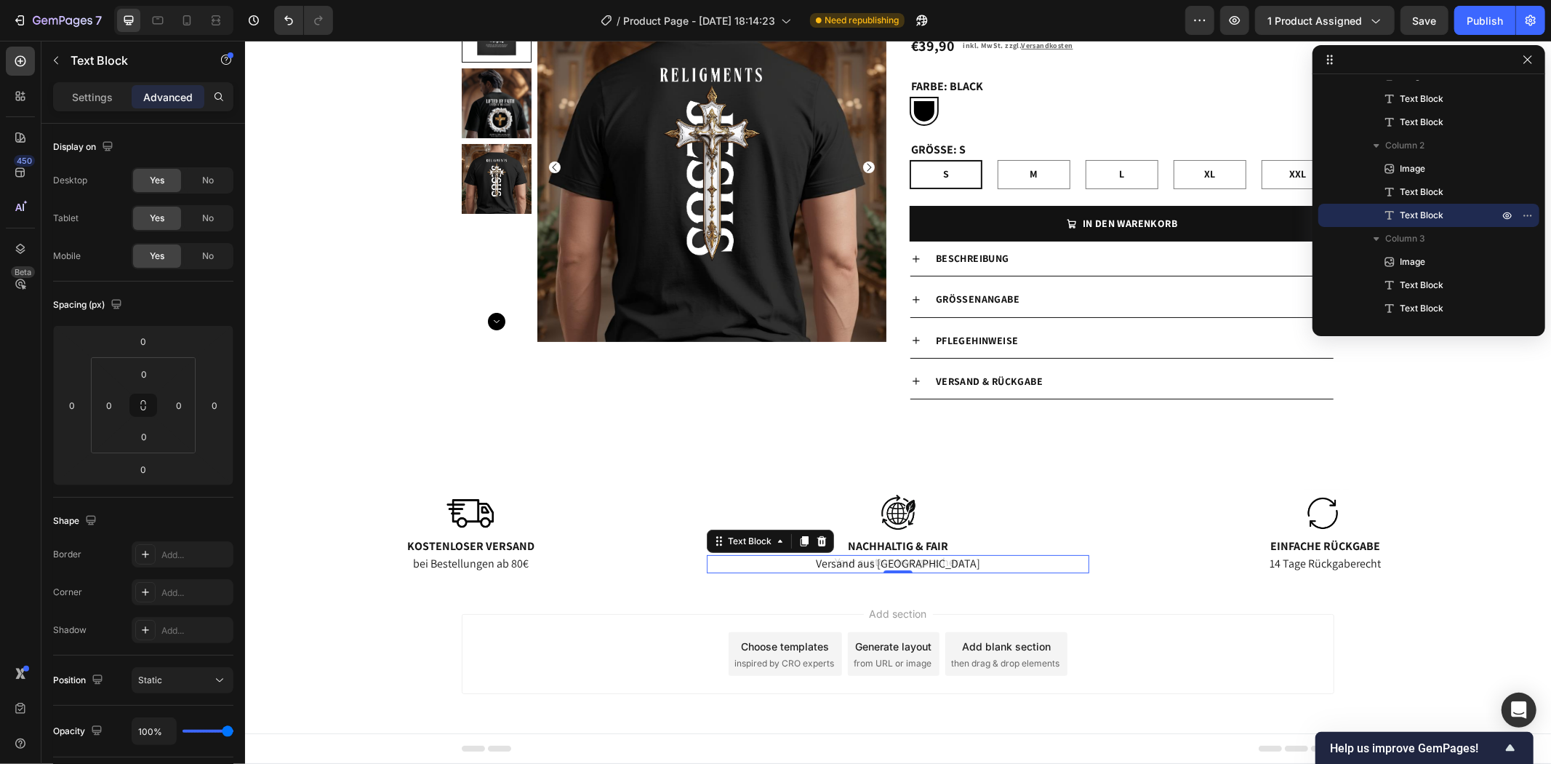
click at [934, 564] on p "Versand aus [GEOGRAPHIC_DATA]" at bounding box center [897, 563] width 379 height 15
click at [407, 615] on div "Add section Choose templates inspired by CRO experts Generate layout from URL o…" at bounding box center [897, 673] width 1306 height 179
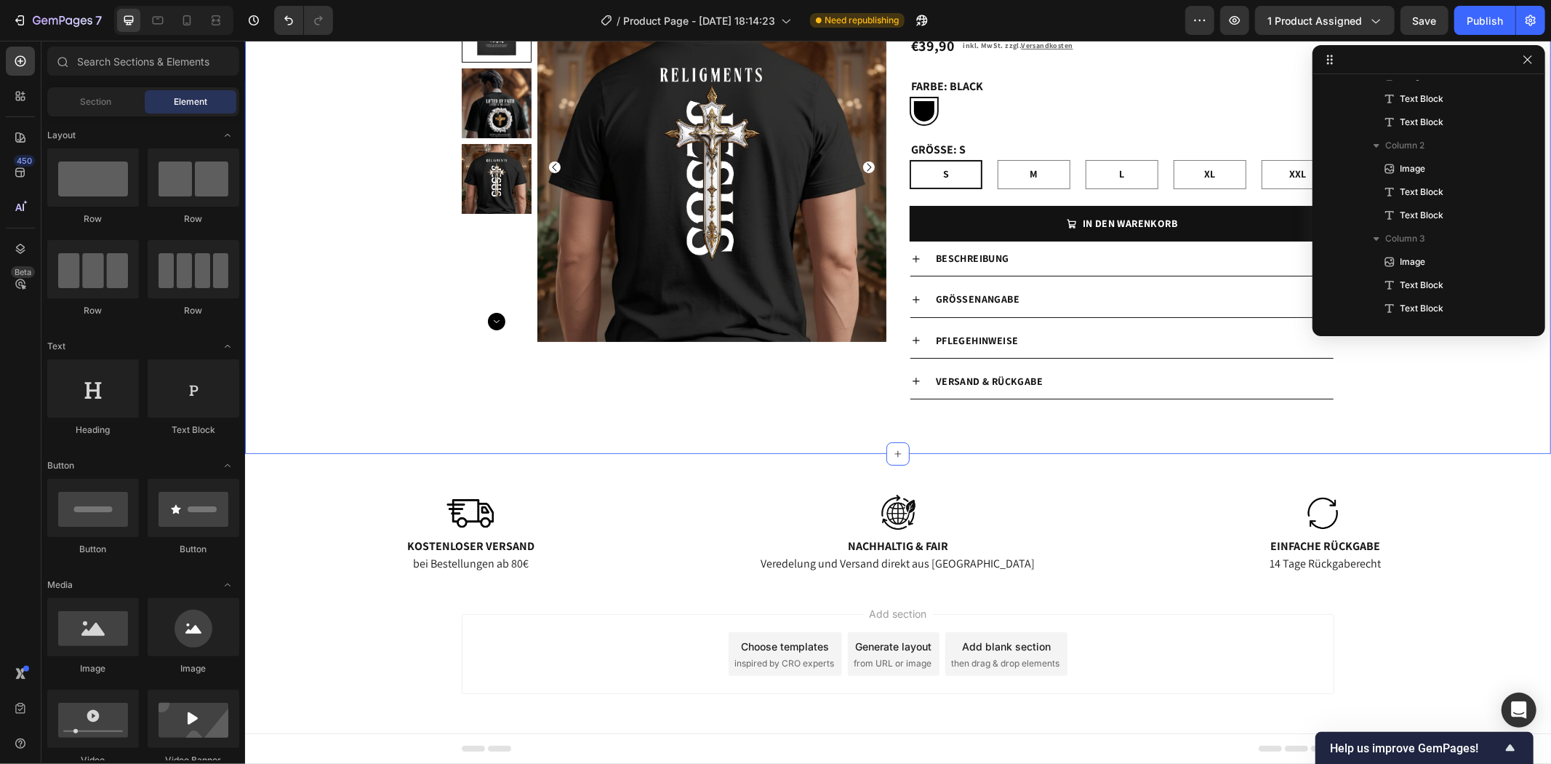
click at [404, 407] on div "Product Images Religments Product Vendor OVERSIZE T-SHIRT – KRONE DES LEBENS Pr…" at bounding box center [897, 211] width 1306 height 438
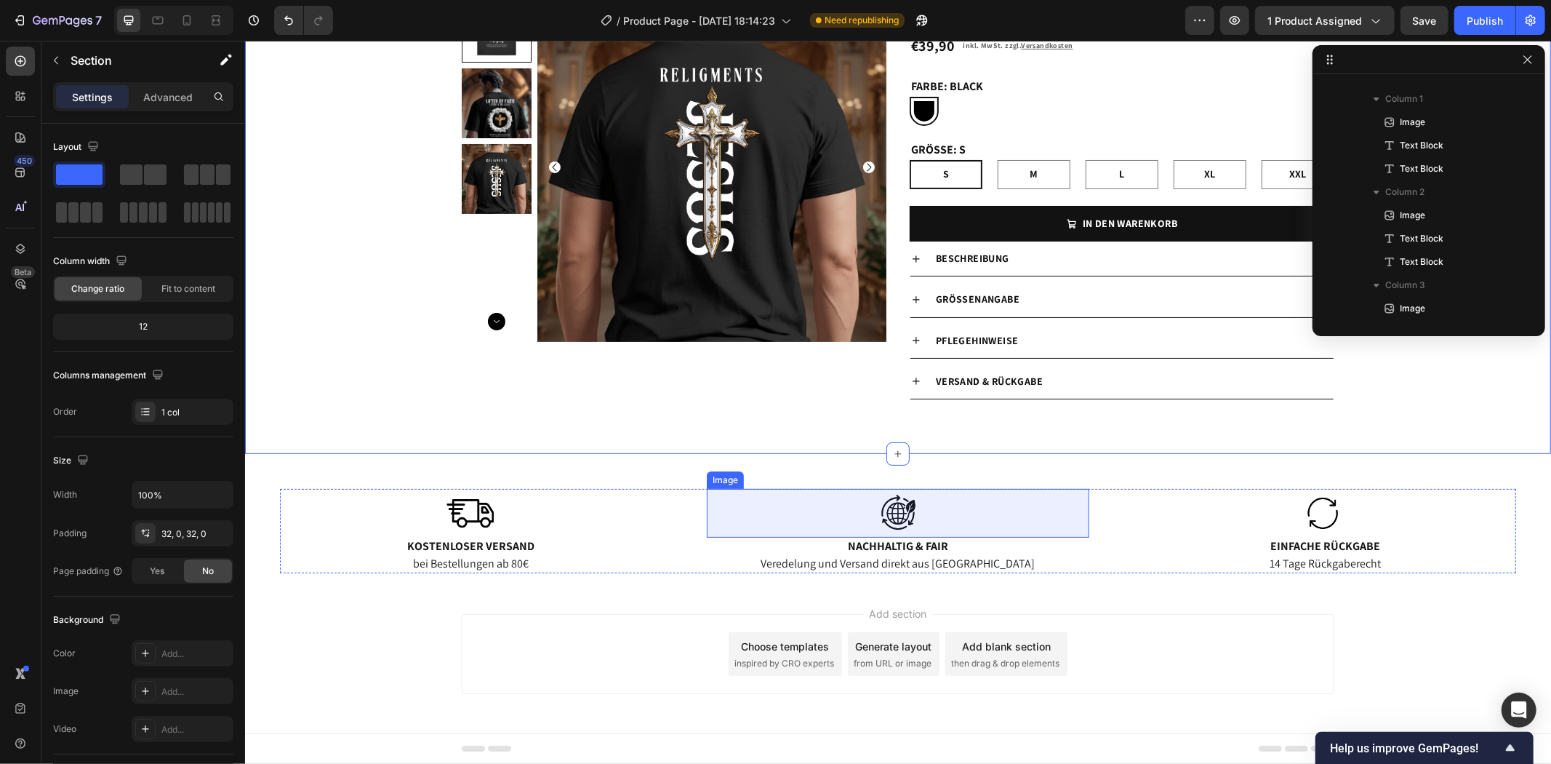
scroll to position [0, 0]
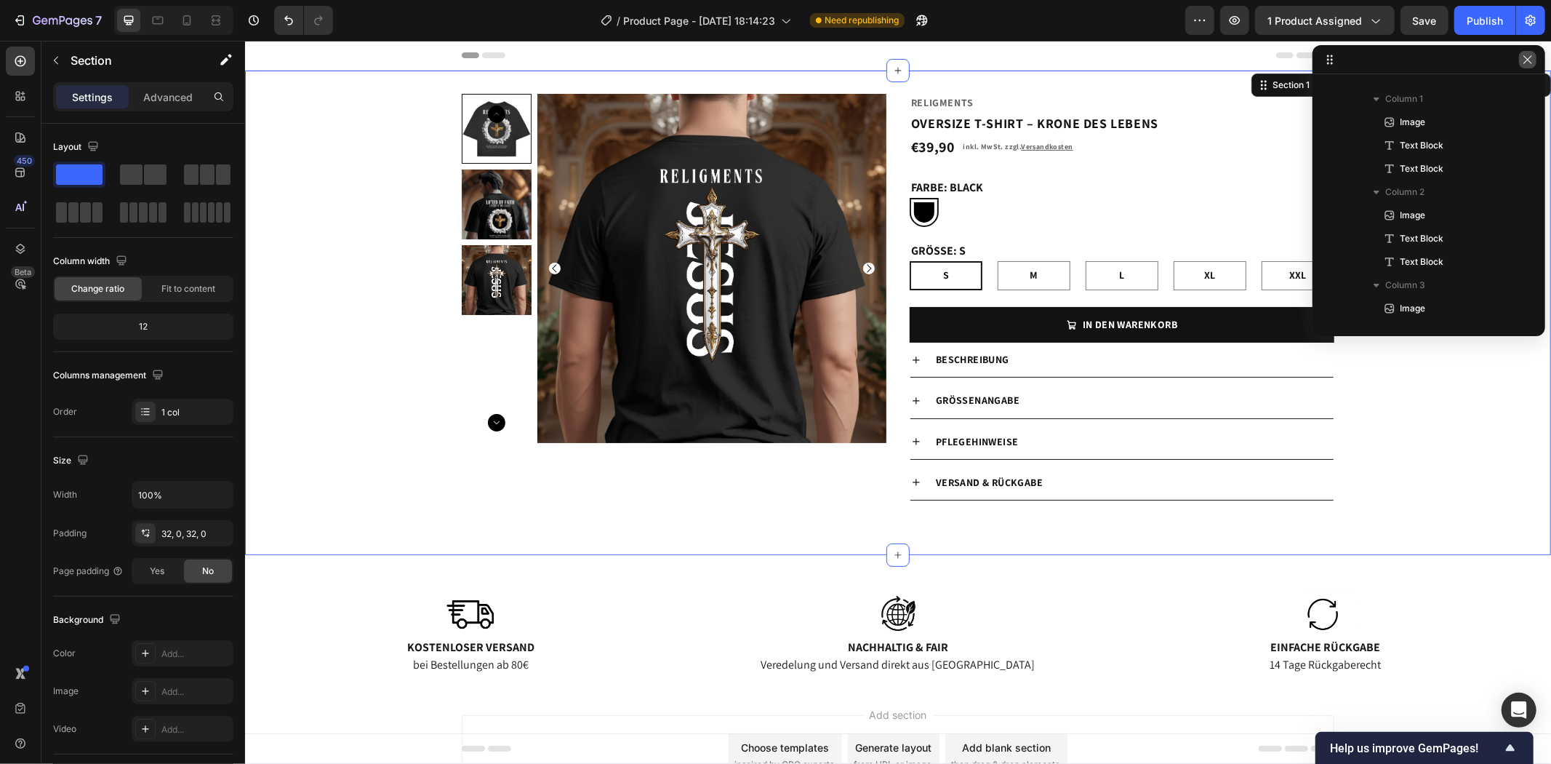
click at [1527, 59] on icon "button" at bounding box center [1528, 59] width 8 height 8
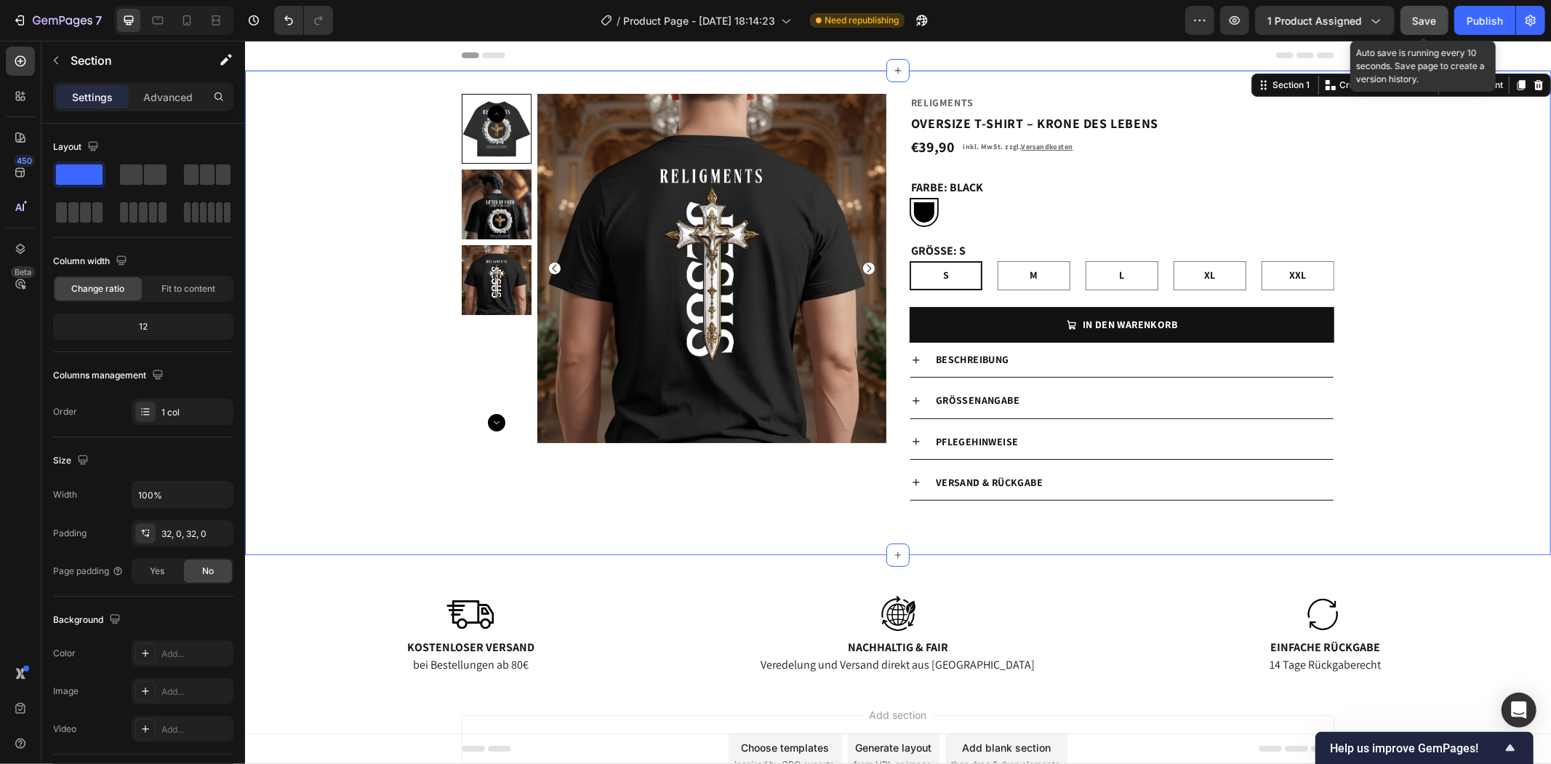
click at [1435, 18] on span "Save" at bounding box center [1425, 21] width 24 height 12
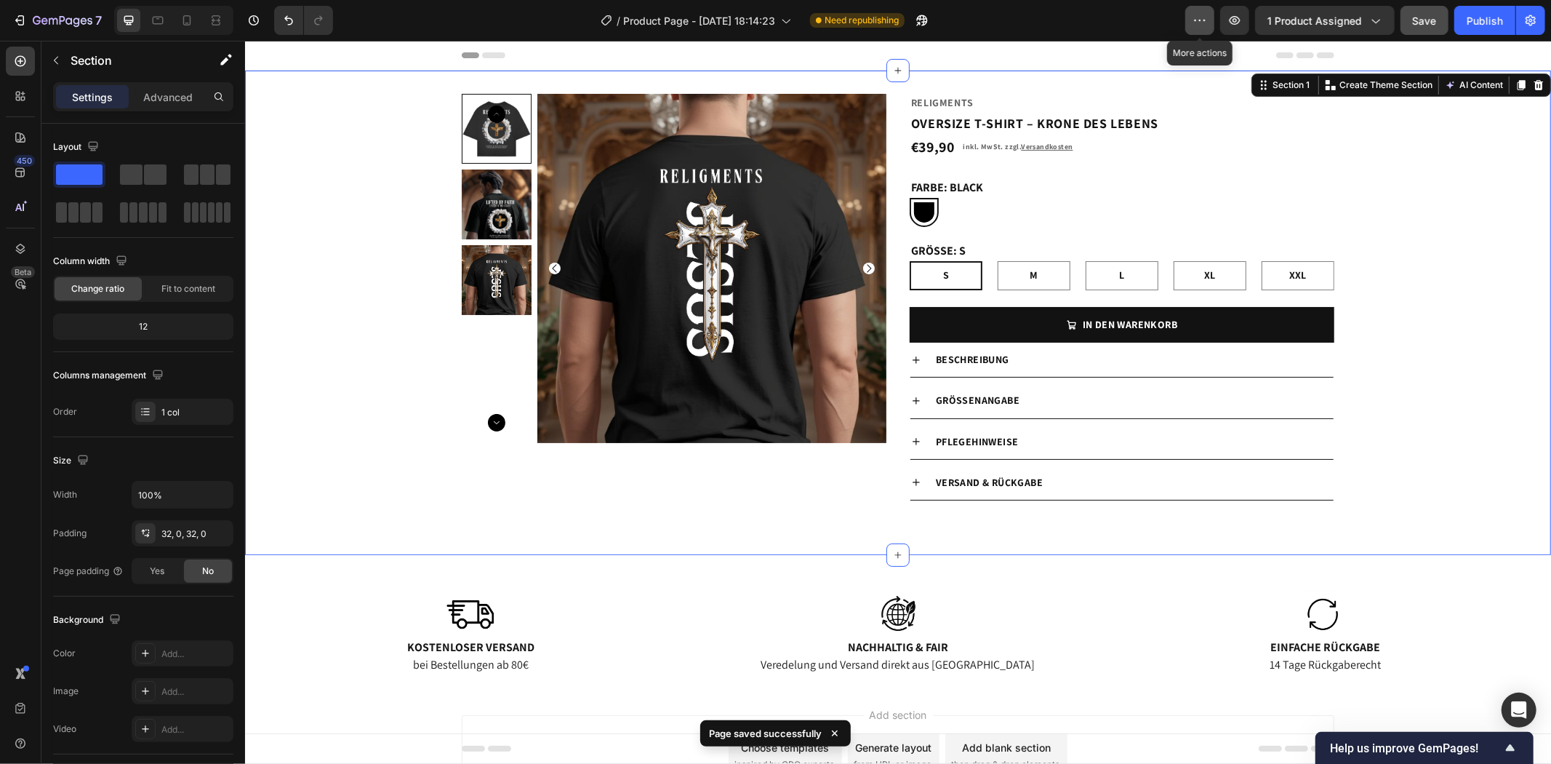
click at [1205, 23] on icon "button" at bounding box center [1200, 20] width 15 height 15
click at [1473, 176] on div "Product Images Religments Product Vendor OVERSIZE T-SHIRT – KRONE DES LEBENS Pr…" at bounding box center [897, 312] width 1306 height 438
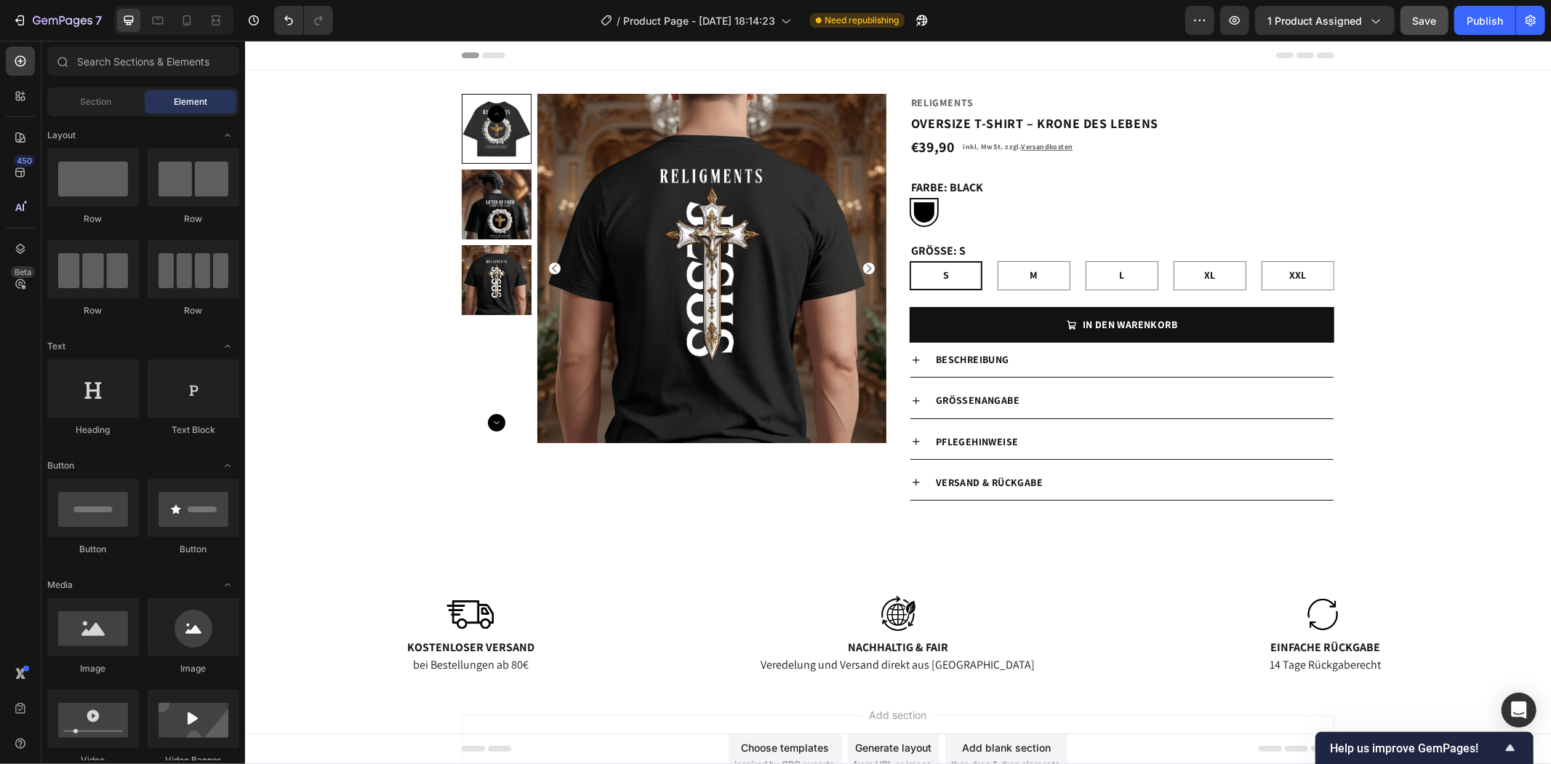
click at [993, 59] on div "Header" at bounding box center [897, 54] width 873 height 29
click at [1242, 17] on icon "button" at bounding box center [1235, 20] width 15 height 15
click at [12, 95] on div at bounding box center [20, 95] width 29 height 29
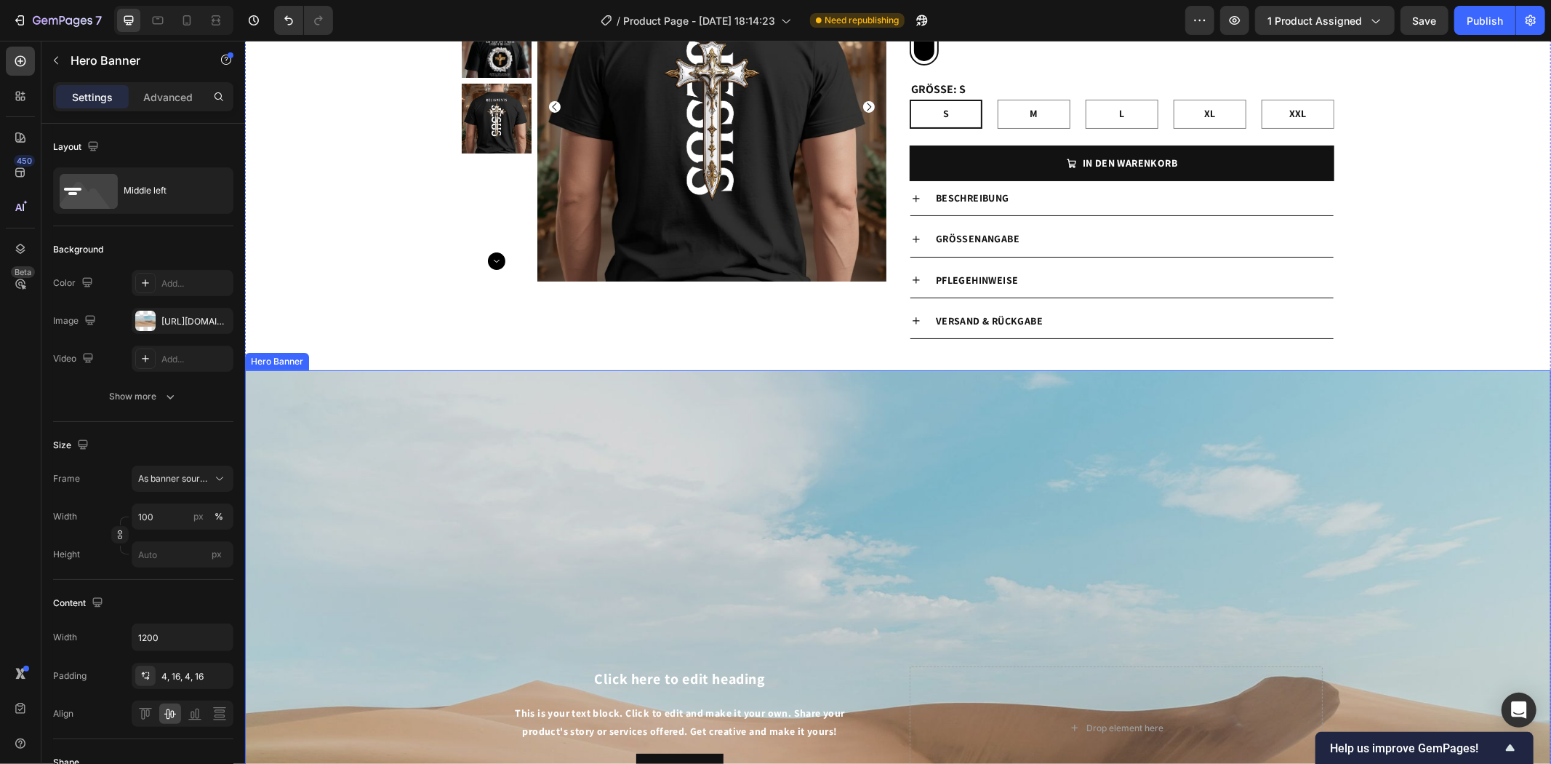
scroll to position [323, 0]
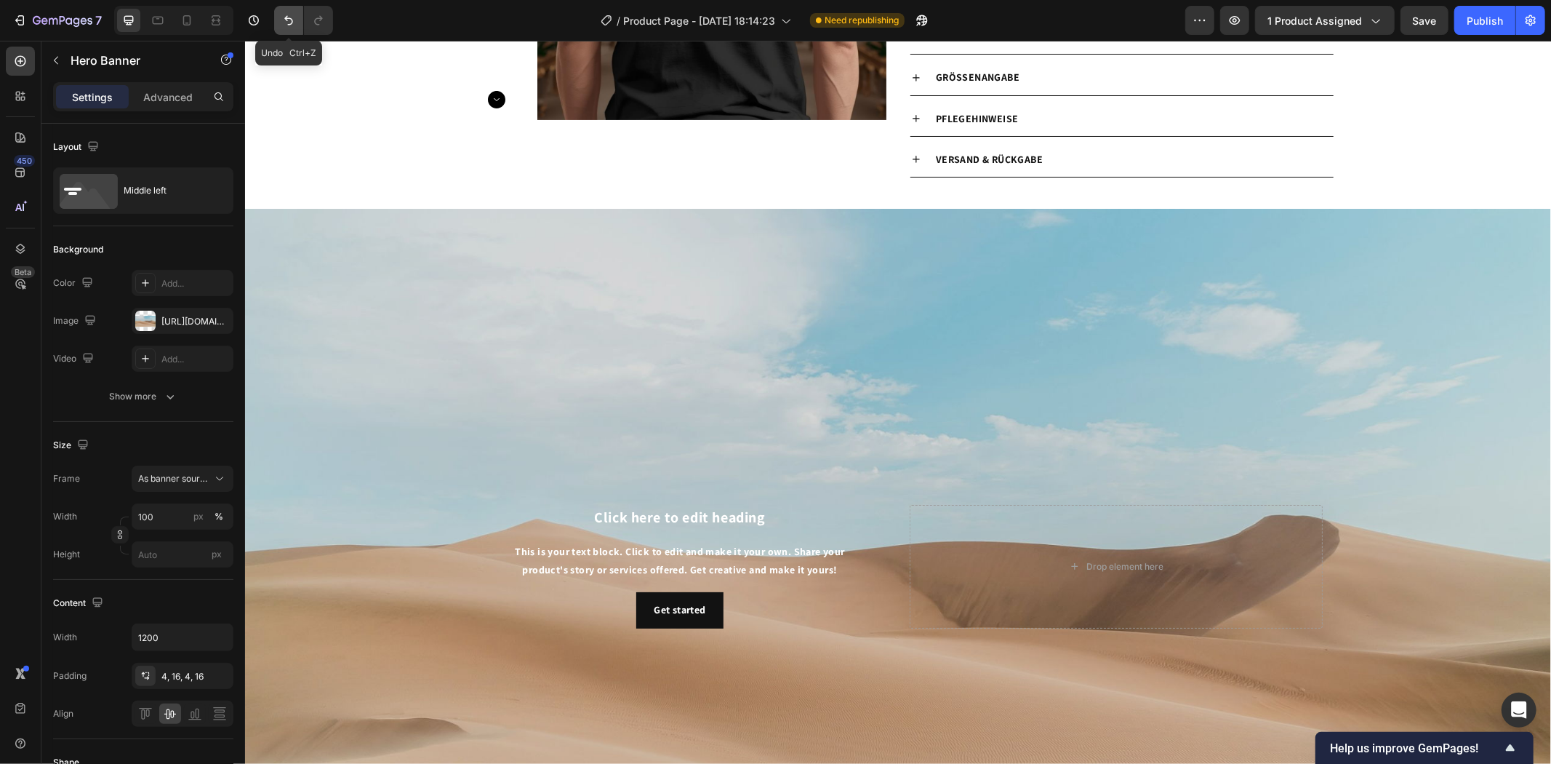
click at [289, 15] on icon "Undo/Redo" at bounding box center [288, 20] width 15 height 15
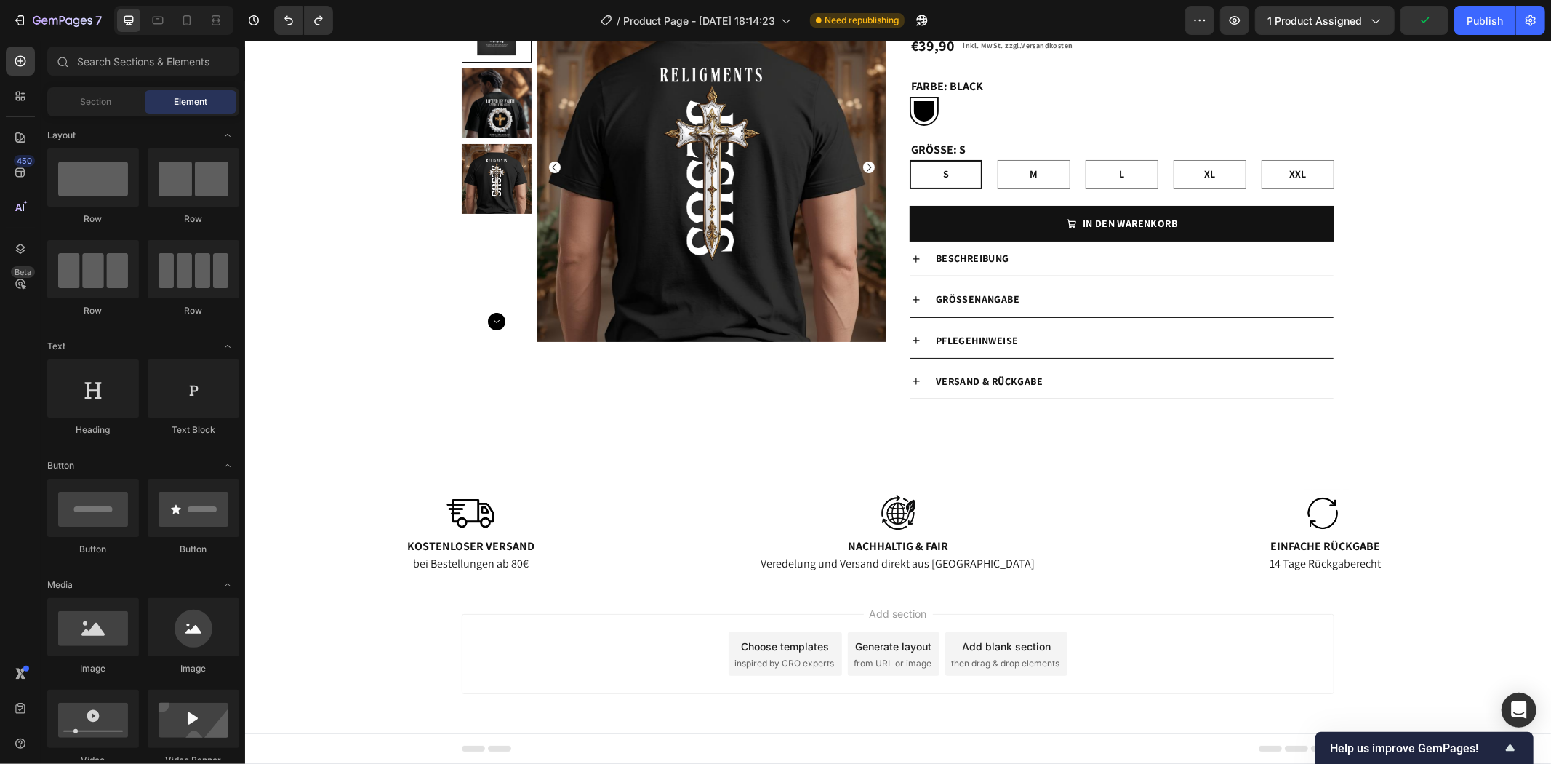
scroll to position [404, 0]
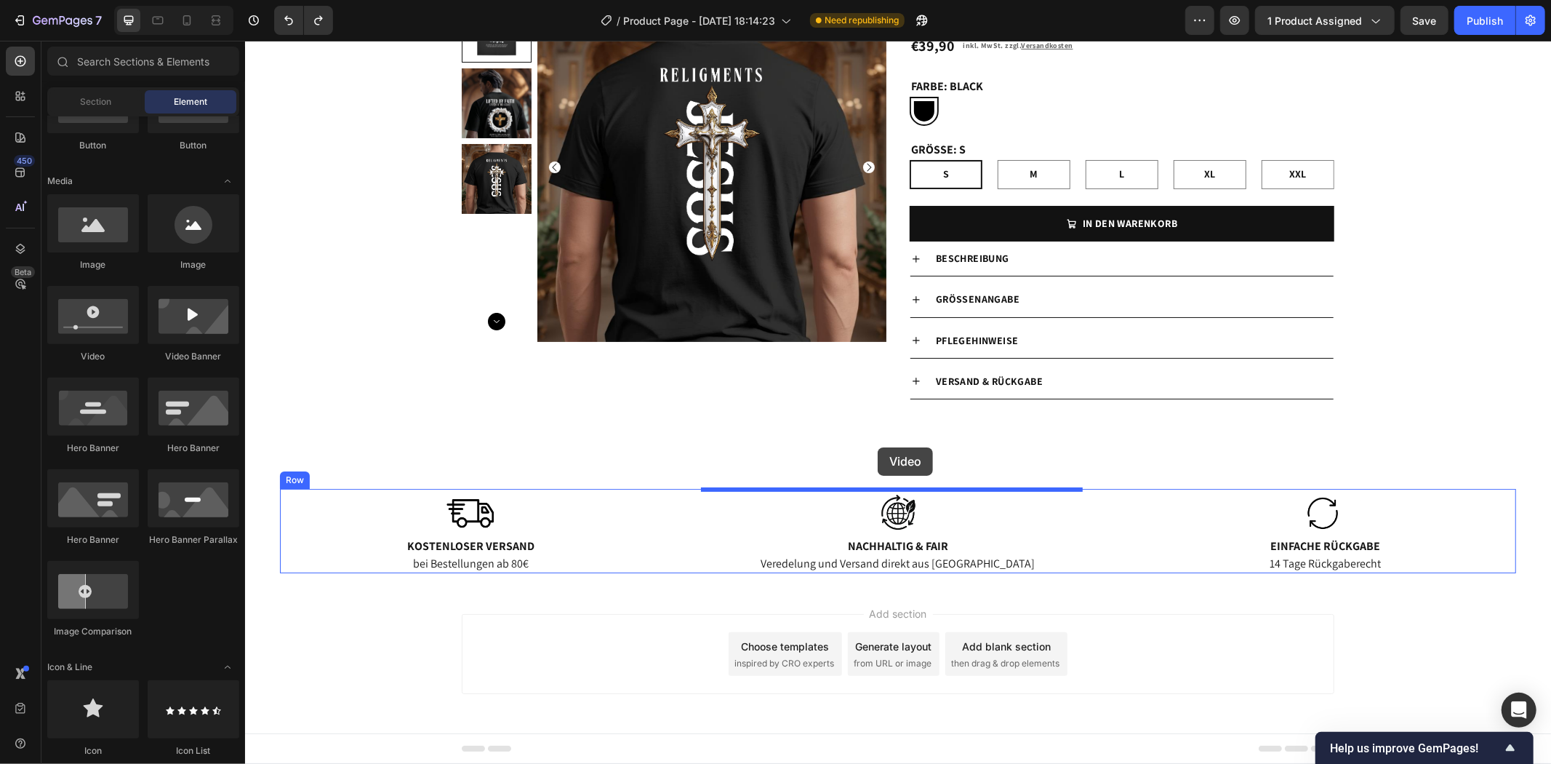
drag, startPoint x: 332, startPoint y: 366, endPoint x: 877, endPoint y: 445, distance: 551.2
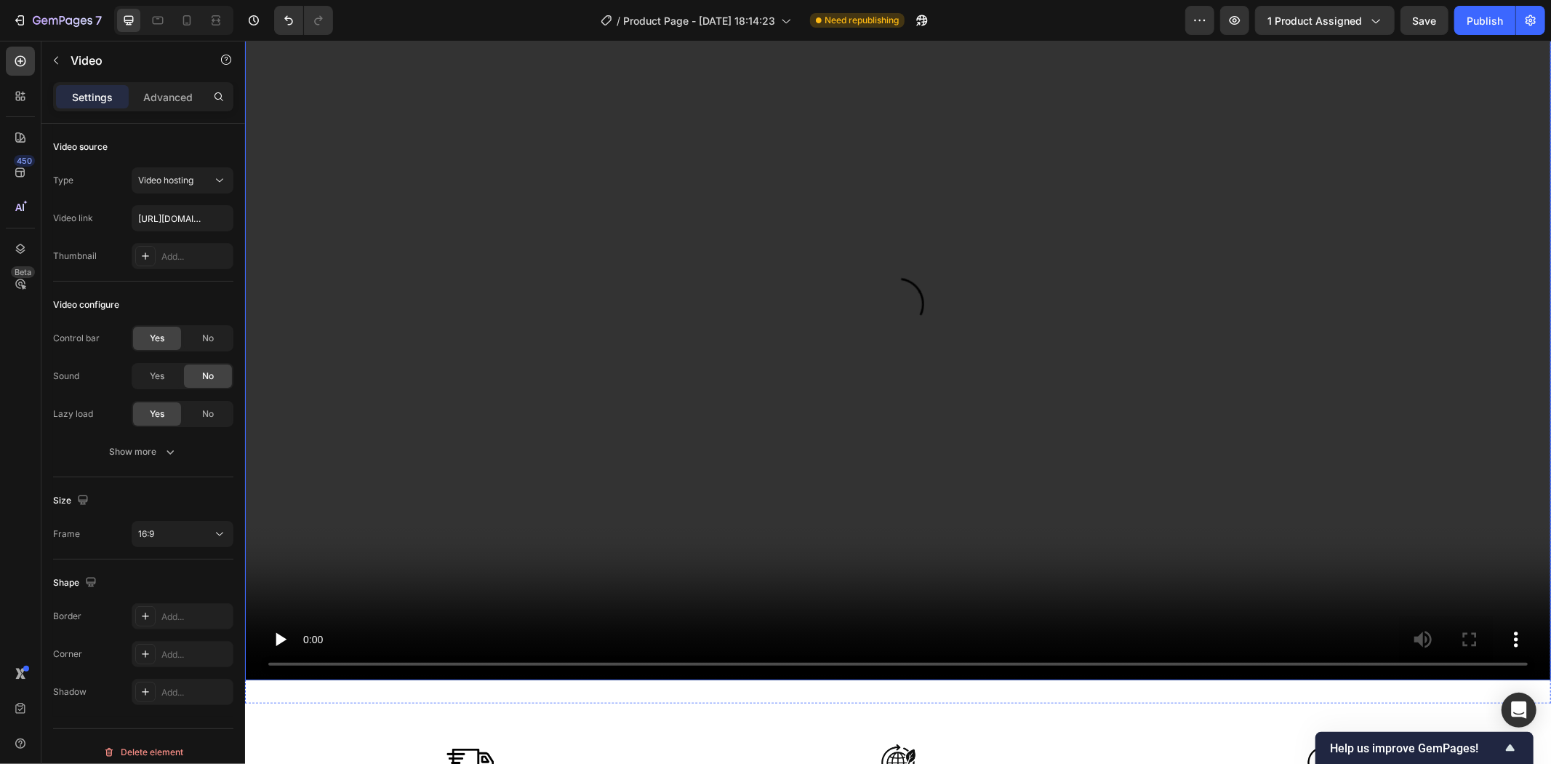
scroll to position [344, 0]
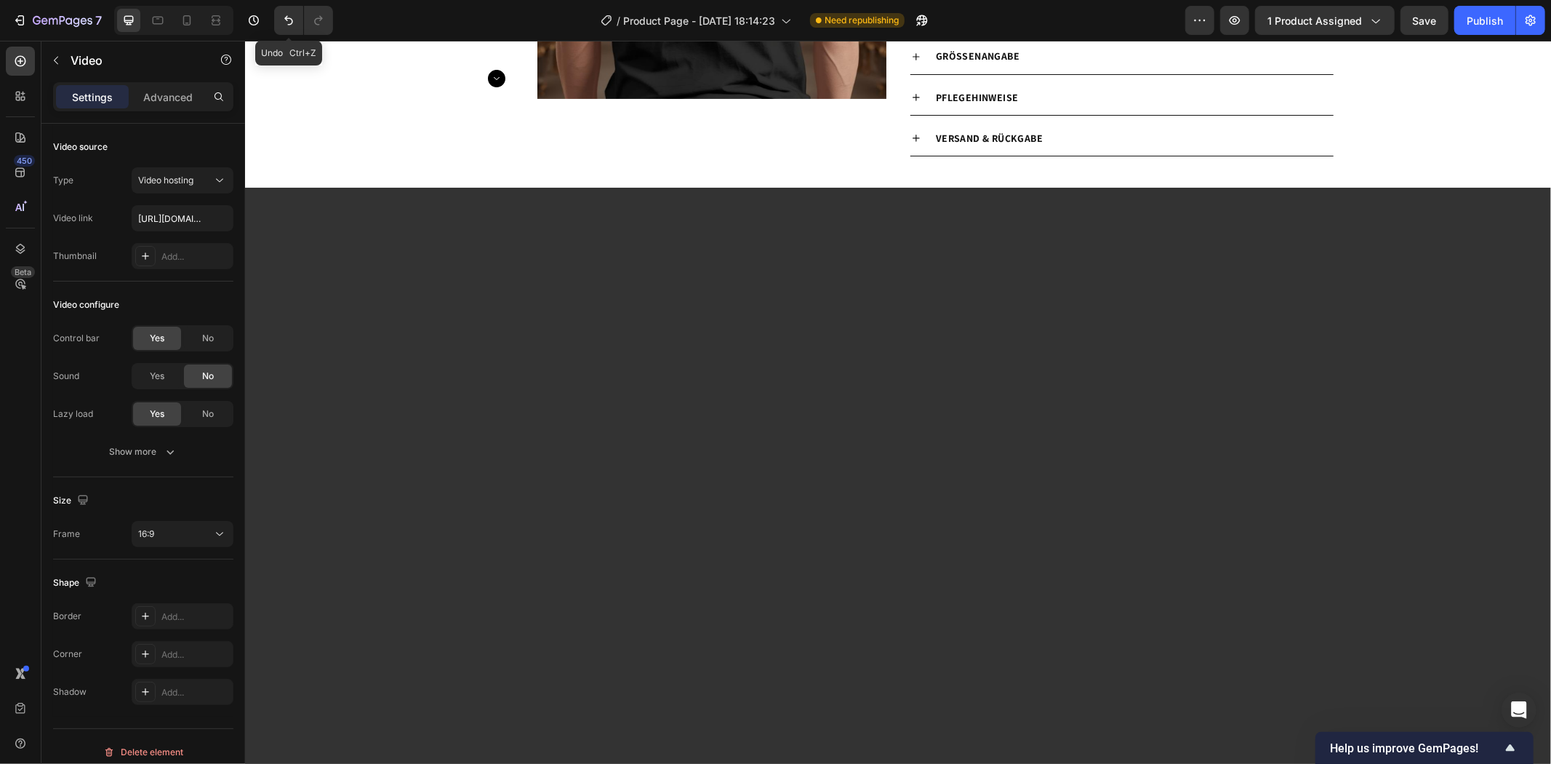
click at [287, 18] on icon "Undo/Redo" at bounding box center [288, 20] width 9 height 9
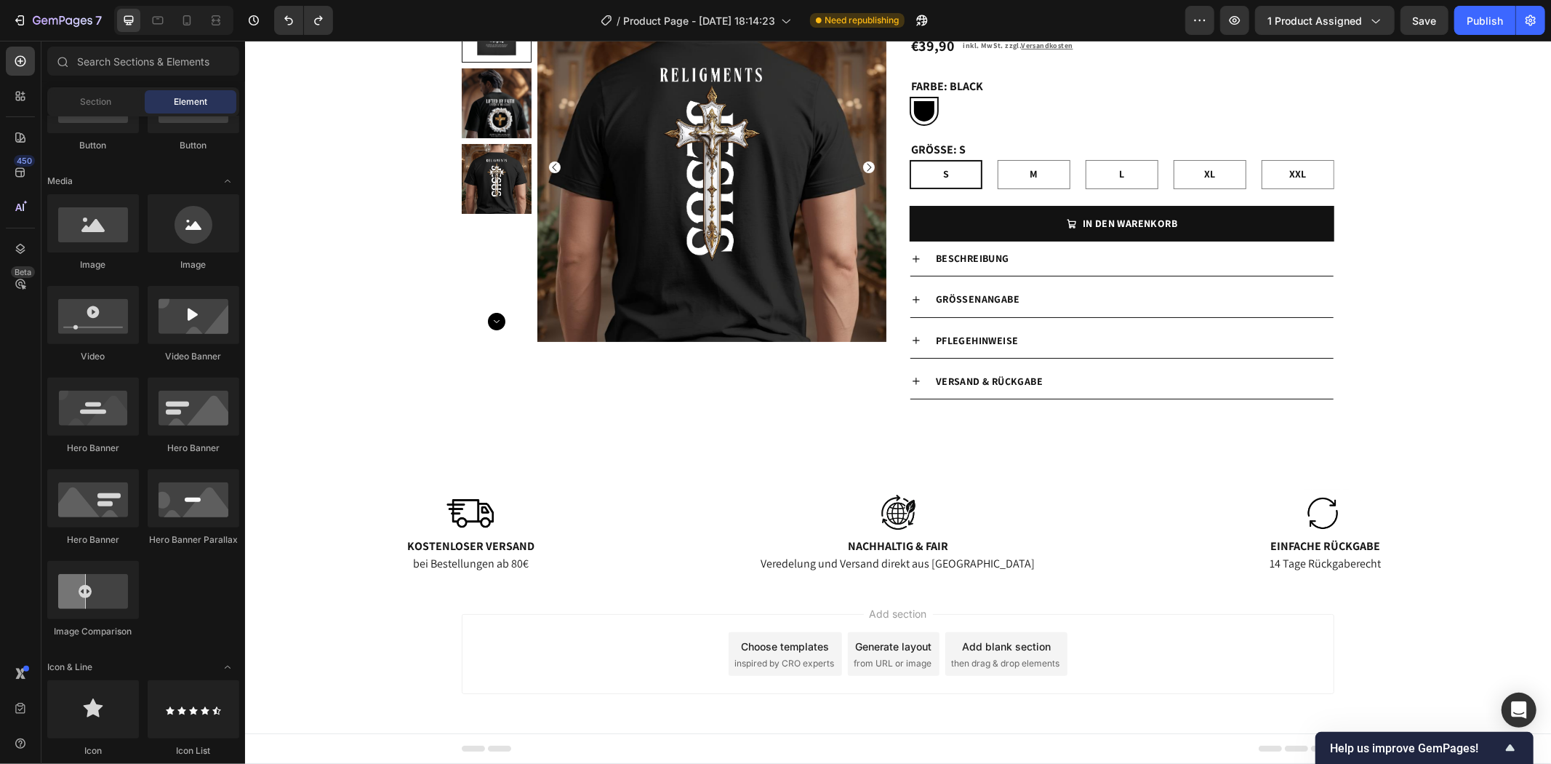
scroll to position [646, 0]
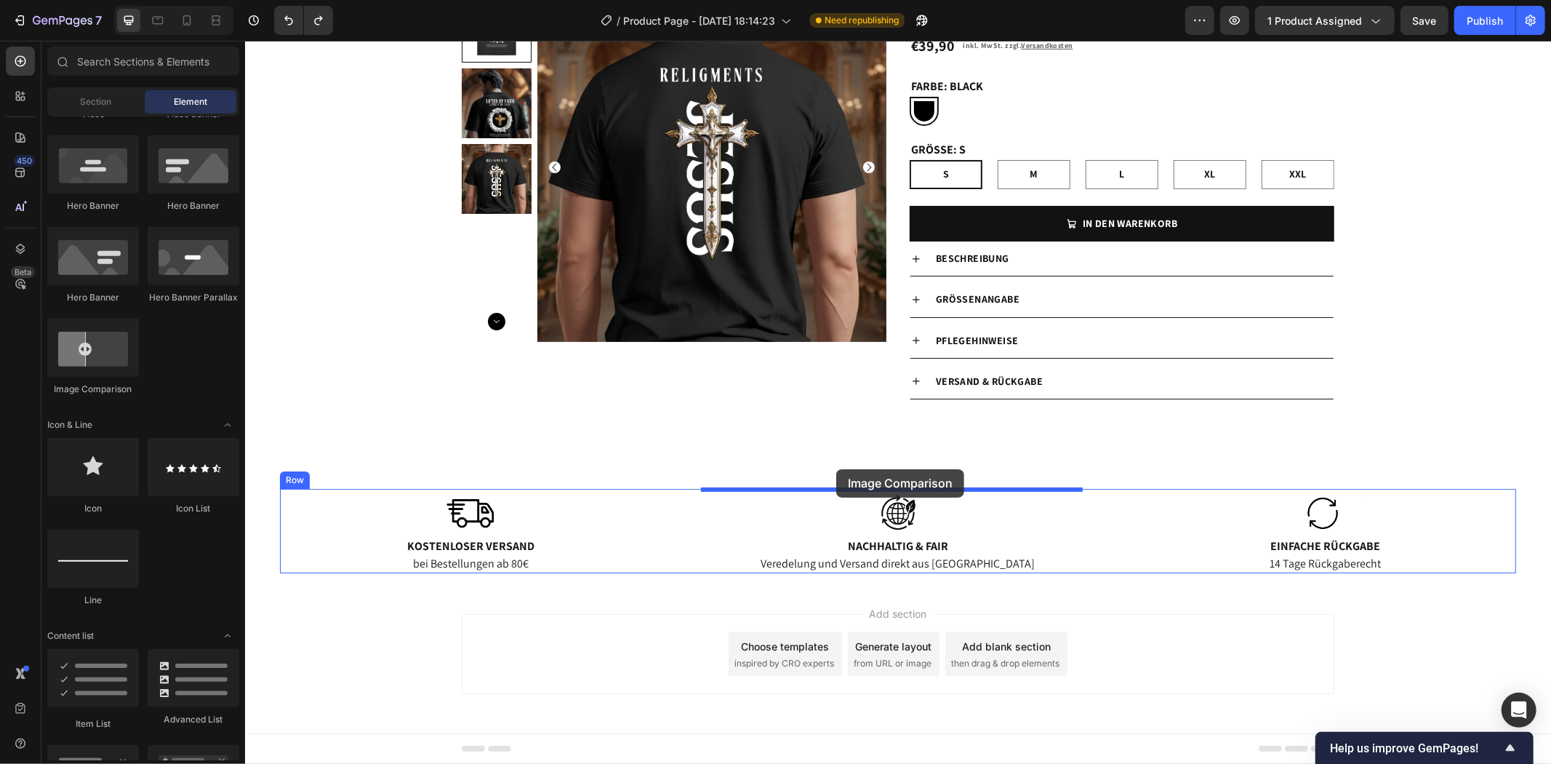
drag, startPoint x: 330, startPoint y: 390, endPoint x: 836, endPoint y: 468, distance: 511.6
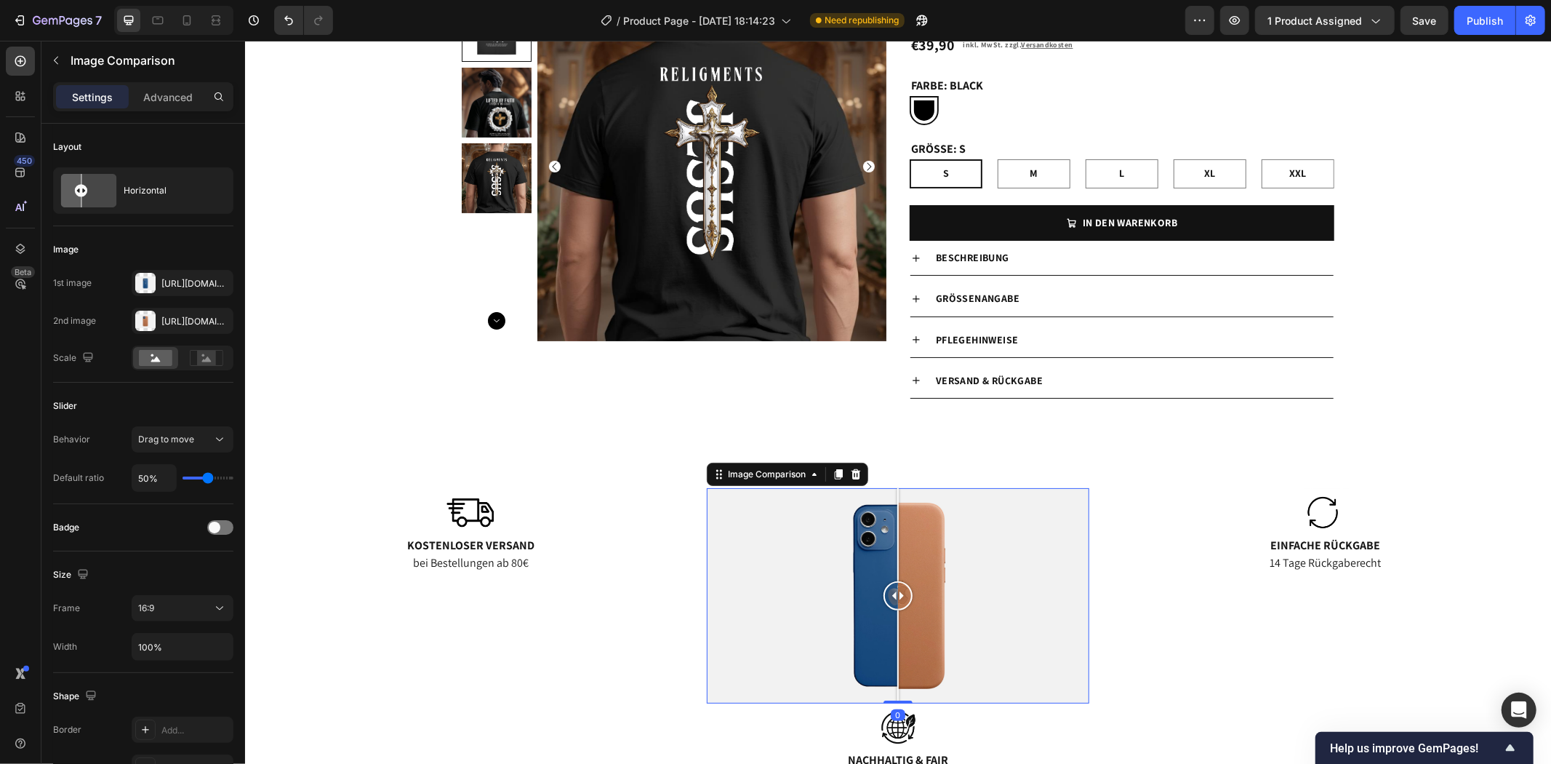
scroll to position [183, 0]
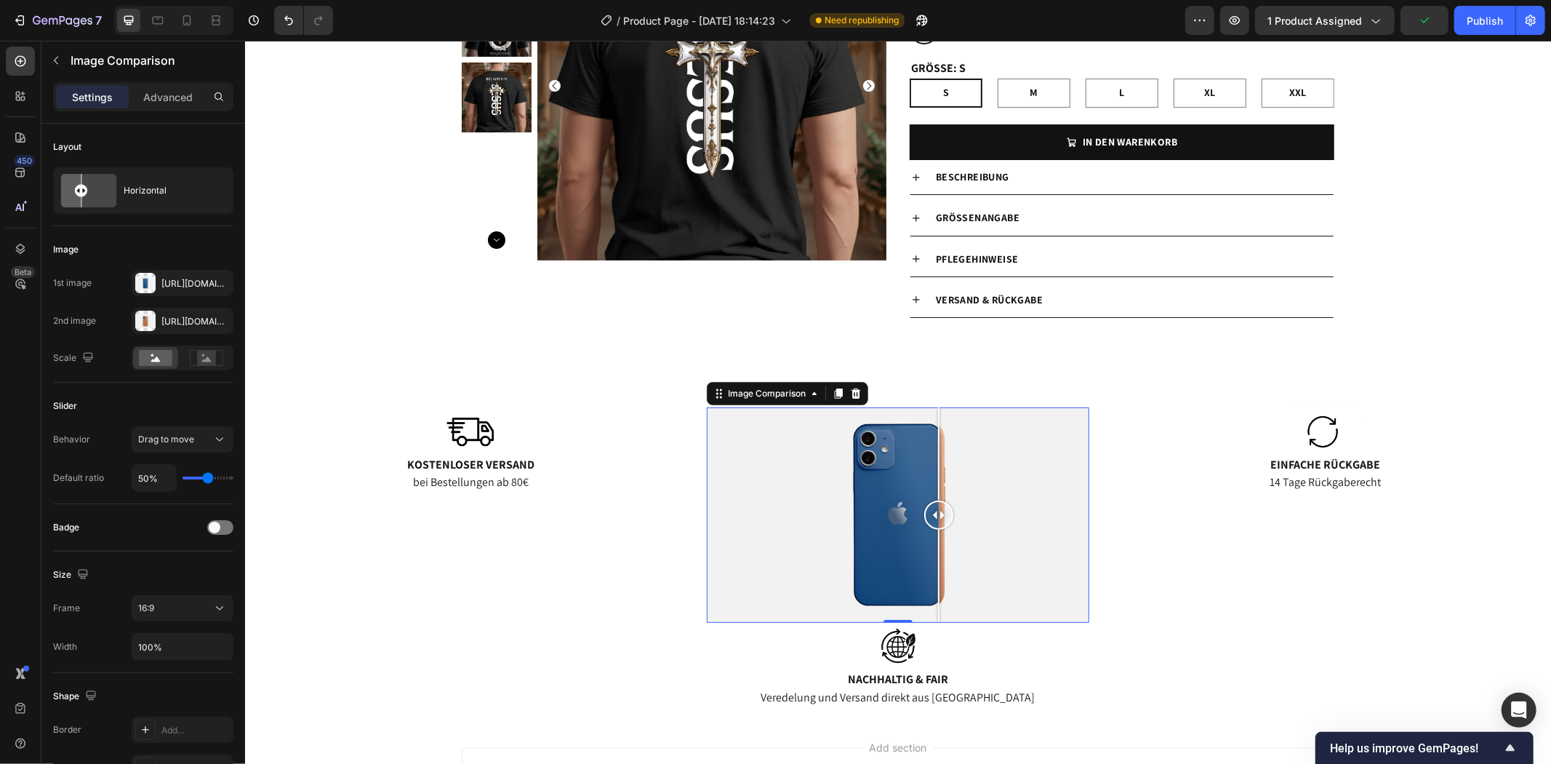
drag, startPoint x: 890, startPoint y: 510, endPoint x: 936, endPoint y: 531, distance: 51.1
click at [936, 531] on div at bounding box center [938, 514] width 29 height 215
click at [292, 25] on icon "Undo/Redo" at bounding box center [288, 20] width 15 height 15
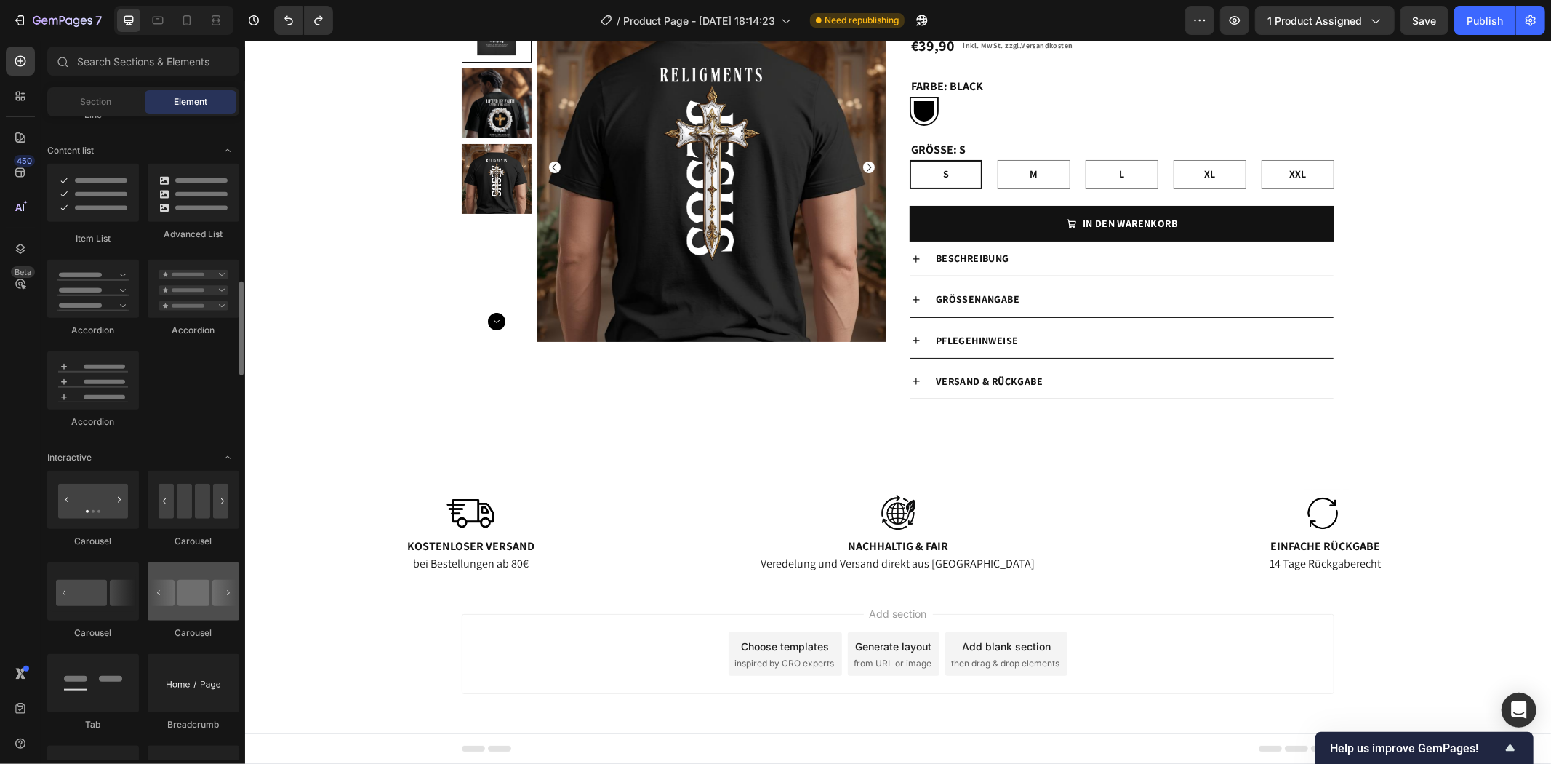
scroll to position [1212, 0]
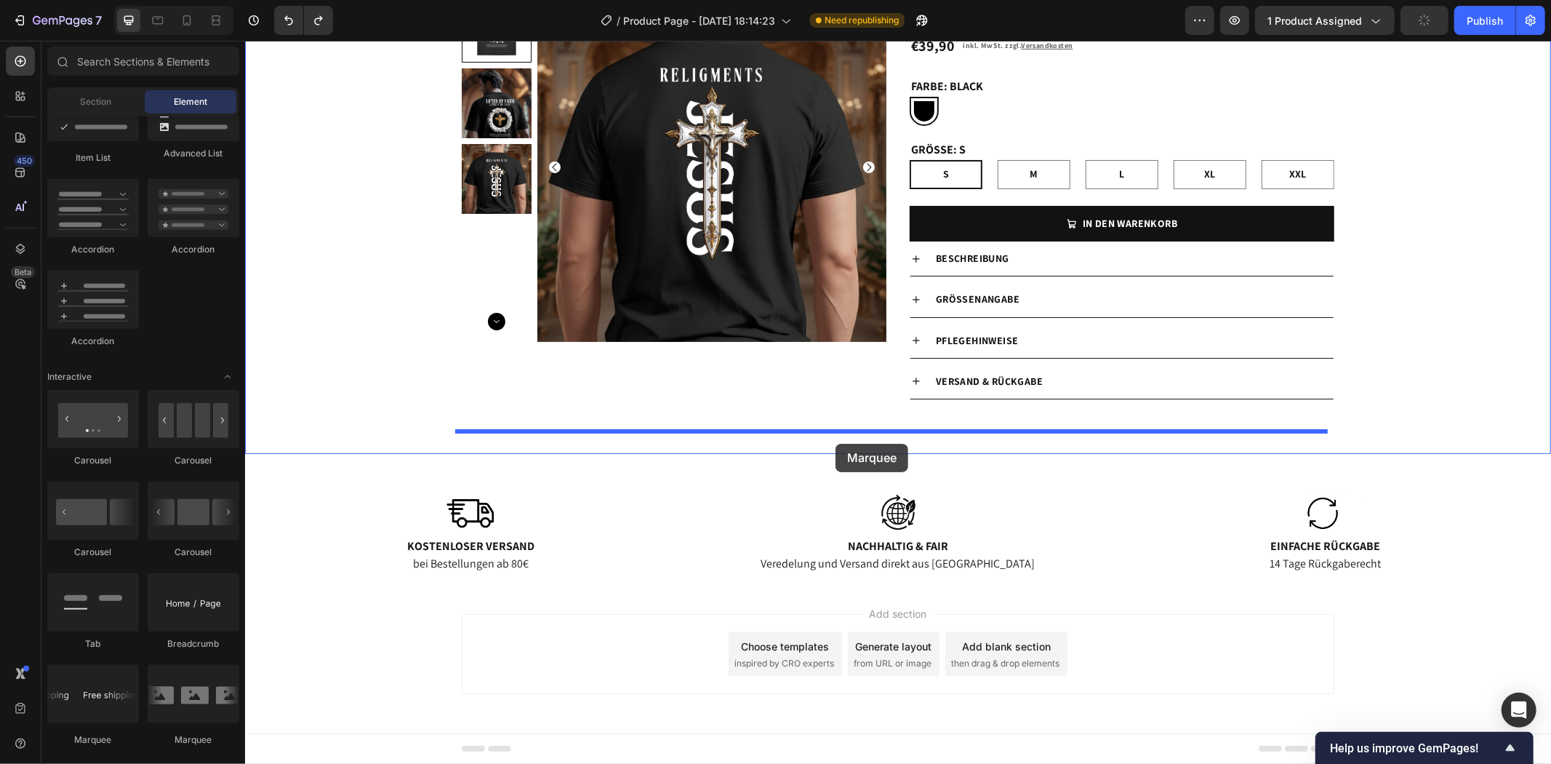
drag, startPoint x: 436, startPoint y: 744, endPoint x: 835, endPoint y: 443, distance: 500.1
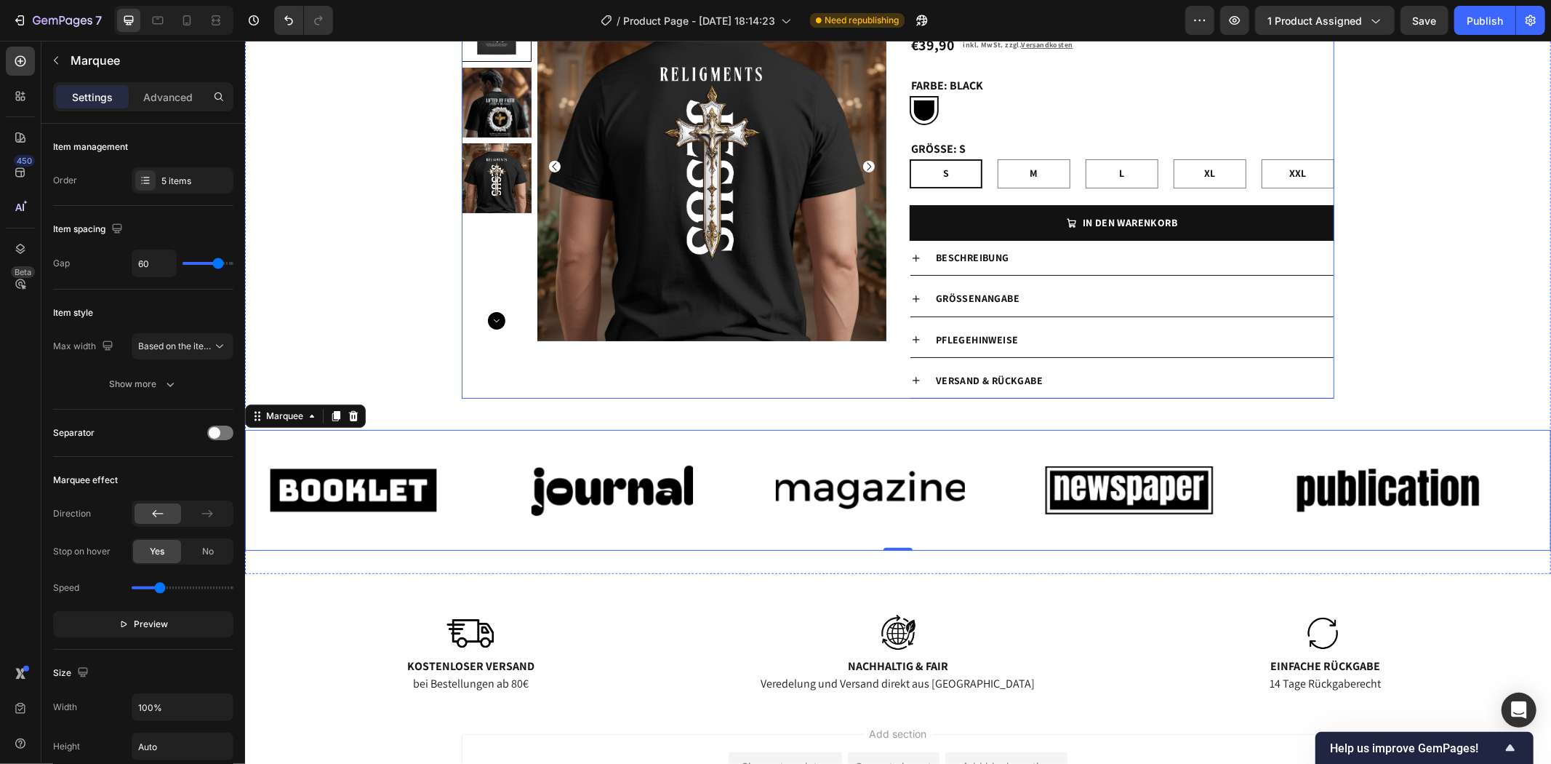
click at [642, 394] on div "Product Images" at bounding box center [673, 194] width 425 height 407
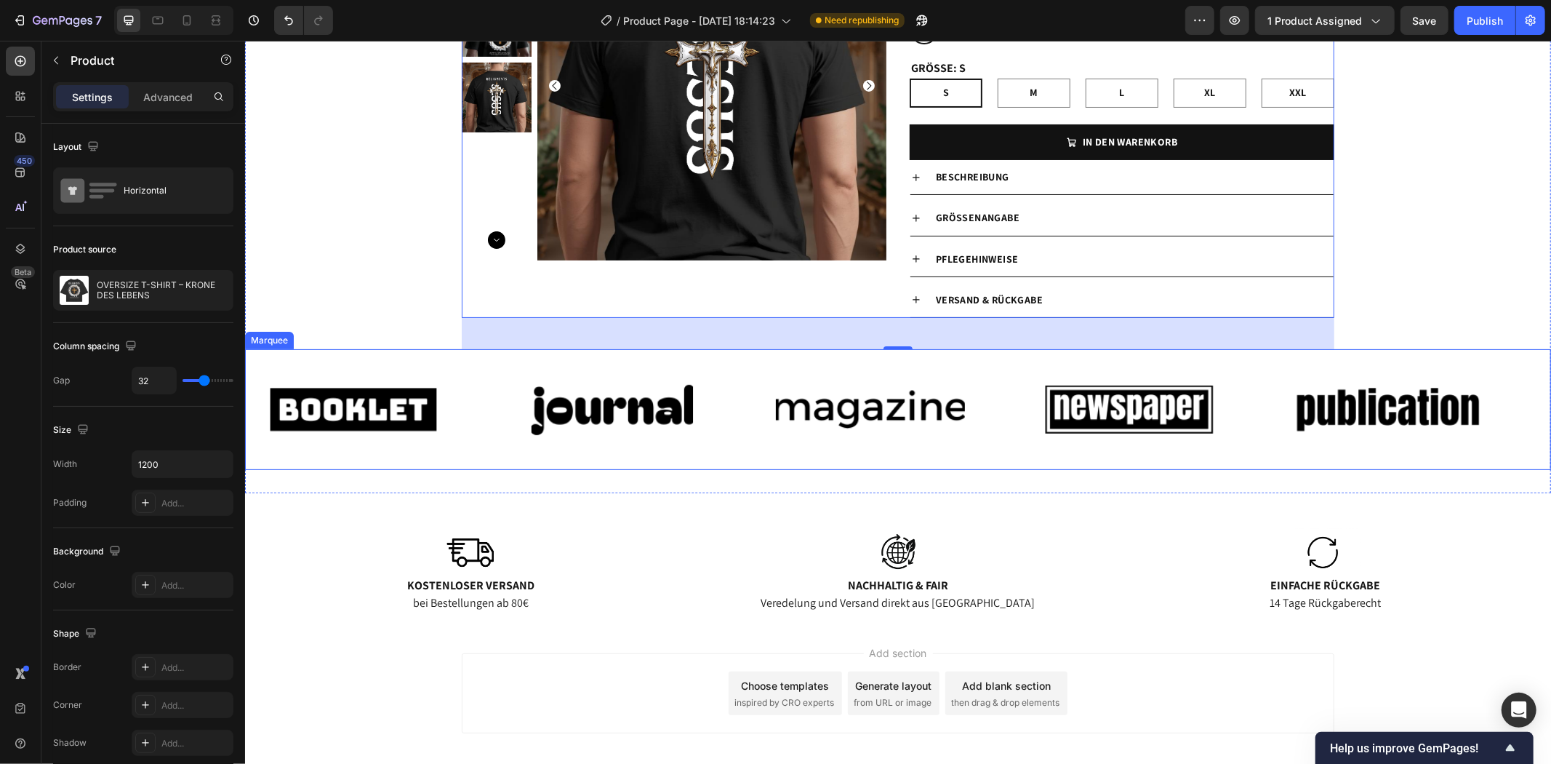
scroll to position [253, 0]
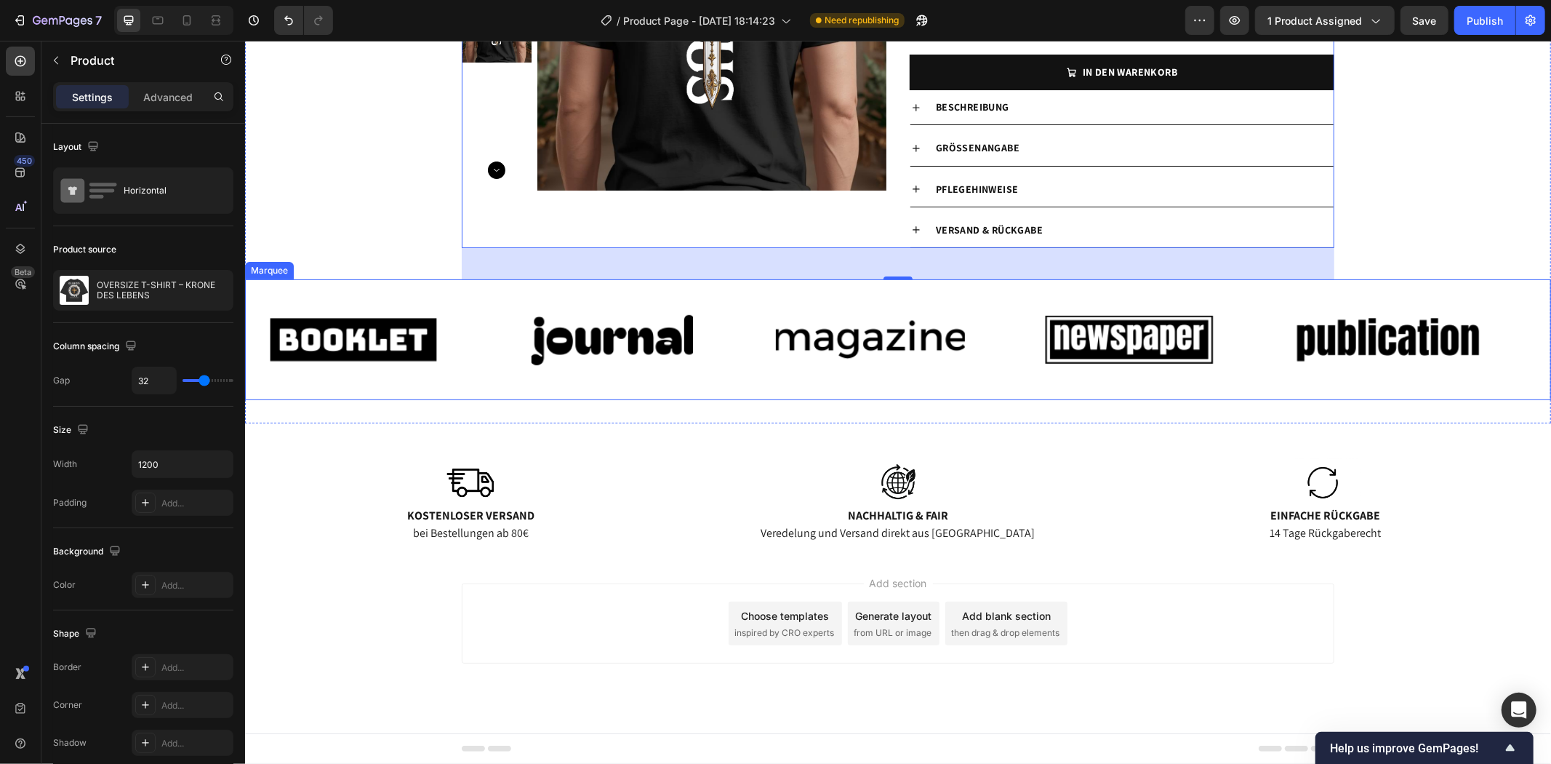
click at [384, 283] on div "Image Image Image Image Image Image Image Image Image Image Marquee" at bounding box center [897, 339] width 1306 height 121
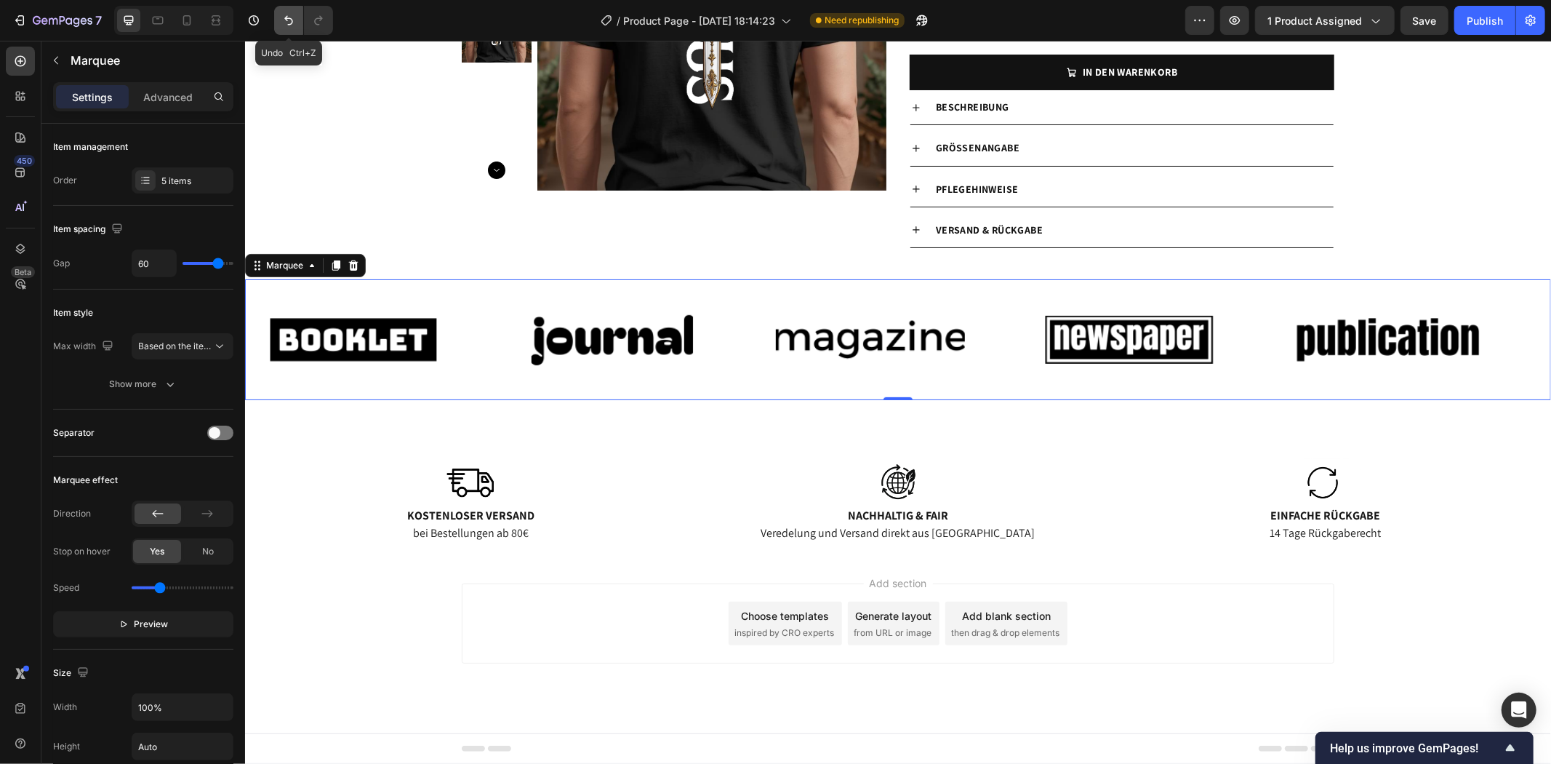
click at [284, 23] on icon "Undo/Redo" at bounding box center [288, 20] width 15 height 15
click at [300, 27] on button "Undo/Redo" at bounding box center [288, 20] width 29 height 29
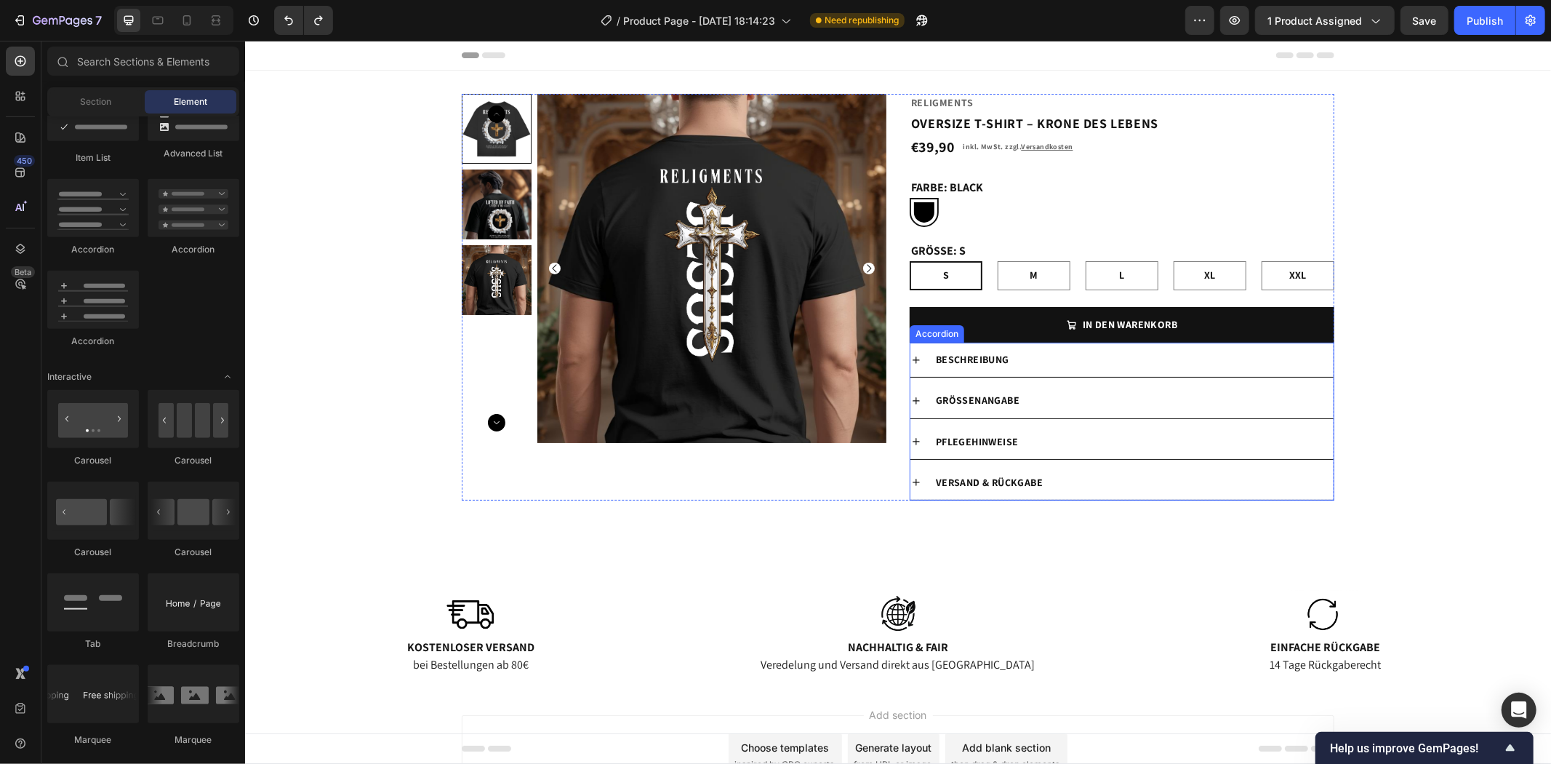
scroll to position [102, 0]
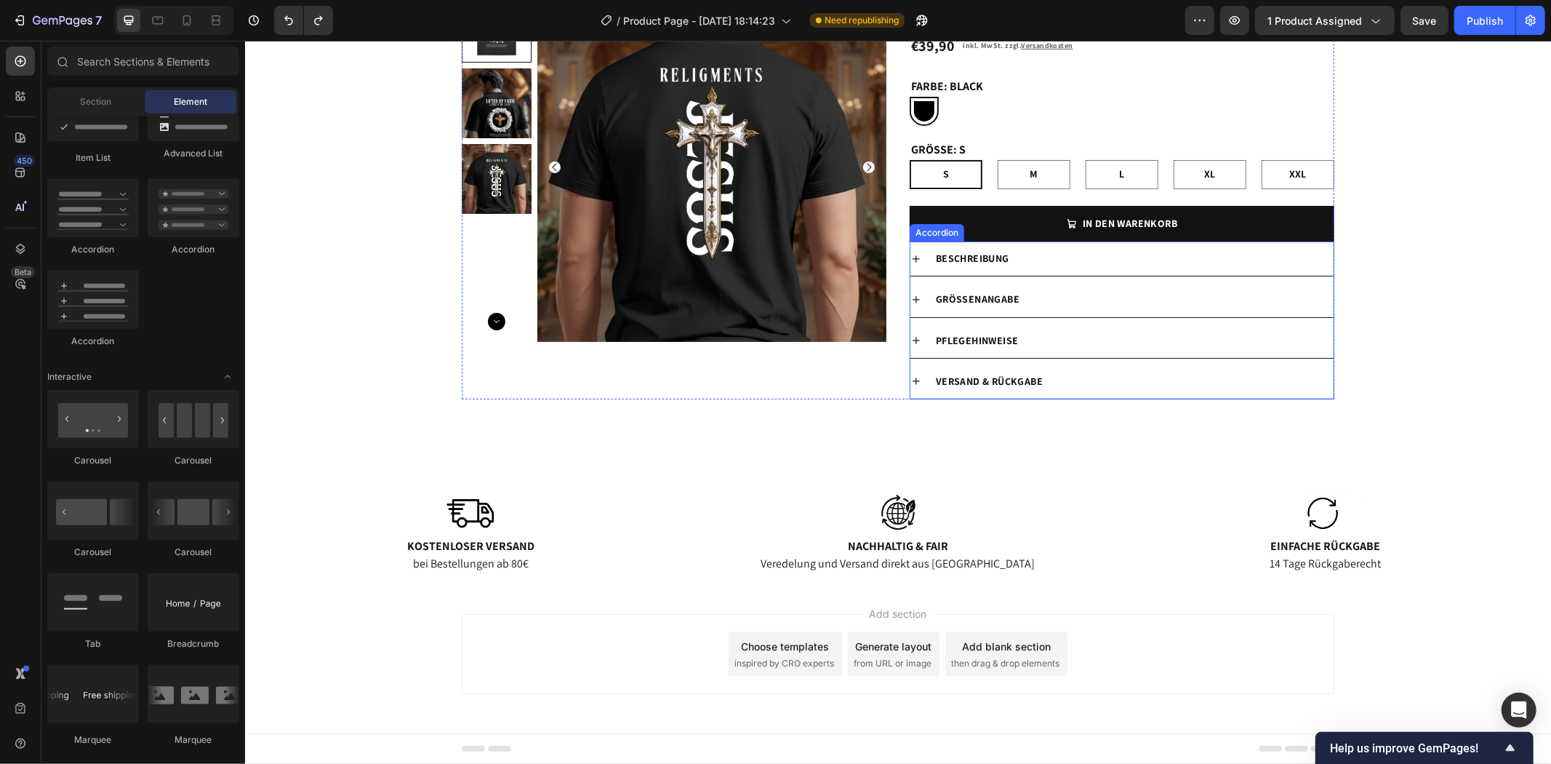
click at [1028, 259] on div "Beschreibung" at bounding box center [1133, 258] width 400 height 23
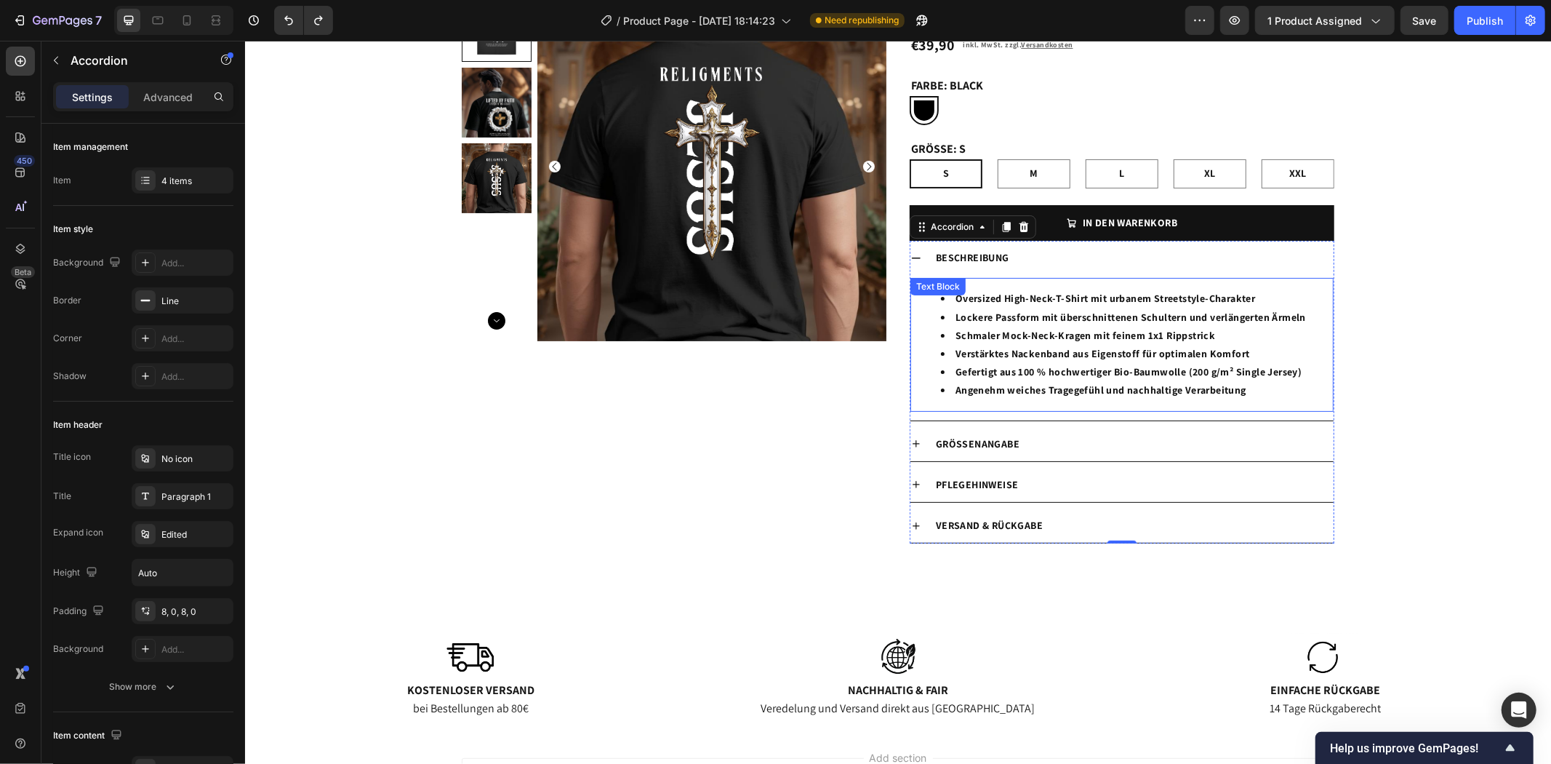
click at [1057, 403] on div "Oversized High-Neck-T-Shirt mit urbanem Streetstyle-Charakter Lockere Passform …" at bounding box center [1121, 343] width 423 height 133
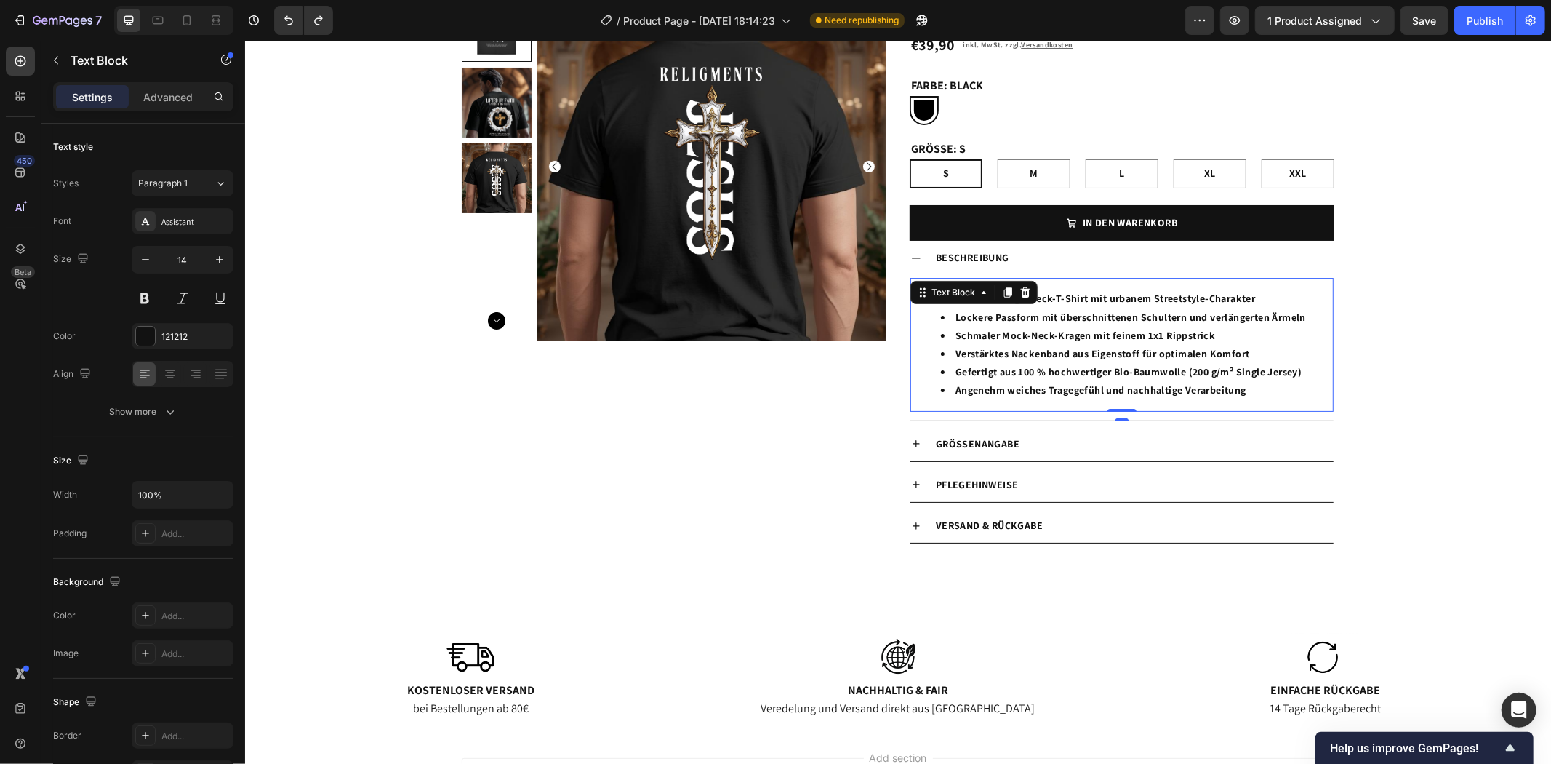
click at [1257, 391] on li "Angenehm weiches Tragegefühl und nachhaltige Verarbeitung" at bounding box center [1135, 389] width 391 height 18
click at [1415, 397] on div "Product Images Religments Product Vendor OVERSIZE T-SHIRT – KRONE DES LEBENS Pr…" at bounding box center [897, 282] width 1306 height 583
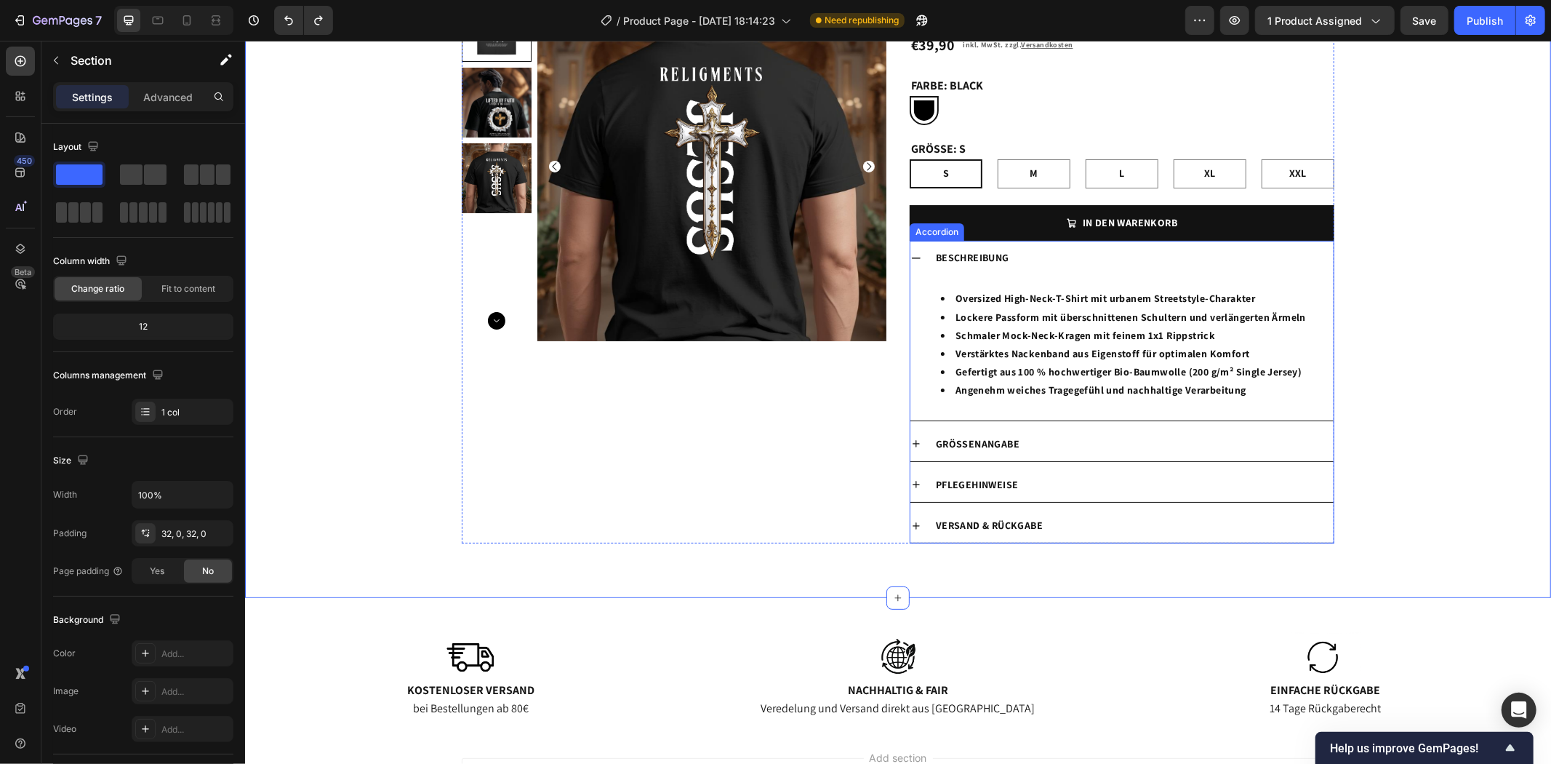
click at [1100, 444] on div "Grössenangabe" at bounding box center [1133, 443] width 400 height 23
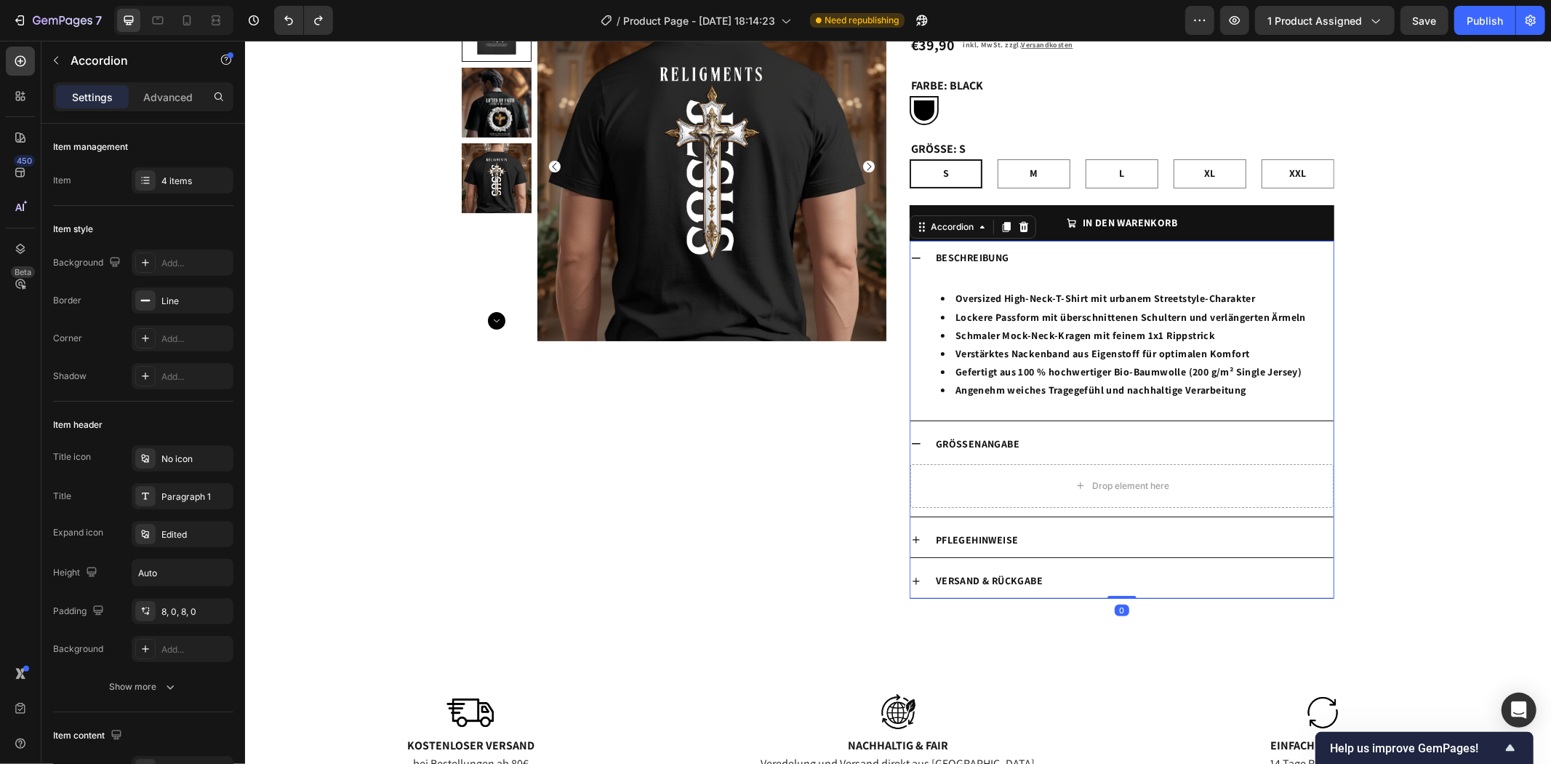
click at [1124, 533] on div "Pflegehinweise" at bounding box center [1133, 539] width 400 height 23
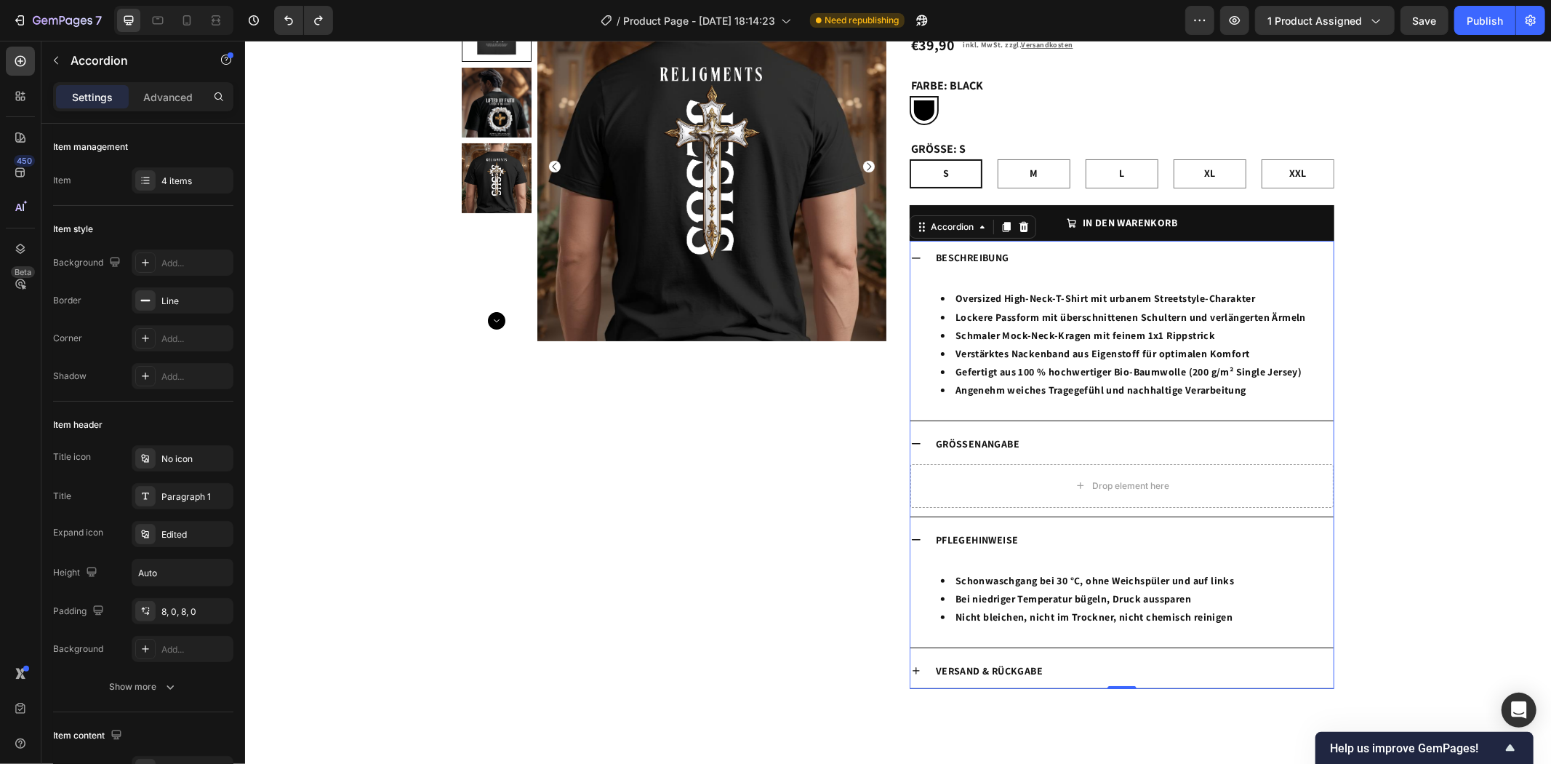
click at [912, 444] on icon at bounding box center [916, 443] width 12 height 12
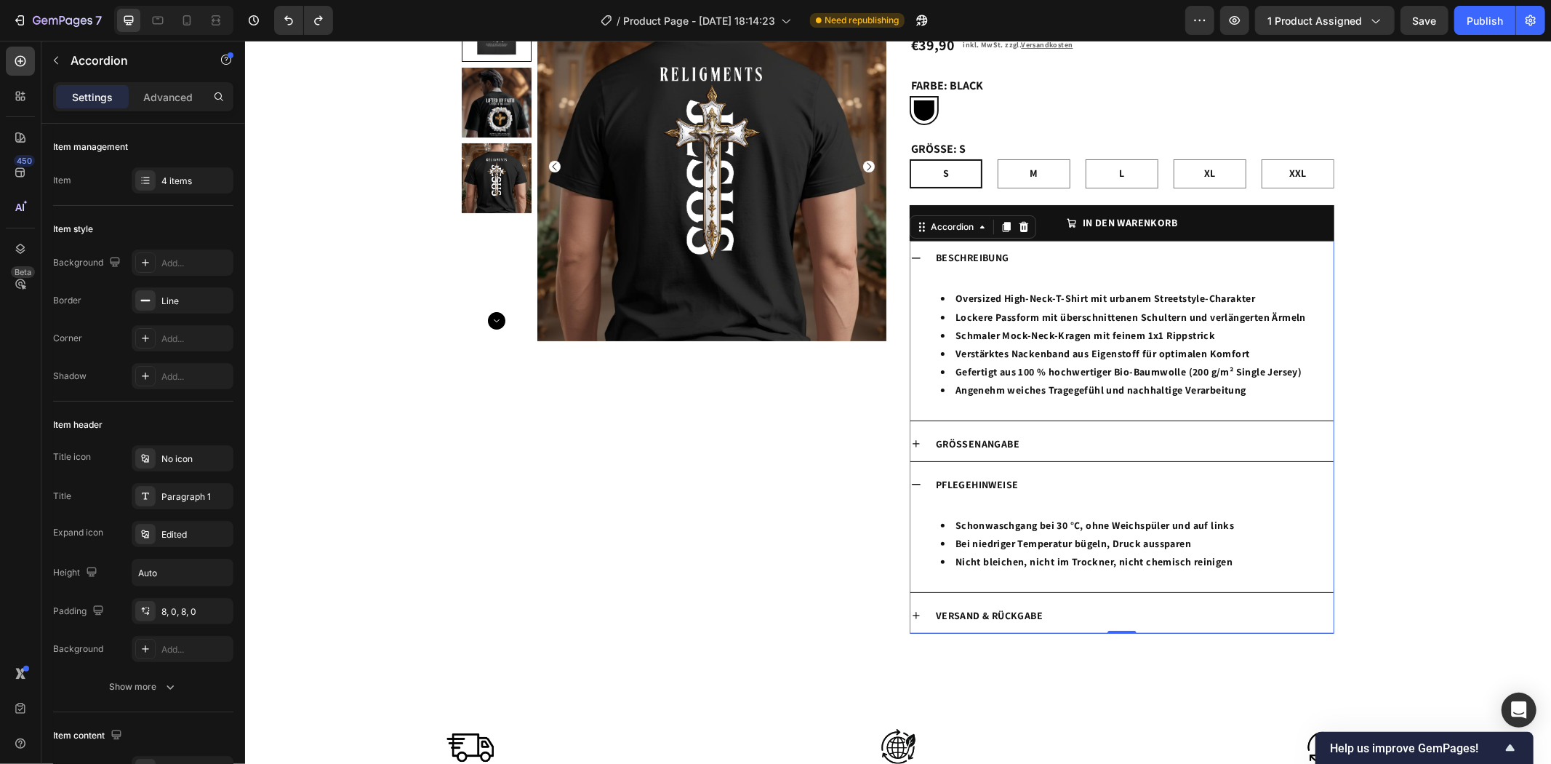
click at [915, 485] on div "Pflegehinweise" at bounding box center [1121, 484] width 423 height 34
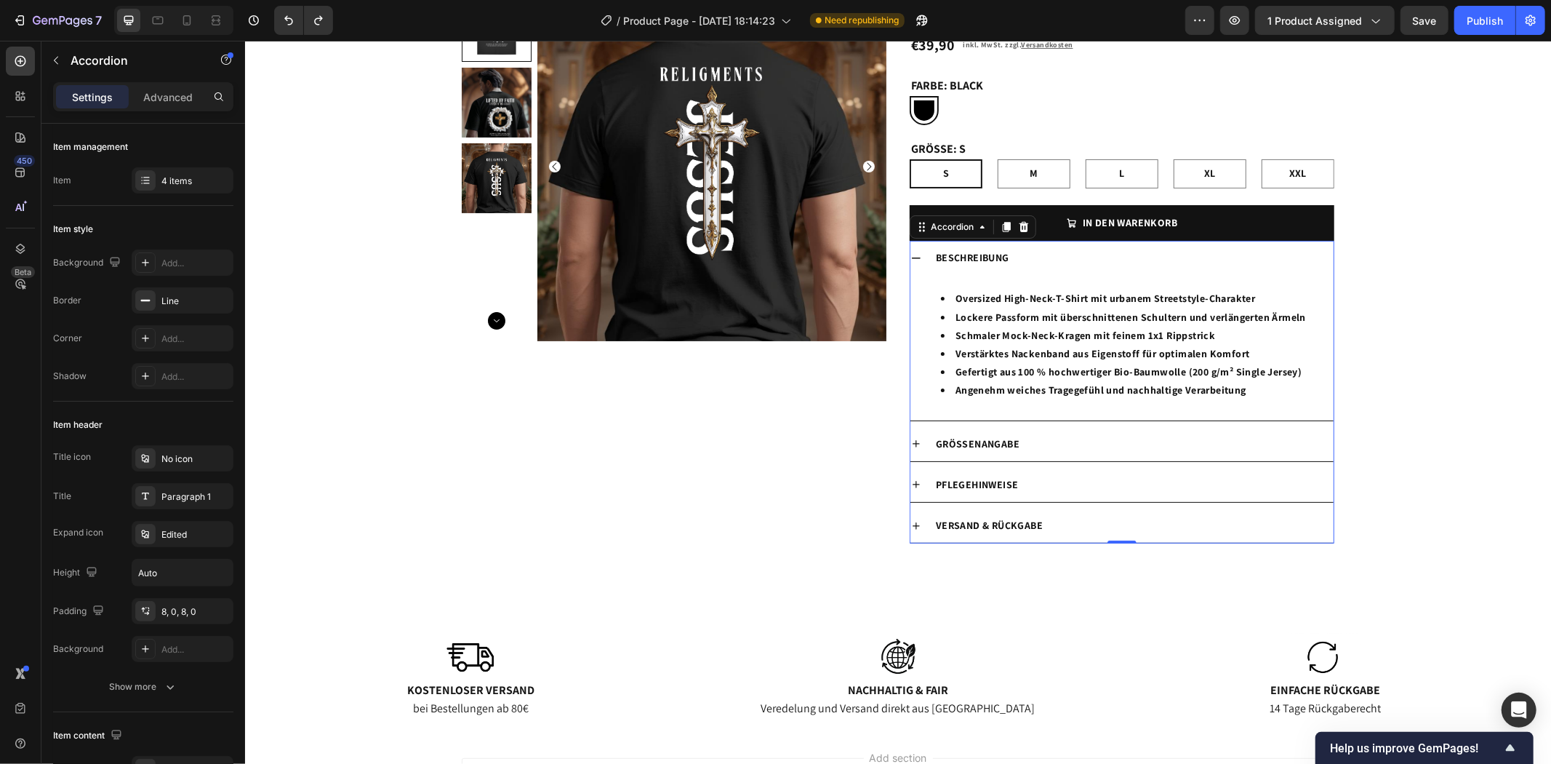
click at [911, 263] on div "Beschreibung" at bounding box center [1121, 257] width 423 height 34
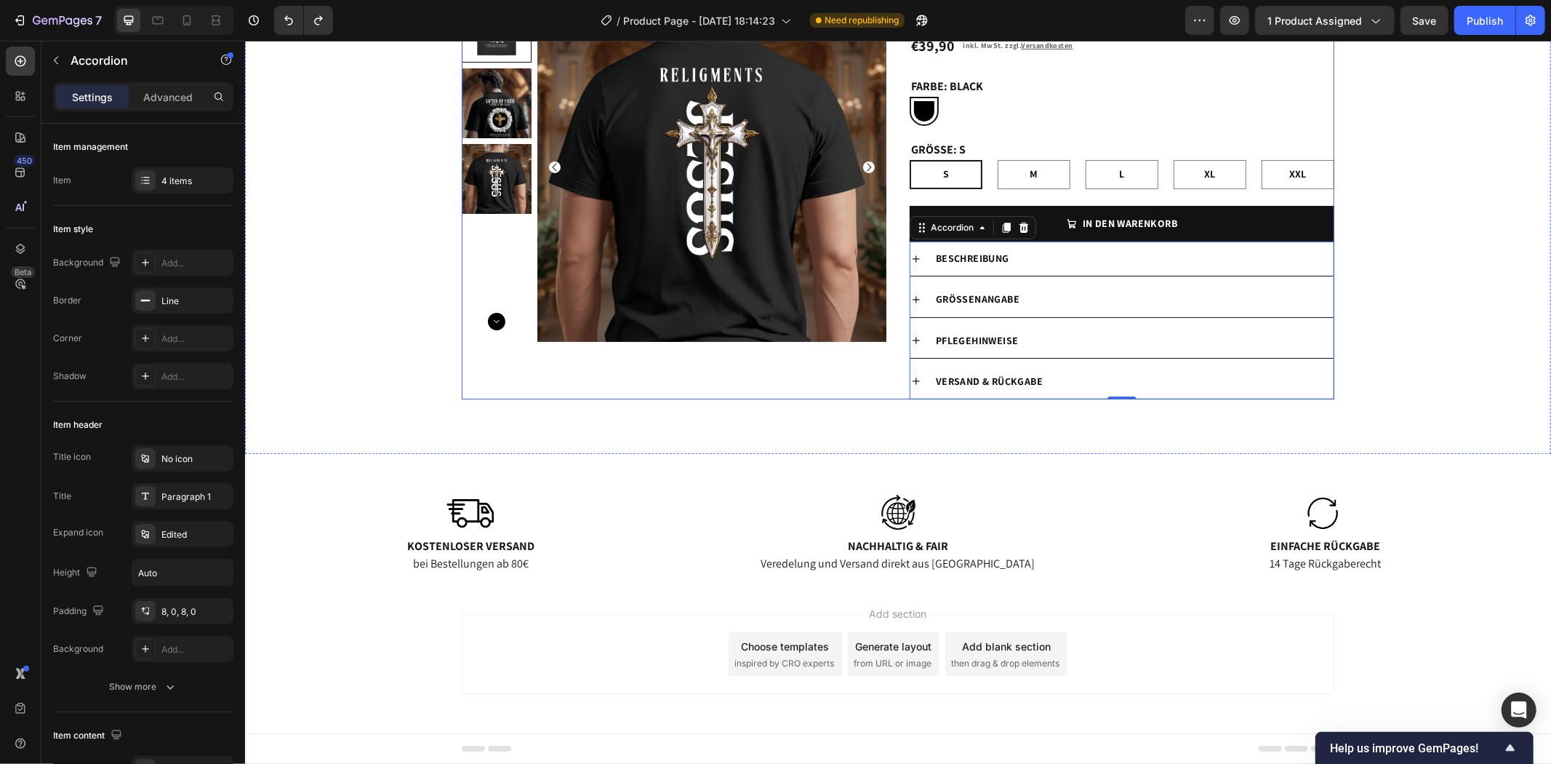
scroll to position [0, 0]
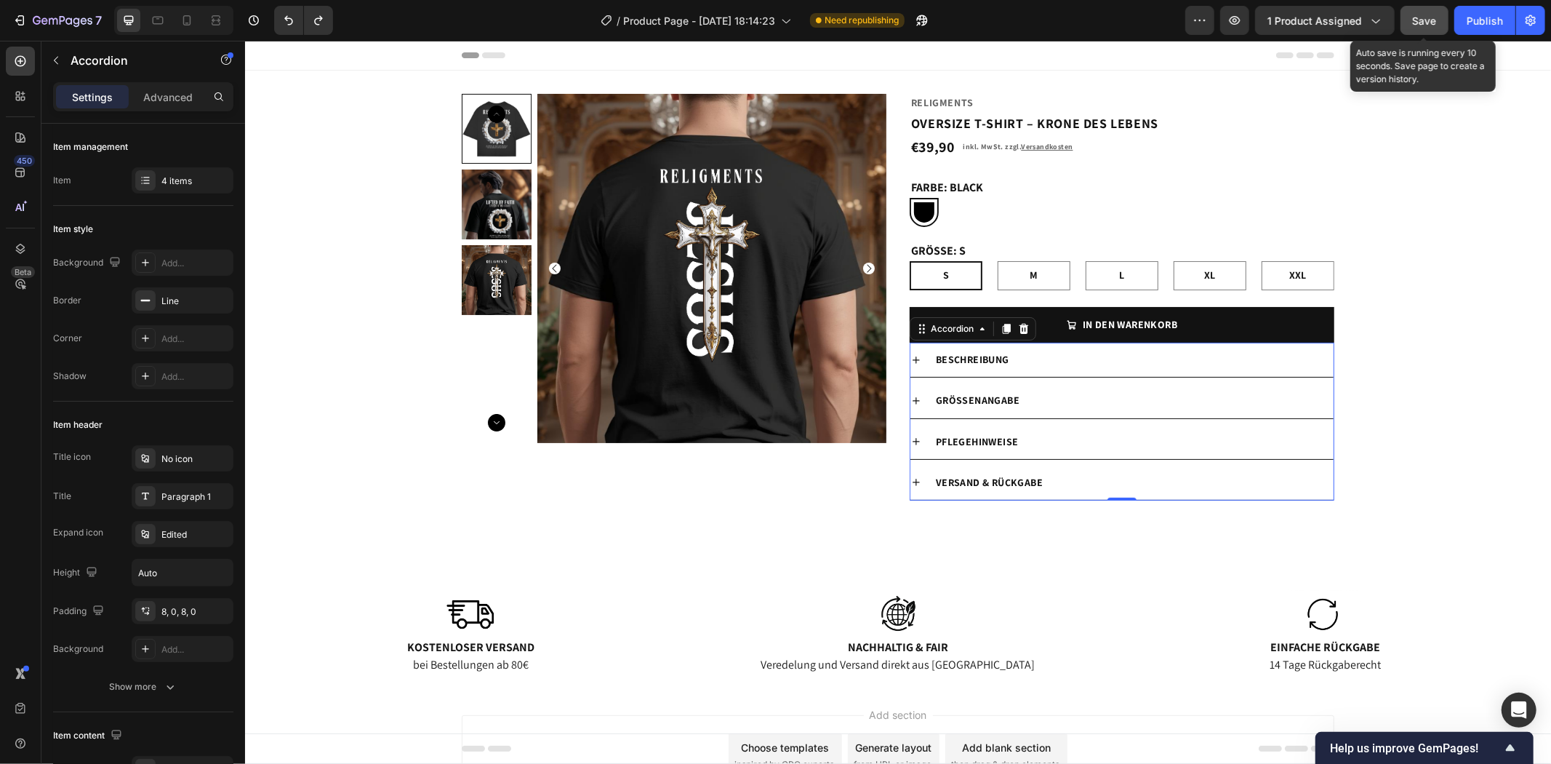
click at [1415, 20] on span "Save" at bounding box center [1425, 21] width 24 height 12
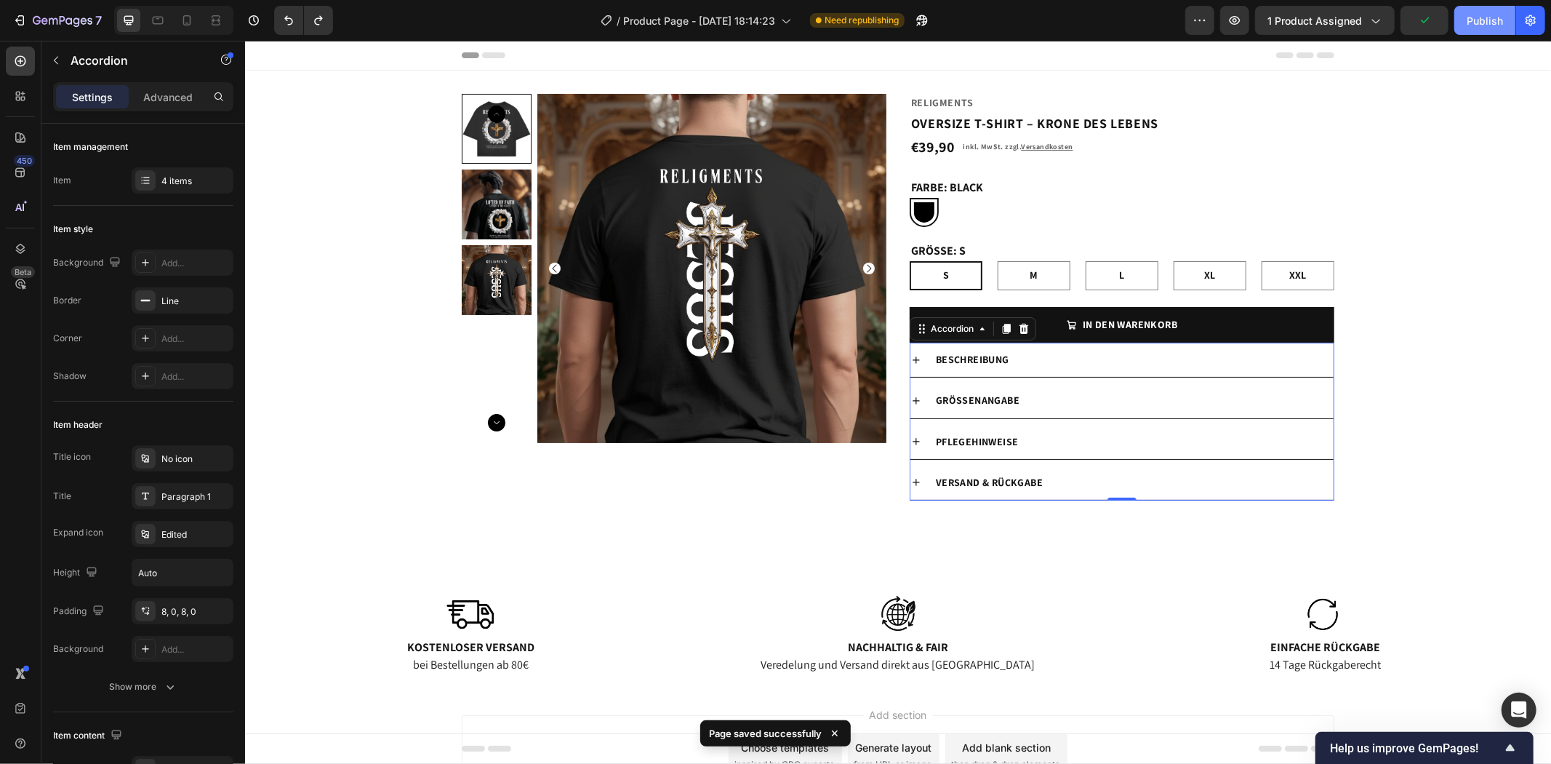
click at [1490, 13] on div "Publish" at bounding box center [1485, 20] width 36 height 15
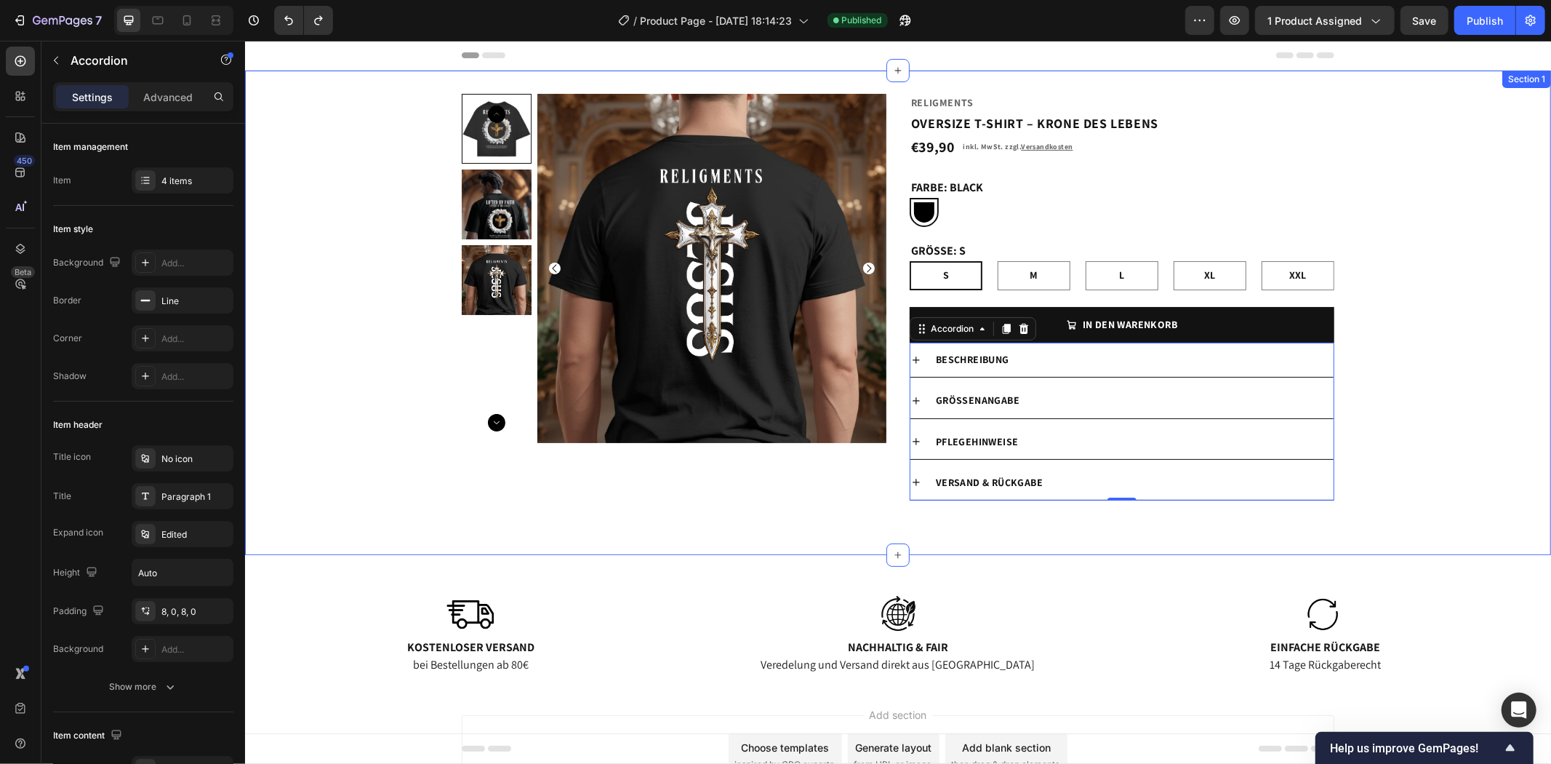
scroll to position [81, 0]
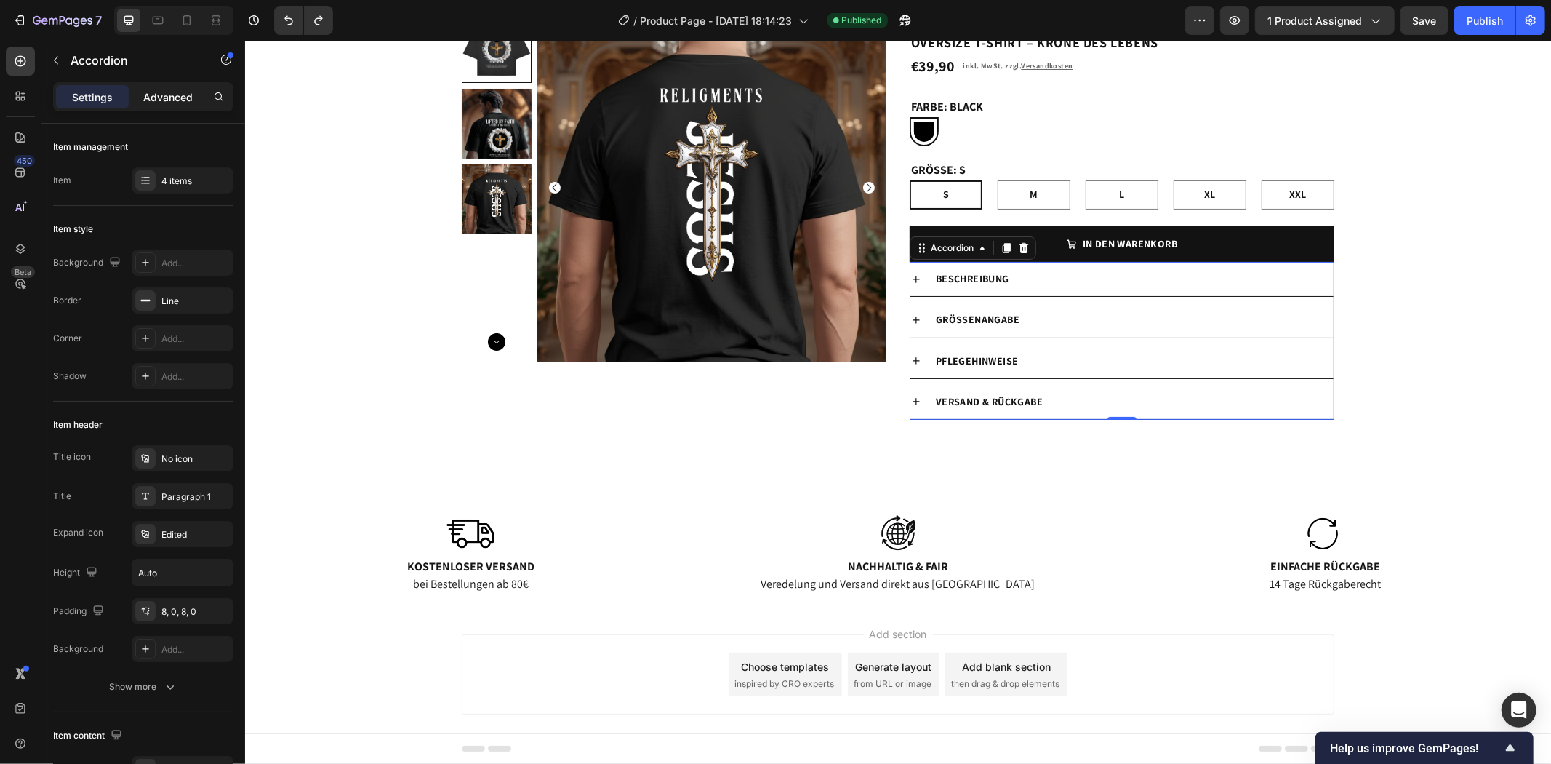
click at [173, 95] on p "Advanced" at bounding box center [167, 96] width 49 height 15
type input "100%"
type input "100"
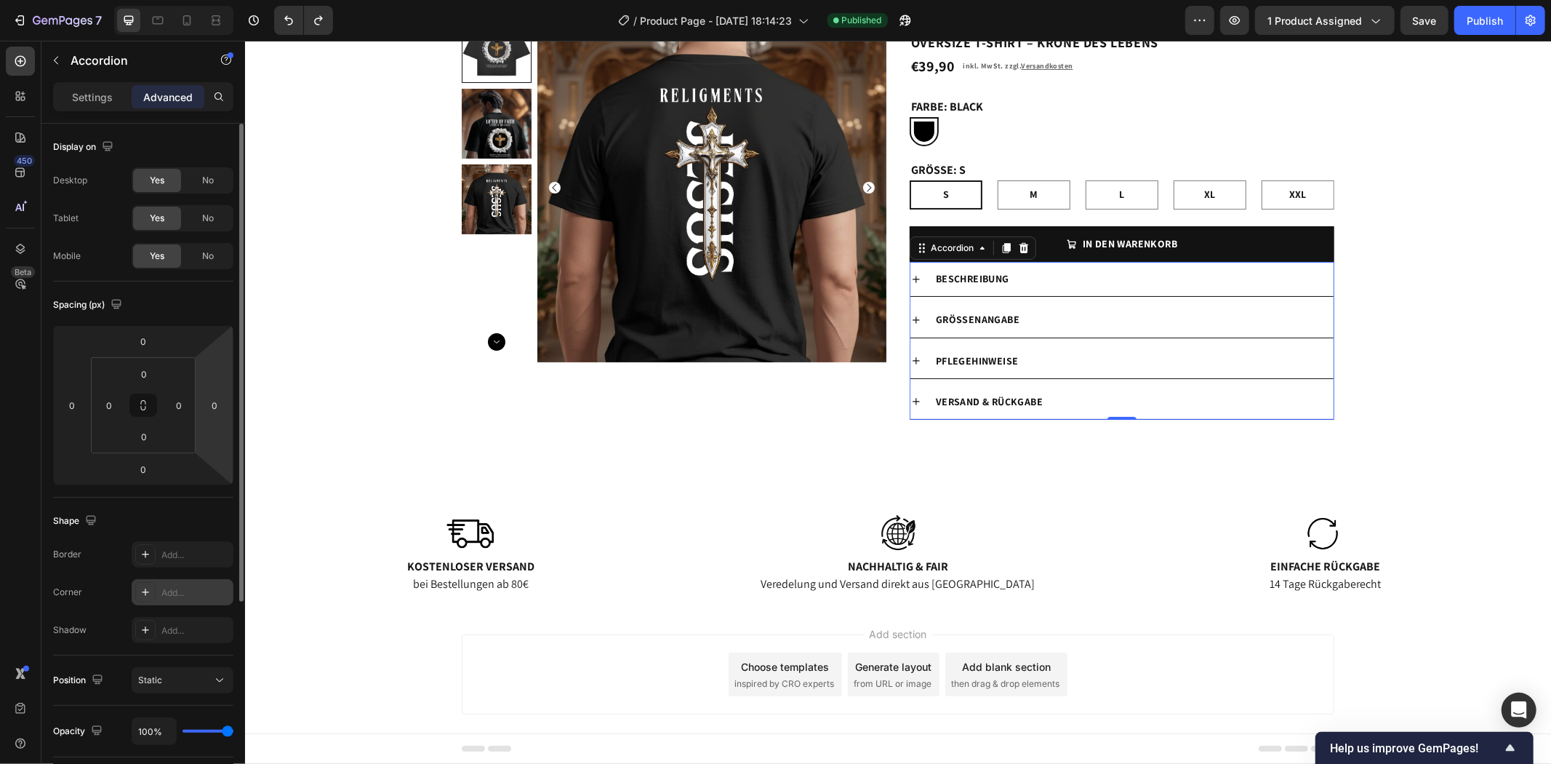
scroll to position [161, 0]
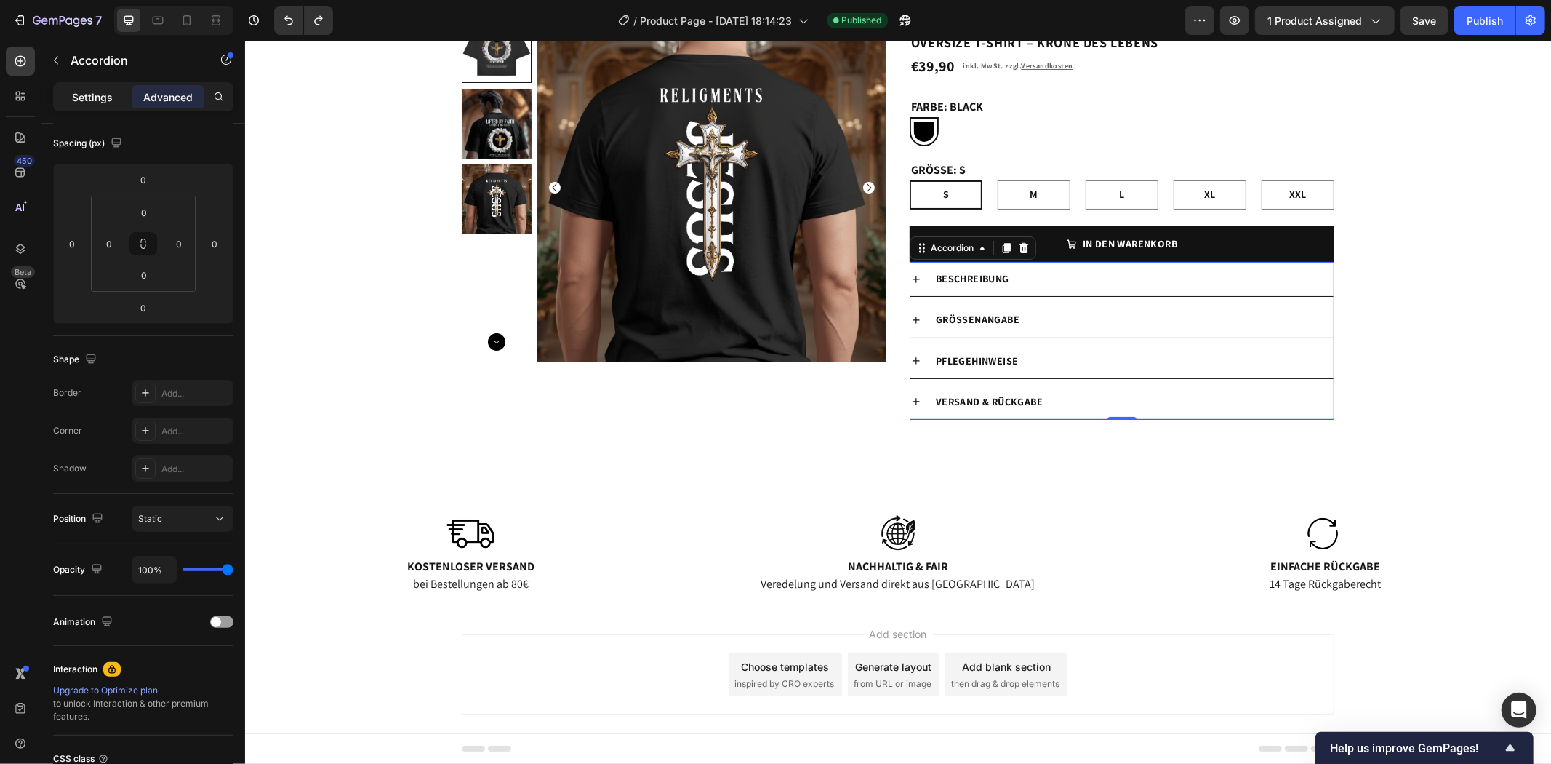
click at [92, 92] on p "Settings" at bounding box center [92, 96] width 41 height 15
type input "8"
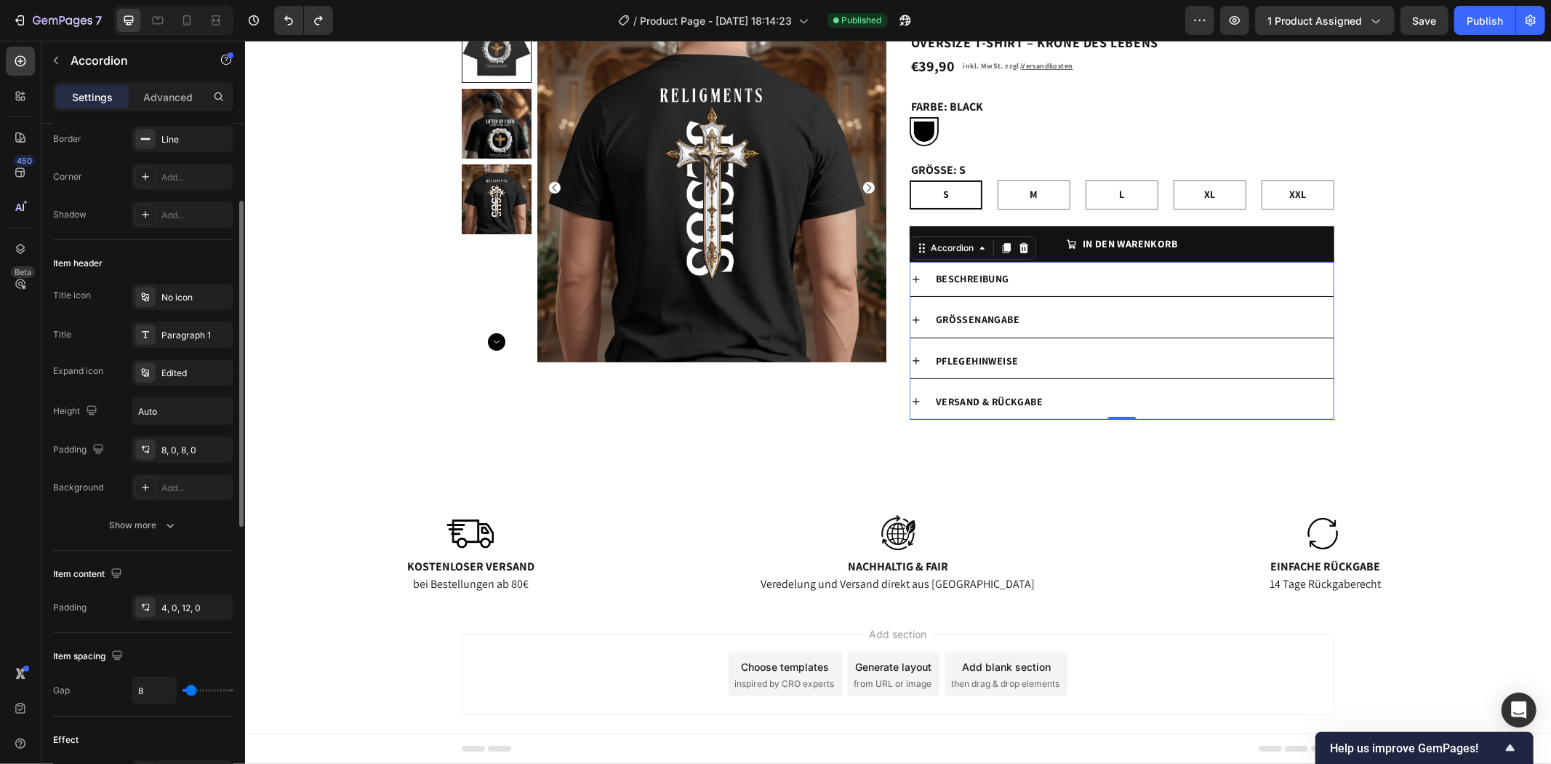
scroll to position [0, 0]
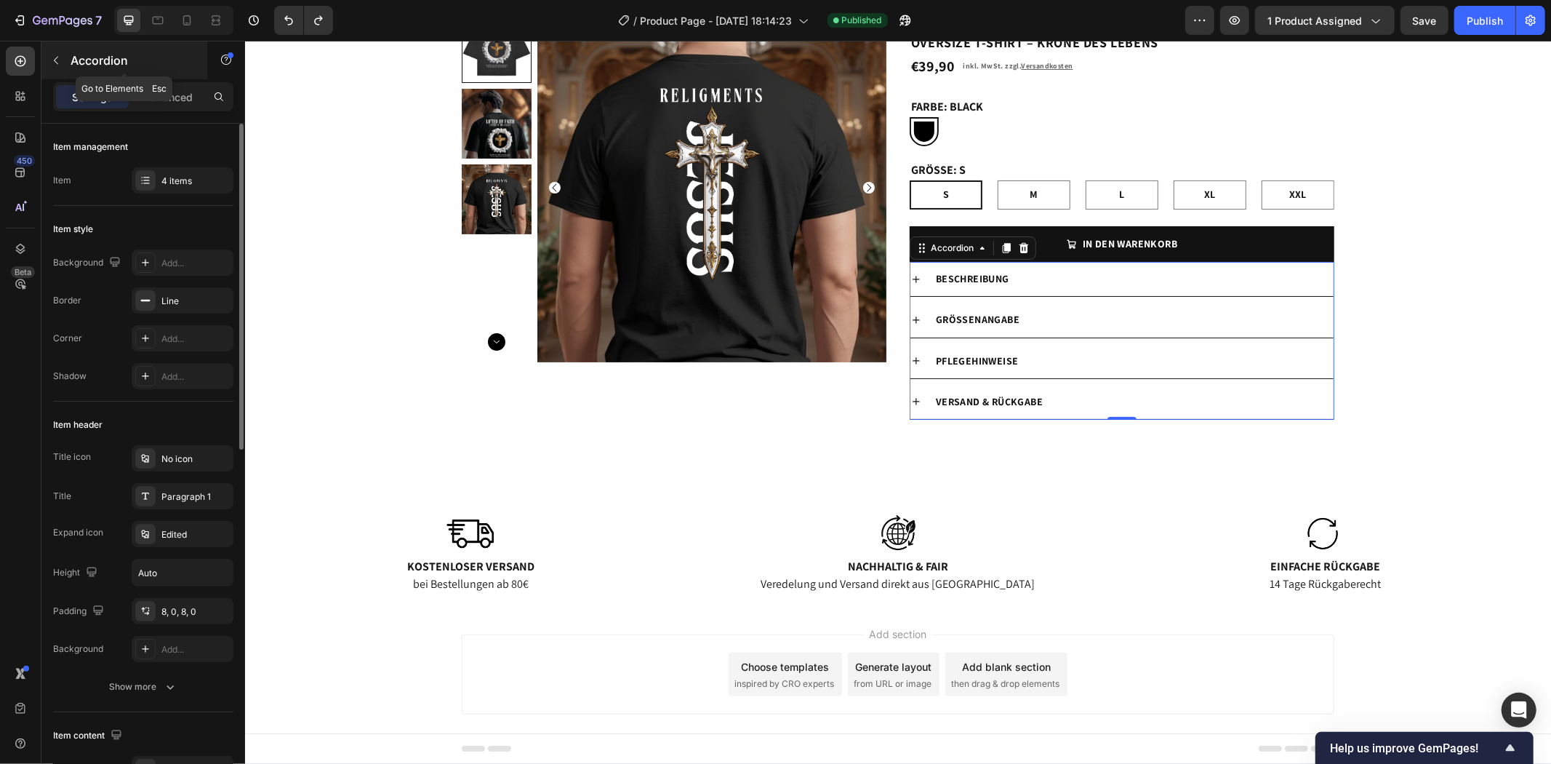
click at [51, 63] on icon "button" at bounding box center [56, 61] width 12 height 12
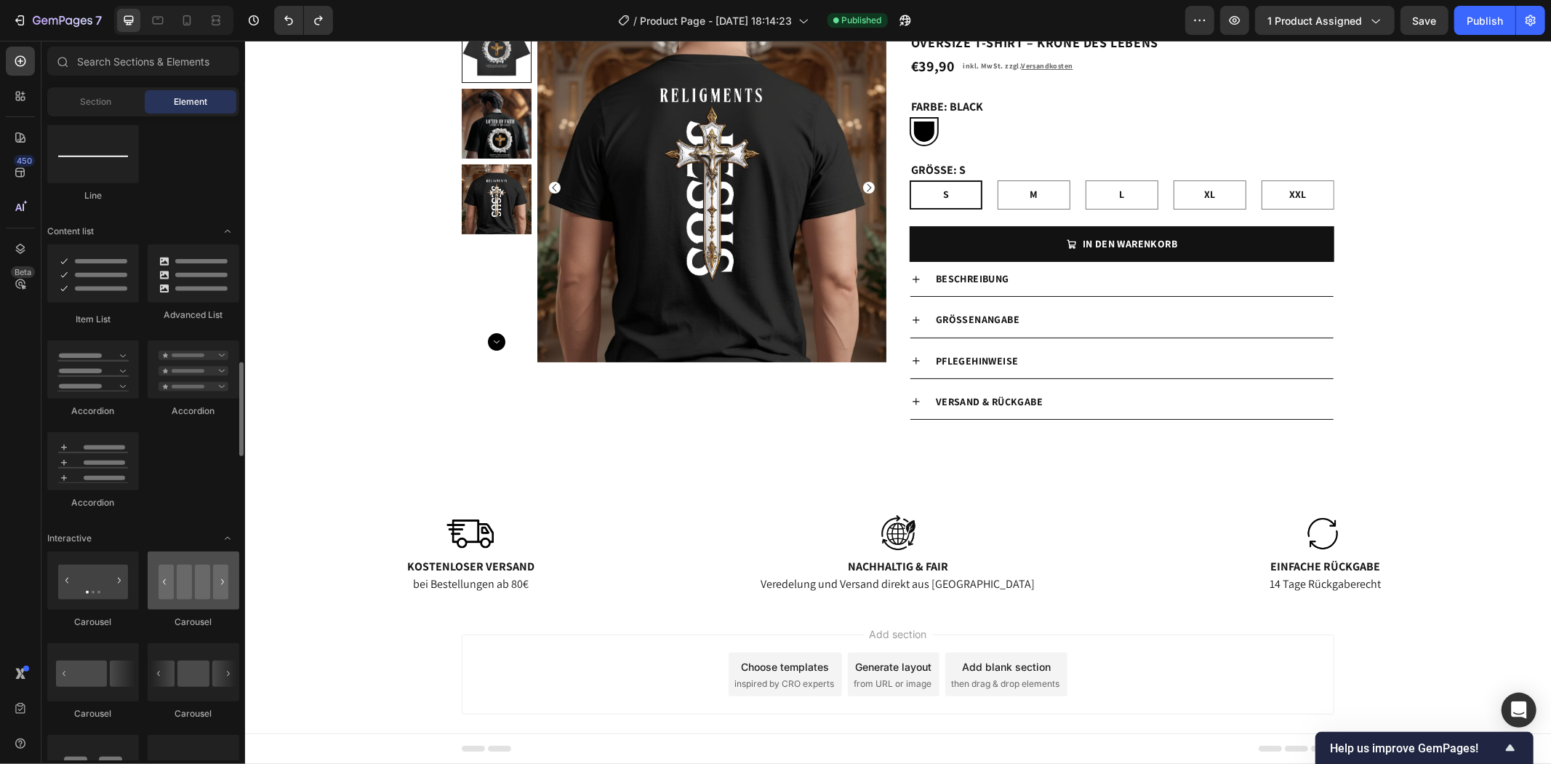
scroll to position [1212, 0]
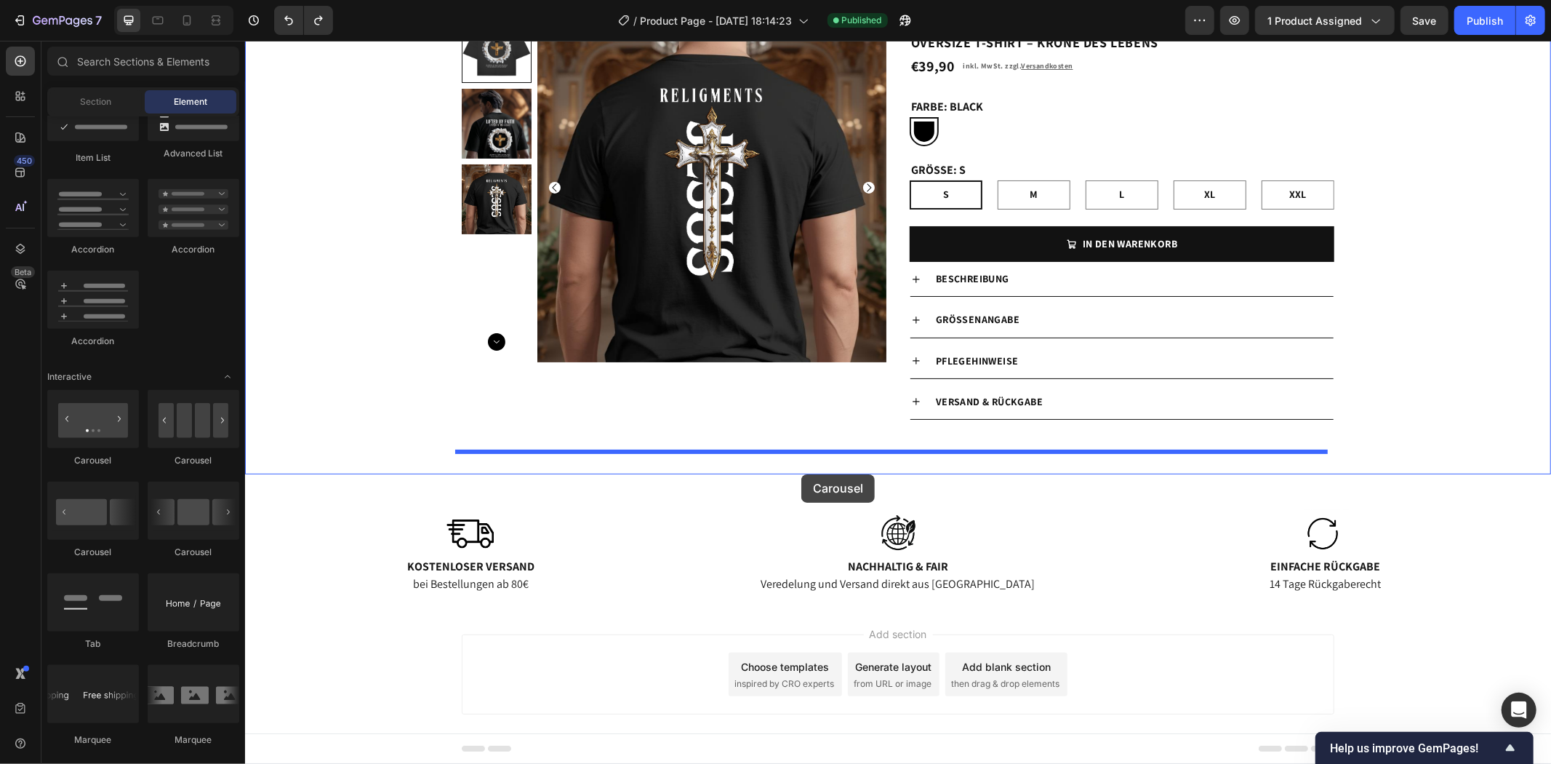
drag, startPoint x: 425, startPoint y: 471, endPoint x: 802, endPoint y: 461, distance: 376.9
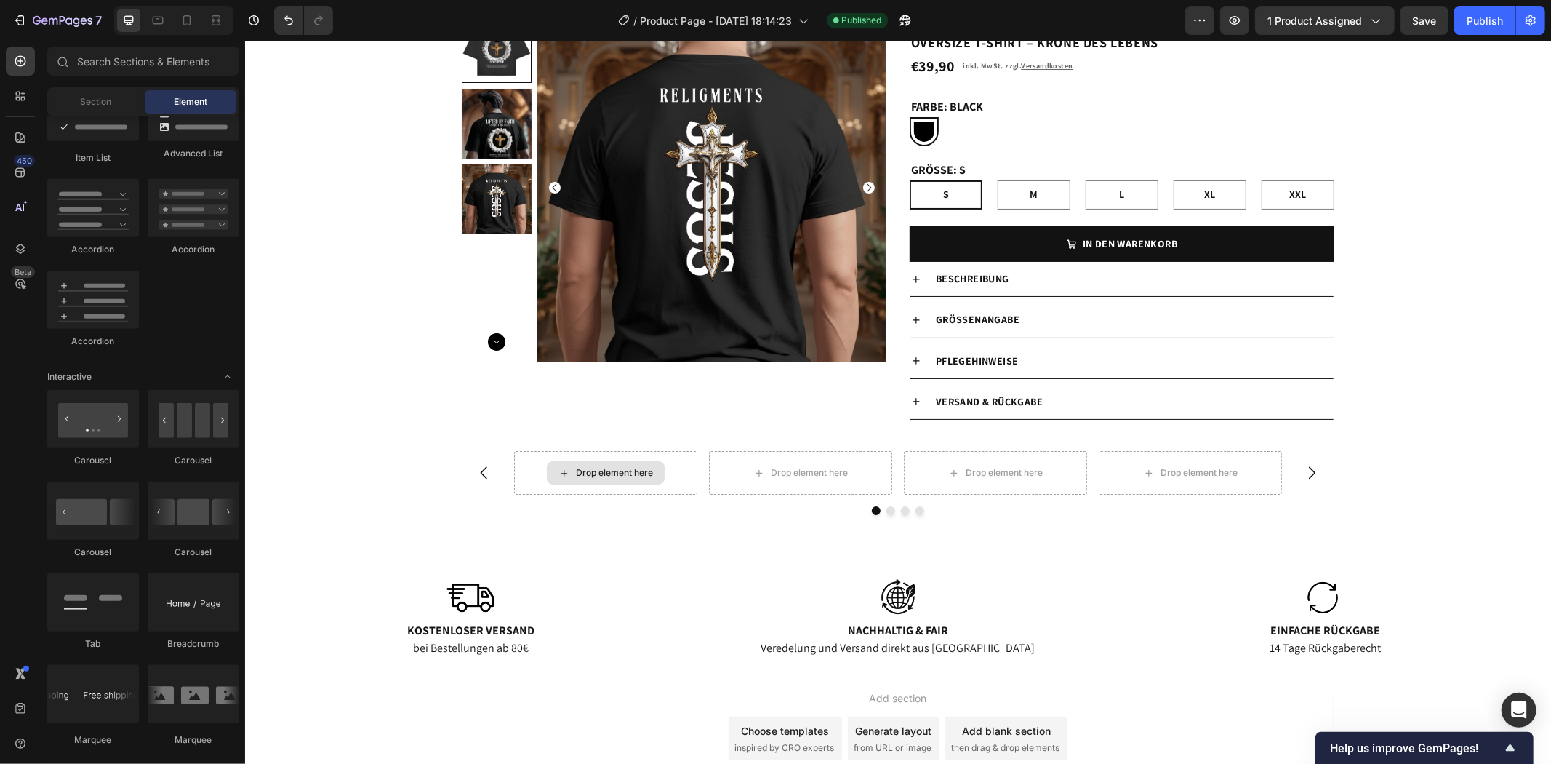
click at [600, 473] on div "Drop element here" at bounding box center [613, 472] width 77 height 12
click at [593, 465] on div "Drop element here" at bounding box center [605, 471] width 118 height 23
click at [1355, 463] on div "Drop element here Drop element here Drop element here Drop element here Carousel" at bounding box center [897, 482] width 1306 height 64
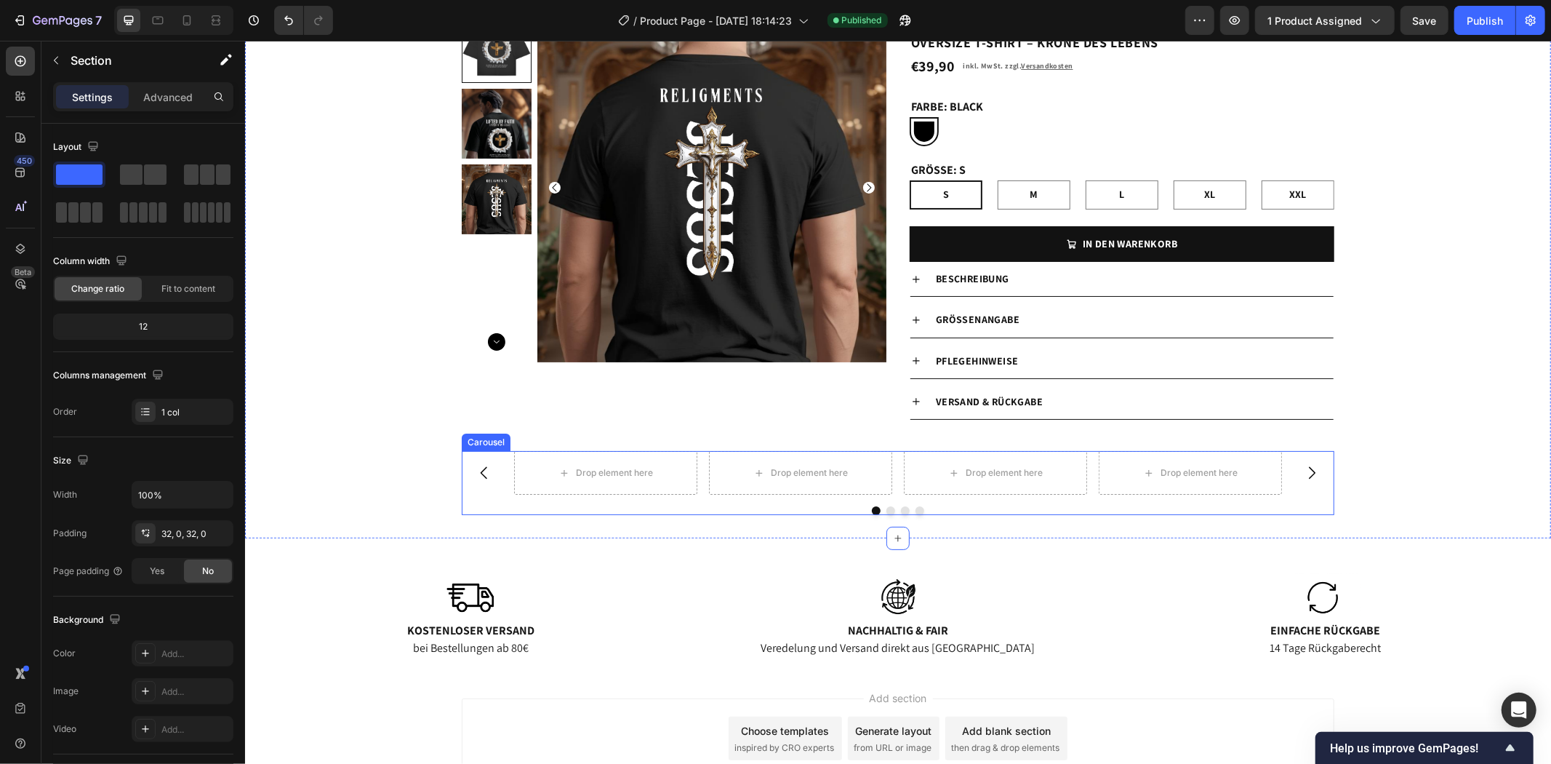
click at [1019, 505] on div "Drop element here Drop element here Drop element here Drop element here Carousel" at bounding box center [897, 482] width 873 height 64
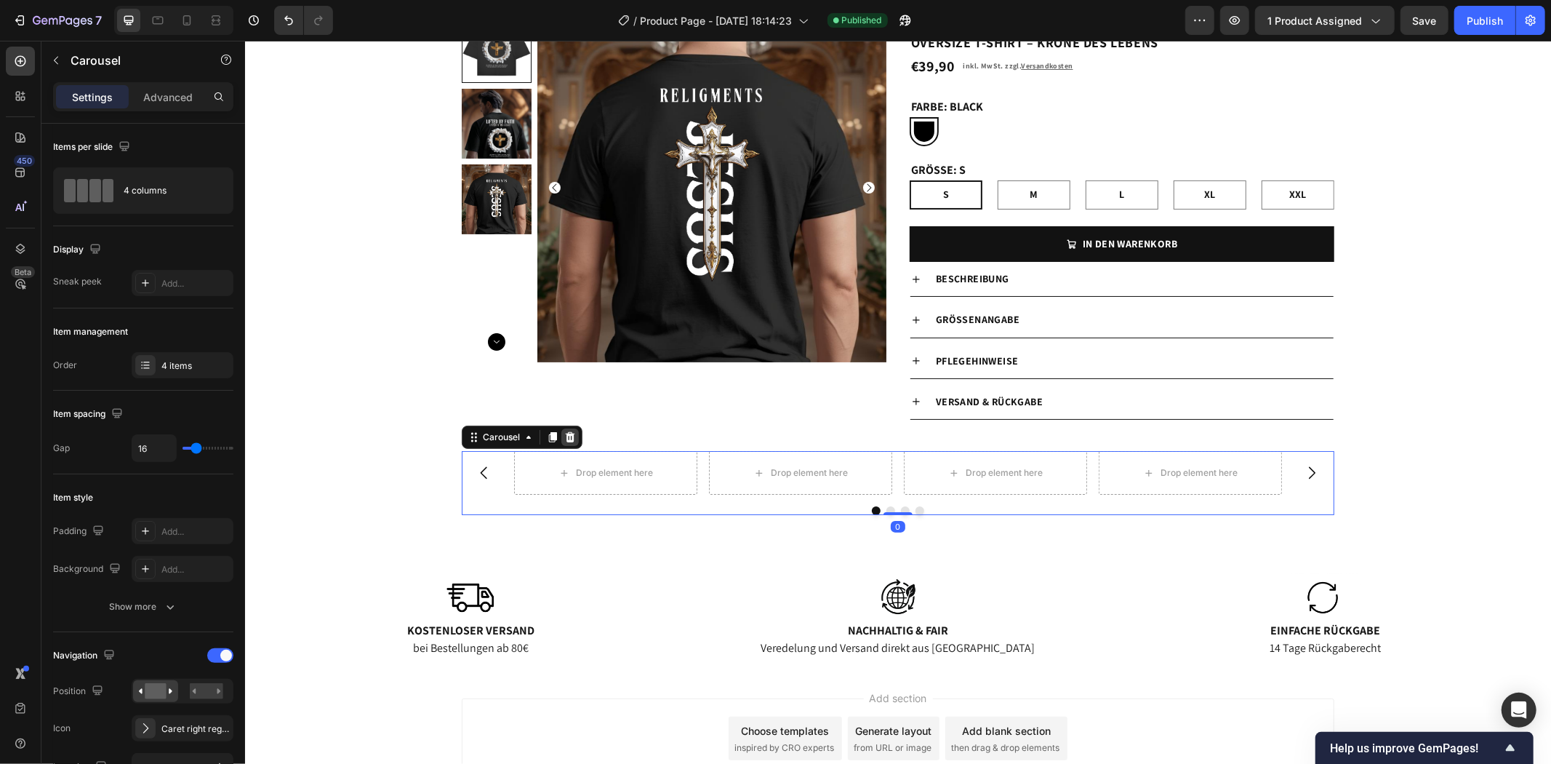
click at [565, 433] on icon at bounding box center [569, 436] width 9 height 10
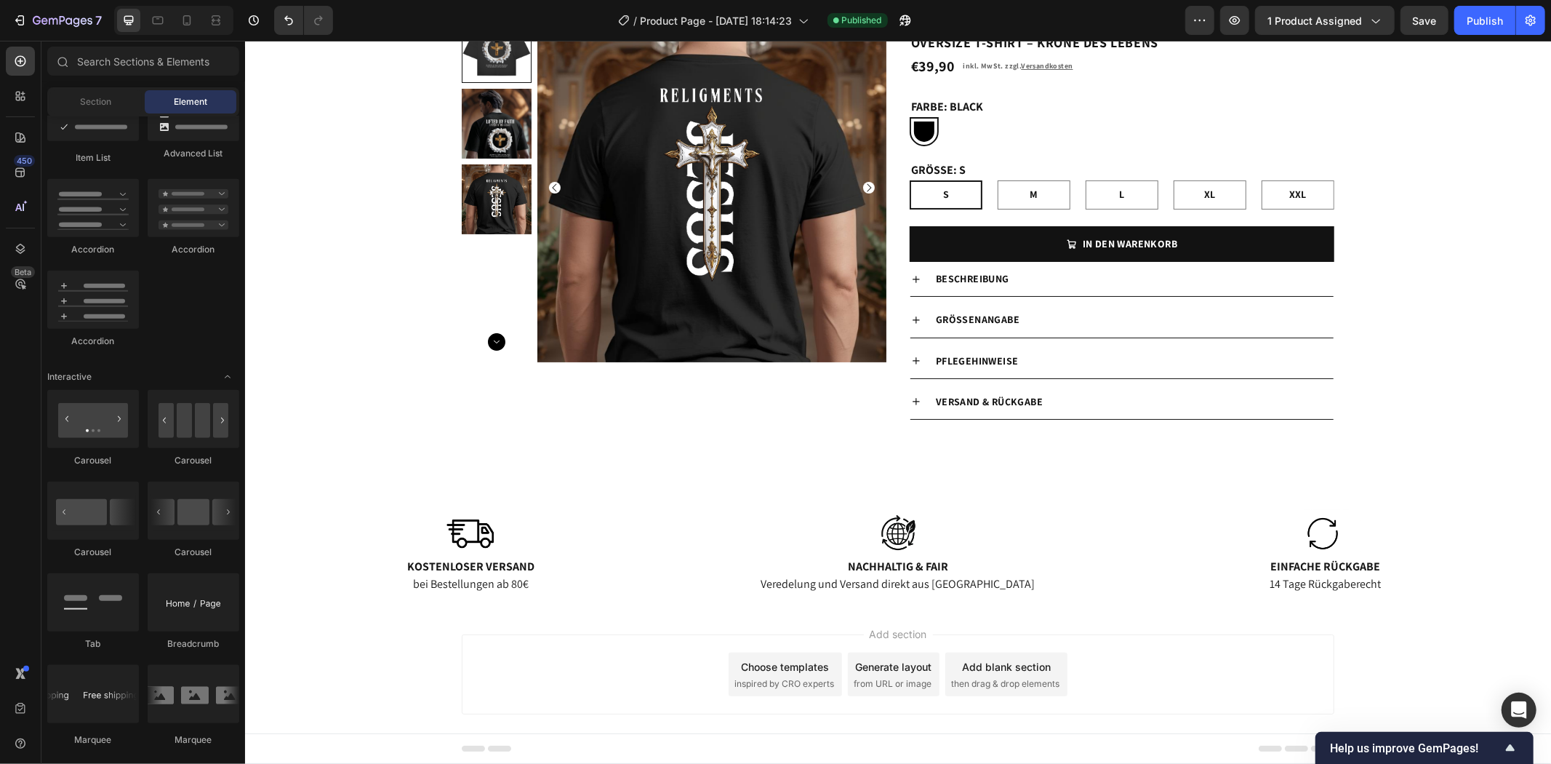
scroll to position [1292, 0]
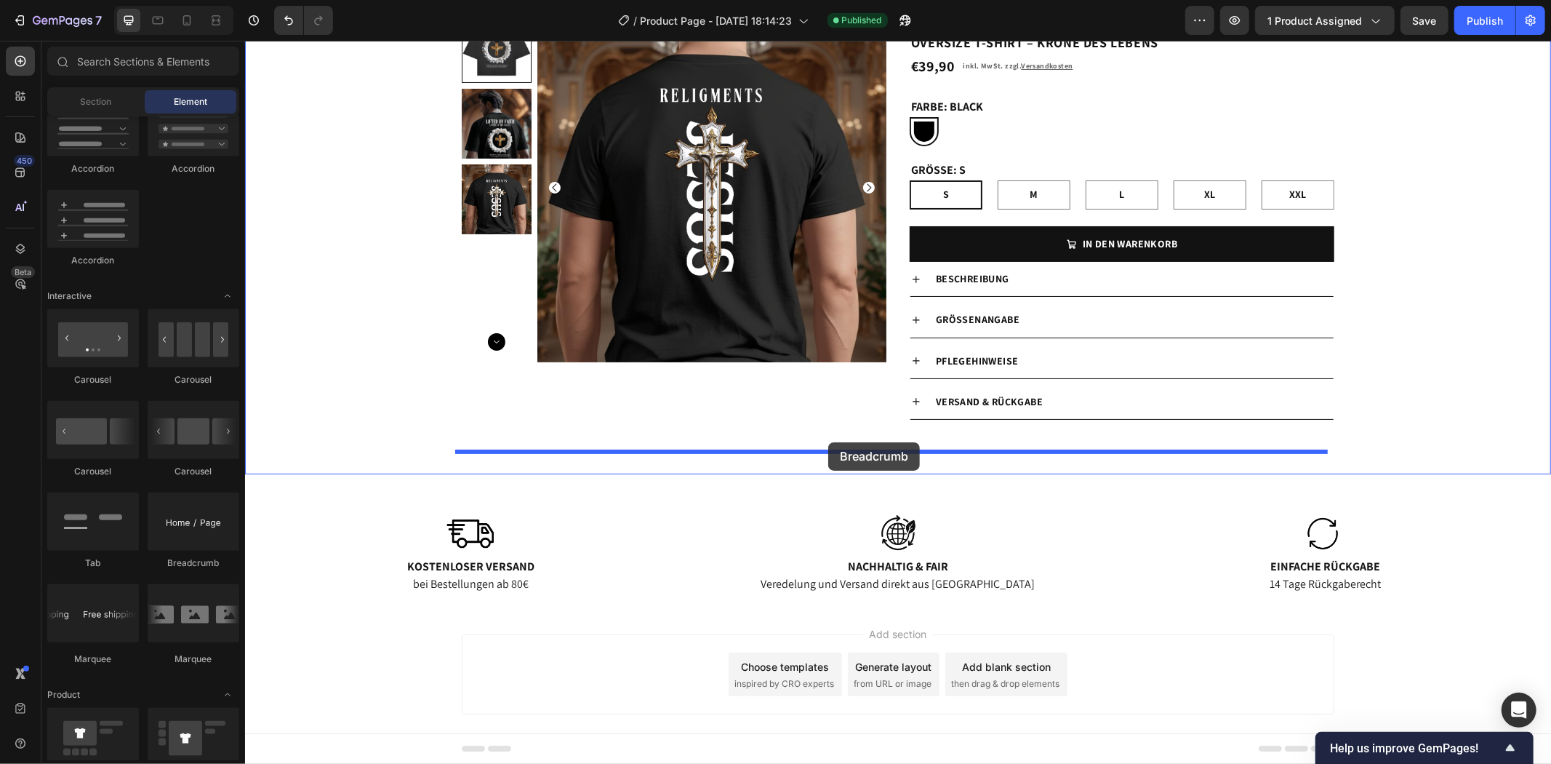
drag, startPoint x: 434, startPoint y: 577, endPoint x: 828, endPoint y: 441, distance: 416.1
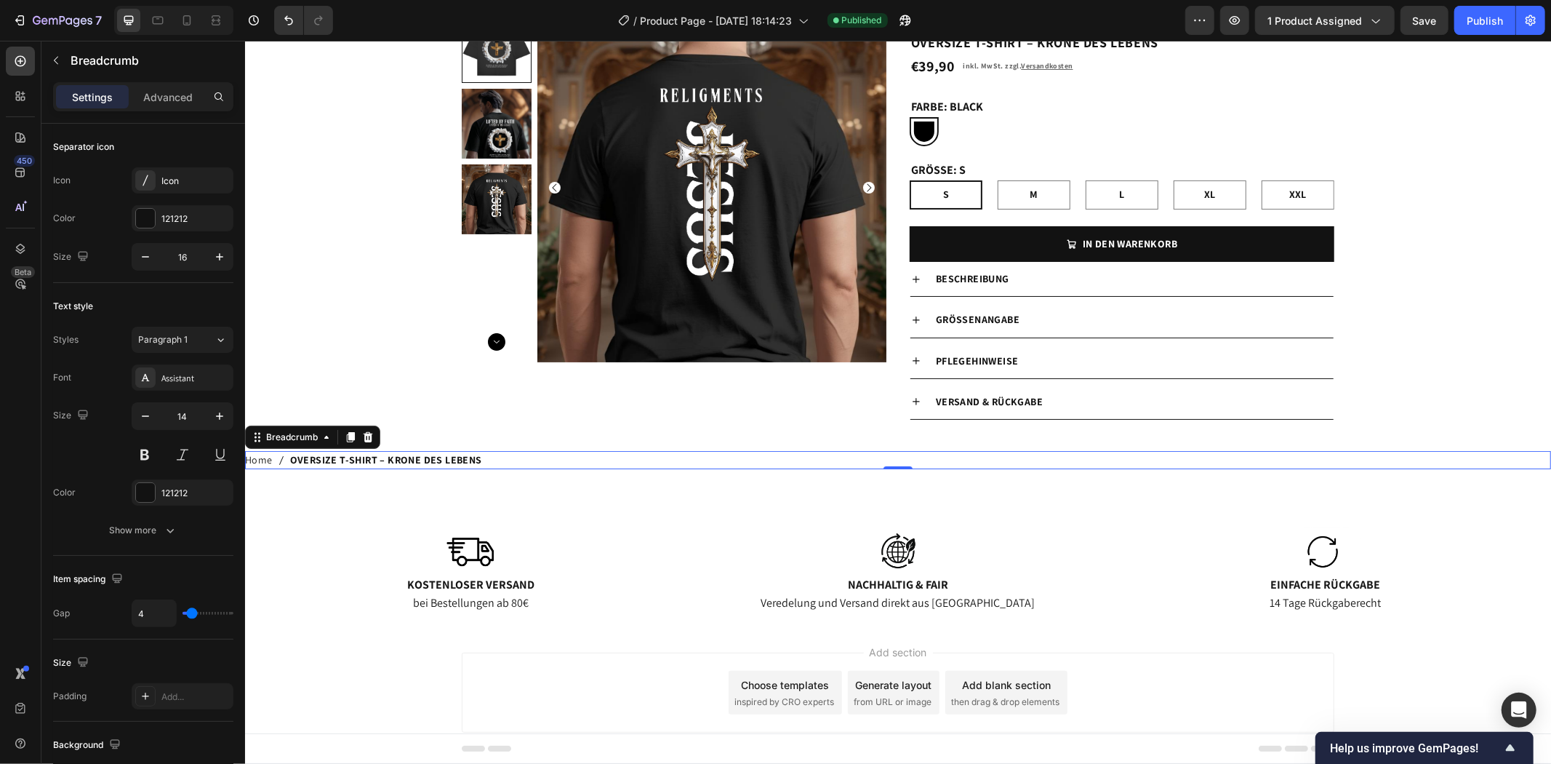
click at [457, 458] on span "OVERSIZE T-SHIRT – KRONE DES LEBENS" at bounding box center [385, 459] width 192 height 18
click at [373, 439] on div at bounding box center [367, 436] width 17 height 17
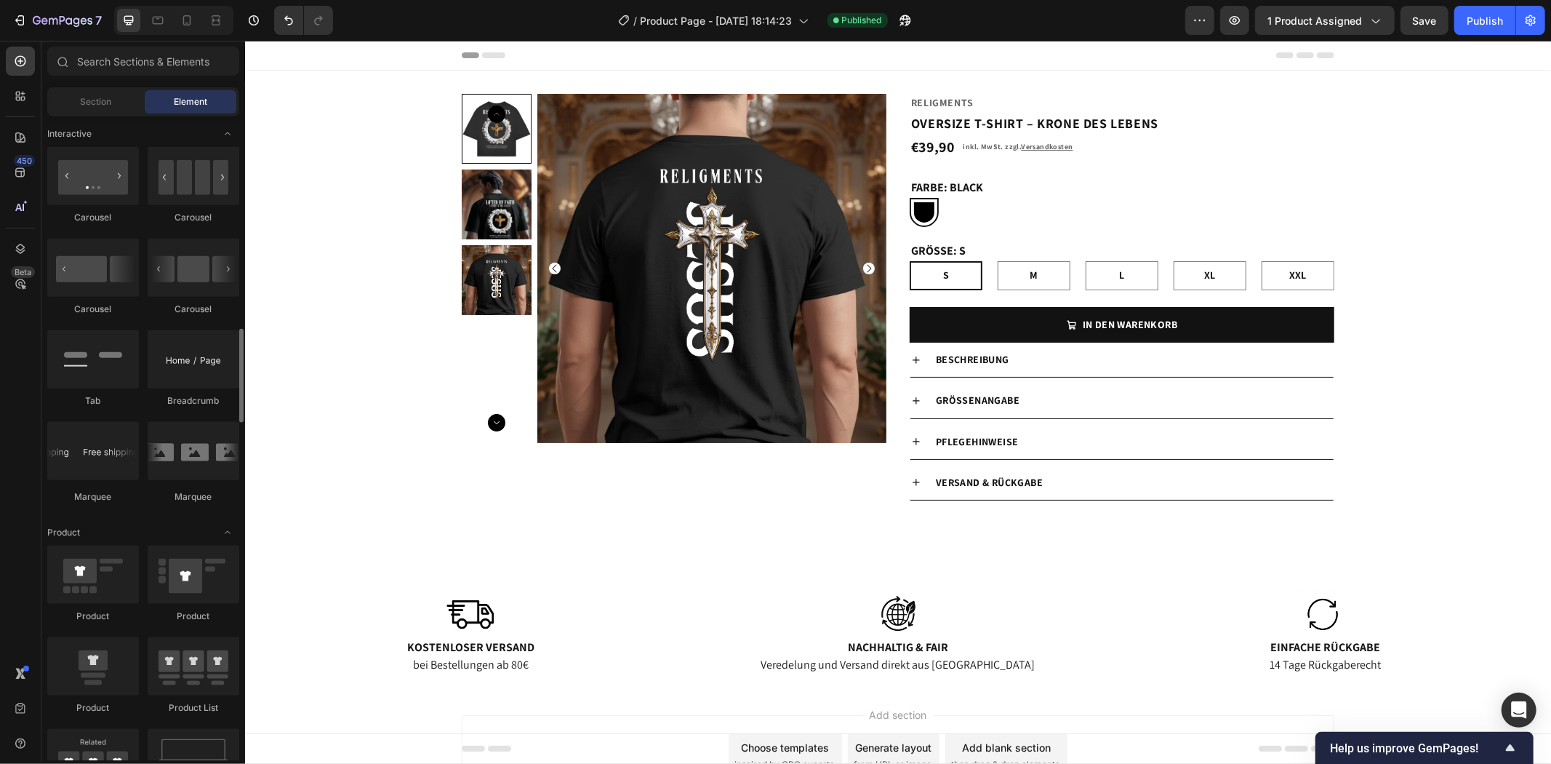
scroll to position [1616, 0]
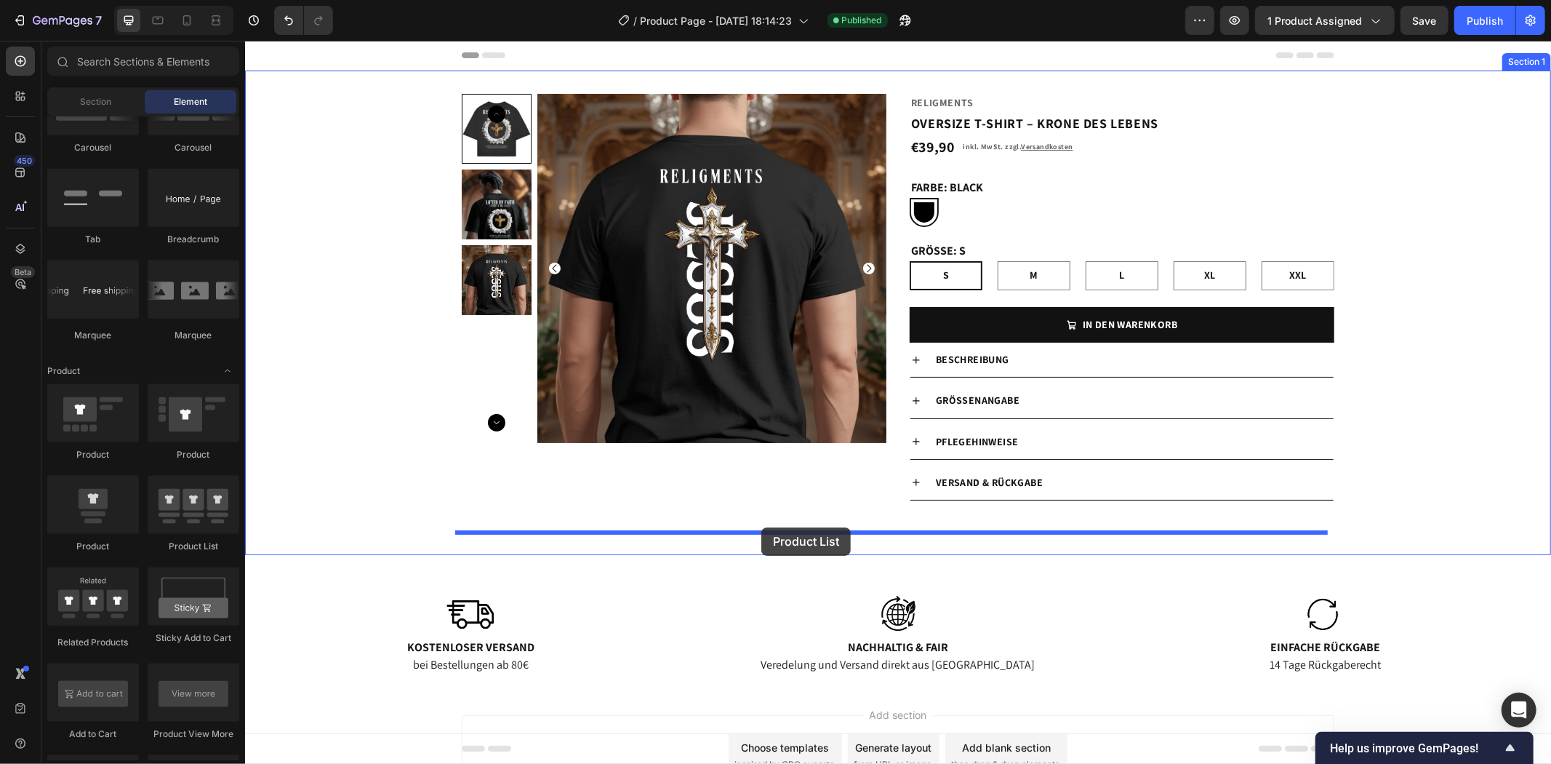
drag, startPoint x: 452, startPoint y: 528, endPoint x: 761, endPoint y: 527, distance: 308.4
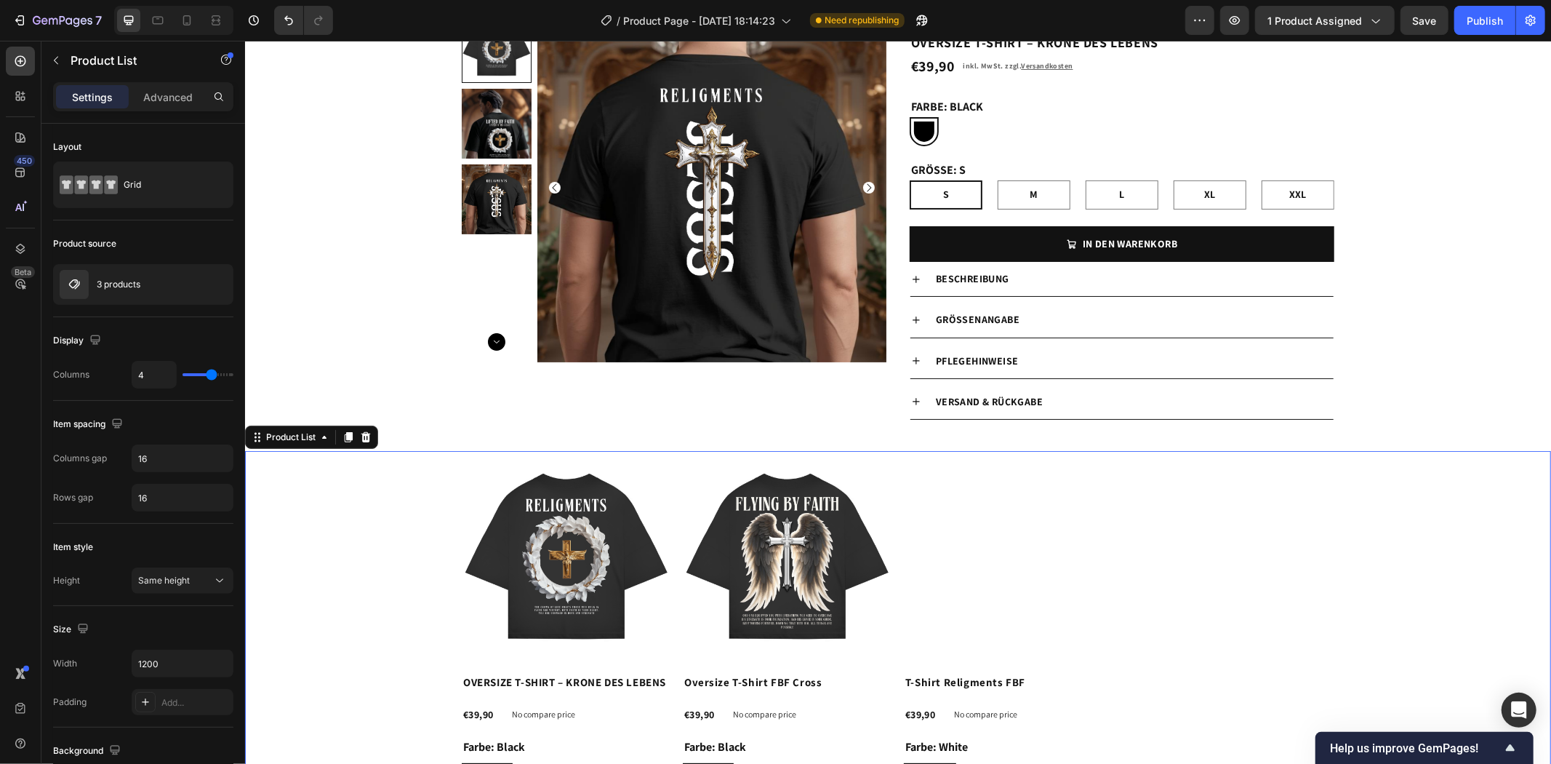
scroll to position [323, 0]
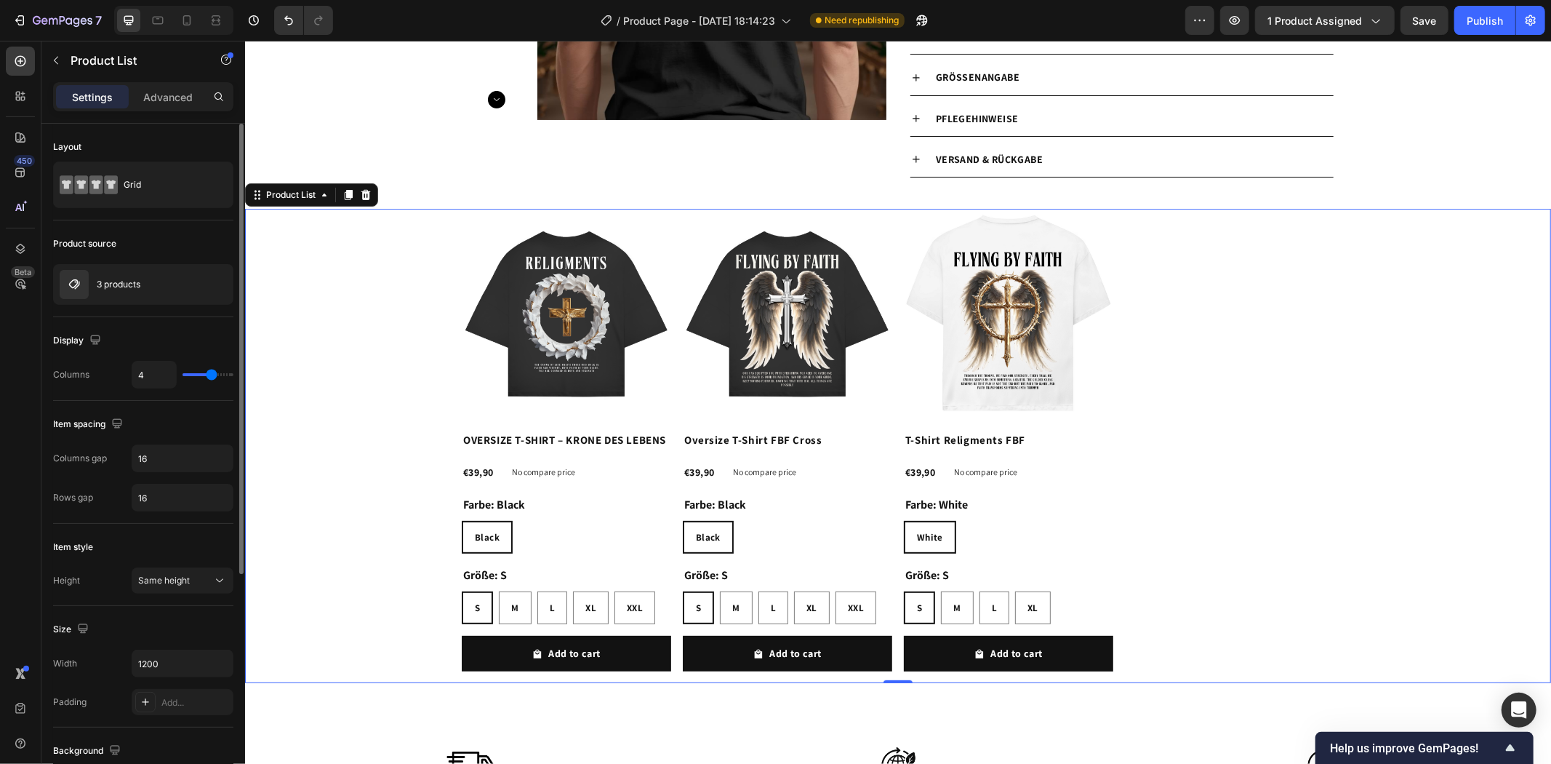
type input "6"
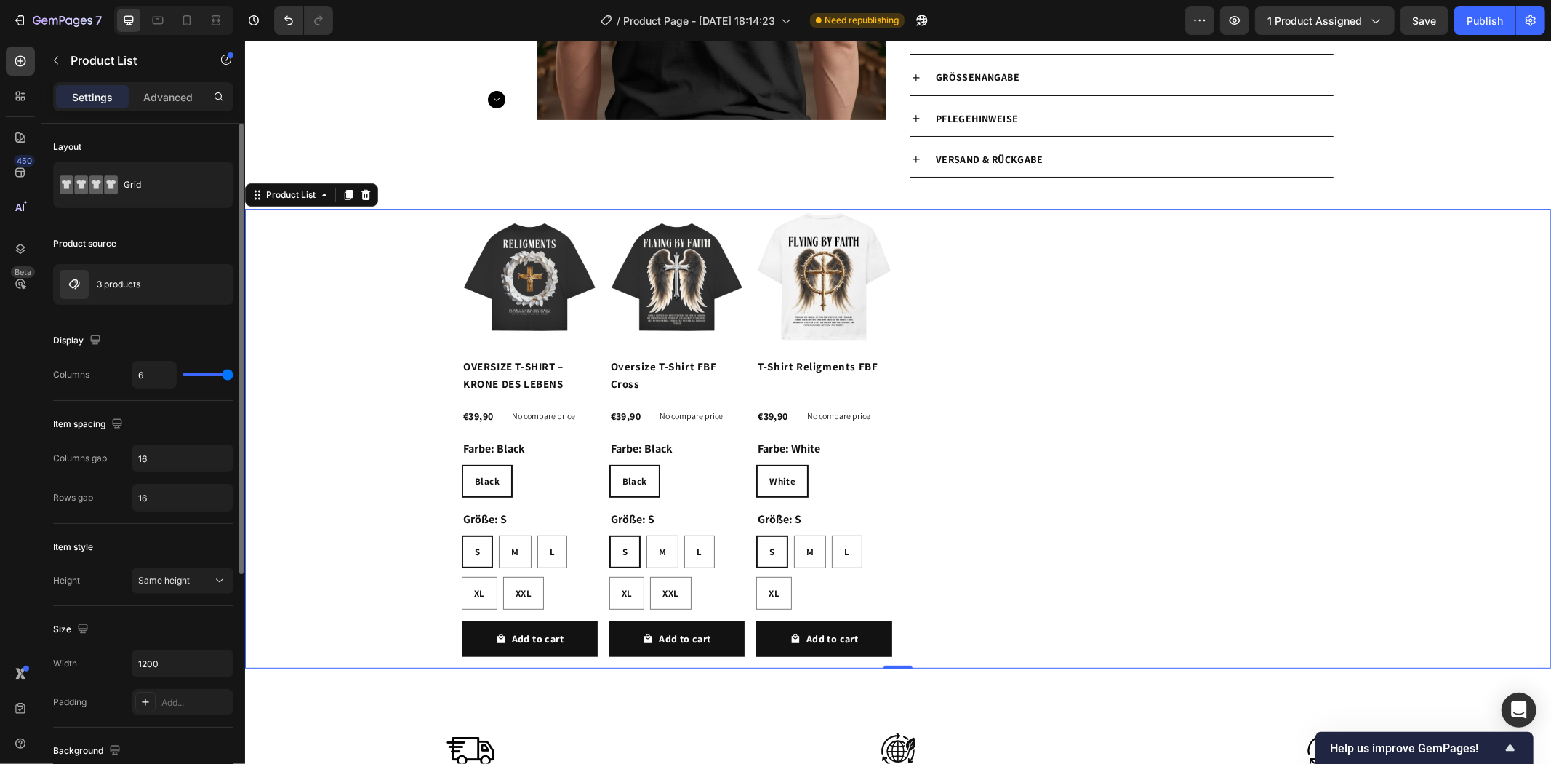
type input "5"
type input "4"
type input "3"
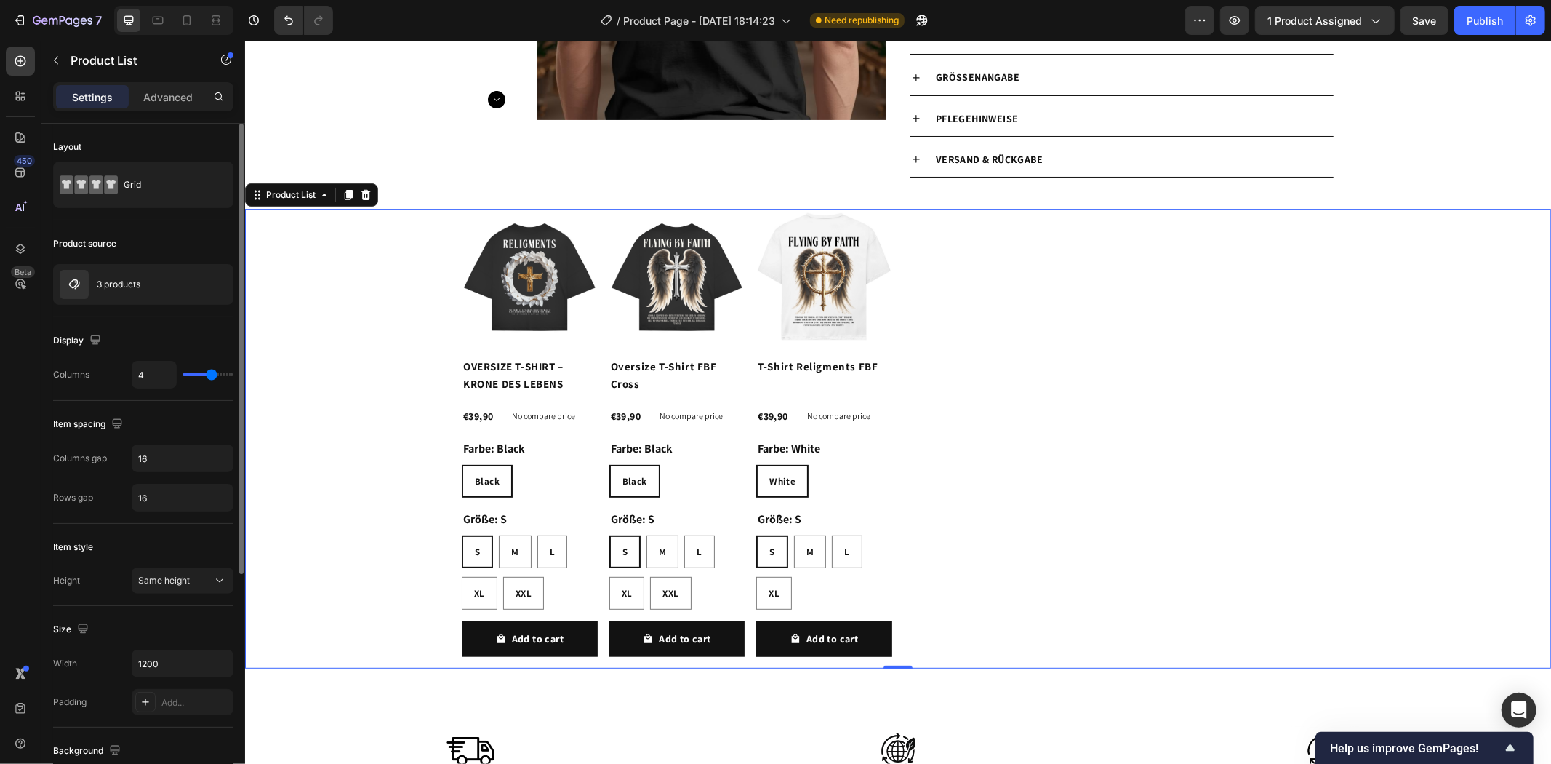
type input "3"
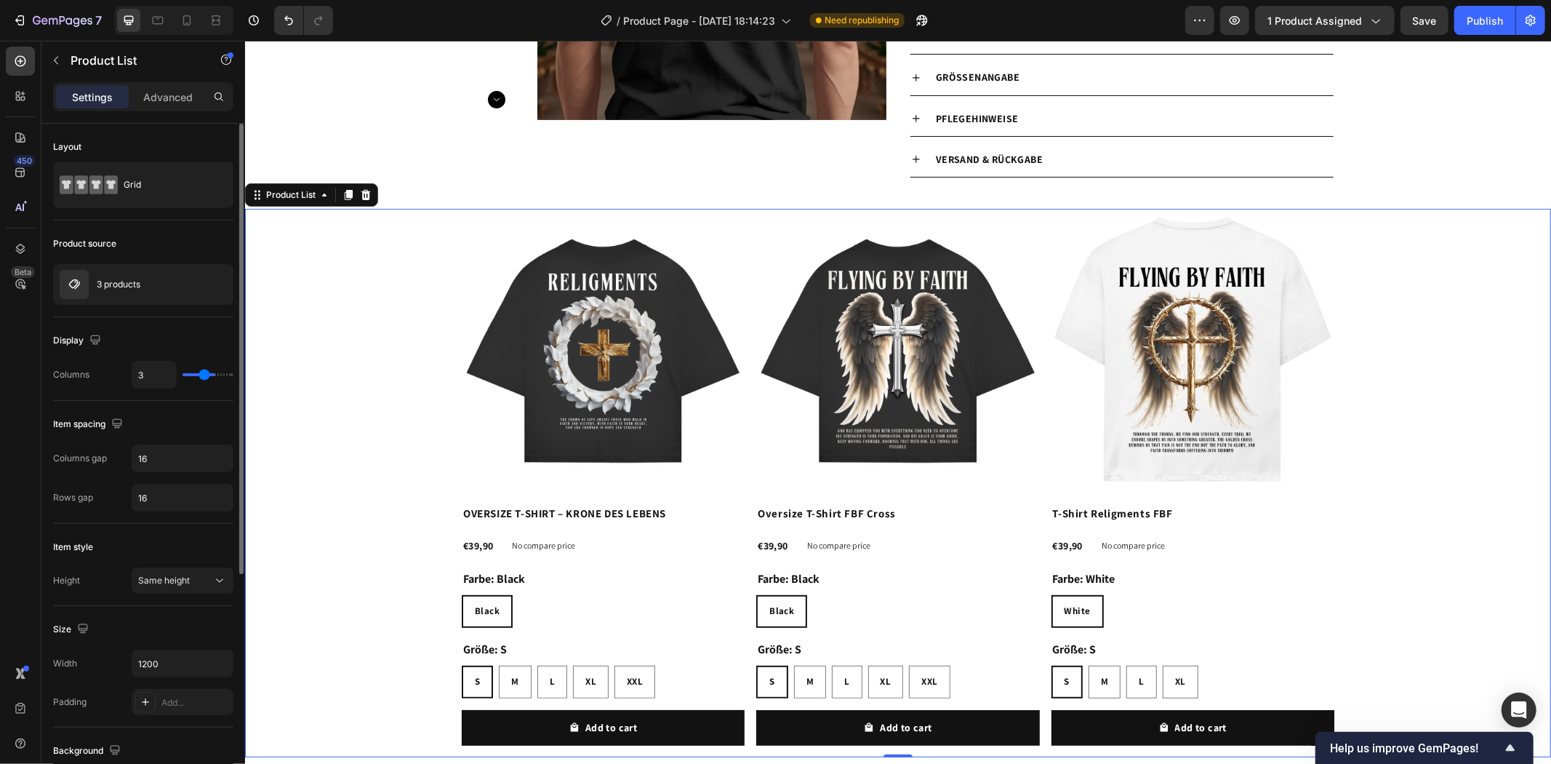
type input "1"
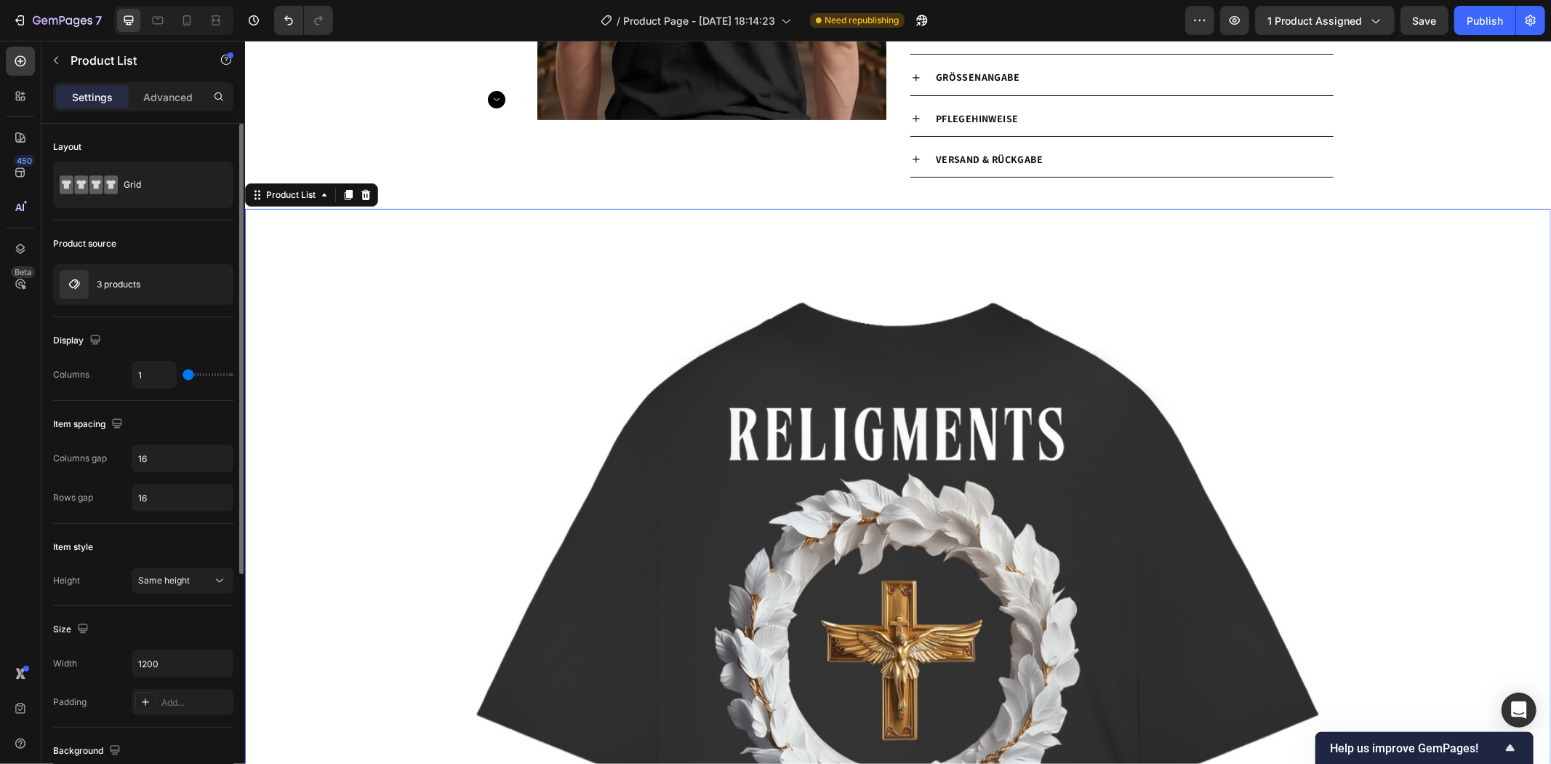
type input "6"
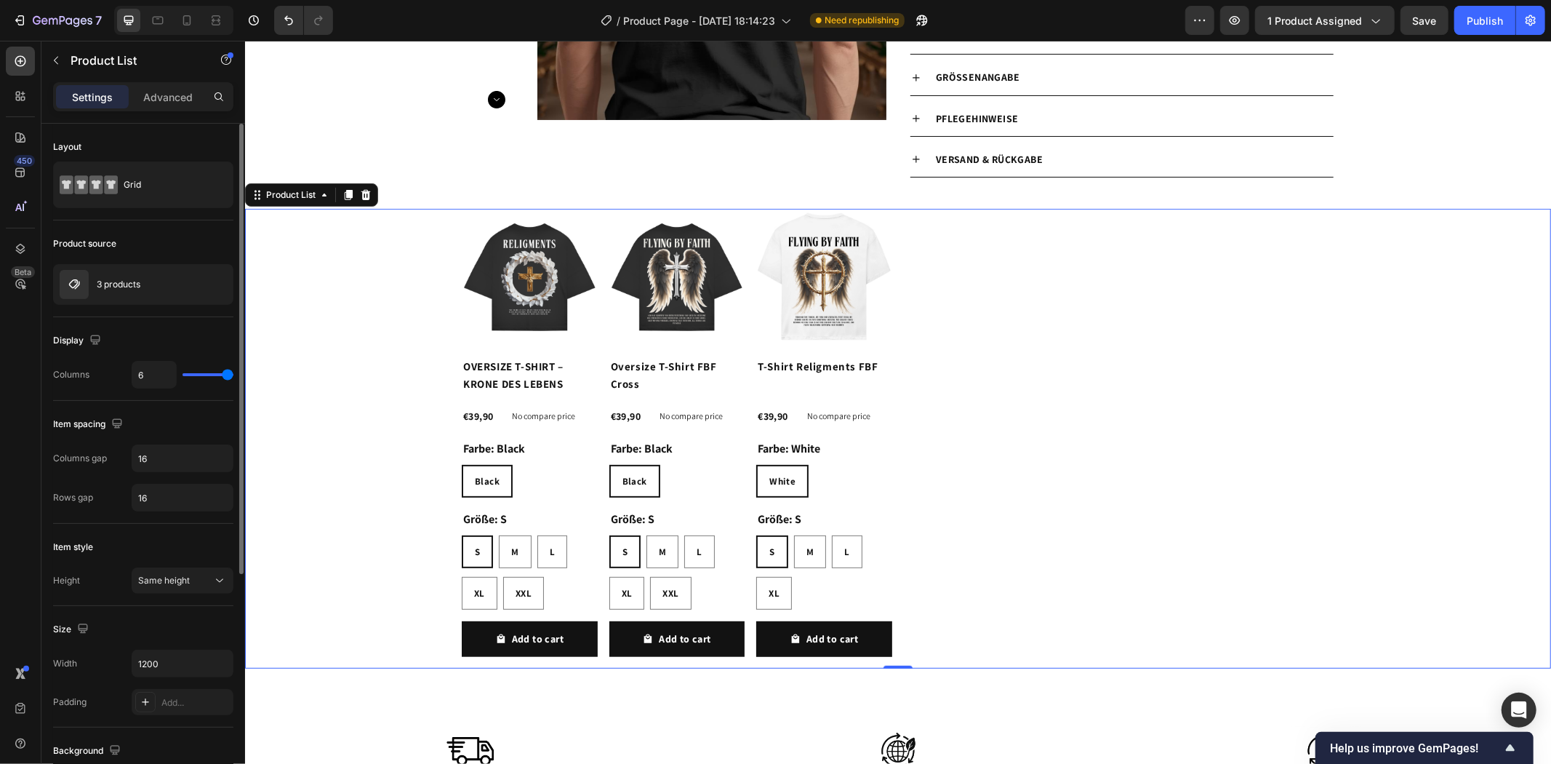
drag, startPoint x: 212, startPoint y: 372, endPoint x: 351, endPoint y: 391, distance: 139.5
type input "6"
click at [233, 376] on input "range" at bounding box center [208, 374] width 51 height 3
click at [368, 196] on icon at bounding box center [365, 194] width 9 height 10
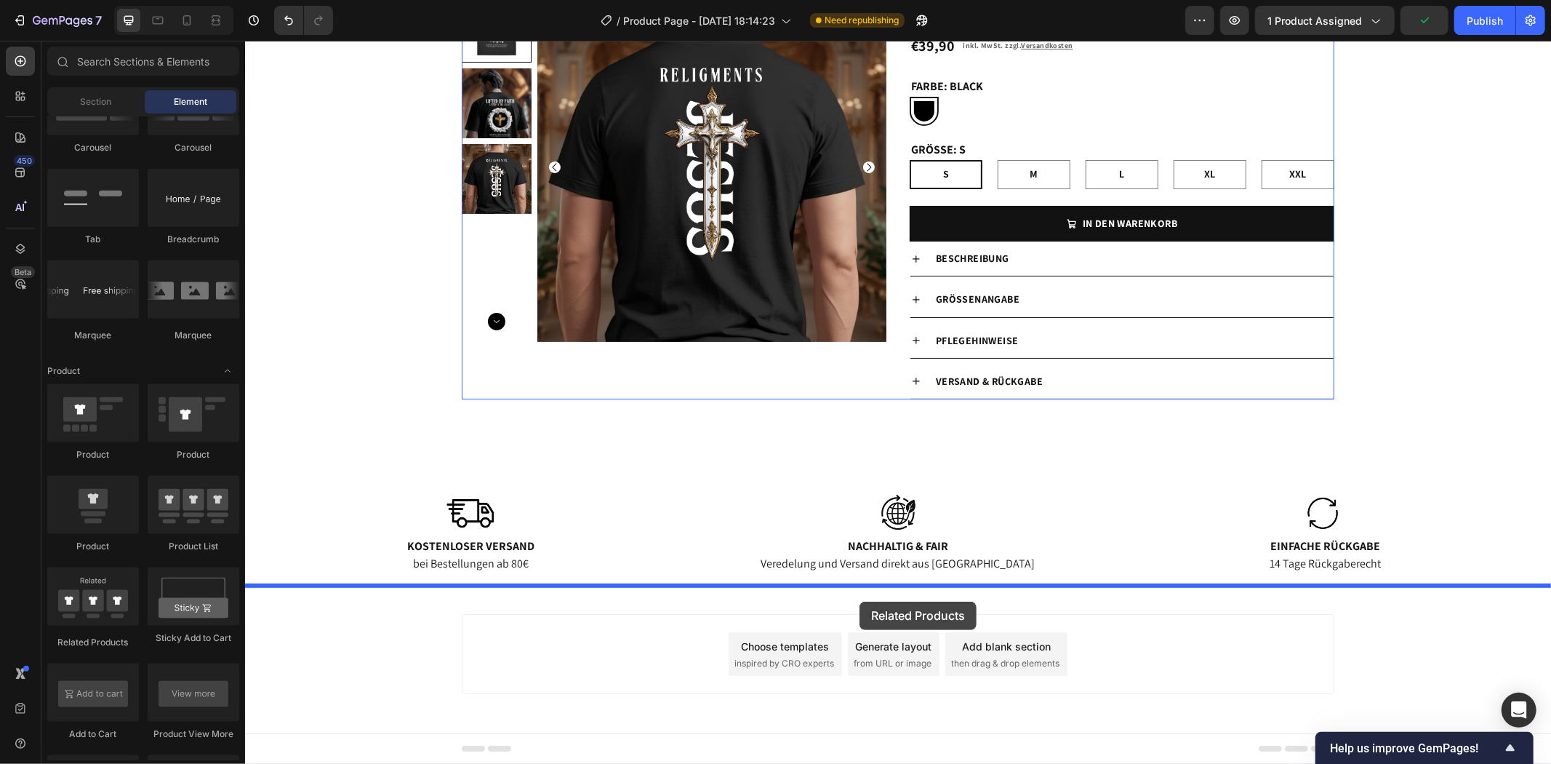
drag, startPoint x: 364, startPoint y: 634, endPoint x: 859, endPoint y: 601, distance: 496.4
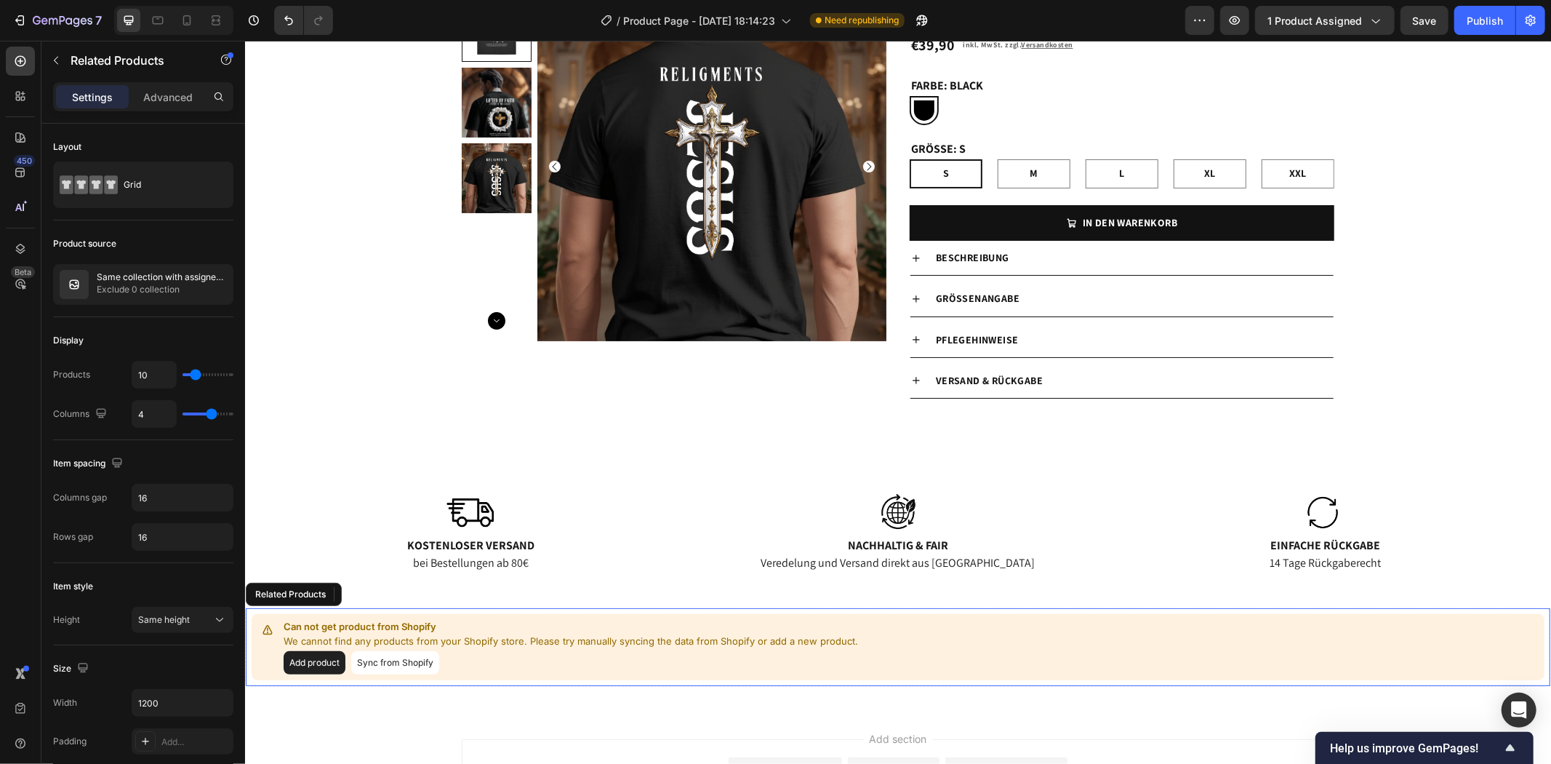
click at [324, 658] on button "Add product" at bounding box center [314, 661] width 62 height 23
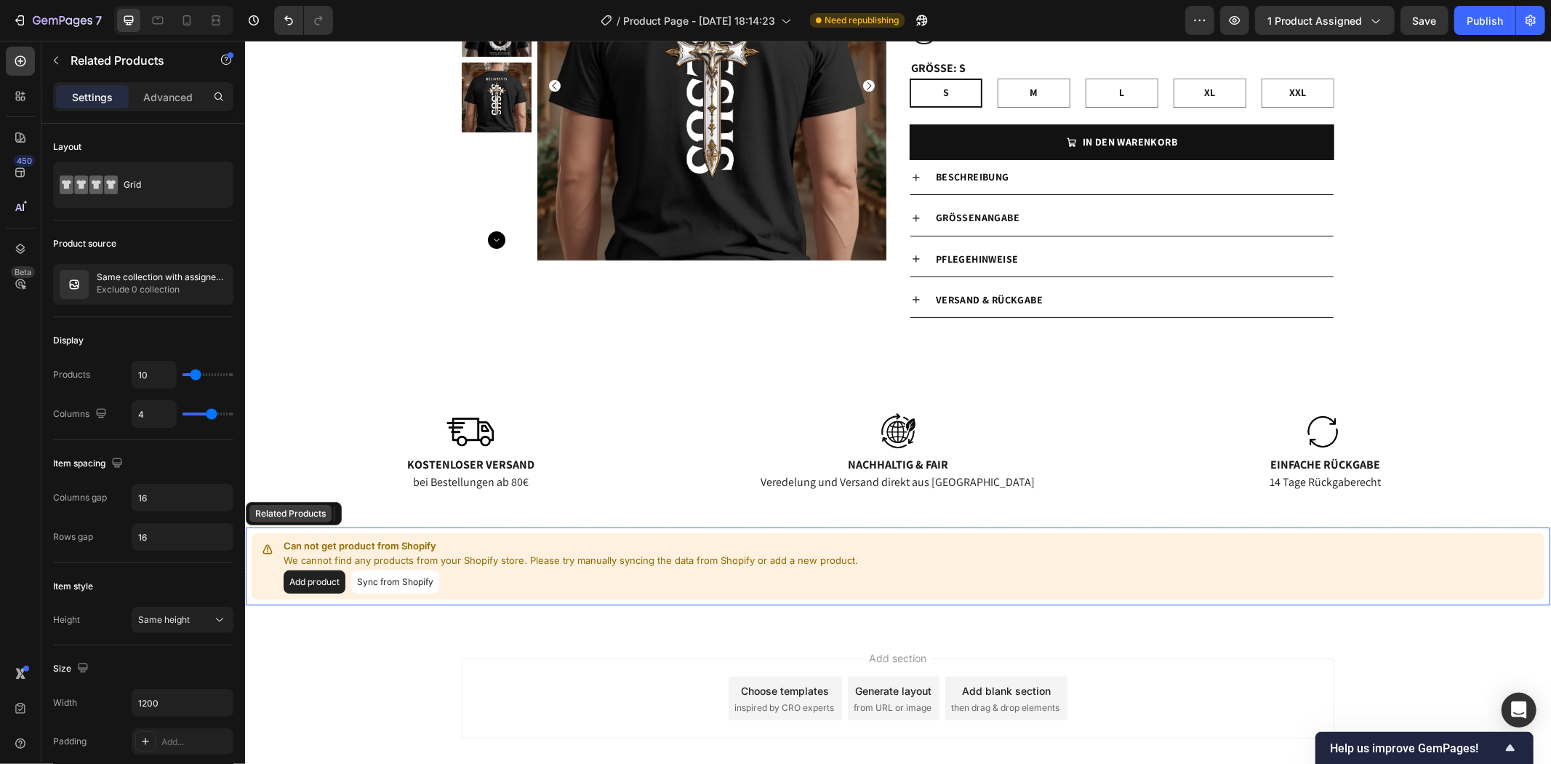
click at [311, 513] on div "Related Products" at bounding box center [290, 512] width 76 height 13
click at [335, 514] on div "Related Products" at bounding box center [293, 512] width 96 height 23
click at [670, 575] on div "Add product Sync from Shopify" at bounding box center [570, 581] width 575 height 23
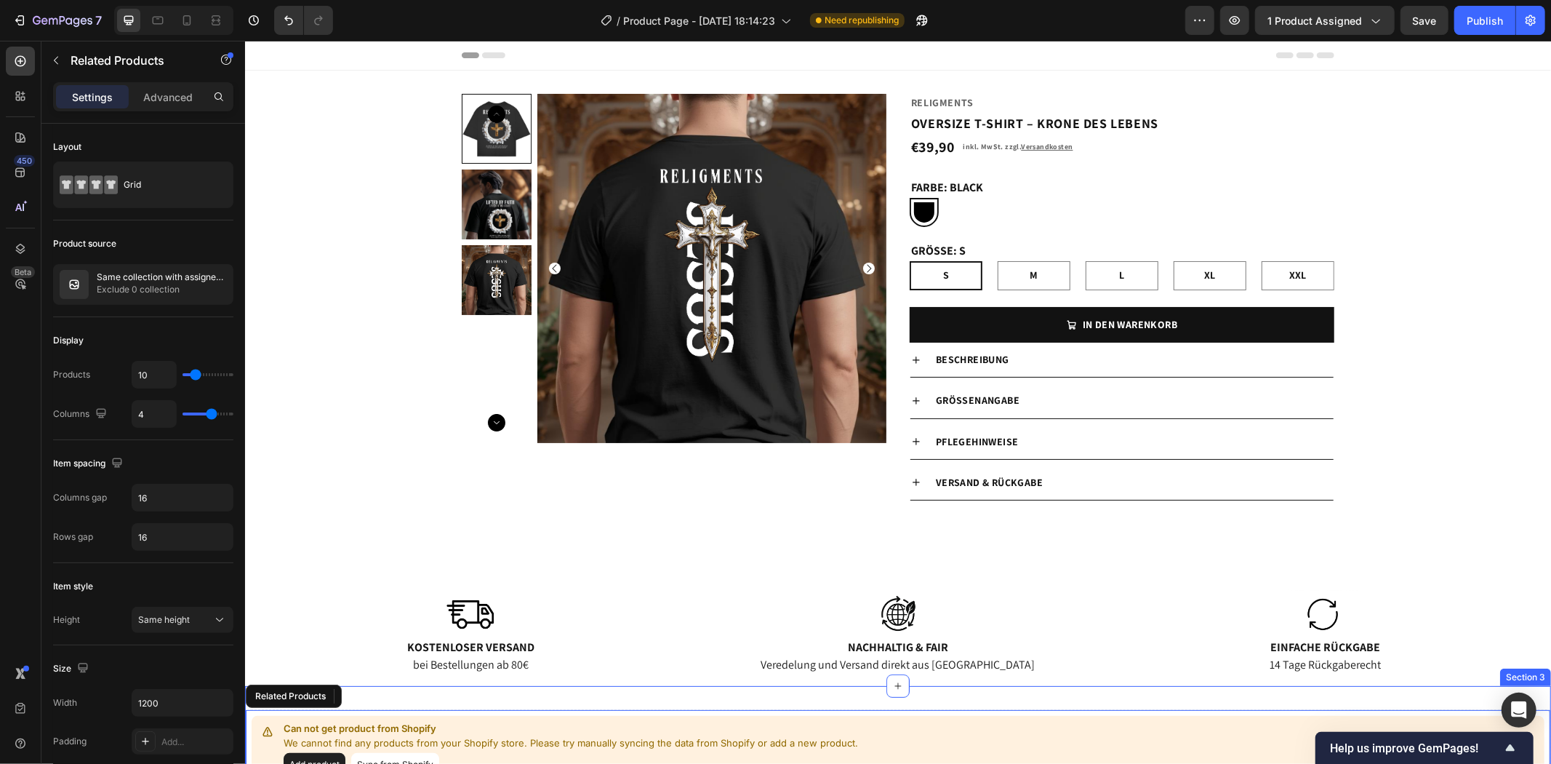
scroll to position [161, 0]
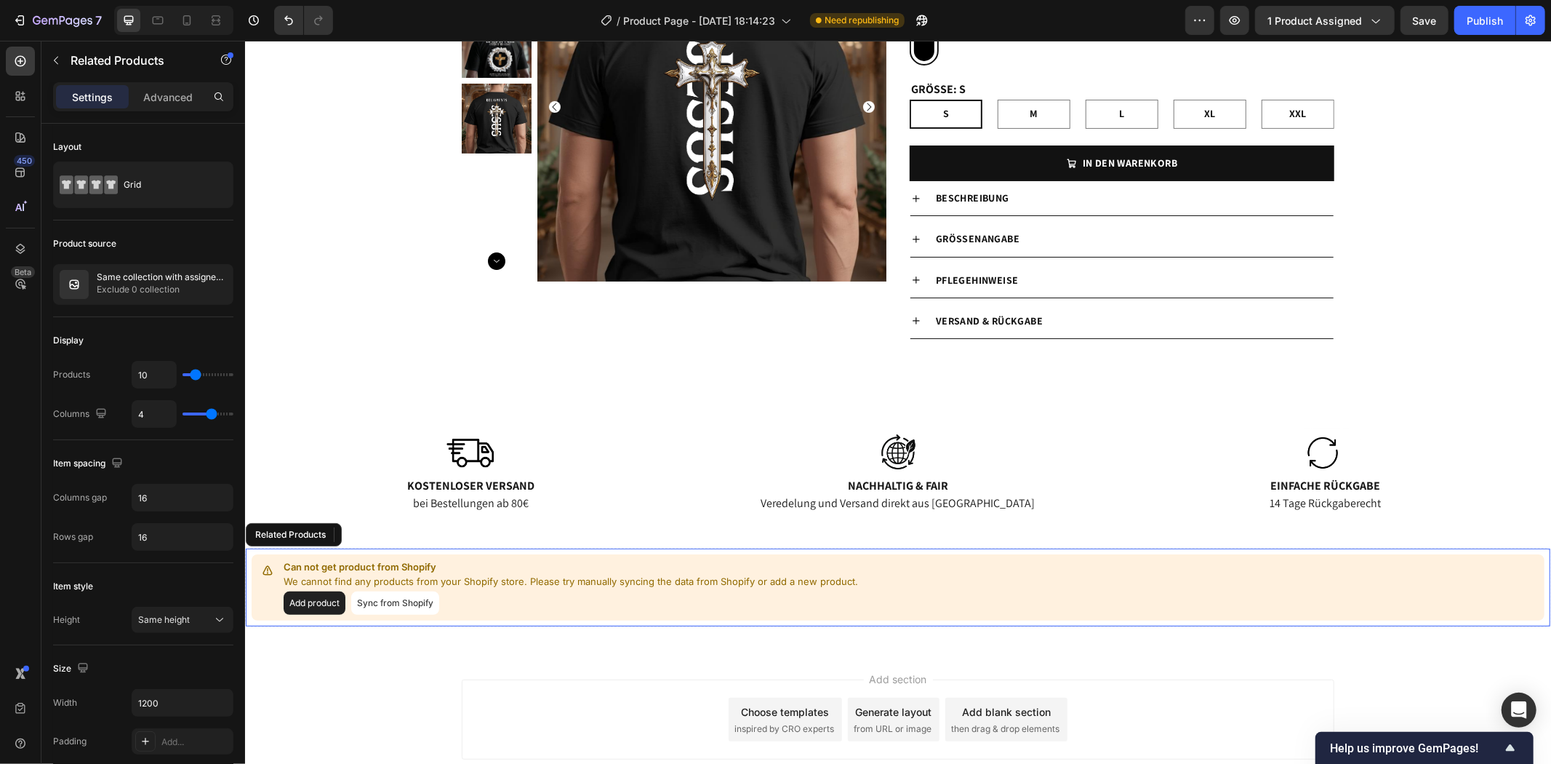
click at [541, 606] on div "Add product Sync from Shopify" at bounding box center [570, 602] width 575 height 23
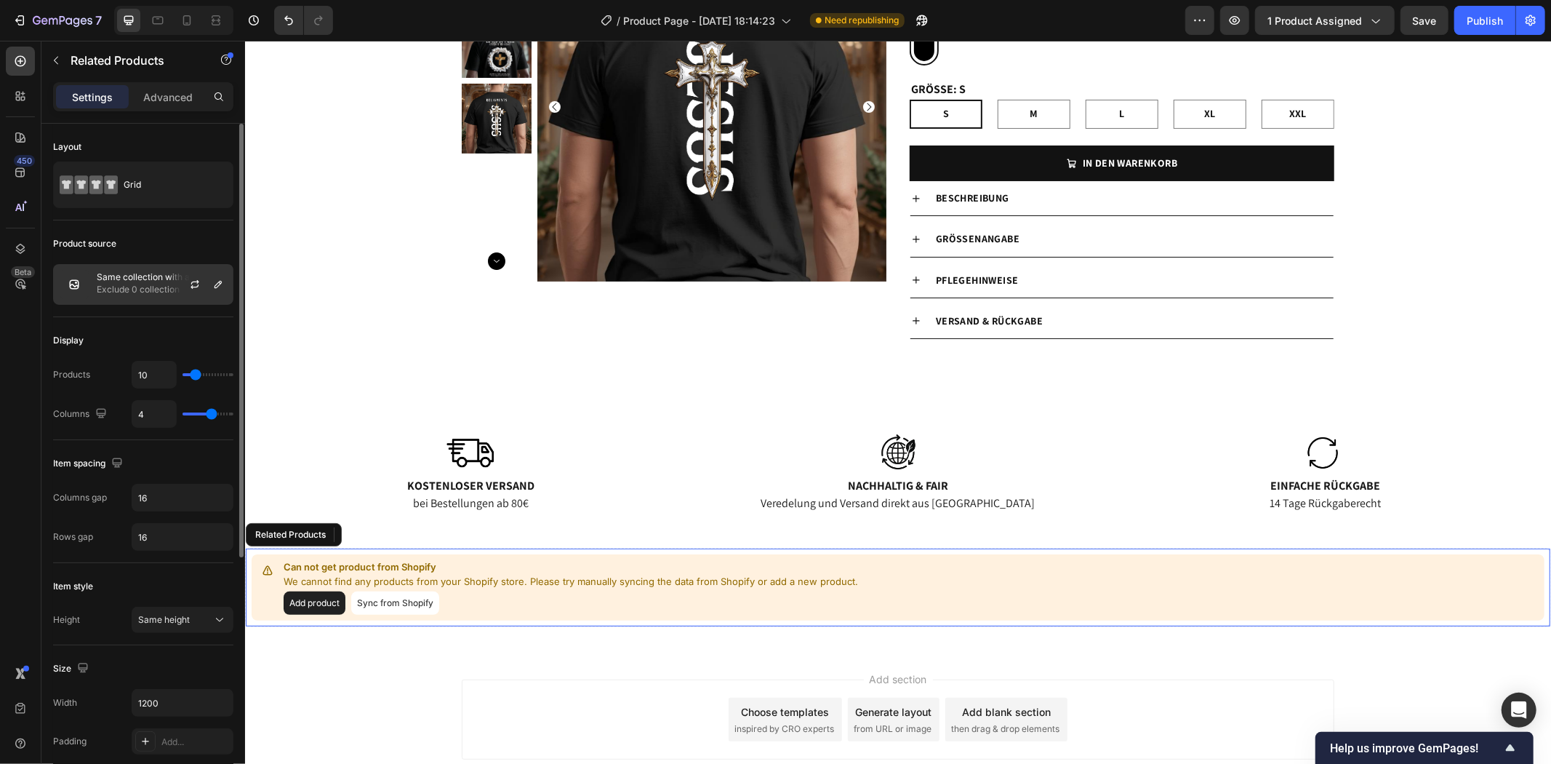
click at [119, 281] on p "Same collection with assigned product" at bounding box center [162, 277] width 130 height 10
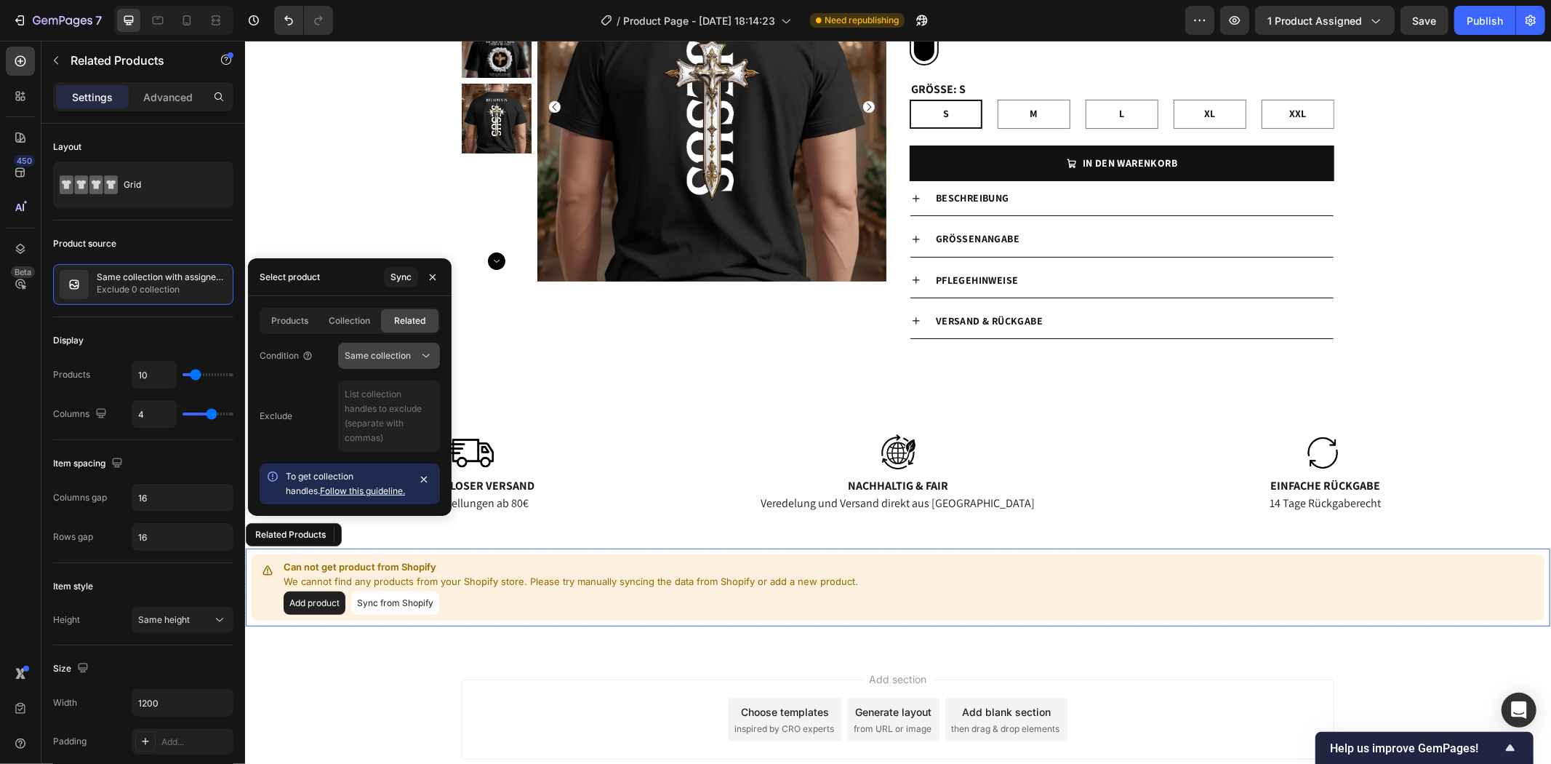
click at [422, 349] on icon at bounding box center [426, 355] width 15 height 15
click at [403, 413] on p "Same vendor" at bounding box center [386, 418] width 83 height 13
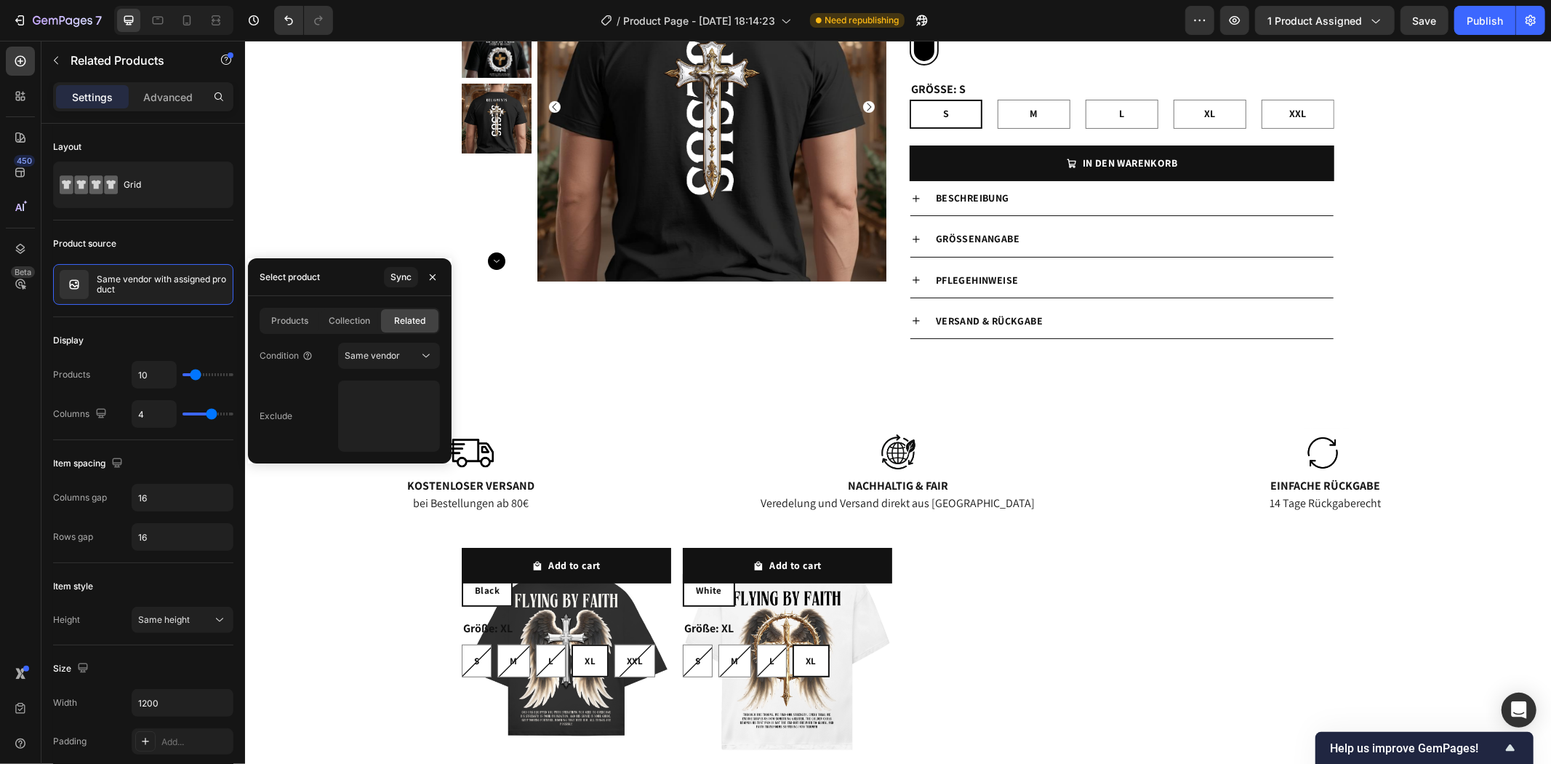
scroll to position [242, 0]
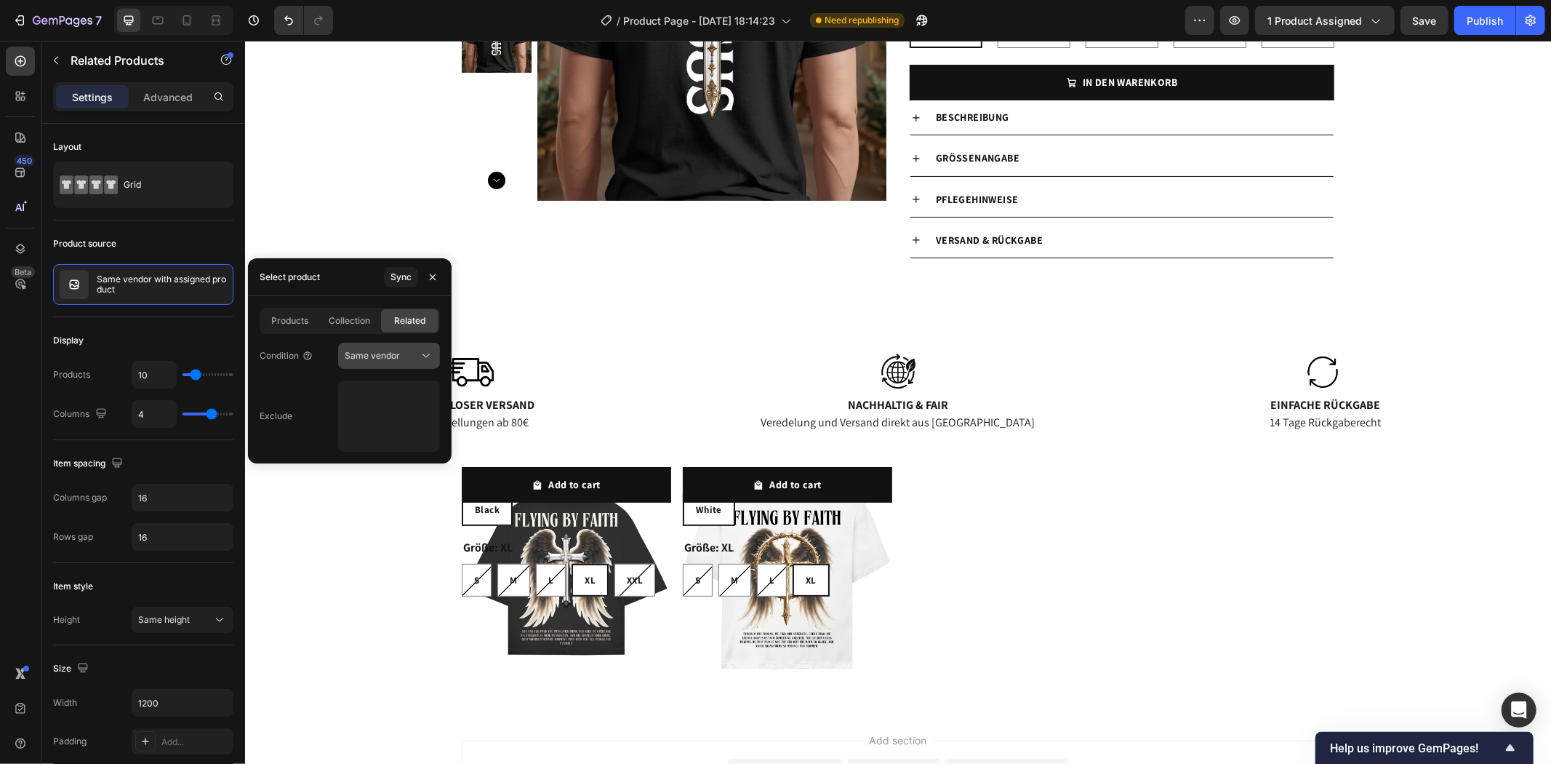
click at [385, 360] on span "Same vendor" at bounding box center [372, 355] width 55 height 11
click at [345, 313] on div "Collection" at bounding box center [349, 320] width 57 height 23
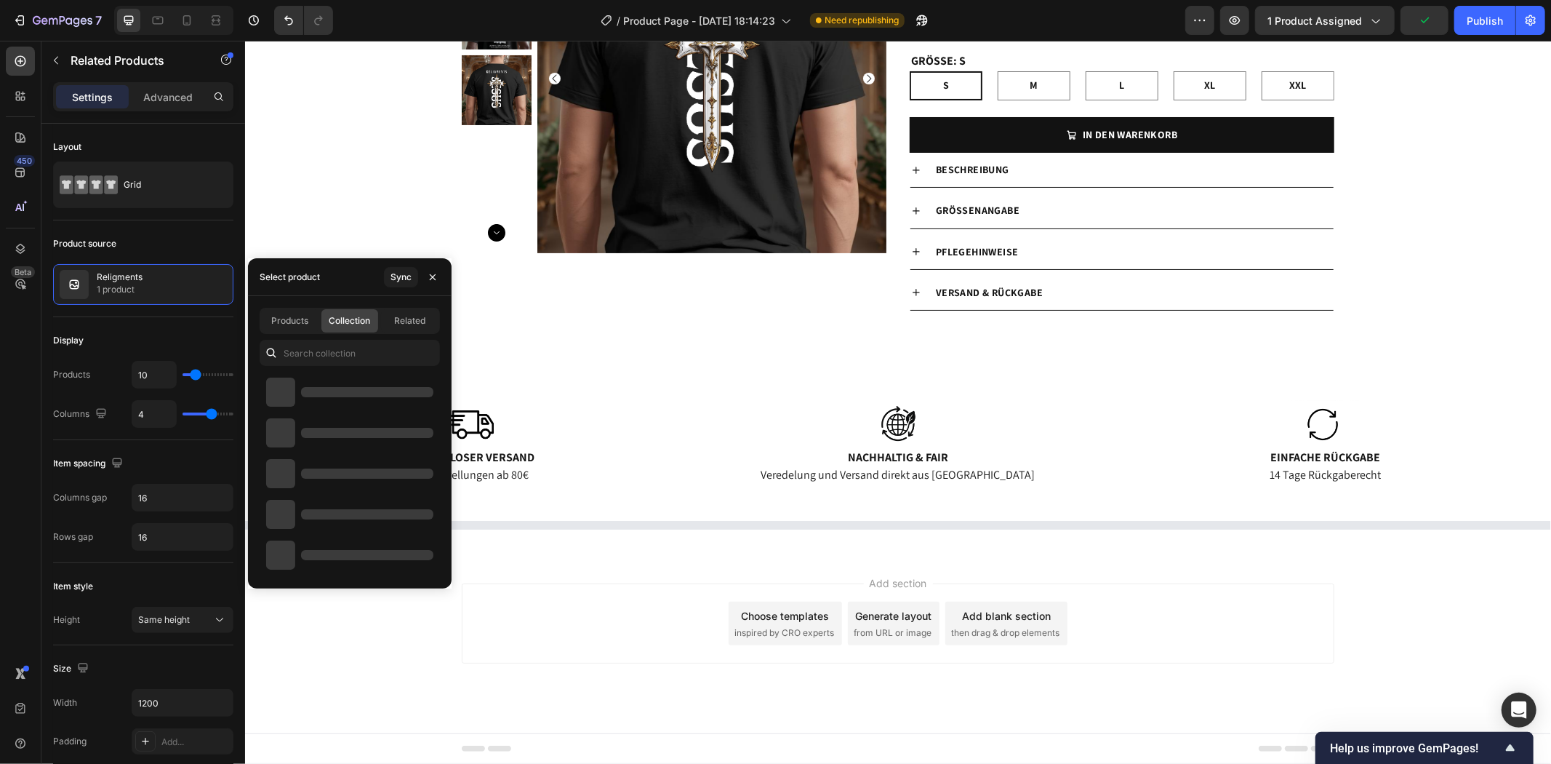
click at [348, 319] on span "Collection" at bounding box center [349, 320] width 41 height 13
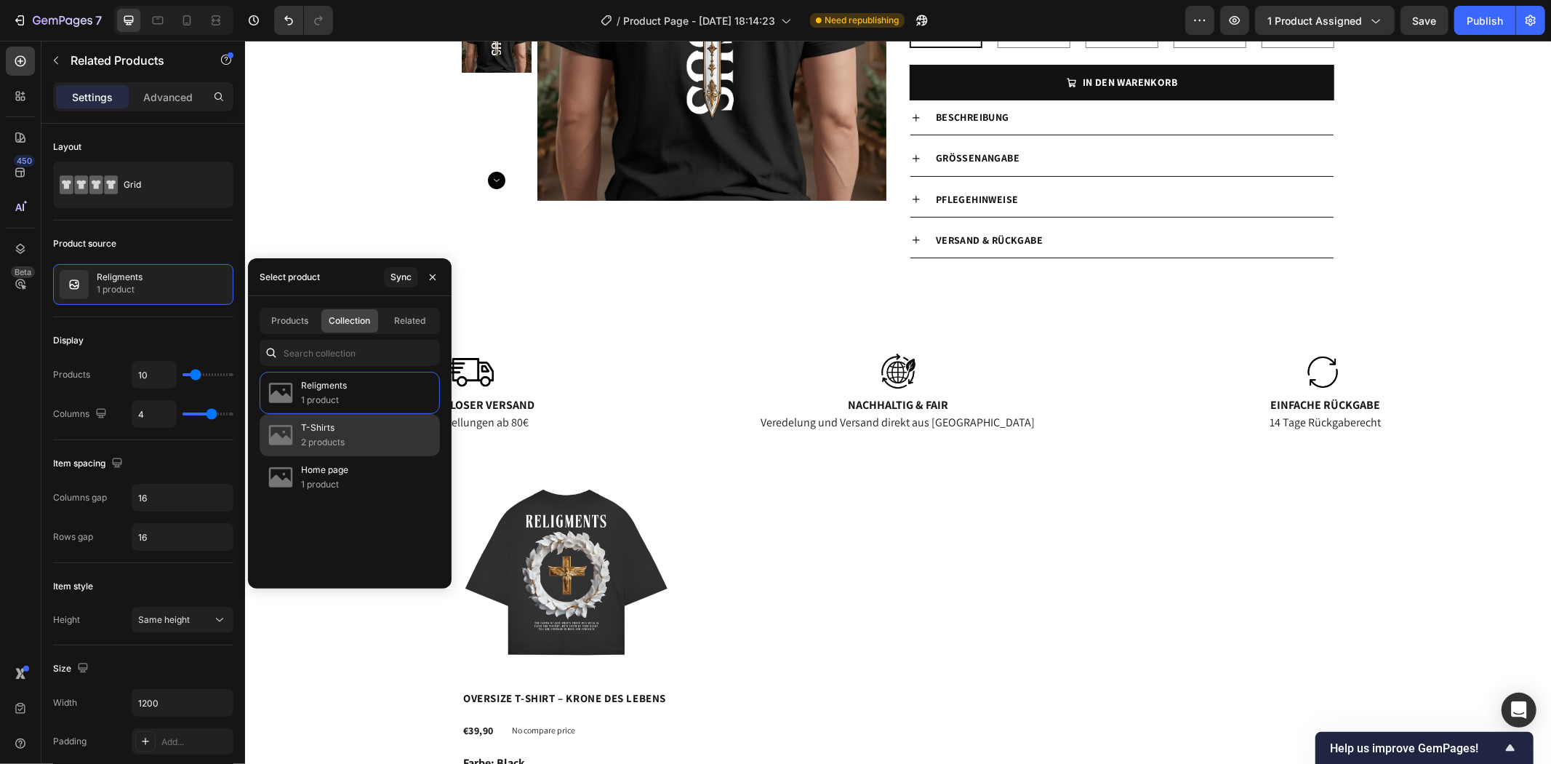
click at [390, 438] on div "T-Shirts 2 products" at bounding box center [350, 435] width 180 height 42
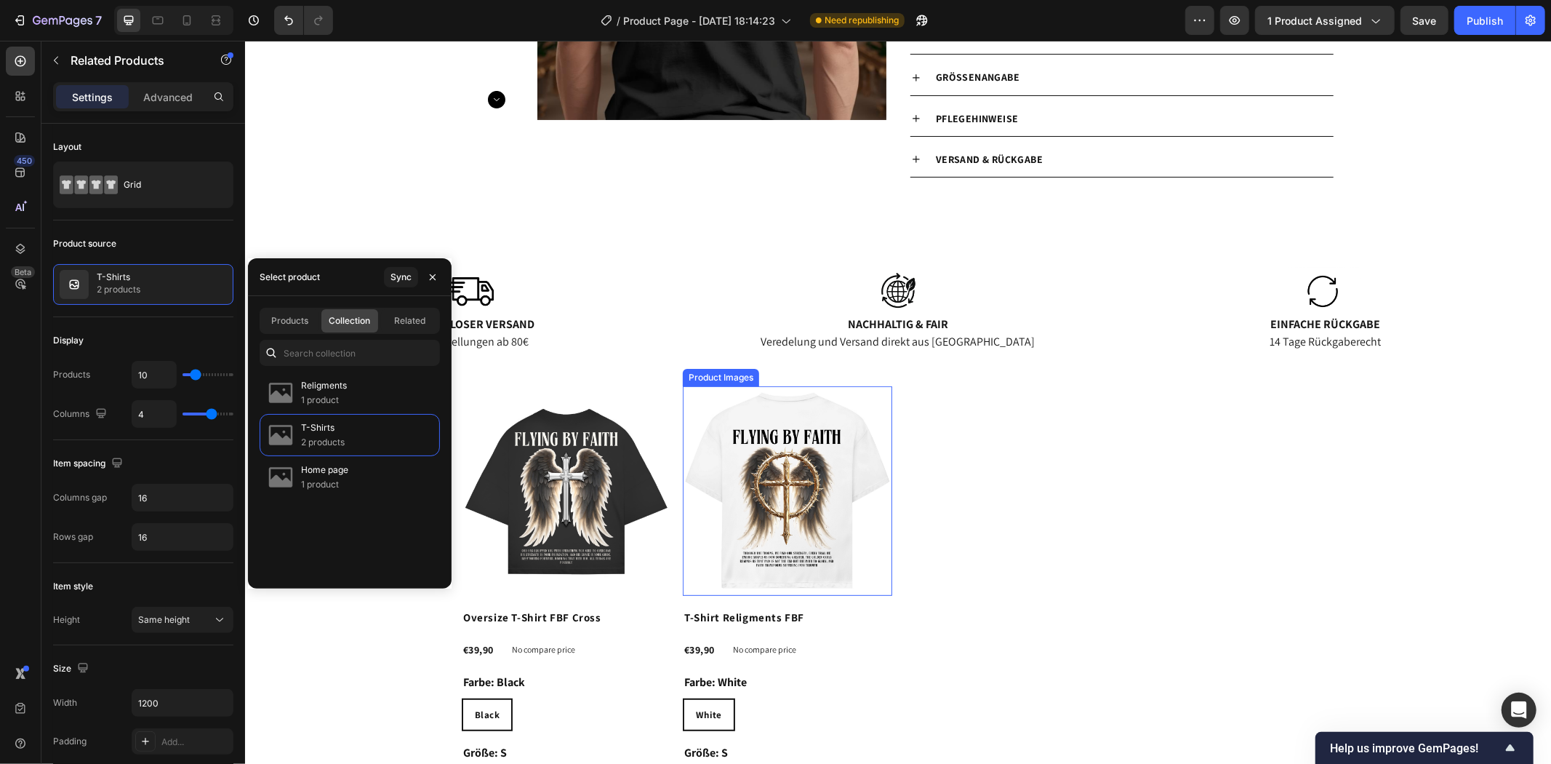
scroll to position [484, 0]
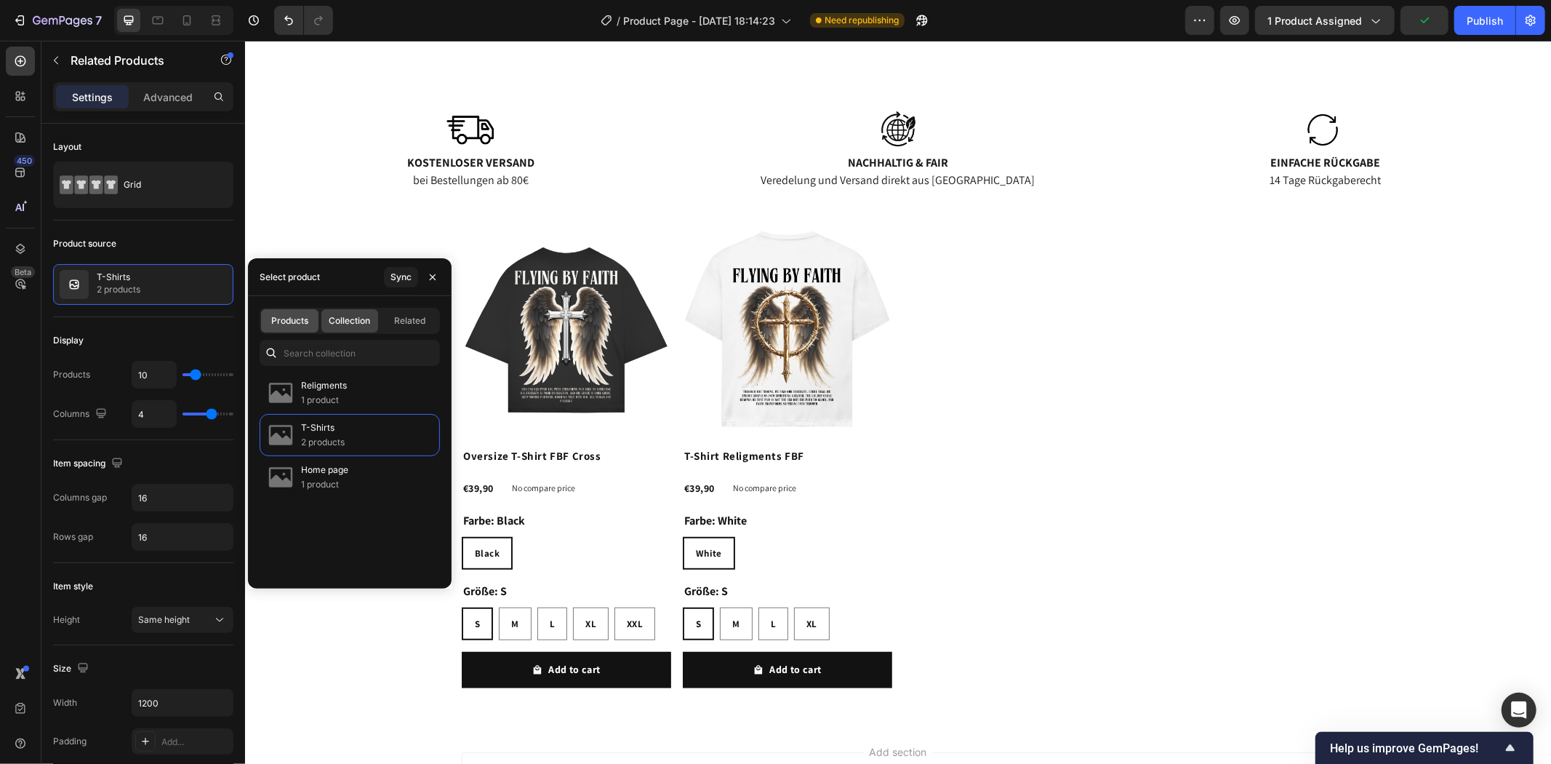
click at [293, 310] on div "Products" at bounding box center [289, 320] width 57 height 23
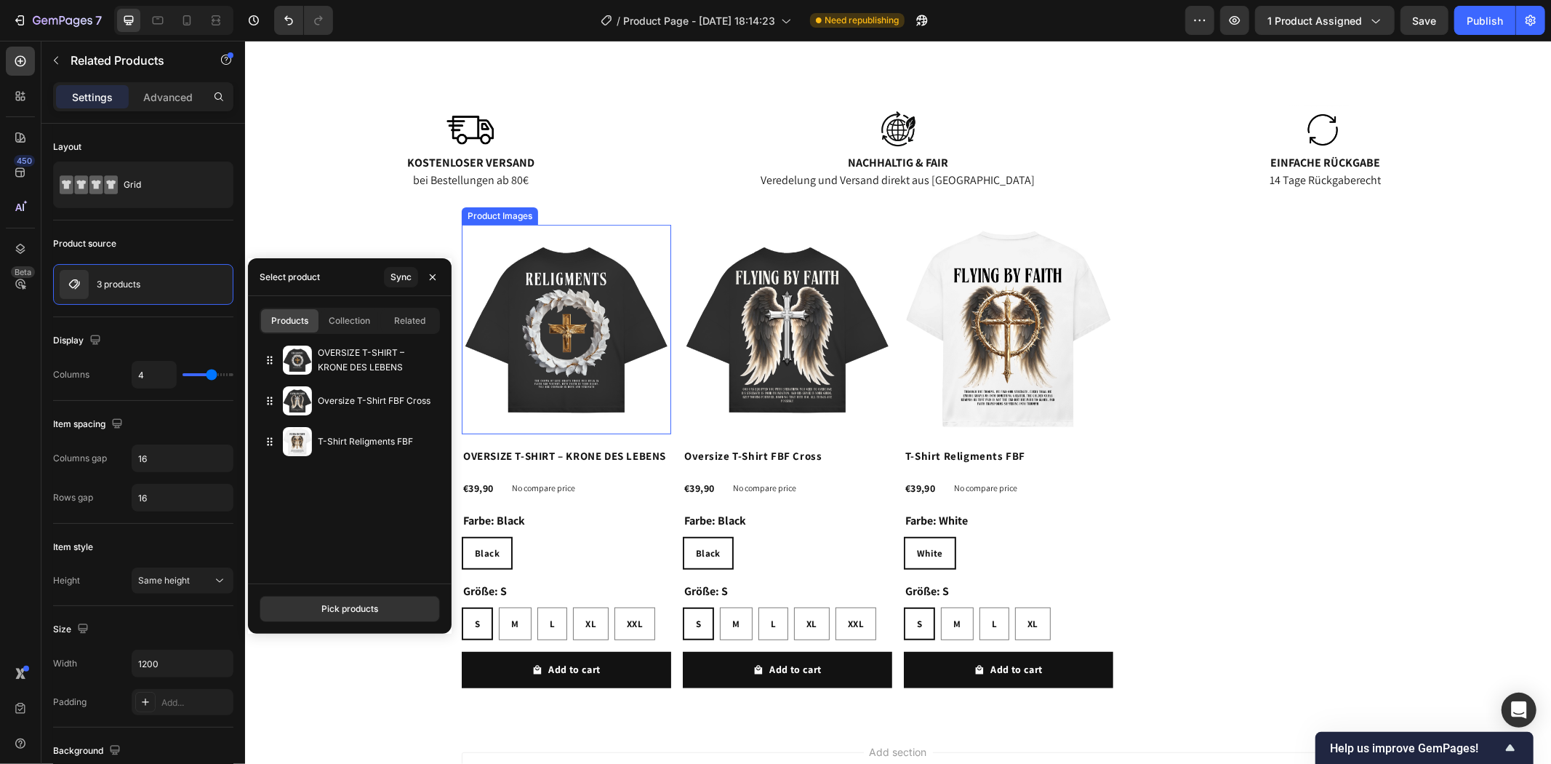
scroll to position [242, 0]
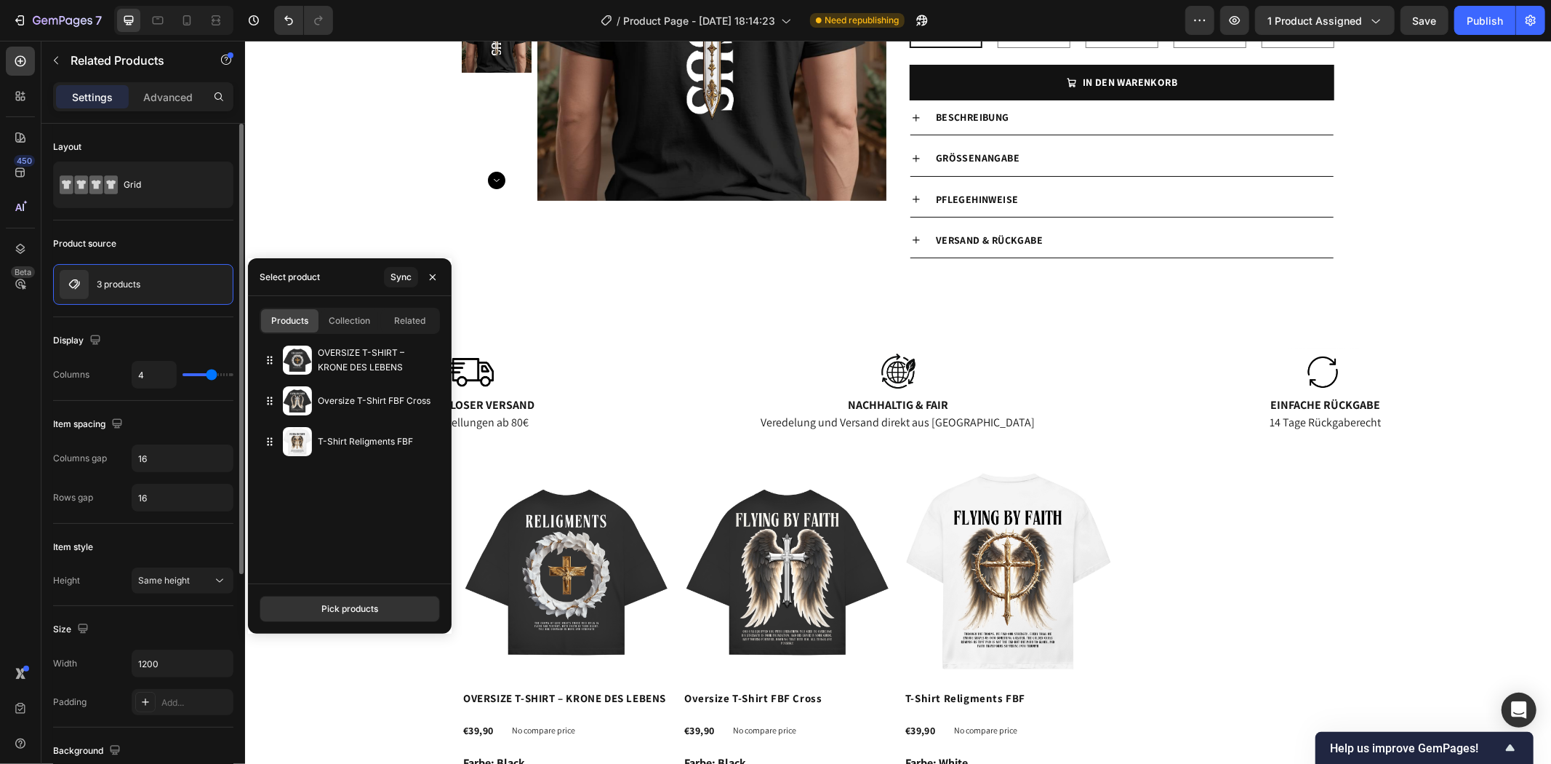
type input "3"
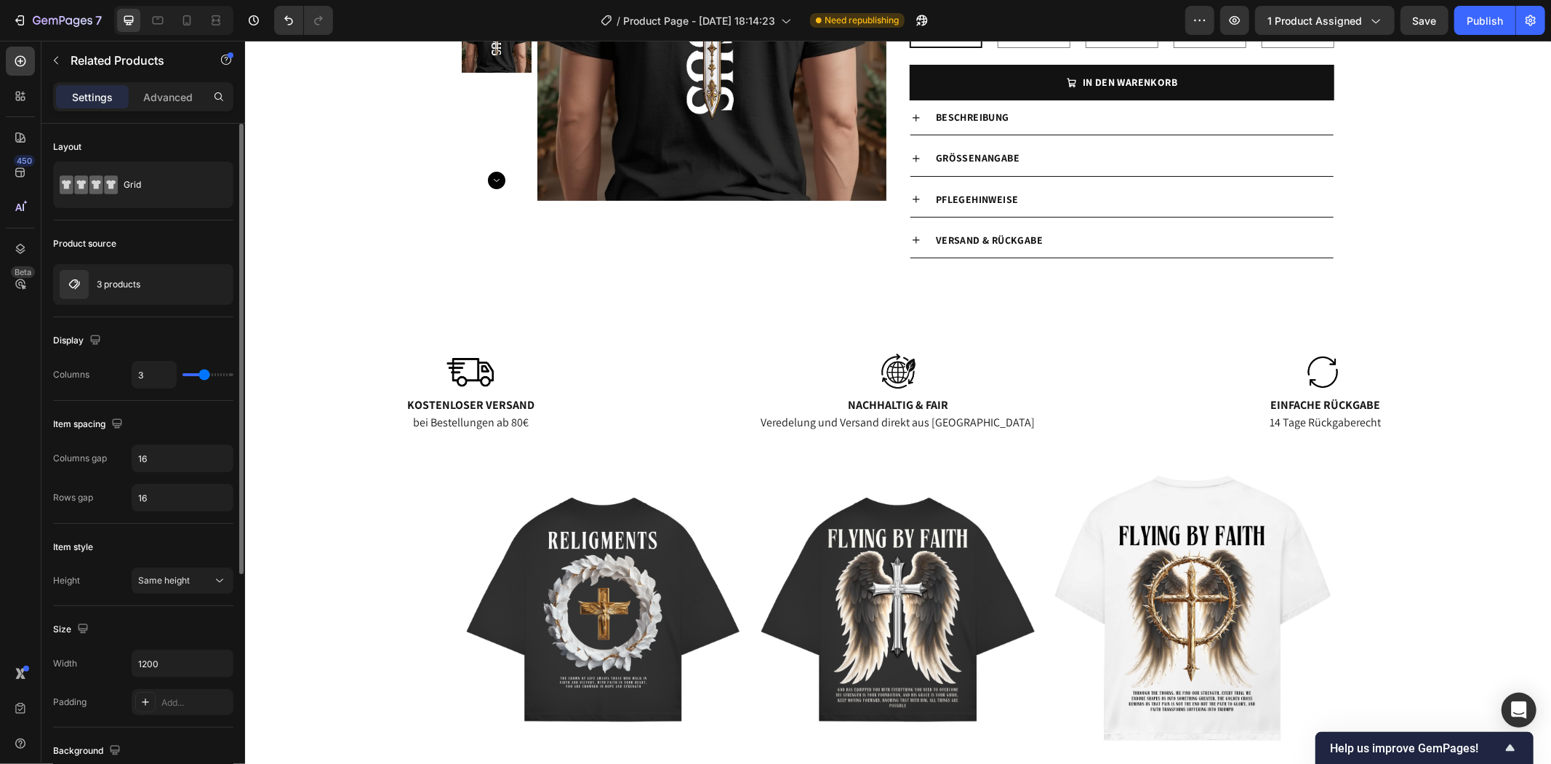
type input "4"
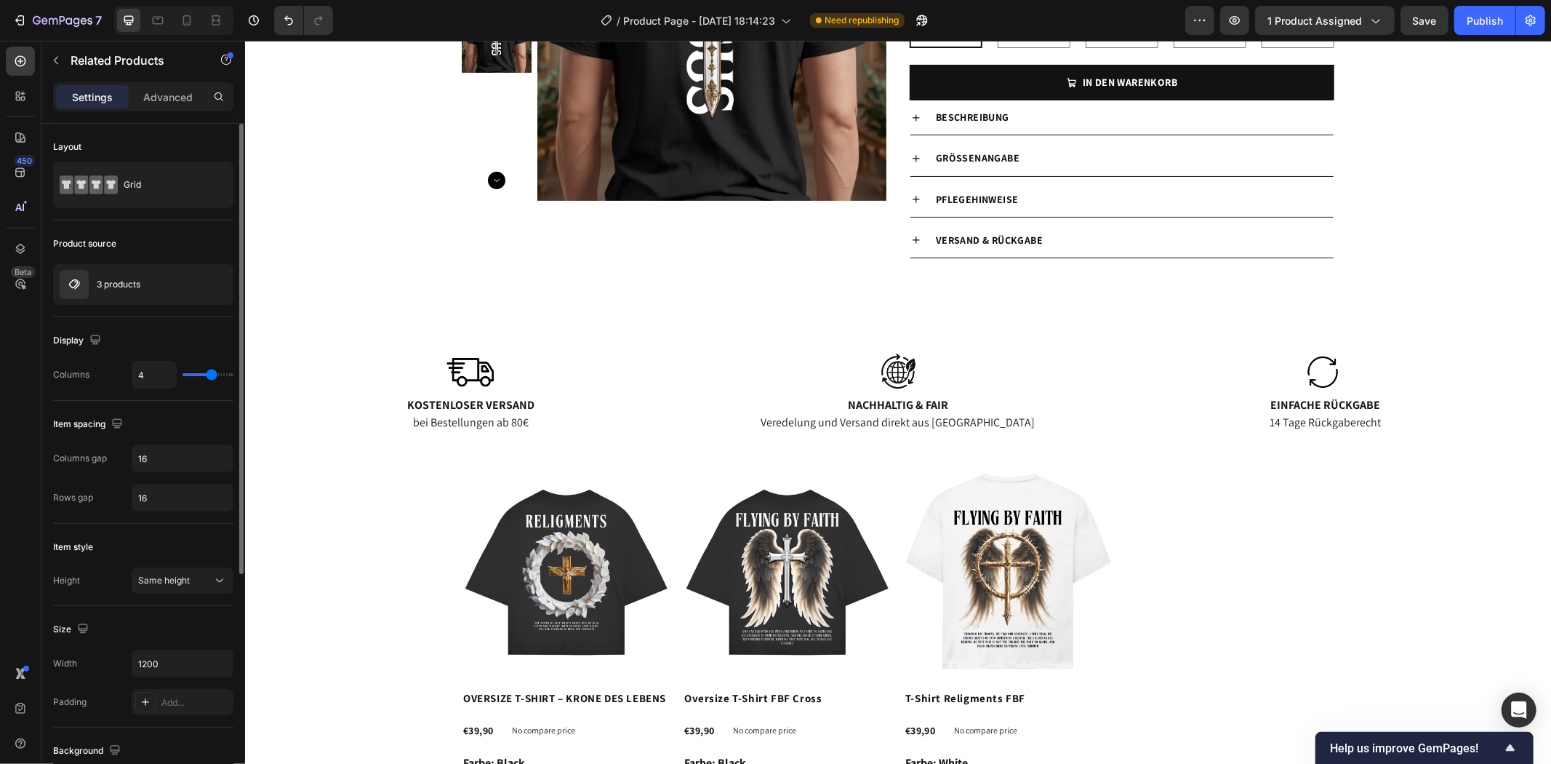
type input "5"
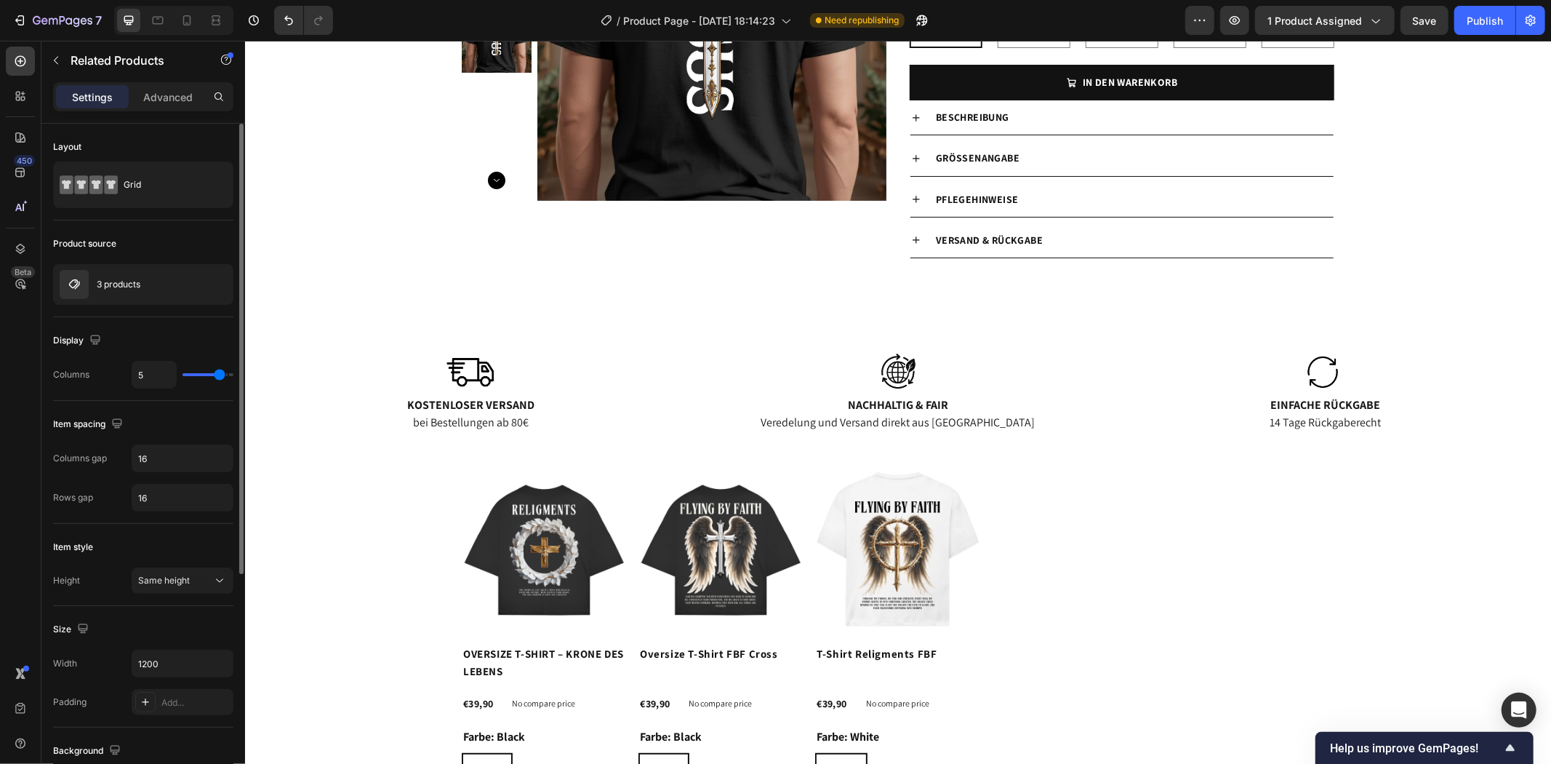
type input "4"
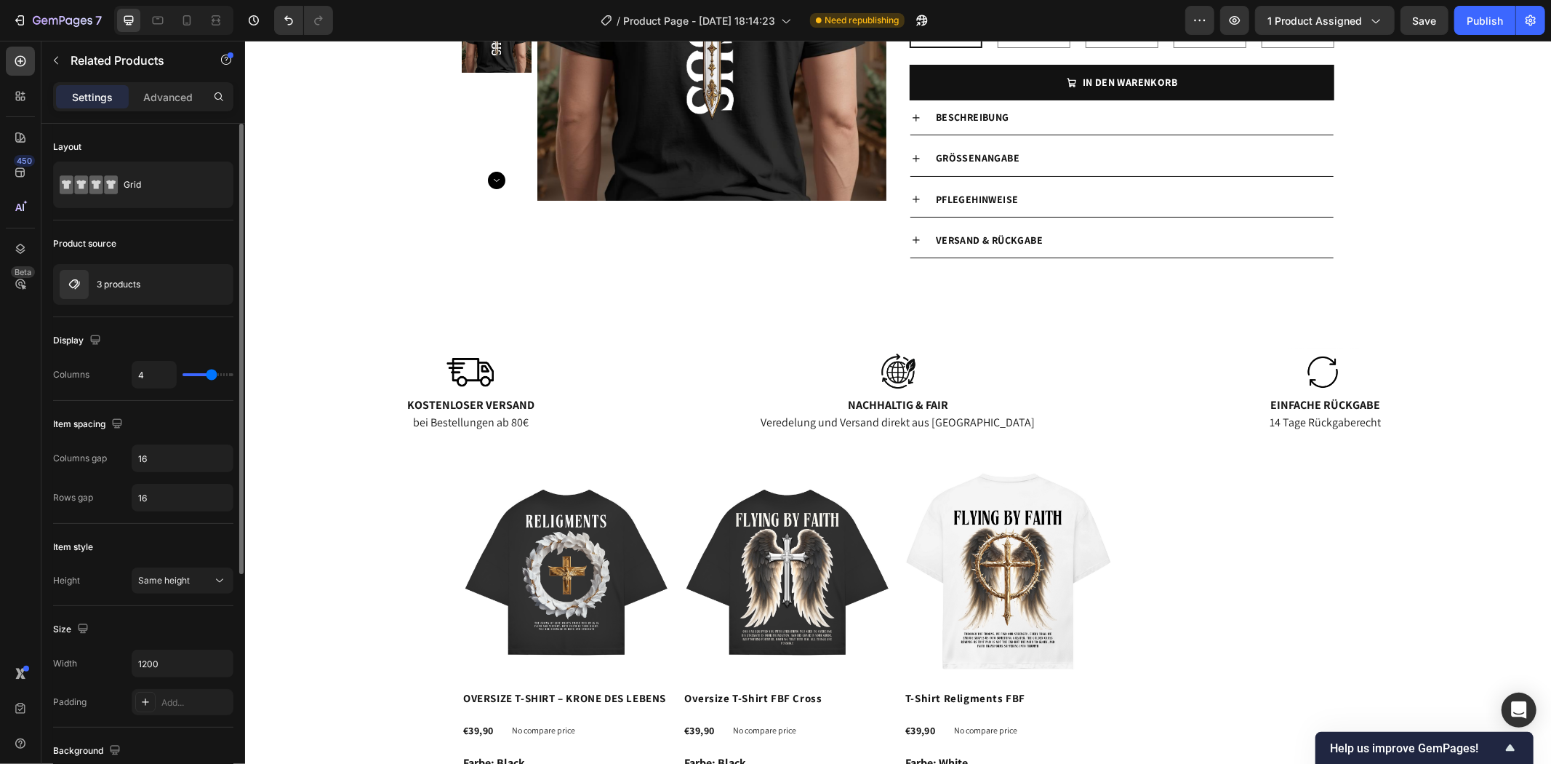
click at [215, 374] on input "range" at bounding box center [208, 374] width 51 height 3
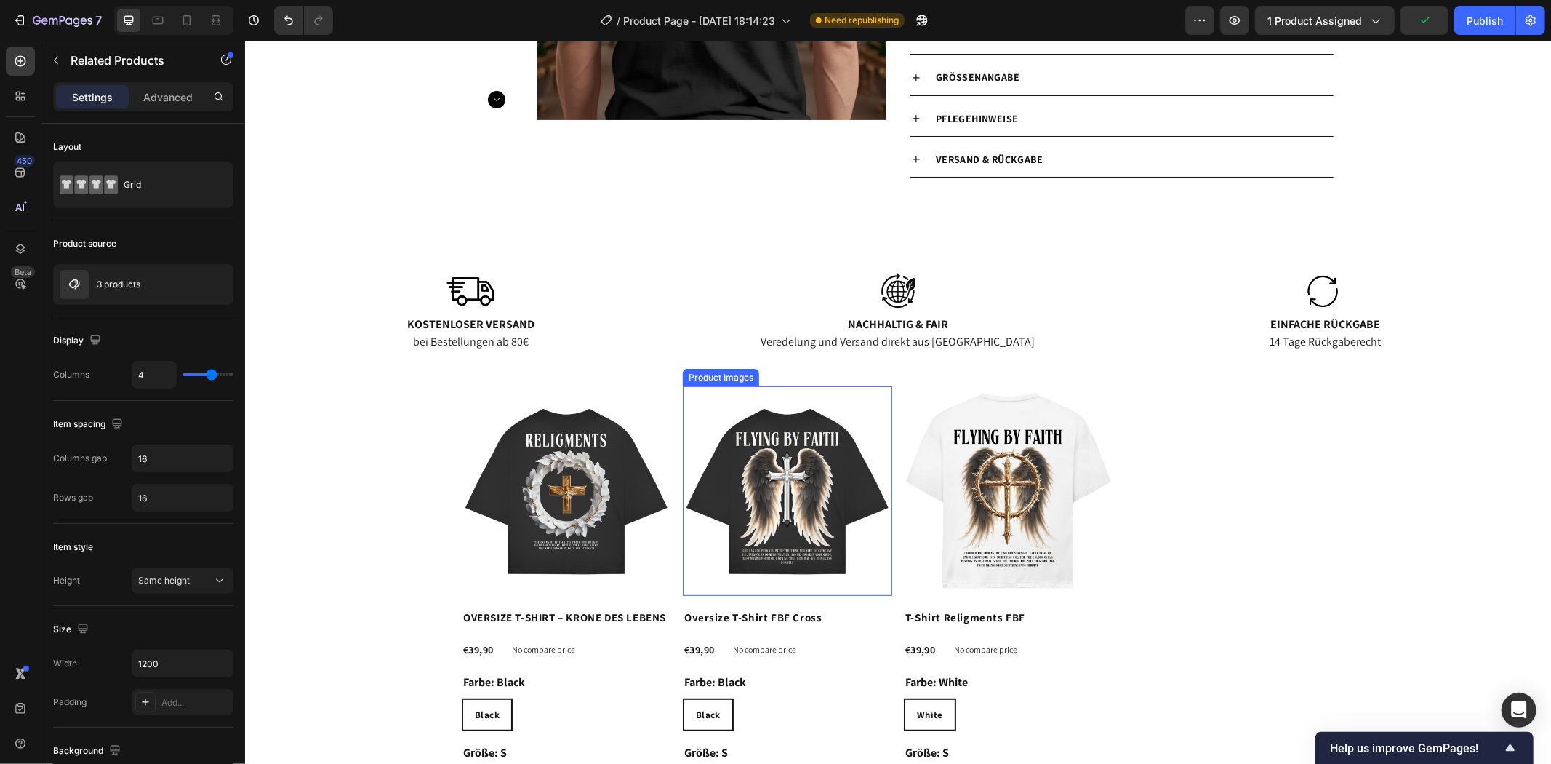
scroll to position [484, 0]
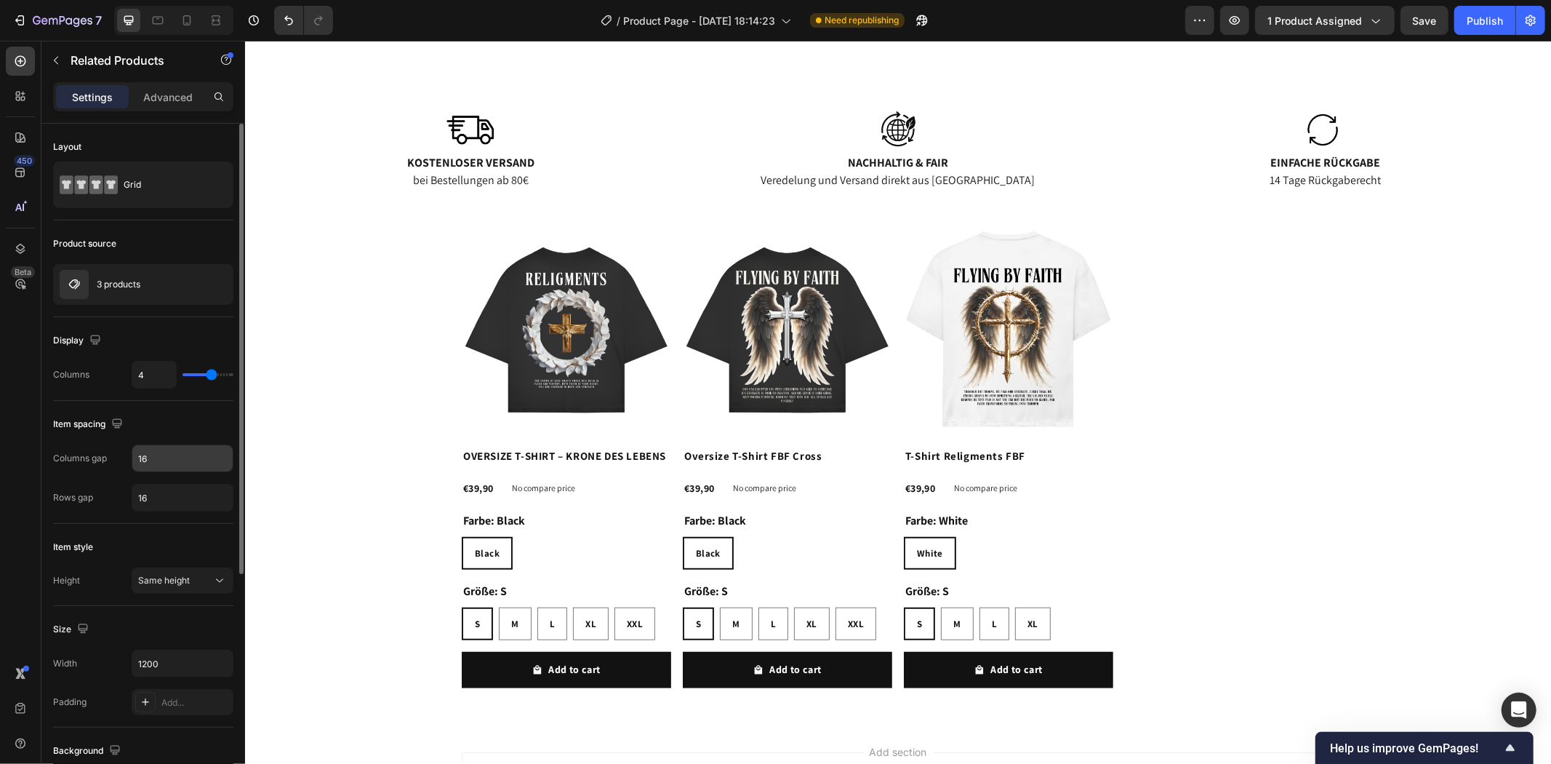
click at [219, 446] on input "16" at bounding box center [182, 458] width 100 height 26
type input "1"
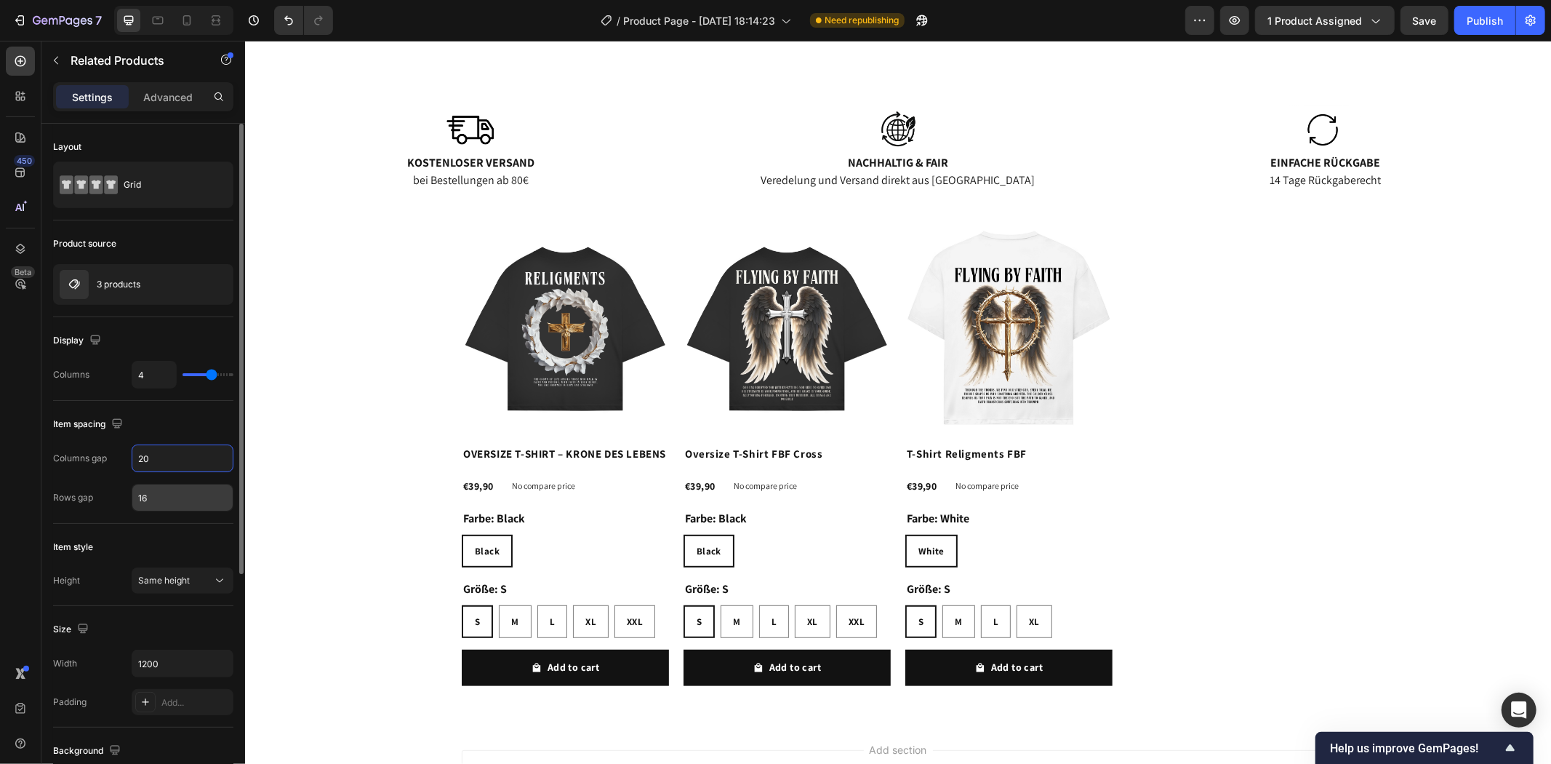
type input "20"
click at [165, 491] on input "16" at bounding box center [182, 497] width 100 height 26
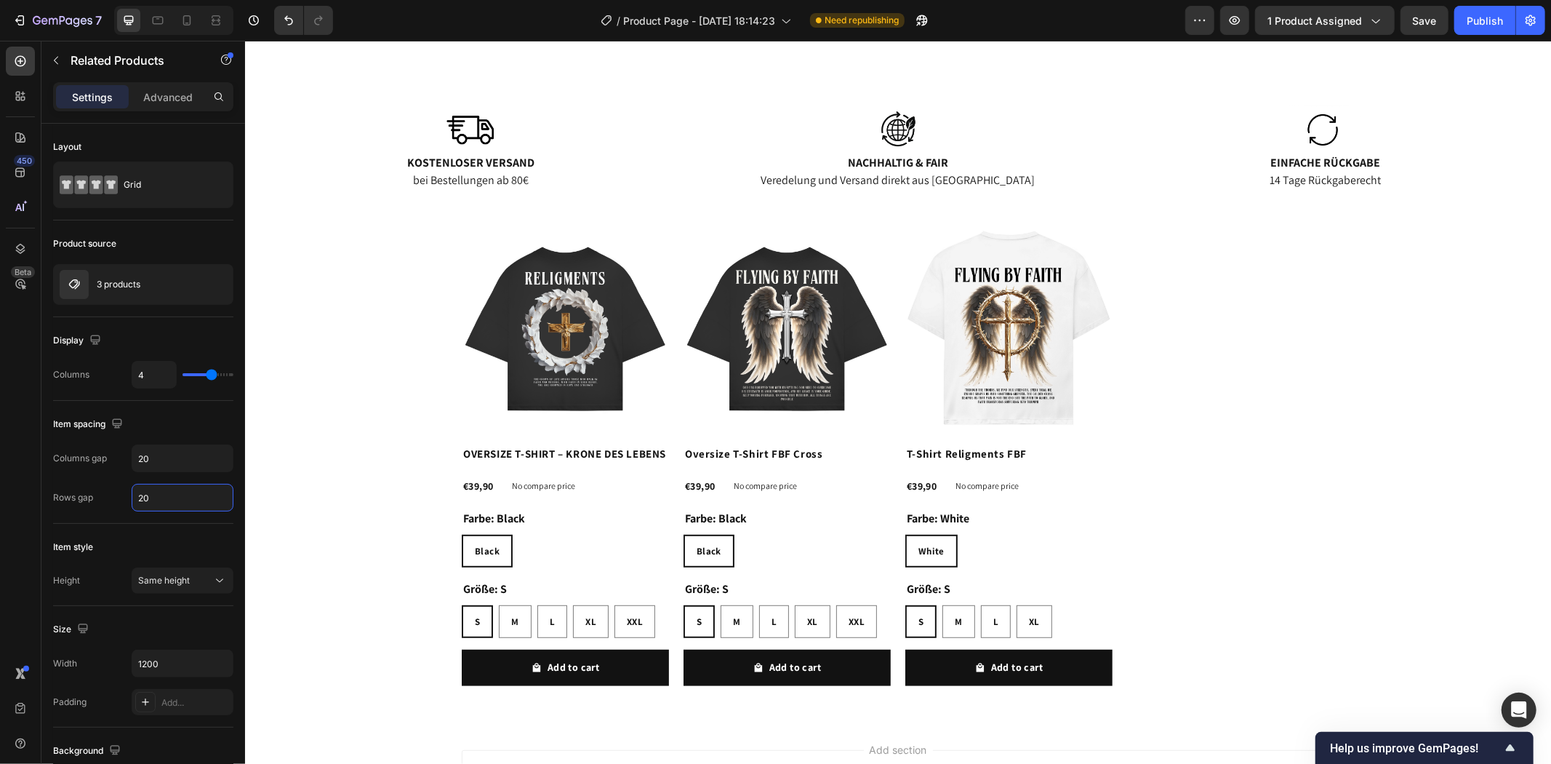
type input "20"
click at [279, 497] on div "Product Images OVERSIZE T-SHIRT – KRONE DES LEBENS Product Title €39,90 Product…" at bounding box center [897, 460] width 1306 height 472
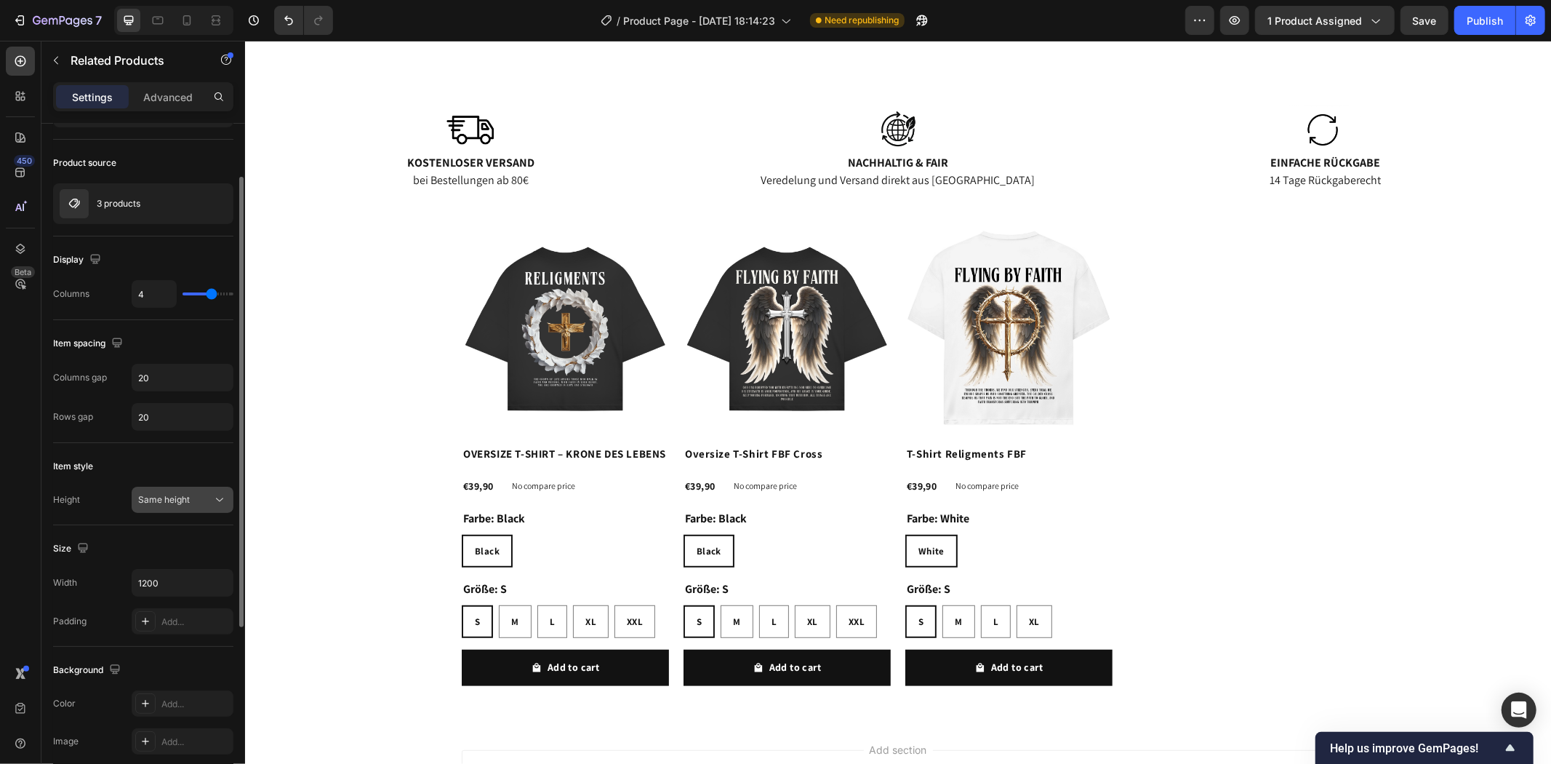
click at [195, 504] on div "Same height" at bounding box center [175, 499] width 74 height 13
click at [199, 577] on input "1200" at bounding box center [182, 583] width 100 height 26
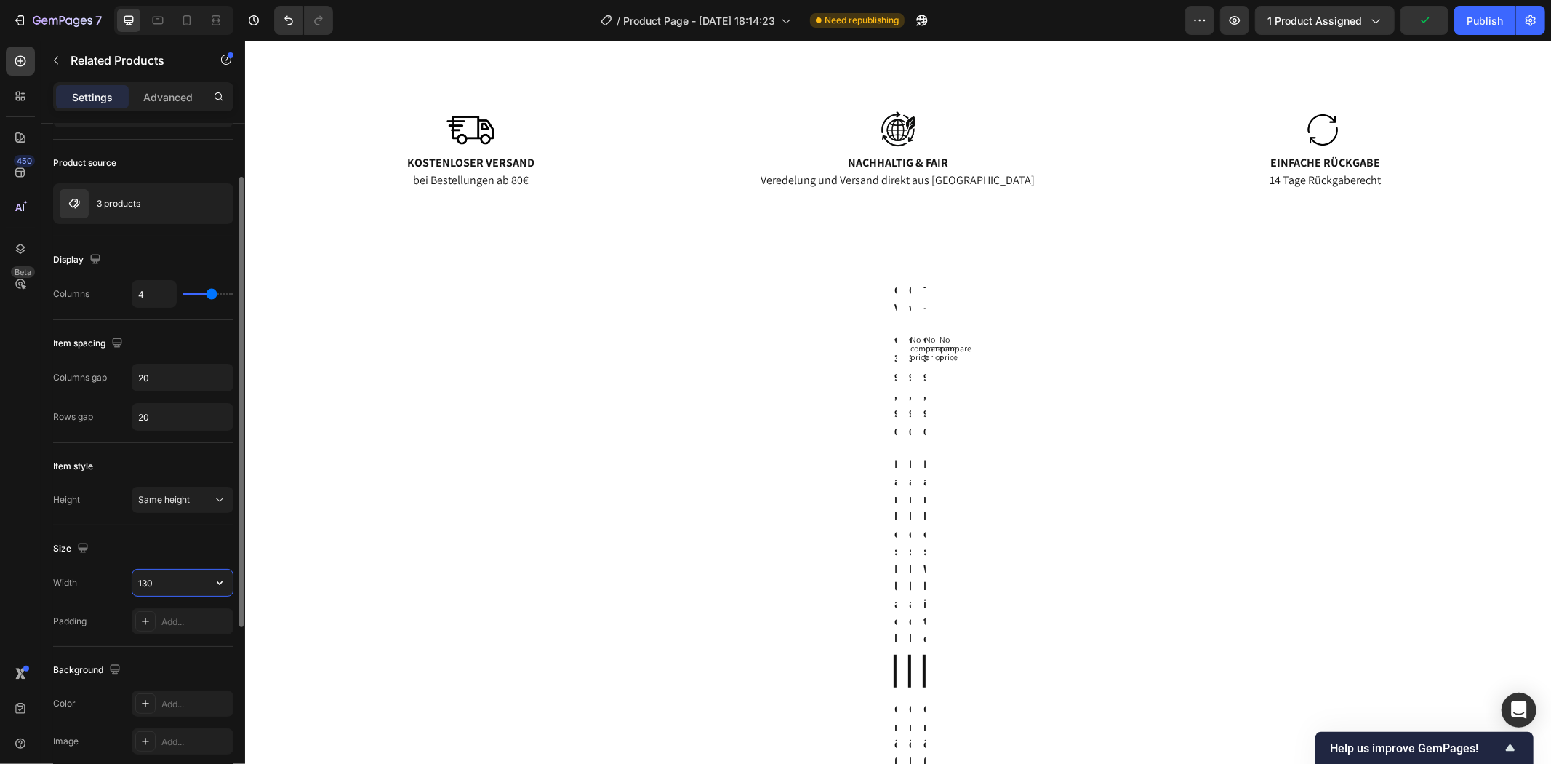
type input "1300"
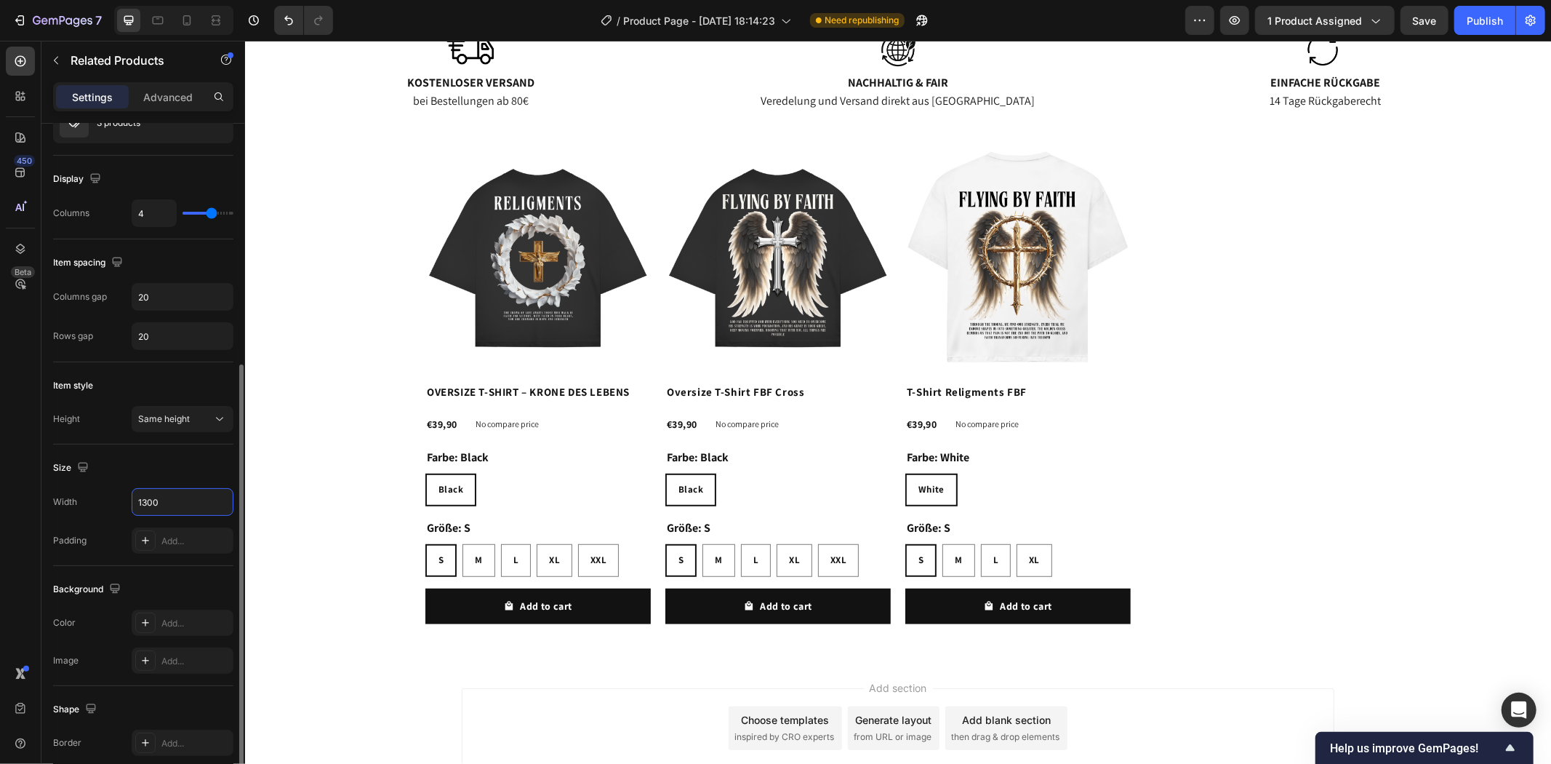
scroll to position [242, 0]
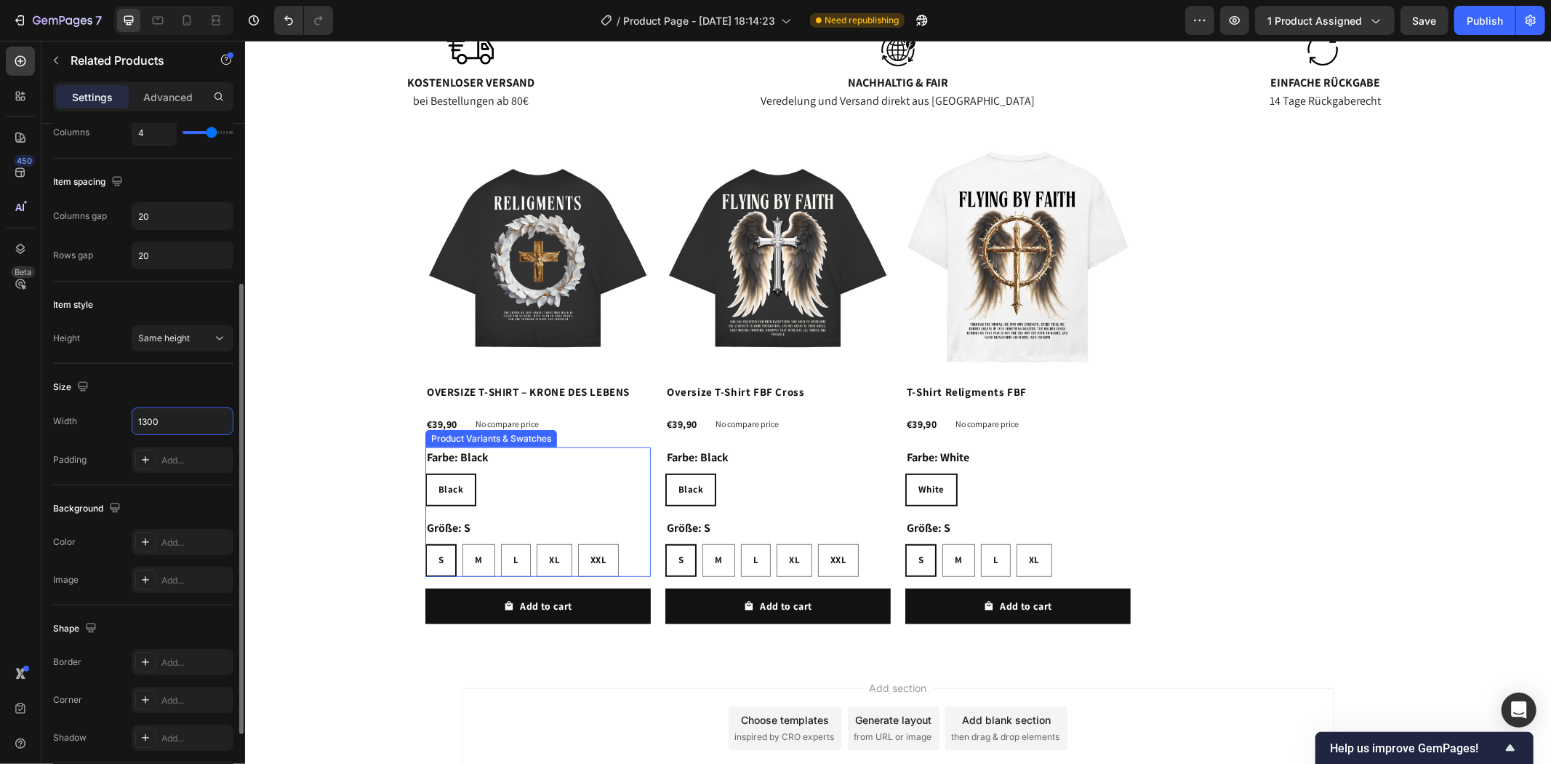
click at [554, 460] on div "Farbe: Black Black Black Black" at bounding box center [537, 476] width 225 height 59
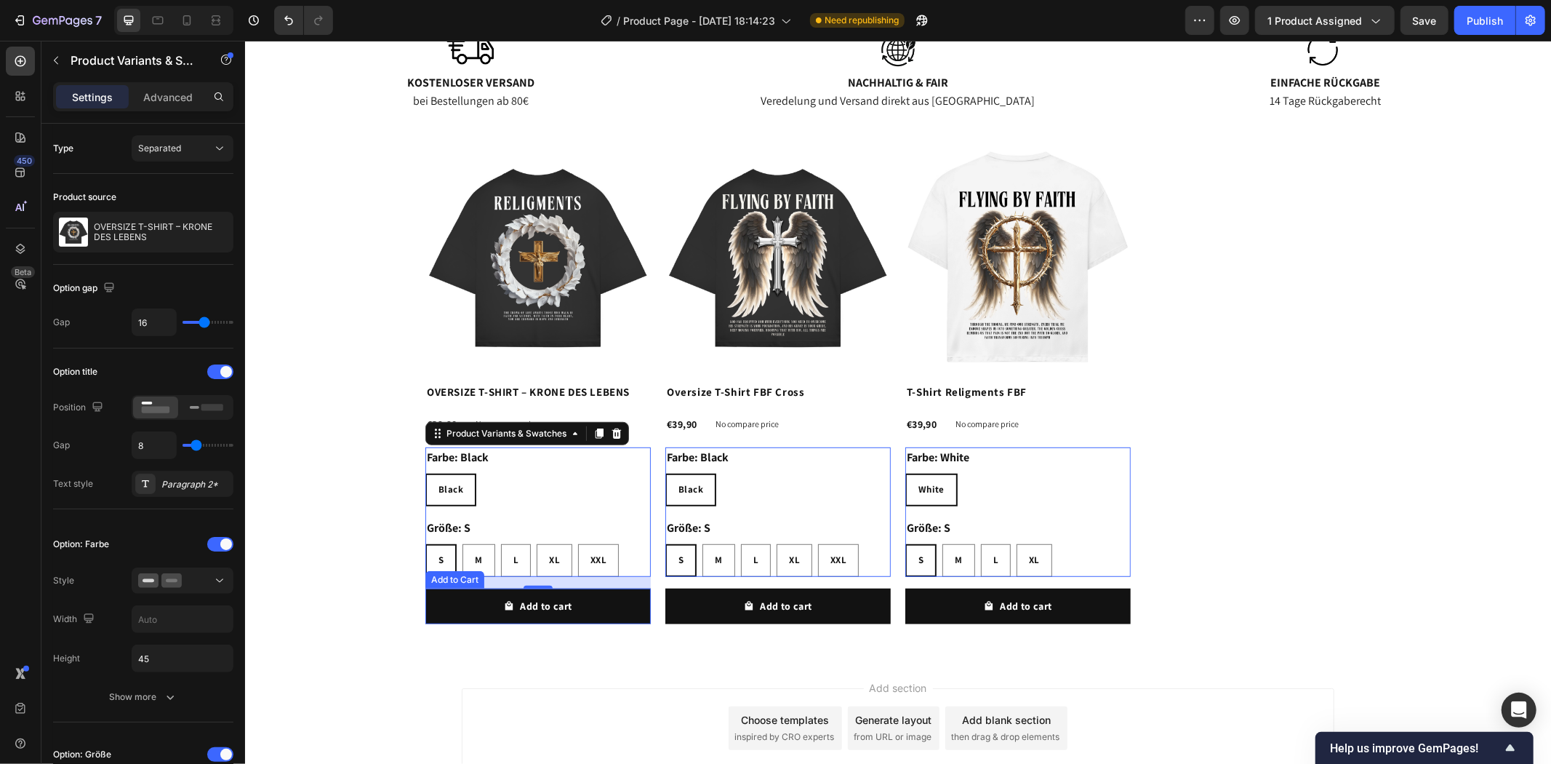
scroll to position [670, 0]
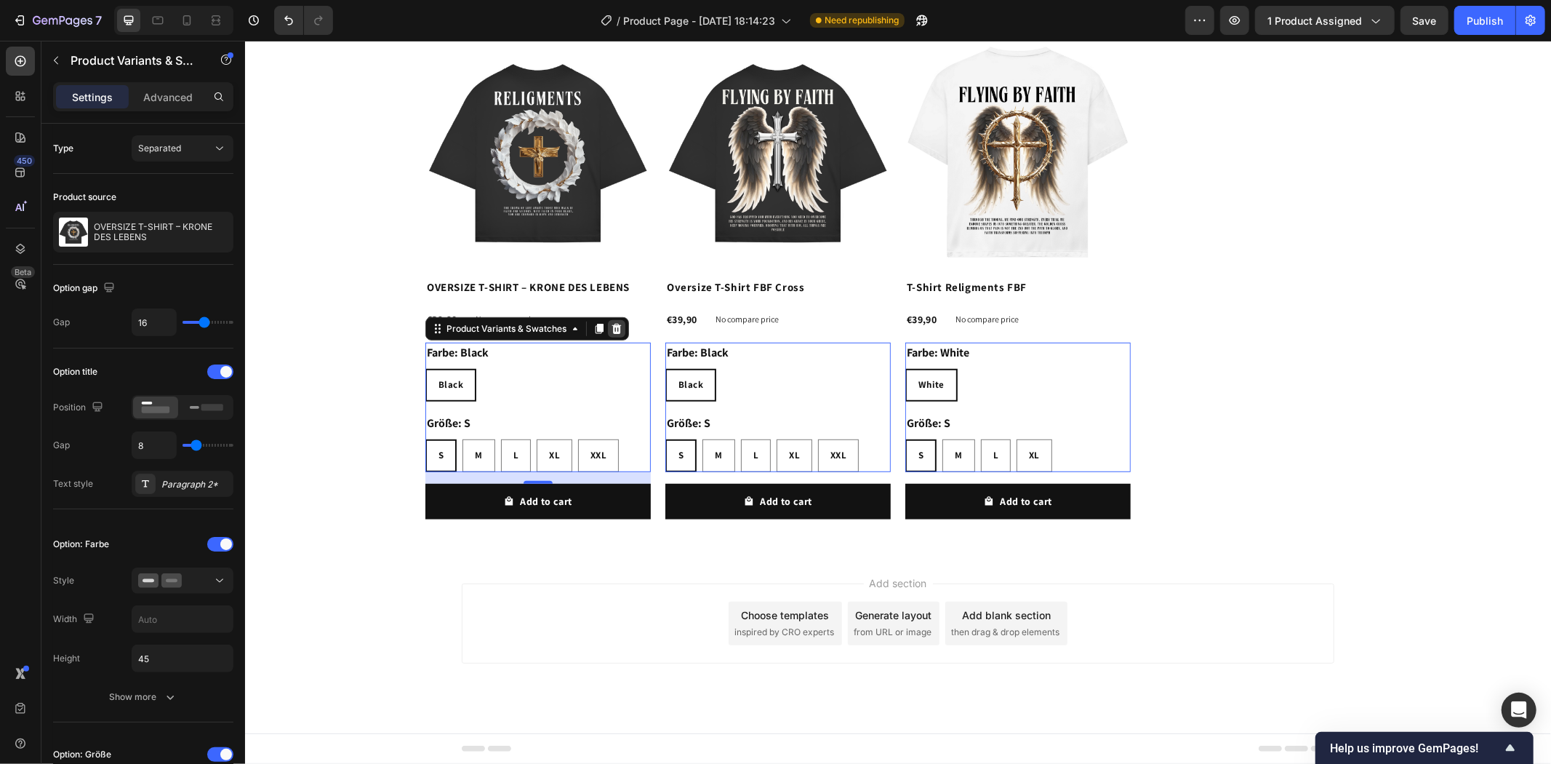
click at [612, 327] on icon at bounding box center [616, 327] width 9 height 10
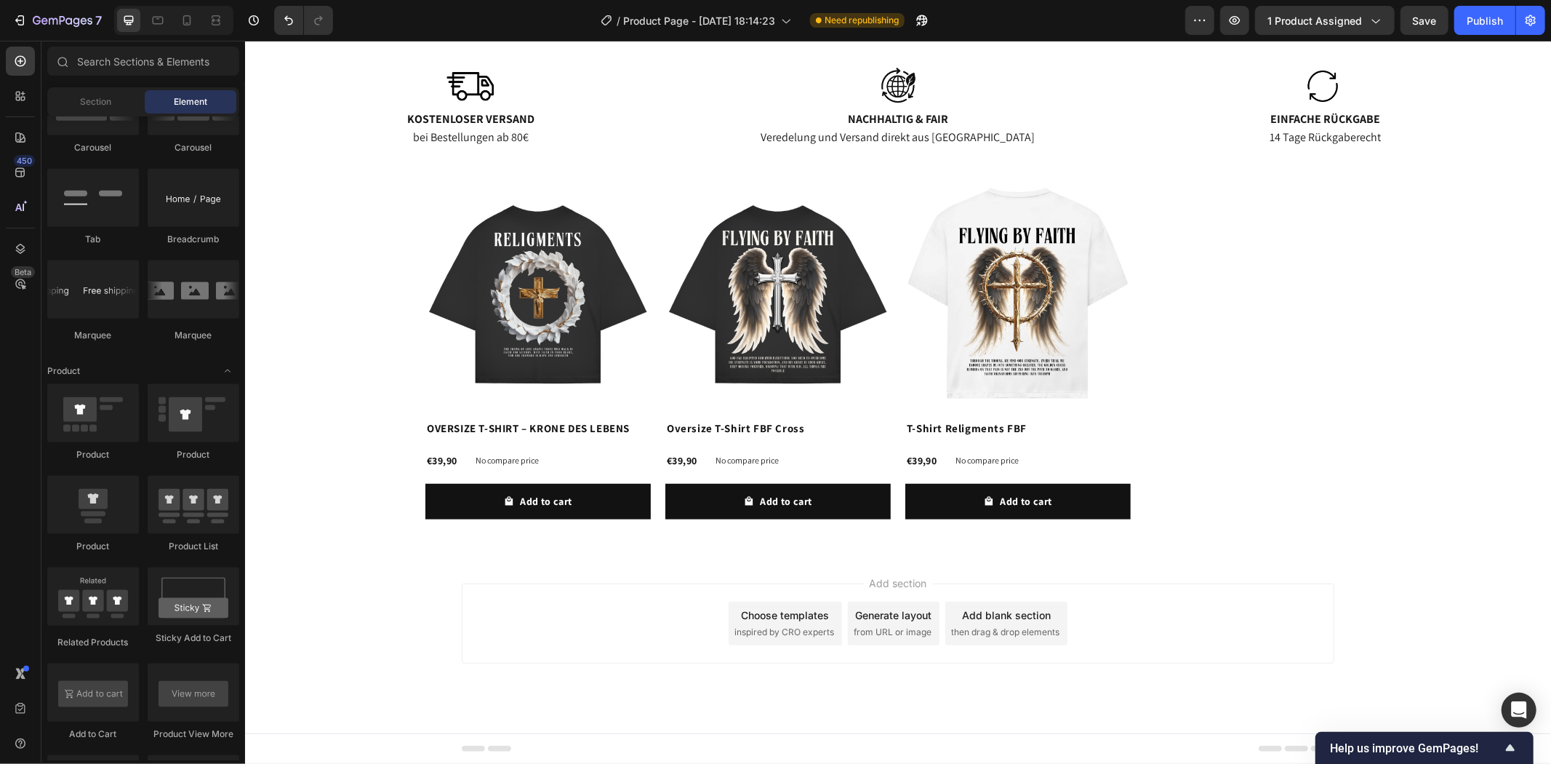
scroll to position [528, 0]
click at [568, 422] on h2 "OVERSIZE T-SHIRT – KRONE DES LEBENS" at bounding box center [537, 428] width 225 height 20
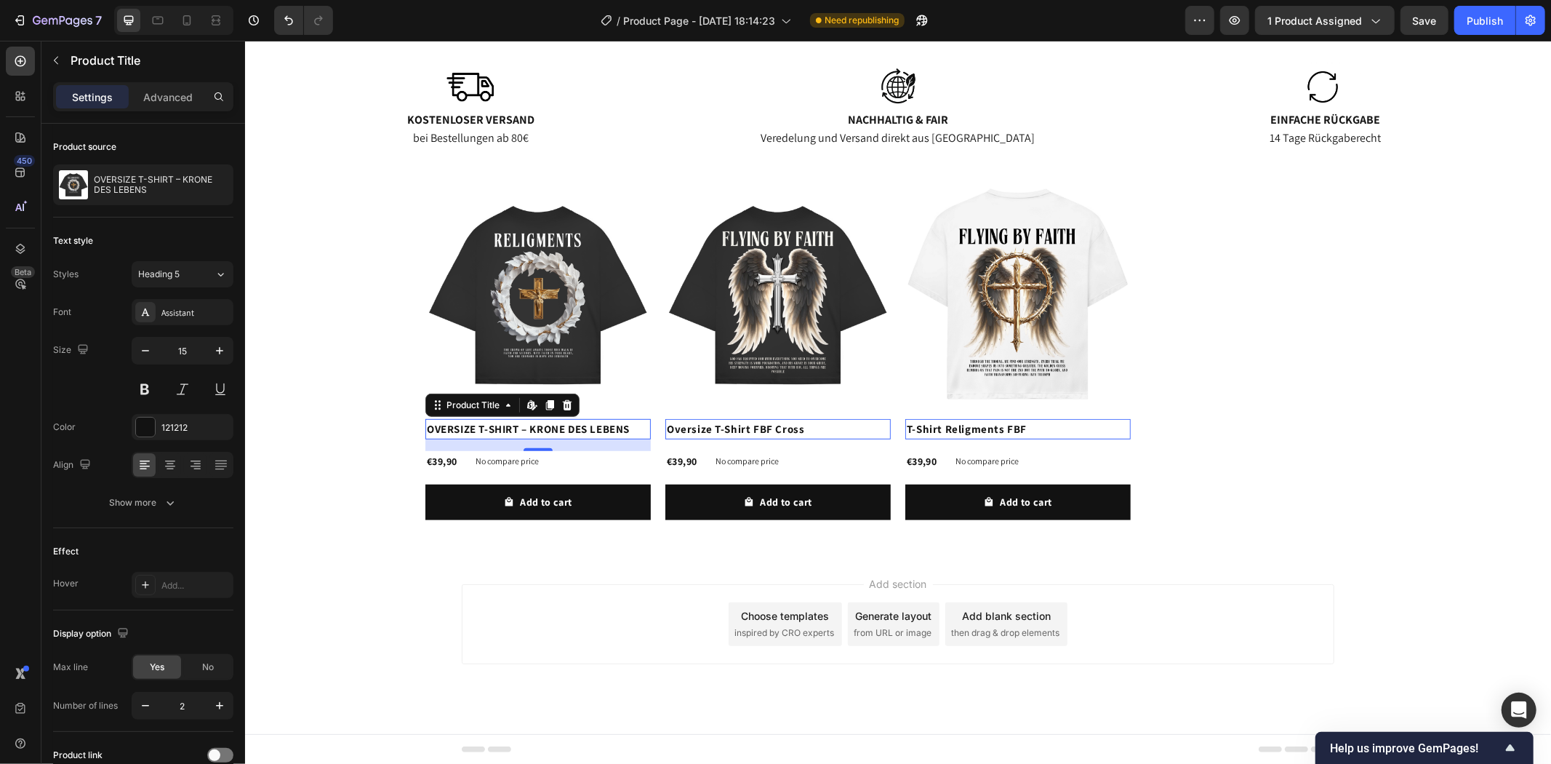
click at [812, 426] on h2 "Oversize T-Shirt FBF Cross" at bounding box center [777, 428] width 225 height 20
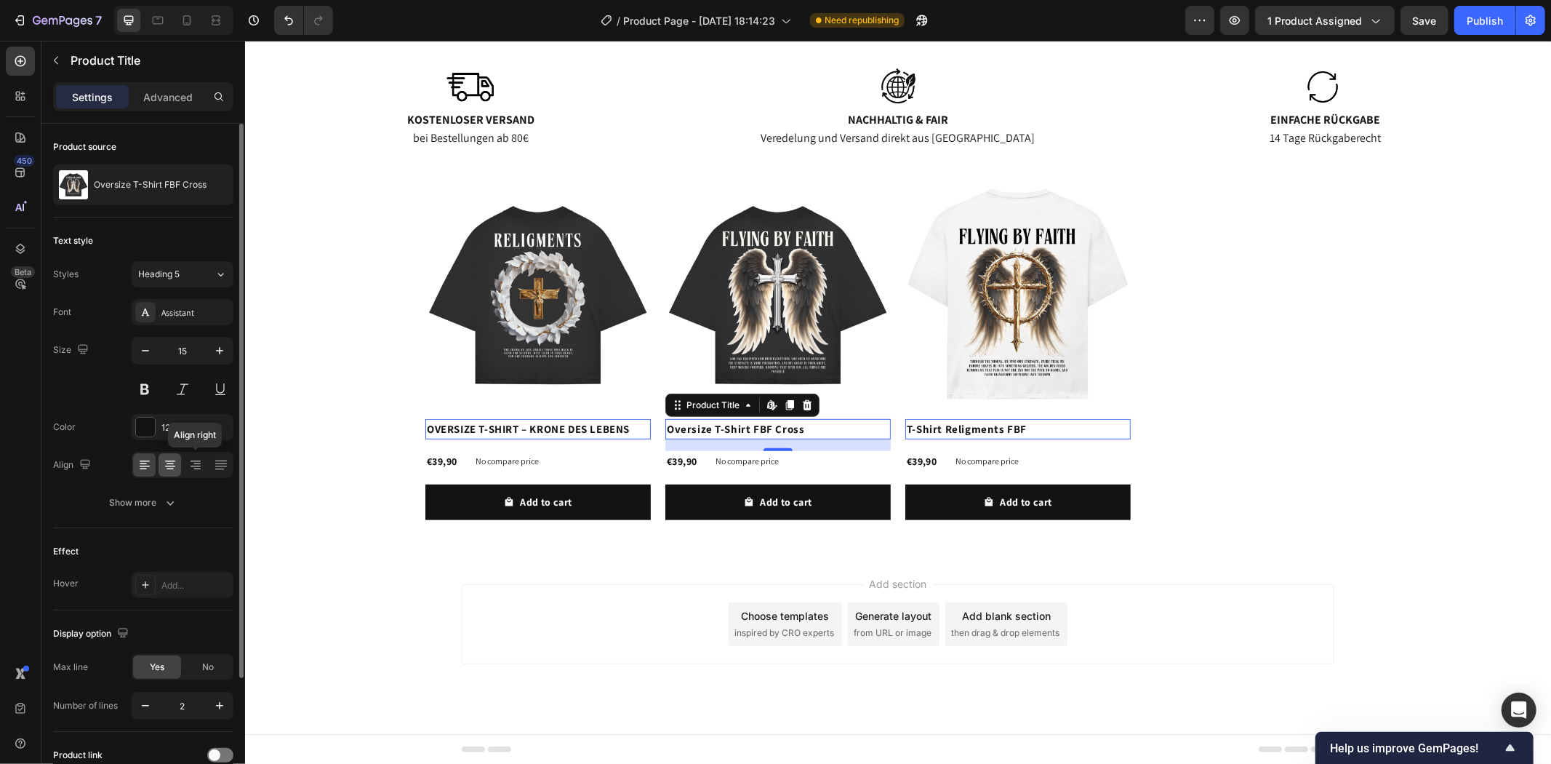
click at [163, 464] on icon at bounding box center [170, 464] width 15 height 15
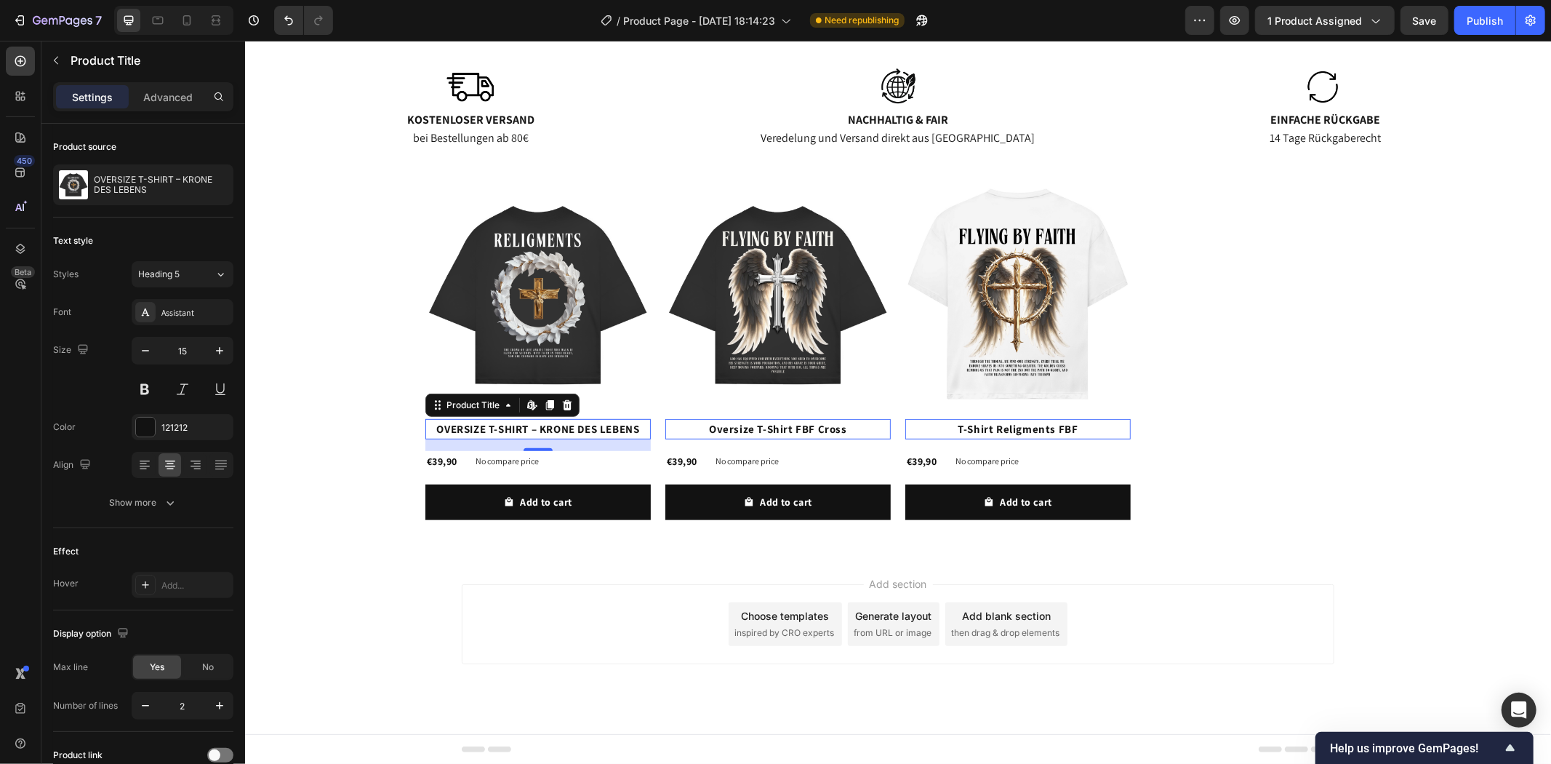
click at [550, 433] on h2 "OVERSIZE T-SHIRT – KRONE DES LEBENS" at bounding box center [537, 428] width 225 height 20
drag, startPoint x: 536, startPoint y: 447, endPoint x: 535, endPoint y: 459, distance: 11.7
click at [244, 40] on div "Product Images OVERSIZE T-SHIRT – KRONE DES LEBENS Product Title Edit content i…" at bounding box center [244, 40] width 0 height 0
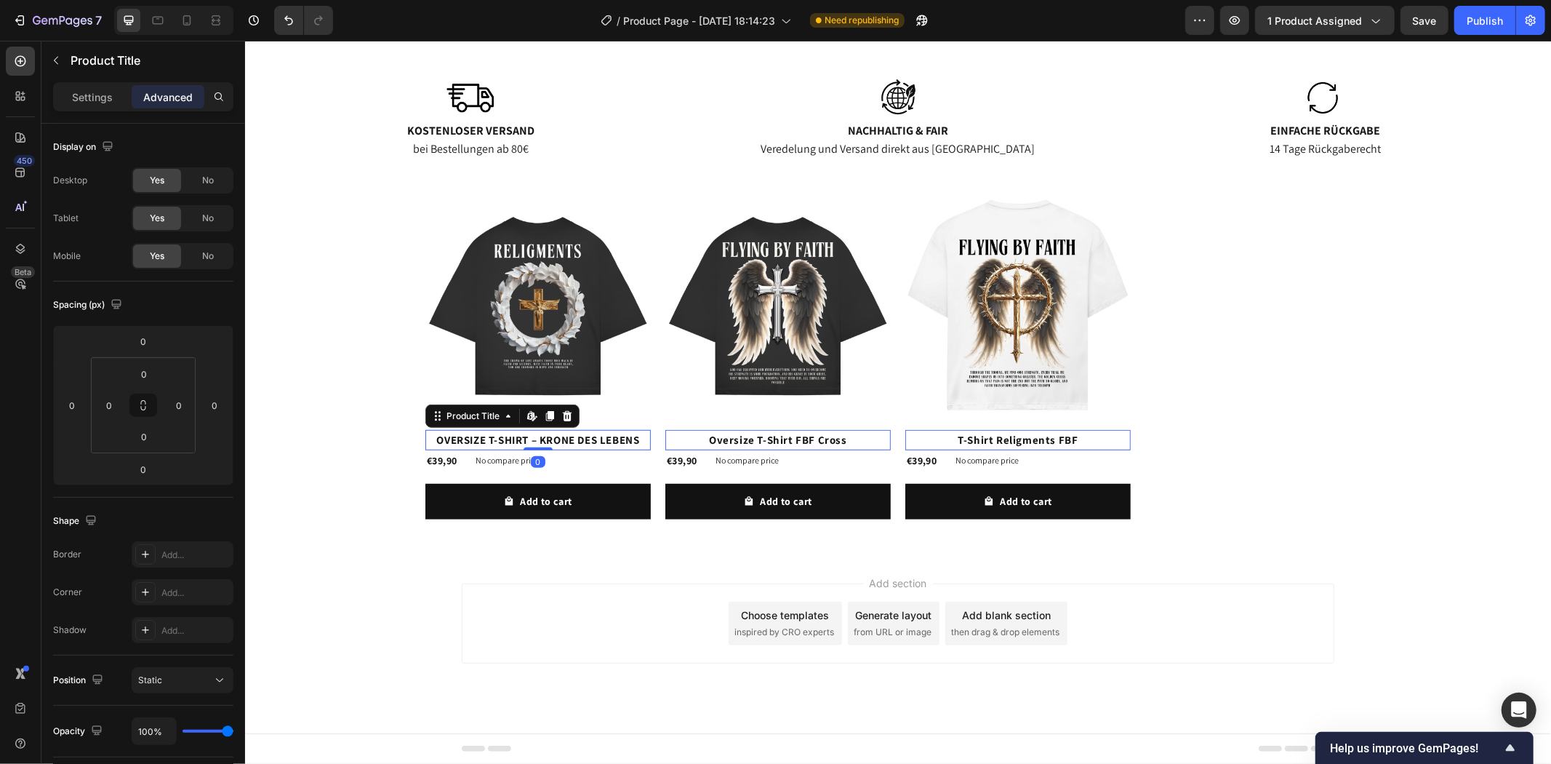
scroll to position [517, 0]
drag, startPoint x: 496, startPoint y: 460, endPoint x: 515, endPoint y: 474, distance: 23.4
click at [496, 460] on p "No compare price" at bounding box center [506, 459] width 63 height 9
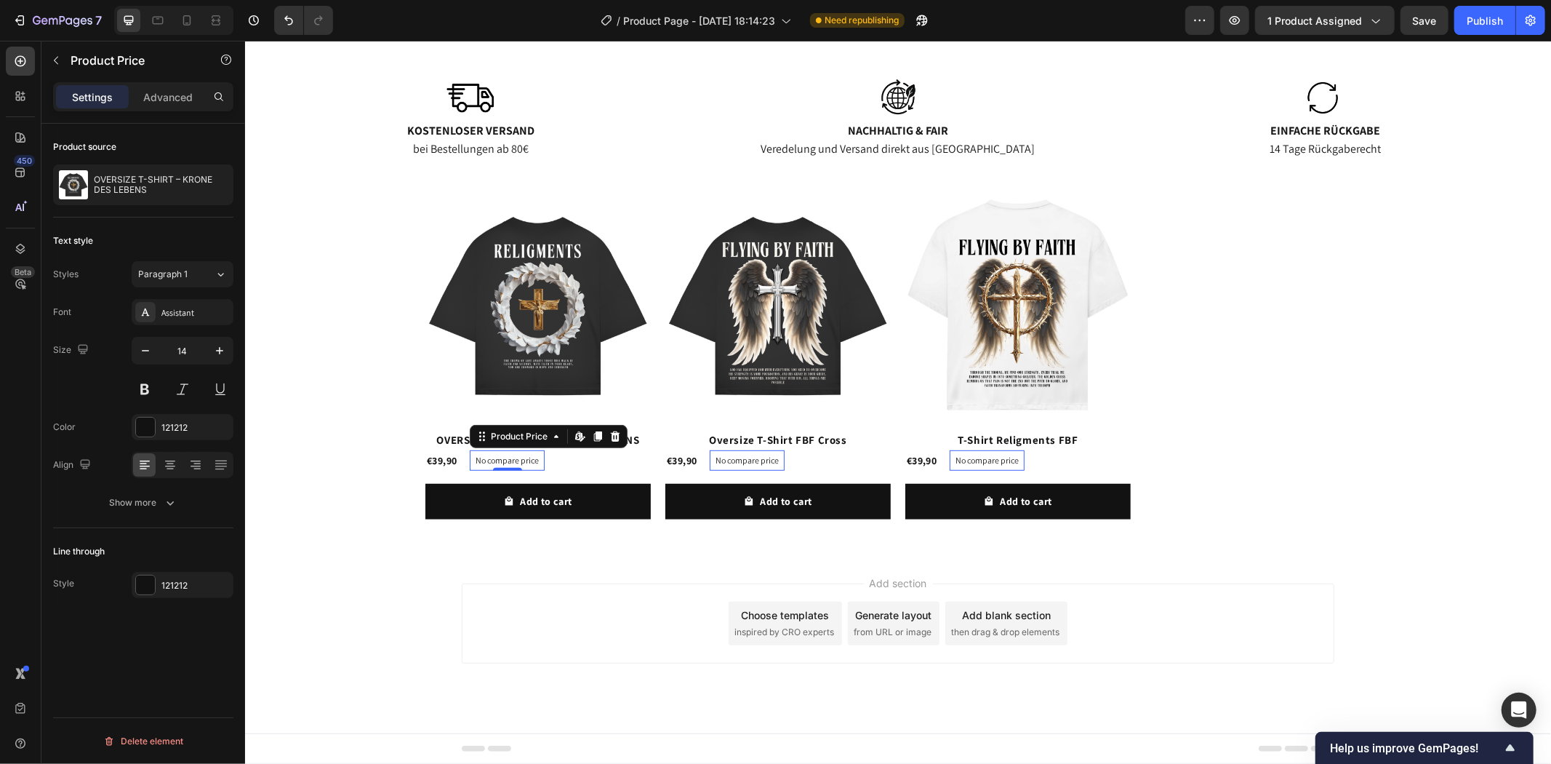
click at [564, 458] on div "€39,90 Product Price Product Price No compare price Product Price Edit content …" at bounding box center [537, 459] width 225 height 21
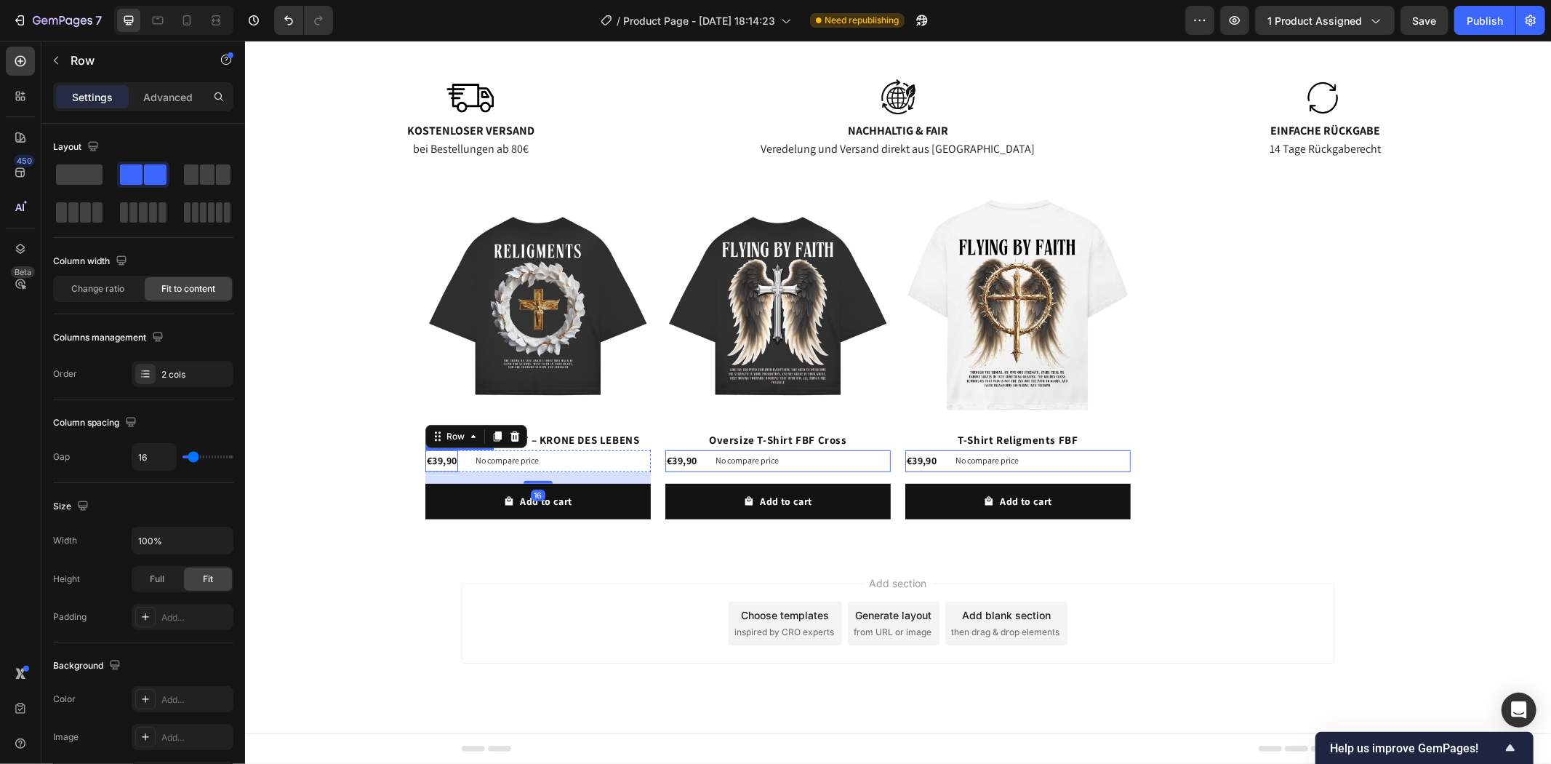
click at [436, 460] on div "€39,90" at bounding box center [441, 459] width 33 height 21
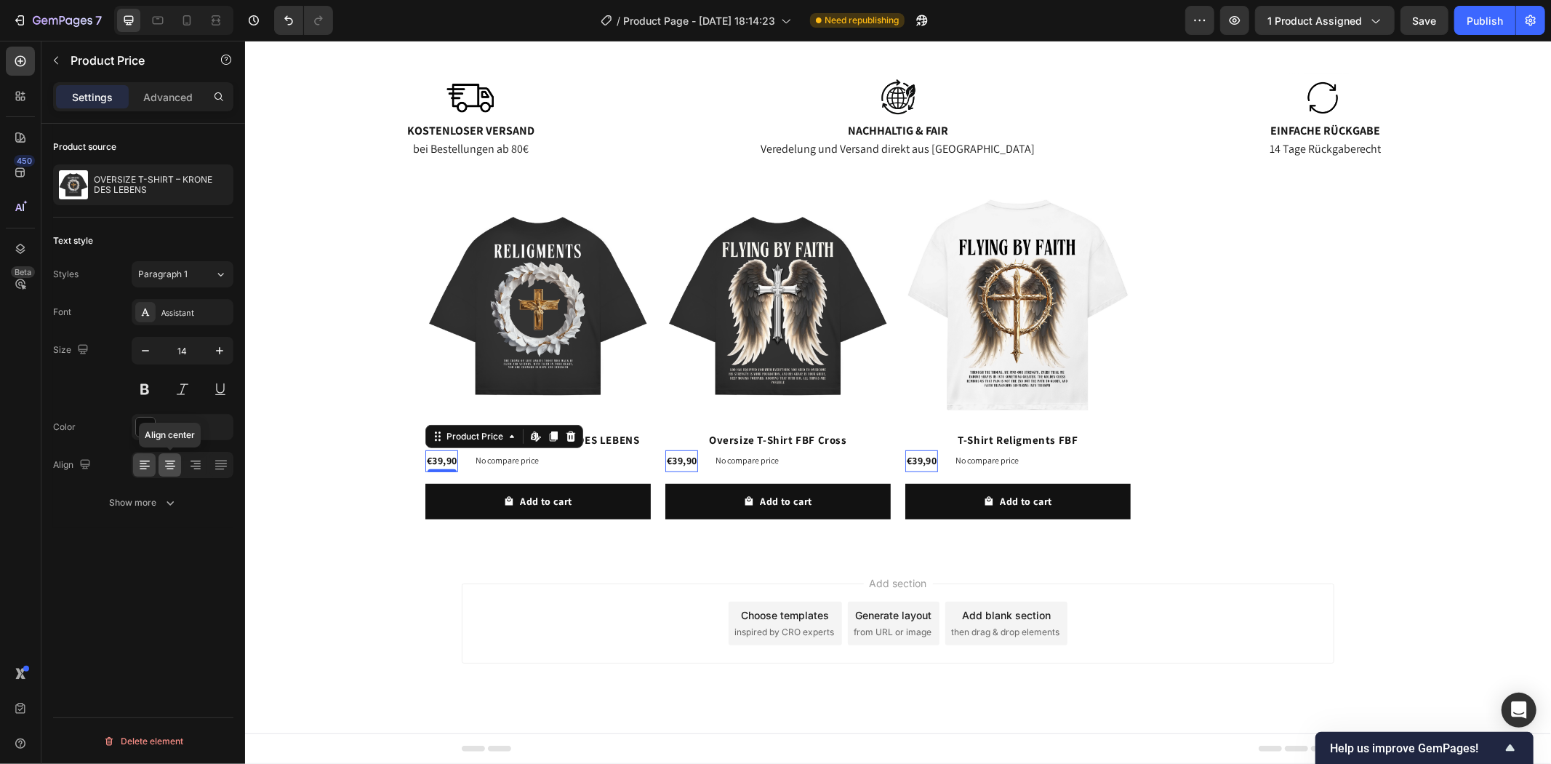
click at [164, 458] on icon at bounding box center [170, 464] width 15 height 15
click at [170, 464] on icon at bounding box center [170, 464] width 15 height 15
click at [503, 571] on div "Add section Choose templates inspired by CRO experts Generate layout from URL o…" at bounding box center [897, 643] width 1306 height 179
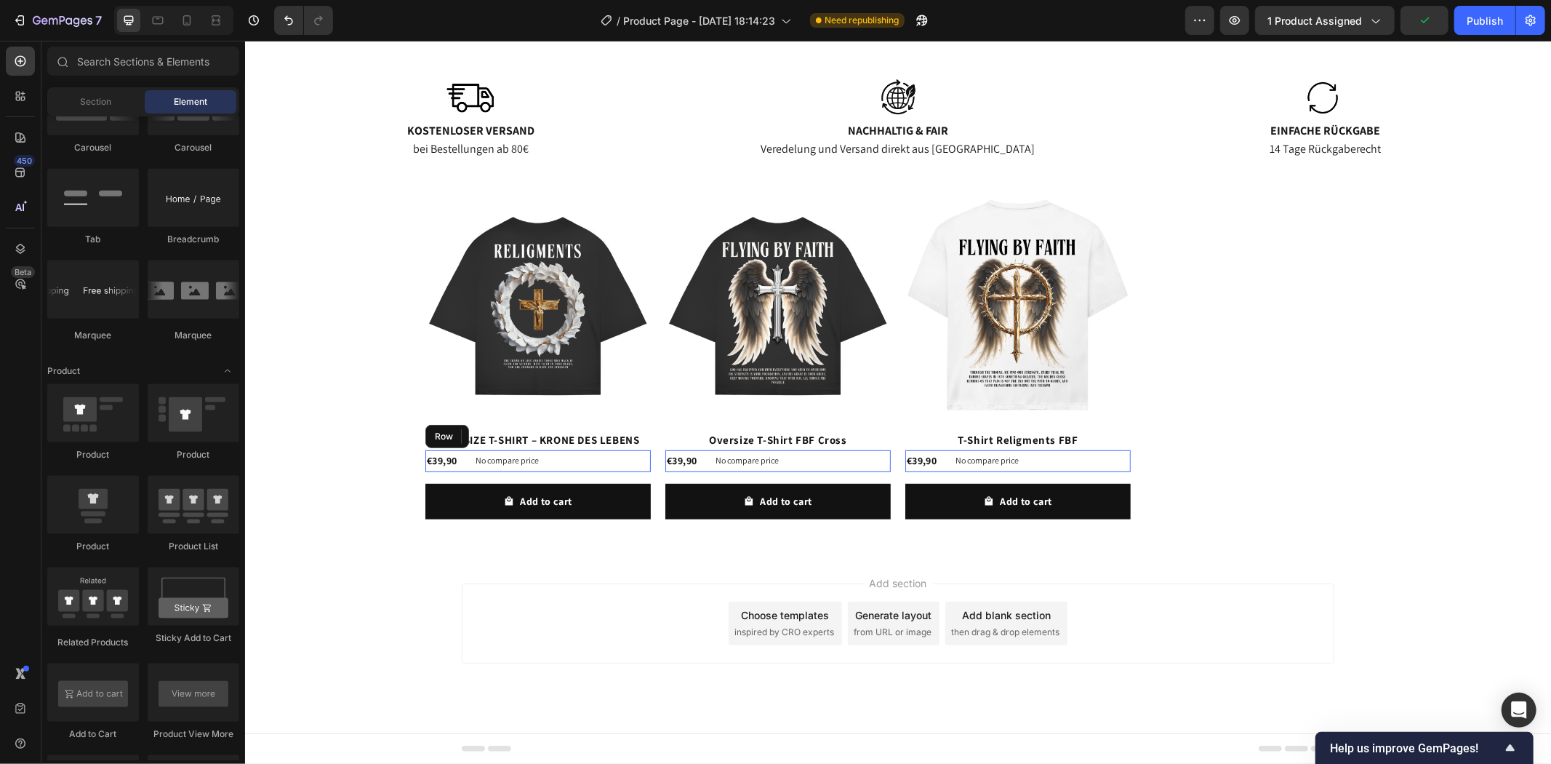
click at [576, 463] on div "€39,90 Product Price Product Price No compare price Product Price Row" at bounding box center [537, 459] width 225 height 21
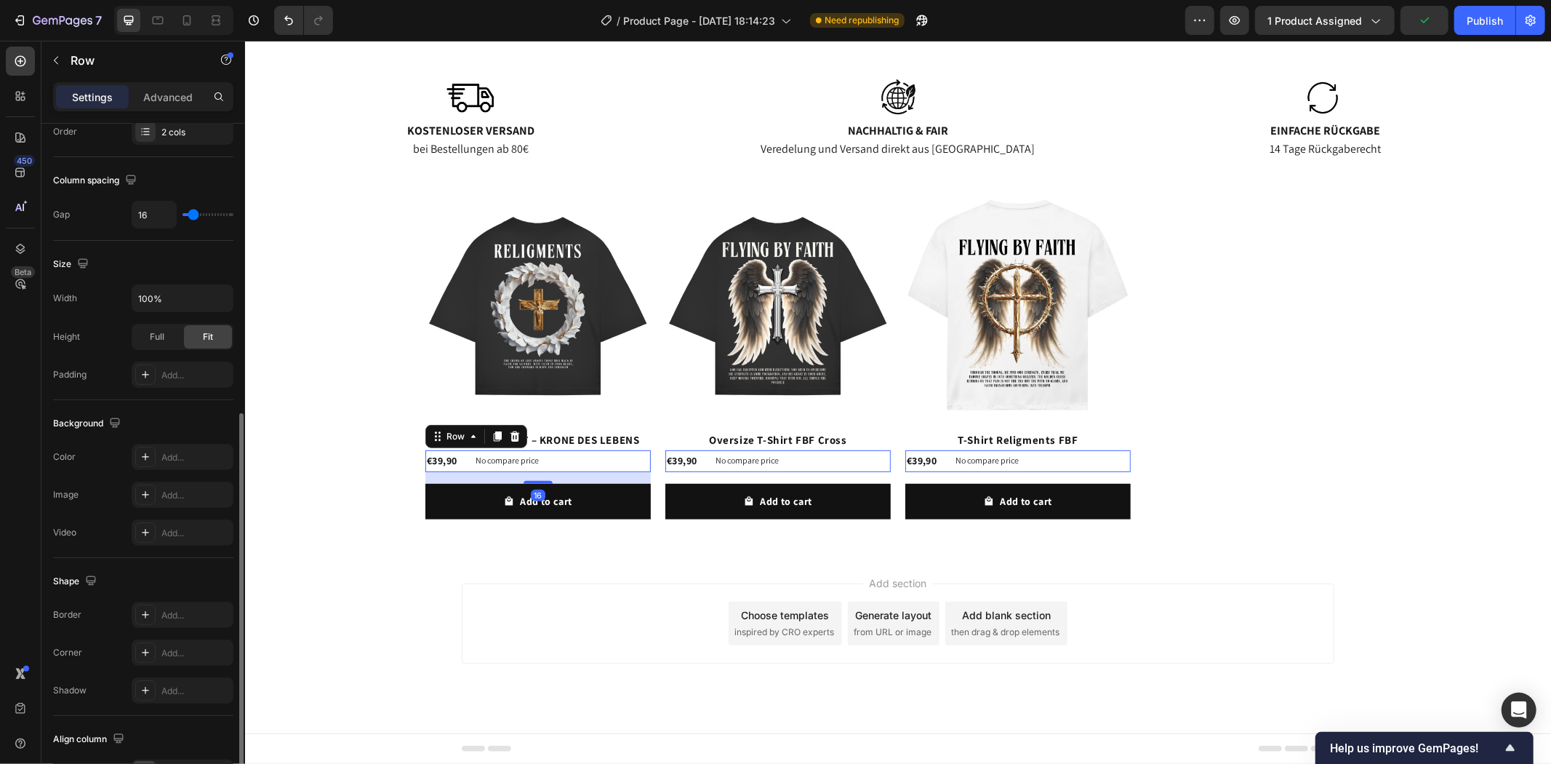
scroll to position [372, 0]
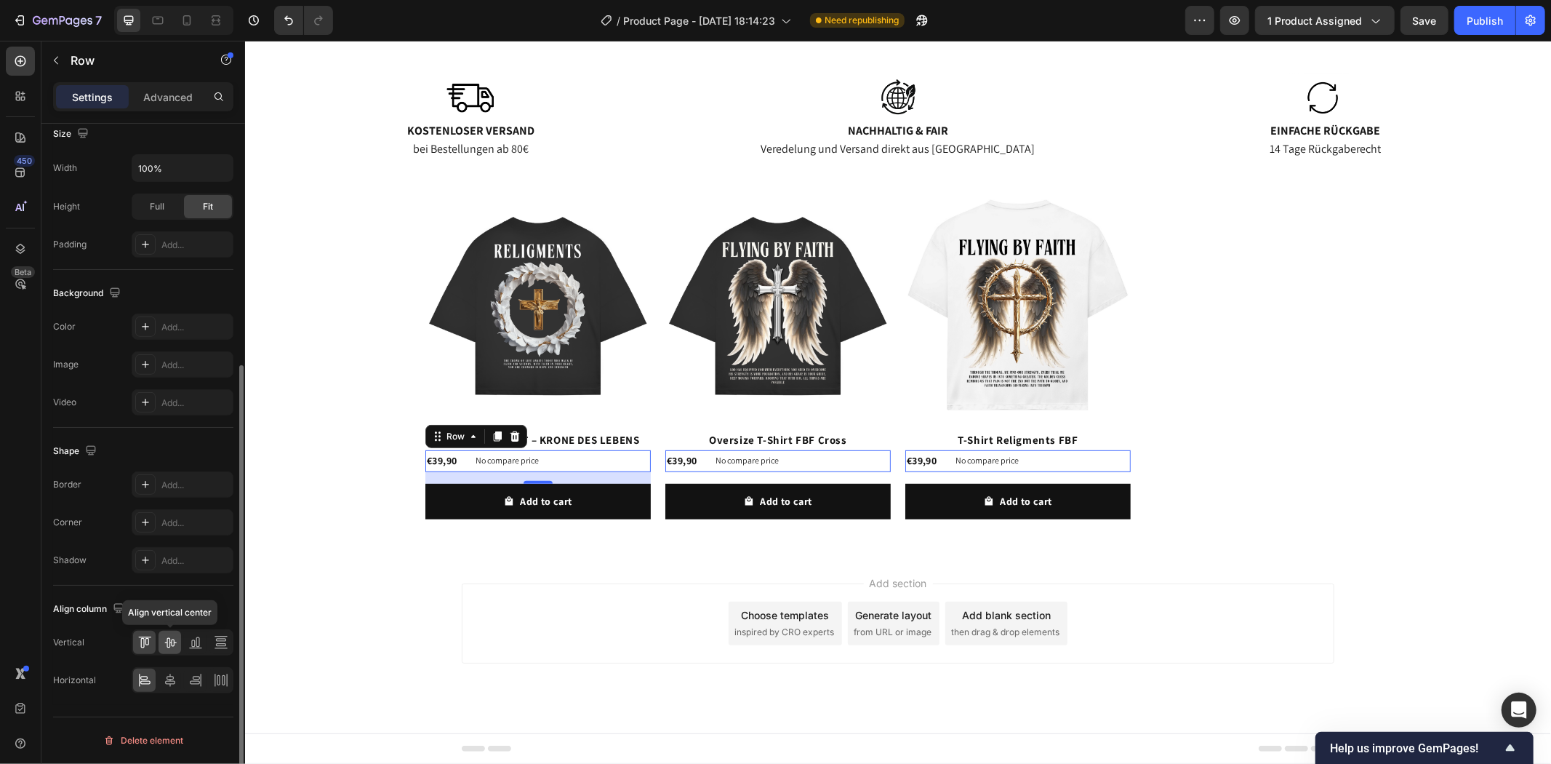
click at [171, 643] on icon at bounding box center [170, 643] width 12 height 10
click at [149, 644] on icon at bounding box center [144, 642] width 15 height 15
click at [167, 679] on icon at bounding box center [170, 680] width 10 height 13
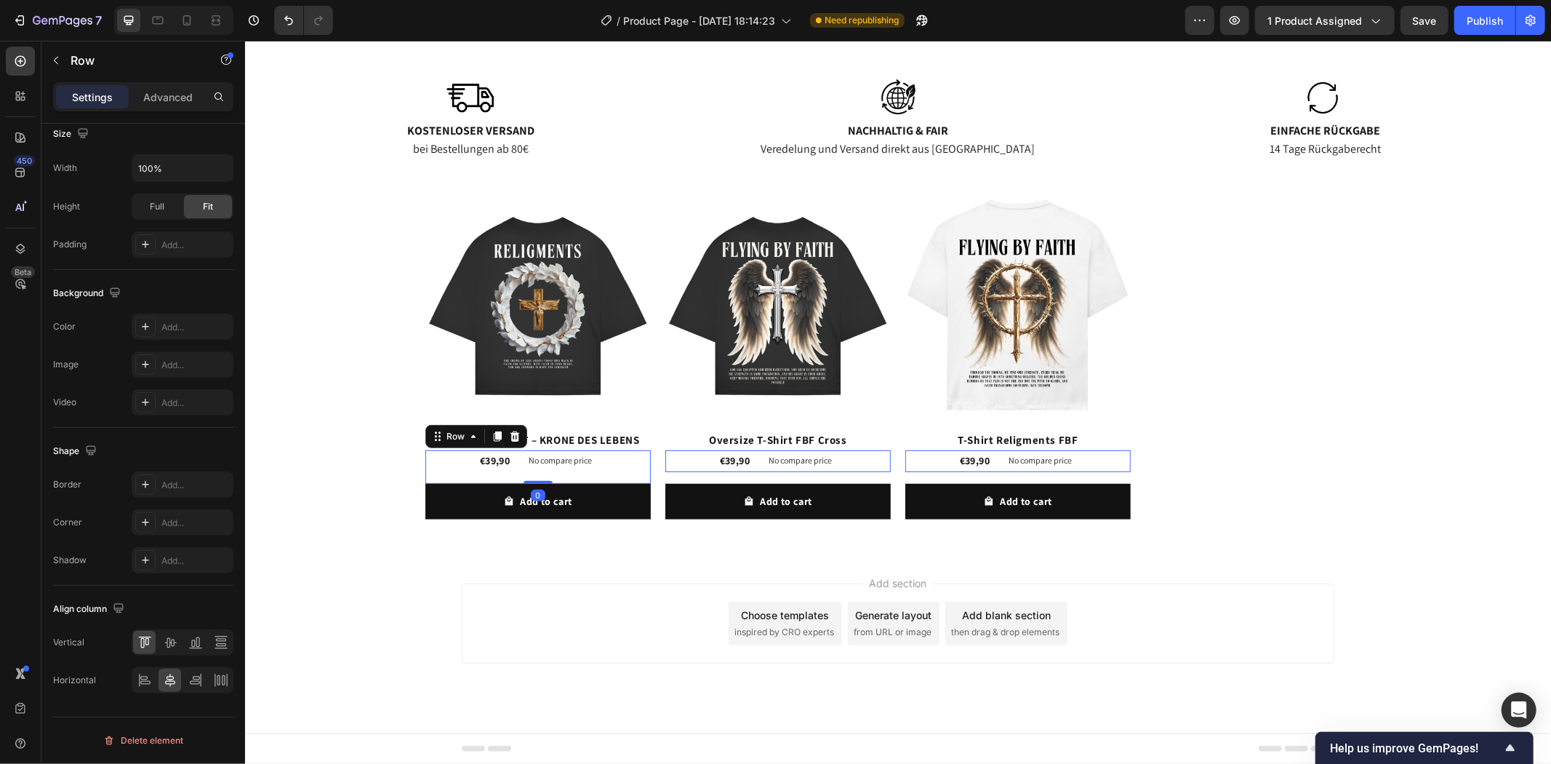
drag, startPoint x: 527, startPoint y: 481, endPoint x: 539, endPoint y: 449, distance: 35.0
click at [539, 449] on div "€39,90 Product Price Product Price No compare price Product Price Row 0" at bounding box center [537, 465] width 225 height 33
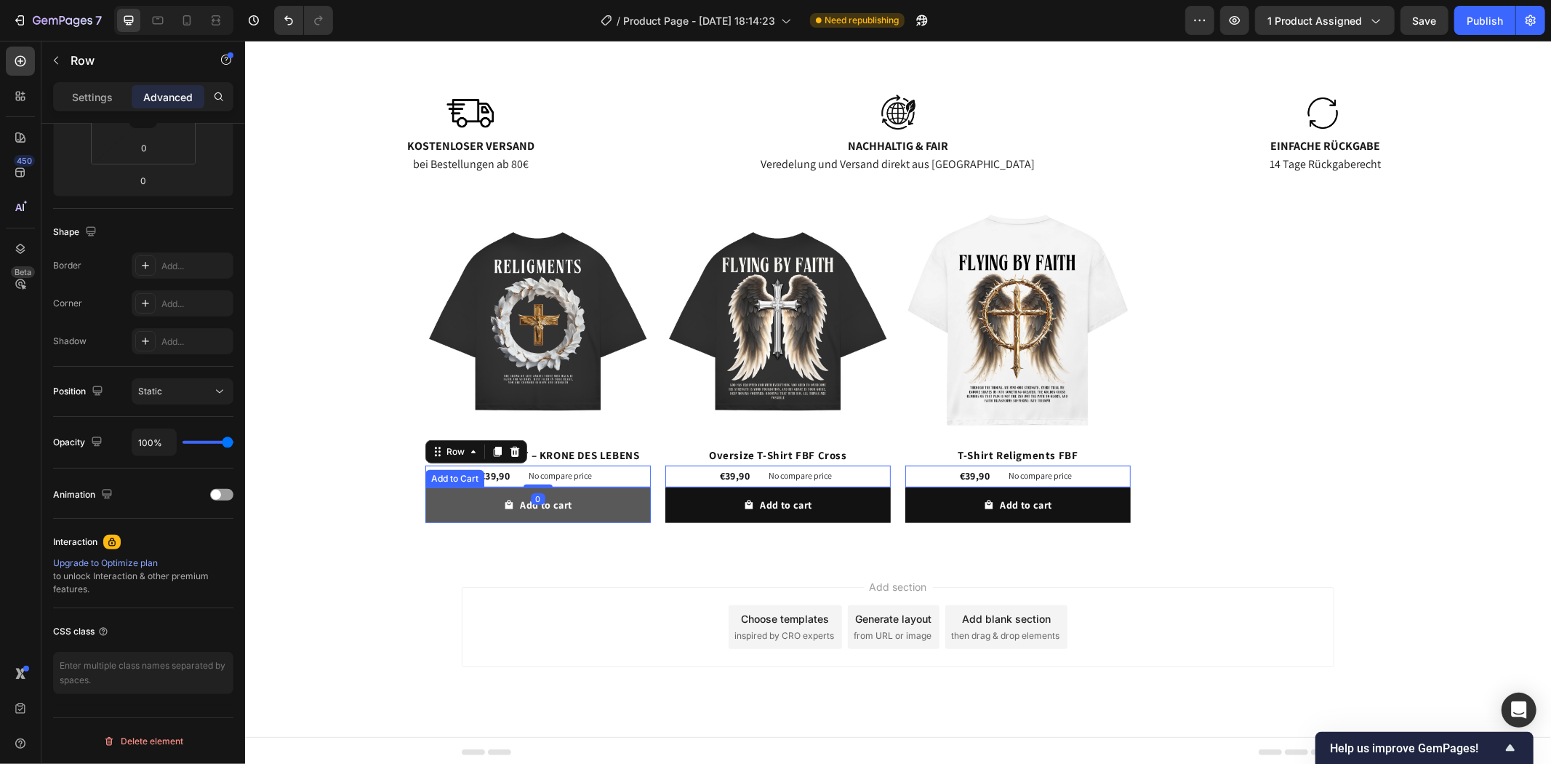
scroll to position [650, 0]
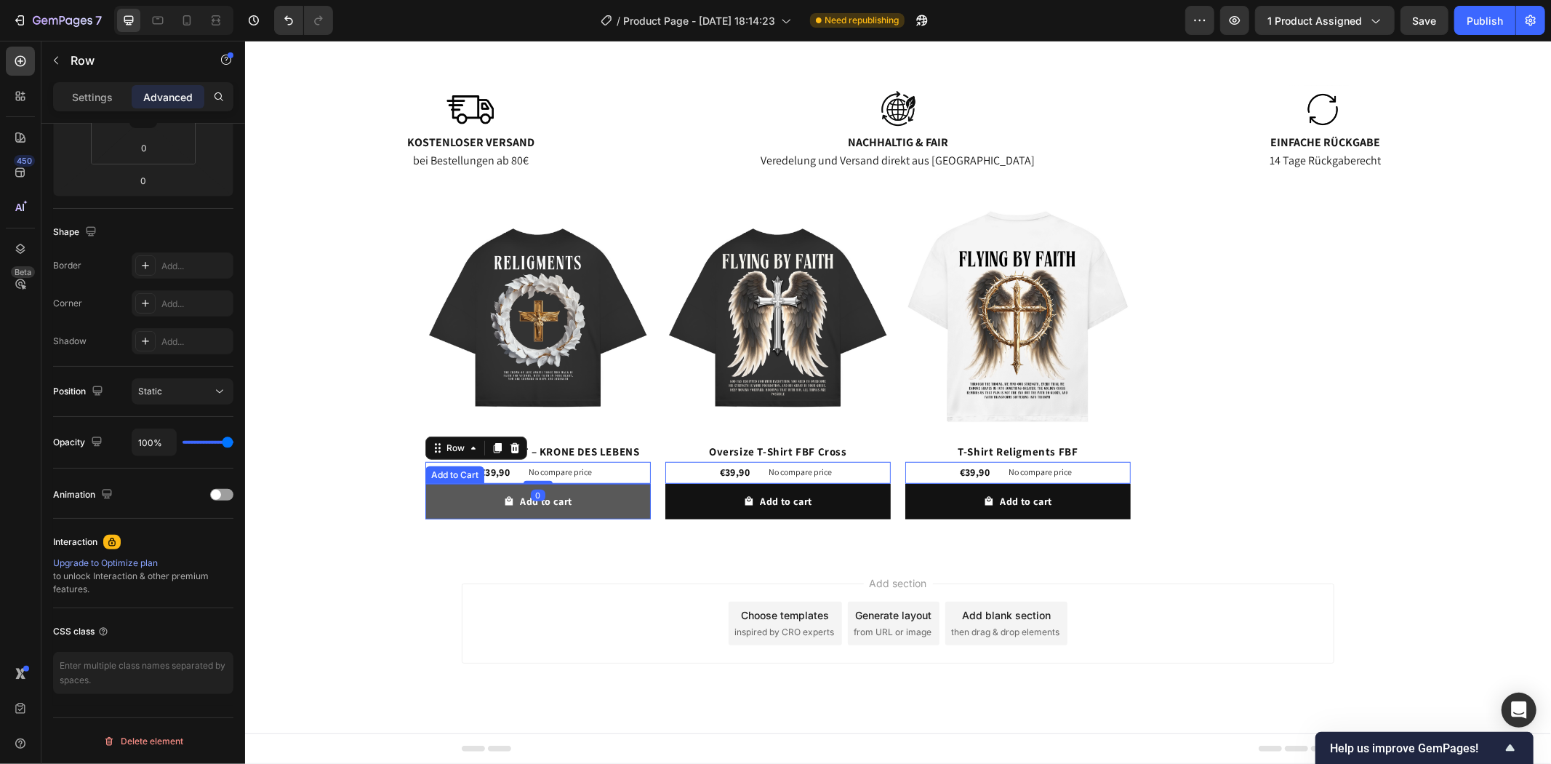
click at [628, 510] on button "Add to cart" at bounding box center [537, 501] width 225 height 36
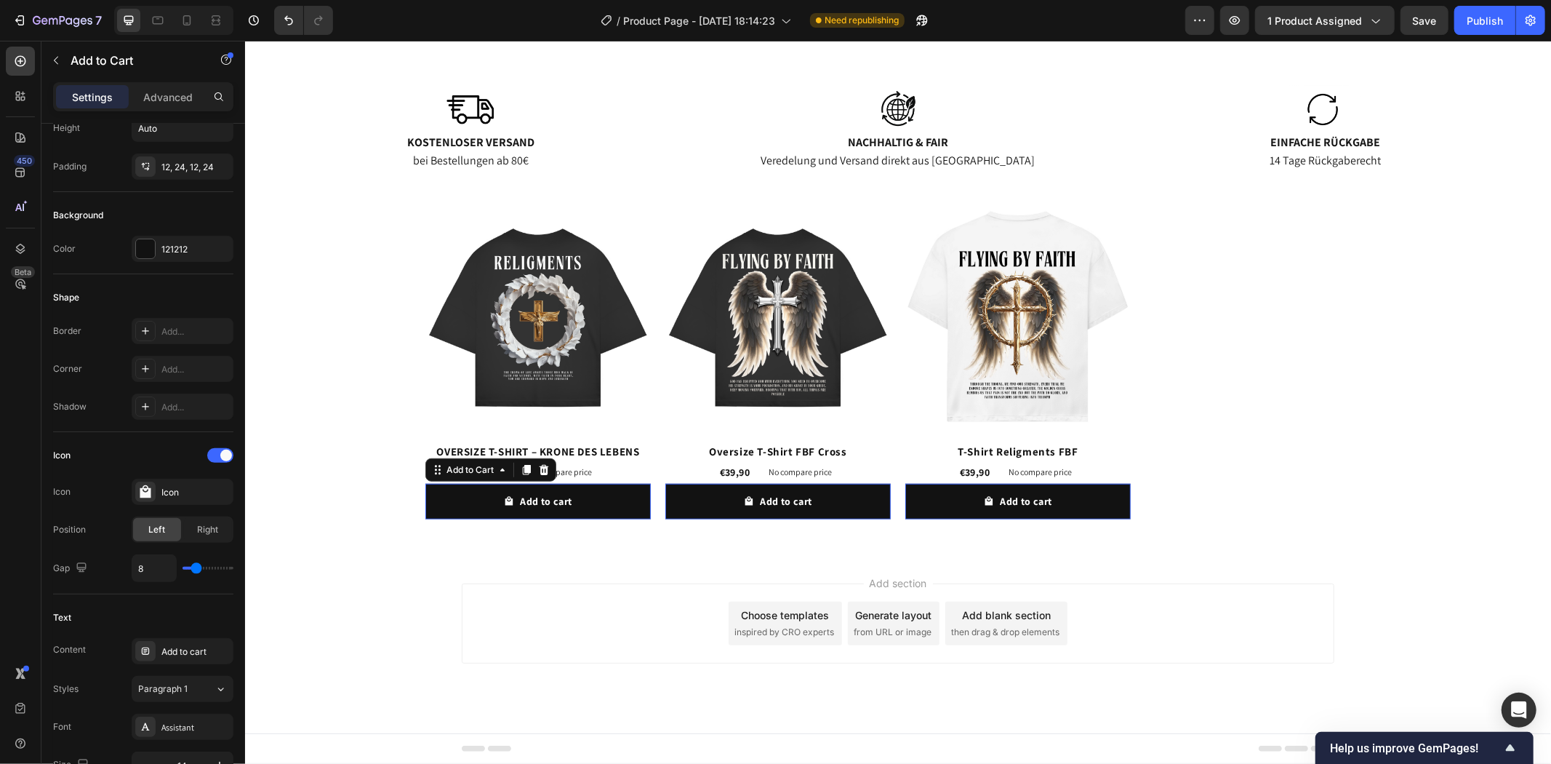
scroll to position [0, 0]
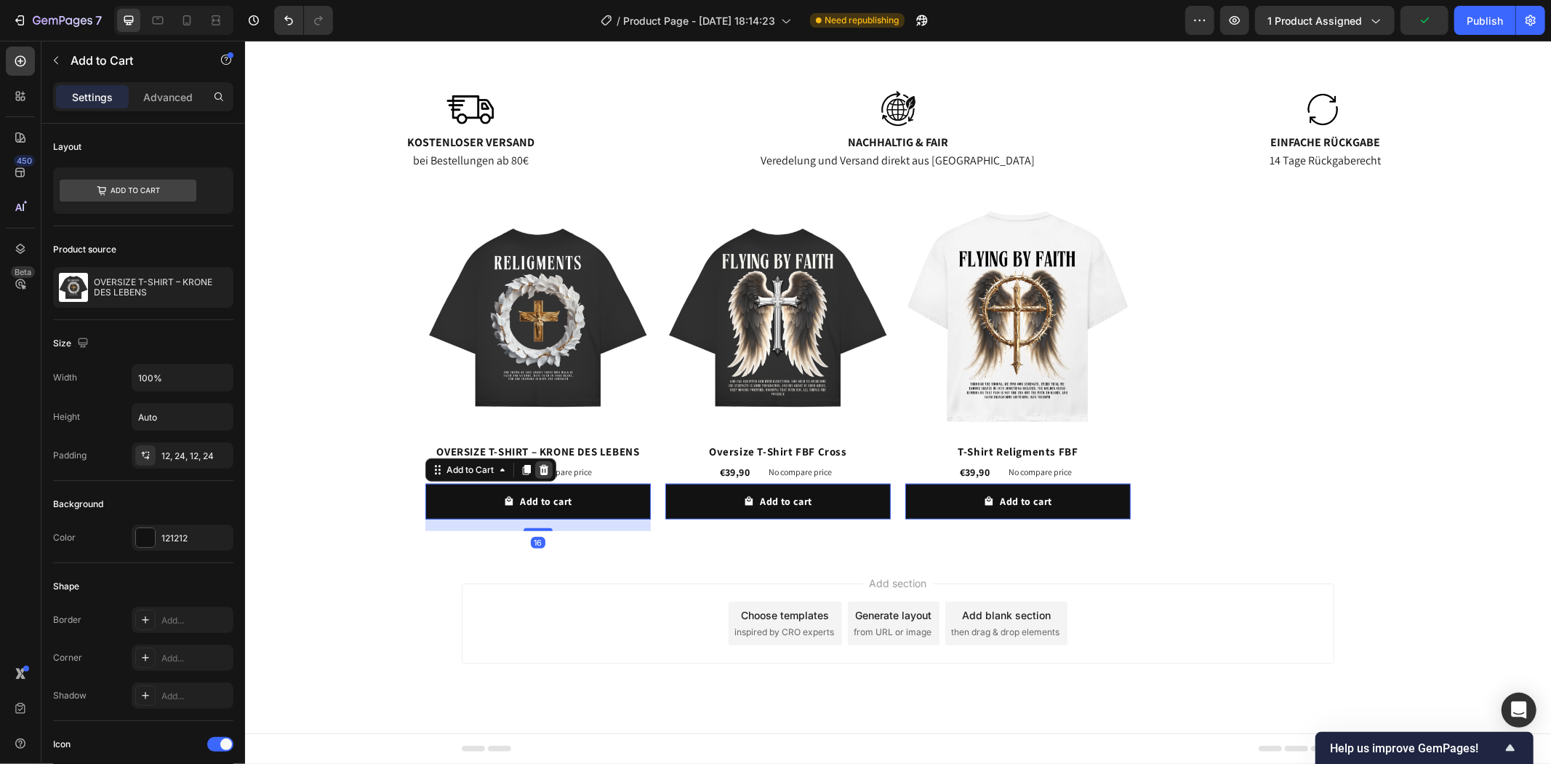
click at [540, 467] on icon at bounding box center [543, 469] width 9 height 10
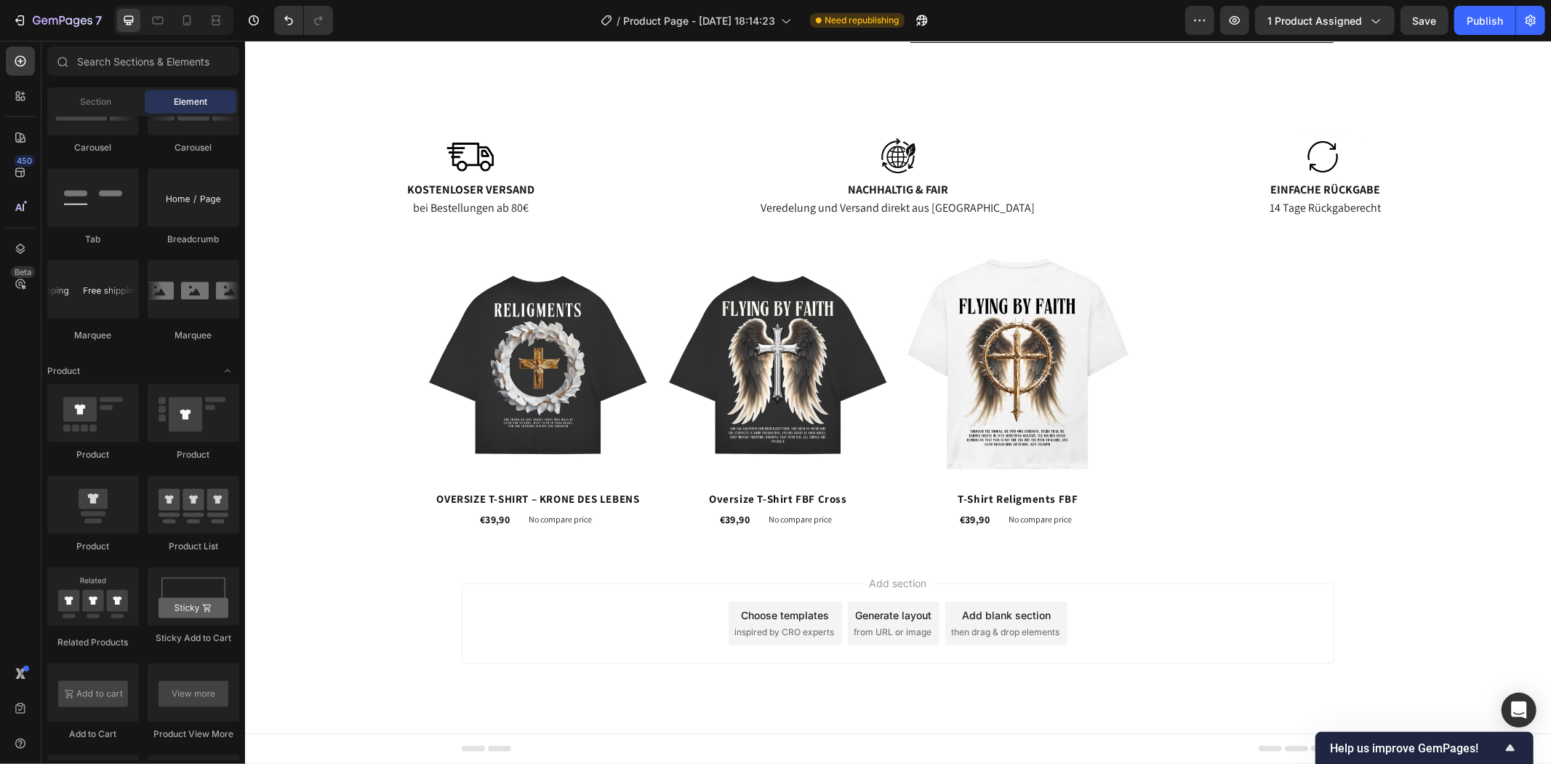
scroll to position [521, 0]
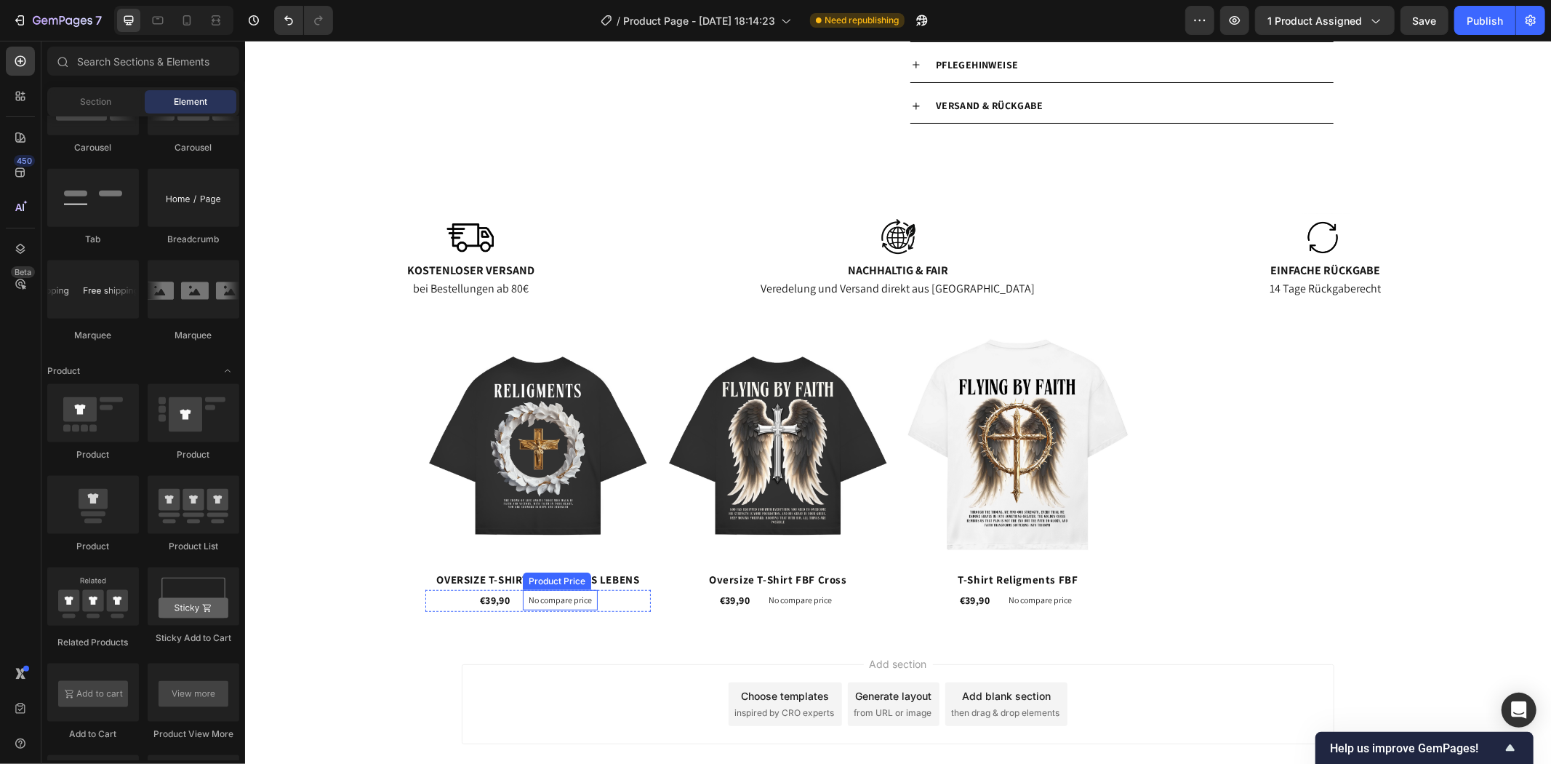
click at [568, 599] on p "No compare price" at bounding box center [559, 599] width 63 height 9
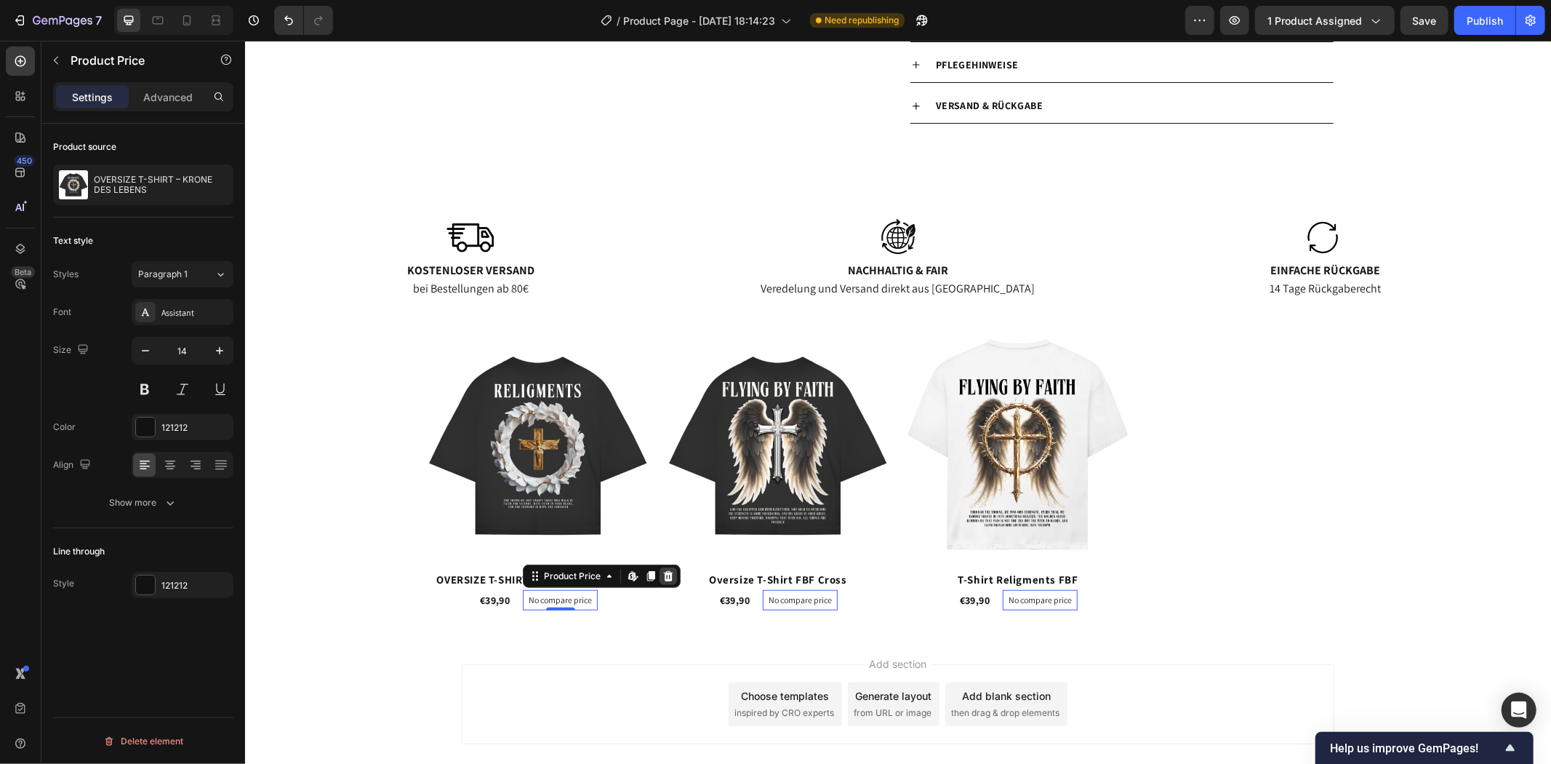
click at [665, 578] on icon at bounding box center [667, 575] width 9 height 10
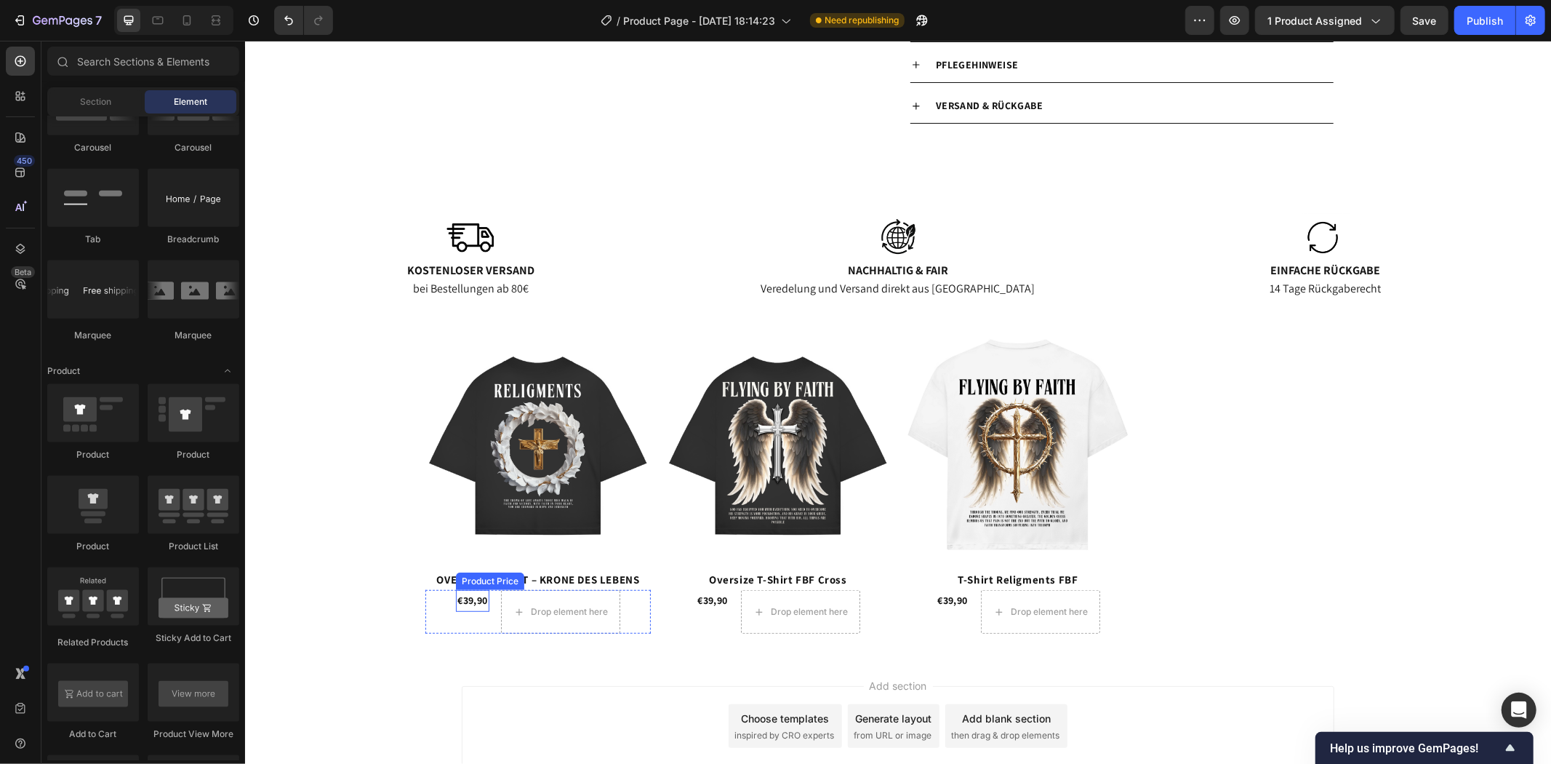
click at [467, 601] on div "€39,90" at bounding box center [471, 599] width 33 height 21
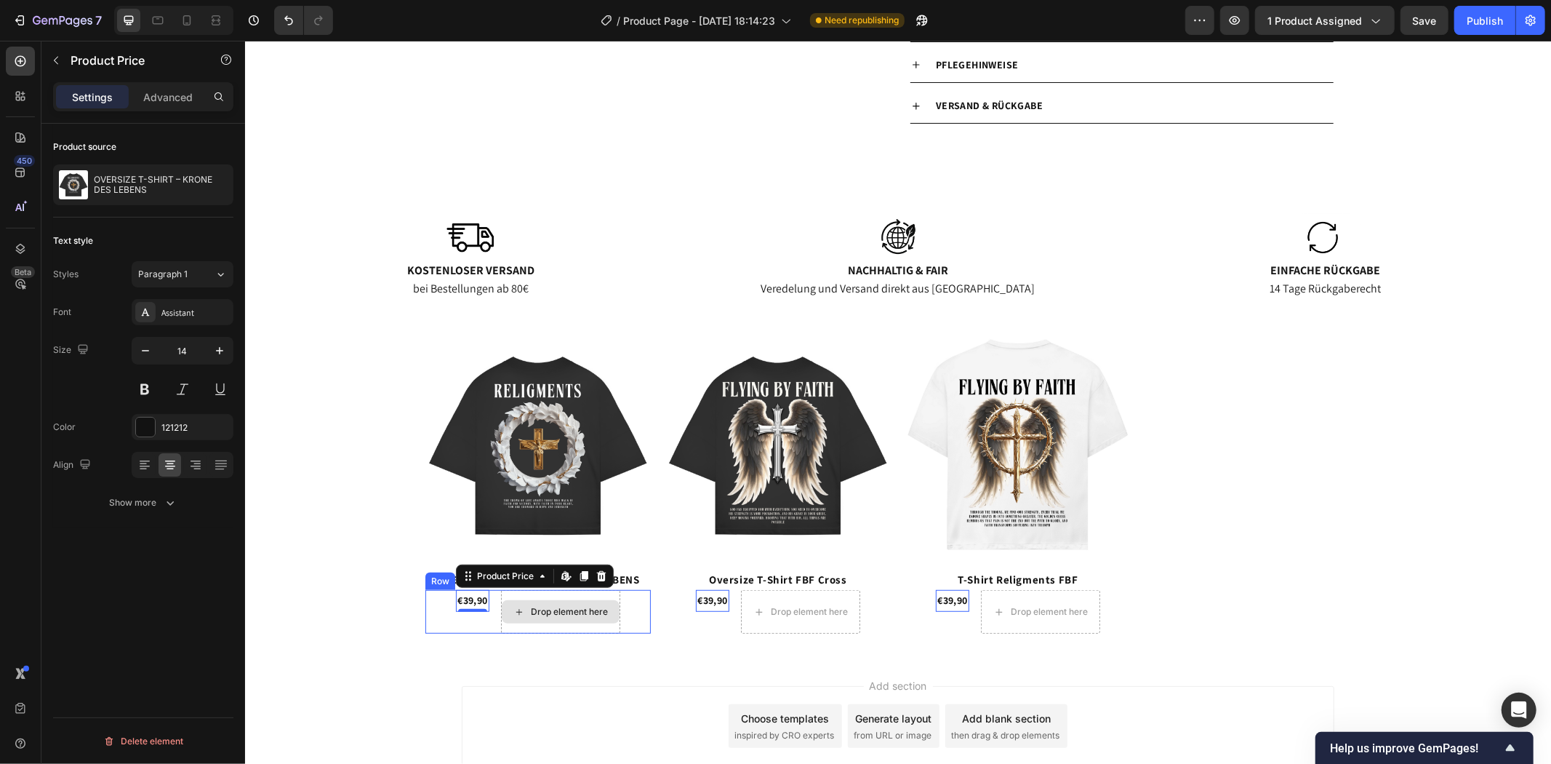
click at [604, 612] on div "Drop element here" at bounding box center [560, 610] width 118 height 23
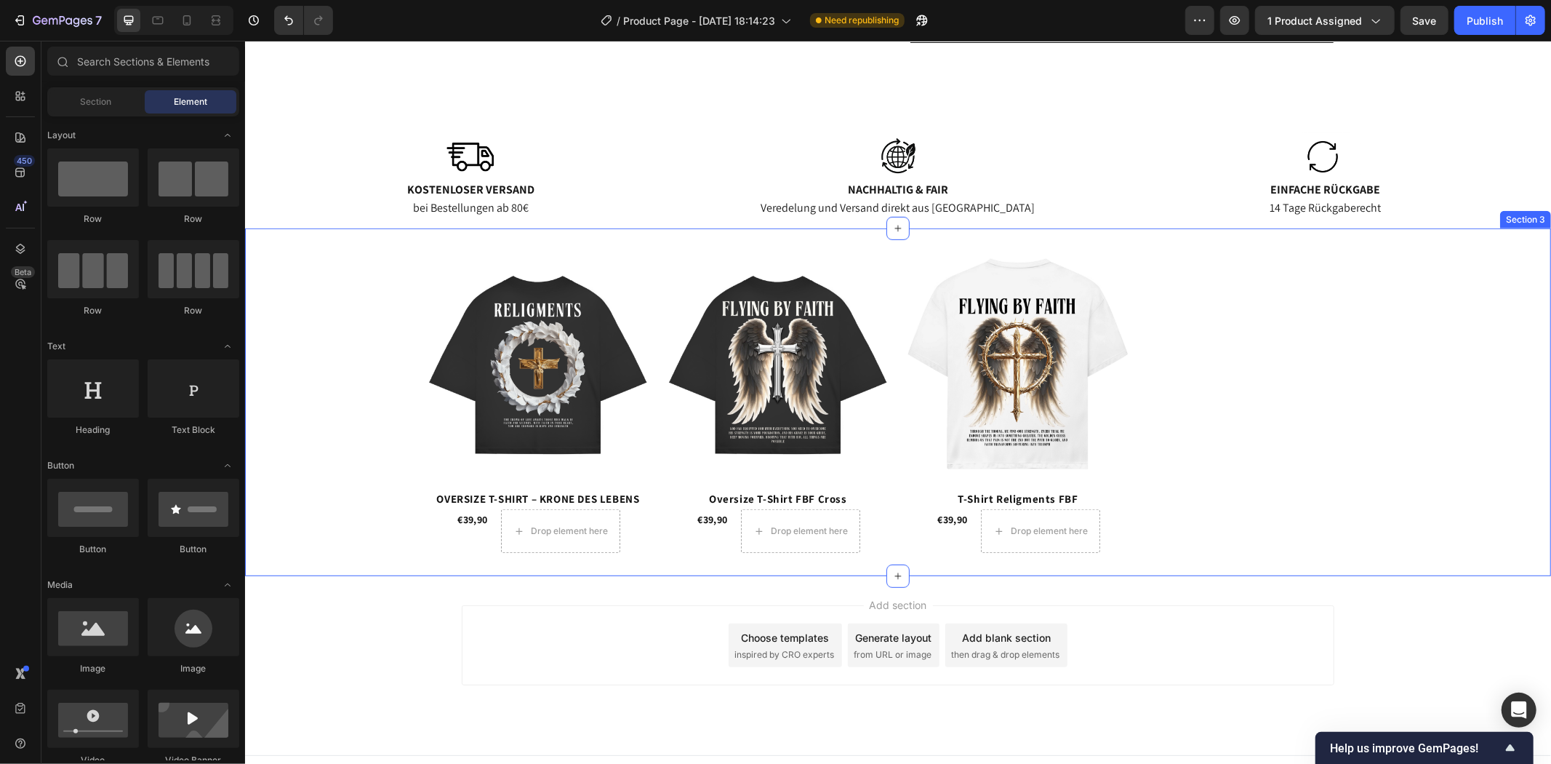
scroll to position [626, 0]
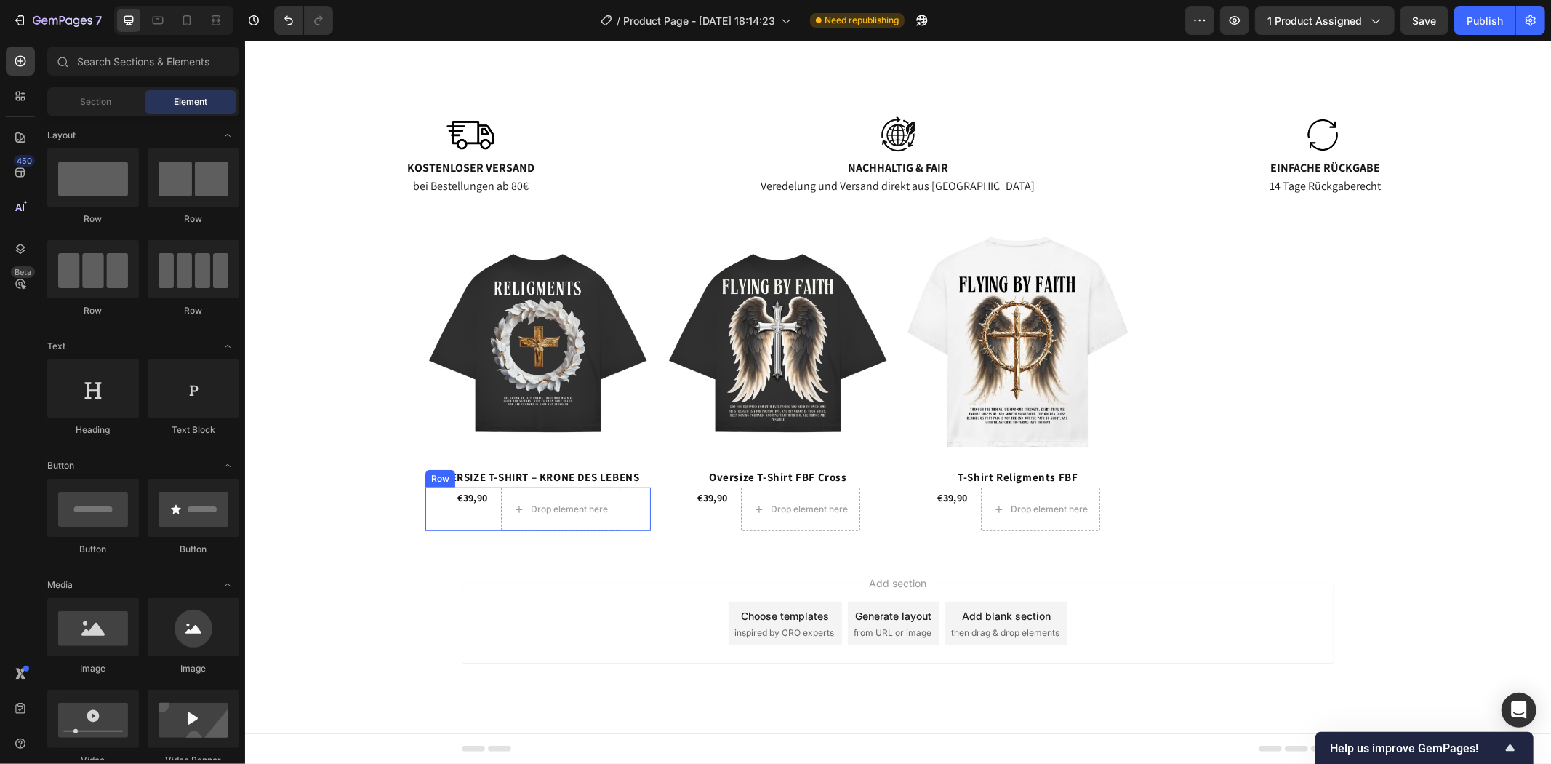
click at [634, 504] on div "€39,90 Product Price Product Price Drop element here Row" at bounding box center [537, 509] width 225 height 44
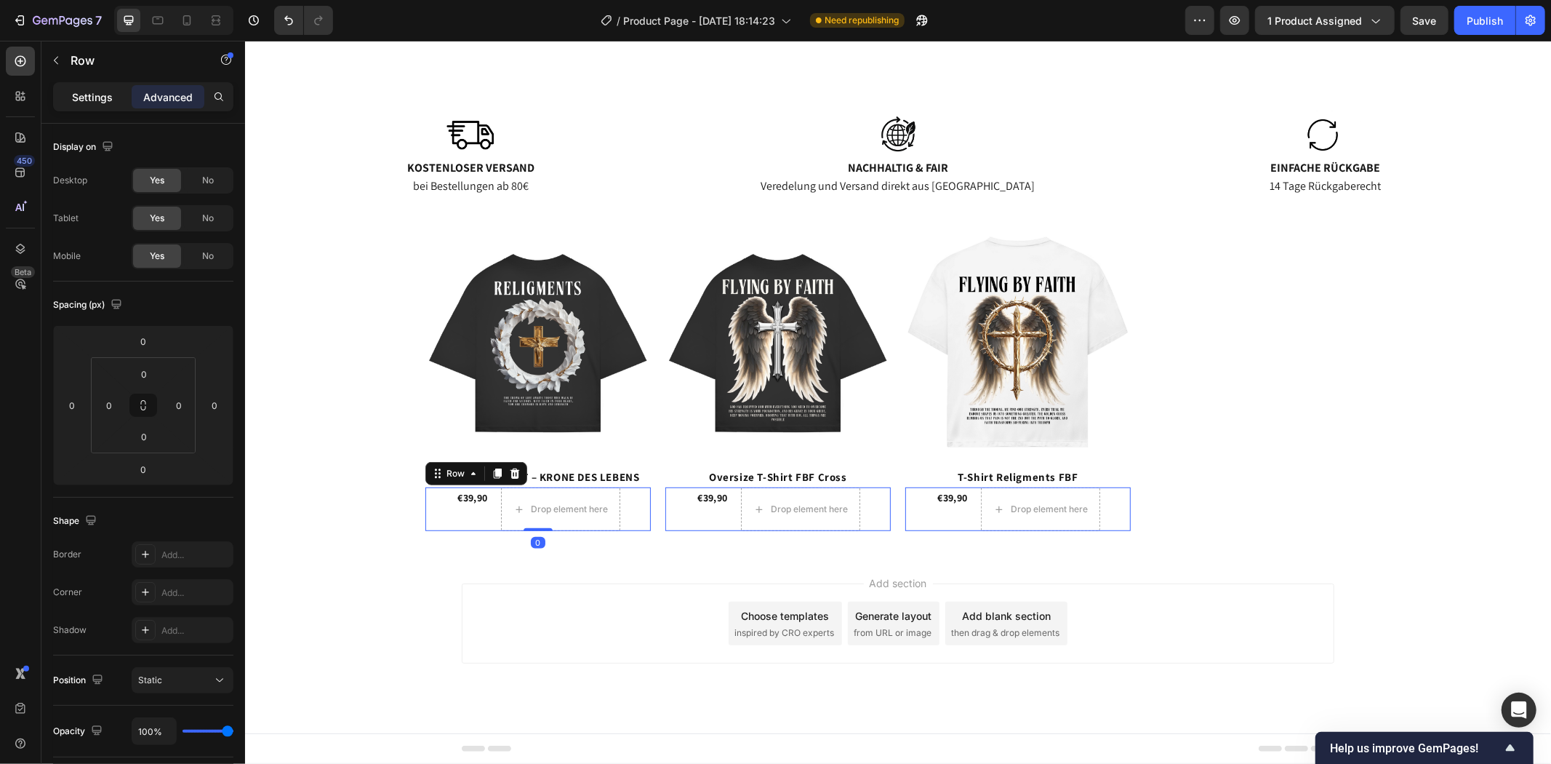
click at [95, 100] on p "Settings" at bounding box center [92, 96] width 41 height 15
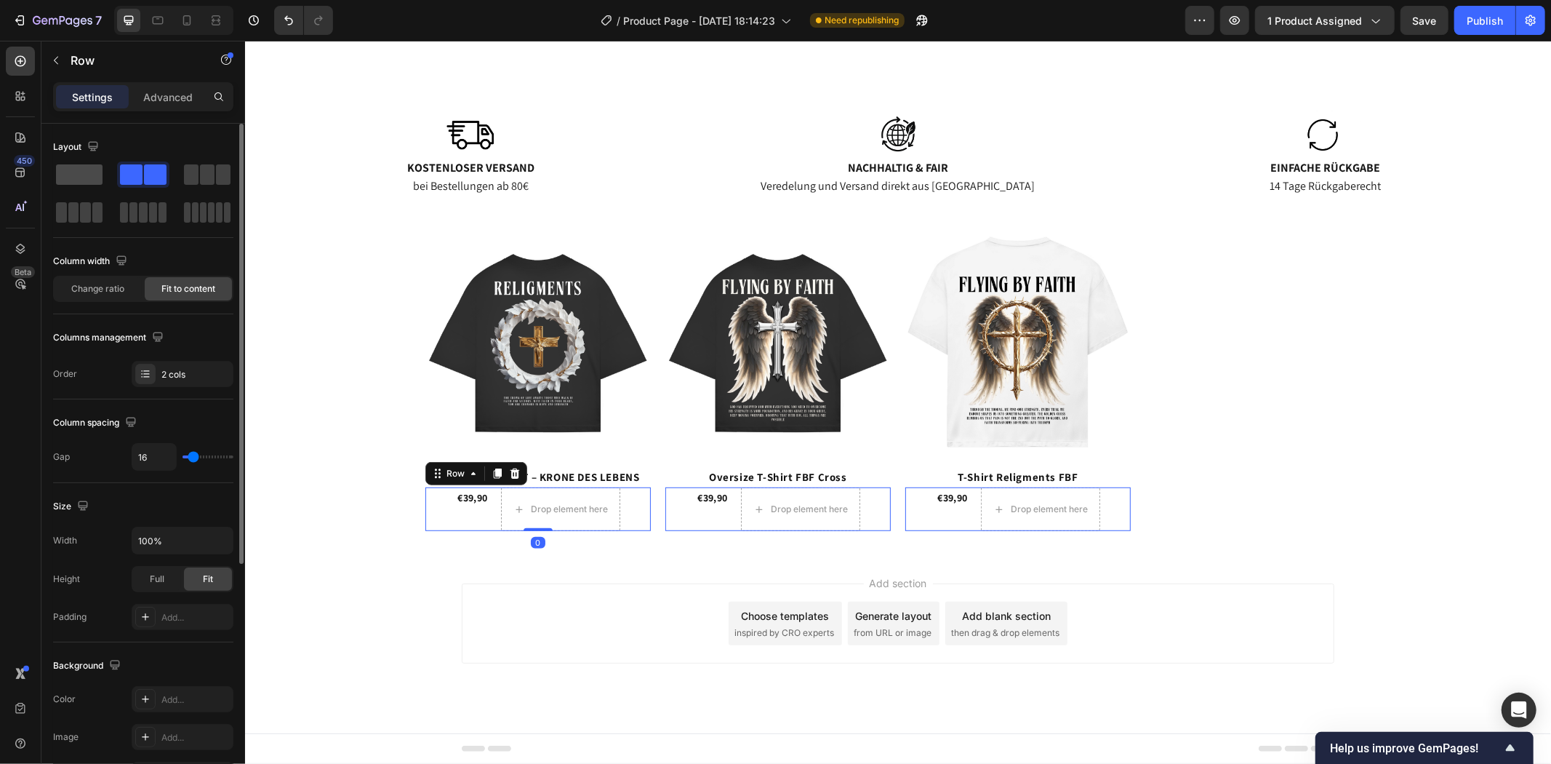
click at [81, 169] on span at bounding box center [79, 174] width 47 height 20
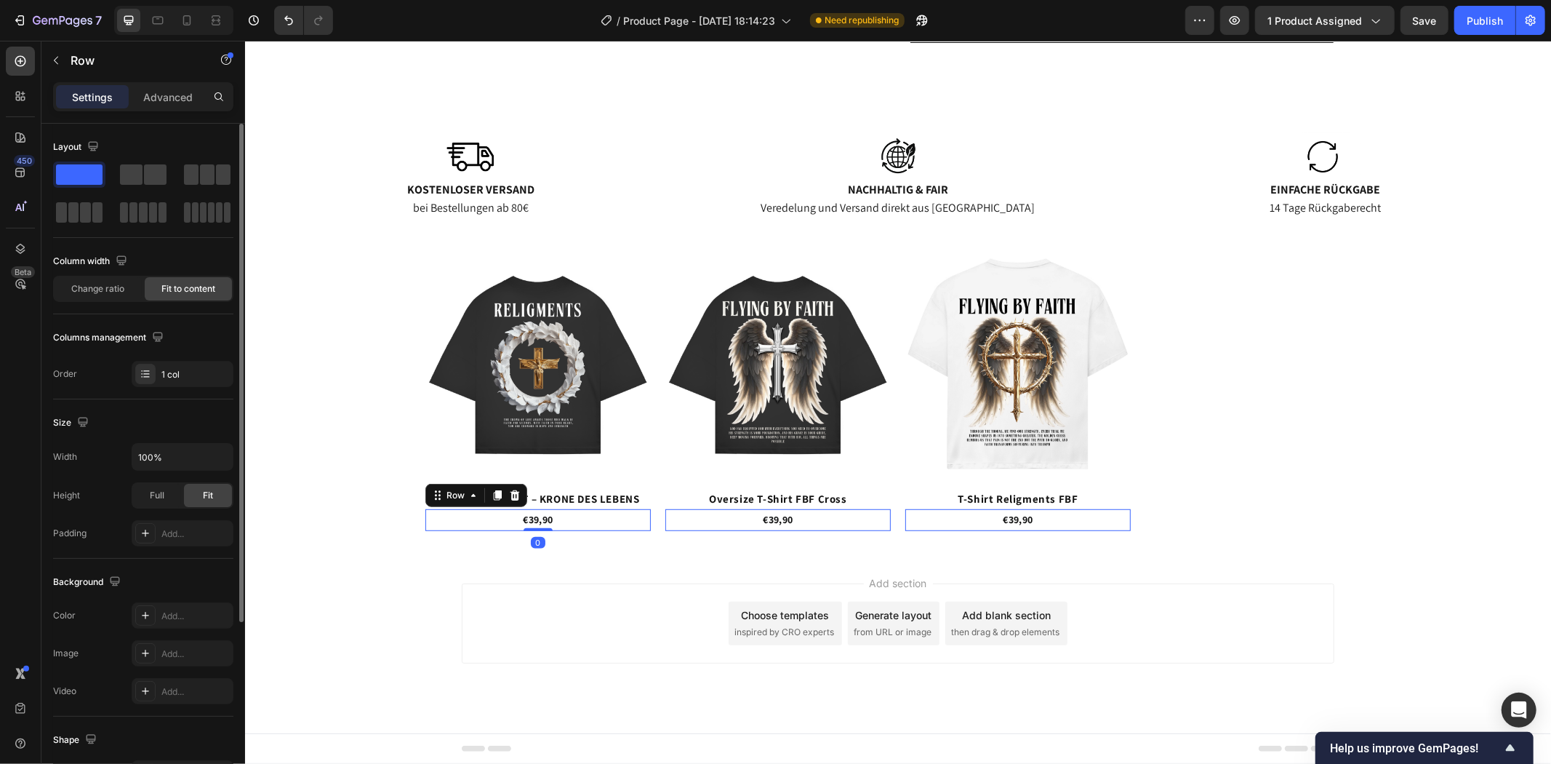
scroll to position [602, 0]
click at [588, 521] on div "€39,90 Product Price Product Price Row 0" at bounding box center [537, 518] width 225 height 21
click at [572, 517] on div "€39,90 Product Price Product Price Row 0" at bounding box center [537, 518] width 225 height 21
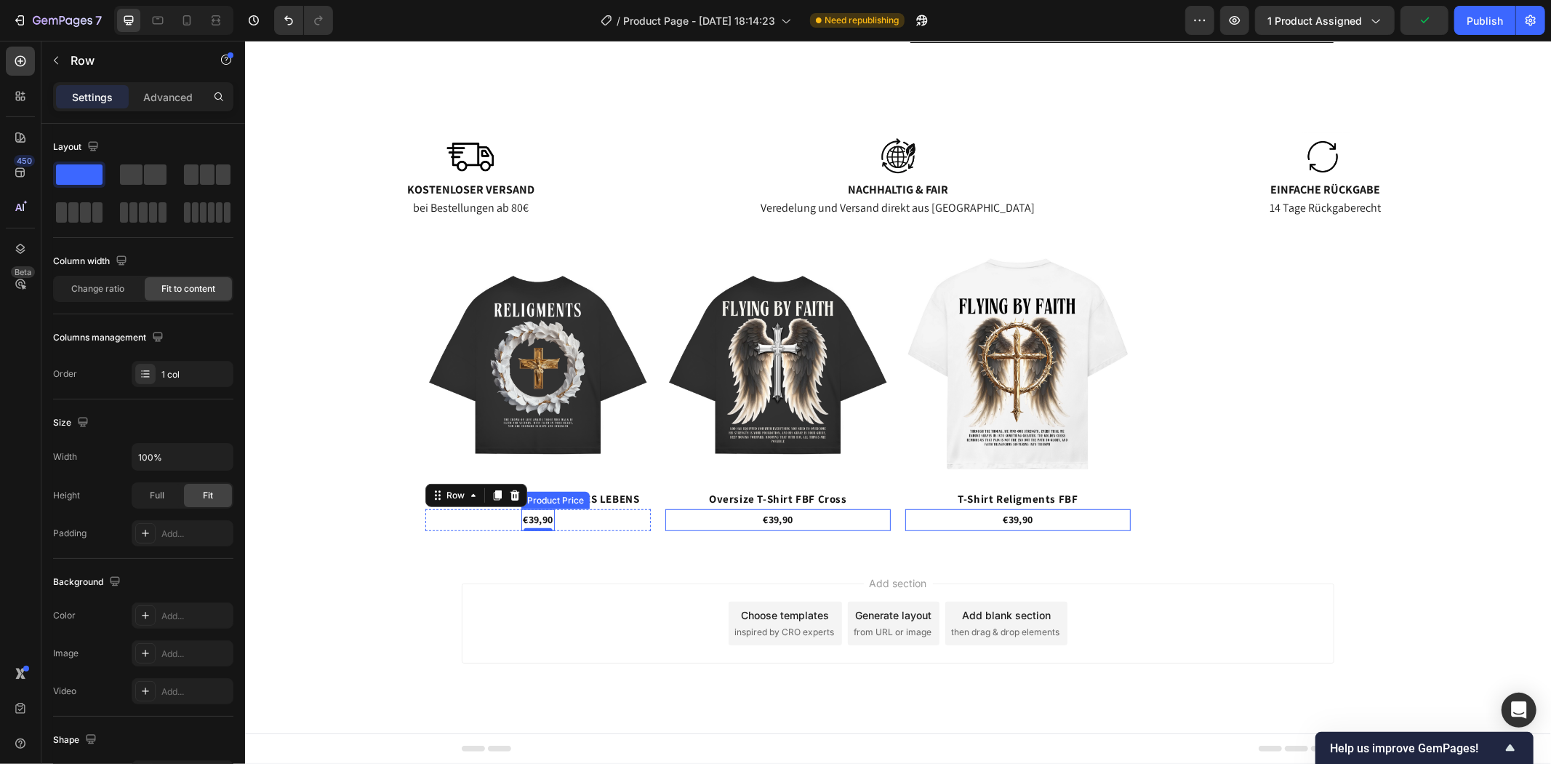
click at [543, 516] on div "€39,90" at bounding box center [537, 518] width 33 height 21
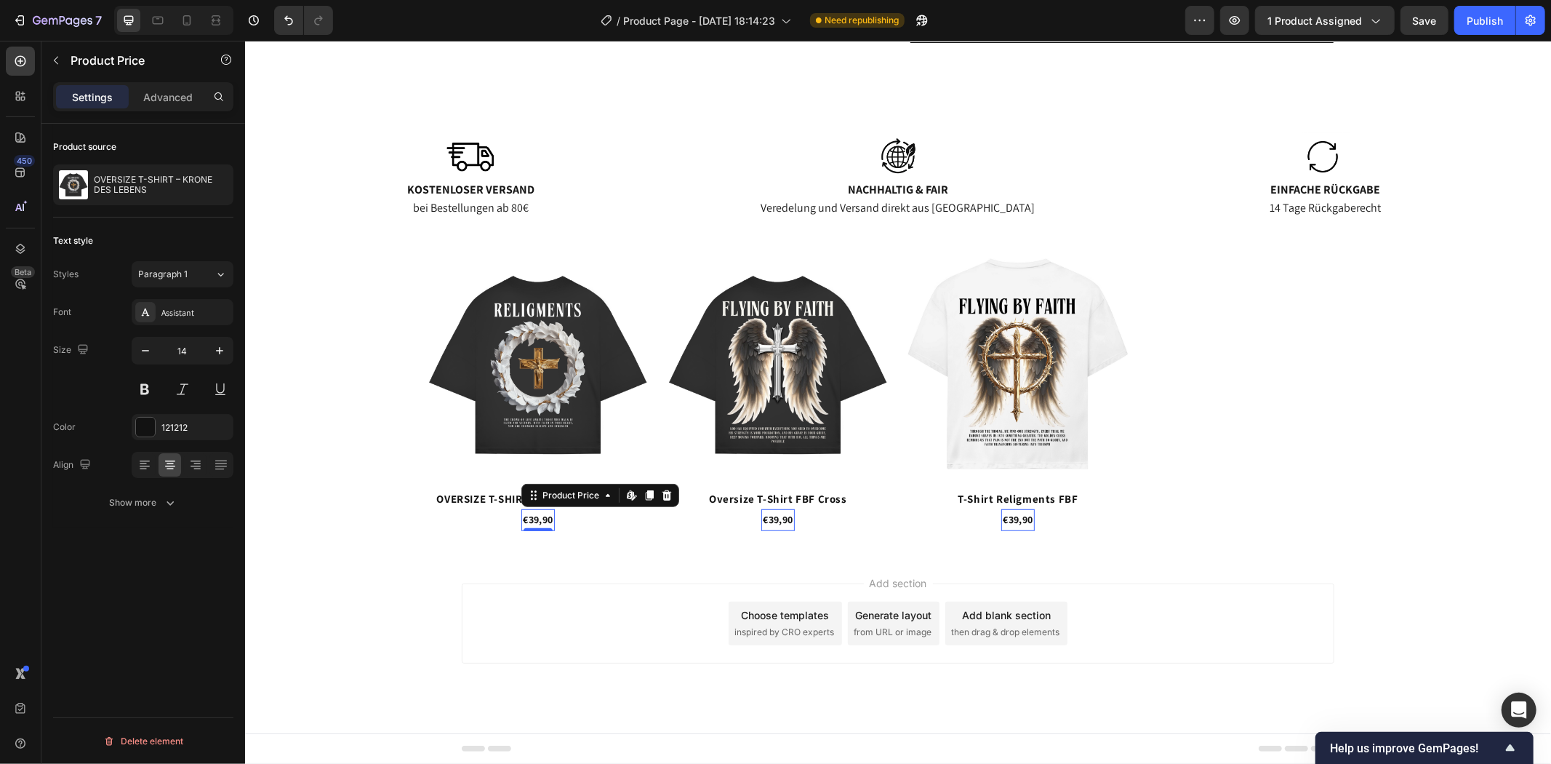
click at [419, 597] on div "Add section Choose templates inspired by CRO experts Generate layout from URL o…" at bounding box center [897, 643] width 1306 height 179
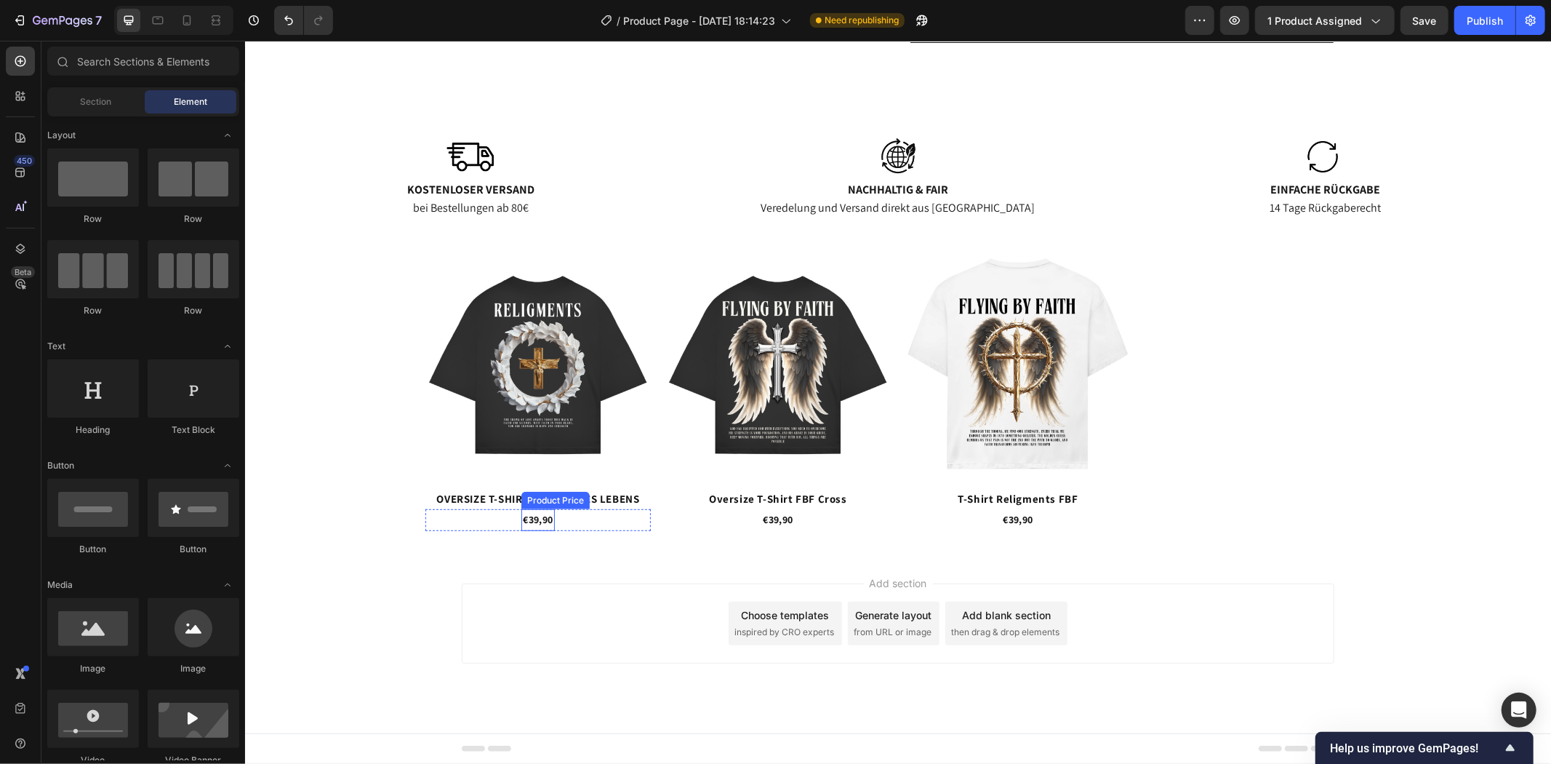
click at [540, 519] on div "€39,90" at bounding box center [537, 518] width 33 height 21
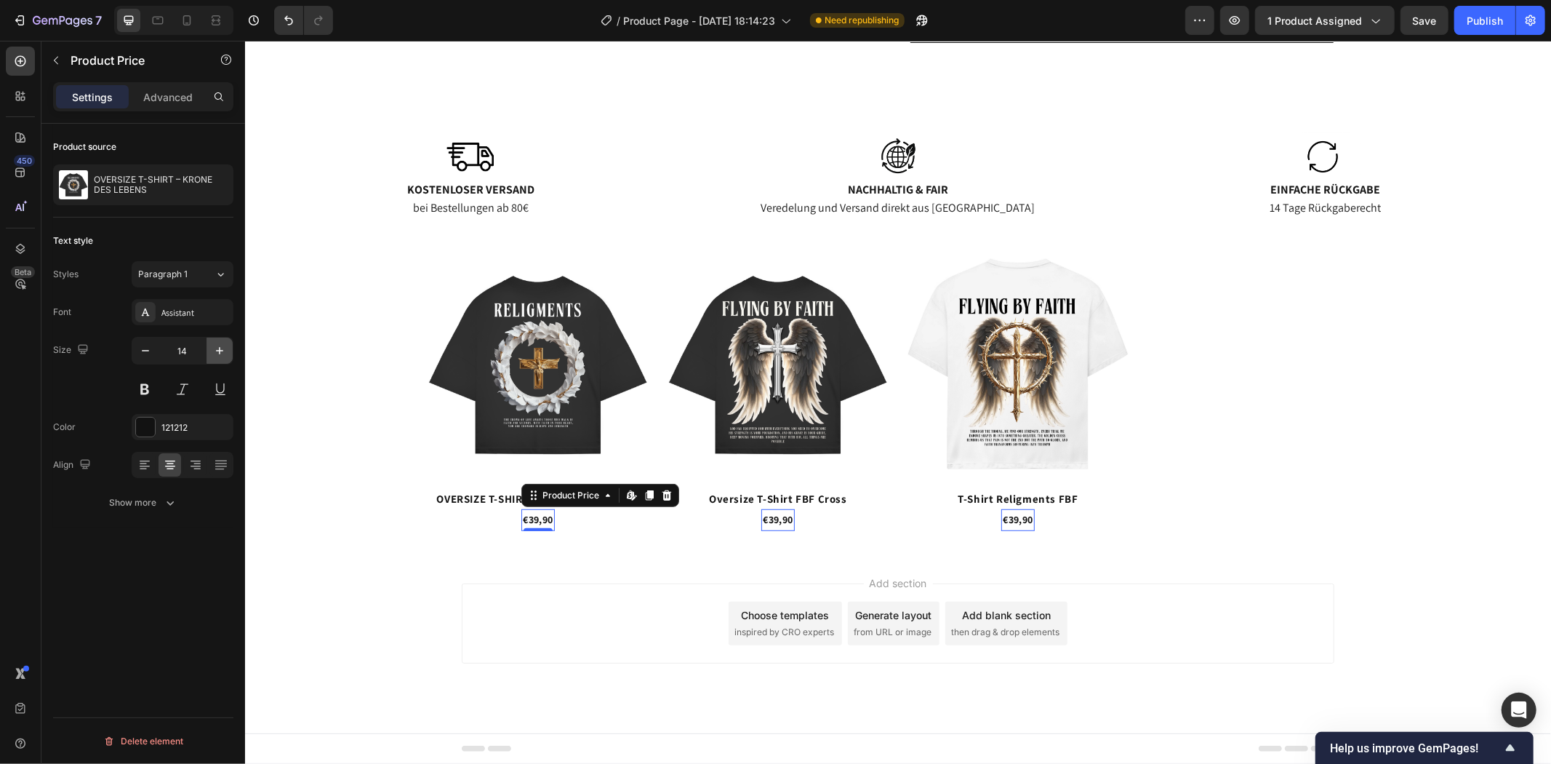
click at [216, 348] on icon "button" at bounding box center [219, 350] width 15 height 15
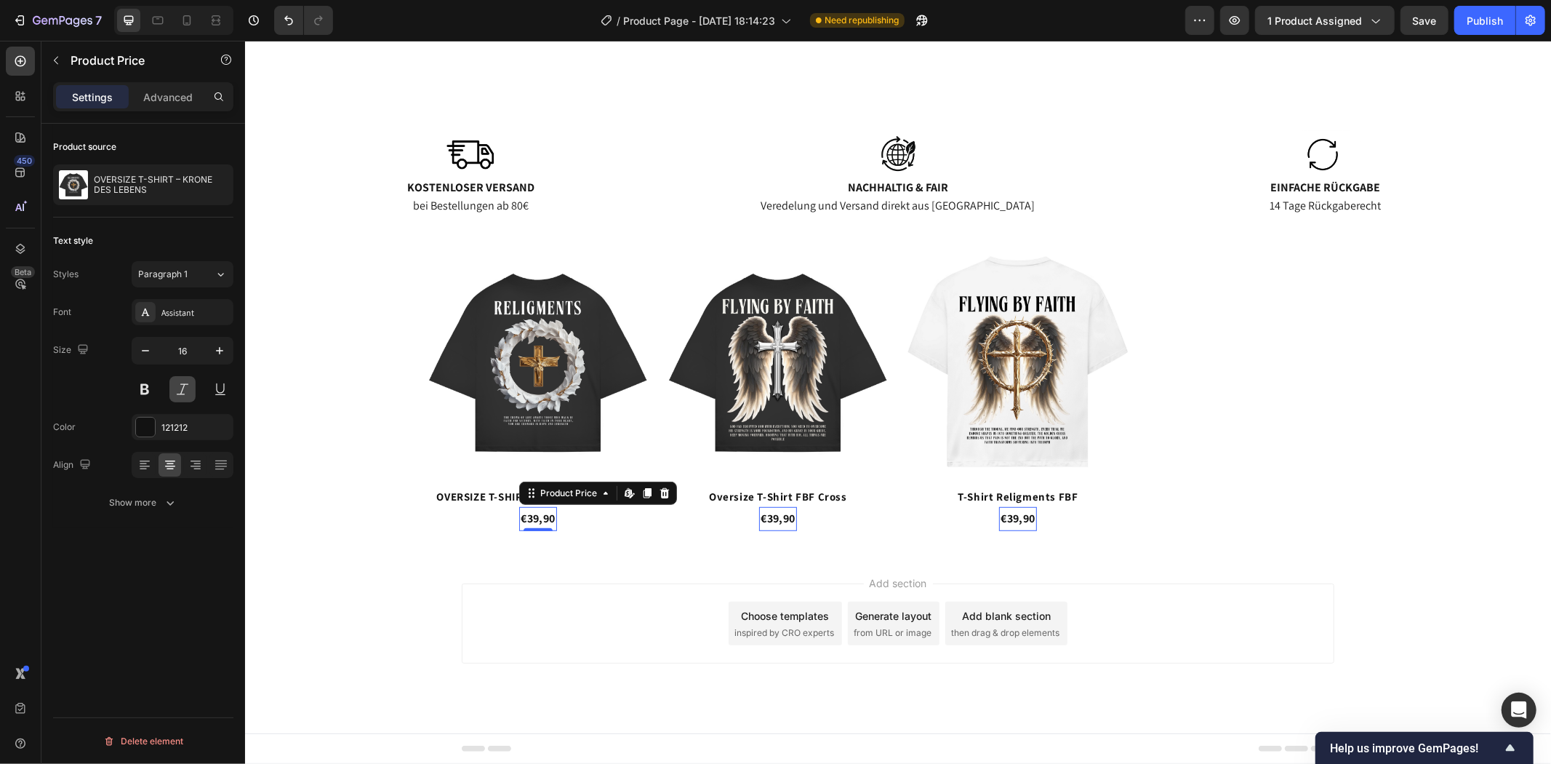
scroll to position [605, 0]
click at [140, 381] on button at bounding box center [145, 389] width 26 height 26
click at [218, 350] on icon "button" at bounding box center [219, 350] width 15 height 15
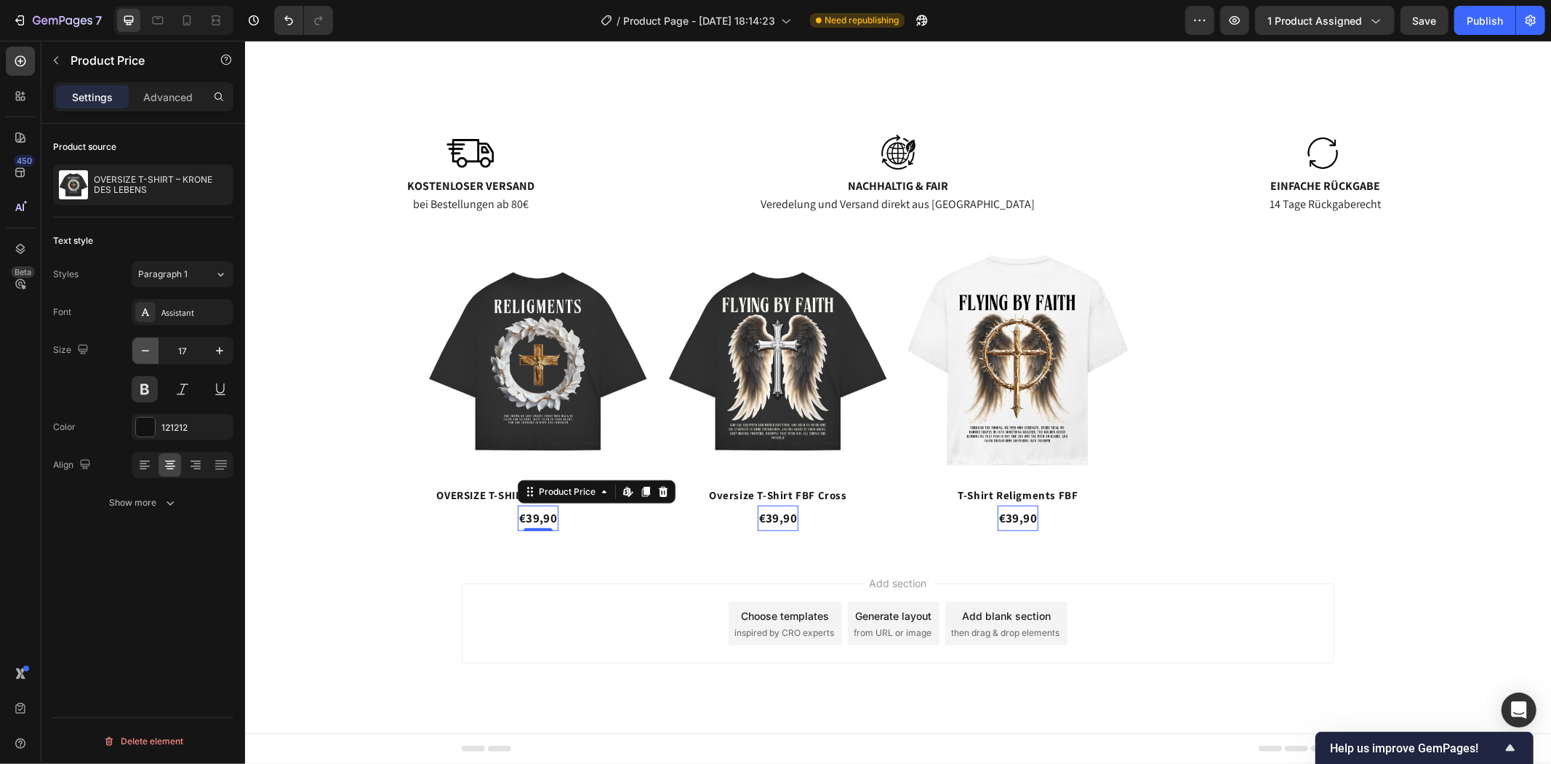
click at [143, 355] on icon "button" at bounding box center [145, 350] width 15 height 15
type input "16"
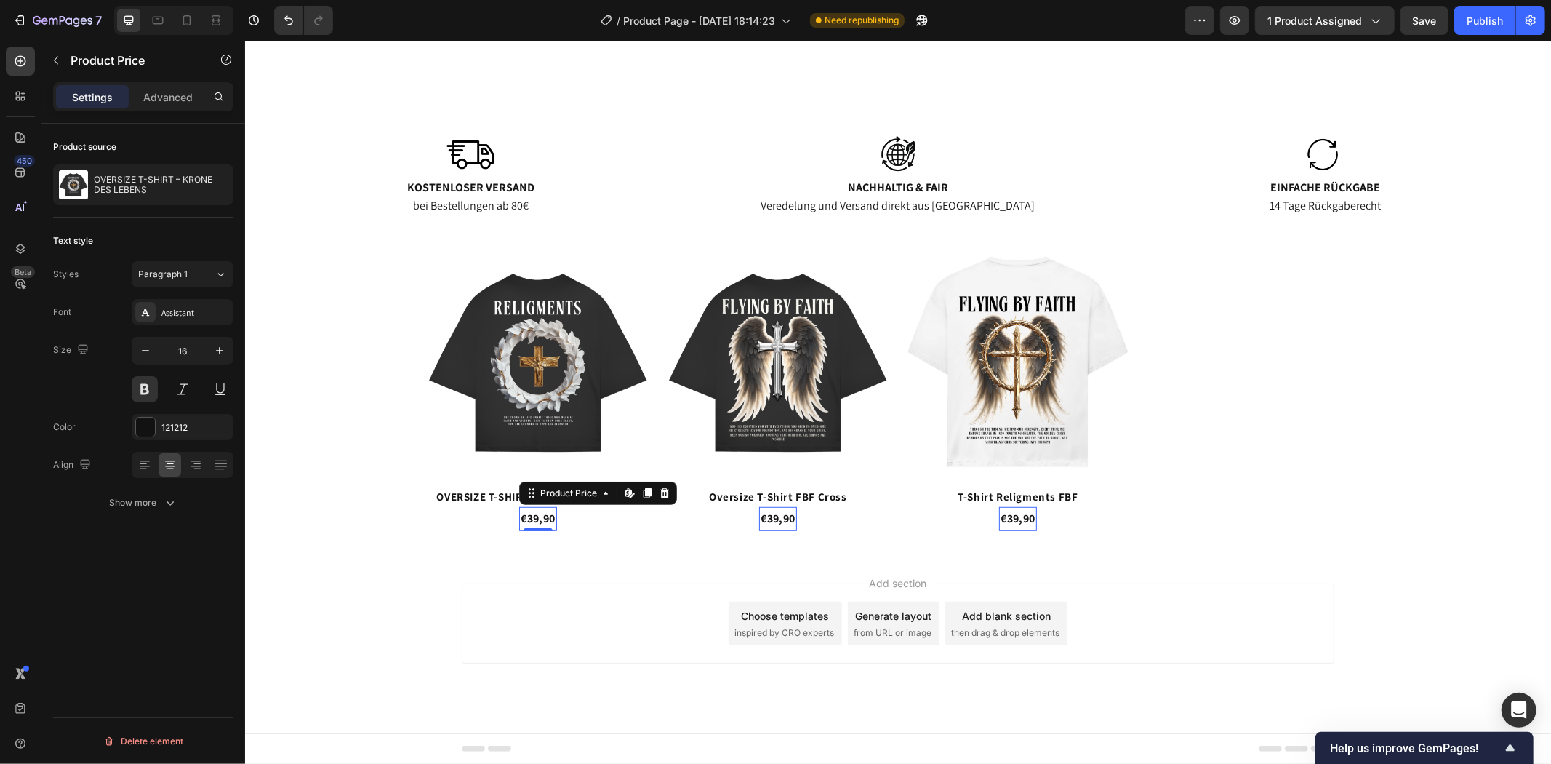
click at [439, 585] on div "Add section Choose templates inspired by CRO experts Generate layout from URL o…" at bounding box center [897, 643] width 1306 height 179
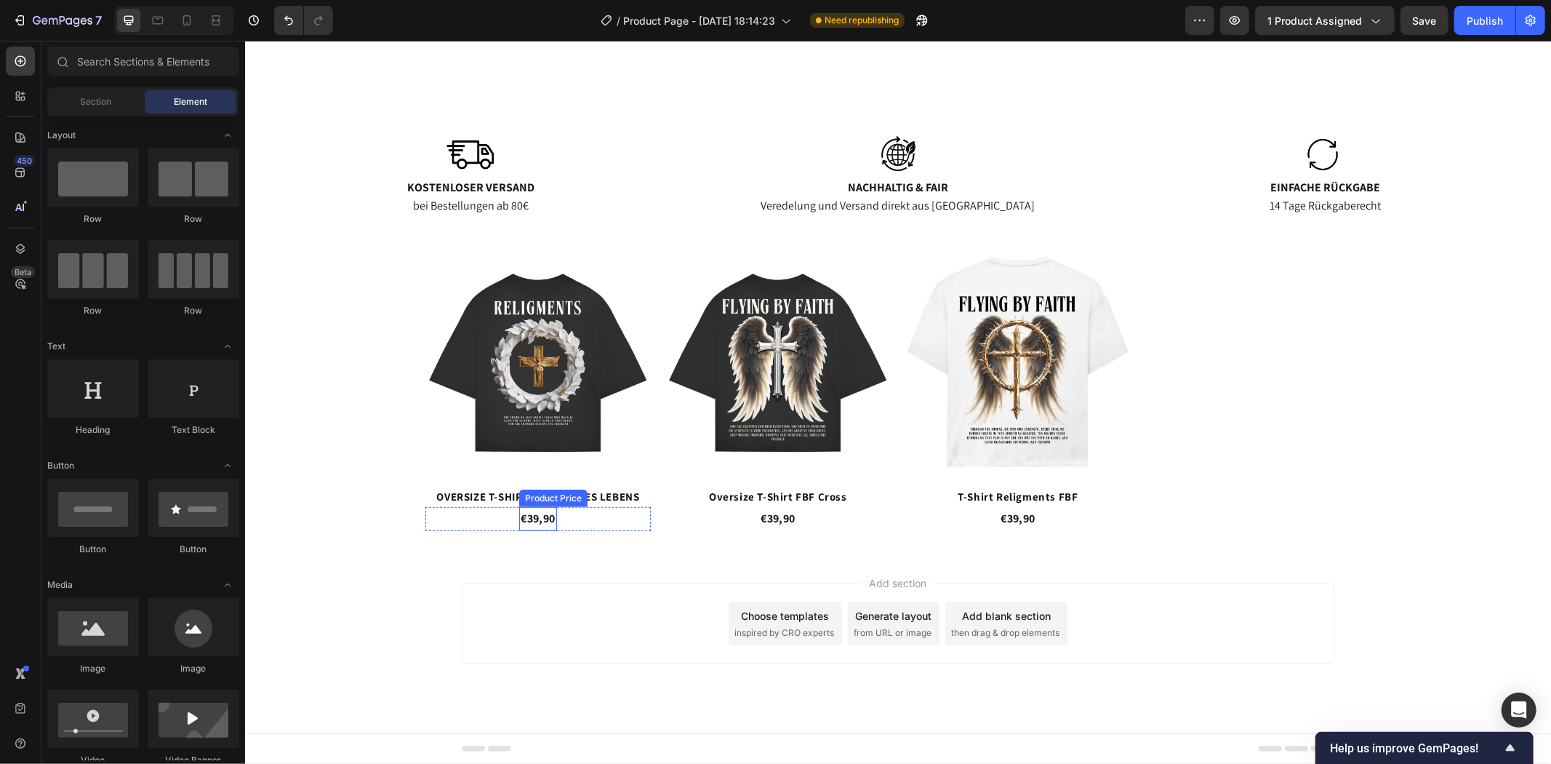
click at [535, 516] on div "€39,90" at bounding box center [537, 518] width 37 height 24
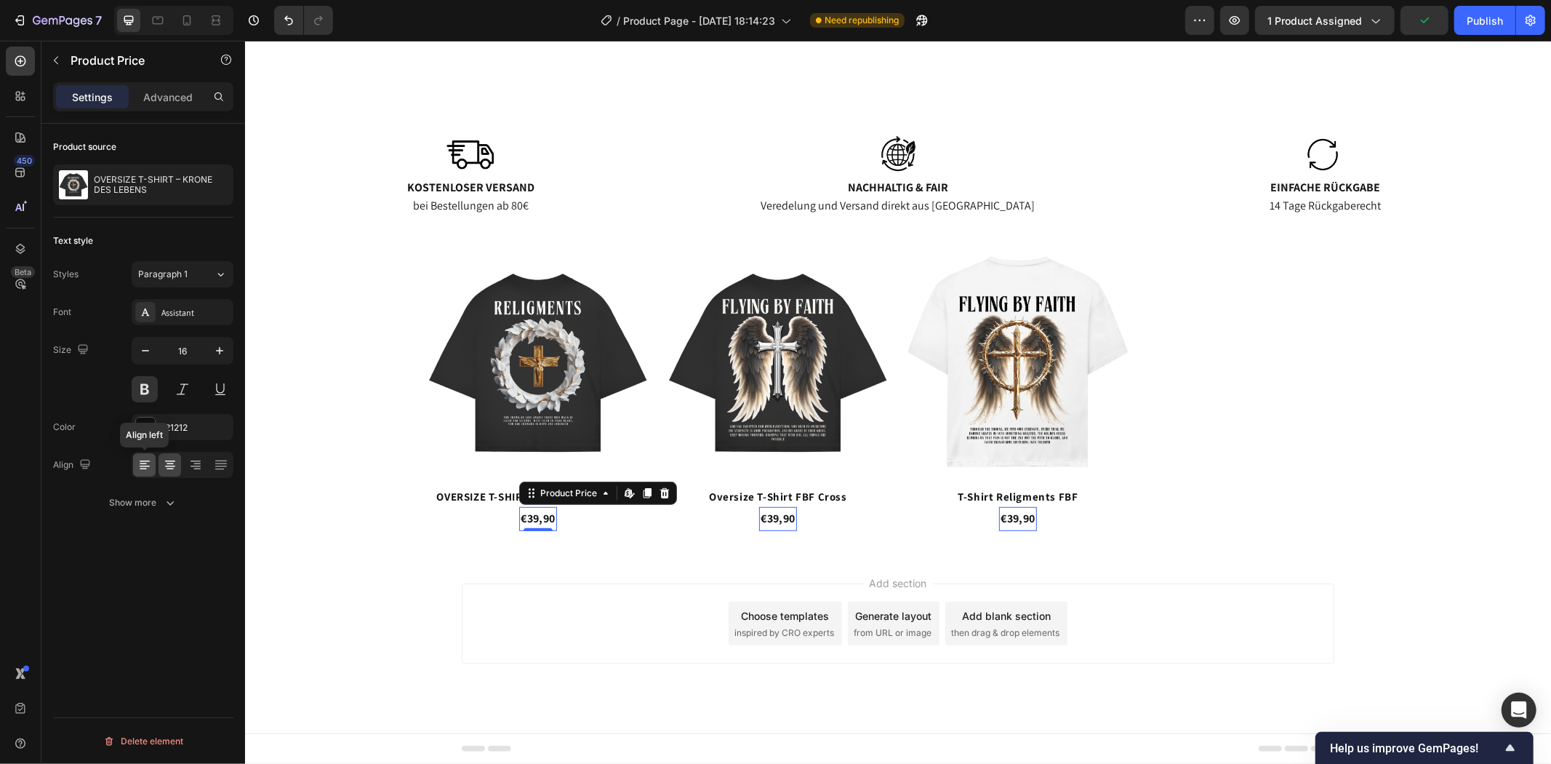
click at [149, 460] on icon at bounding box center [144, 464] width 15 height 15
click at [624, 533] on div "Product Images OVERSIZE T-SHIRT – KRONE DES LEBENS Product Title €39,90 Product…" at bounding box center [897, 389] width 1306 height 328
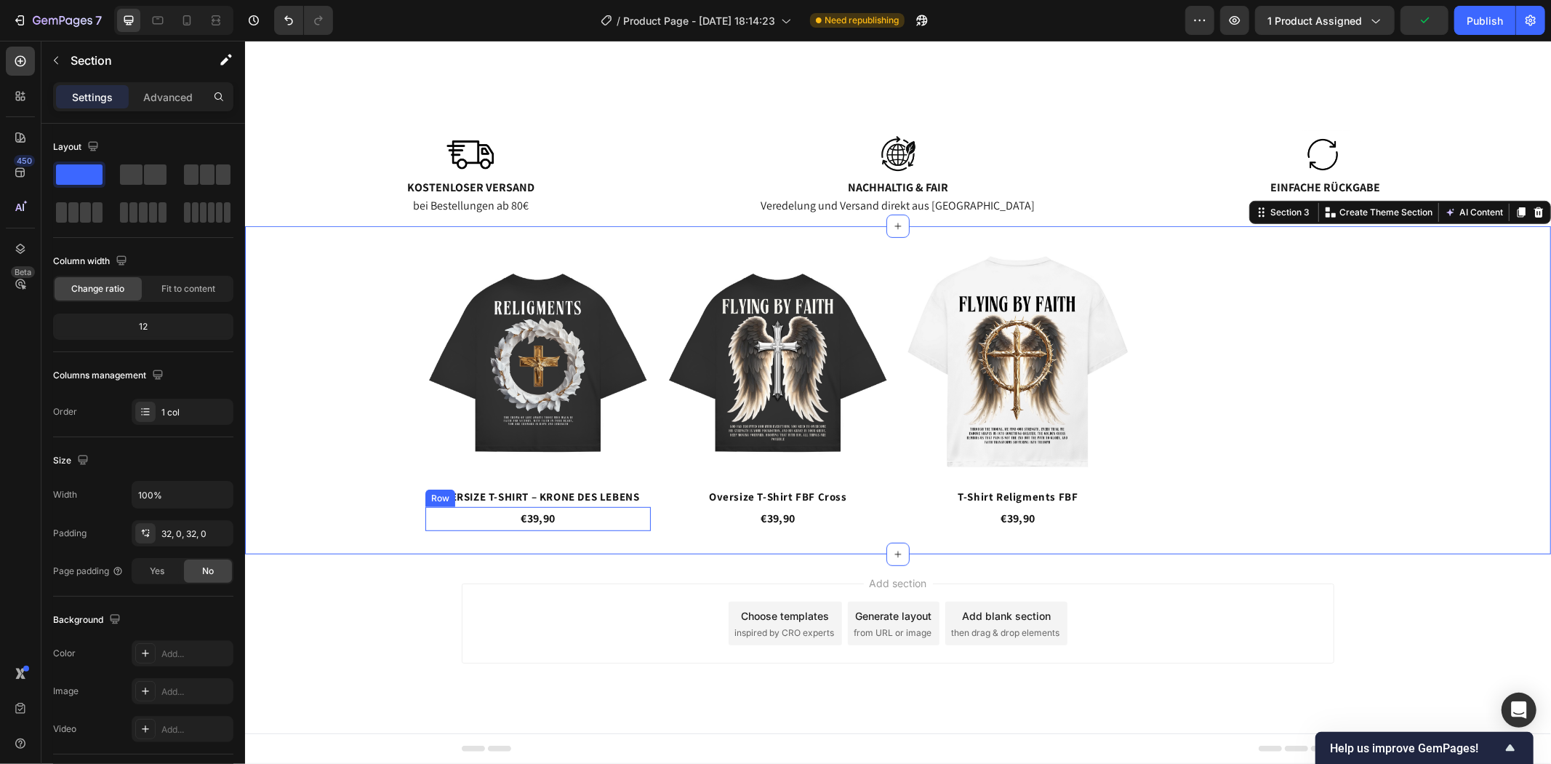
click at [594, 518] on div "€39,90 Product Price Product Price Row" at bounding box center [537, 518] width 225 height 24
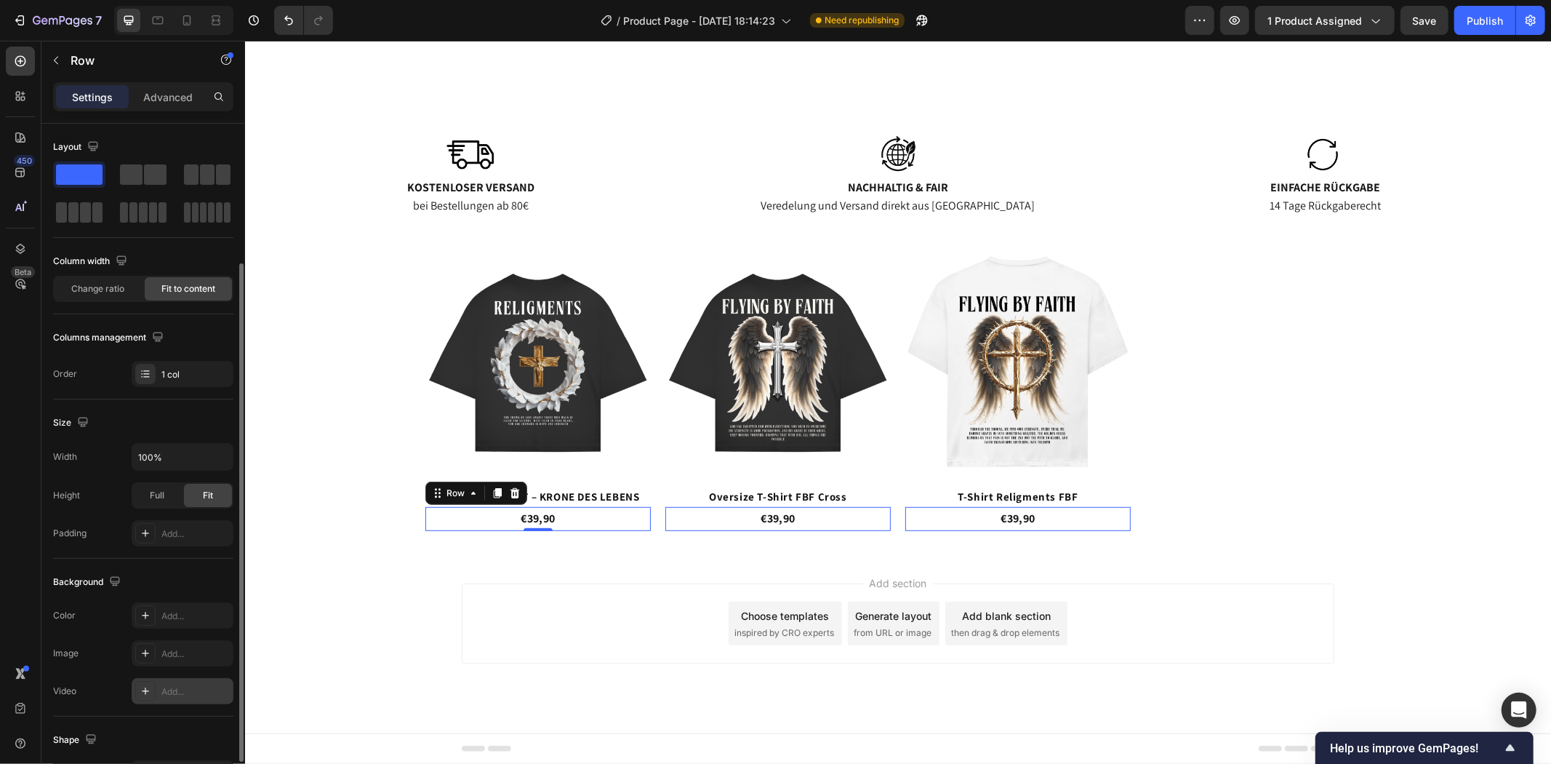
scroll to position [250, 0]
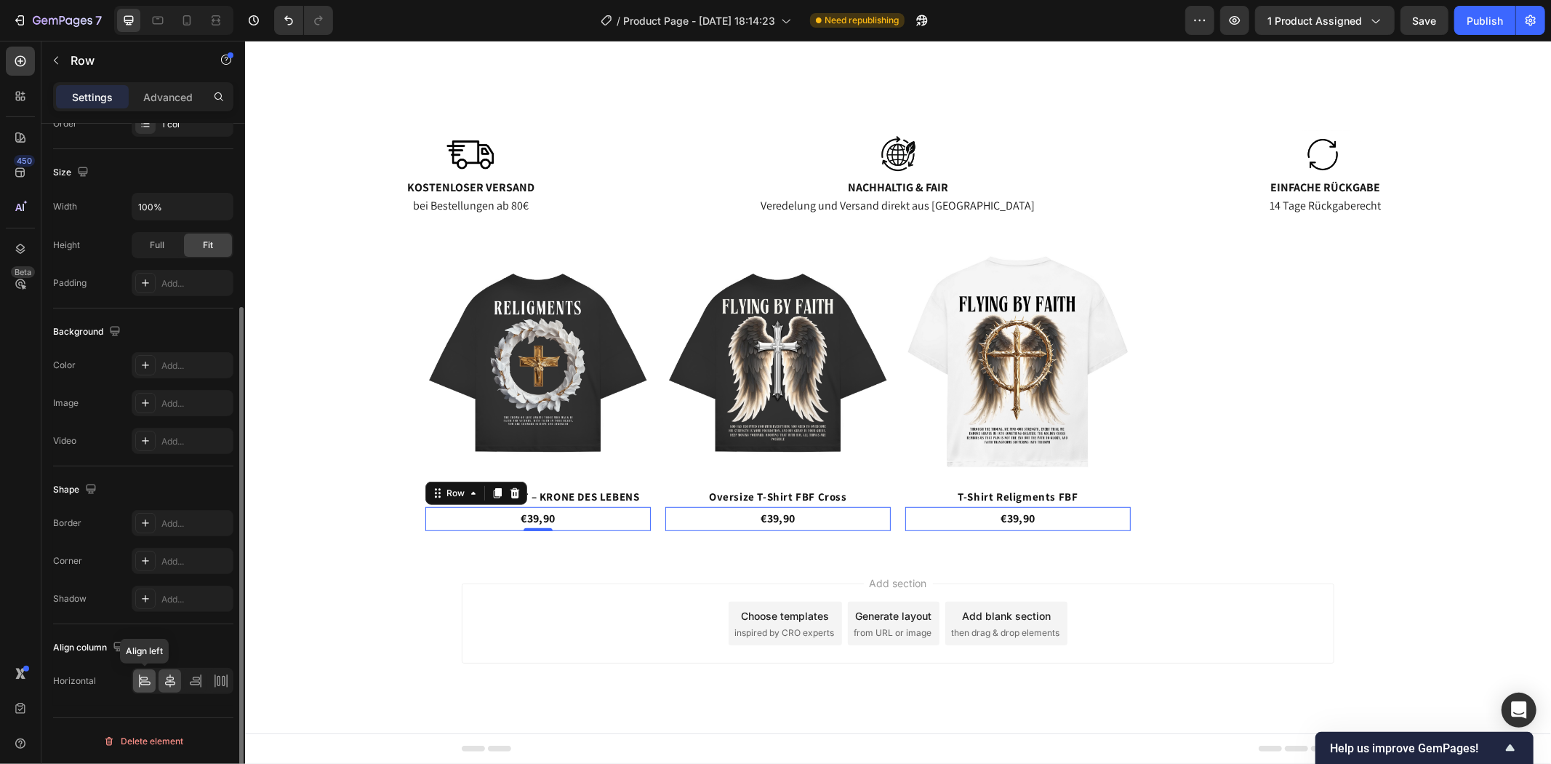
click at [147, 681] on icon at bounding box center [144, 681] width 15 height 15
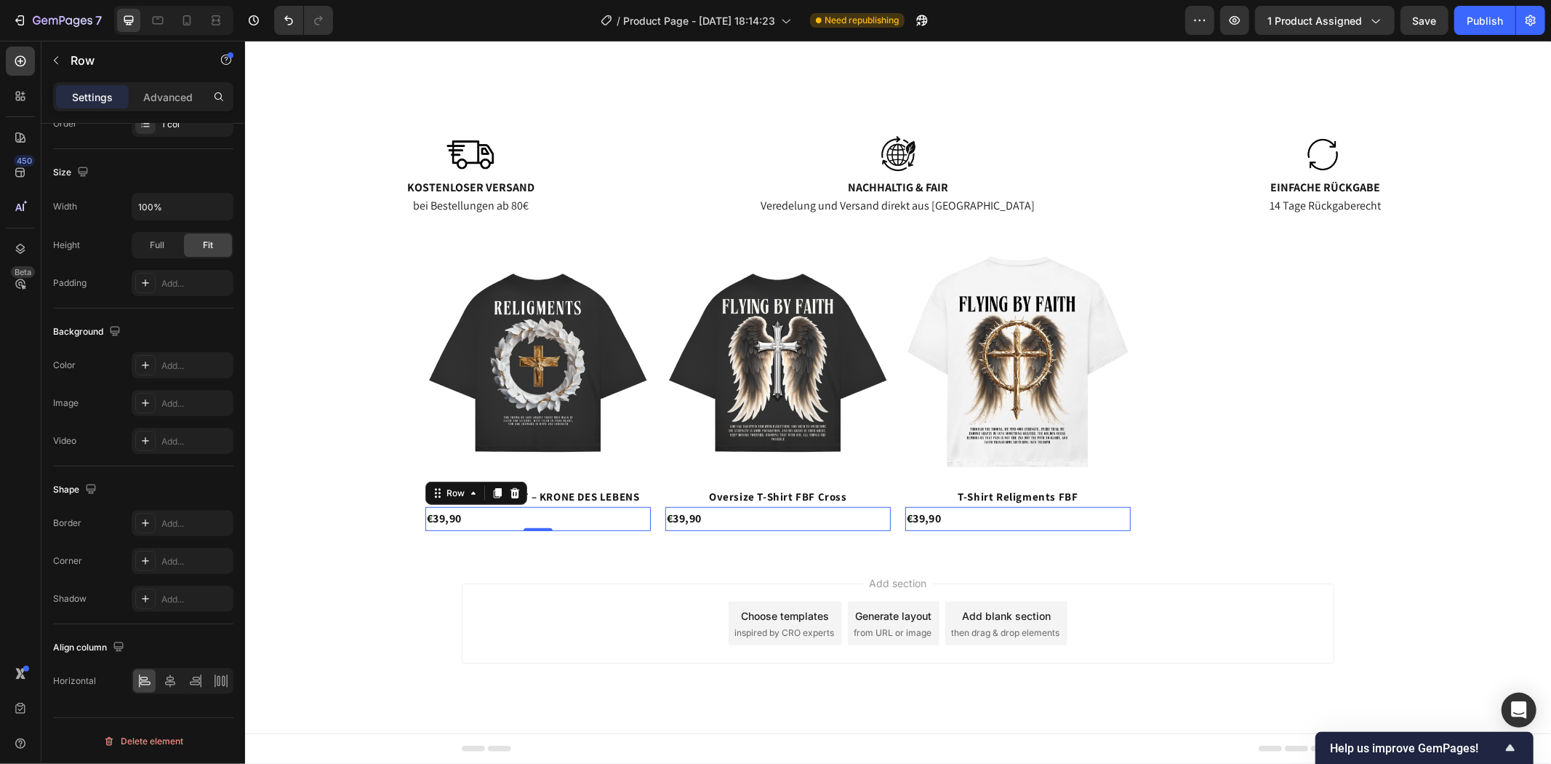
click at [367, 608] on div "Add section Choose templates inspired by CRO experts Generate layout from URL o…" at bounding box center [897, 643] width 1306 height 179
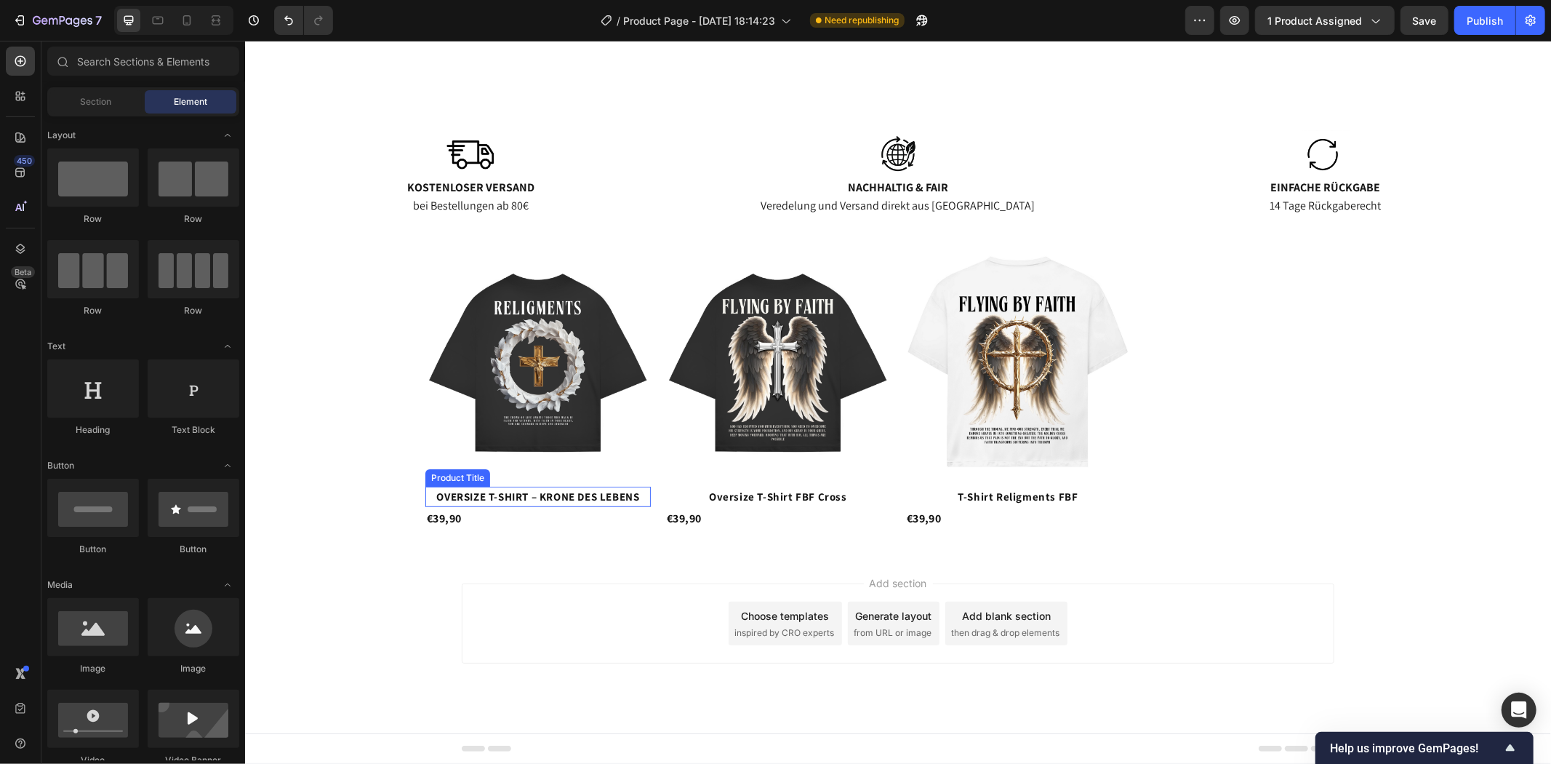
click at [476, 495] on h2 "OVERSIZE T-SHIRT – KRONE DES LEBENS" at bounding box center [537, 496] width 225 height 20
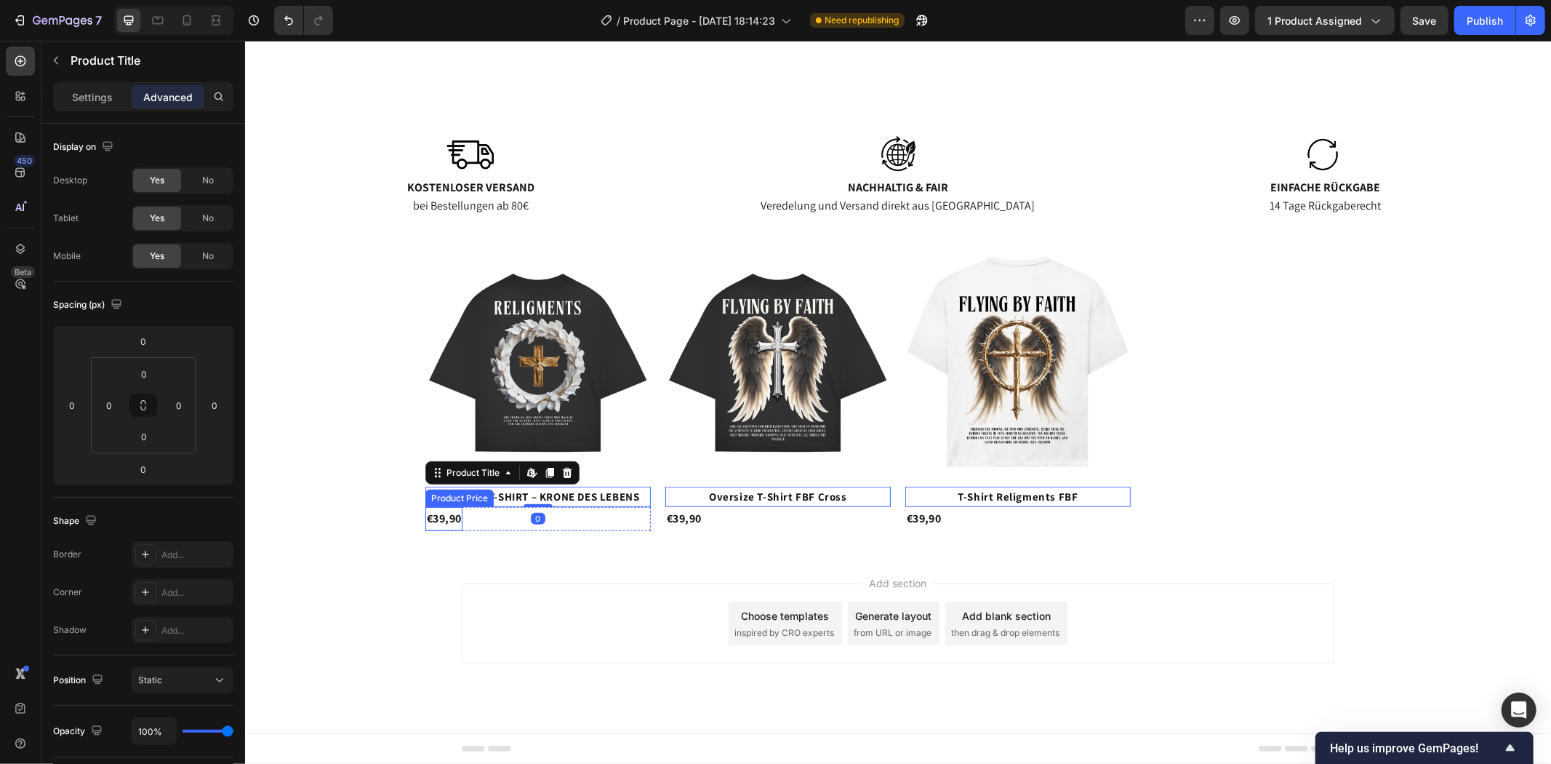
click at [452, 513] on div "€39,90" at bounding box center [443, 518] width 37 height 24
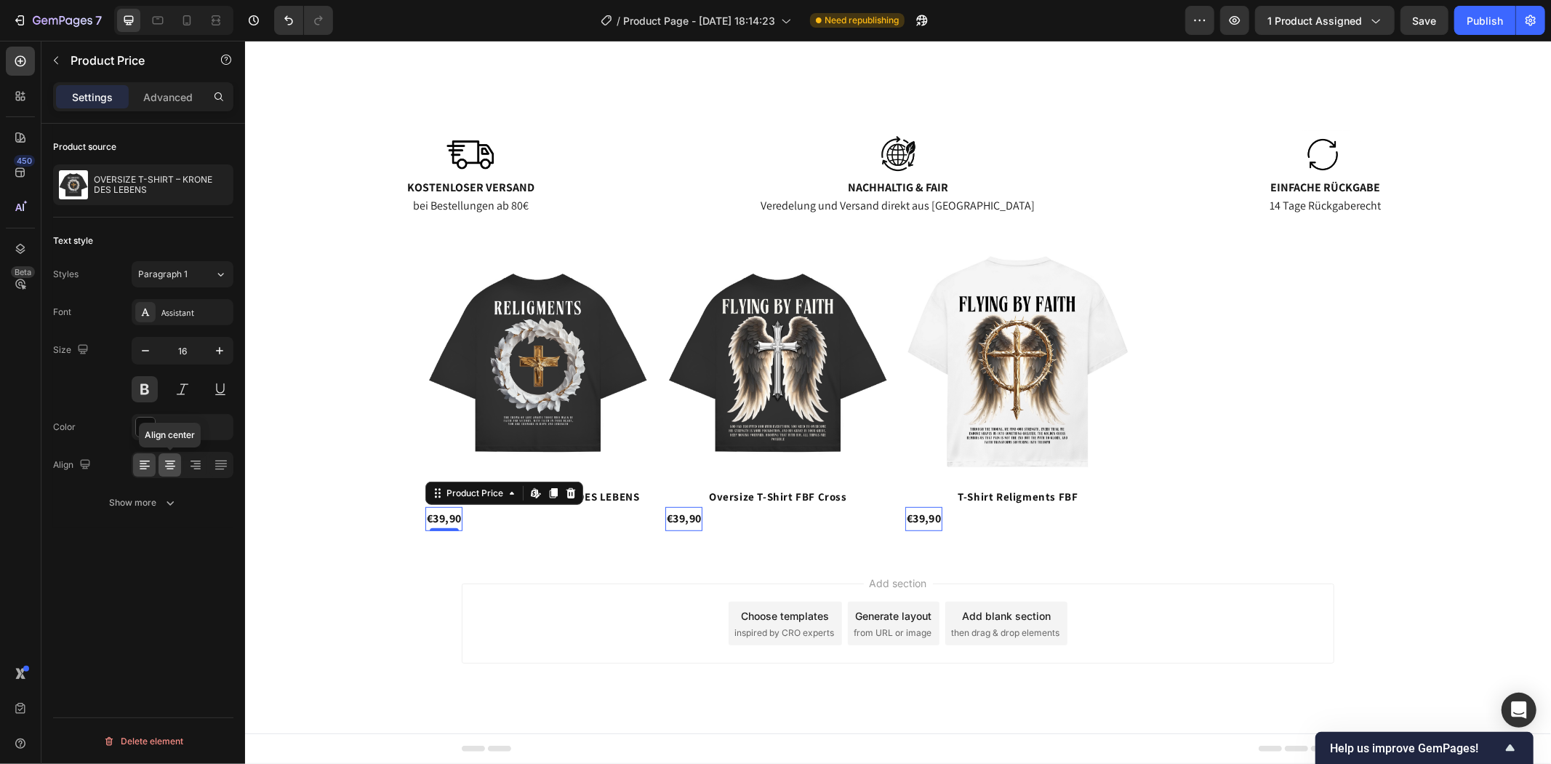
click at [173, 458] on icon at bounding box center [170, 464] width 15 height 15
click at [197, 466] on icon at bounding box center [196, 465] width 10 height 1
click at [226, 473] on div at bounding box center [220, 464] width 23 height 23
click at [142, 459] on icon at bounding box center [144, 464] width 15 height 15
click at [428, 594] on div "Add section Choose templates inspired by CRO experts Generate layout from URL o…" at bounding box center [897, 643] width 1306 height 179
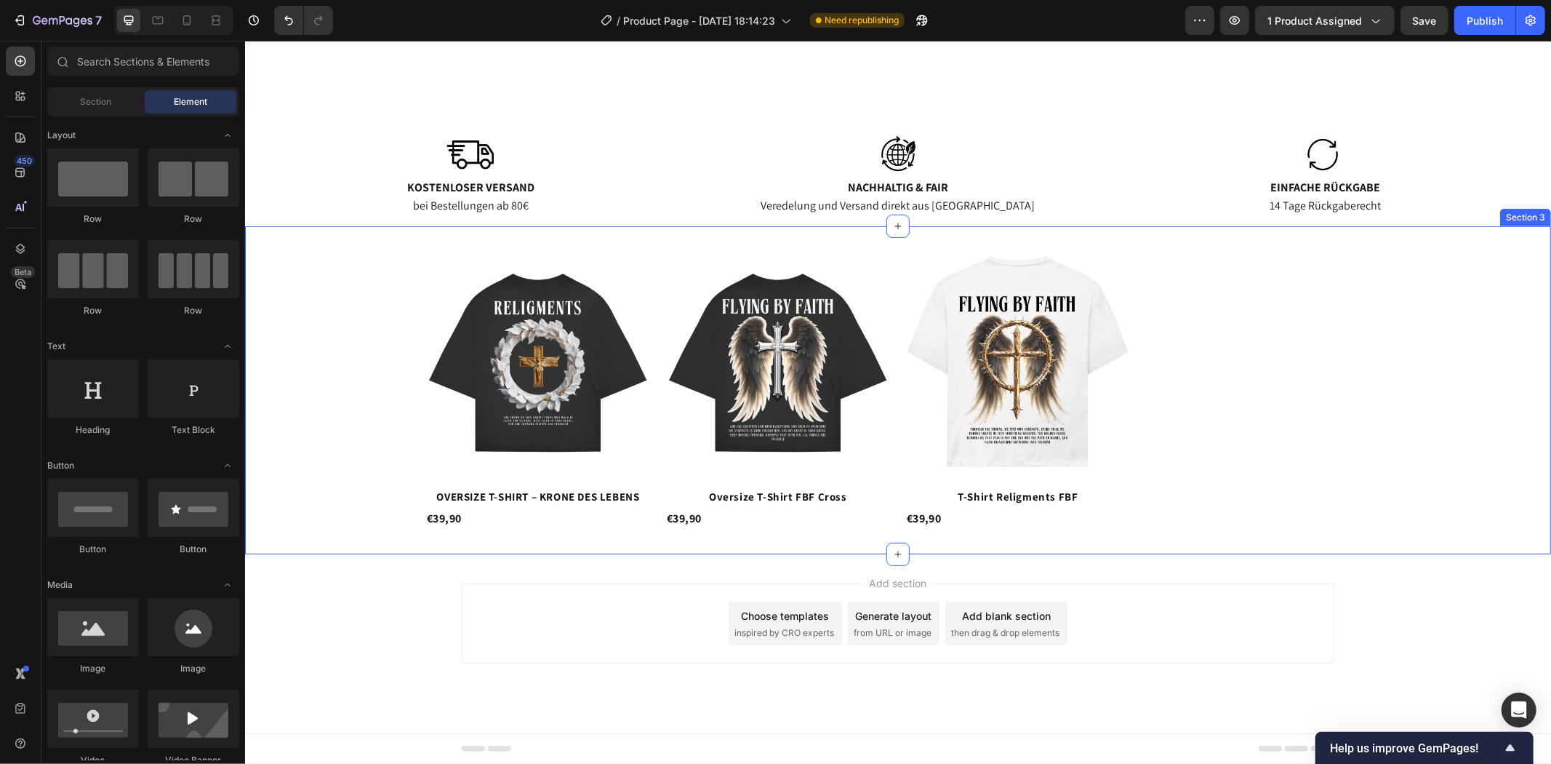
click at [524, 524] on div "€39,90 Product Price Product Price Row" at bounding box center [537, 518] width 225 height 24
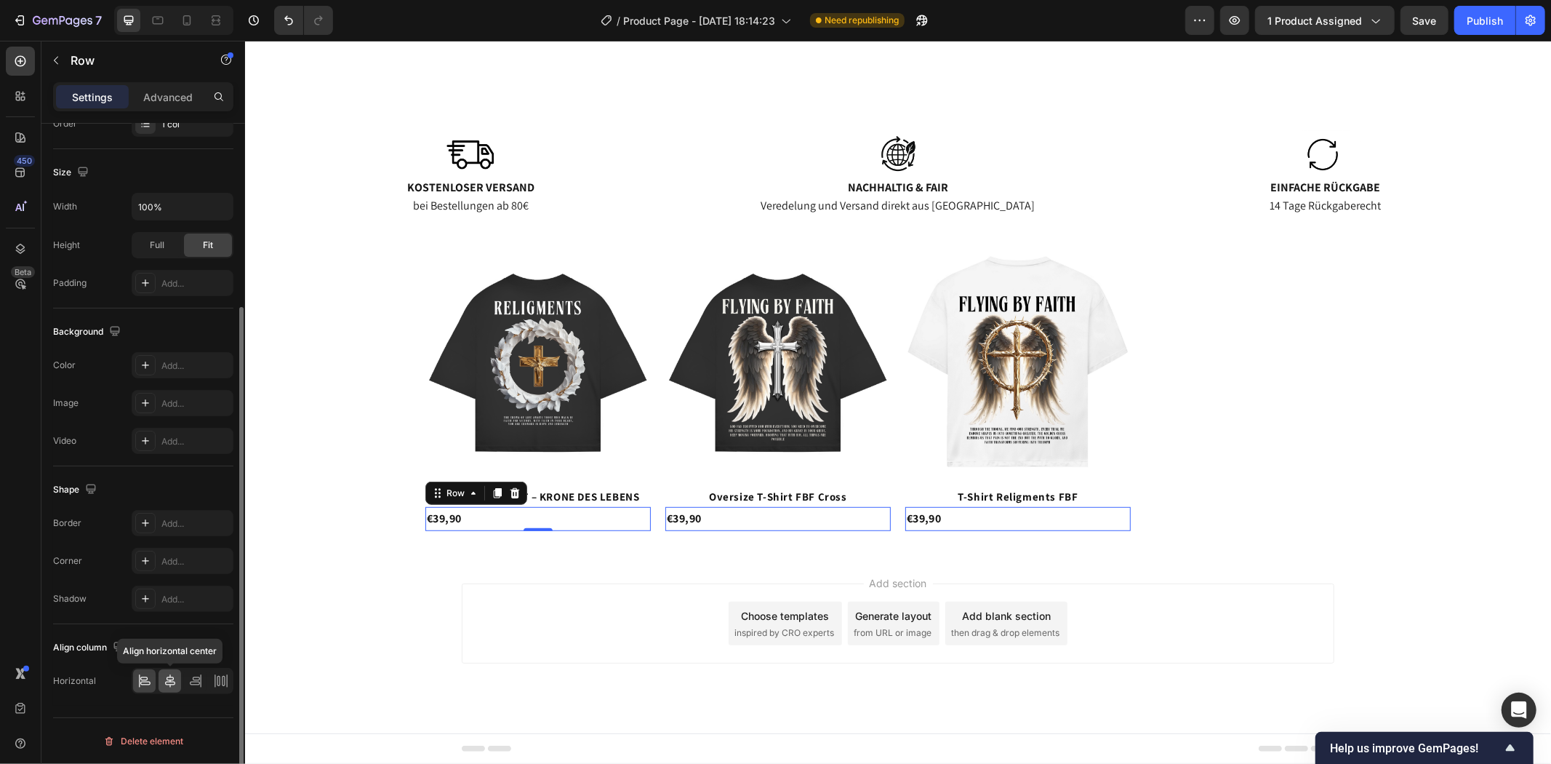
click at [170, 677] on icon at bounding box center [170, 680] width 10 height 13
click at [197, 680] on icon at bounding box center [195, 678] width 7 height 4
click at [223, 684] on icon at bounding box center [221, 681] width 15 height 15
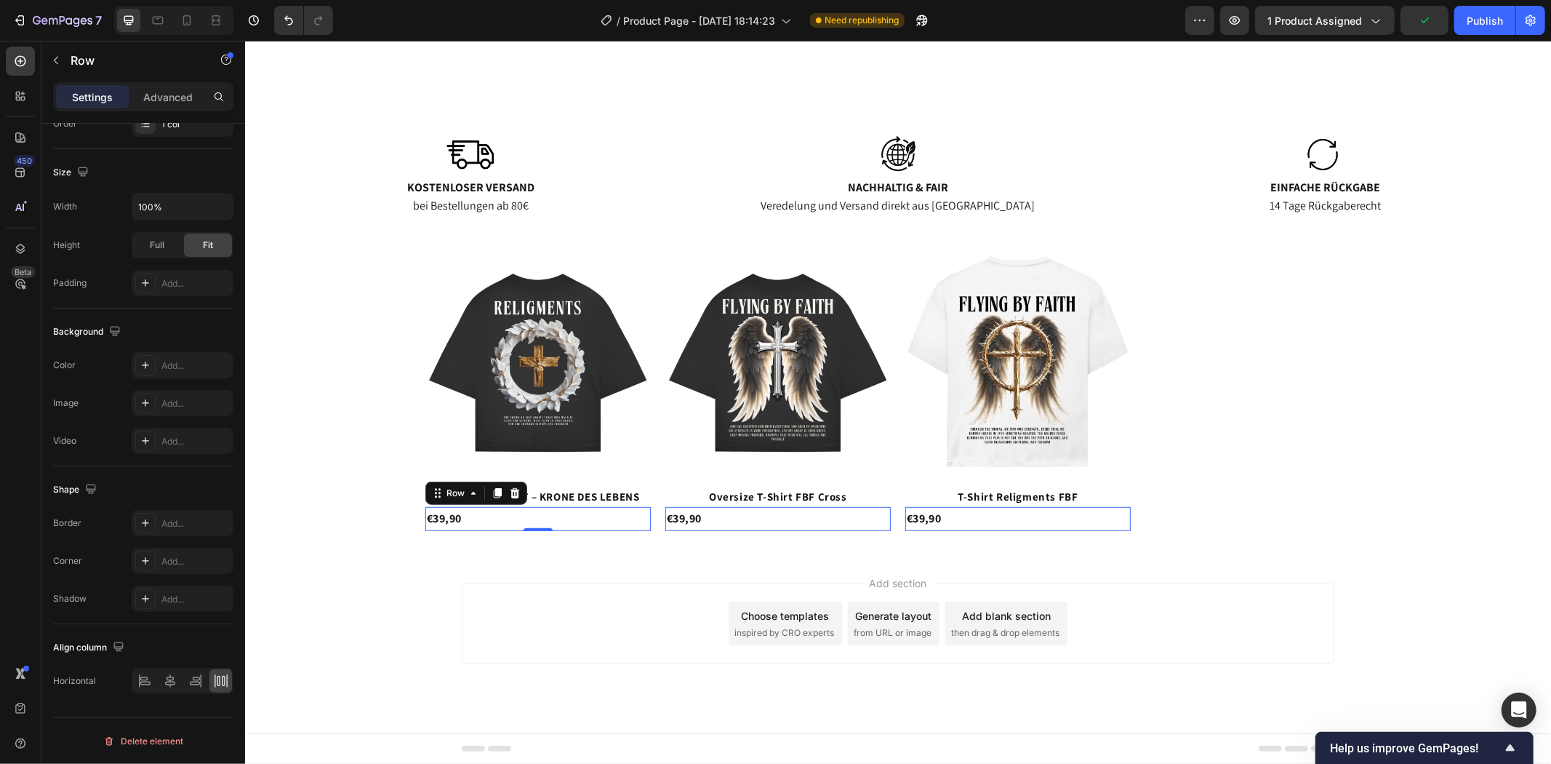
click at [498, 521] on div "€39,90 Product Price Product Price Row 0" at bounding box center [537, 518] width 225 height 24
click at [612, 467] on img at bounding box center [537, 361] width 225 height 225
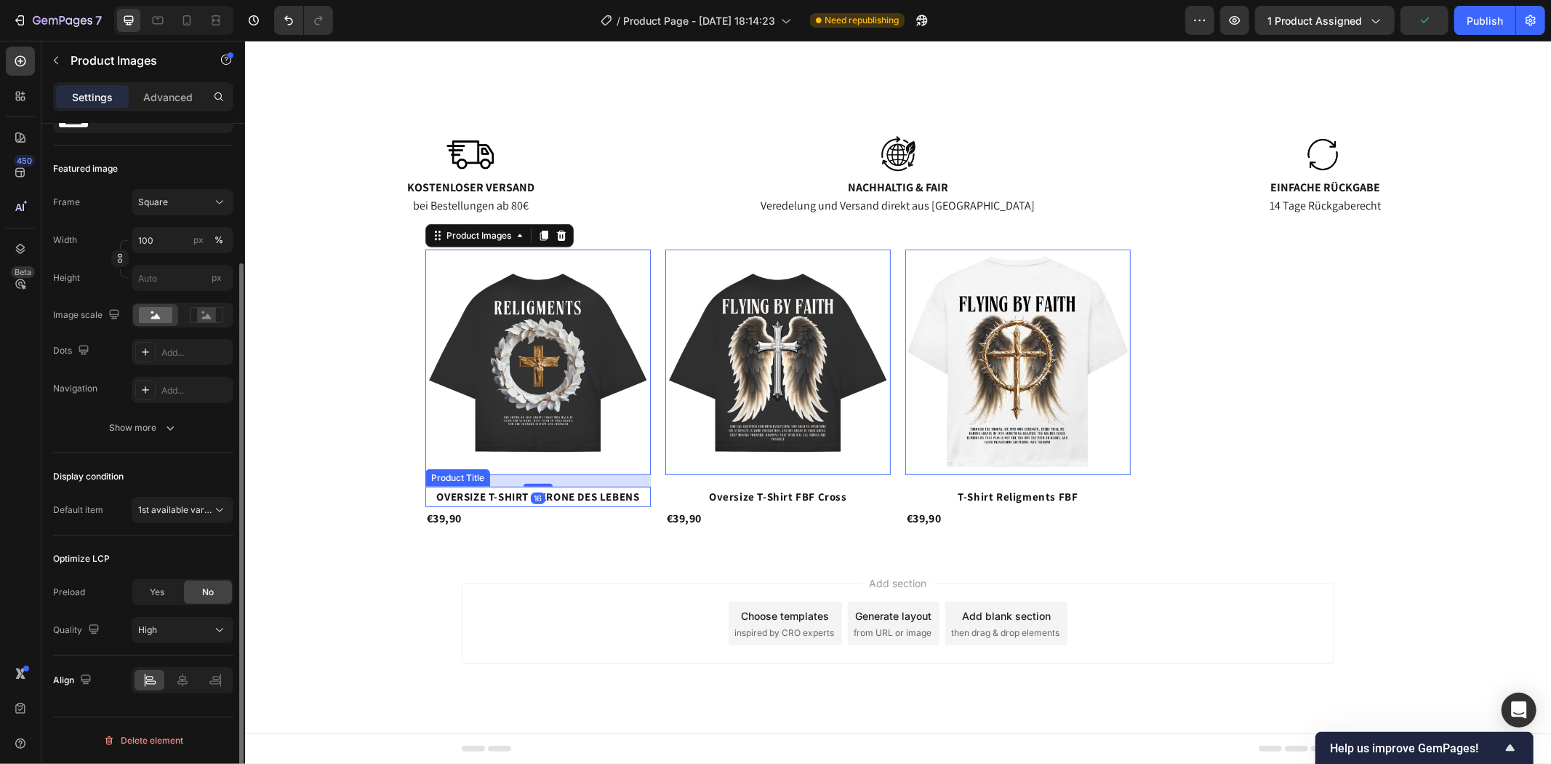
scroll to position [0, 0]
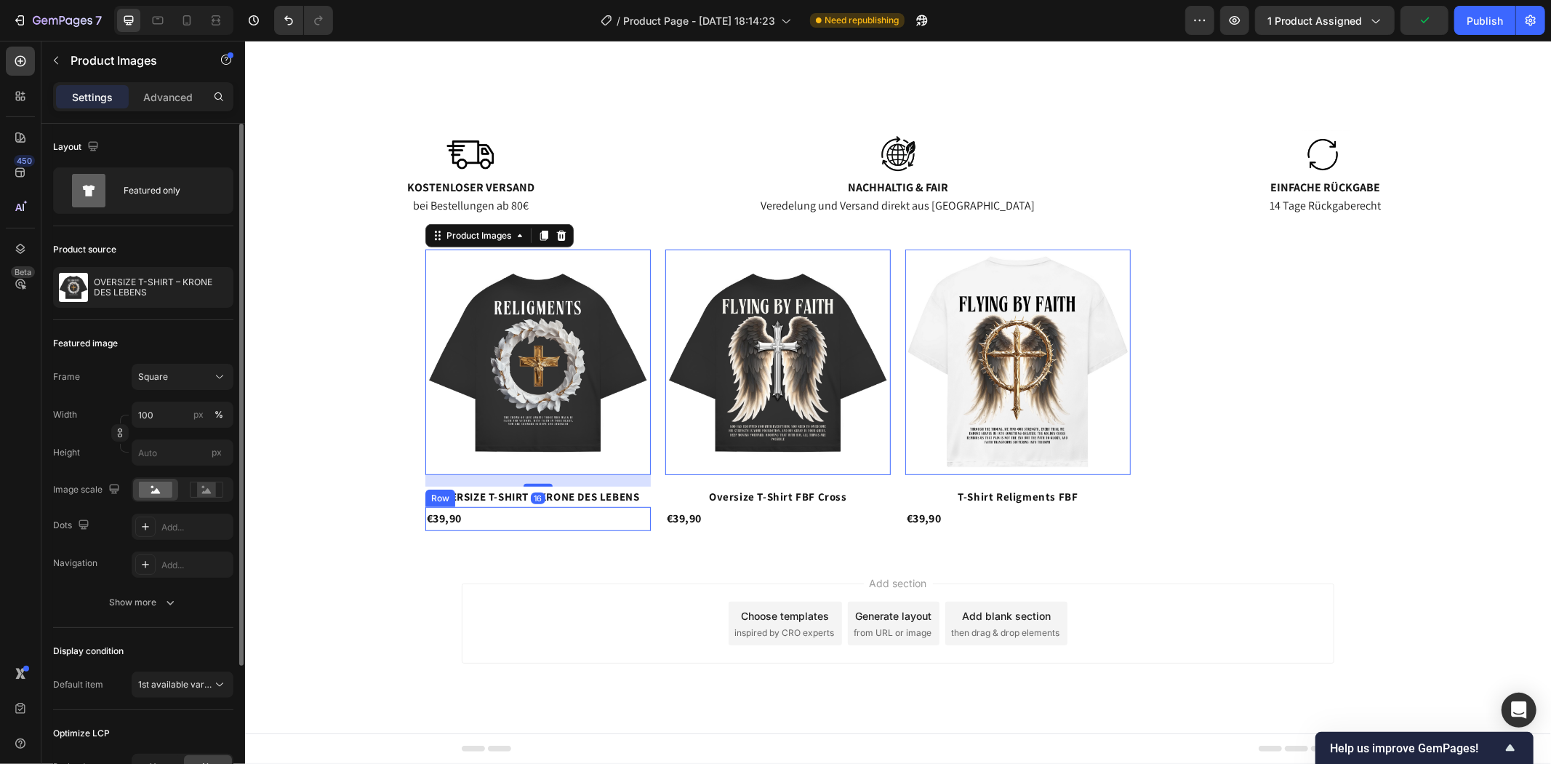
click at [537, 511] on div "€39,90 Product Price Product Price Row" at bounding box center [537, 518] width 225 height 24
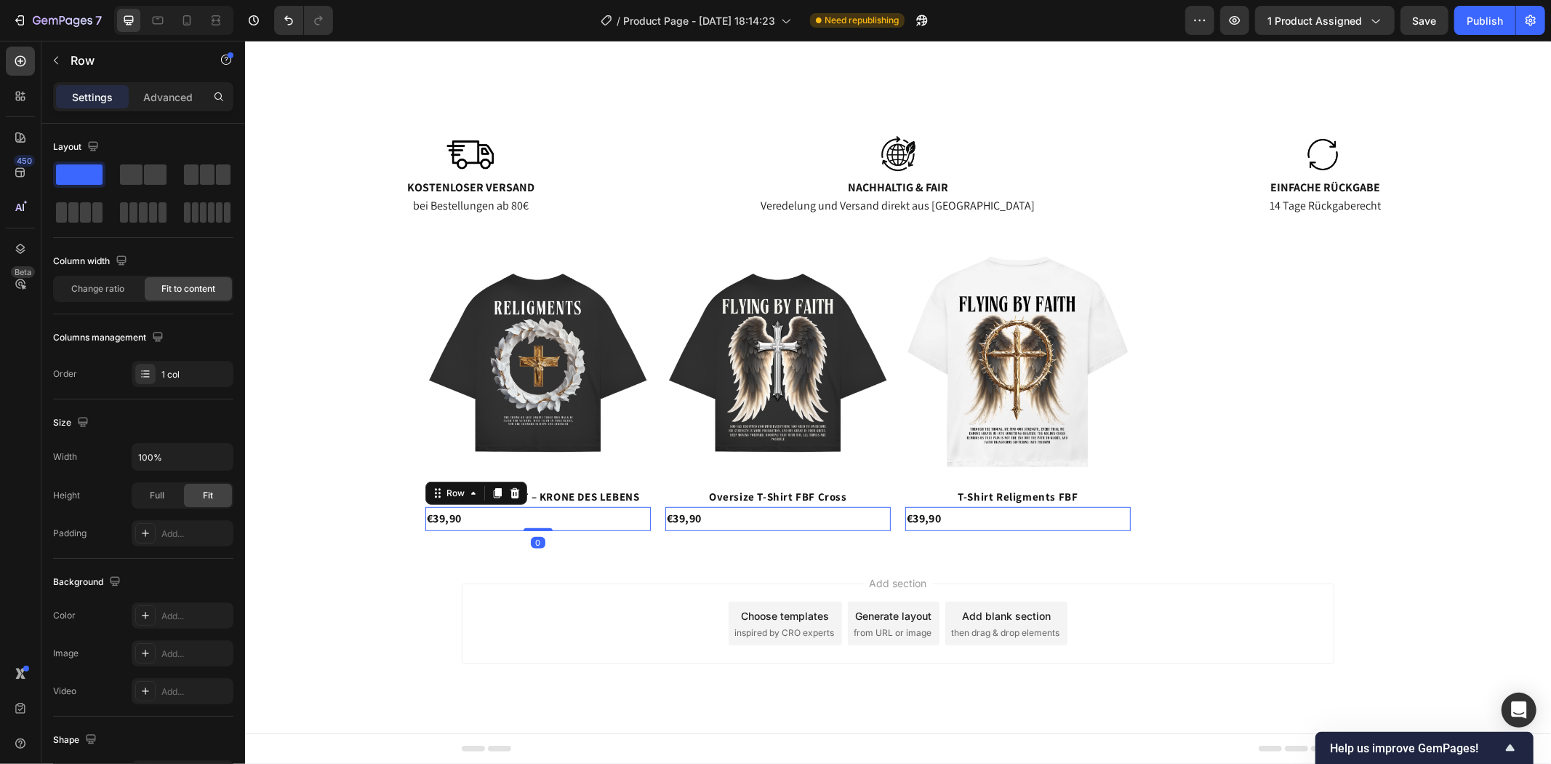
drag, startPoint x: 530, startPoint y: 527, endPoint x: 534, endPoint y: 513, distance: 13.6
click at [534, 513] on div "€39,90 Product Price Product Price Row 0" at bounding box center [537, 518] width 225 height 24
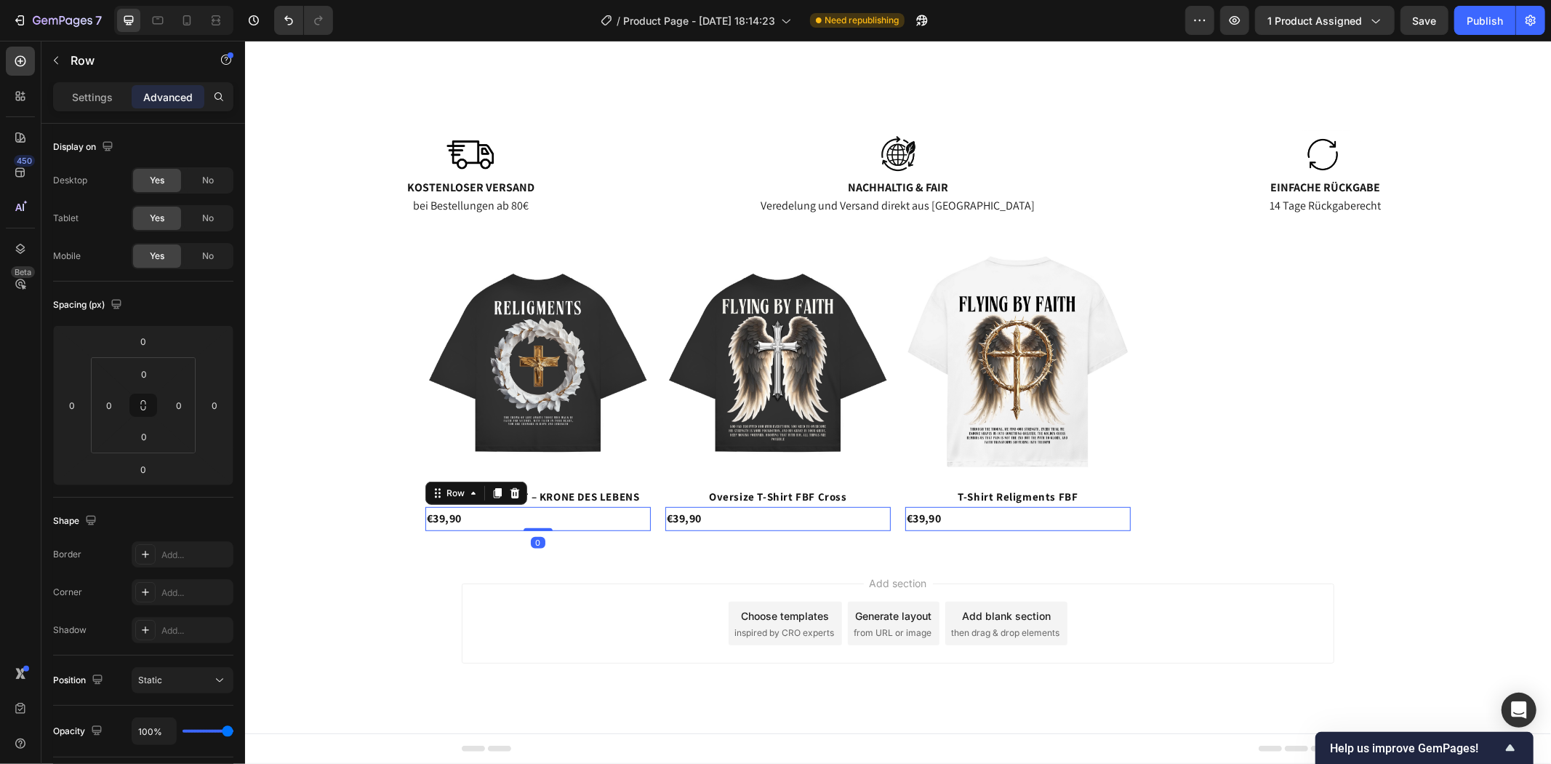
drag, startPoint x: 541, startPoint y: 506, endPoint x: 535, endPoint y: 518, distance: 13.4
click at [244, 40] on div "Product Images OVERSIZE T-SHIRT – KRONE DES LEBENS Product Title €39,90 Product…" at bounding box center [244, 40] width 0 height 0
click at [535, 518] on div "€39,90 Product Price Product Price Row 0" at bounding box center [537, 518] width 225 height 24
drag, startPoint x: 548, startPoint y: 527, endPoint x: 555, endPoint y: 495, distance: 32.8
click at [244, 40] on div "Product Images OVERSIZE T-SHIRT – KRONE DES LEBENS Product Title €39,90 Product…" at bounding box center [244, 40] width 0 height 0
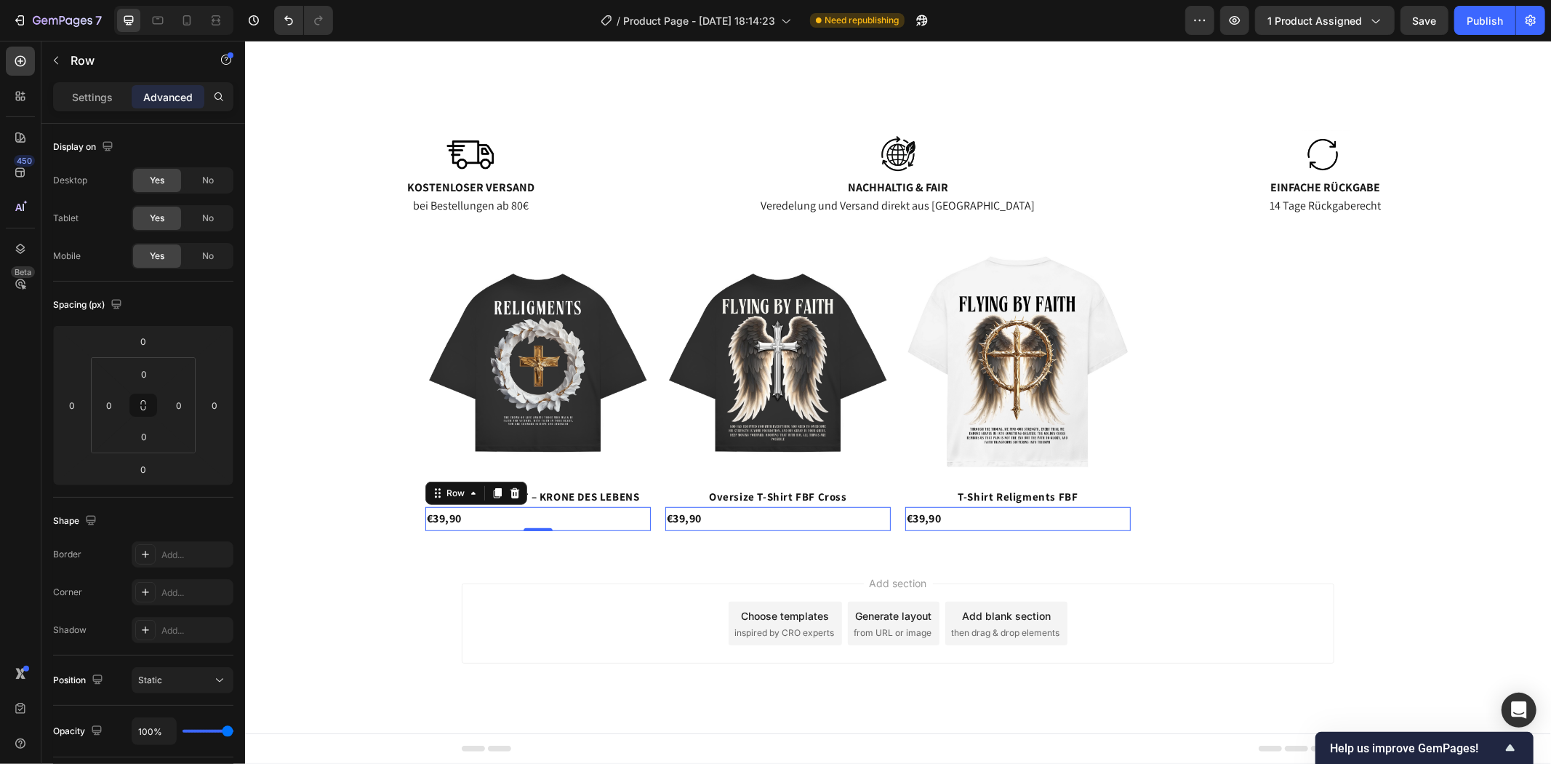
click at [639, 556] on div "Add section Choose templates inspired by CRO experts Generate layout from URL o…" at bounding box center [897, 643] width 1306 height 179
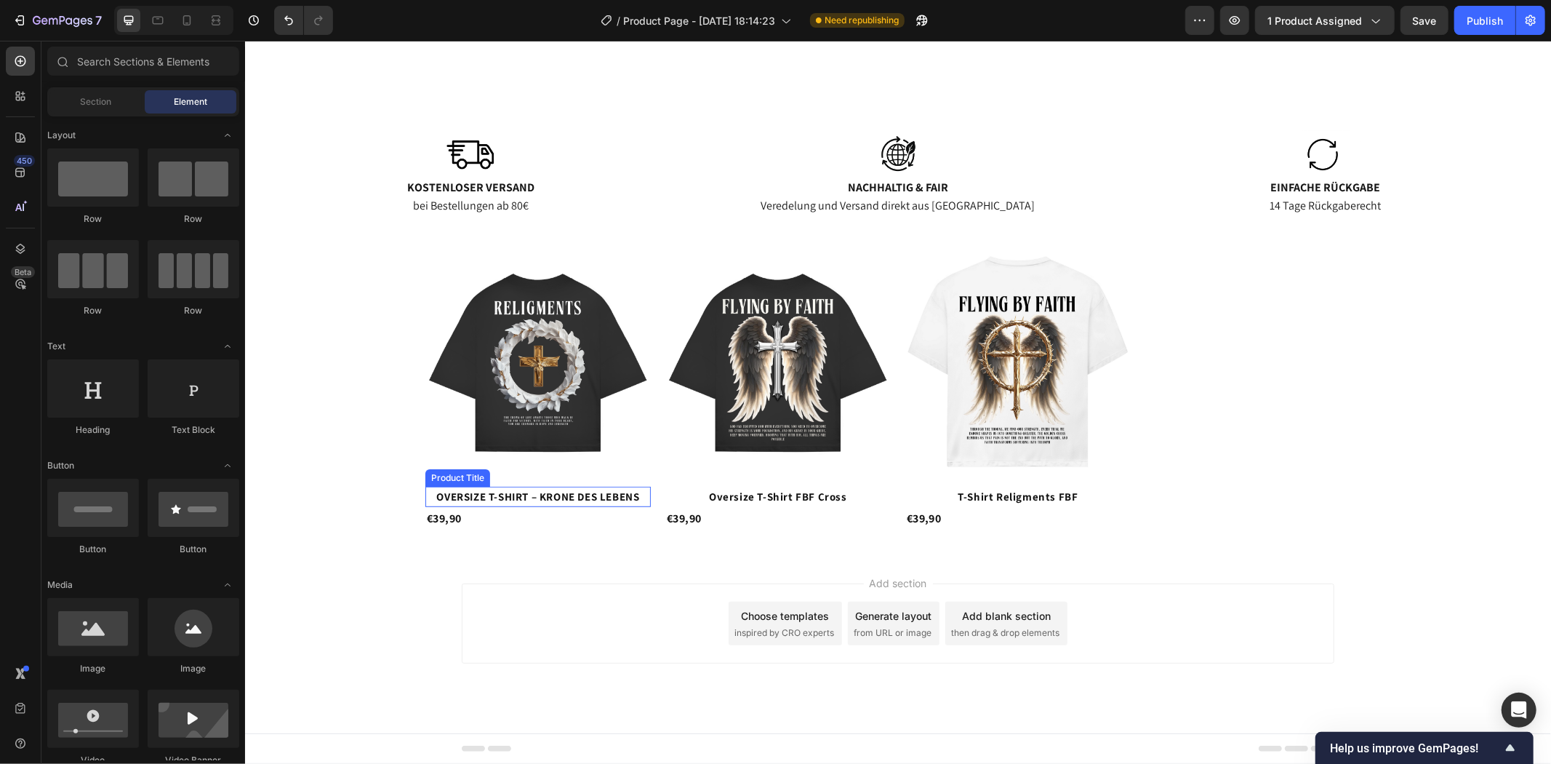
click at [495, 495] on h2 "OVERSIZE T-SHIRT – KRONE DES LEBENS" at bounding box center [537, 496] width 225 height 20
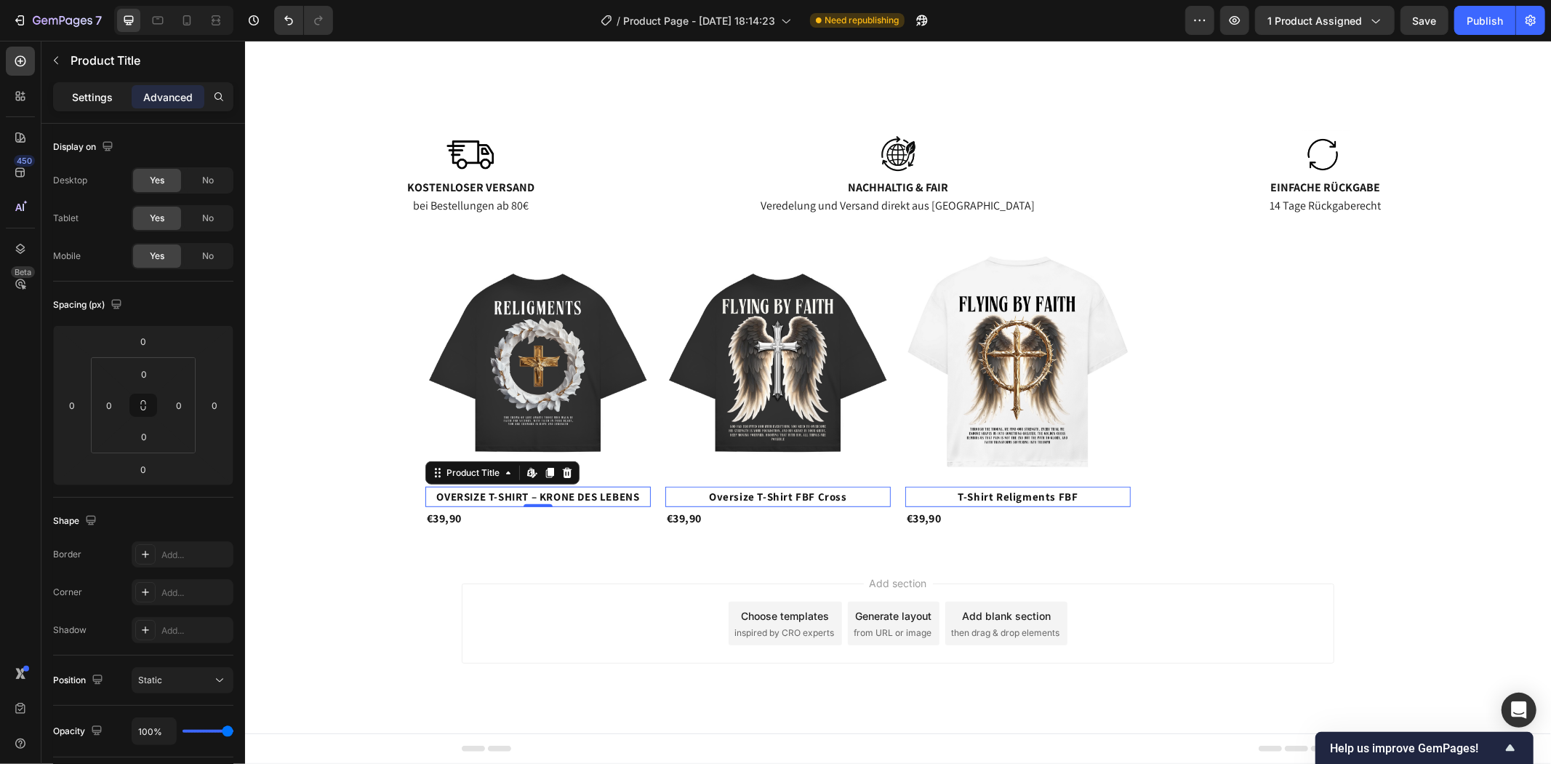
click at [98, 90] on p "Settings" at bounding box center [92, 96] width 41 height 15
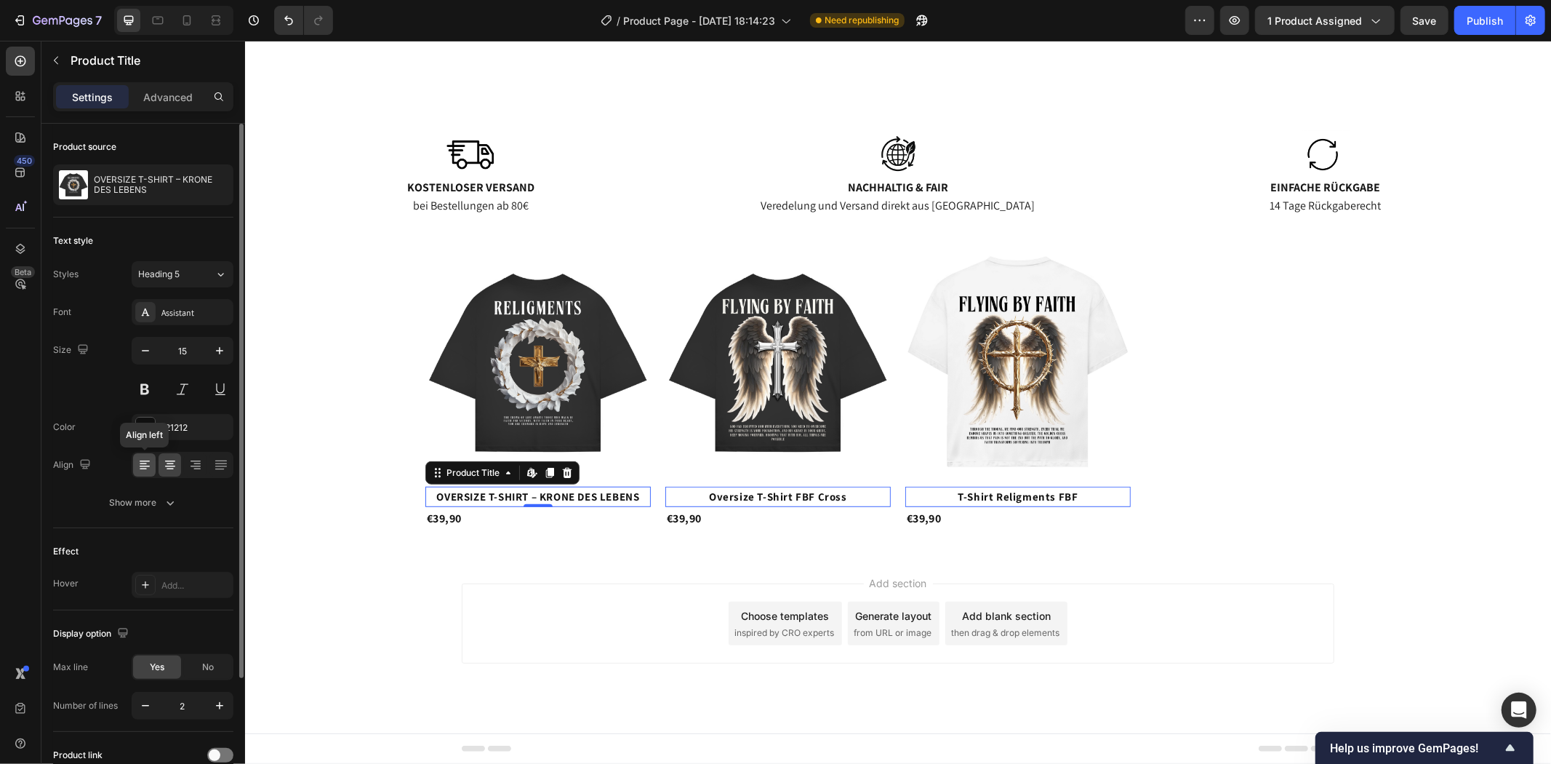
click at [148, 462] on icon at bounding box center [144, 464] width 15 height 15
click at [150, 352] on icon "button" at bounding box center [145, 350] width 15 height 15
type input "14"
click at [173, 460] on icon at bounding box center [170, 464] width 15 height 15
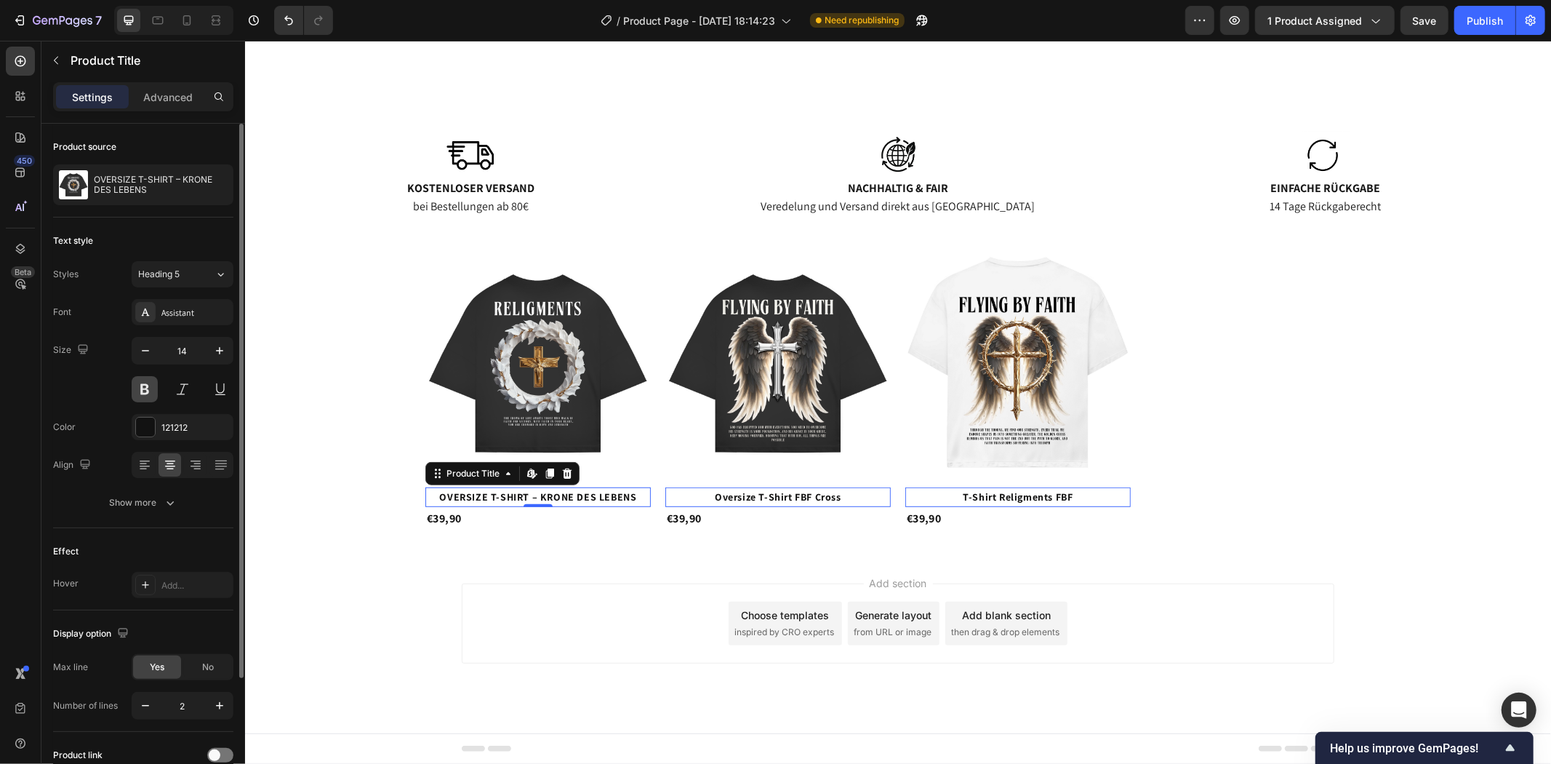
click at [153, 381] on button at bounding box center [145, 389] width 26 height 26
click at [187, 389] on button at bounding box center [182, 389] width 26 height 26
click at [213, 388] on button at bounding box center [220, 389] width 26 height 26
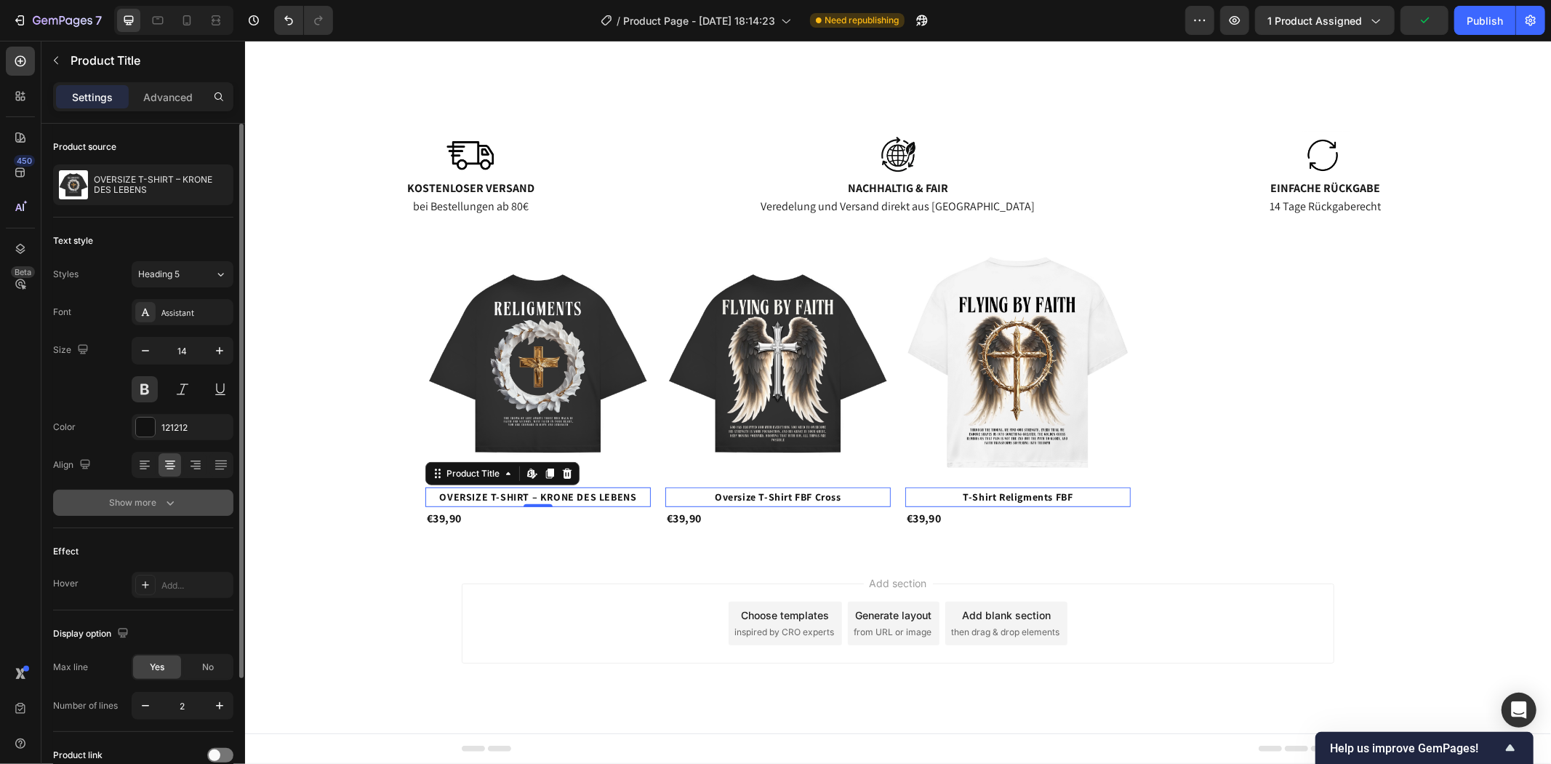
click at [175, 499] on icon "button" at bounding box center [170, 502] width 15 height 15
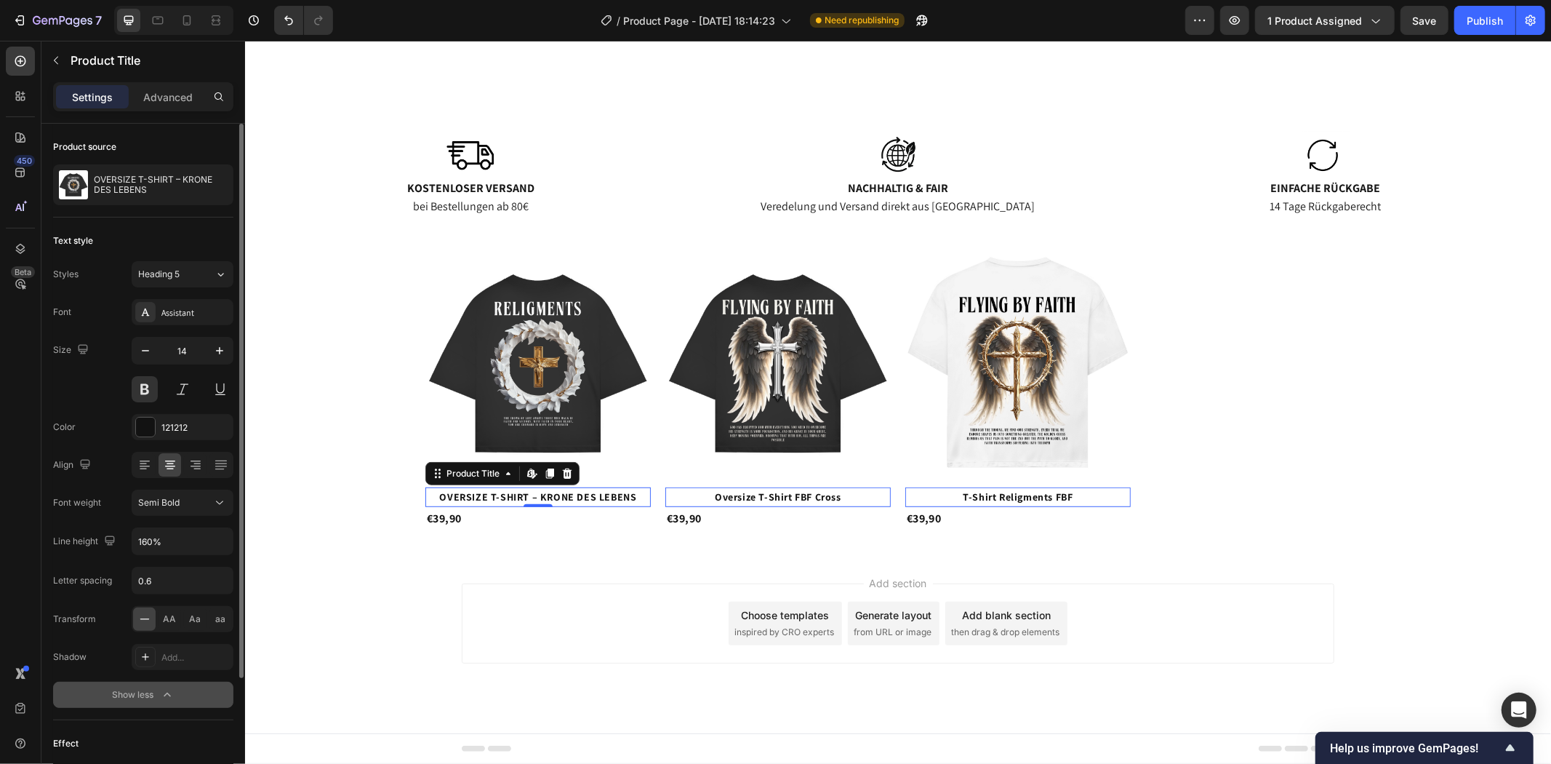
scroll to position [242, 0]
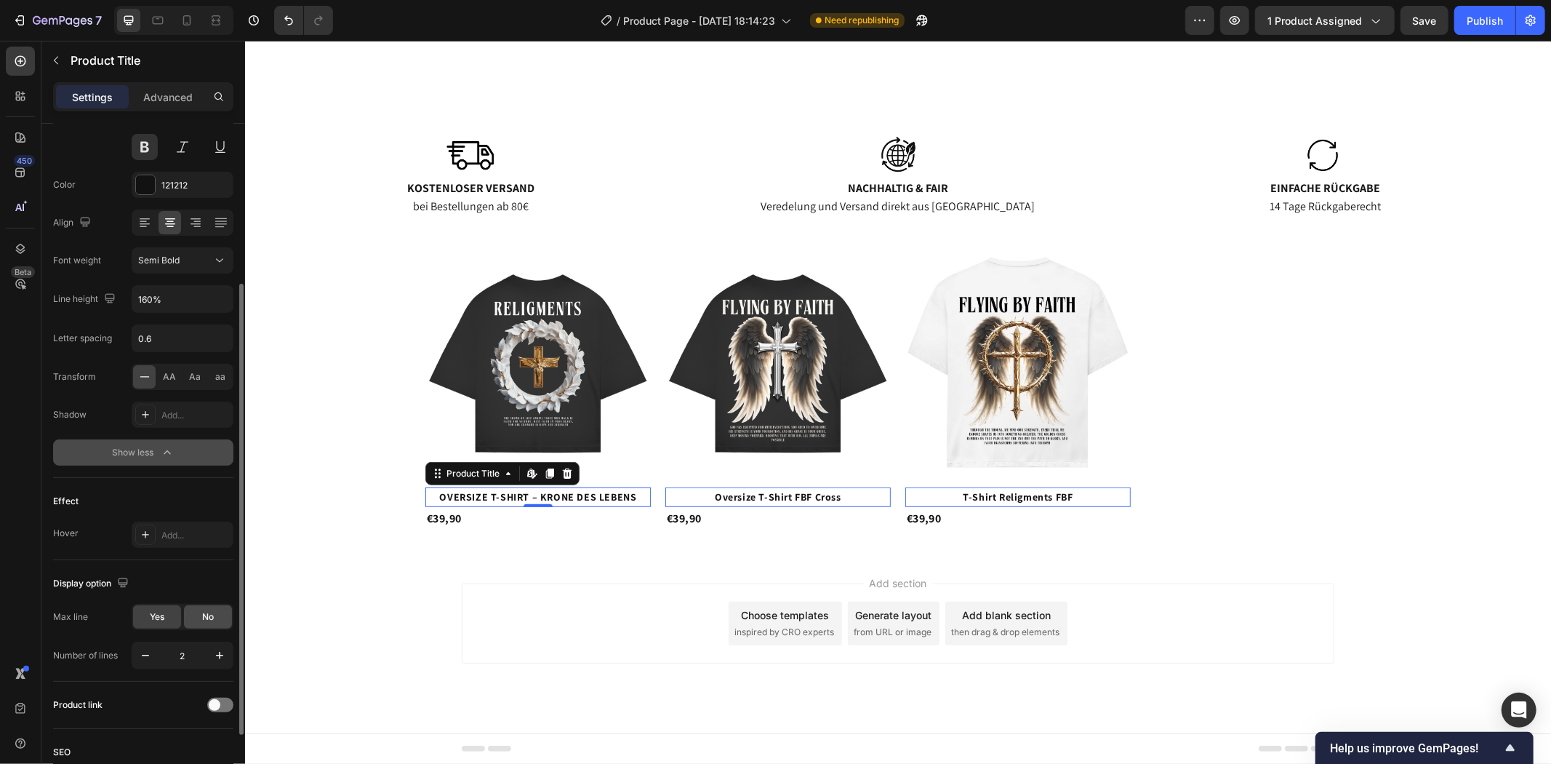
click at [207, 619] on span "No" at bounding box center [208, 616] width 12 height 13
click at [164, 620] on span "Yes" at bounding box center [157, 616] width 15 height 13
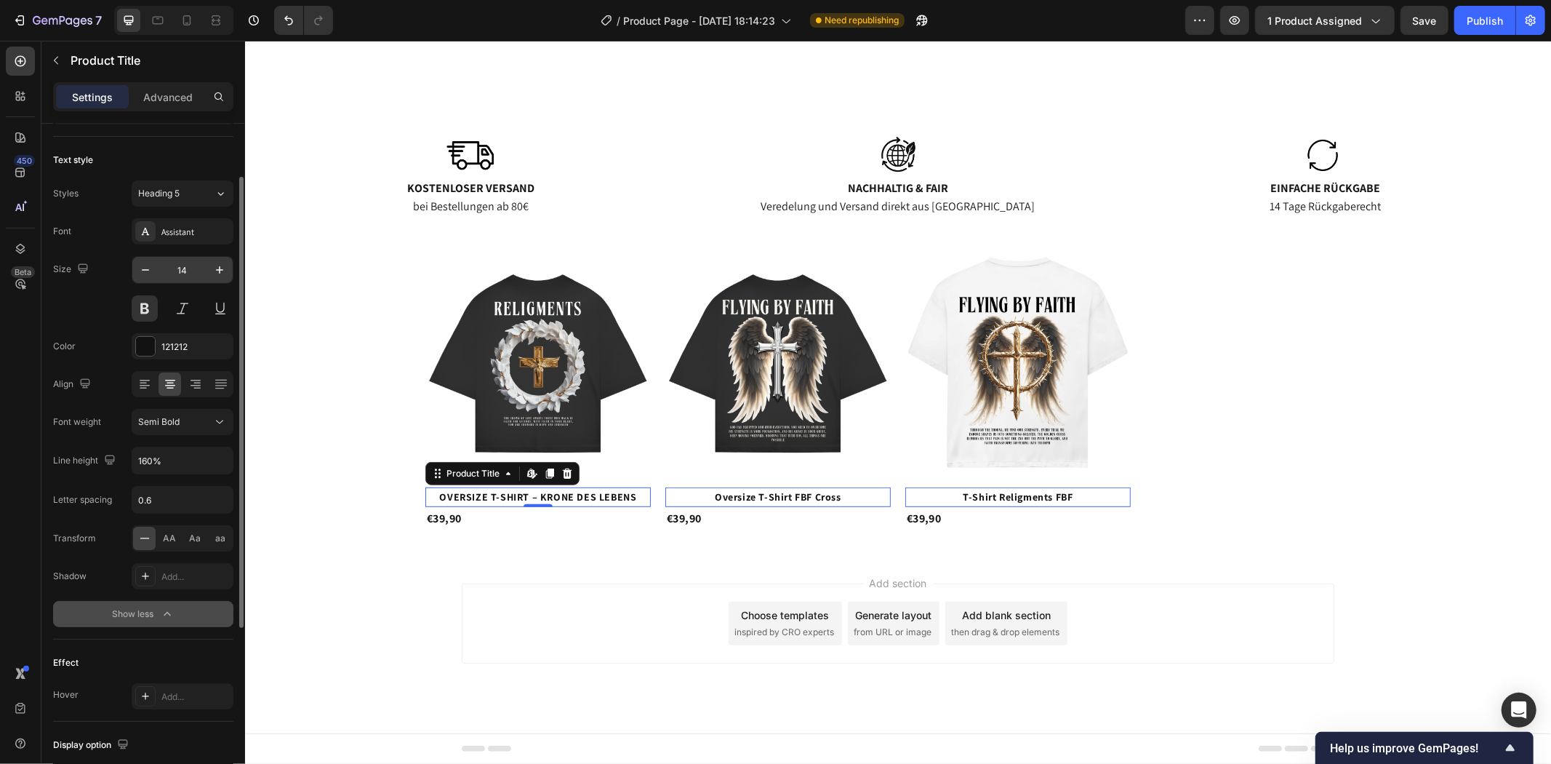
scroll to position [0, 0]
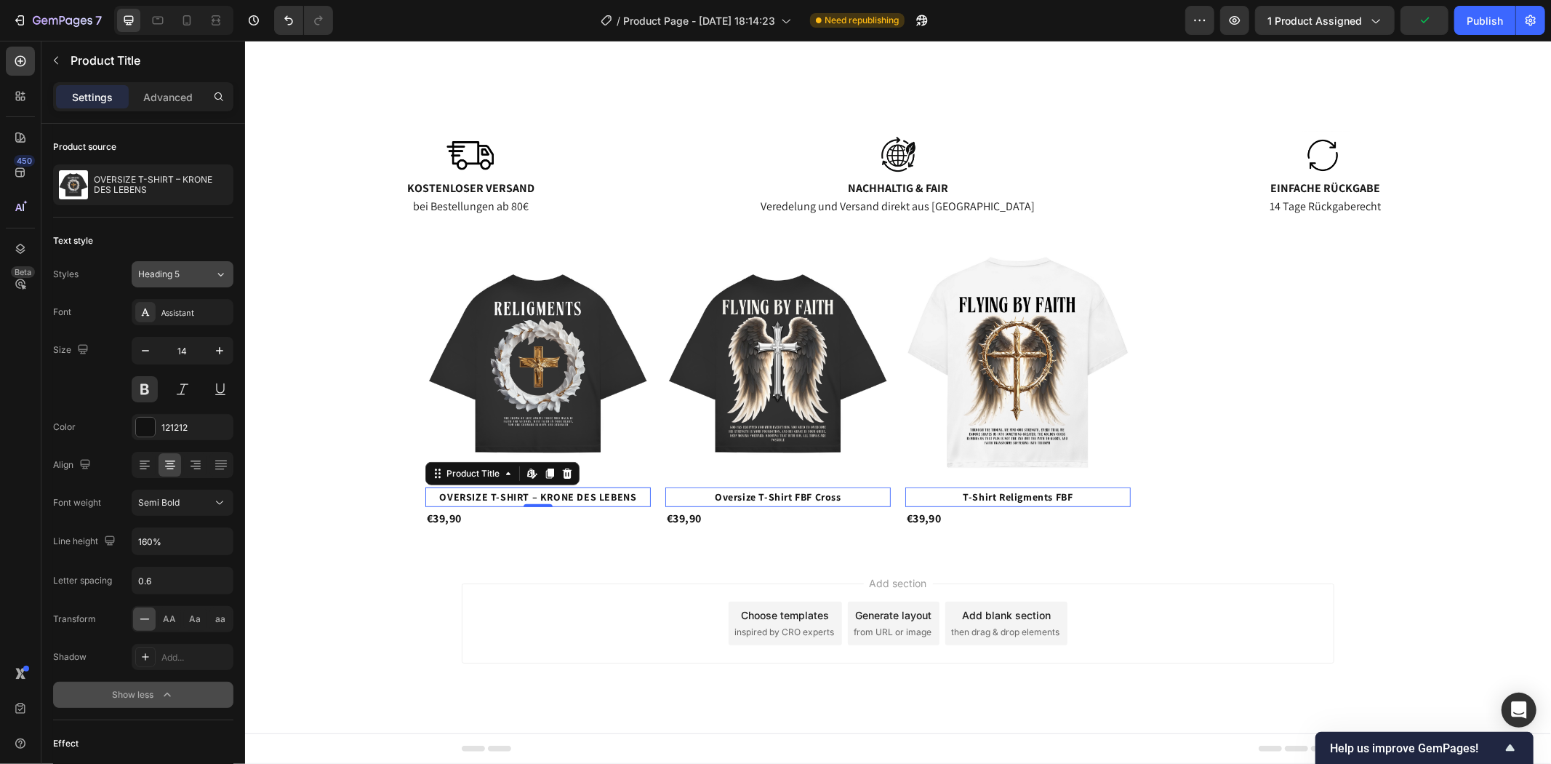
click at [216, 276] on icon at bounding box center [221, 274] width 12 height 15
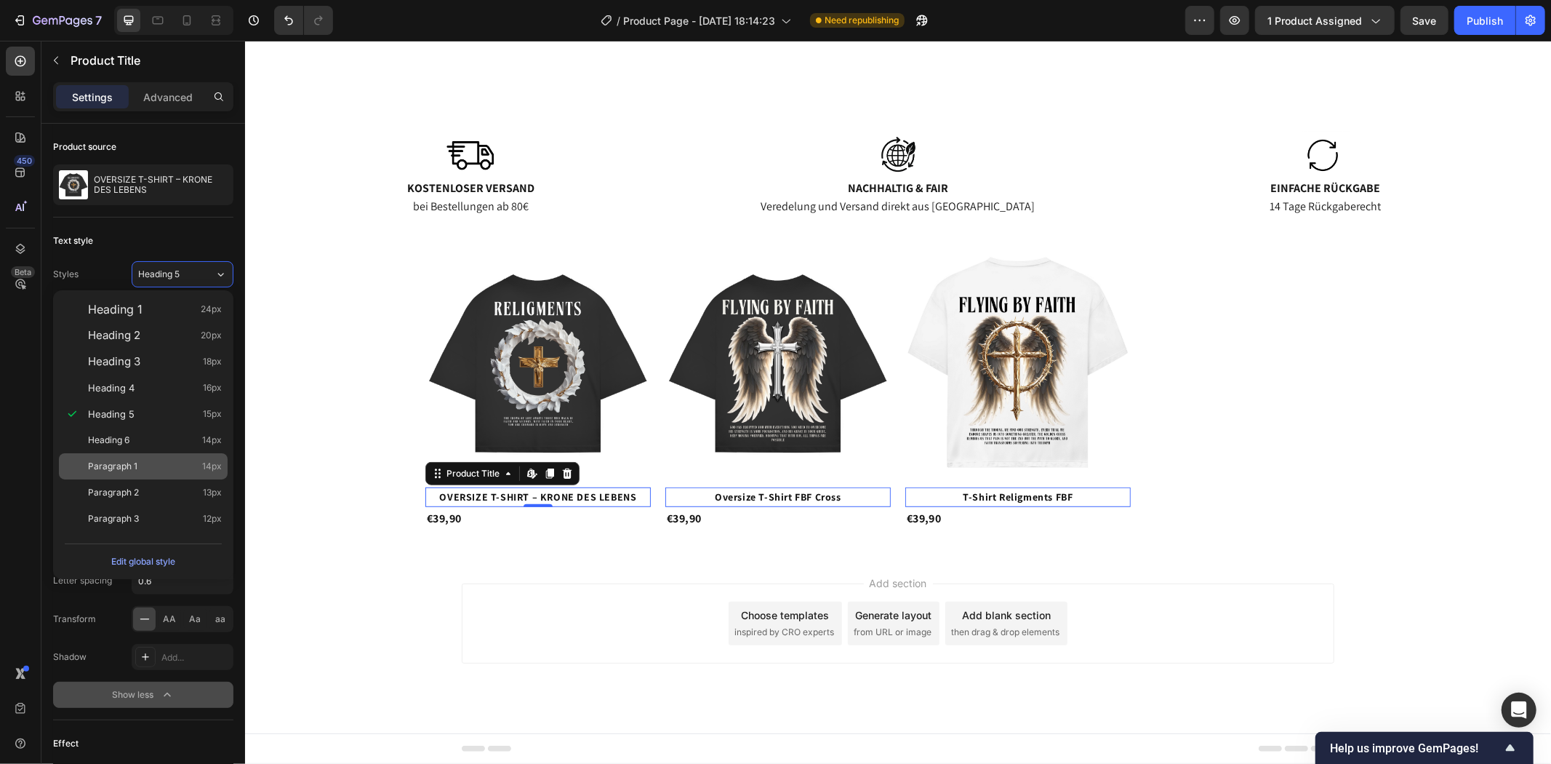
click at [162, 468] on div "Paragraph 1 14px" at bounding box center [155, 466] width 134 height 15
type input "180%"
type input "0.4"
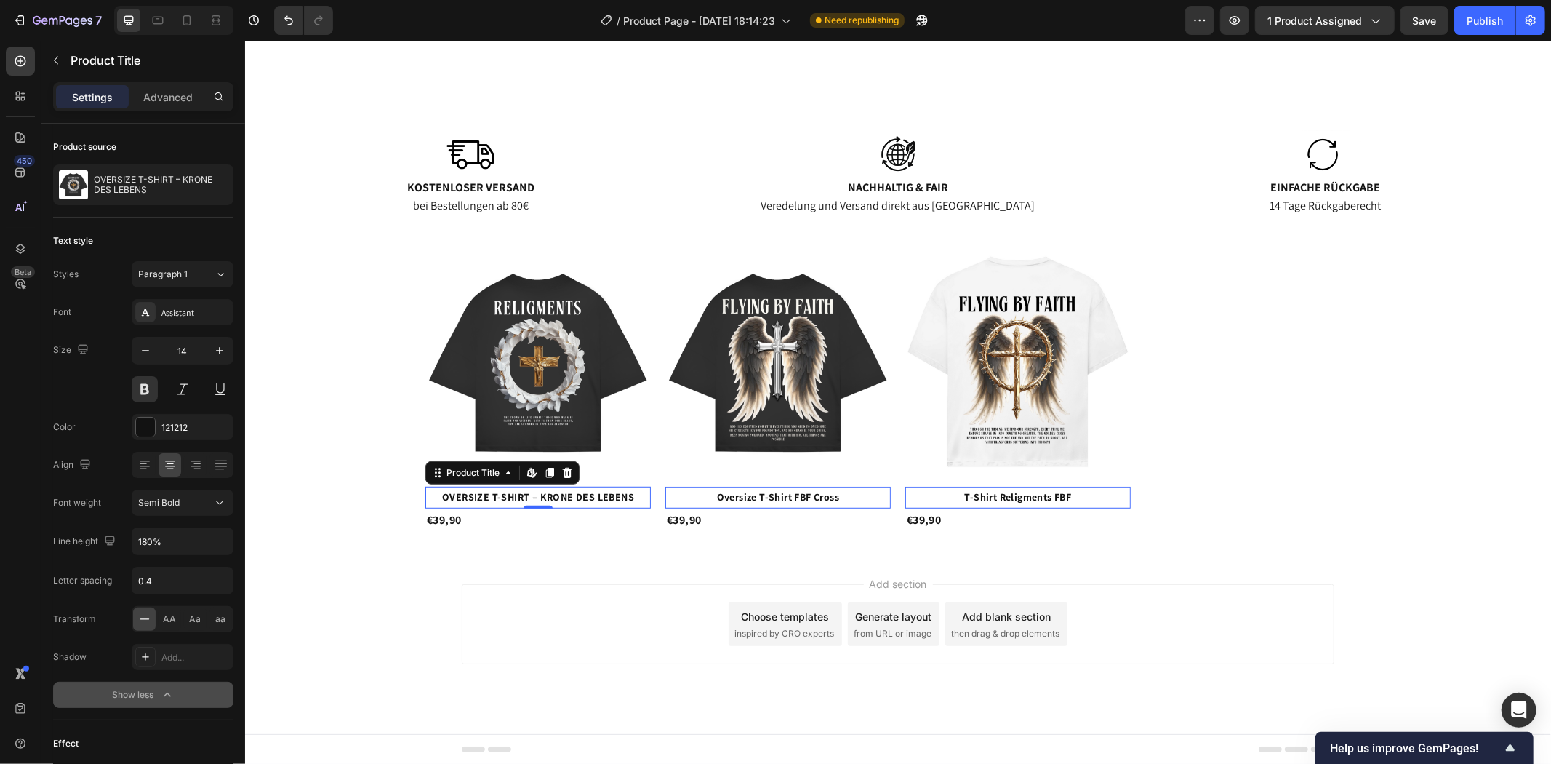
scroll to position [605, 0]
click at [223, 277] on icon at bounding box center [221, 274] width 12 height 15
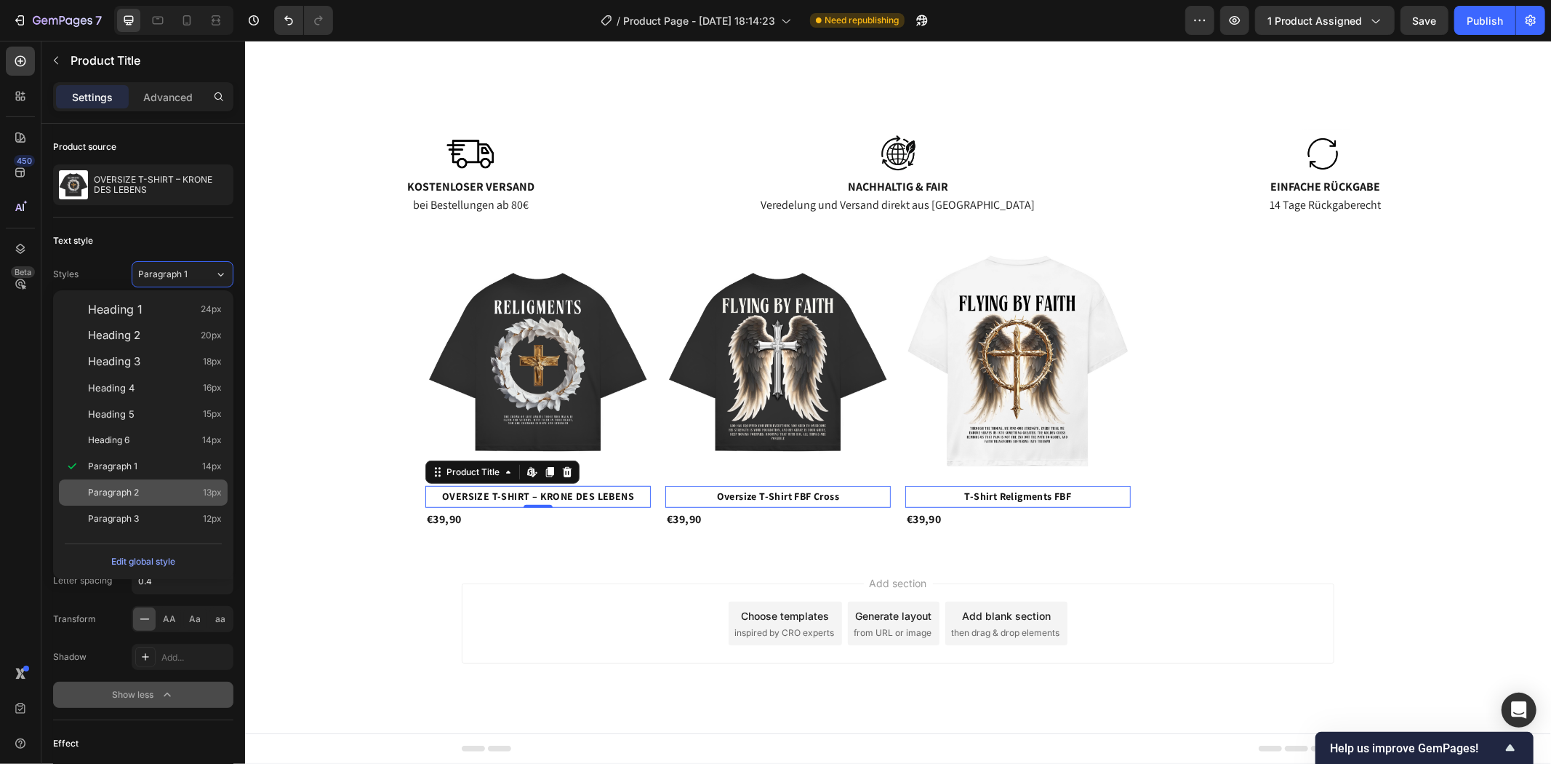
click at [141, 491] on div "Paragraph 2 13px" at bounding box center [155, 492] width 134 height 15
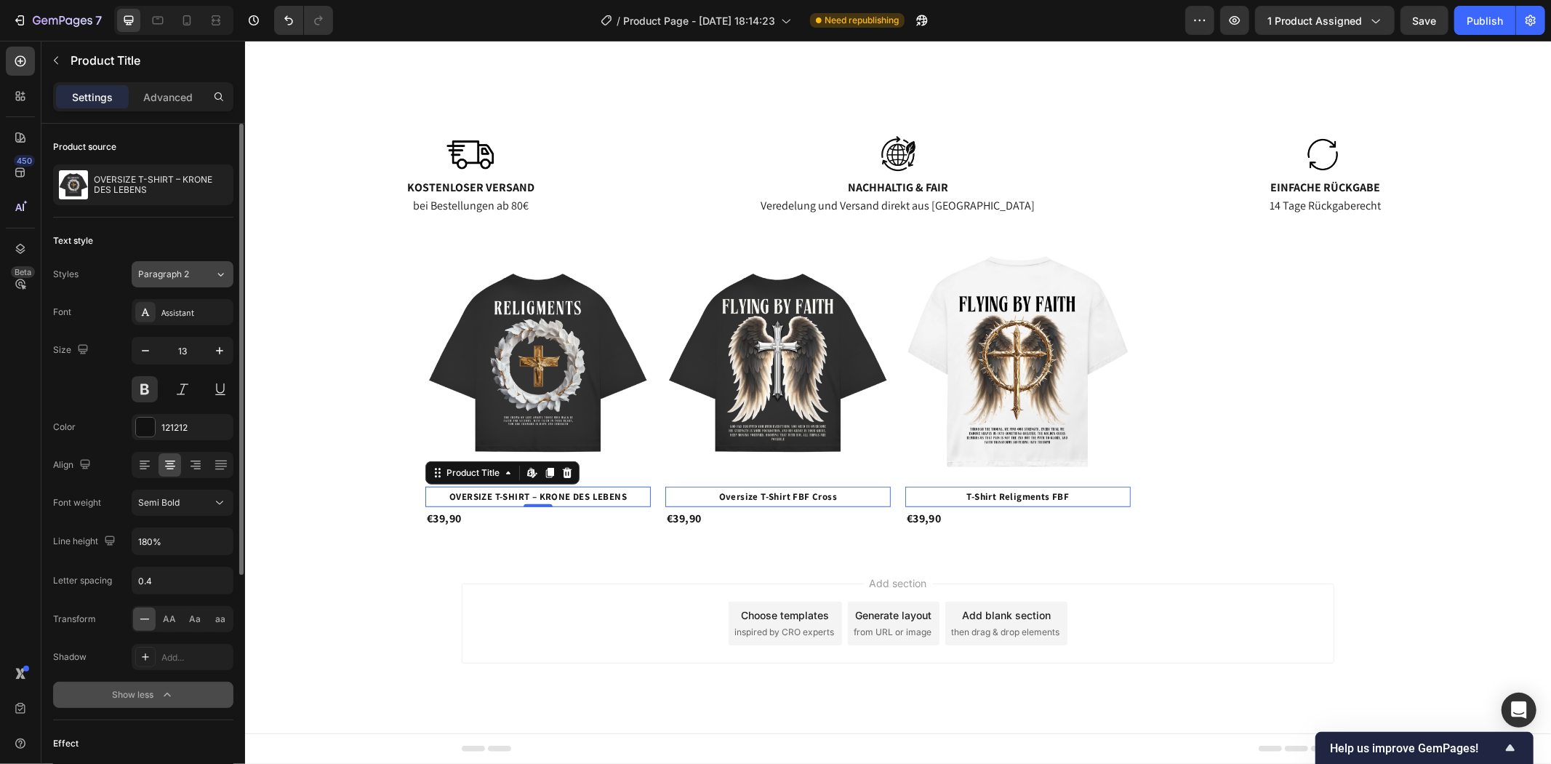
click at [220, 264] on button "Paragraph 2" at bounding box center [183, 274] width 102 height 26
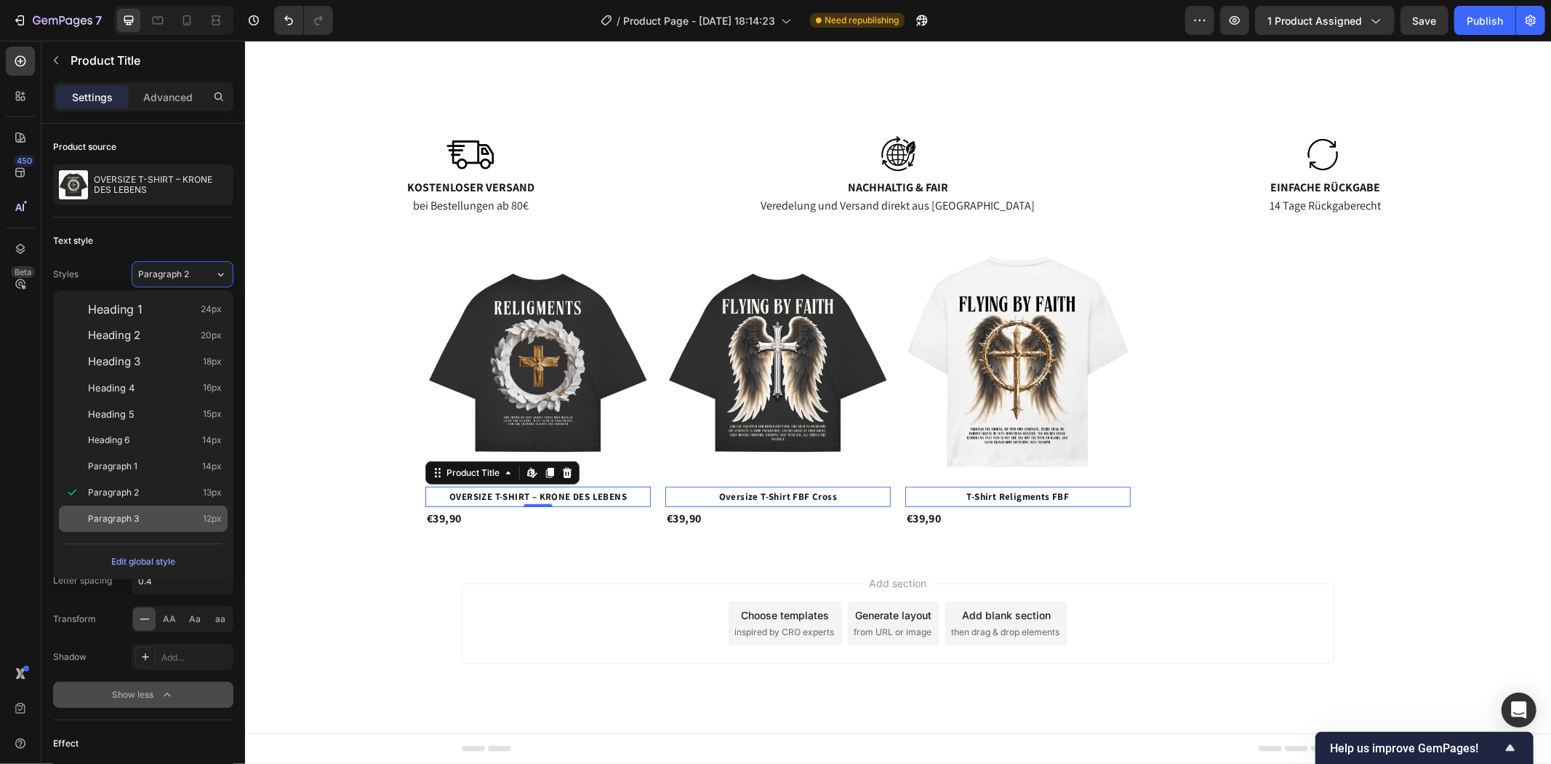
click at [132, 521] on span "Paragraph 3" at bounding box center [113, 518] width 51 height 15
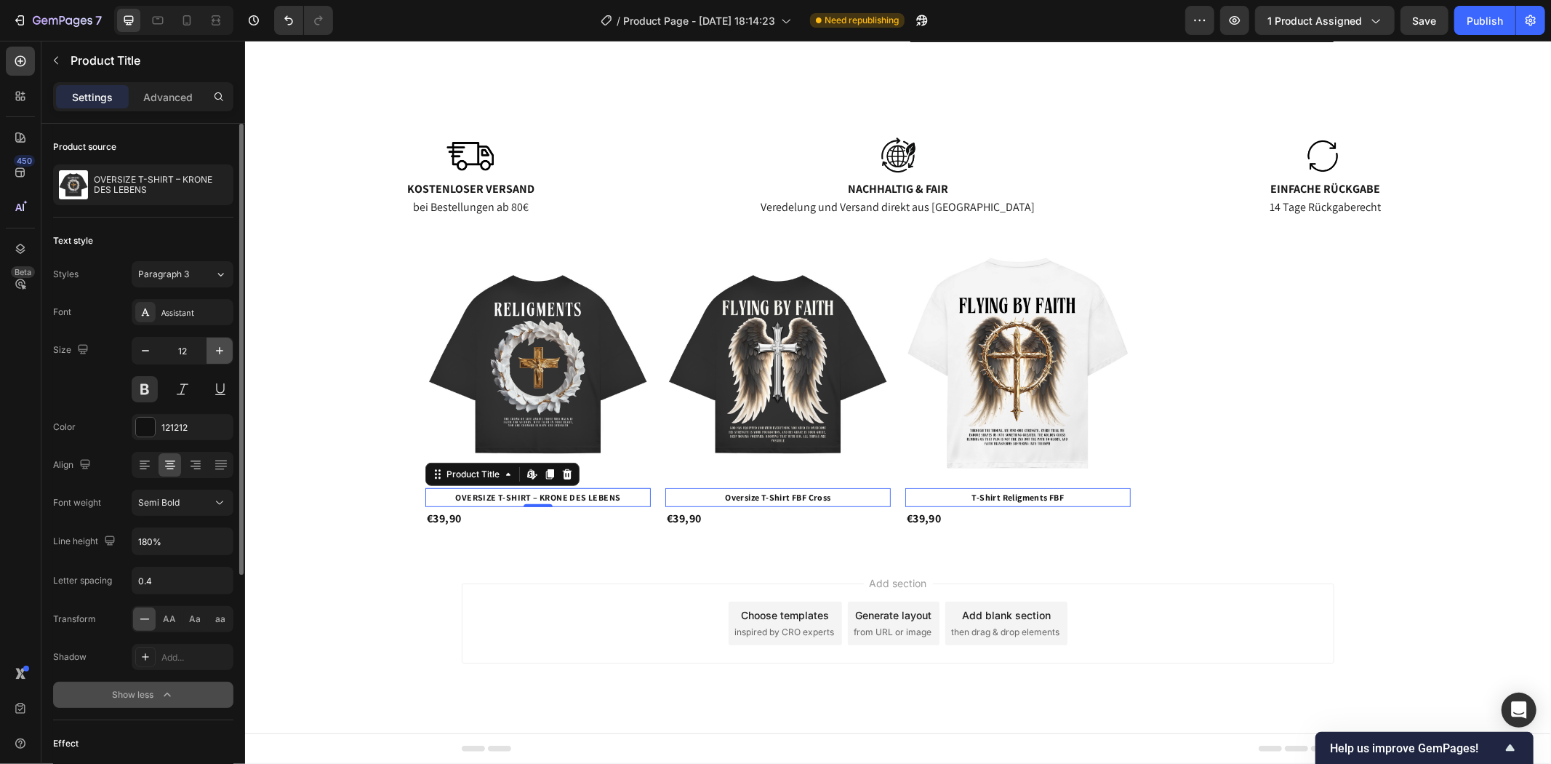
click at [220, 350] on icon "button" at bounding box center [219, 350] width 7 height 7
type input "14"
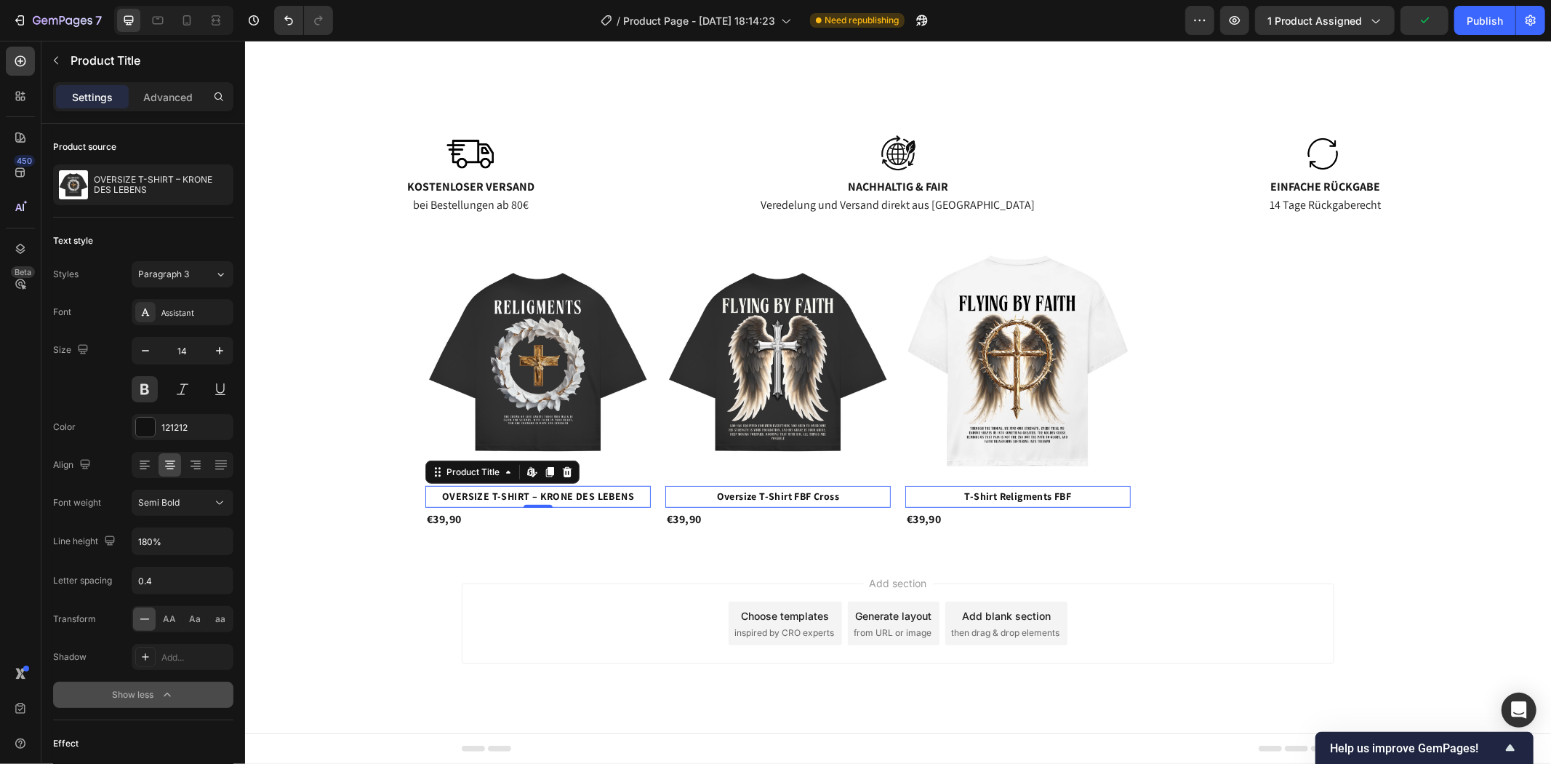
click at [791, 495] on h2 "Oversize T-Shirt FBF Cross" at bounding box center [777, 495] width 225 height 21
click at [612, 499] on h2 "OVERSIZE T-SHIRT – KRONE DES LEBENS" at bounding box center [537, 495] width 225 height 21
click at [717, 497] on h2 "Oversize T-Shirt FBF Cross" at bounding box center [777, 495] width 225 height 21
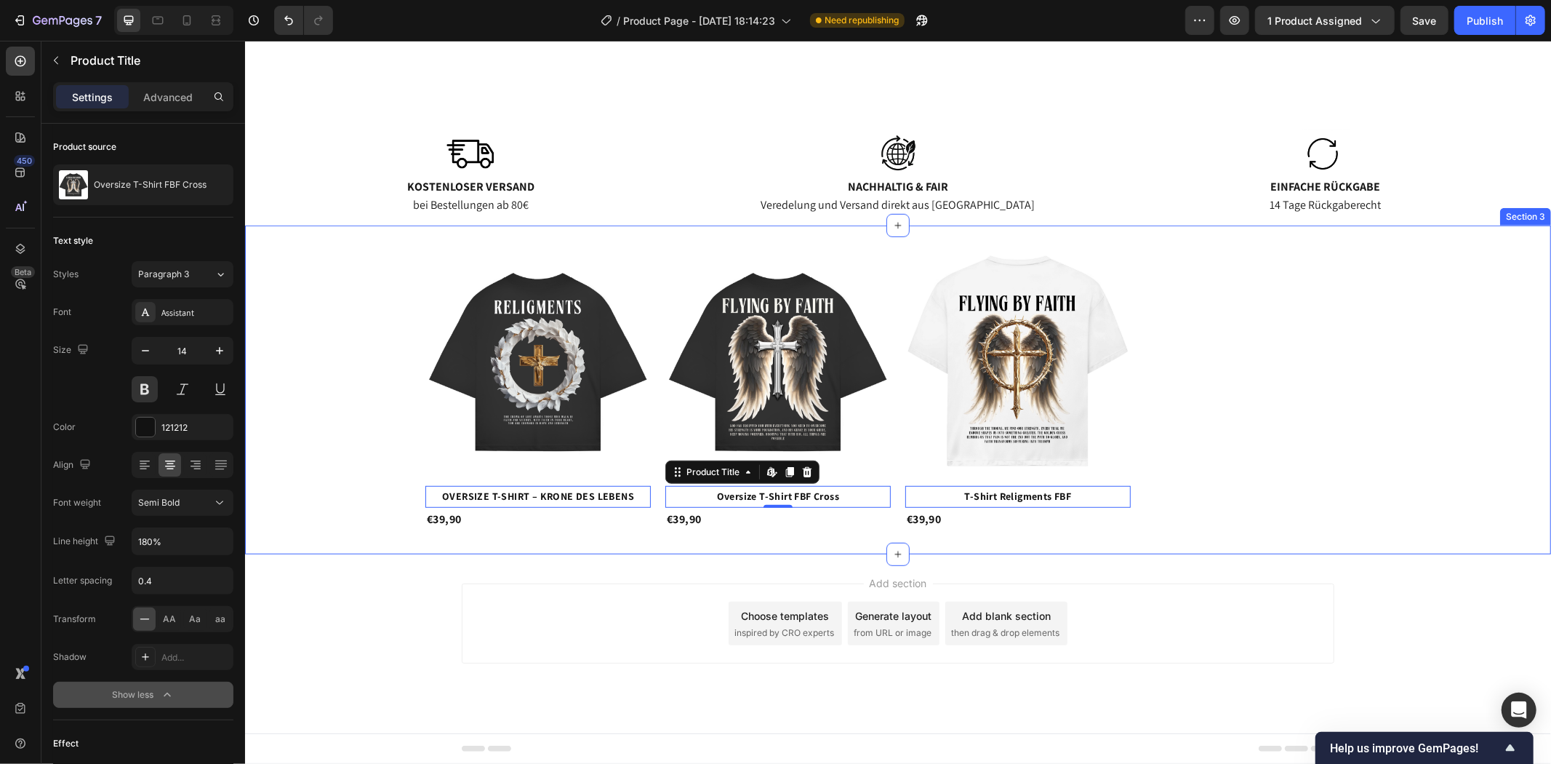
click at [1081, 551] on div "Product Images OVERSIZE T-SHIRT – KRONE DES LEBENS Product Title Edit content i…" at bounding box center [897, 389] width 1306 height 329
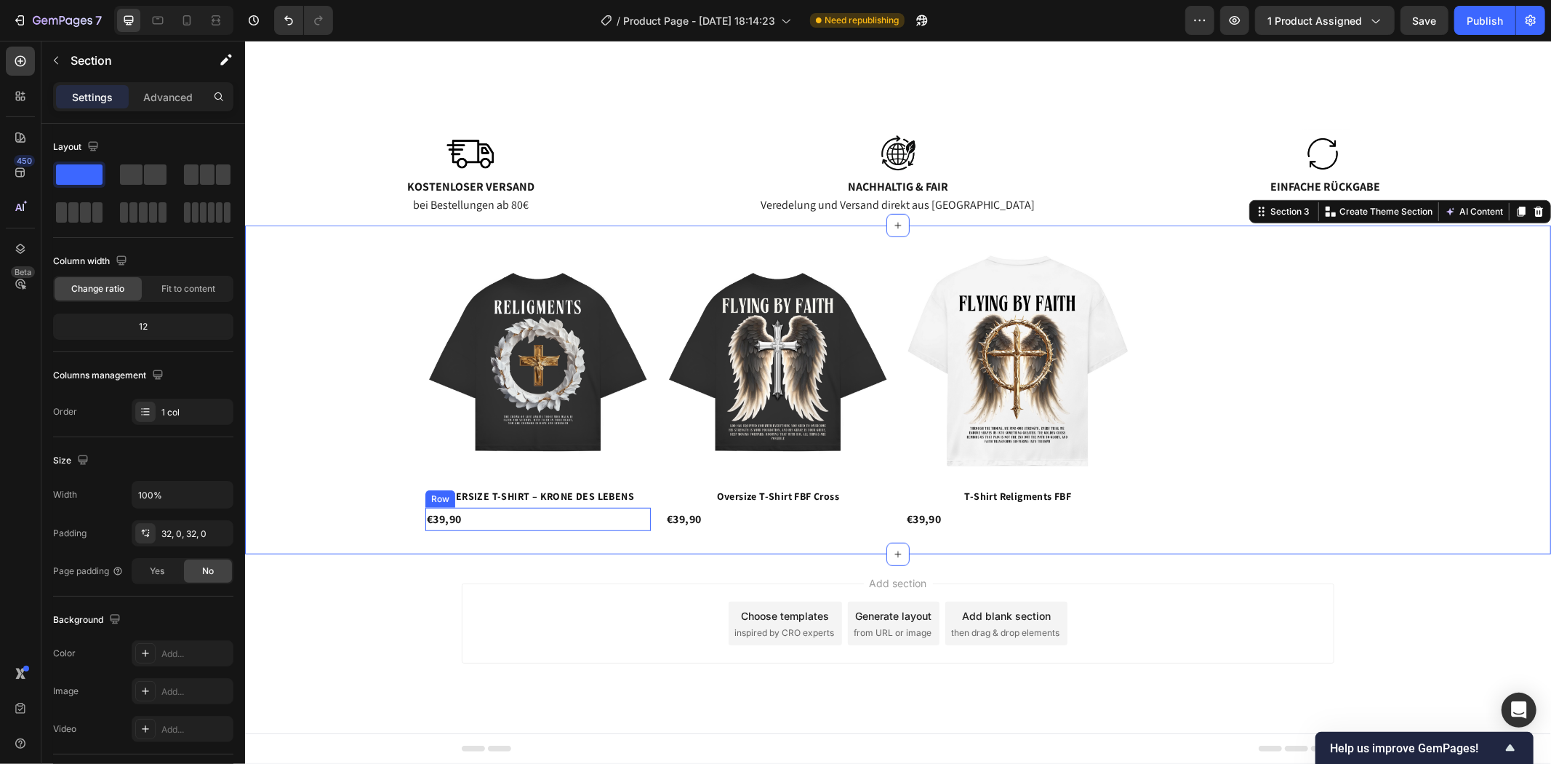
click at [462, 519] on div "€39,90 Product Price Product Price Row" at bounding box center [537, 519] width 225 height 24
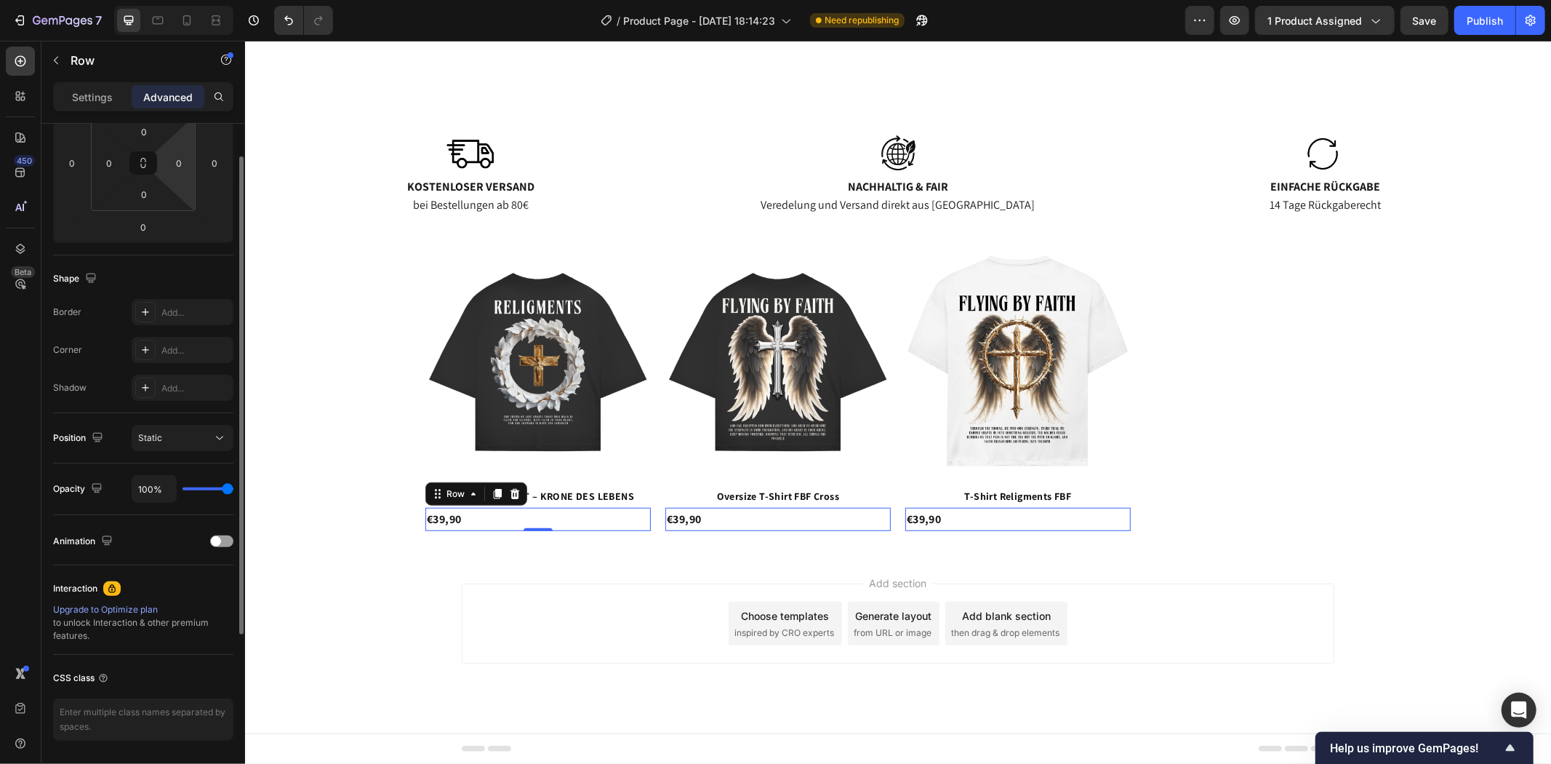
scroll to position [0, 0]
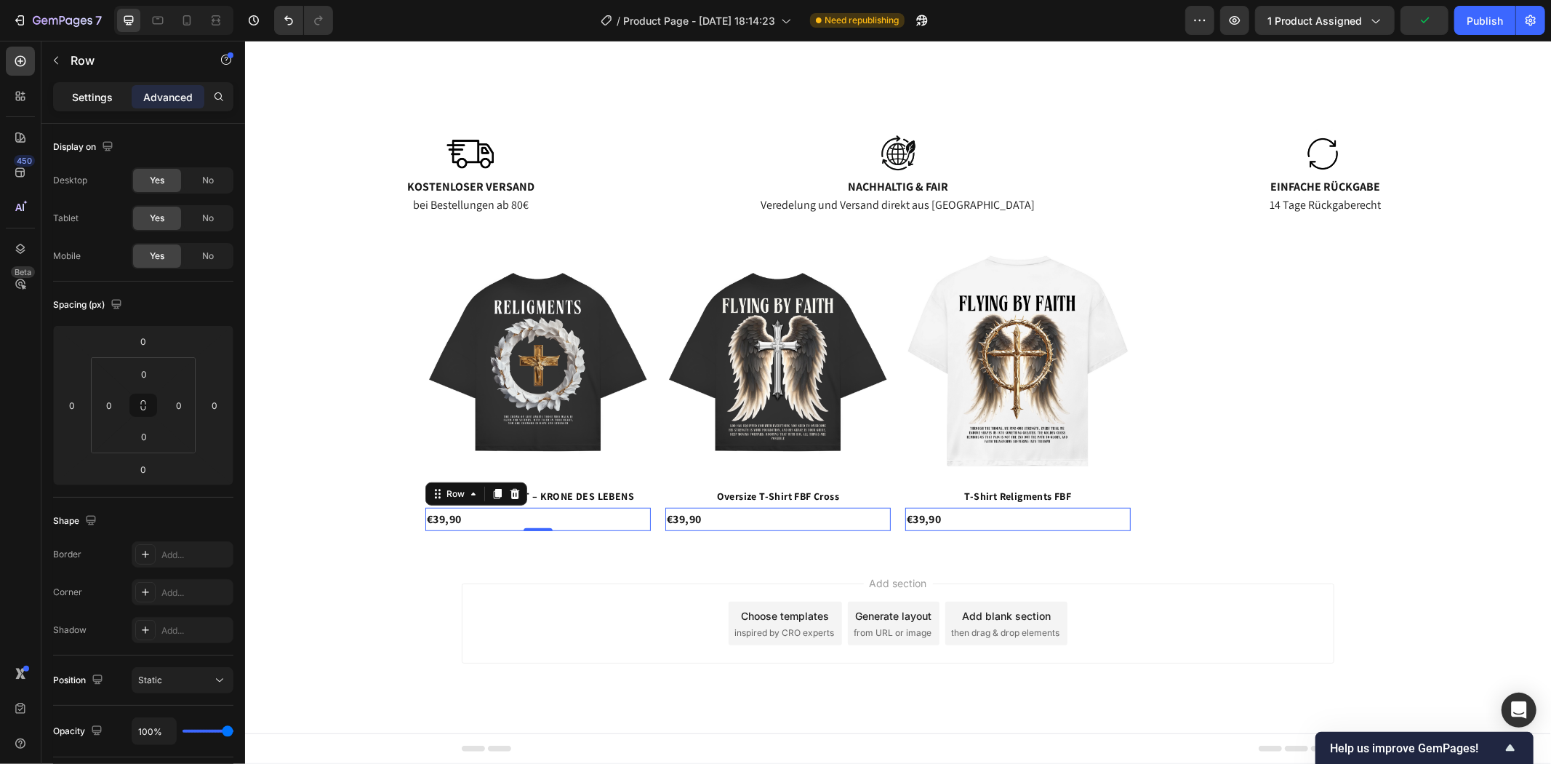
click at [113, 92] on div "Settings" at bounding box center [92, 96] width 73 height 23
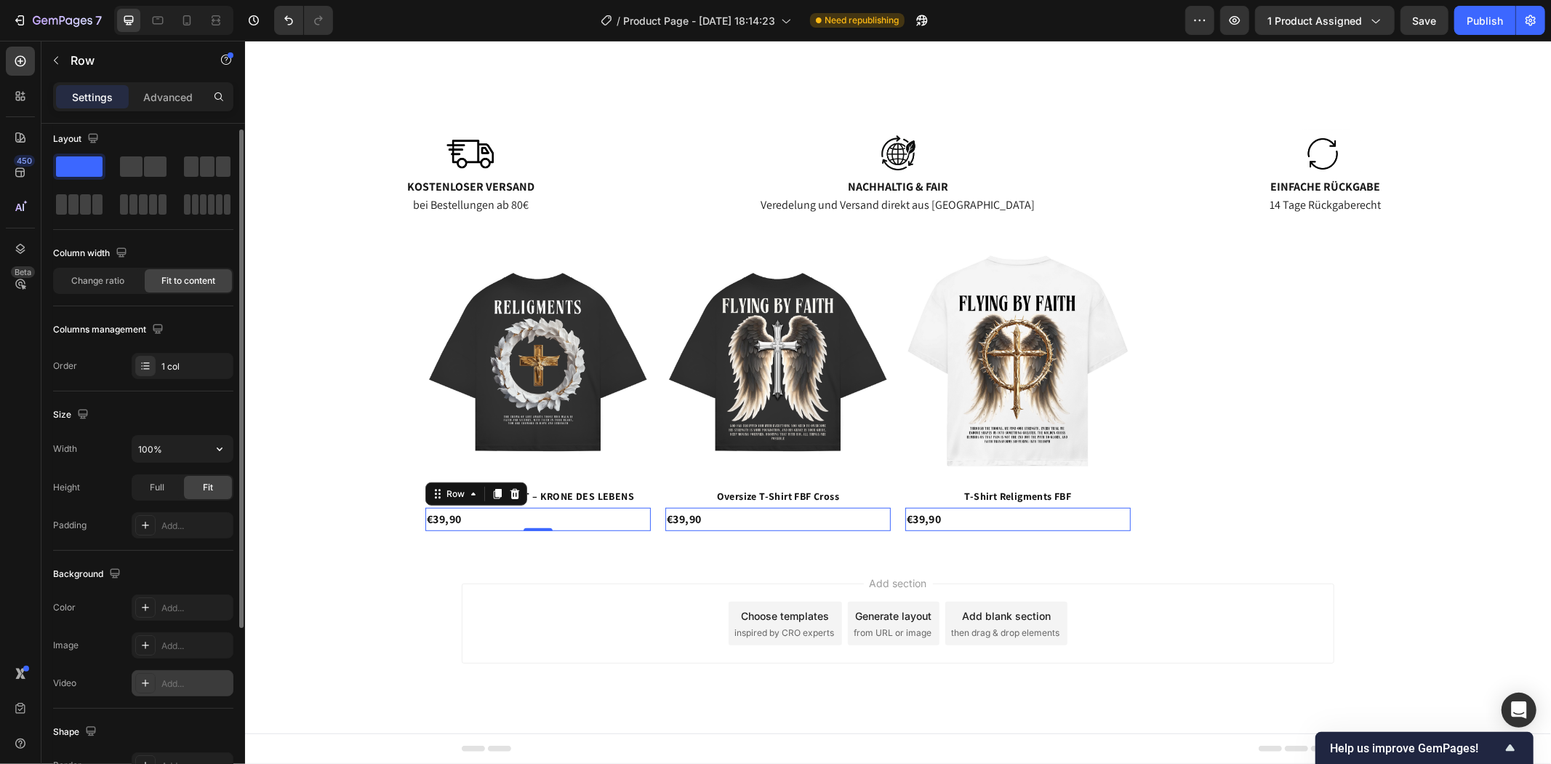
scroll to position [250, 0]
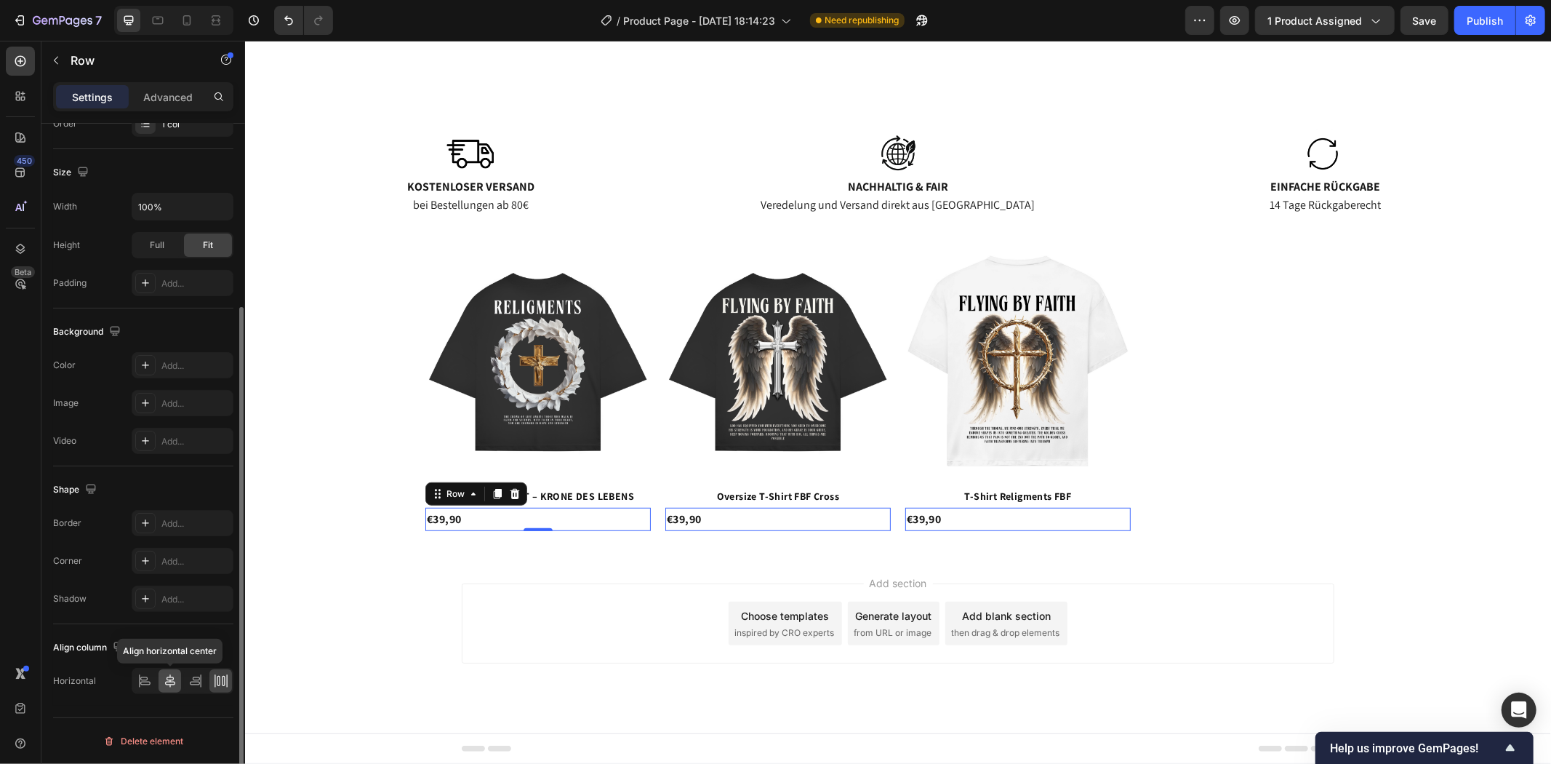
click at [166, 679] on icon at bounding box center [170, 680] width 10 height 13
click at [193, 675] on icon at bounding box center [195, 681] width 15 height 15
click at [223, 680] on icon at bounding box center [223, 681] width 3 height 10
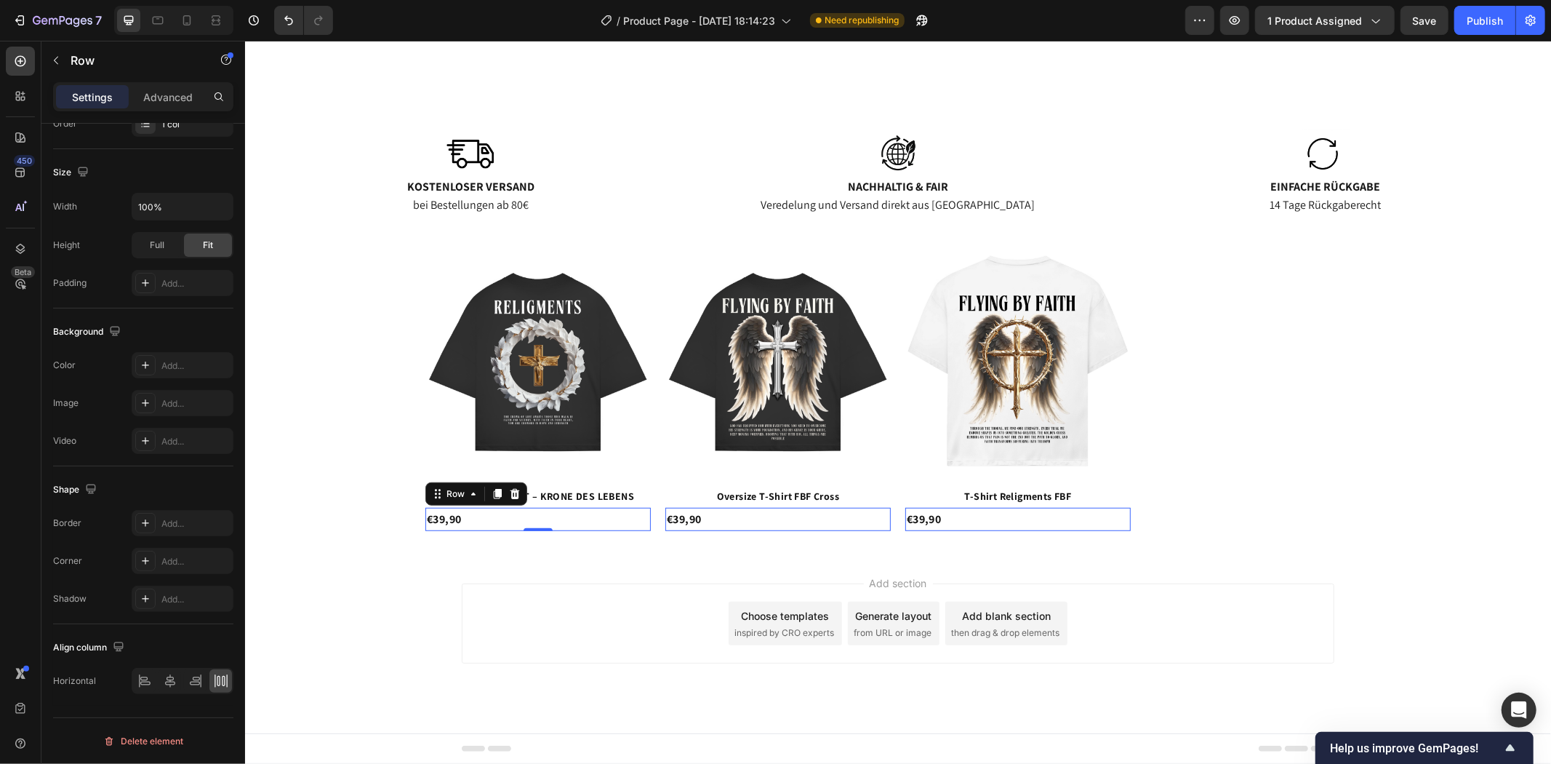
click at [439, 546] on div "Product Images OVERSIZE T-SHIRT – KRONE DES LEBENS Product Title €39,90 Product…" at bounding box center [897, 389] width 1306 height 329
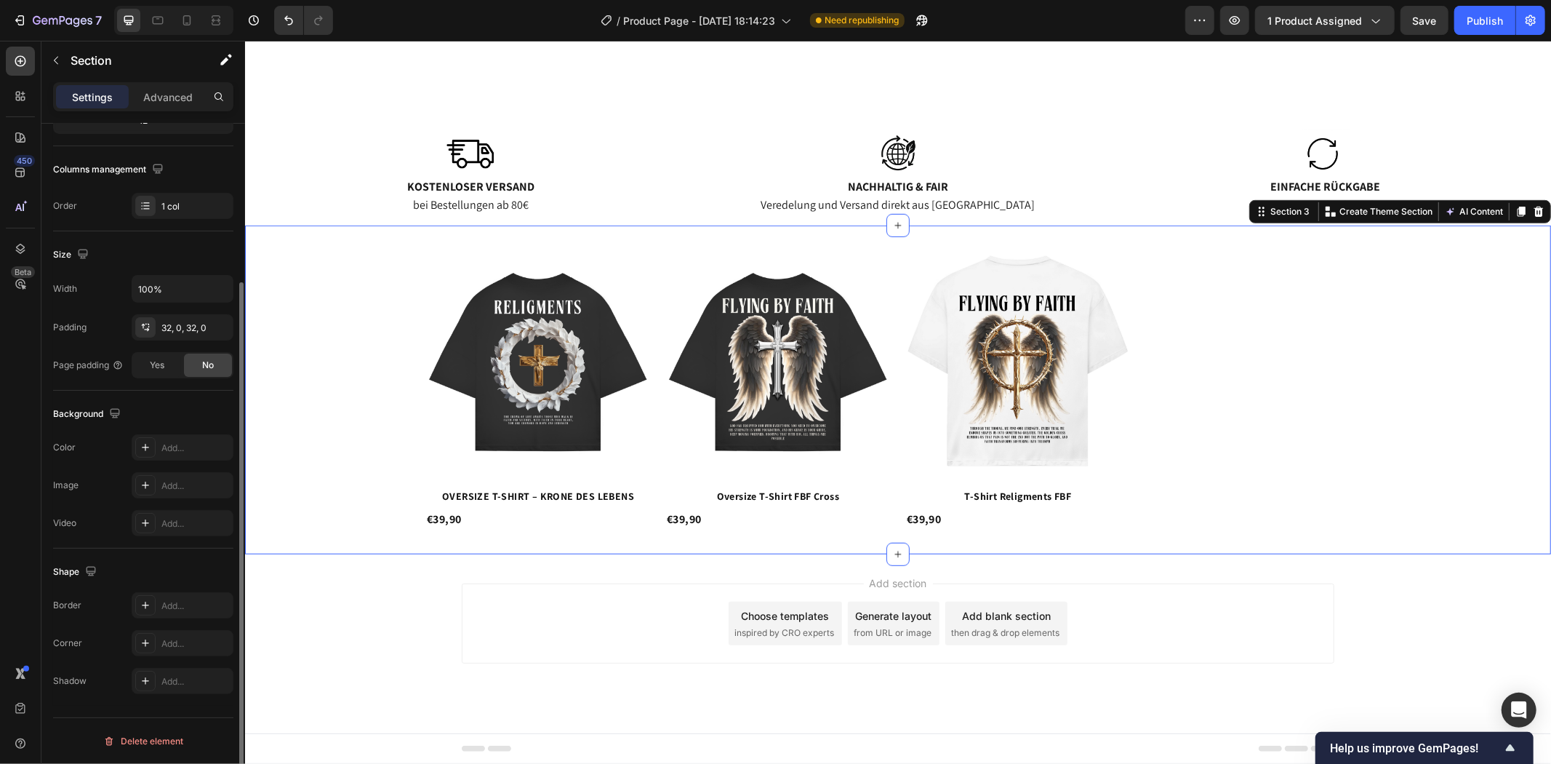
scroll to position [0, 0]
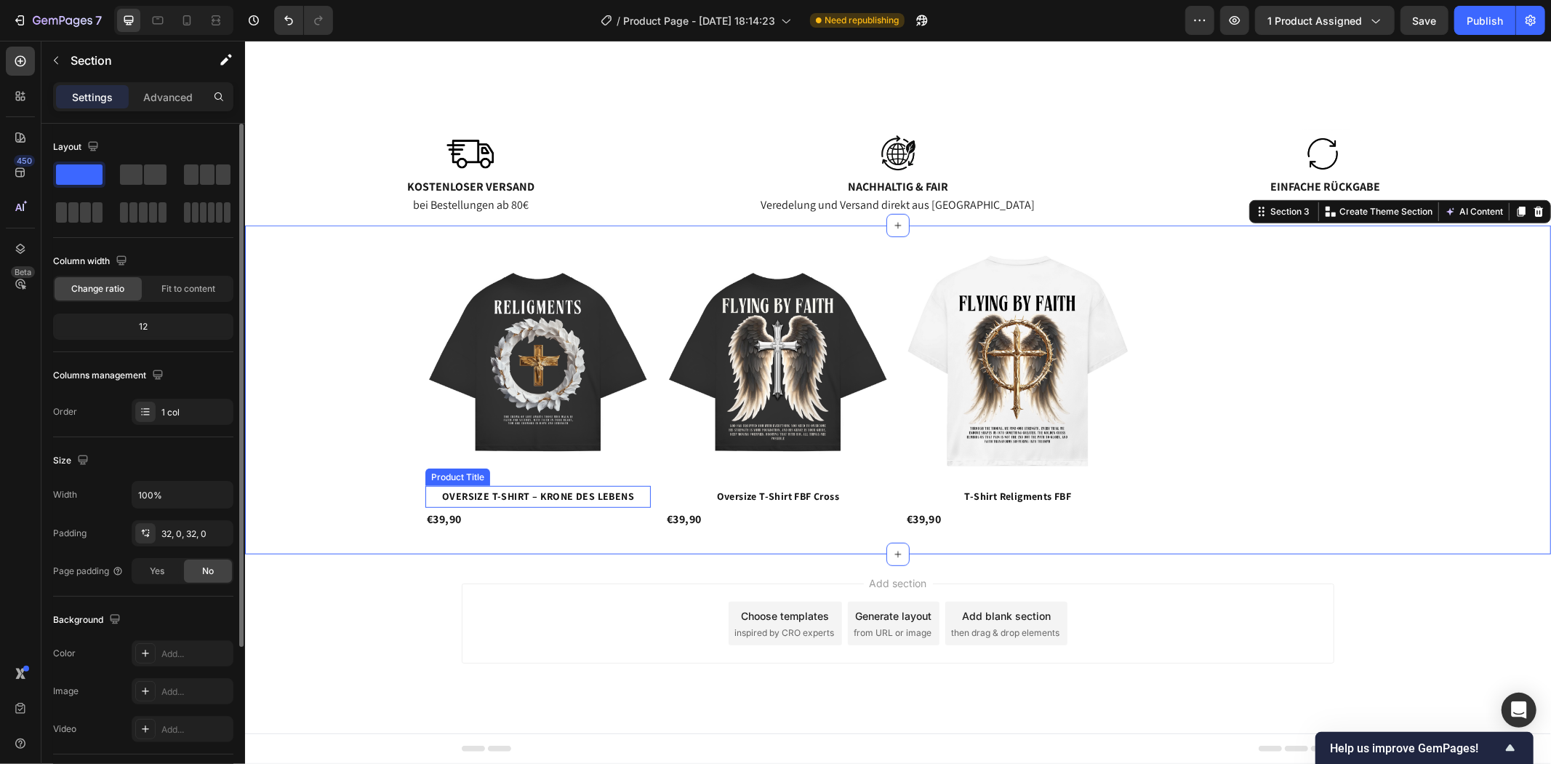
click at [466, 492] on h2 "OVERSIZE T-SHIRT – KRONE DES LEBENS" at bounding box center [537, 495] width 225 height 21
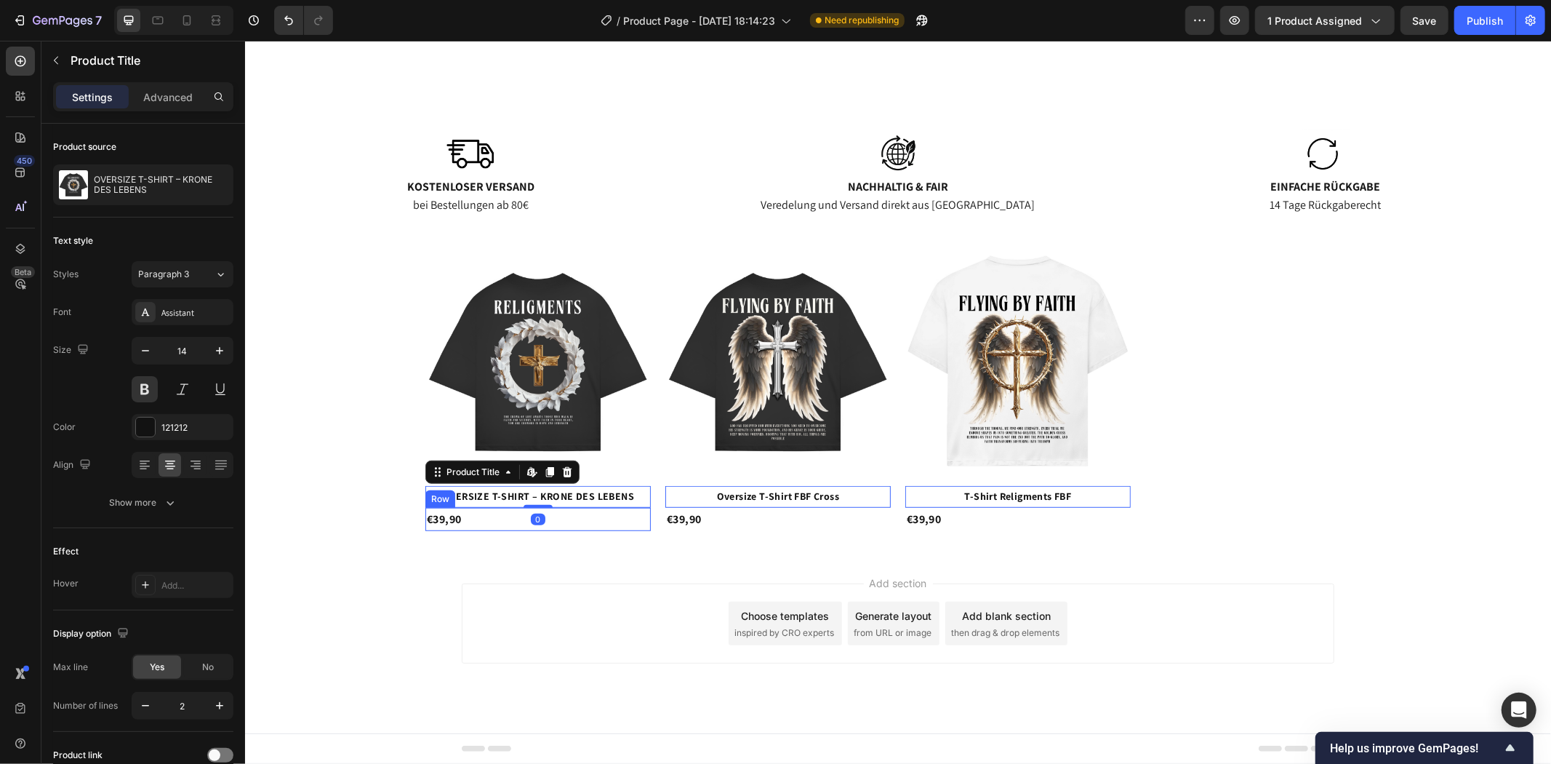
click at [459, 513] on div "€39,90 Product Price Product Price Row" at bounding box center [537, 519] width 225 height 24
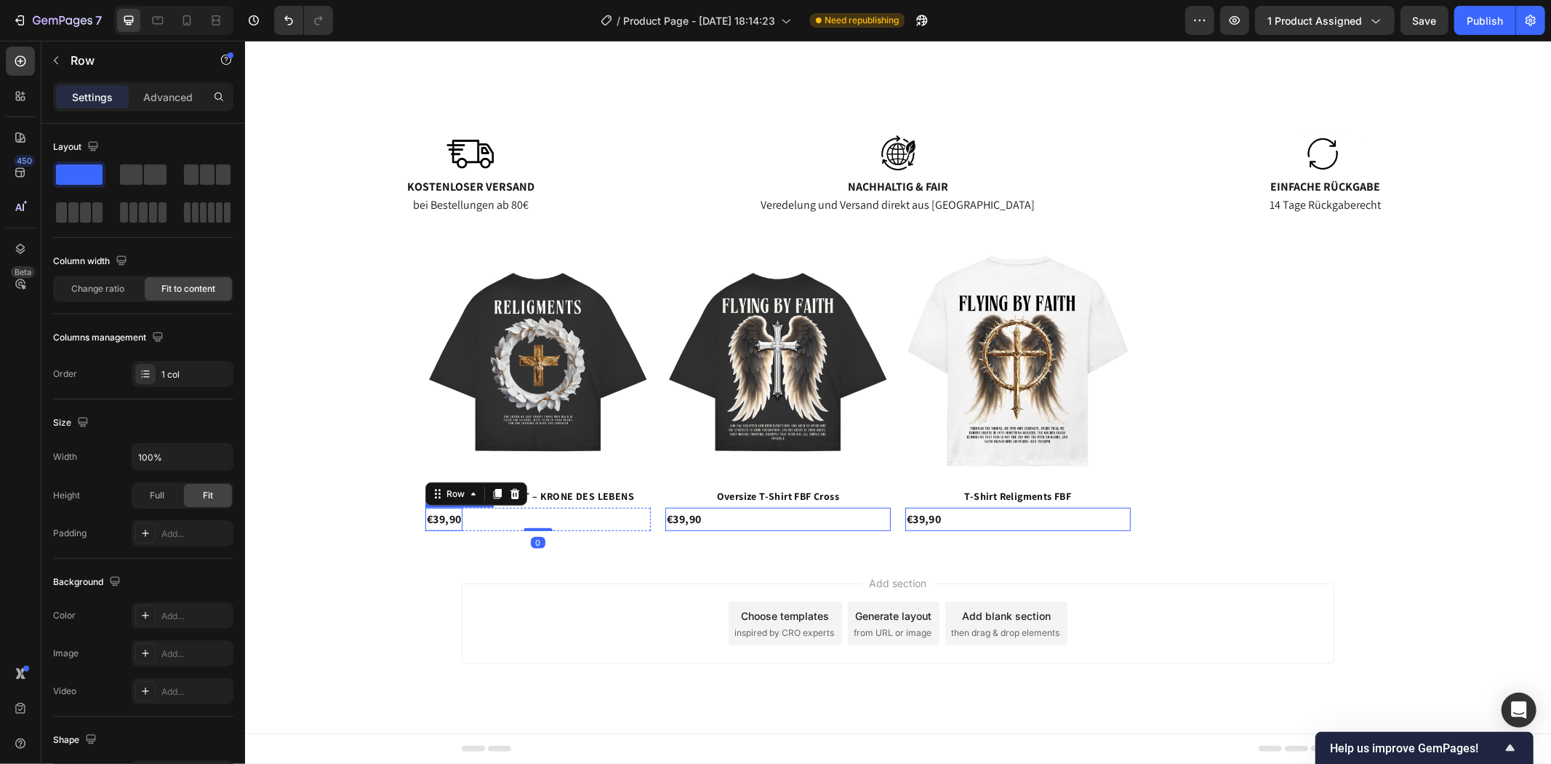
click at [439, 521] on div "€39,90" at bounding box center [443, 519] width 37 height 24
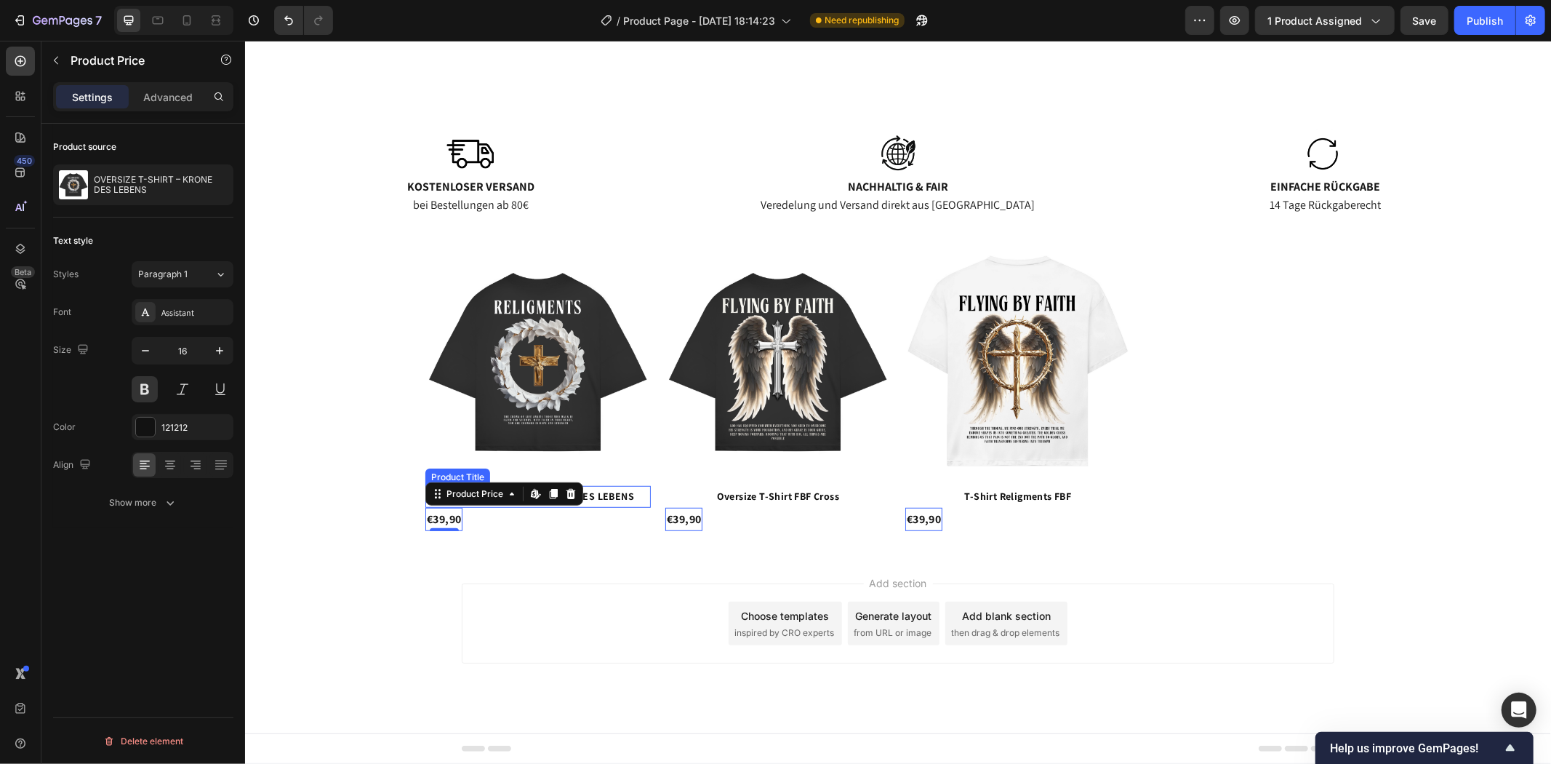
click at [625, 492] on h2 "OVERSIZE T-SHIRT – KRONE DES LEBENS" at bounding box center [537, 495] width 225 height 21
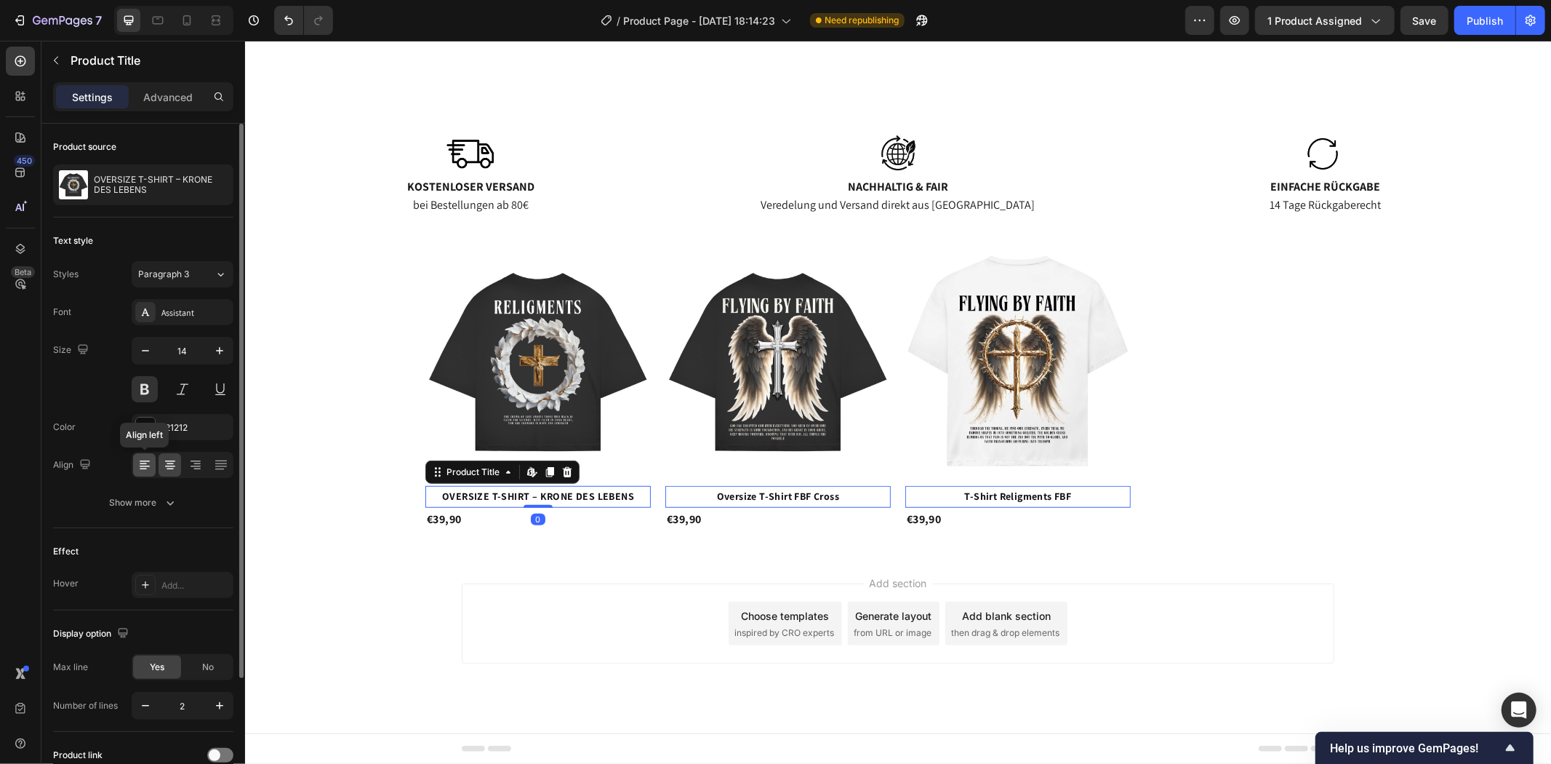
click at [139, 463] on icon at bounding box center [144, 464] width 15 height 15
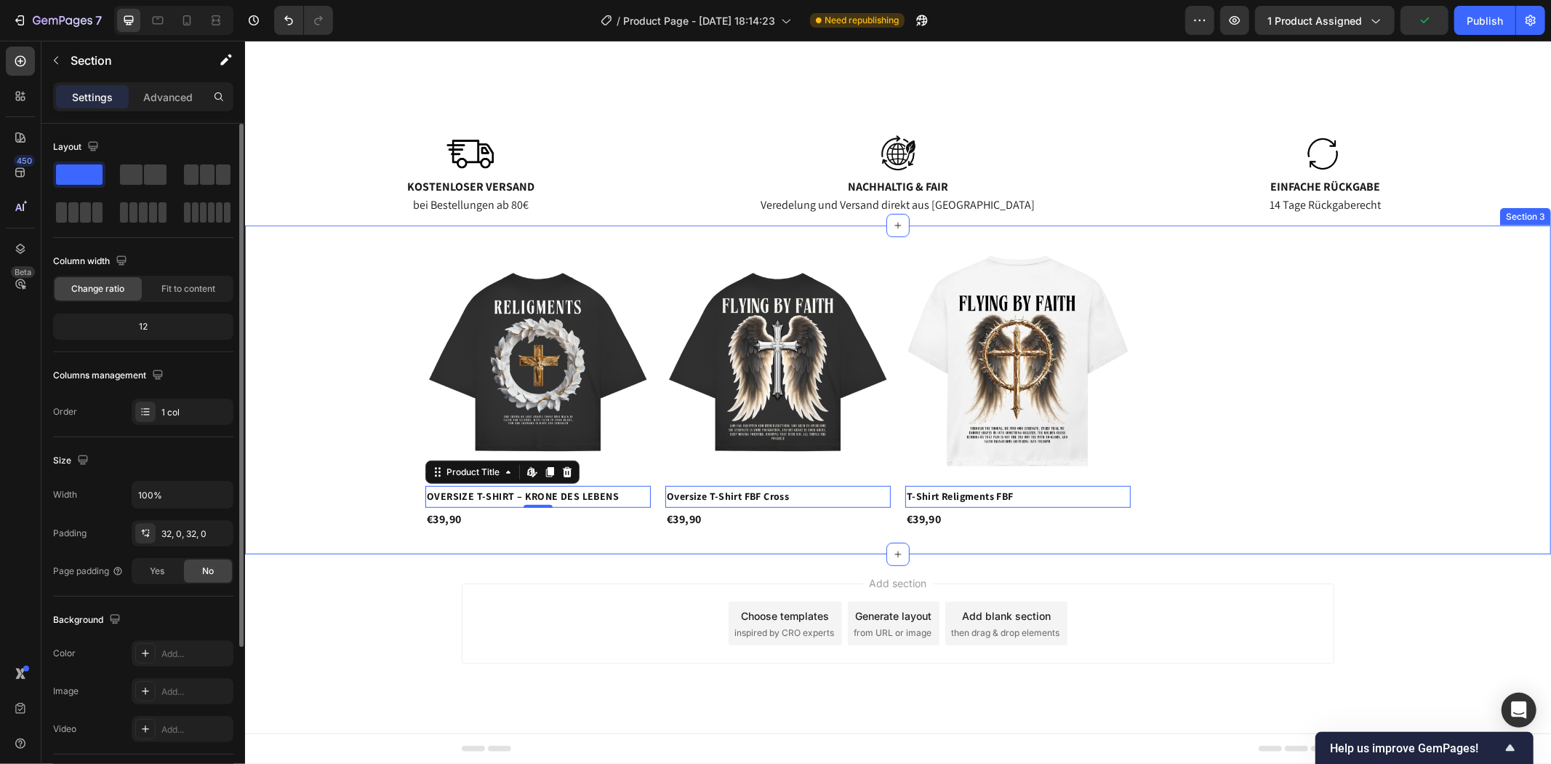
click at [596, 546] on div "Product Images OVERSIZE T-SHIRT – KRONE DES LEBENS Product Title Edit content i…" at bounding box center [897, 389] width 1306 height 329
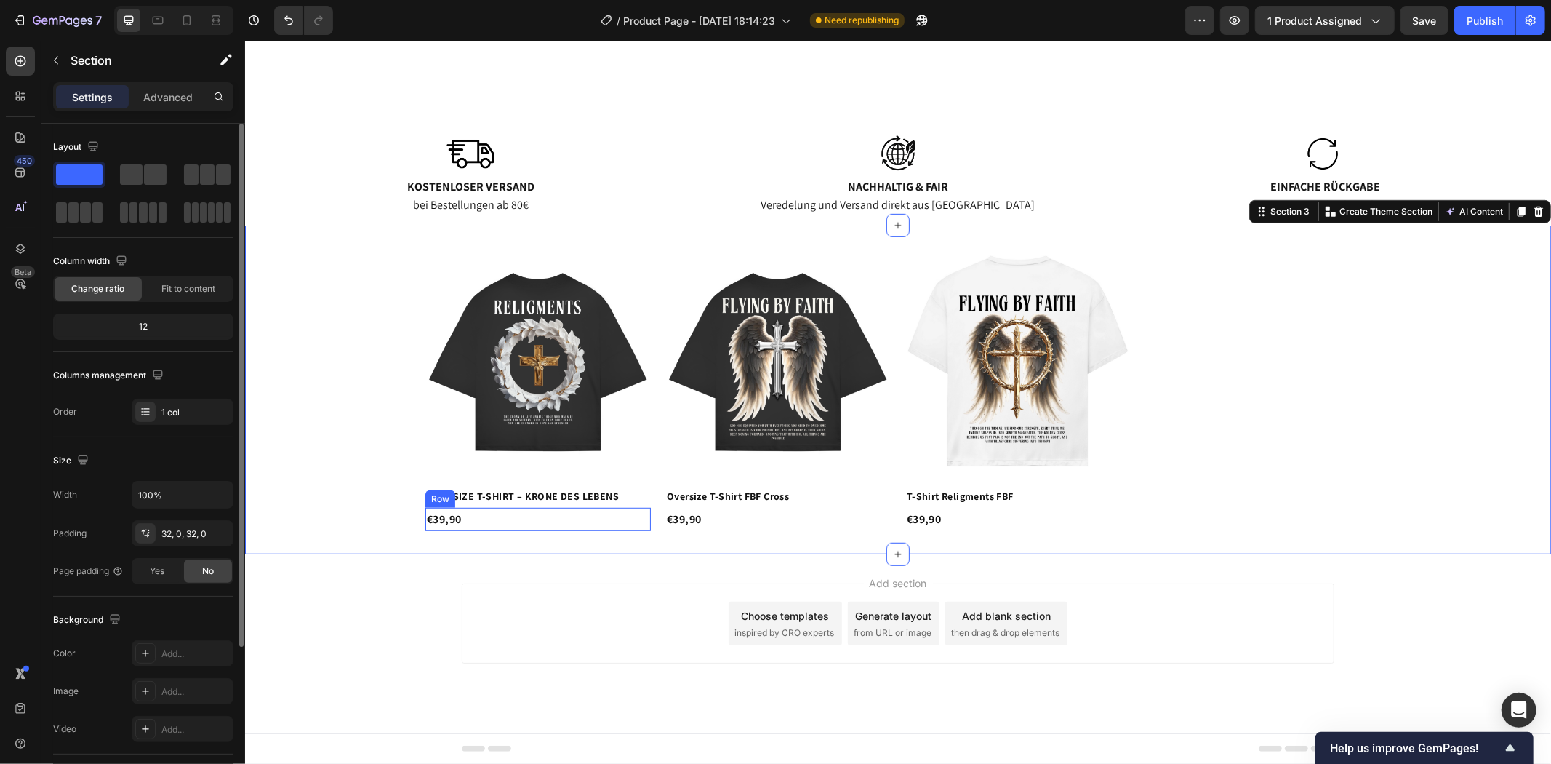
click at [471, 511] on div "€39,90 Product Price Product Price Row" at bounding box center [537, 519] width 225 height 24
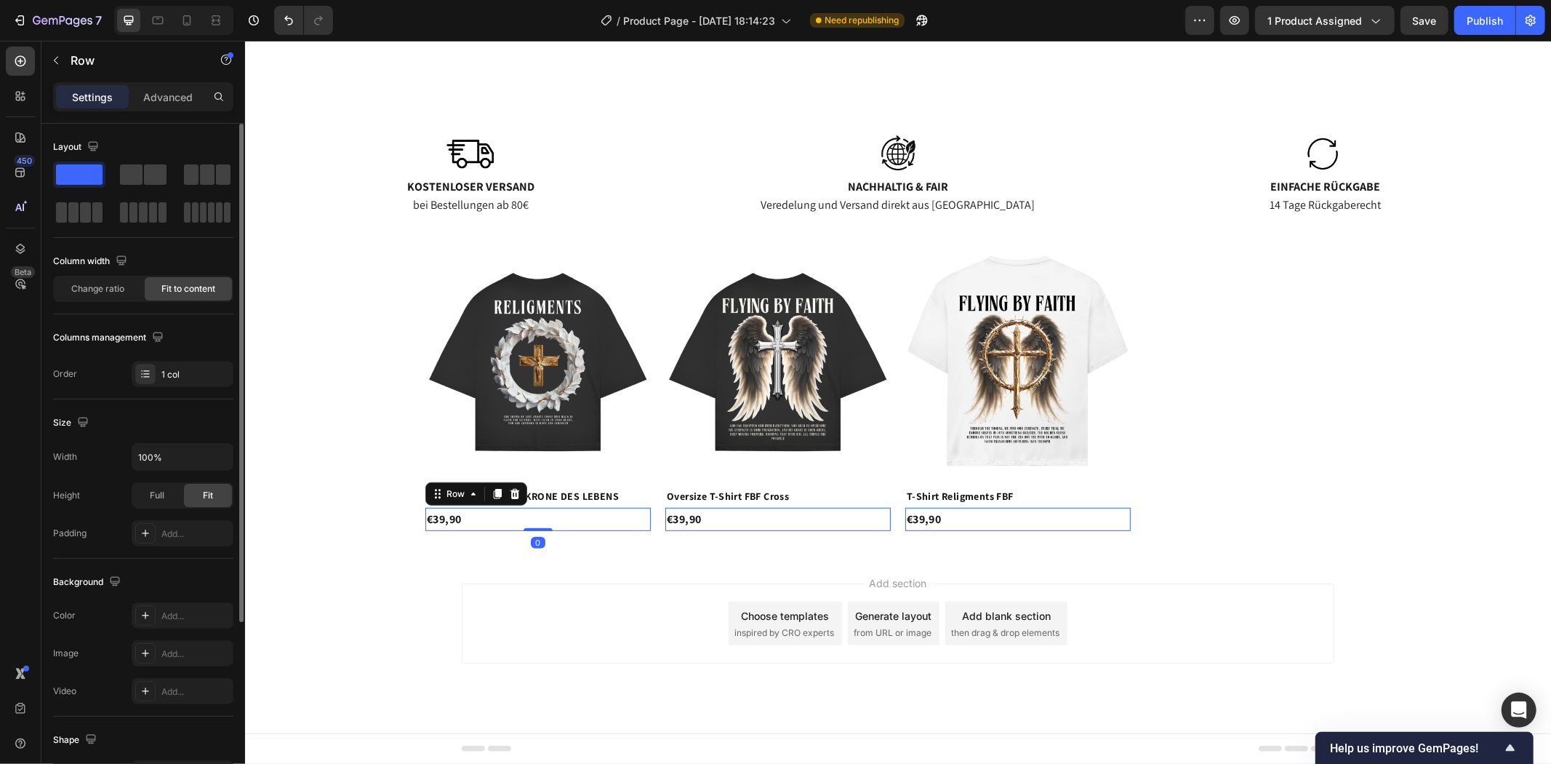
drag, startPoint x: 537, startPoint y: 527, endPoint x: 551, endPoint y: 497, distance: 32.9
click at [543, 507] on div "€39,90 Product Price Product Price Row 0" at bounding box center [537, 519] width 225 height 24
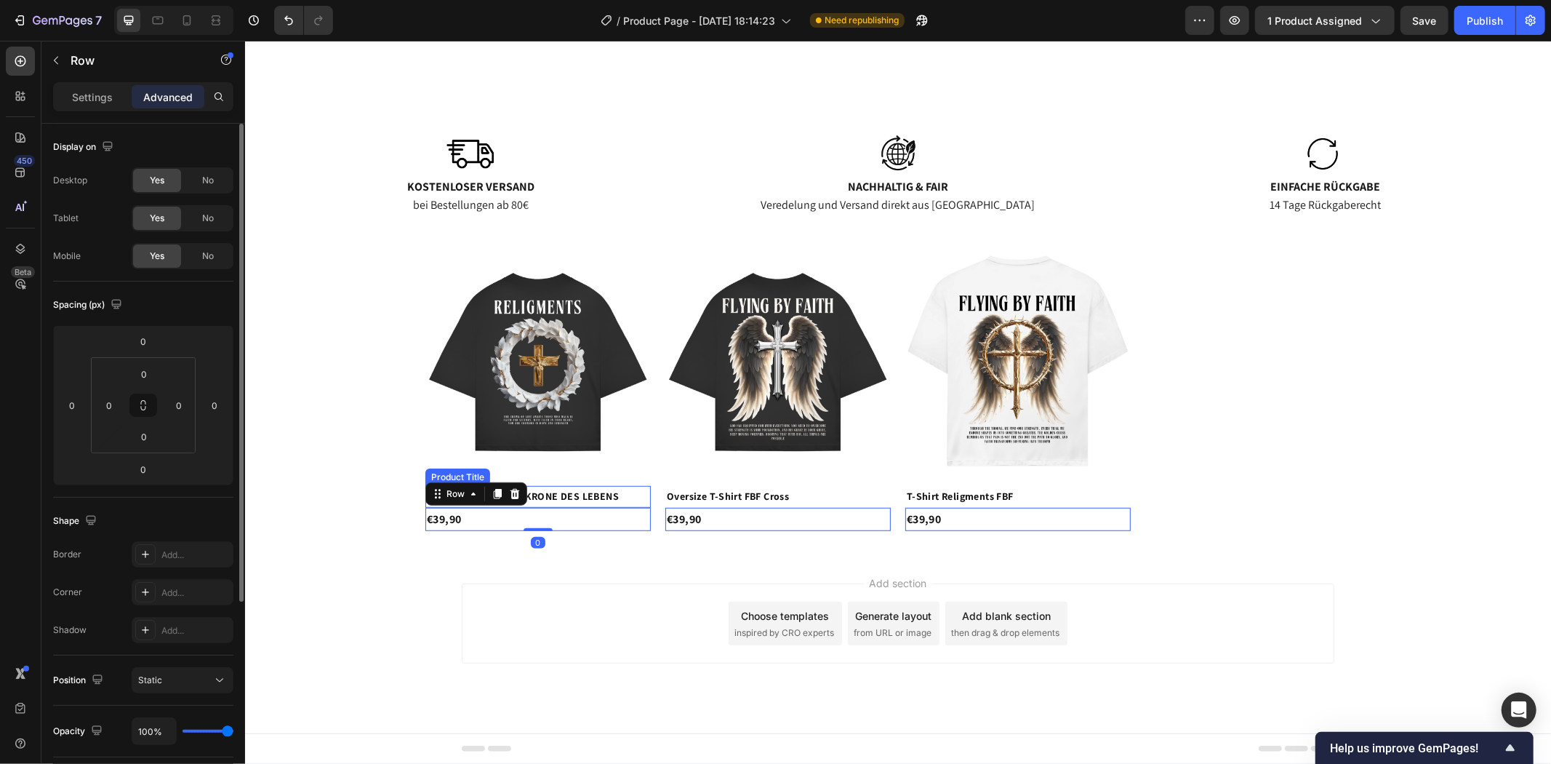
click at [552, 497] on h2 "OVERSIZE T-SHIRT – KRONE DES LEBENS" at bounding box center [537, 495] width 225 height 21
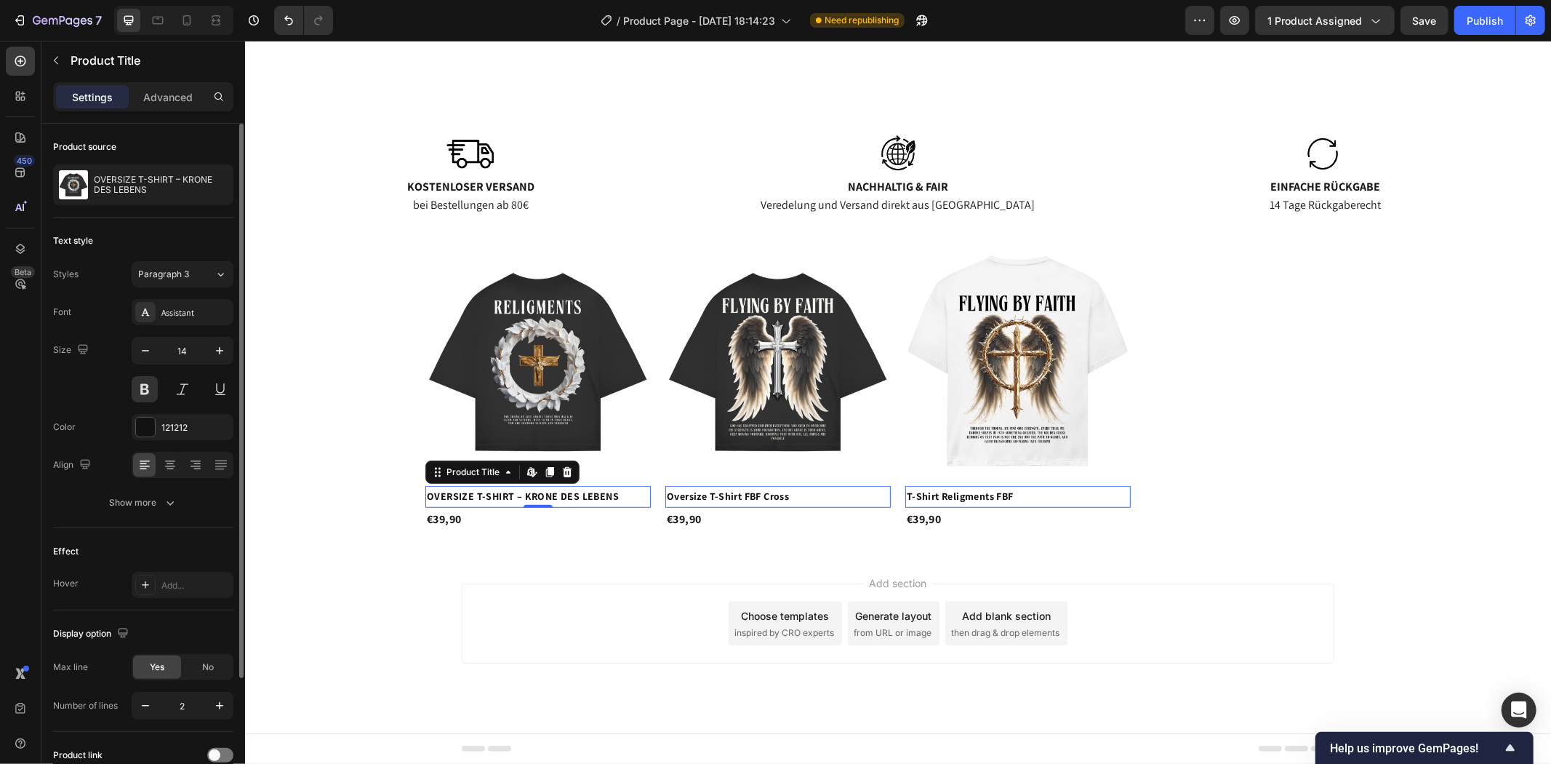
click at [1201, 563] on div "Add section Choose templates inspired by CRO experts Generate layout from URL o…" at bounding box center [897, 643] width 1306 height 179
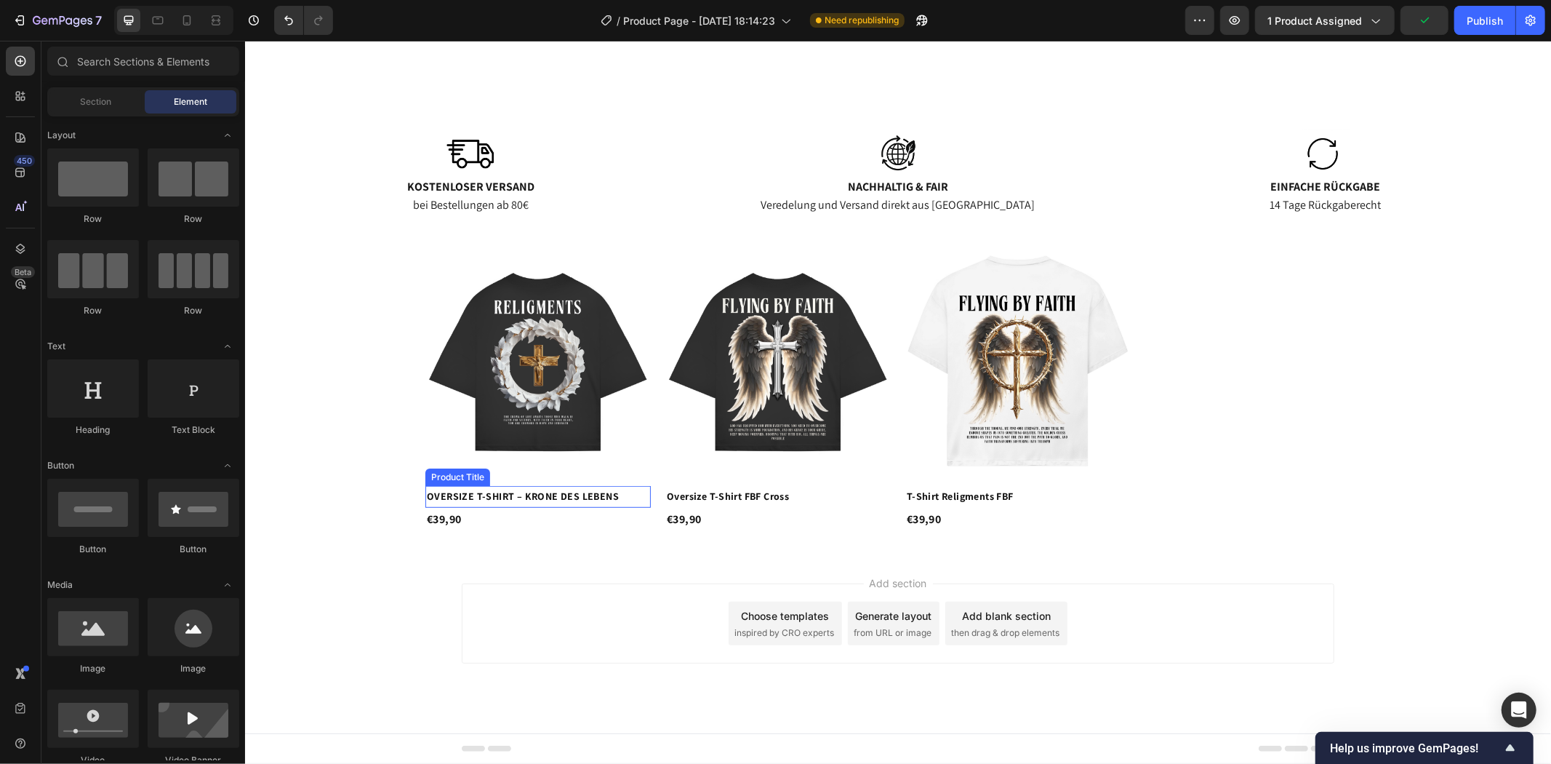
click at [548, 490] on h2 "OVERSIZE T-SHIRT – KRONE DES LEBENS" at bounding box center [537, 495] width 225 height 21
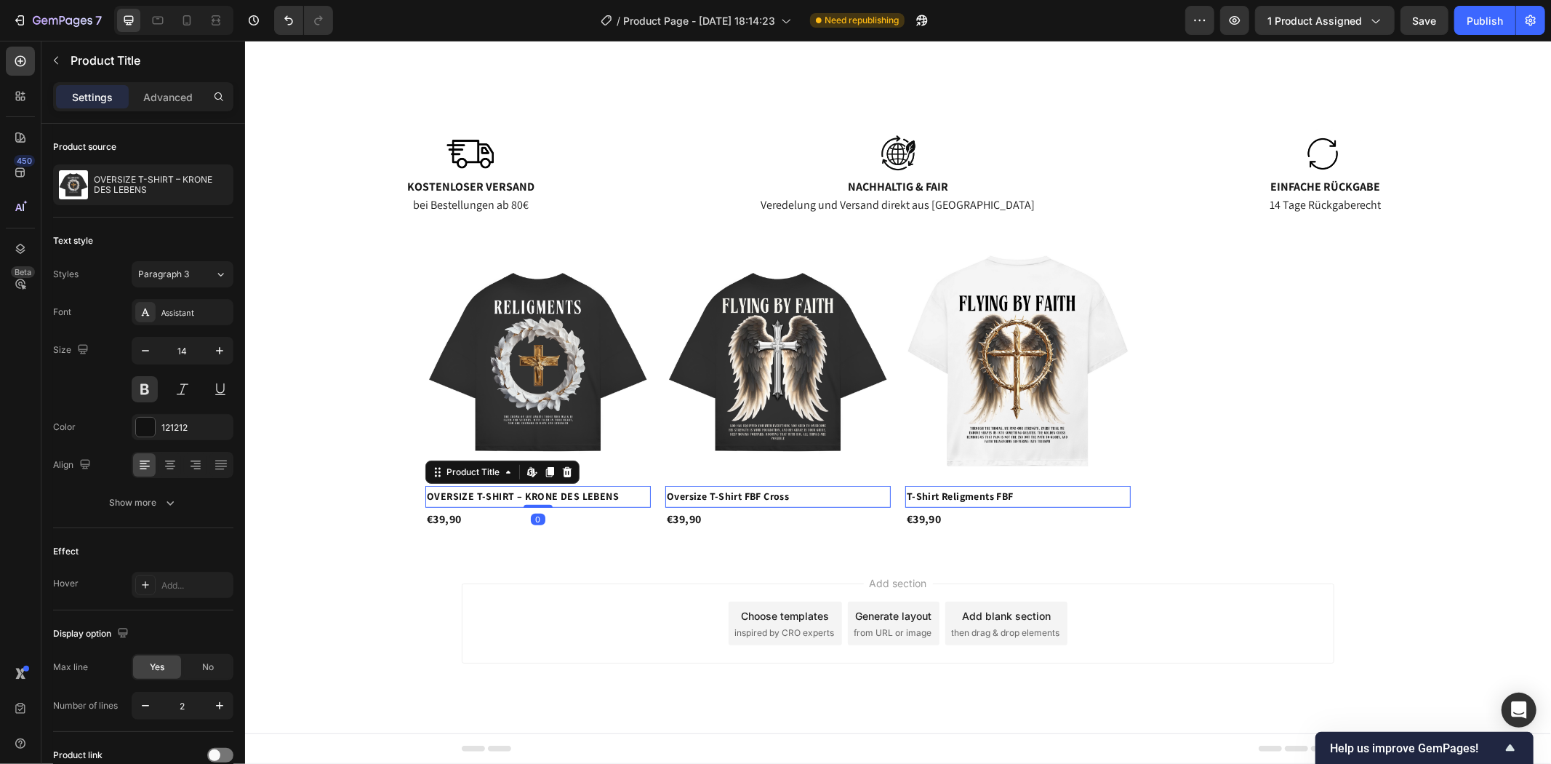
click at [570, 495] on h2 "OVERSIZE T-SHIRT – KRONE DES LEBENS" at bounding box center [537, 495] width 225 height 21
click at [631, 497] on h2 "OVERSIZE T-SHIRT – KRONE DES LEBENS" at bounding box center [537, 495] width 225 height 21
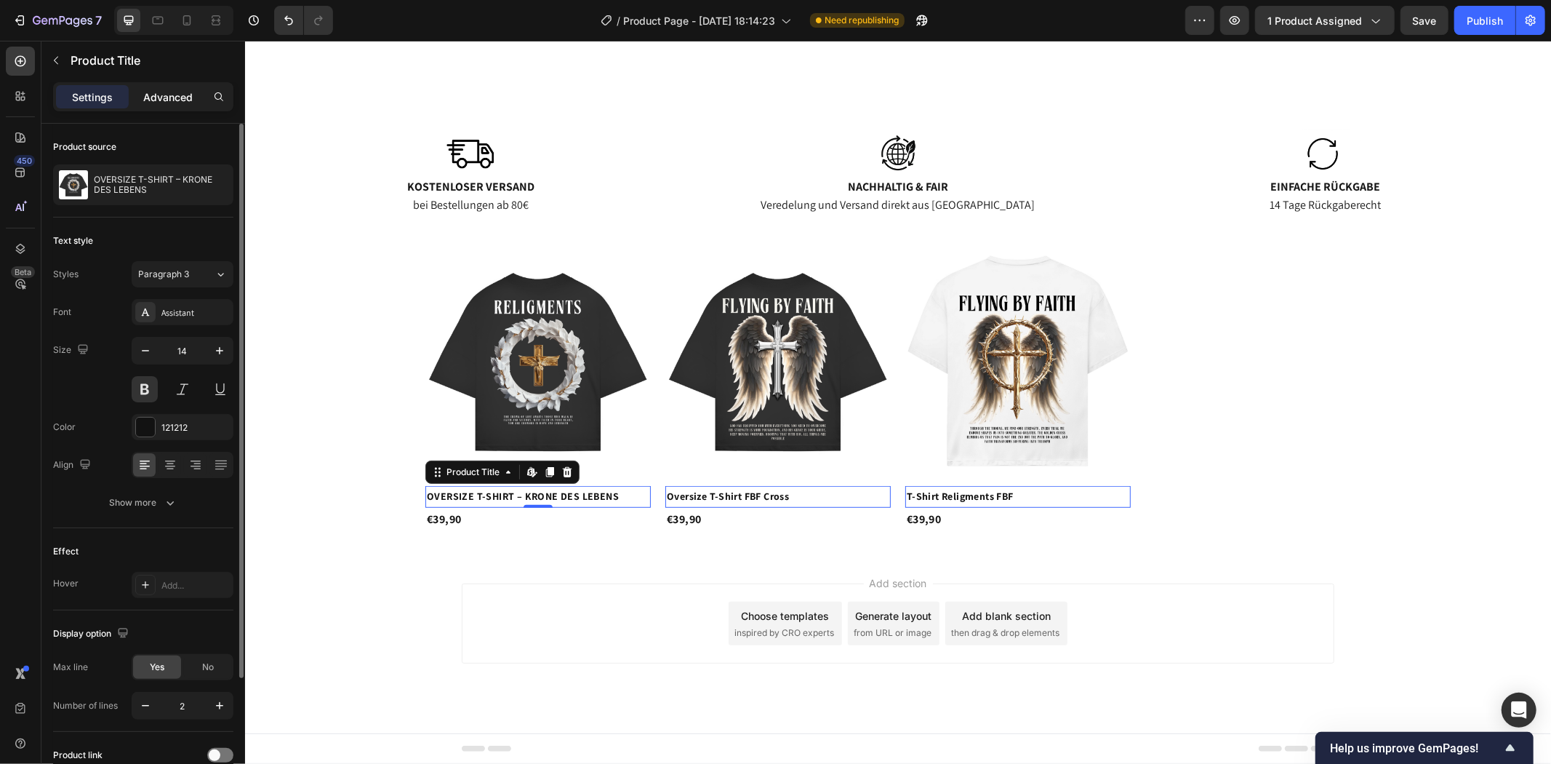
click at [172, 92] on p "Advanced" at bounding box center [167, 96] width 49 height 15
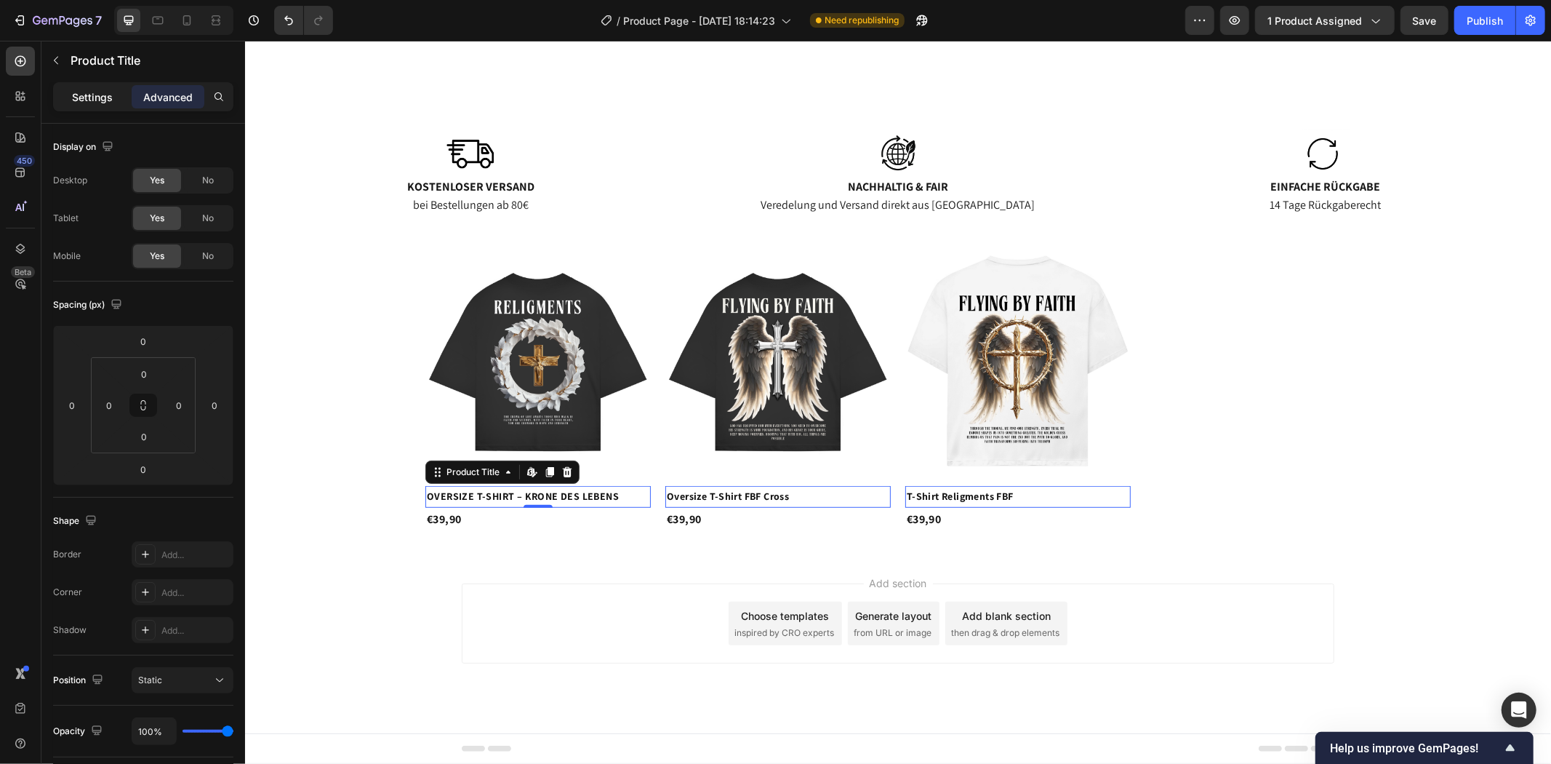
click at [95, 85] on div "Settings" at bounding box center [92, 96] width 73 height 23
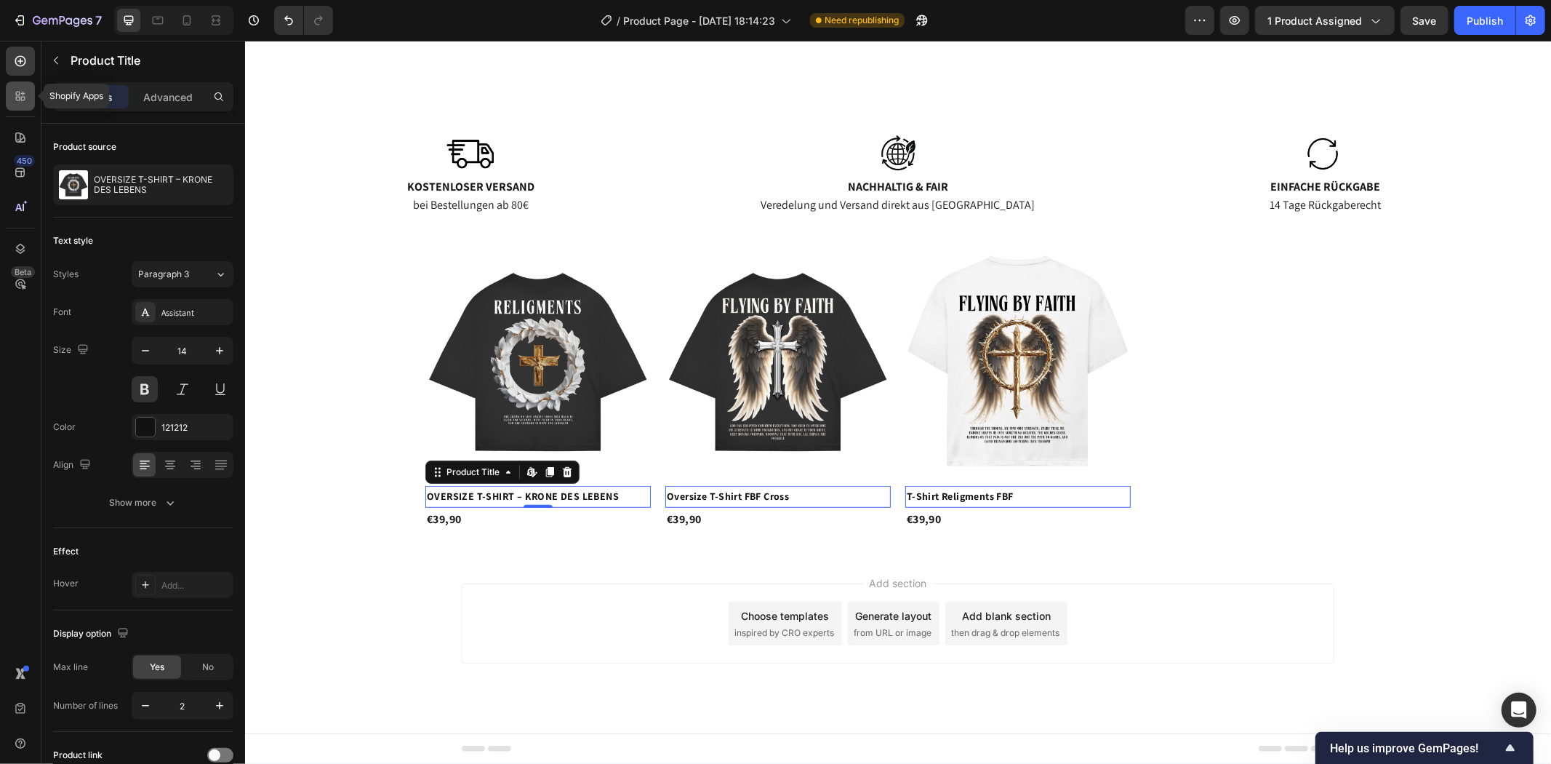
click at [16, 95] on icon at bounding box center [18, 94] width 4 height 4
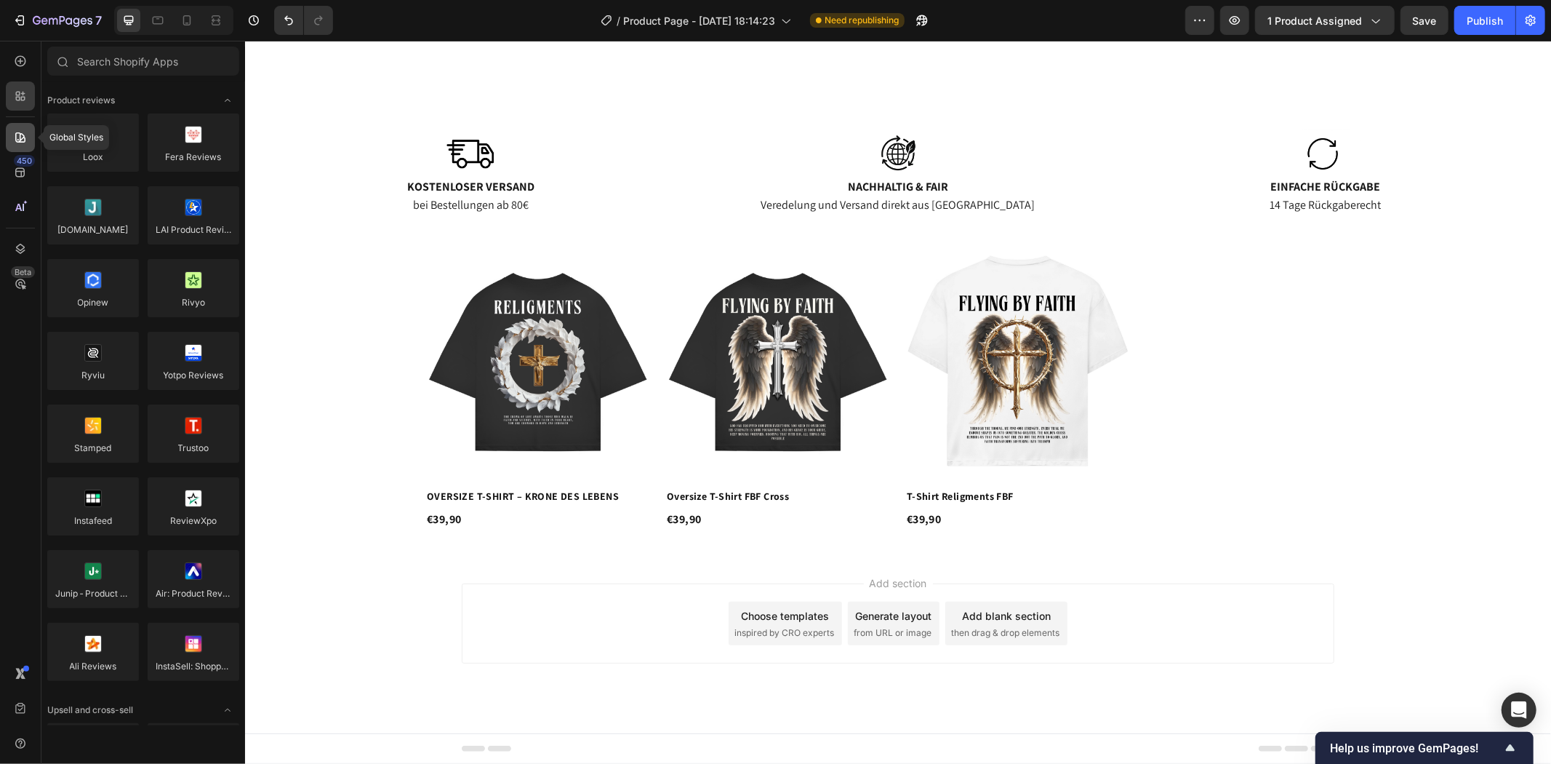
click at [24, 137] on icon at bounding box center [20, 137] width 10 height 10
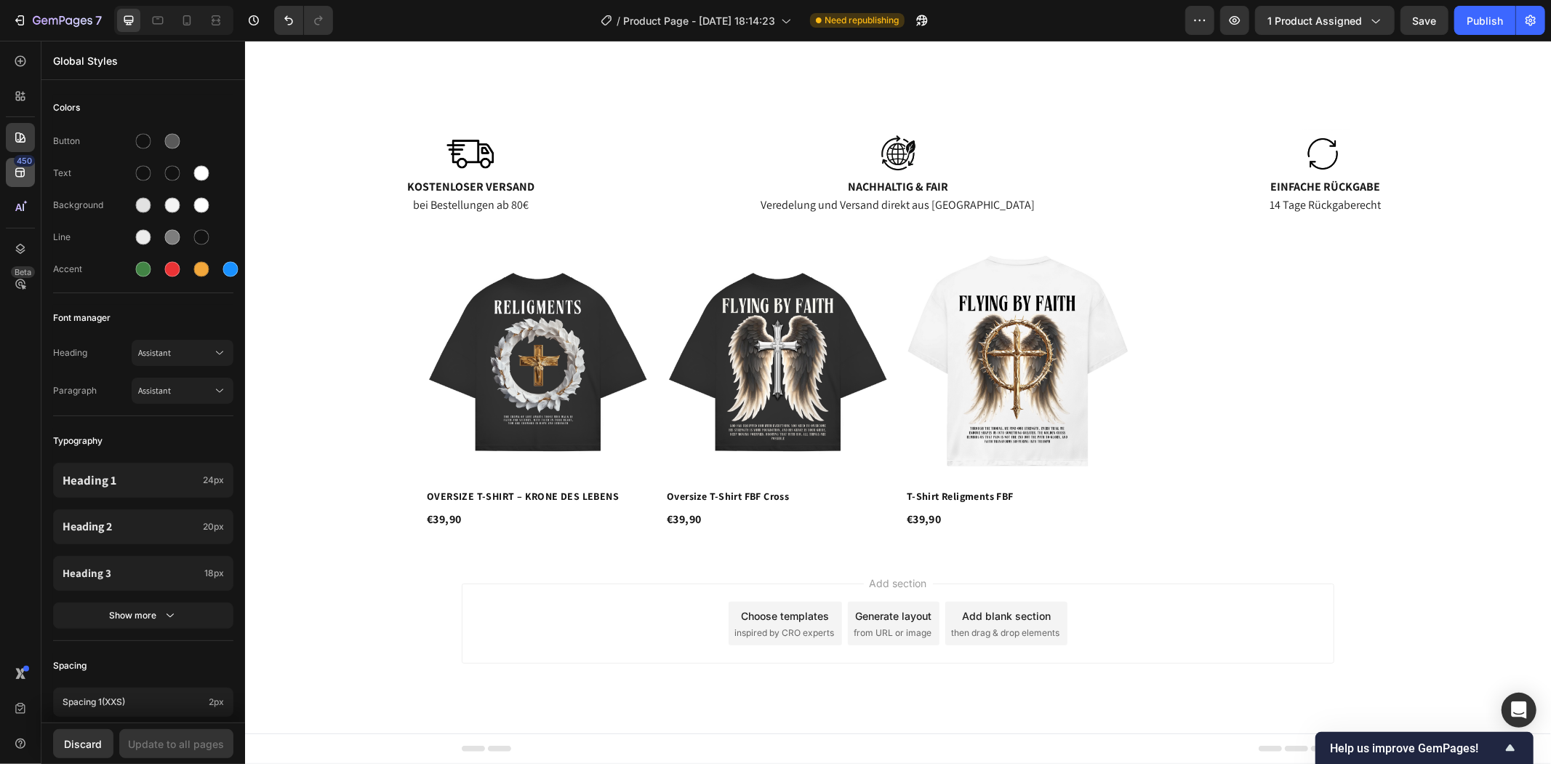
drag, startPoint x: 4, startPoint y: 171, endPoint x: 13, endPoint y: 173, distance: 9.7
click at [12, 173] on div "450 Beta" at bounding box center [20, 402] width 41 height 723
click at [13, 173] on icon at bounding box center [20, 172] width 15 height 15
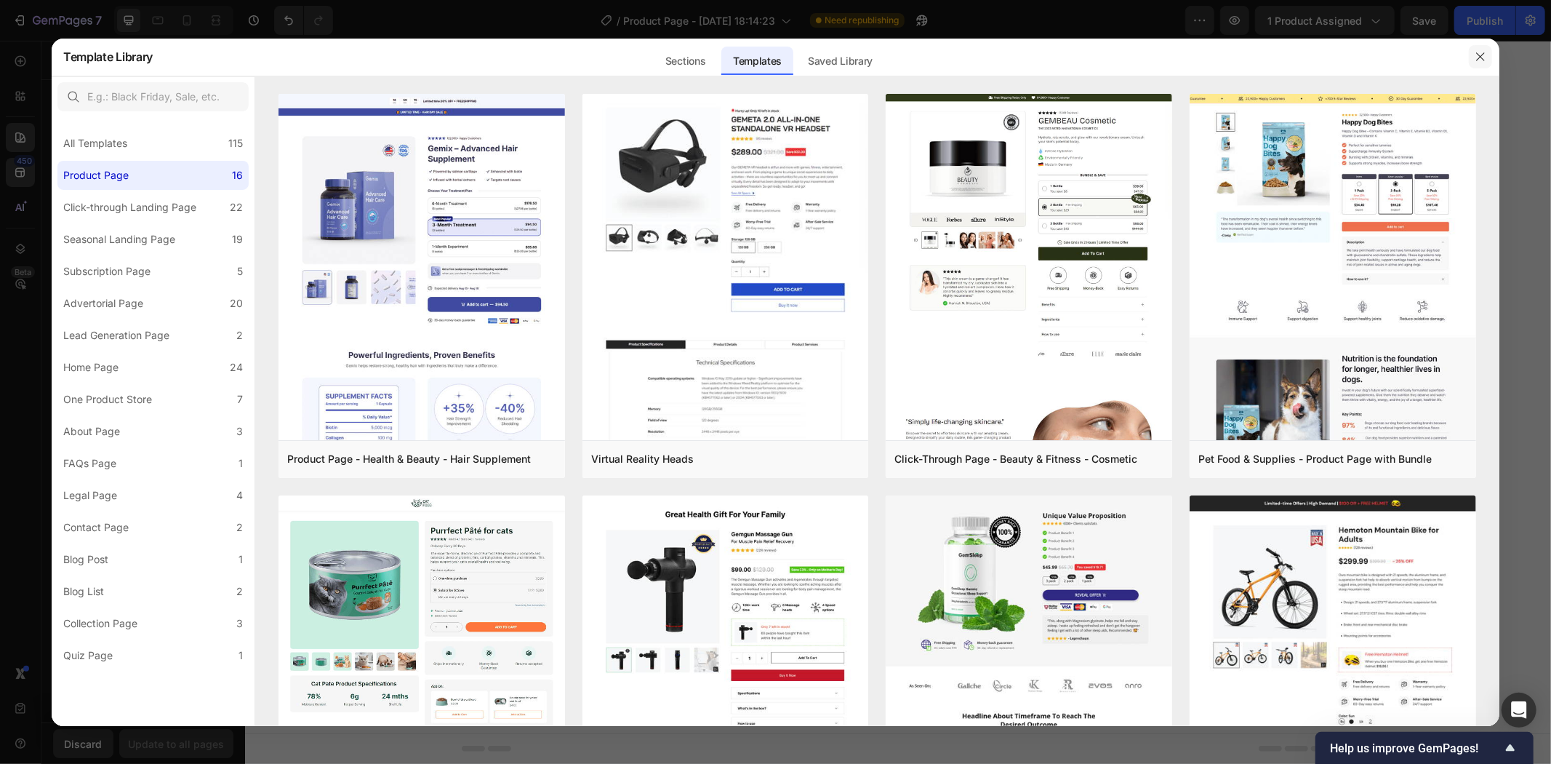
click at [1482, 60] on icon "button" at bounding box center [1481, 57] width 12 height 12
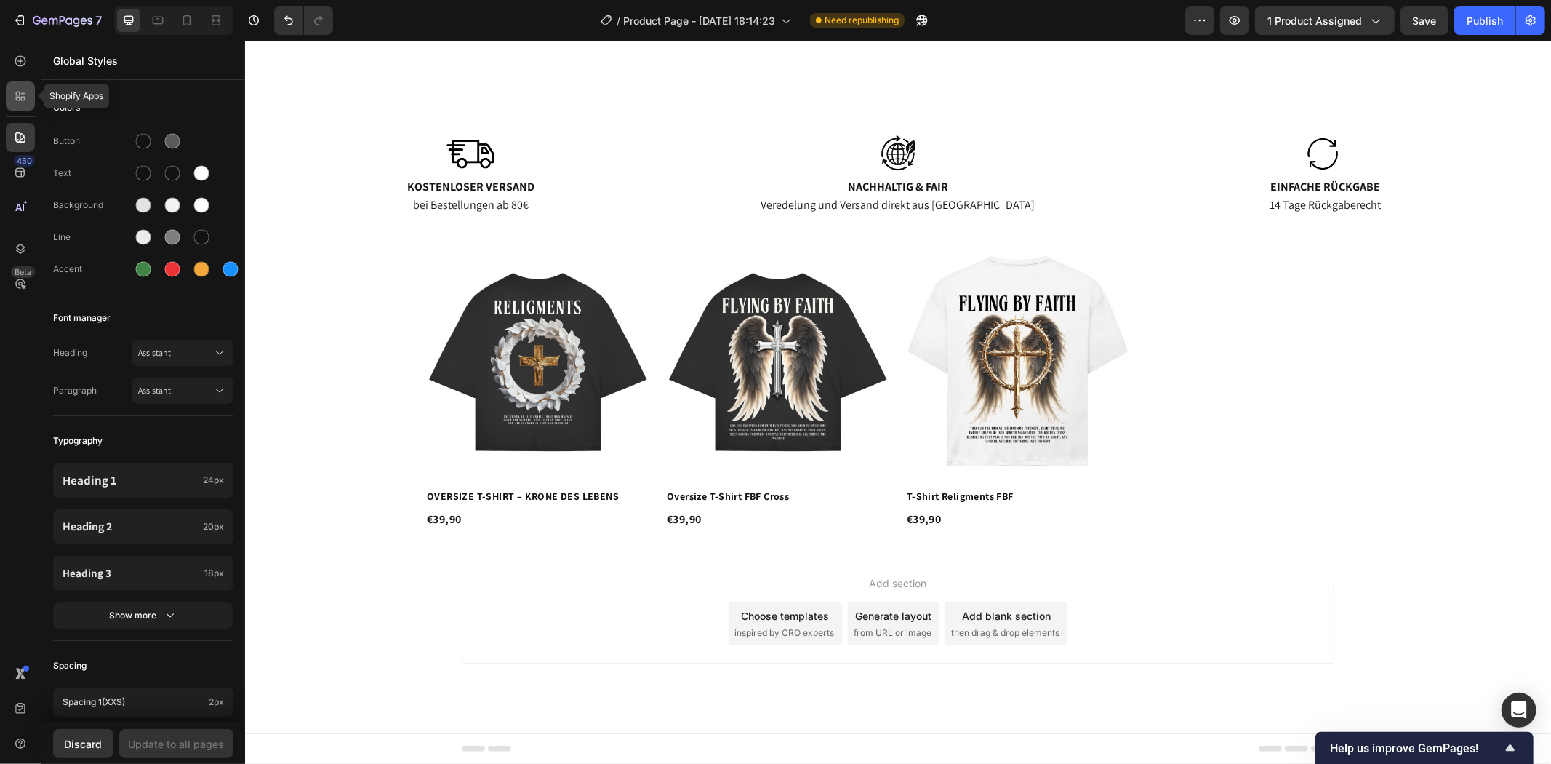
click at [23, 99] on icon at bounding box center [20, 96] width 15 height 15
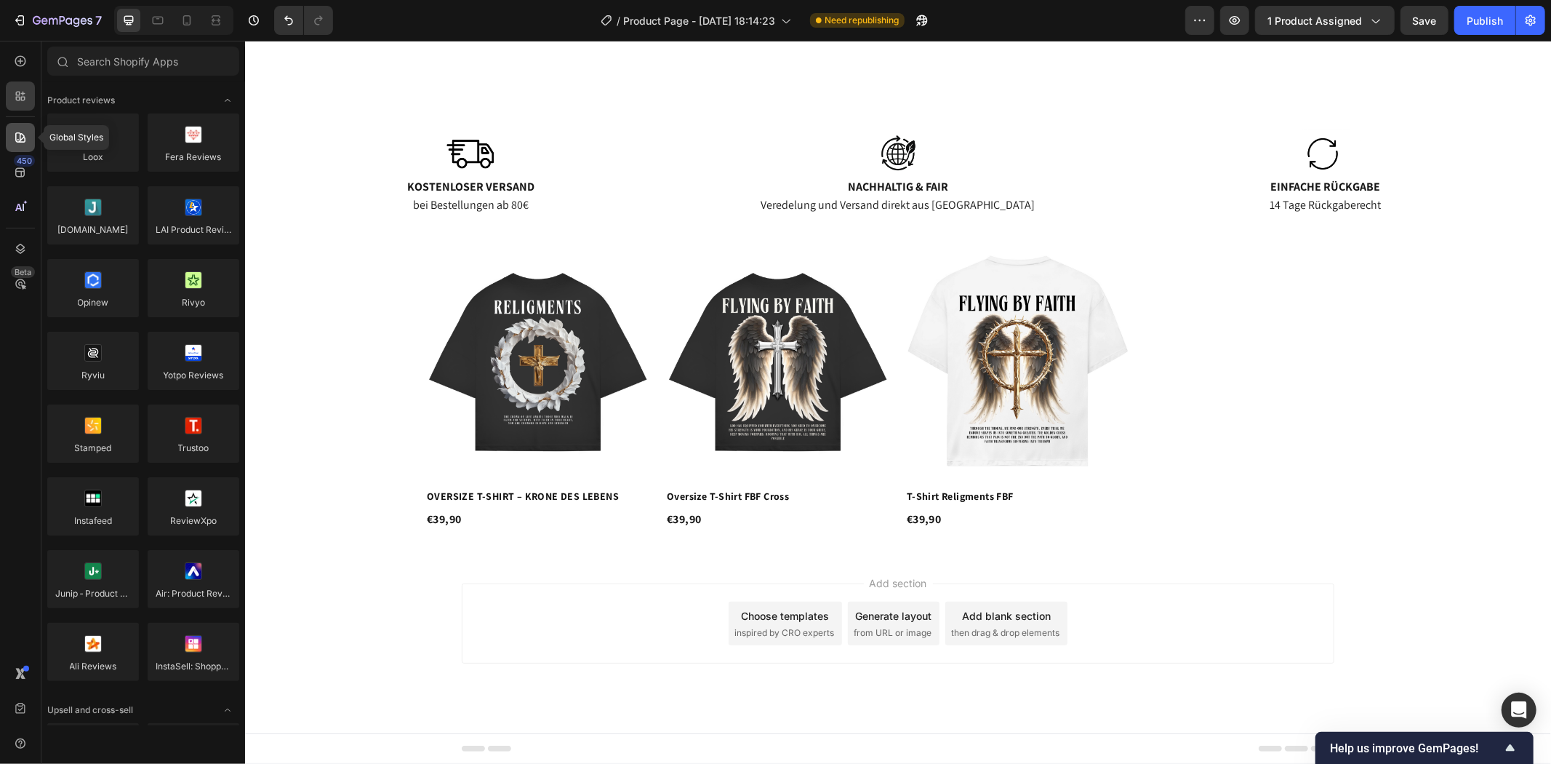
click at [19, 140] on icon at bounding box center [20, 137] width 10 height 10
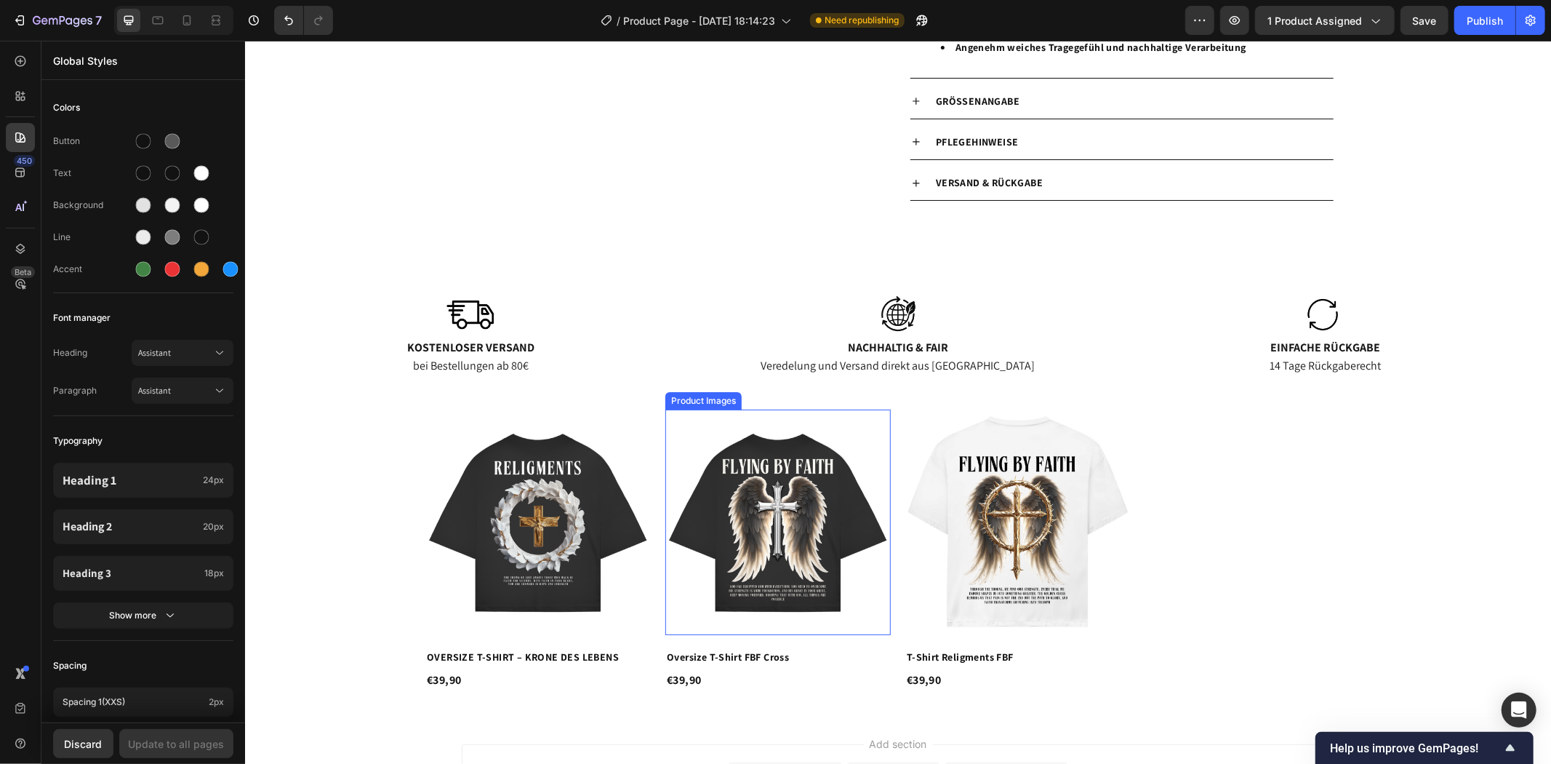
scroll to position [606, 0]
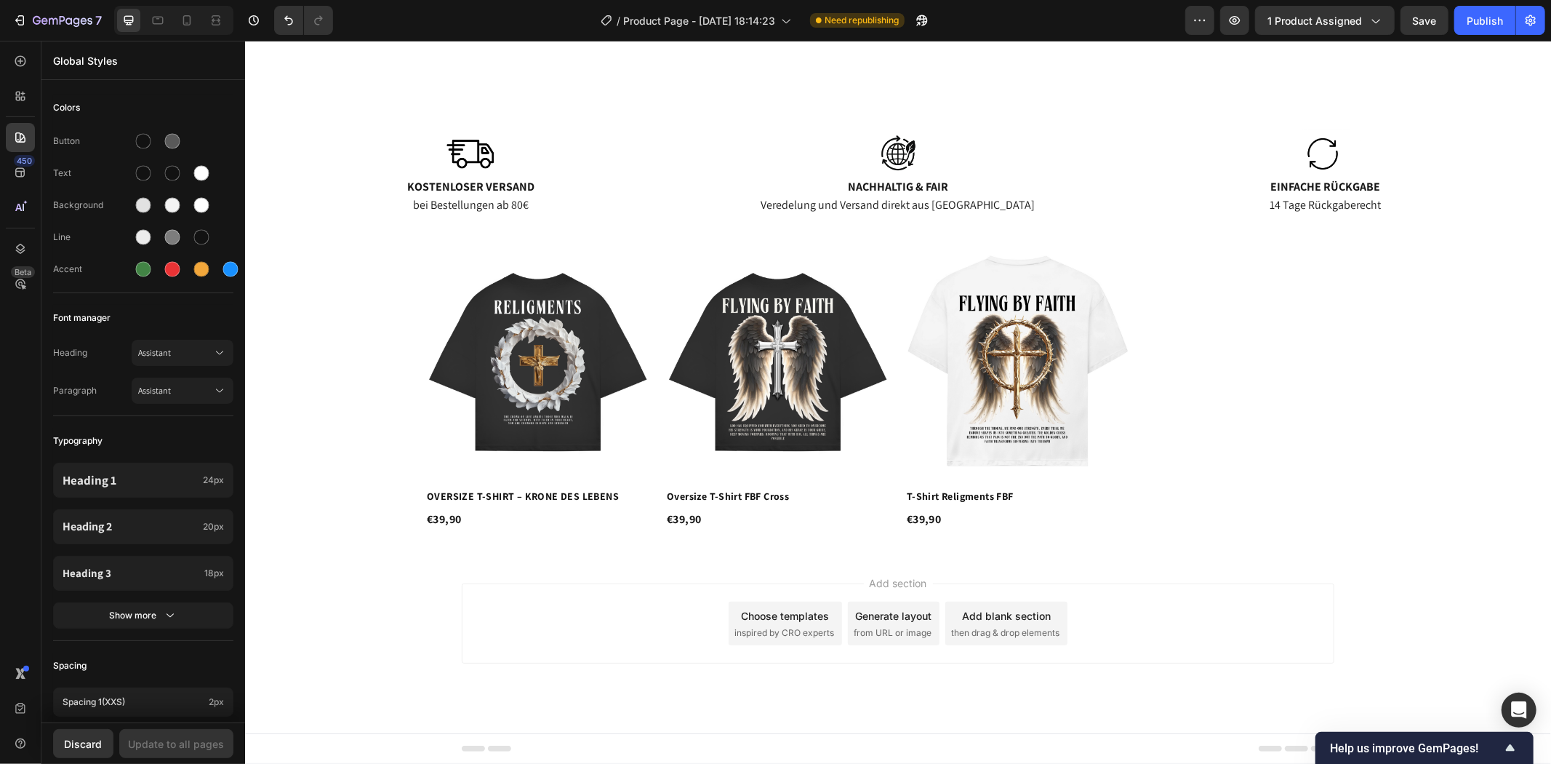
click at [879, 579] on span "Add section" at bounding box center [897, 582] width 69 height 15
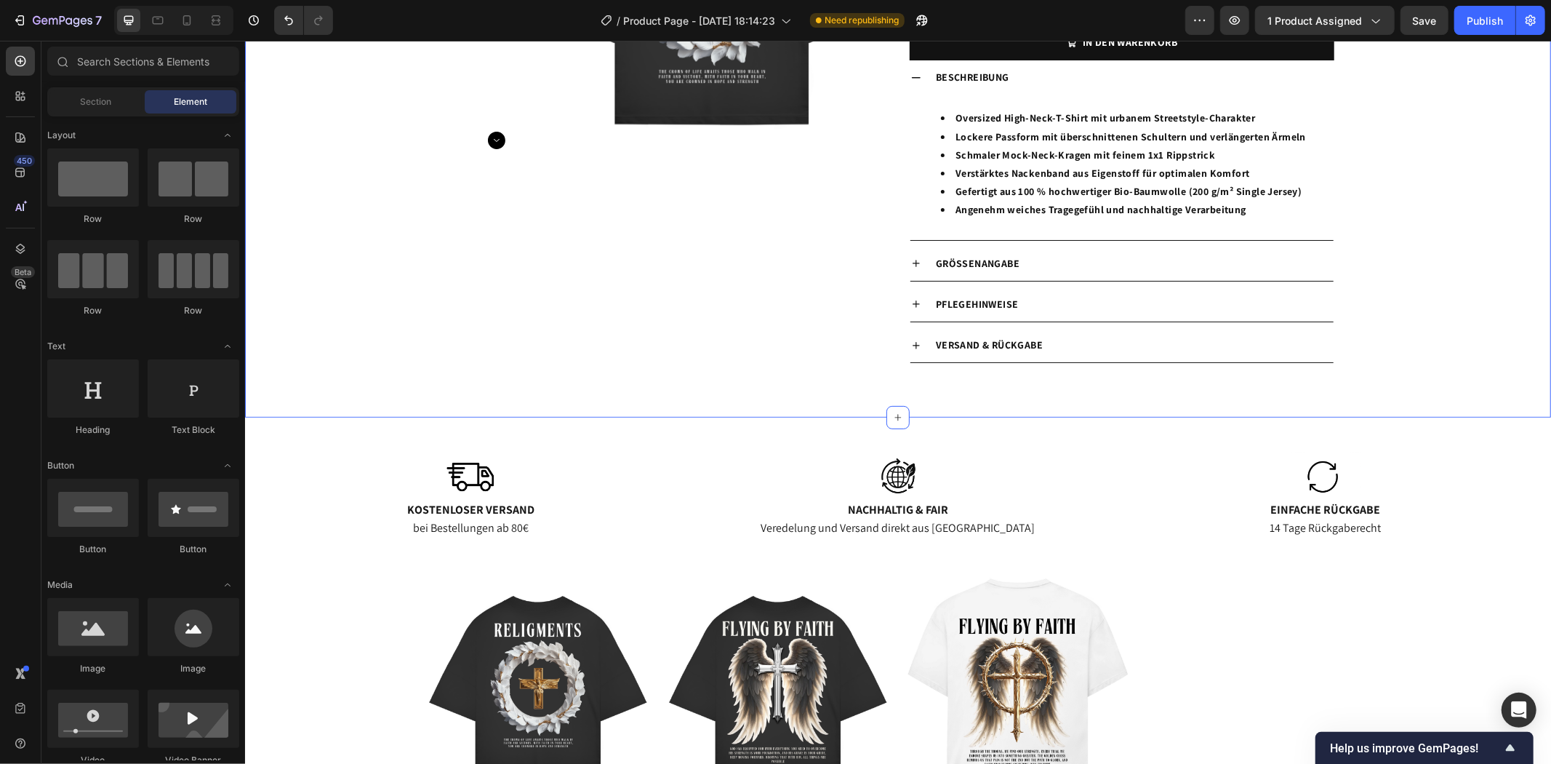
scroll to position [525, 0]
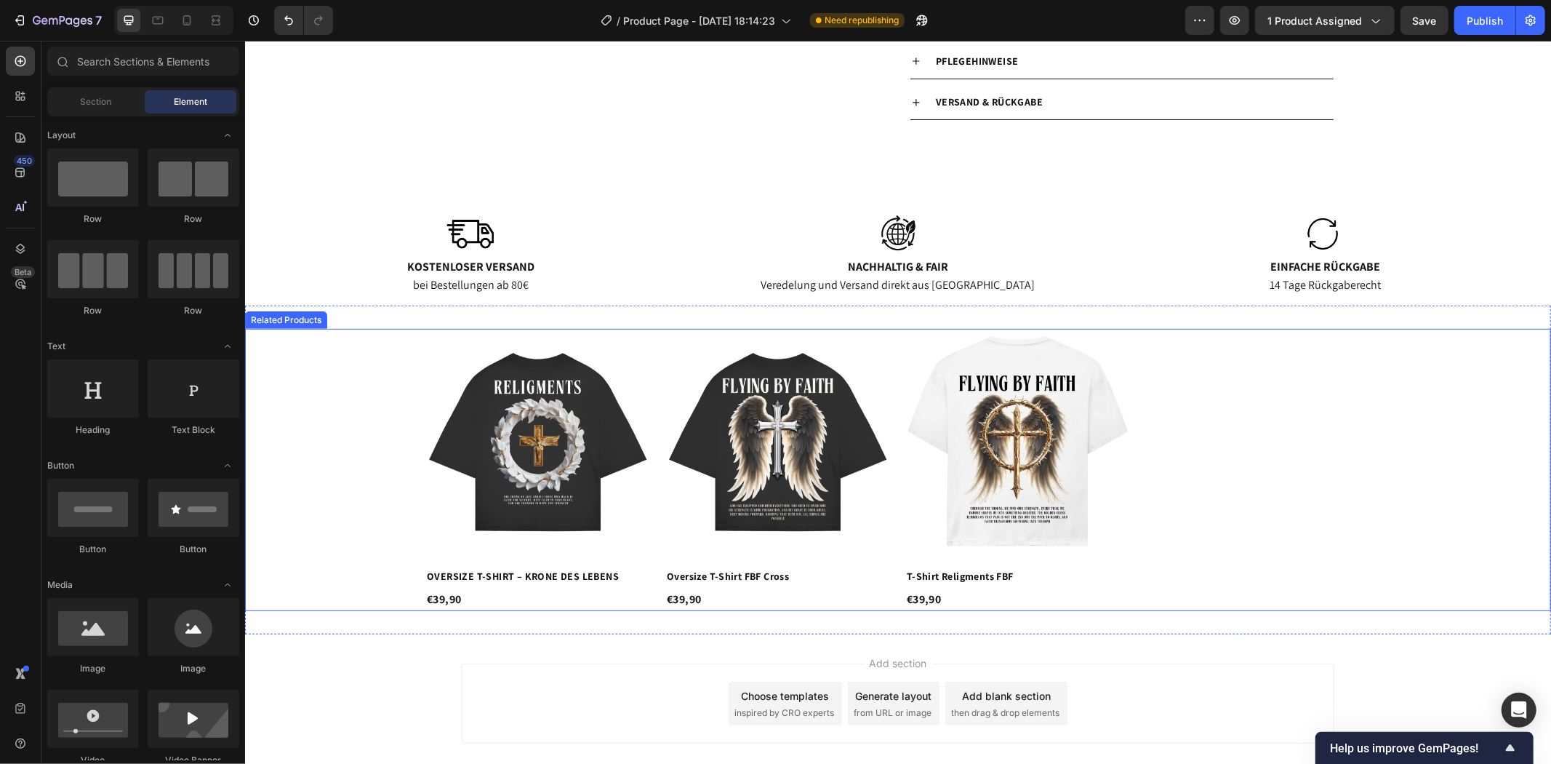
click at [346, 354] on div "Product Images OVERSIZE T-SHIRT – KRONE DES LEBENS Product Title €39,90 Product…" at bounding box center [897, 469] width 1306 height 282
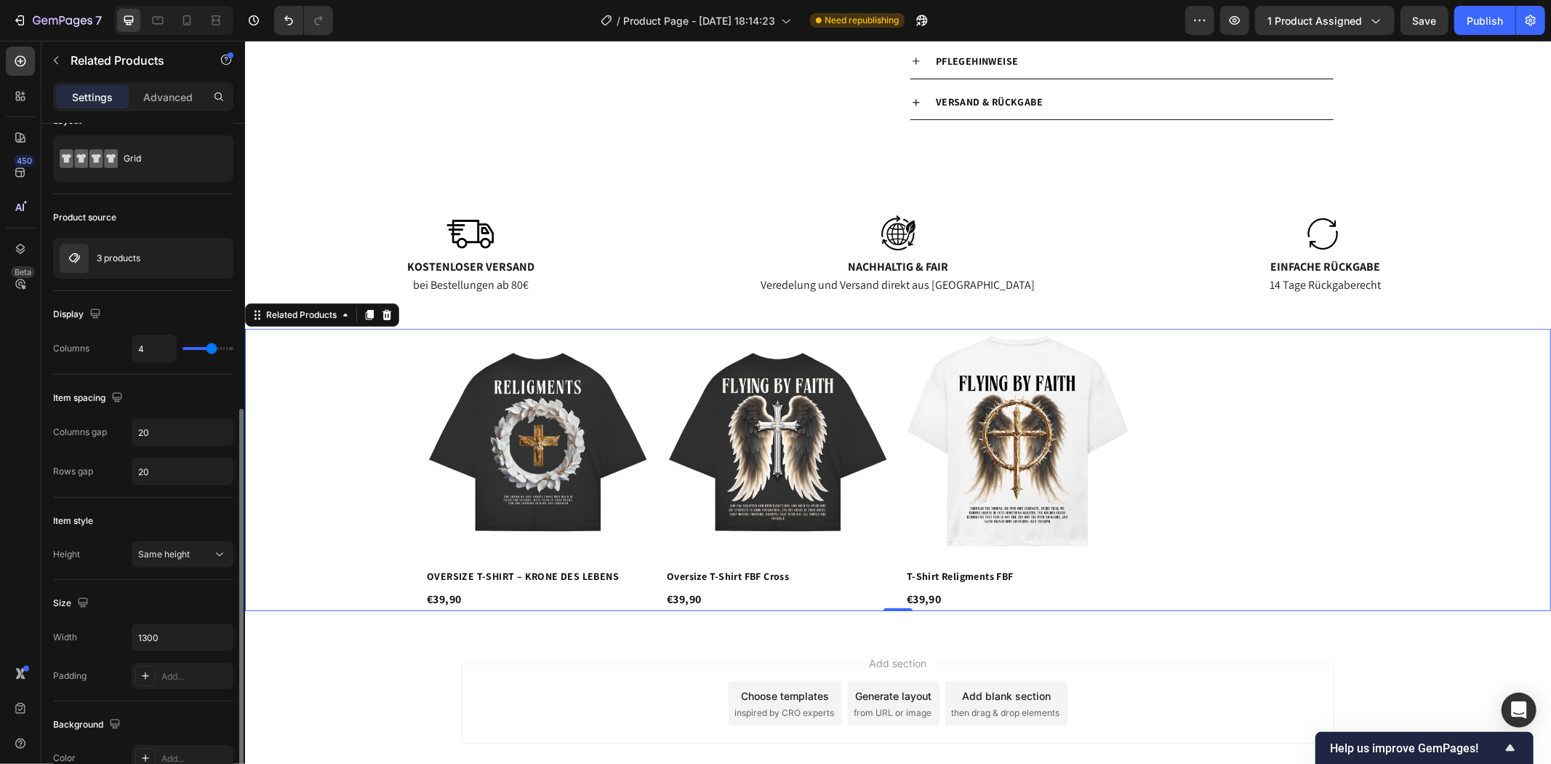
scroll to position [0, 0]
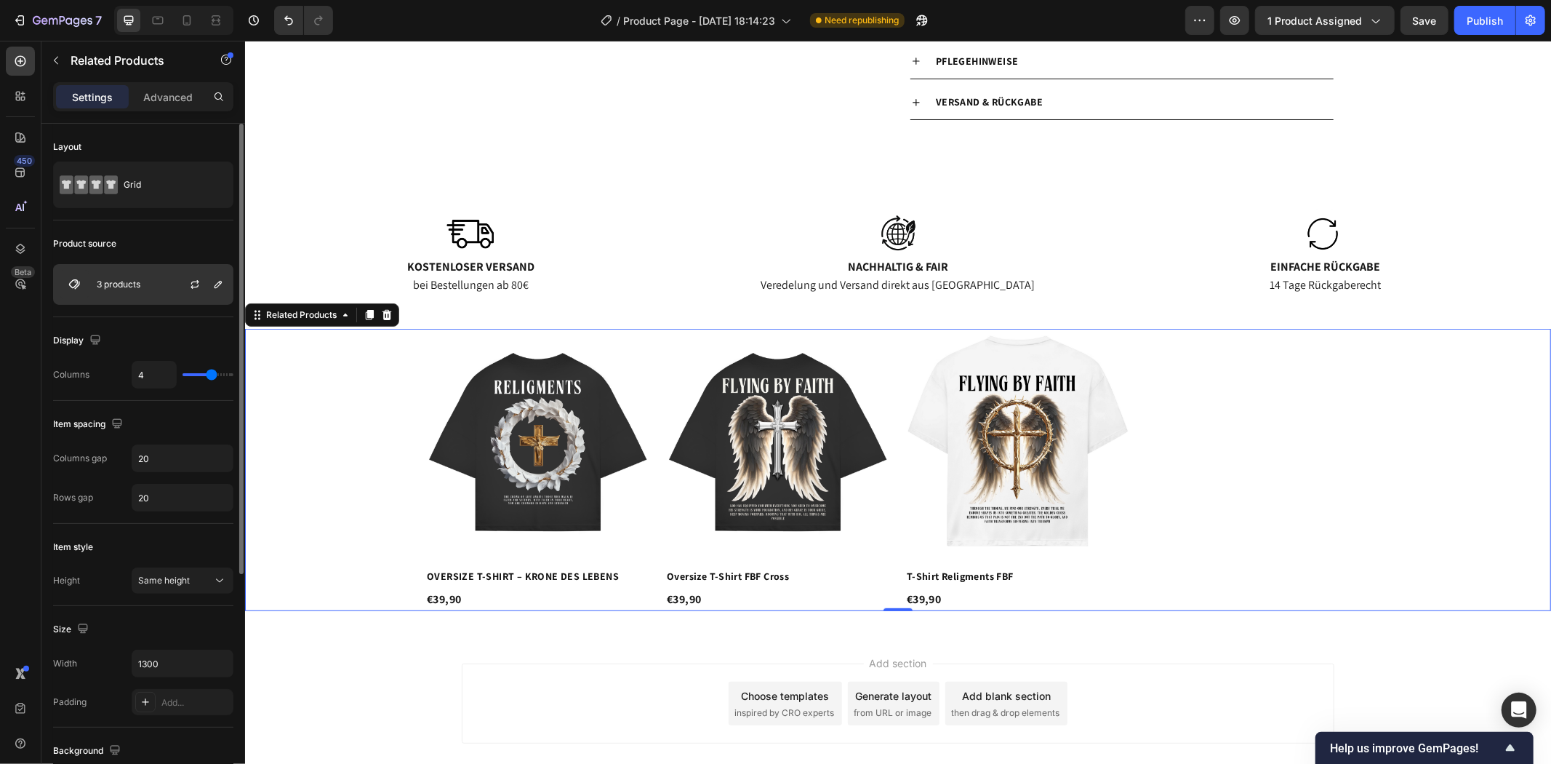
click at [135, 275] on div "3 products" at bounding box center [143, 284] width 180 height 41
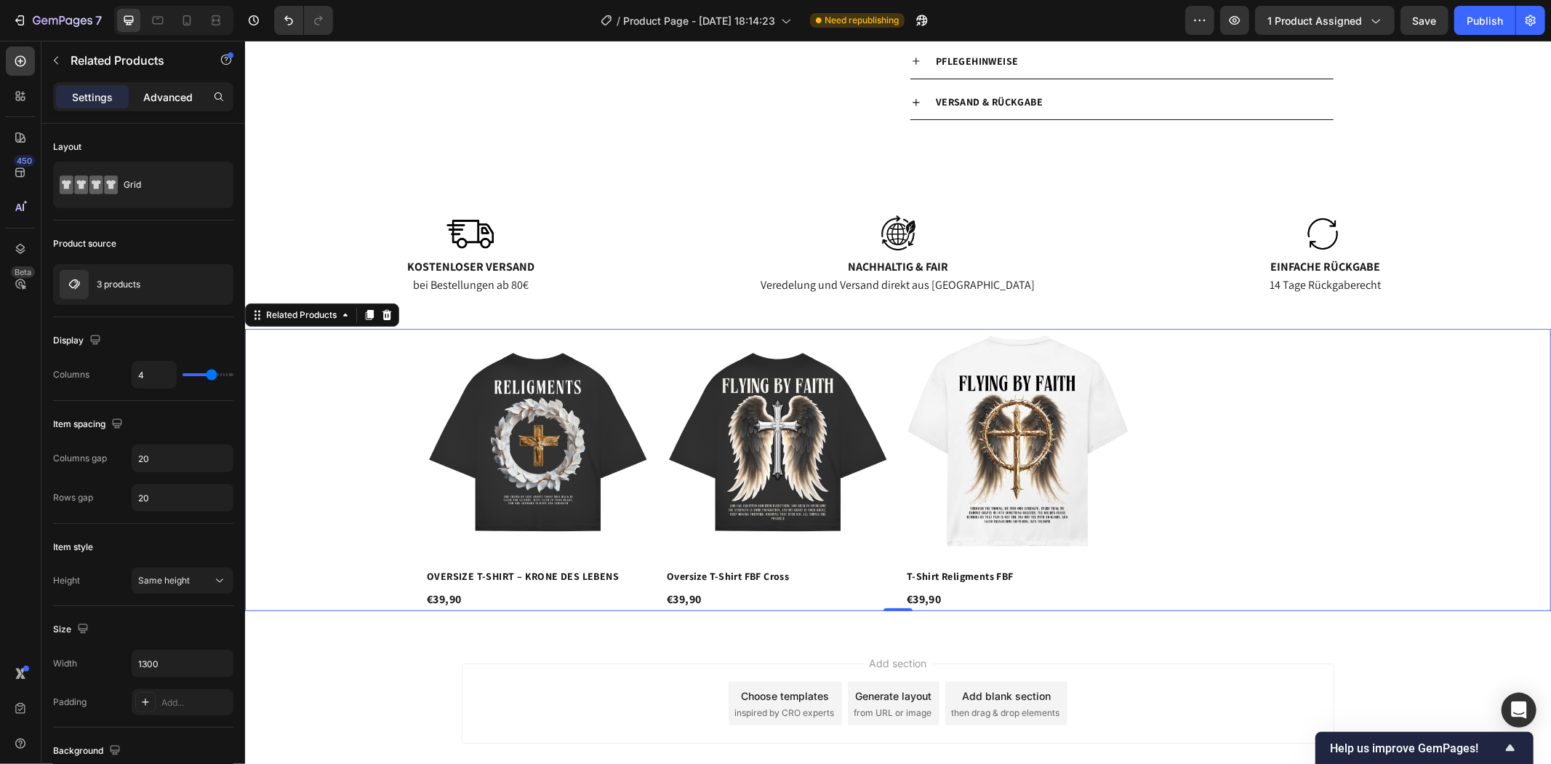
click at [169, 97] on p "Advanced" at bounding box center [167, 96] width 49 height 15
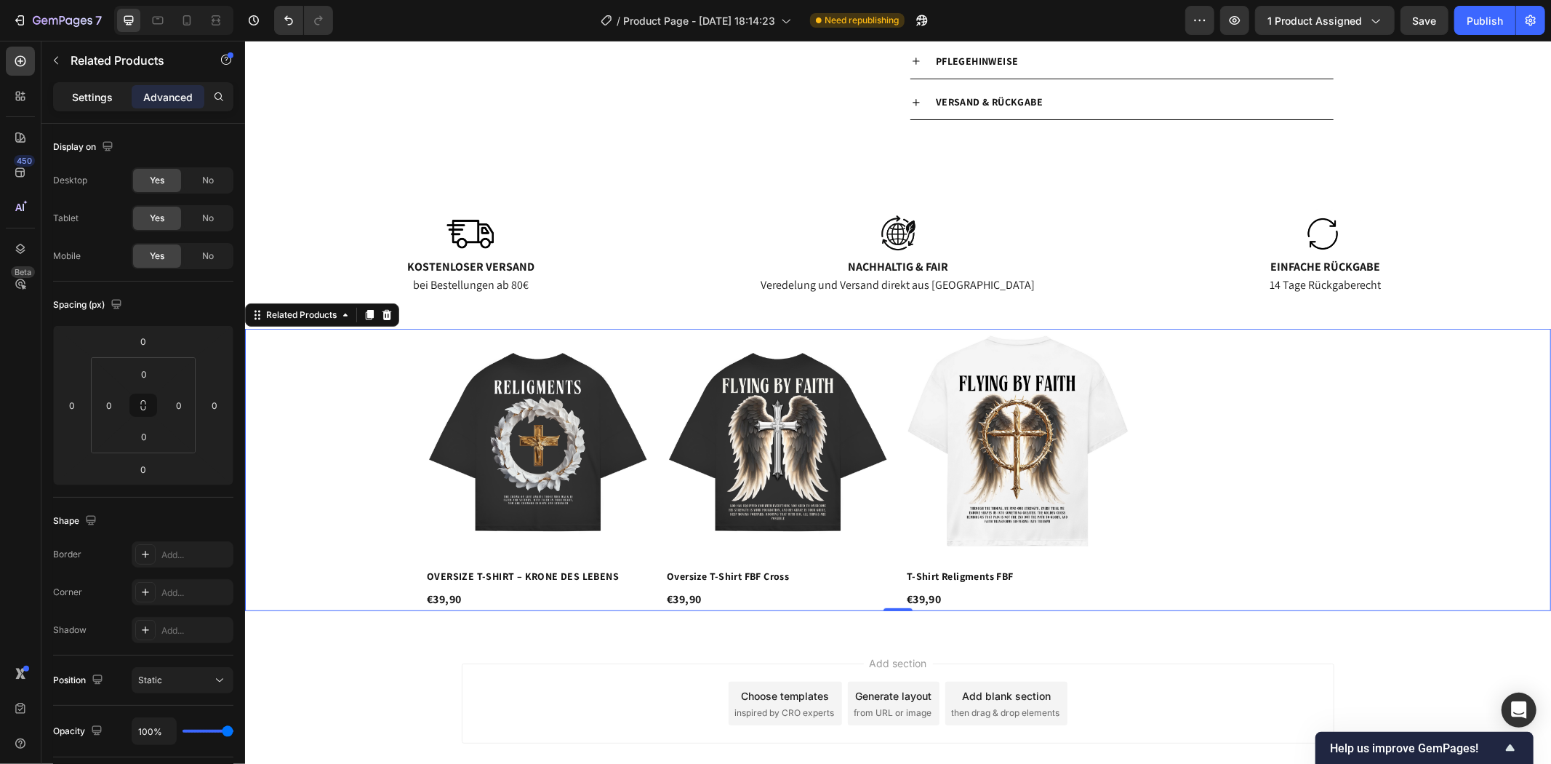
click at [111, 89] on p "Settings" at bounding box center [92, 96] width 41 height 15
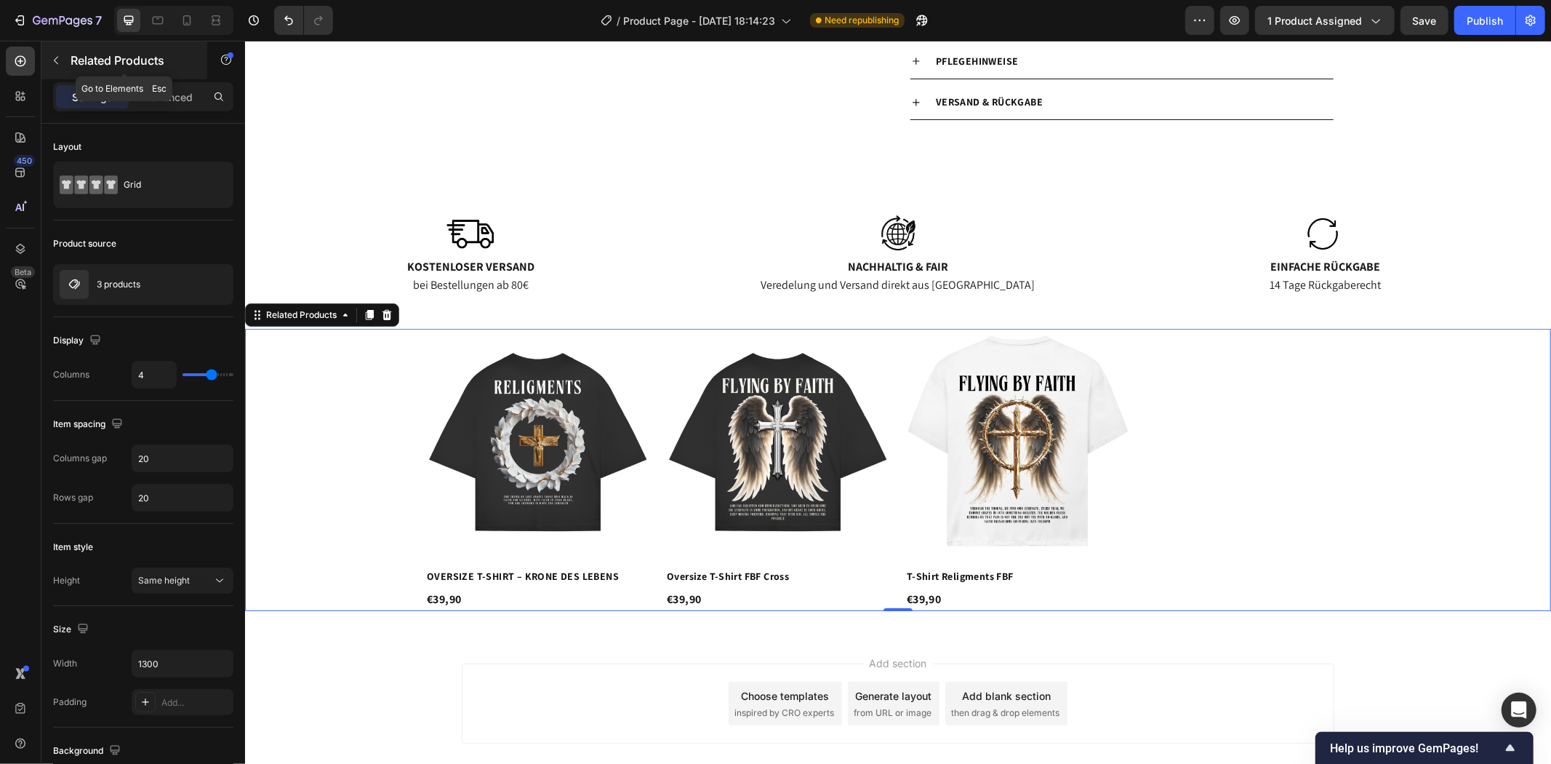
click at [55, 58] on icon "button" at bounding box center [56, 61] width 12 height 12
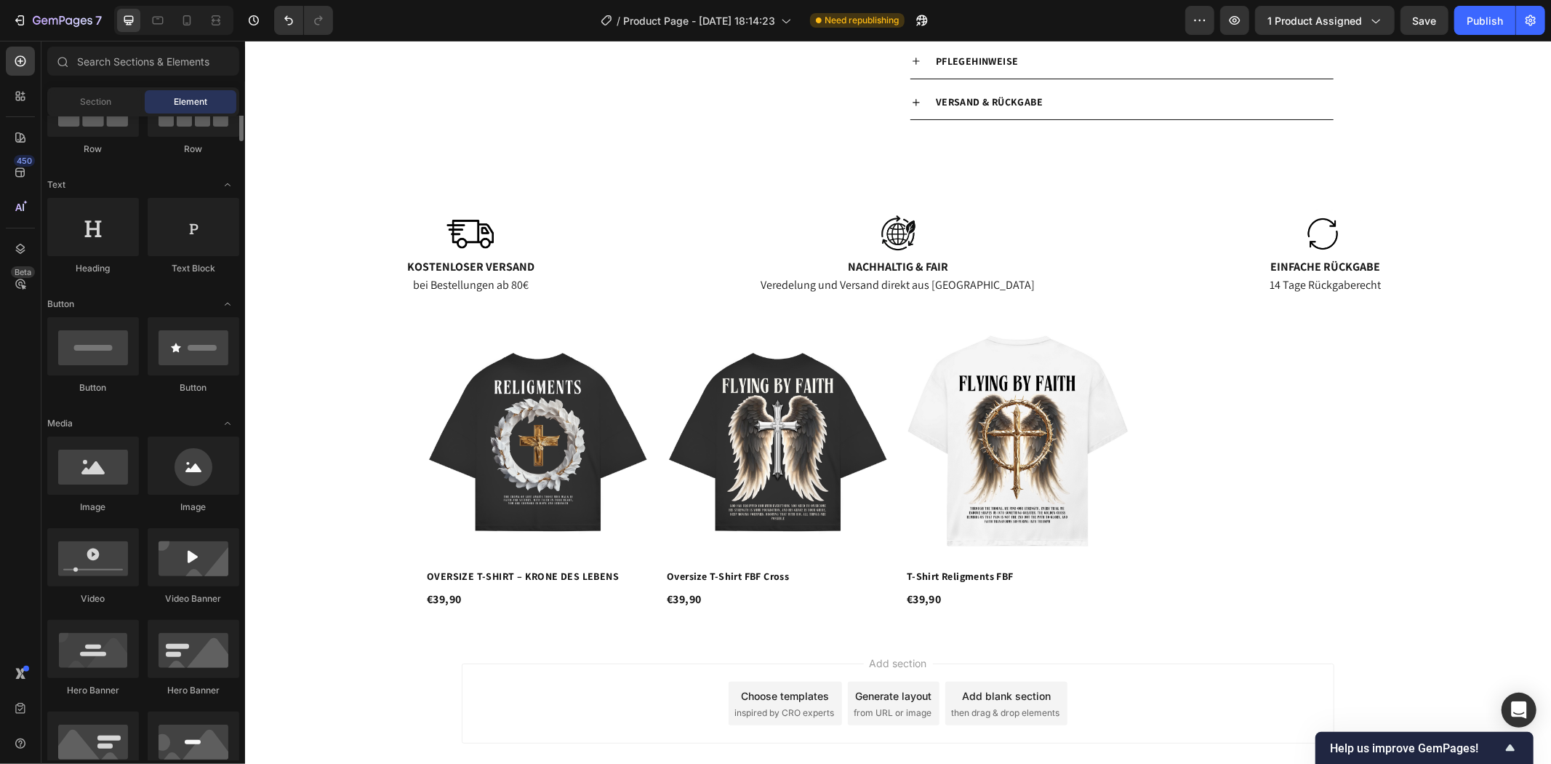
scroll to position [81, 0]
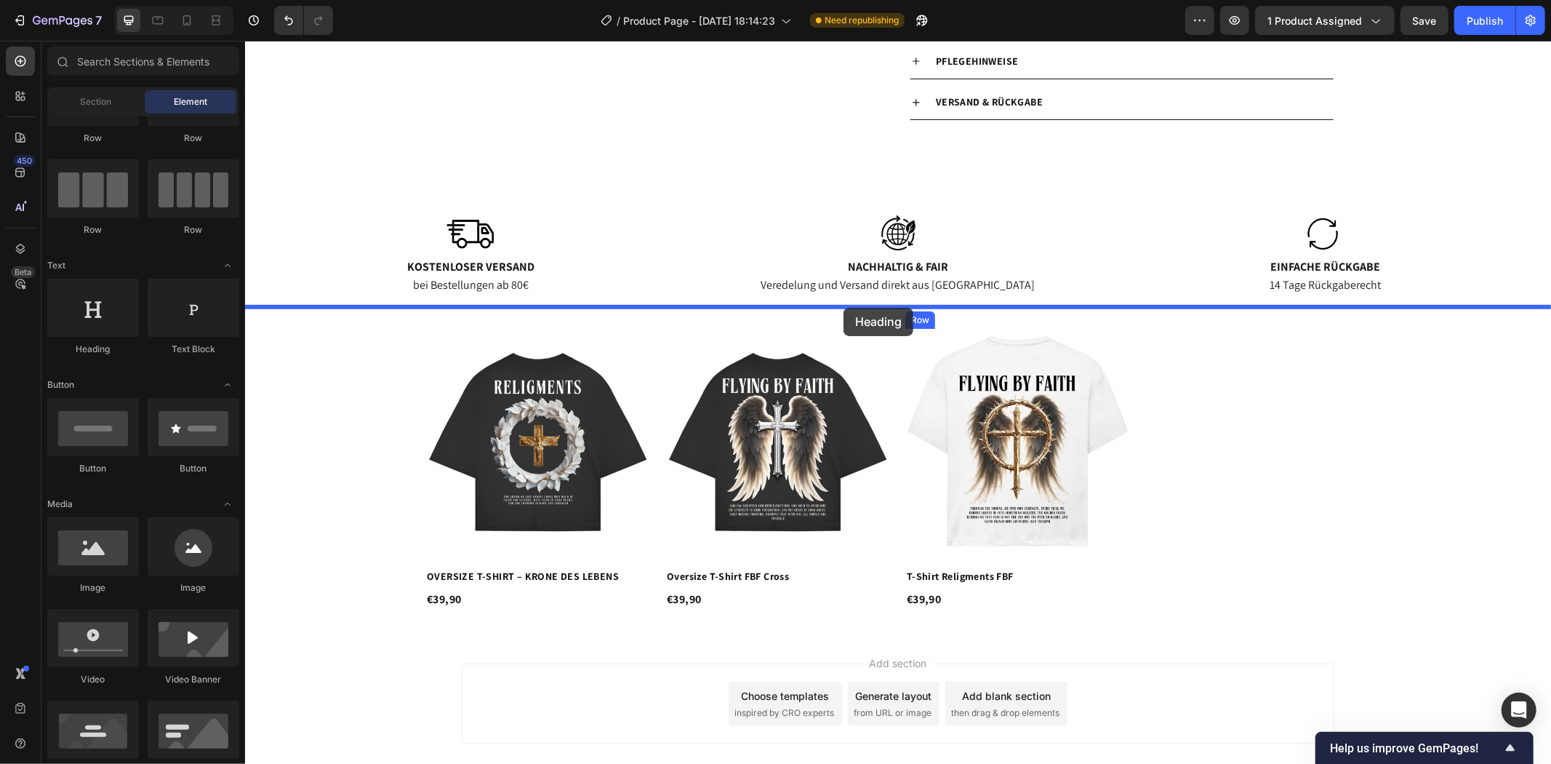
drag, startPoint x: 354, startPoint y: 351, endPoint x: 843, endPoint y: 308, distance: 490.7
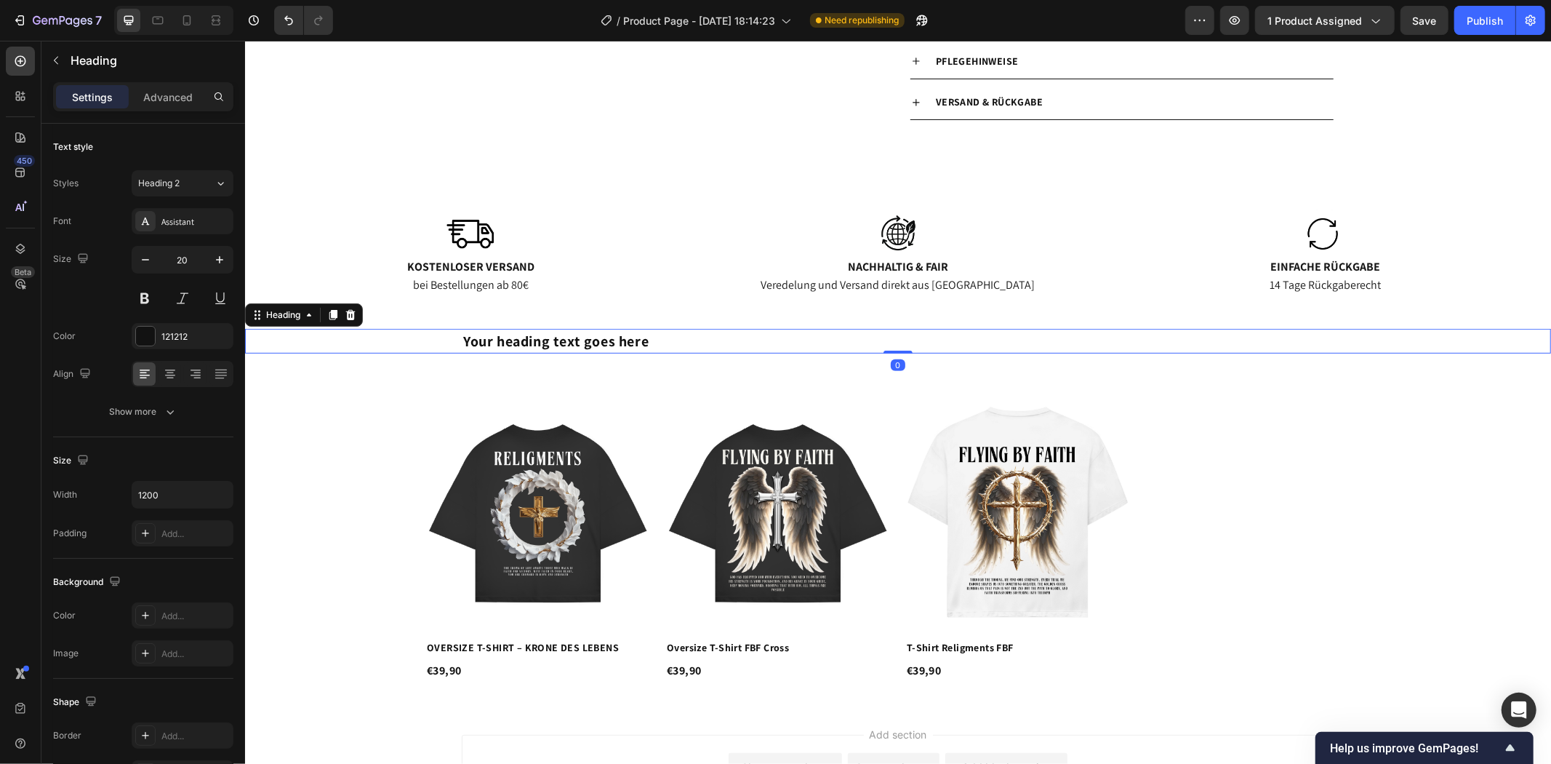
click at [690, 340] on h2 "Your heading text goes here" at bounding box center [897, 340] width 873 height 25
click at [690, 340] on p "Your heading text goes here" at bounding box center [898, 340] width 870 height 22
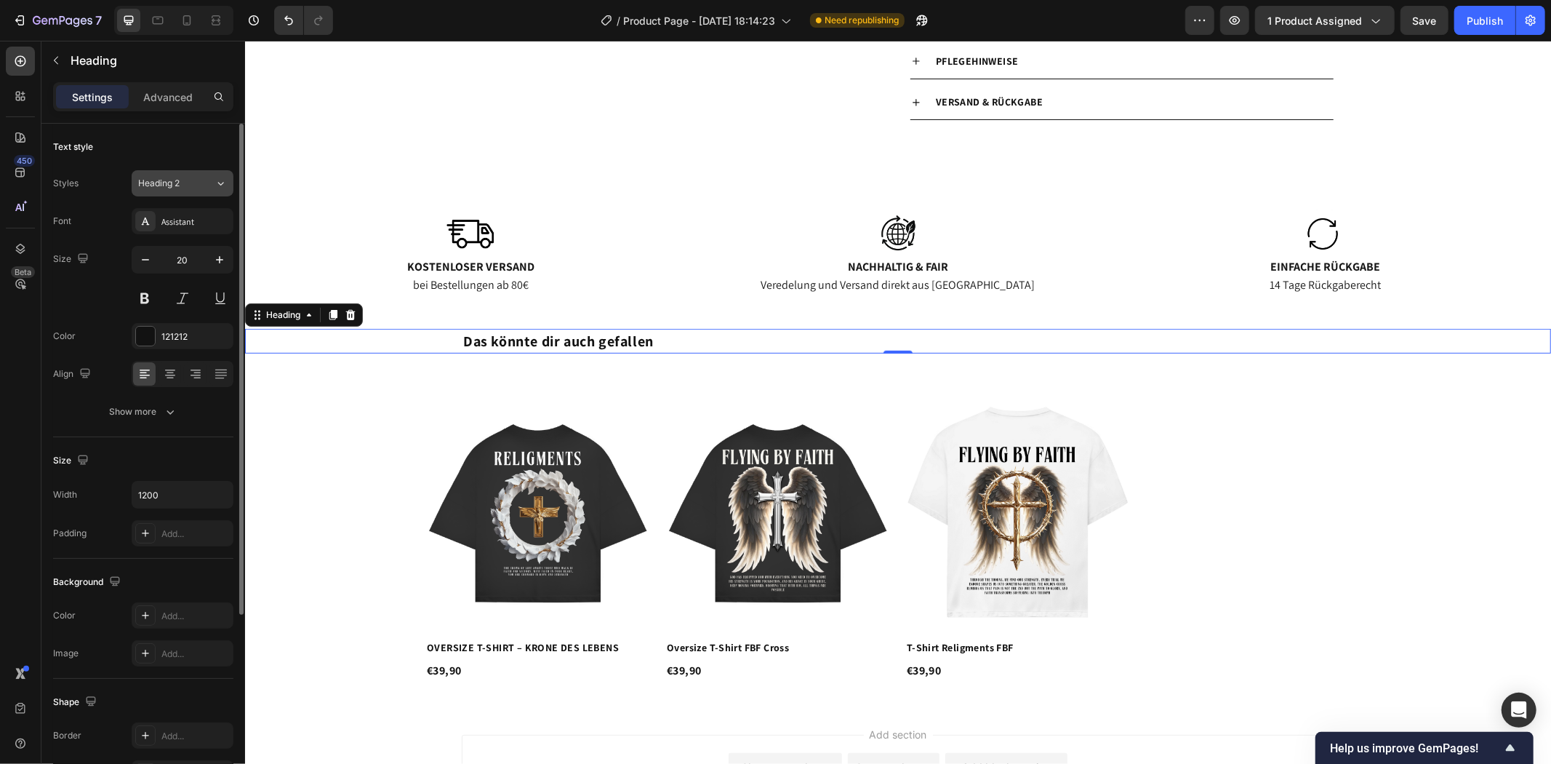
click at [186, 191] on button "Heading 2" at bounding box center [183, 183] width 102 height 26
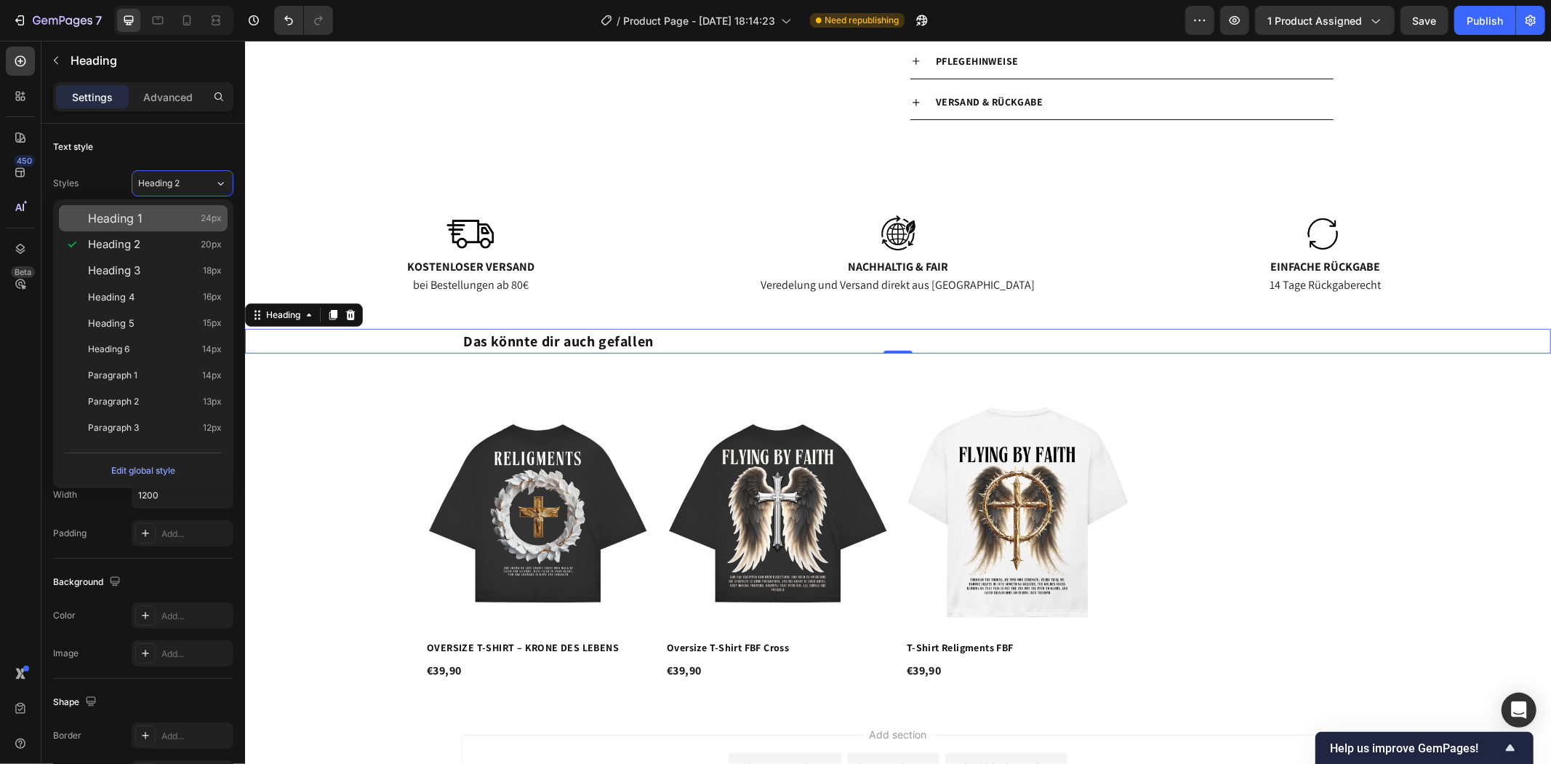
click at [169, 212] on div "Heading 1 24px" at bounding box center [155, 218] width 134 height 15
type input "24"
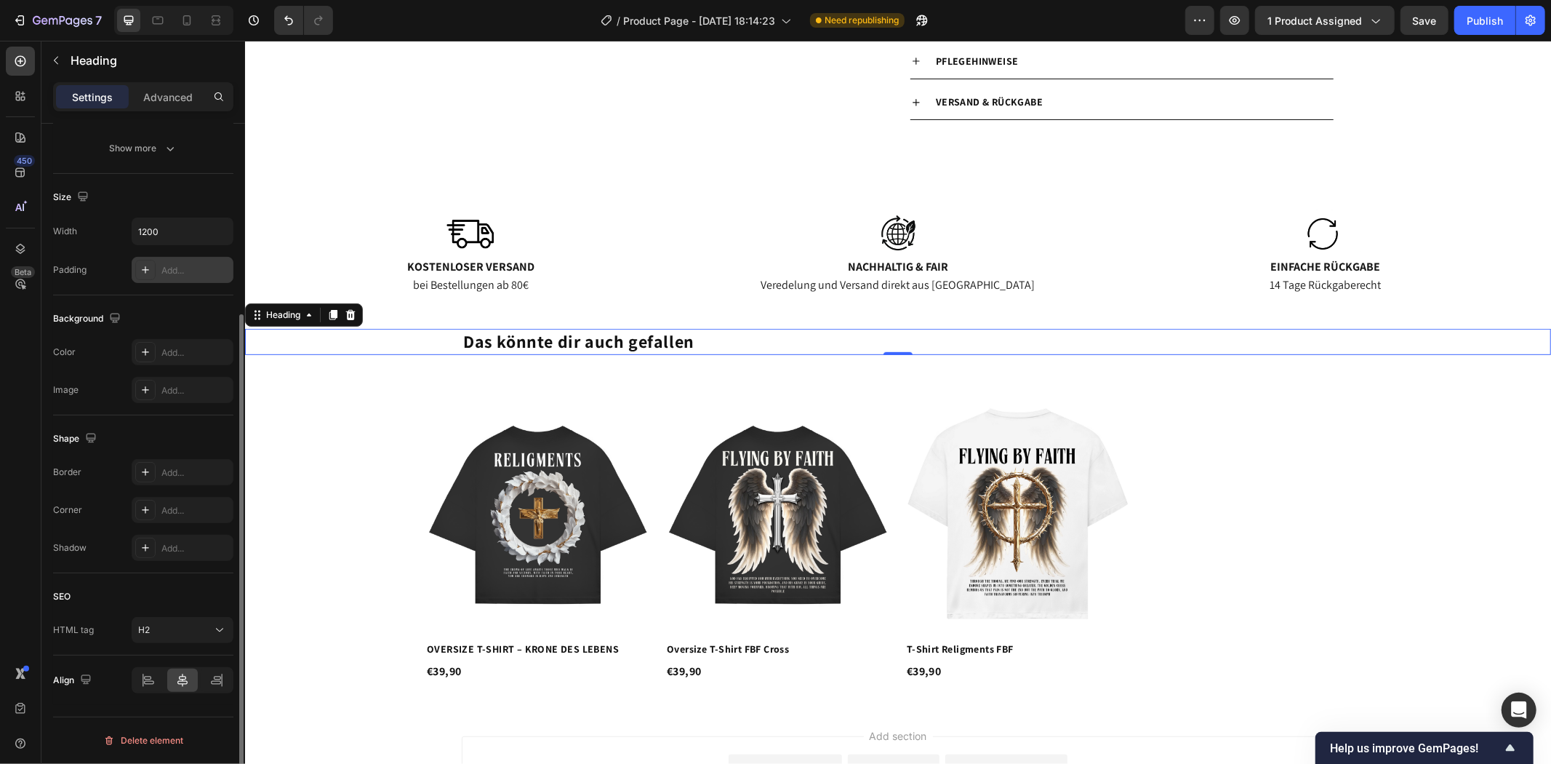
scroll to position [102, 0]
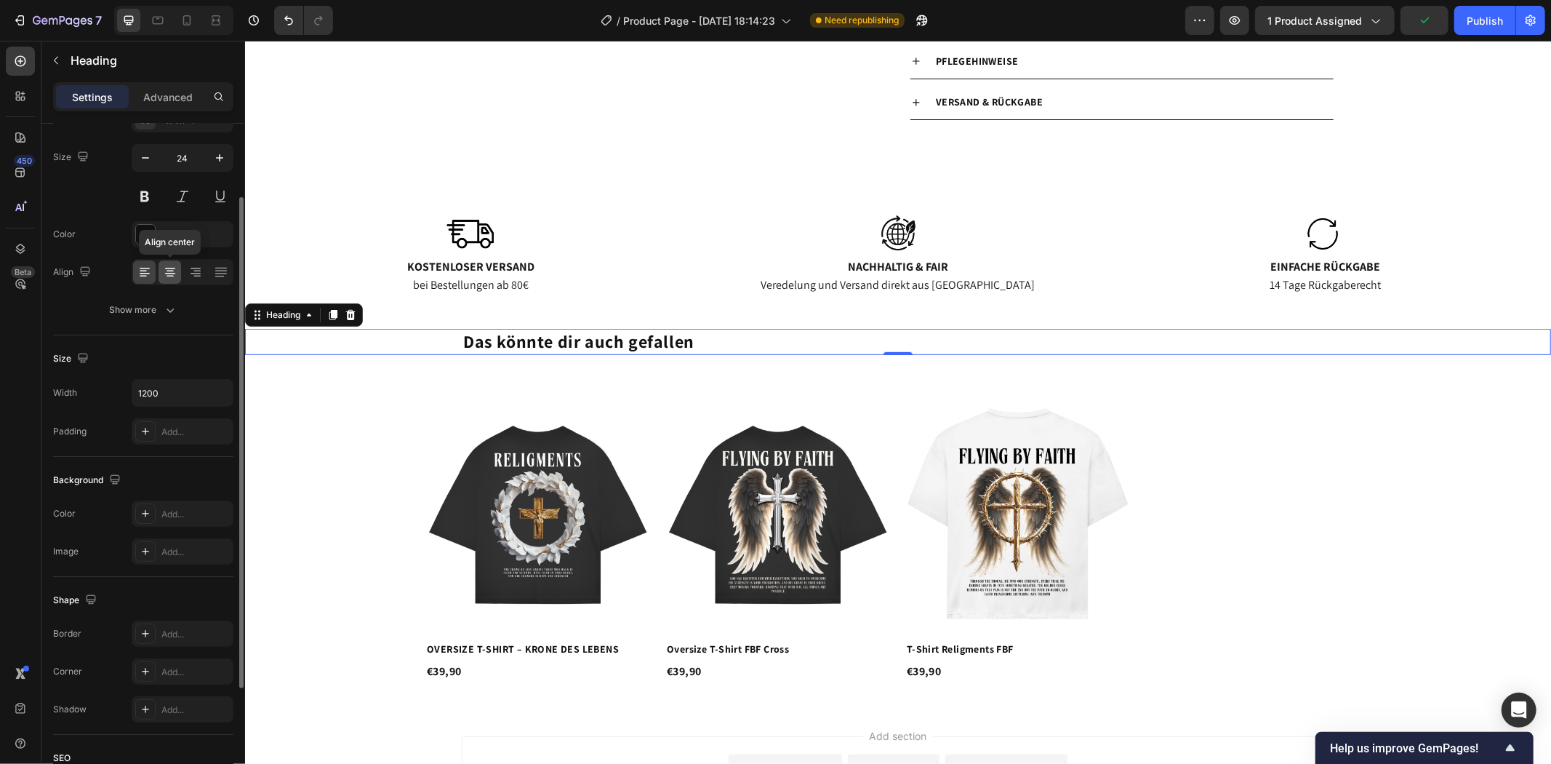
click at [177, 265] on icon at bounding box center [170, 272] width 15 height 15
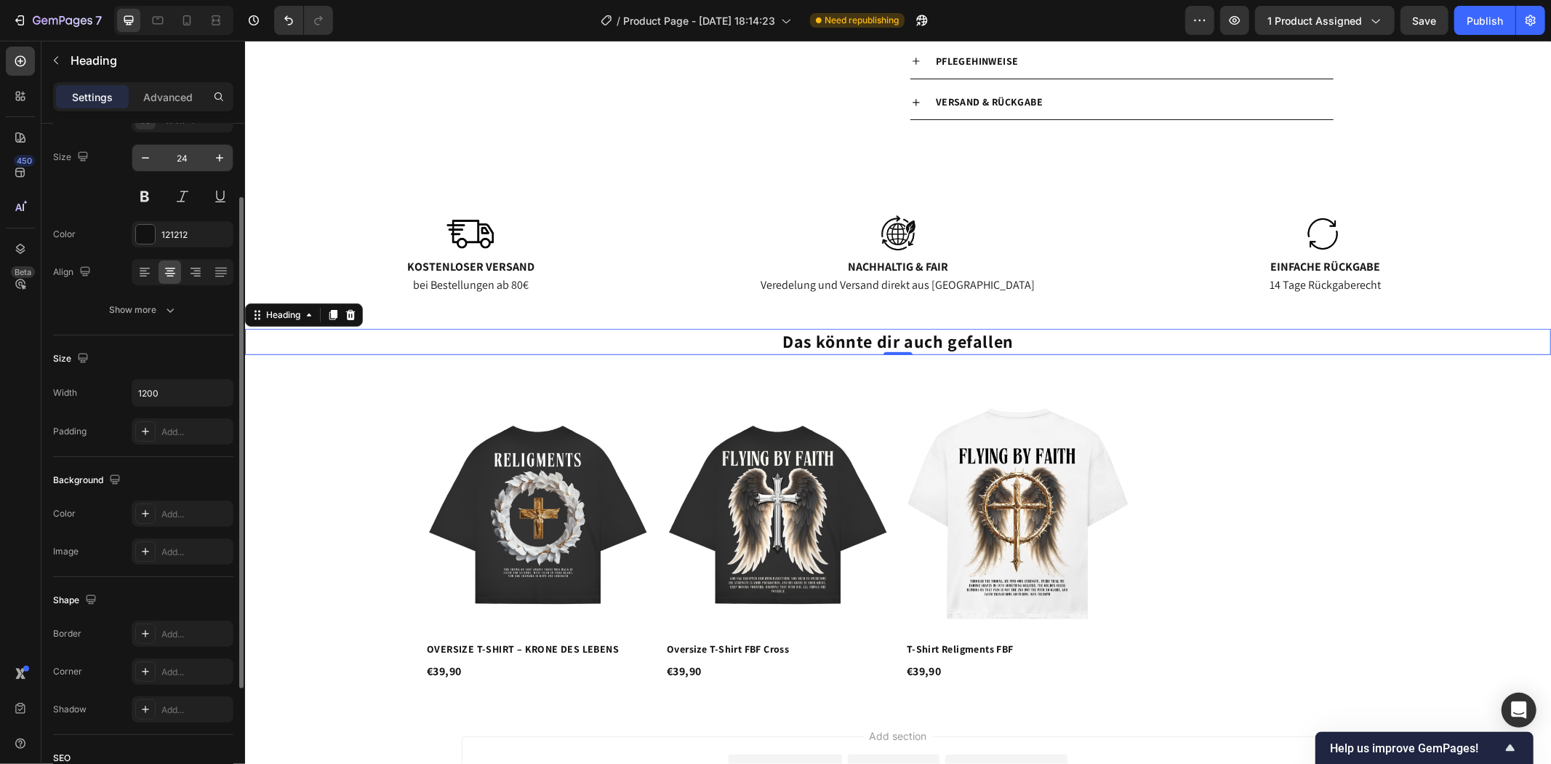
scroll to position [0, 0]
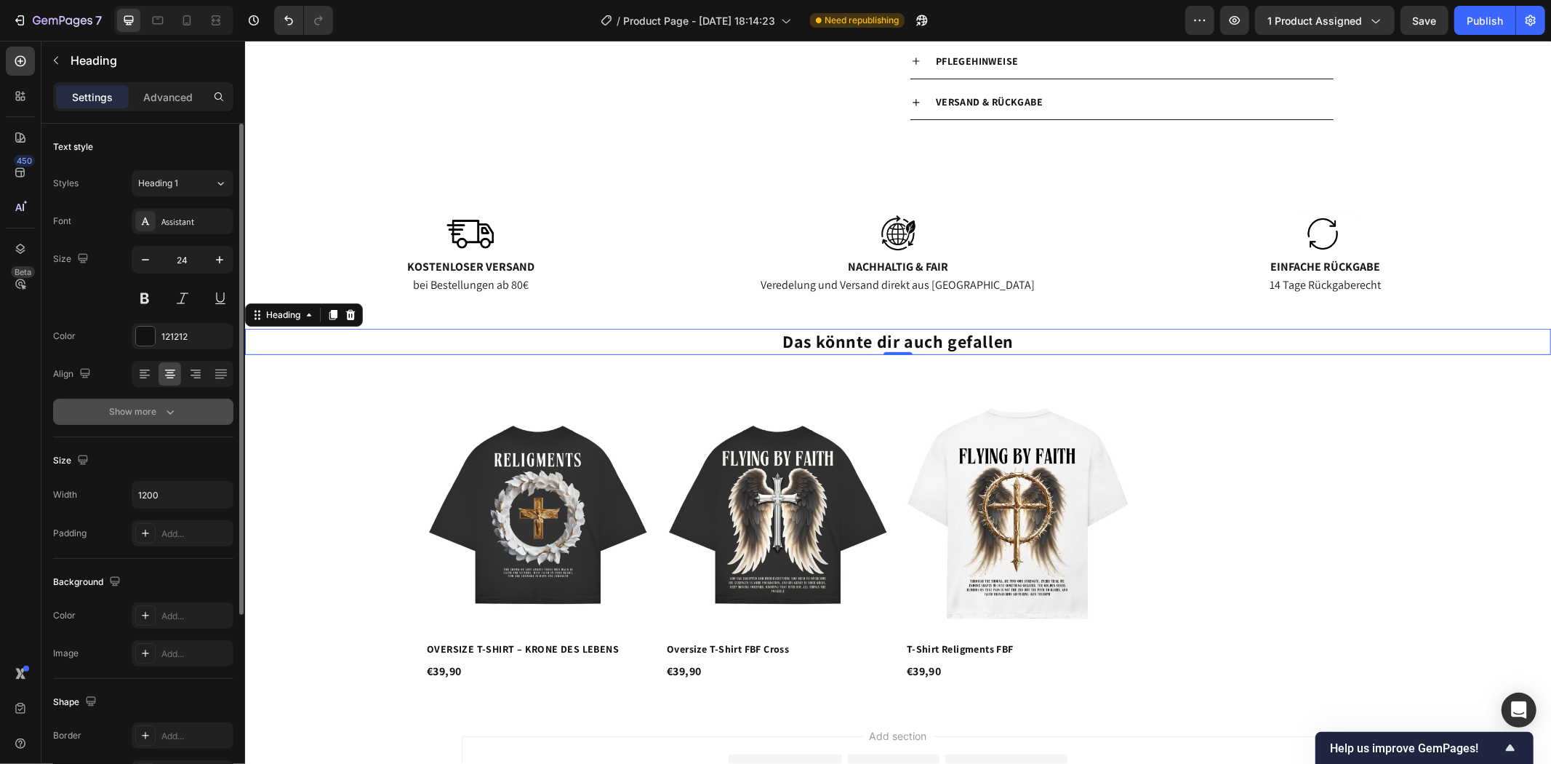
click at [173, 408] on icon "button" at bounding box center [170, 411] width 15 height 15
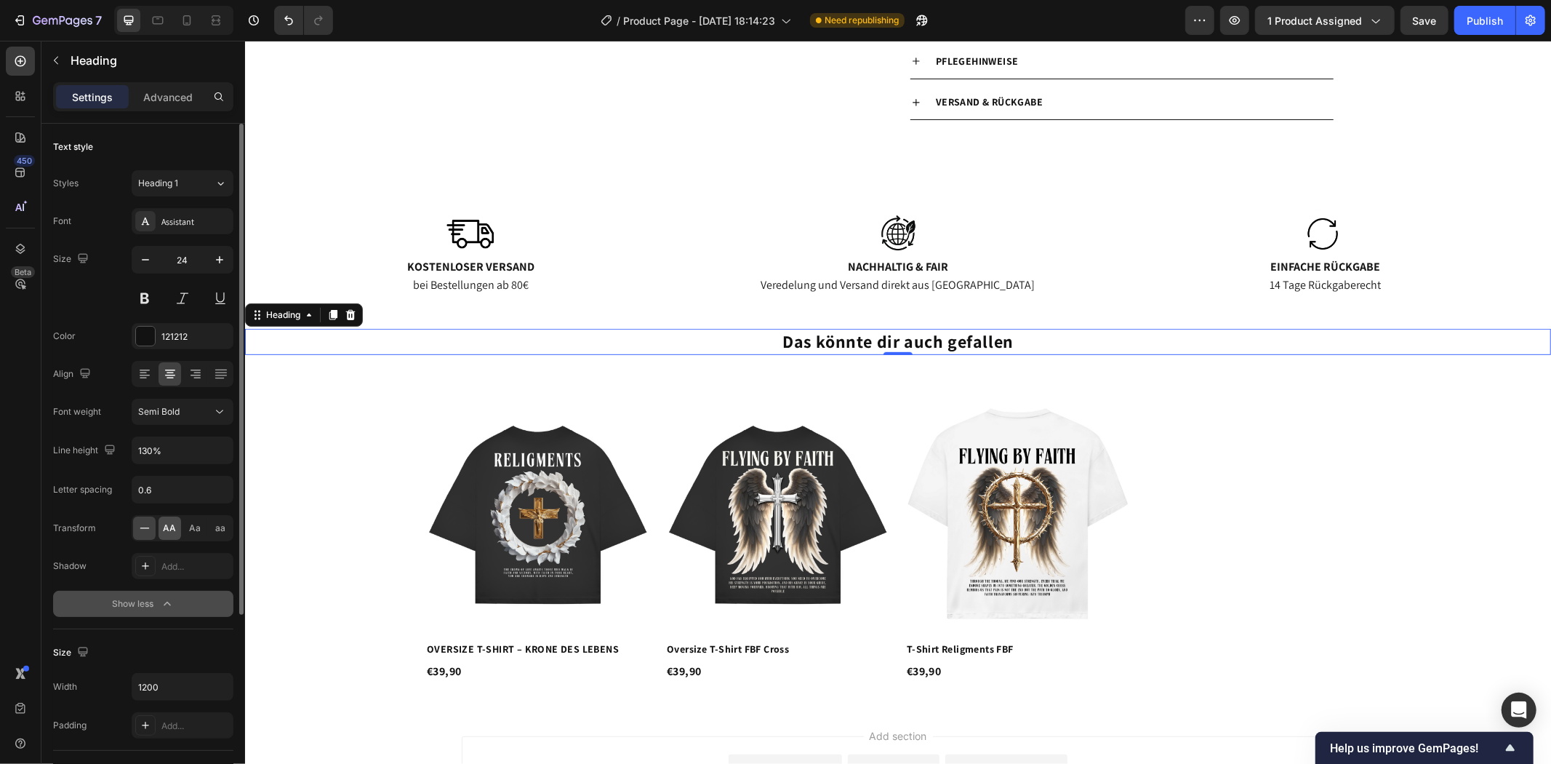
click at [177, 527] on div "AA" at bounding box center [170, 527] width 23 height 23
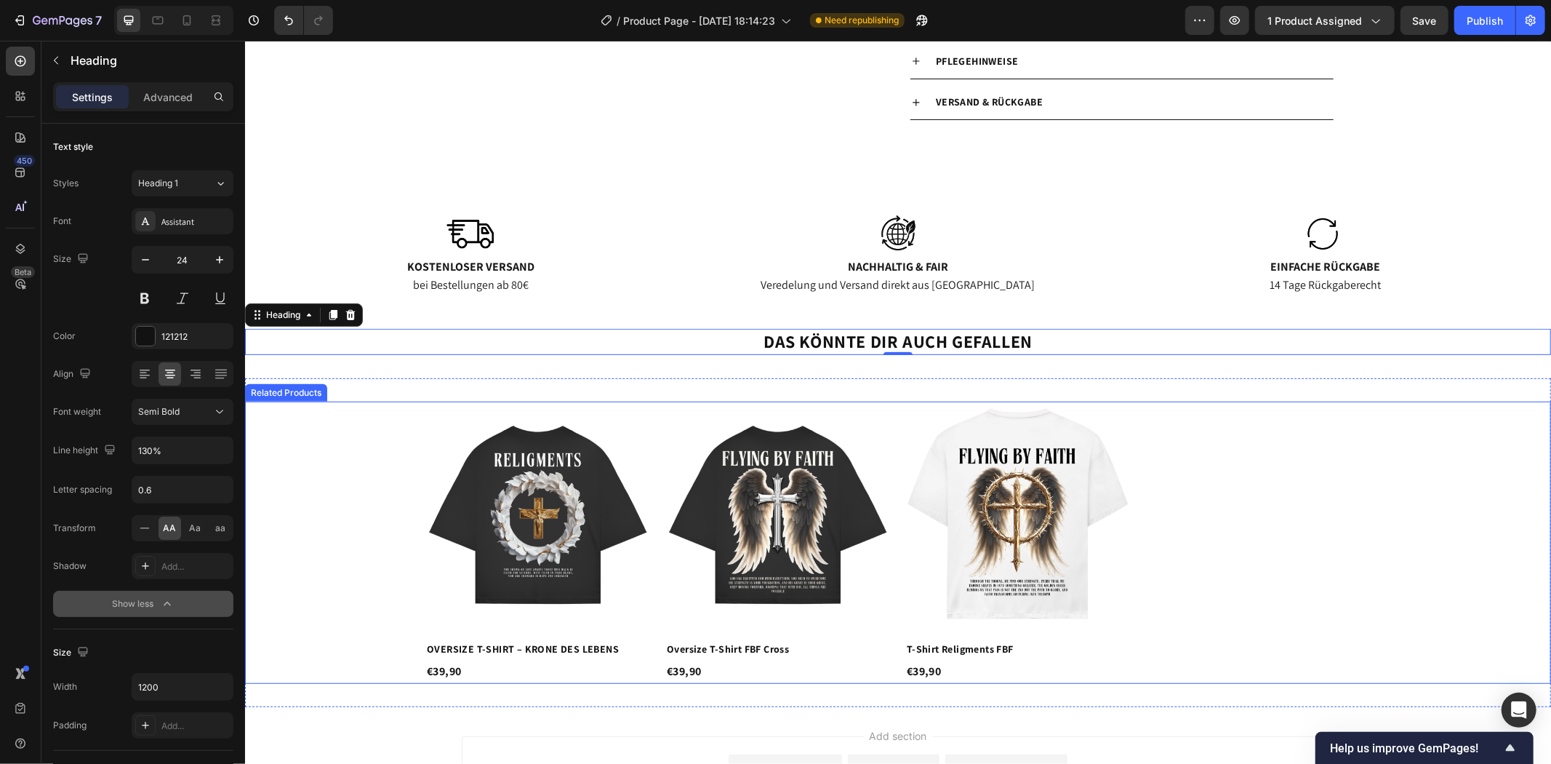
drag, startPoint x: 1246, startPoint y: 487, endPoint x: 1201, endPoint y: 487, distance: 45.1
click at [1247, 487] on div "Product Images OVERSIZE T-SHIRT – KRONE DES LEBENS Product Title €39,90 Product…" at bounding box center [898, 542] width 946 height 282
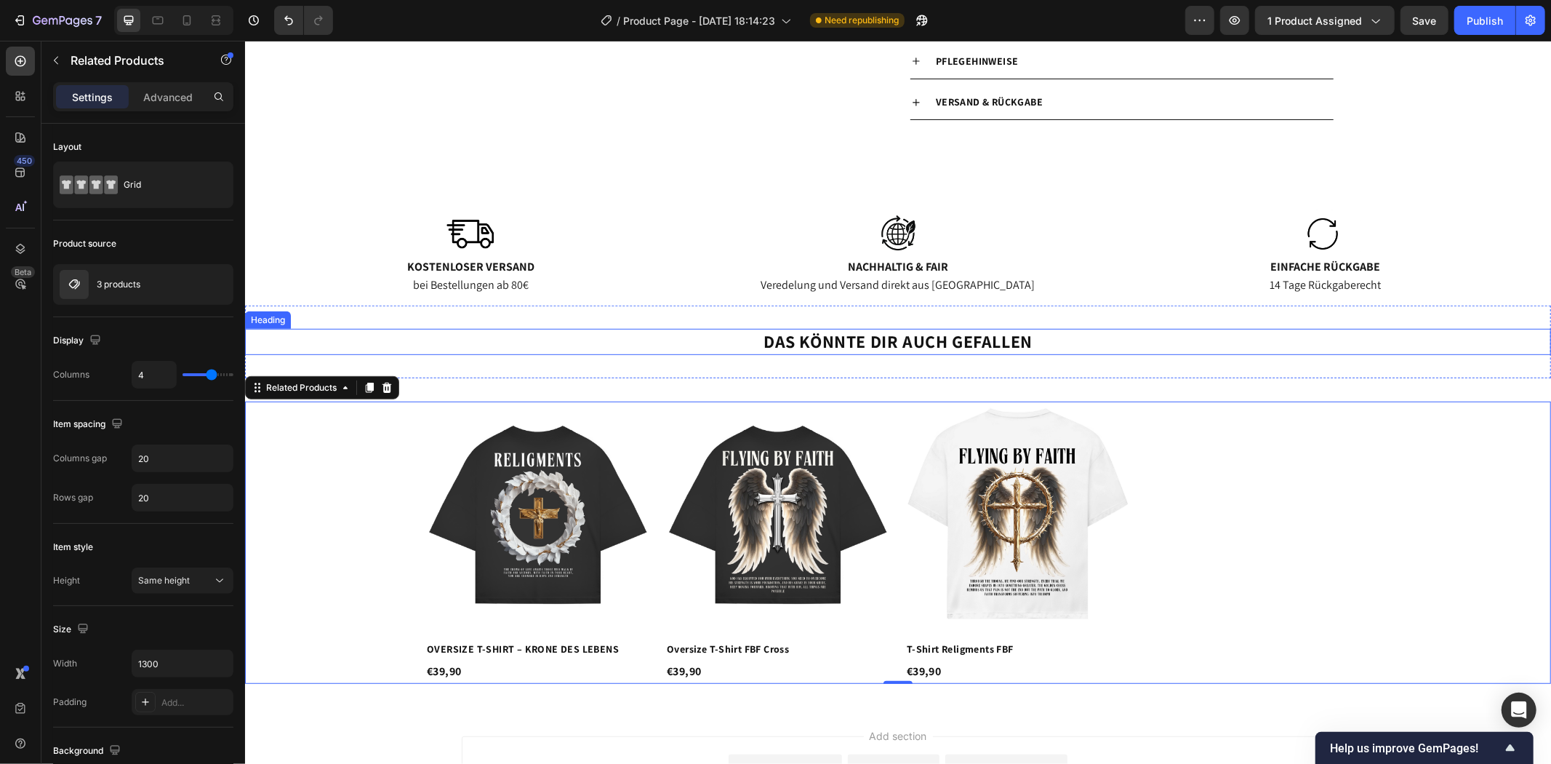
click at [943, 336] on strong "Das könnte dir auch gefallen" at bounding box center [897, 340] width 269 height 23
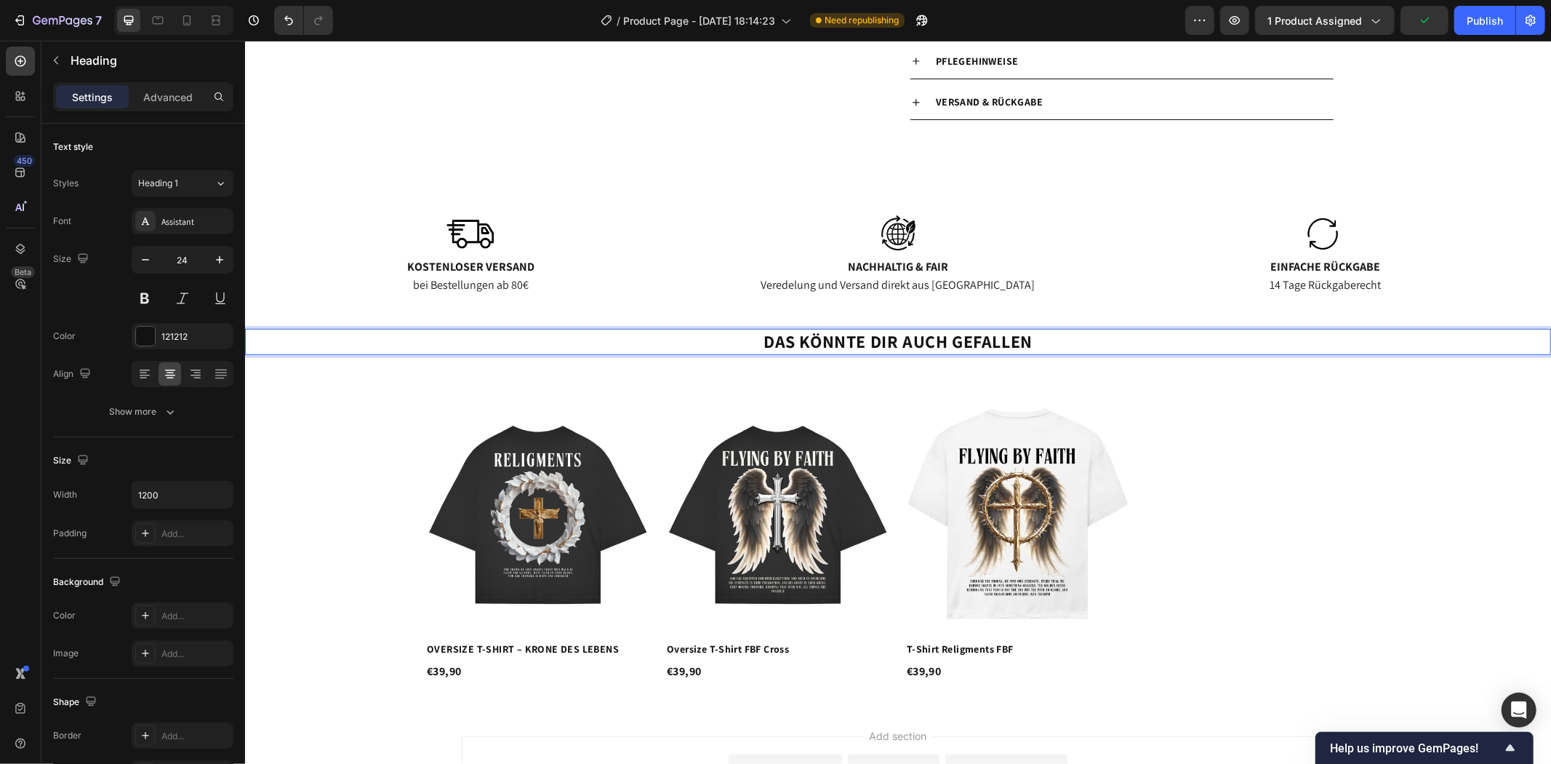
click at [1099, 368] on div "Das könnte dir auch gefallen Heading 0 Section 3" at bounding box center [897, 341] width 1306 height 72
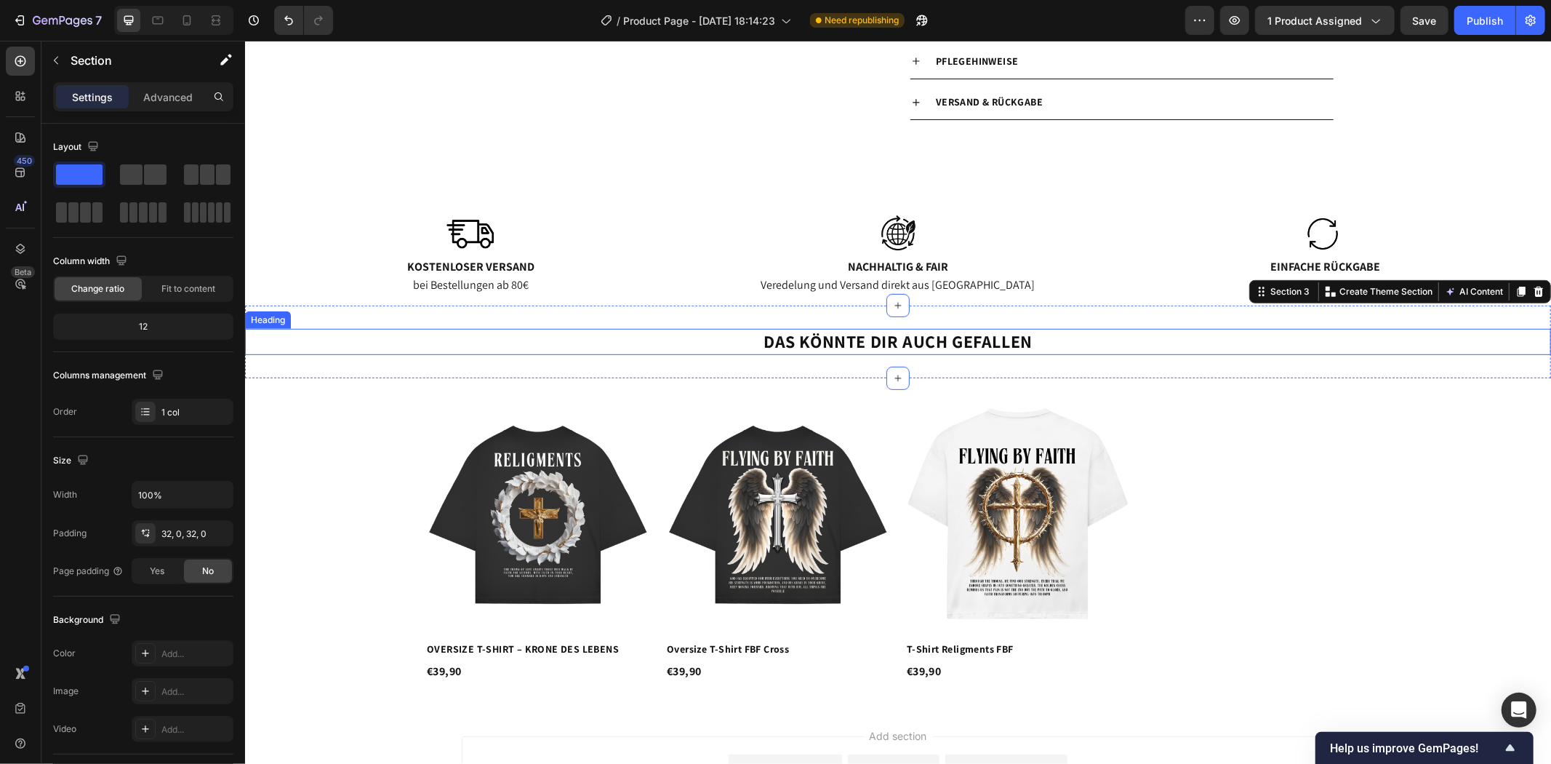
click at [818, 344] on strong "Das könnte dir auch gefallen" at bounding box center [897, 340] width 269 height 23
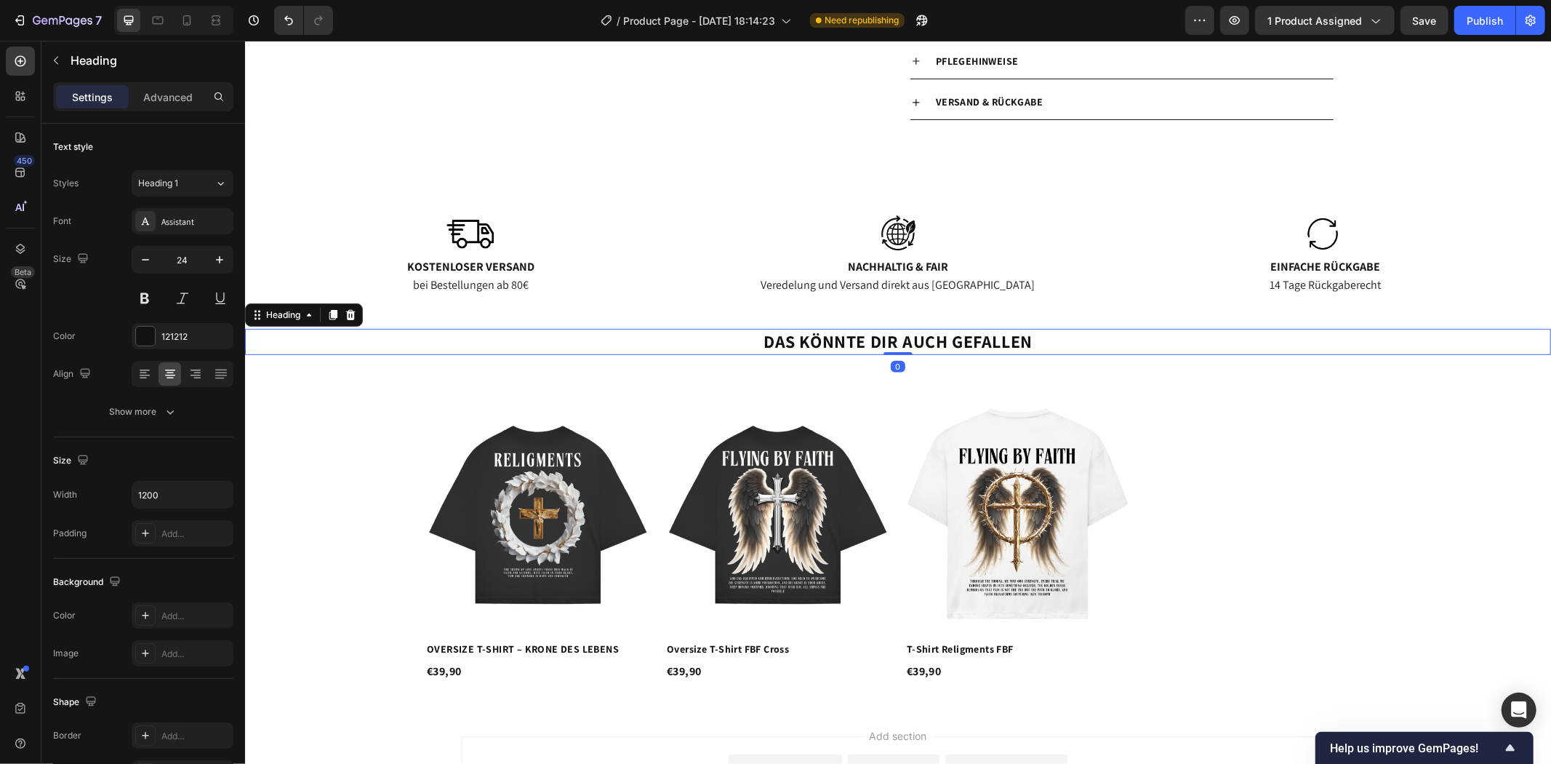
drag, startPoint x: 898, startPoint y: 351, endPoint x: 892, endPoint y: 324, distance: 27.5
click at [919, 323] on div "⁠⁠⁠⁠⁠⁠⁠ Das könnte dir auch gefallen Heading 0 Section 3" at bounding box center [897, 341] width 1306 height 72
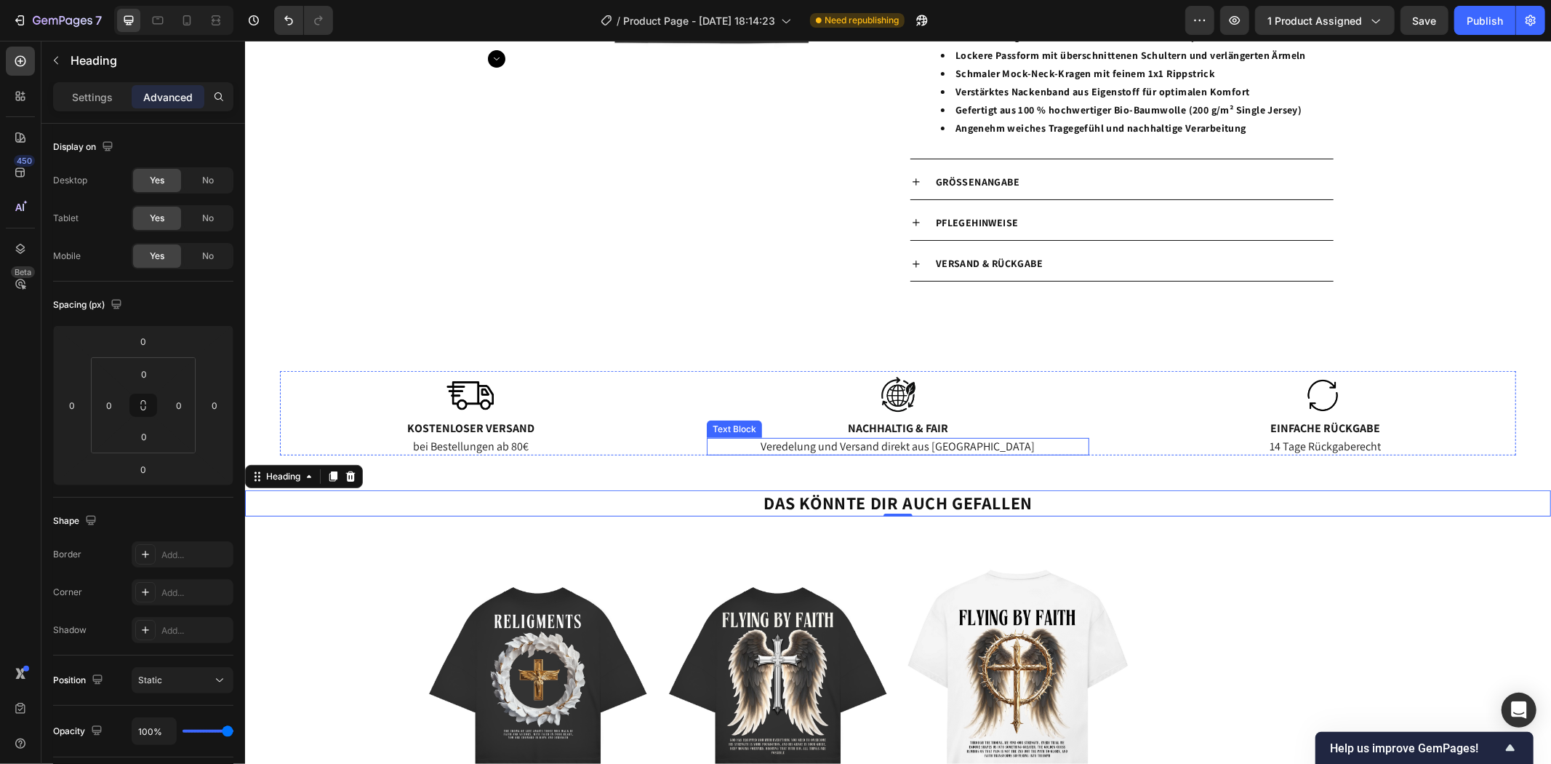
scroll to position [444, 0]
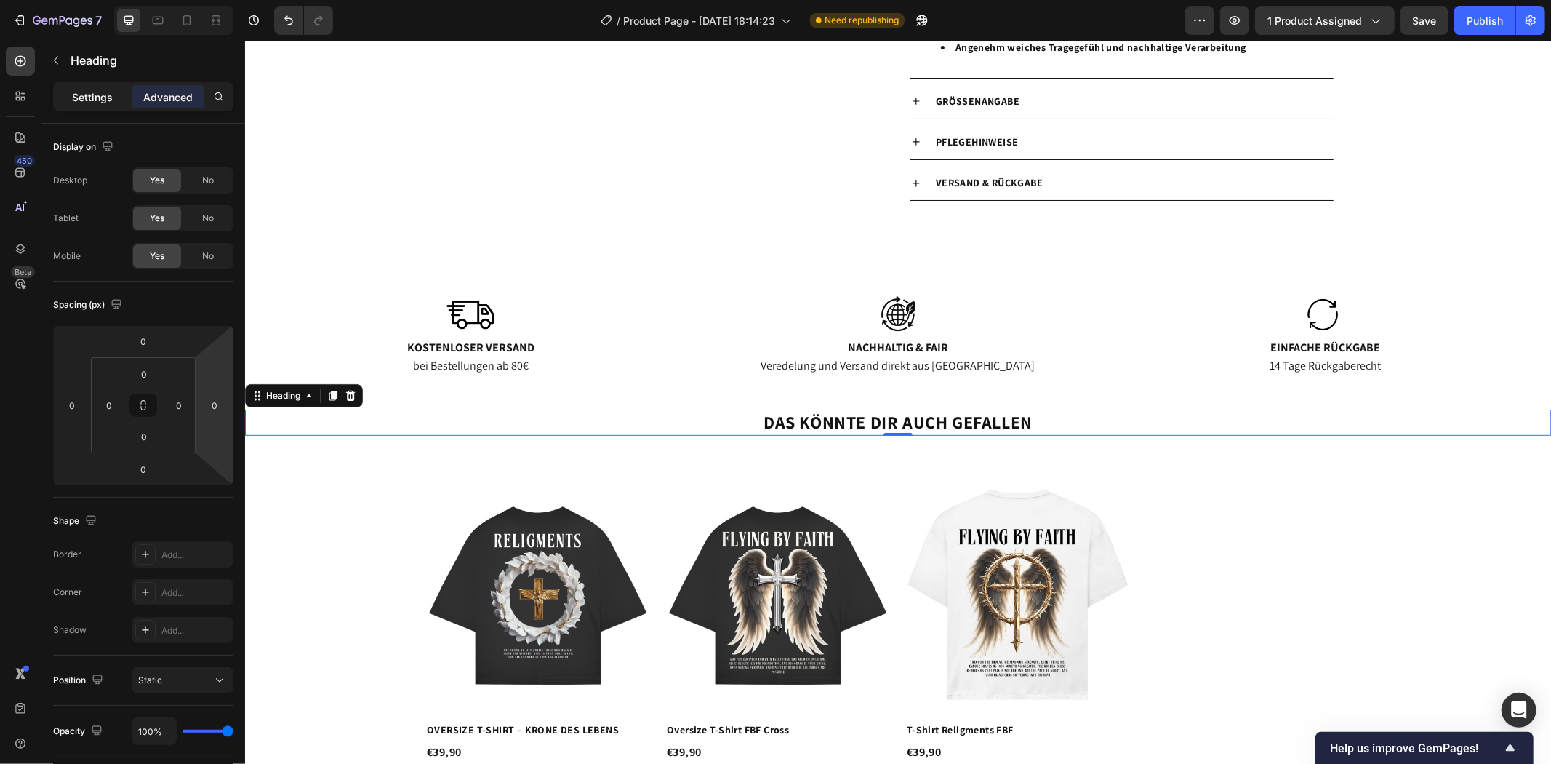
click at [104, 95] on p "Settings" at bounding box center [92, 96] width 41 height 15
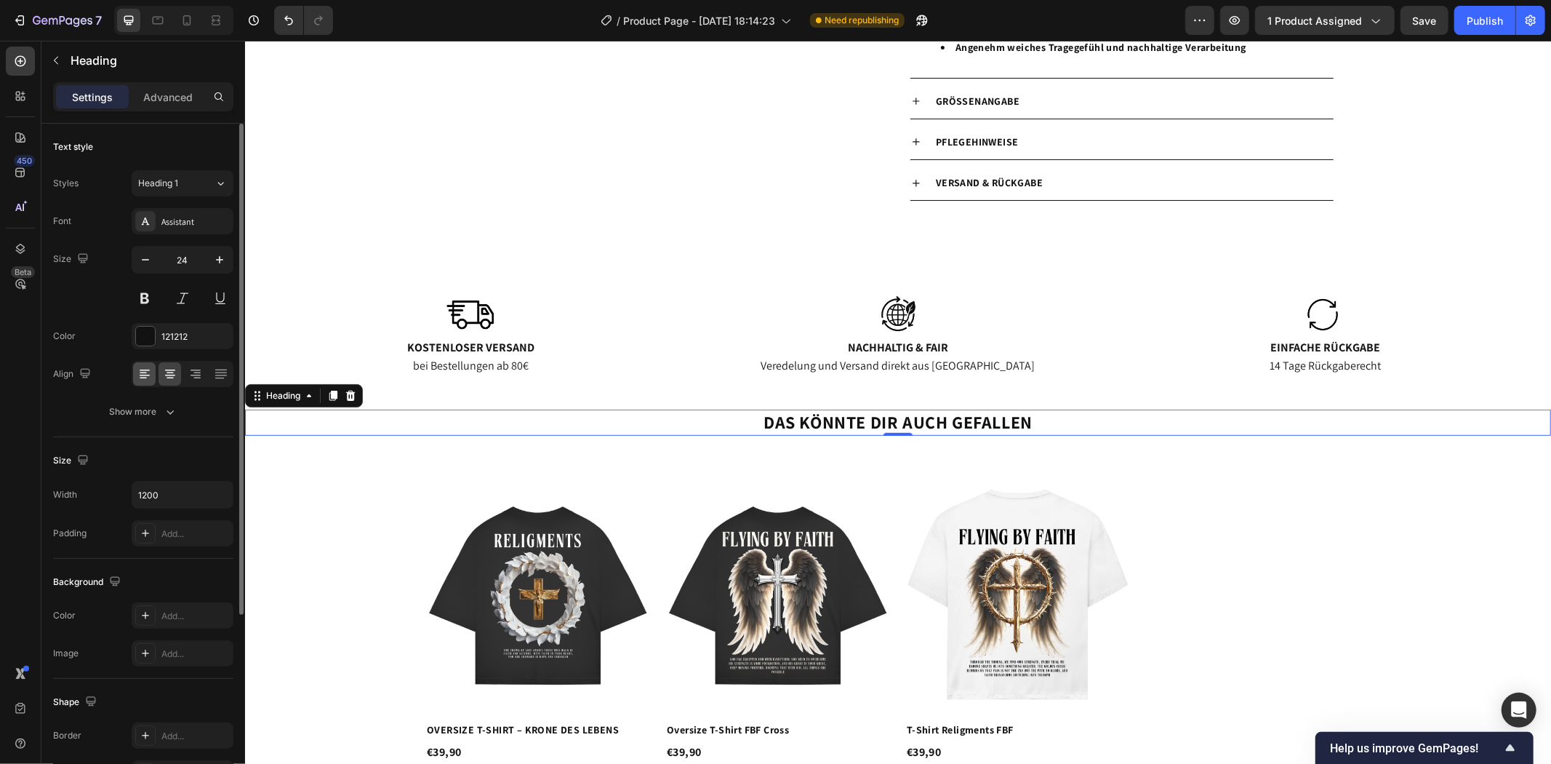
click at [149, 373] on icon at bounding box center [144, 374] width 15 height 15
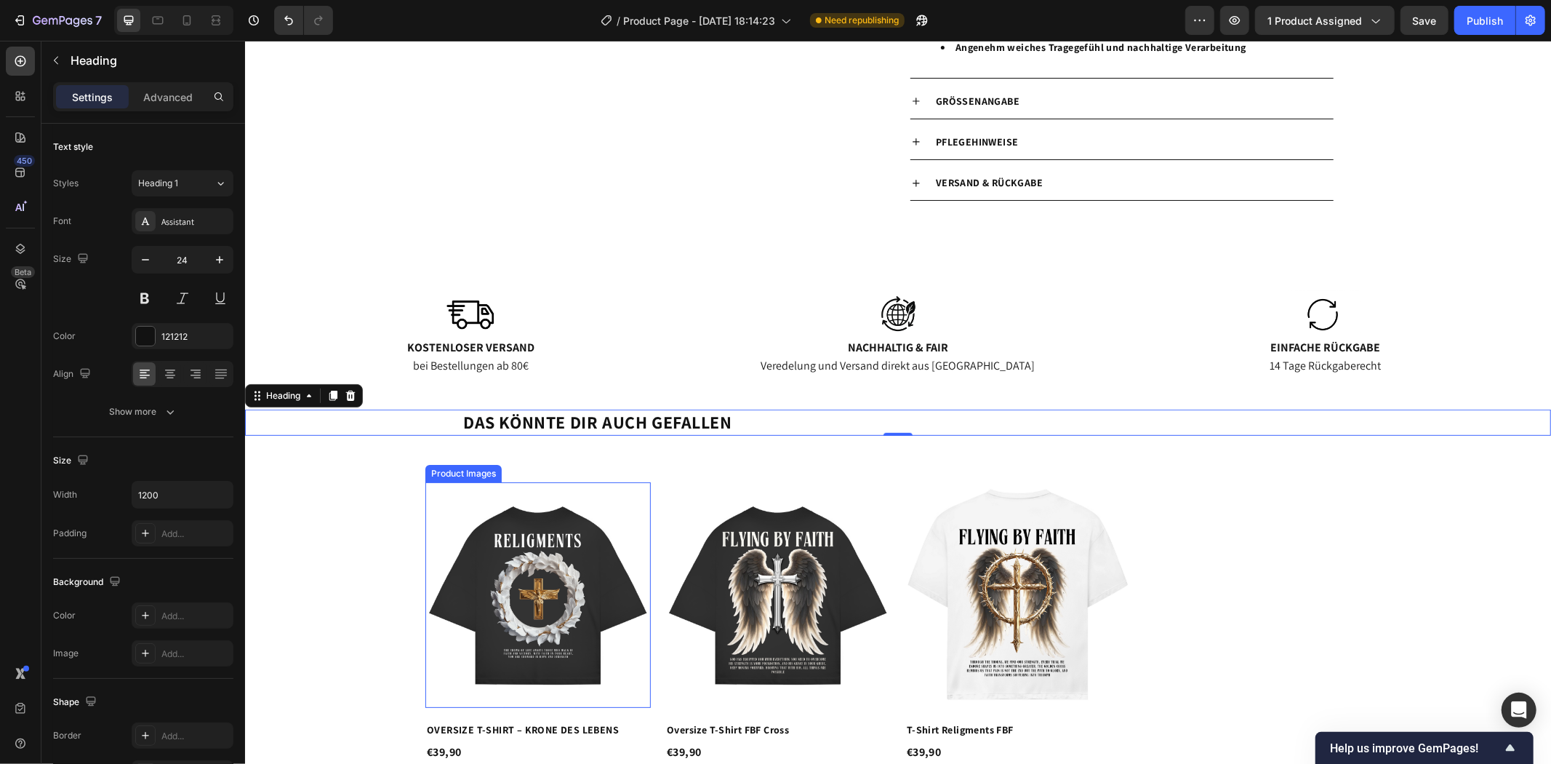
scroll to position [606, 0]
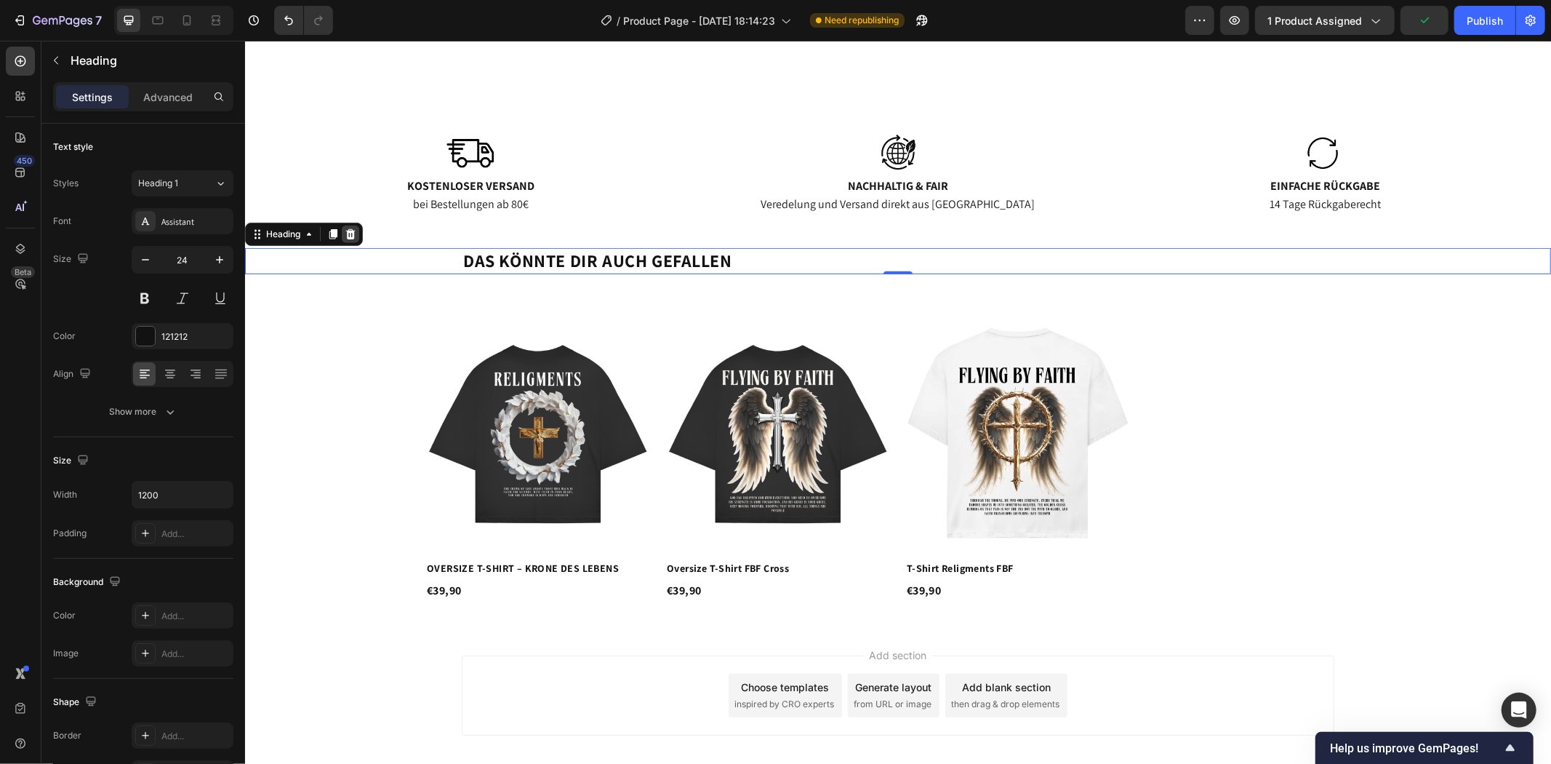
click at [355, 231] on icon at bounding box center [350, 234] width 12 height 12
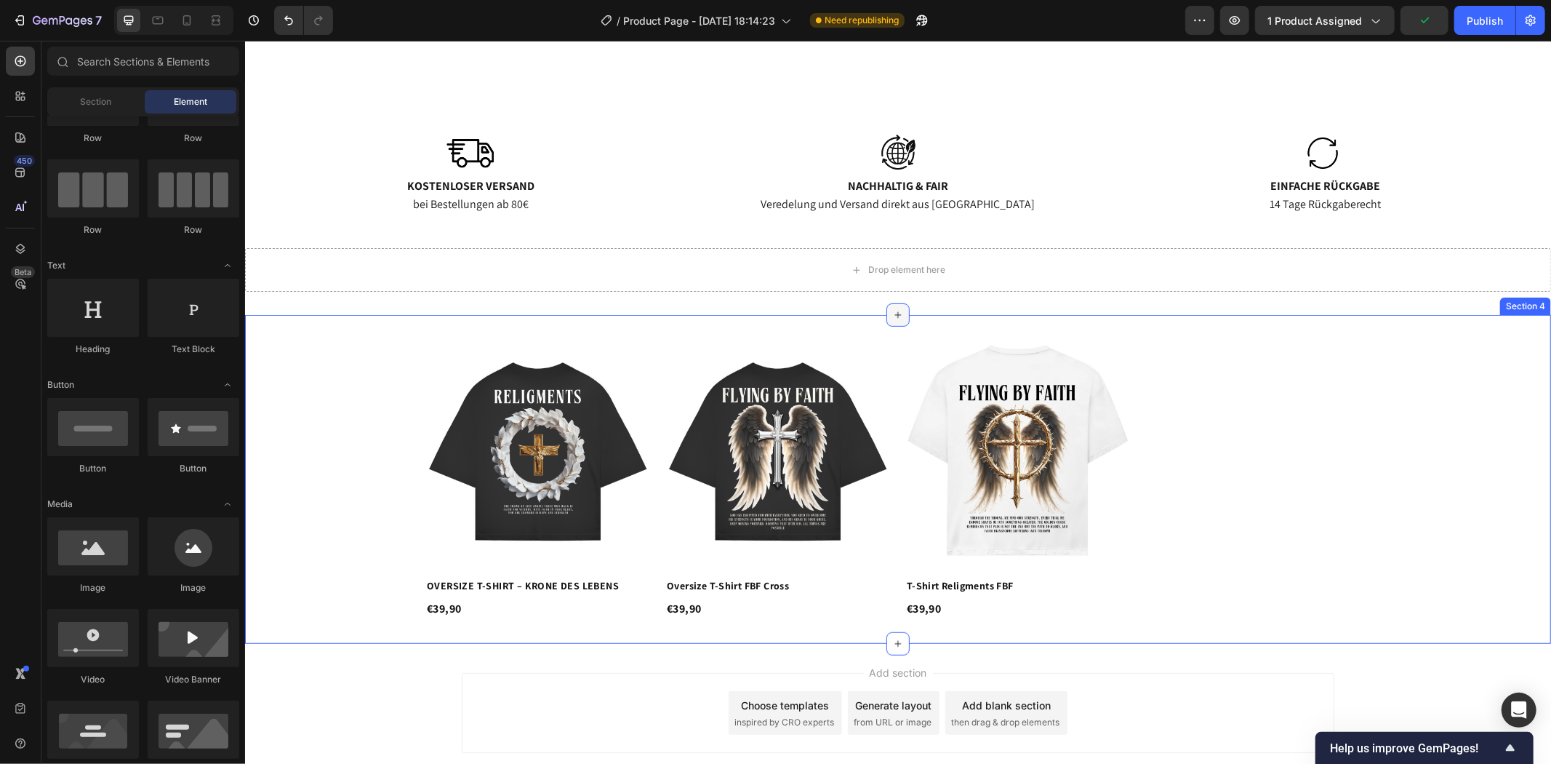
click at [892, 319] on icon at bounding box center [898, 314] width 12 height 12
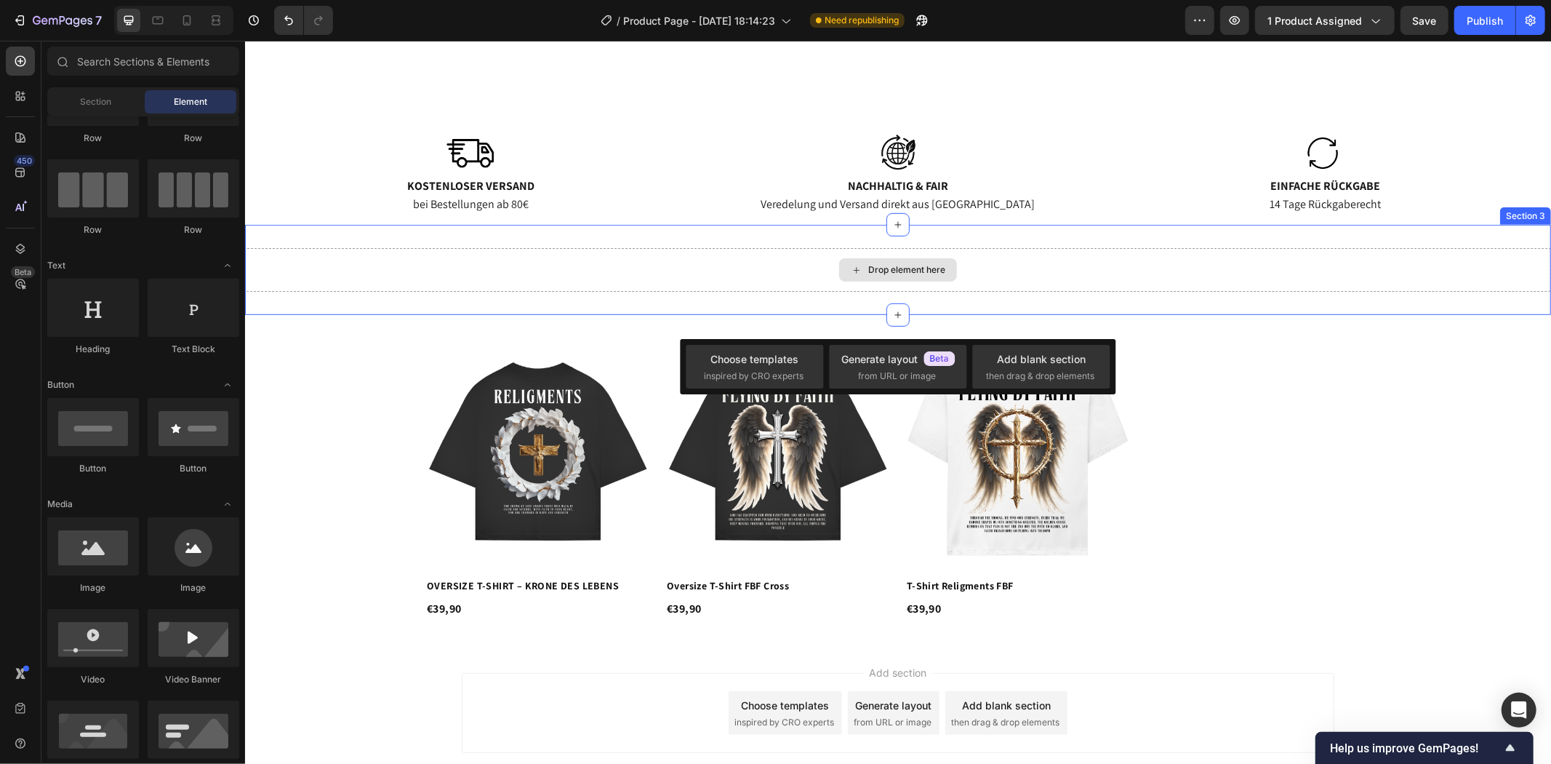
click at [1299, 252] on div "Drop element here" at bounding box center [897, 269] width 1306 height 44
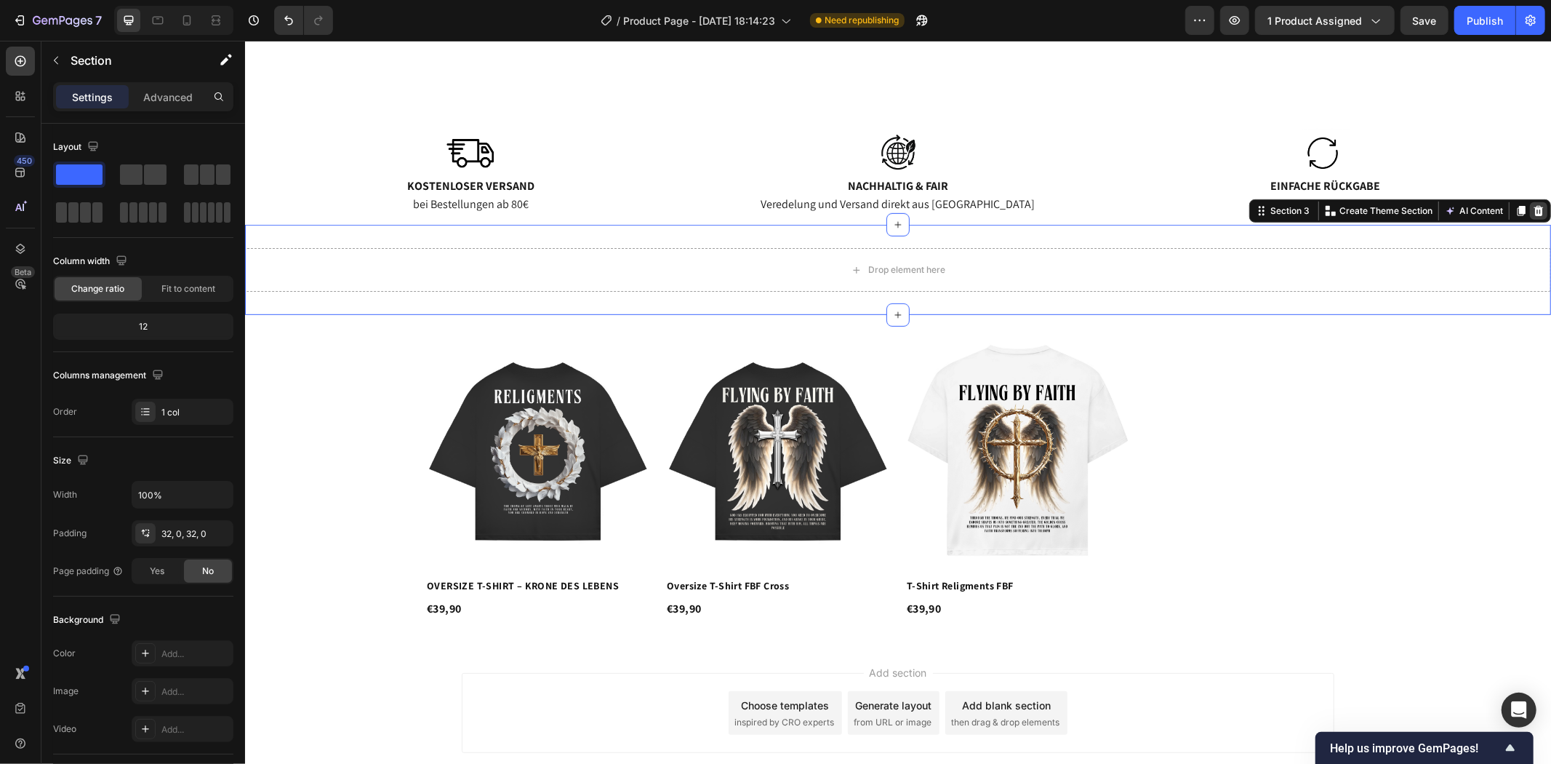
click at [1532, 207] on icon at bounding box center [1538, 210] width 12 height 12
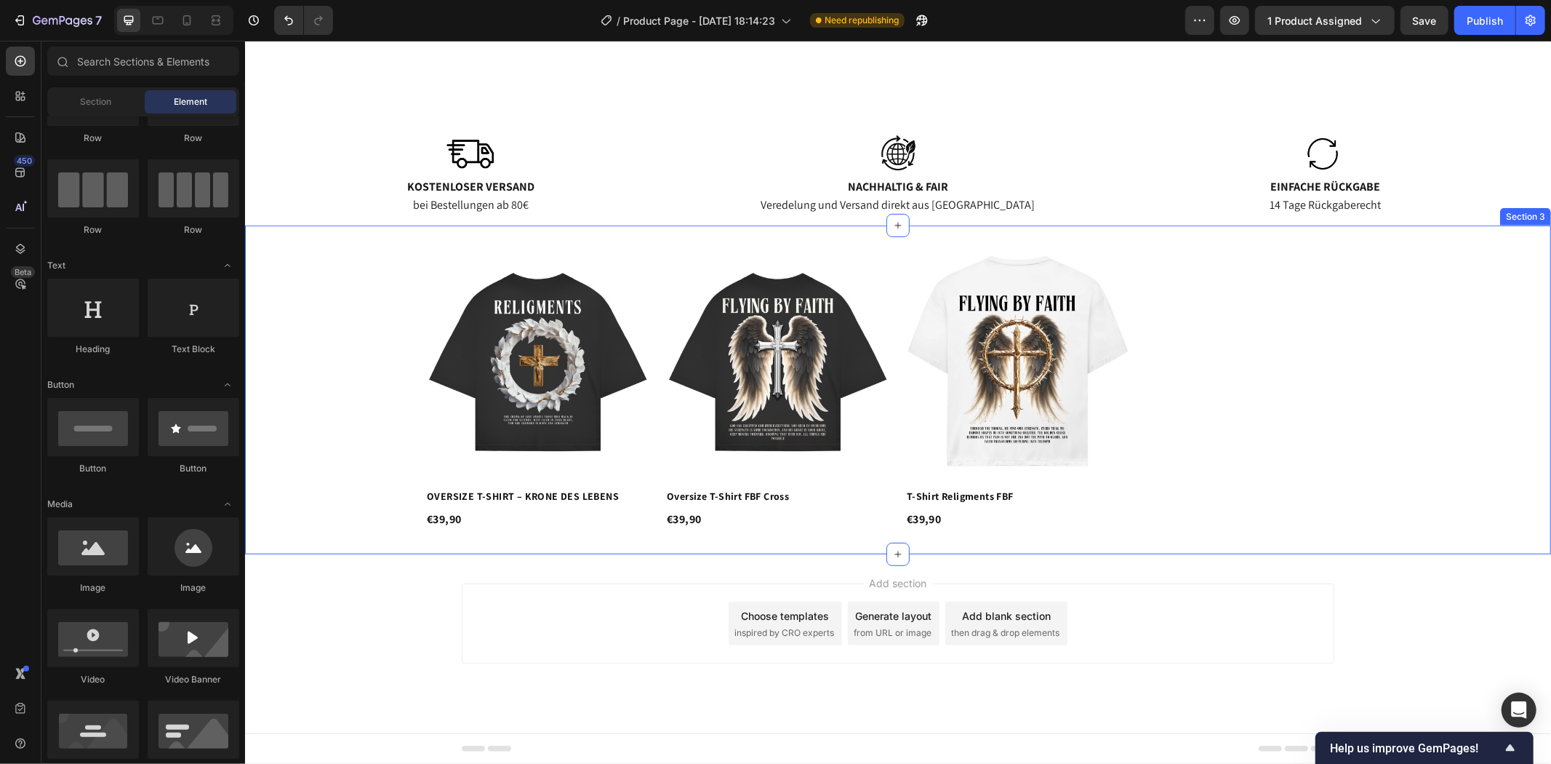
click at [795, 236] on div "Product Images OVERSIZE T-SHIRT – KRONE DES LEBENS Product Title €39,90 Product…" at bounding box center [897, 389] width 1306 height 329
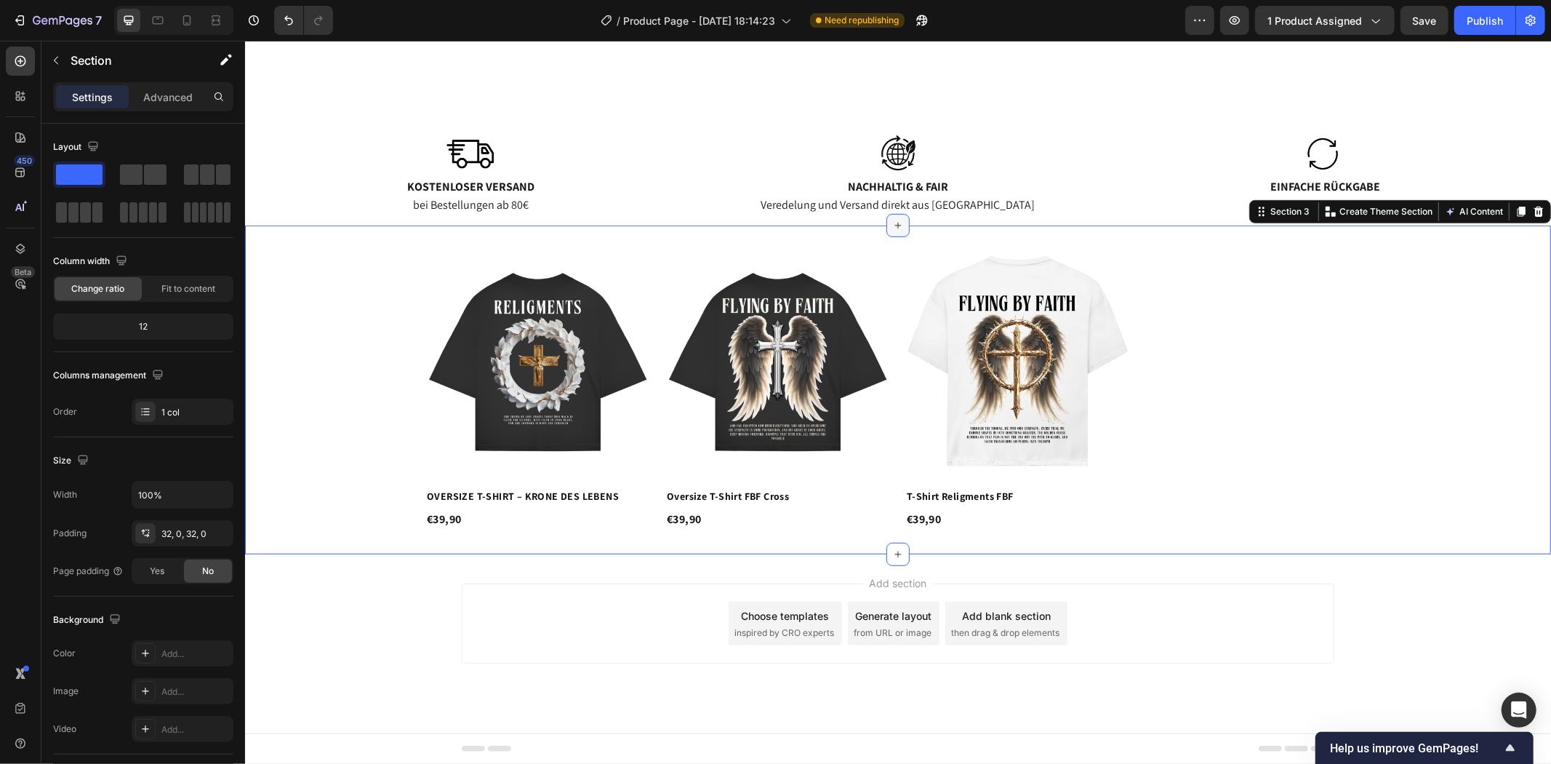
click at [893, 222] on icon at bounding box center [898, 225] width 12 height 12
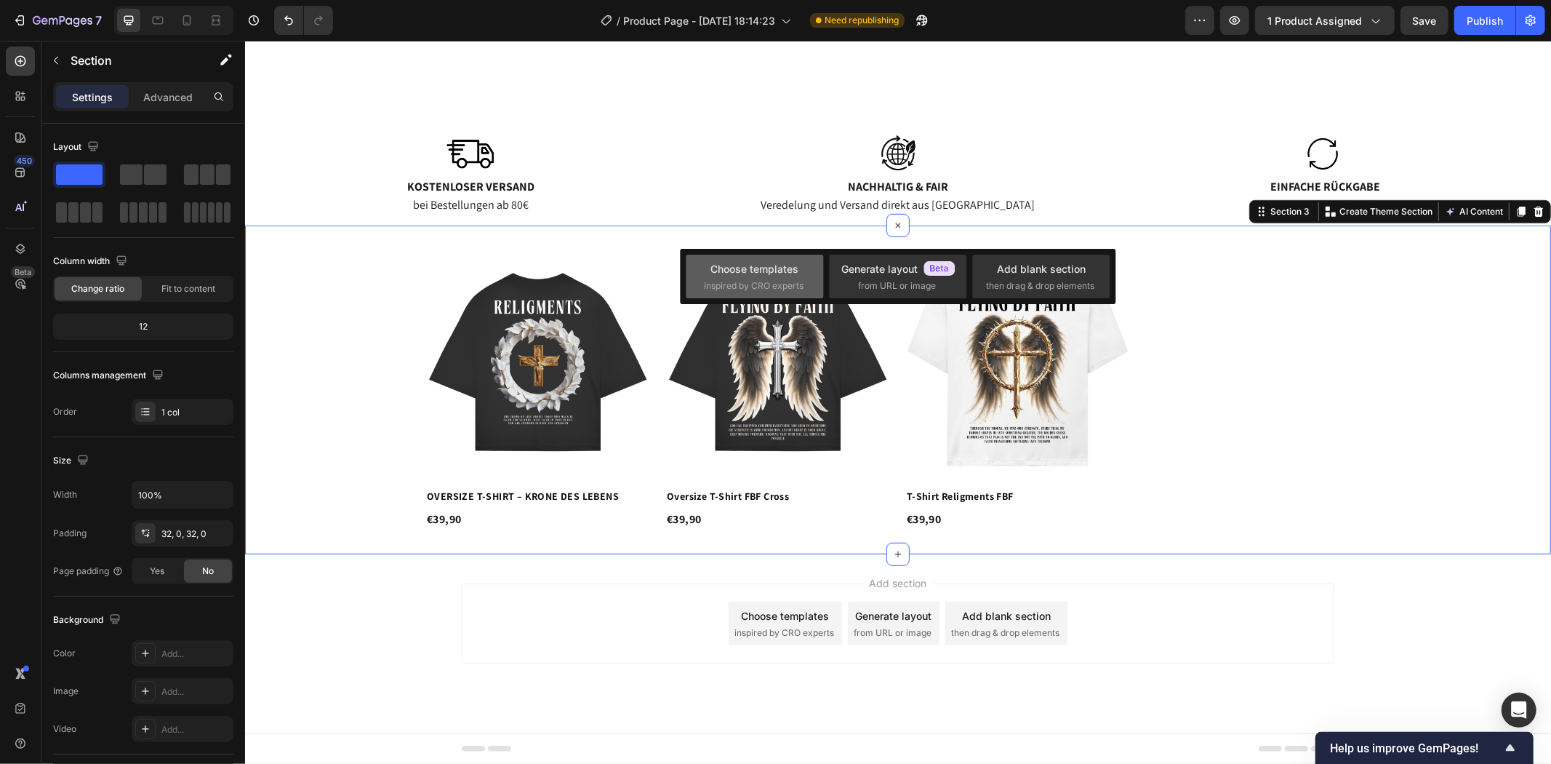
click at [738, 280] on span "inspired by CRO experts" at bounding box center [754, 285] width 100 height 13
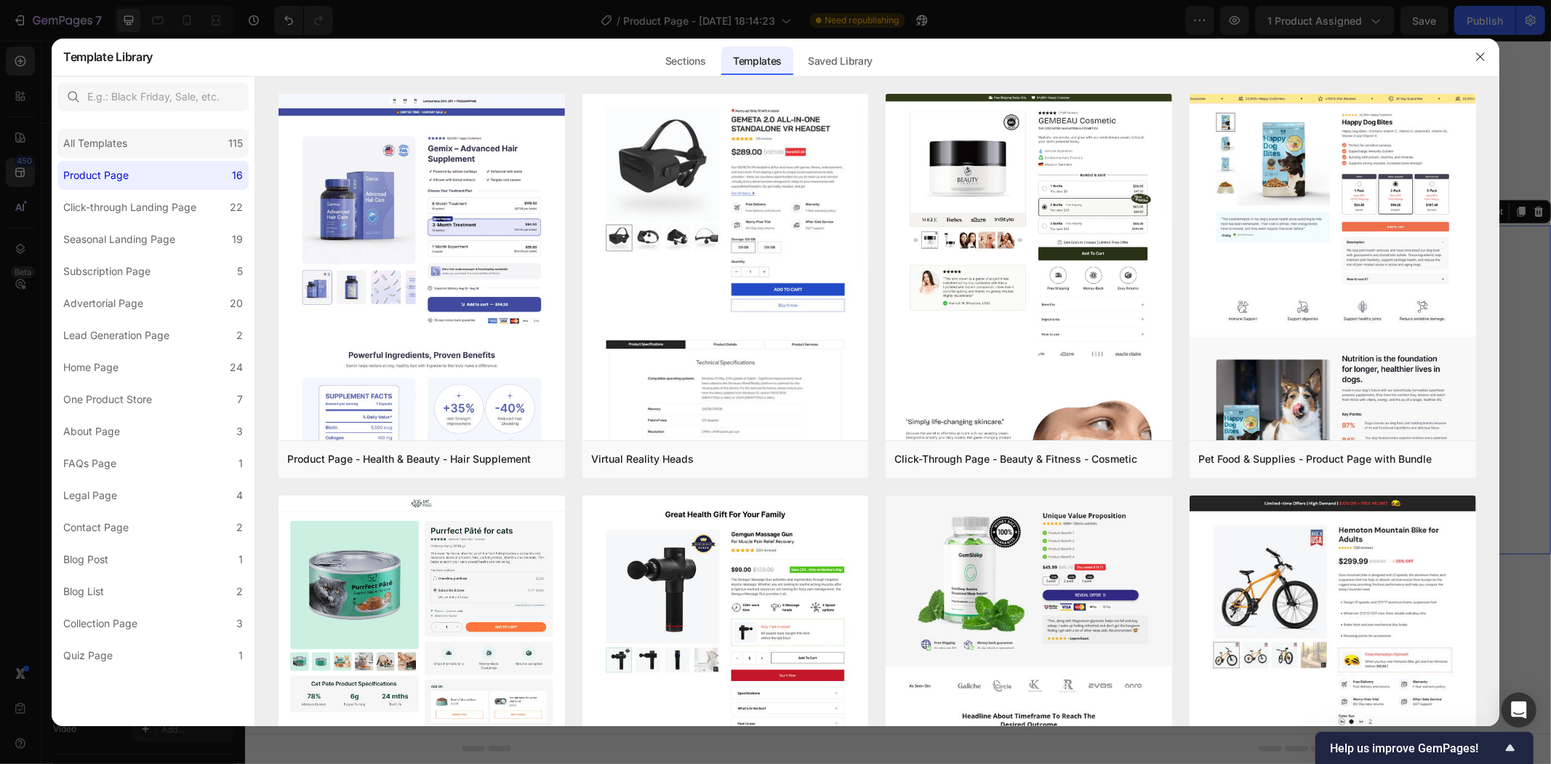
click at [87, 140] on div "All Templates" at bounding box center [95, 143] width 64 height 17
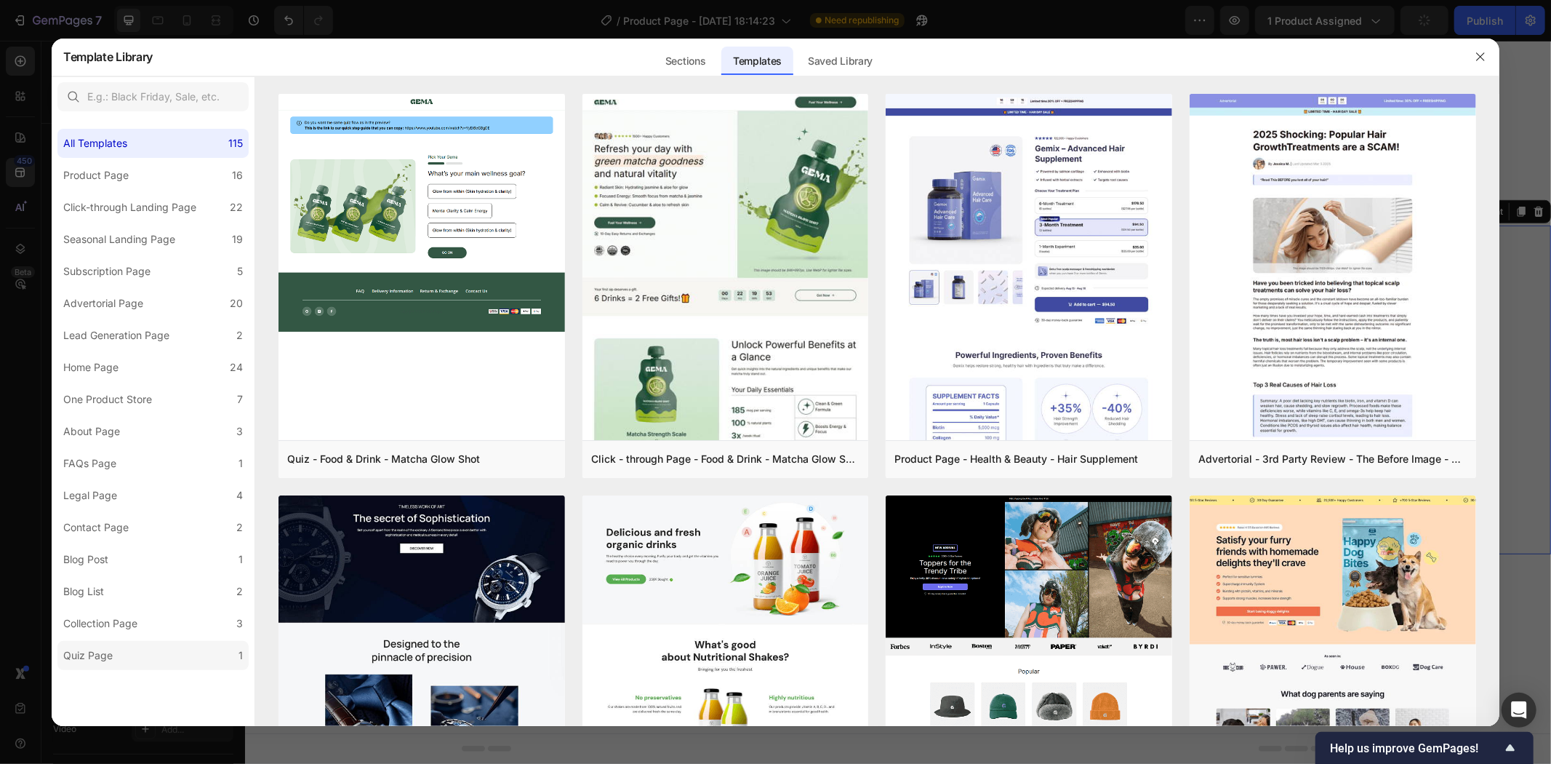
click at [165, 650] on label "Quiz Page 1" at bounding box center [152, 655] width 191 height 29
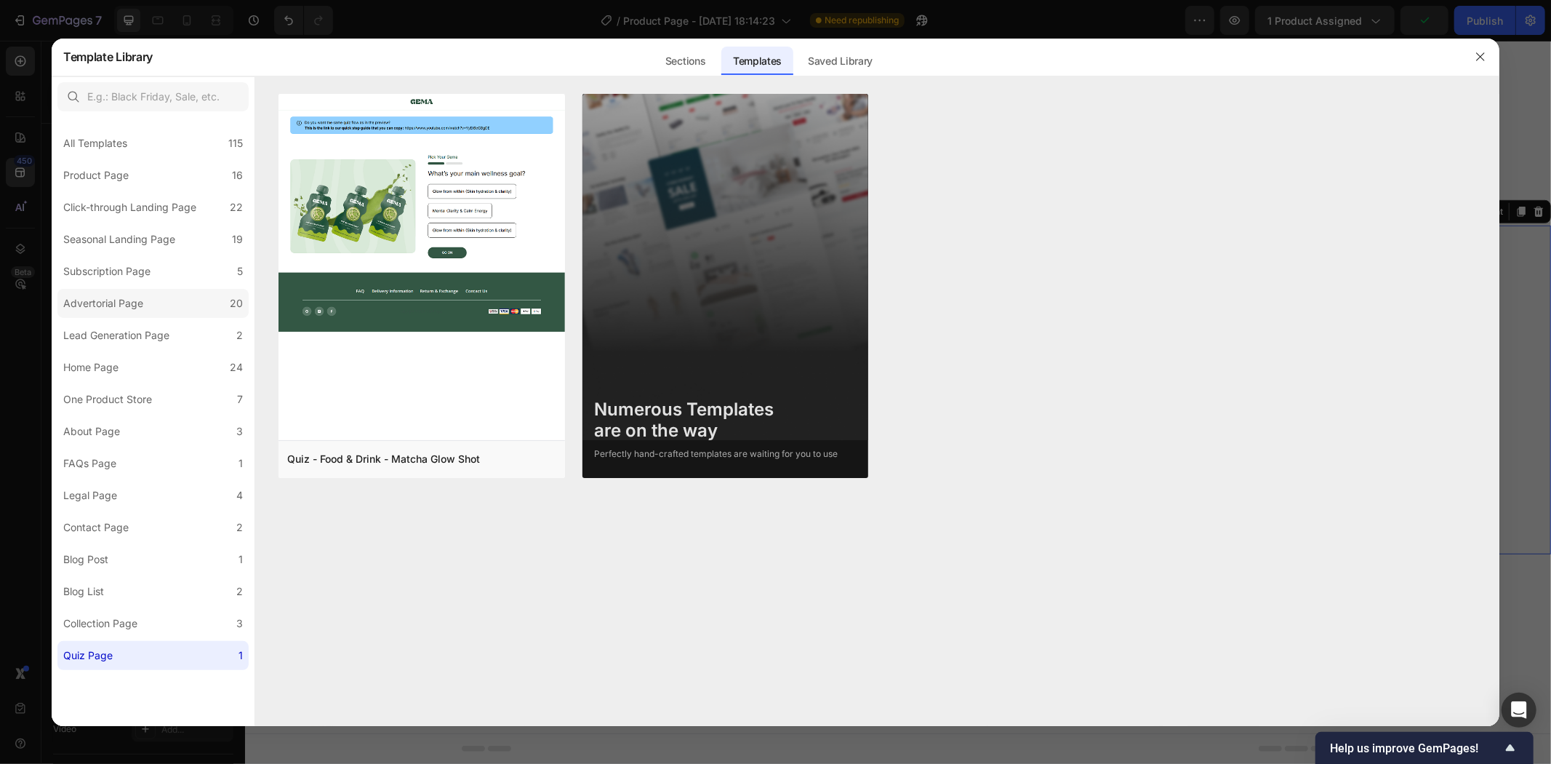
click at [89, 310] on div "Advertorial Page" at bounding box center [103, 303] width 80 height 17
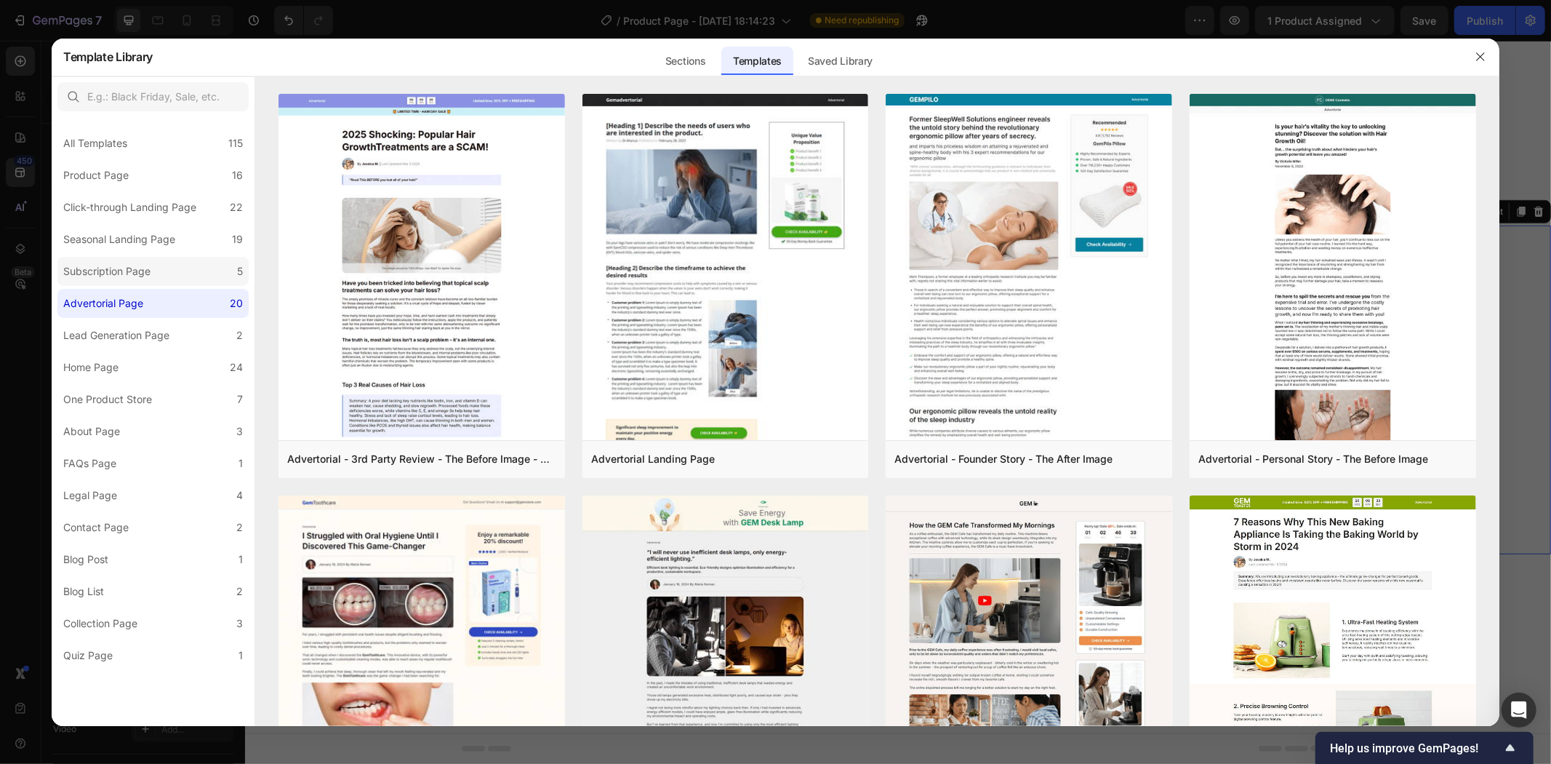
click at [103, 263] on div "Subscription Page" at bounding box center [106, 271] width 87 height 17
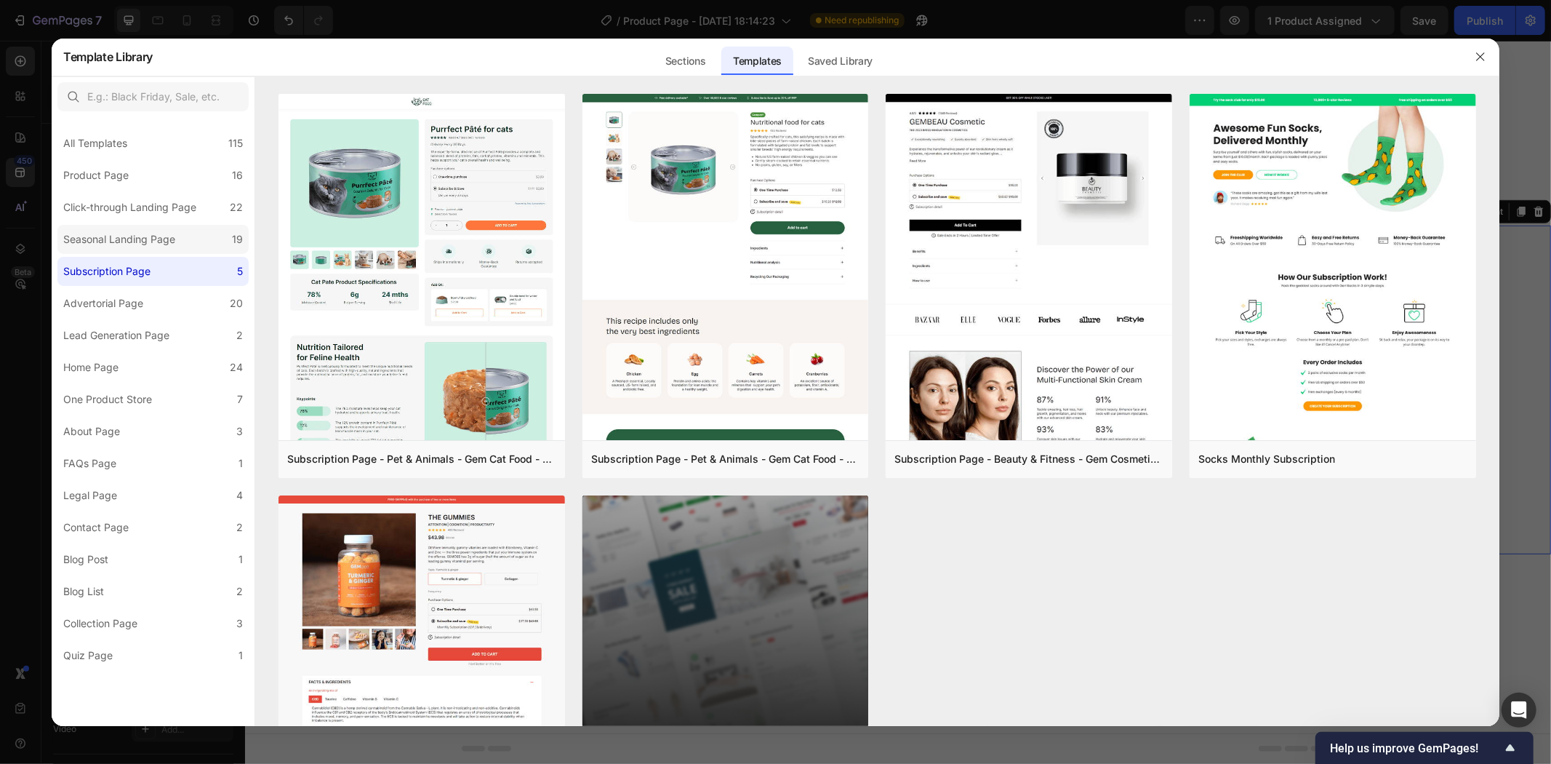
click at [131, 239] on div "Seasonal Landing Page" at bounding box center [119, 239] width 112 height 17
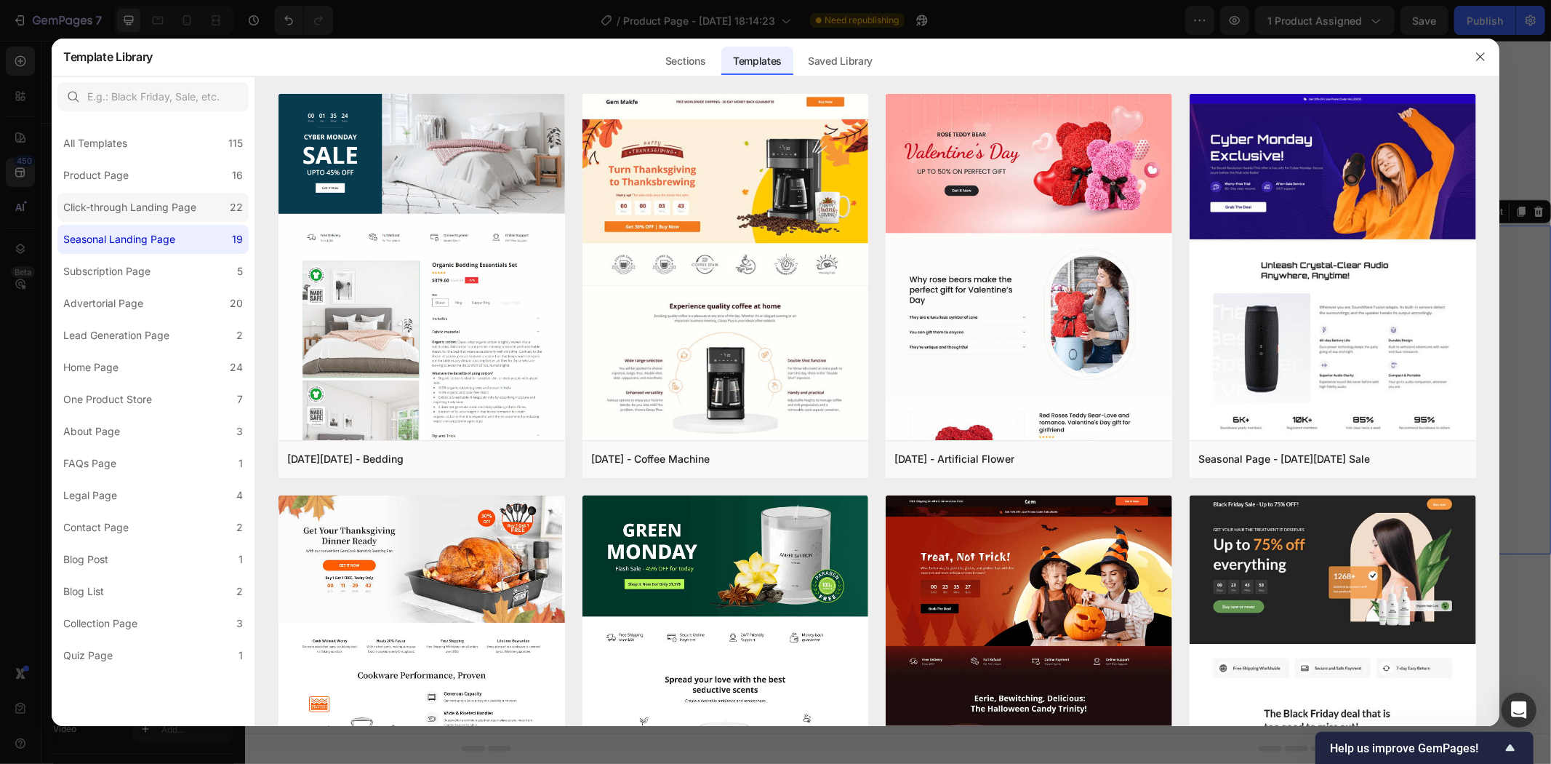
click at [151, 205] on div "Click-through Landing Page" at bounding box center [129, 207] width 133 height 17
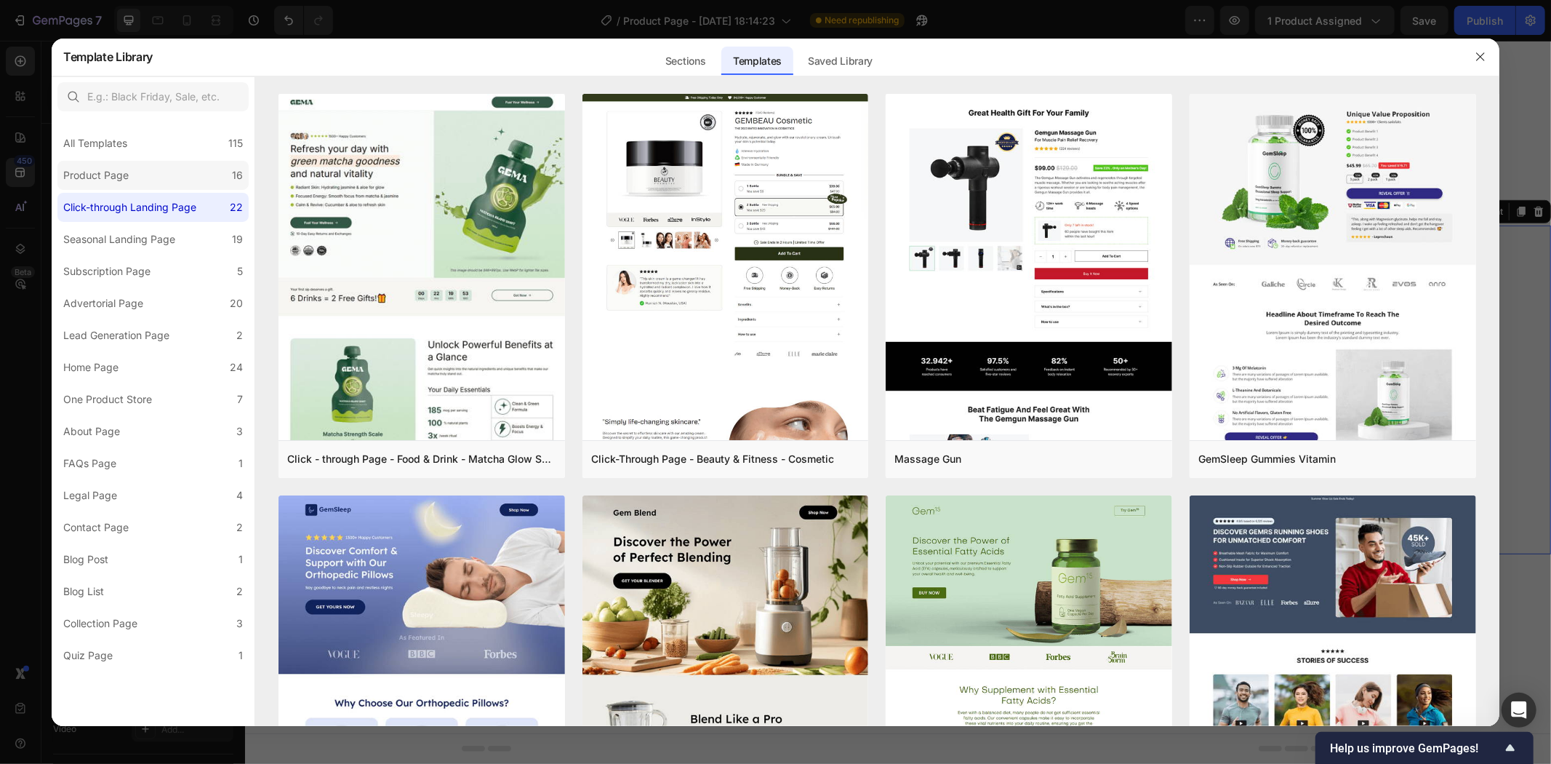
click at [151, 178] on label "Product Page 16" at bounding box center [152, 175] width 191 height 29
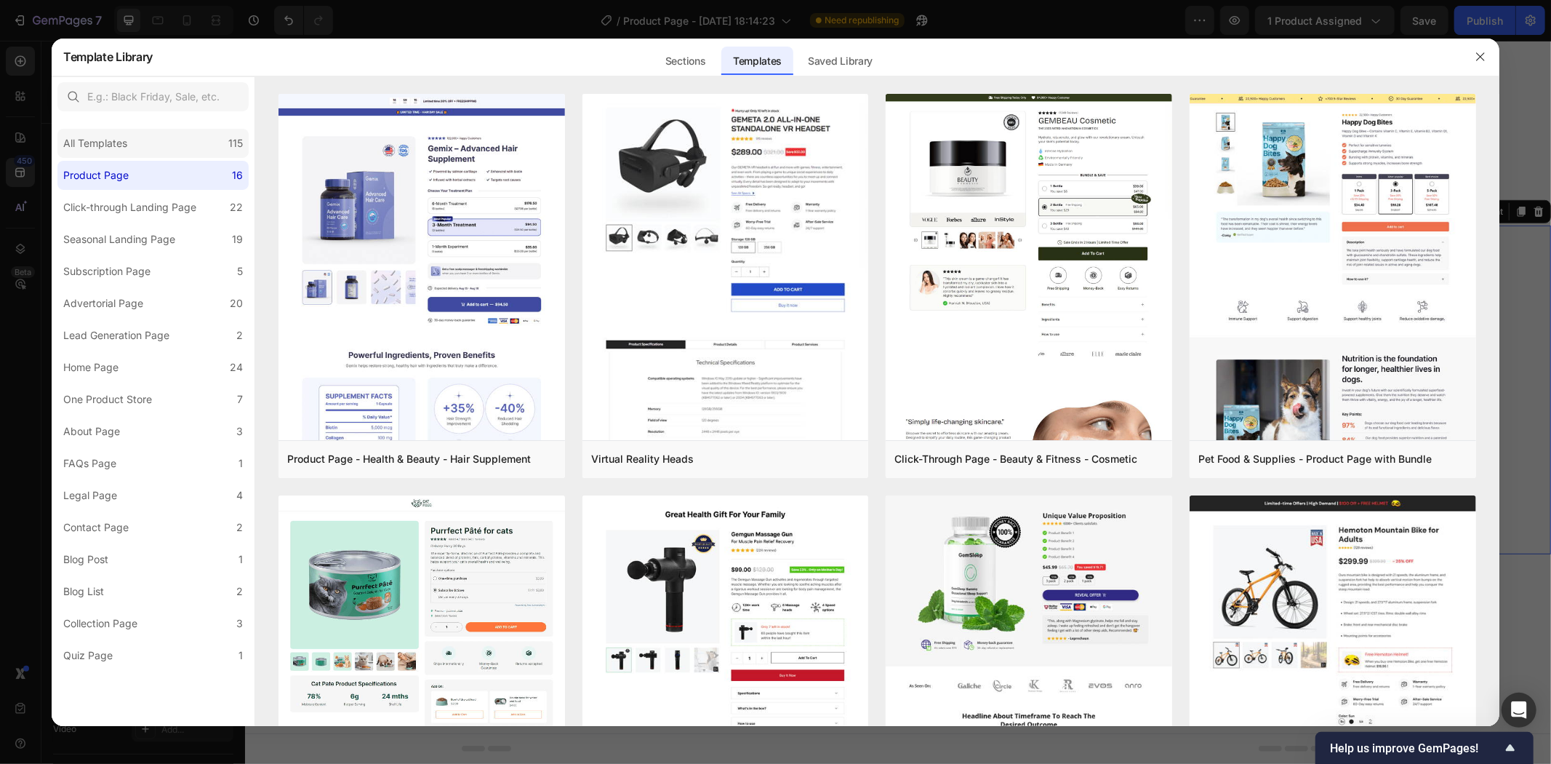
click at [134, 147] on div "All Templates 115" at bounding box center [152, 143] width 191 height 29
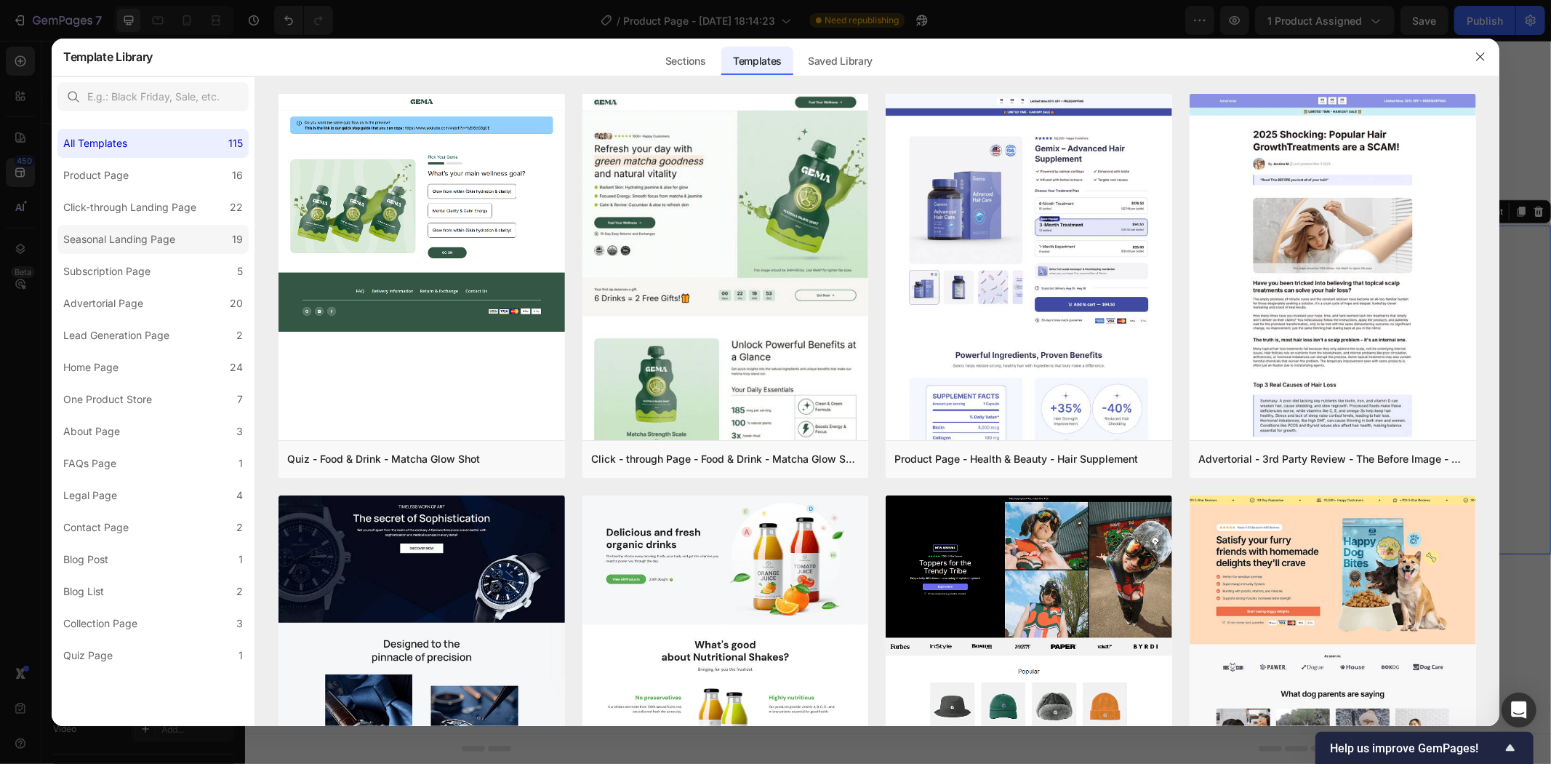
click at [135, 231] on div "Seasonal Landing Page" at bounding box center [119, 239] width 112 height 17
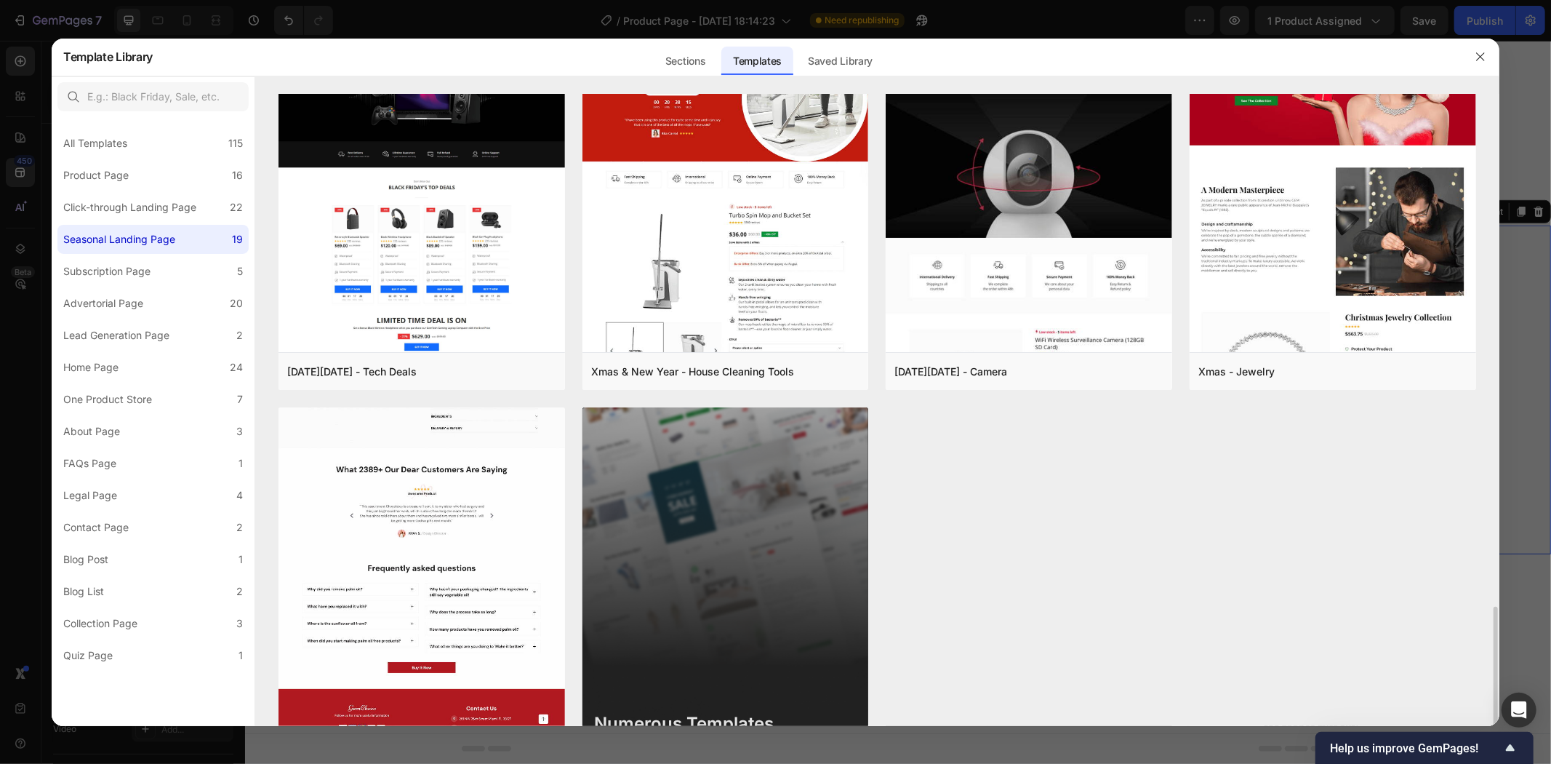
scroll to position [1376, 0]
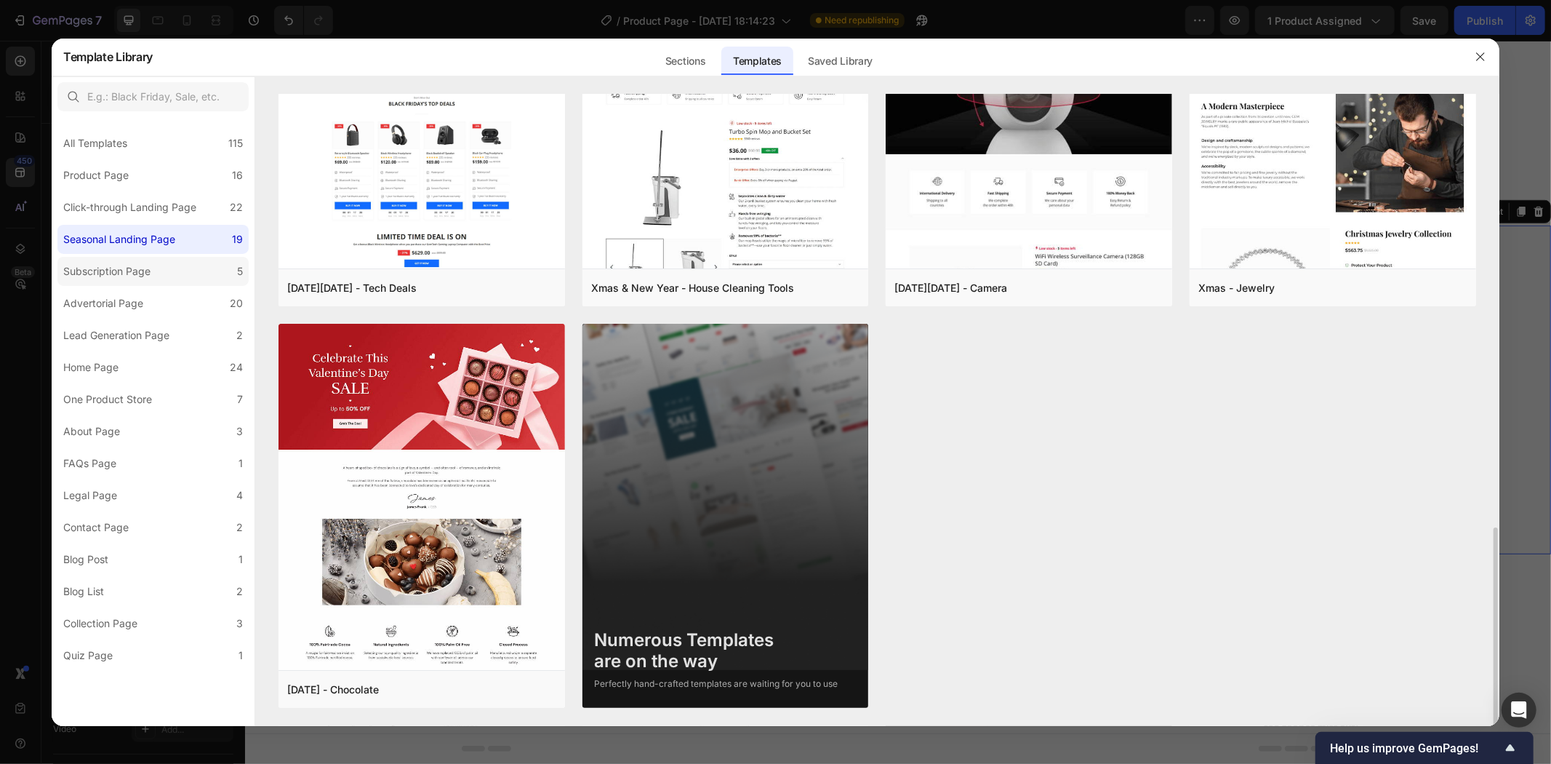
click at [173, 271] on label "Subscription Page 5" at bounding box center [152, 271] width 191 height 29
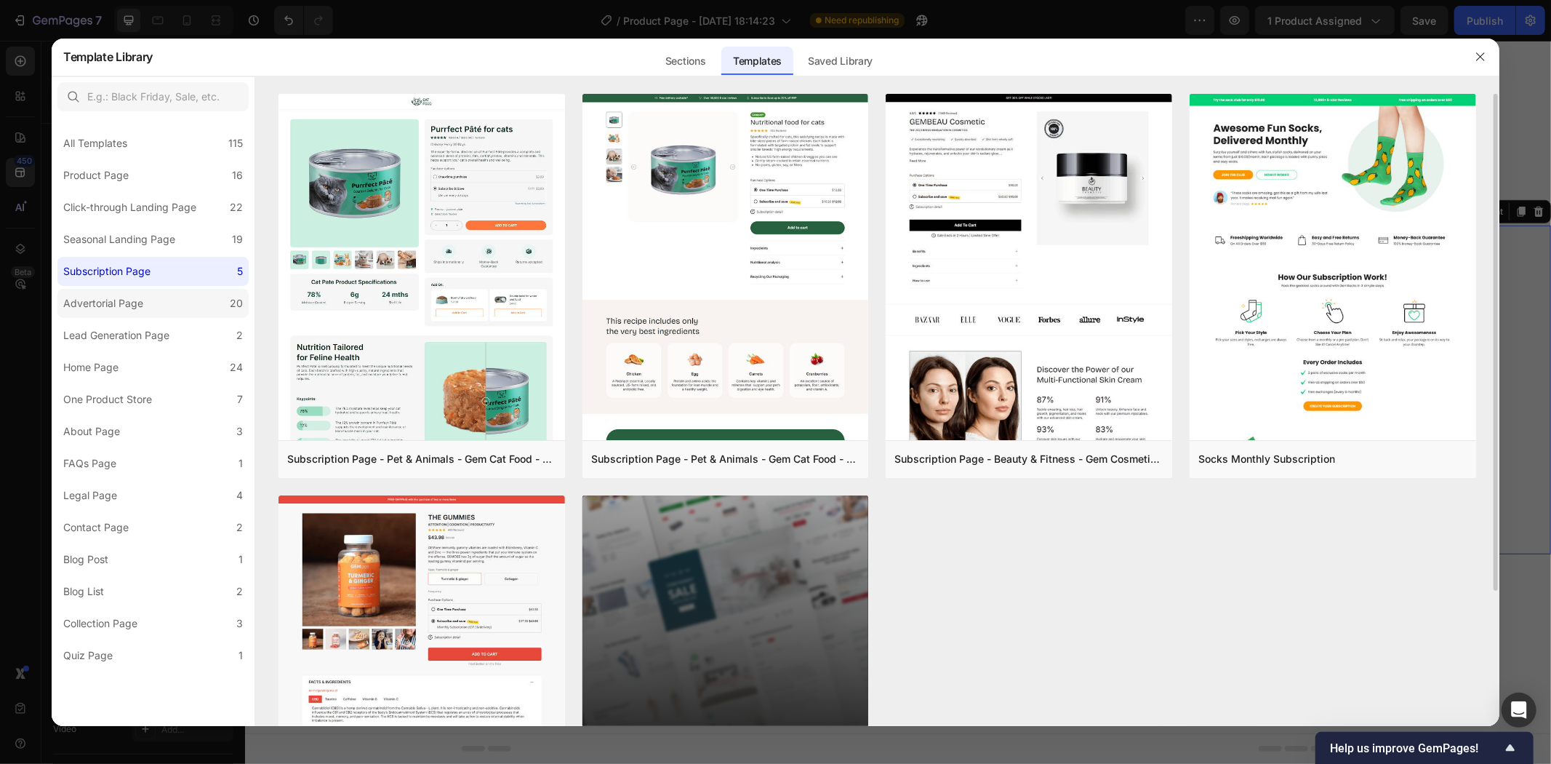
click at [178, 300] on label "Advertorial Page 20" at bounding box center [152, 303] width 191 height 29
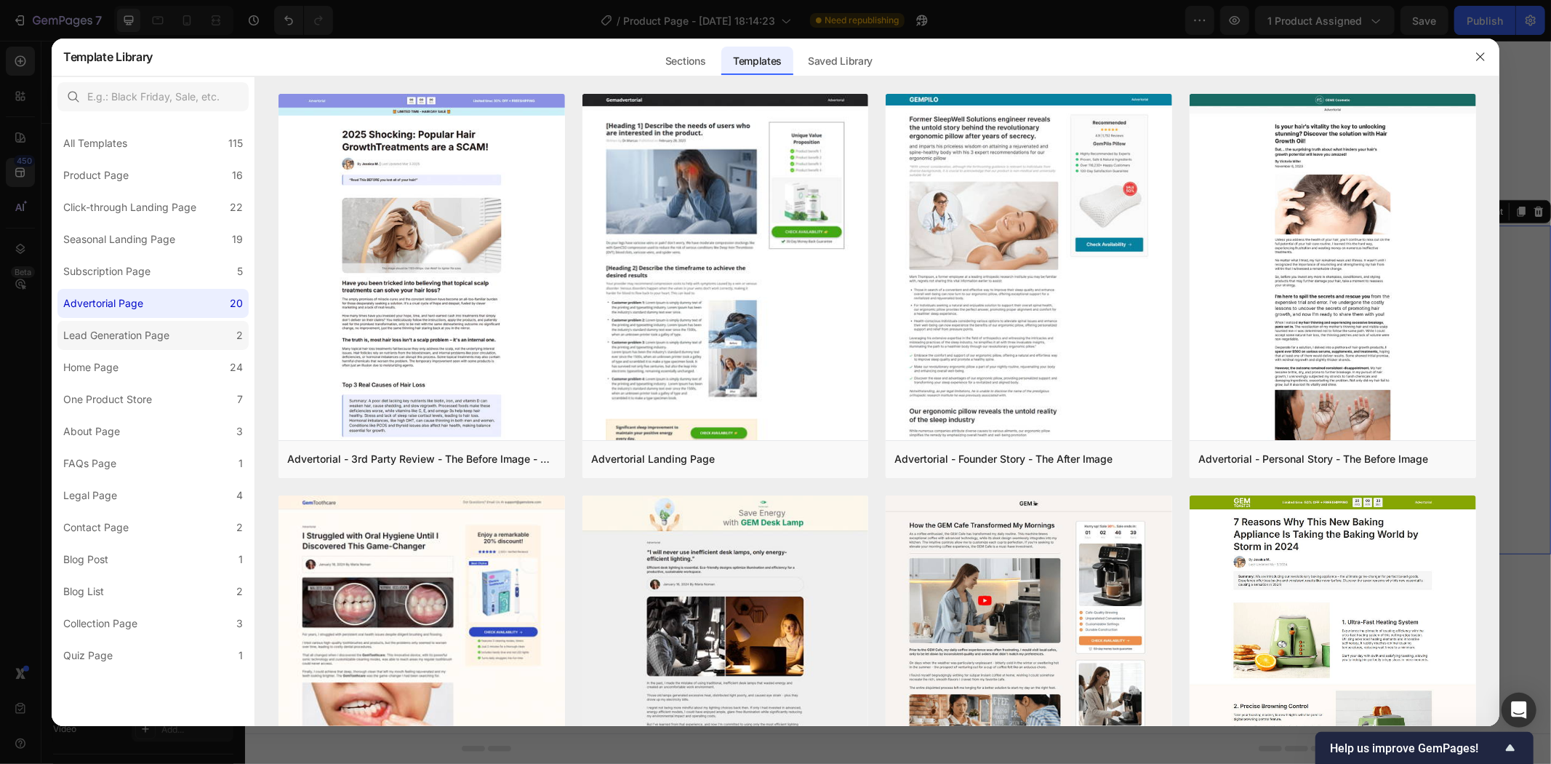
click at [176, 339] on label "Lead Generation Page 2" at bounding box center [152, 335] width 191 height 29
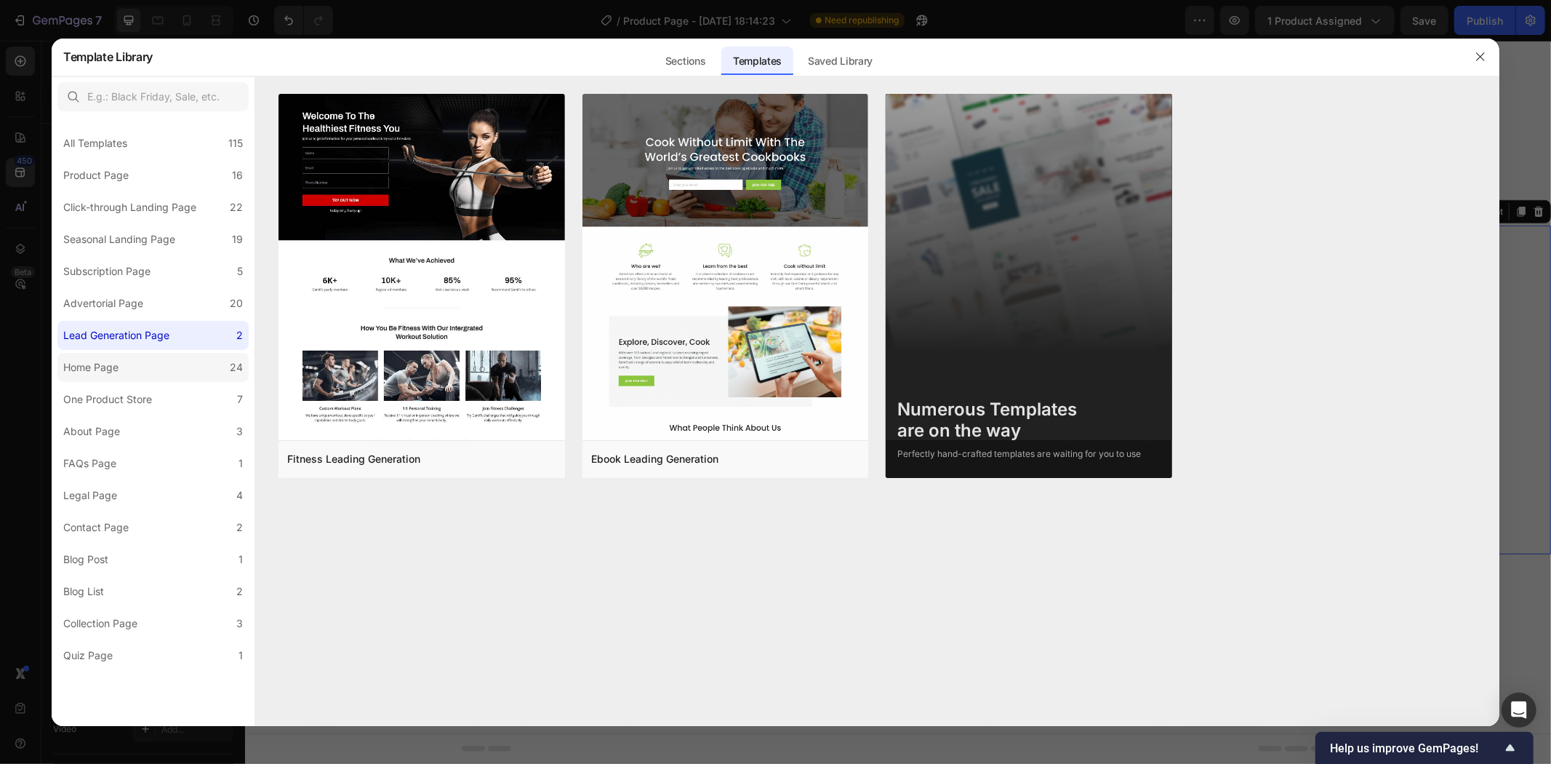
click at [199, 360] on label "Home Page 24" at bounding box center [152, 367] width 191 height 29
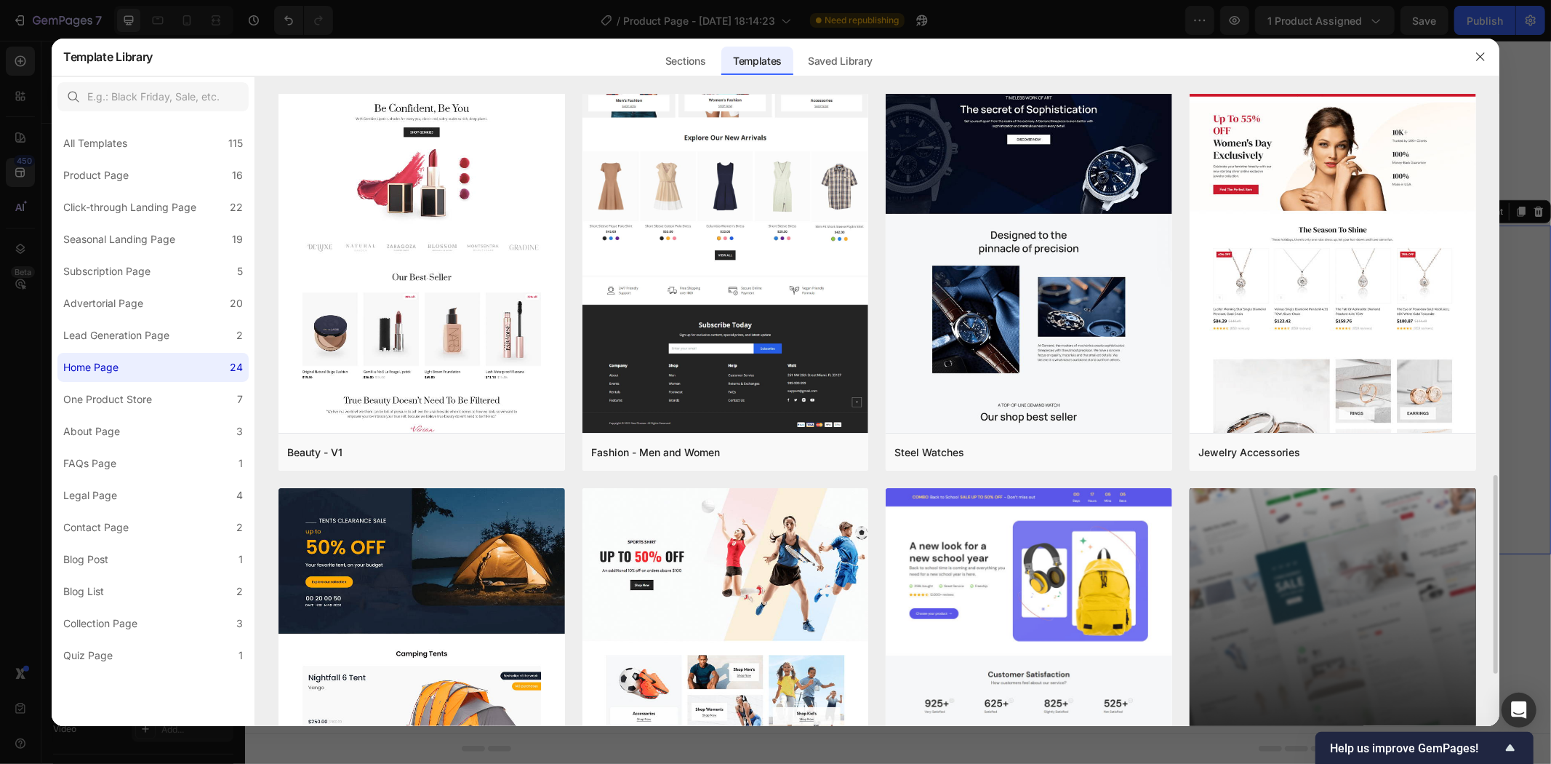
scroll to position [1376, 0]
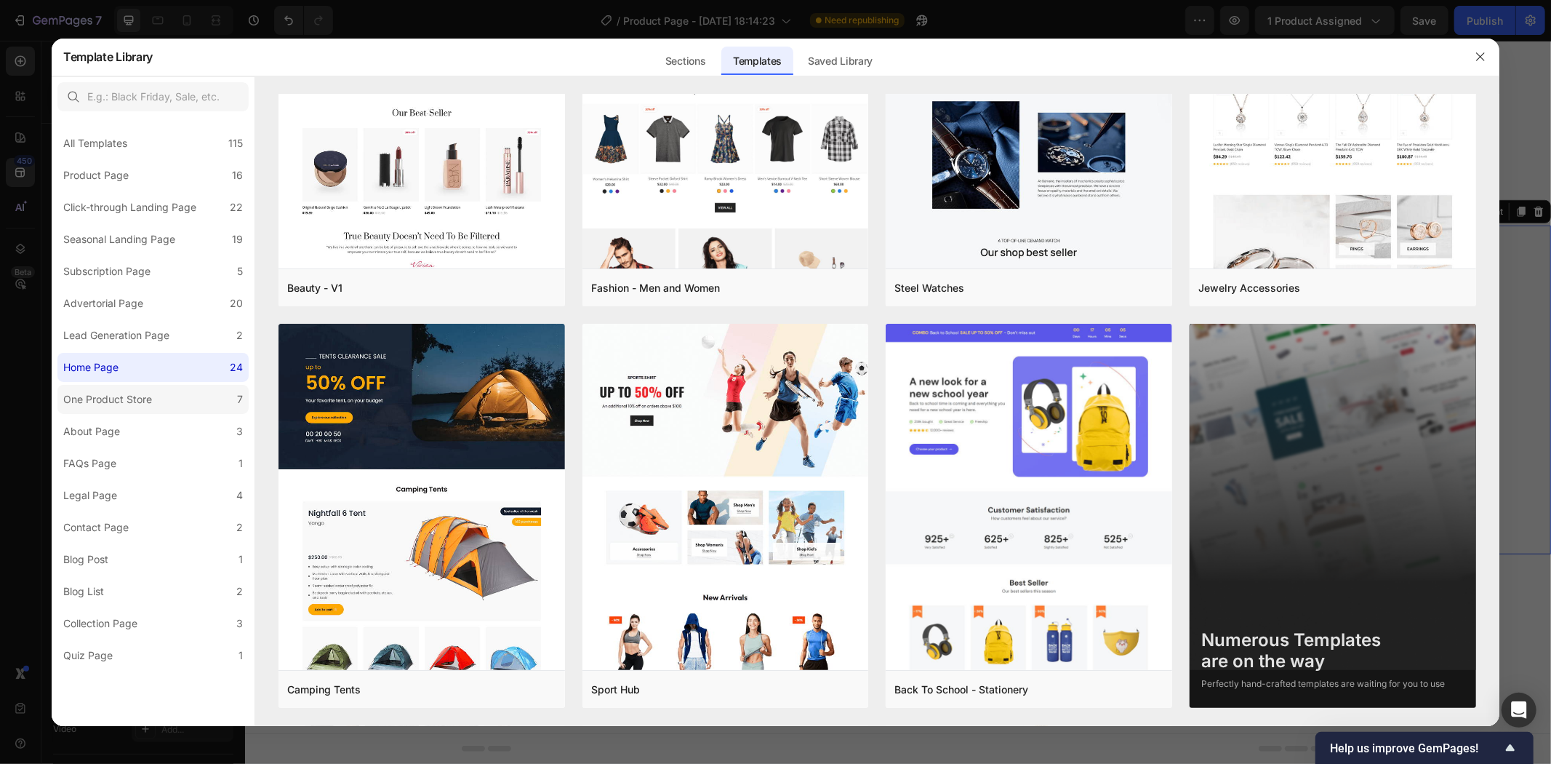
click at [108, 401] on div "One Product Store" at bounding box center [107, 399] width 89 height 17
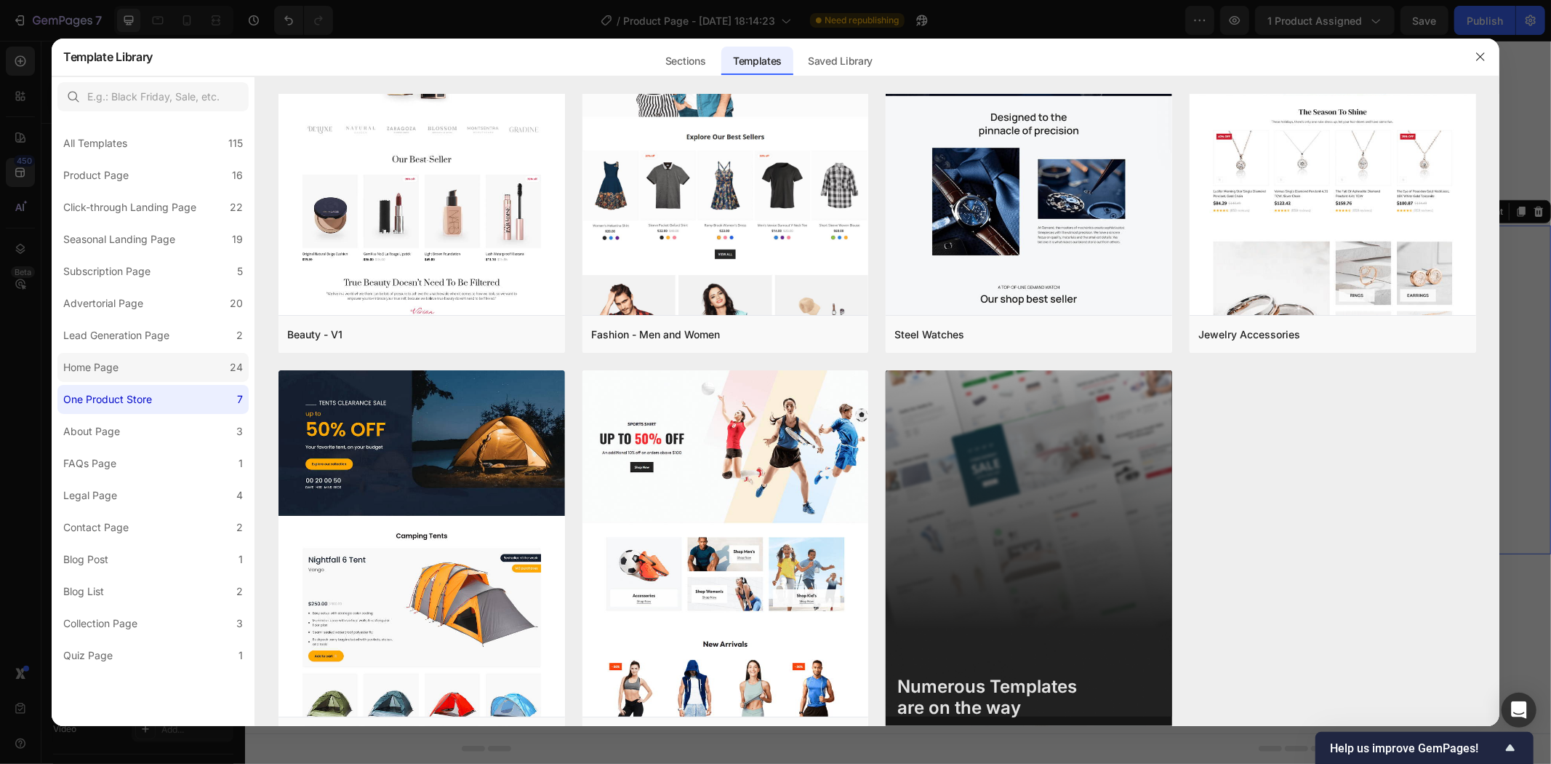
scroll to position [0, 0]
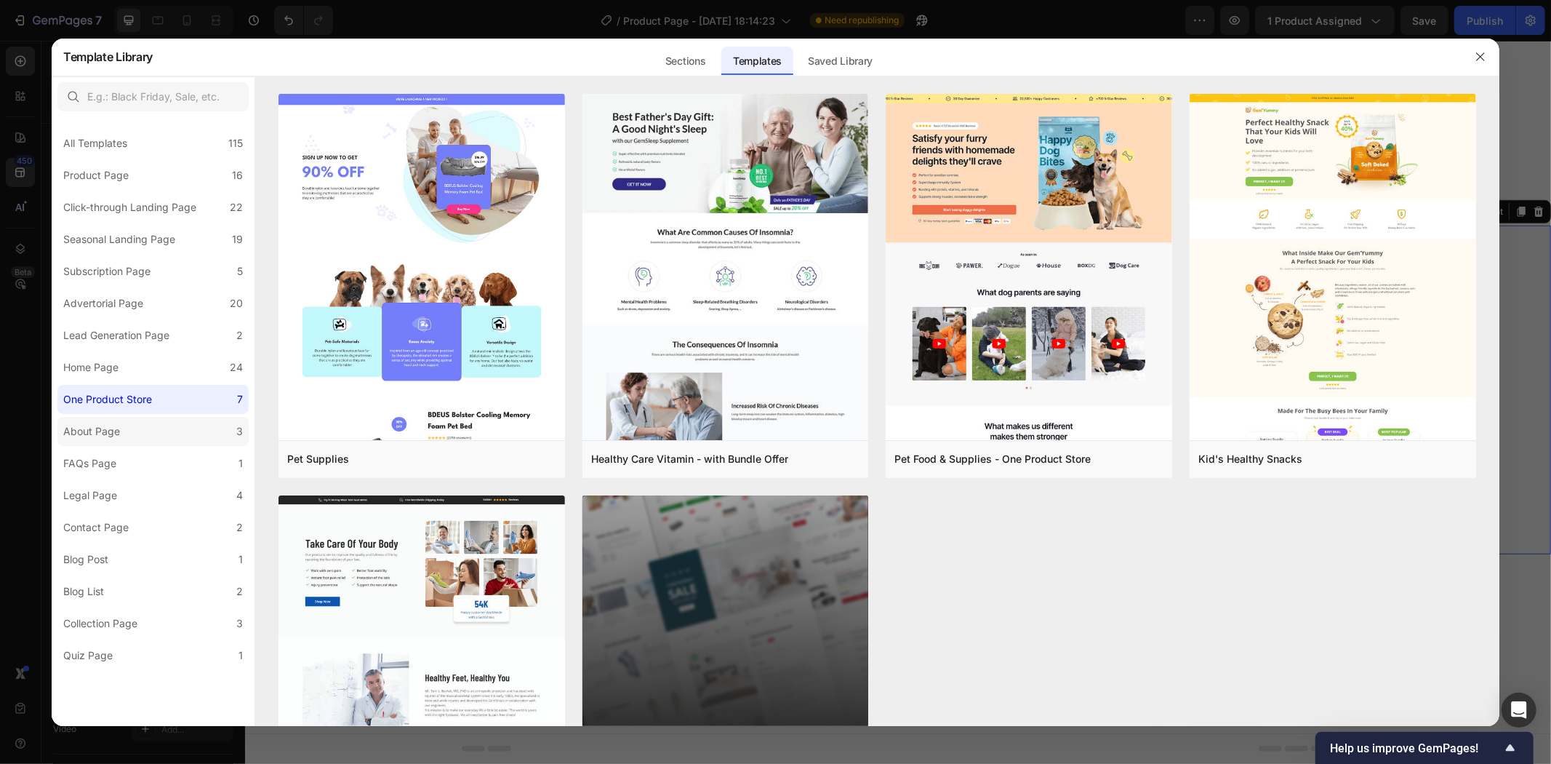
click at [103, 429] on div "About Page" at bounding box center [91, 431] width 57 height 17
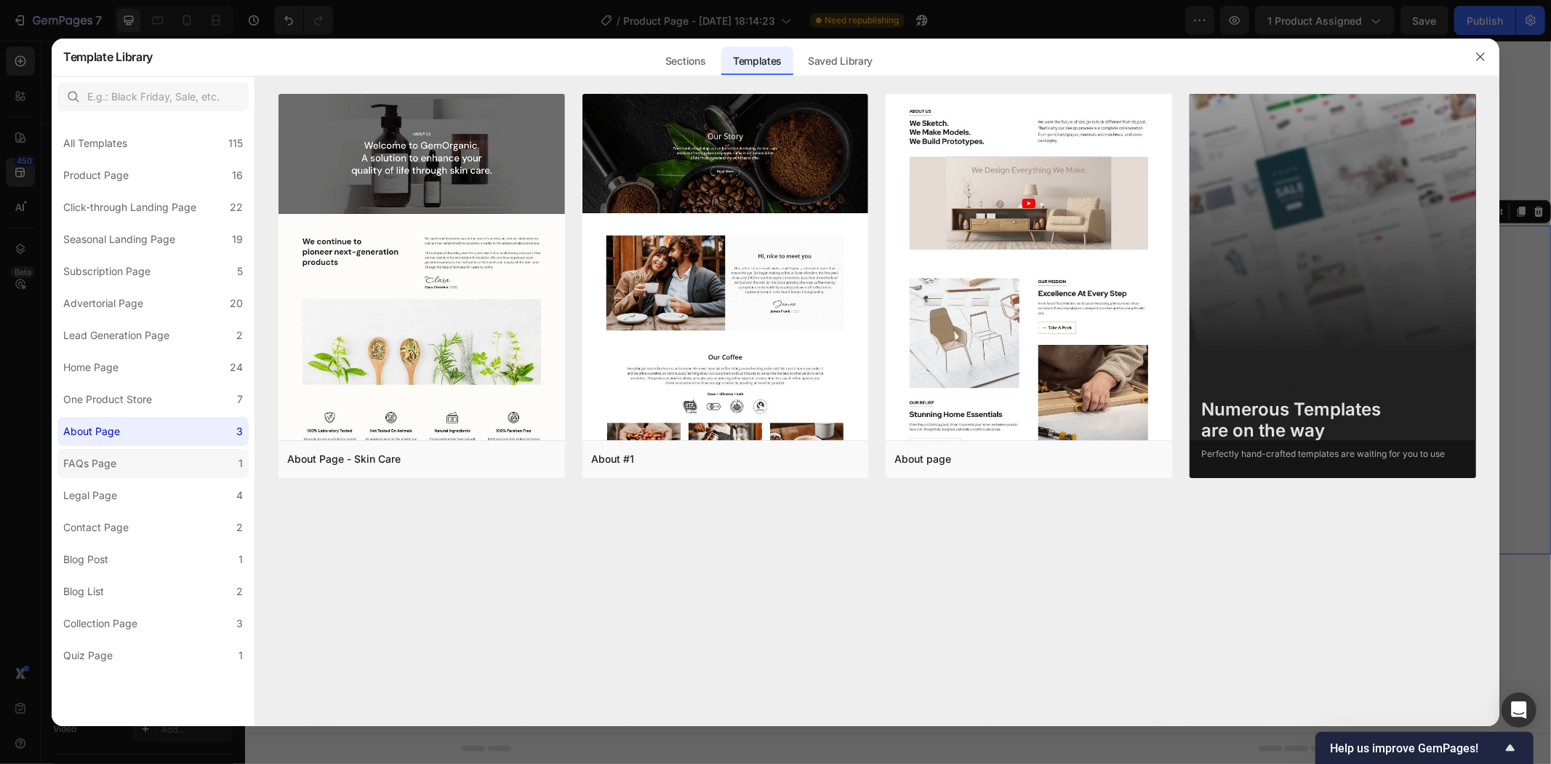
click at [120, 458] on div "FAQs Page" at bounding box center [92, 463] width 59 height 17
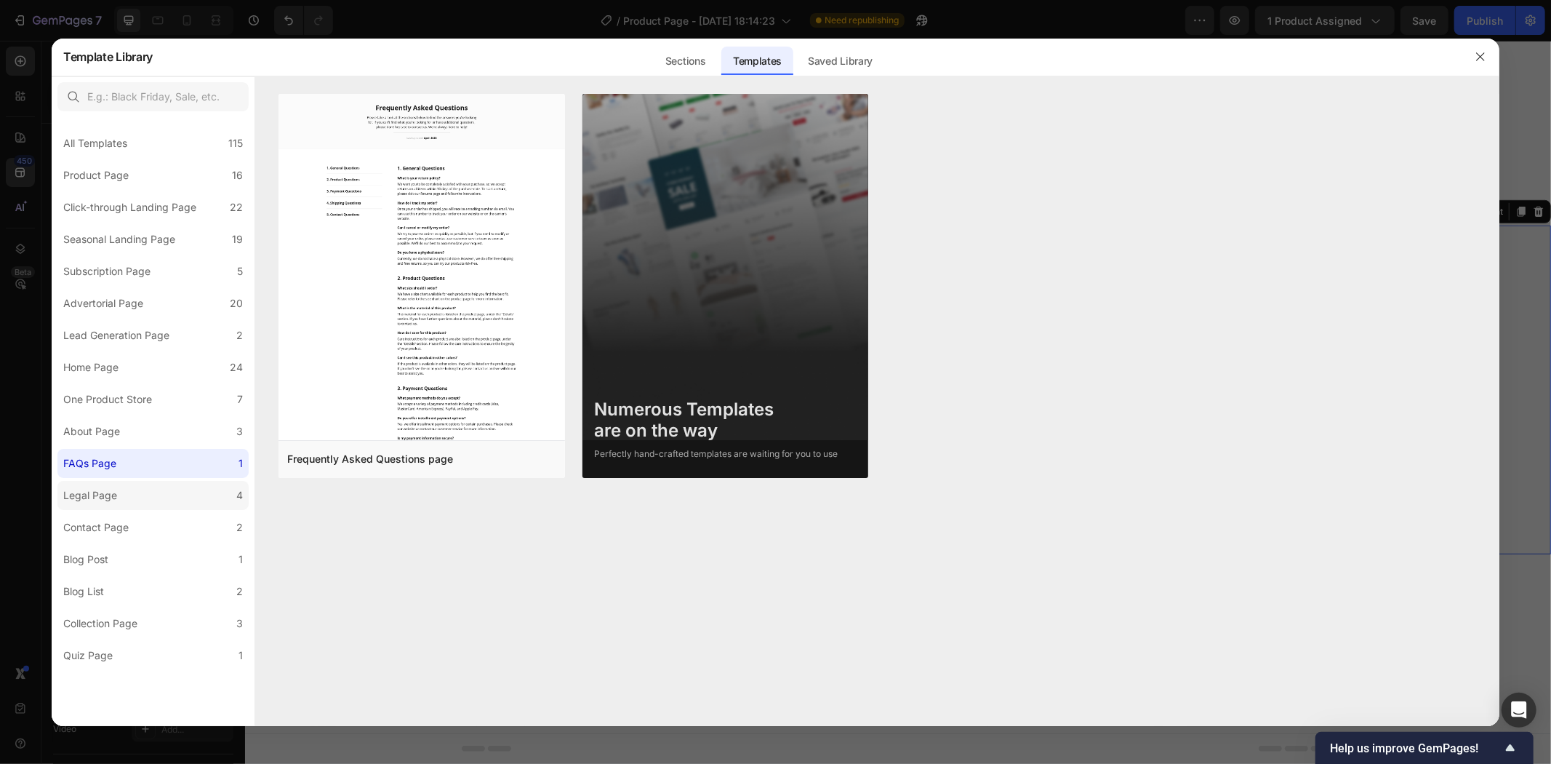
click at [140, 490] on label "Legal Page 4" at bounding box center [152, 495] width 191 height 29
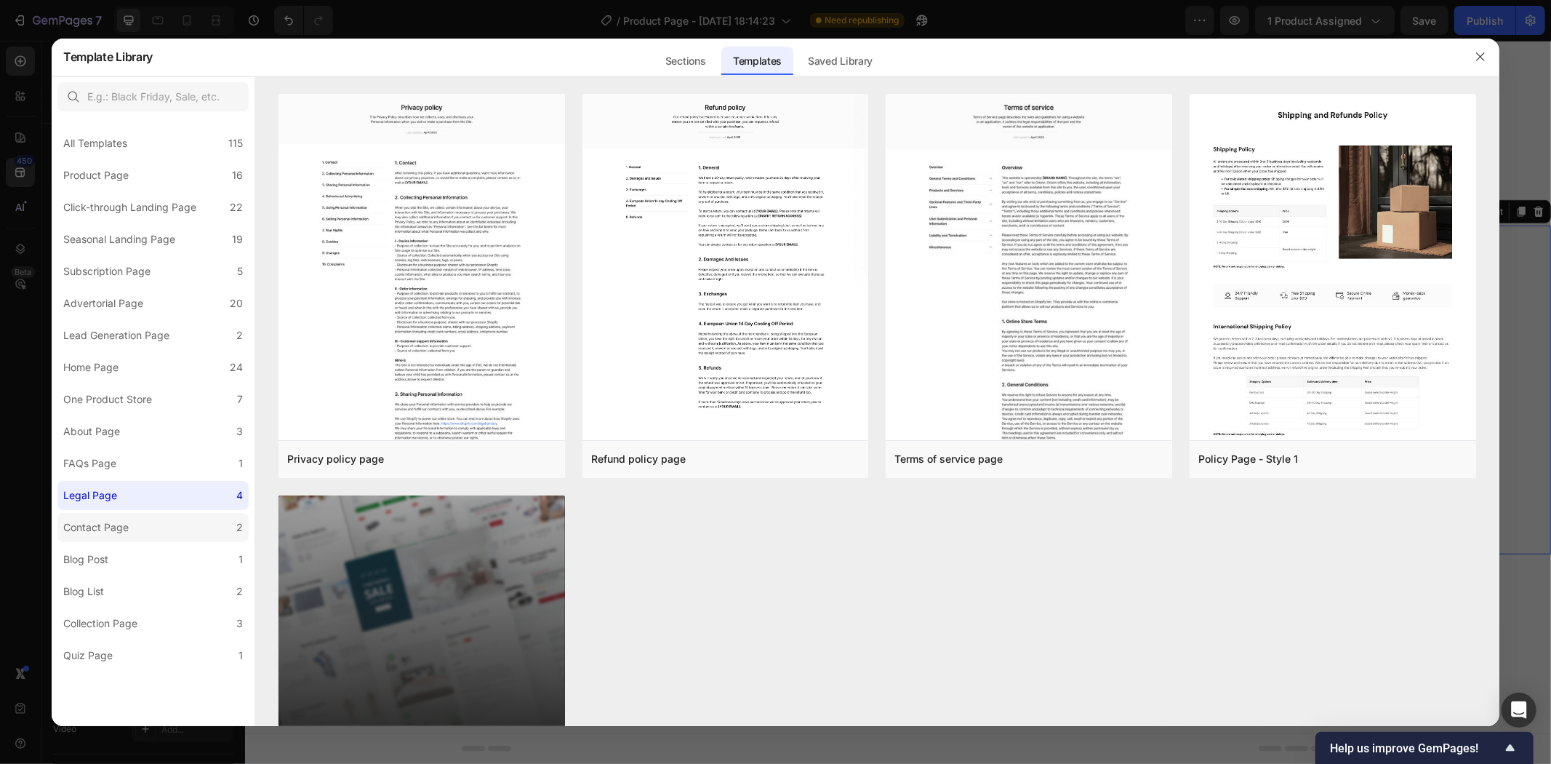
click at [117, 519] on div "Contact Page" at bounding box center [95, 527] width 65 height 17
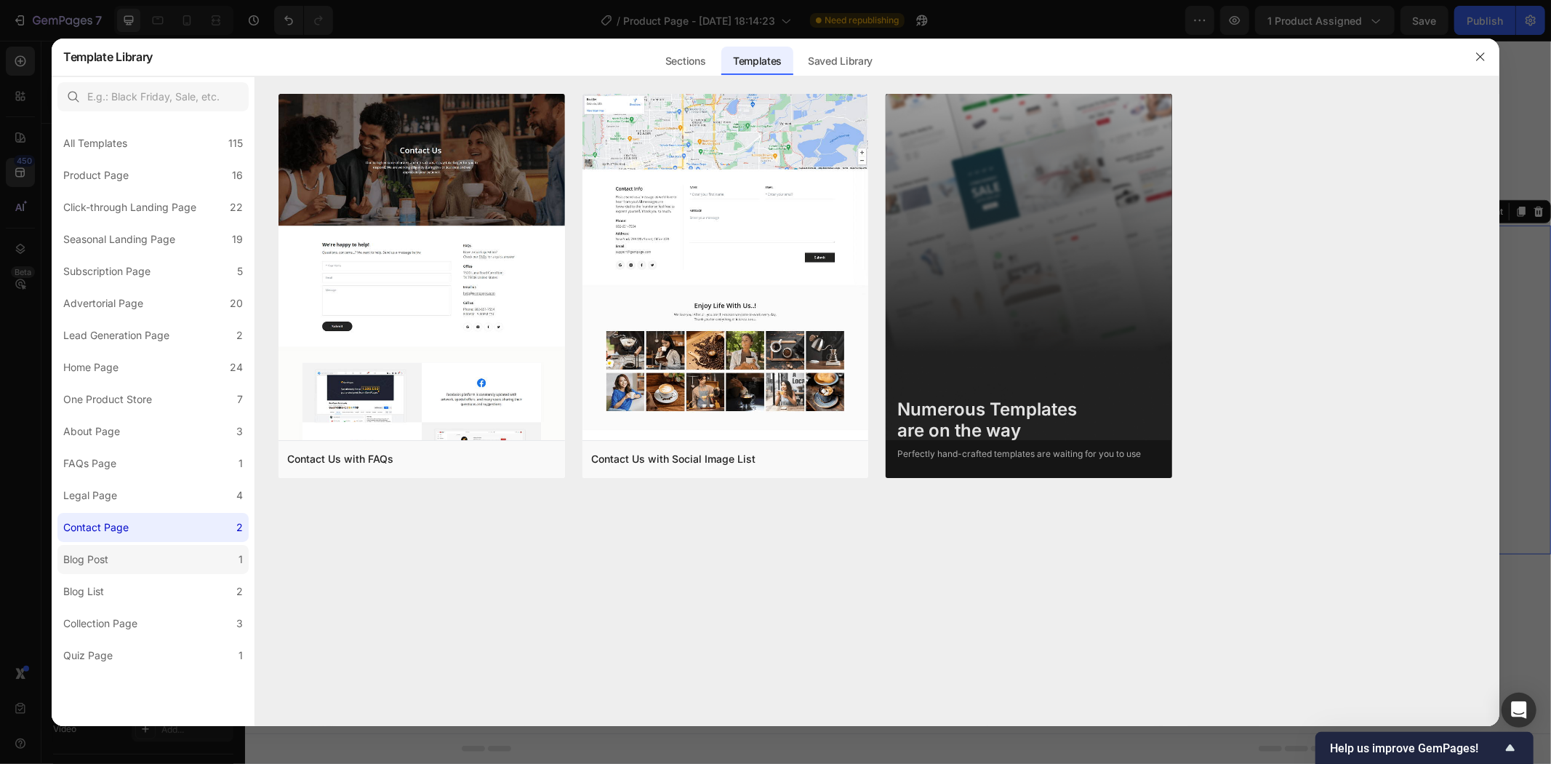
click at [133, 557] on label "Blog Post 1" at bounding box center [152, 559] width 191 height 29
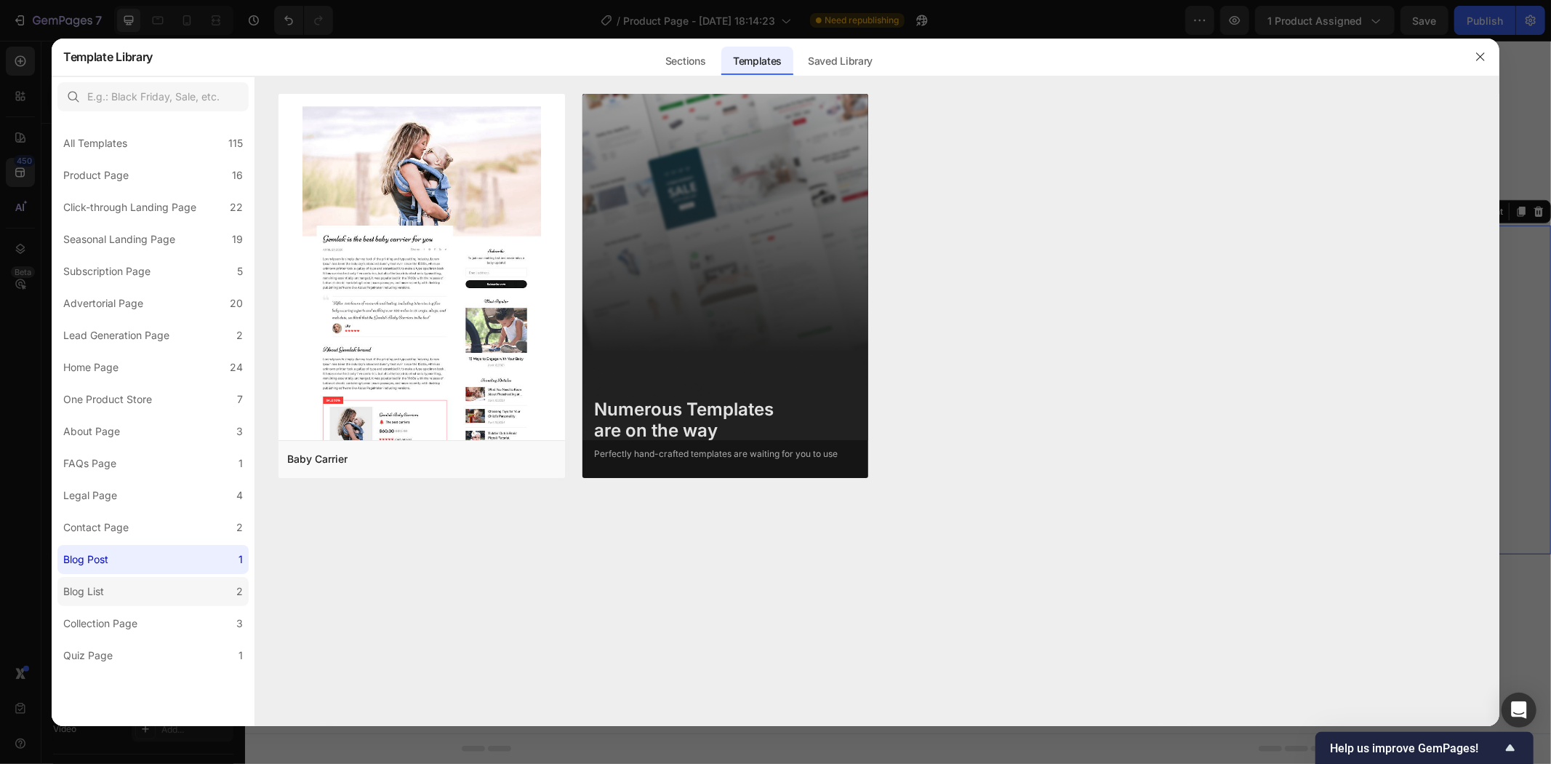
click at [138, 593] on label "Blog List 2" at bounding box center [152, 591] width 191 height 29
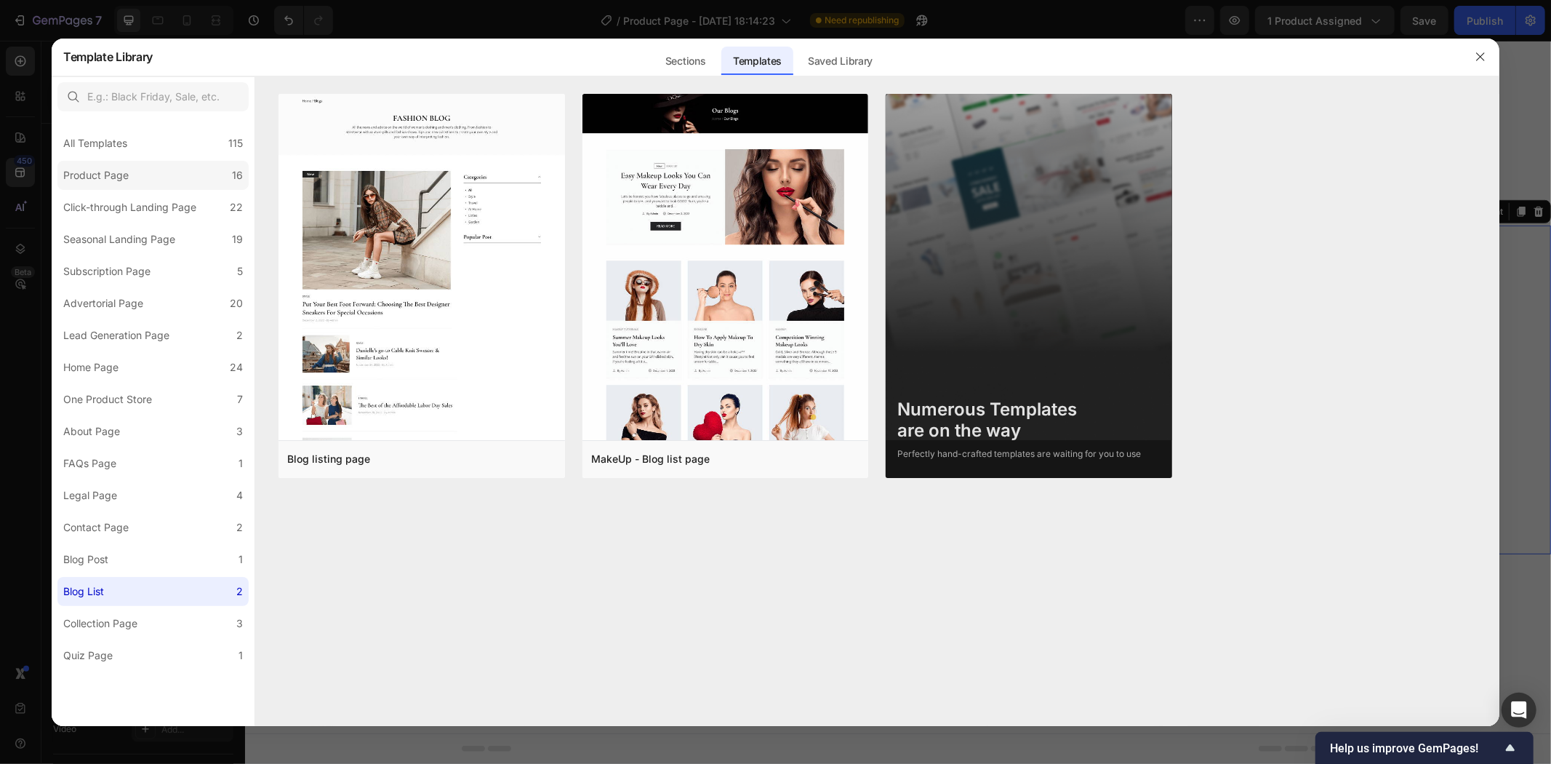
click at [105, 180] on div "Product Page" at bounding box center [95, 175] width 65 height 17
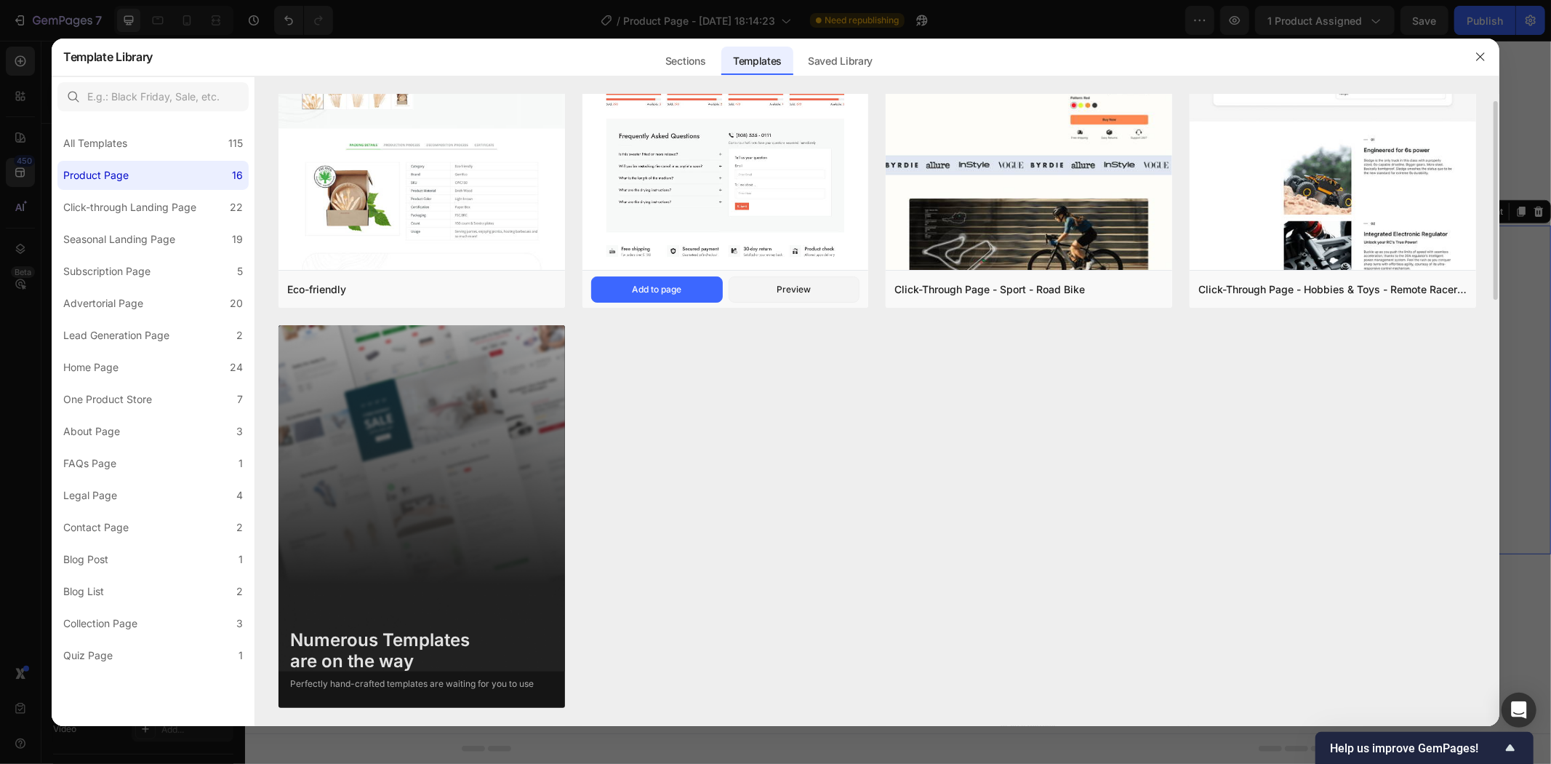
scroll to position [970, 0]
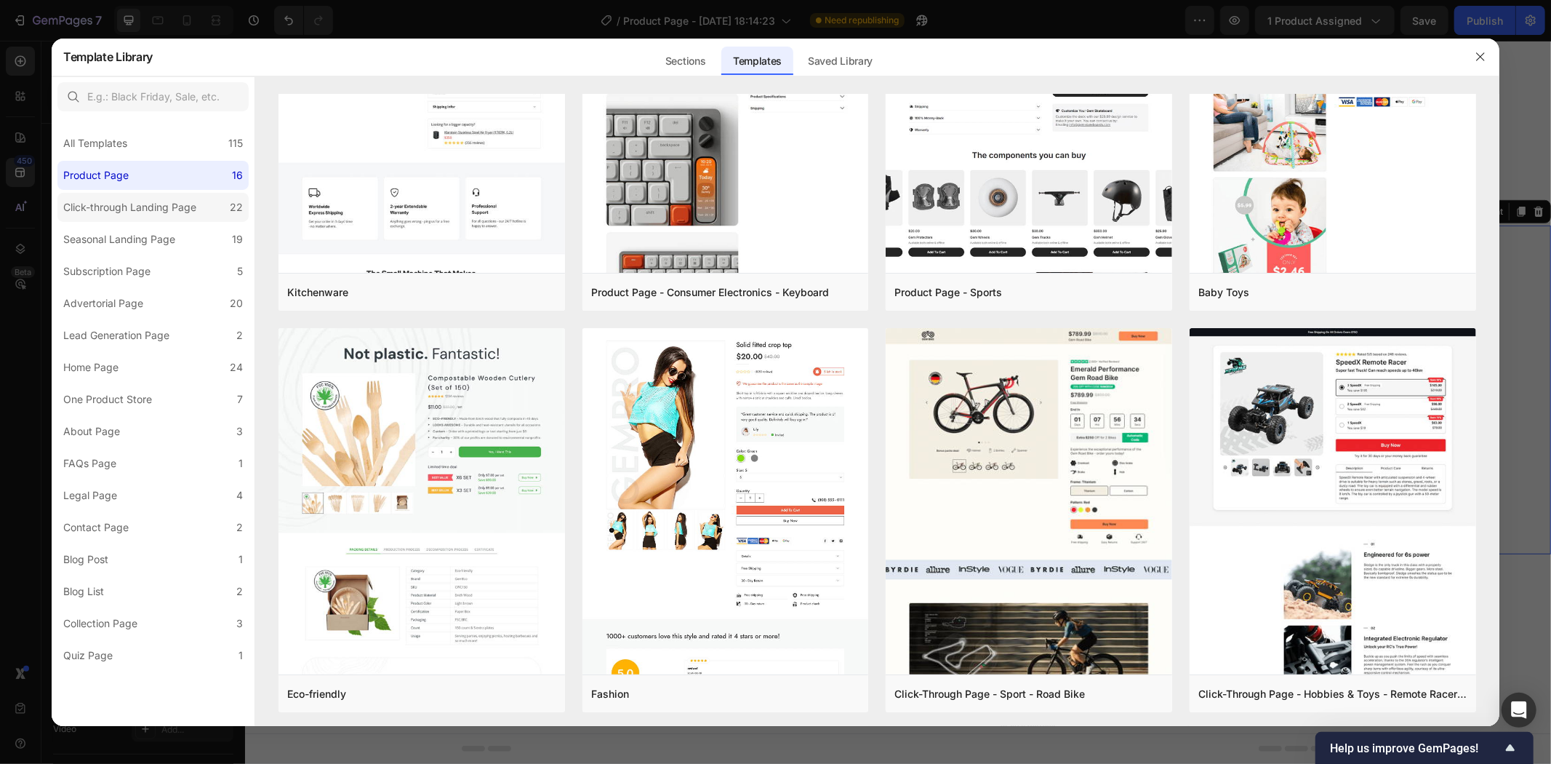
click at [113, 202] on div "Click-through Landing Page" at bounding box center [129, 207] width 133 height 17
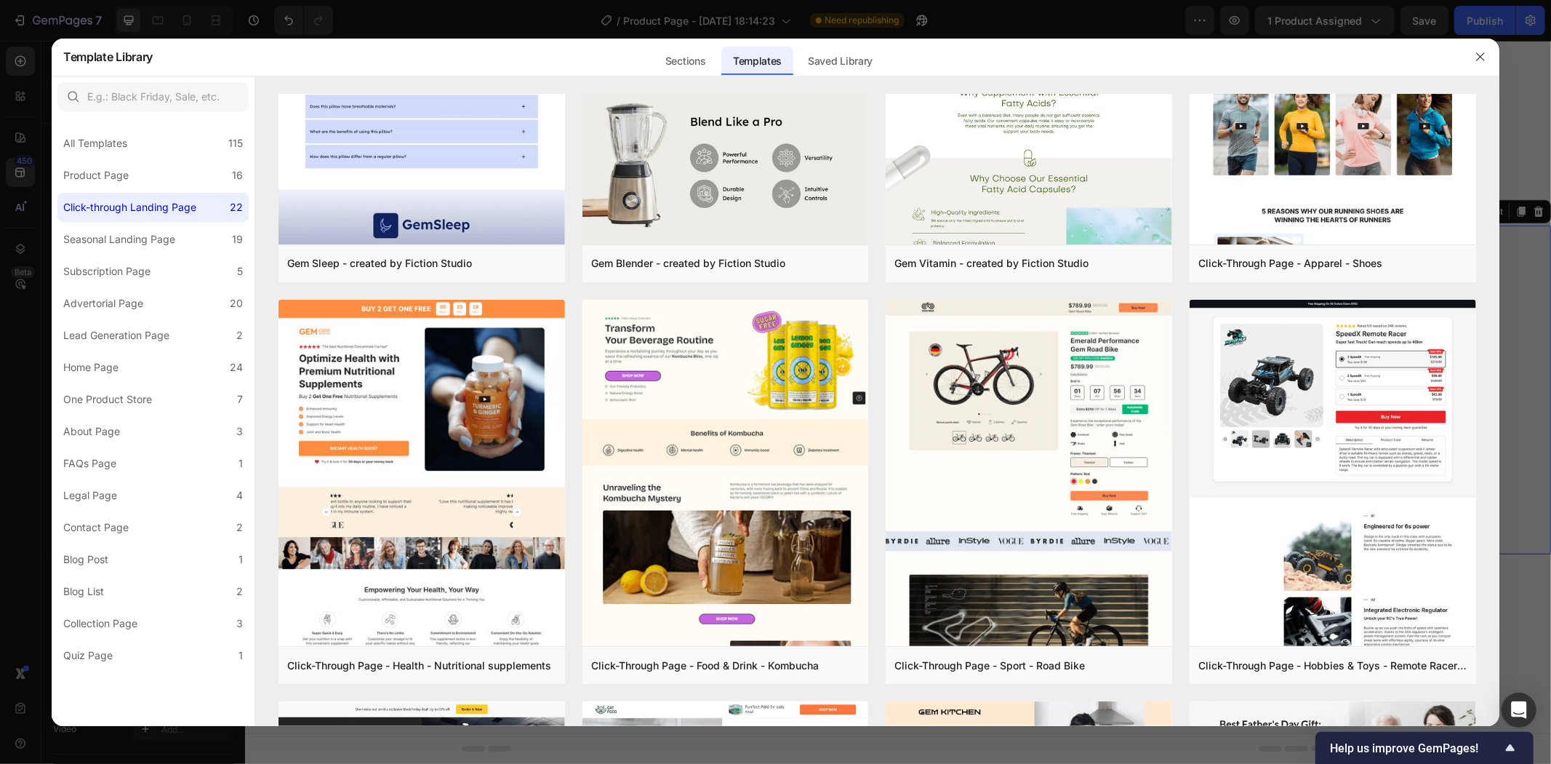
scroll to position [0, 0]
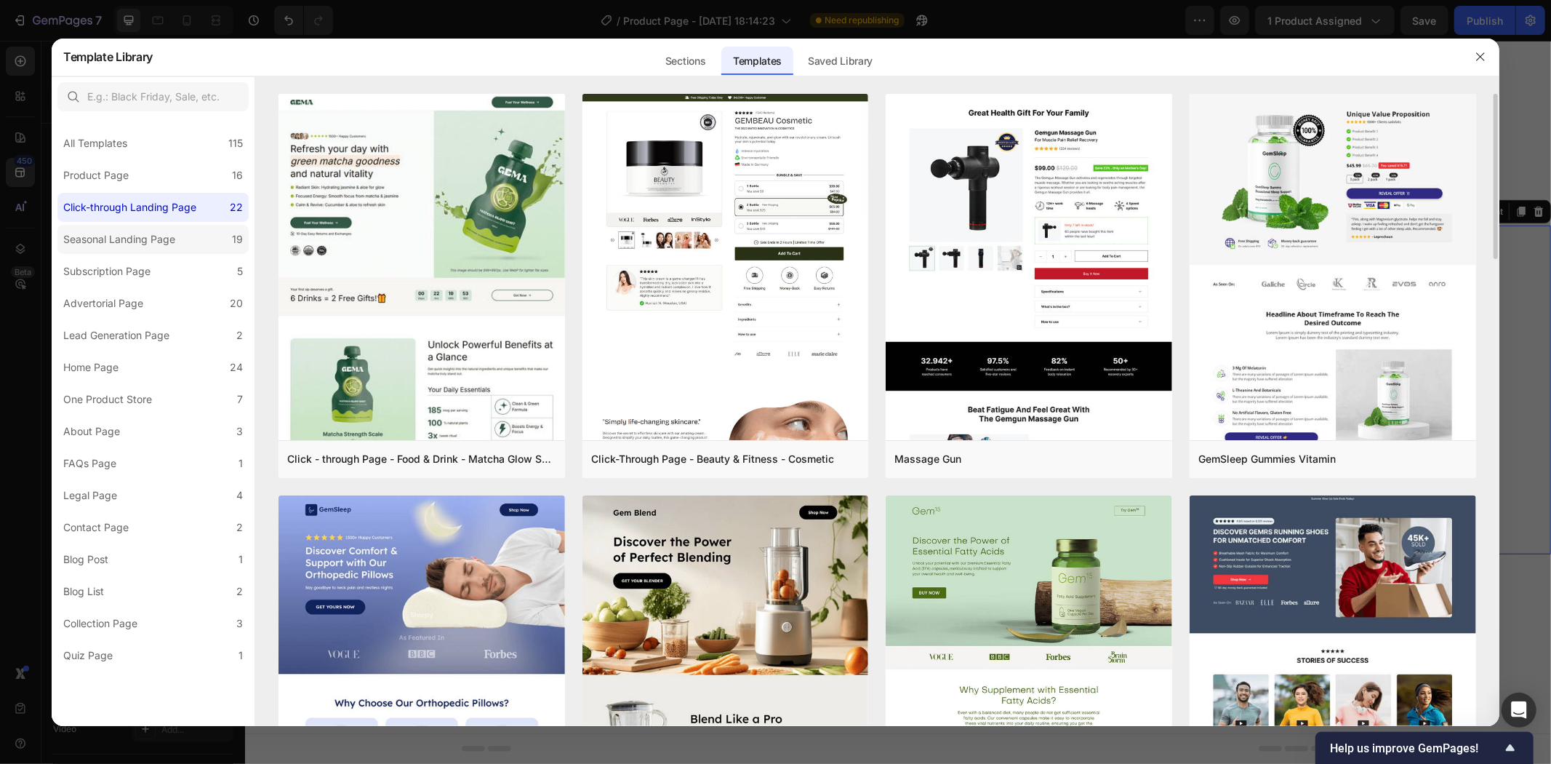
click at [155, 233] on div "Seasonal Landing Page" at bounding box center [119, 239] width 112 height 17
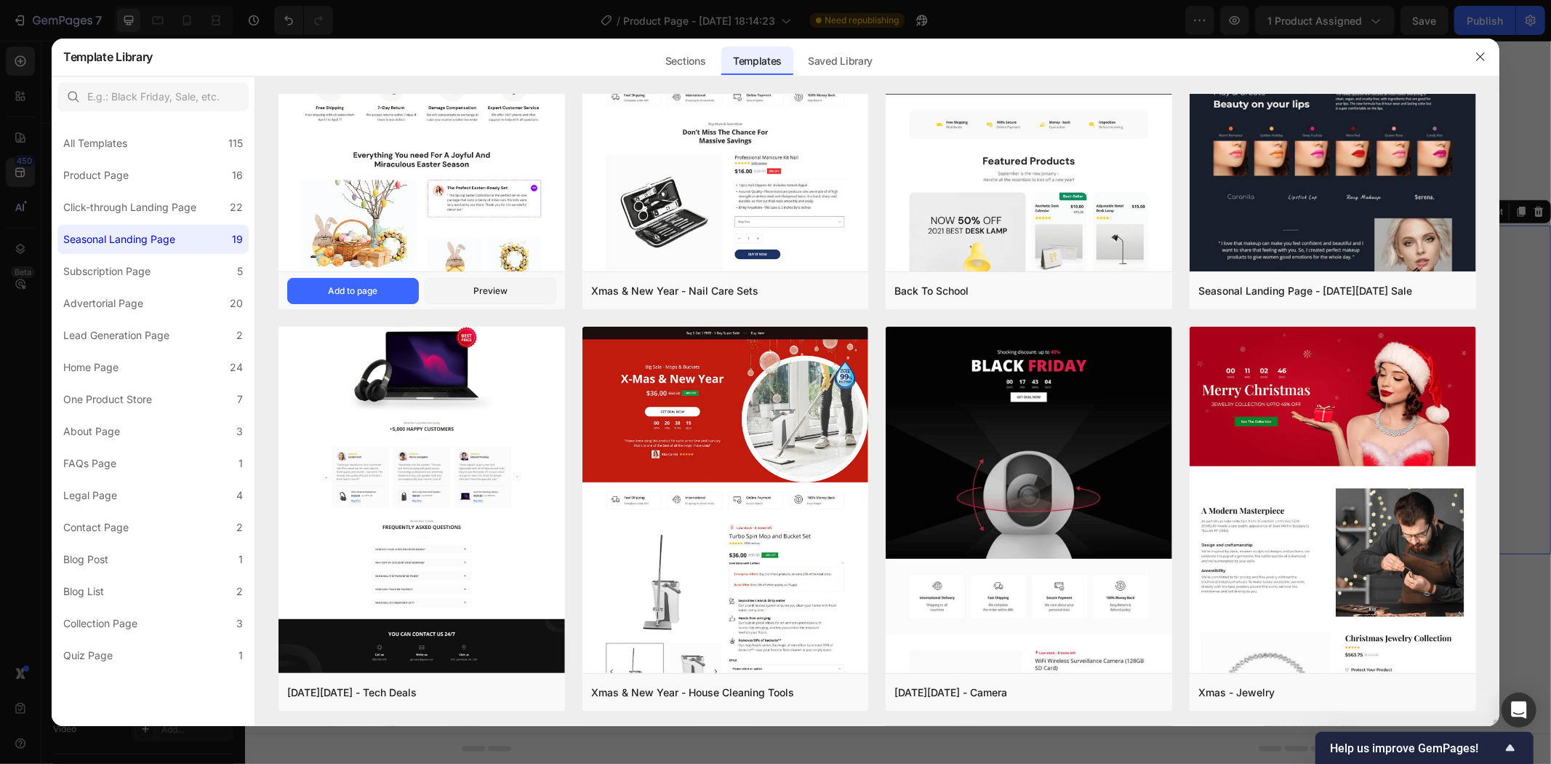
scroll to position [568, 0]
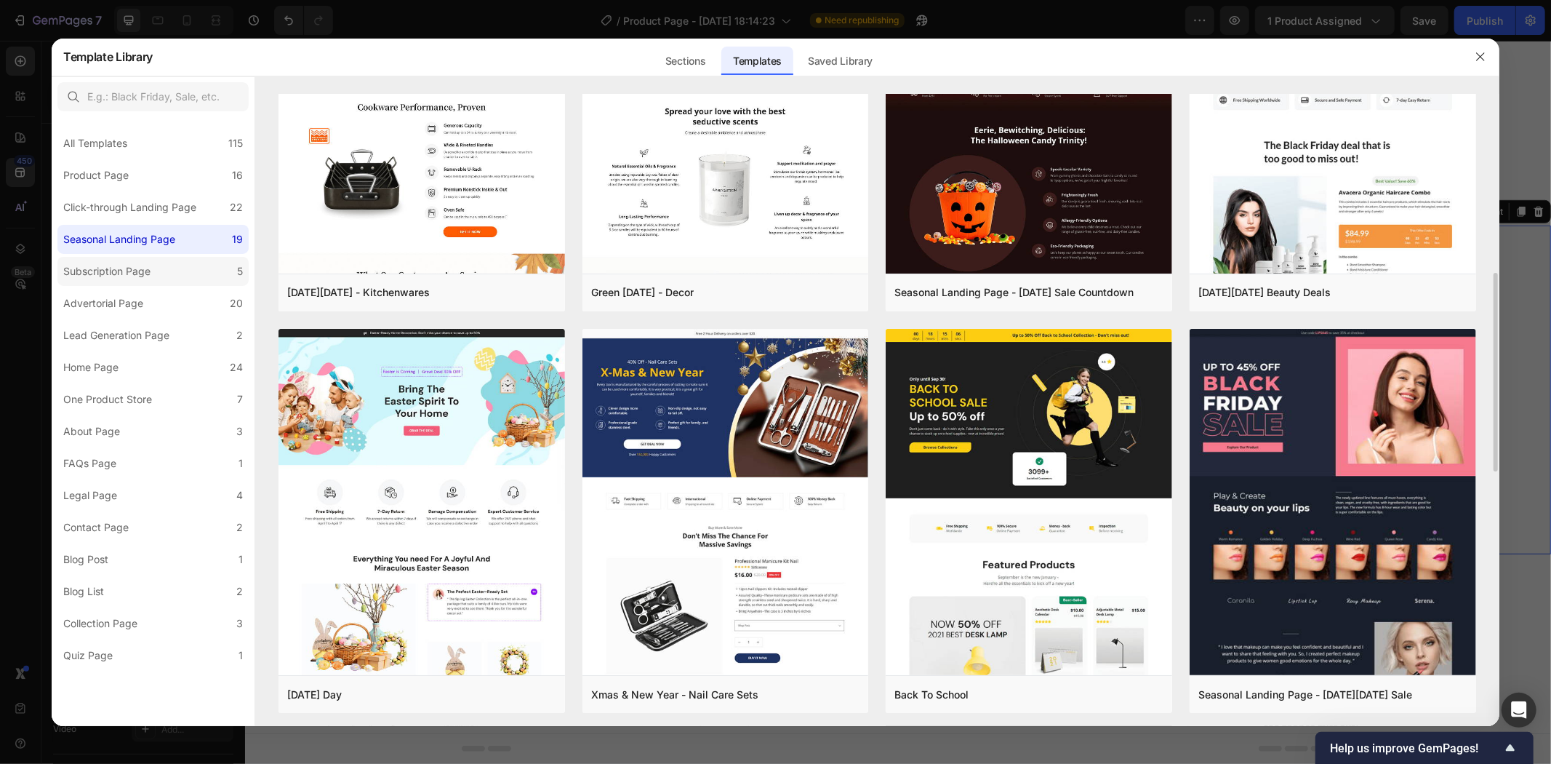
click at [116, 271] on div "Subscription Page" at bounding box center [106, 271] width 87 height 17
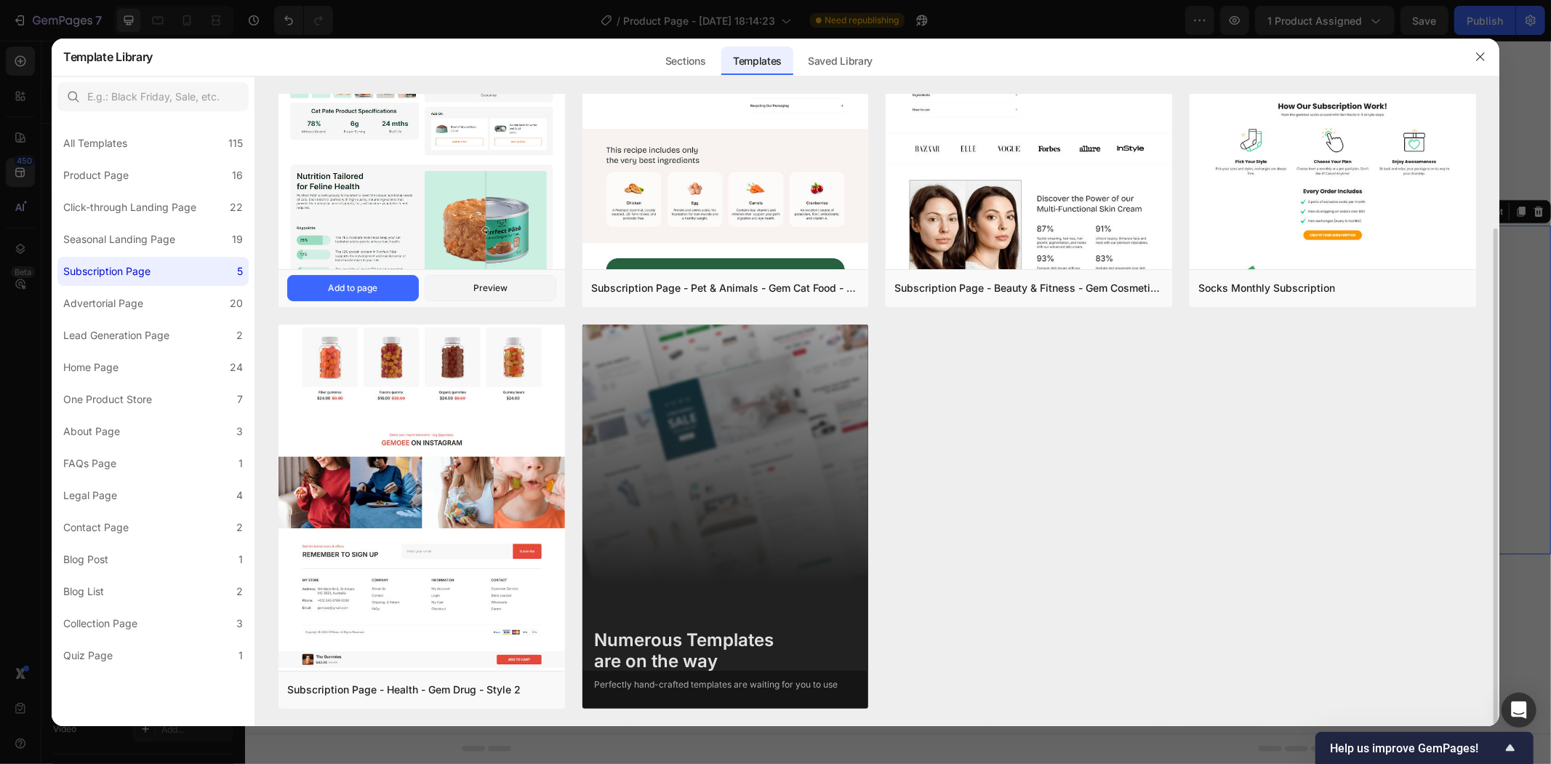
scroll to position [0, 0]
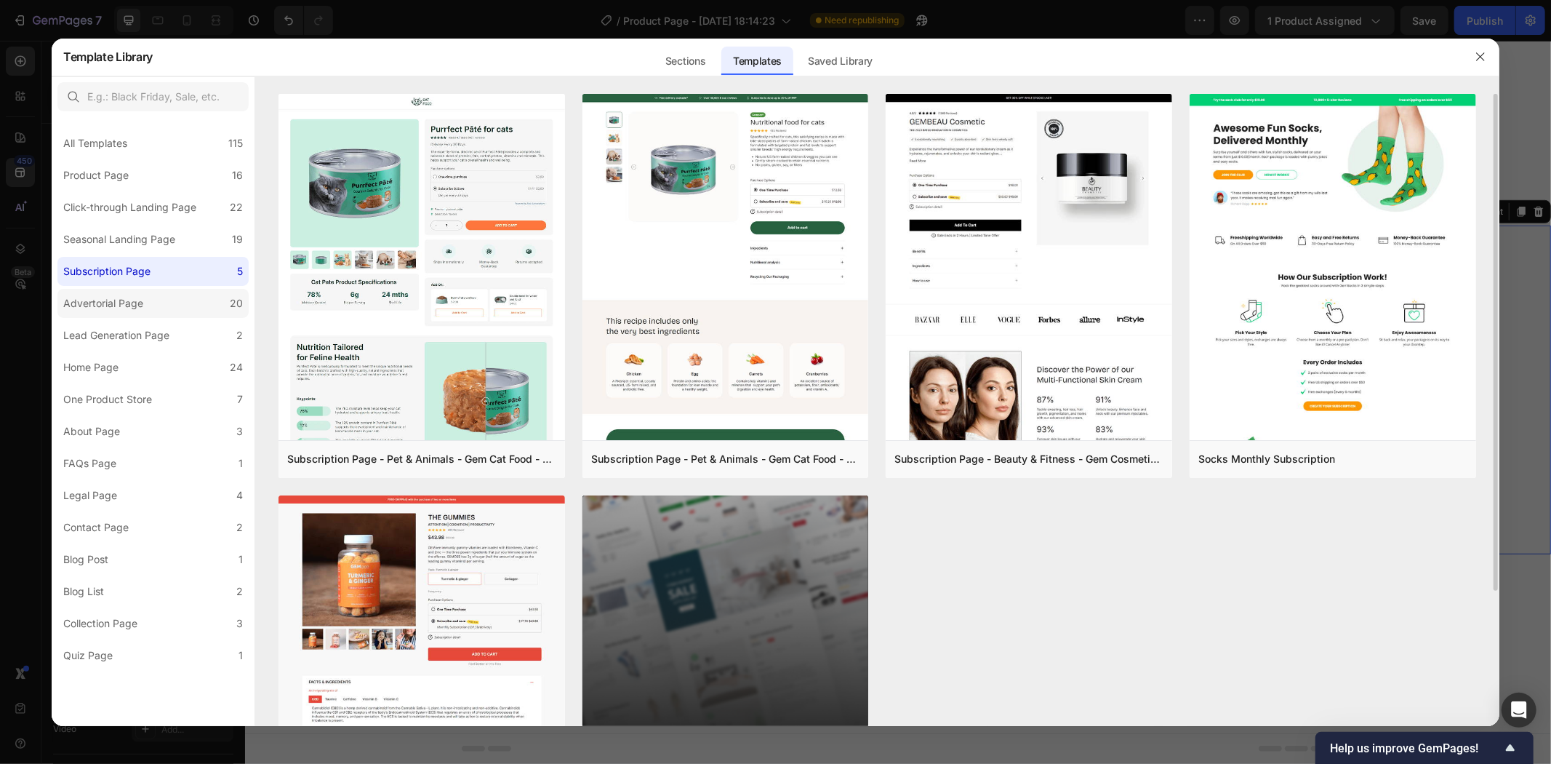
click at [100, 299] on div "Advertorial Page" at bounding box center [103, 303] width 80 height 17
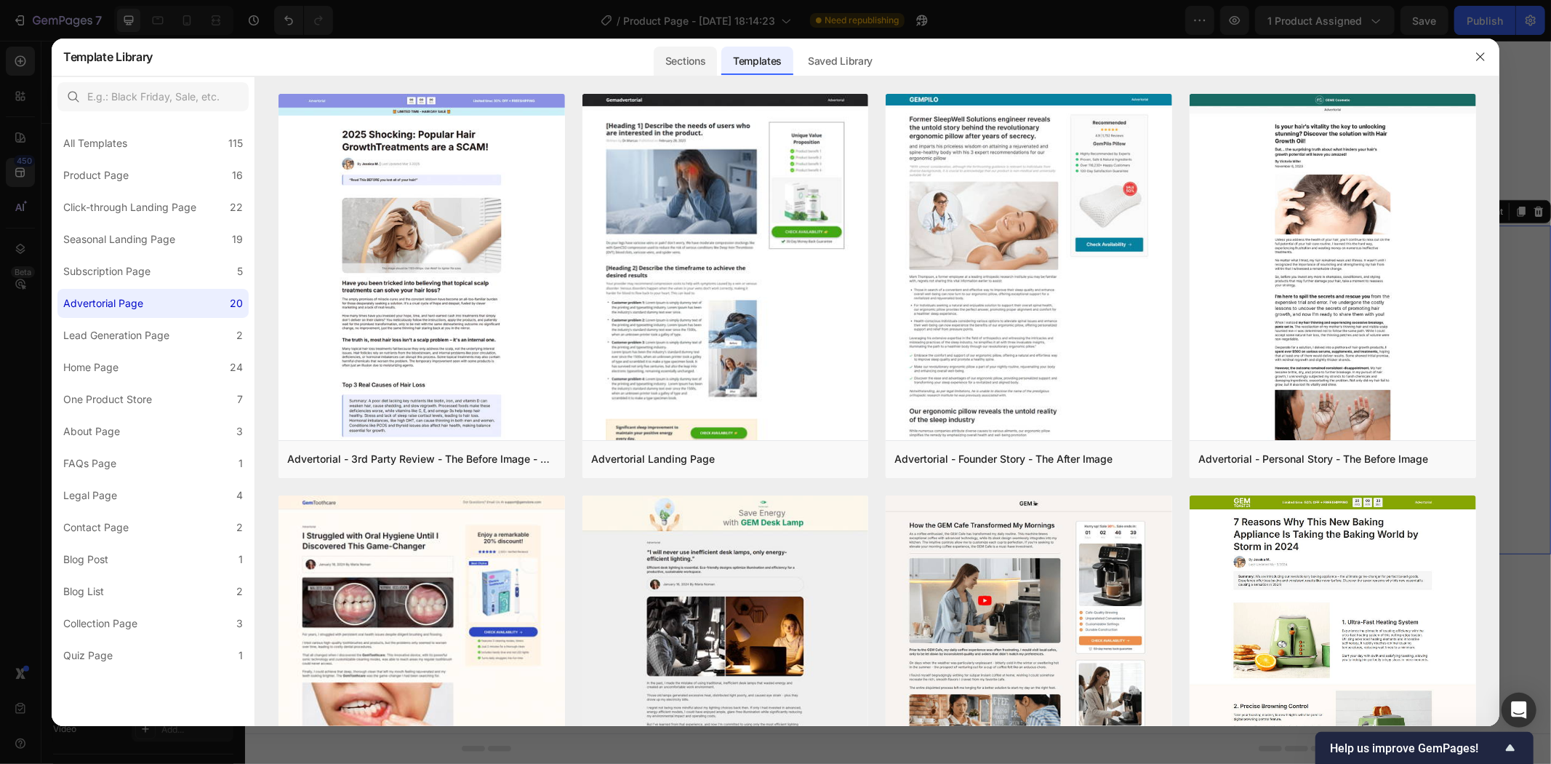
click at [702, 55] on div "Sections" at bounding box center [685, 61] width 63 height 29
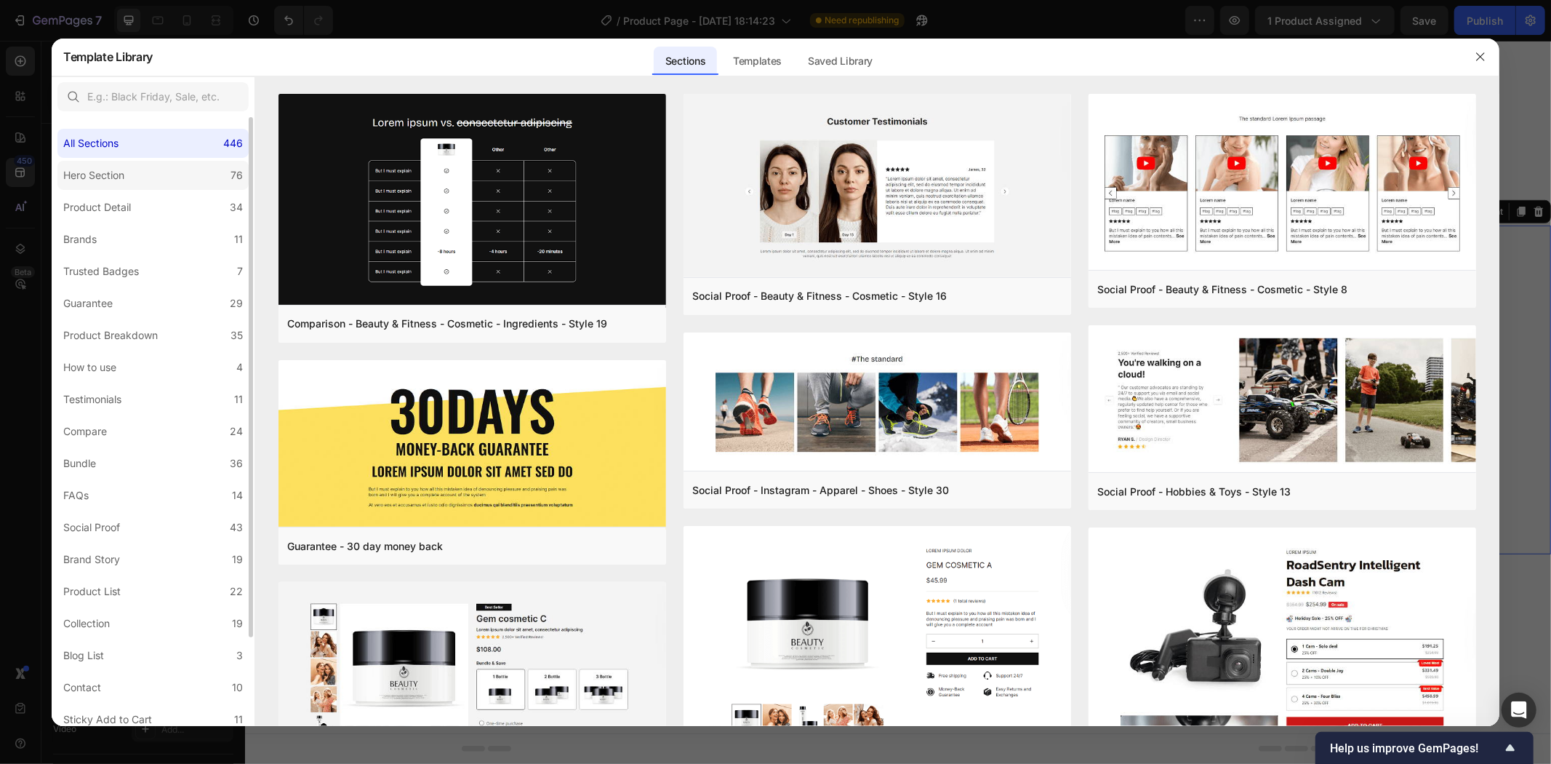
click at [126, 170] on div "Hero Section" at bounding box center [96, 175] width 67 height 17
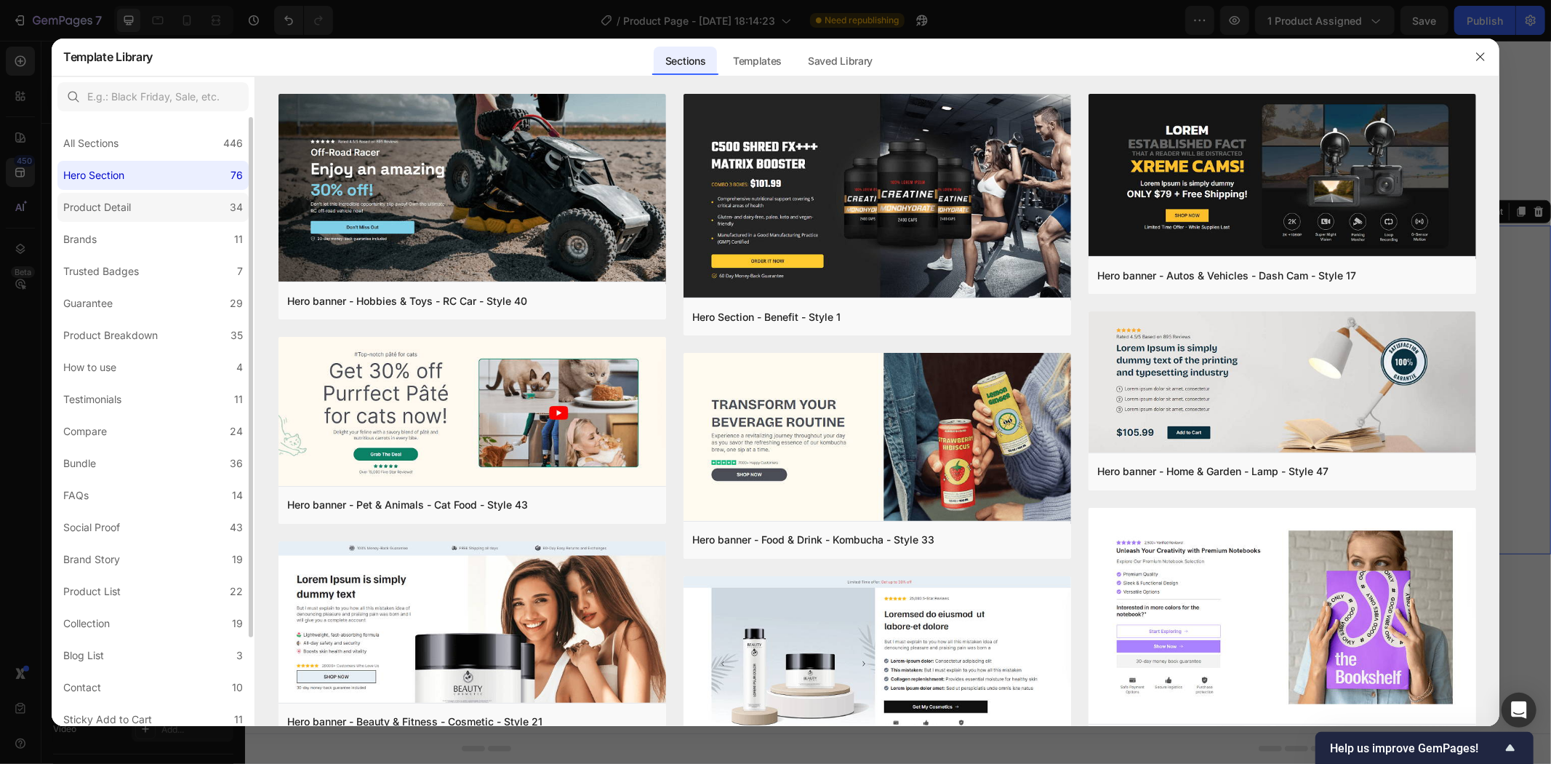
click at [124, 208] on div "Product Detail" at bounding box center [97, 207] width 68 height 17
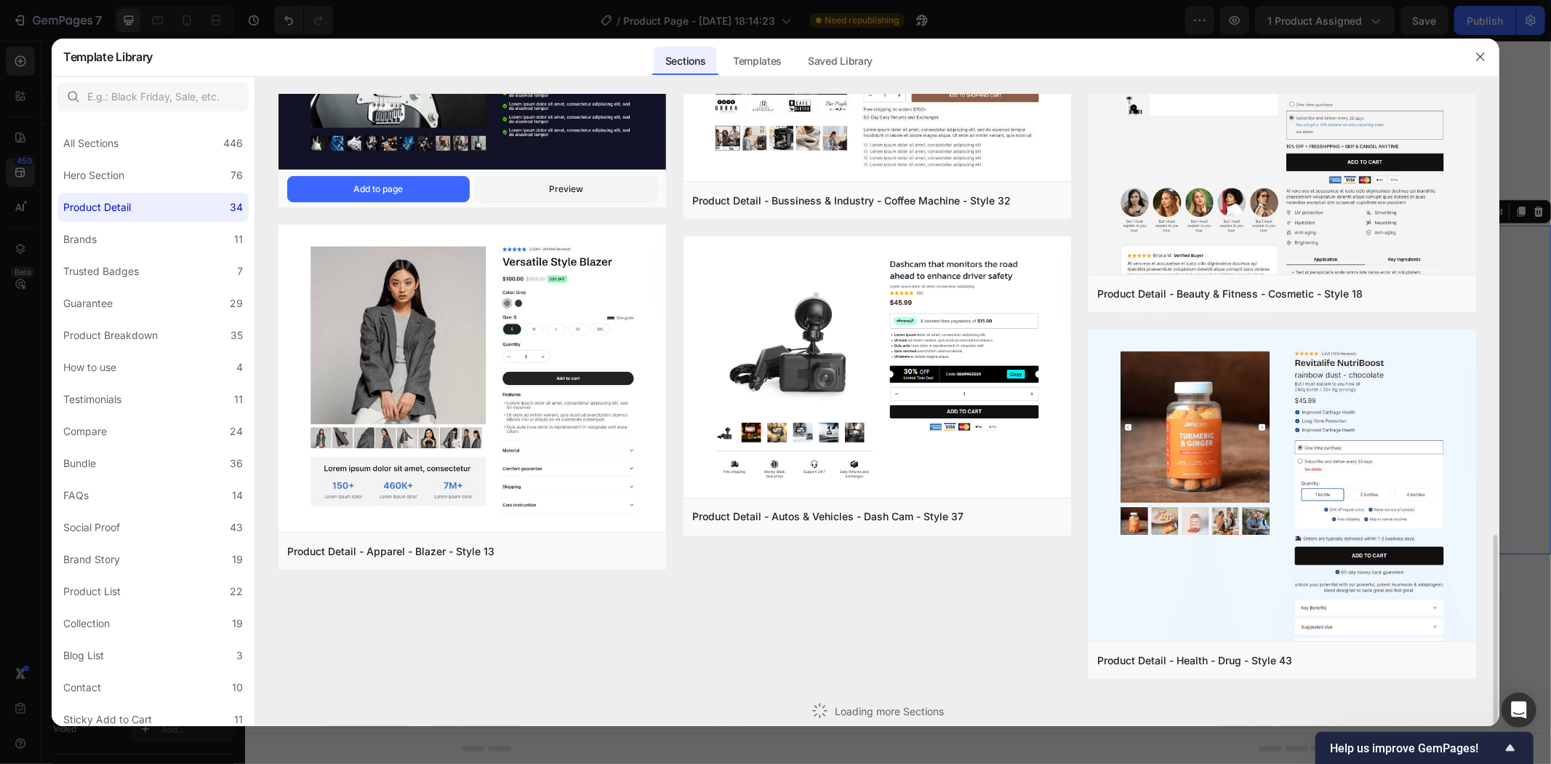
scroll to position [1164, 0]
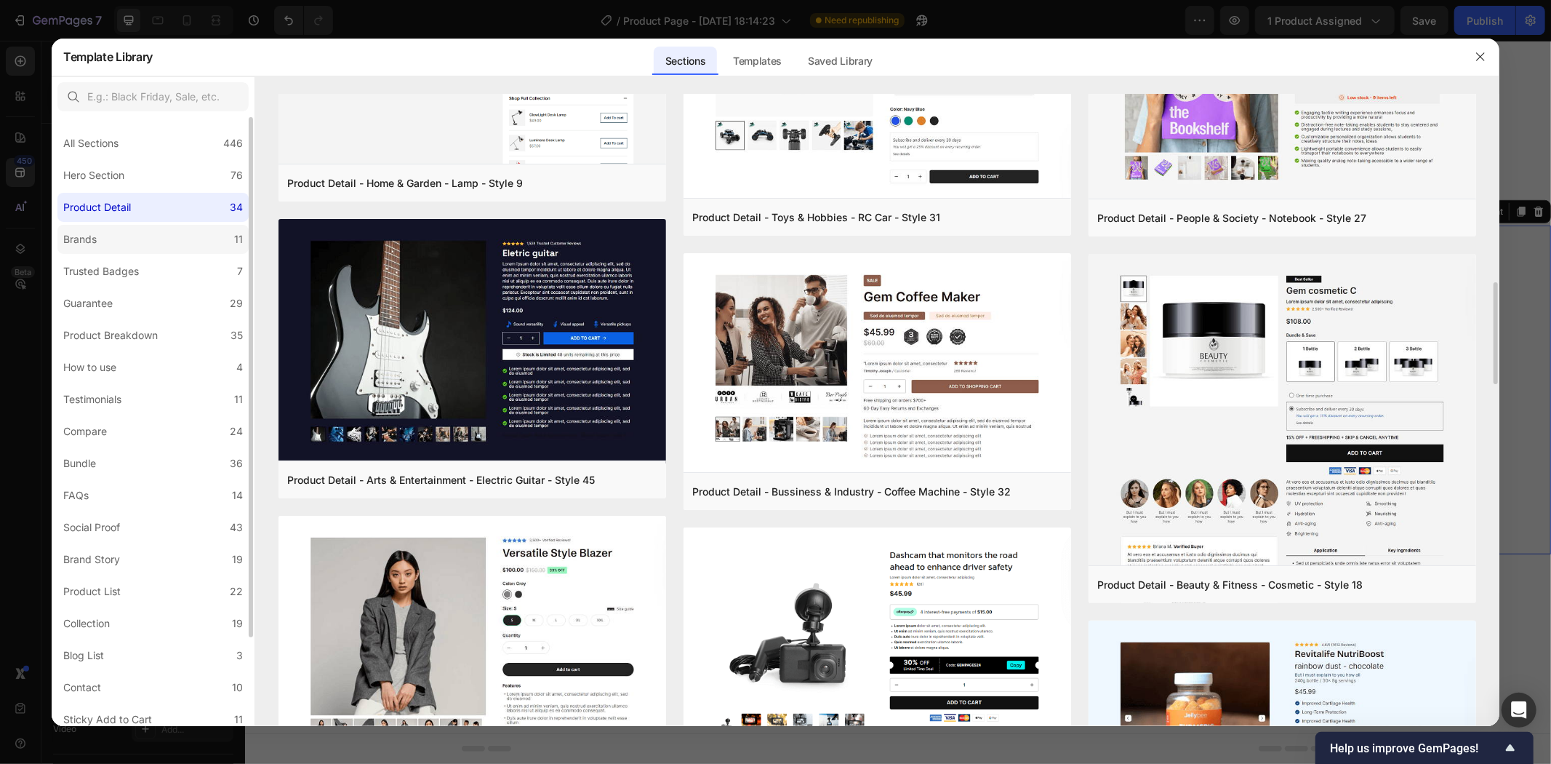
click at [105, 240] on label "Brands 11" at bounding box center [152, 239] width 191 height 29
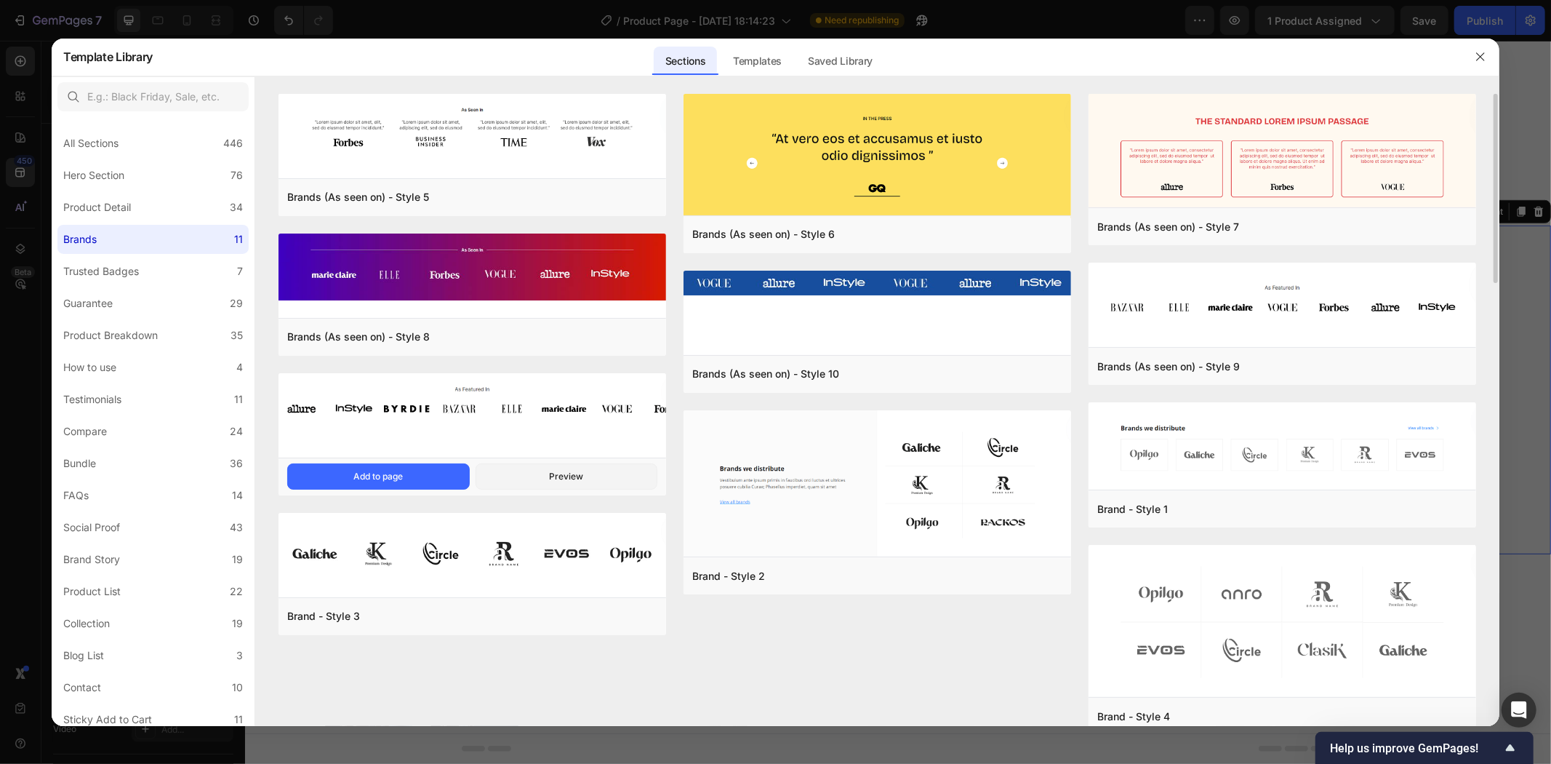
scroll to position [26, 0]
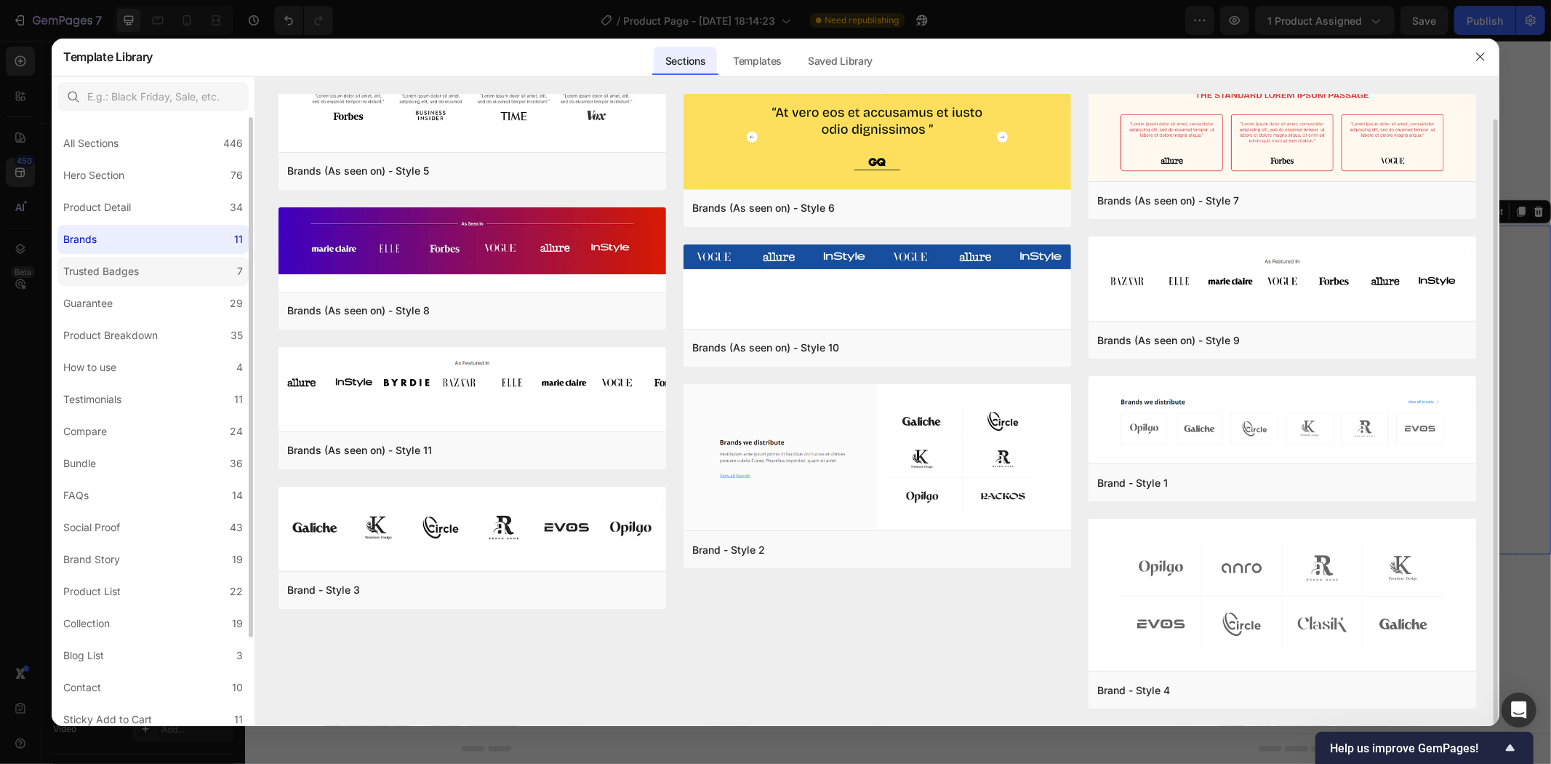
click at [129, 277] on div "Trusted Badges" at bounding box center [101, 271] width 76 height 17
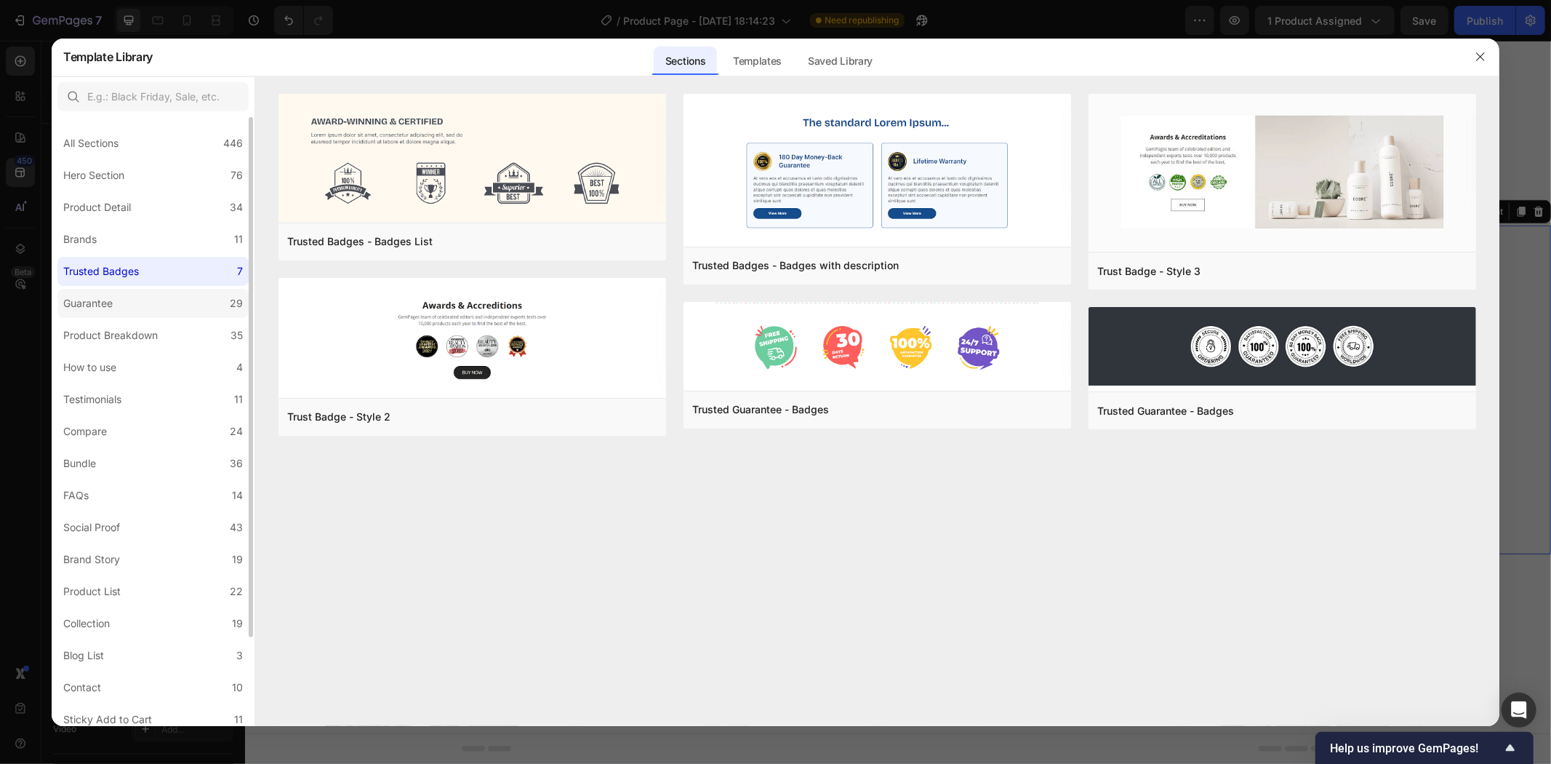
click at [74, 295] on div "Guarantee" at bounding box center [87, 303] width 49 height 17
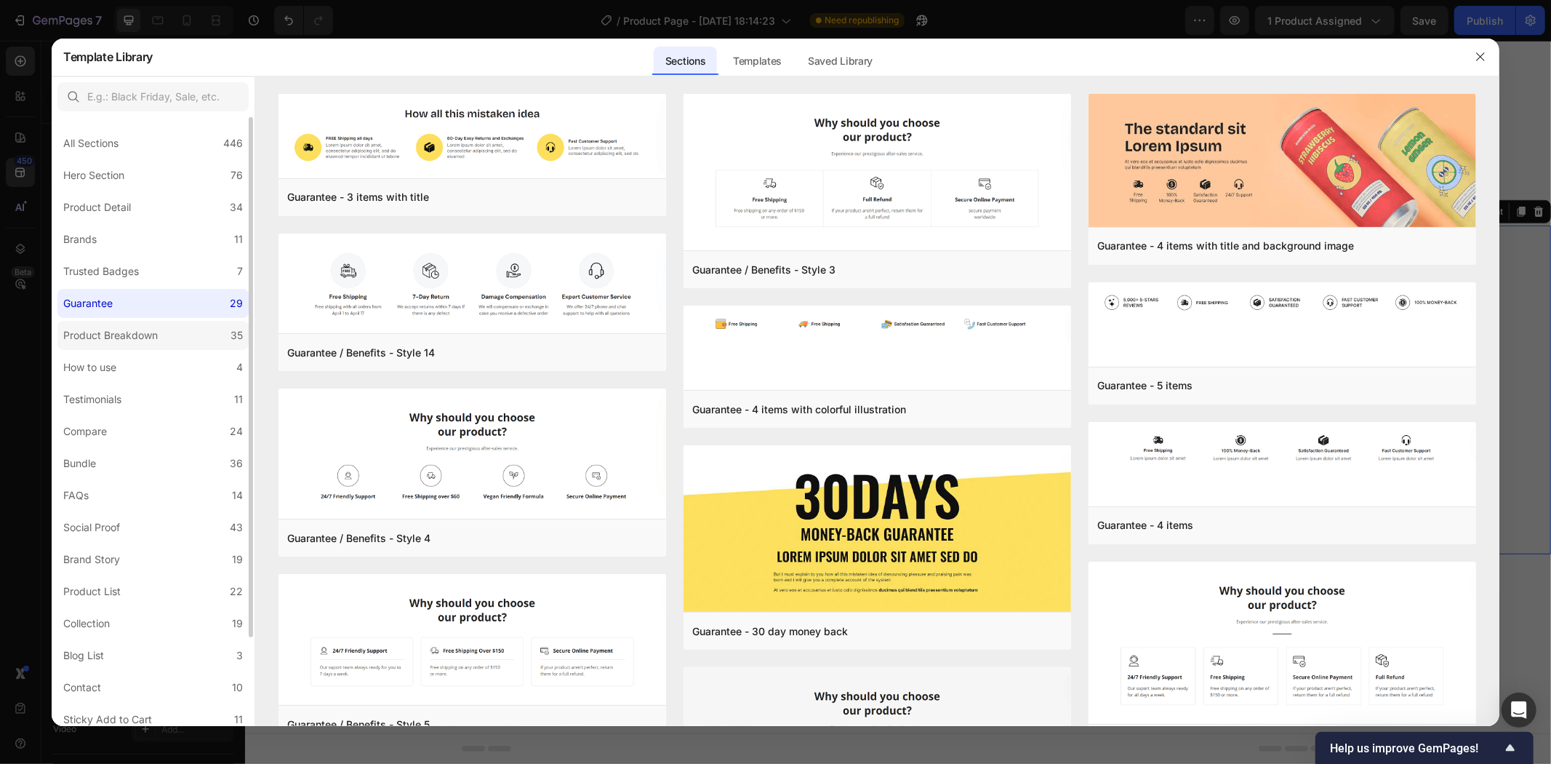
click at [105, 331] on div "Product Breakdown" at bounding box center [110, 335] width 95 height 17
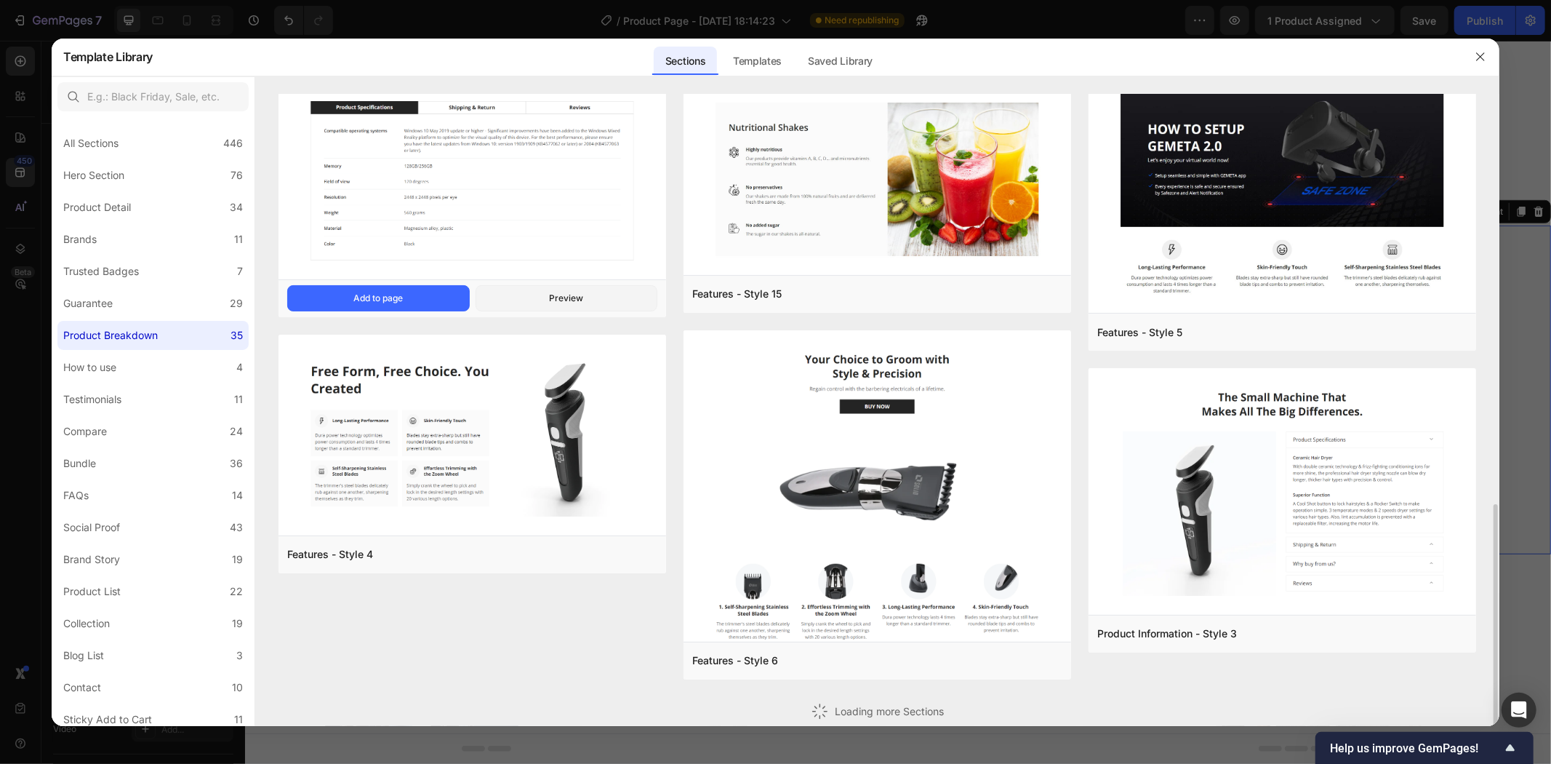
scroll to position [874, 0]
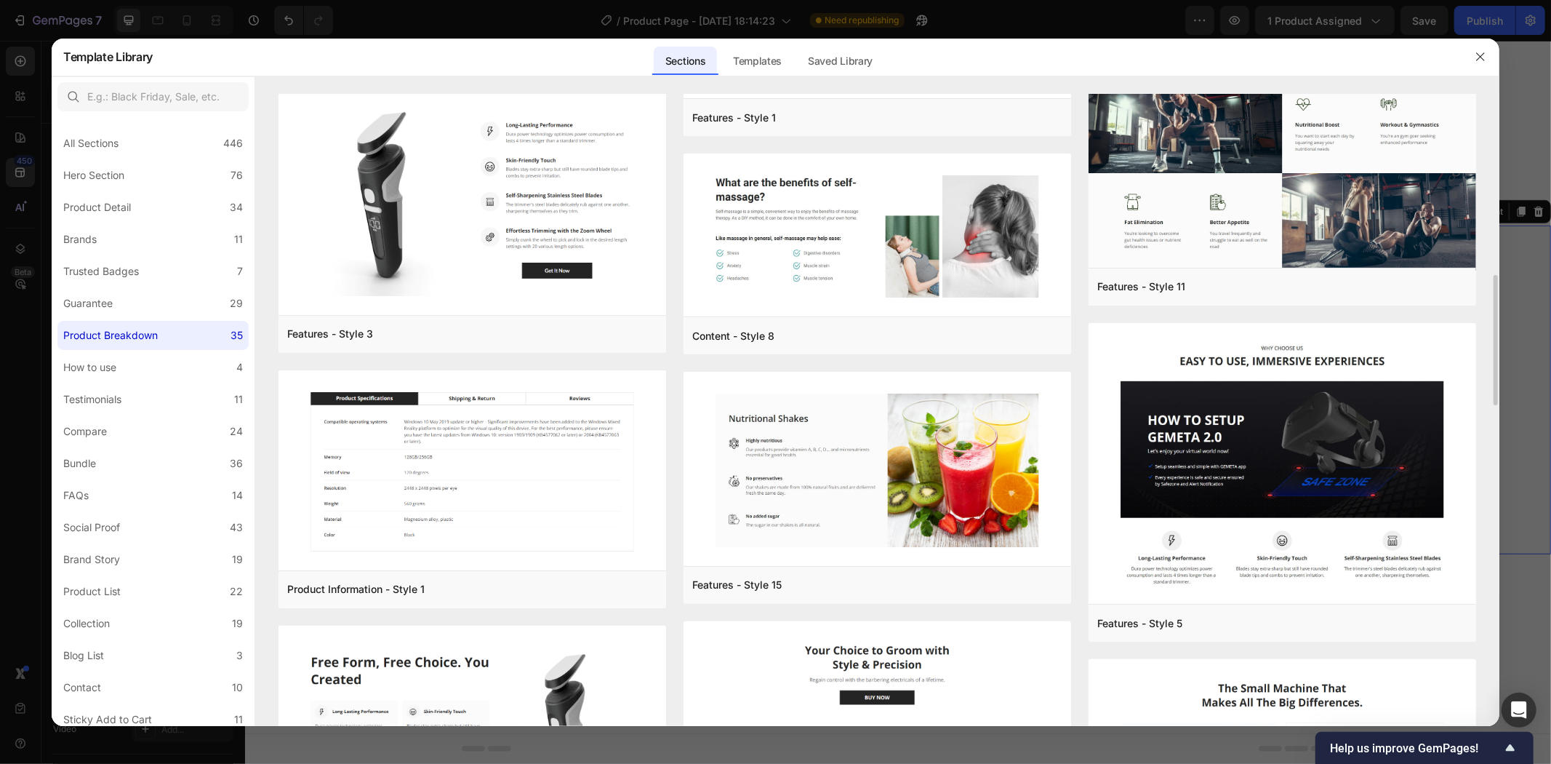
click at [46, 353] on div at bounding box center [775, 382] width 1551 height 764
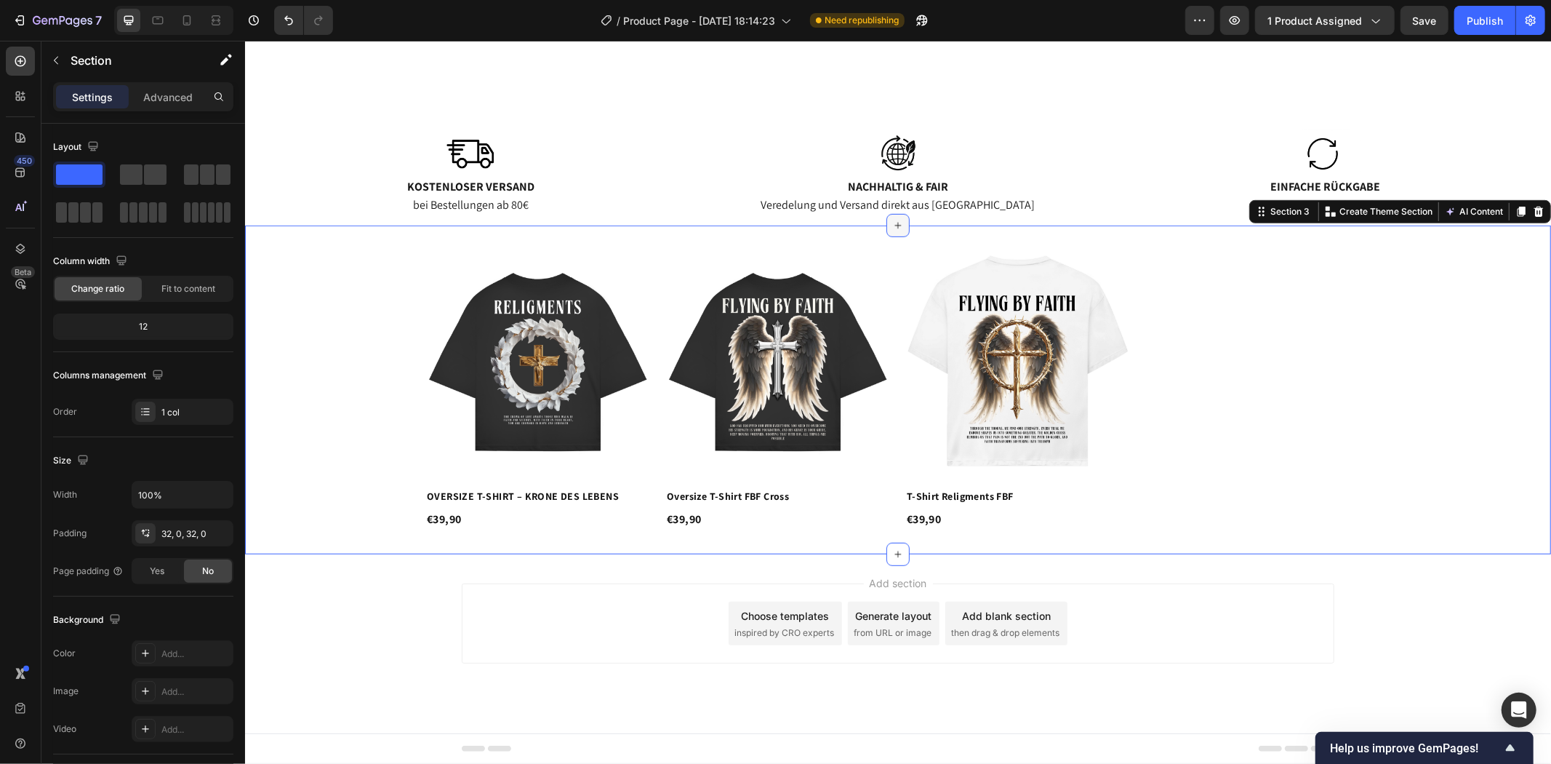
click at [892, 228] on icon at bounding box center [898, 225] width 12 height 12
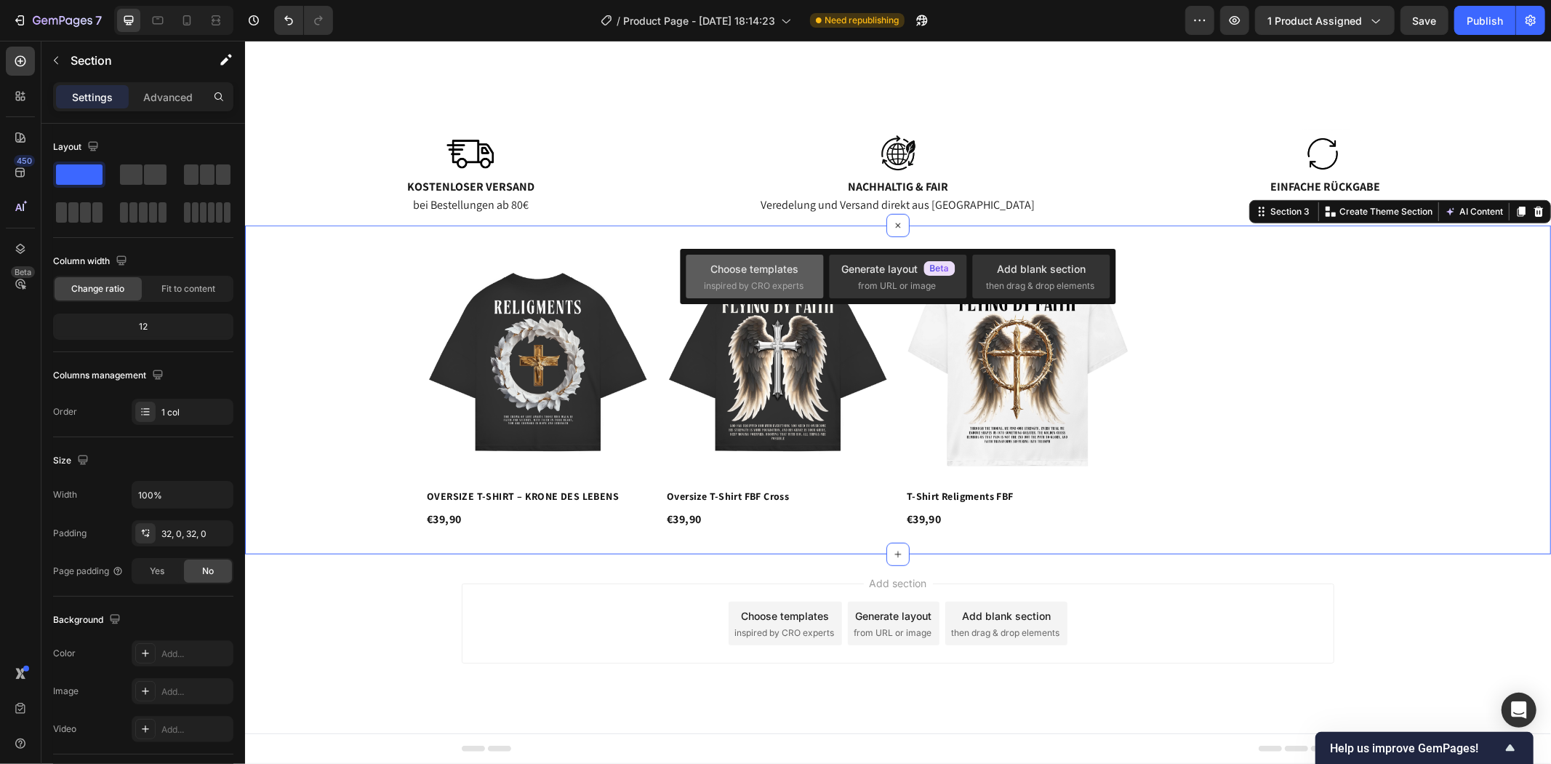
click at [743, 278] on div "Choose templates inspired by CRO experts" at bounding box center [755, 276] width 102 height 31
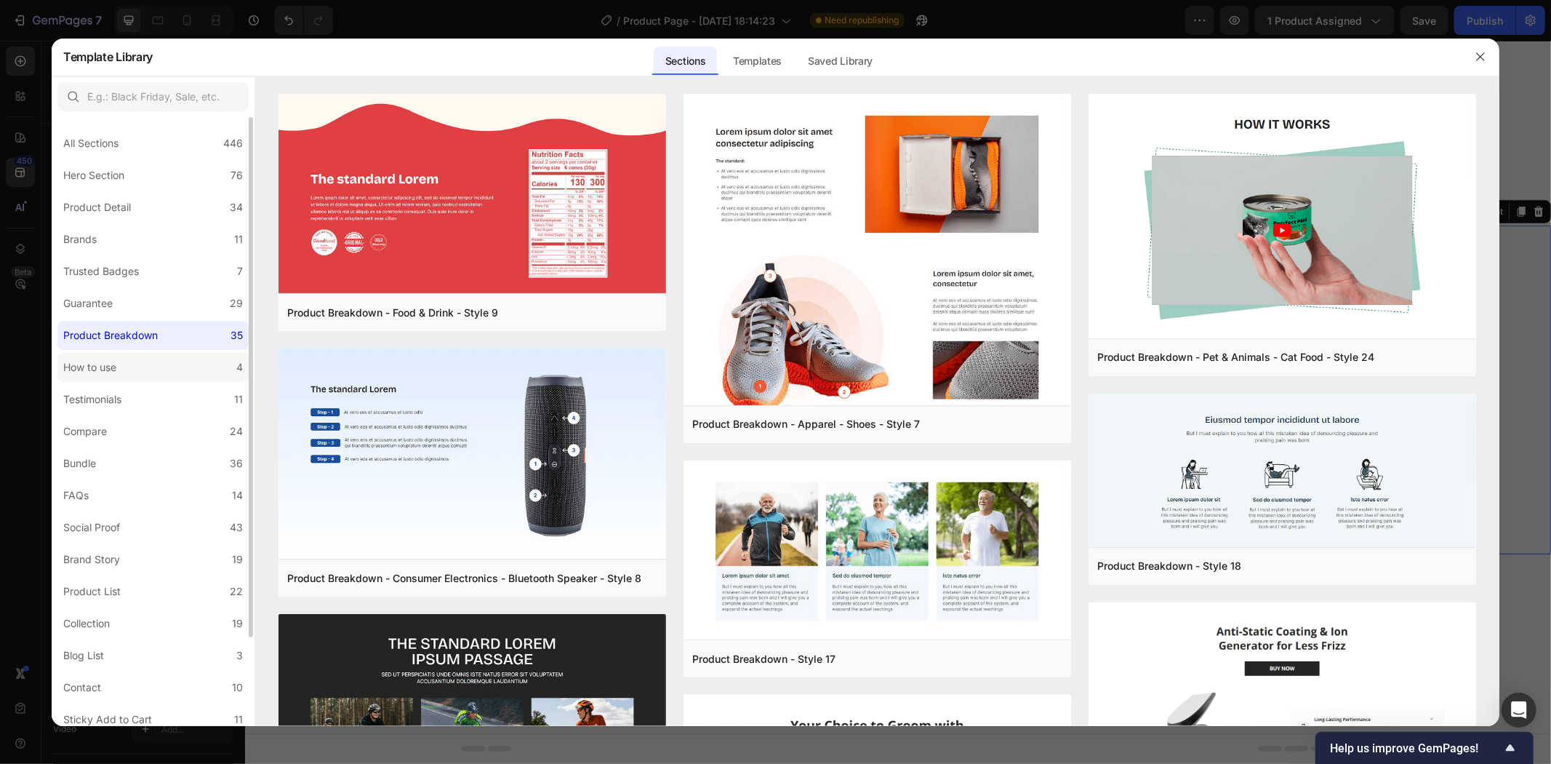
click at [124, 358] on label "How to use 4" at bounding box center [152, 367] width 191 height 29
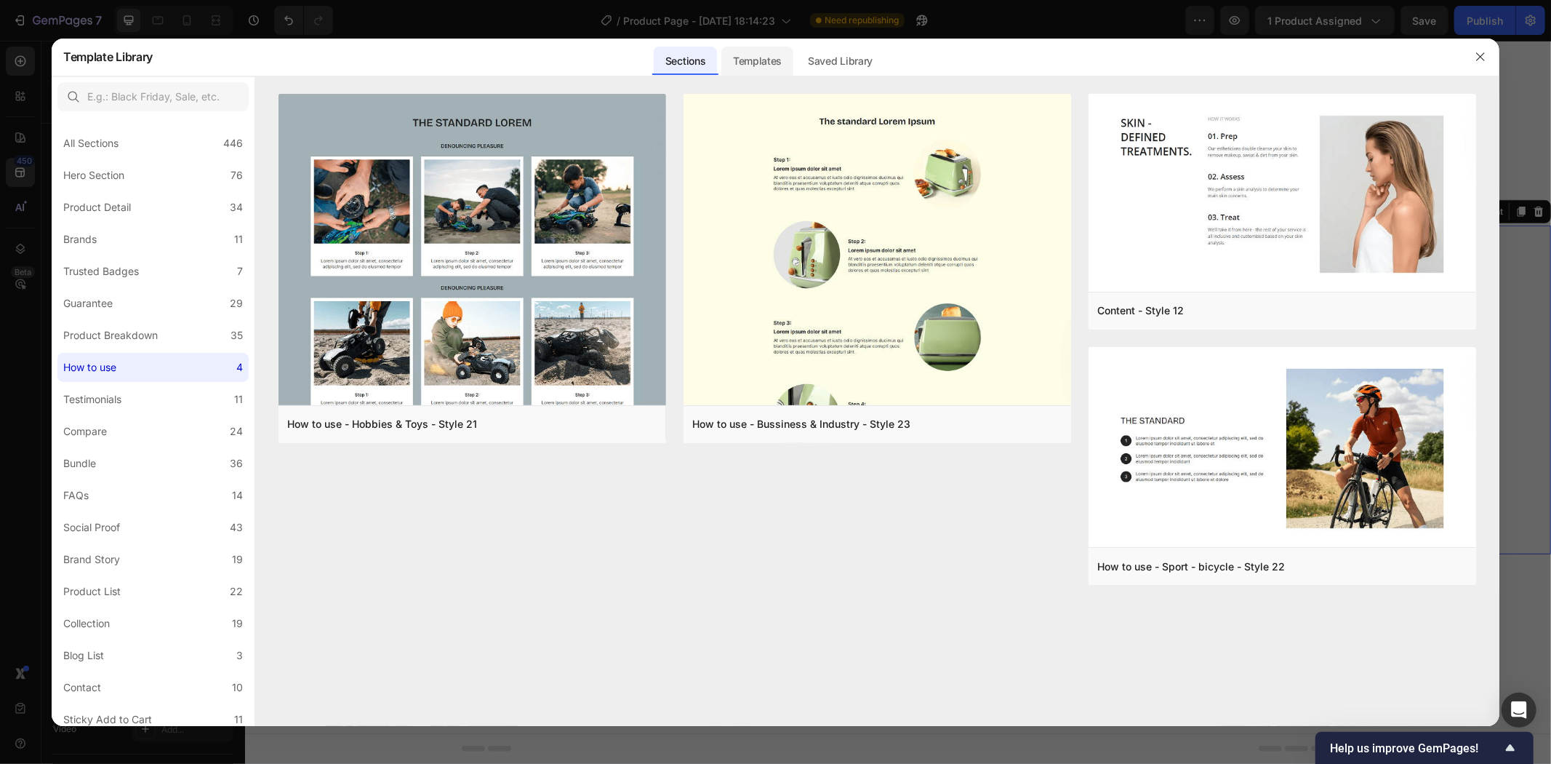
click at [791, 59] on div "Templates" at bounding box center [758, 61] width 72 height 29
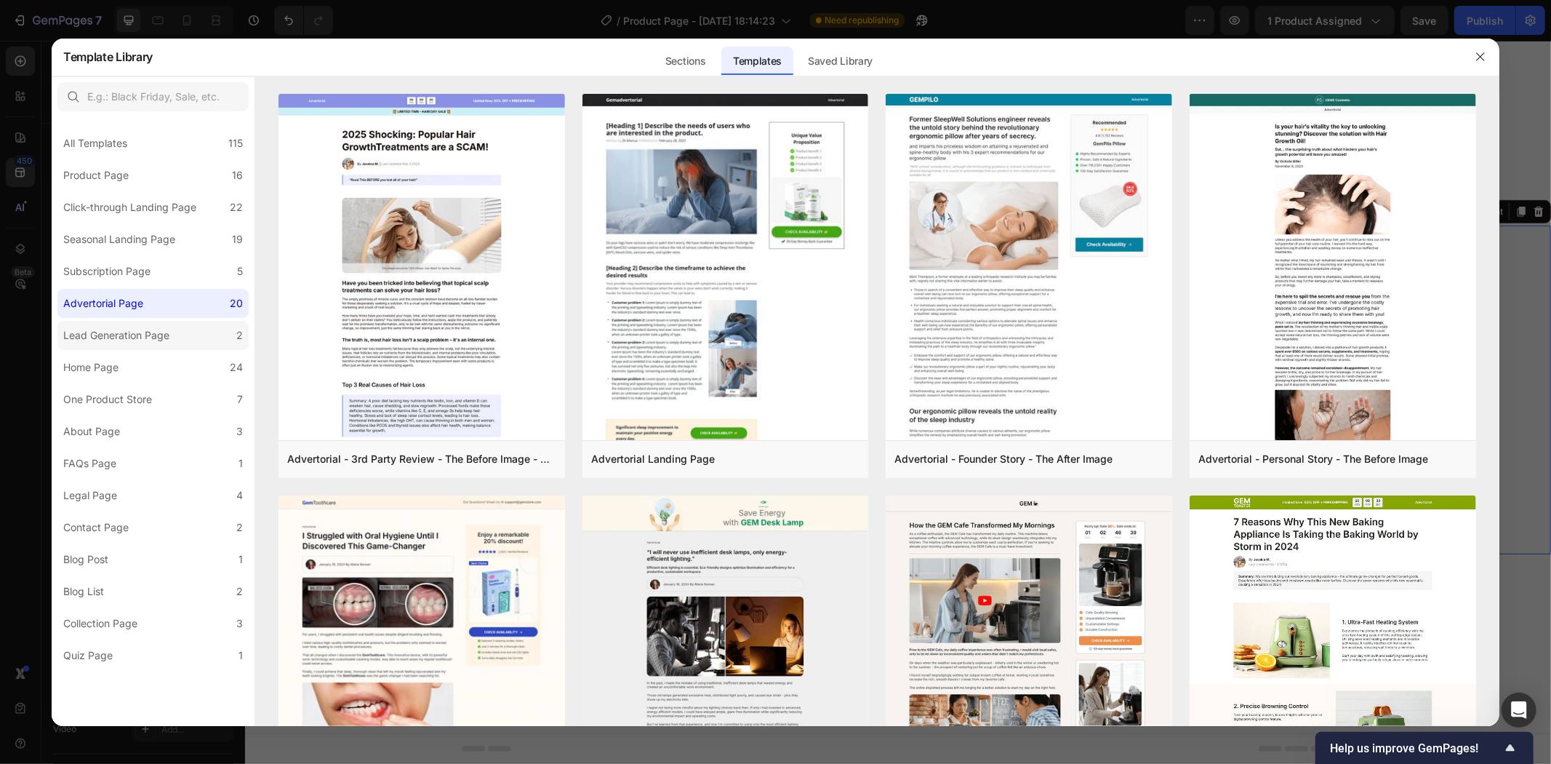
click at [151, 327] on div "Lead Generation Page" at bounding box center [116, 335] width 106 height 17
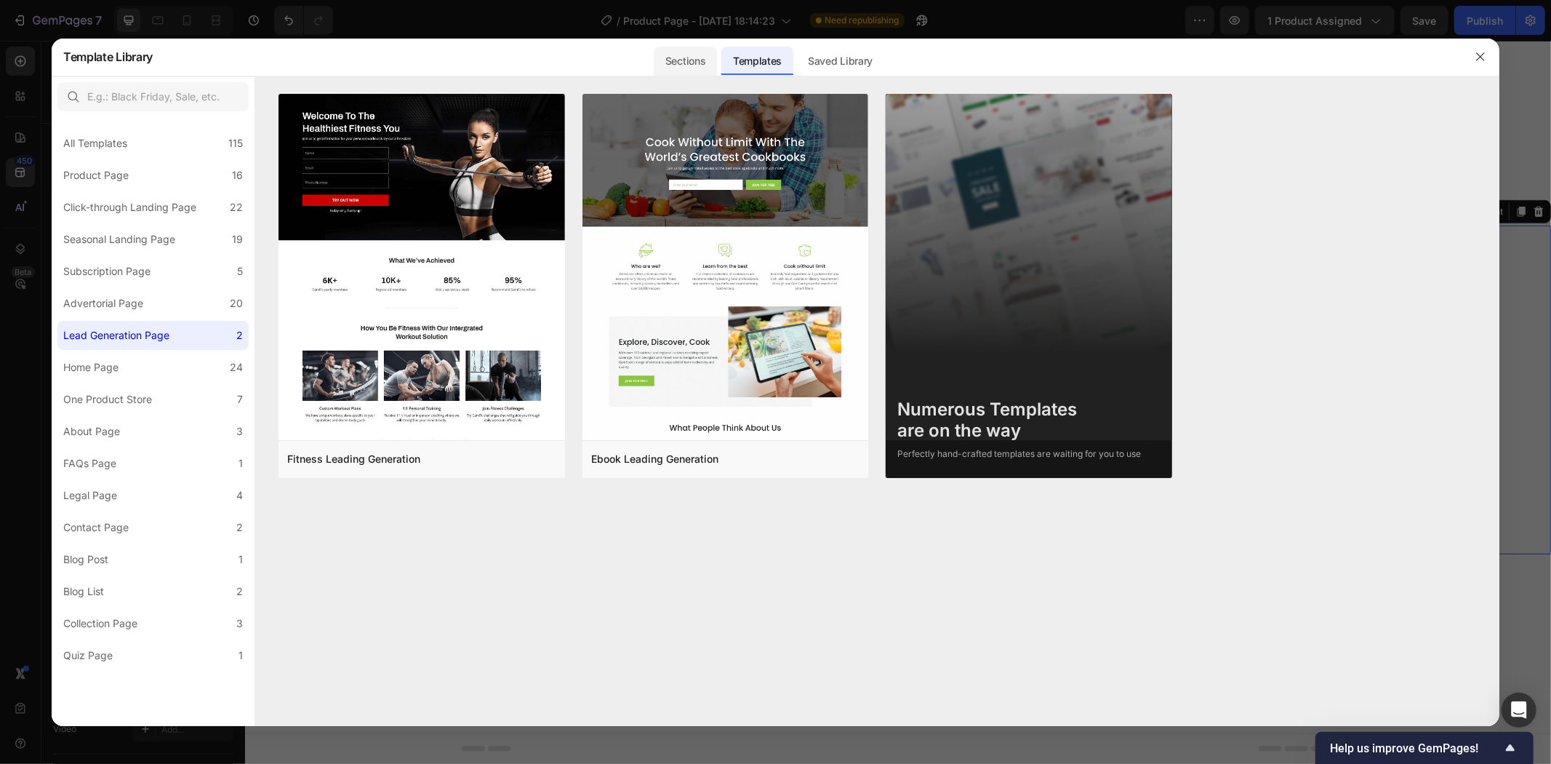
click at [698, 59] on div "Sections" at bounding box center [685, 61] width 63 height 29
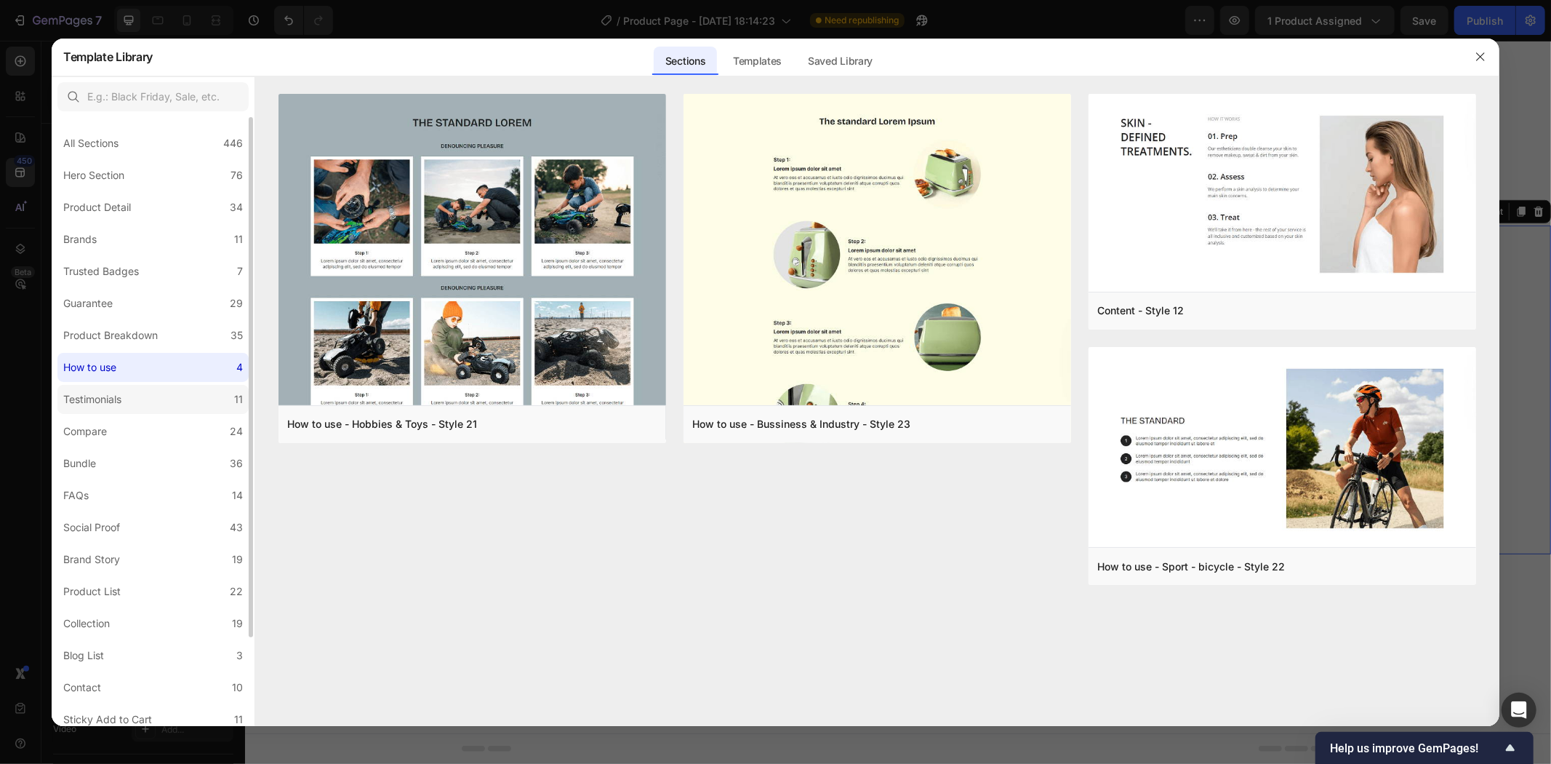
drag, startPoint x: 140, startPoint y: 393, endPoint x: 145, endPoint y: 409, distance: 16.8
click at [140, 391] on label "Testimonials 11" at bounding box center [152, 399] width 191 height 29
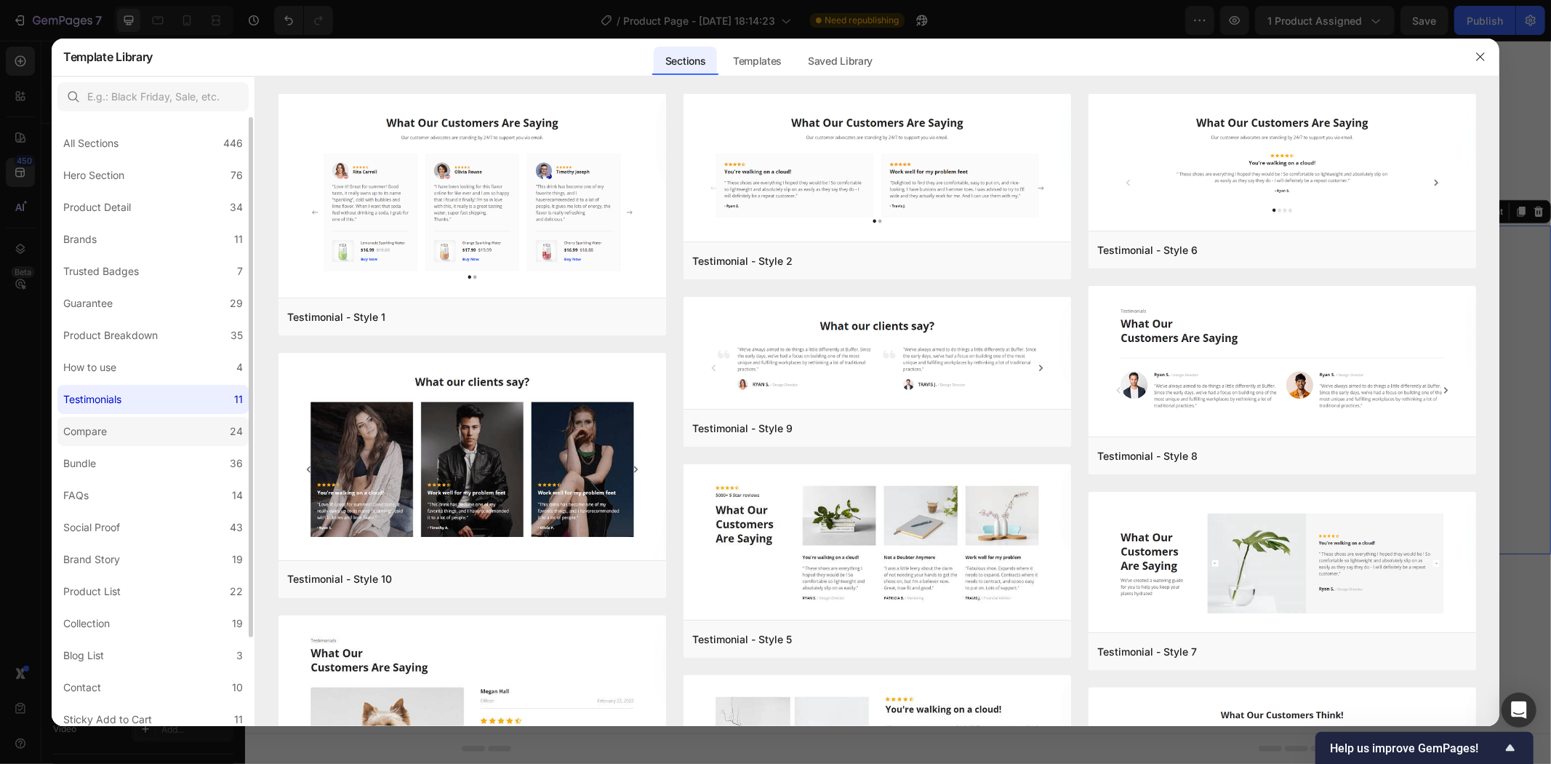
click at [141, 431] on label "Compare 24" at bounding box center [152, 431] width 191 height 29
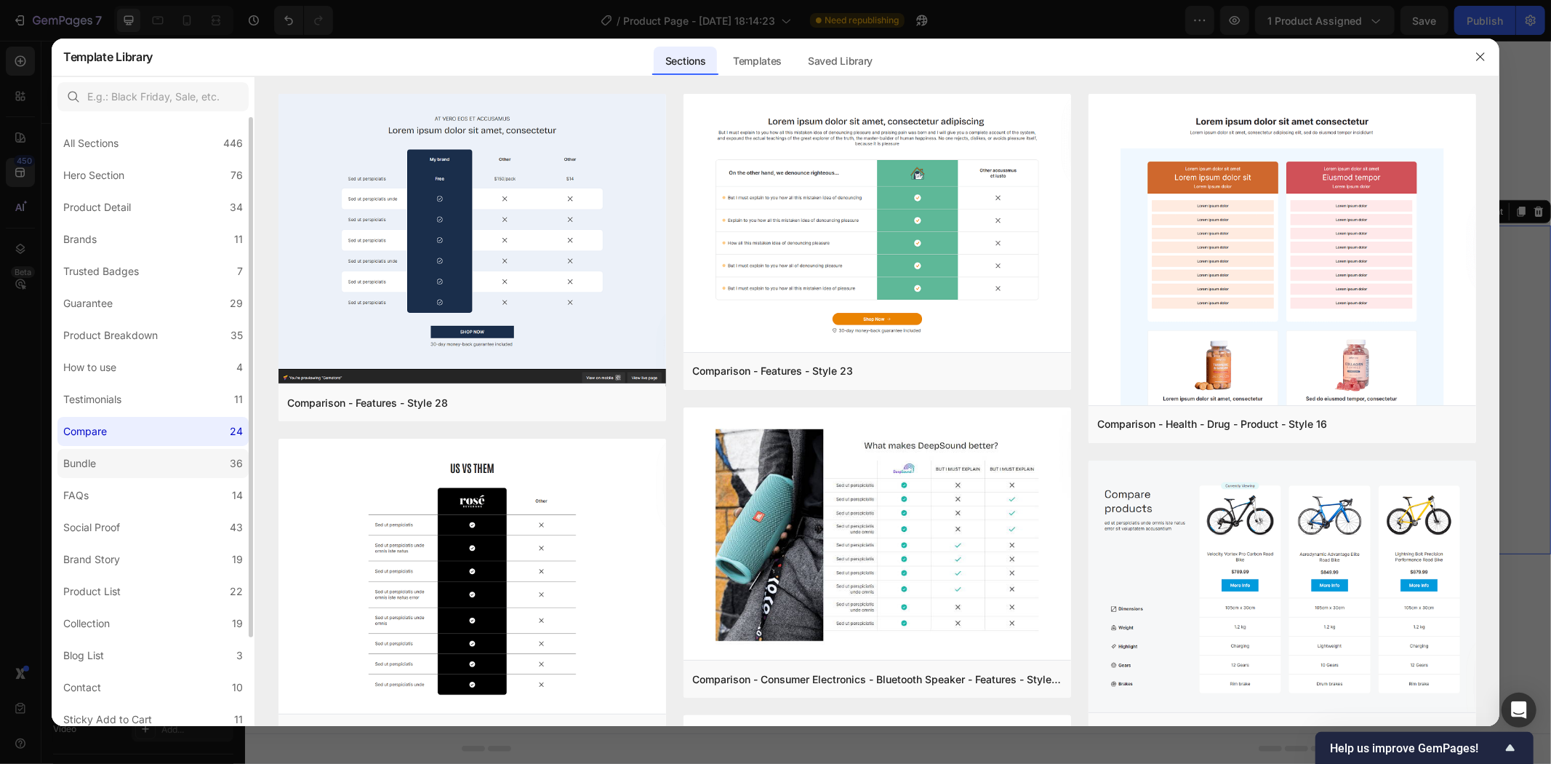
click at [135, 468] on label "Bundle 36" at bounding box center [152, 463] width 191 height 29
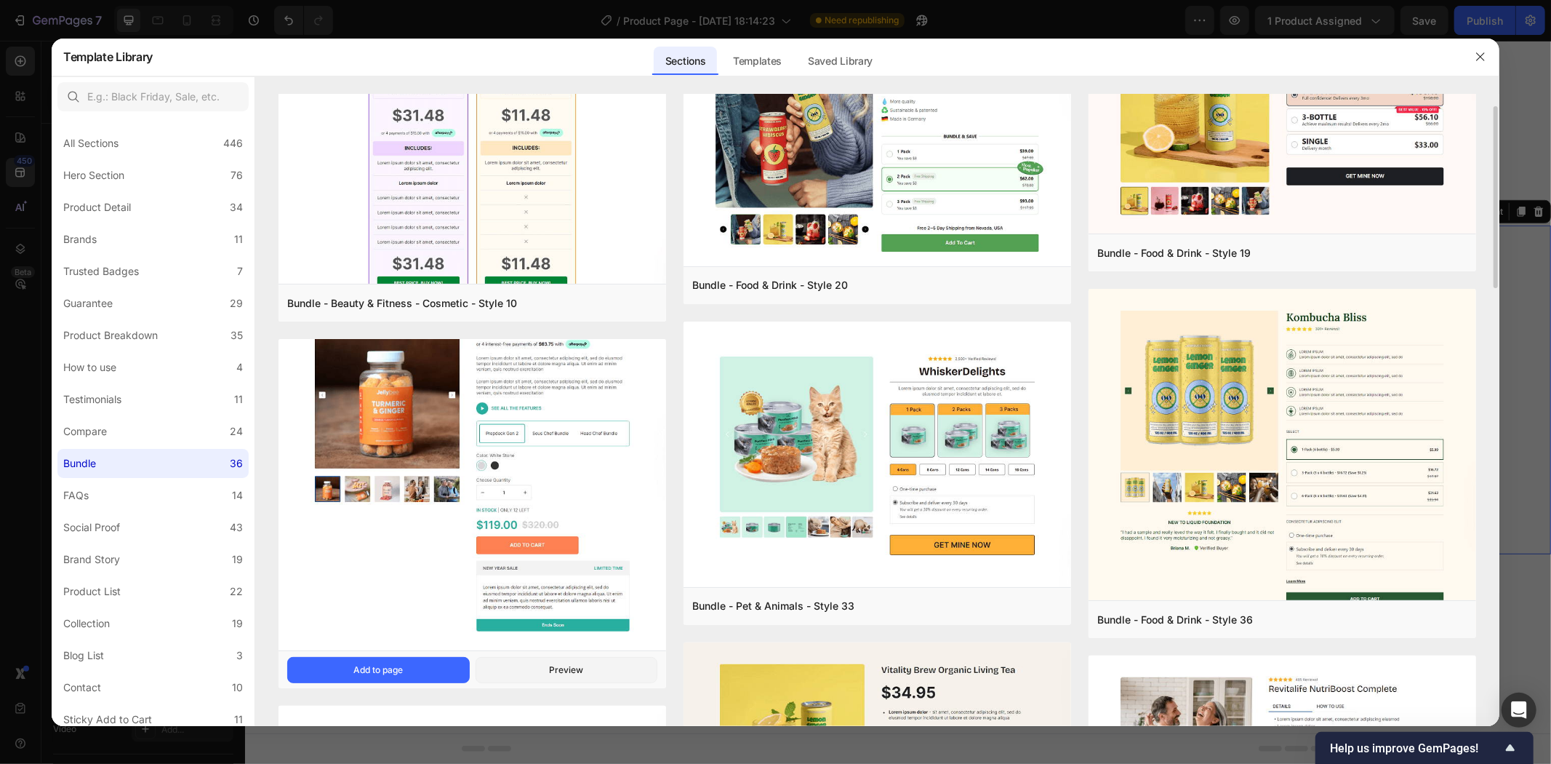
scroll to position [484, 0]
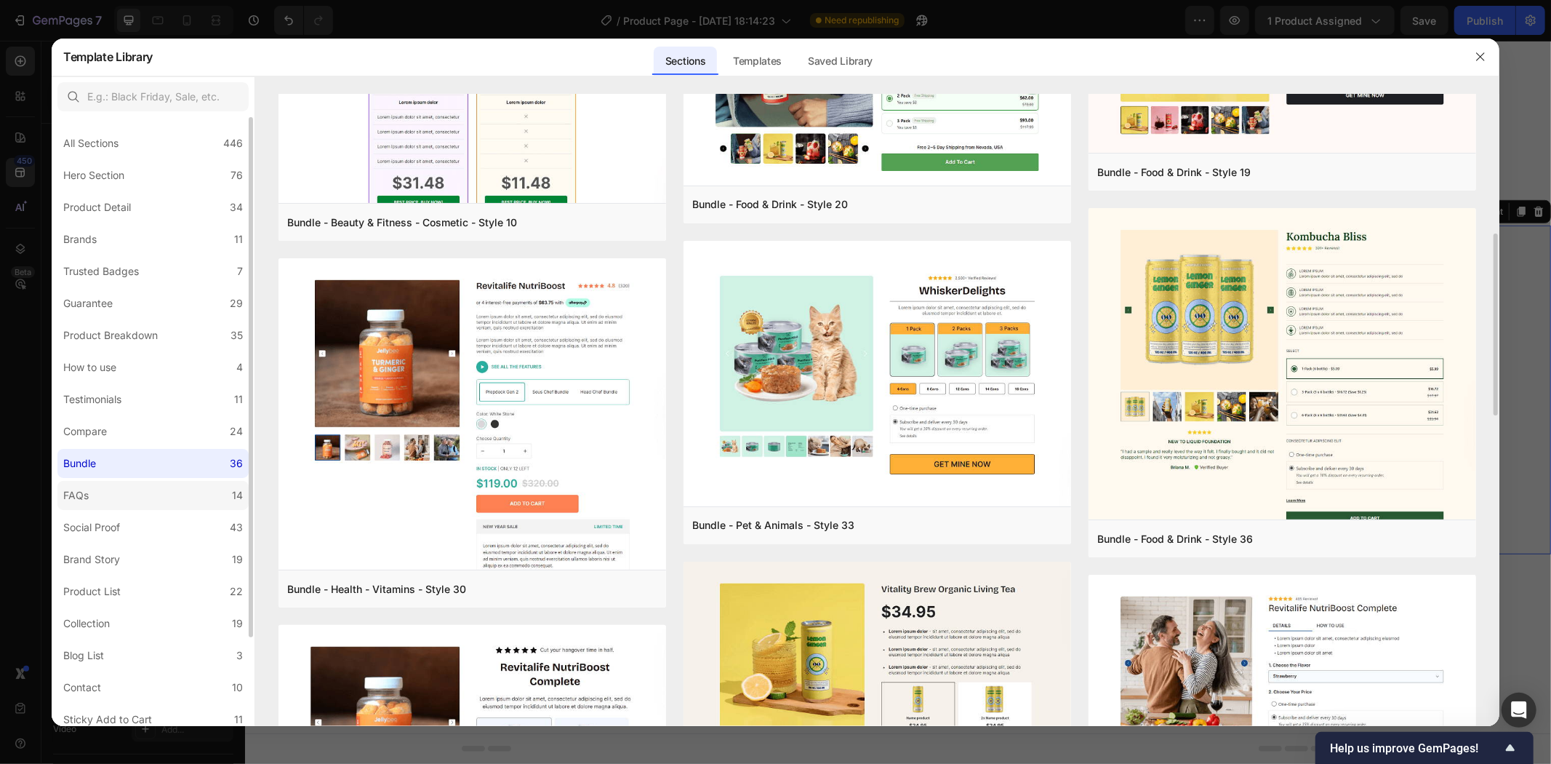
click at [119, 486] on label "FAQs 14" at bounding box center [152, 495] width 191 height 29
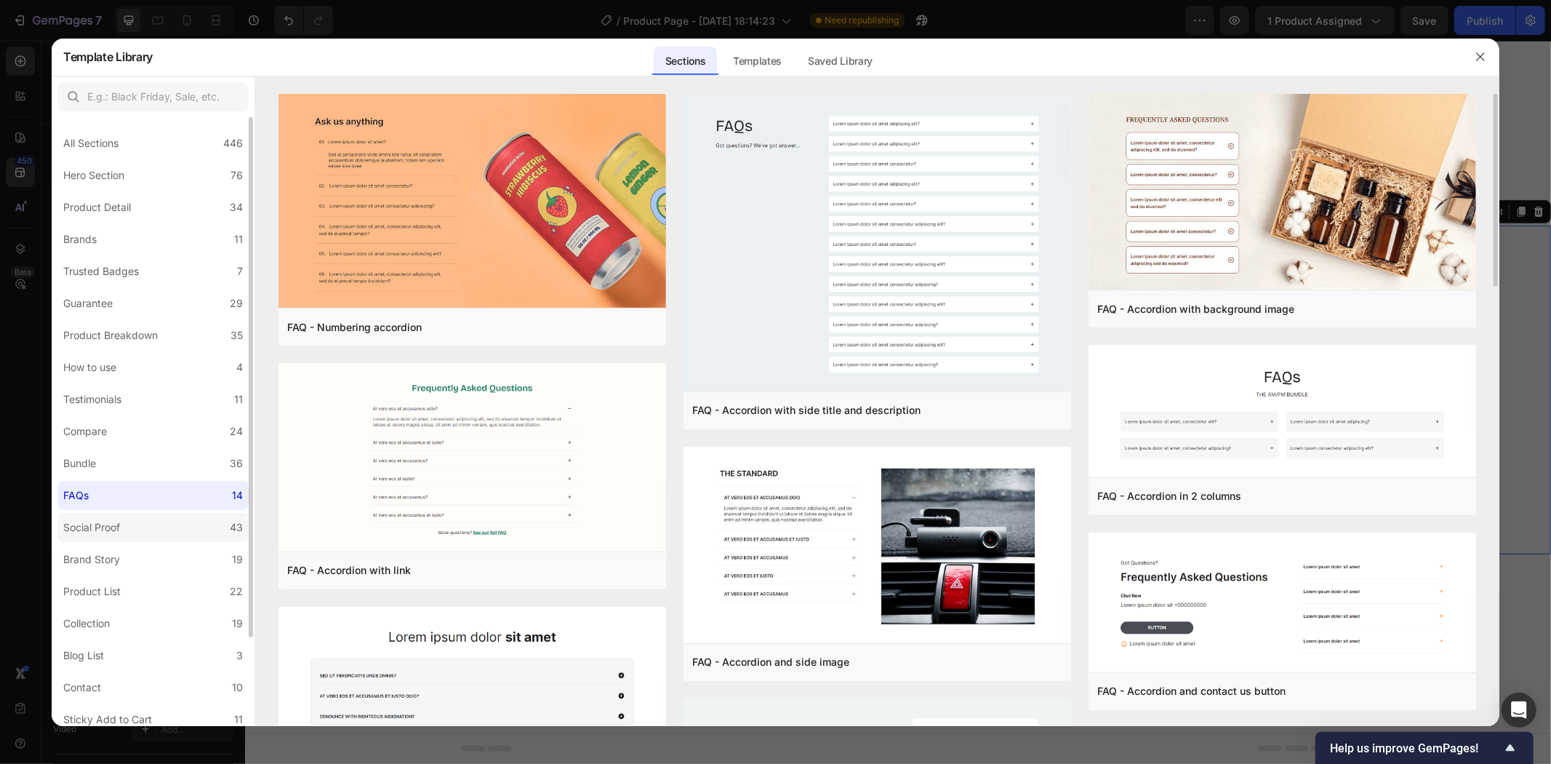
scroll to position [81, 0]
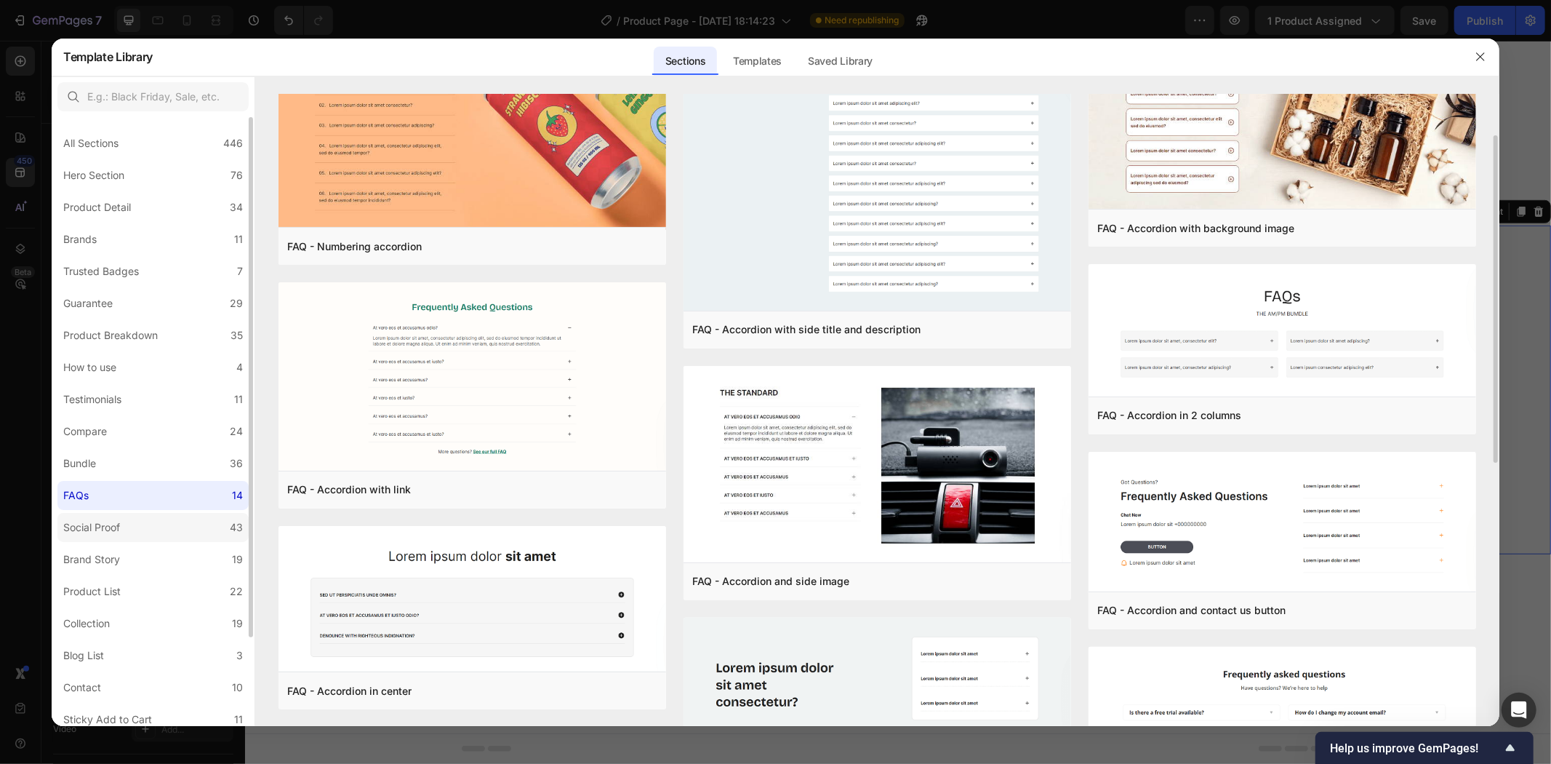
click at [128, 518] on label "Social Proof 43" at bounding box center [152, 527] width 191 height 29
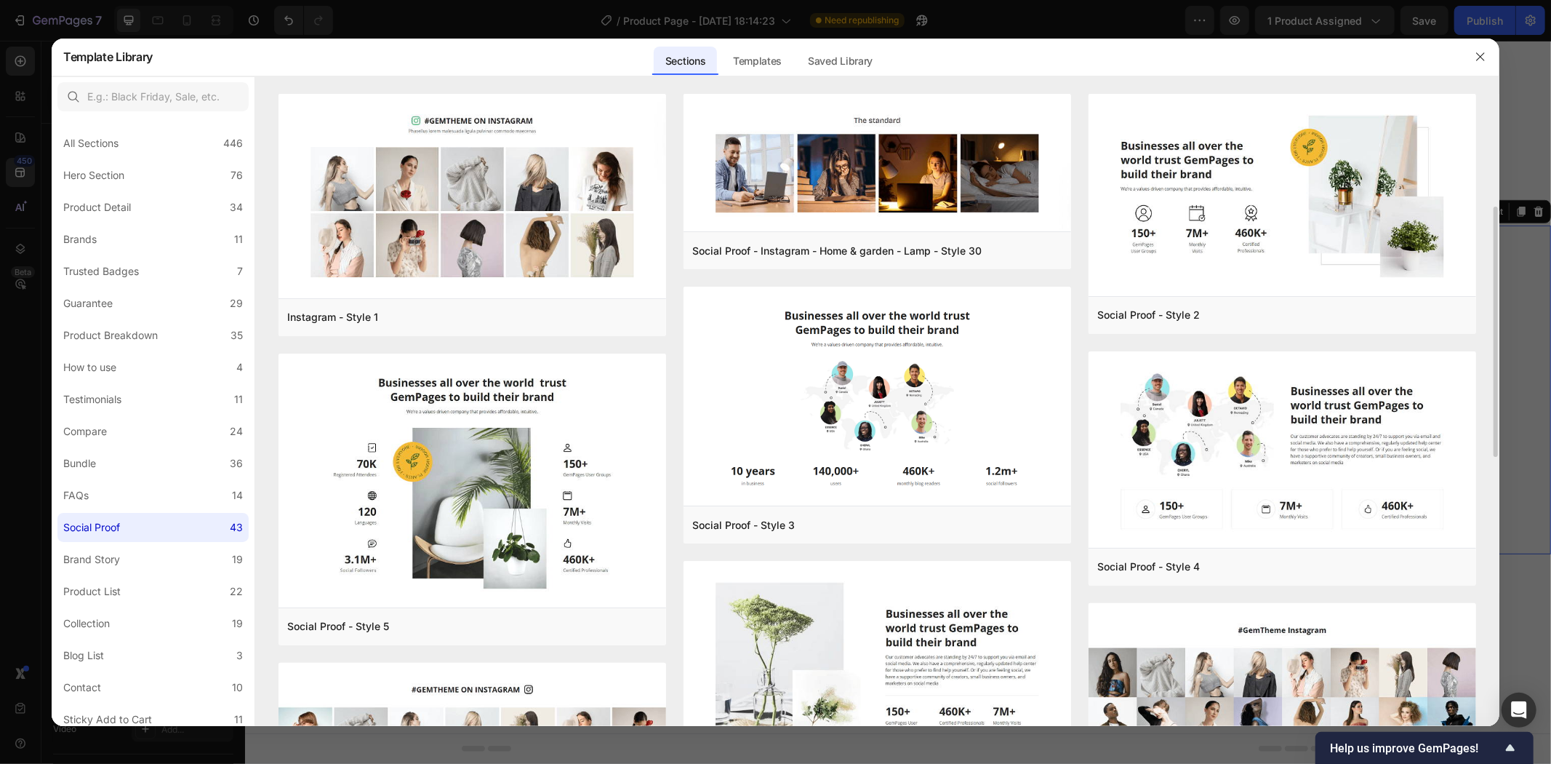
scroll to position [323, 0]
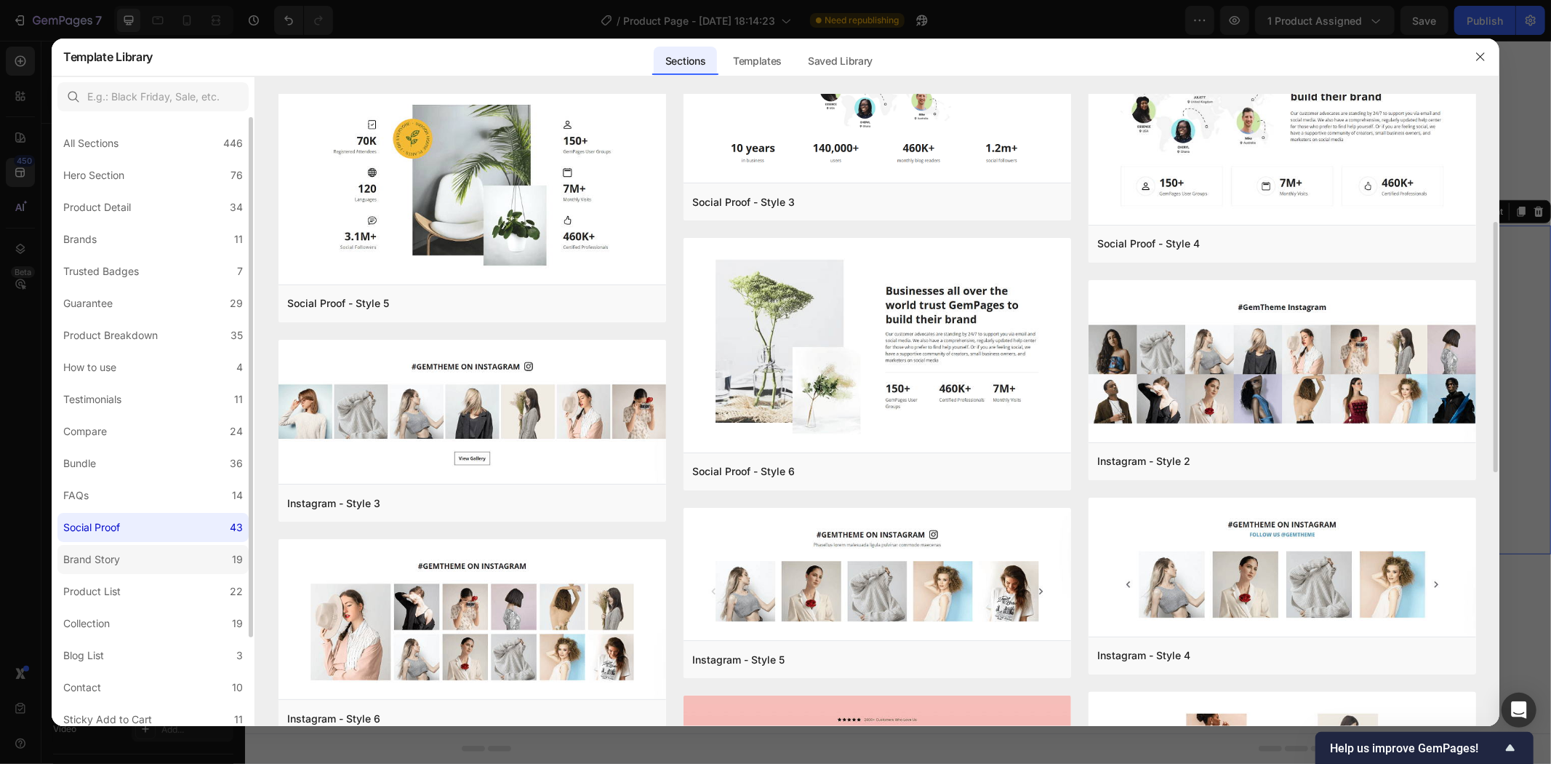
click at [112, 558] on div "Brand Story" at bounding box center [91, 559] width 57 height 17
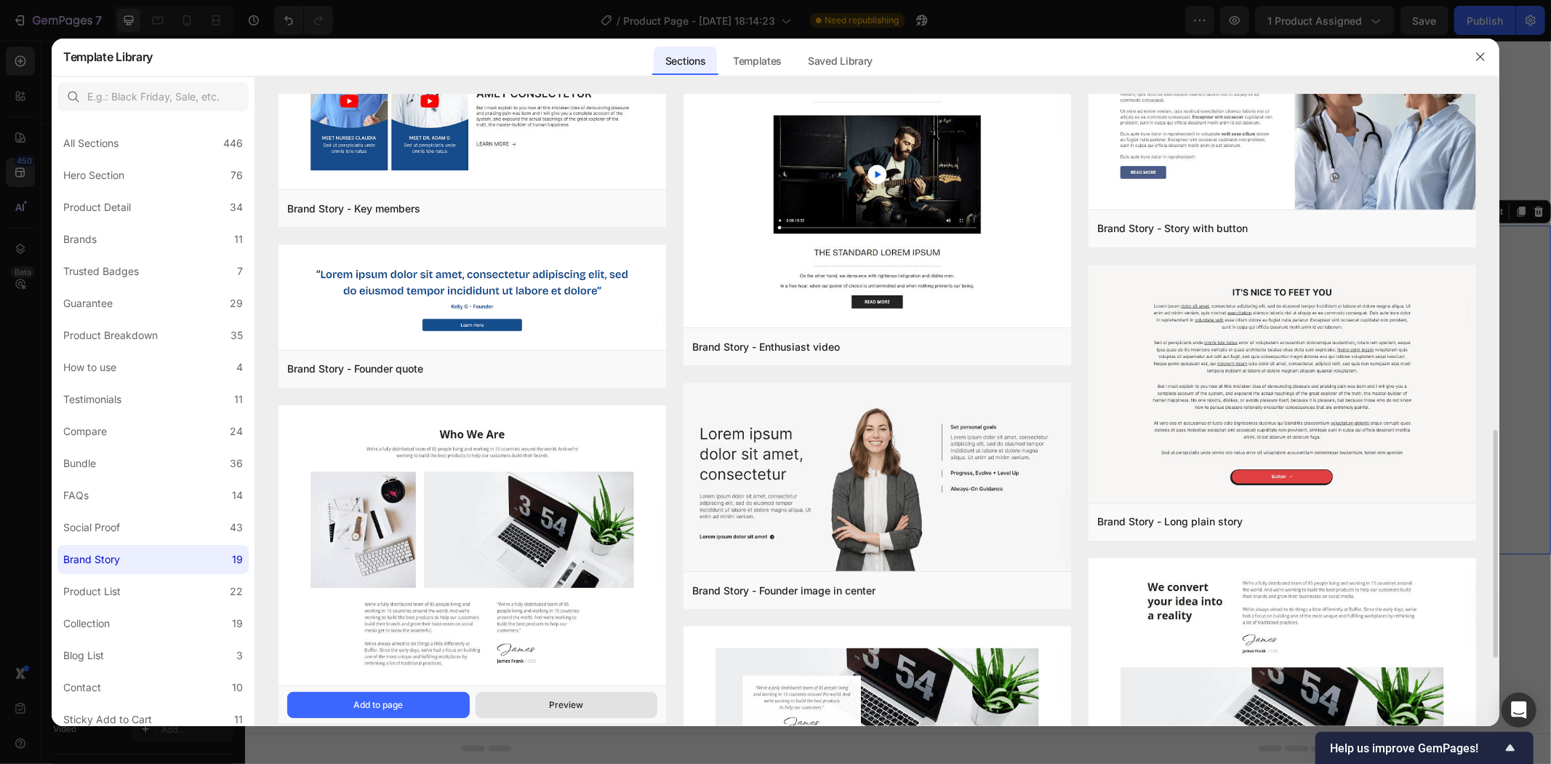
scroll to position [484, 0]
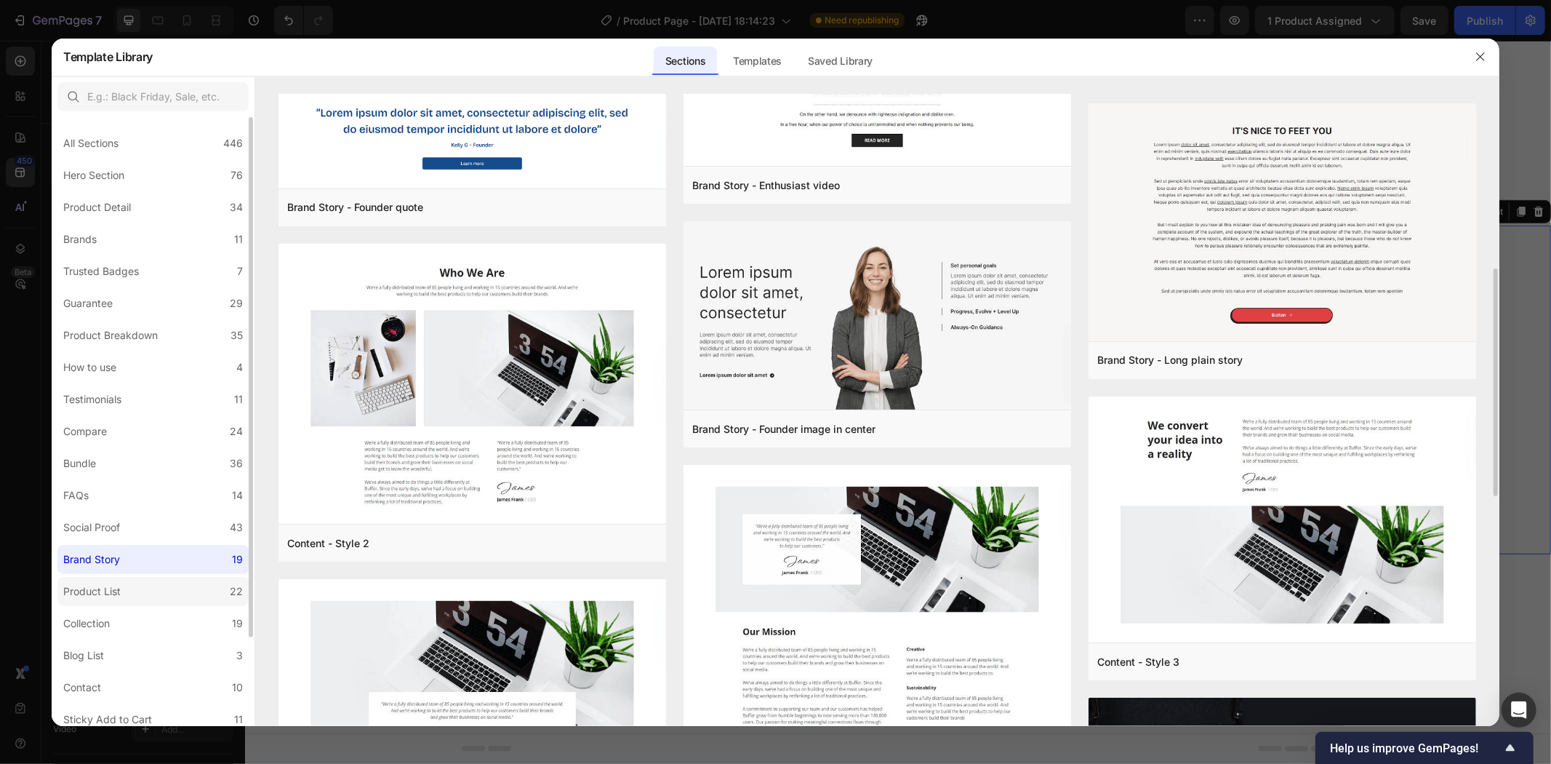
drag, startPoint x: 117, startPoint y: 586, endPoint x: 141, endPoint y: 585, distance: 24.0
click at [116, 586] on div "Product List" at bounding box center [91, 591] width 57 height 17
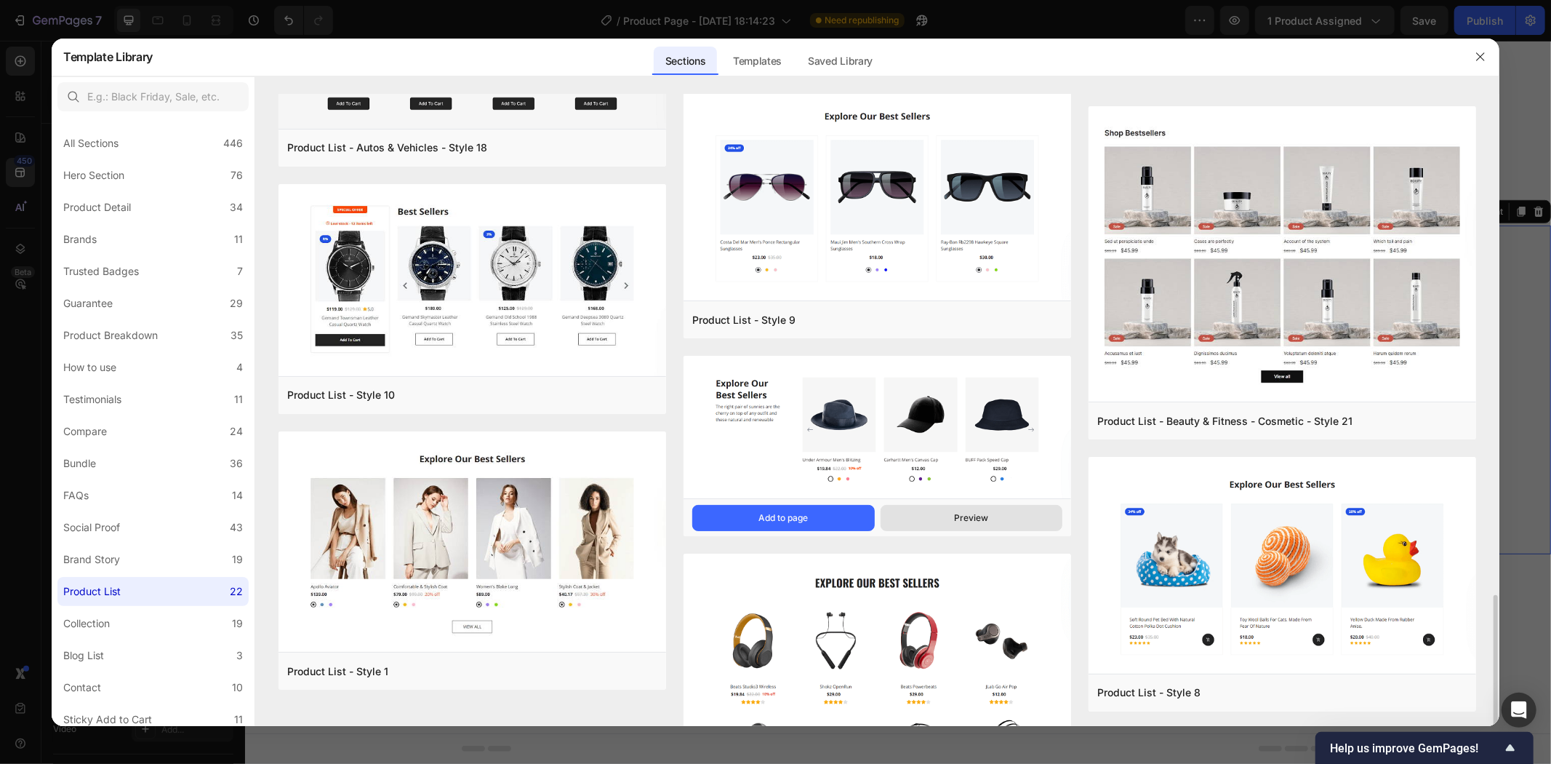
scroll to position [1423, 0]
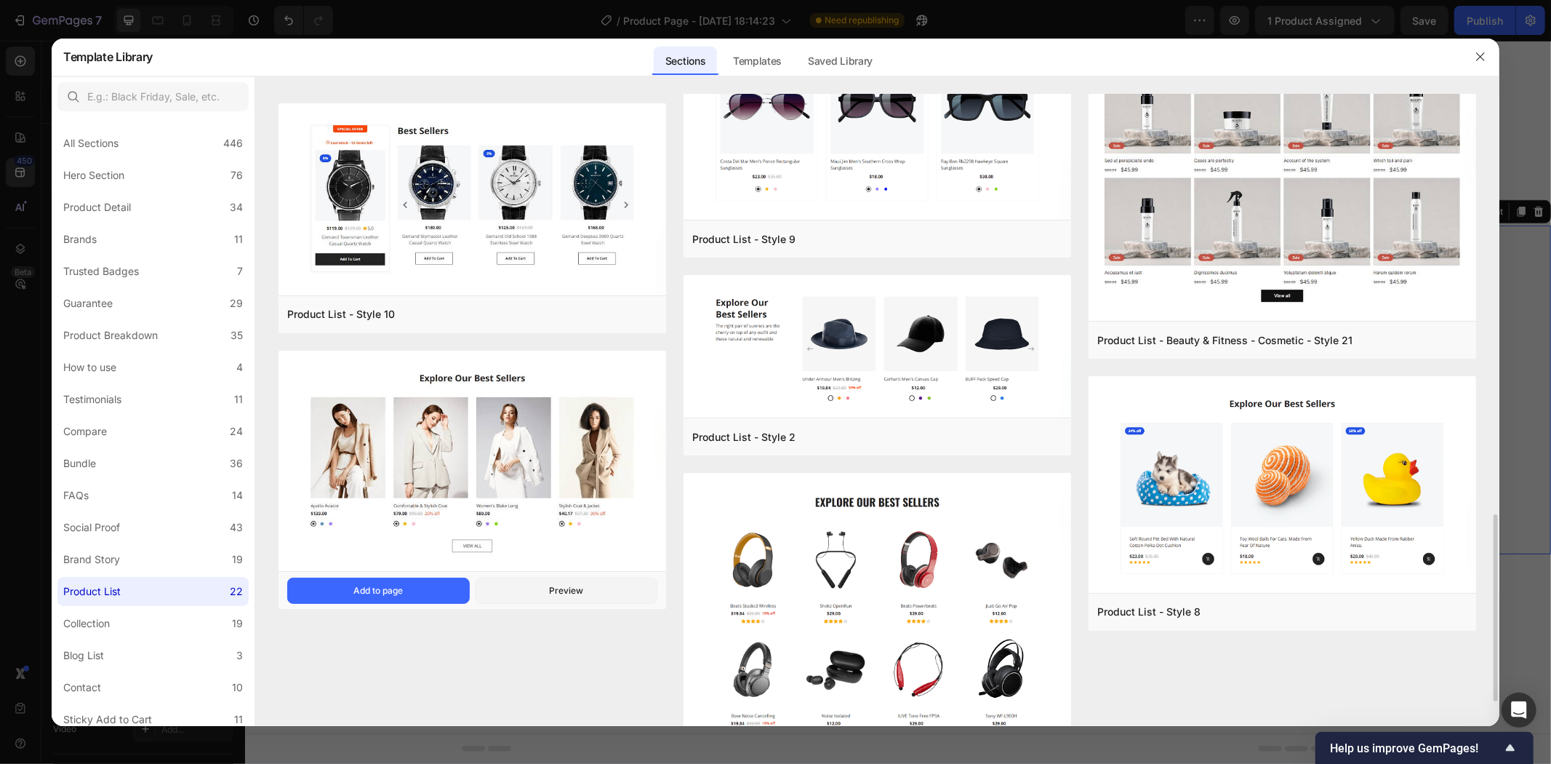
click at [607, 383] on img at bounding box center [473, 462] width 388 height 223
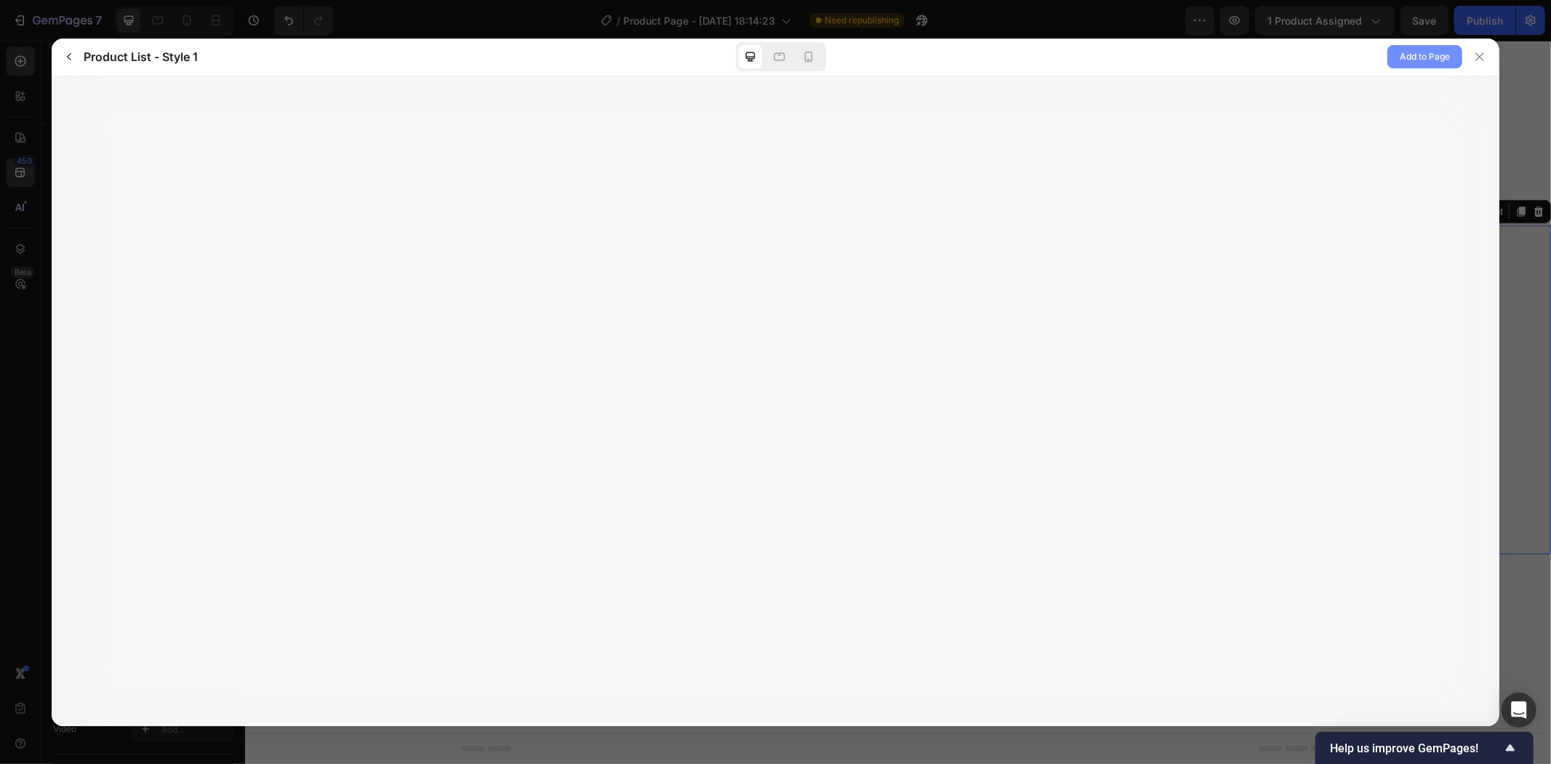
click at [1405, 58] on span "Add to Page" at bounding box center [1425, 56] width 50 height 17
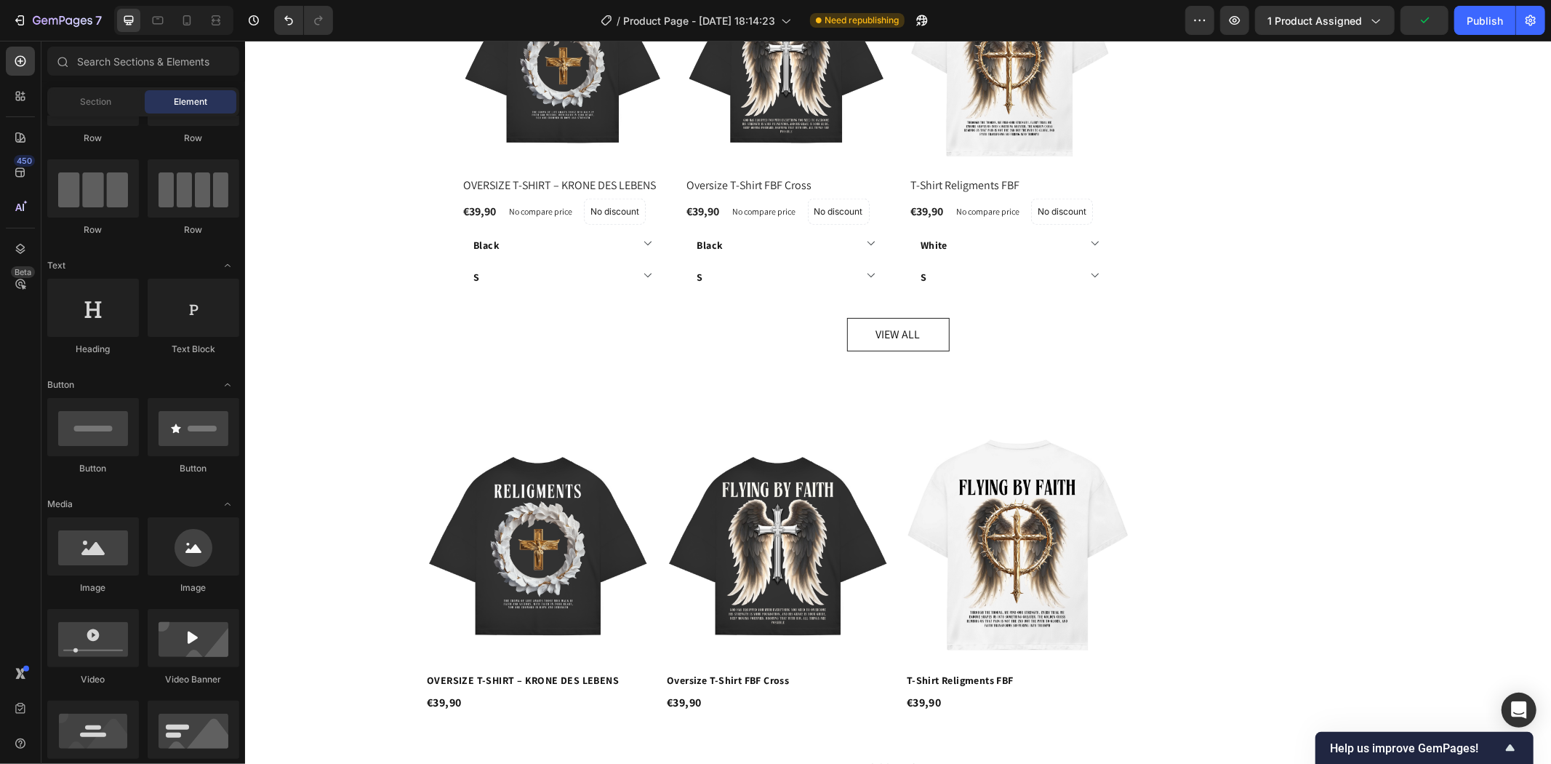
scroll to position [994, 0]
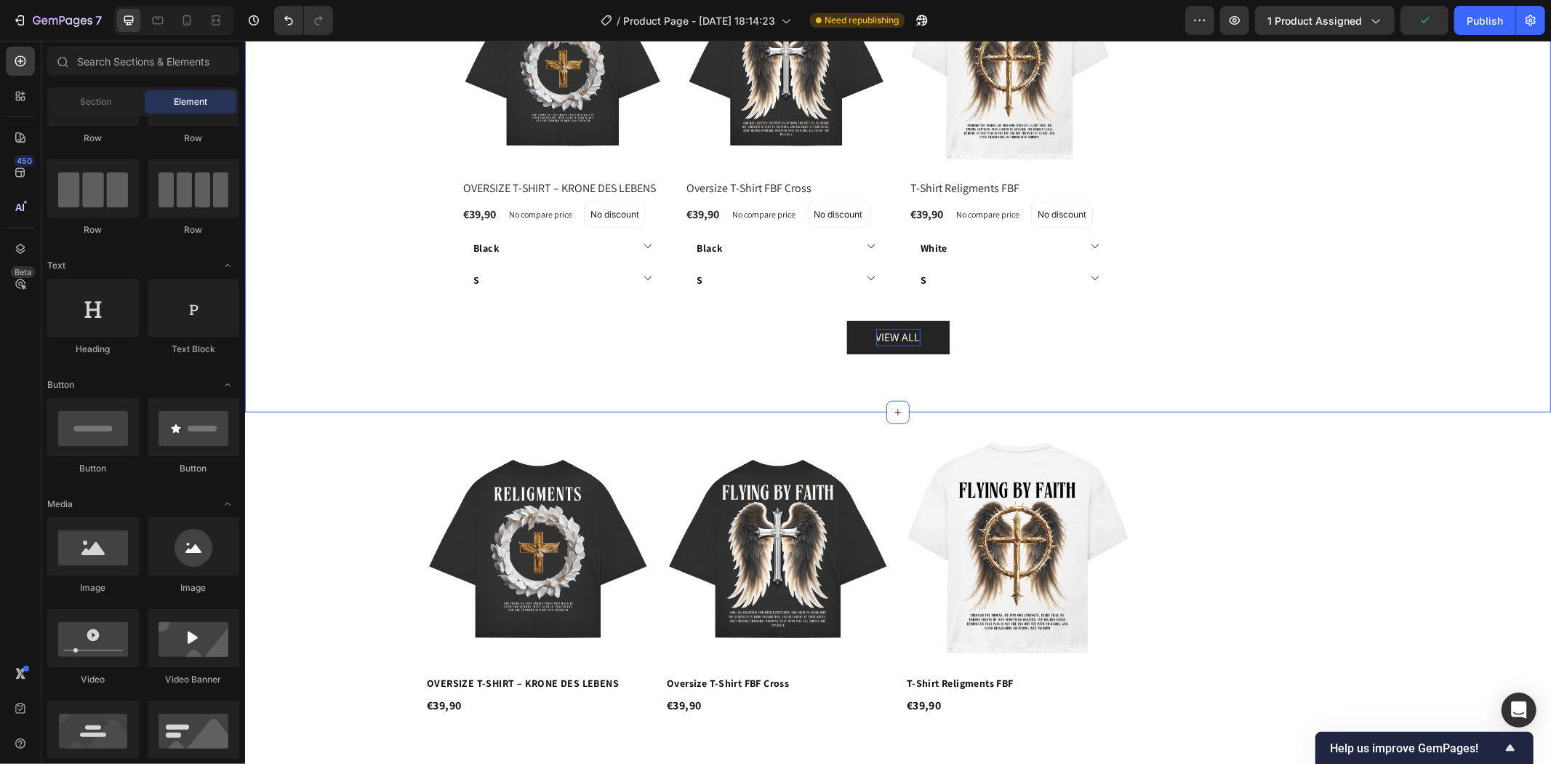
click at [900, 335] on div "VIEW ALL" at bounding box center [898, 336] width 44 height 17
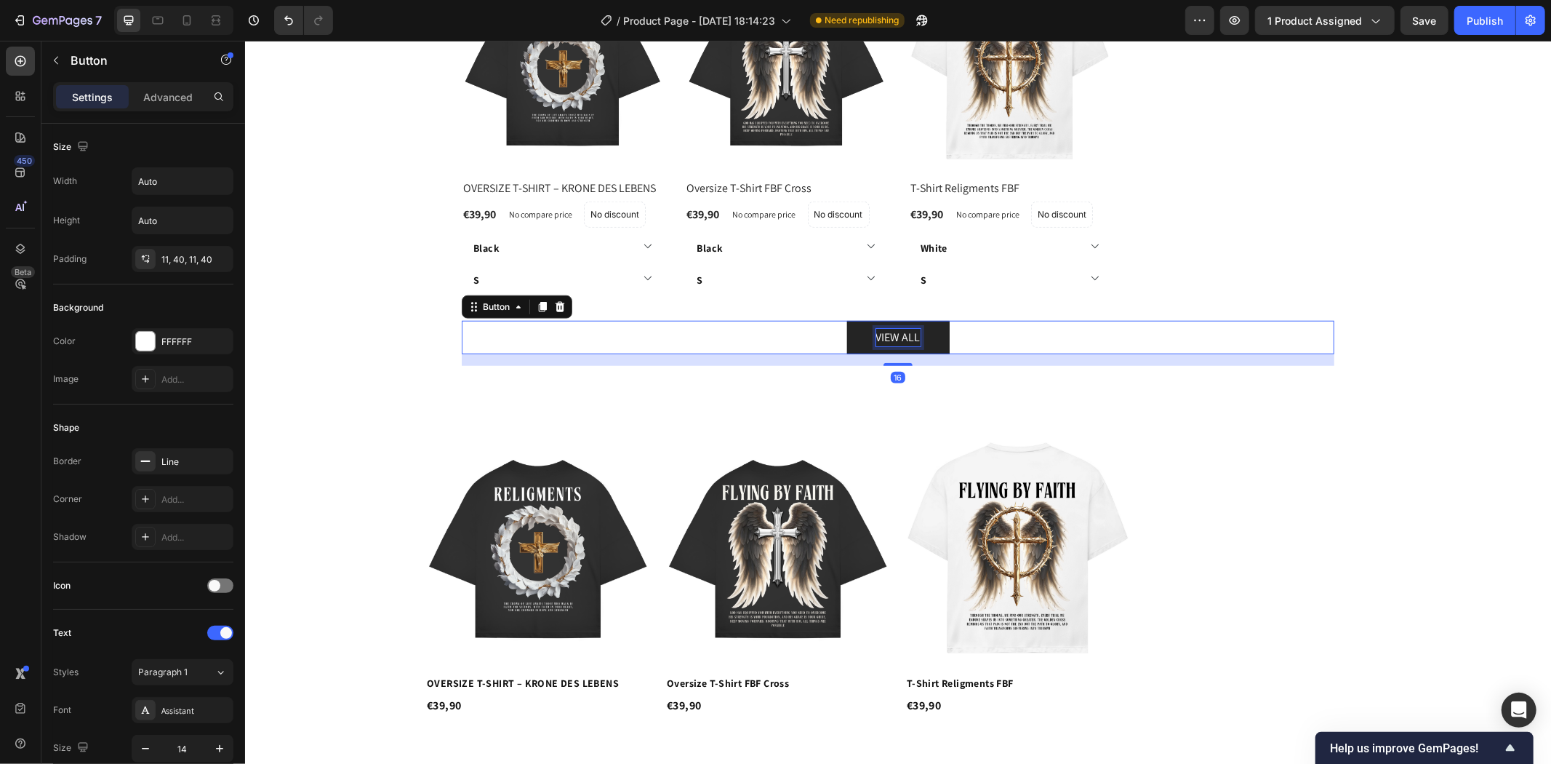
click at [901, 334] on div "VIEW ALL" at bounding box center [898, 336] width 44 height 17
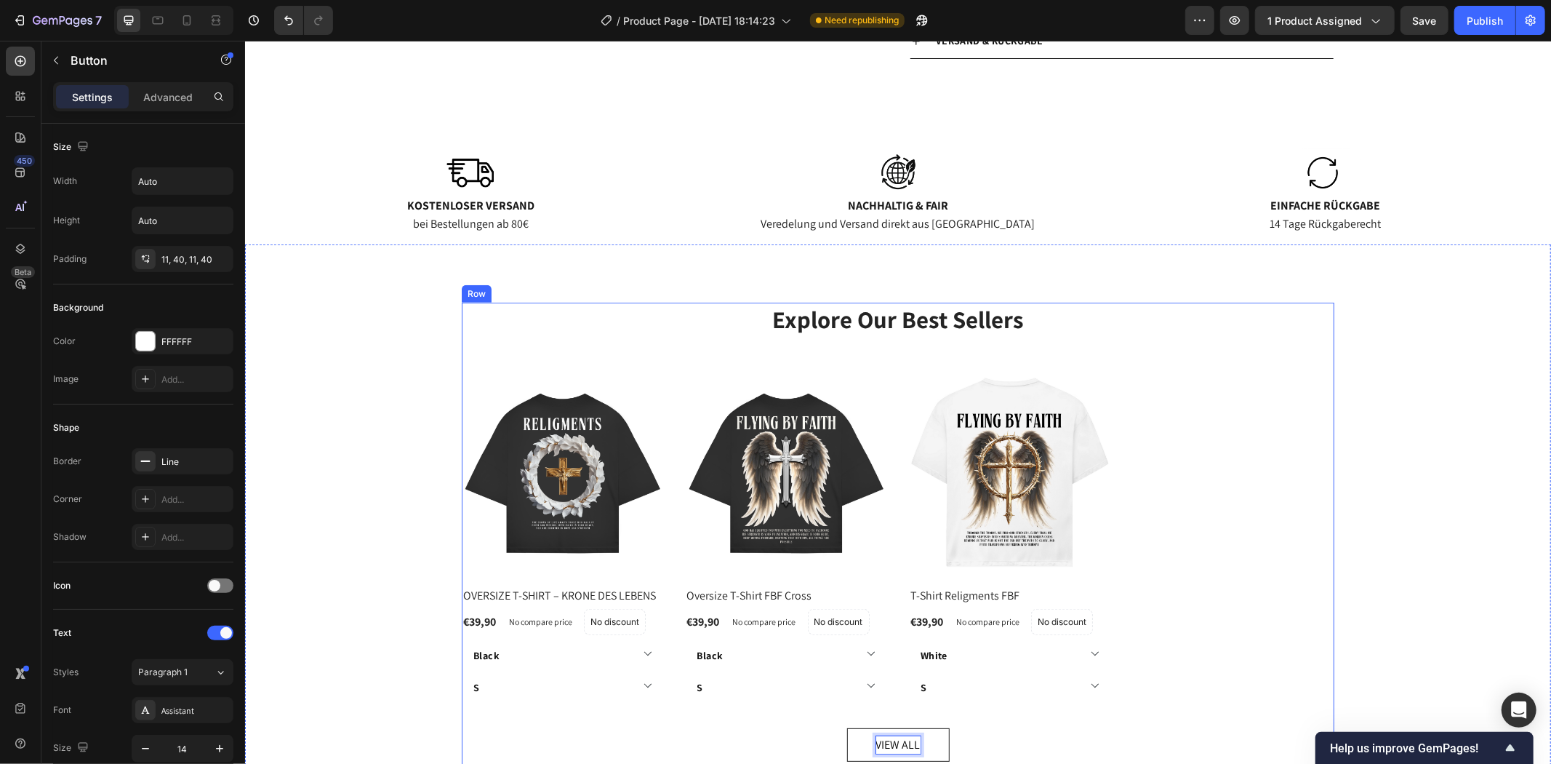
scroll to position [591, 0]
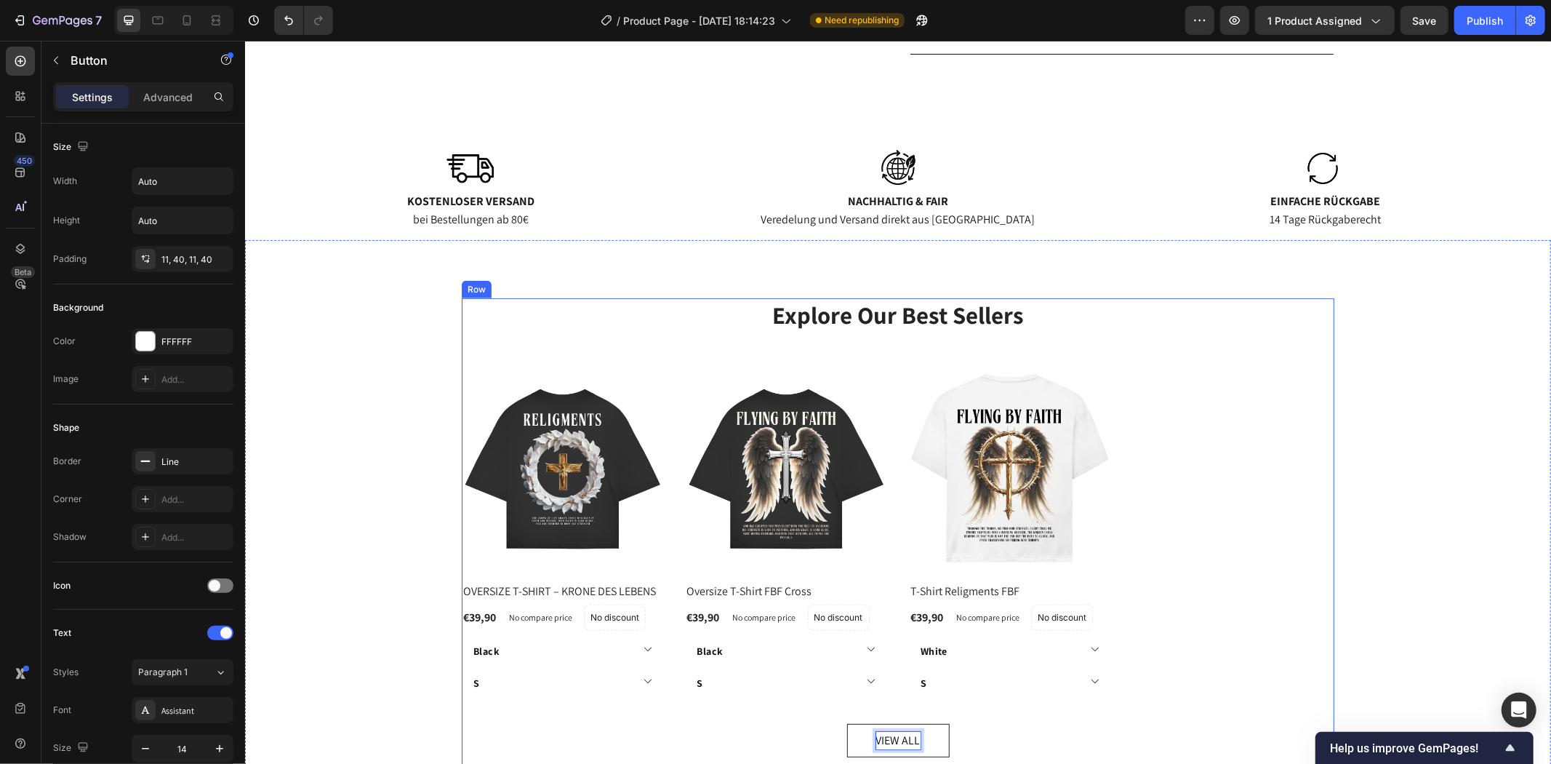
click at [1180, 343] on div "Explore Our Best Sellers Heading (P) Images OVERSIZE T-SHIRT – KRONE DES LEBENS…" at bounding box center [897, 532] width 873 height 470
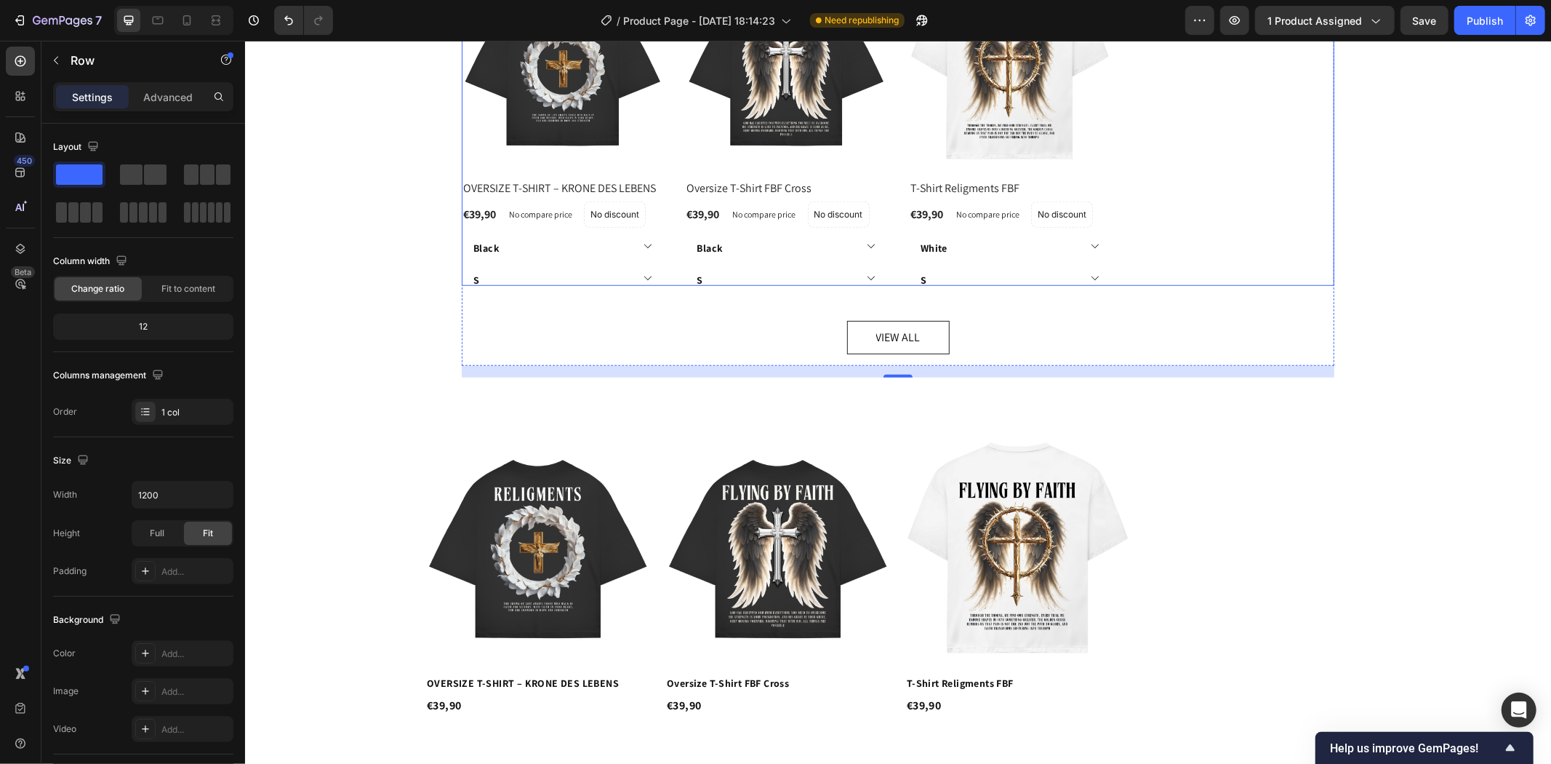
scroll to position [671, 0]
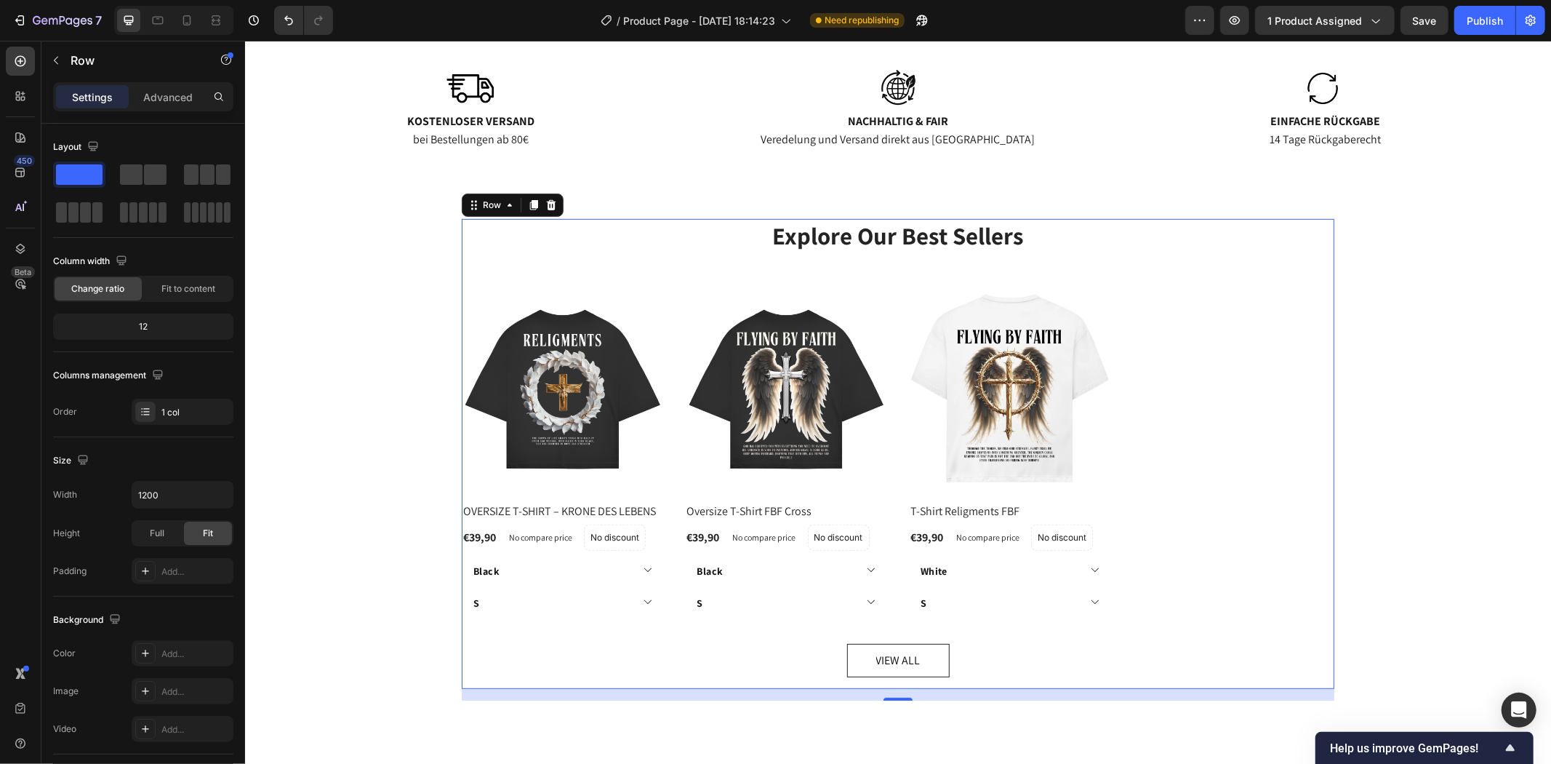
click at [546, 206] on icon at bounding box center [550, 204] width 9 height 10
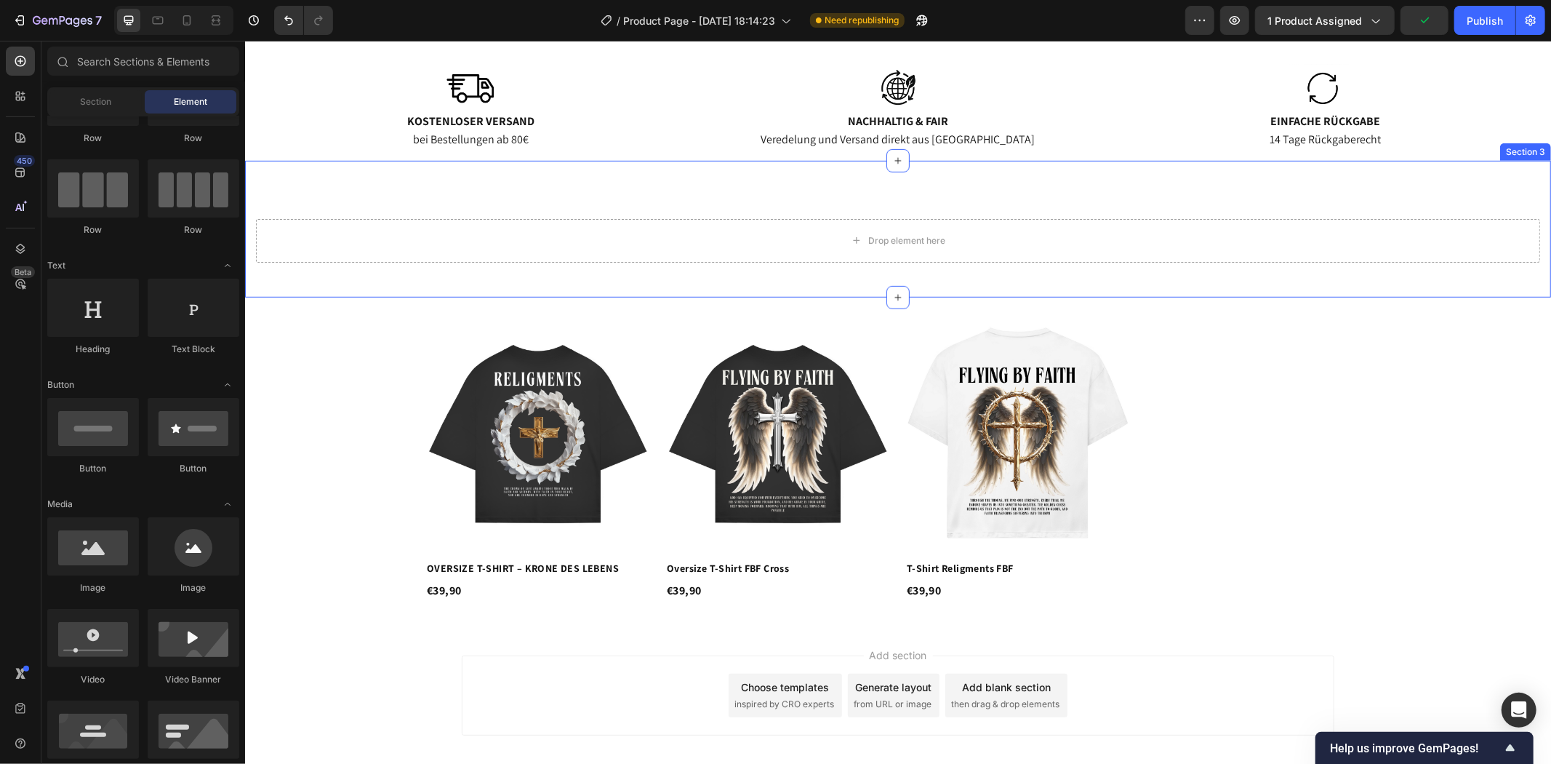
click at [846, 274] on div "Drop element here Section 3" at bounding box center [897, 228] width 1306 height 137
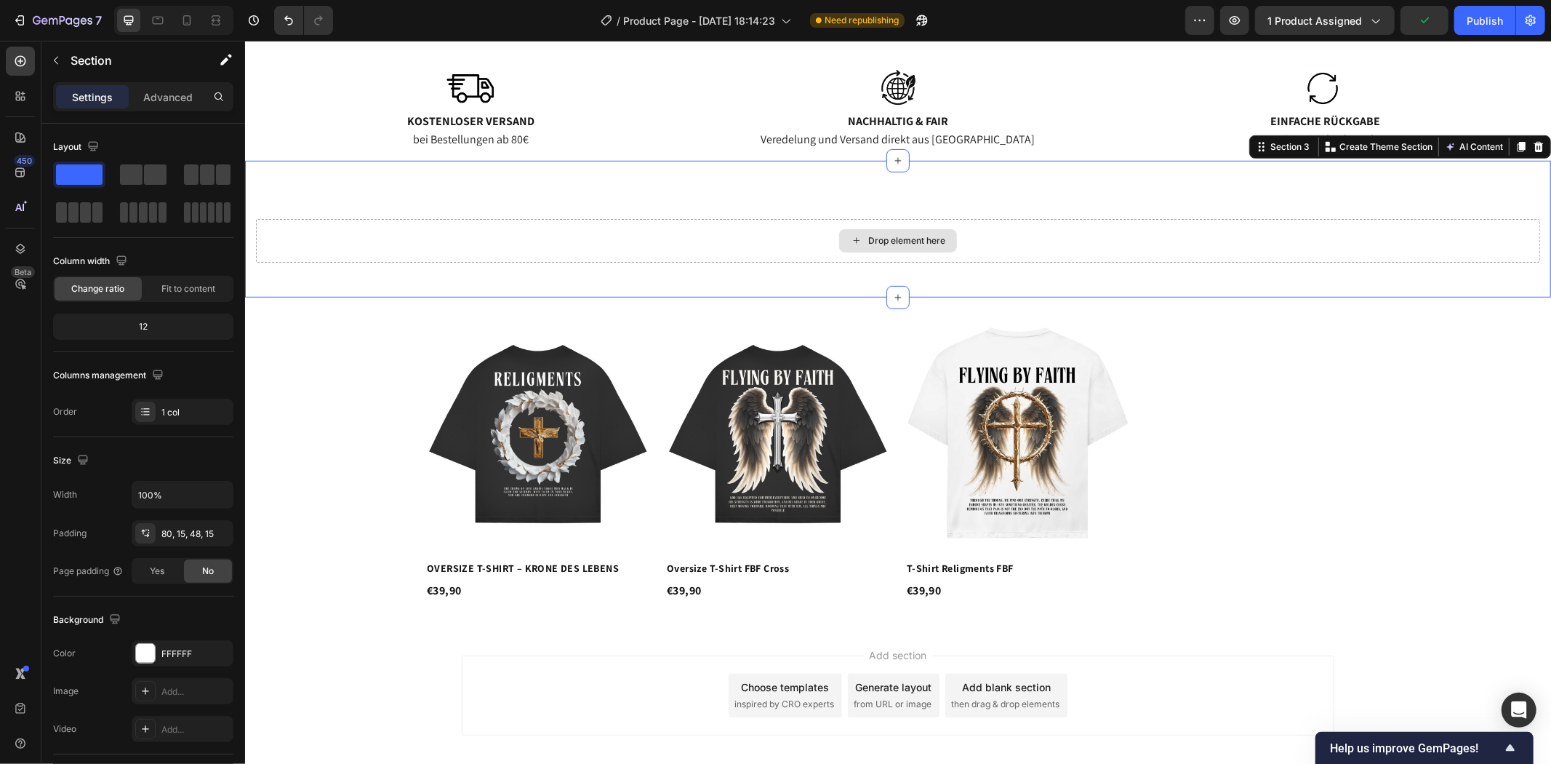
click at [1046, 229] on div "Drop element here" at bounding box center [897, 240] width 1284 height 44
click at [1534, 143] on icon at bounding box center [1538, 145] width 9 height 10
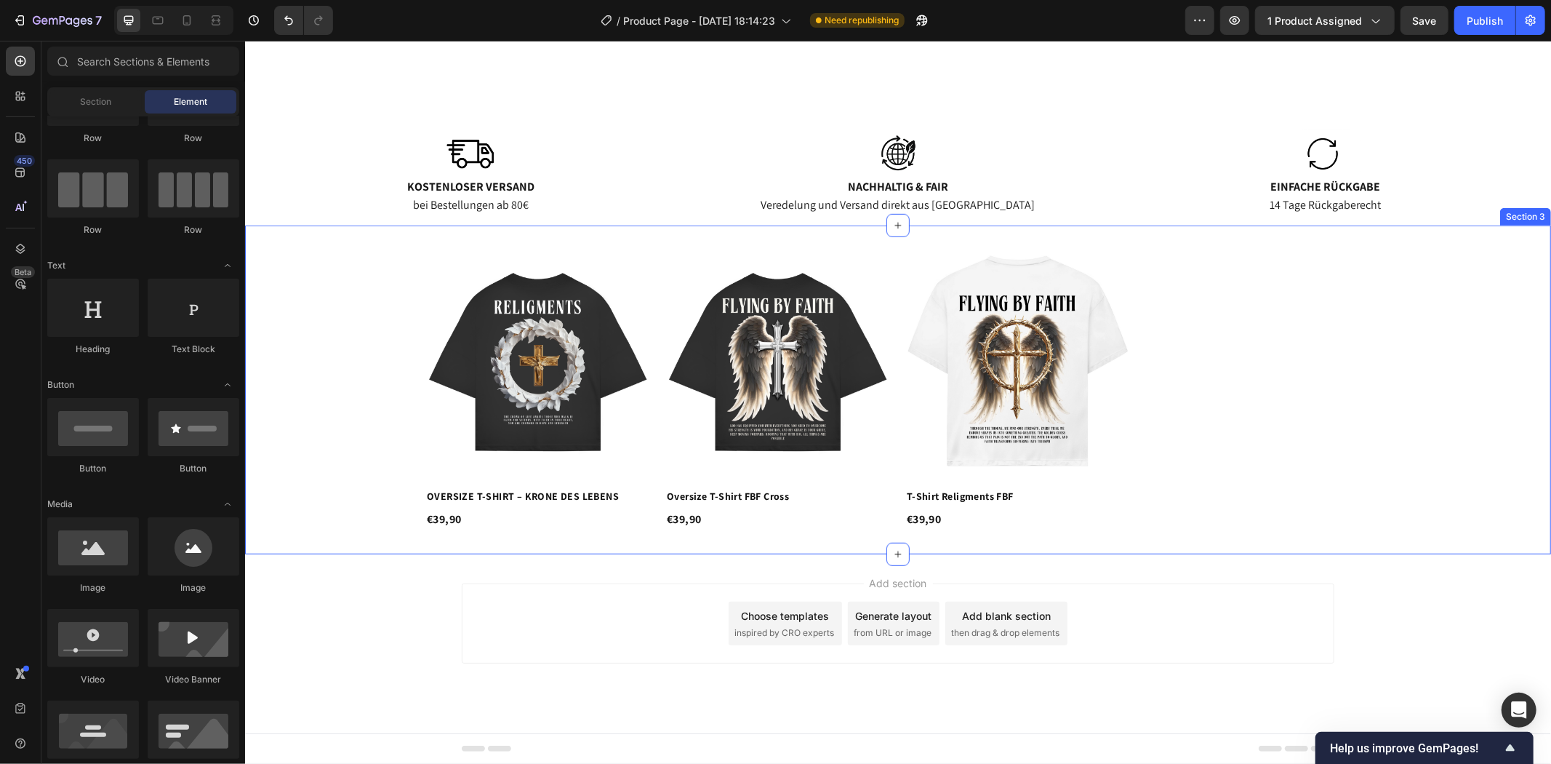
scroll to position [606, 0]
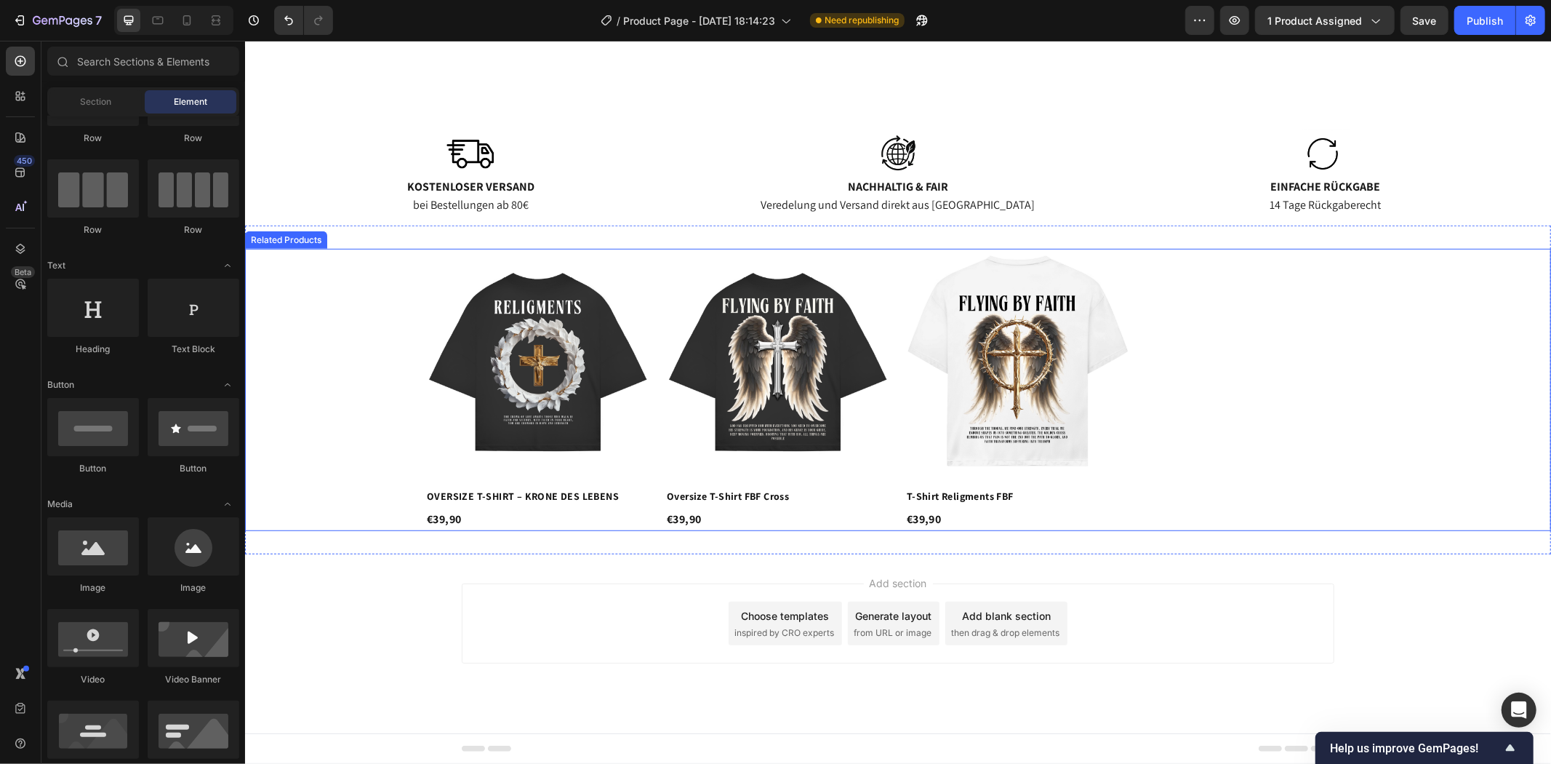
click at [1207, 431] on div "Product Images OVERSIZE T-SHIRT – KRONE DES LEBENS Product Title €39,90 Product…" at bounding box center [898, 389] width 946 height 282
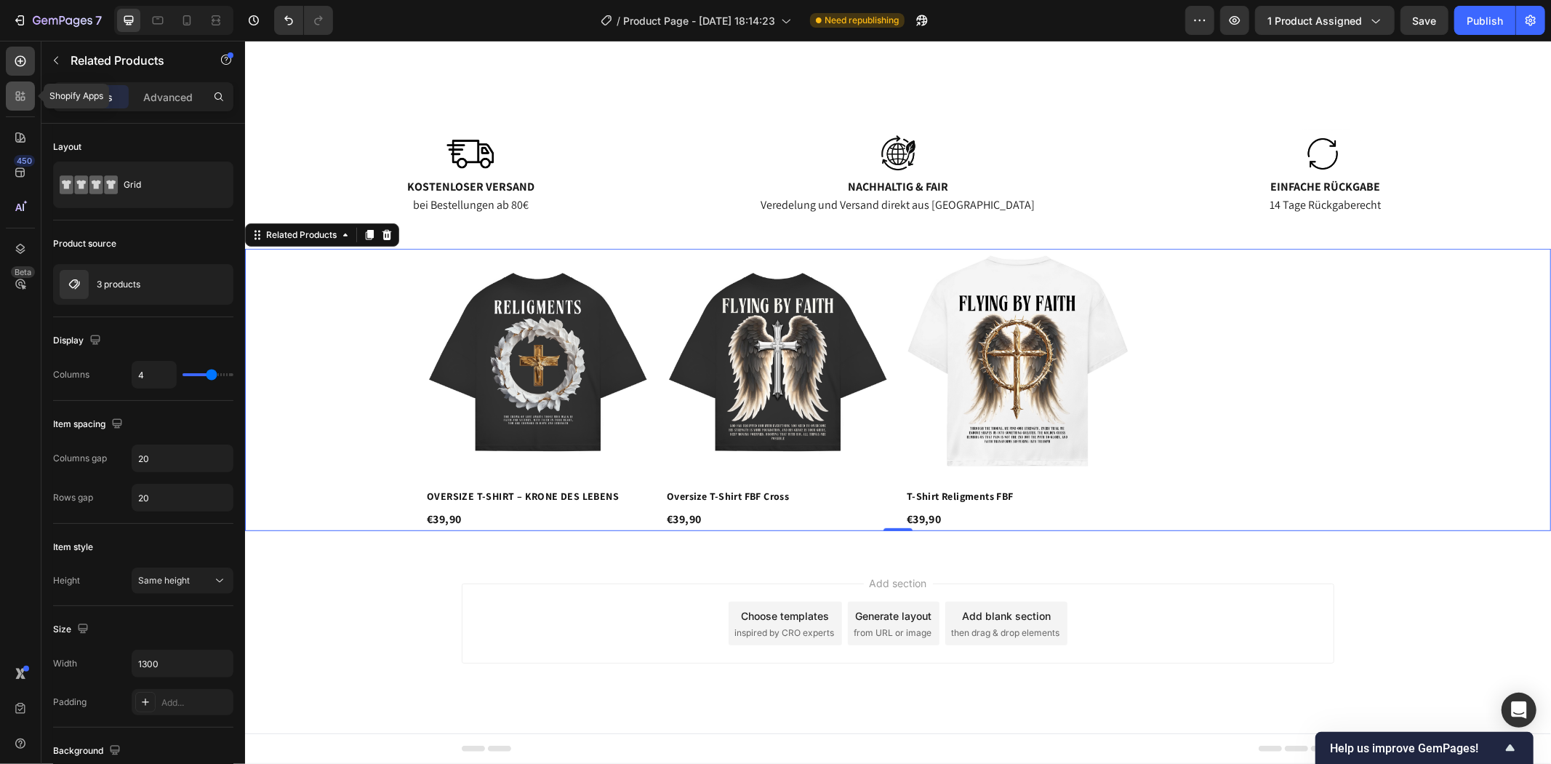
click at [15, 96] on icon at bounding box center [20, 96] width 15 height 15
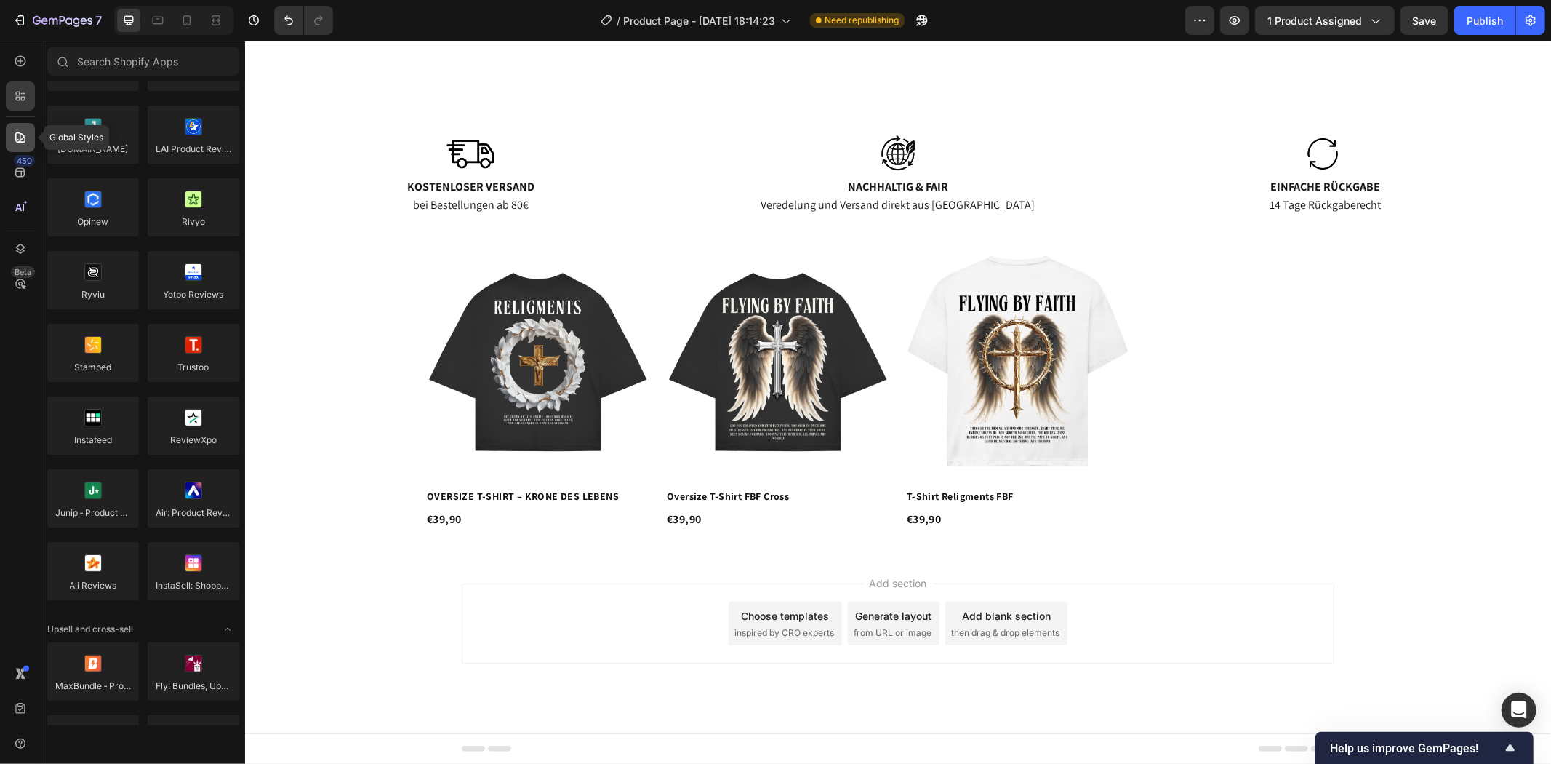
click at [27, 138] on icon at bounding box center [20, 137] width 15 height 15
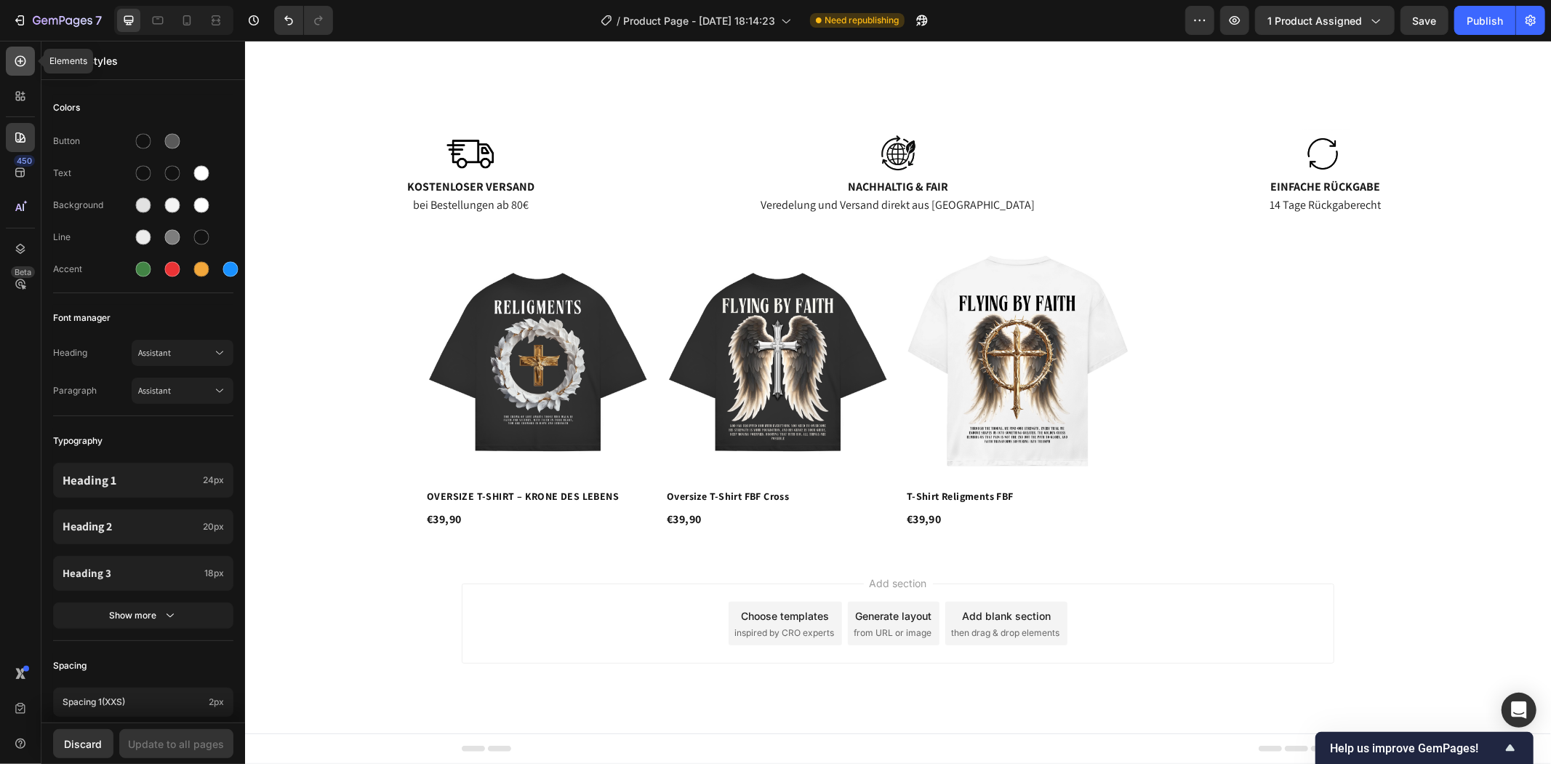
click at [20, 71] on div at bounding box center [20, 61] width 29 height 29
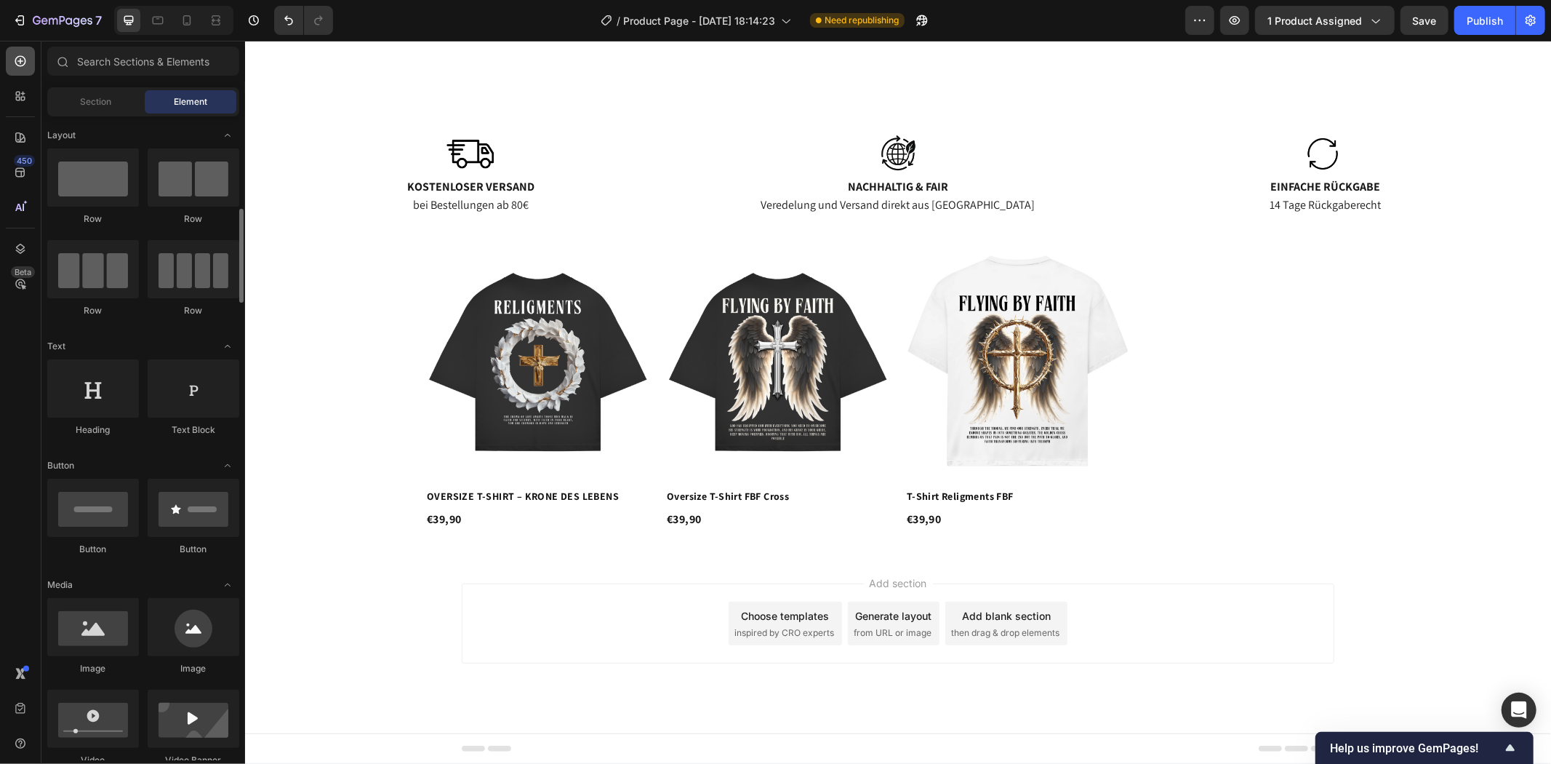
scroll to position [81, 0]
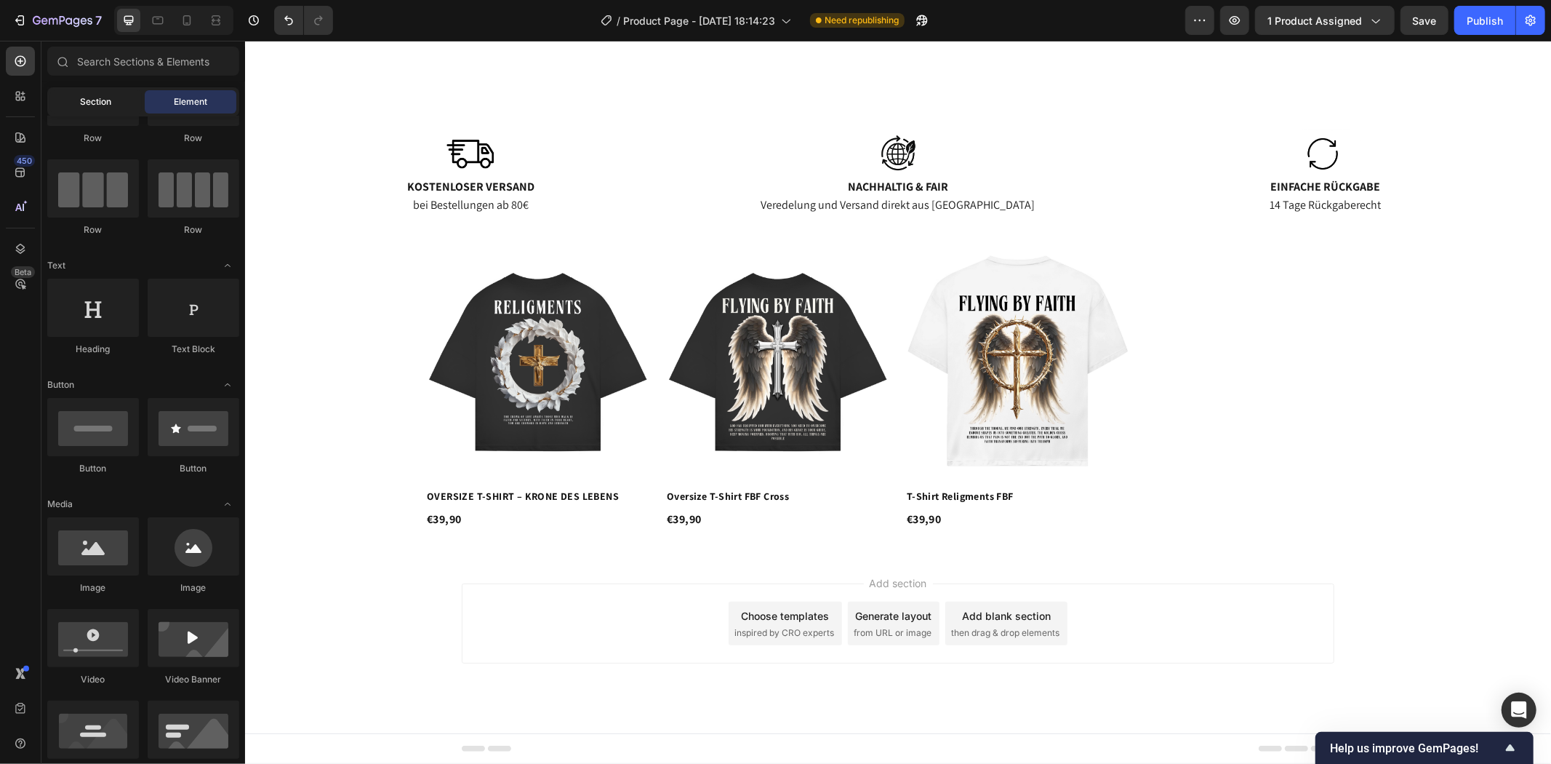
click at [86, 103] on span "Section" at bounding box center [96, 101] width 31 height 13
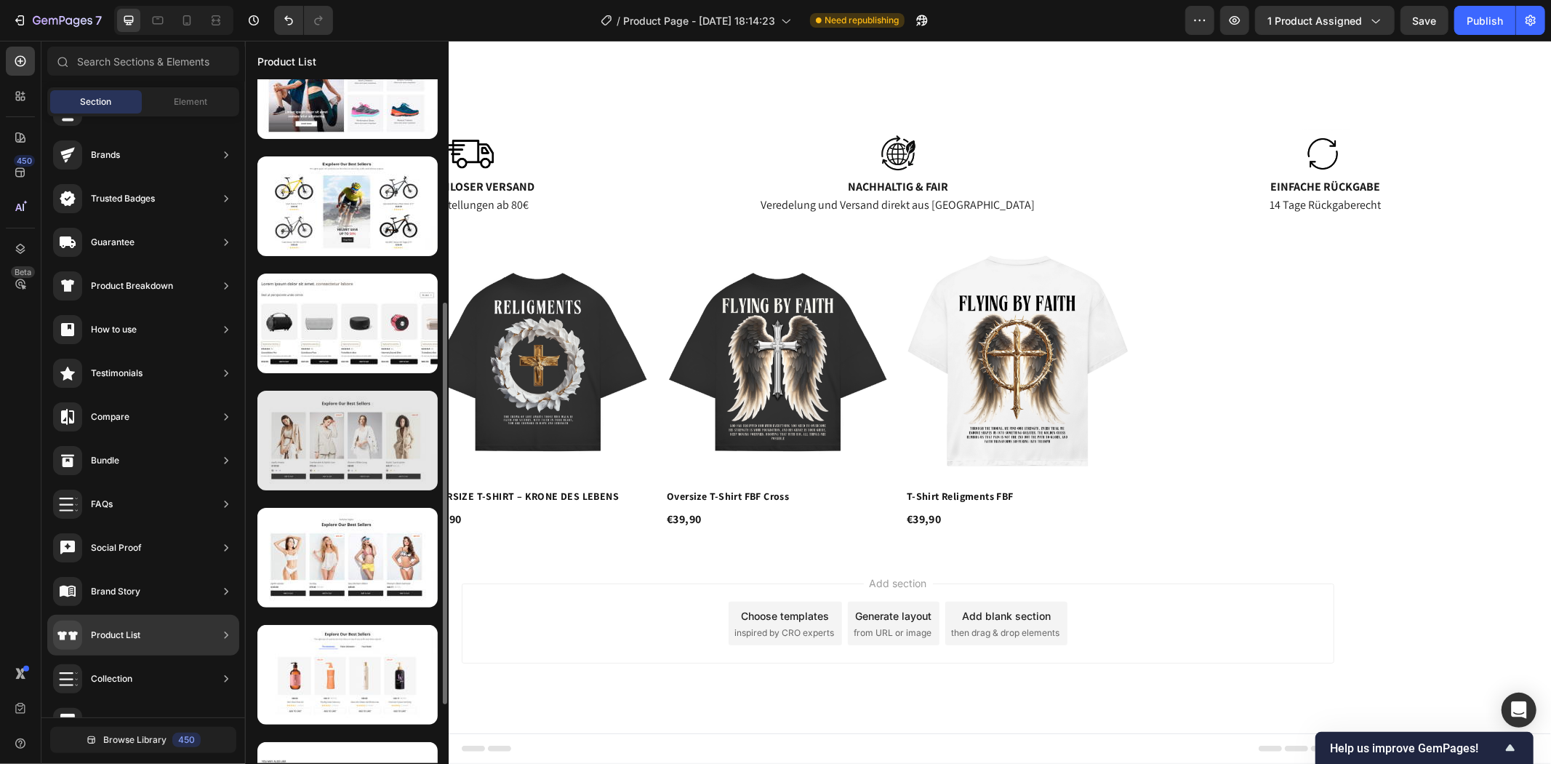
scroll to position [242, 0]
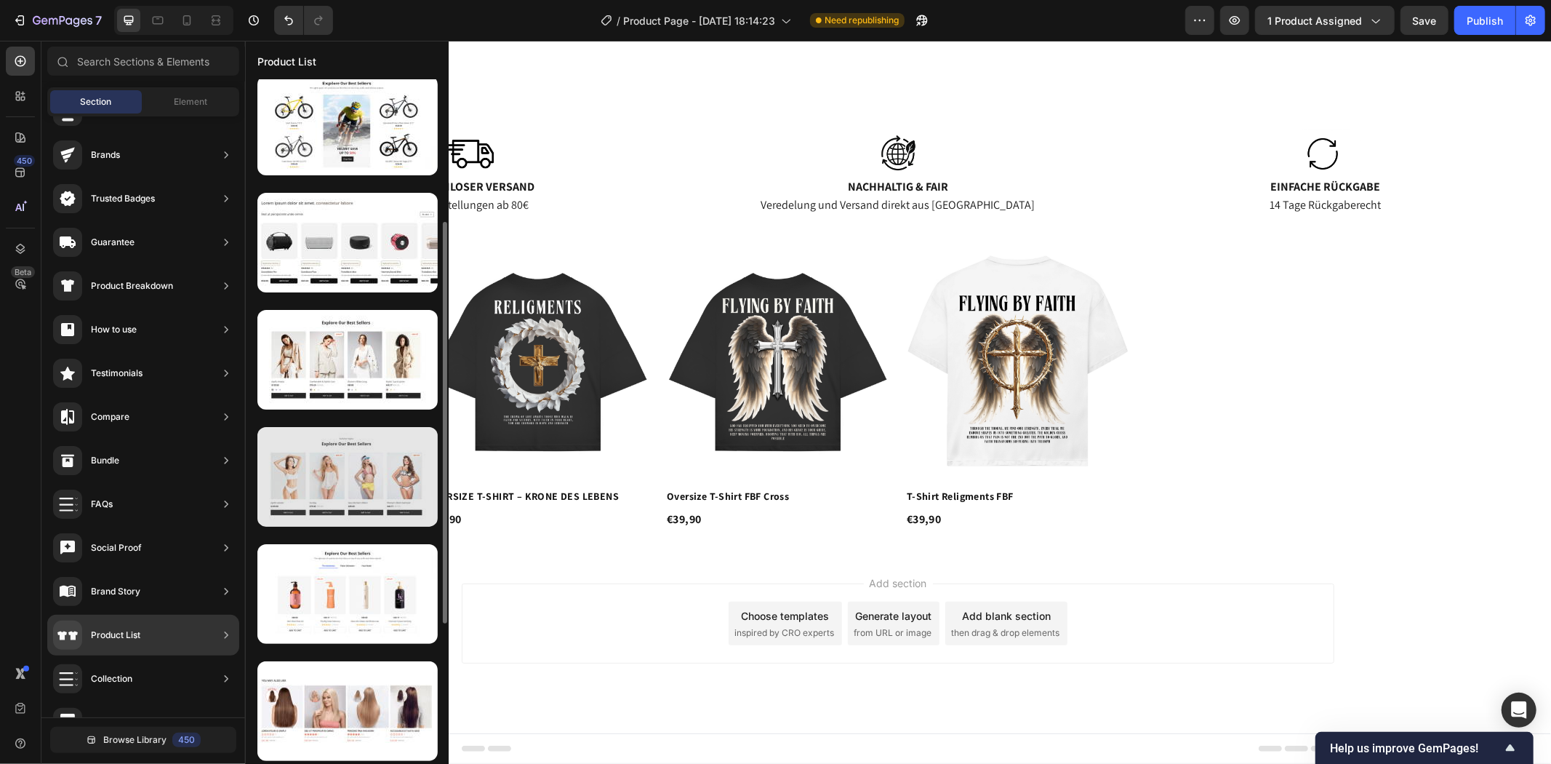
click at [388, 517] on div at bounding box center [347, 477] width 180 height 100
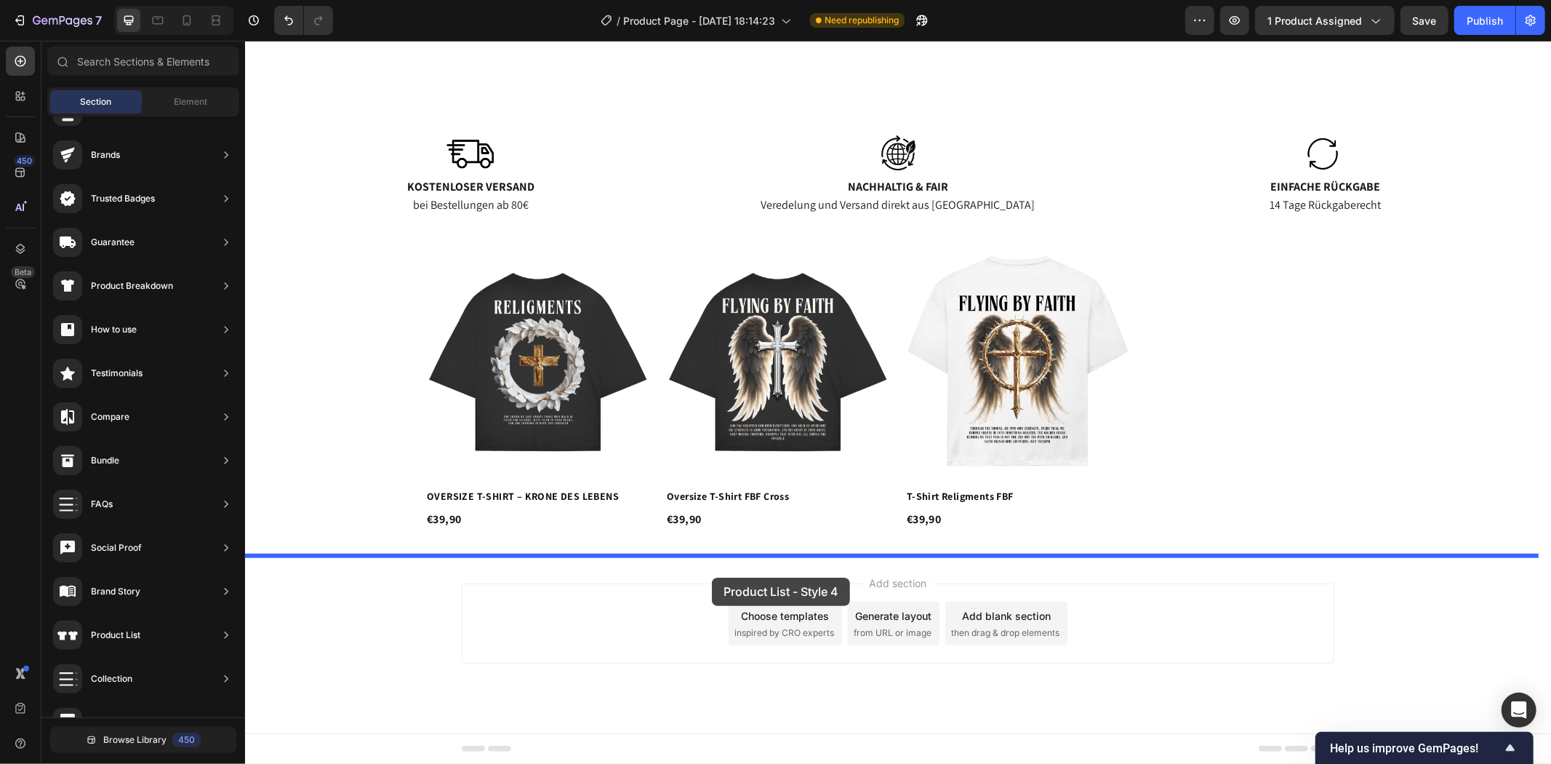
drag, startPoint x: 611, startPoint y: 520, endPoint x: 711, endPoint y: 577, distance: 115.3
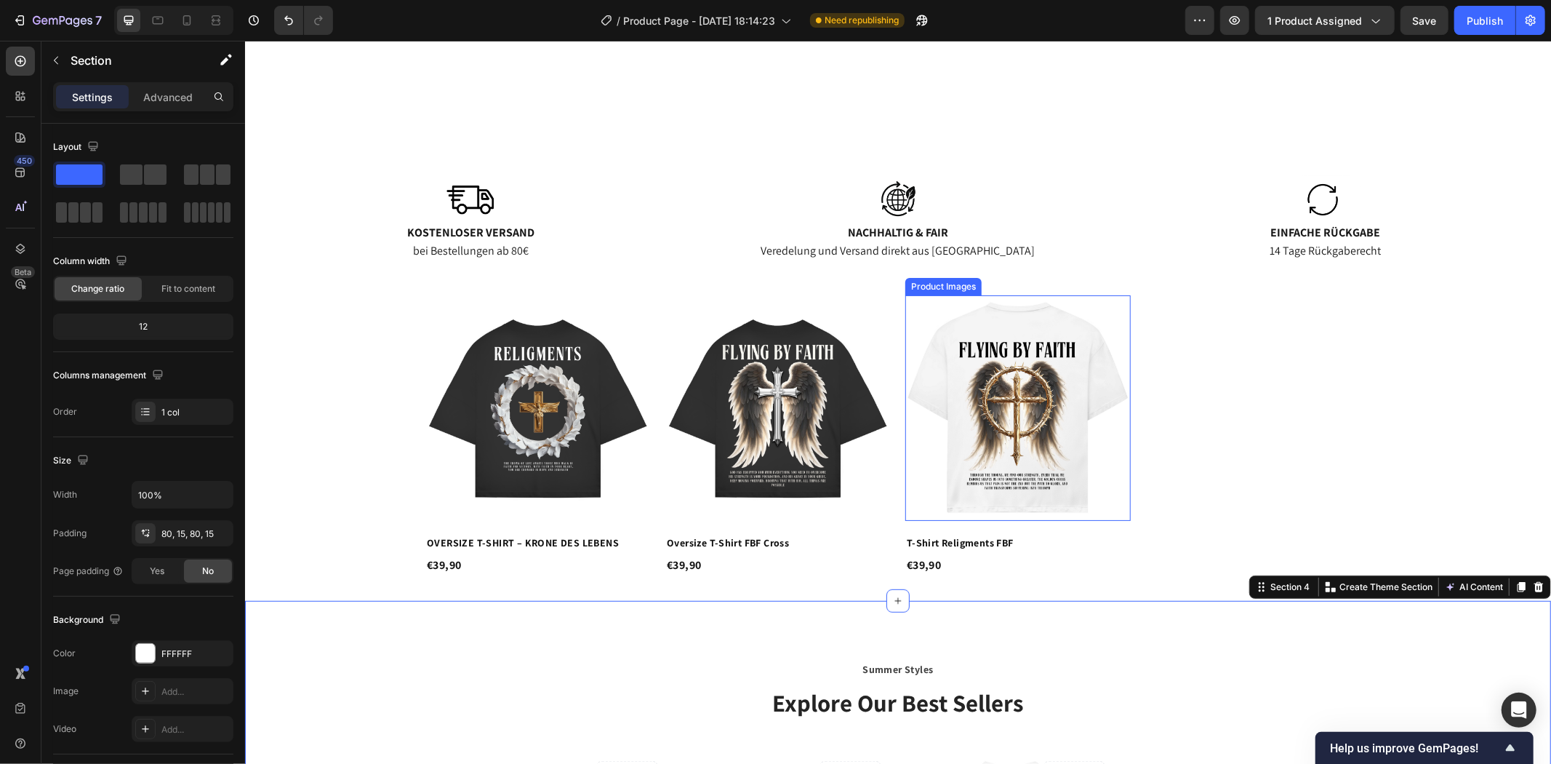
scroll to position [671, 0]
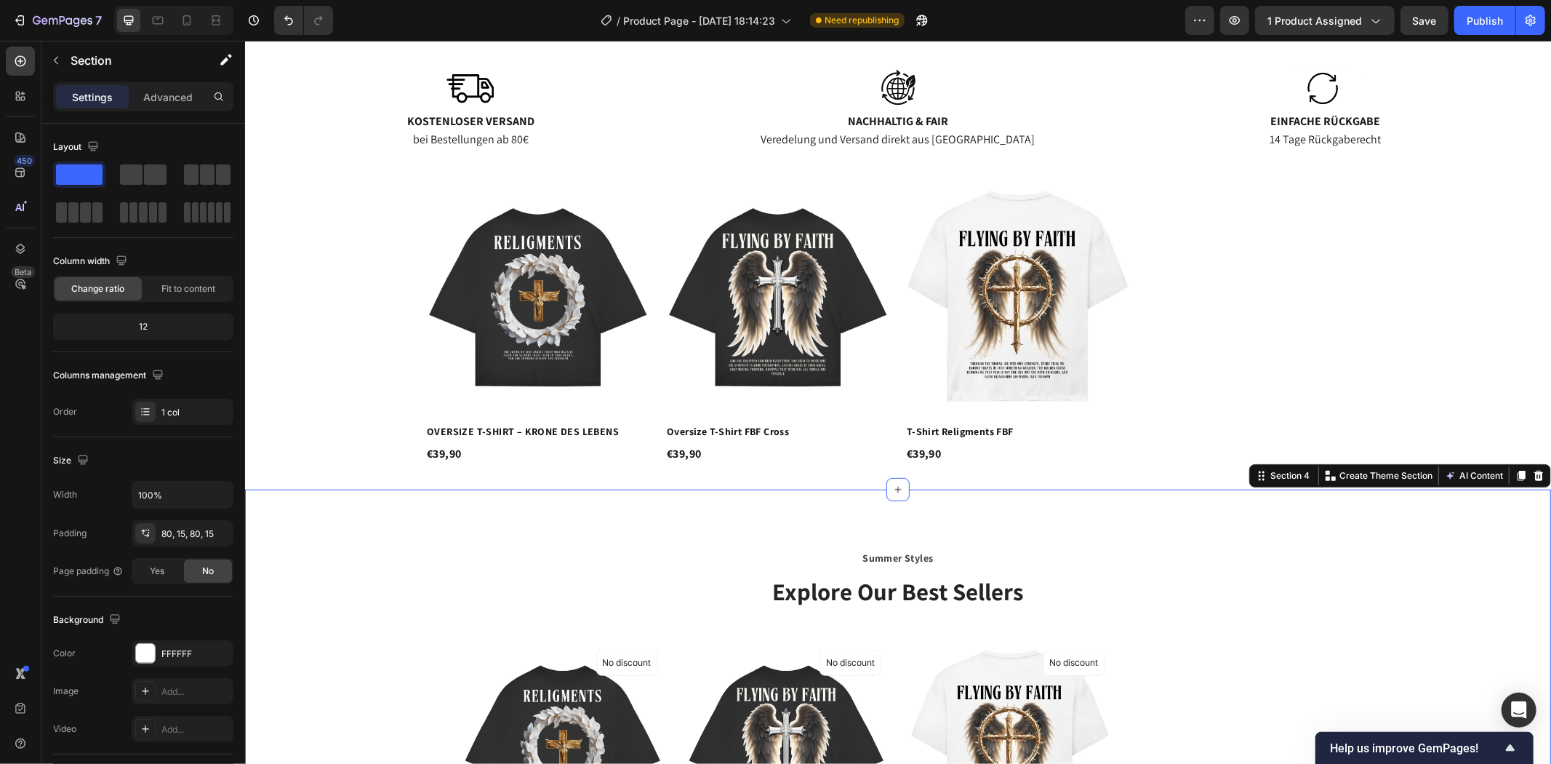
click at [1393, 529] on div "Summer Styles Text block Explore Our Best Sellers Heading (P) Images No discoun…" at bounding box center [897, 745] width 1306 height 513
click at [1534, 476] on icon at bounding box center [1538, 474] width 9 height 10
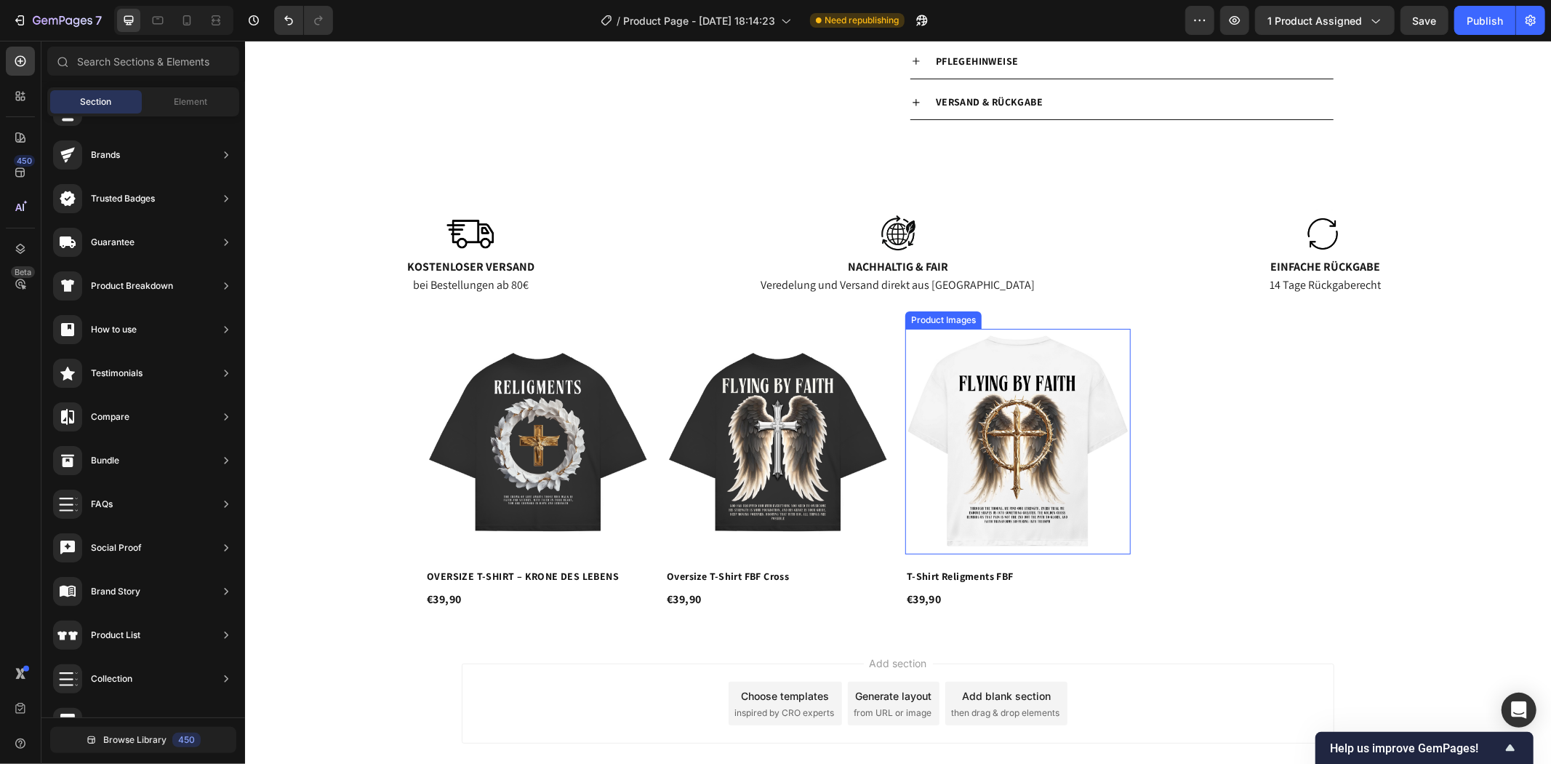
scroll to position [444, 0]
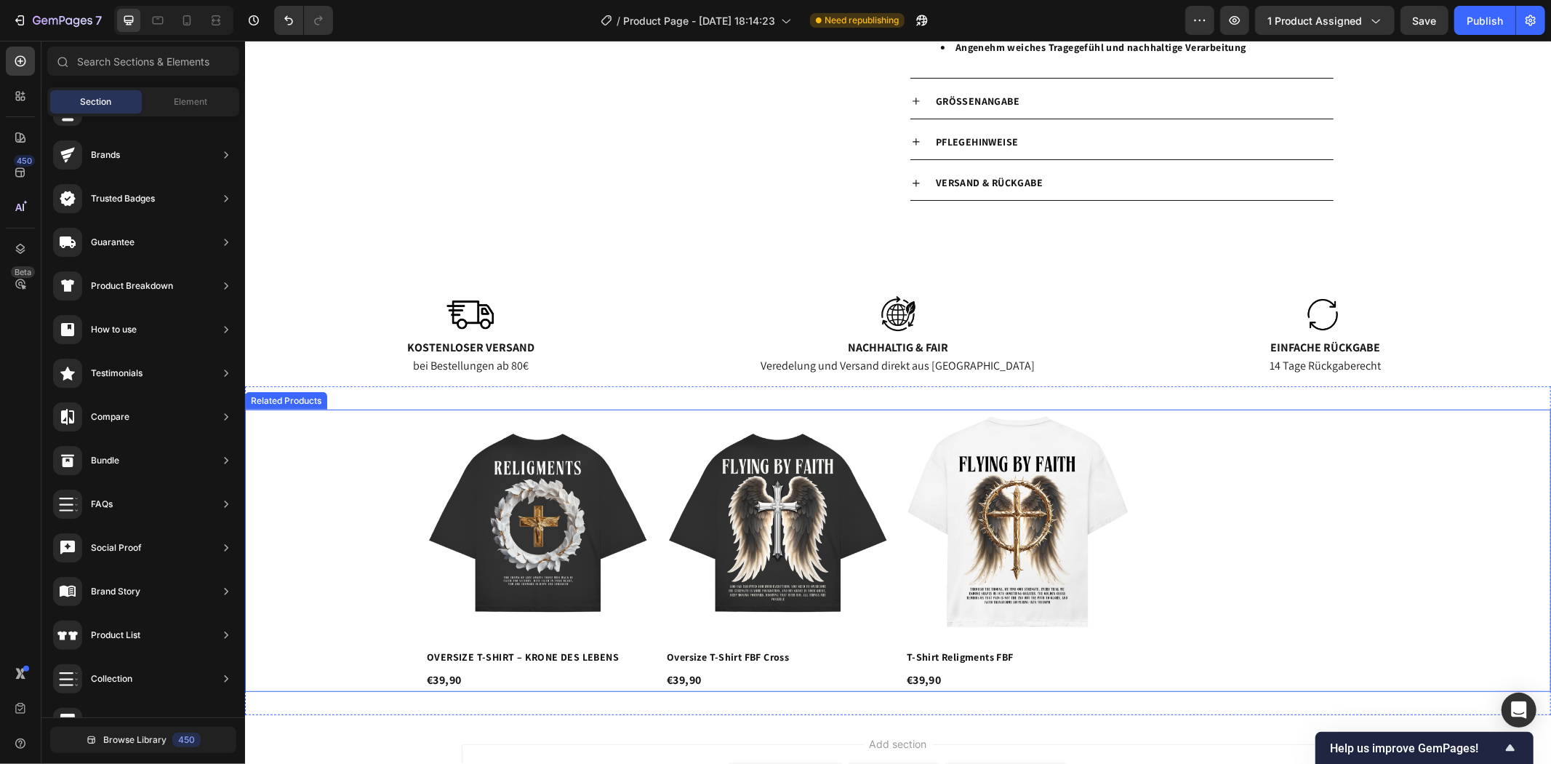
click at [1490, 437] on div "Product Images OVERSIZE T-SHIRT – KRONE DES LEBENS Product Title €39,90 Product…" at bounding box center [897, 550] width 1306 height 282
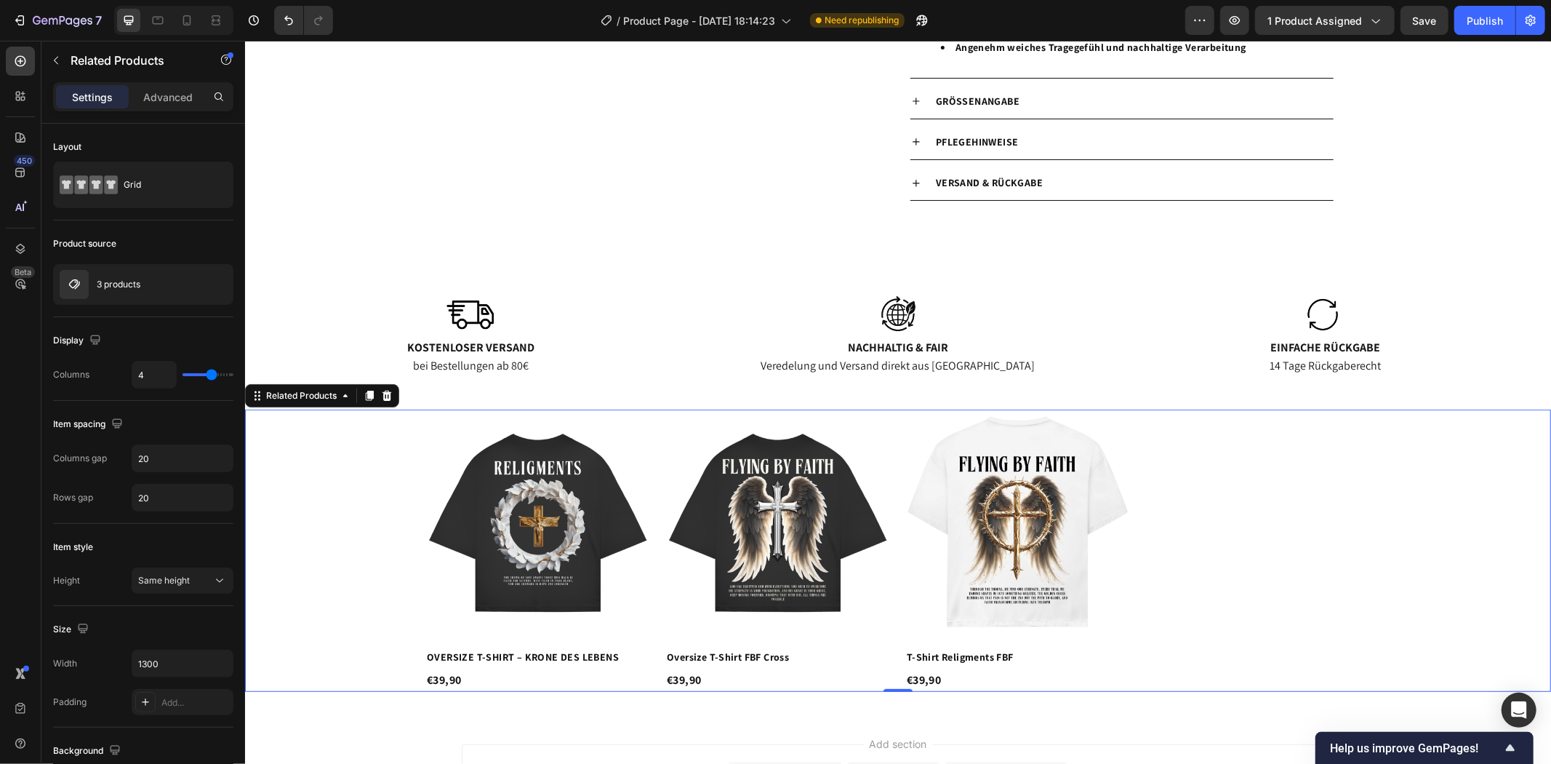
click at [1381, 458] on div "Product Images OVERSIZE T-SHIRT – KRONE DES LEBENS Product Title €39,90 Product…" at bounding box center [897, 550] width 1306 height 282
click at [391, 393] on div at bounding box center [385, 394] width 17 height 17
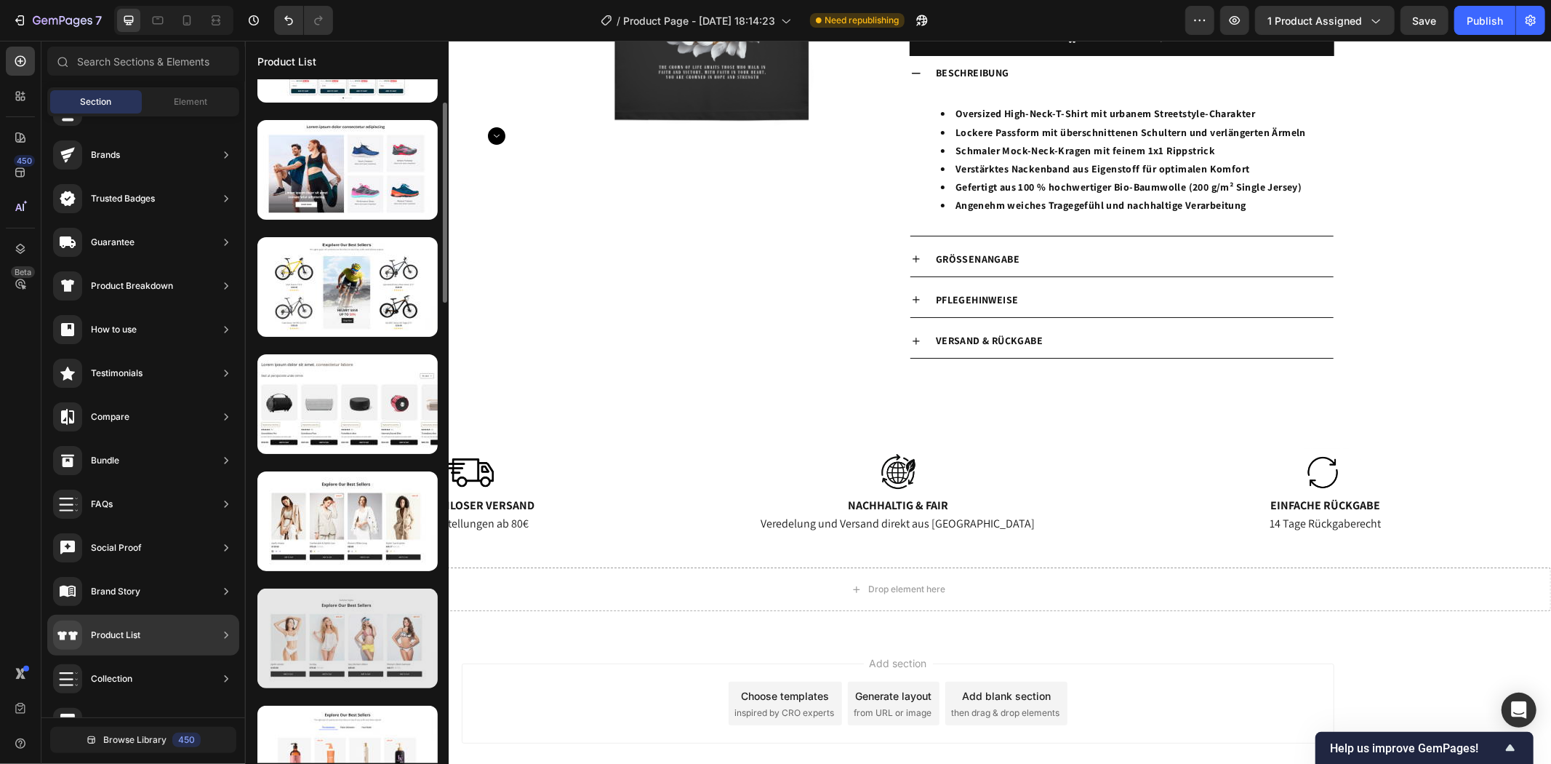
scroll to position [161, 0]
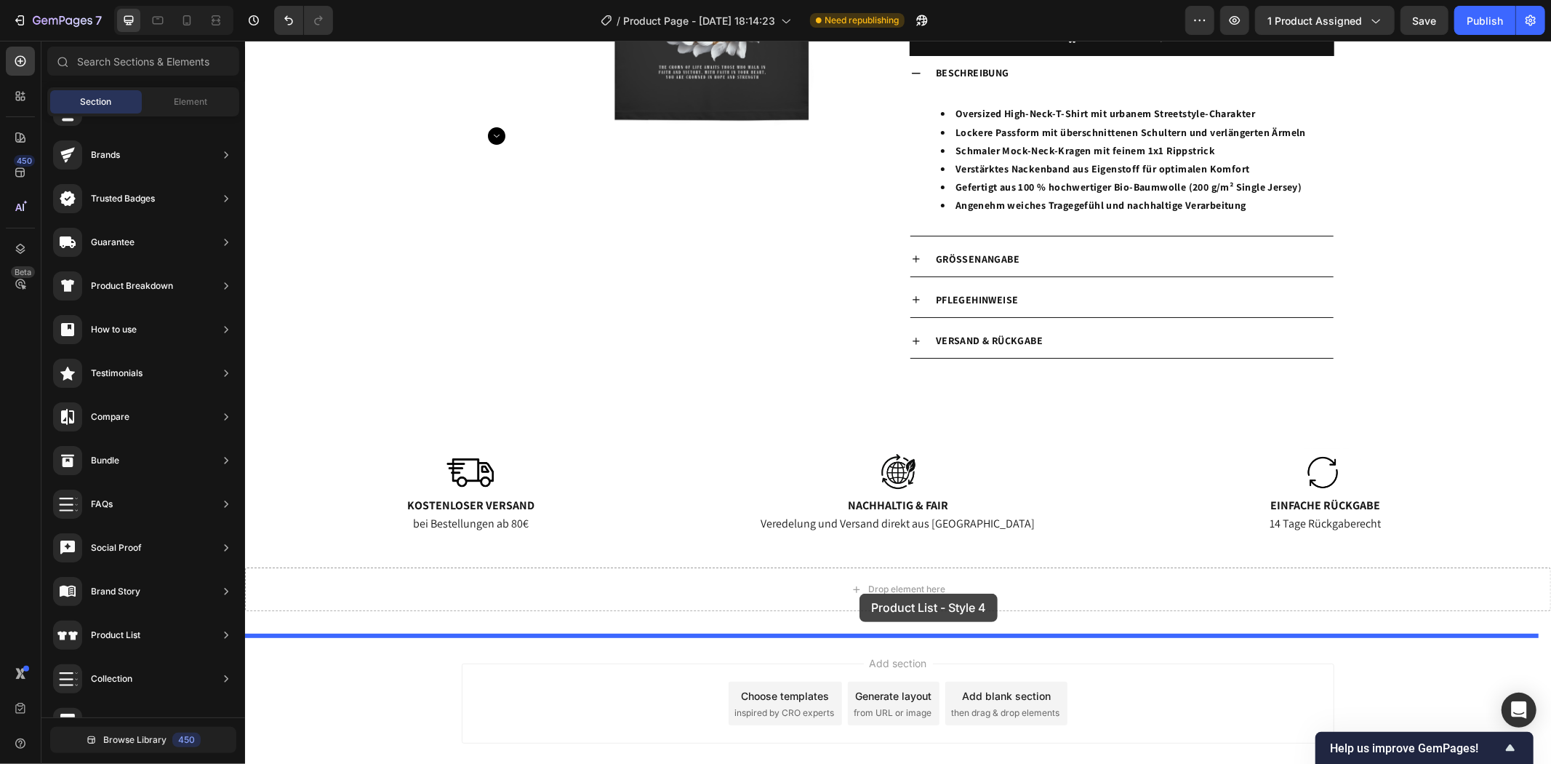
drag, startPoint x: 607, startPoint y: 588, endPoint x: 859, endPoint y: 593, distance: 252.4
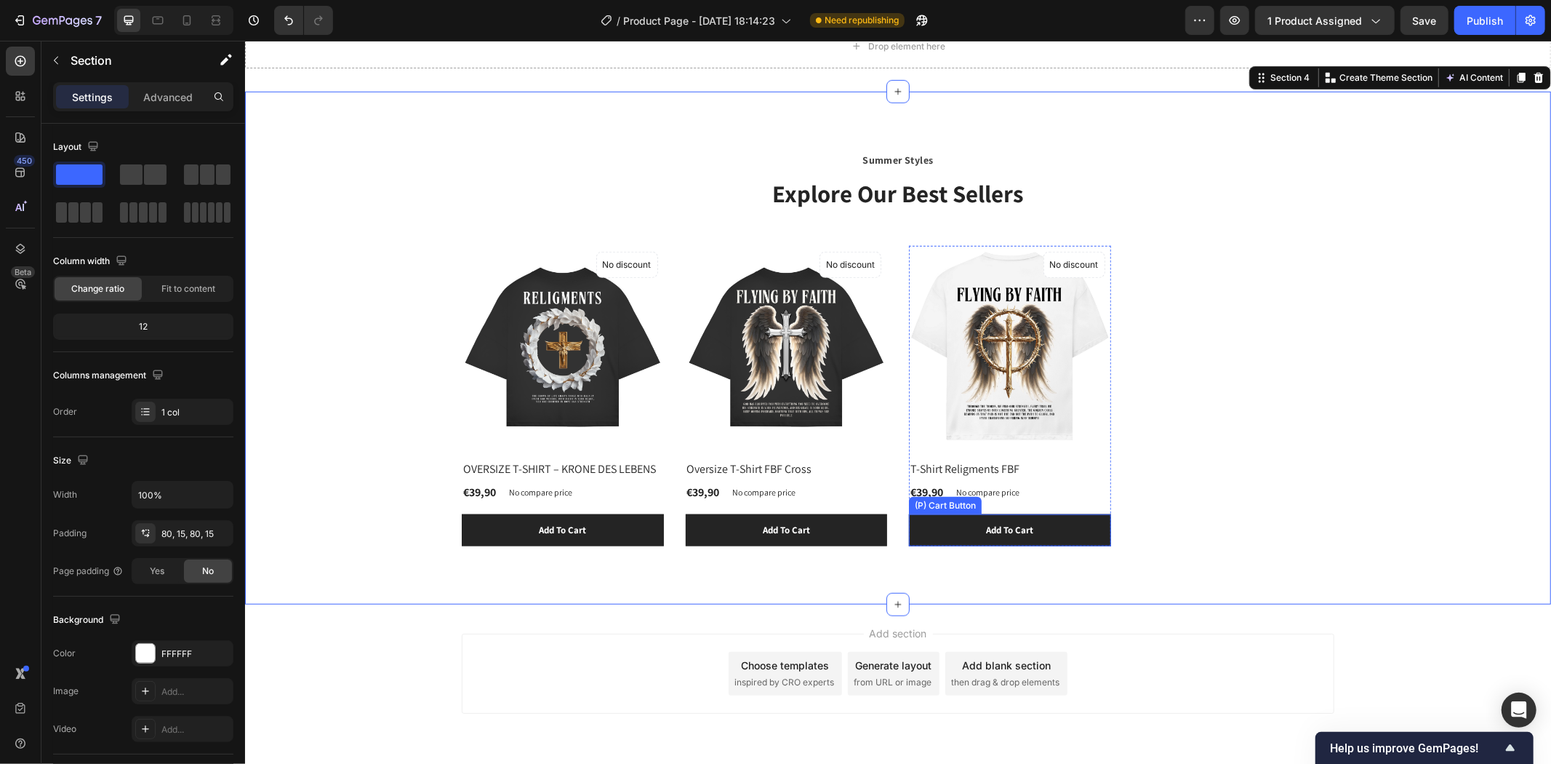
scroll to position [881, 0]
